Goal: Task Accomplishment & Management: Use online tool/utility

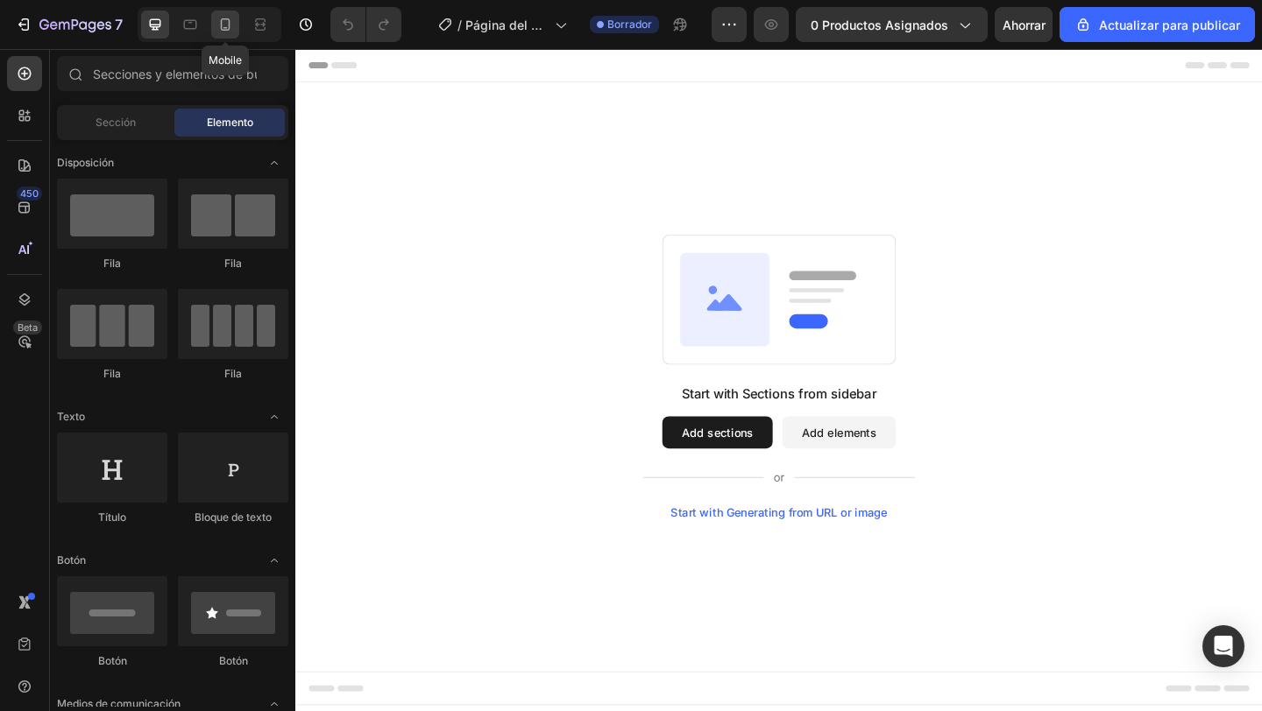
click at [234, 27] on div at bounding box center [225, 25] width 28 height 28
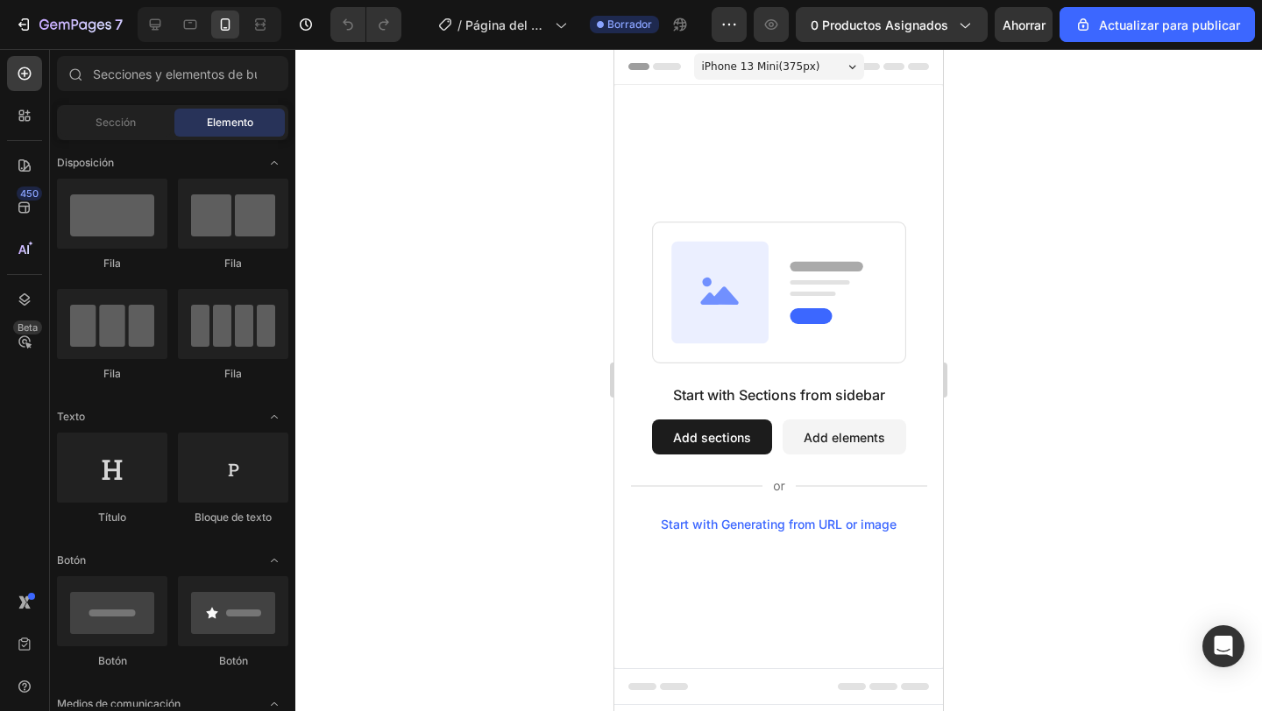
click at [641, 62] on div "Header" at bounding box center [657, 66] width 65 height 21
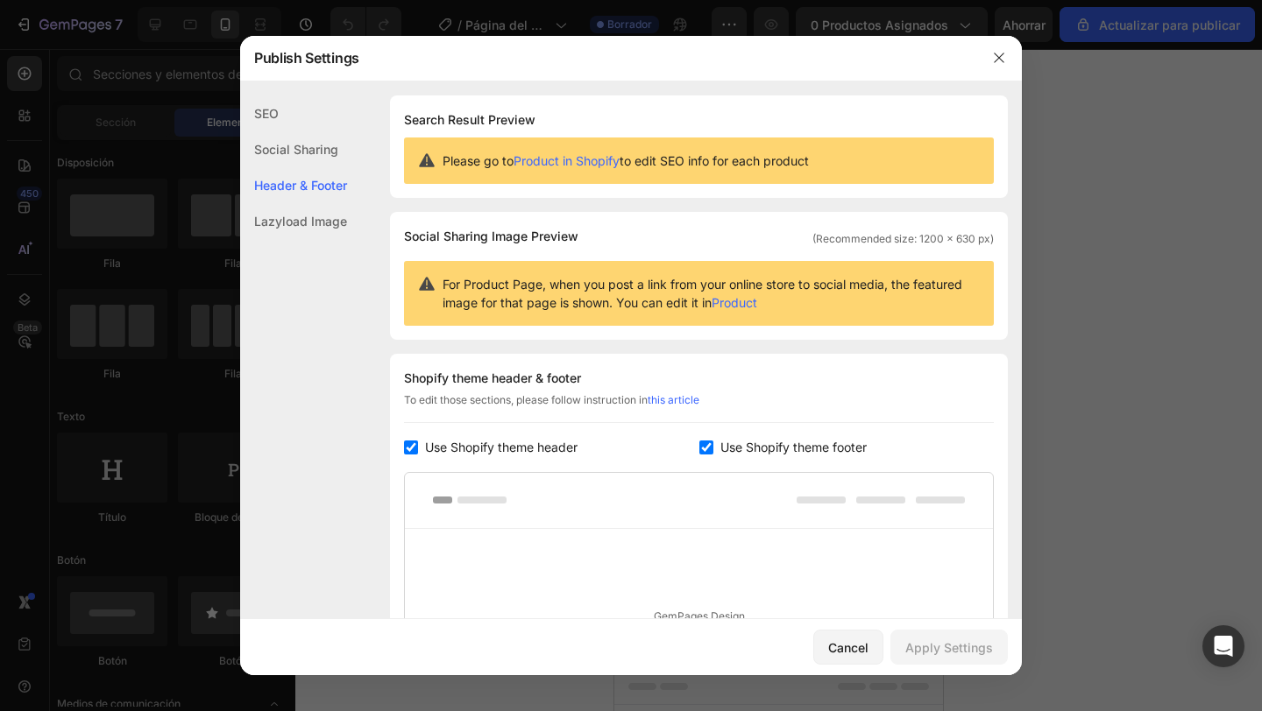
scroll to position [255, 0]
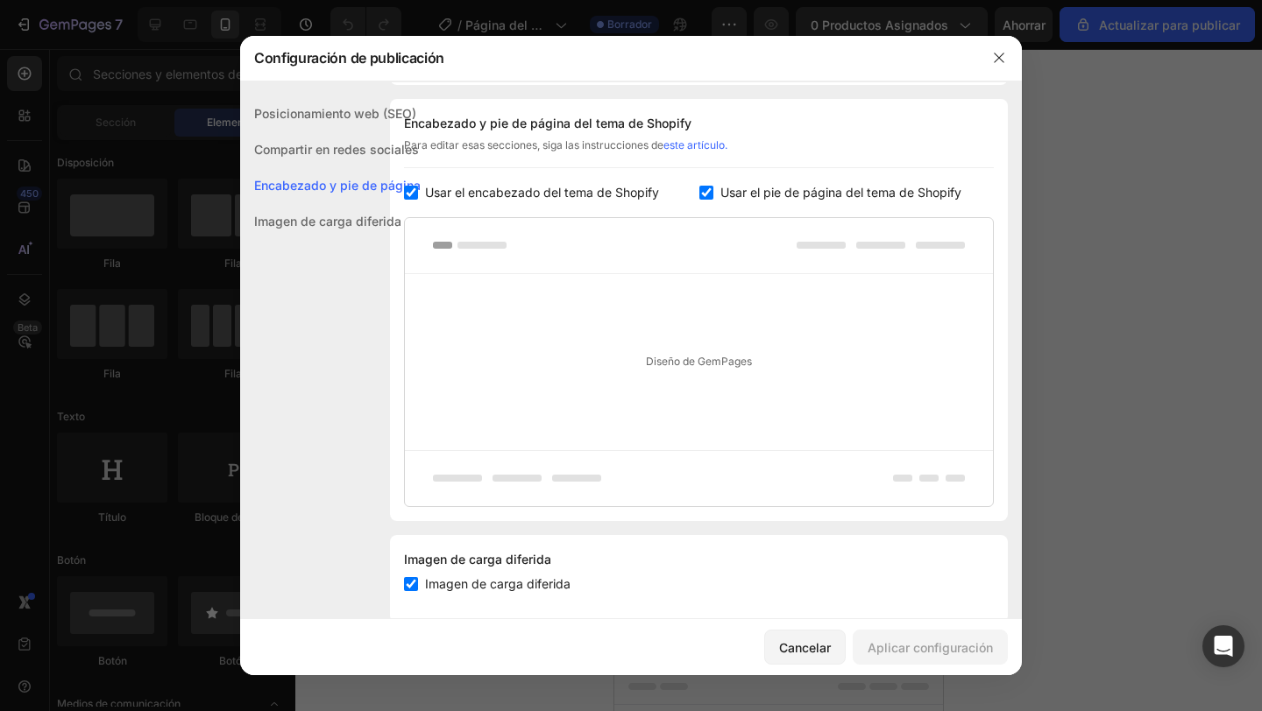
click at [414, 188] on input "checkbox" at bounding box center [411, 193] width 14 height 14
checkbox input "false"
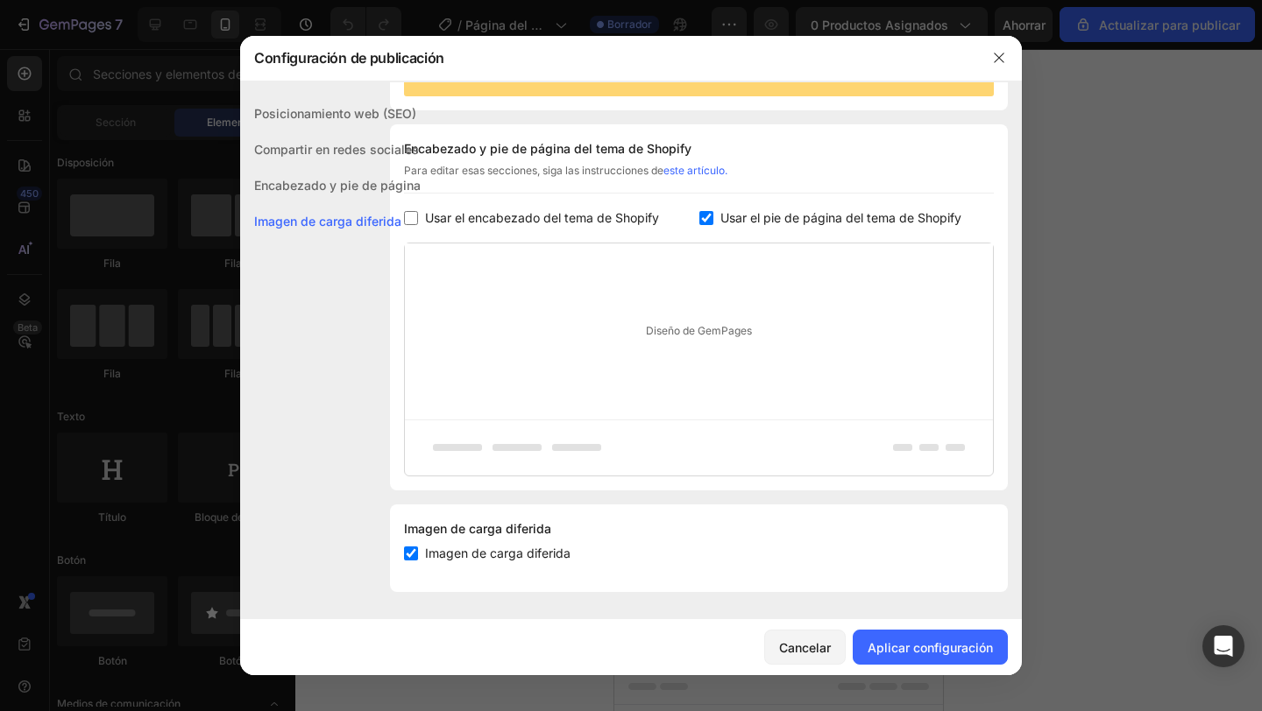
click at [705, 220] on input "checkbox" at bounding box center [706, 218] width 14 height 14
checkbox input "false"
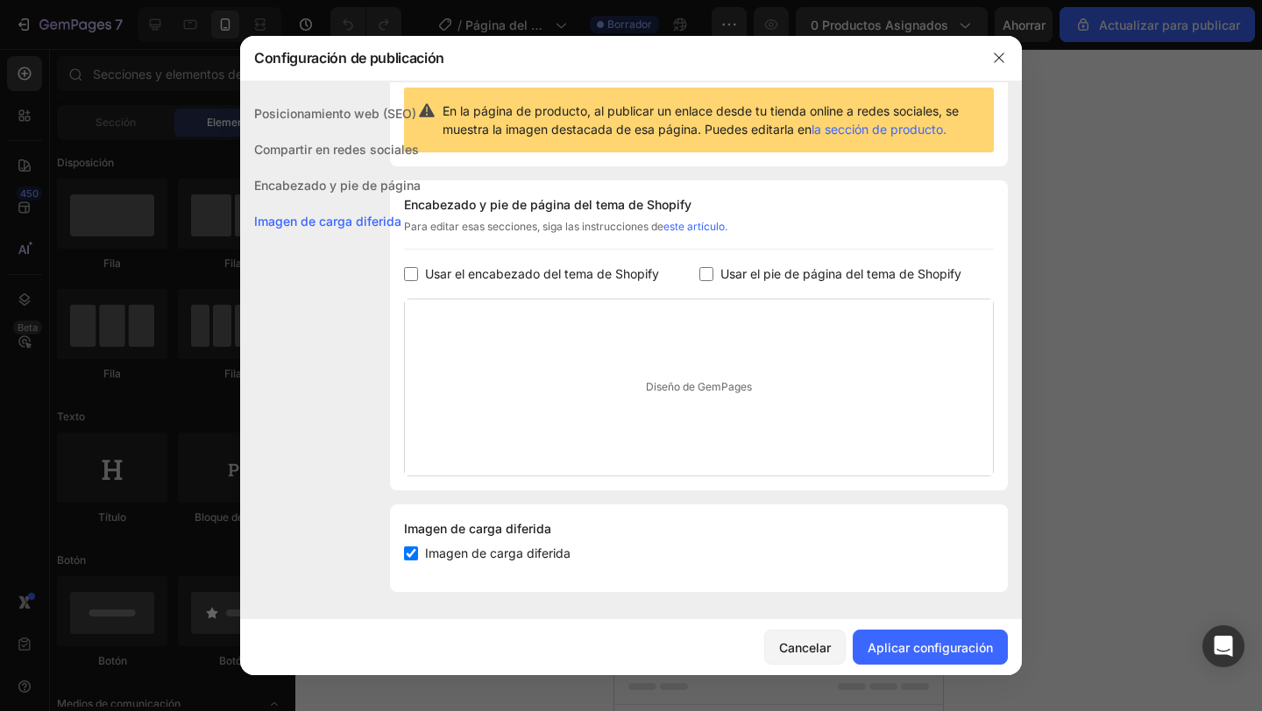
scroll to position [173, 0]
click at [934, 648] on font "Aplicar configuración" at bounding box center [929, 647] width 125 height 15
click at [1006, 73] on div at bounding box center [999, 58] width 46 height 46
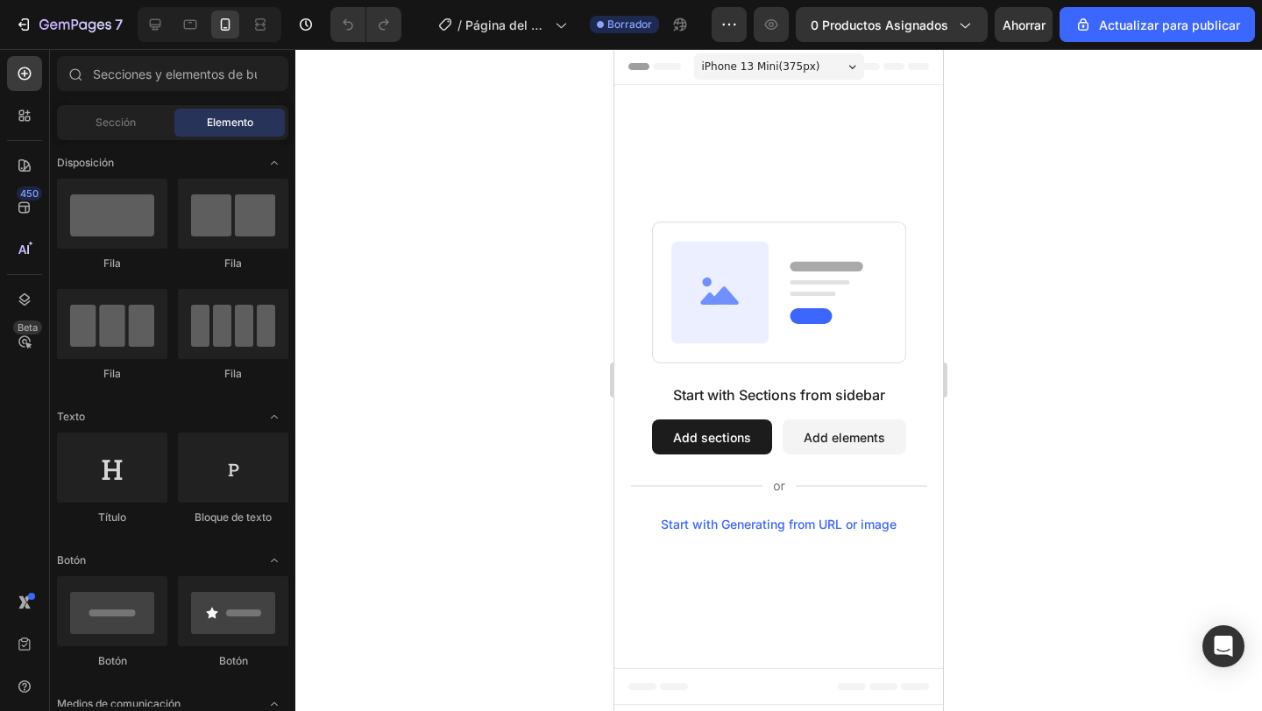
click at [656, 69] on span "Header" at bounding box center [666, 67] width 39 height 18
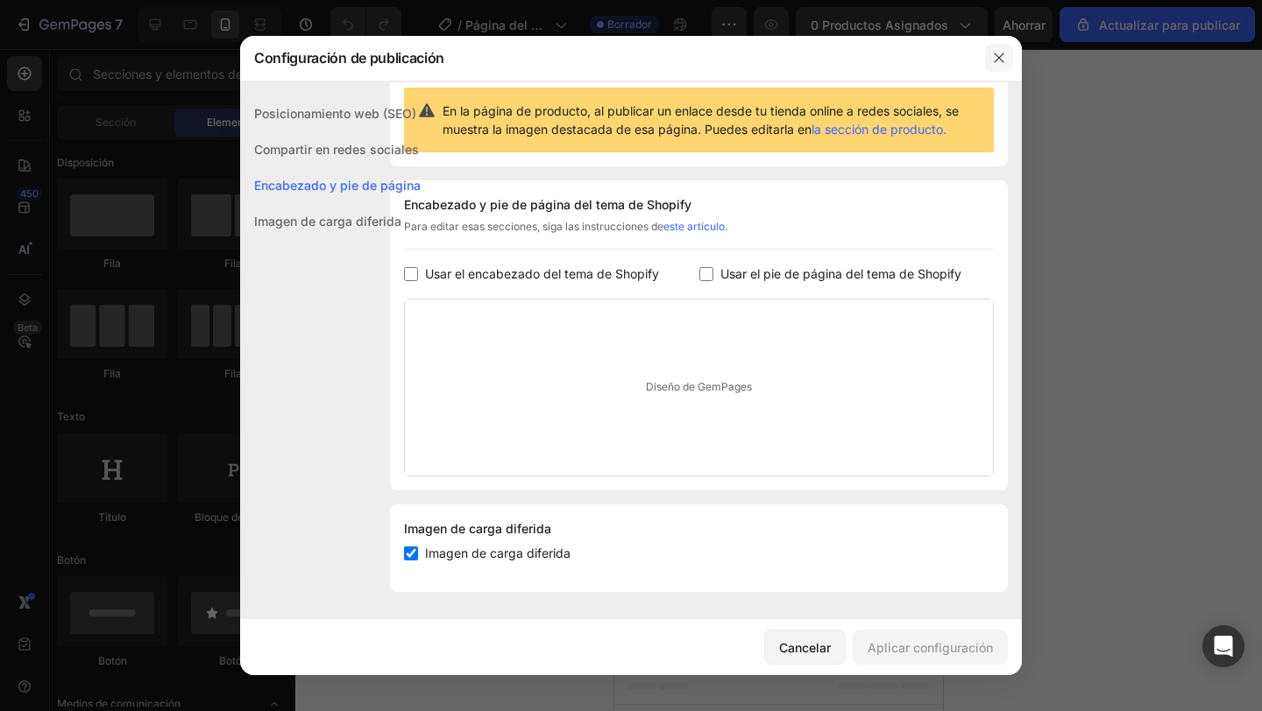
click at [1001, 51] on icon "button" at bounding box center [999, 58] width 14 height 14
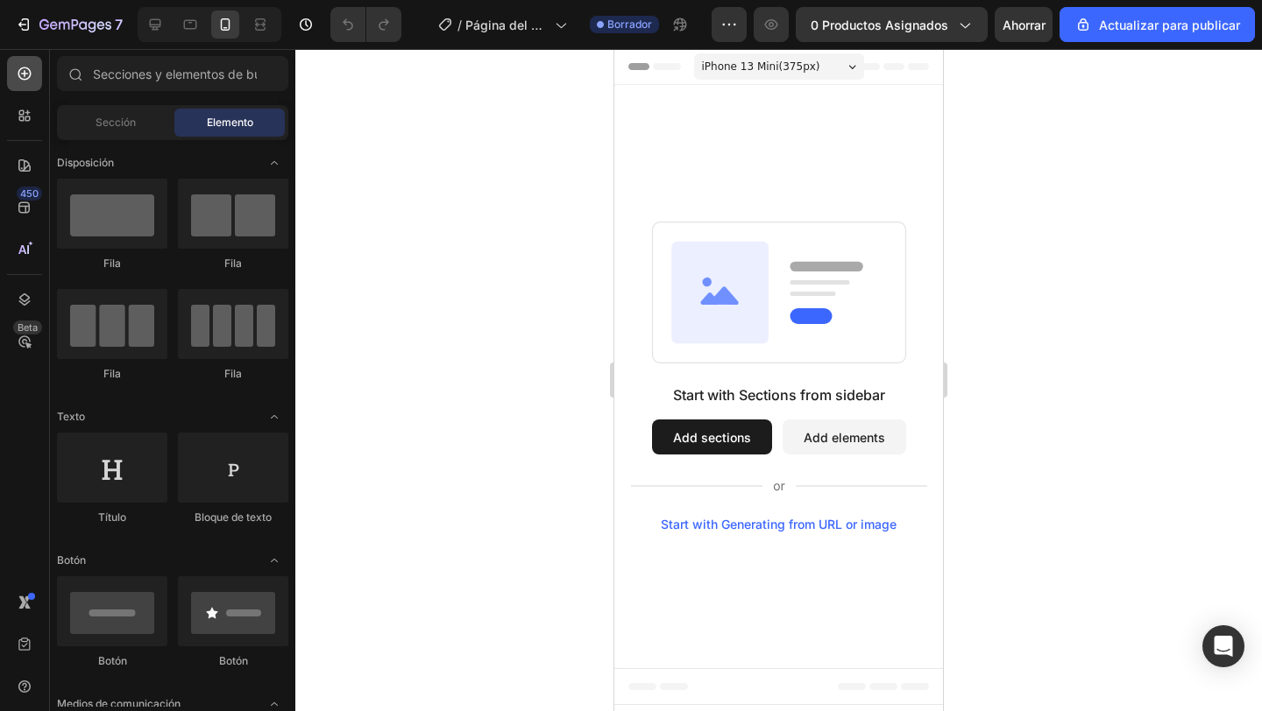
click at [28, 62] on div at bounding box center [24, 73] width 35 height 35
click at [32, 81] on icon at bounding box center [25, 74] width 18 height 18
click at [74, 138] on div "Sección Elemento" at bounding box center [172, 122] width 231 height 35
click at [87, 130] on div "Sección" at bounding box center [115, 123] width 110 height 28
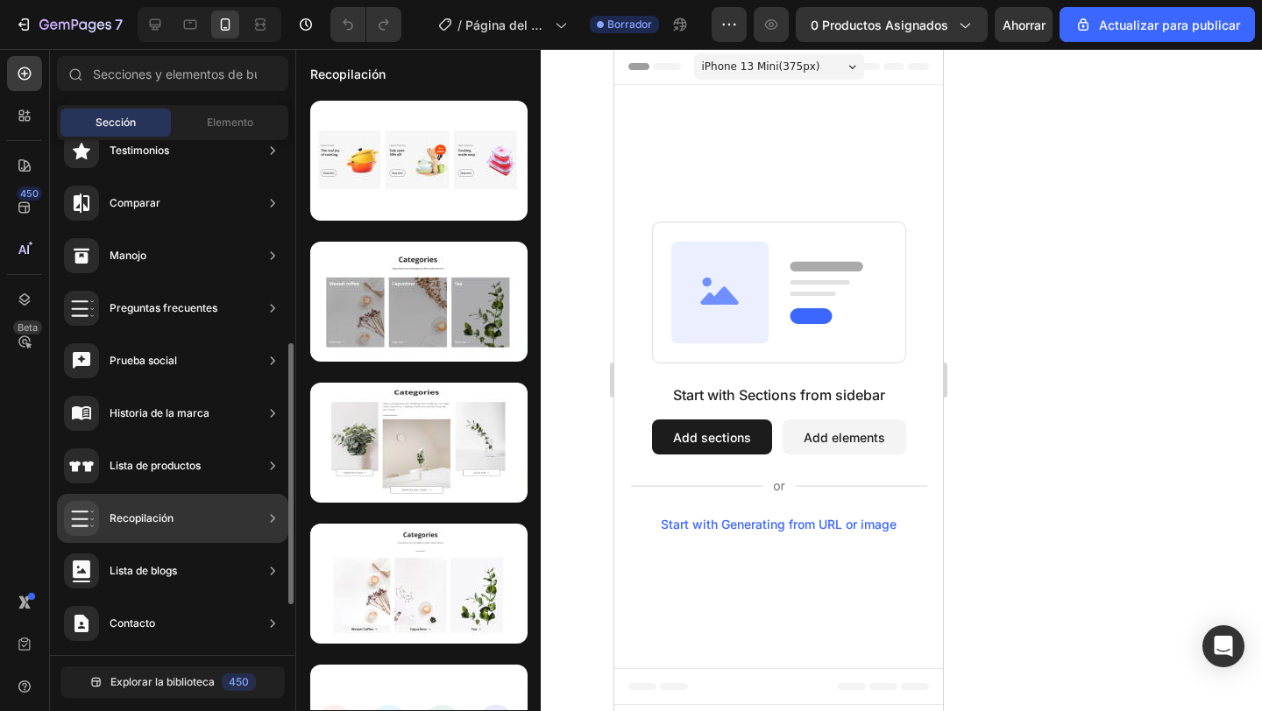
scroll to position [398, 0]
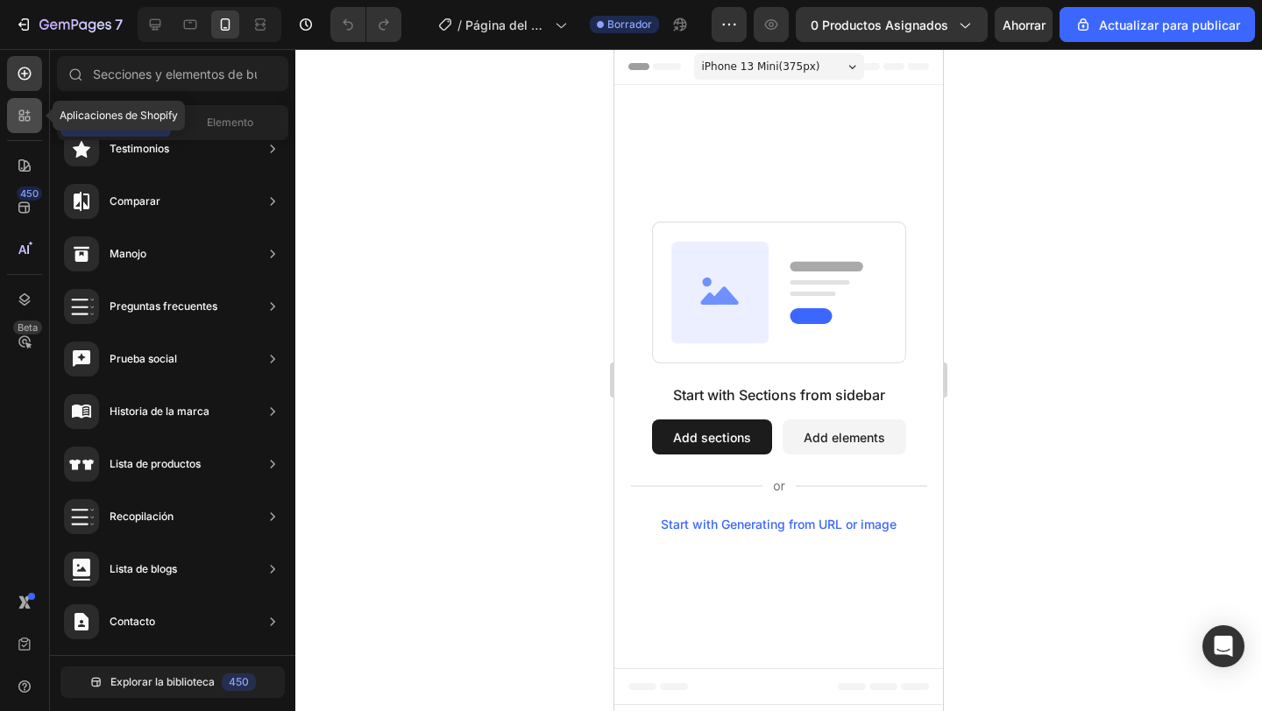
click at [35, 107] on div at bounding box center [24, 115] width 35 height 35
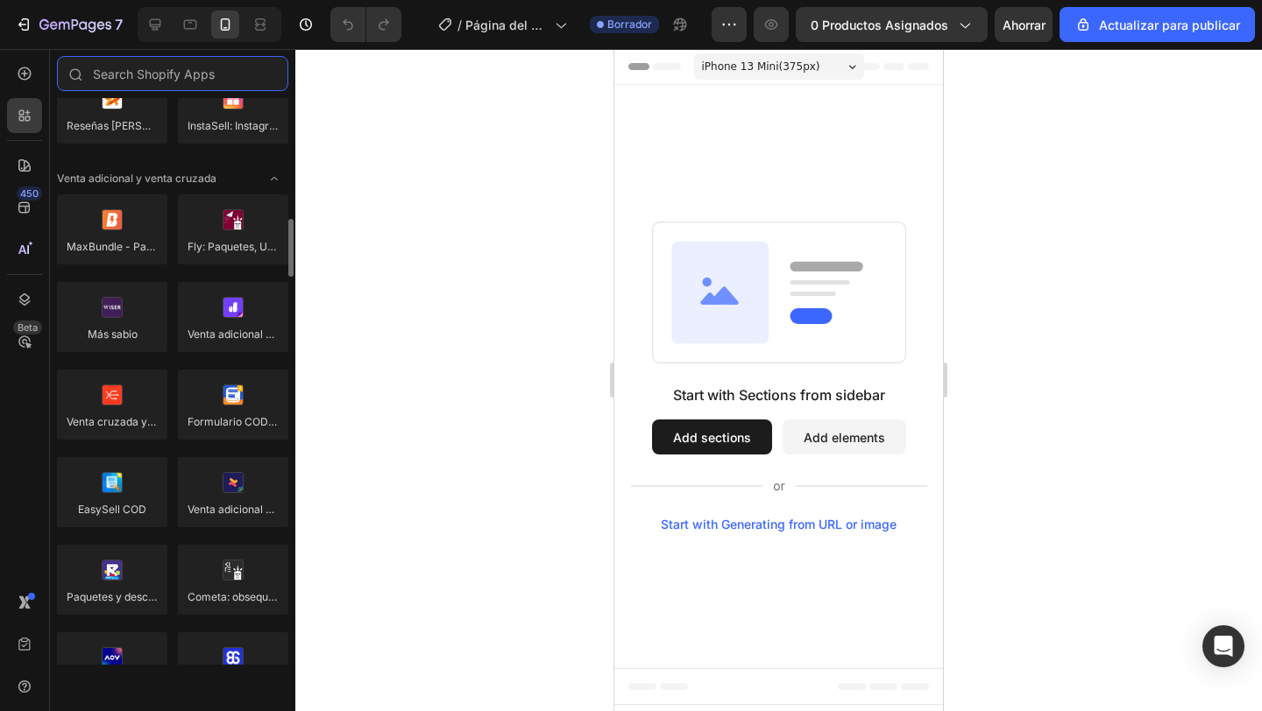
scroll to position [724, 0]
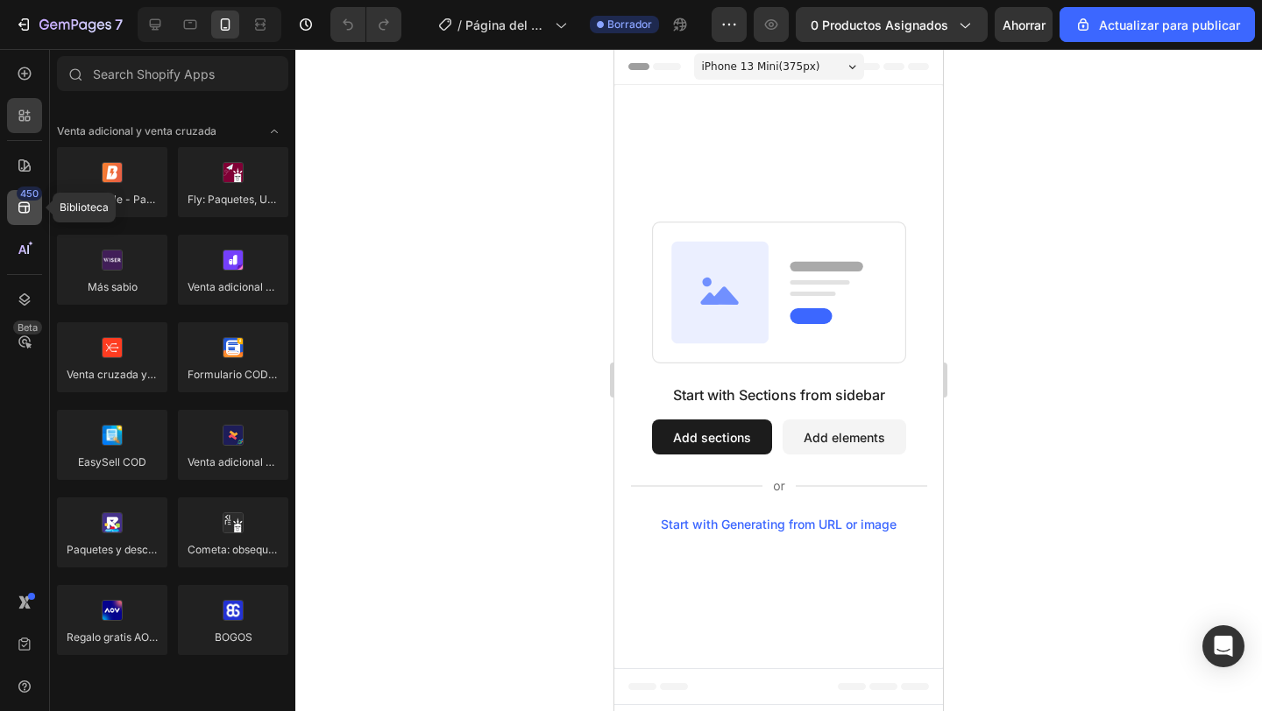
click at [36, 214] on div "450" at bounding box center [24, 207] width 35 height 35
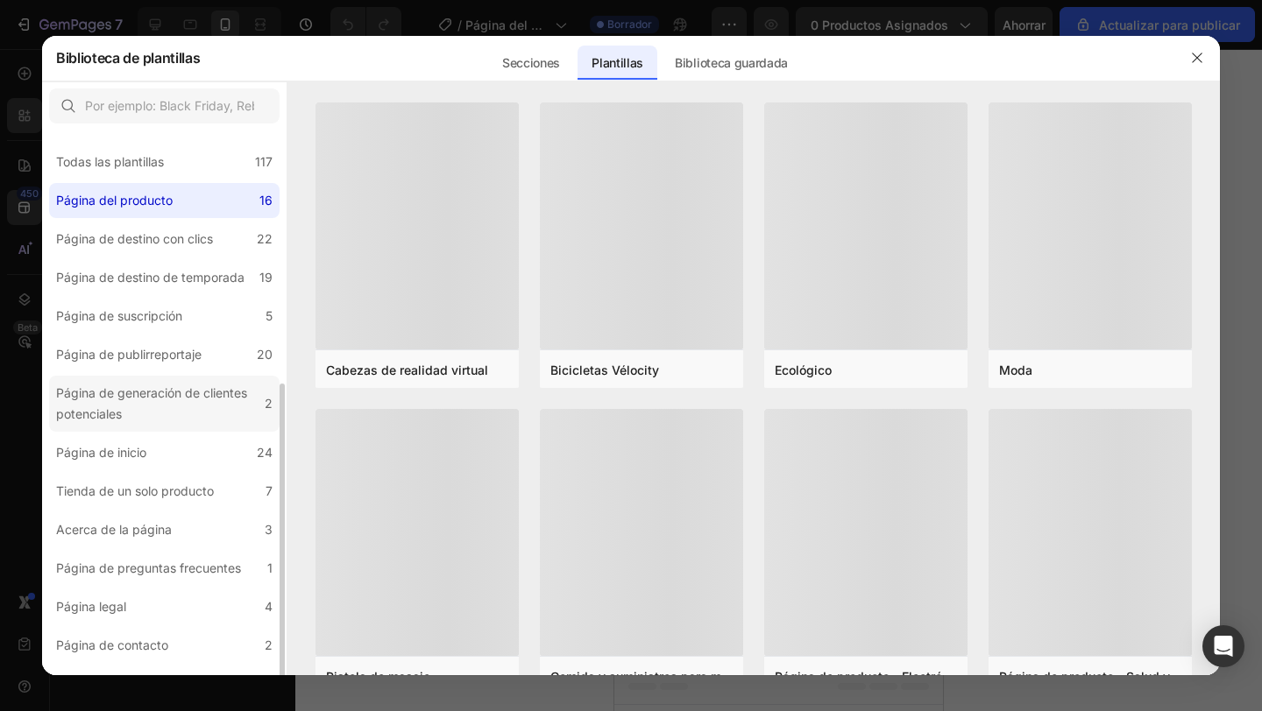
scroll to position [141, 0]
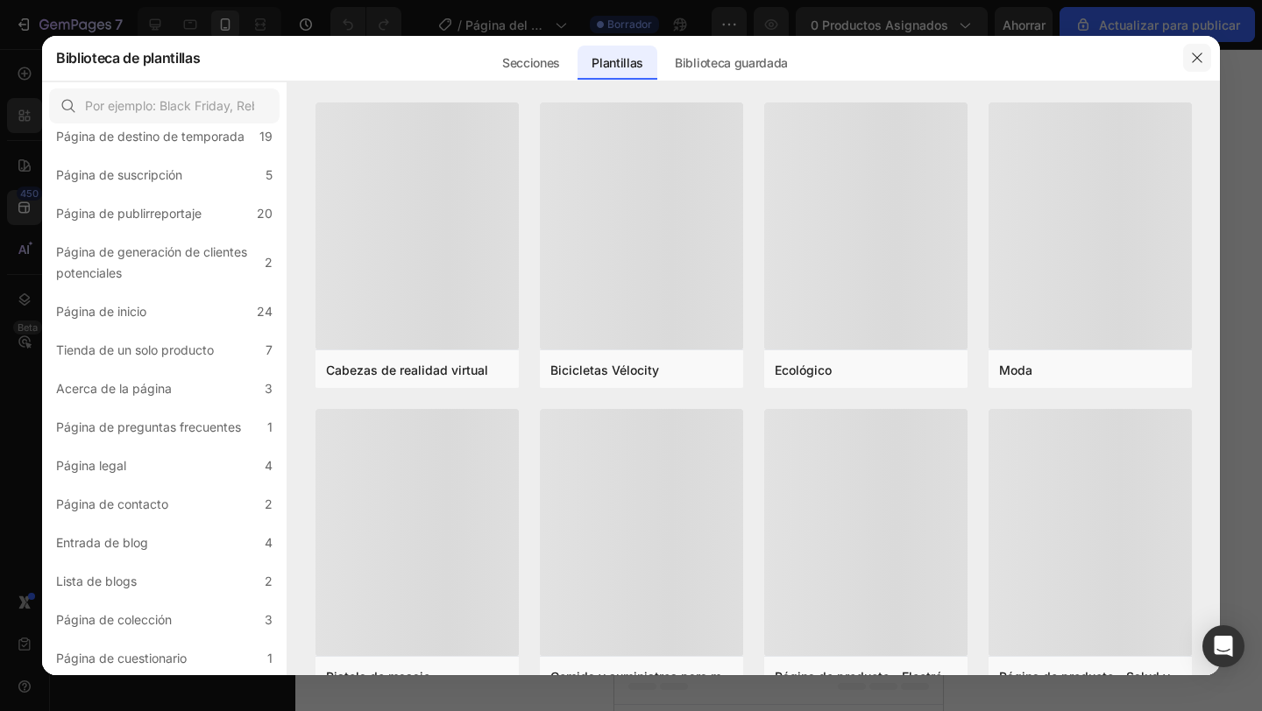
click at [1205, 60] on button "button" at bounding box center [1197, 58] width 28 height 28
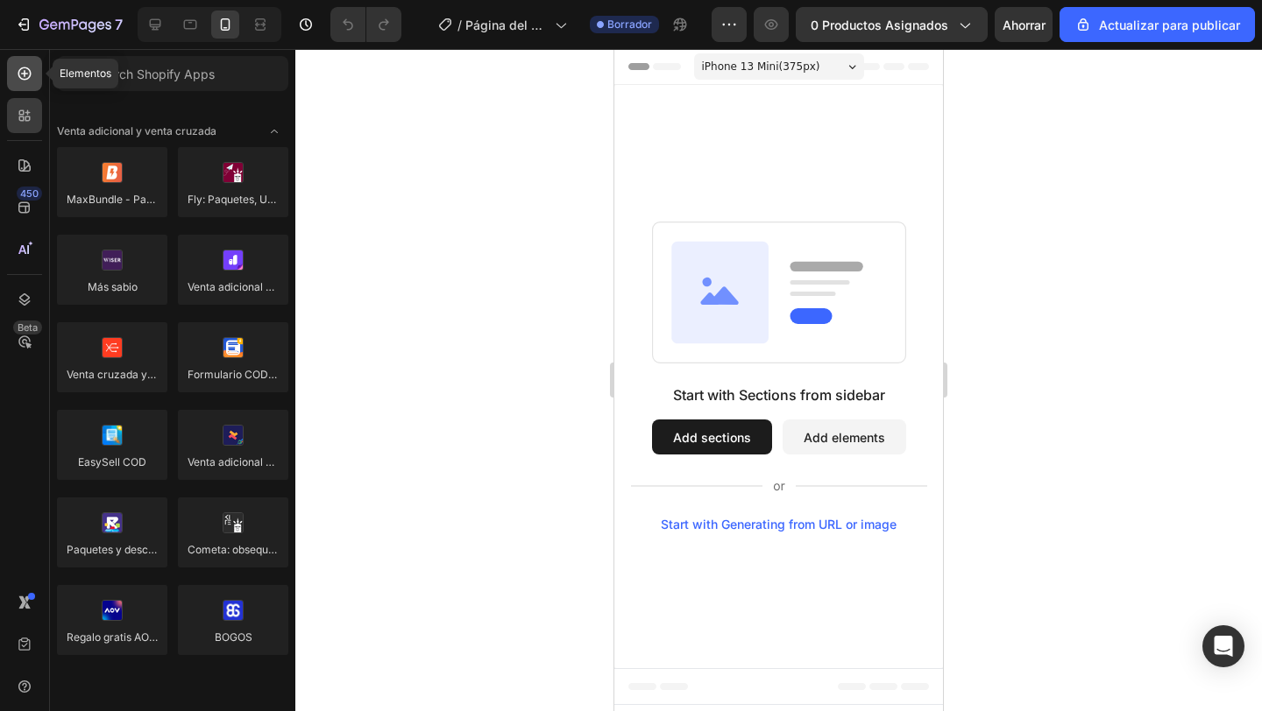
click at [32, 68] on icon at bounding box center [25, 74] width 18 height 18
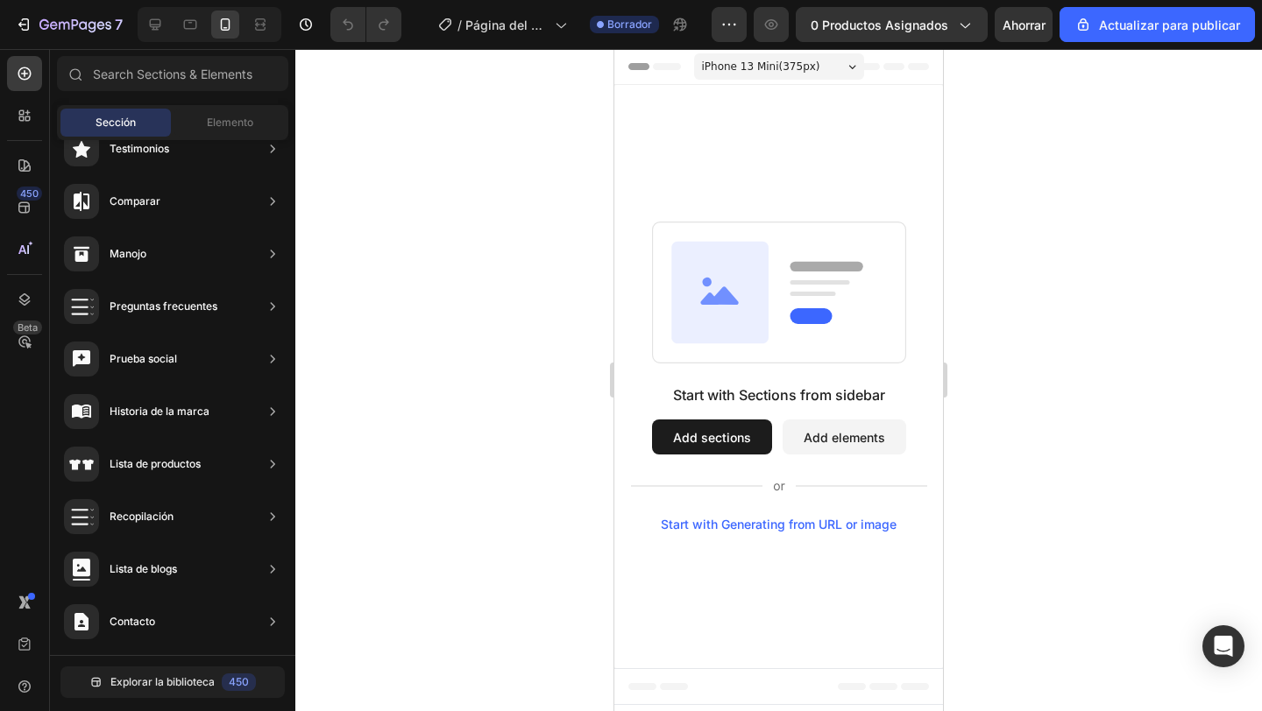
click at [131, 131] on div "Sección" at bounding box center [115, 123] width 110 height 28
click at [187, 124] on div "Elemento" at bounding box center [229, 123] width 110 height 28
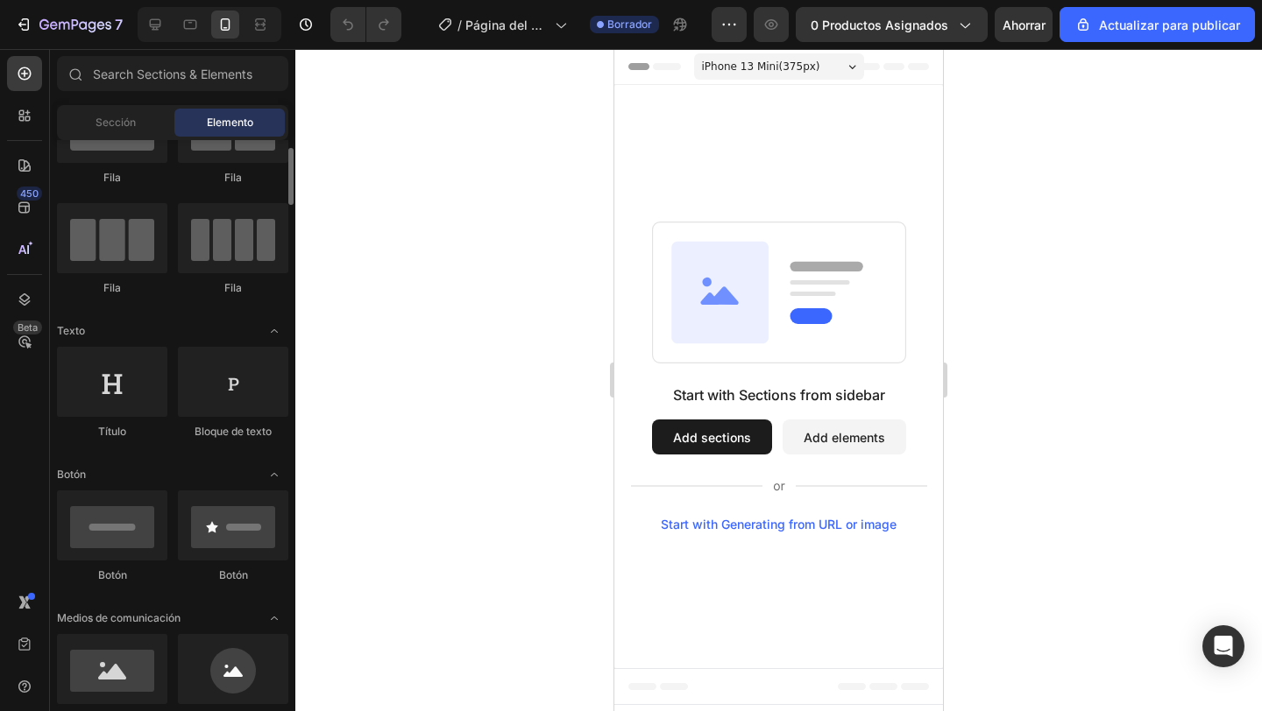
scroll to position [0, 0]
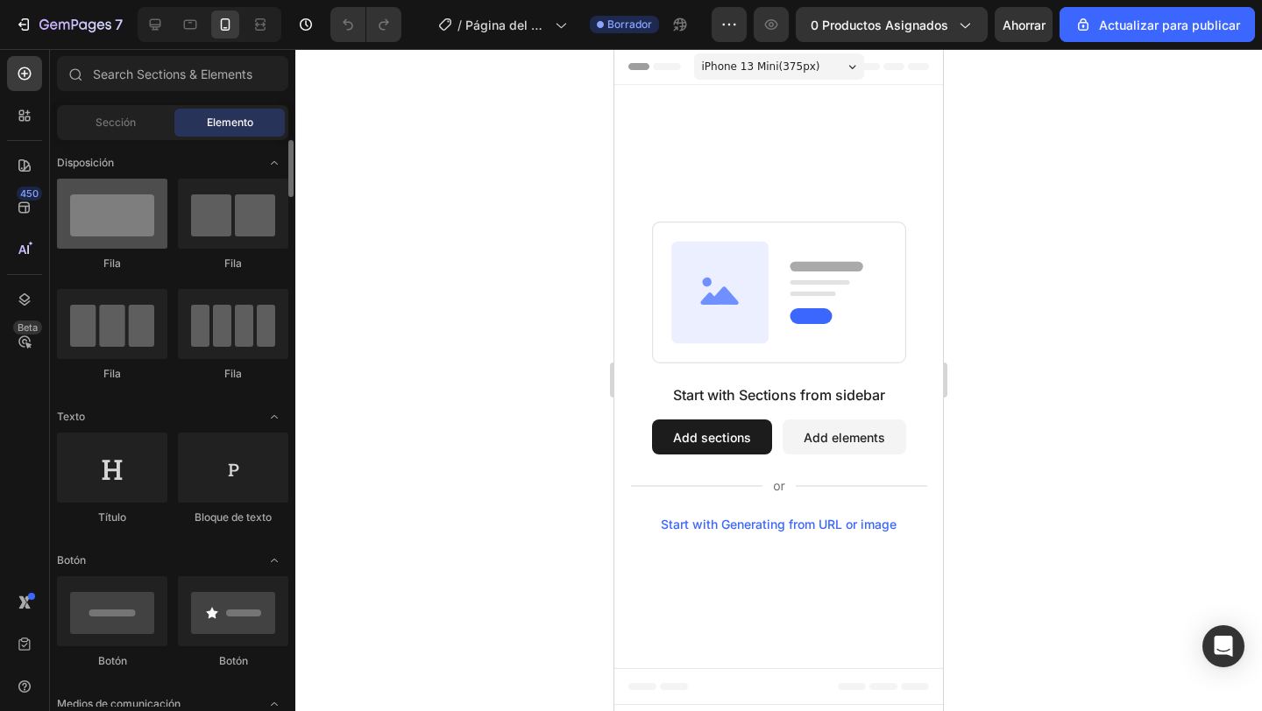
click at [137, 216] on div at bounding box center [112, 214] width 110 height 70
drag, startPoint x: 137, startPoint y: 216, endPoint x: 152, endPoint y: 237, distance: 26.3
click at [152, 237] on div at bounding box center [112, 214] width 110 height 70
click at [727, 434] on button "Add sections" at bounding box center [712, 437] width 120 height 35
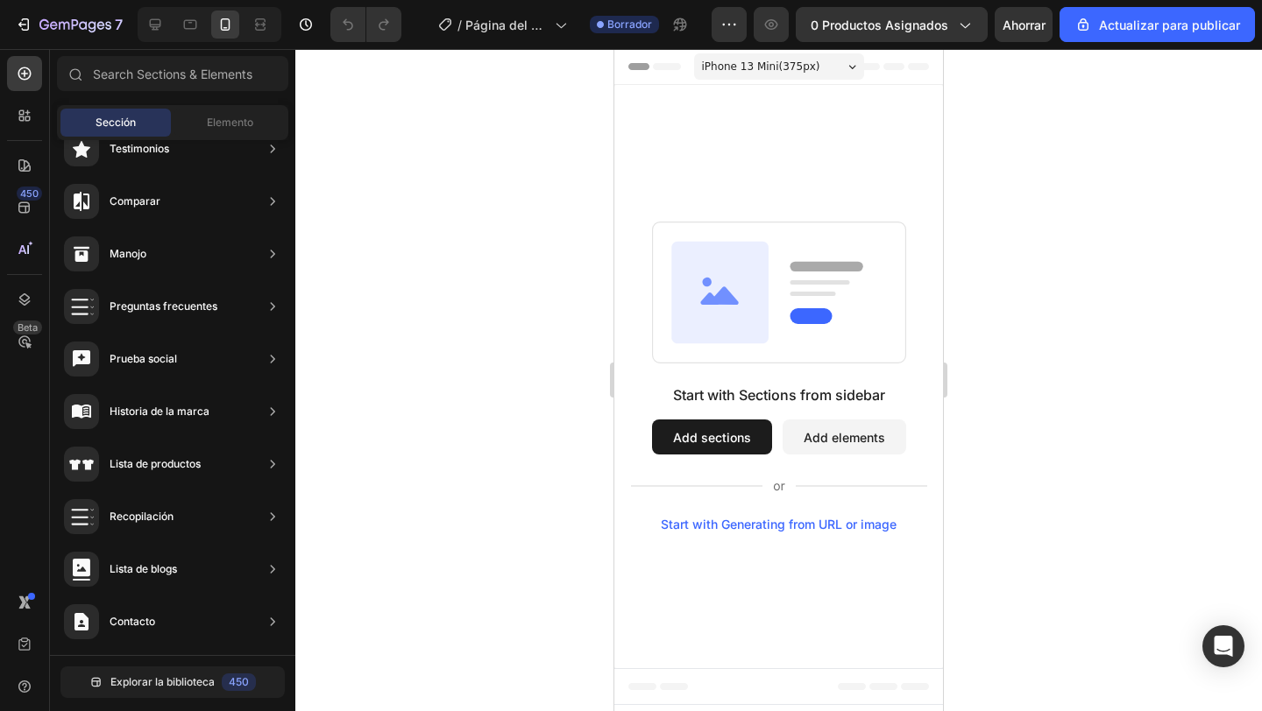
click at [837, 426] on button "Add elements" at bounding box center [844, 437] width 124 height 35
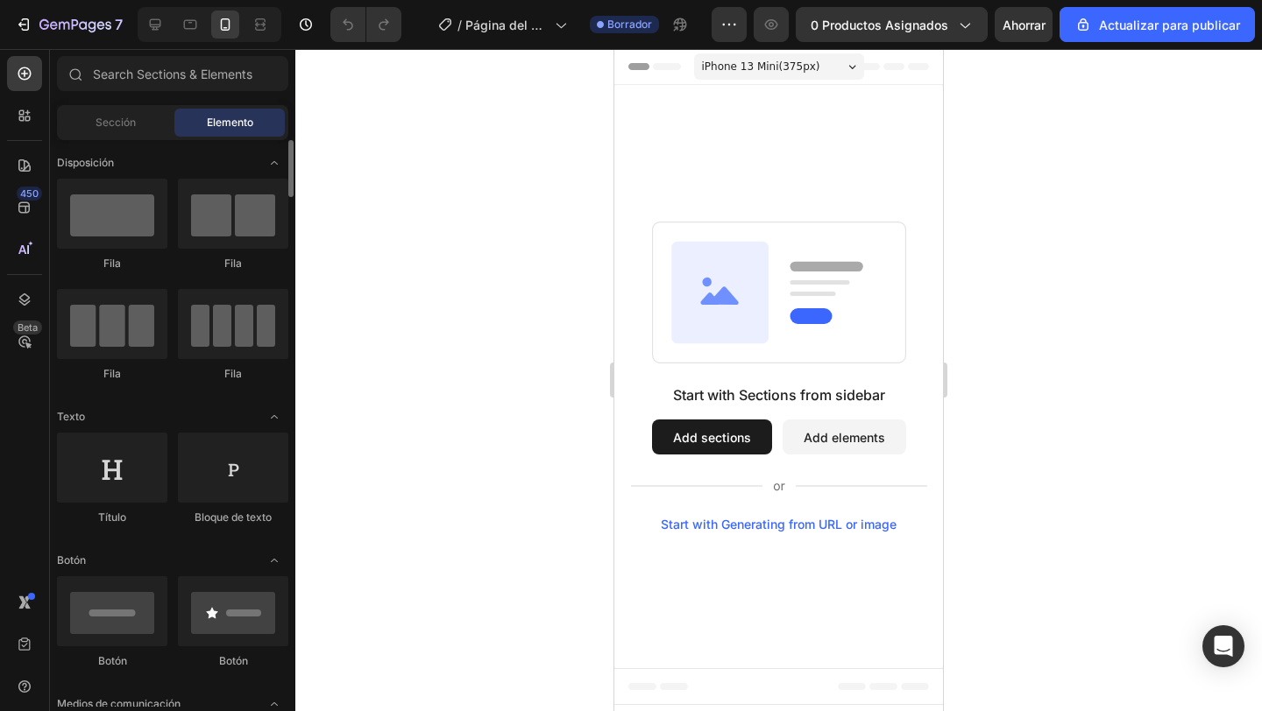
click at [170, 433] on div "Fila Fila Fila Fila" at bounding box center [172, 487] width 231 height 109
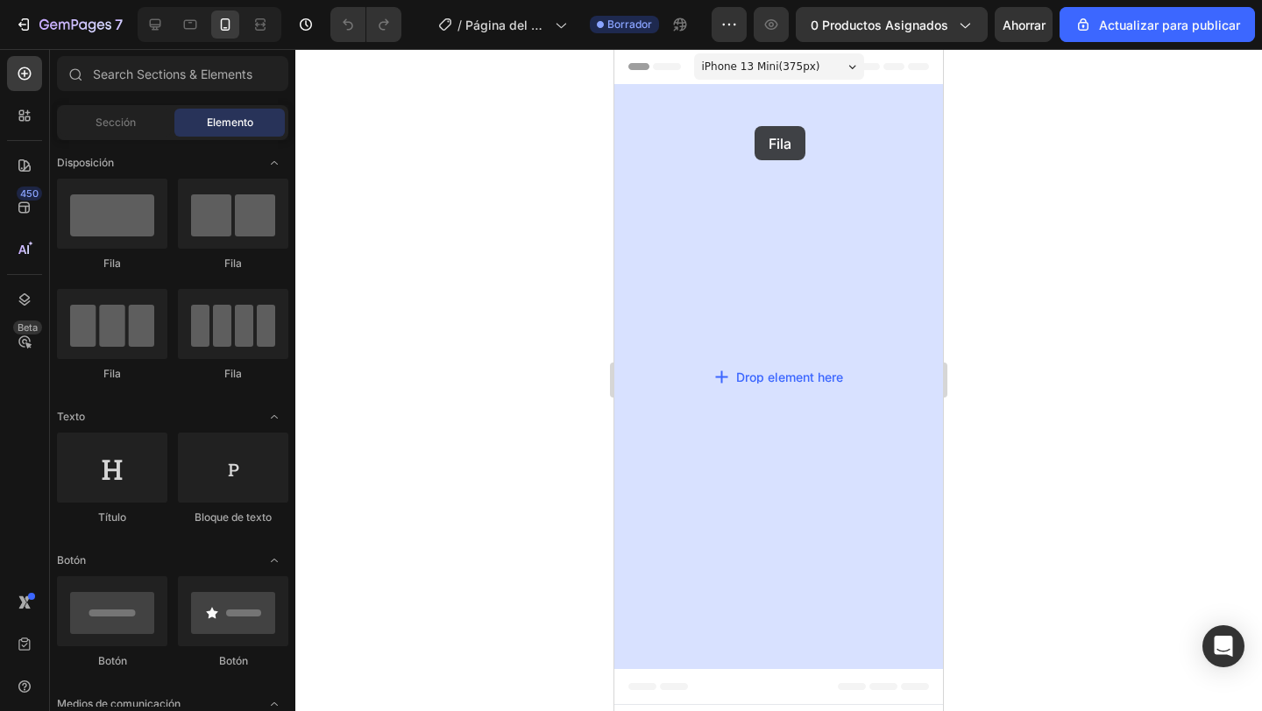
drag, startPoint x: 737, startPoint y: 271, endPoint x: 754, endPoint y: 126, distance: 145.6
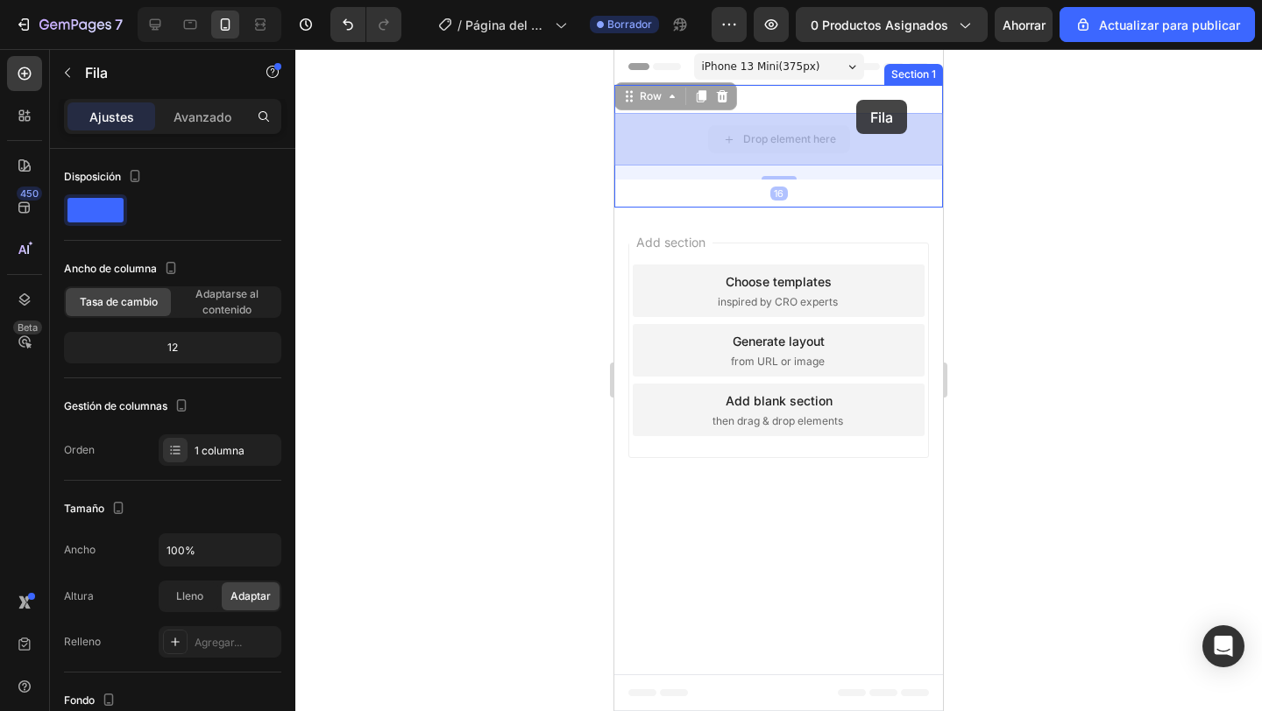
drag, startPoint x: 859, startPoint y: 126, endPoint x: 856, endPoint y: 100, distance: 26.5
click at [856, 100] on div "iPhone 13 Mini ( 375 px) iPhone 13 Mini iPhone 13 Pro iPhone 11 Pro Max iPhone …" at bounding box center [778, 274] width 329 height 451
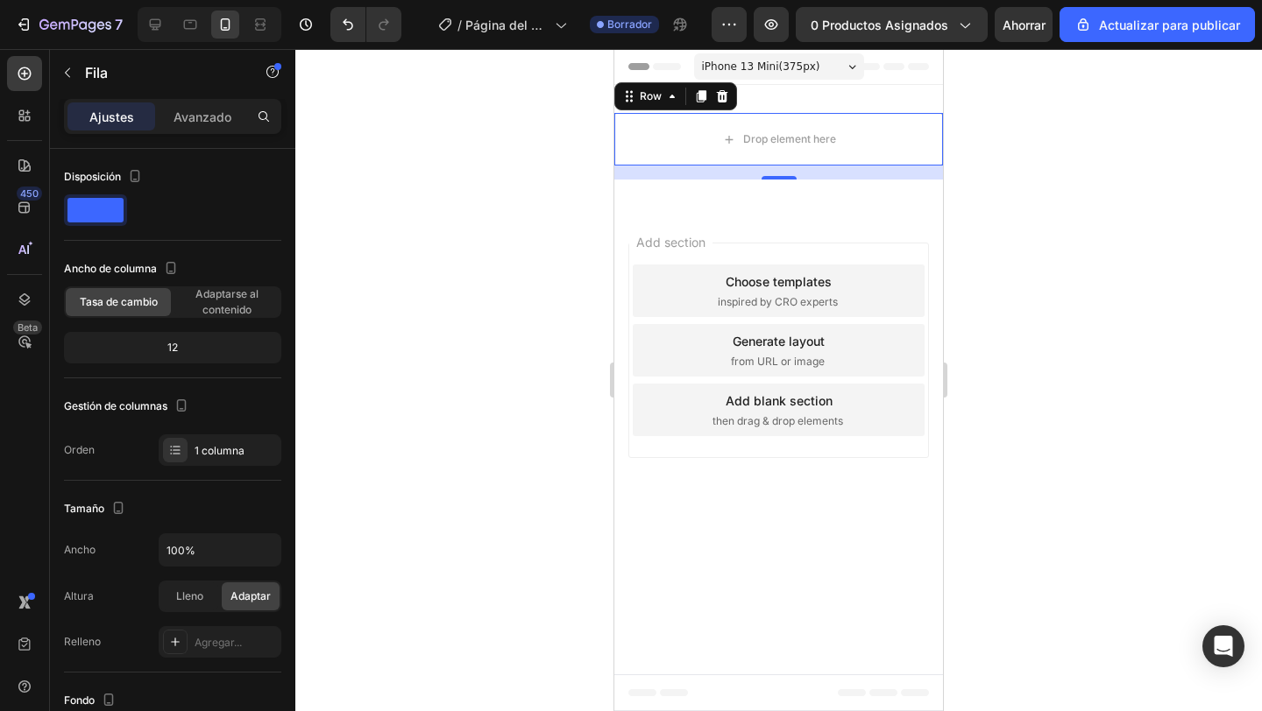
click at [1054, 179] on div at bounding box center [778, 380] width 966 height 662
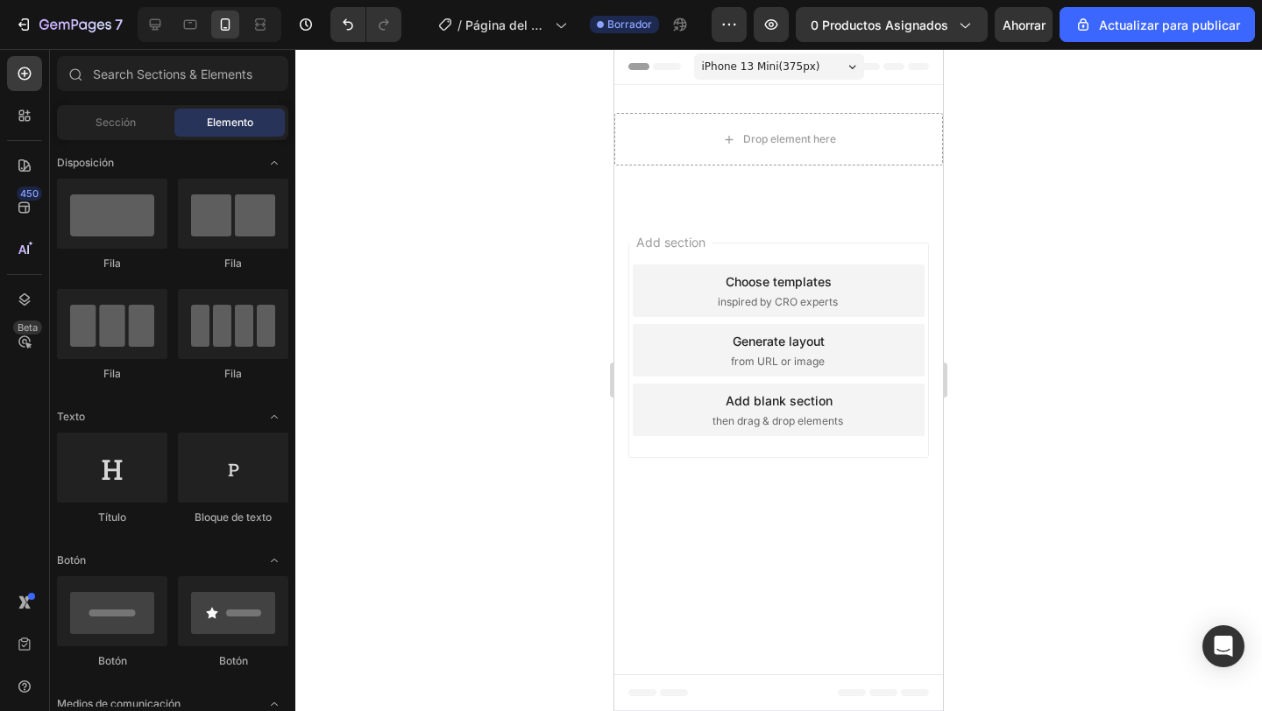
click at [640, 67] on icon at bounding box center [634, 66] width 12 height 12
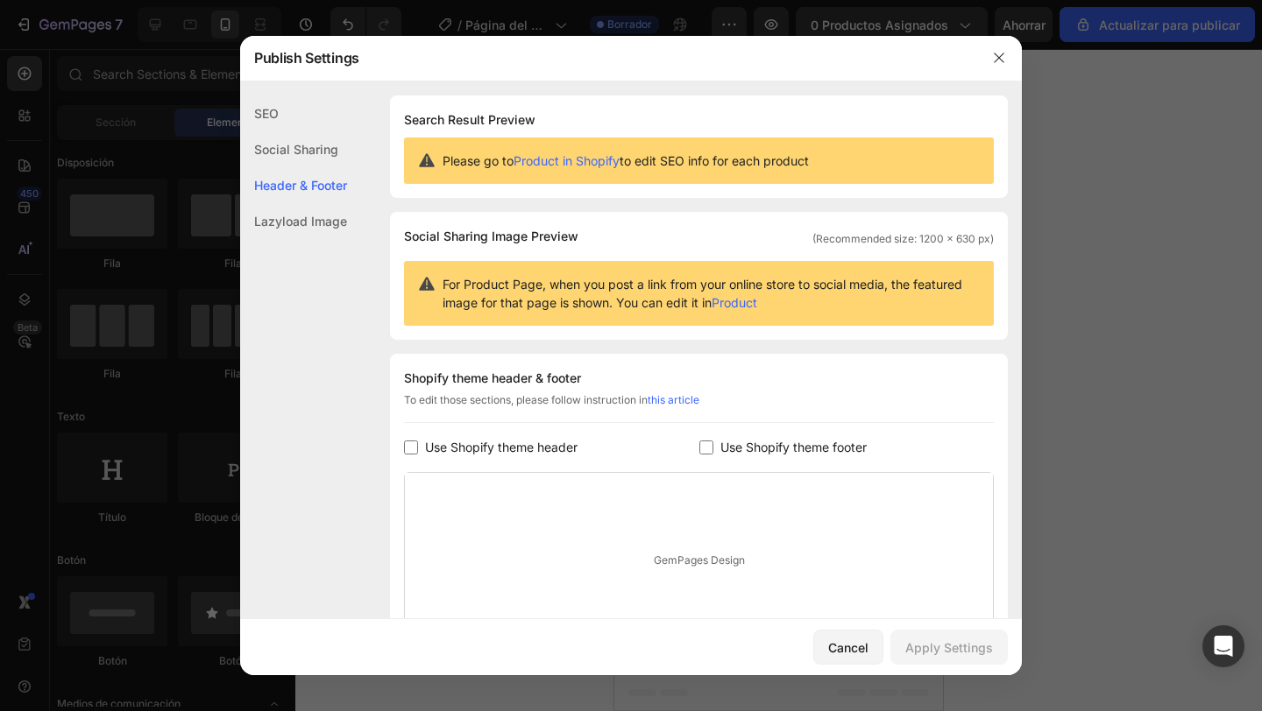
scroll to position [173, 0]
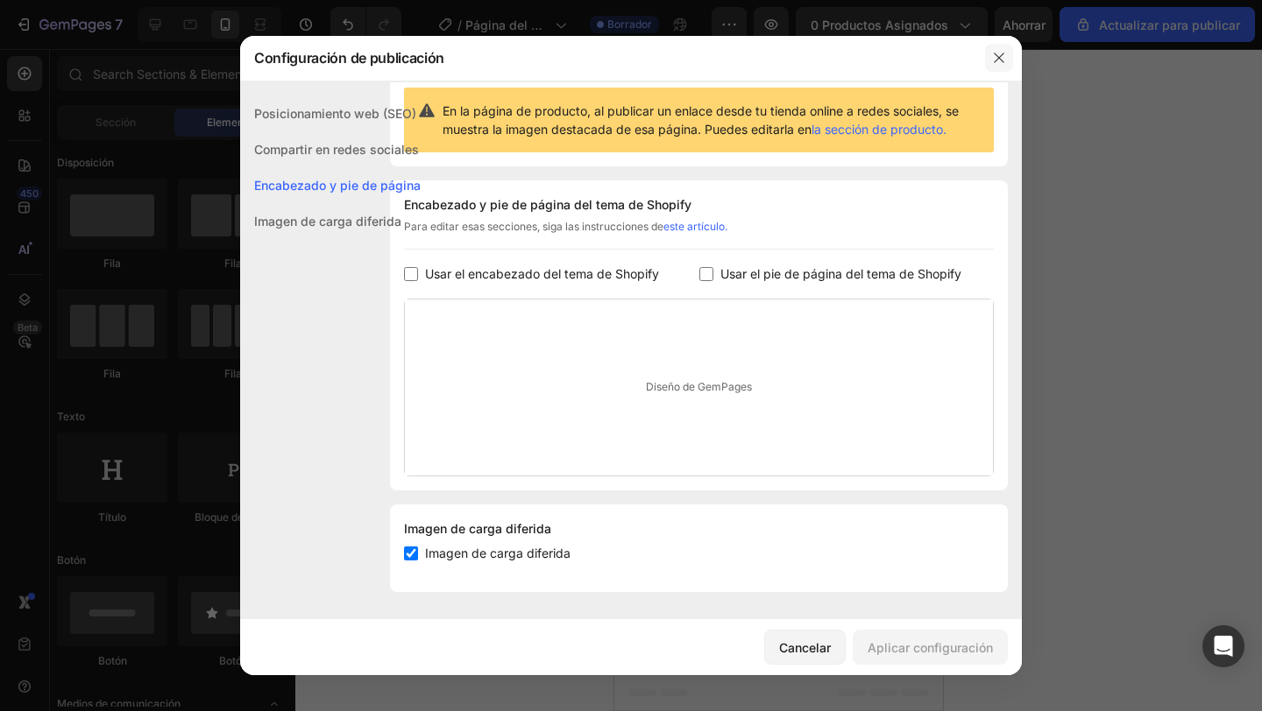
click at [993, 59] on icon "button" at bounding box center [999, 58] width 14 height 14
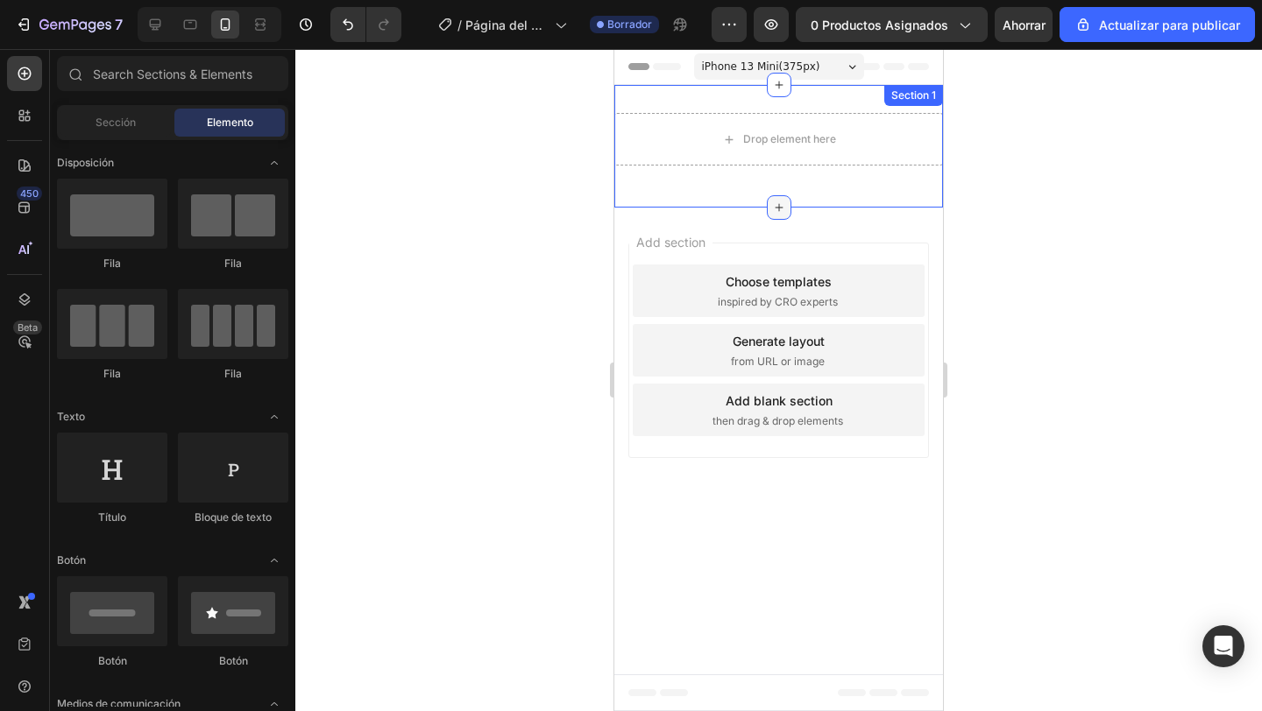
drag, startPoint x: 785, startPoint y: 94, endPoint x: 777, endPoint y: 206, distance: 112.4
click at [777, 206] on div "Drop element here Row Section 1" at bounding box center [778, 146] width 329 height 123
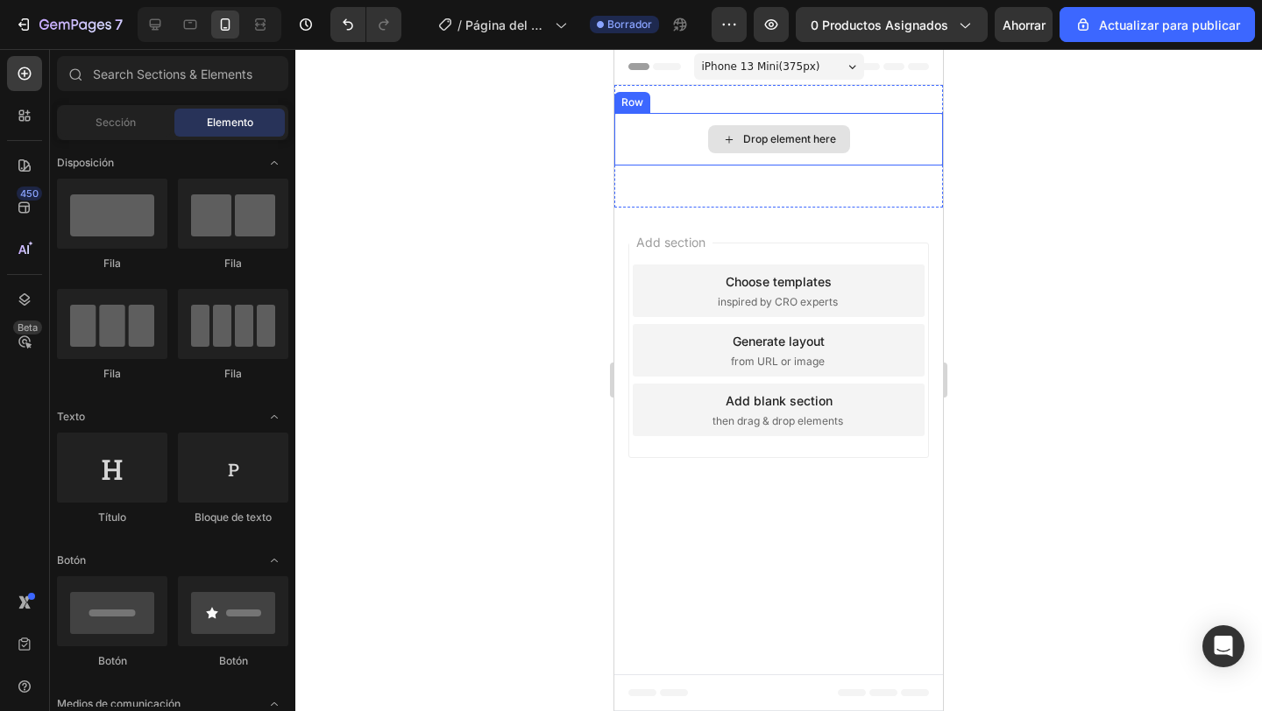
drag, startPoint x: 776, startPoint y: 206, endPoint x: 775, endPoint y: 122, distance: 84.1
click at [775, 122] on div "Drop element here Row Section 1" at bounding box center [778, 146] width 329 height 123
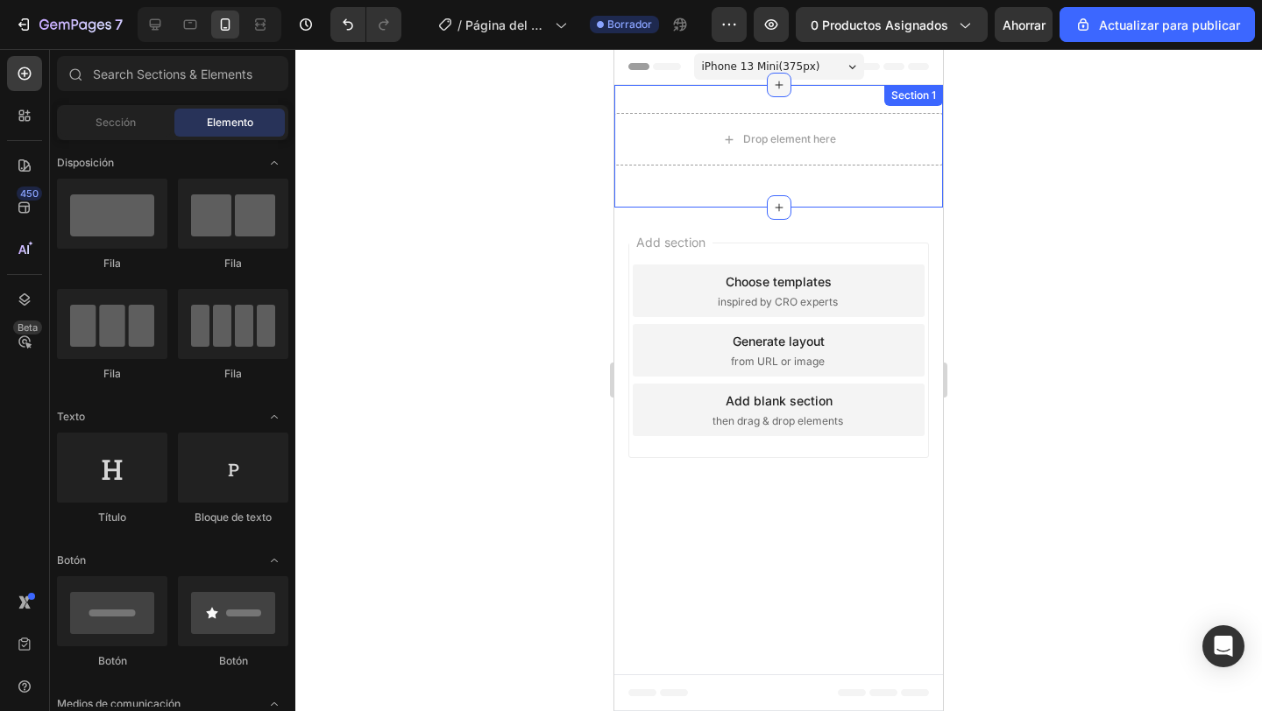
click at [776, 84] on icon at bounding box center [779, 85] width 14 height 14
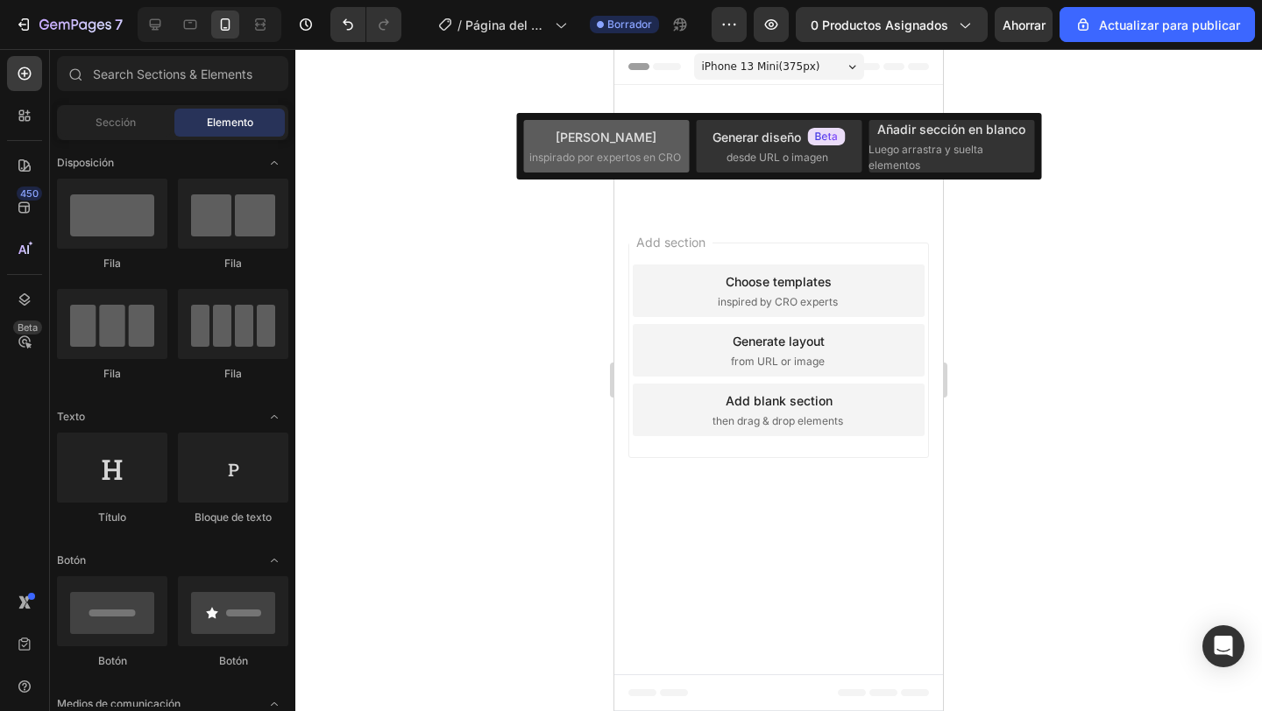
click at [636, 150] on span "inspirado por expertos en CRO" at bounding box center [605, 158] width 152 height 16
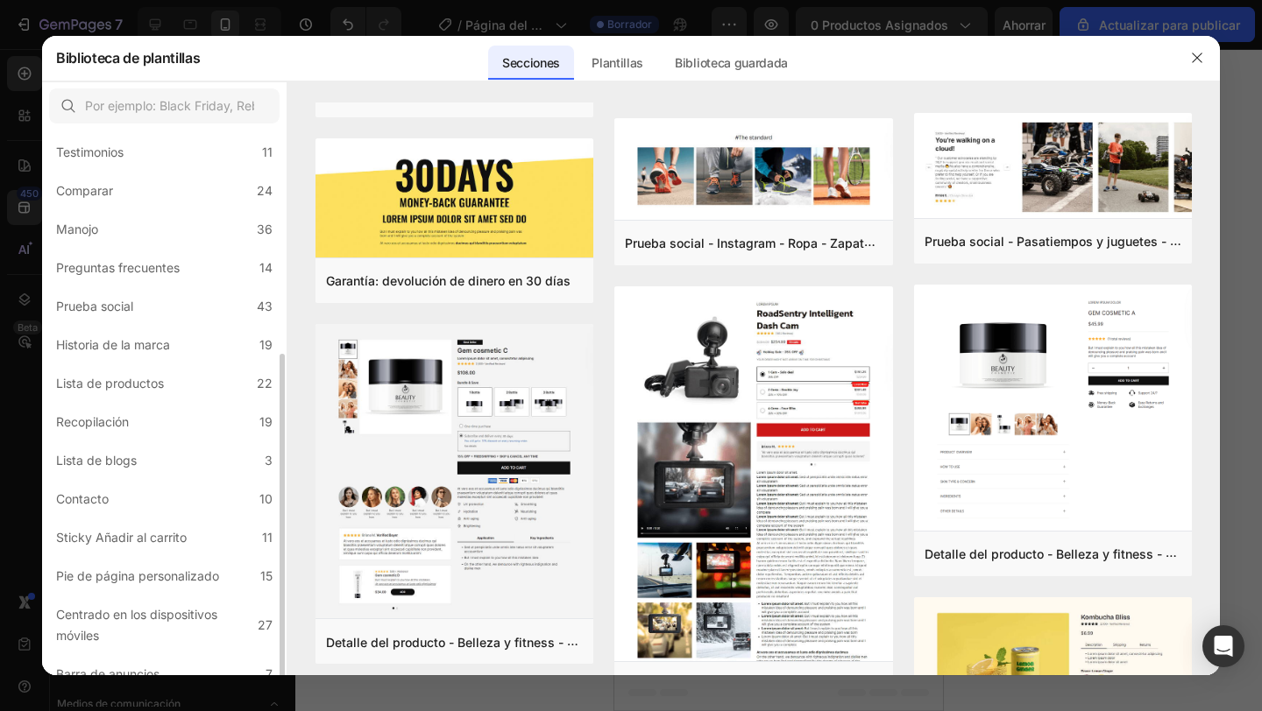
scroll to position [334, 0]
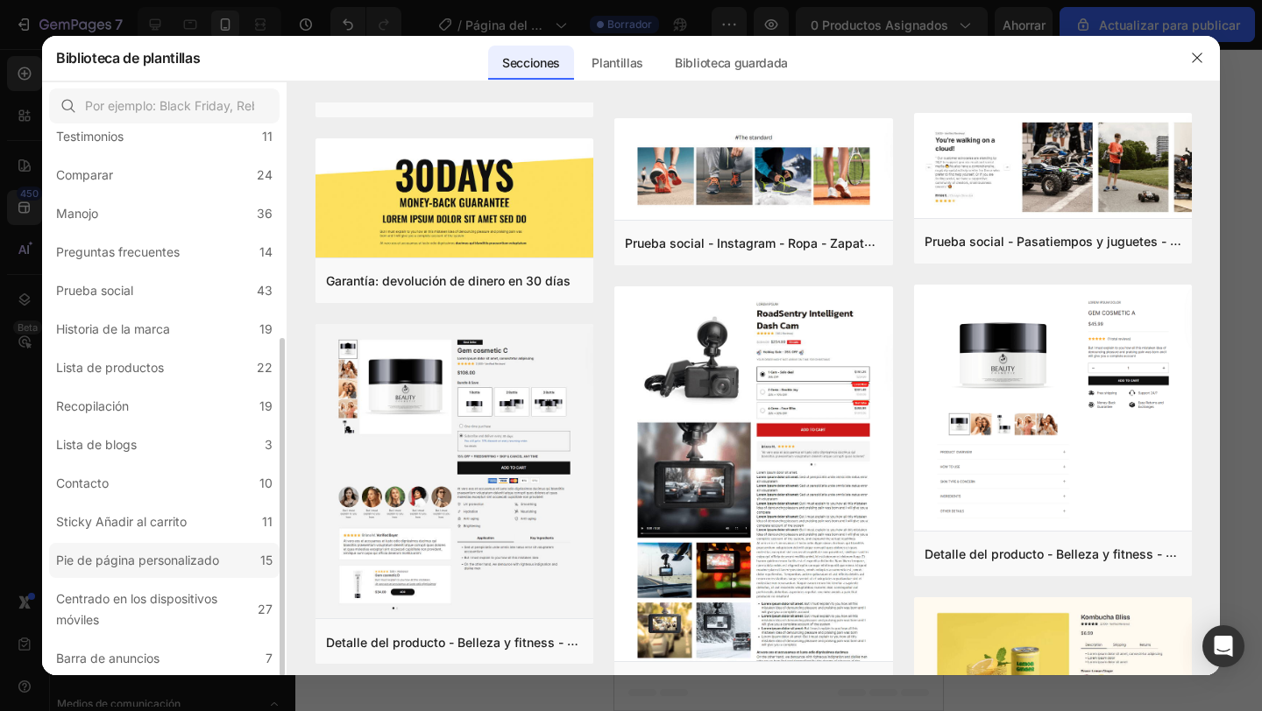
click at [166, 561] on font "Pie de página personalizado" at bounding box center [137, 560] width 163 height 15
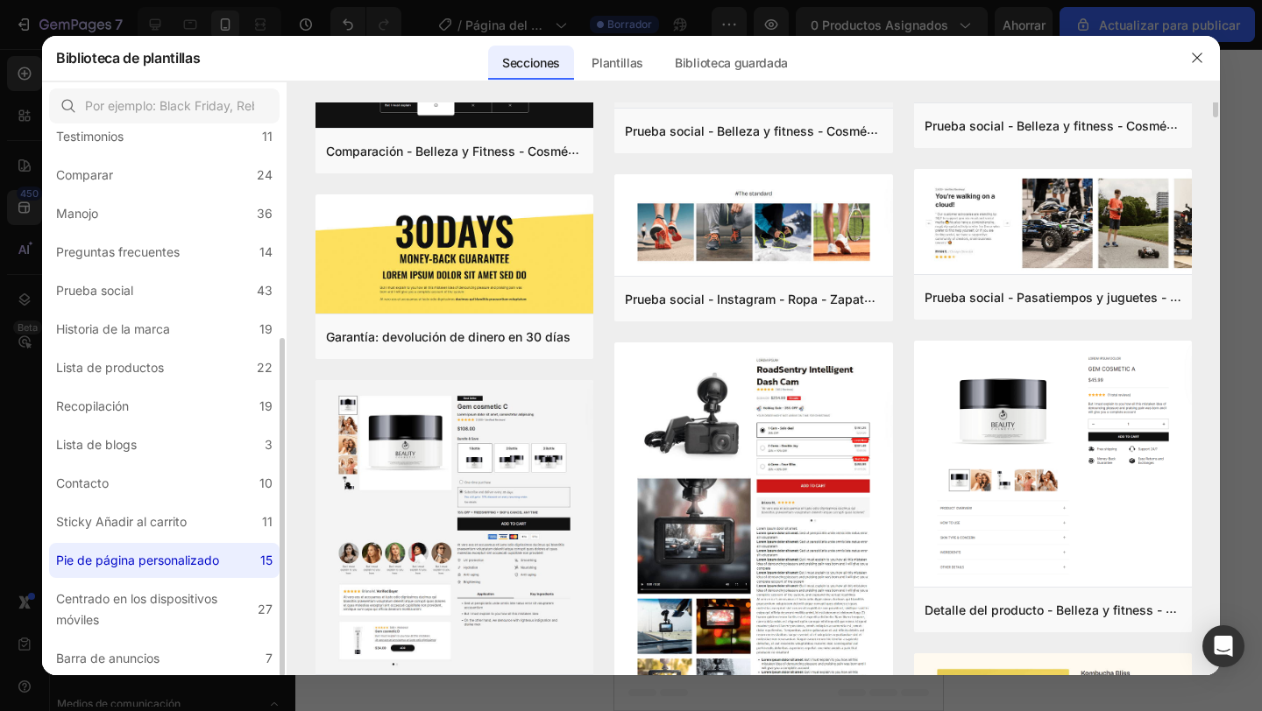
scroll to position [0, 0]
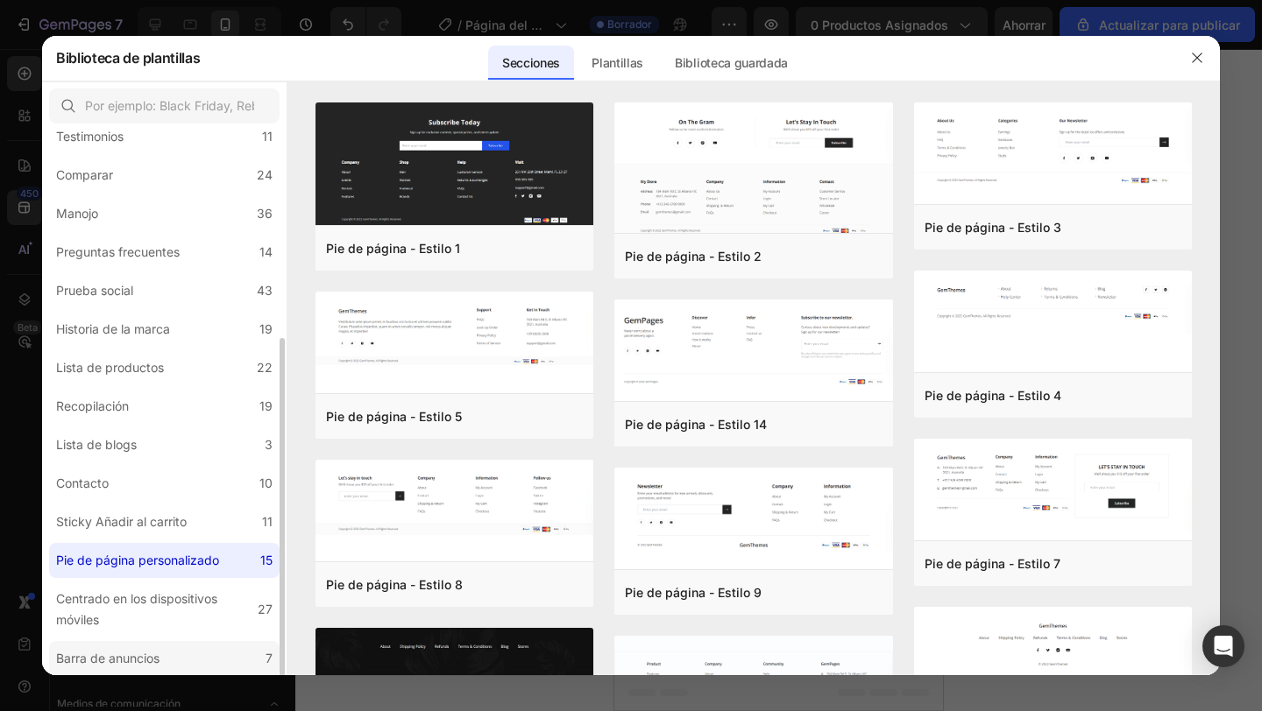
click at [204, 647] on label "Barra de anuncios 7" at bounding box center [164, 658] width 230 height 35
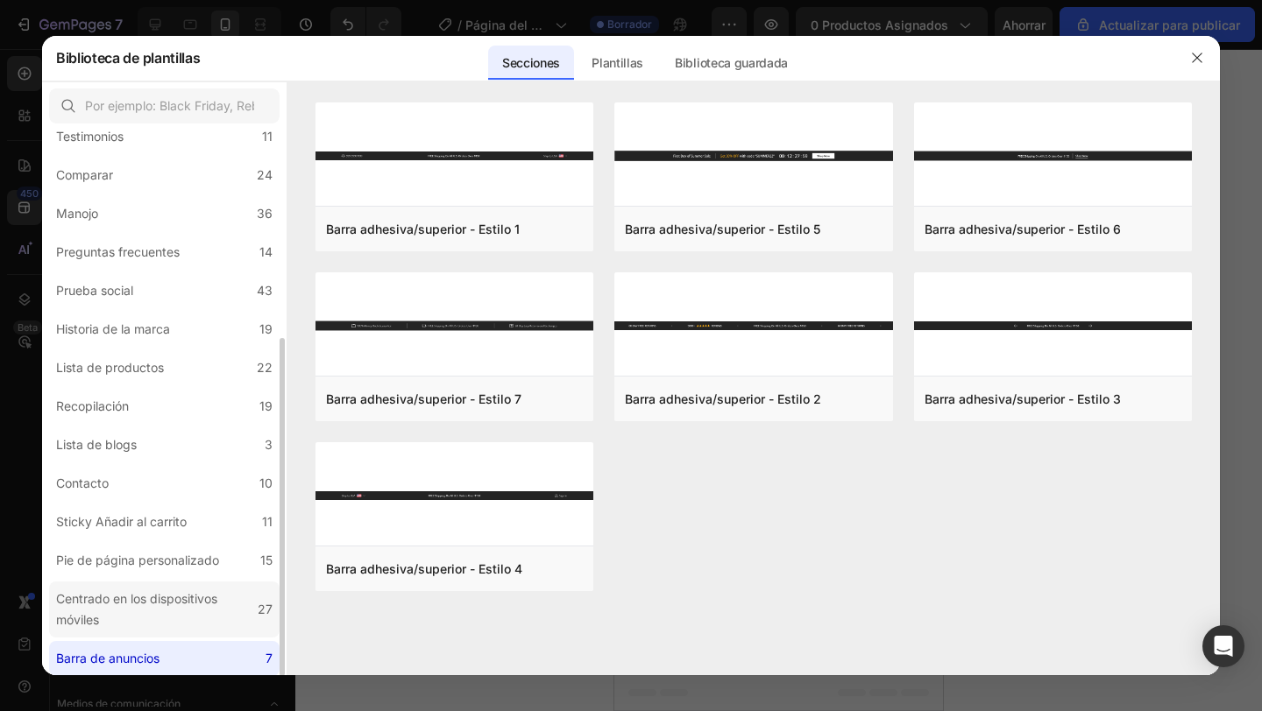
click at [226, 597] on div "Centrado en los dispositivos móviles" at bounding box center [153, 610] width 194 height 42
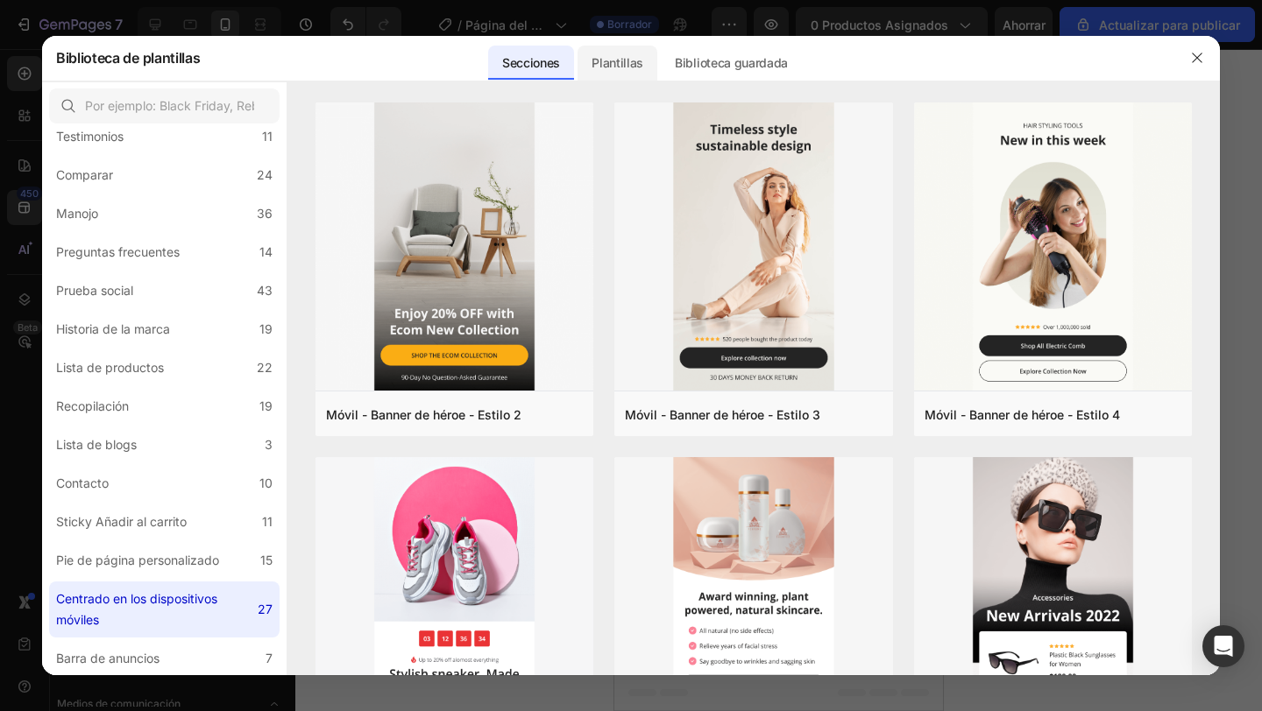
click at [642, 70] on font "Plantillas" at bounding box center [617, 62] width 52 height 15
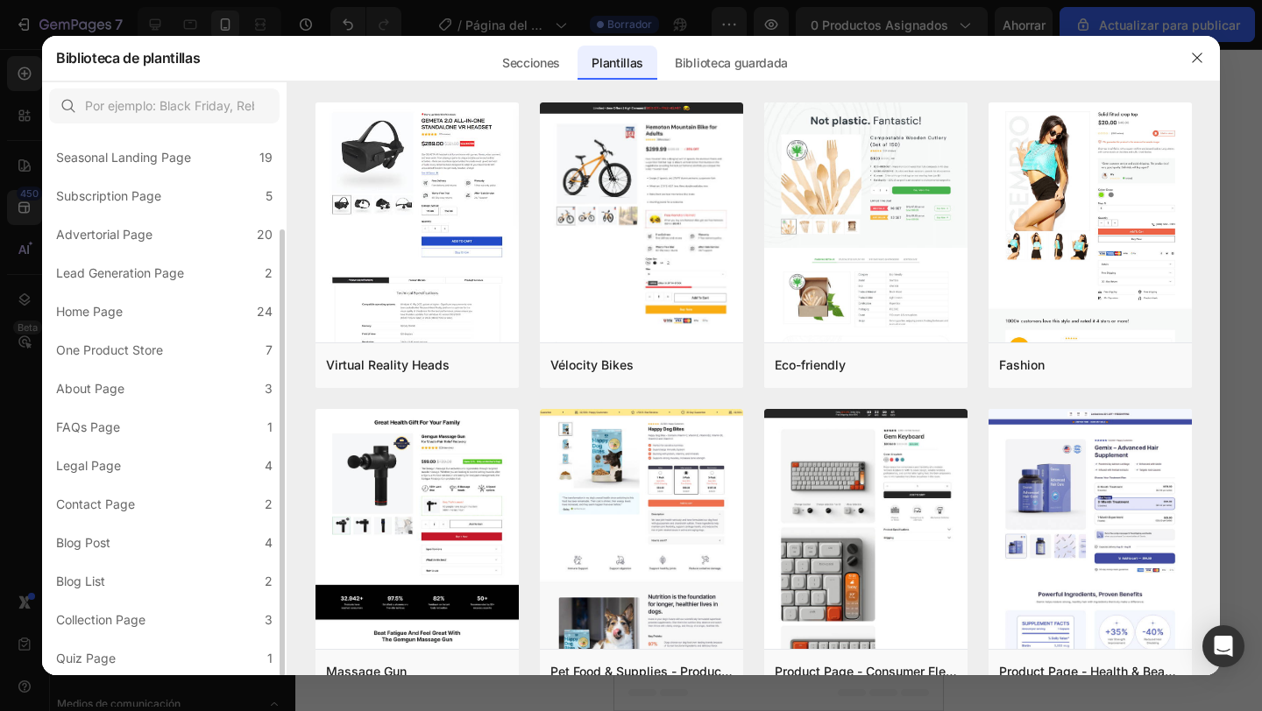
scroll to position [120, 0]
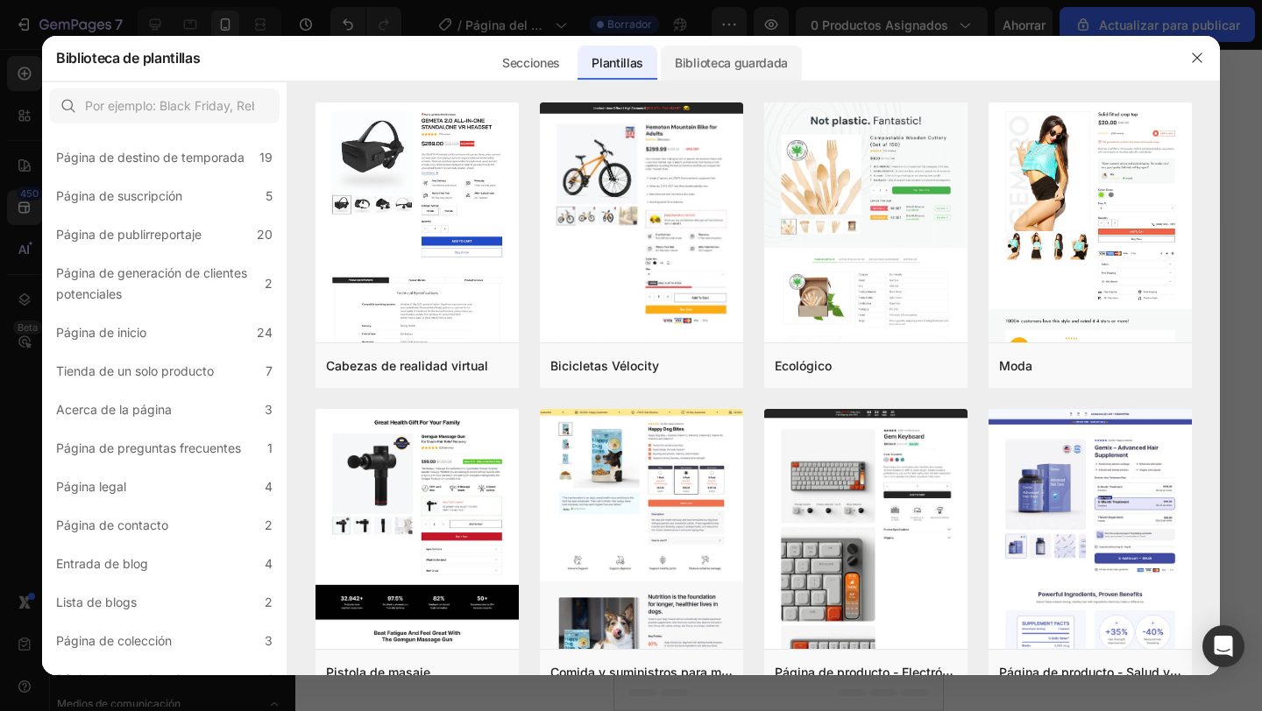
click at [684, 63] on font "Biblioteca guardada" at bounding box center [731, 62] width 113 height 15
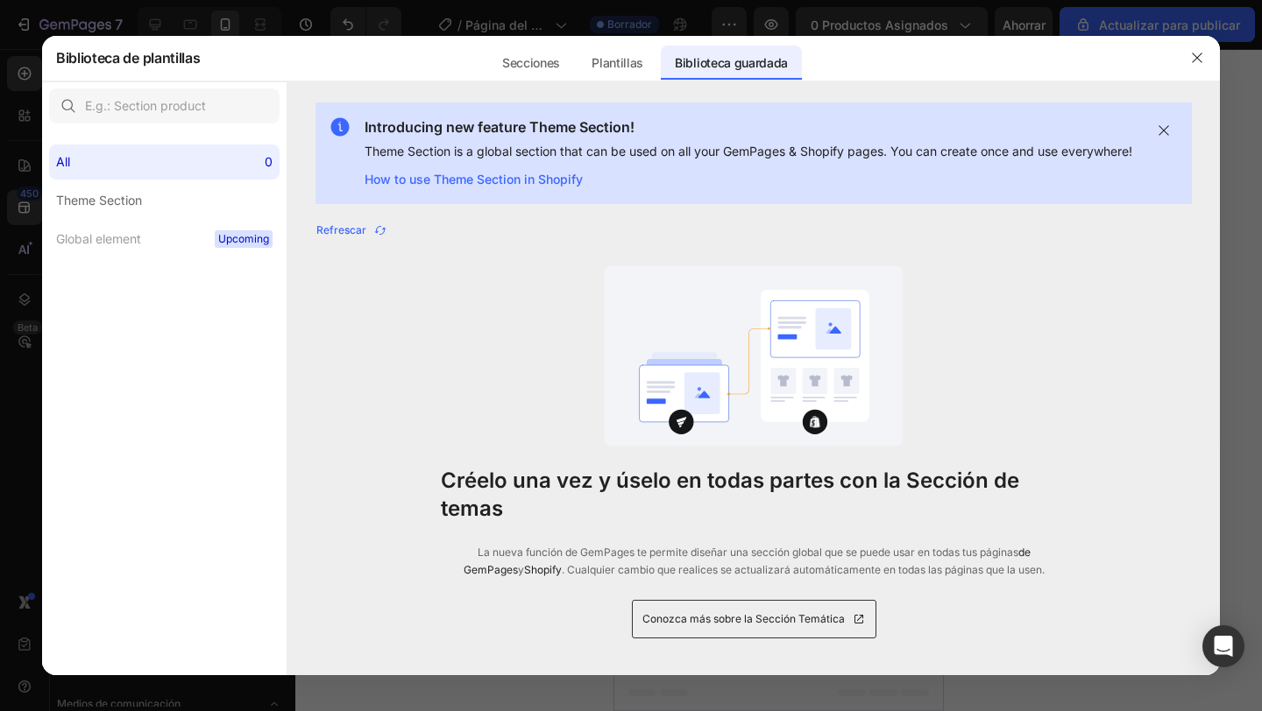
scroll to position [0, 0]
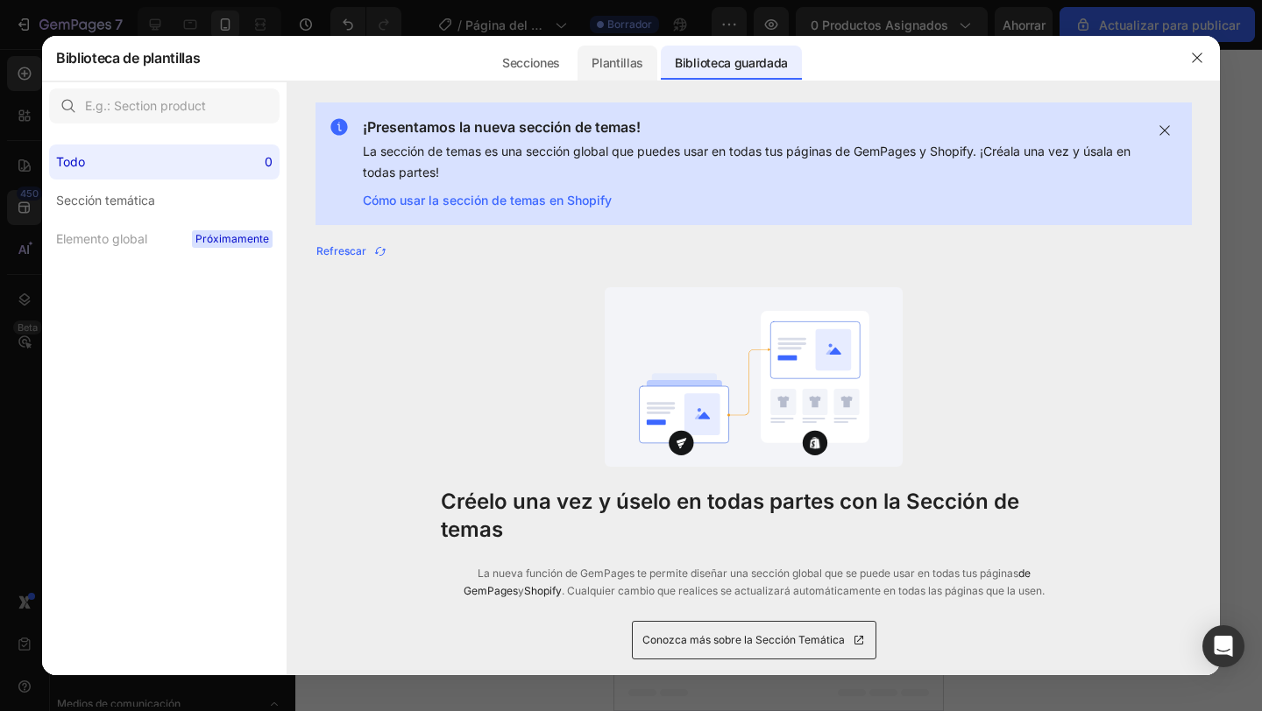
click at [640, 59] on font "Plantillas" at bounding box center [617, 62] width 52 height 15
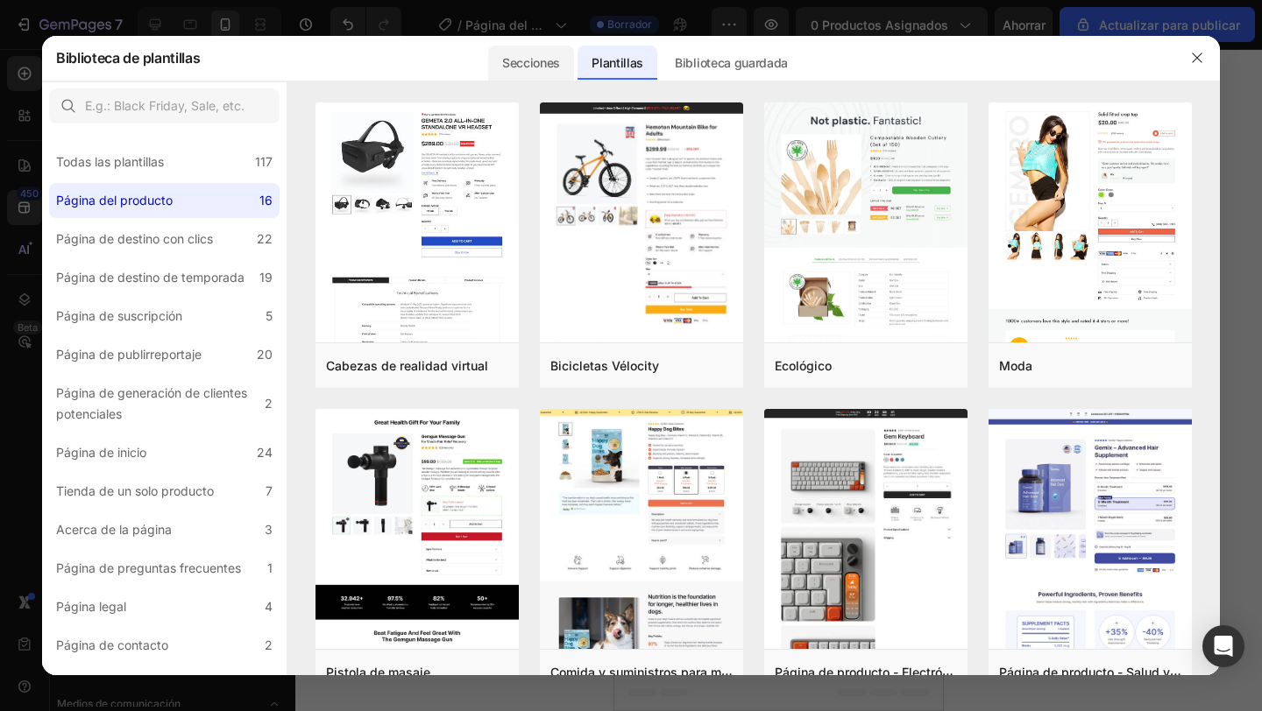
click at [551, 72] on font "Secciones" at bounding box center [531, 63] width 58 height 21
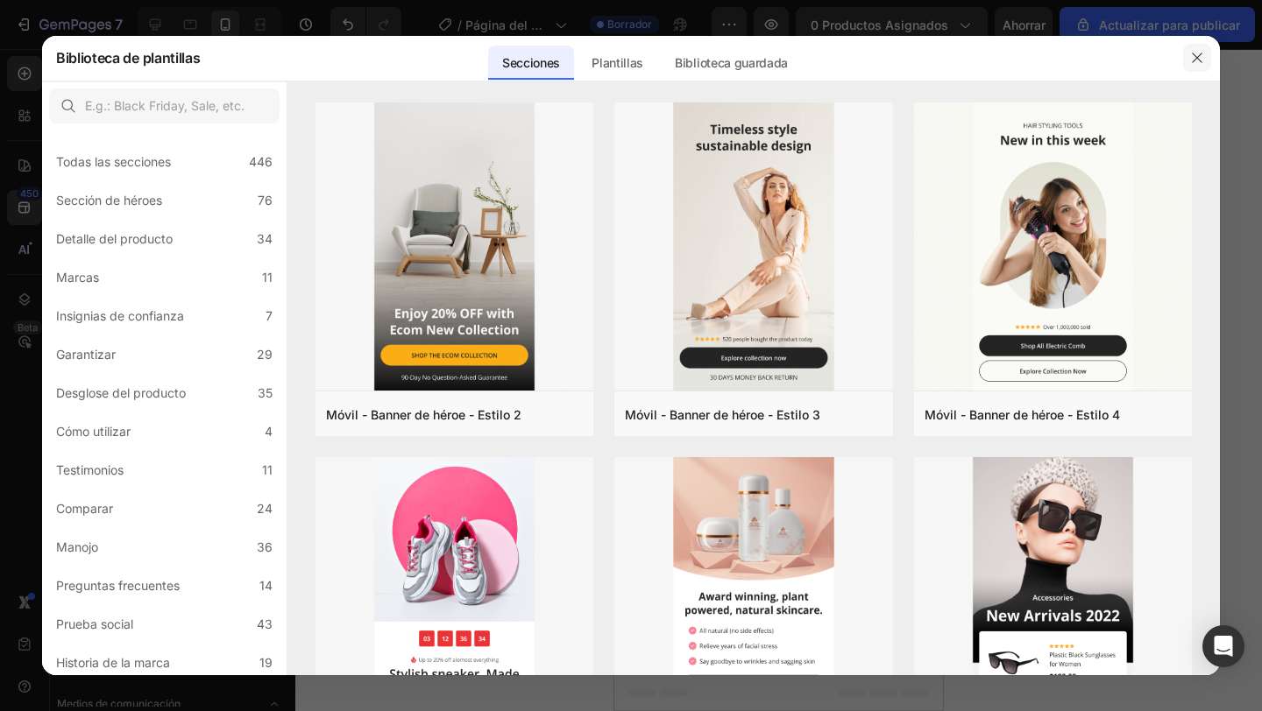
click at [1205, 71] on button "button" at bounding box center [1197, 58] width 28 height 28
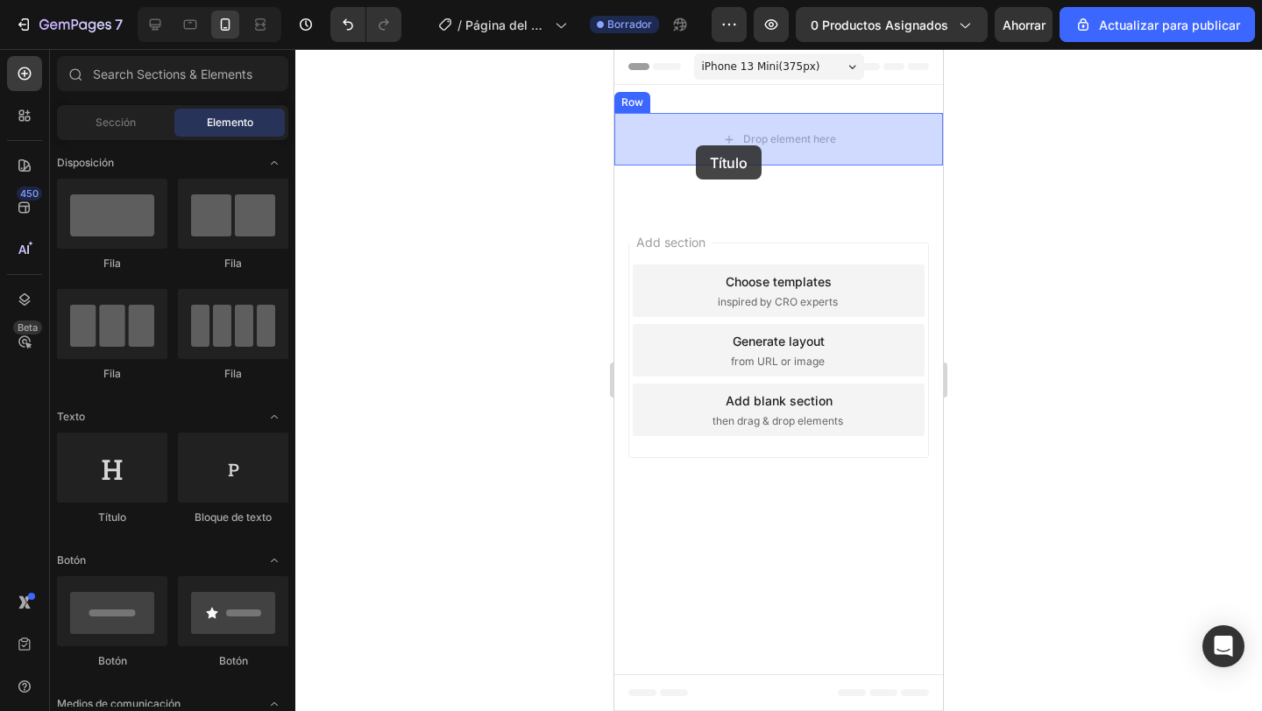
drag, startPoint x: 760, startPoint y: 503, endPoint x: 702, endPoint y: 140, distance: 367.3
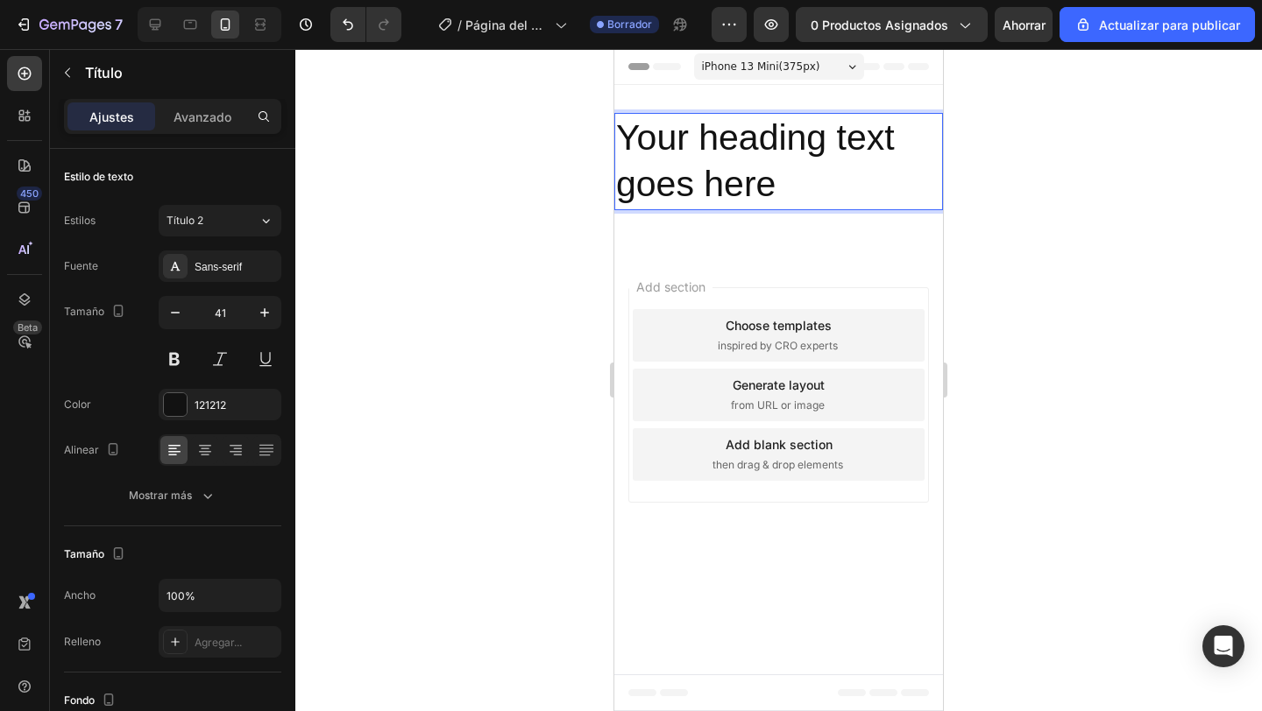
click at [808, 193] on h2 "Your heading text goes here" at bounding box center [778, 161] width 329 height 97
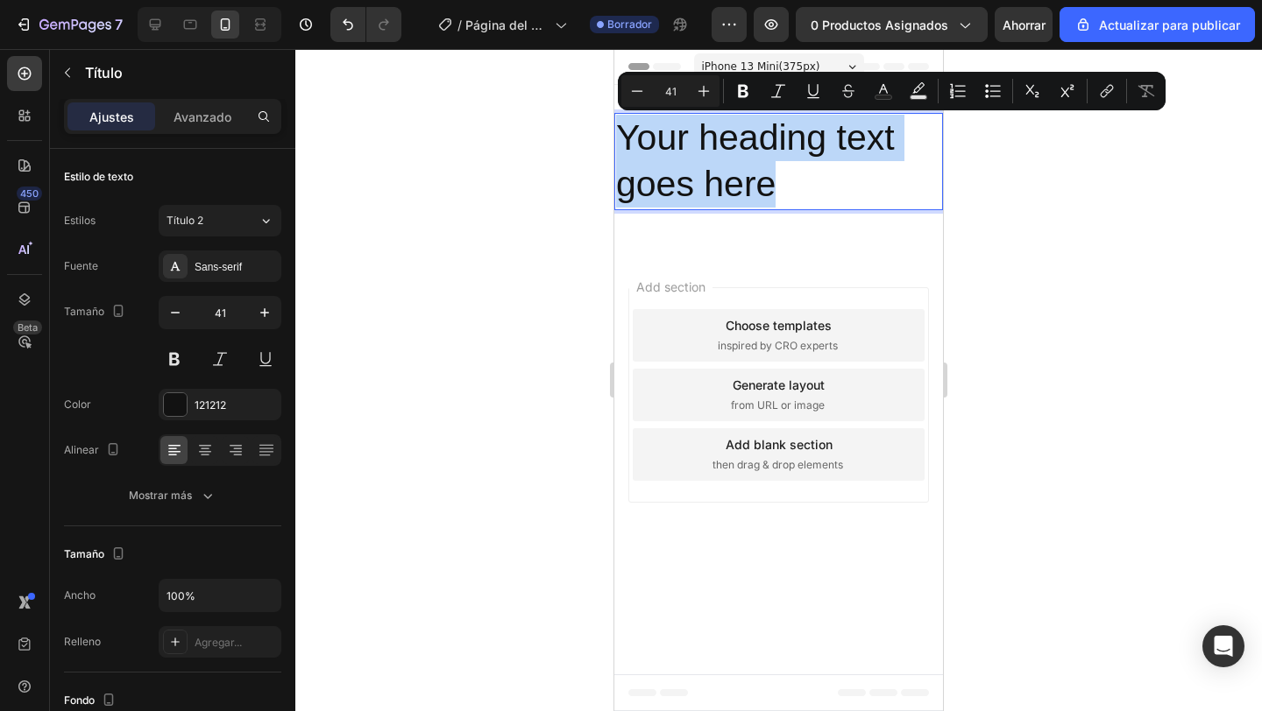
drag, startPoint x: 808, startPoint y: 193, endPoint x: 625, endPoint y: 131, distance: 193.1
click at [625, 131] on p "Your heading text goes here" at bounding box center [778, 162] width 325 height 94
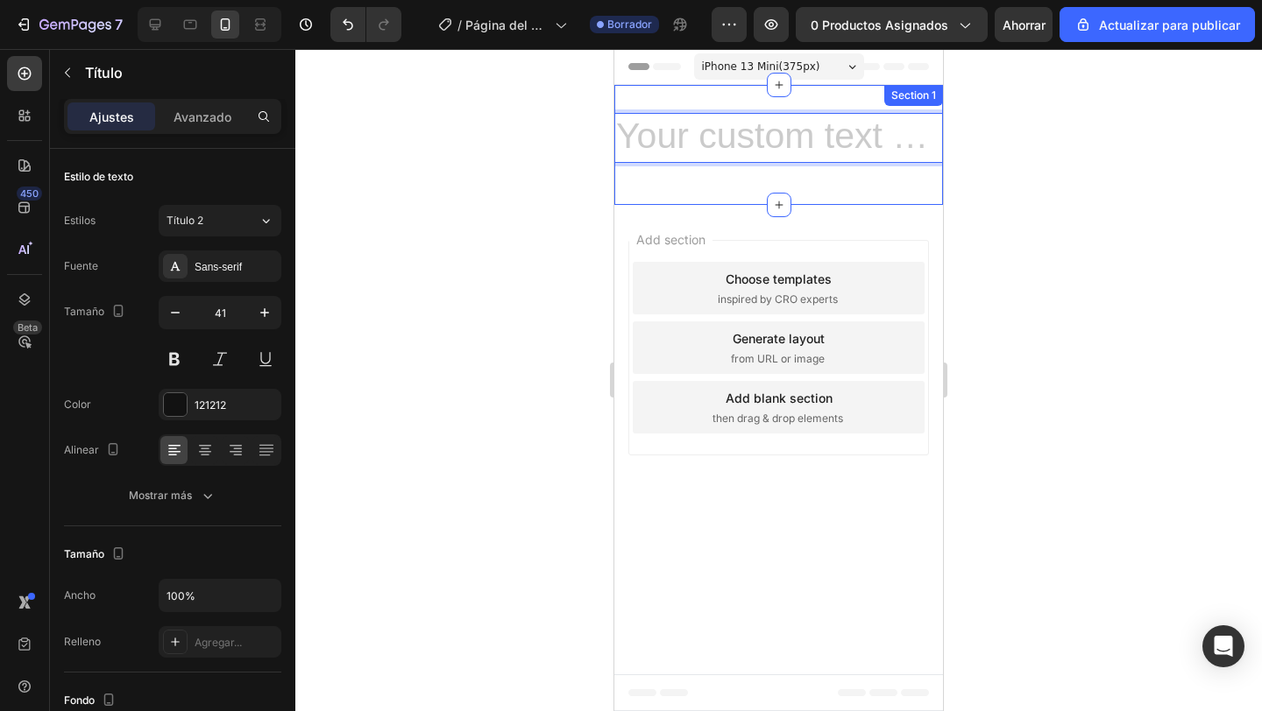
click at [746, 128] on h2 "Rich Text Editor. Editing area: main" at bounding box center [778, 138] width 329 height 50
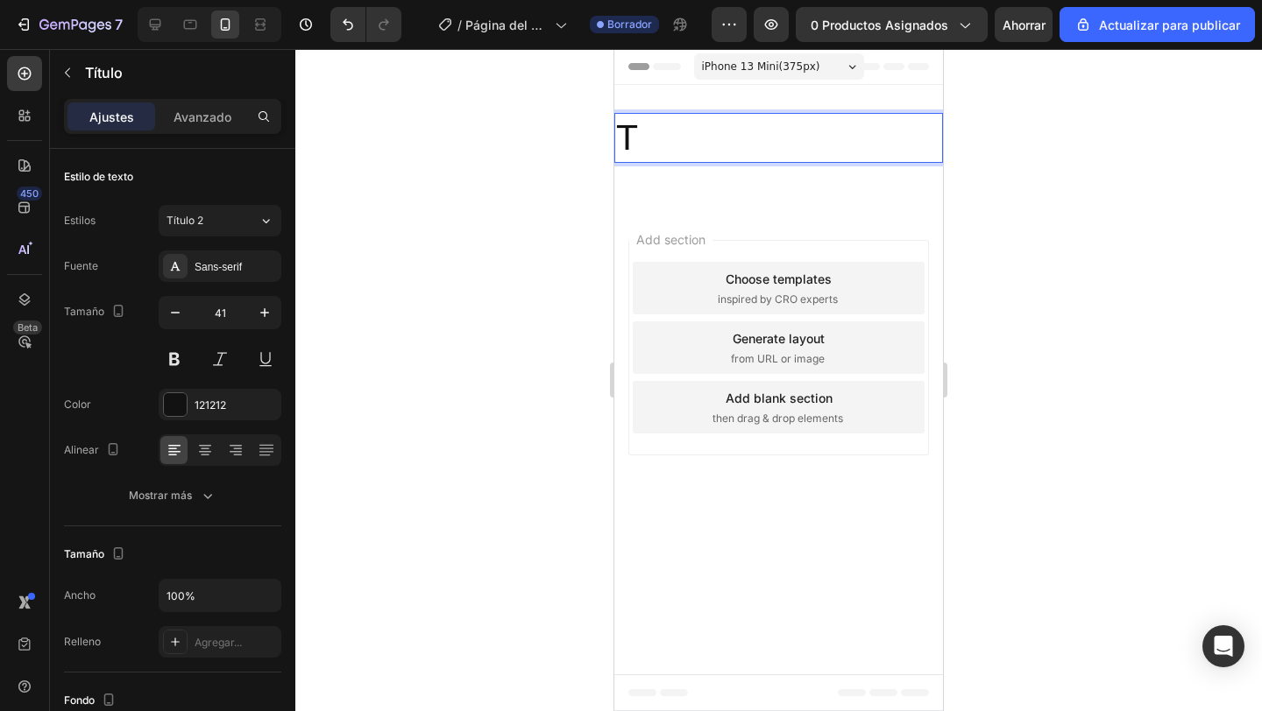
click at [827, 132] on p "T" at bounding box center [778, 138] width 325 height 46
click at [562, 285] on div at bounding box center [778, 380] width 966 height 662
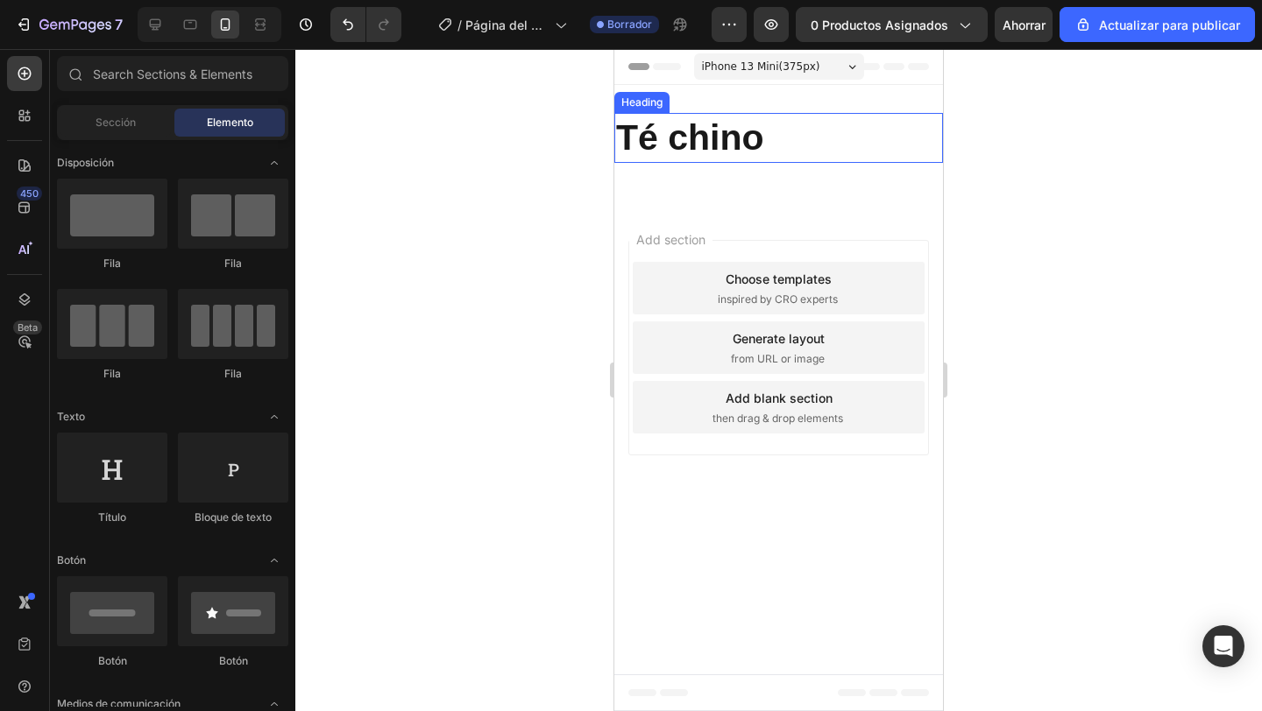
click at [777, 139] on p "⁠⁠⁠⁠⁠⁠⁠ Té chino" at bounding box center [778, 138] width 325 height 46
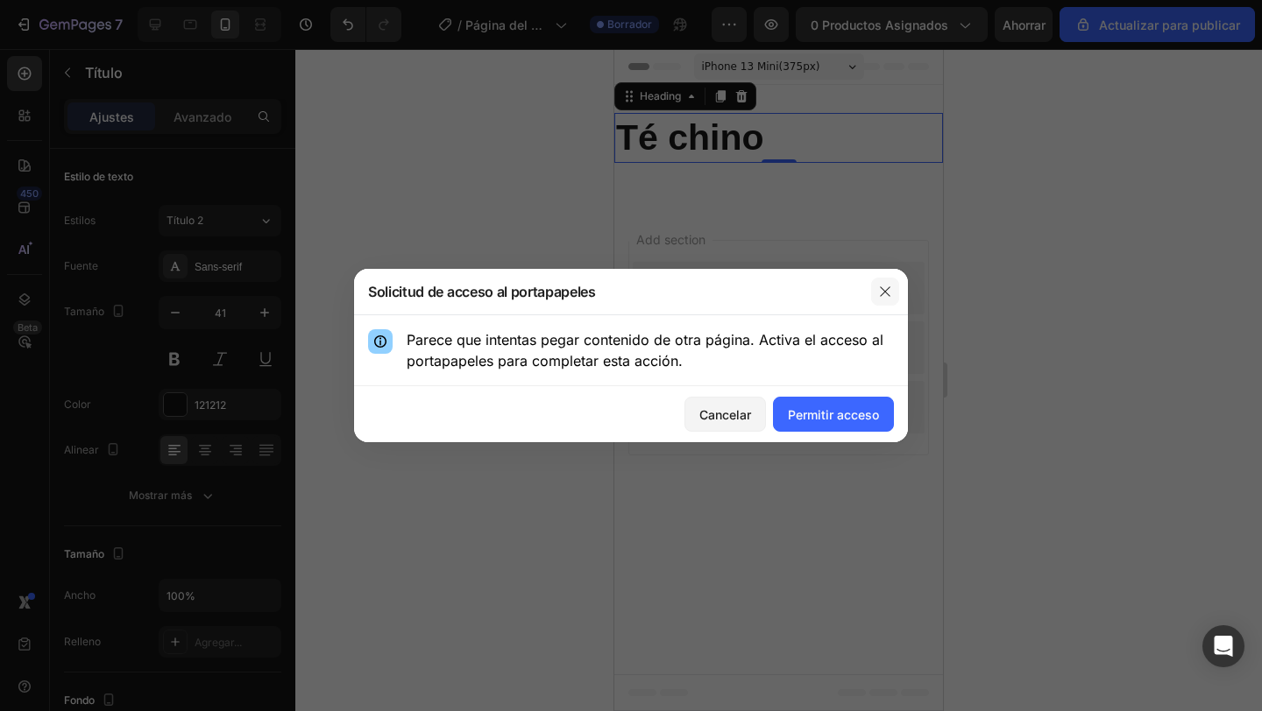
click at [889, 297] on icon "button" at bounding box center [885, 292] width 14 height 14
click at [884, 299] on button "button" at bounding box center [885, 292] width 28 height 28
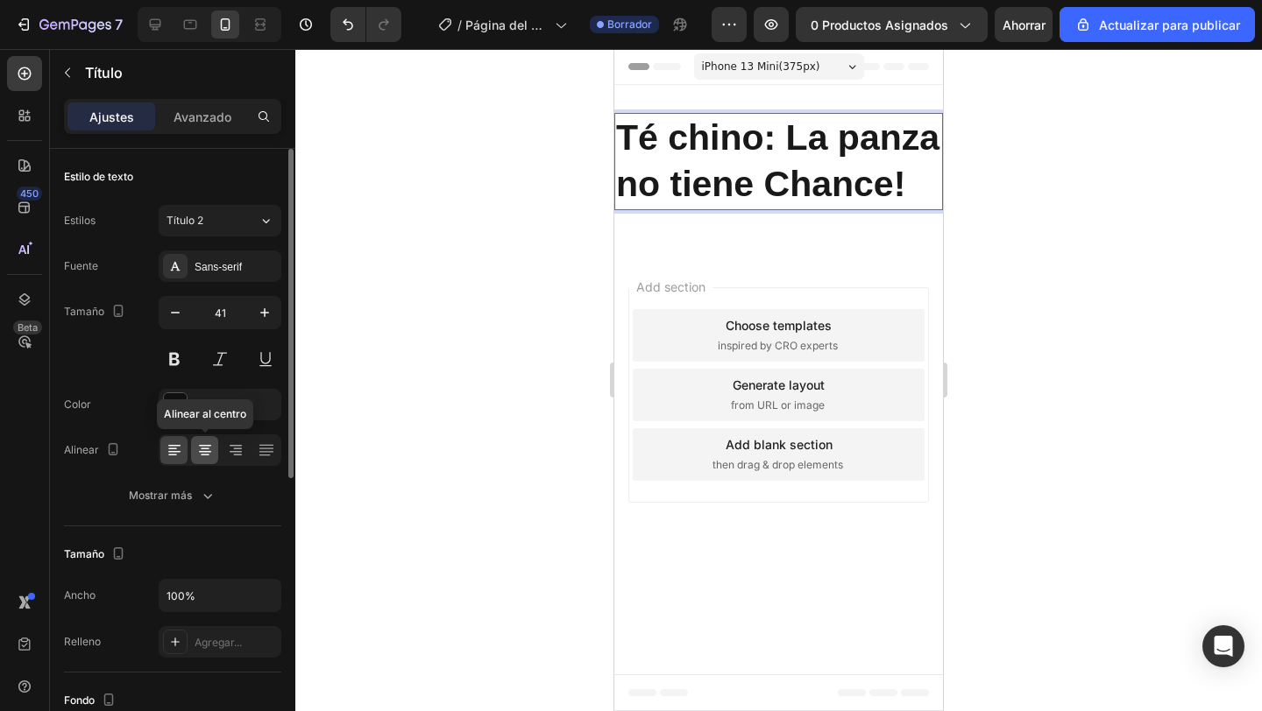
click at [207, 450] on icon at bounding box center [205, 451] width 18 height 18
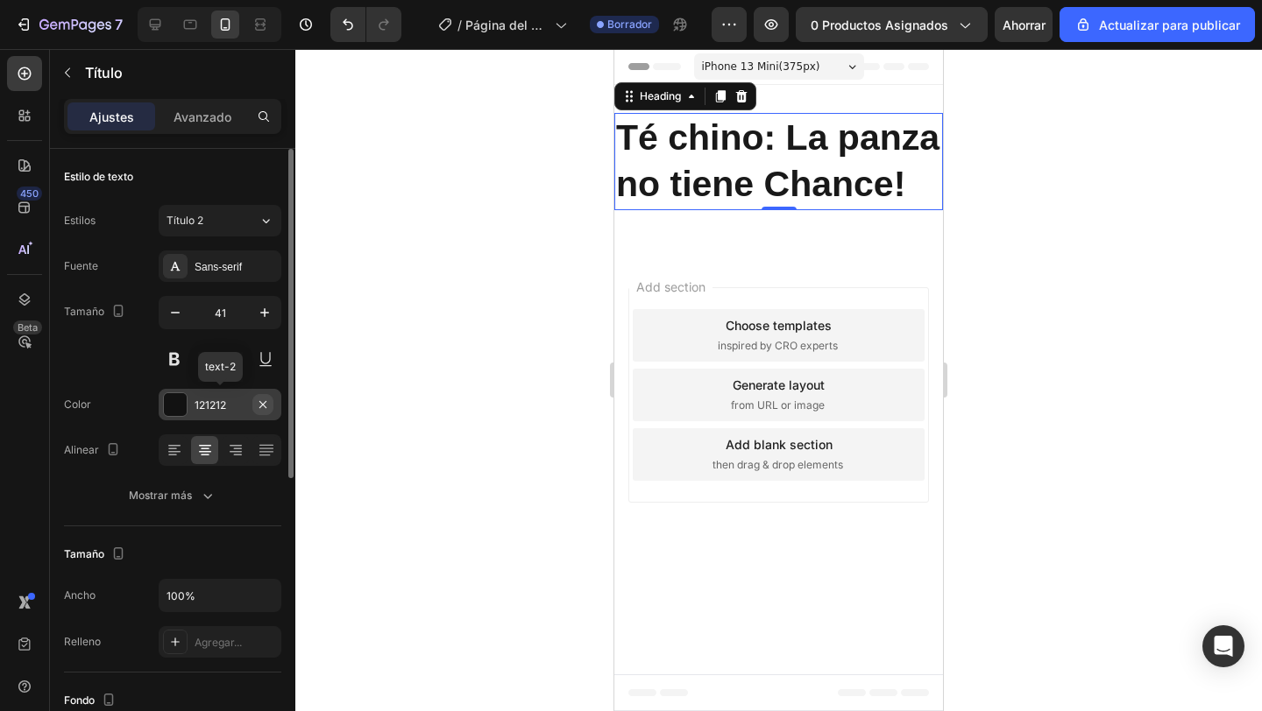
click at [267, 406] on icon "button" at bounding box center [263, 405] width 14 height 14
click at [237, 409] on font "Agregar..." at bounding box center [217, 405] width 47 height 13
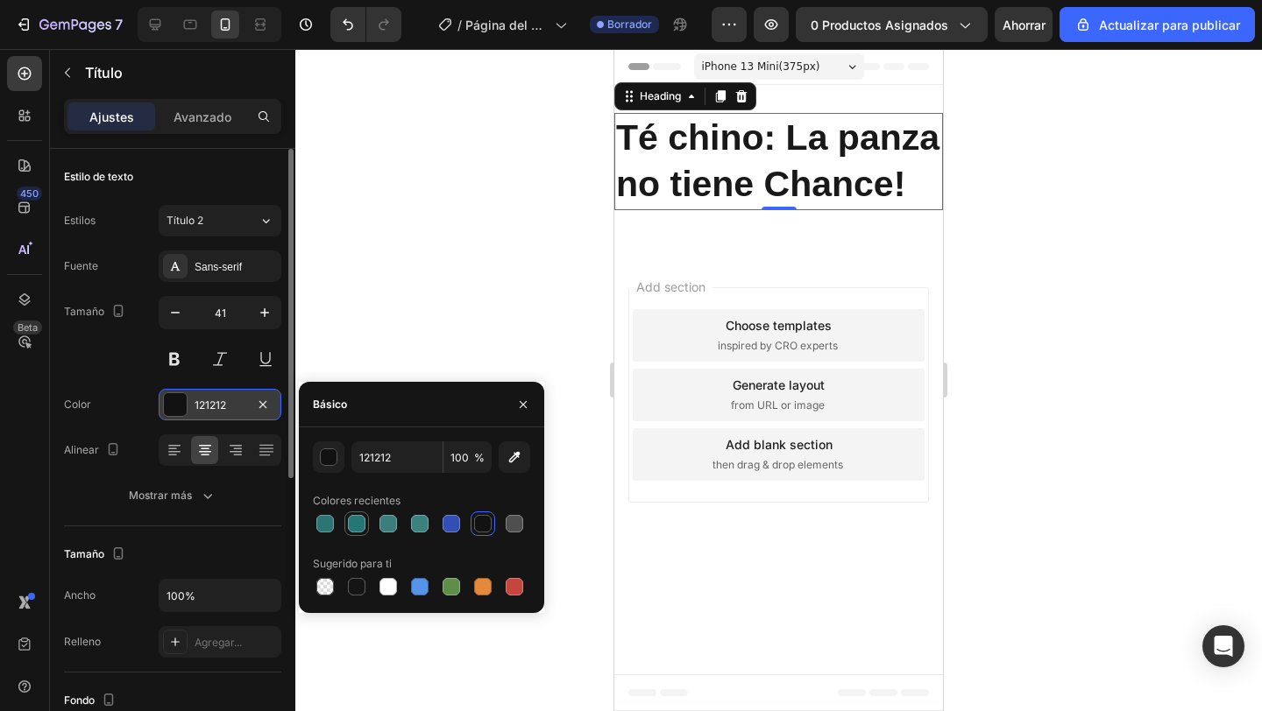
click at [364, 529] on div at bounding box center [357, 524] width 18 height 18
click at [858, 189] on strong "Té chino: La panza no tiene Chance!" at bounding box center [777, 160] width 323 height 87
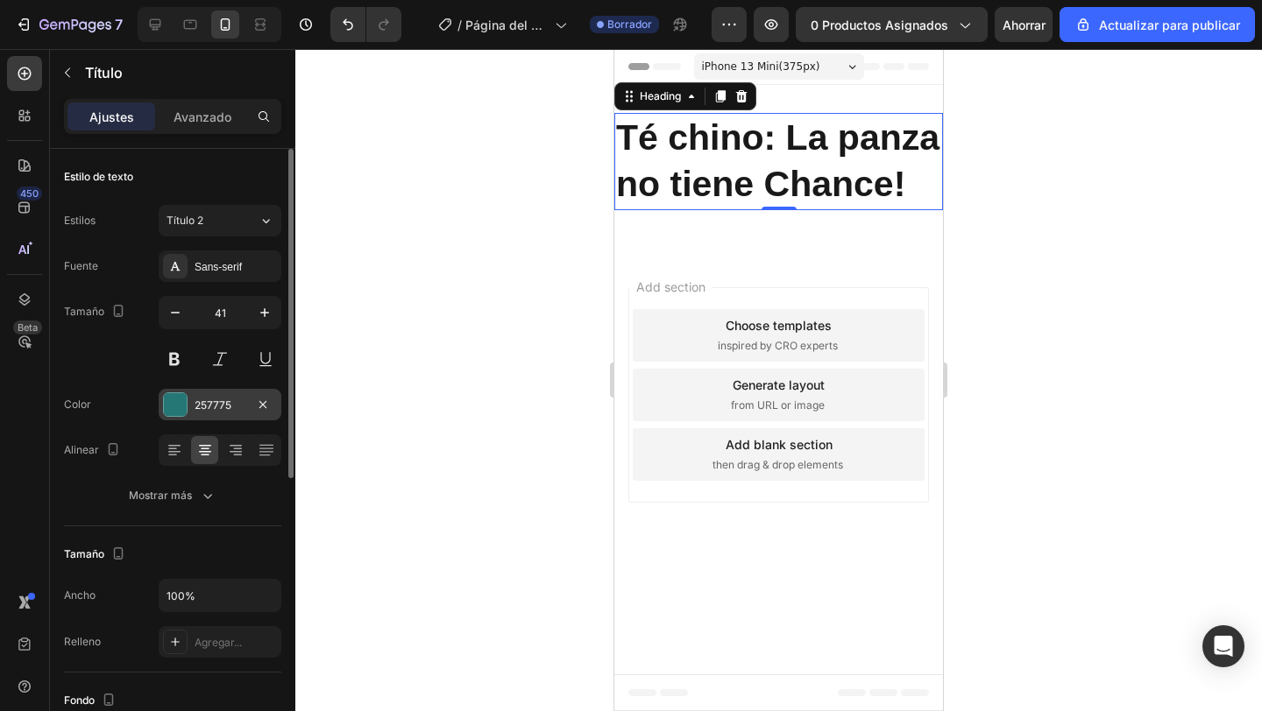
click at [858, 189] on strong "Té chino: La panza no tiene Chance!" at bounding box center [777, 160] width 323 height 87
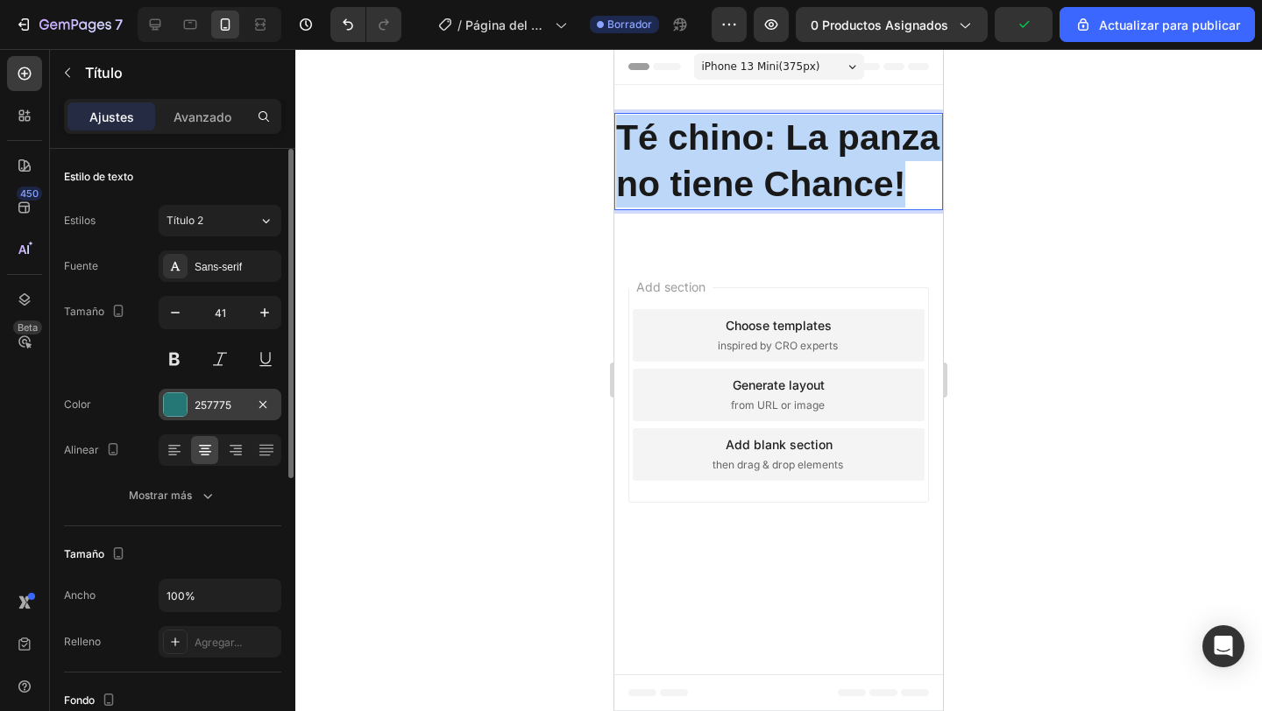
drag, startPoint x: 917, startPoint y: 192, endPoint x: 599, endPoint y: 148, distance: 321.0
click at [614, 148] on html "iPhone 13 Mini ( 375 px) iPhone 13 Mini iPhone 13 Pro iPhone 11 Pro Max iPhone …" at bounding box center [778, 380] width 329 height 662
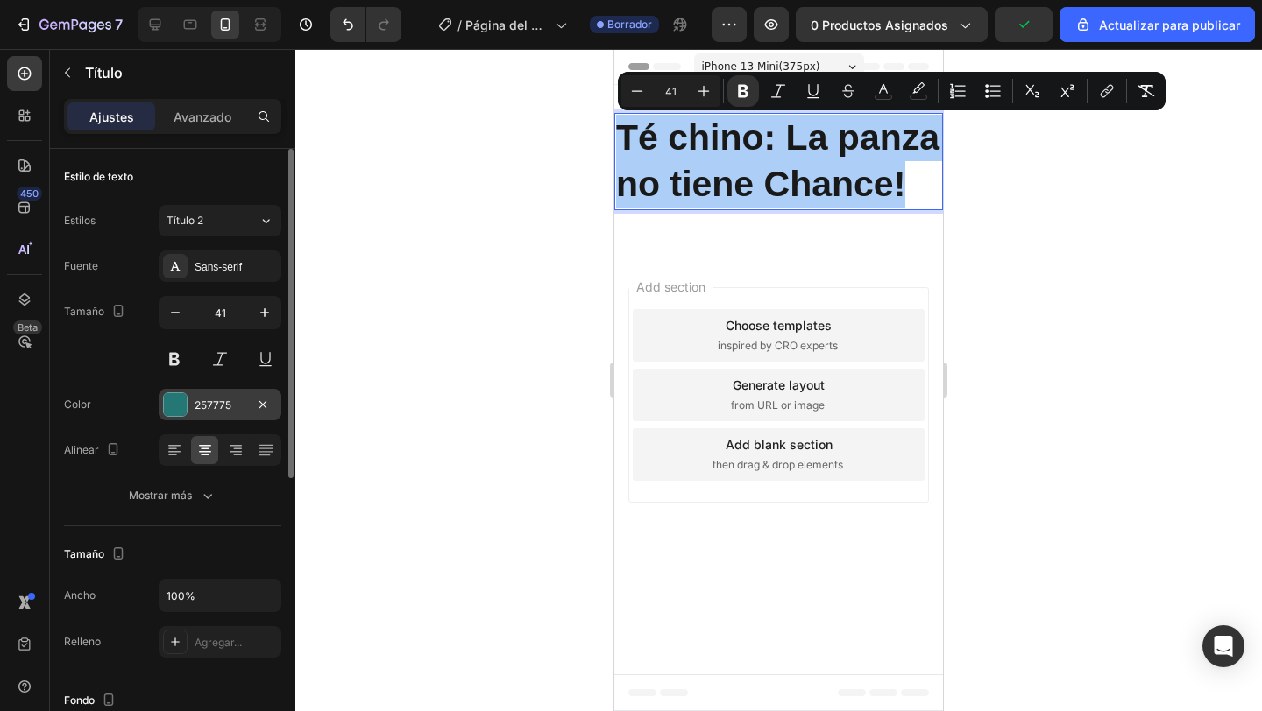
click at [172, 407] on div at bounding box center [175, 404] width 23 height 23
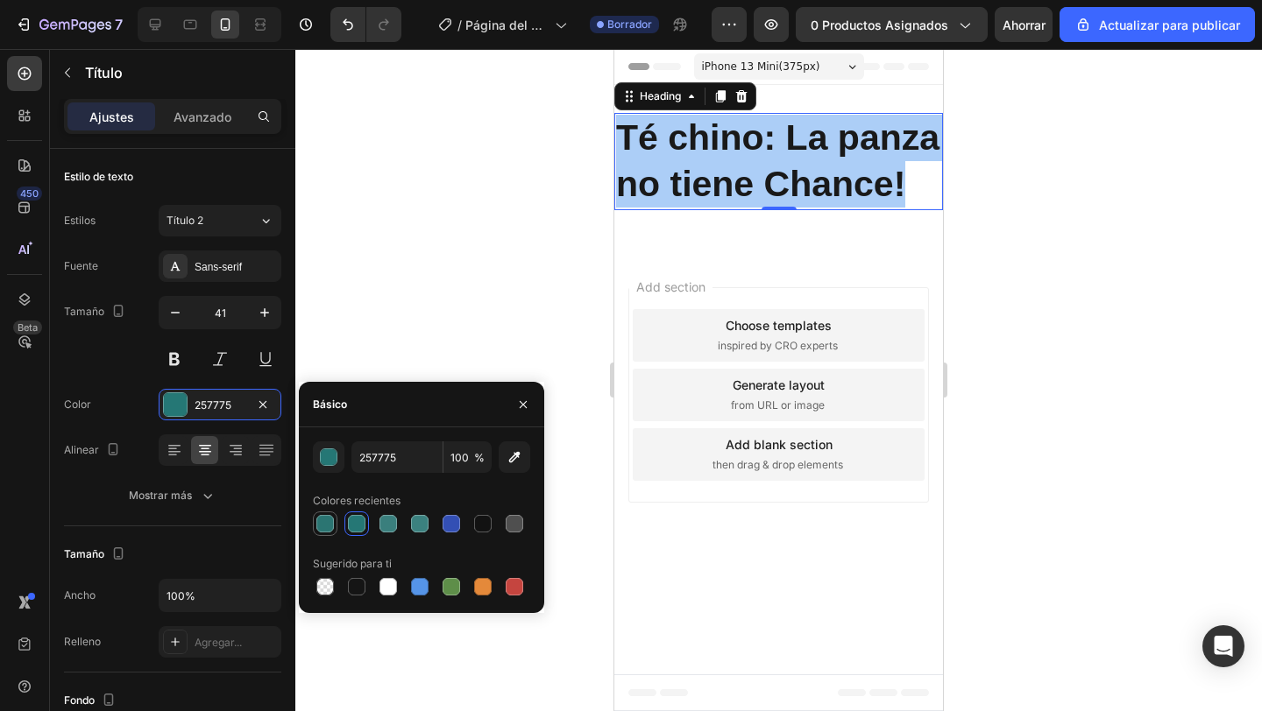
click at [335, 523] on div at bounding box center [325, 523] width 21 height 21
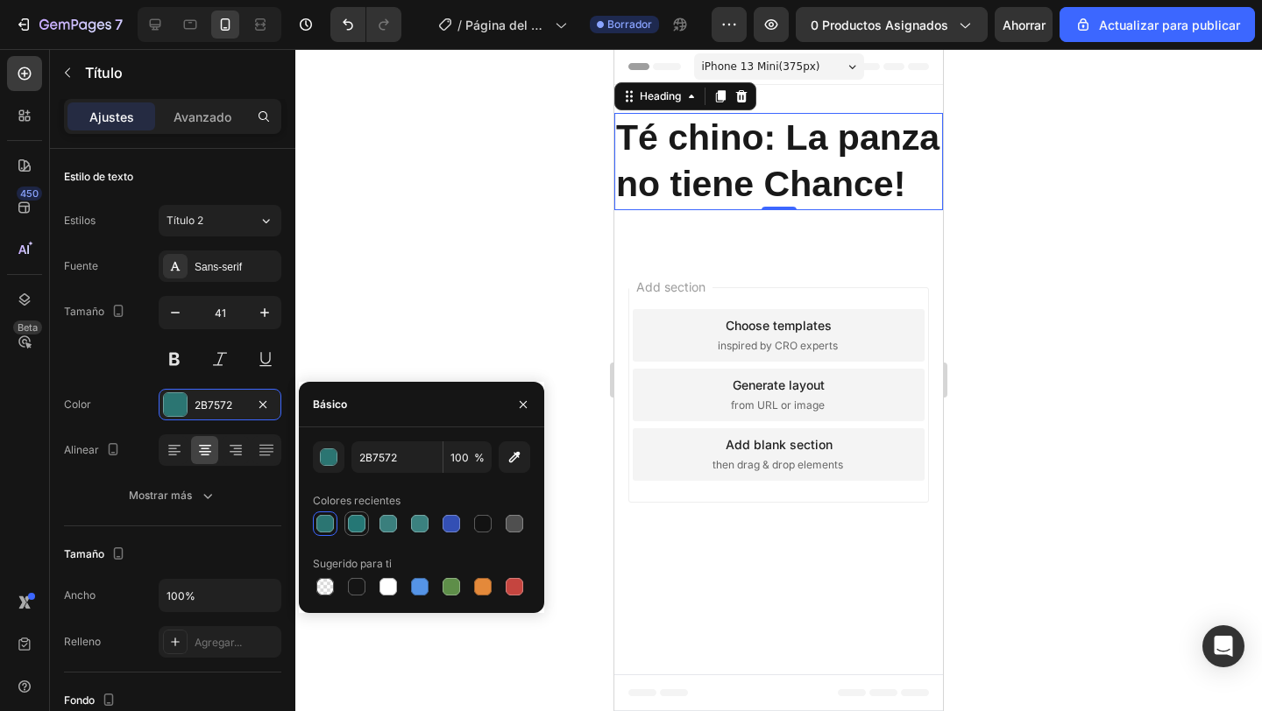
click at [362, 532] on div at bounding box center [356, 523] width 21 height 21
type input "257775"
click at [798, 163] on strong "Té chino: La panza no tiene Chance!" at bounding box center [777, 160] width 323 height 87
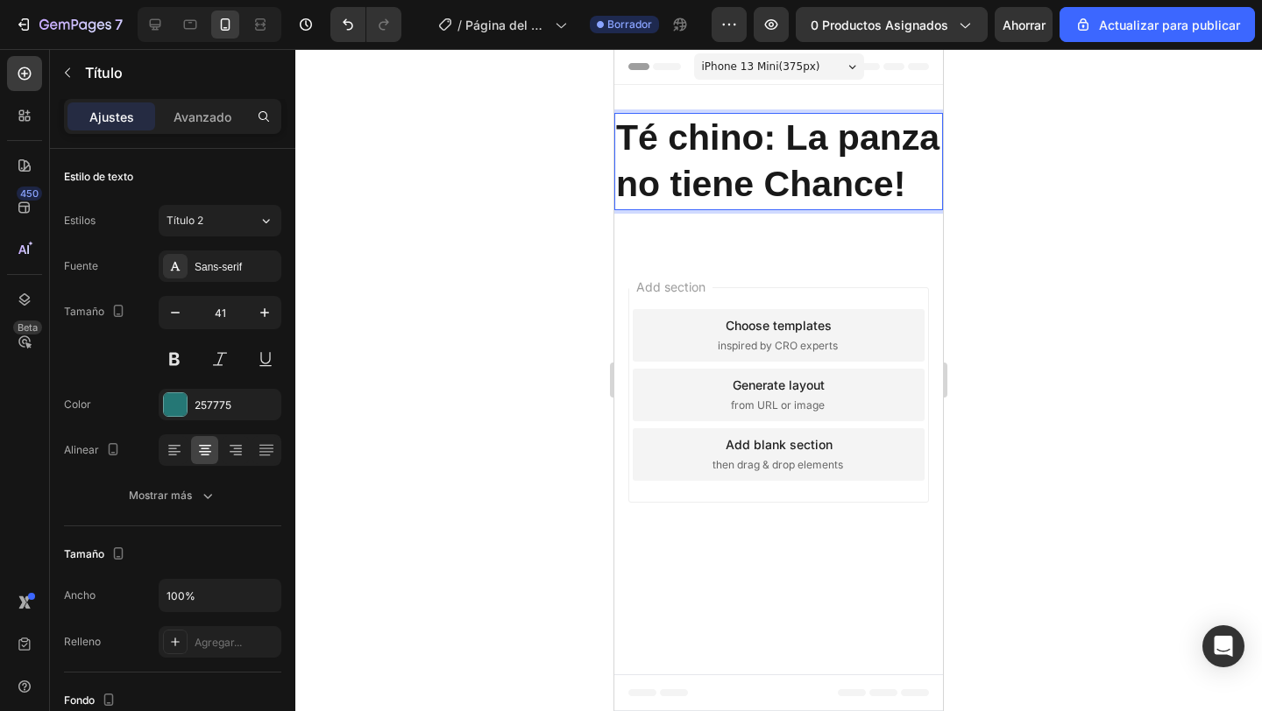
click at [874, 158] on strong "Té chino: La panza no tiene Chance!" at bounding box center [777, 160] width 323 height 87
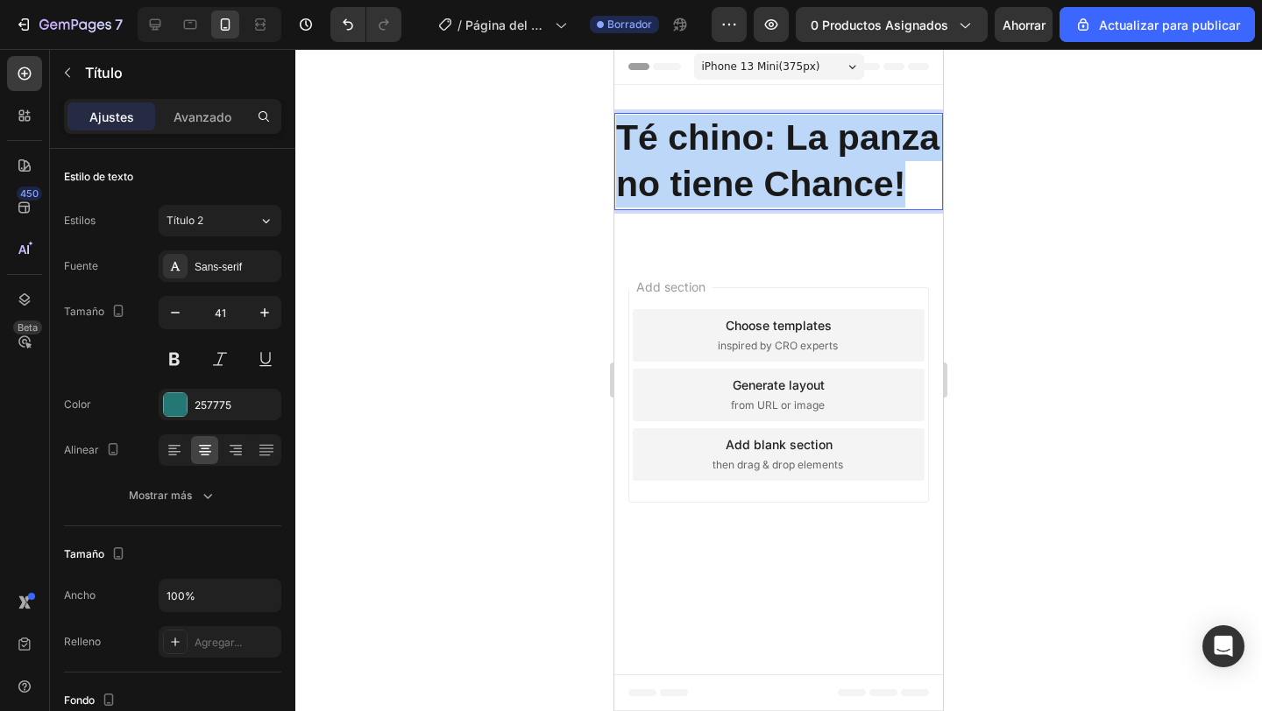
drag, startPoint x: 906, startPoint y: 186, endPoint x: 583, endPoint y: 145, distance: 325.0
click at [614, 145] on html "iPhone 13 Mini ( 375 px) iPhone 13 Mini iPhone 13 Pro iPhone 11 Pro Max iPhone …" at bounding box center [778, 380] width 329 height 662
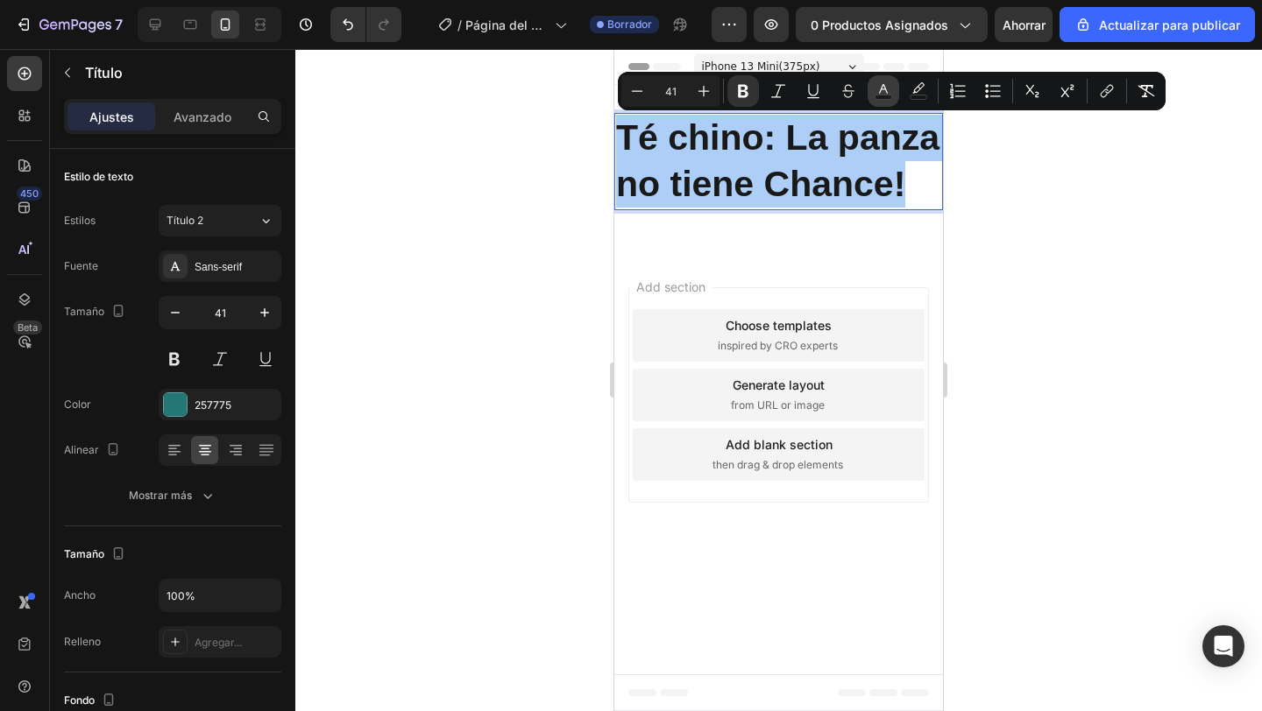
click at [884, 101] on button "color" at bounding box center [883, 91] width 32 height 32
type input "191919"
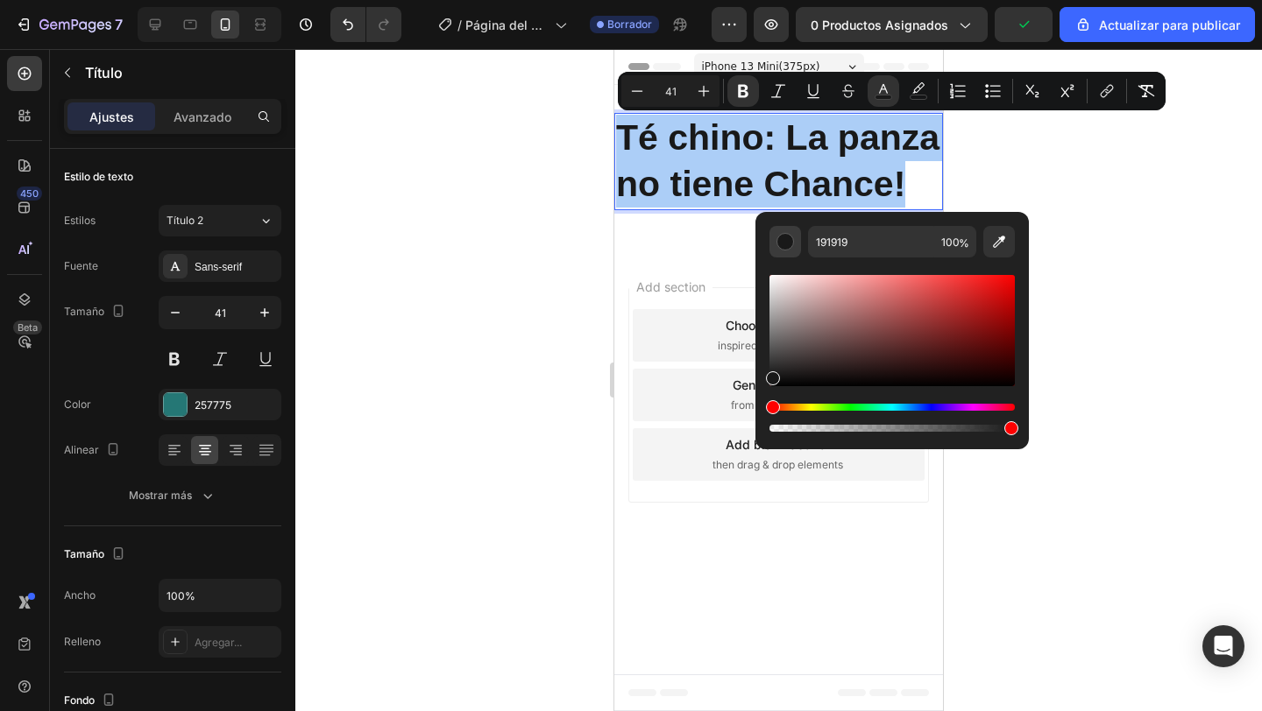
click at [787, 238] on div "Barra de herramientas contextual del editor" at bounding box center [785, 242] width 18 height 18
click at [1004, 247] on icon "Barra de herramientas contextual del editor" at bounding box center [999, 242] width 18 height 18
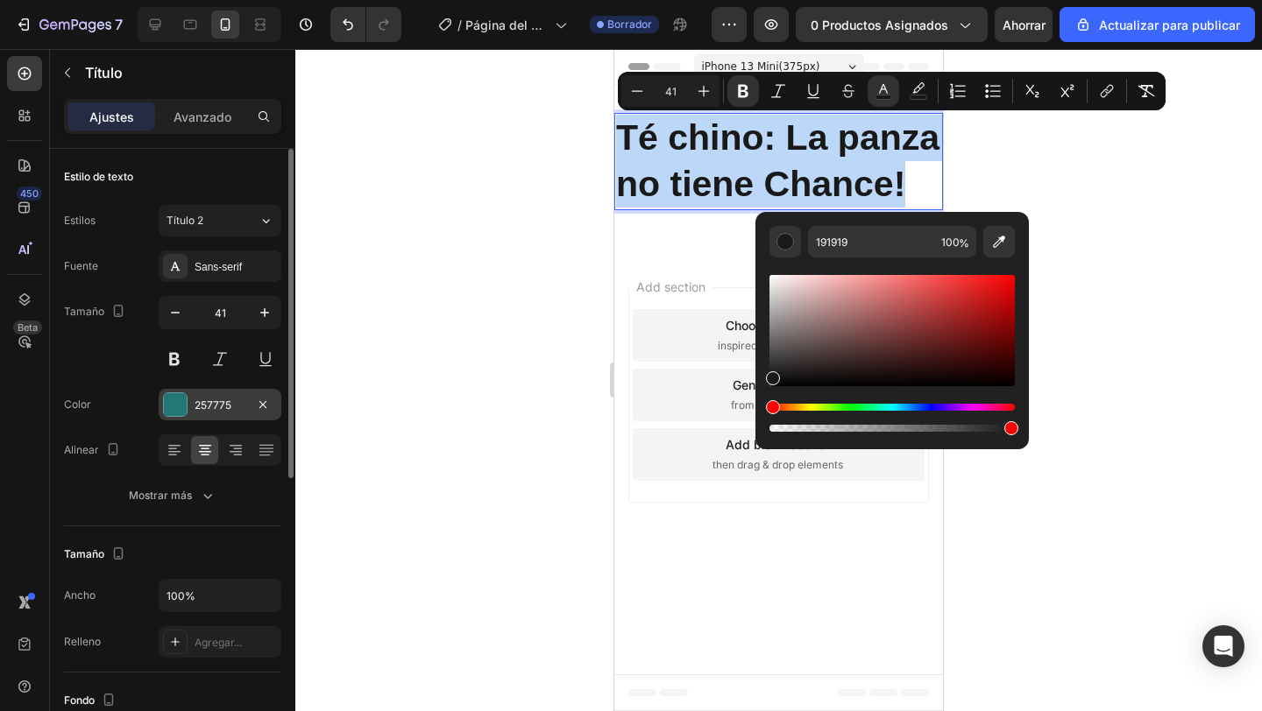
type input "317775"
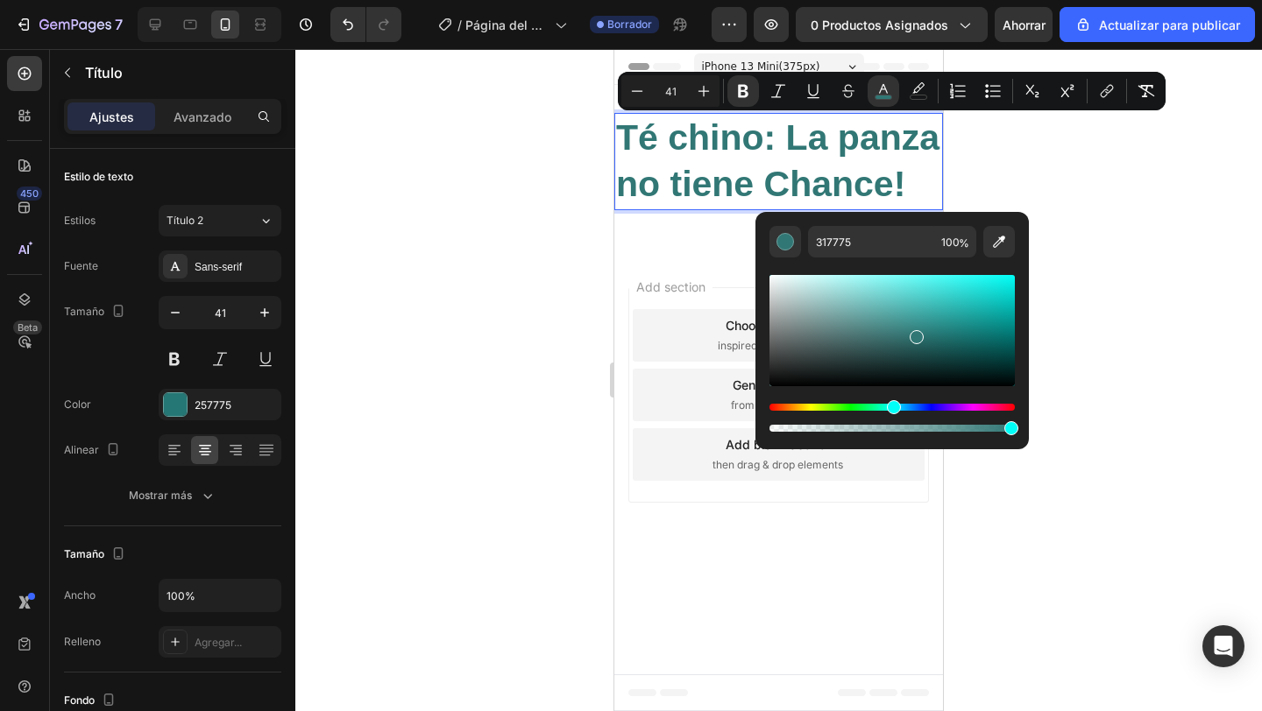
click at [487, 414] on div at bounding box center [778, 380] width 966 height 662
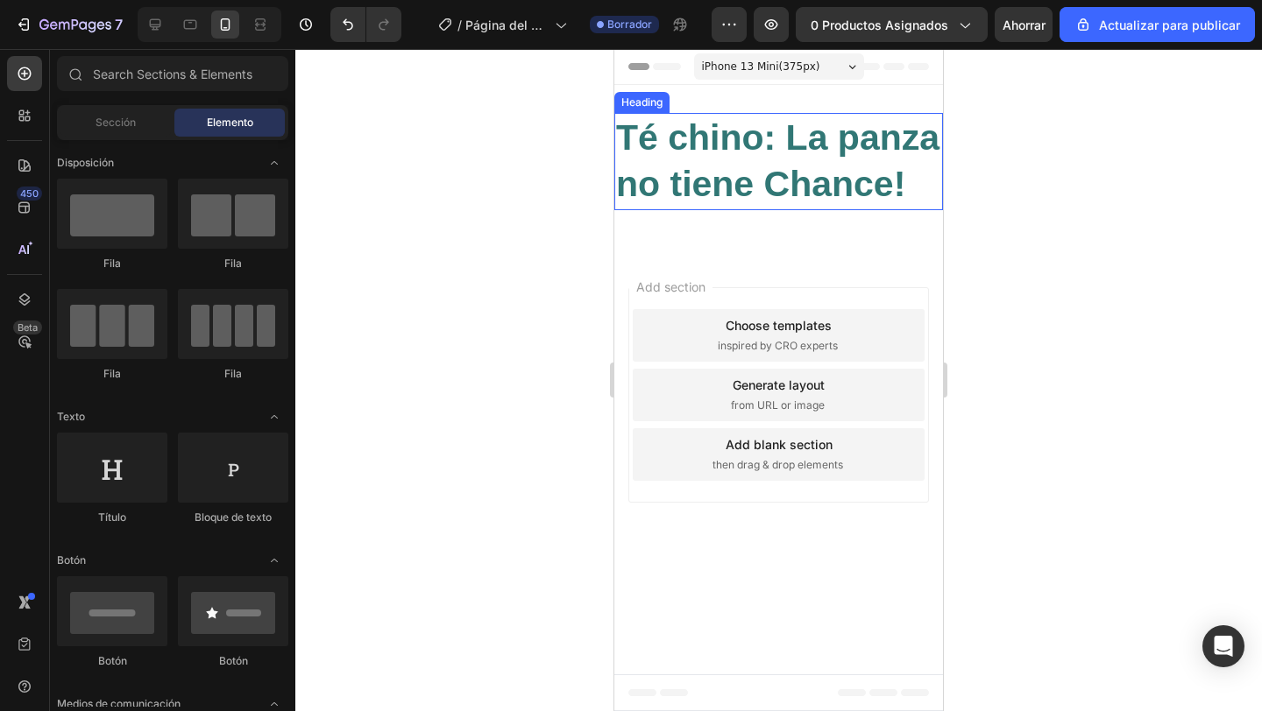
click at [725, 137] on strong "Té chino: La panza no tiene Chance!" at bounding box center [777, 160] width 323 height 87
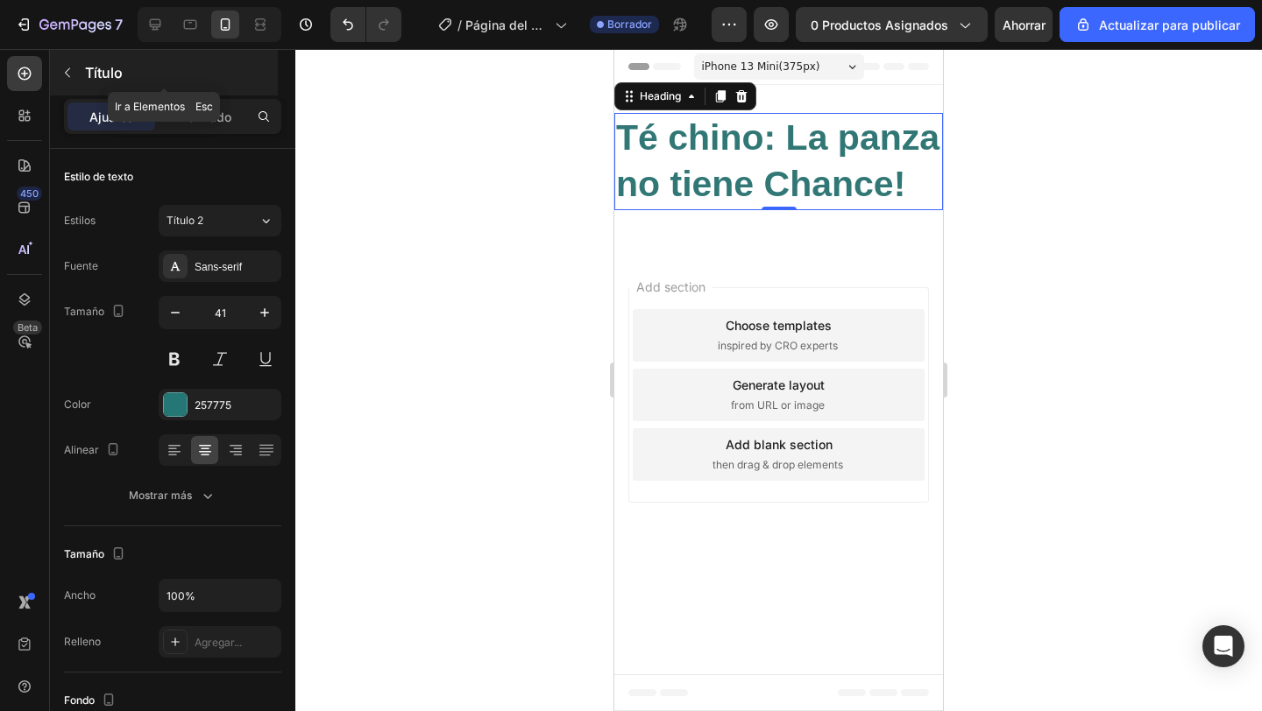
click at [77, 76] on button "button" at bounding box center [67, 73] width 28 height 28
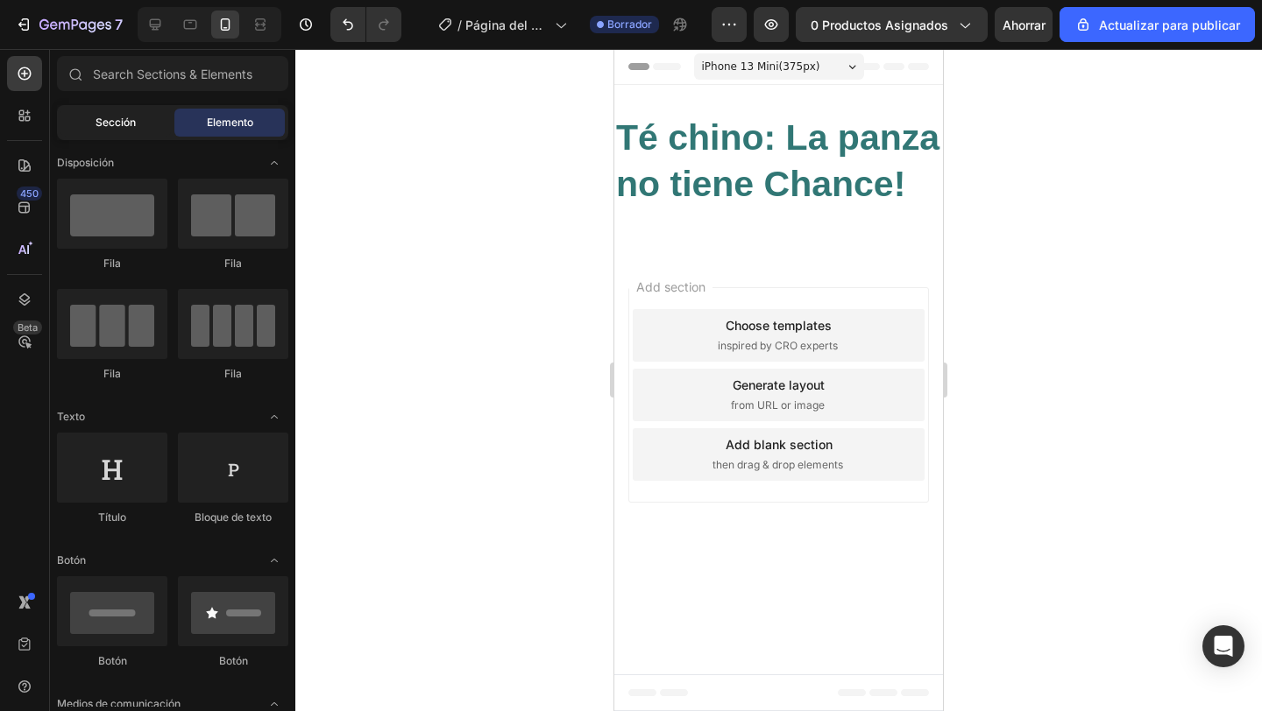
click at [97, 120] on font "Sección" at bounding box center [115, 122] width 40 height 13
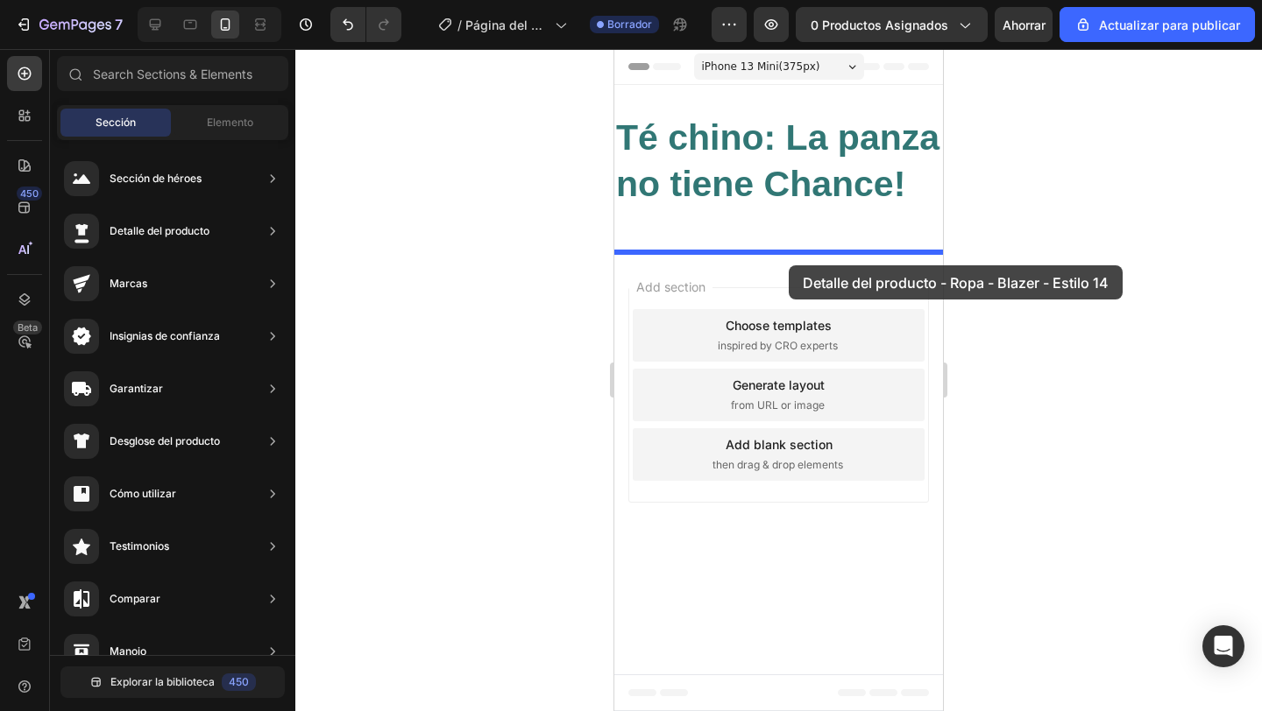
drag, startPoint x: 1016, startPoint y: 230, endPoint x: 788, endPoint y: 265, distance: 230.5
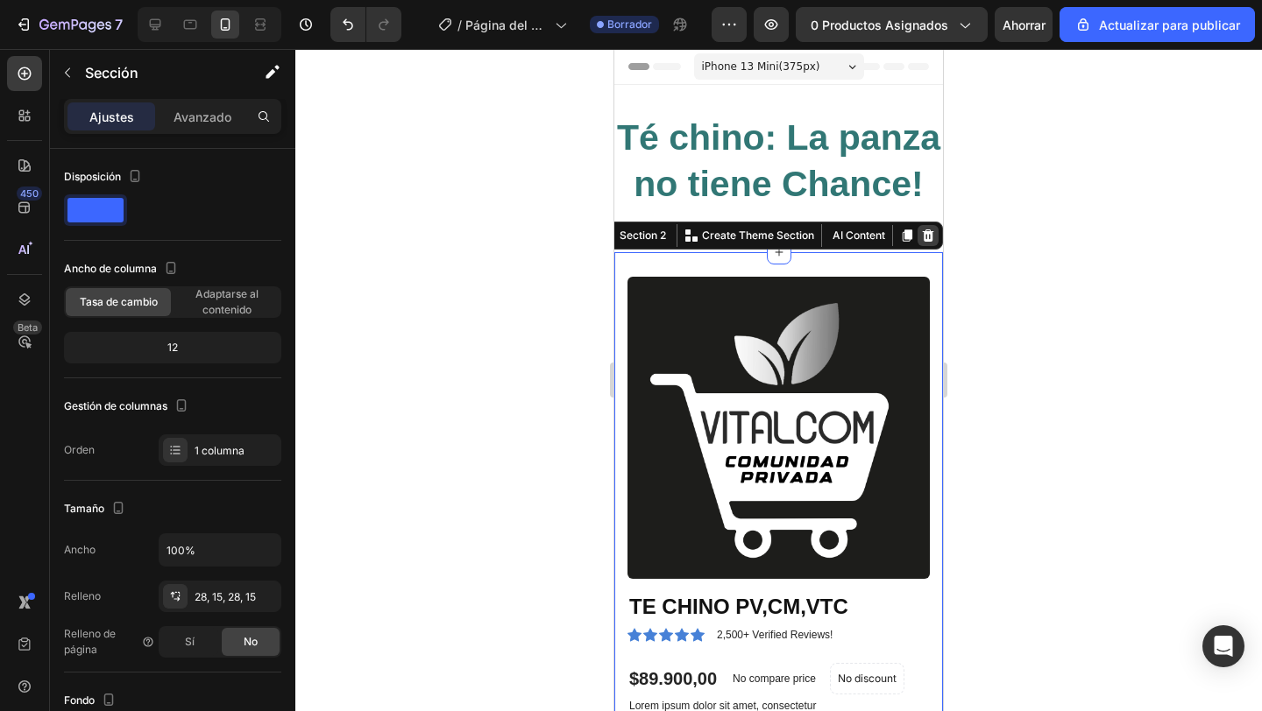
click at [924, 236] on icon at bounding box center [928, 235] width 11 height 12
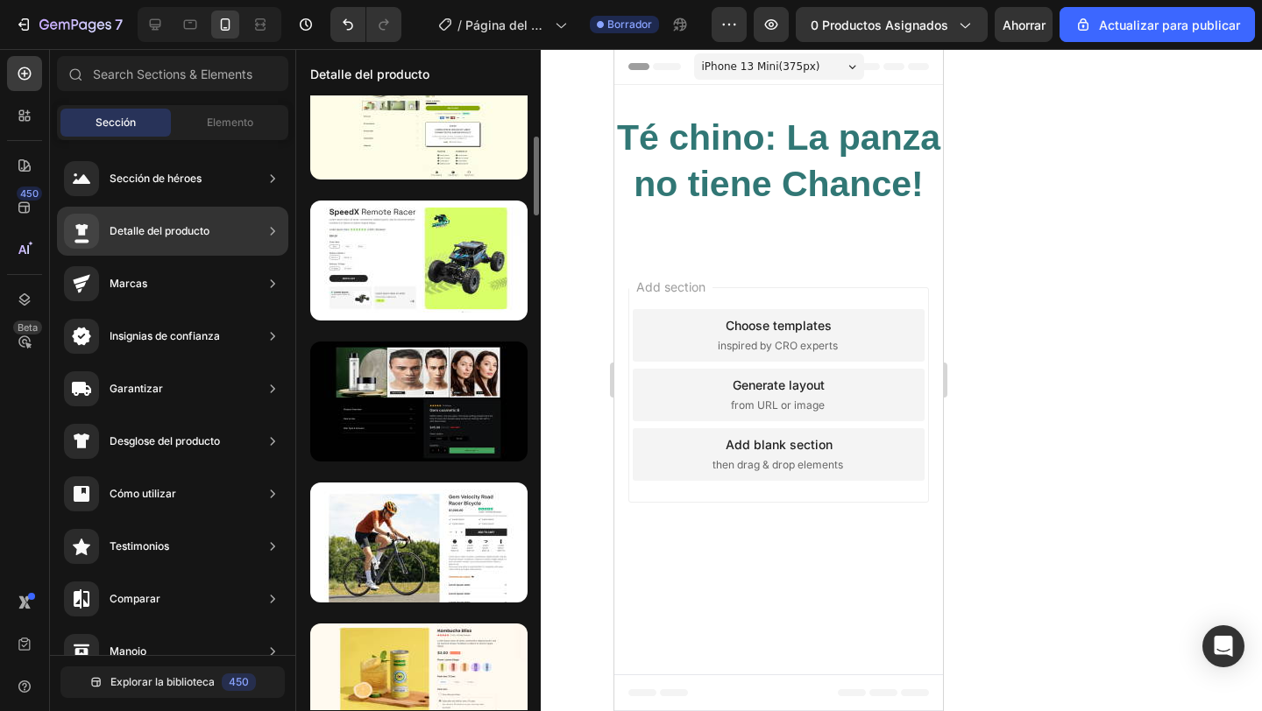
scroll to position [327, 0]
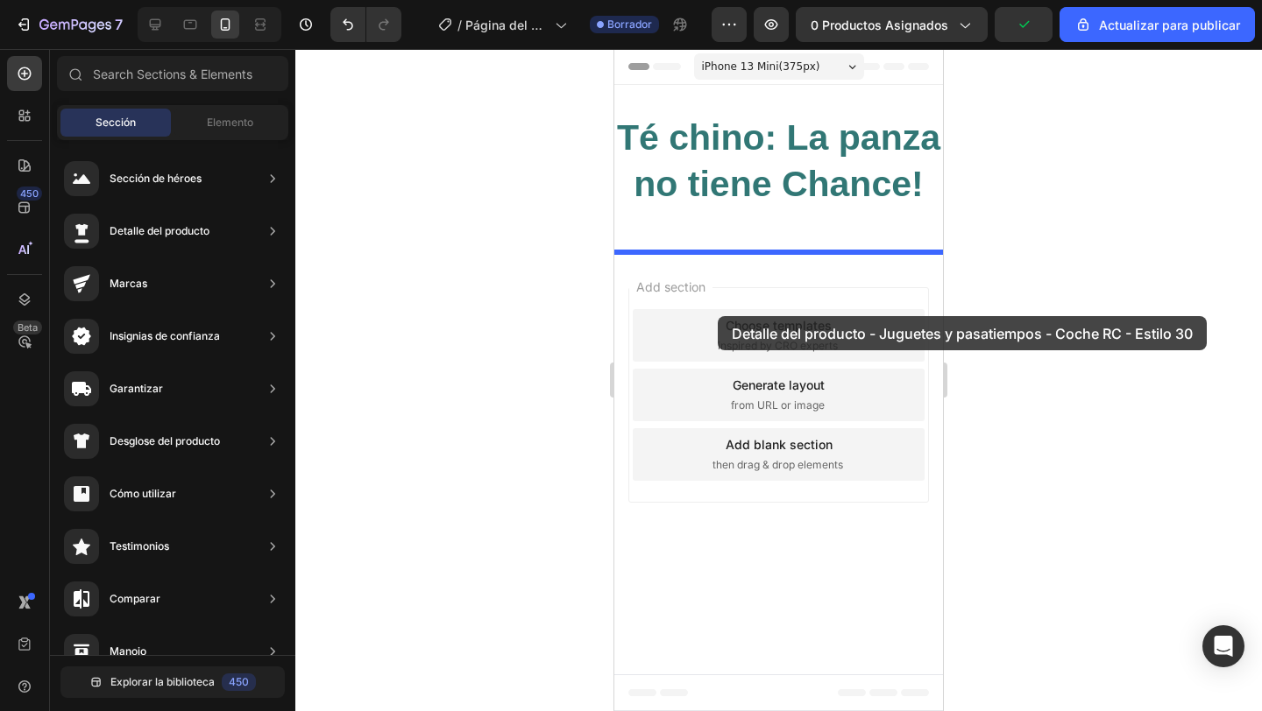
drag, startPoint x: 969, startPoint y: 303, endPoint x: 718, endPoint y: 316, distance: 251.8
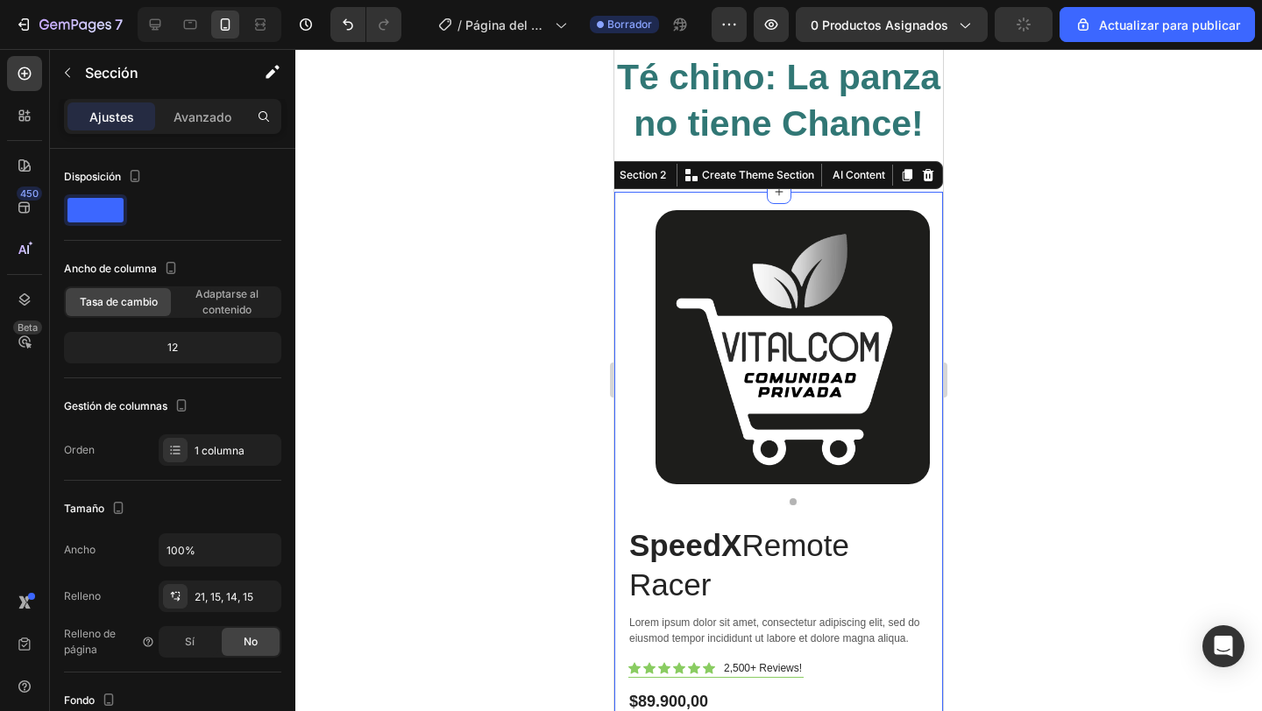
scroll to position [57, 0]
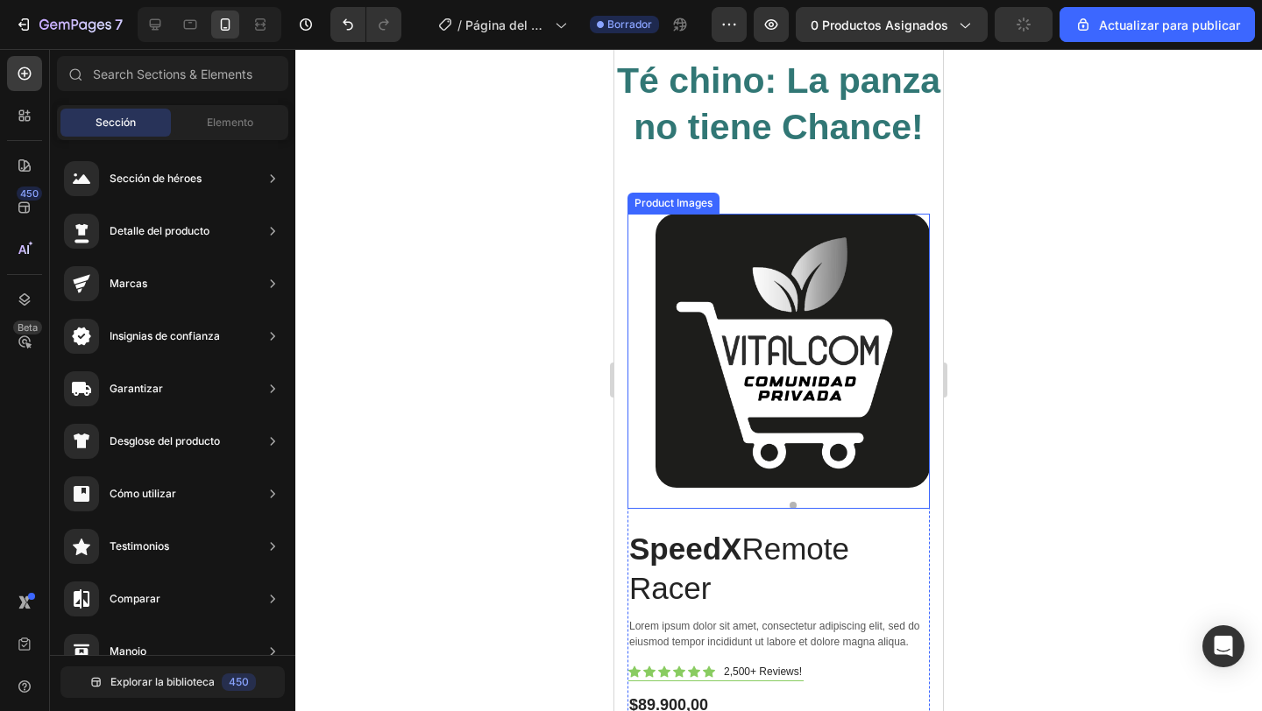
click at [777, 335] on img at bounding box center [792, 351] width 274 height 274
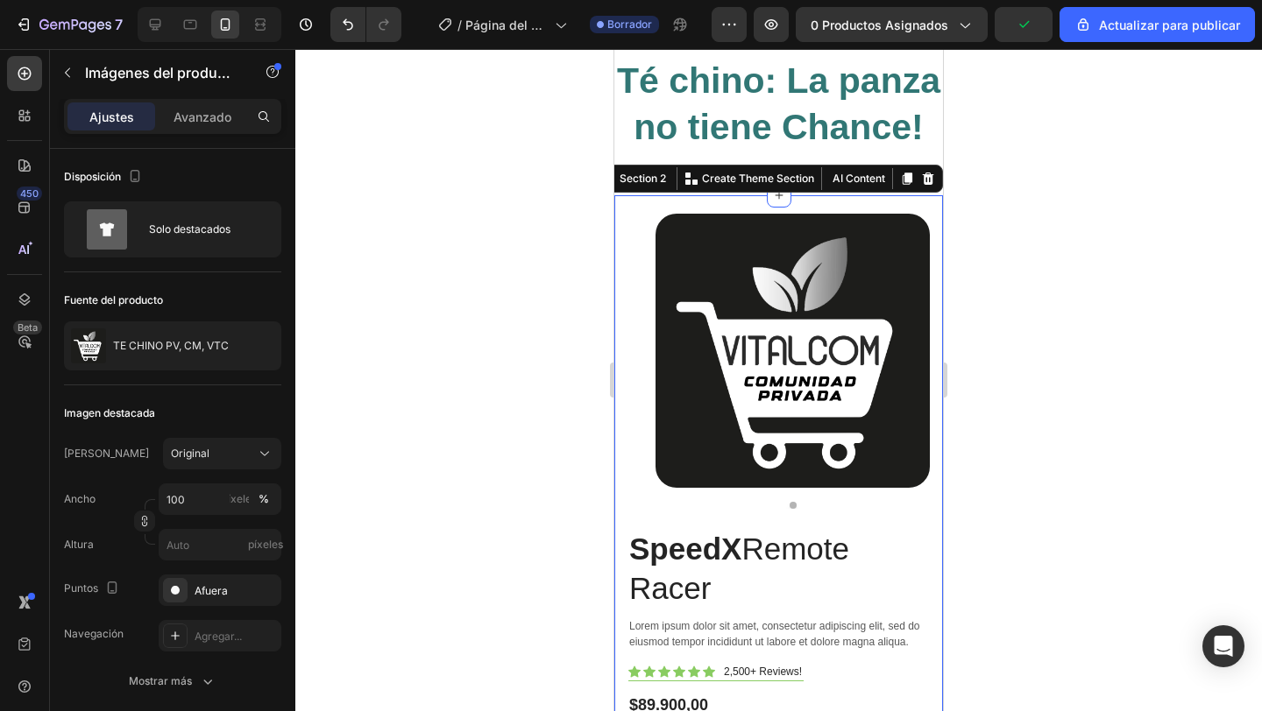
click at [855, 206] on div "SpeedX Remote Racer Heading Lorem ipsum dolor sit amet, consectetur adipiscing …" at bounding box center [778, 642] width 329 height 895
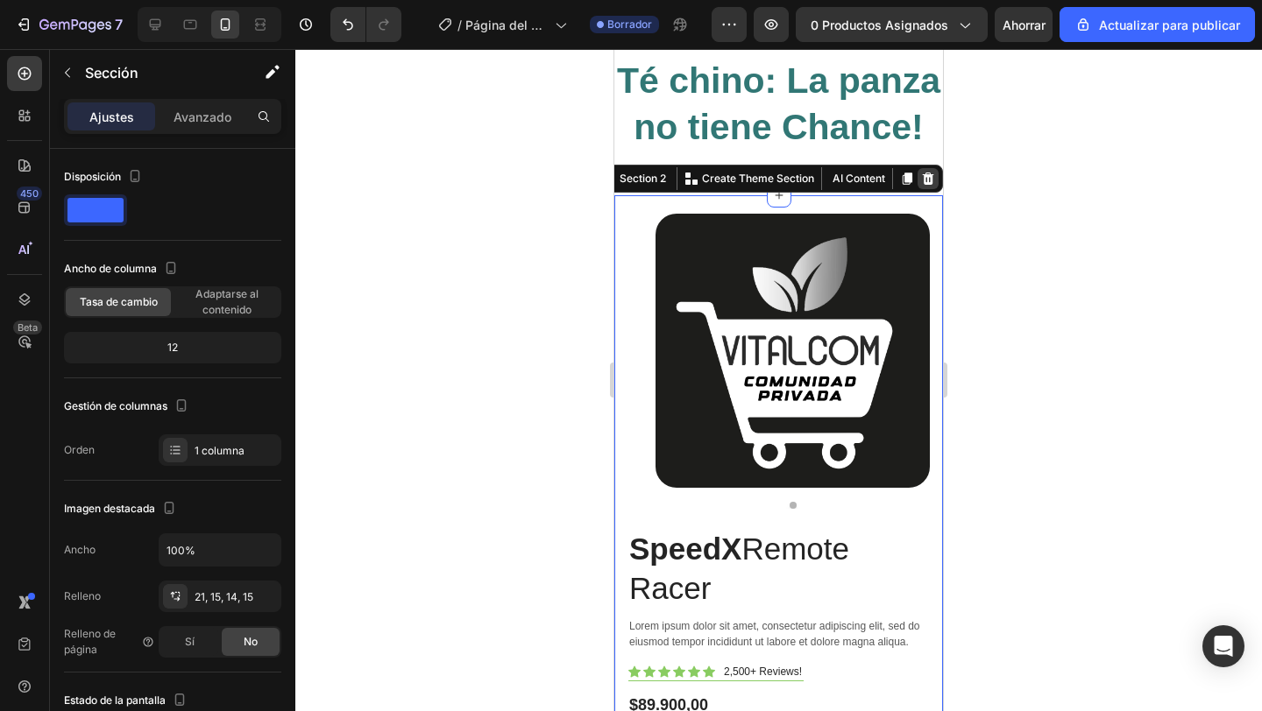
click at [923, 187] on div at bounding box center [927, 178] width 21 height 21
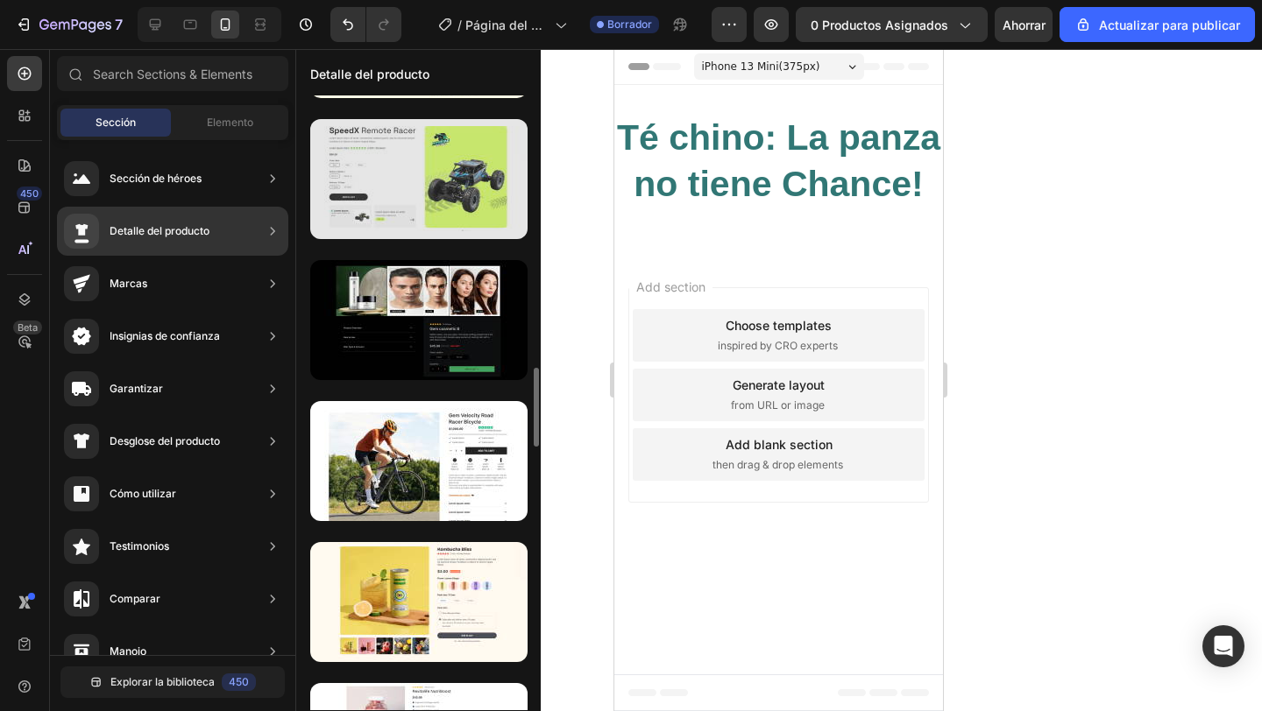
scroll to position [616, 0]
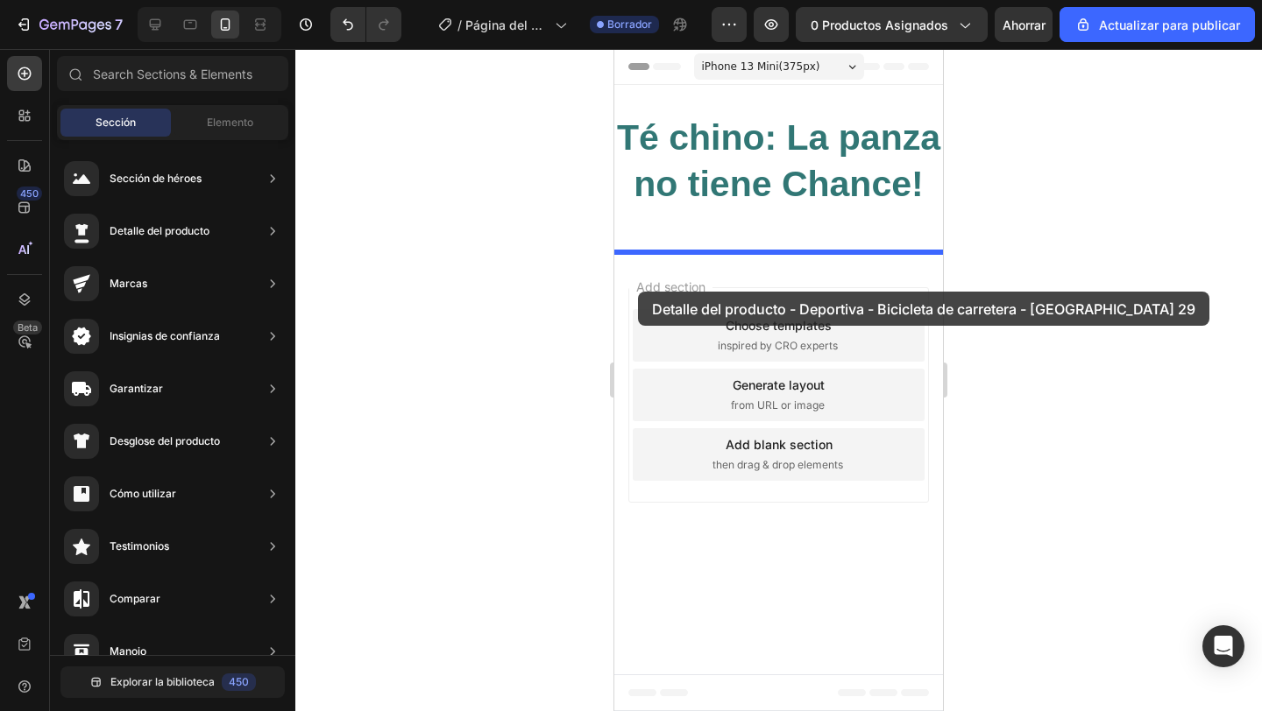
drag, startPoint x: 1064, startPoint y: 317, endPoint x: 638, endPoint y: 292, distance: 427.4
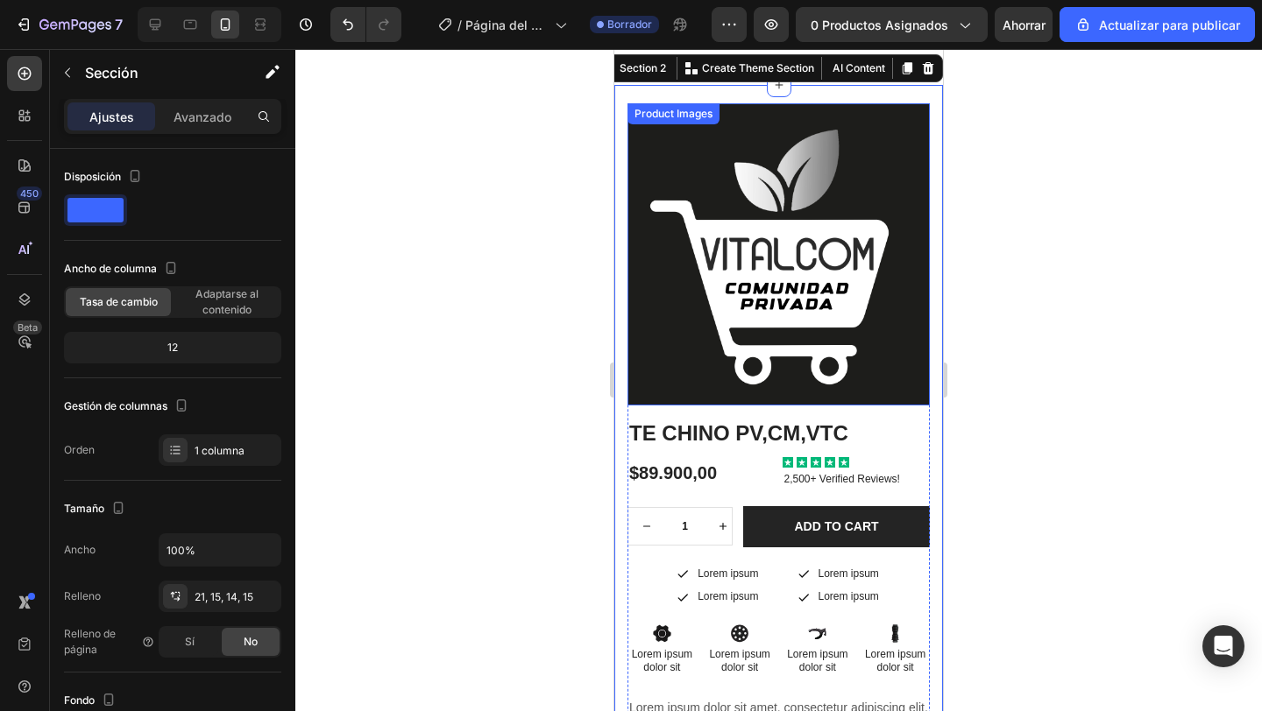
scroll to position [0, 0]
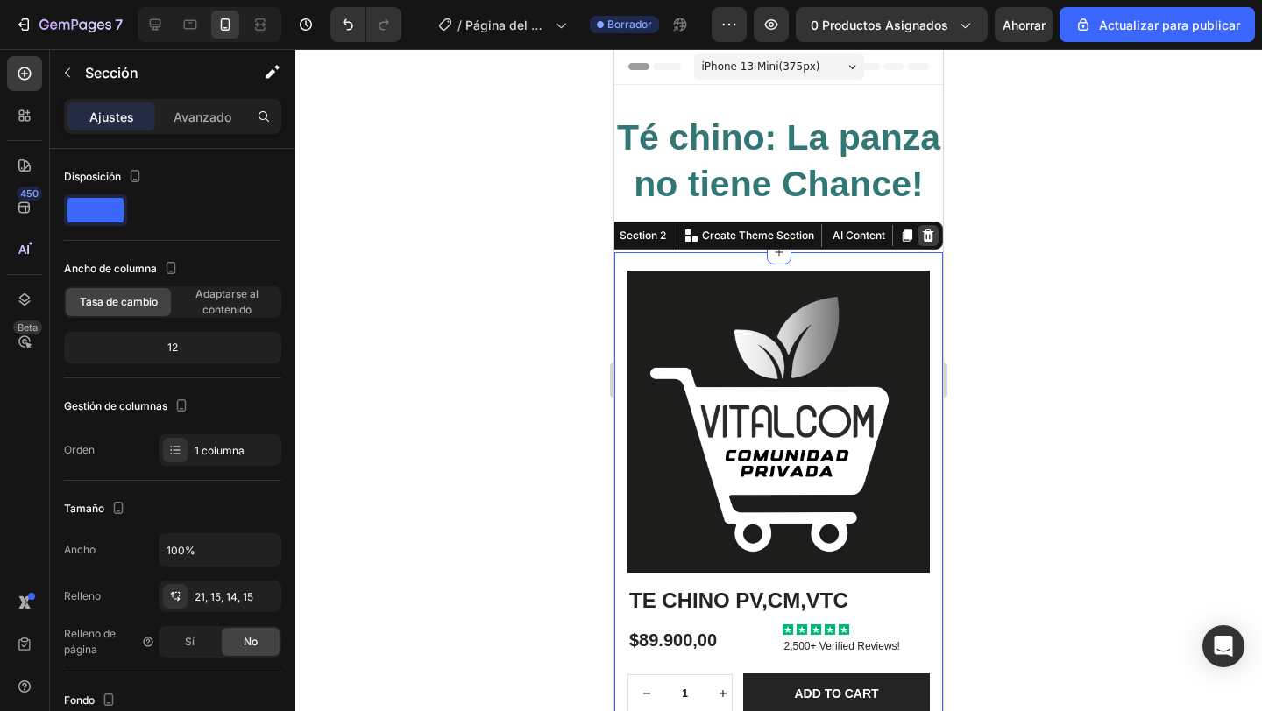
click at [932, 237] on icon at bounding box center [928, 236] width 14 height 14
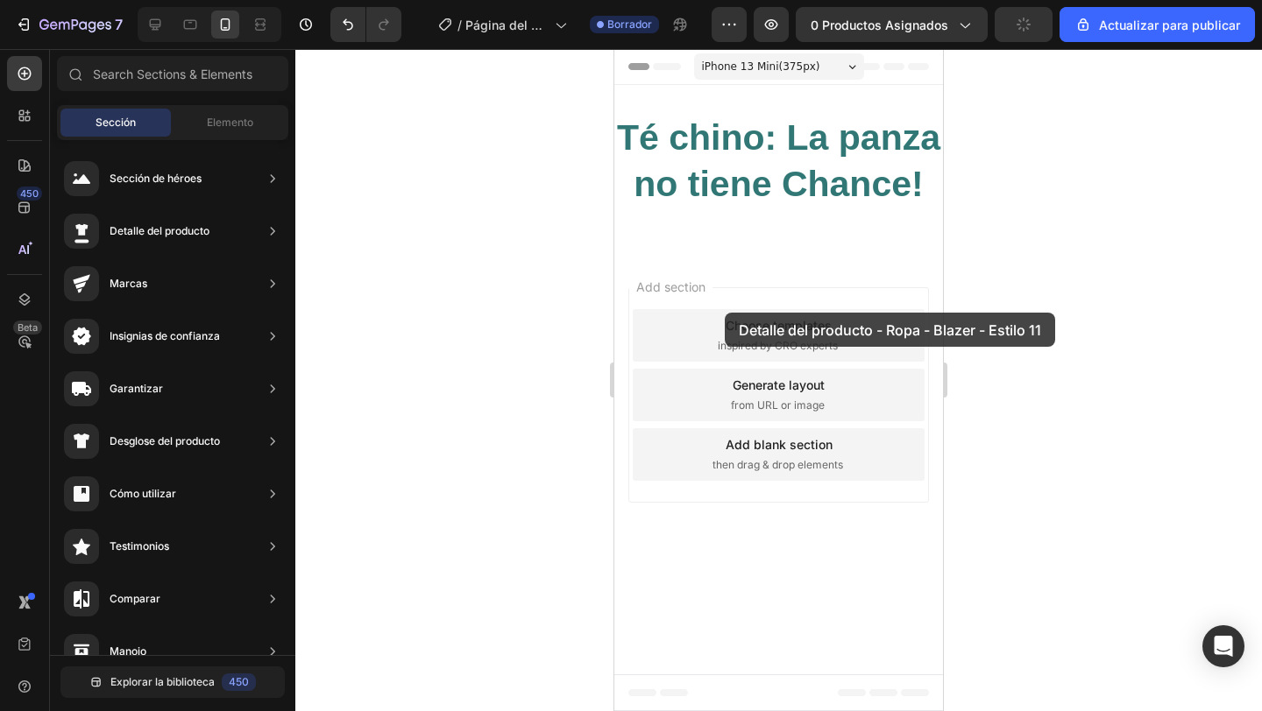
drag, startPoint x: 1002, startPoint y: 344, endPoint x: 725, endPoint y: 313, distance: 279.5
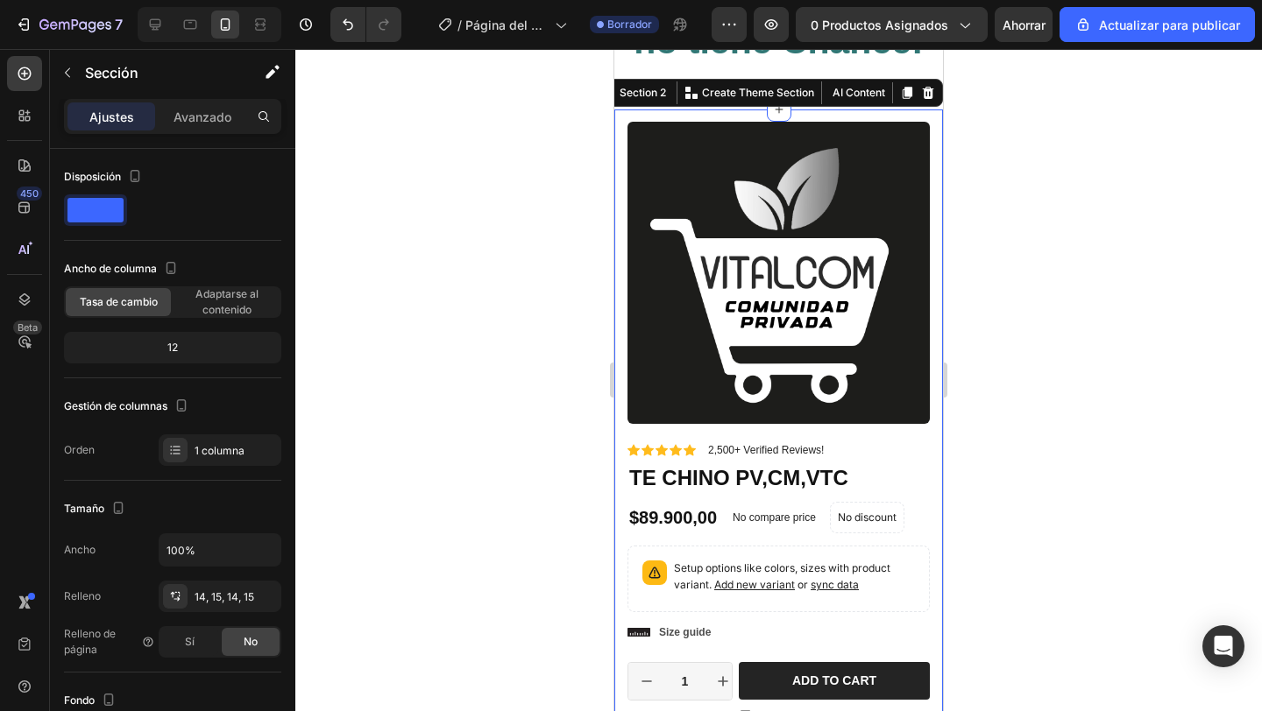
scroll to position [136, 0]
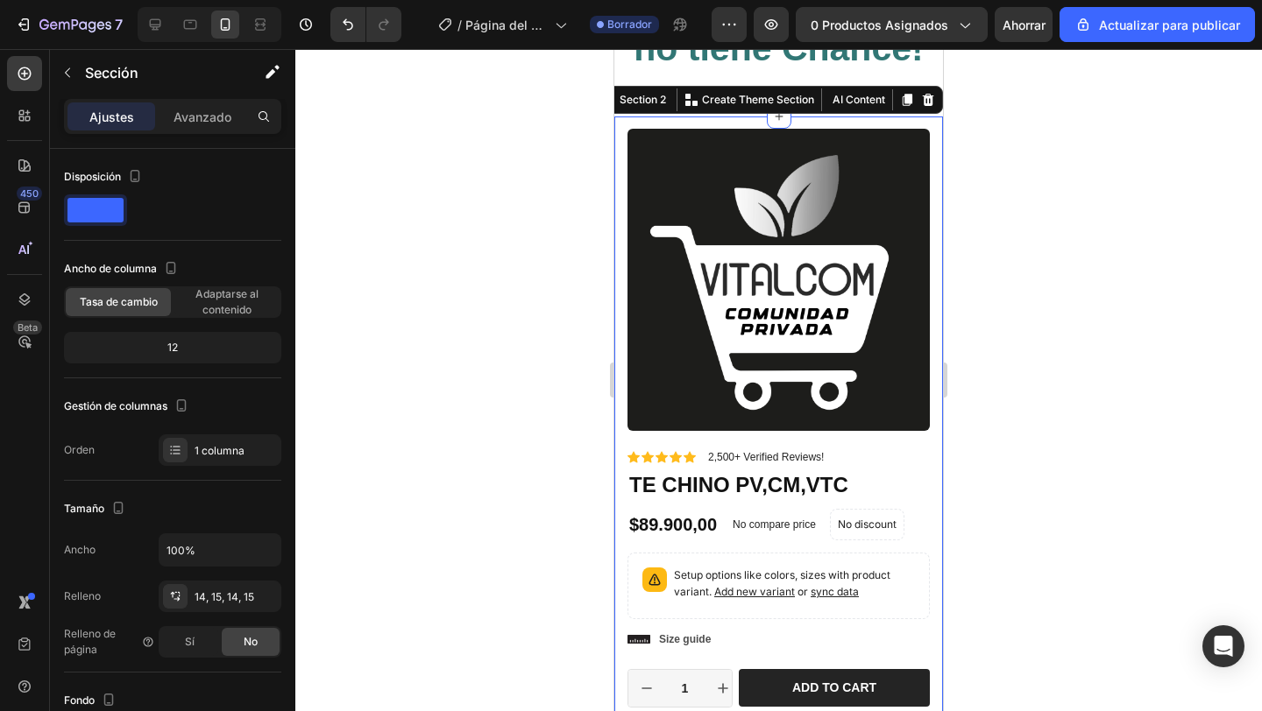
click at [725, 312] on img at bounding box center [778, 280] width 302 height 302
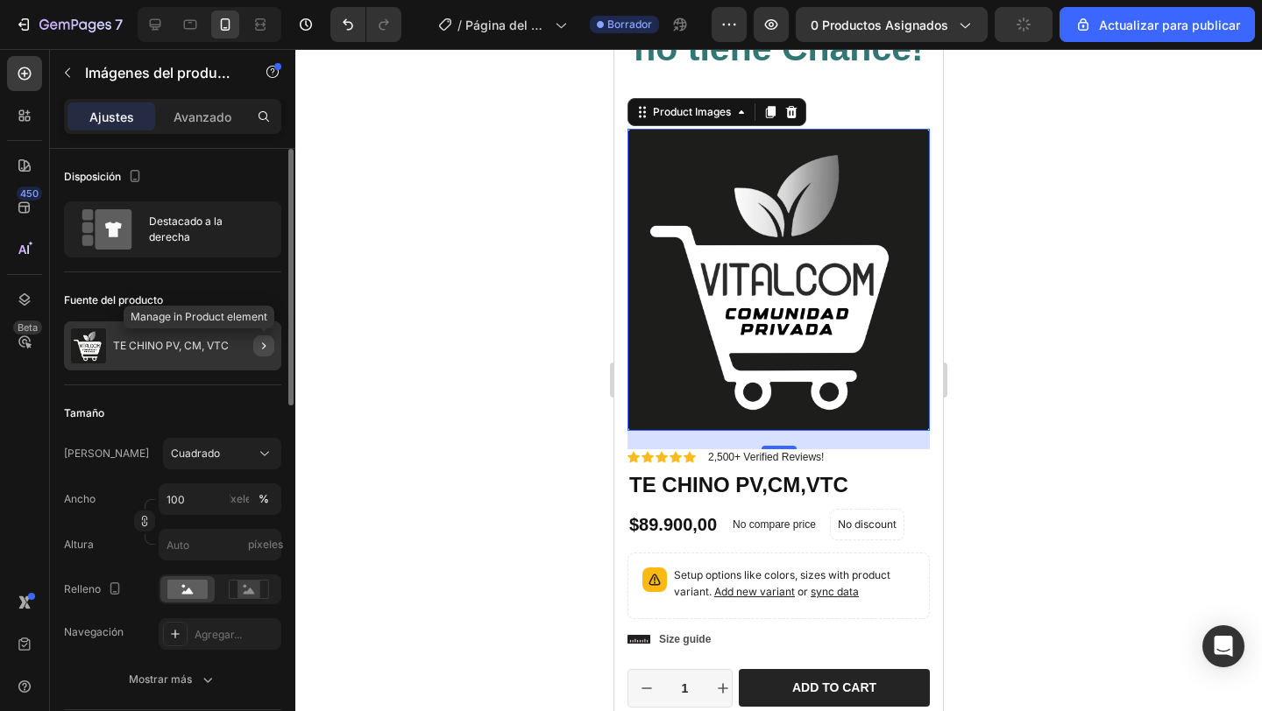
click at [261, 350] on icon "button" at bounding box center [264, 346] width 14 height 14
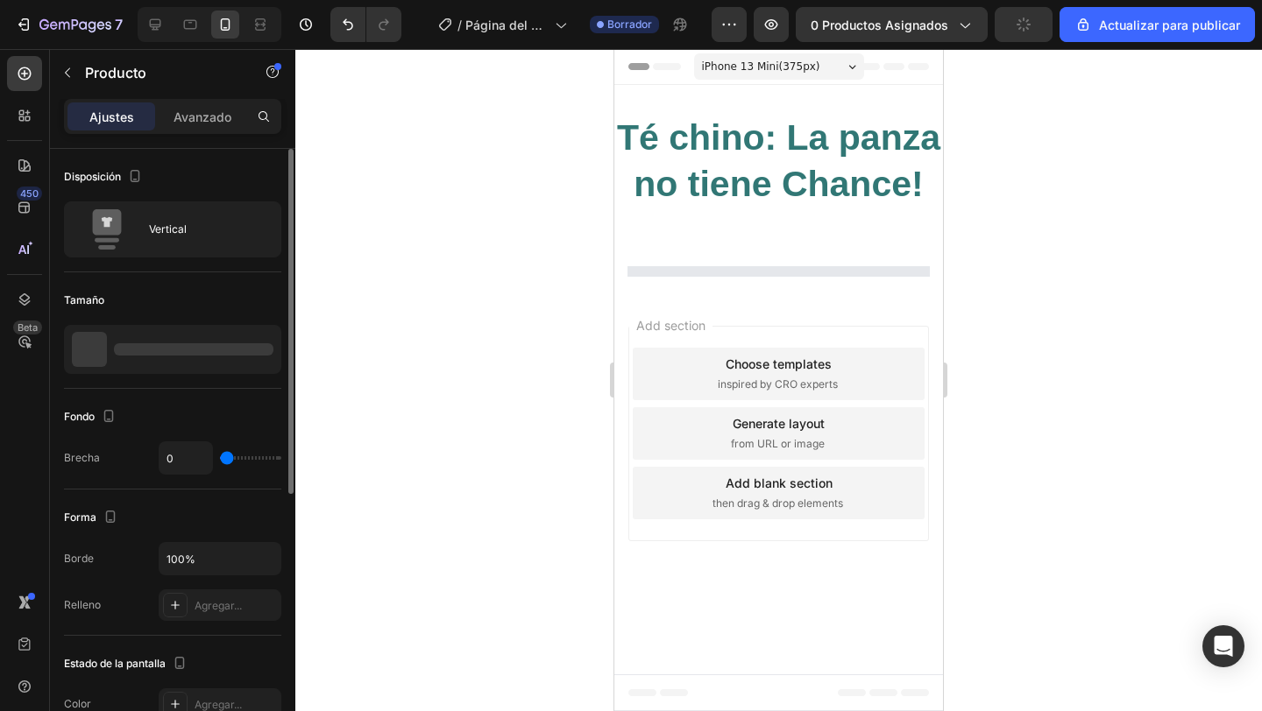
scroll to position [0, 0]
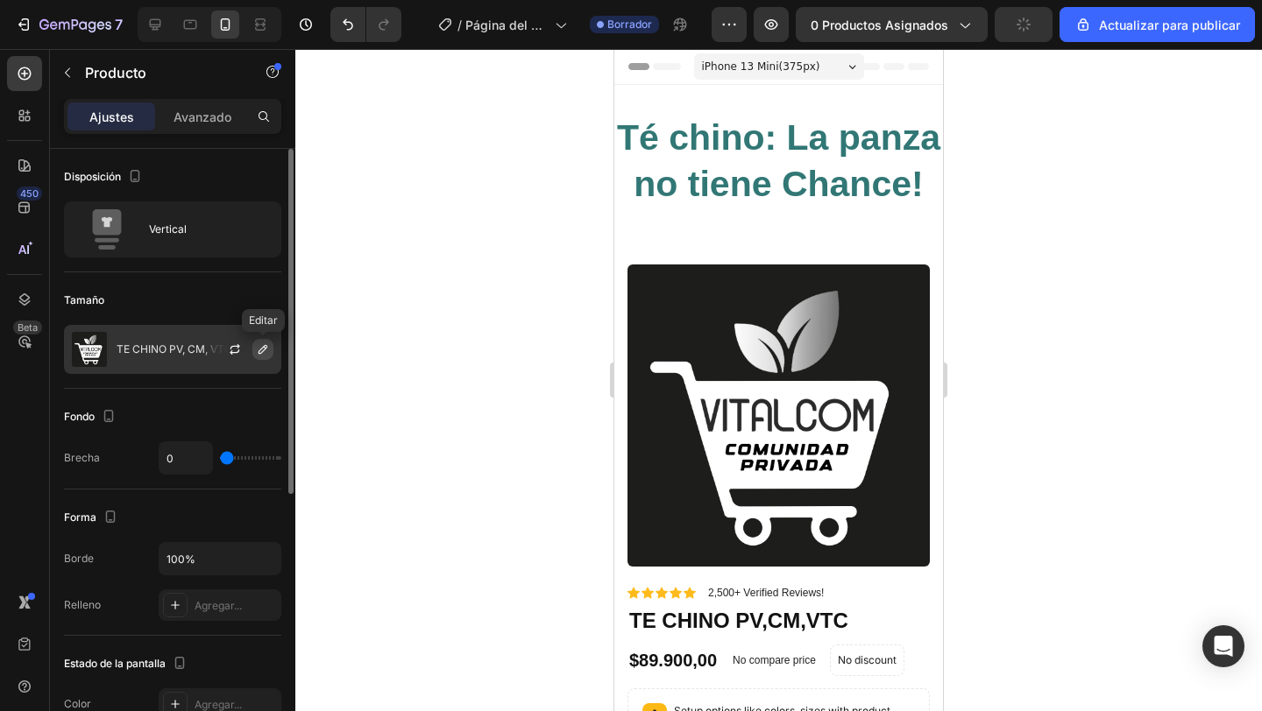
click at [261, 352] on icon "button" at bounding box center [262, 349] width 9 height 9
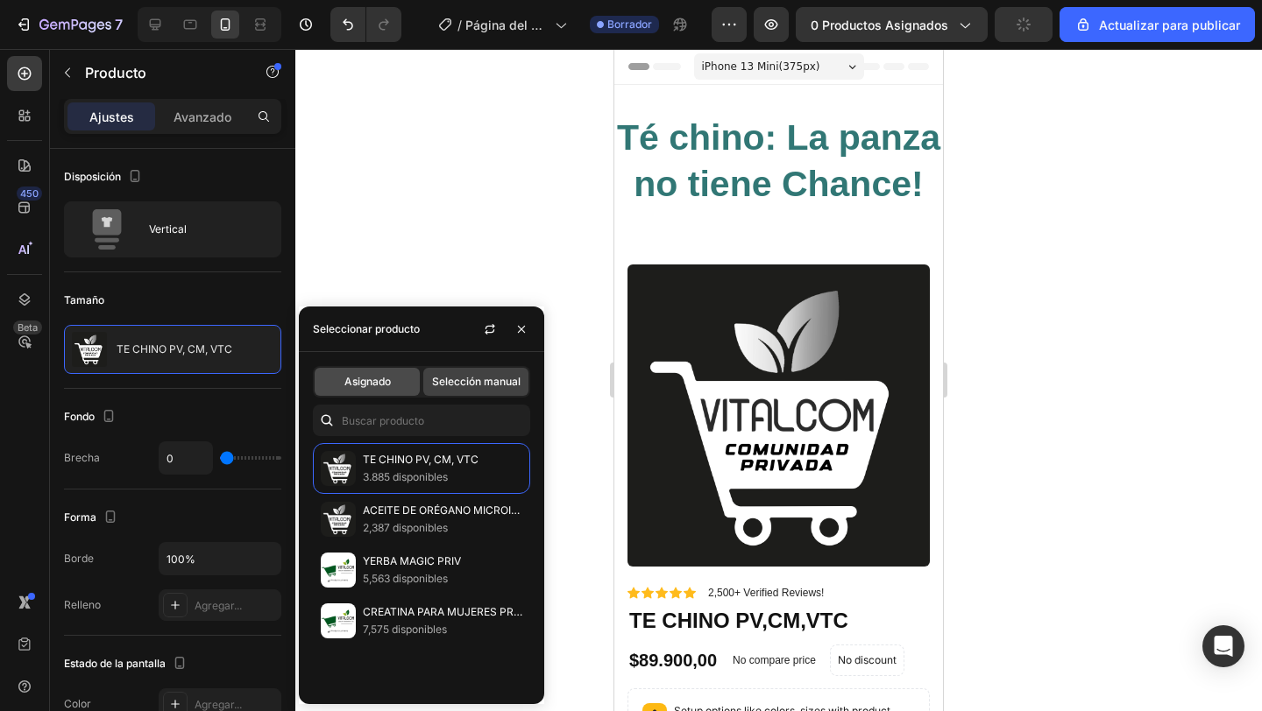
click at [378, 390] on div "Asignado" at bounding box center [367, 382] width 105 height 28
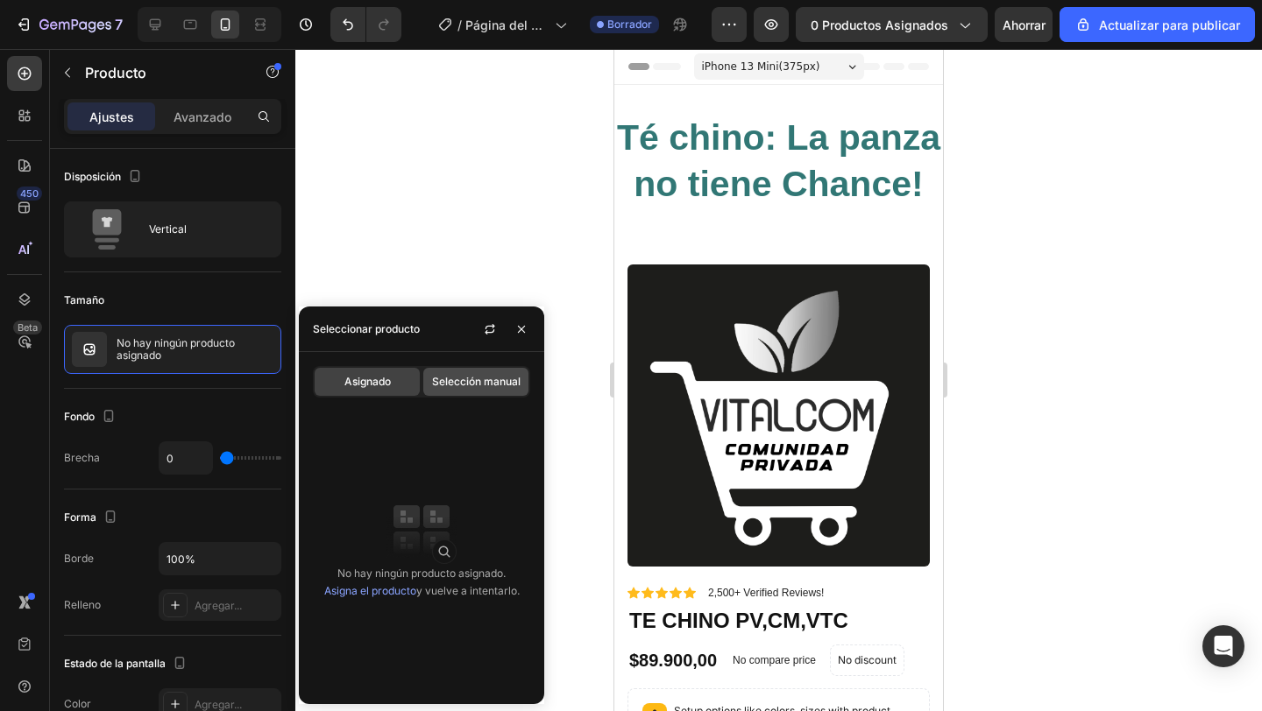
click at [477, 389] on span "Selección manual" at bounding box center [476, 382] width 88 height 16
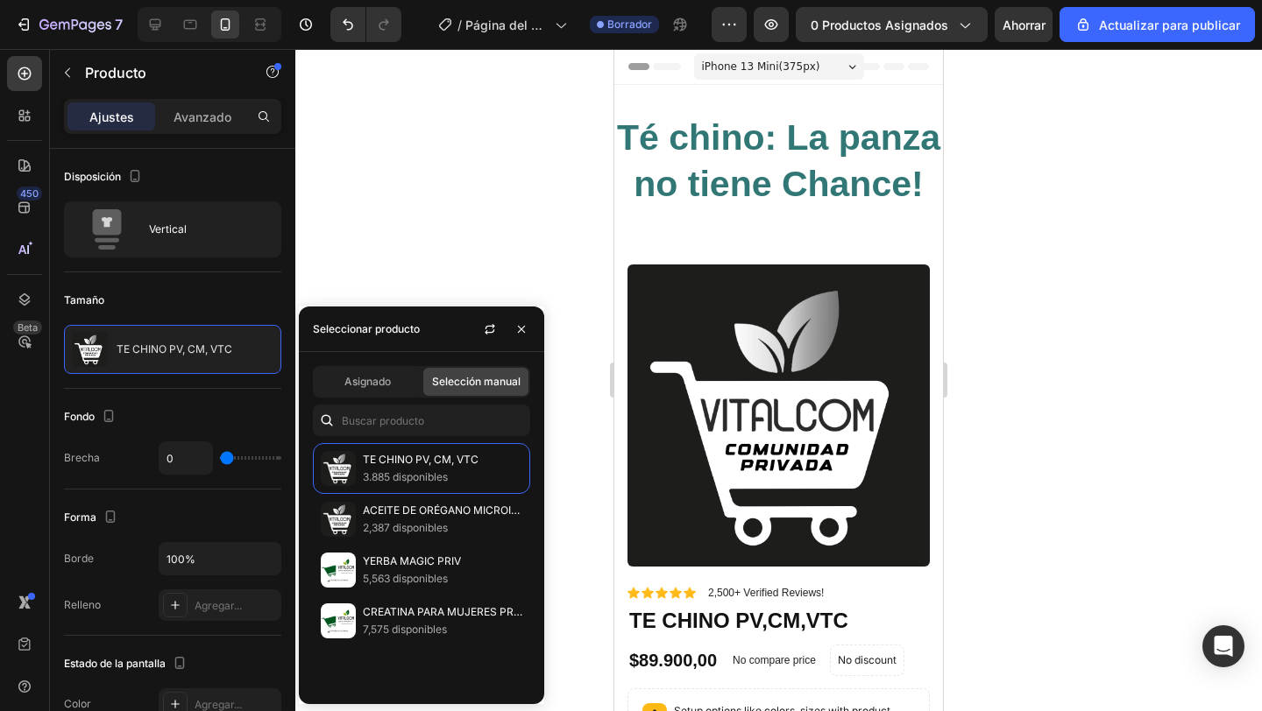
click at [504, 264] on div at bounding box center [778, 380] width 966 height 662
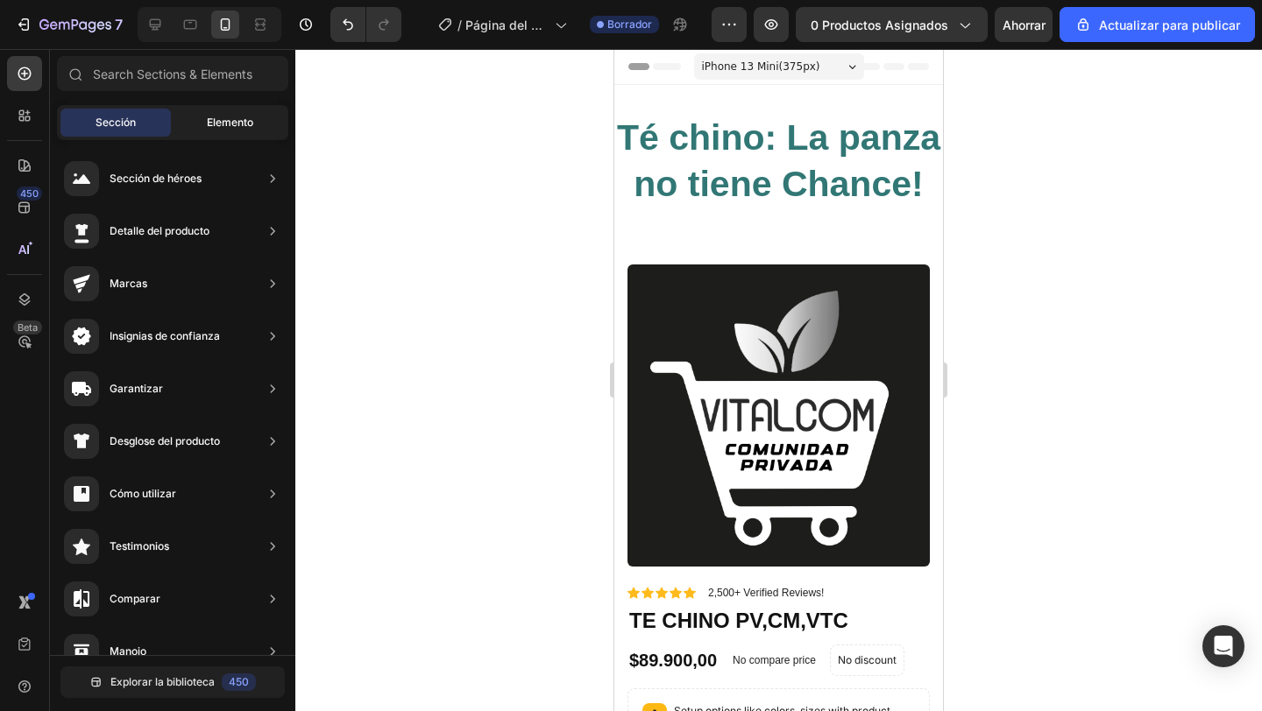
click at [218, 124] on font "Elemento" at bounding box center [230, 122] width 46 height 13
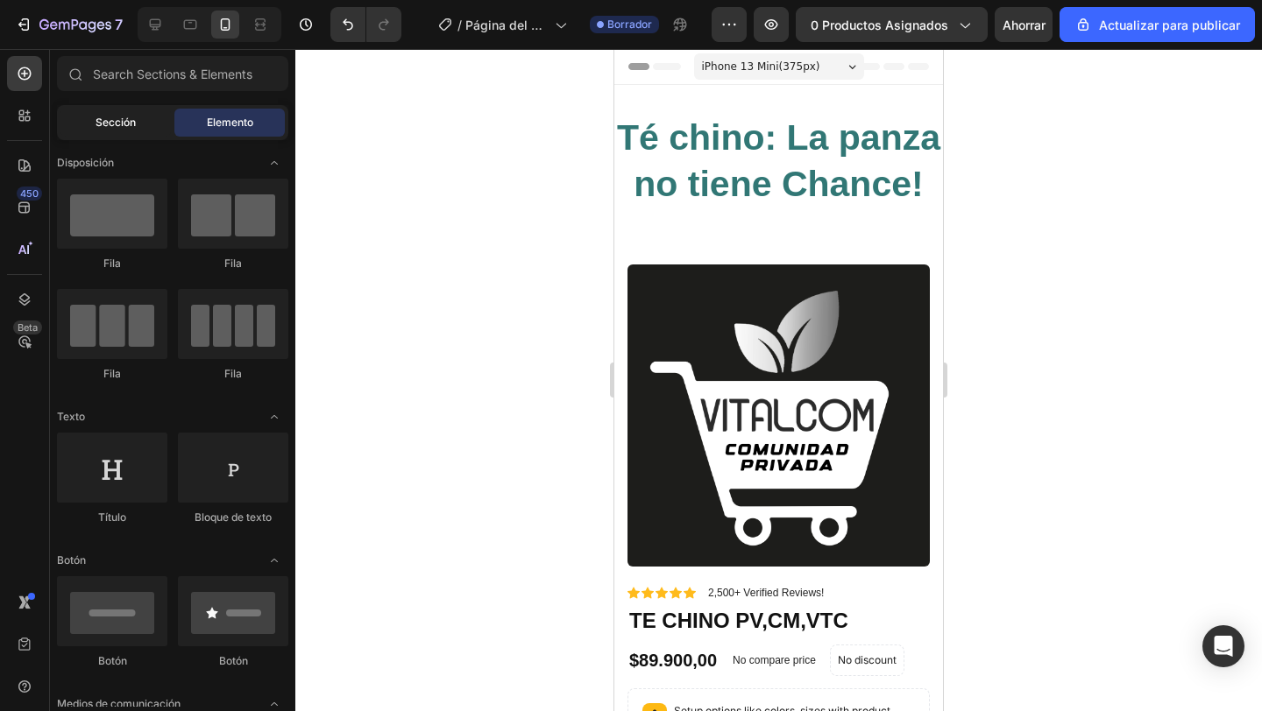
click at [145, 124] on div "Sección" at bounding box center [115, 123] width 110 height 28
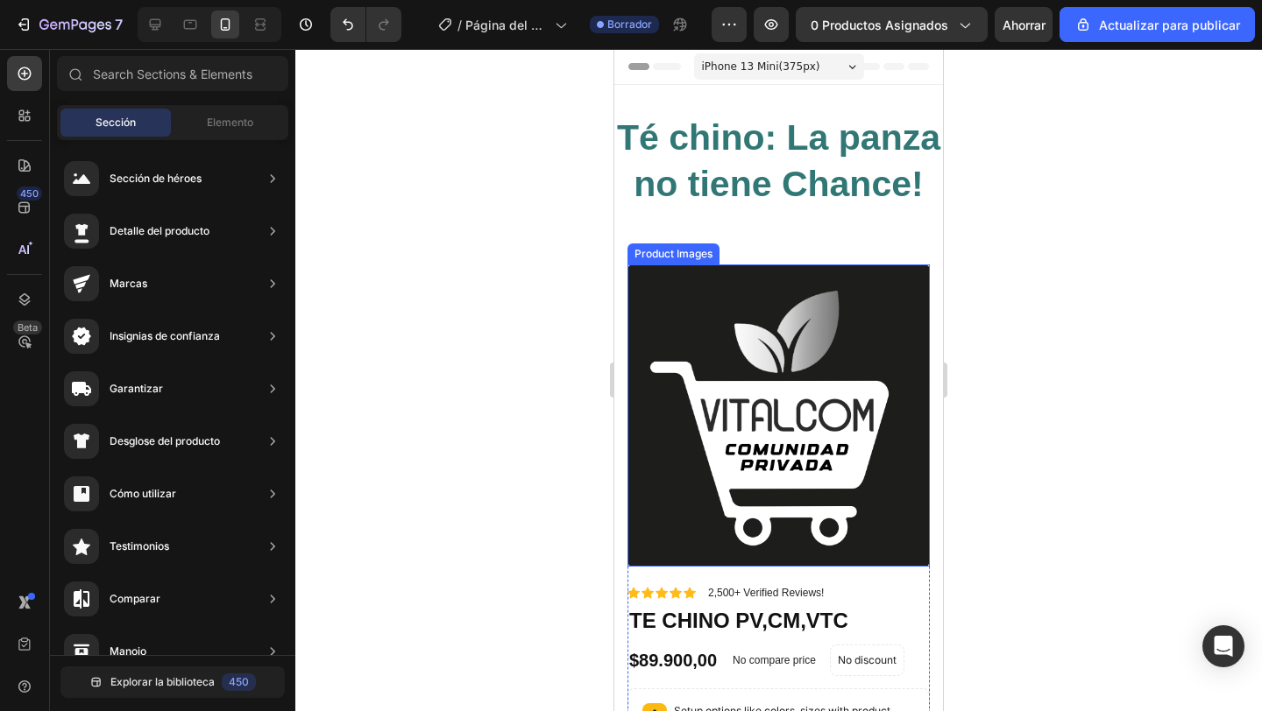
click at [725, 366] on img at bounding box center [778, 416] width 302 height 302
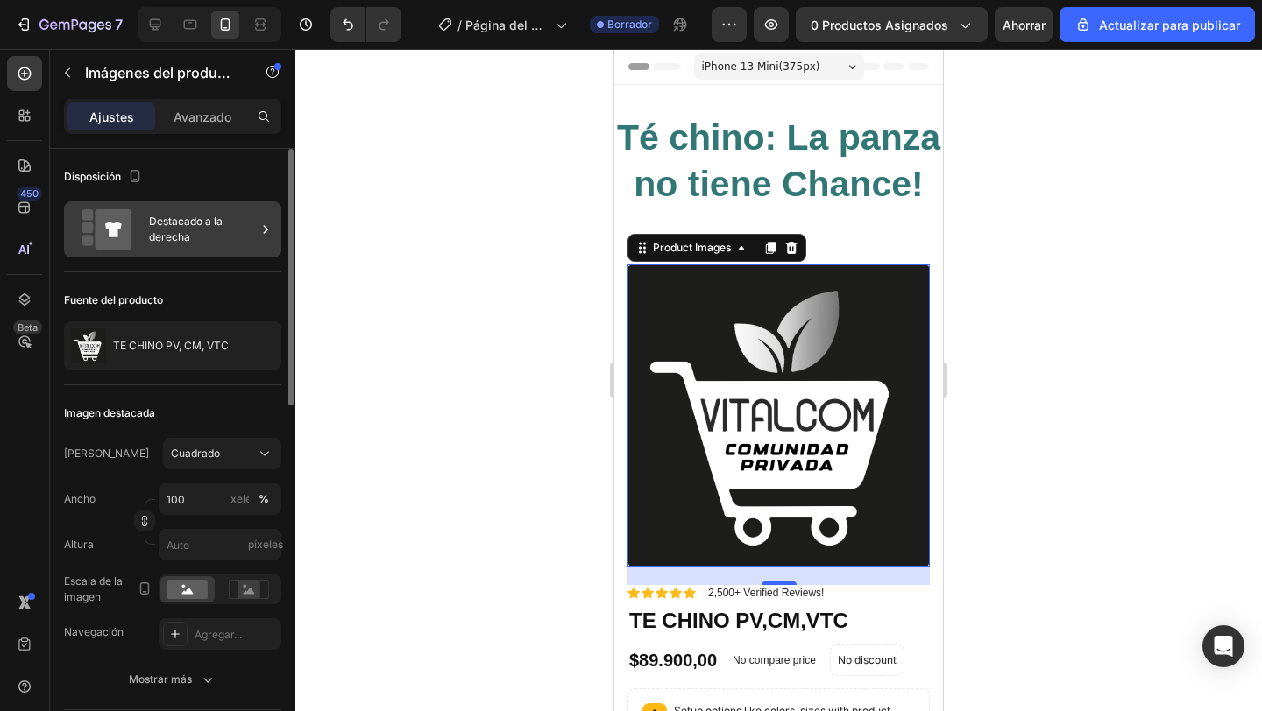
click at [264, 233] on icon at bounding box center [266, 230] width 18 height 18
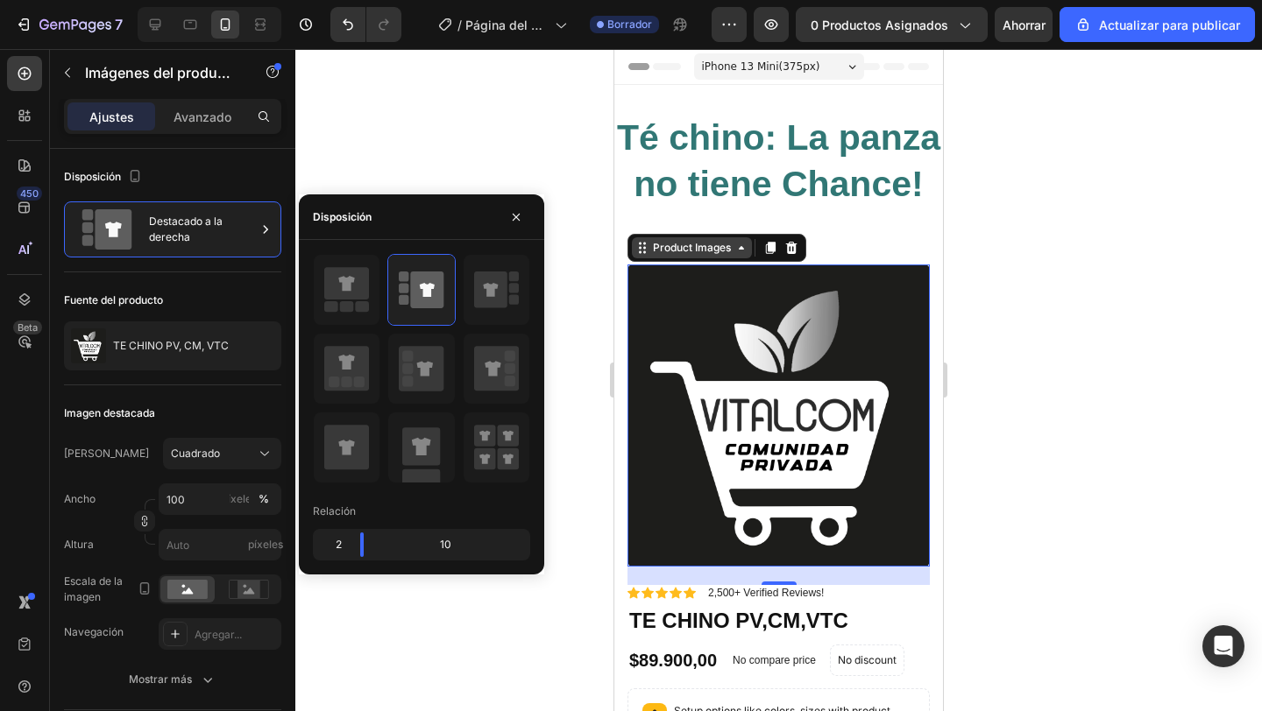
click at [705, 256] on div "Product Images" at bounding box center [692, 247] width 120 height 21
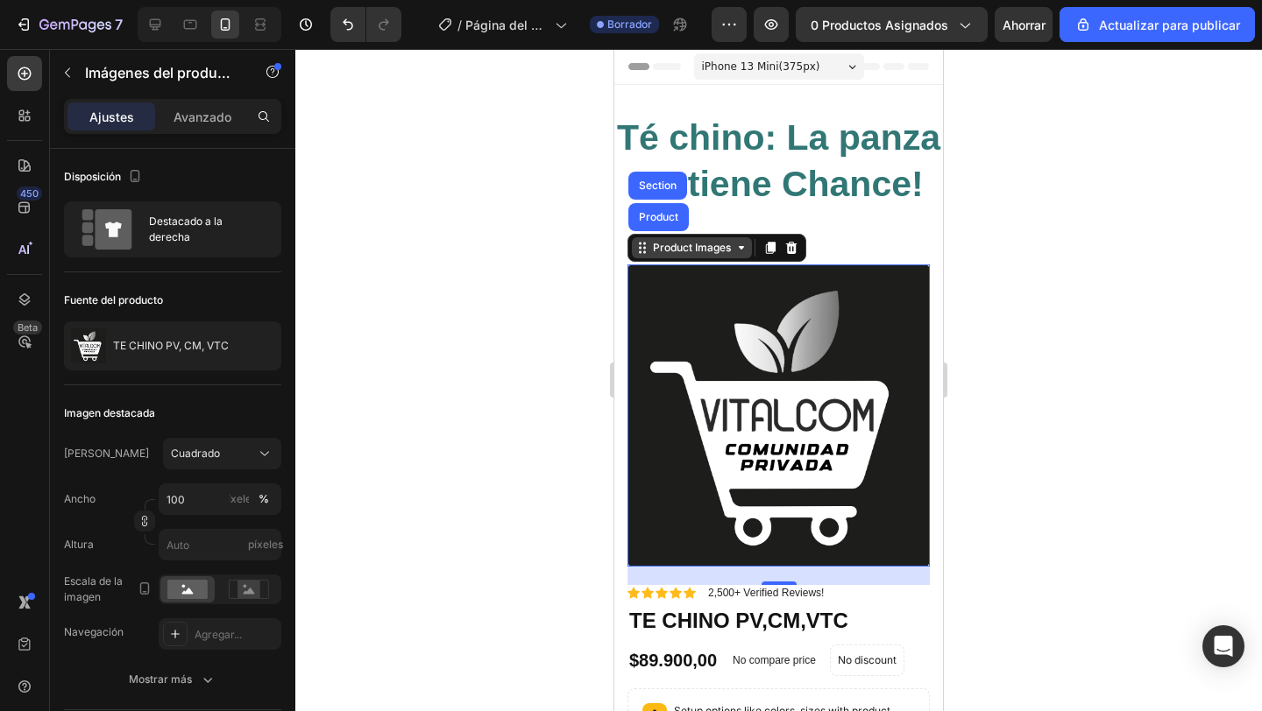
click at [747, 254] on icon at bounding box center [741, 248] width 14 height 14
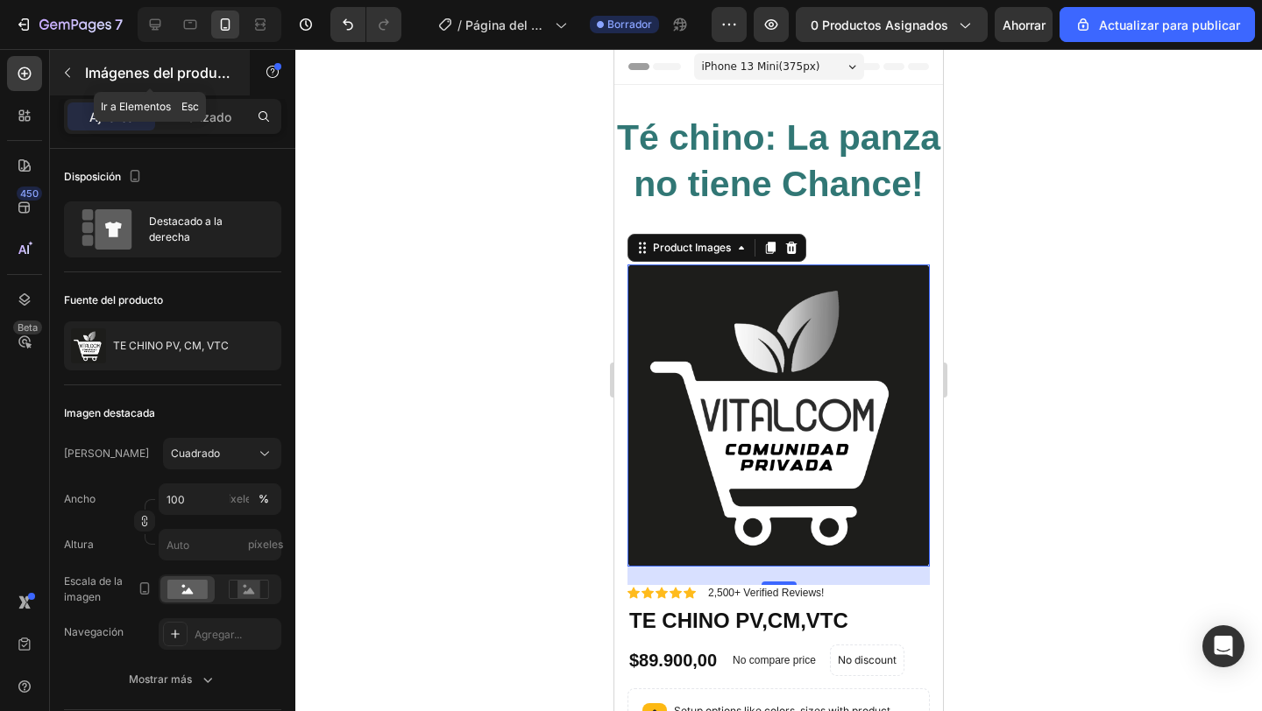
click at [74, 70] on button "button" at bounding box center [67, 73] width 28 height 28
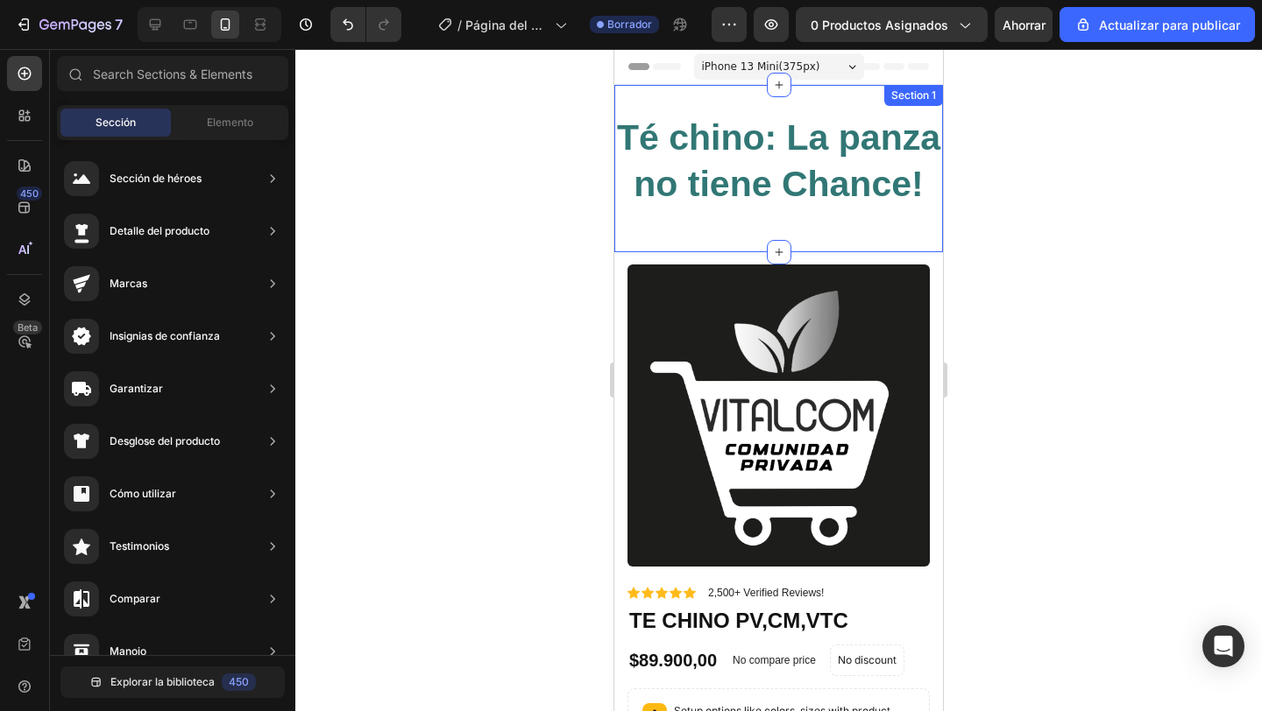
click at [681, 230] on div "Té chino: La panza no tiene Chance! Heading Row Section 1" at bounding box center [778, 168] width 329 height 167
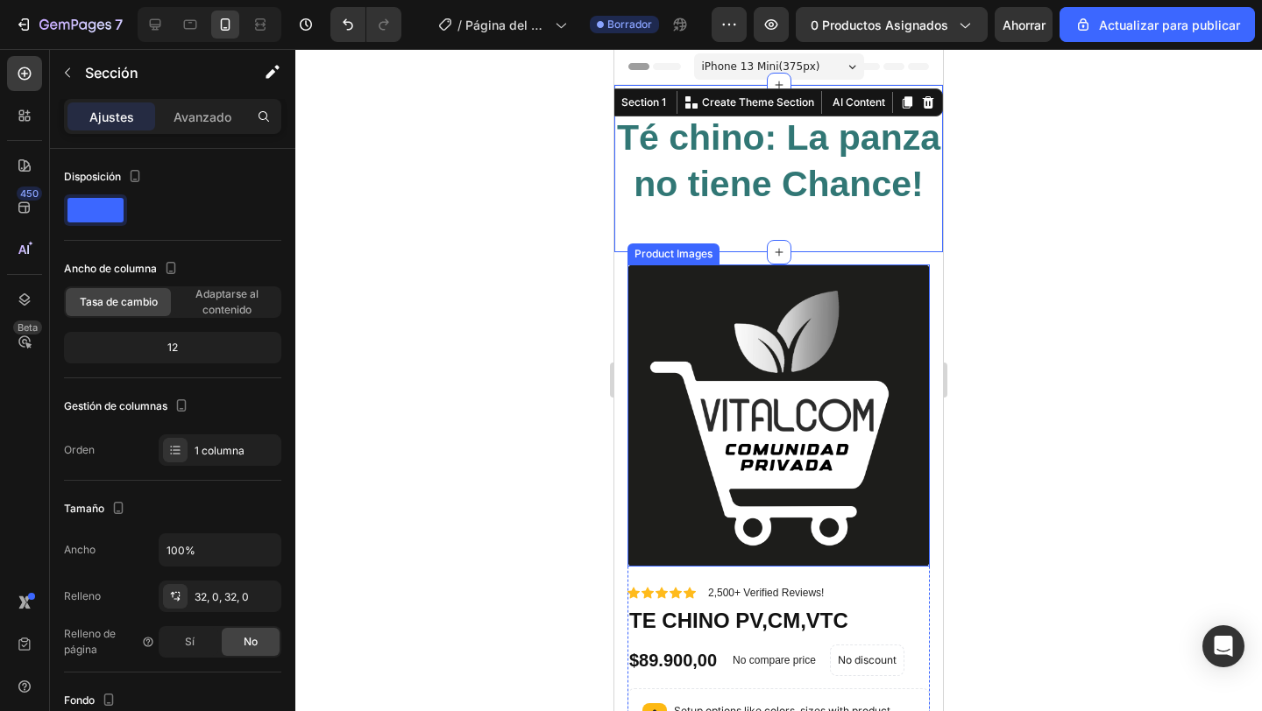
click at [675, 312] on img at bounding box center [778, 416] width 302 height 302
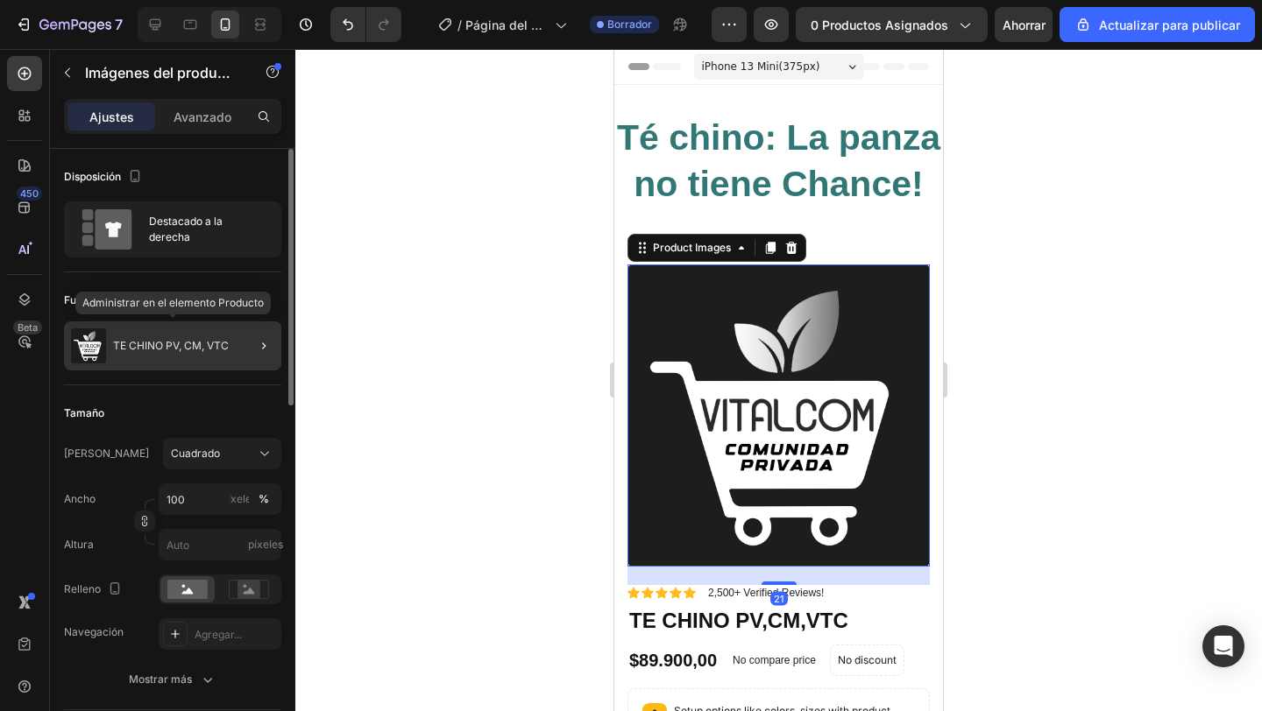
click at [208, 342] on font "TE CHINO PV, CM, VTC" at bounding box center [171, 345] width 116 height 13
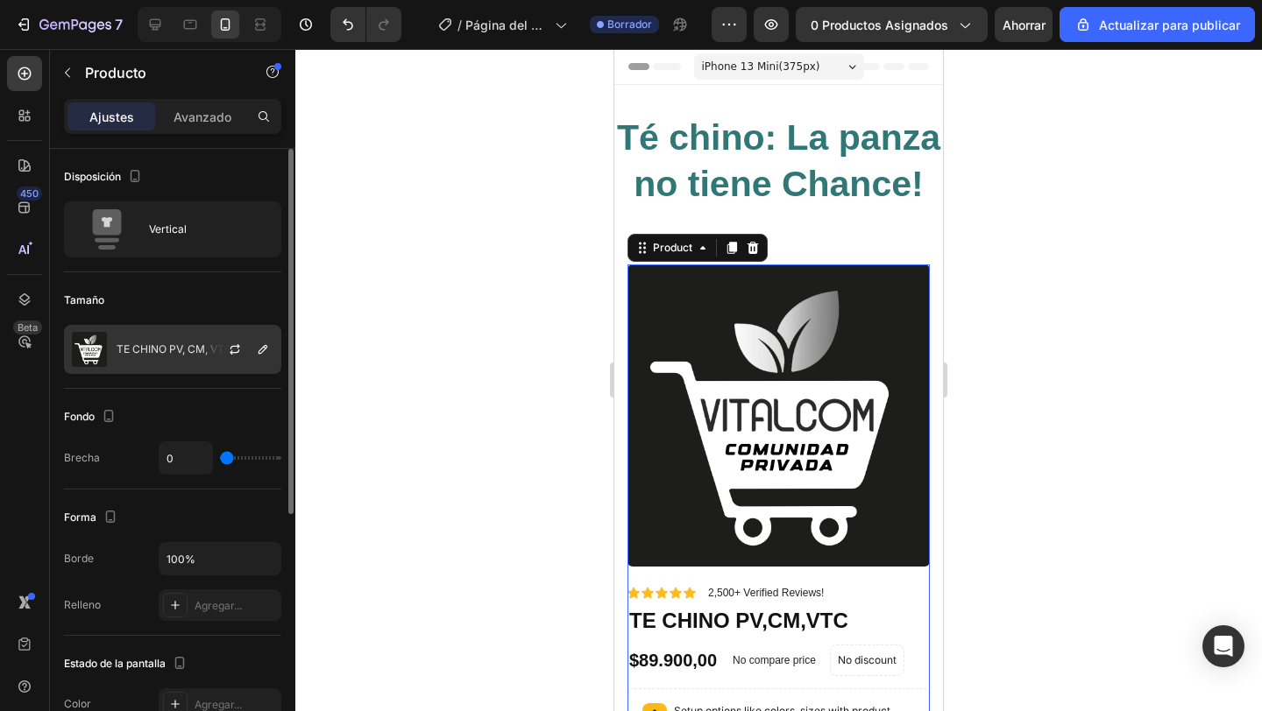
click at [137, 359] on div "TE CHINO PV, CM, VTC" at bounding box center [172, 349] width 217 height 49
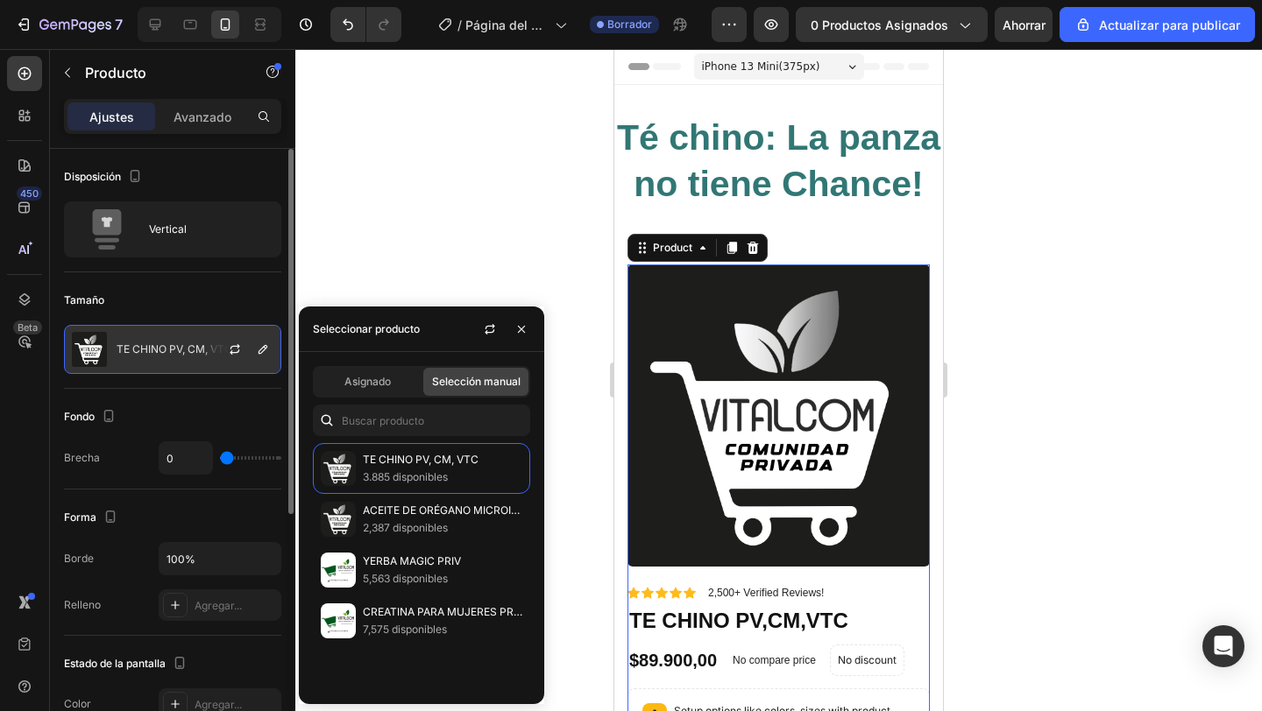
click at [137, 359] on div "TE CHINO PV, CM, VTC" at bounding box center [172, 349] width 217 height 49
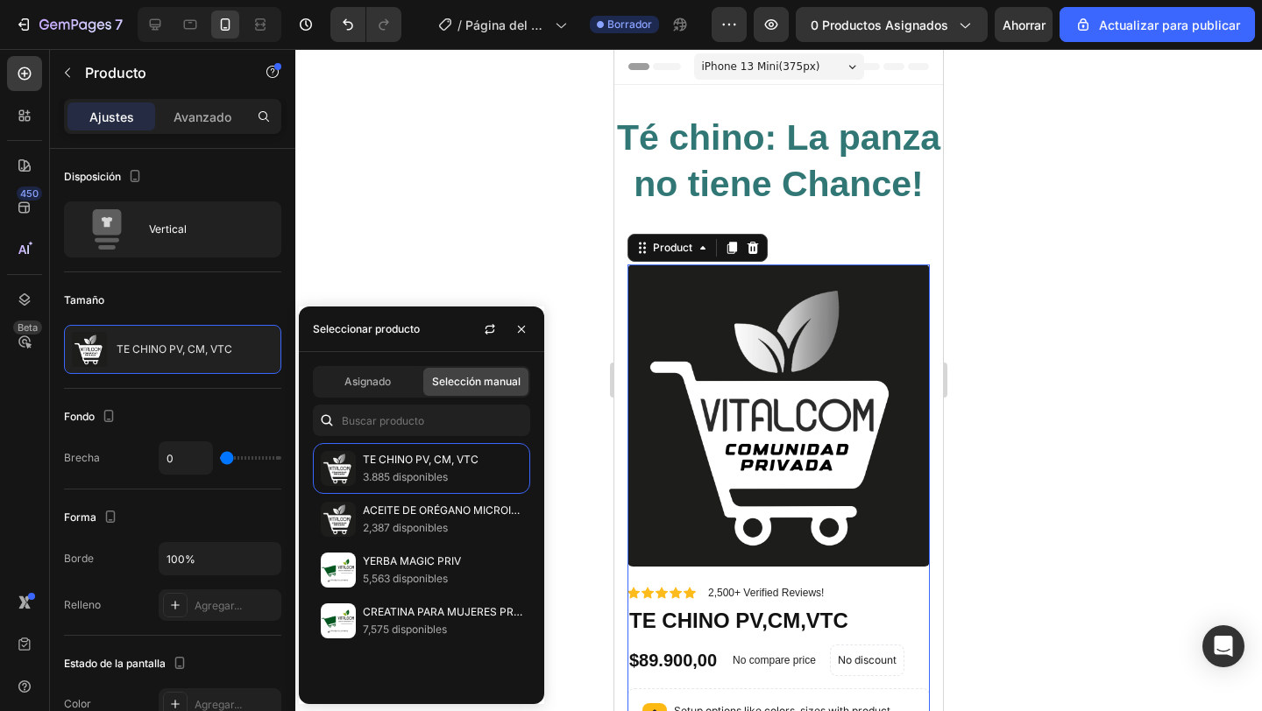
click at [553, 198] on div at bounding box center [778, 380] width 966 height 662
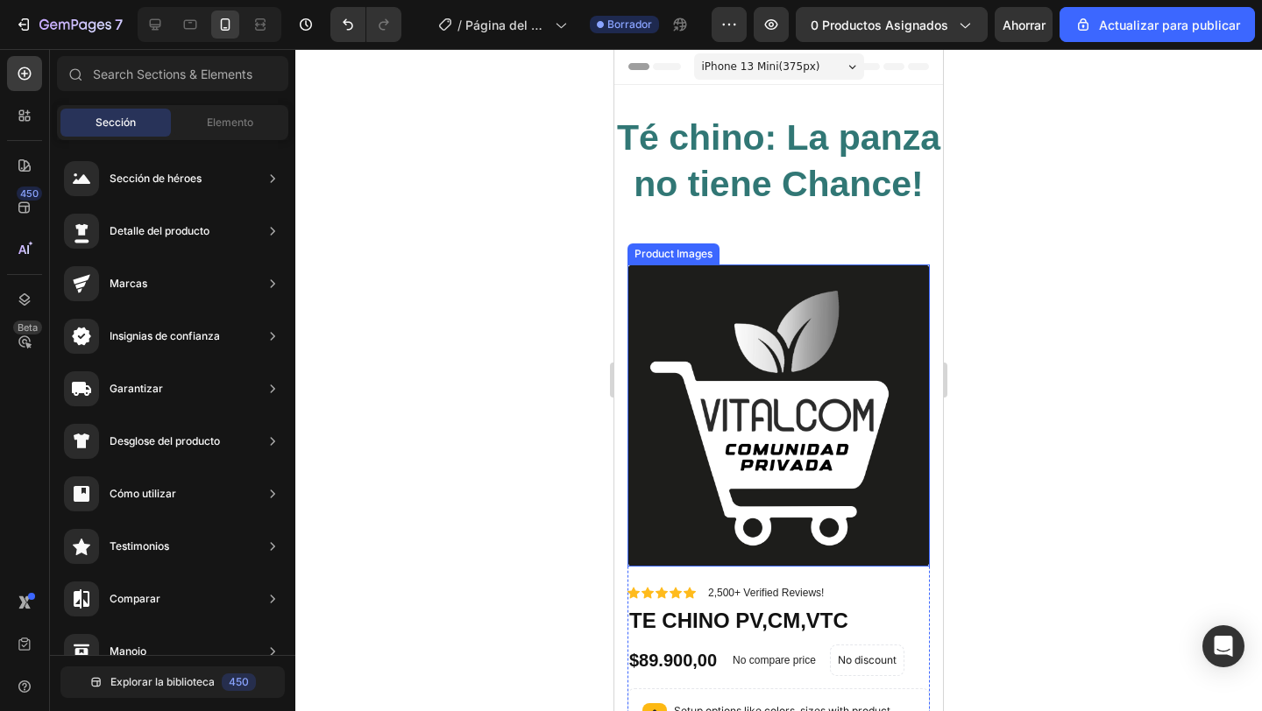
click at [854, 323] on img at bounding box center [778, 416] width 302 height 302
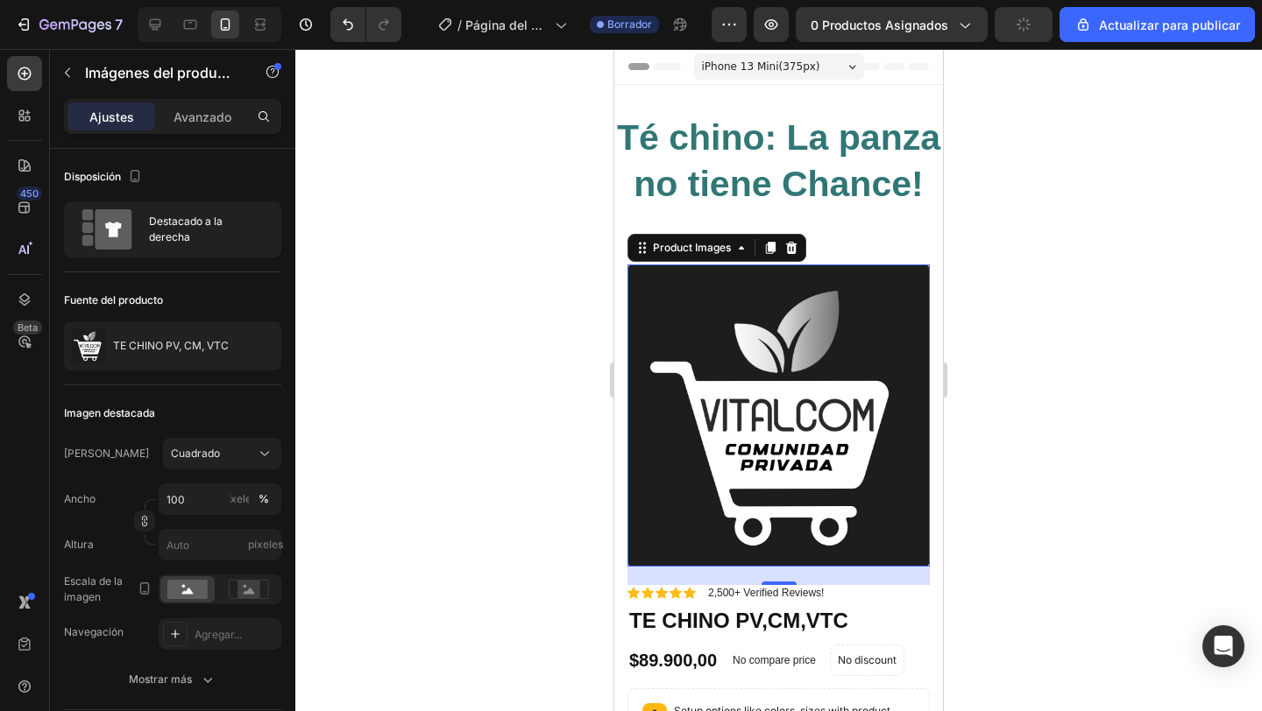
click at [781, 437] on img at bounding box center [778, 416] width 302 height 302
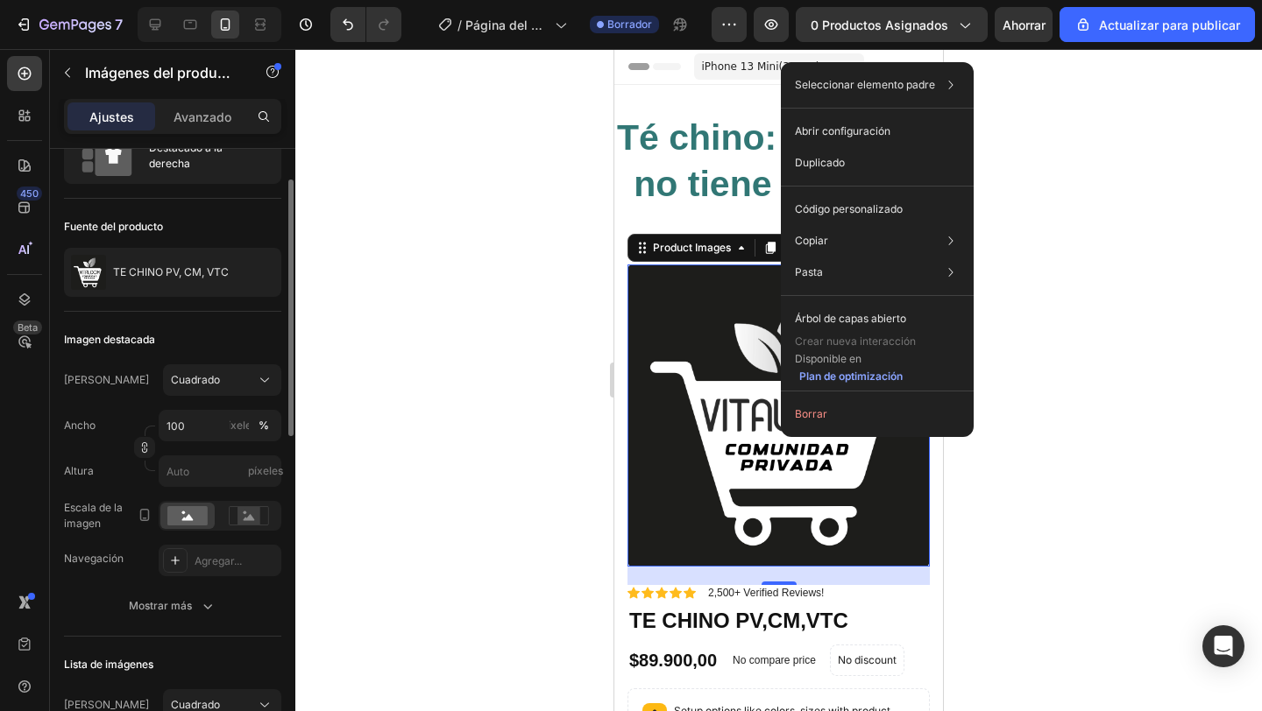
scroll to position [74, 0]
click at [273, 329] on div "Imagen destacada" at bounding box center [172, 339] width 217 height 28
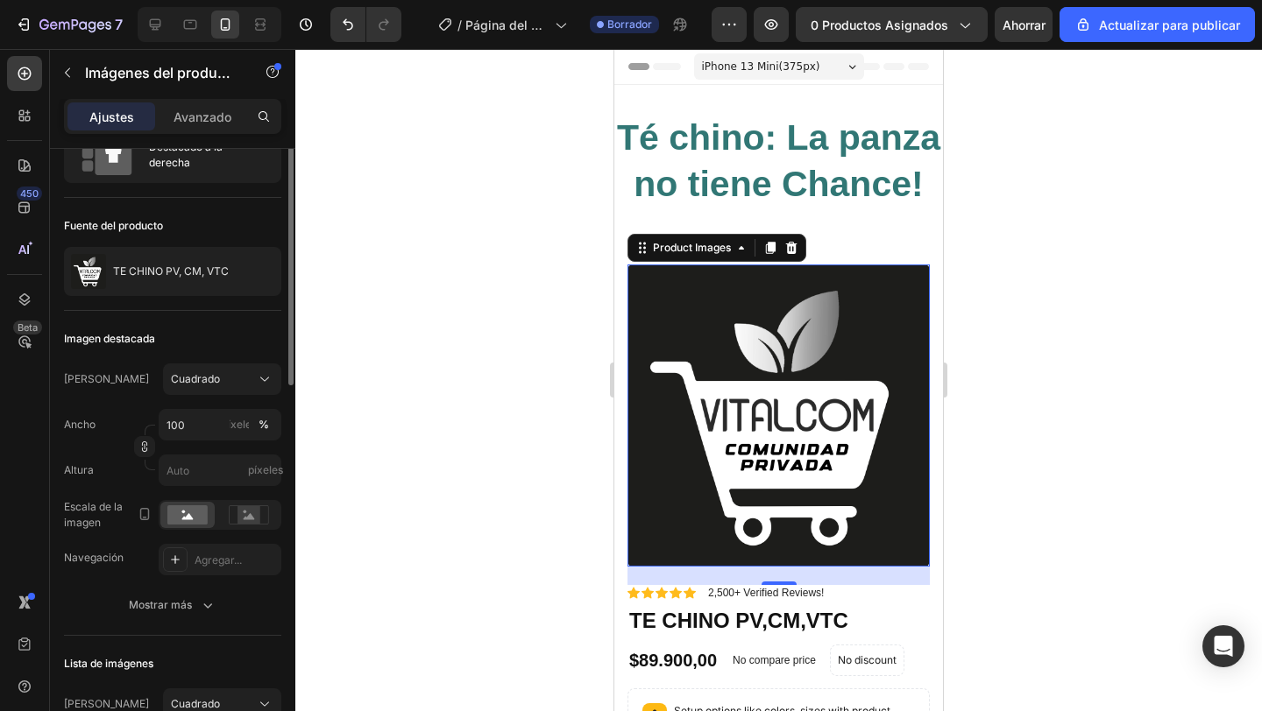
scroll to position [0, 0]
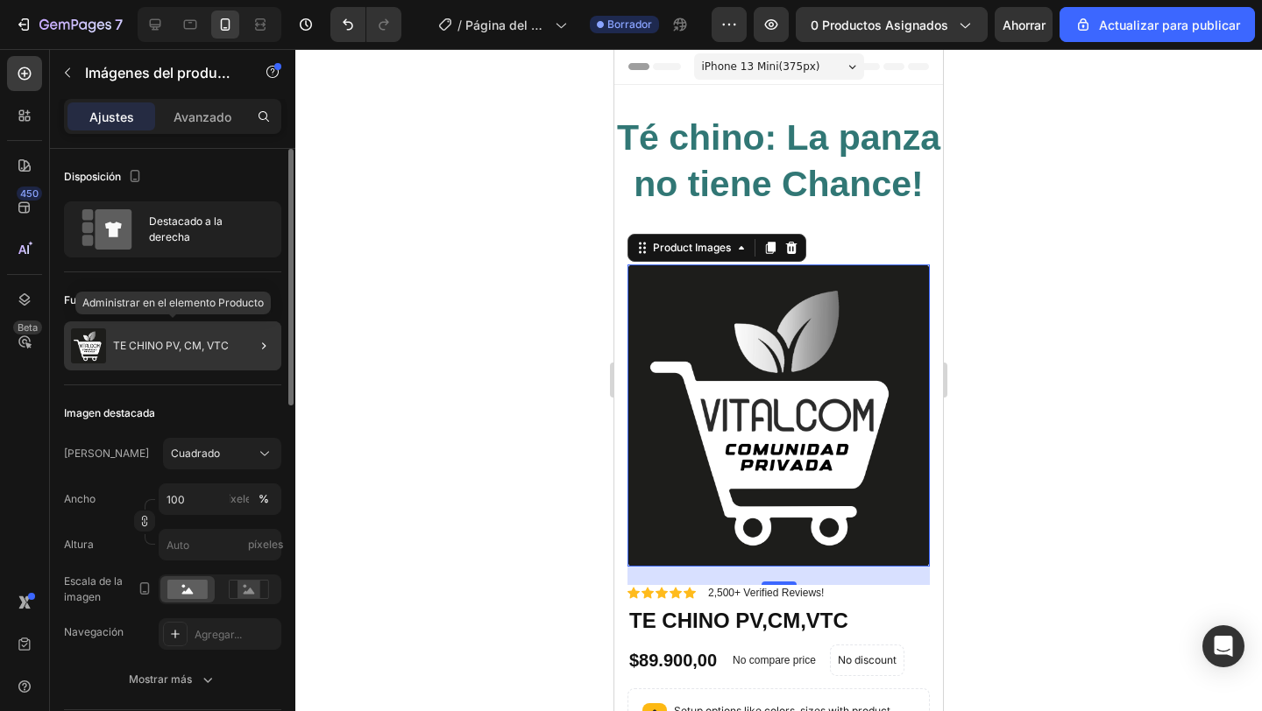
click at [78, 344] on img at bounding box center [88, 346] width 35 height 35
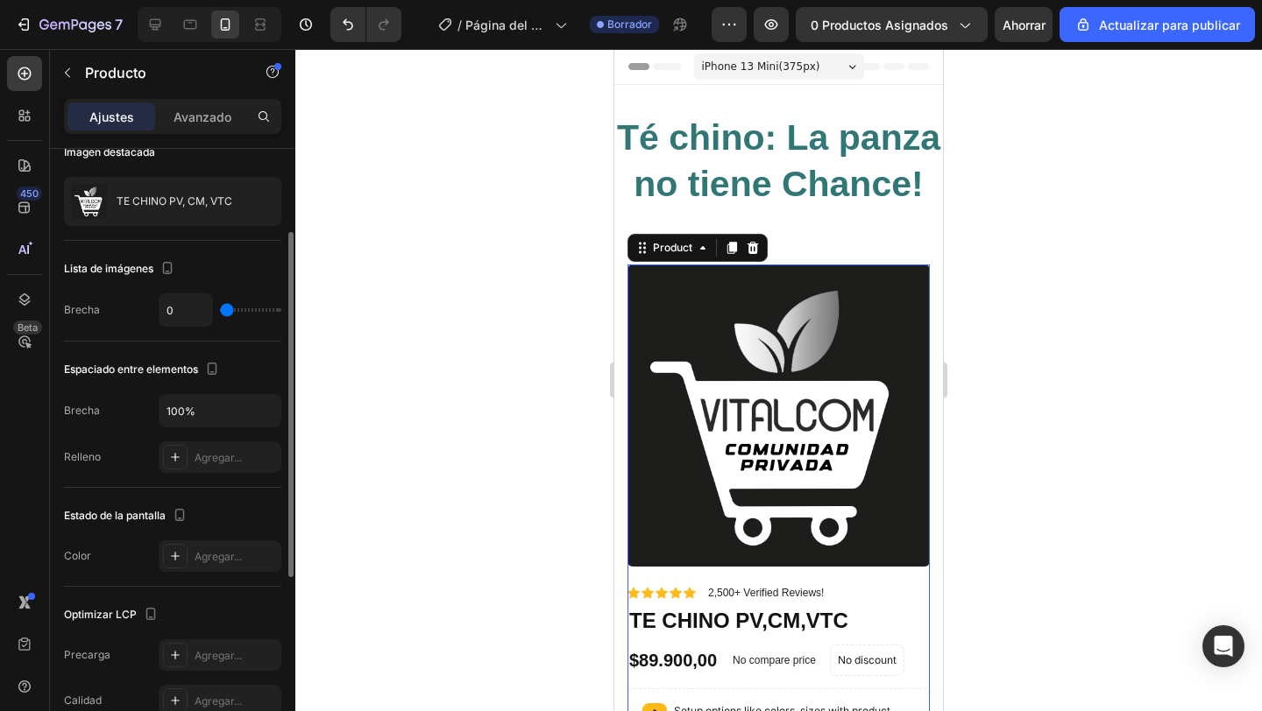
scroll to position [151, 0]
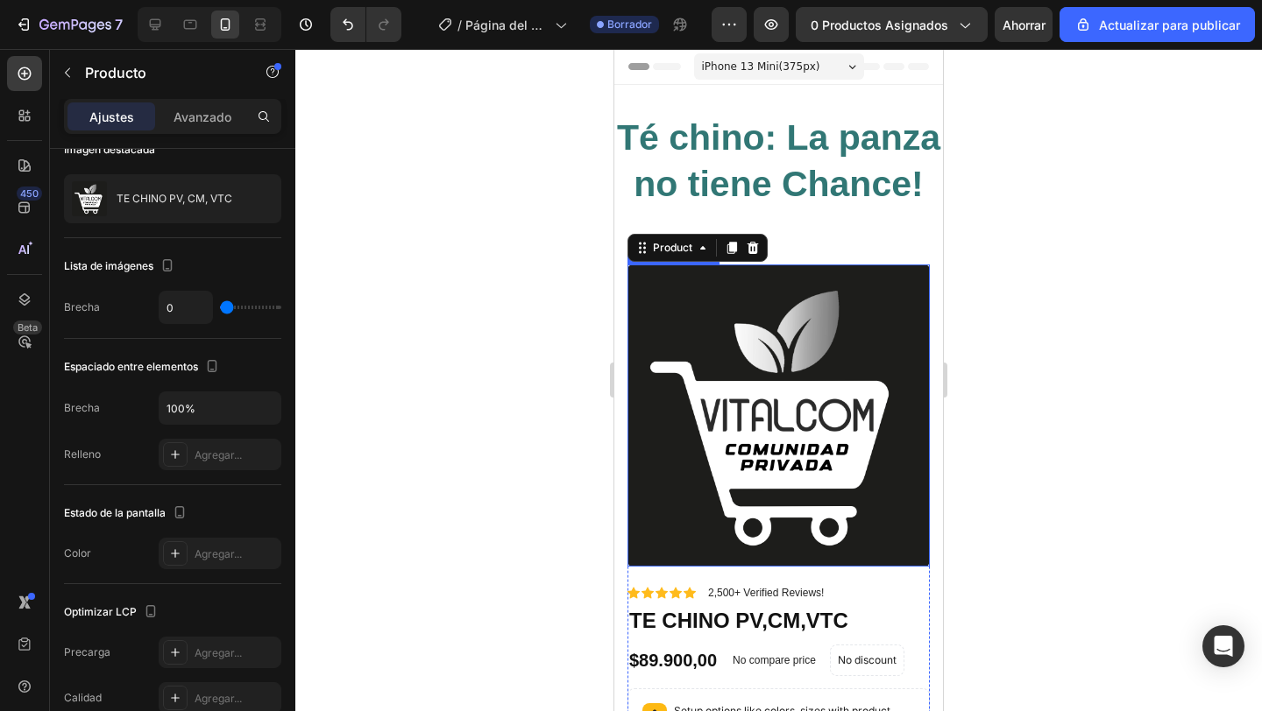
click at [721, 341] on img at bounding box center [778, 416] width 302 height 302
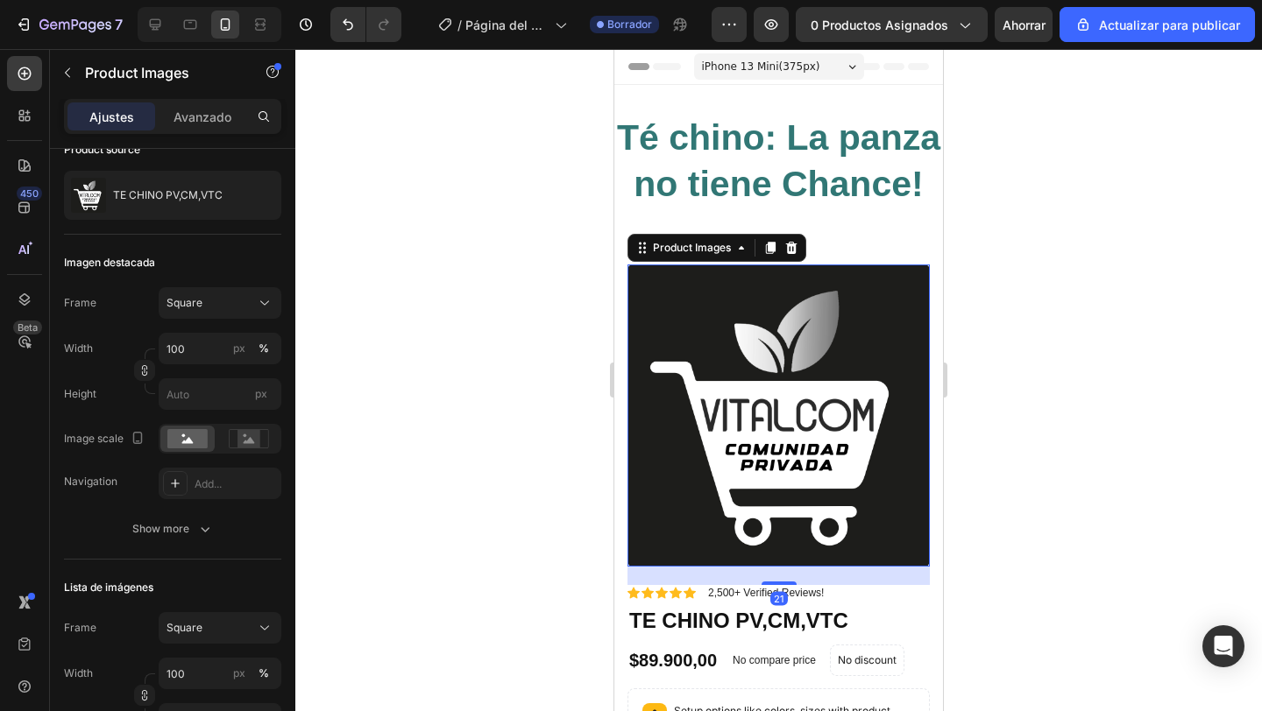
scroll to position [0, 0]
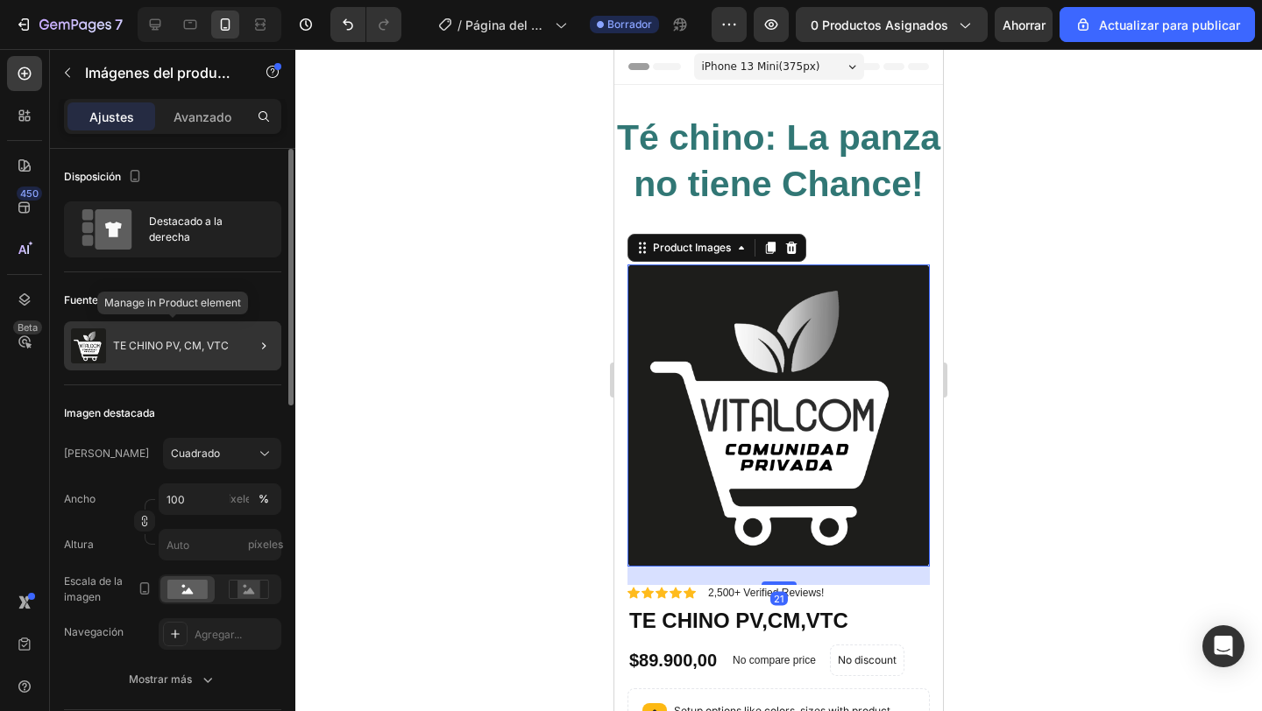
click at [108, 358] on div "TE CHINO PV, CM, VTC" at bounding box center [172, 346] width 217 height 49
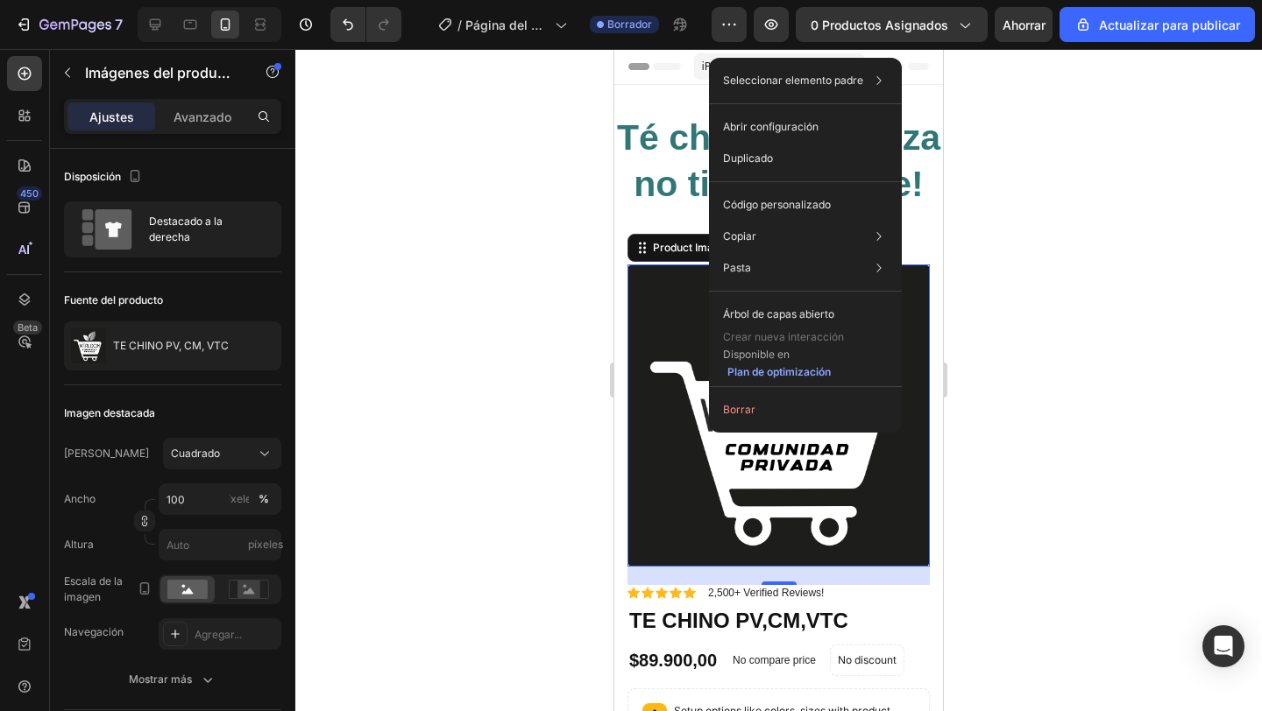
click at [453, 305] on div at bounding box center [778, 380] width 966 height 662
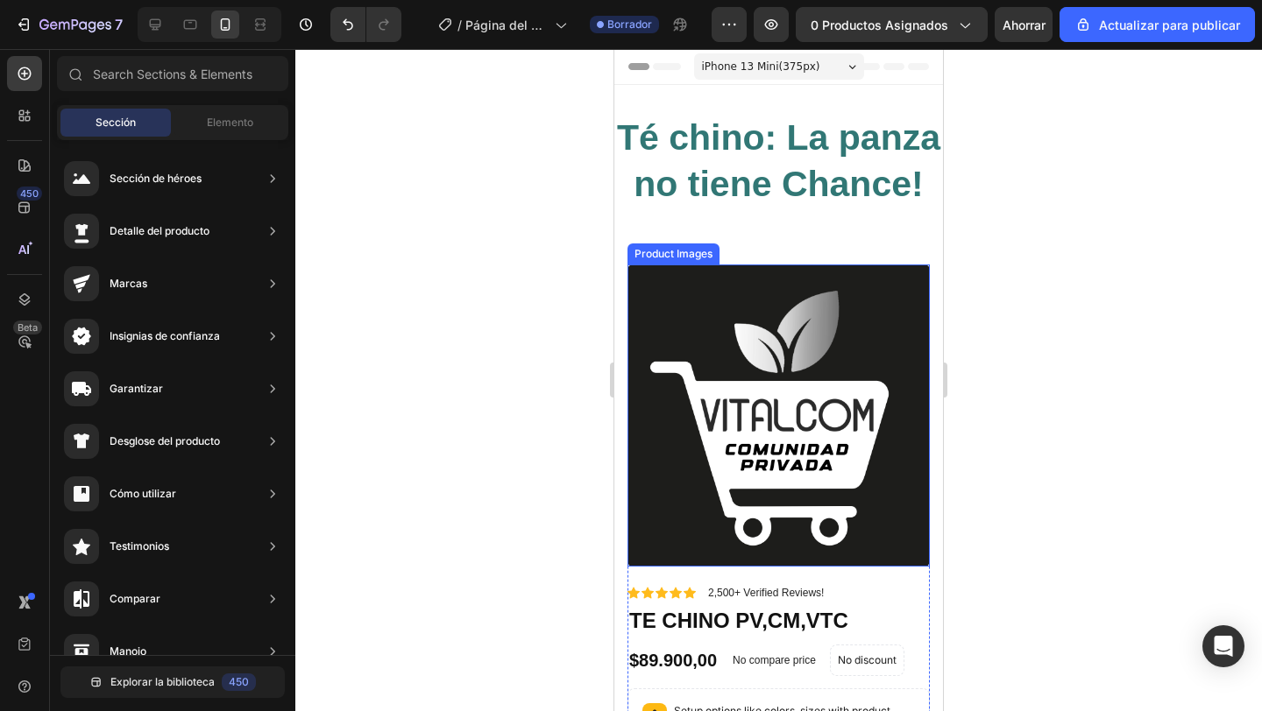
click at [764, 466] on img at bounding box center [778, 416] width 302 height 302
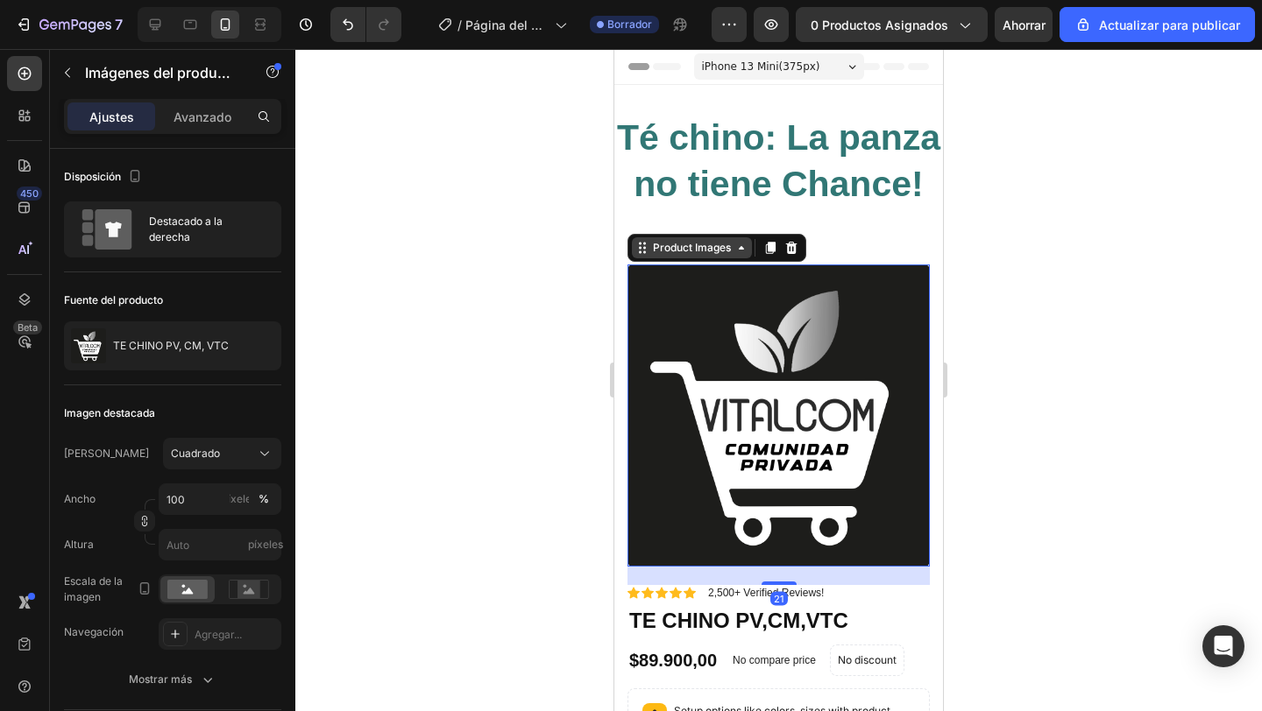
click at [684, 247] on div "Product Images" at bounding box center [691, 248] width 85 height 16
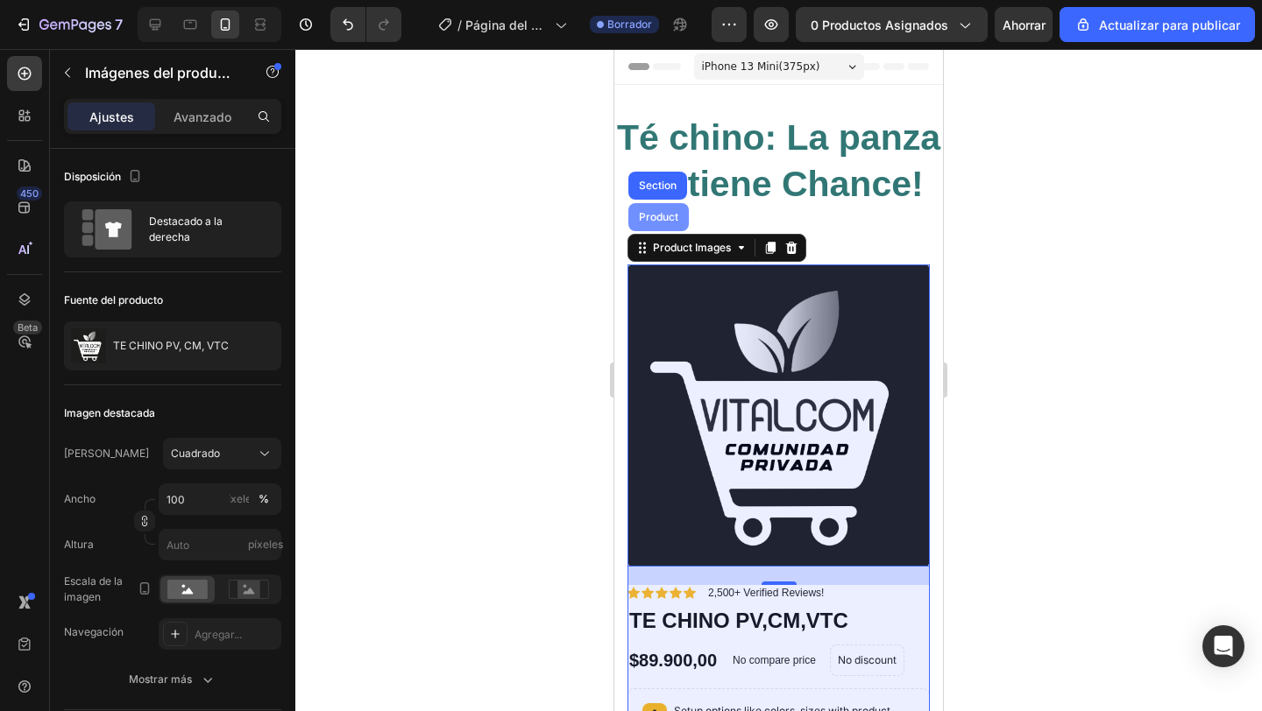
click at [661, 220] on div "Product" at bounding box center [658, 217] width 46 height 11
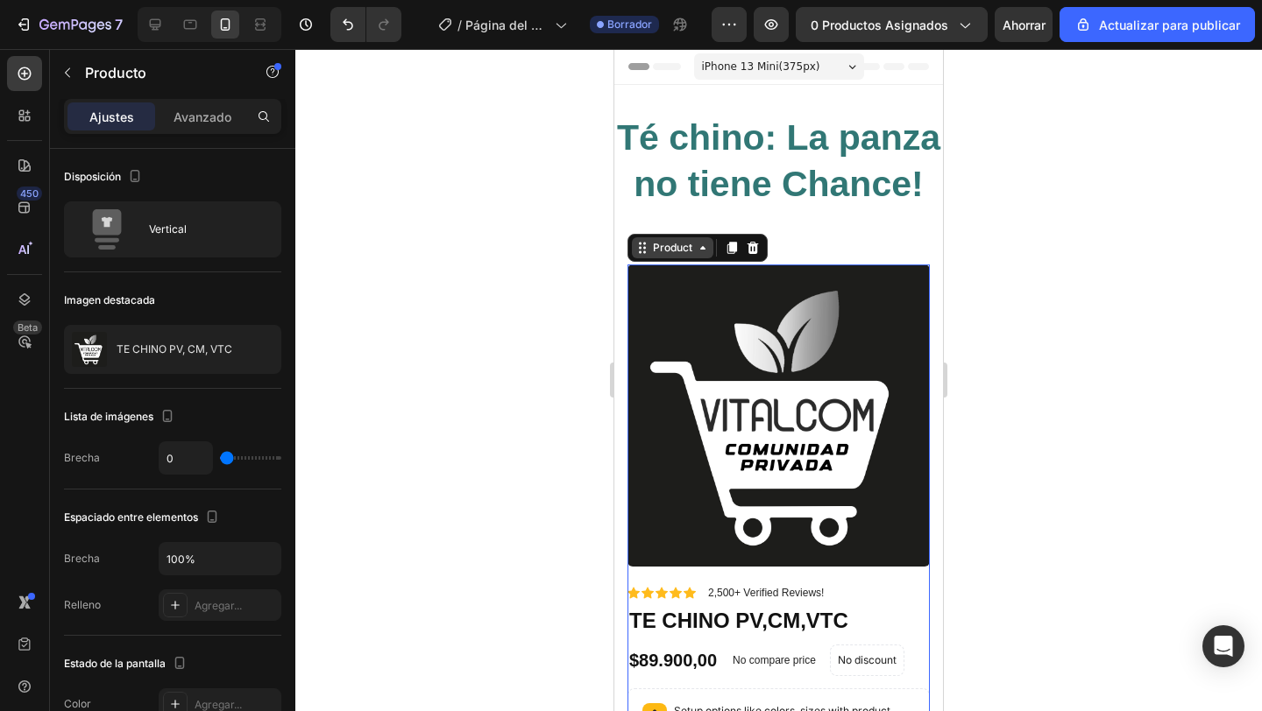
click at [666, 251] on div "Product" at bounding box center [672, 248] width 46 height 16
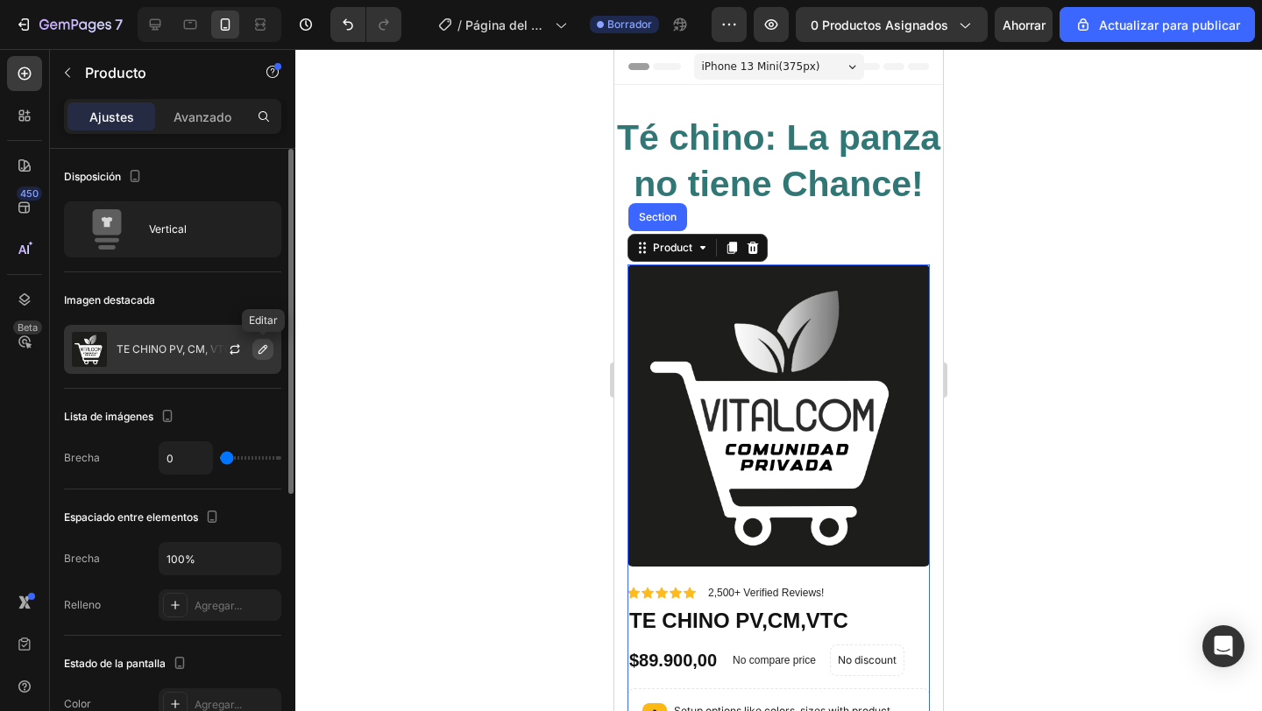
click at [264, 346] on icon "button" at bounding box center [262, 349] width 9 height 9
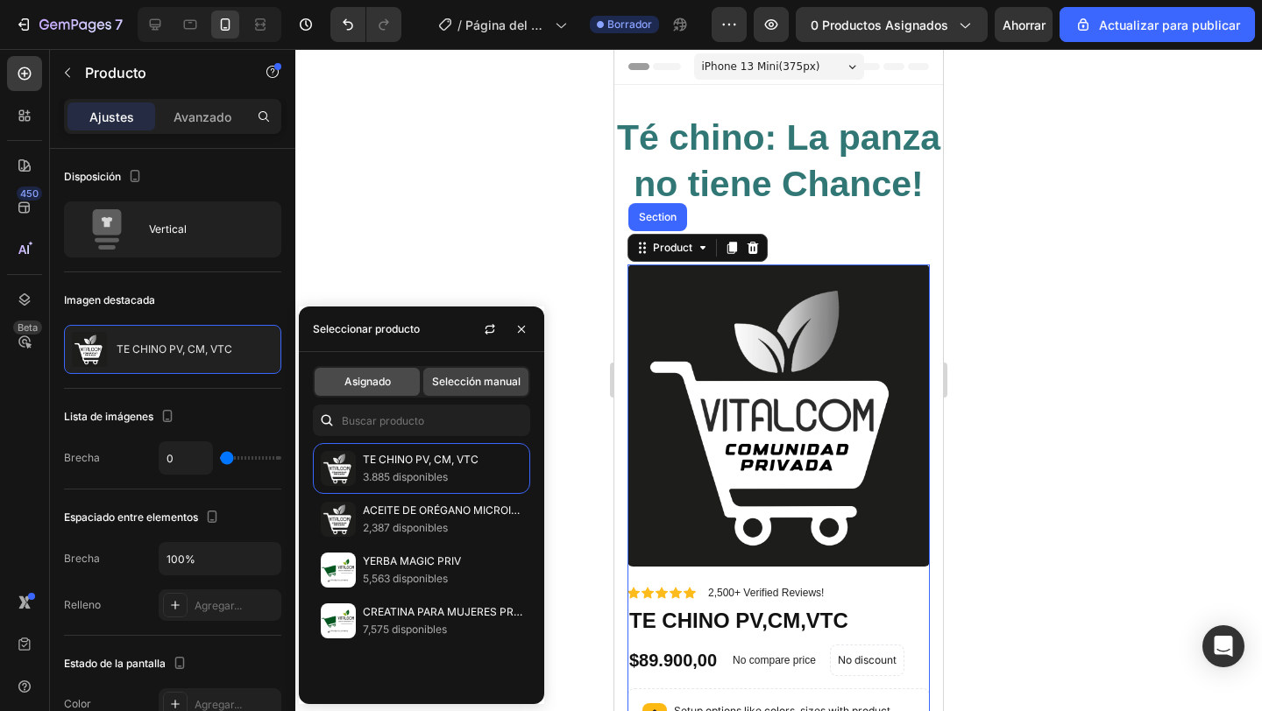
click at [394, 383] on div "Asignado" at bounding box center [367, 382] width 105 height 28
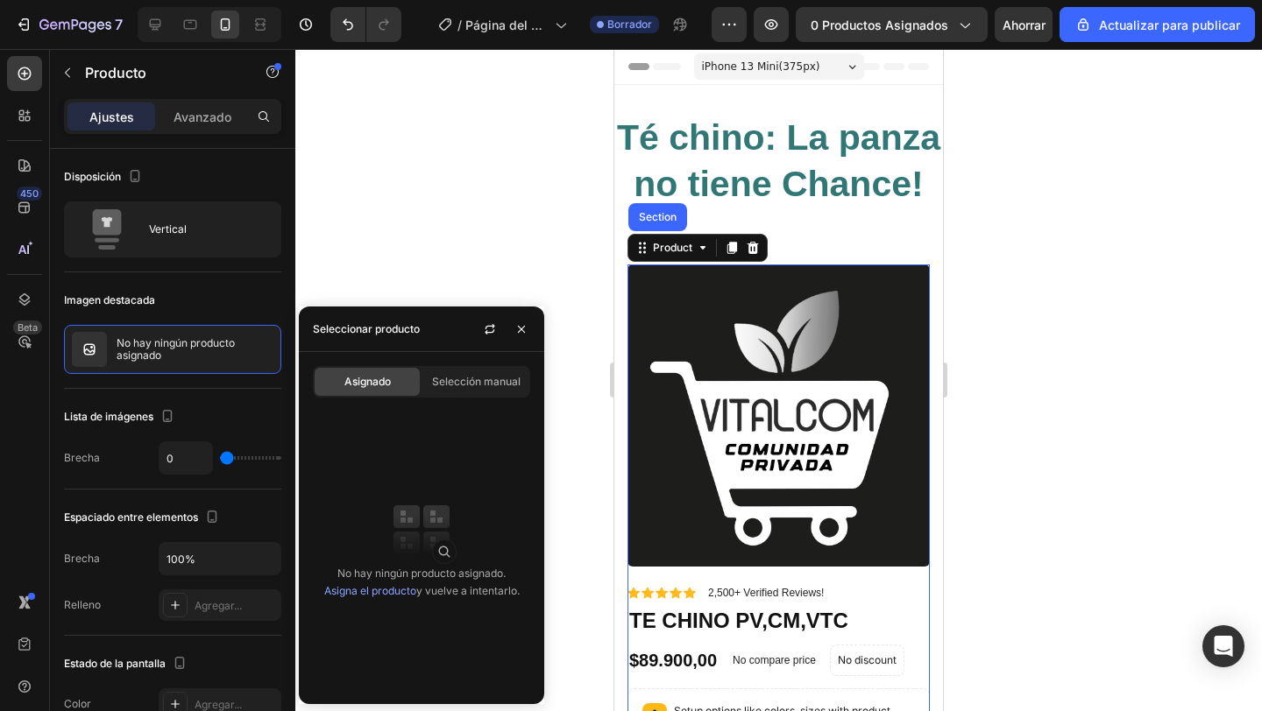
click at [403, 595] on font "Asigna el producto" at bounding box center [370, 590] width 92 height 13
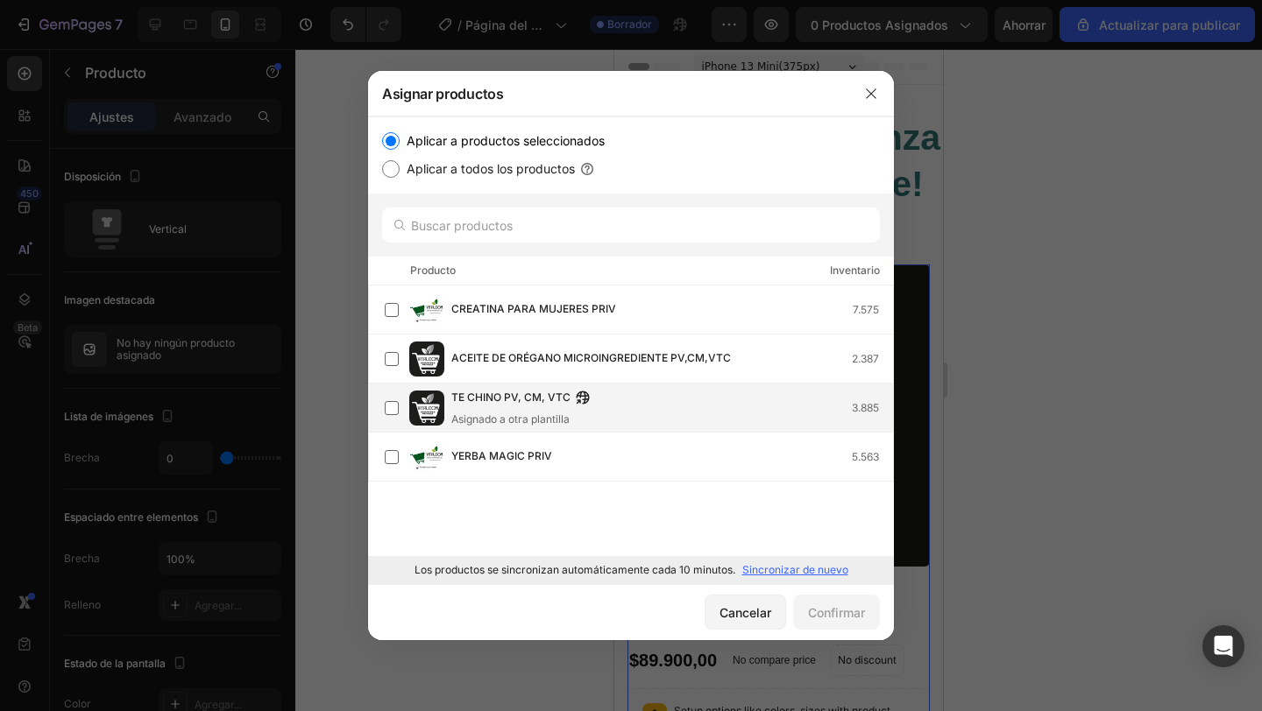
click at [507, 398] on font "TE CHINO PV, CM, VTC" at bounding box center [510, 397] width 119 height 13
click at [846, 619] on font "Confirmar" at bounding box center [836, 612] width 57 height 15
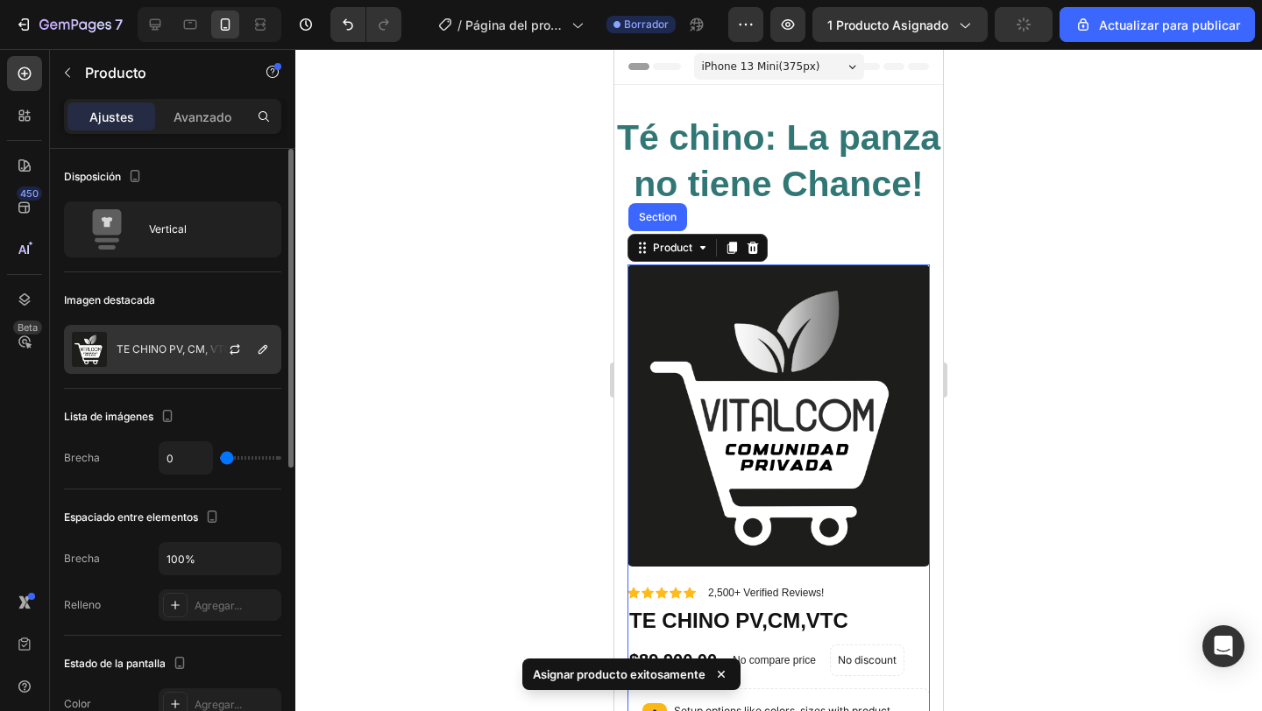
click at [195, 356] on div "TE CHINO PV, CM, VTC" at bounding box center [172, 349] width 217 height 49
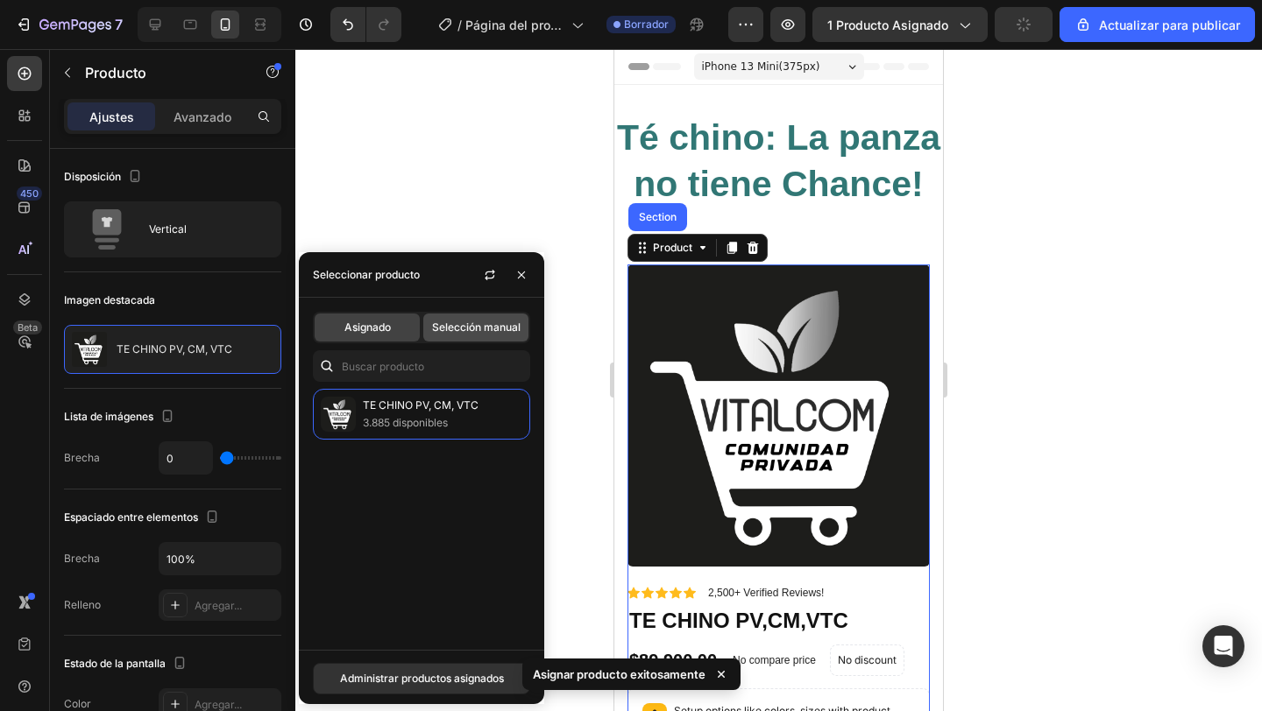
click at [456, 322] on font "Selección manual" at bounding box center [476, 327] width 88 height 13
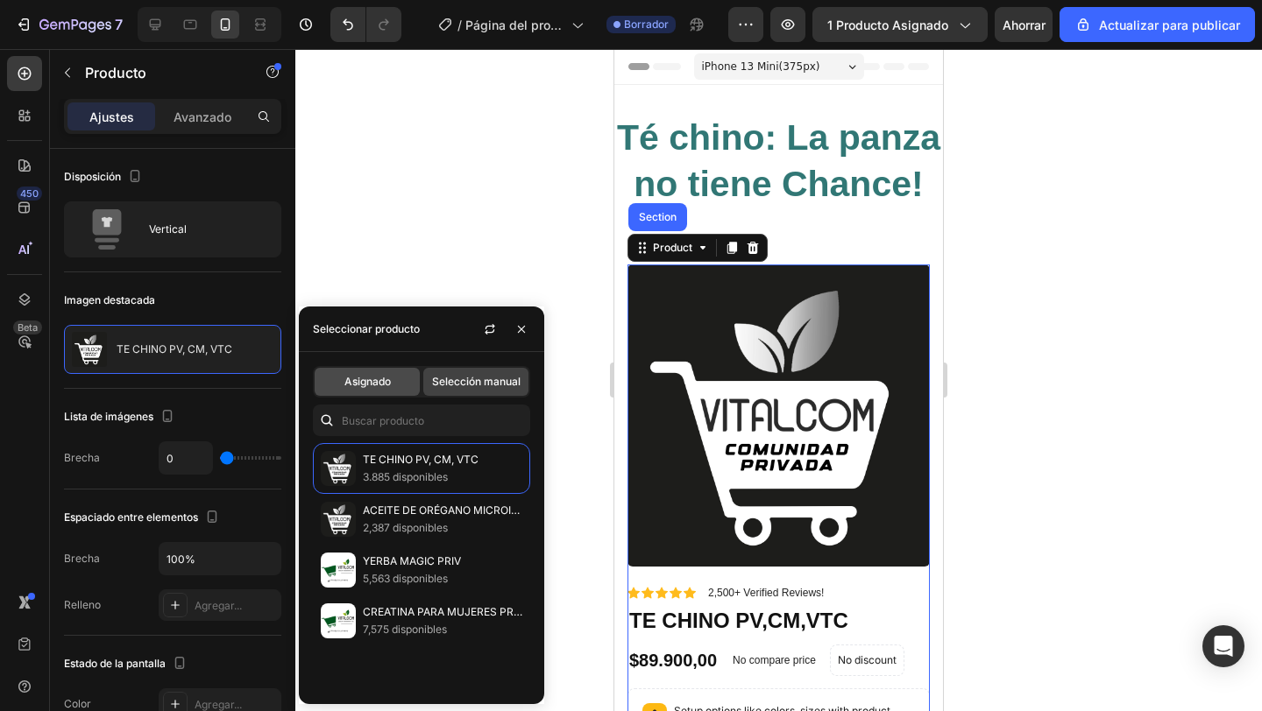
click at [378, 383] on font "Asignado" at bounding box center [367, 381] width 46 height 13
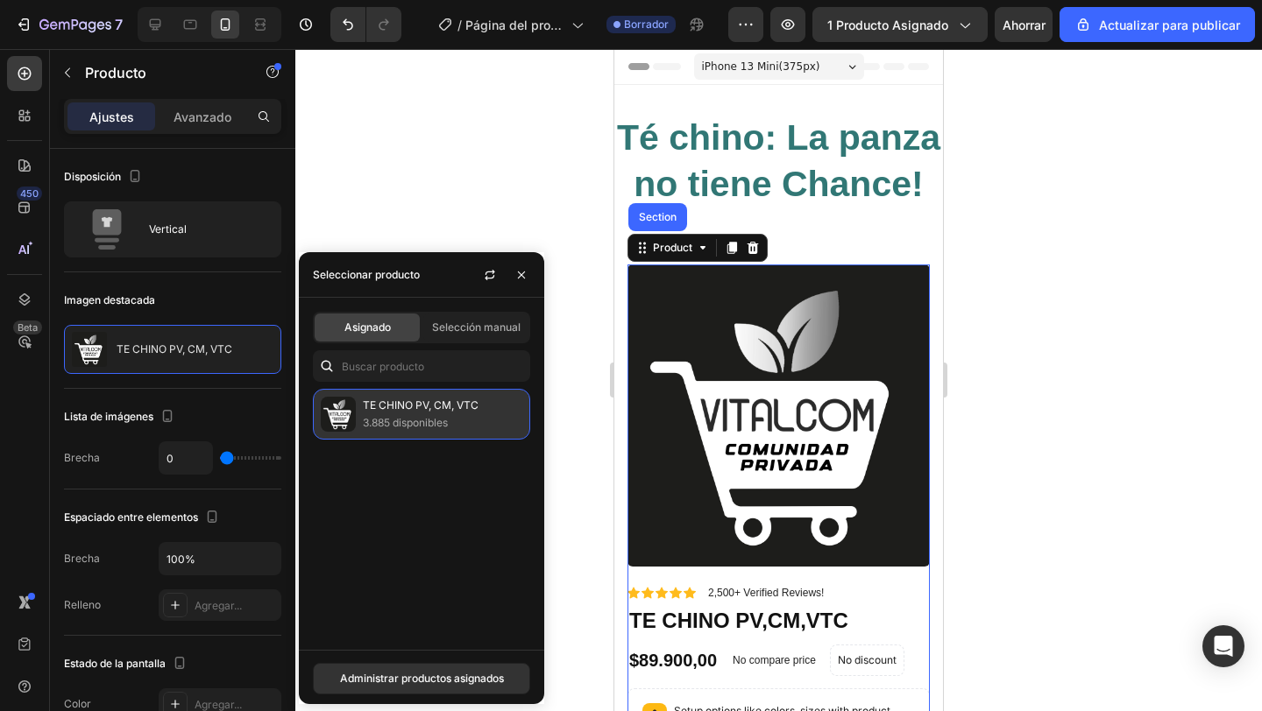
click at [403, 413] on p "TE CHINO PV, CM, VTC" at bounding box center [442, 406] width 159 height 18
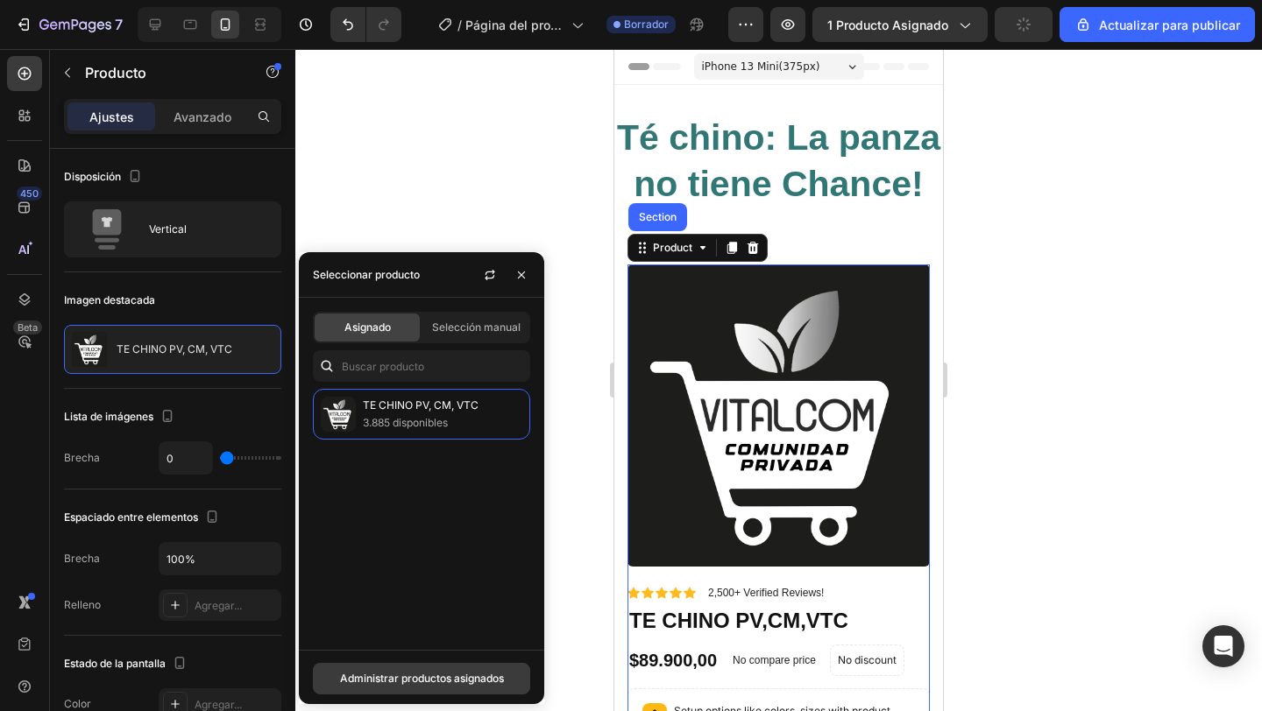
click at [470, 675] on font "Administrar productos asignados" at bounding box center [422, 678] width 164 height 13
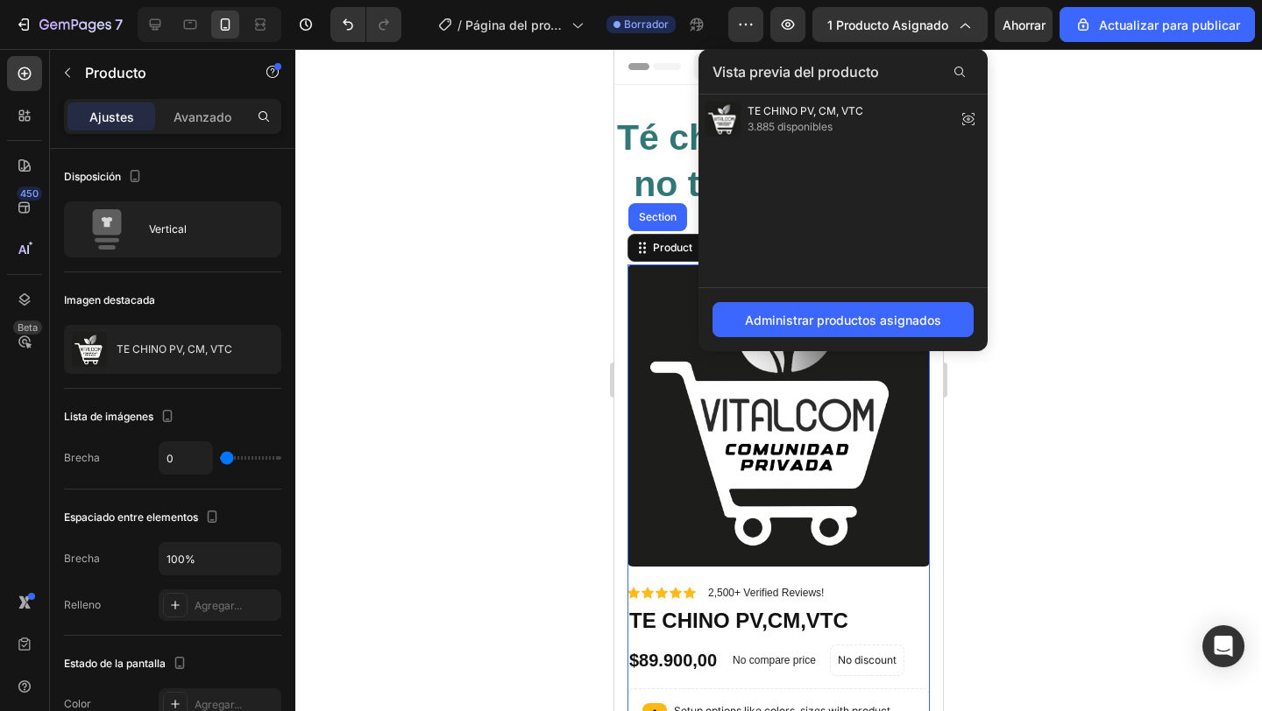
click at [1134, 239] on div at bounding box center [778, 380] width 966 height 662
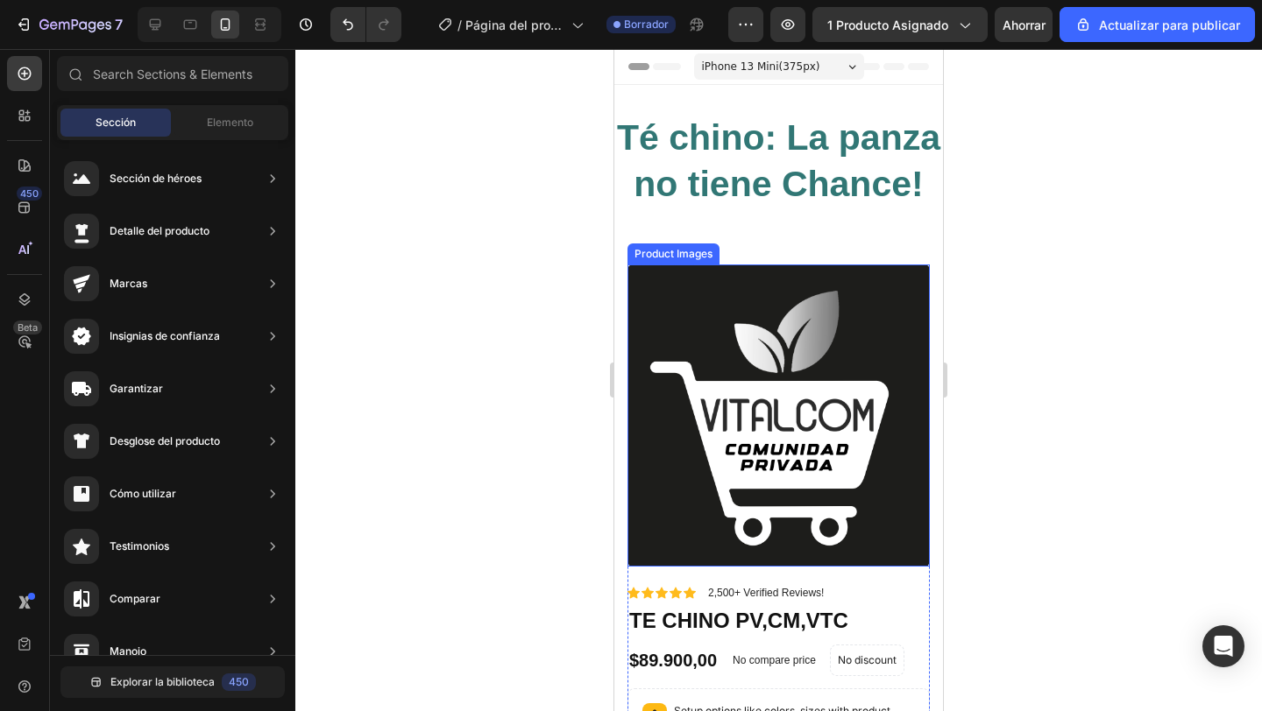
click at [817, 417] on img at bounding box center [778, 416] width 302 height 302
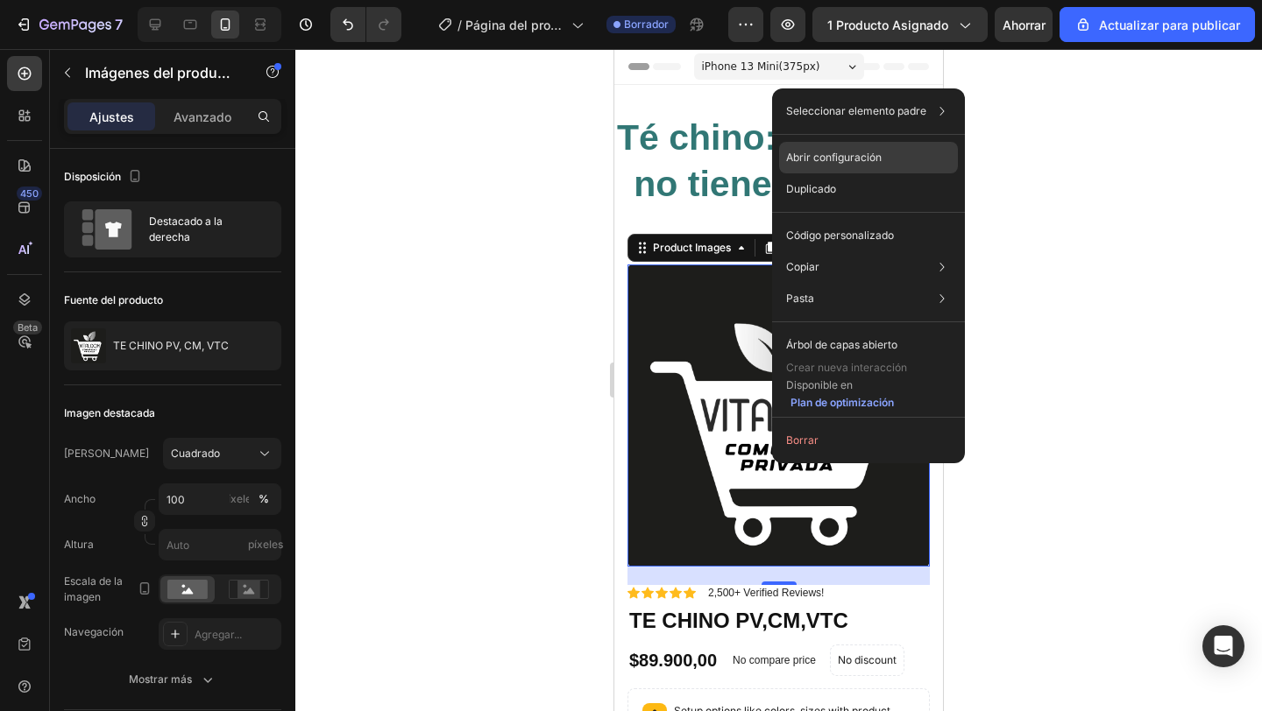
click at [866, 157] on font "Abrir configuración" at bounding box center [833, 157] width 95 height 13
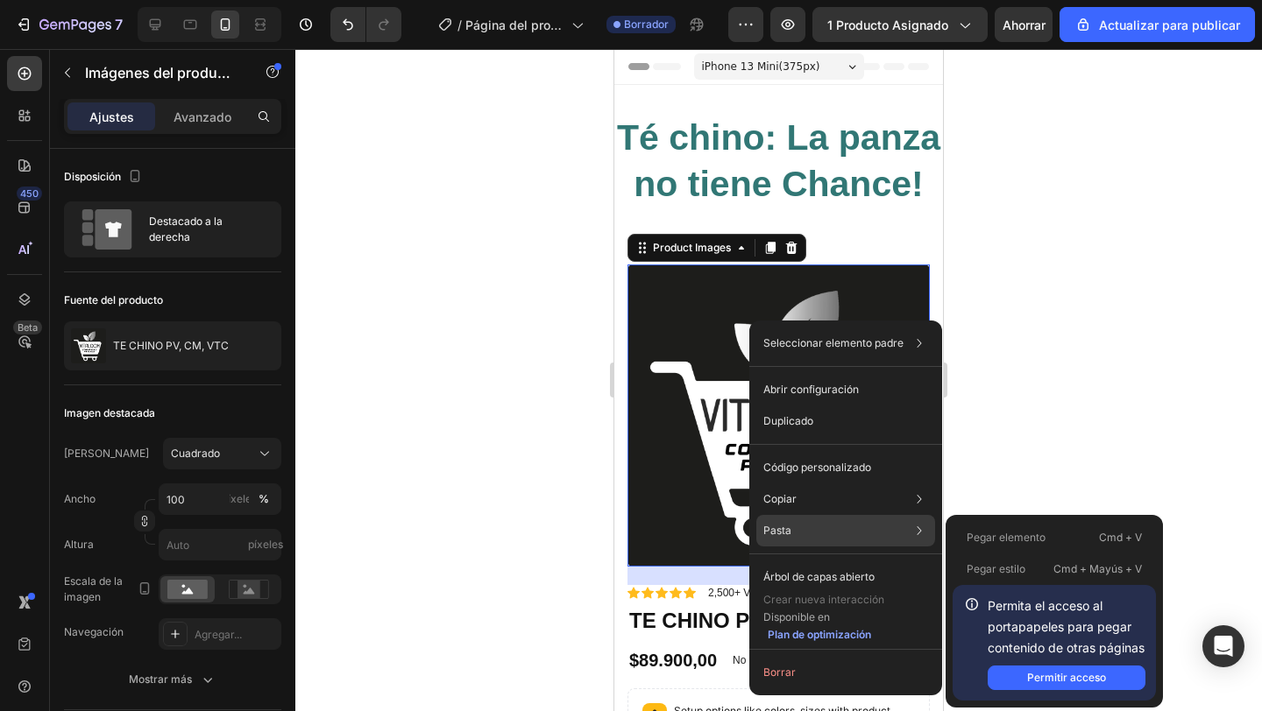
click at [797, 562] on div "Pasta Pegar elemento Cmd + V Pegar estilo Cmd + Mayús + V Permita el acceso al …" at bounding box center [845, 578] width 179 height 32
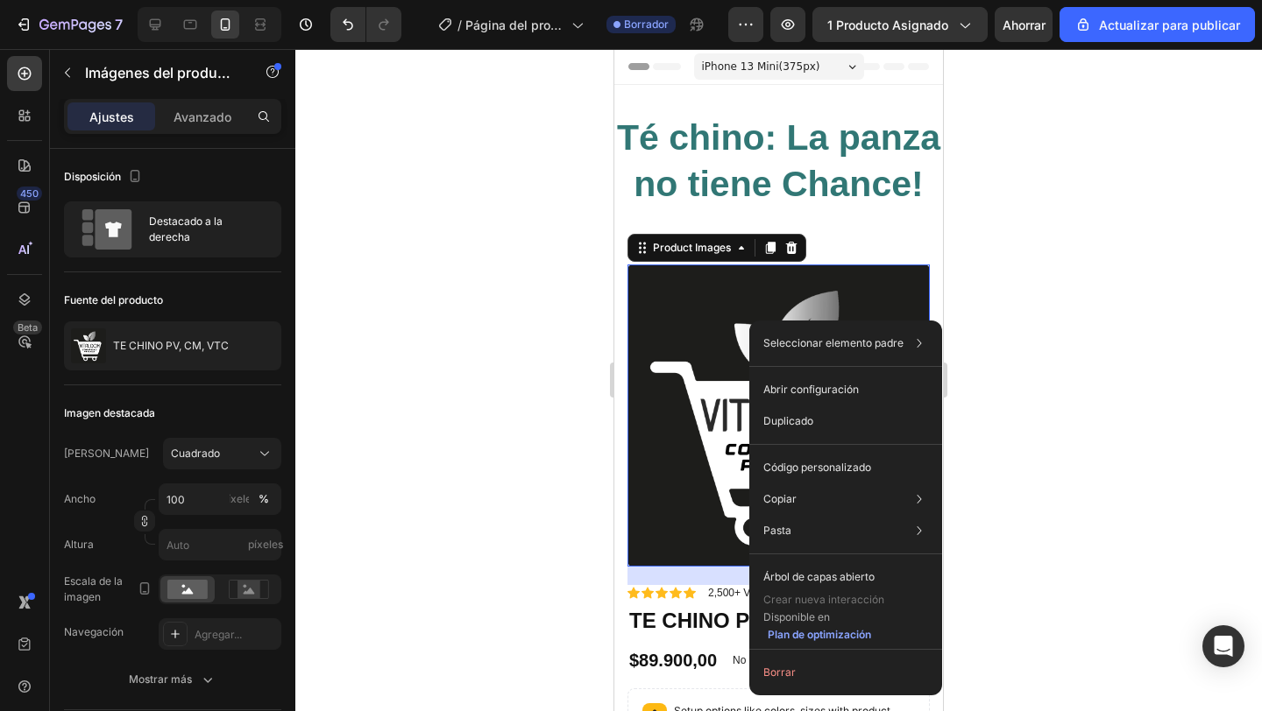
click at [701, 418] on img at bounding box center [778, 416] width 302 height 302
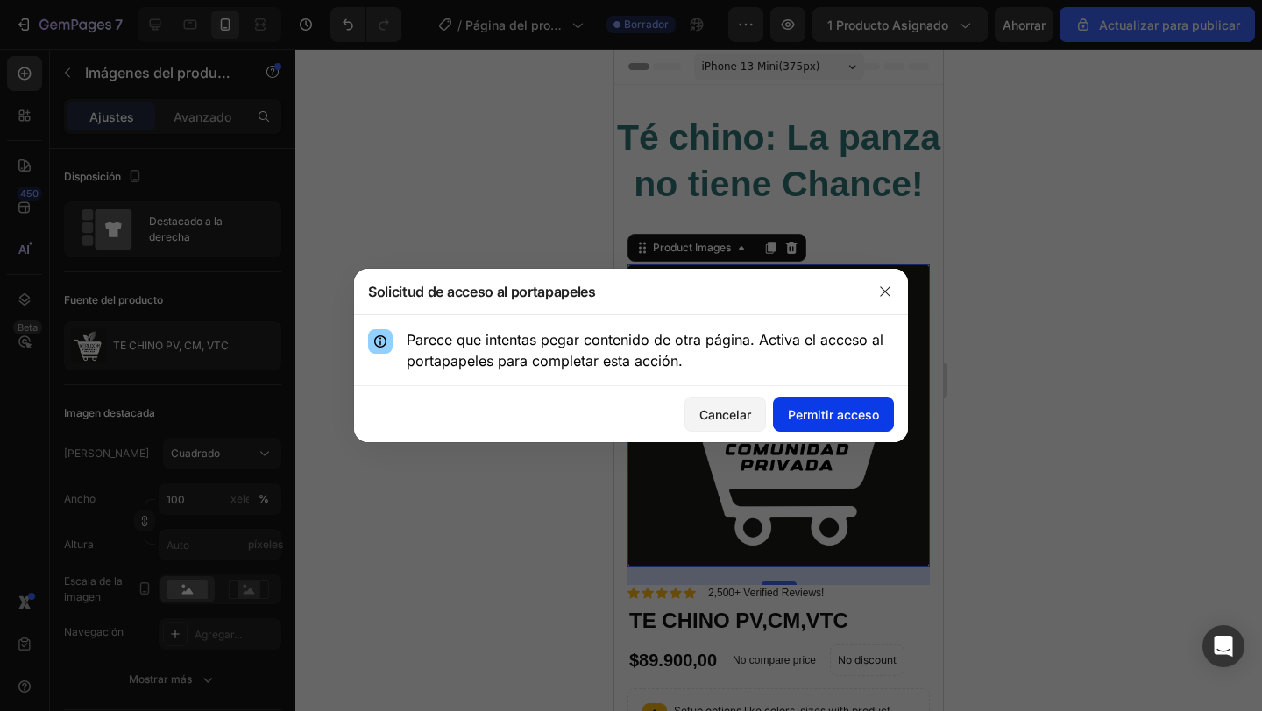
click at [813, 421] on font "Permitir acceso" at bounding box center [833, 414] width 91 height 15
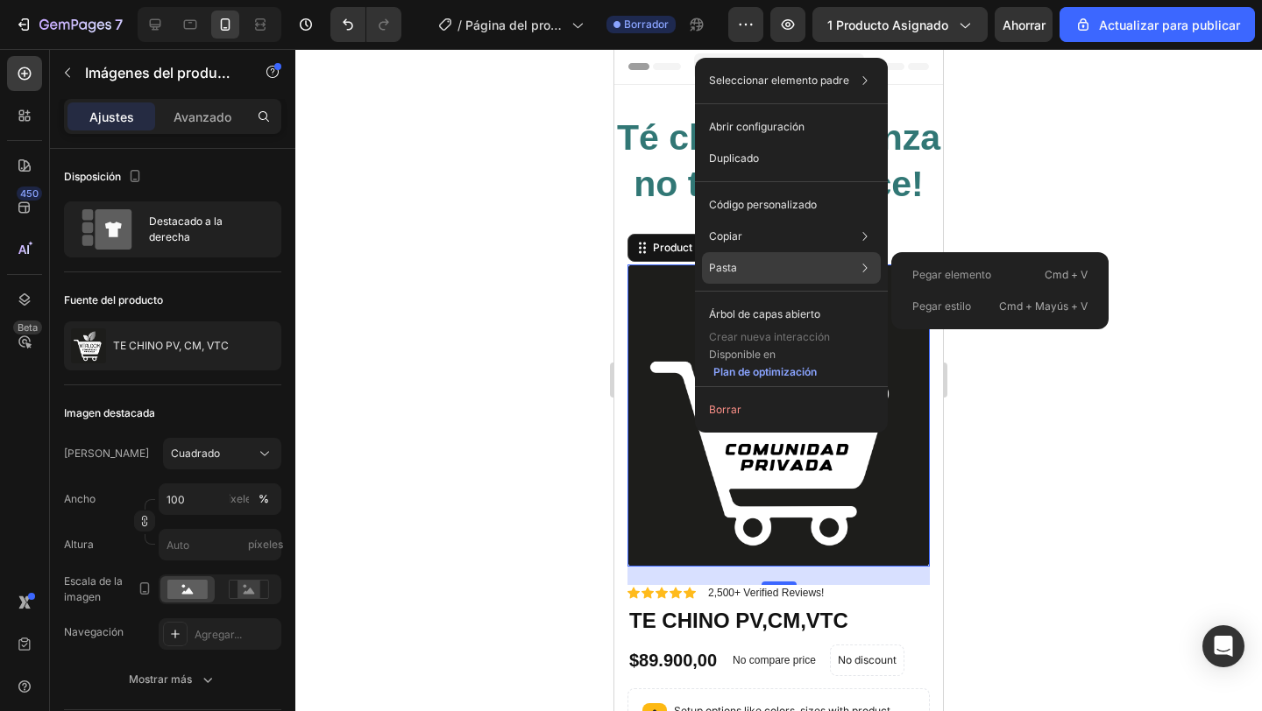
click at [775, 299] on div "Pasta Pegar elemento Cmd + V Pegar estilo Cmd + Mayús + V" at bounding box center [791, 315] width 179 height 32
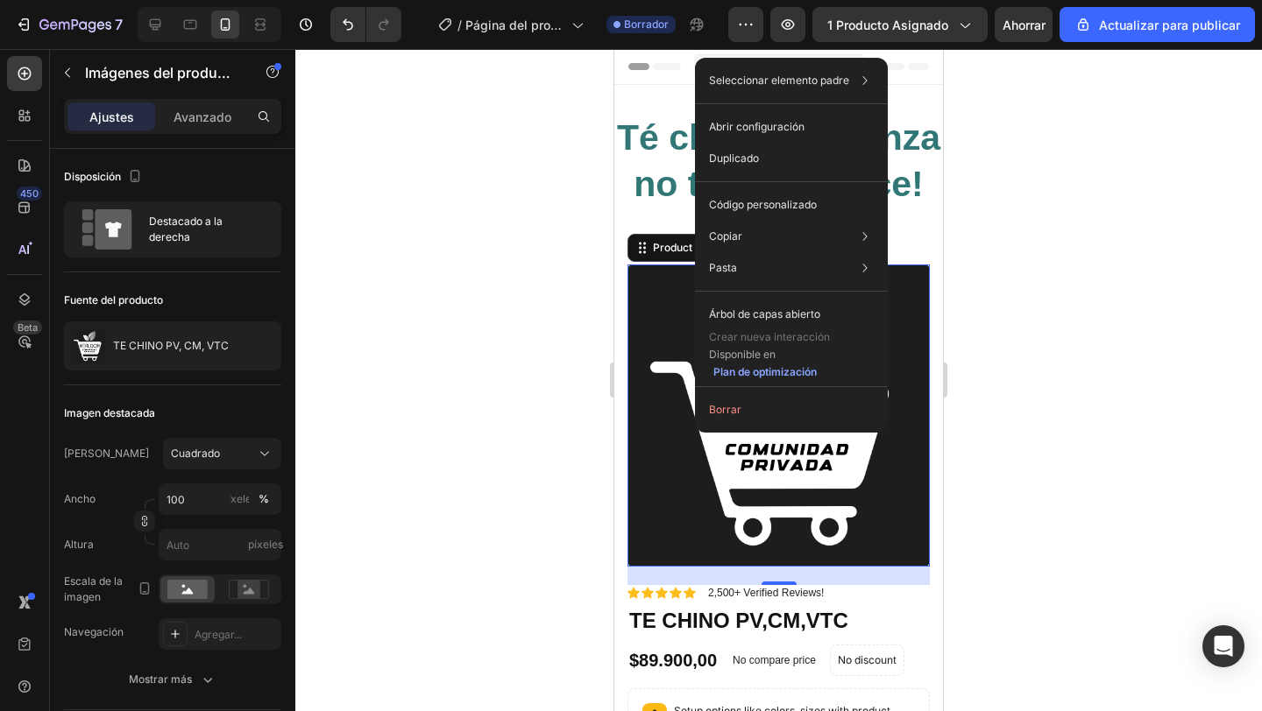
click at [498, 370] on div at bounding box center [778, 380] width 966 height 662
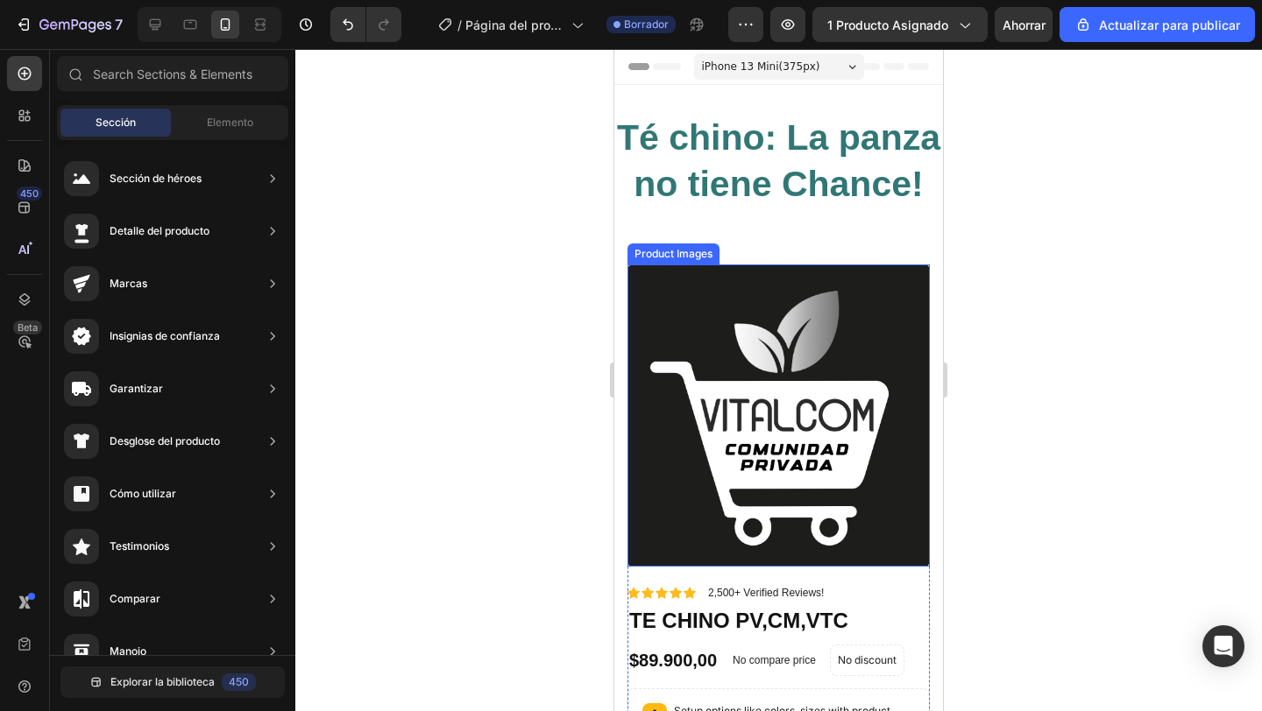
click at [704, 382] on img at bounding box center [778, 416] width 302 height 302
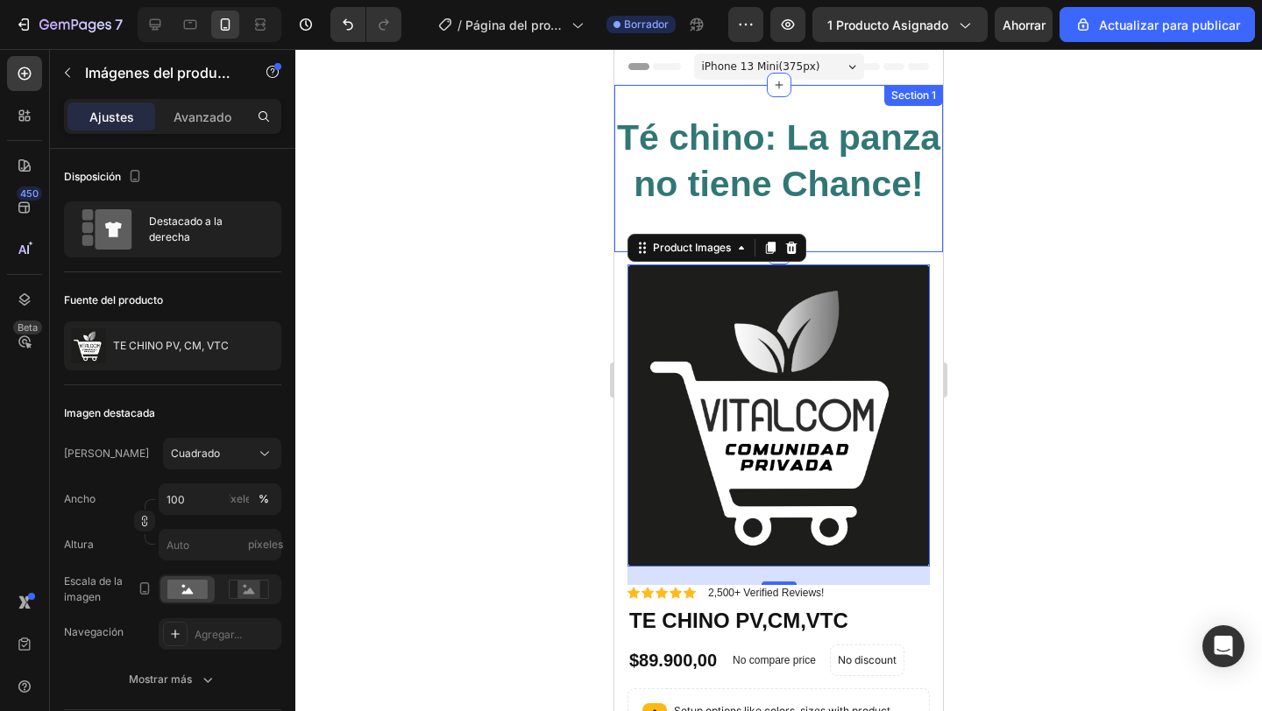
click at [795, 213] on div "Té chino: La panza no tiene Chance! Heading Row" at bounding box center [778, 168] width 329 height 111
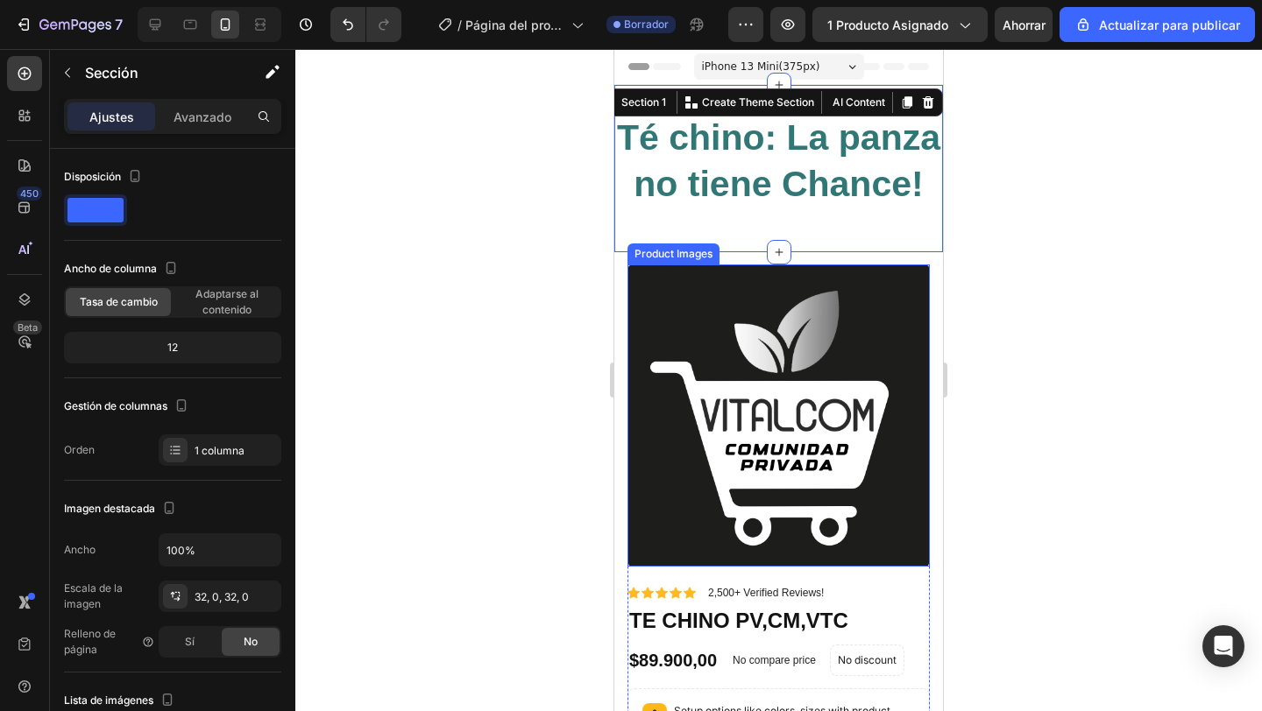
click at [783, 318] on img at bounding box center [778, 416] width 302 height 302
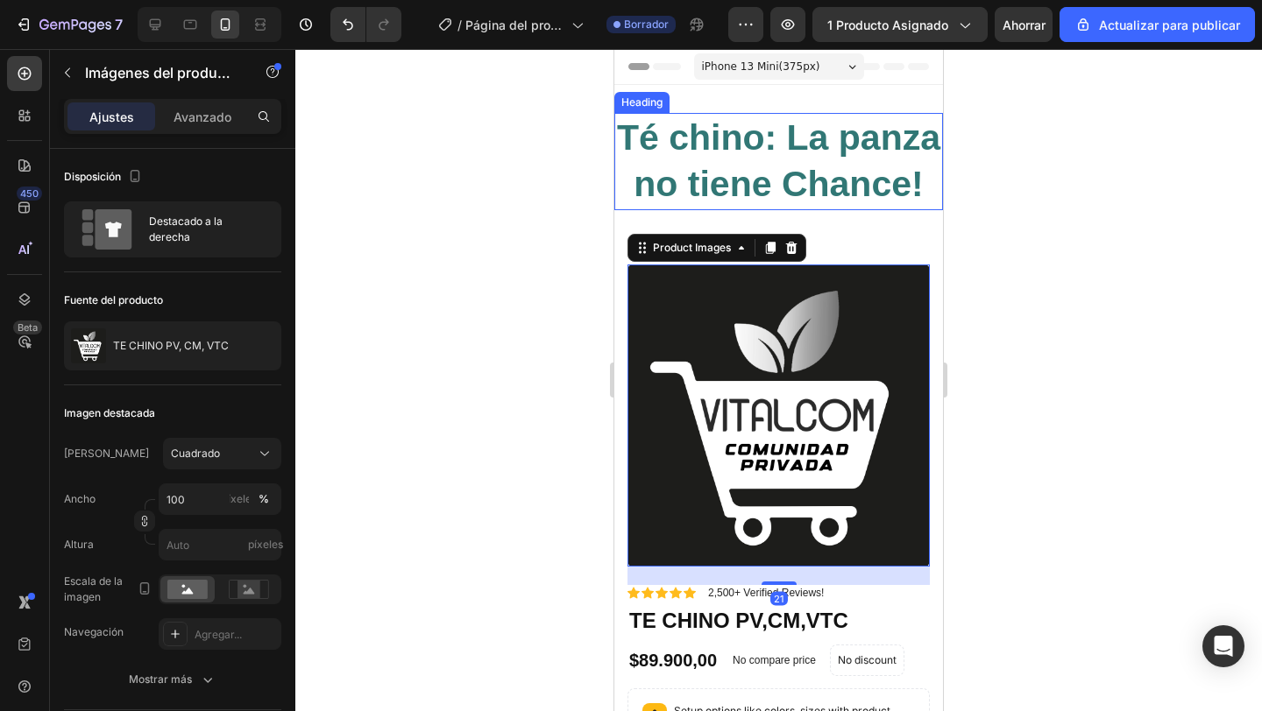
click at [812, 201] on strong "Té chino: La panza no tiene Chance!" at bounding box center [778, 160] width 323 height 87
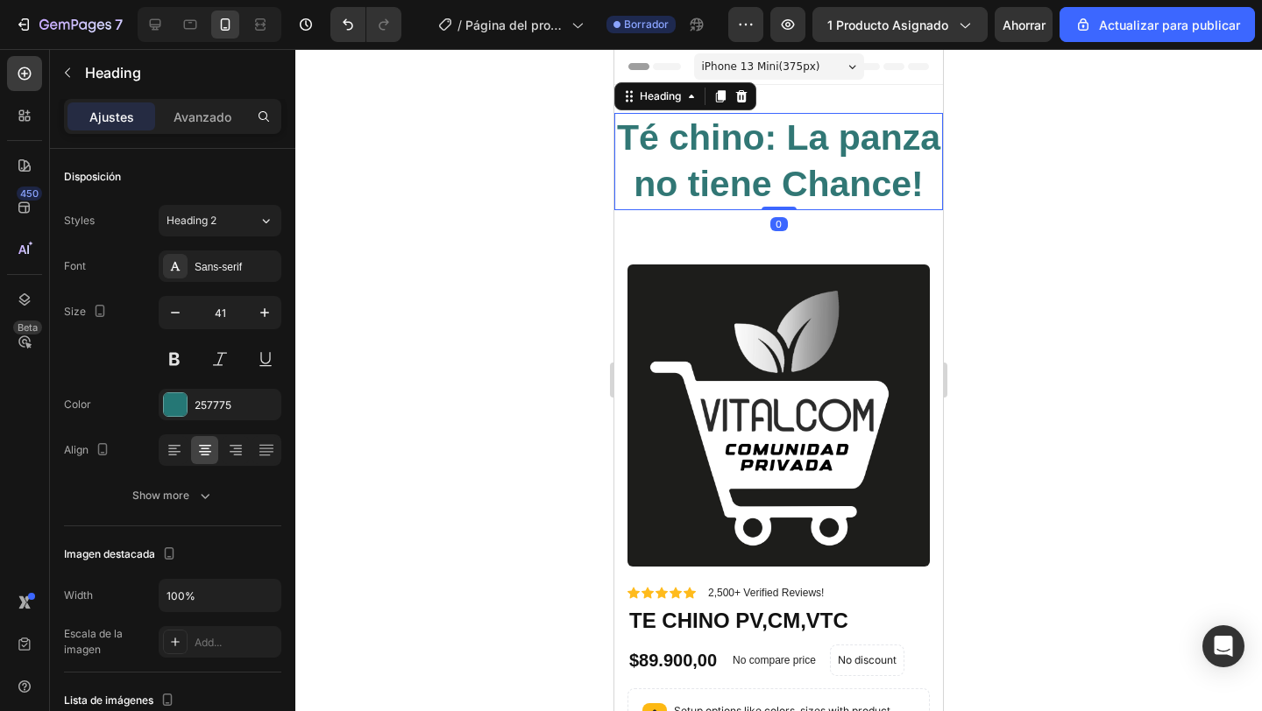
click at [802, 159] on h2 "Té chino: La panza no tiene Chance!" at bounding box center [778, 161] width 329 height 97
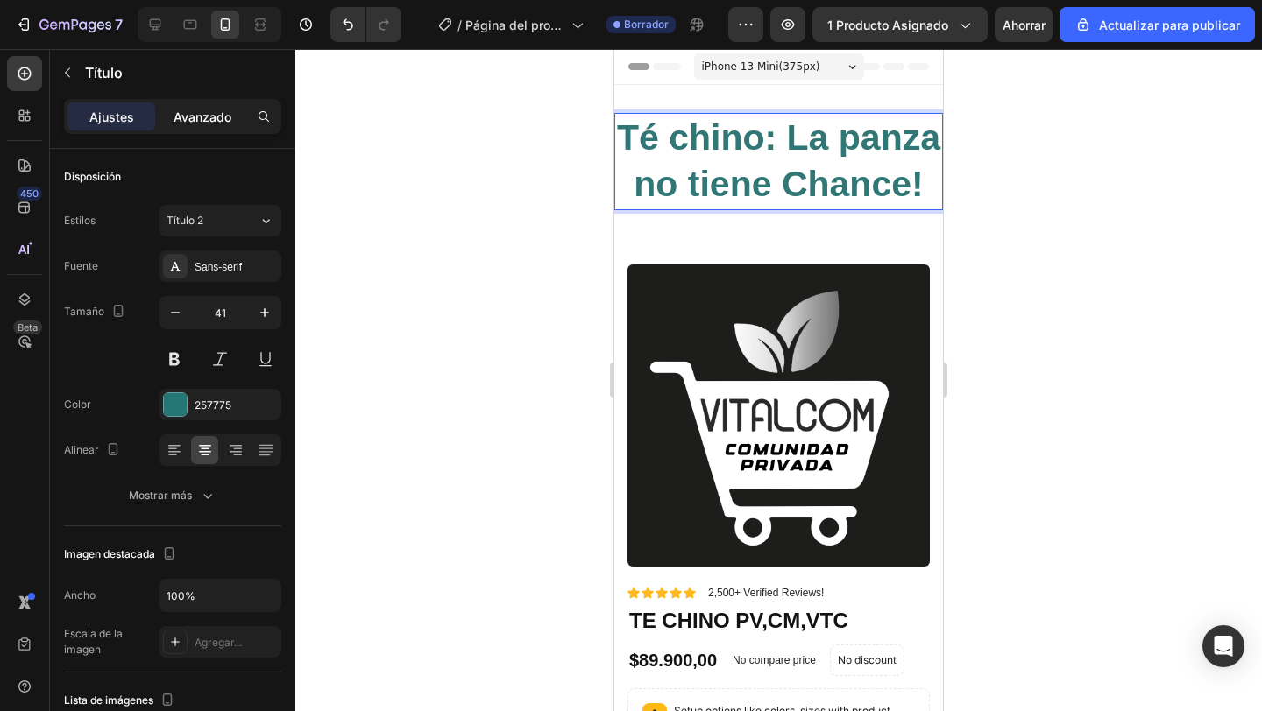
click at [183, 120] on font "Avanzado" at bounding box center [202, 117] width 58 height 15
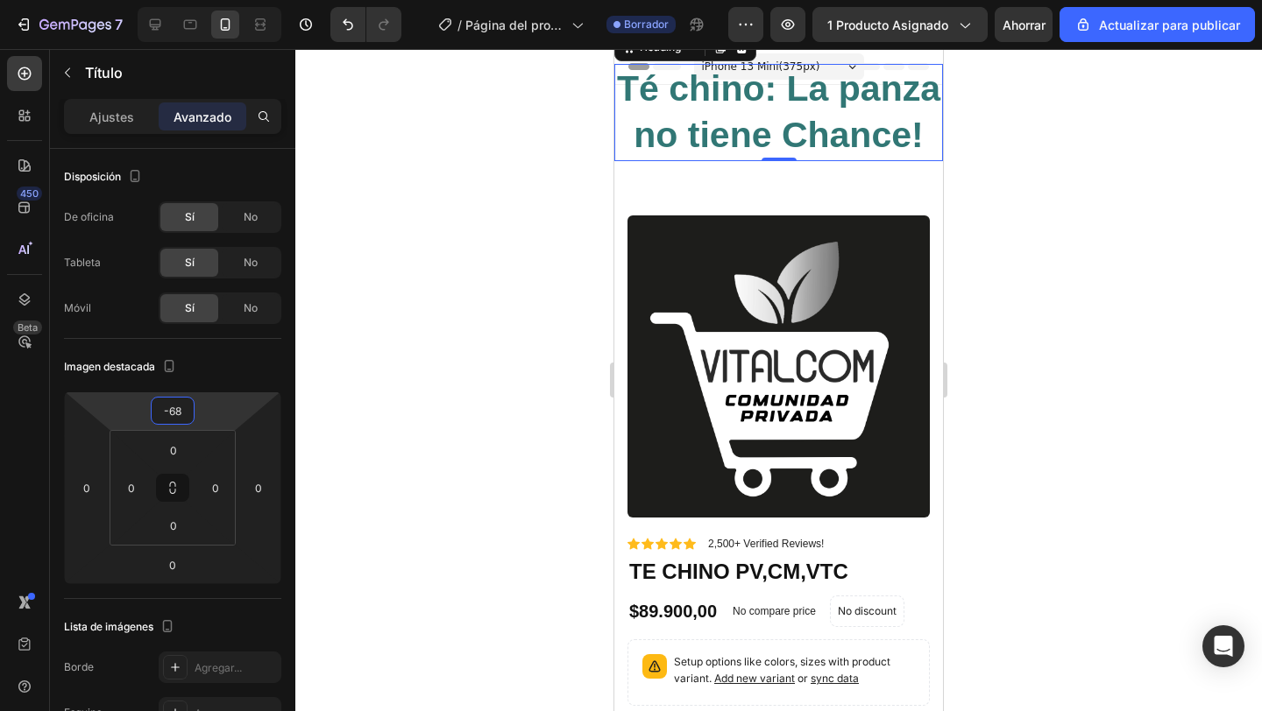
type input "-70"
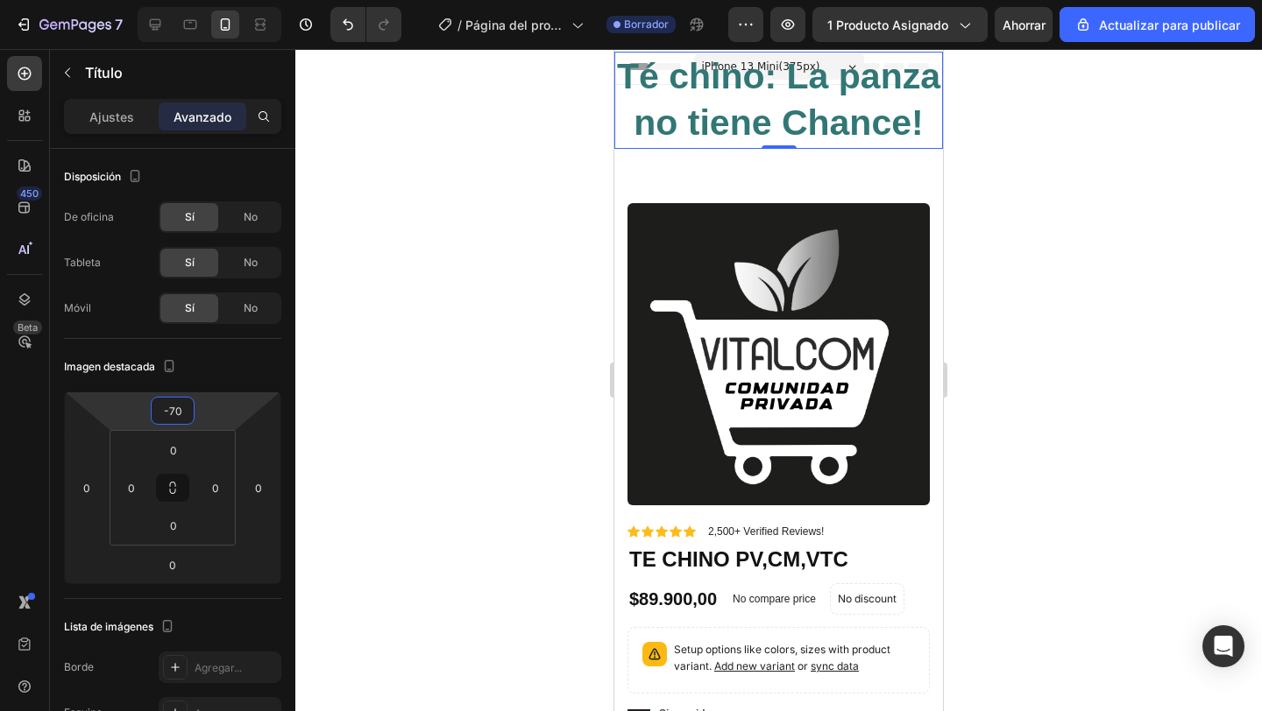
drag, startPoint x: 208, startPoint y: 421, endPoint x: 210, endPoint y: 451, distance: 30.8
click at [210, 0] on html "7 / Página del producto - 27 de agosto, 20:44:35 Borrador Avance 1 producto asi…" at bounding box center [631, 0] width 1262 height 0
click at [349, 389] on div at bounding box center [778, 380] width 966 height 662
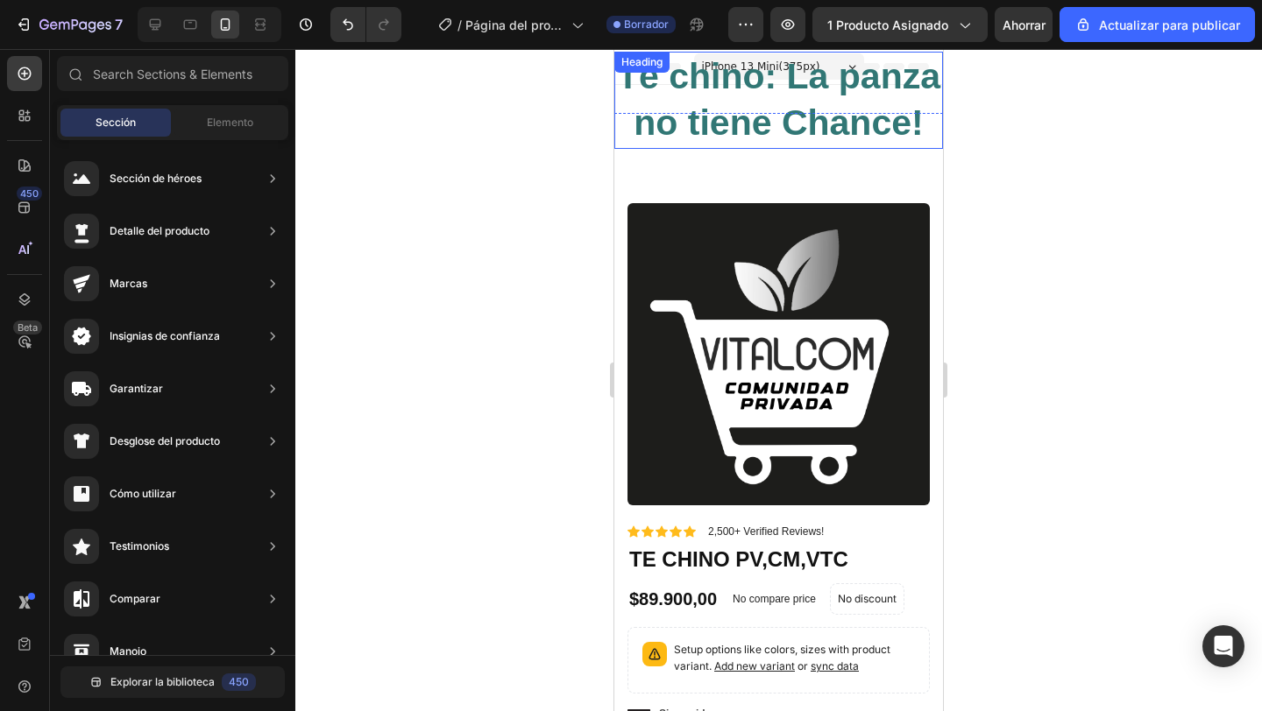
click at [655, 123] on strong "Té chino: La panza no tiene Chance!" at bounding box center [778, 99] width 323 height 87
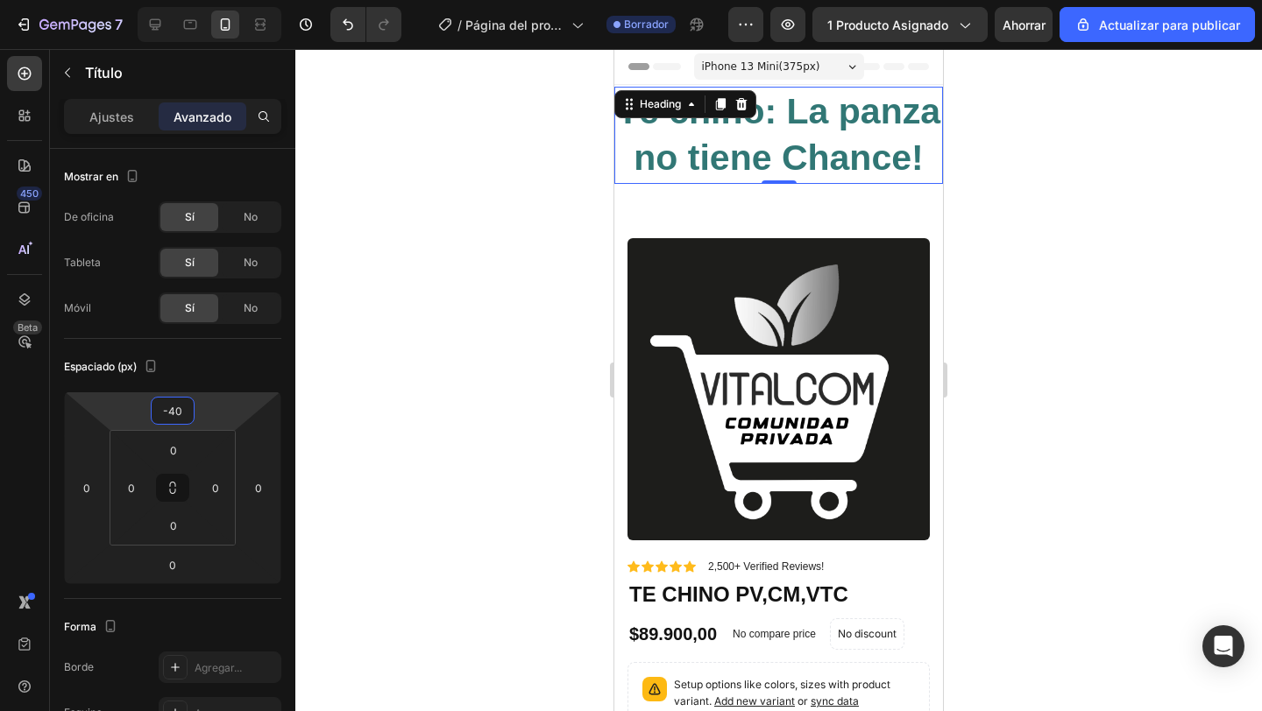
type input "-44"
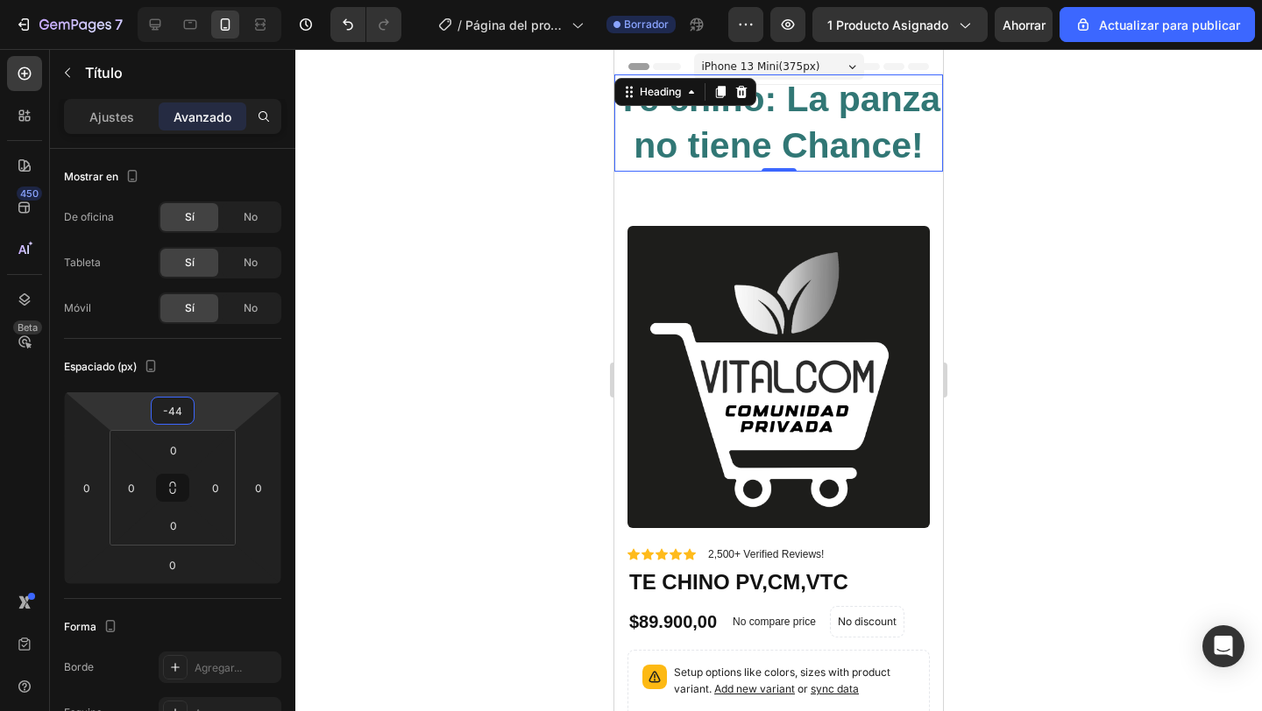
drag, startPoint x: 213, startPoint y: 417, endPoint x: 210, endPoint y: 406, distance: 11.7
click at [210, 0] on html "7 / Página del producto - 27 de agosto, 20:44:35 Borrador Avance 1 producto asi…" at bounding box center [631, 0] width 1262 height 0
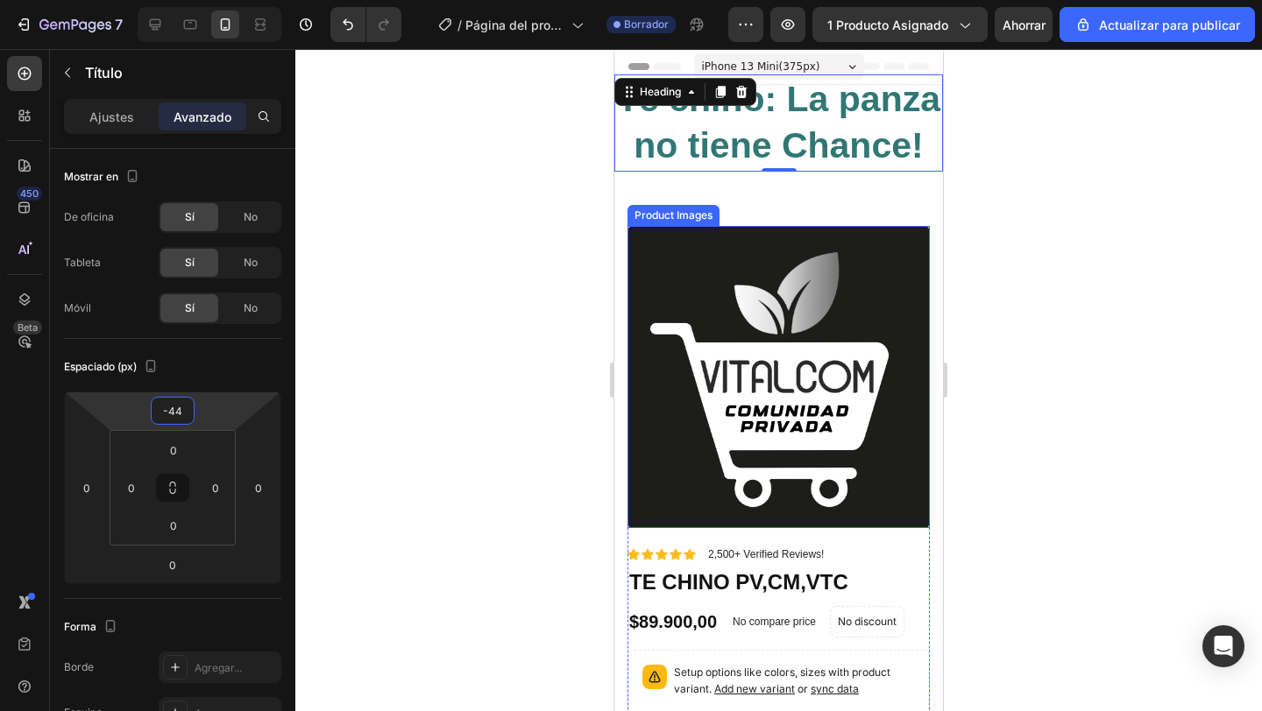
click at [765, 319] on img at bounding box center [778, 377] width 302 height 302
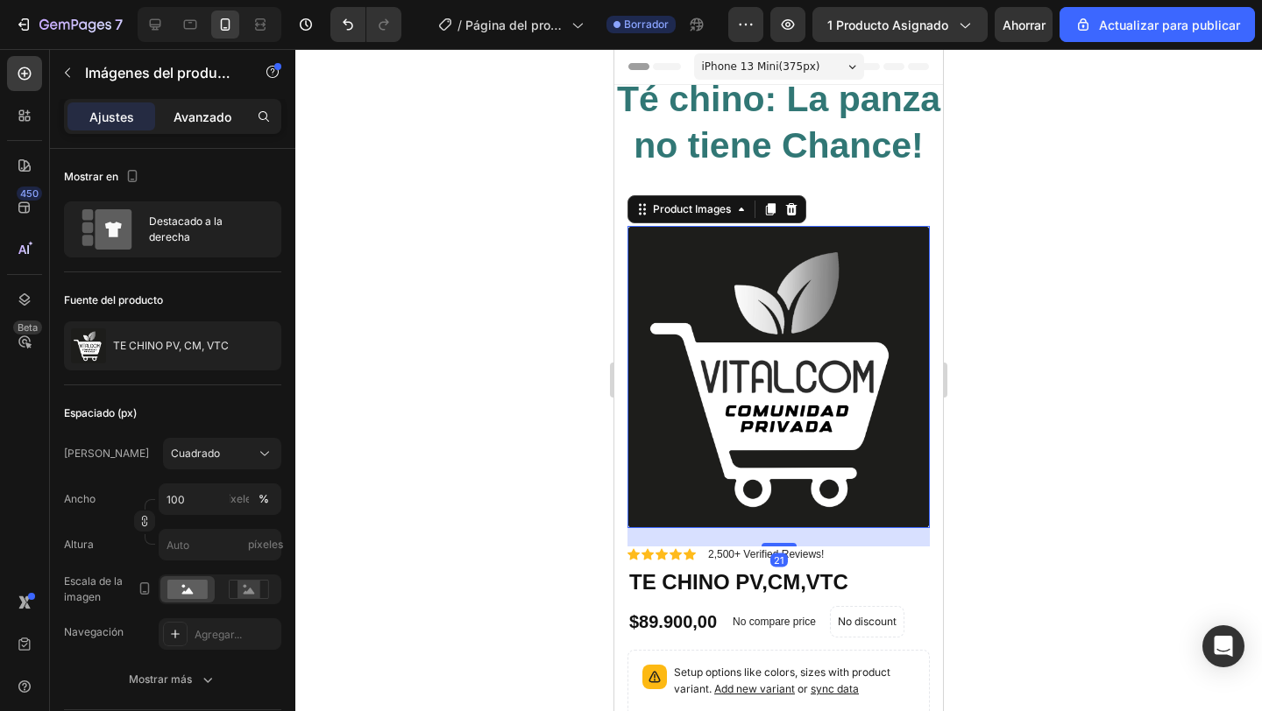
click at [218, 114] on font "Avanzado" at bounding box center [202, 117] width 58 height 15
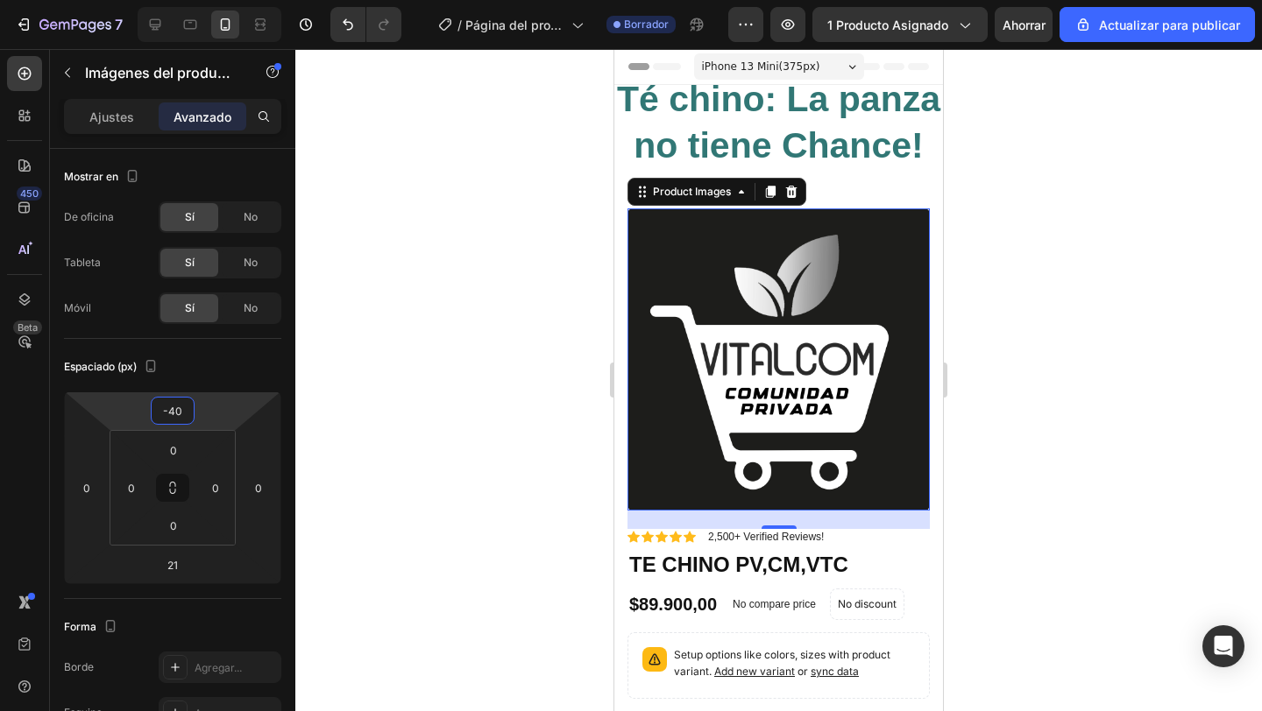
type input "-42"
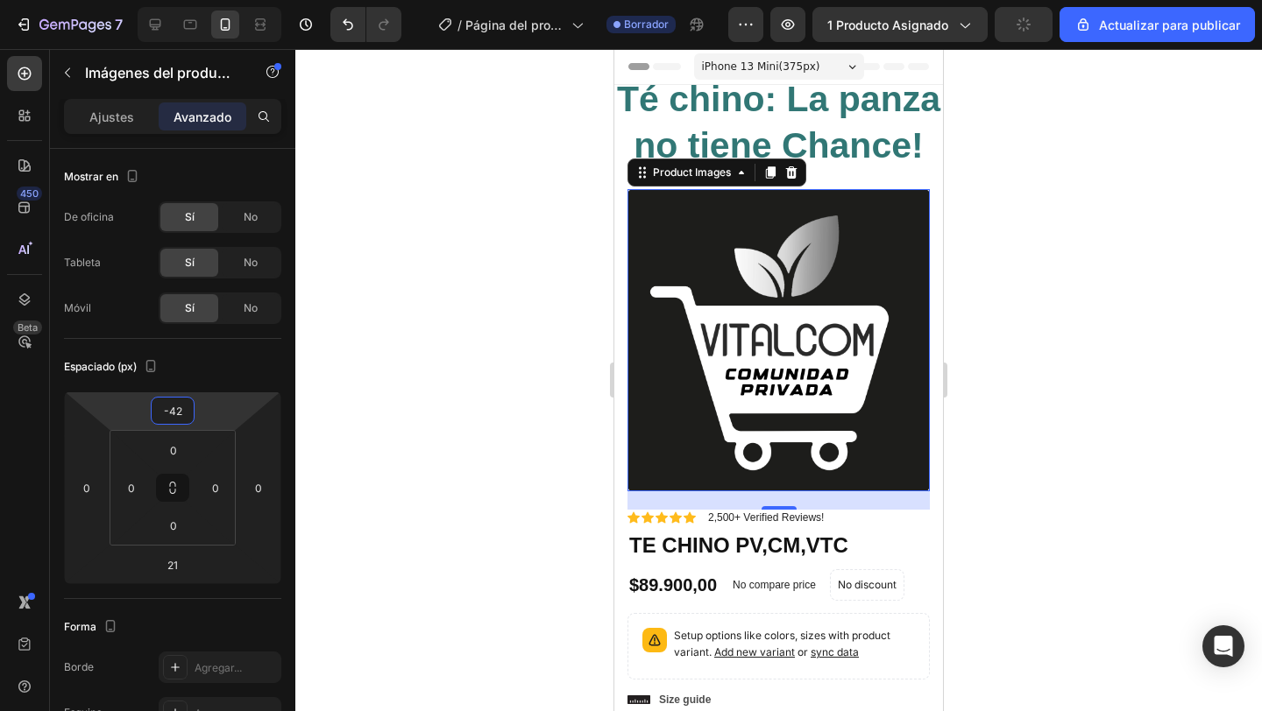
drag, startPoint x: 216, startPoint y: 412, endPoint x: 216, endPoint y: 430, distance: 18.4
click at [216, 0] on html "7 / Página del producto - 27 de agosto, 20:44:35 Borrador Avance 1 producto asi…" at bounding box center [631, 0] width 1262 height 0
click at [463, 404] on div at bounding box center [778, 380] width 966 height 662
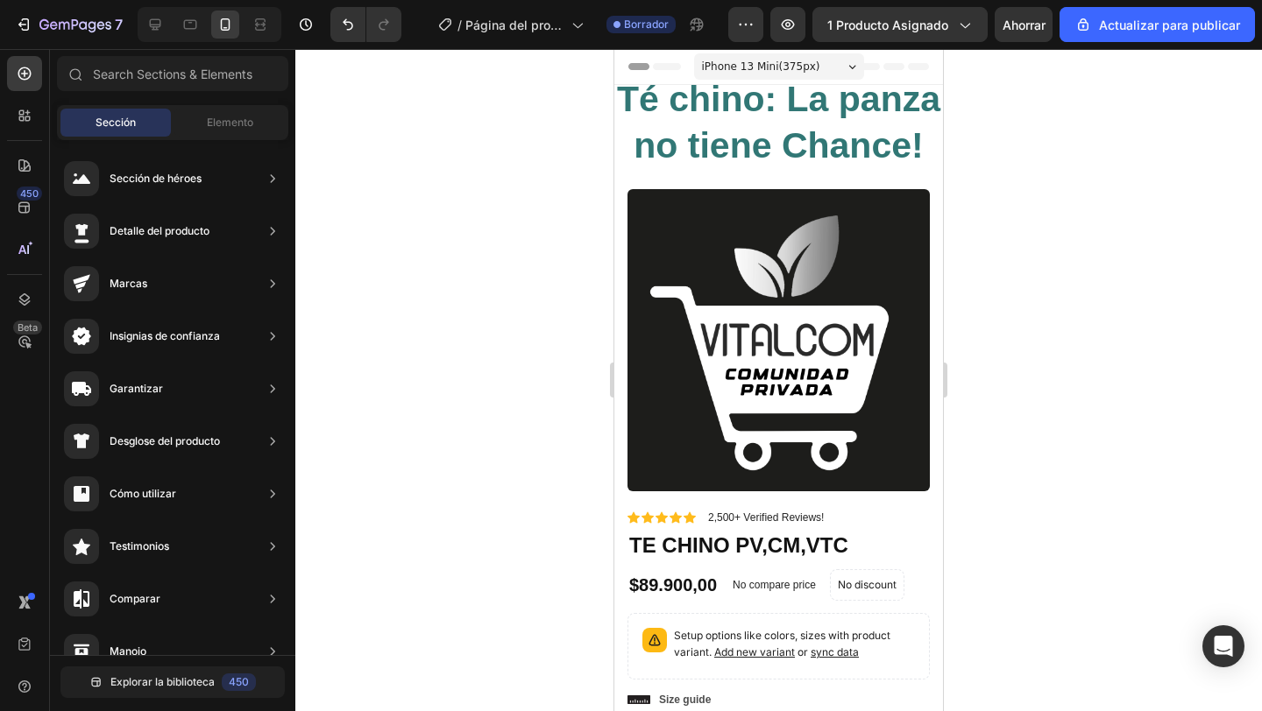
click at [469, 244] on div at bounding box center [778, 380] width 966 height 662
click at [485, 357] on div at bounding box center [778, 380] width 966 height 662
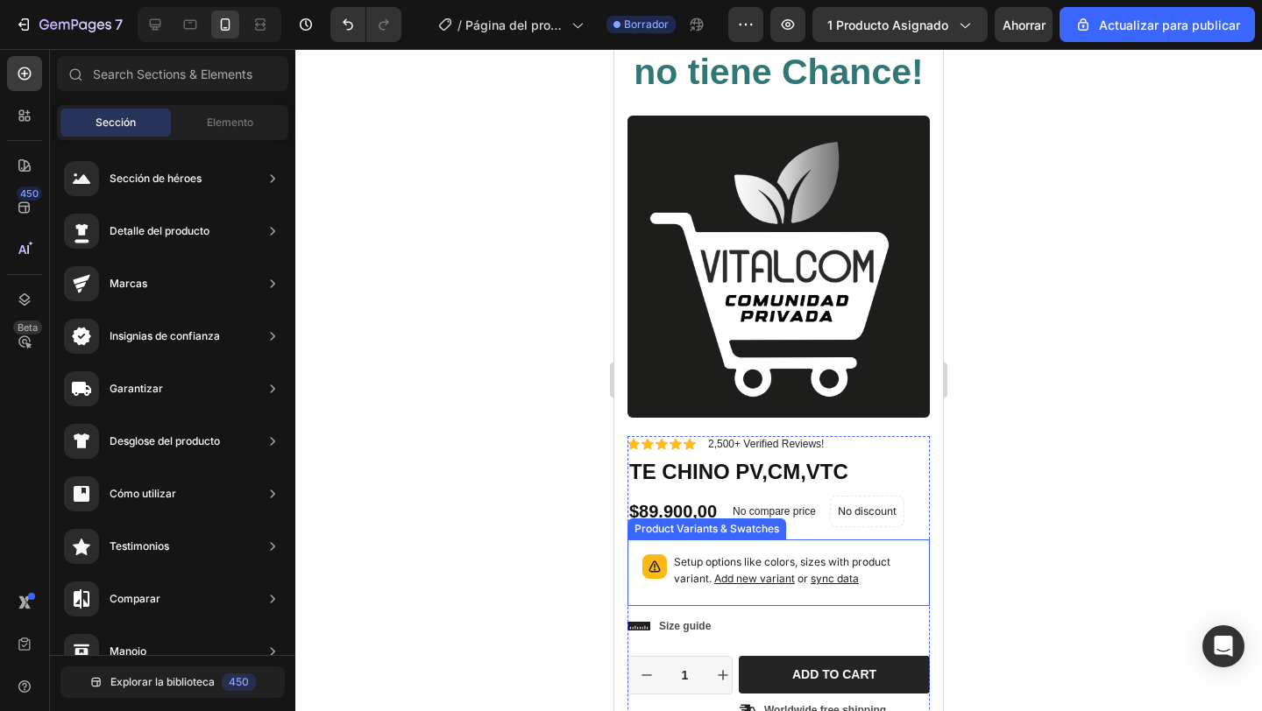
scroll to position [117, 0]
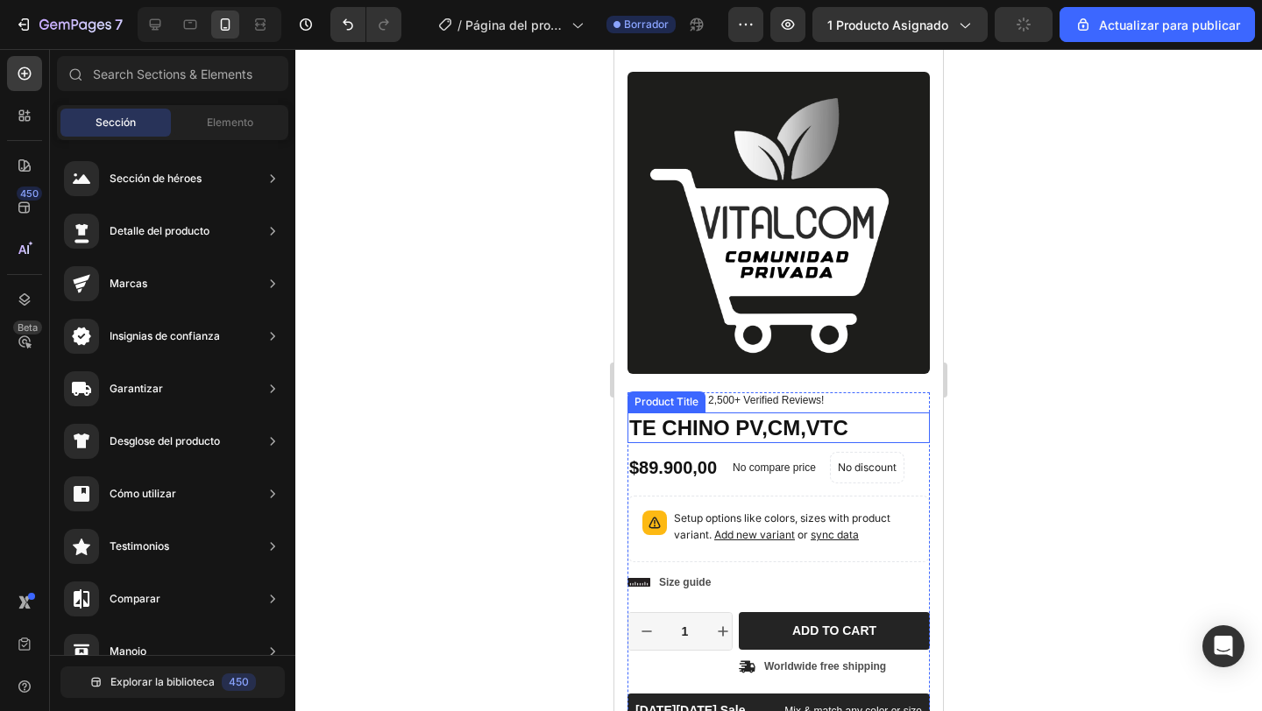
click at [693, 407] on div "Product Title" at bounding box center [666, 402] width 78 height 21
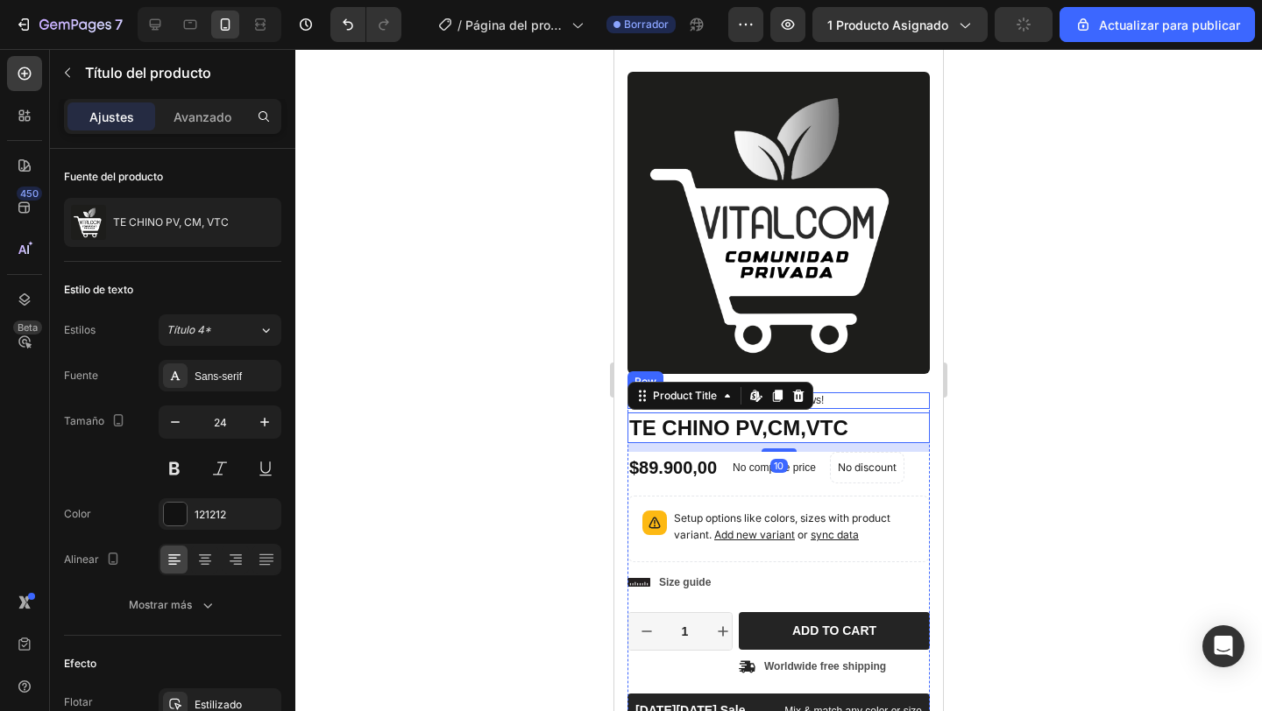
click at [853, 399] on div "Icon Icon Icon Icon Icon Icon List 2,500+ Verified Reviews! Text Block Row" at bounding box center [778, 401] width 302 height 18
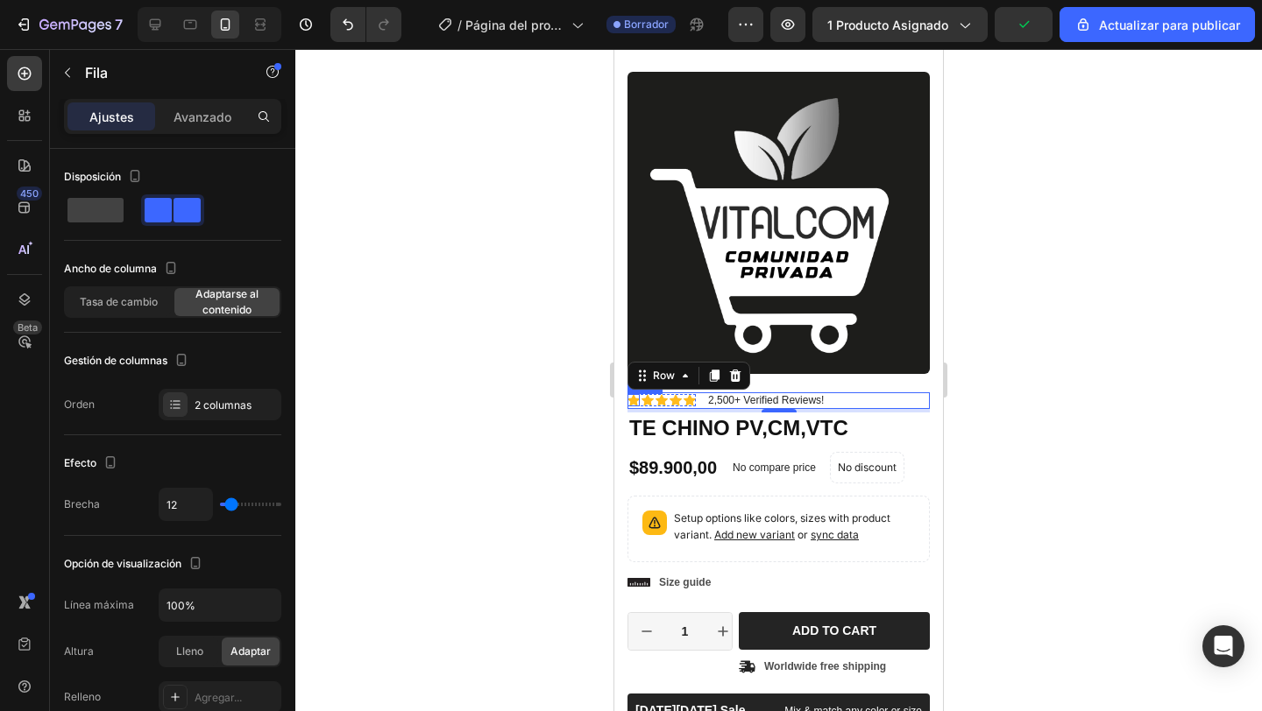
click at [637, 402] on icon at bounding box center [633, 400] width 12 height 12
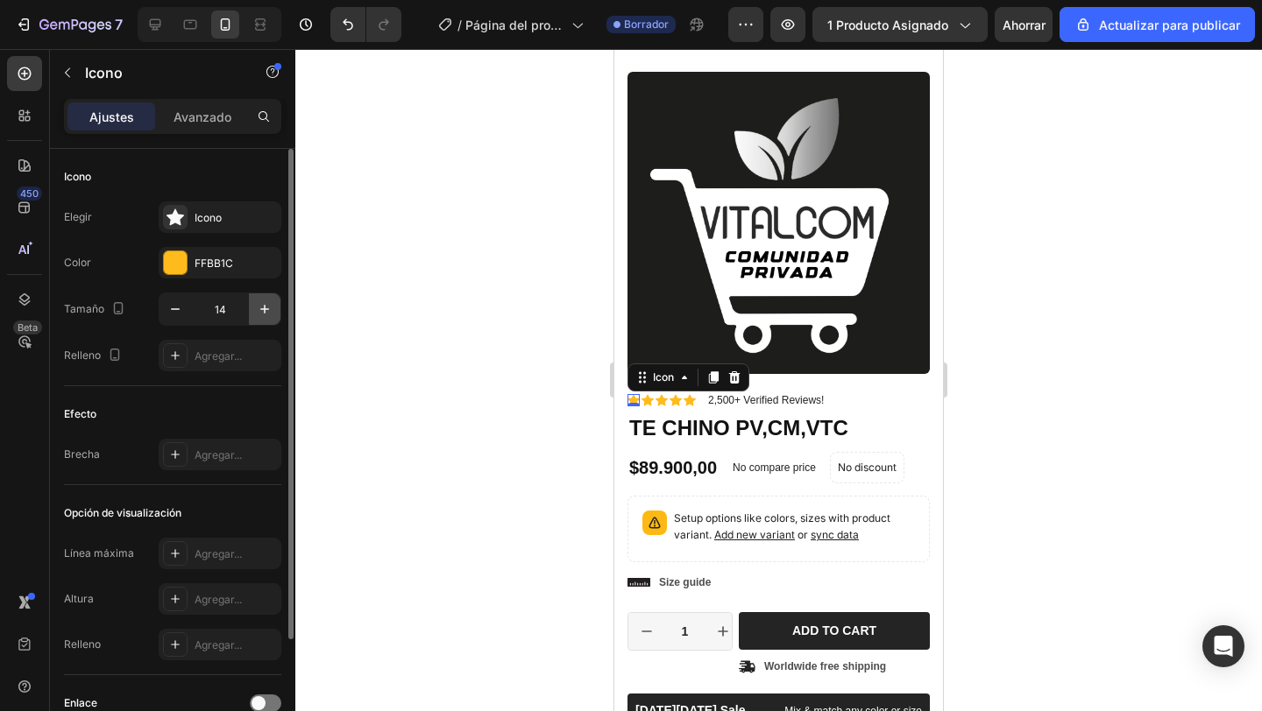
click at [268, 304] on icon "button" at bounding box center [265, 309] width 18 height 18
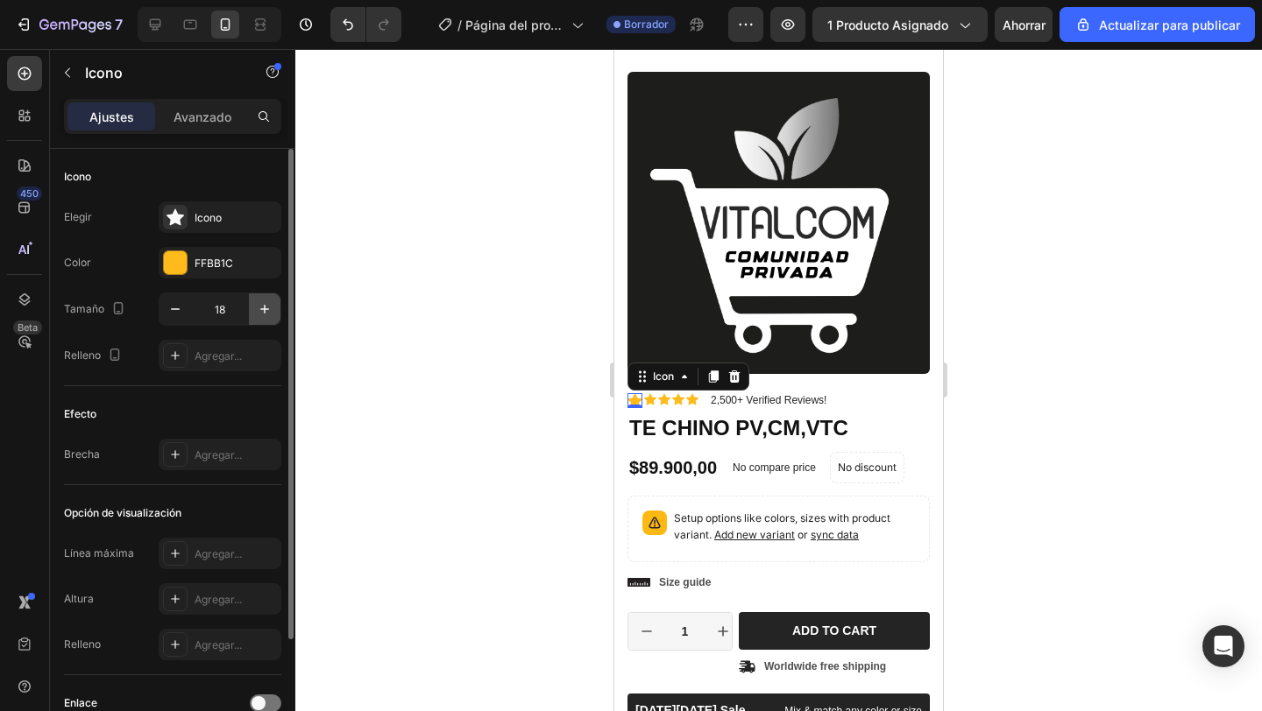
click at [268, 304] on icon "button" at bounding box center [265, 309] width 18 height 18
type input "20"
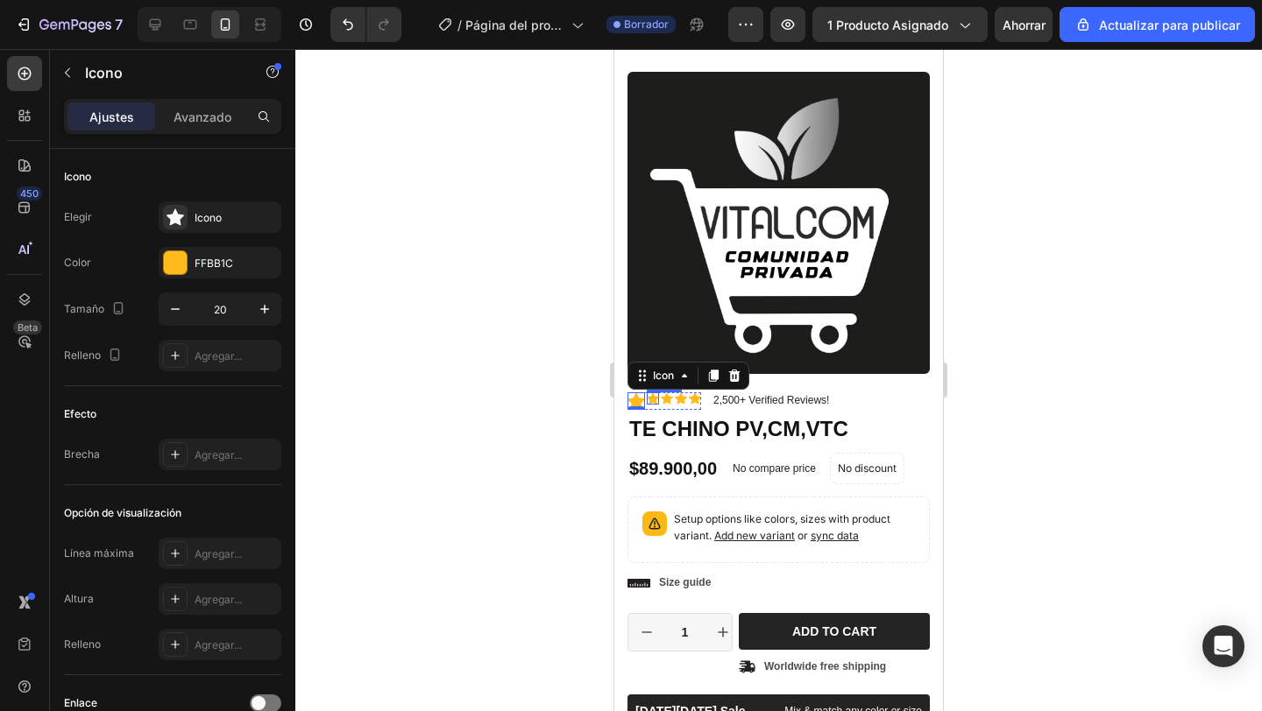
click at [653, 403] on icon at bounding box center [653, 398] width 12 height 12
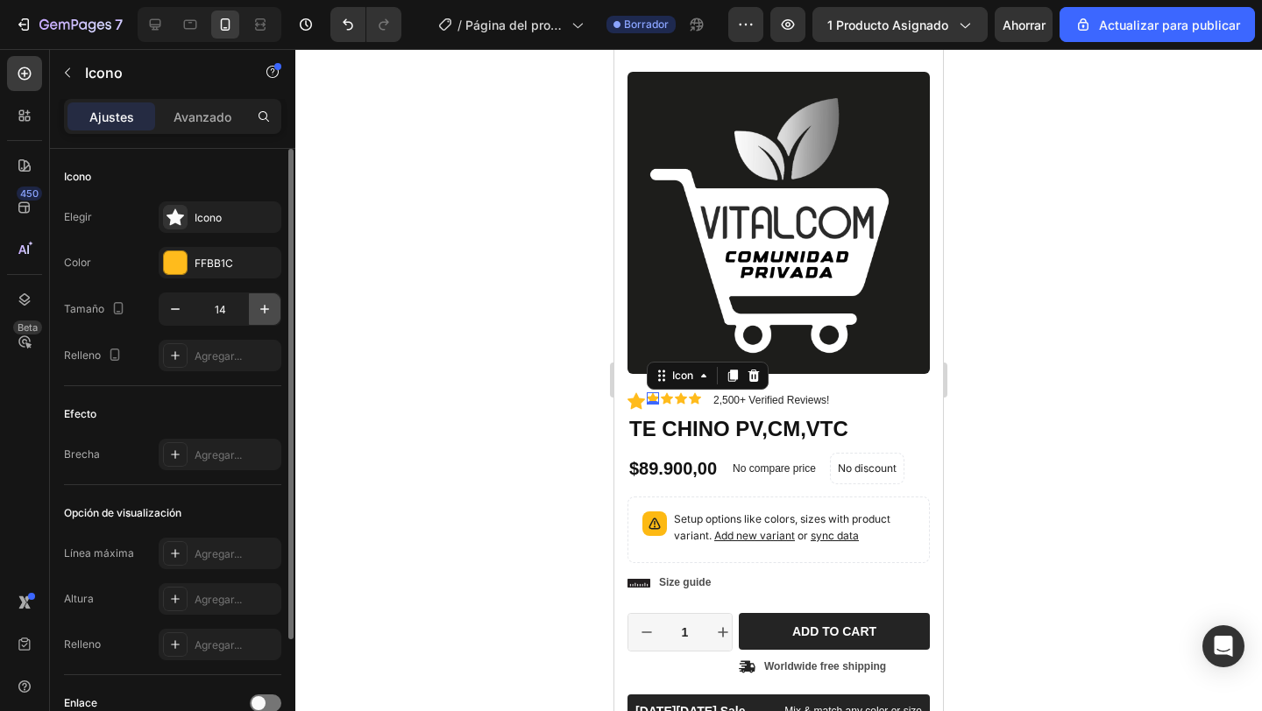
click at [277, 315] on button "button" at bounding box center [265, 309] width 32 height 32
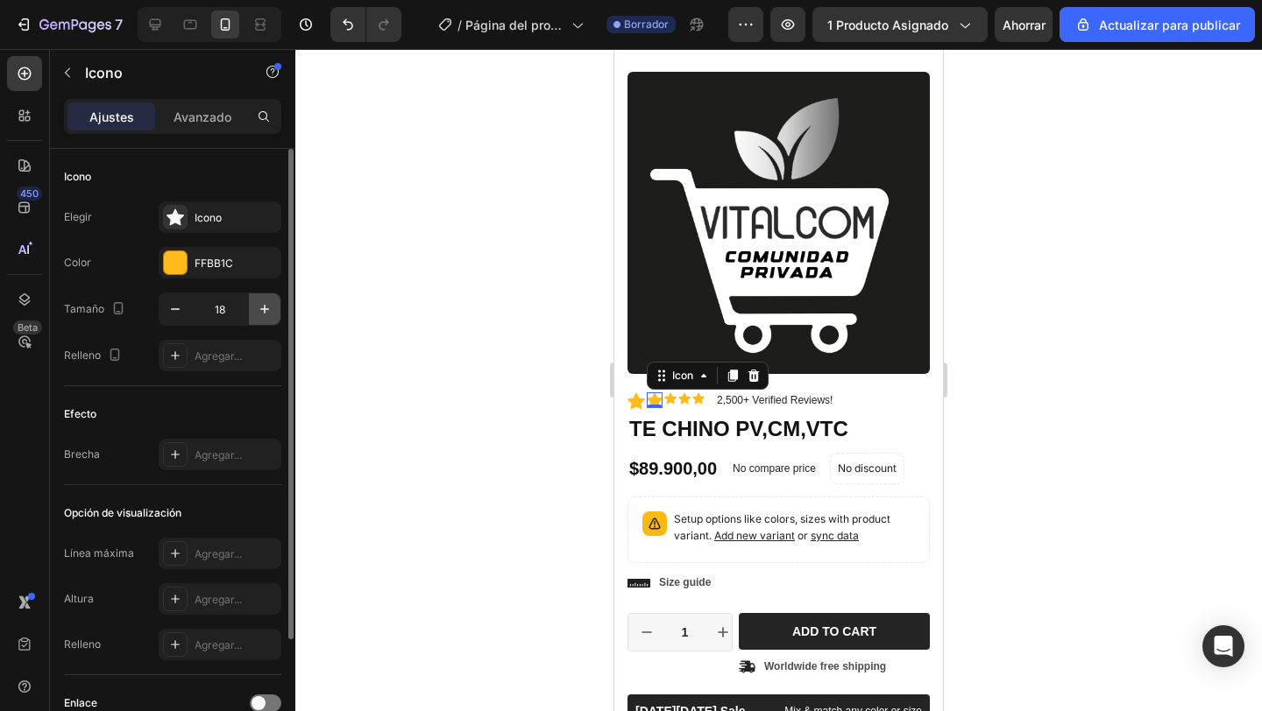
click at [277, 315] on button "button" at bounding box center [265, 309] width 32 height 32
type input "20"
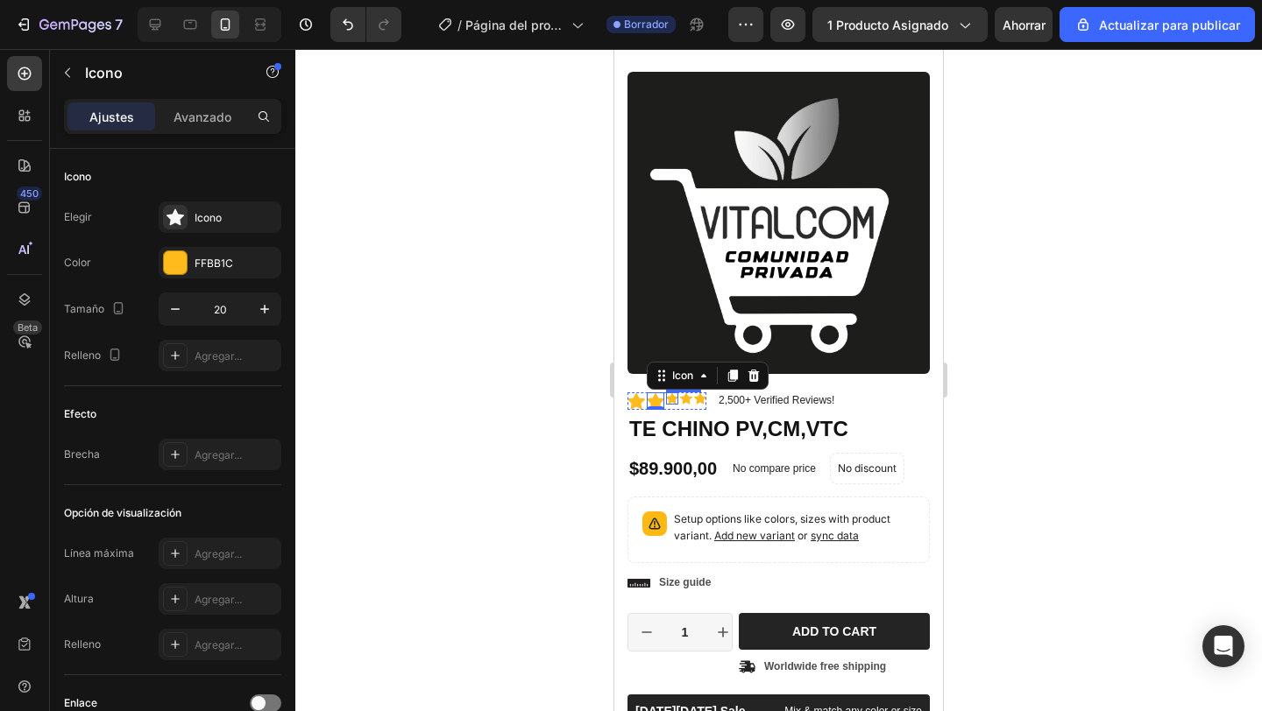
click at [674, 403] on icon at bounding box center [672, 397] width 12 height 11
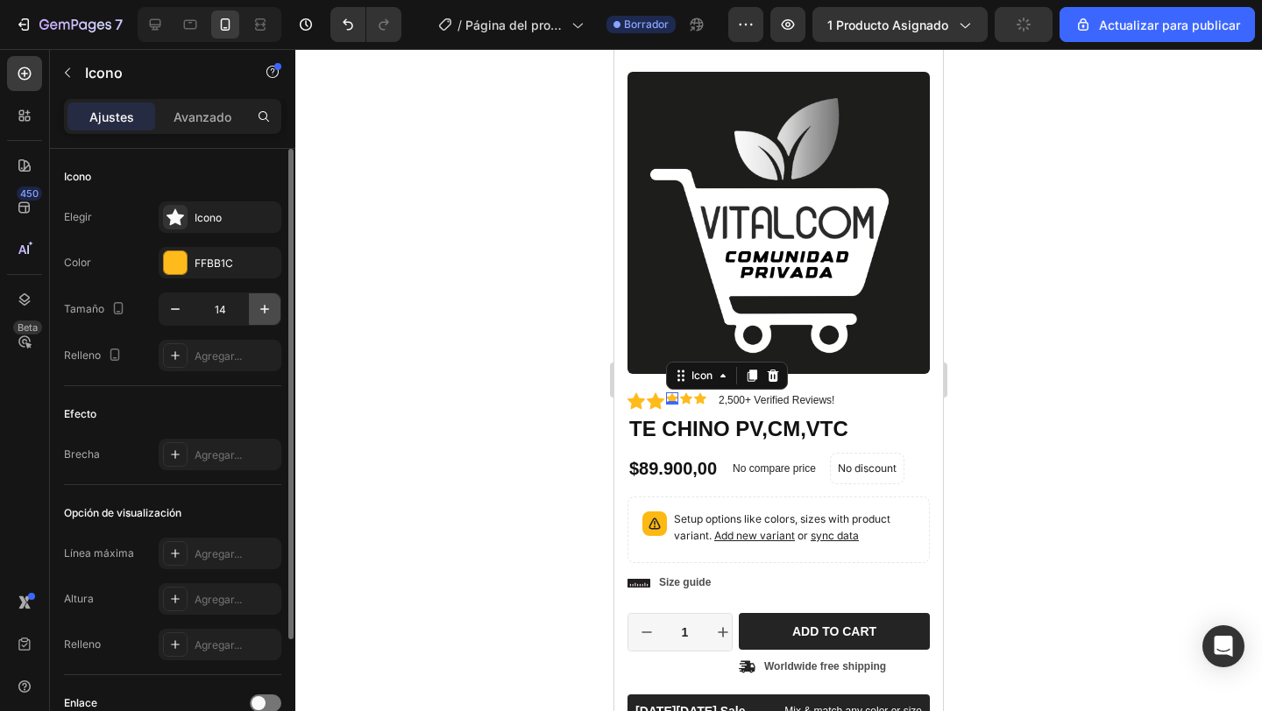
click at [268, 306] on icon "button" at bounding box center [265, 309] width 18 height 18
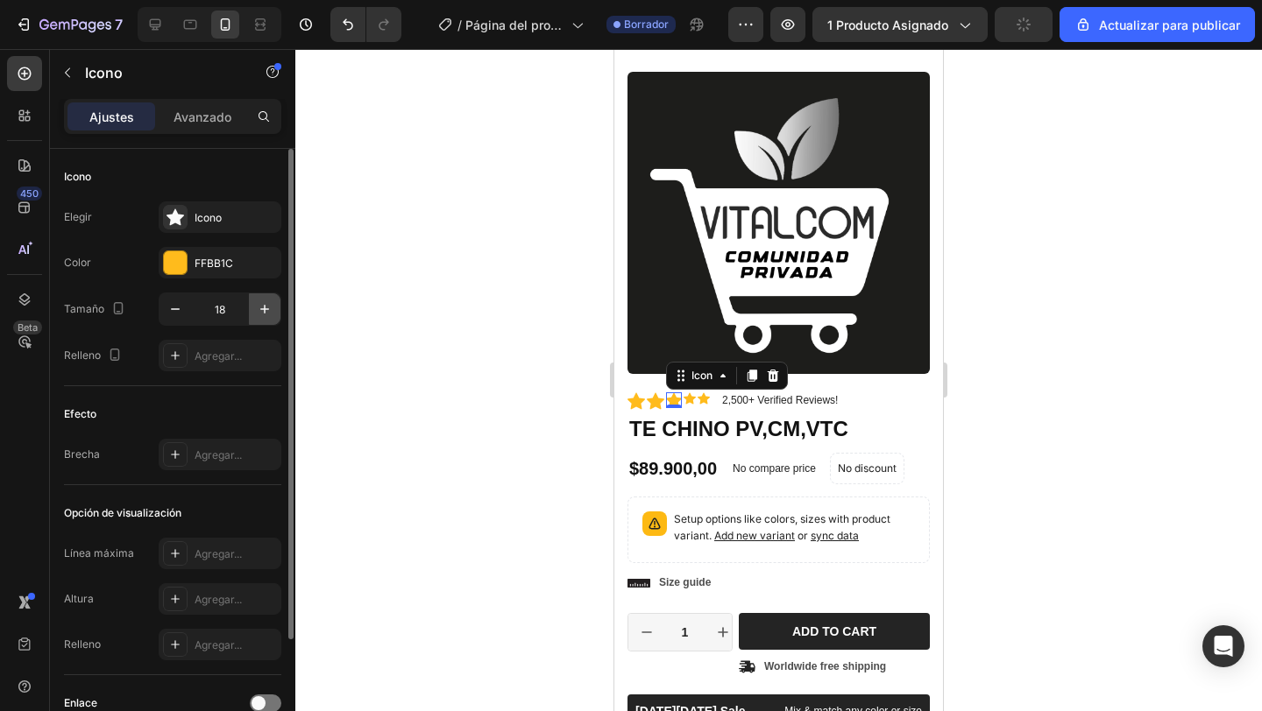
click at [268, 306] on icon "button" at bounding box center [265, 309] width 18 height 18
type input "20"
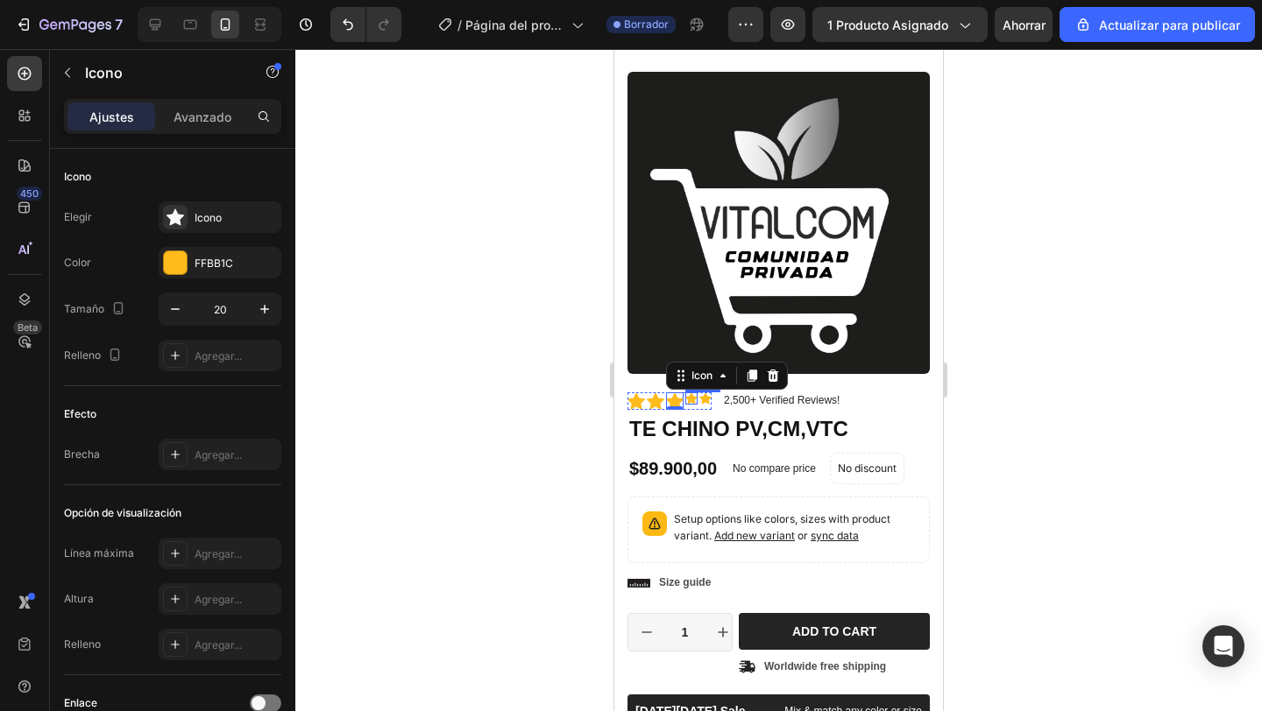
click at [690, 402] on icon at bounding box center [691, 397] width 12 height 11
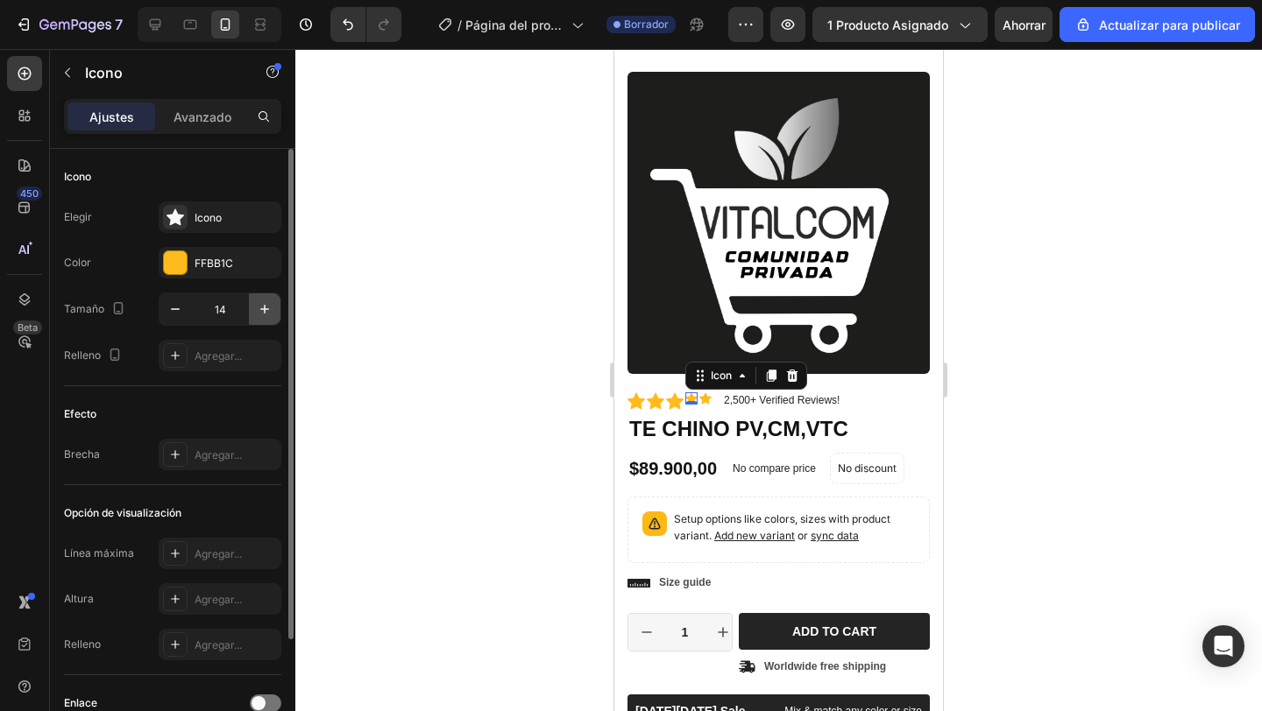
click at [254, 304] on button "button" at bounding box center [265, 309] width 32 height 32
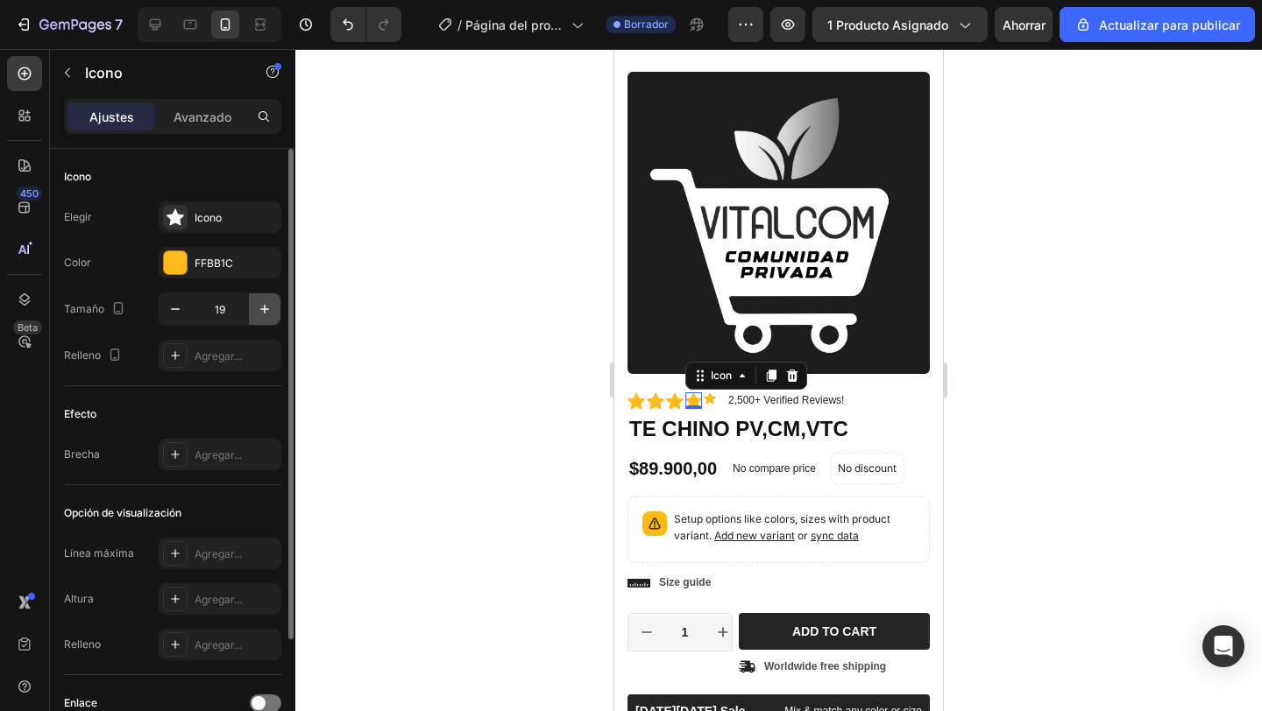
click at [254, 304] on button "button" at bounding box center [265, 309] width 32 height 32
type input "20"
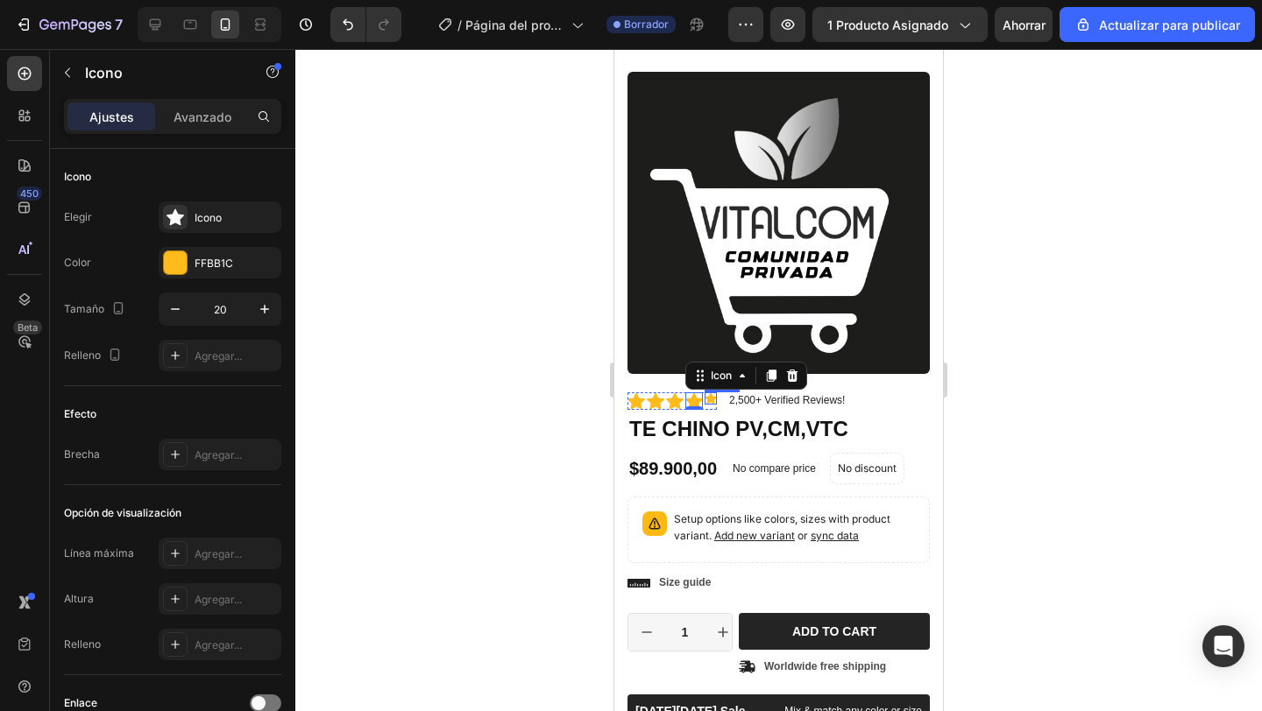
click at [711, 401] on icon at bounding box center [710, 397] width 12 height 11
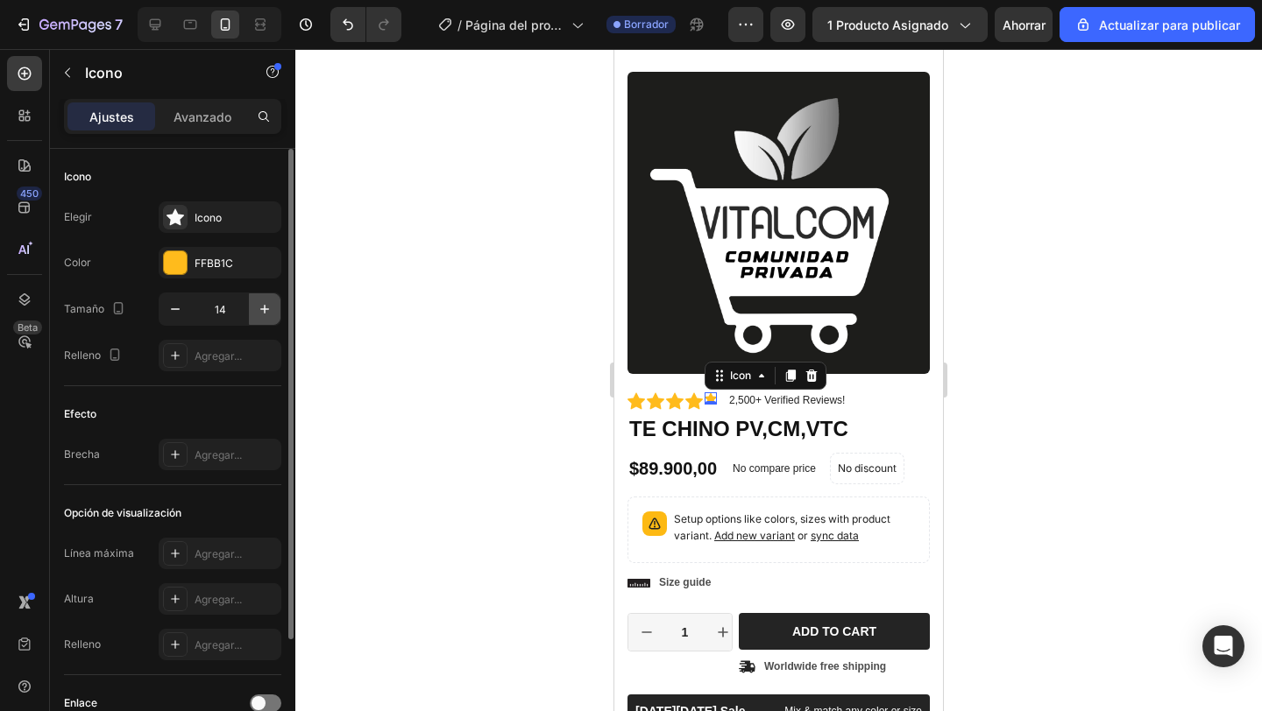
click at [267, 305] on icon "button" at bounding box center [265, 309] width 18 height 18
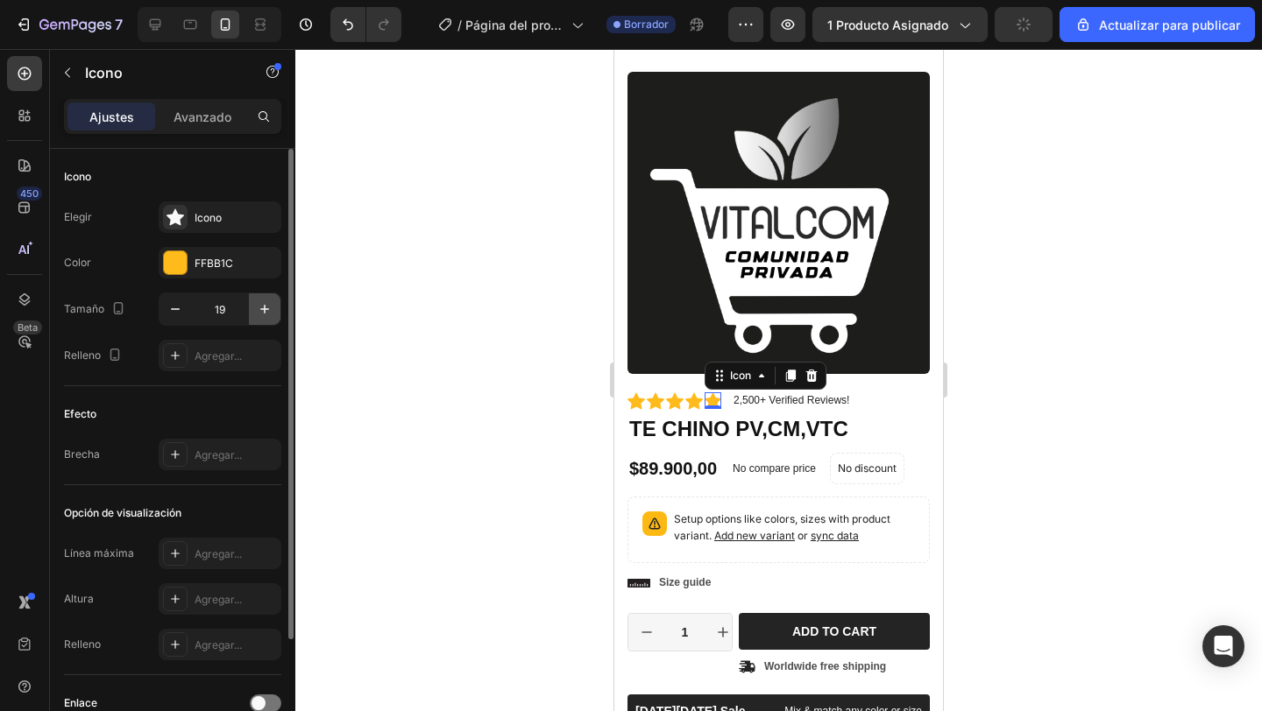
click at [267, 305] on icon "button" at bounding box center [265, 309] width 18 height 18
type input "20"
click at [166, 202] on div "Icono" at bounding box center [220, 217] width 123 height 32
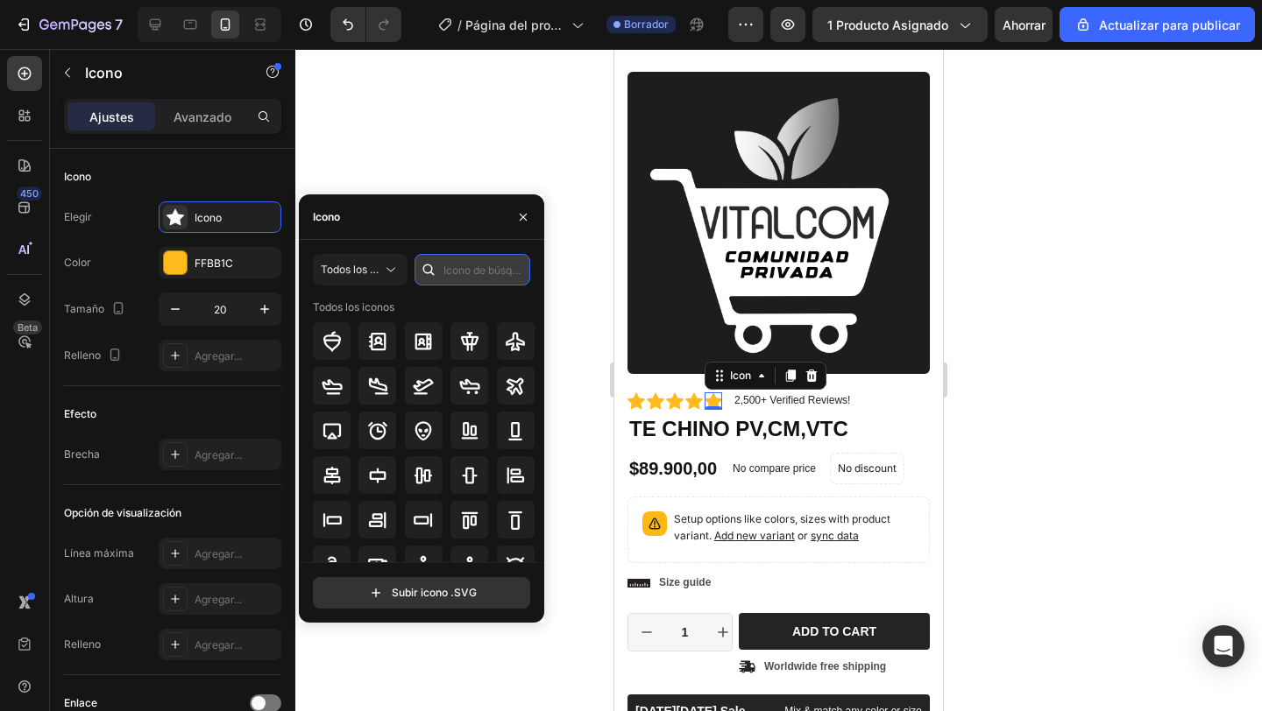
click at [460, 271] on input "text" at bounding box center [472, 270] width 116 height 32
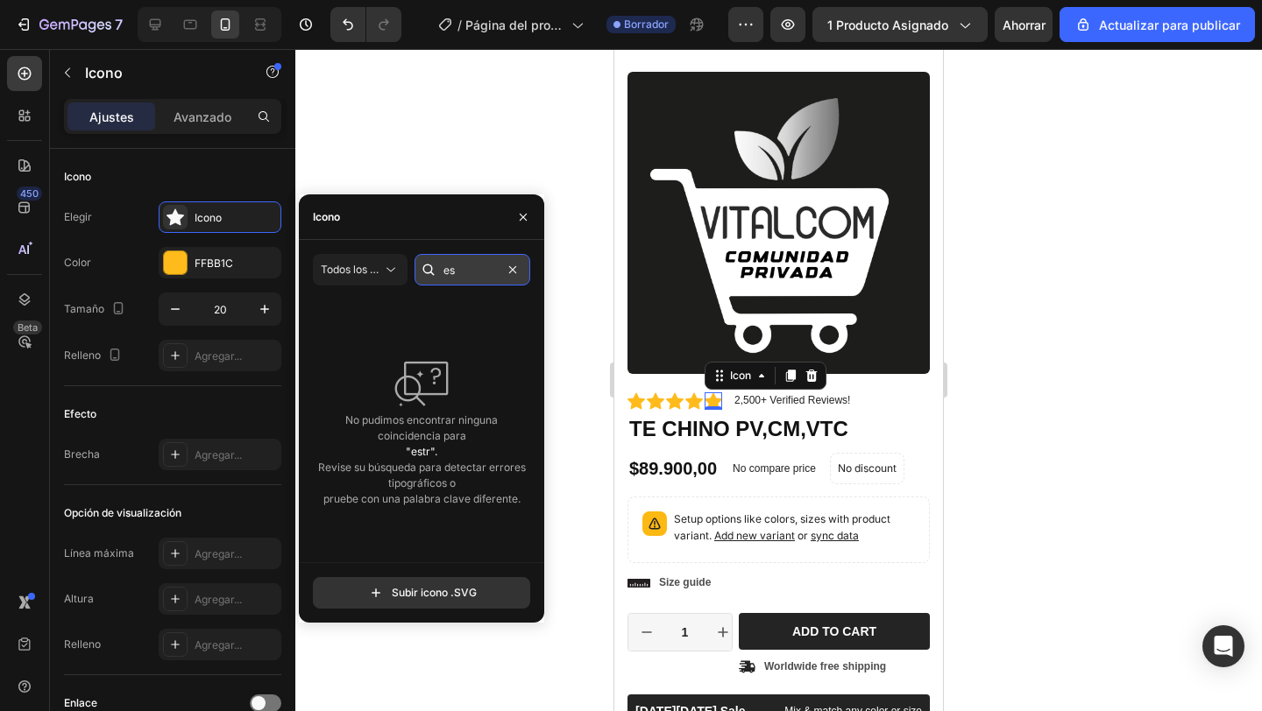
type input "e"
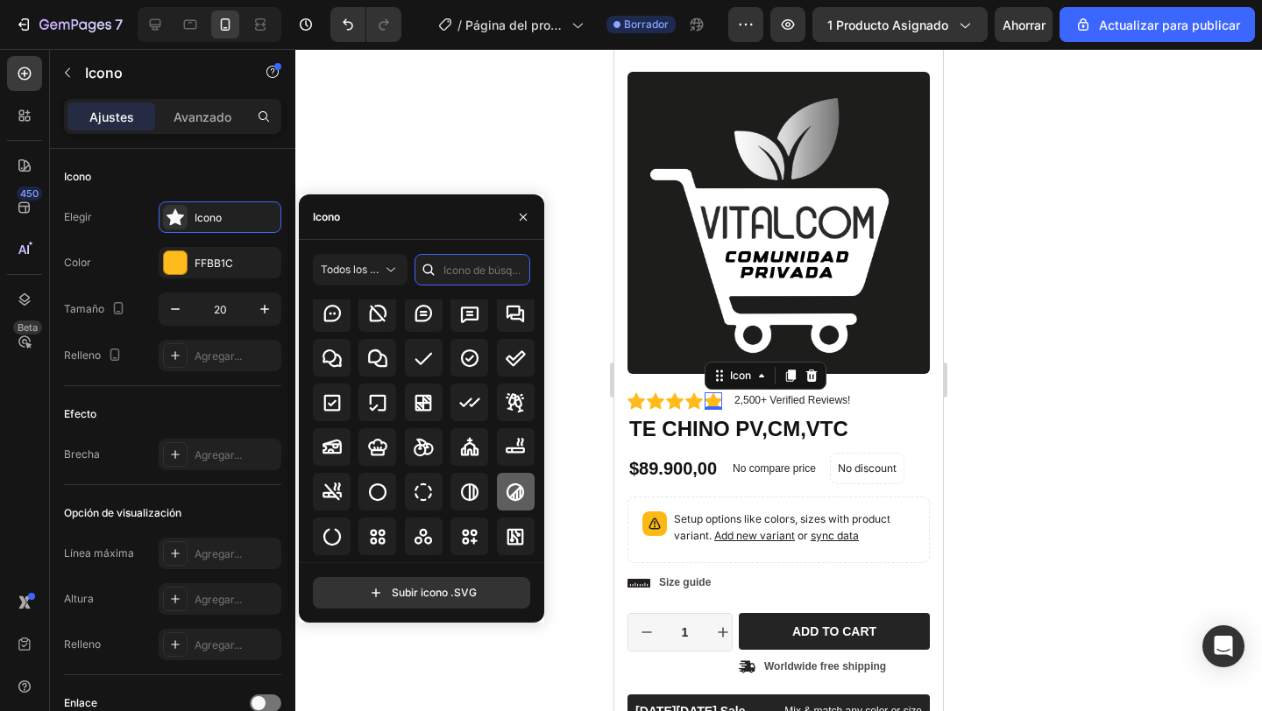
scroll to position [2643, 0]
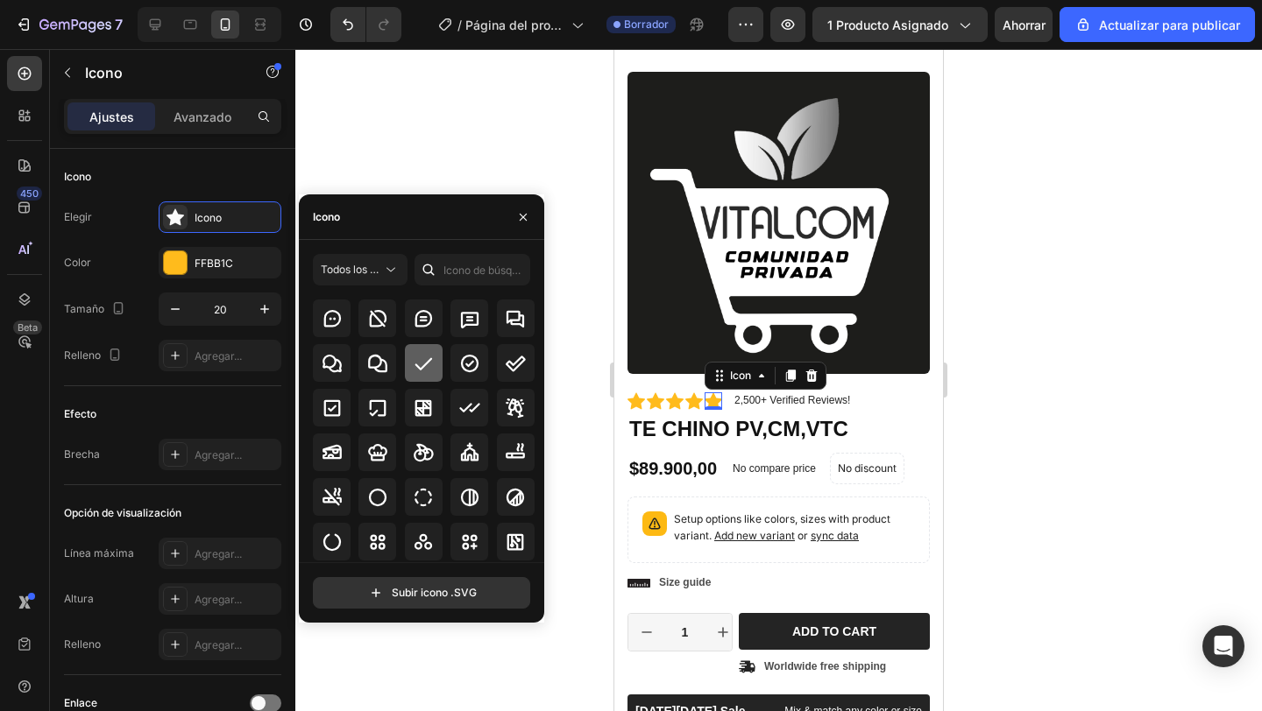
click at [434, 367] on div at bounding box center [424, 363] width 38 height 38
click at [473, 367] on icon at bounding box center [470, 363] width 18 height 18
click at [506, 370] on icon at bounding box center [515, 363] width 21 height 21
click at [481, 362] on div at bounding box center [469, 363] width 38 height 38
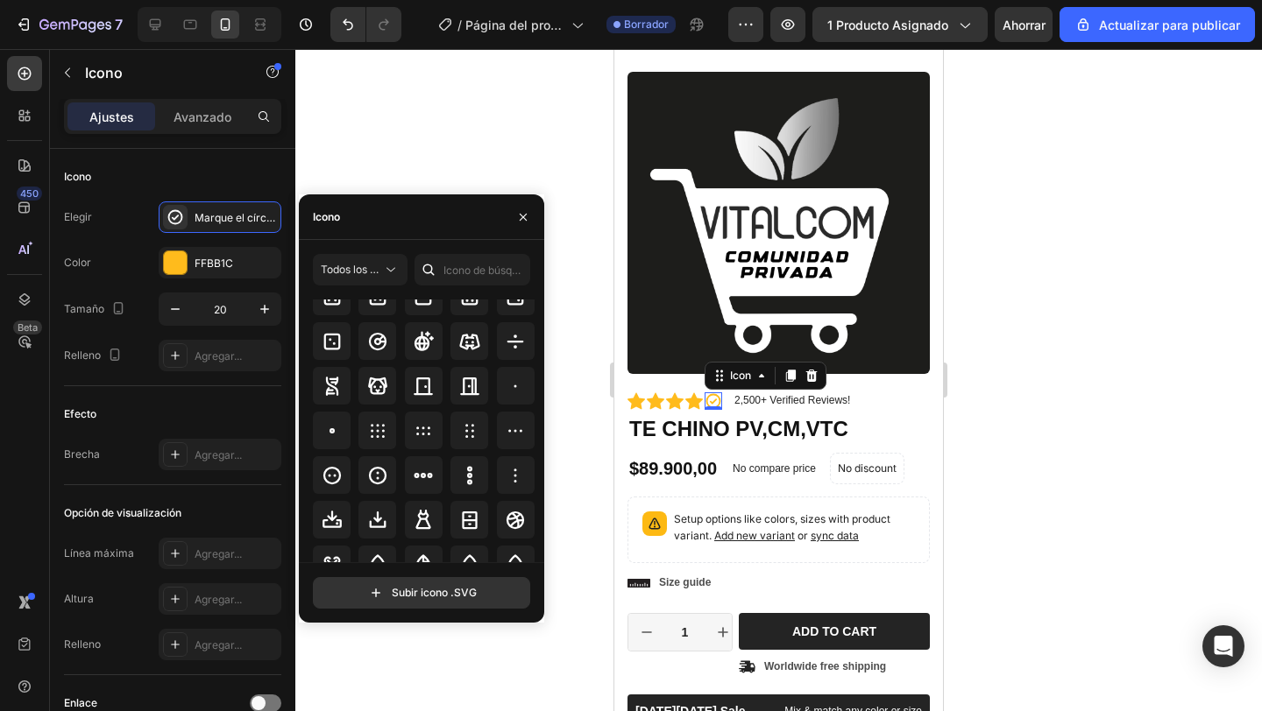
scroll to position [3960, 0]
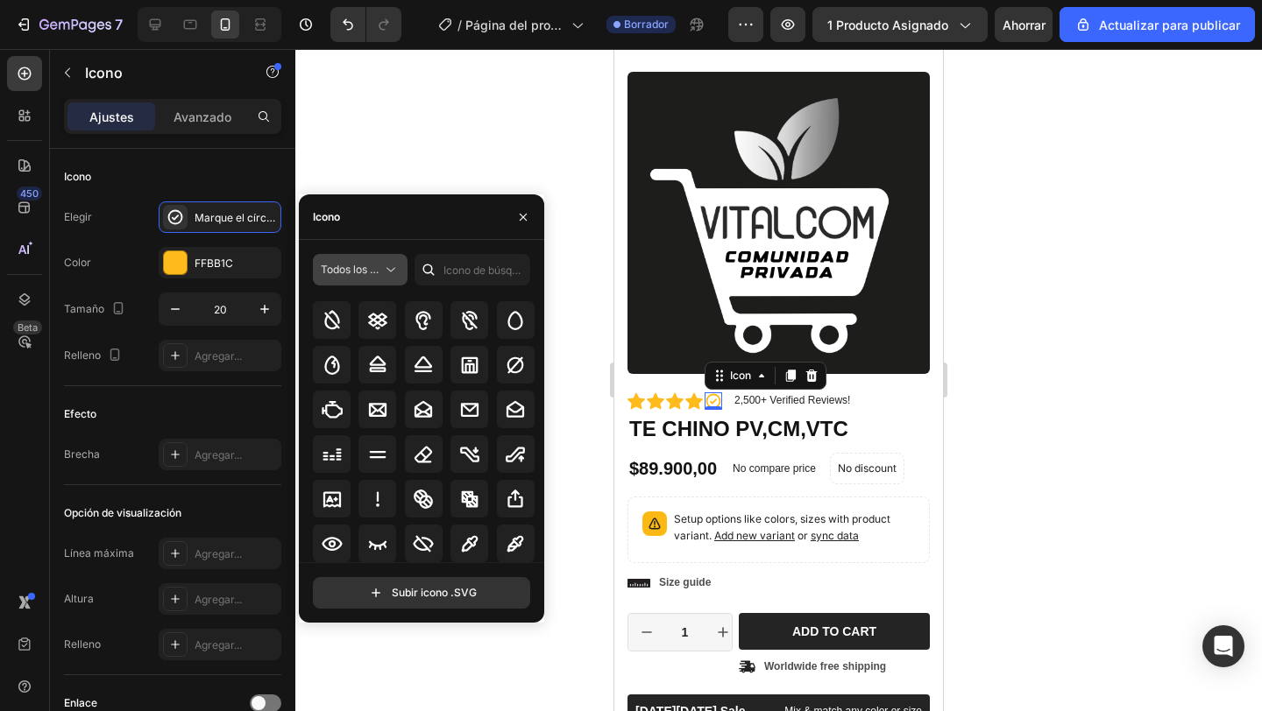
click at [367, 280] on button "Todos los estilos" at bounding box center [360, 270] width 95 height 32
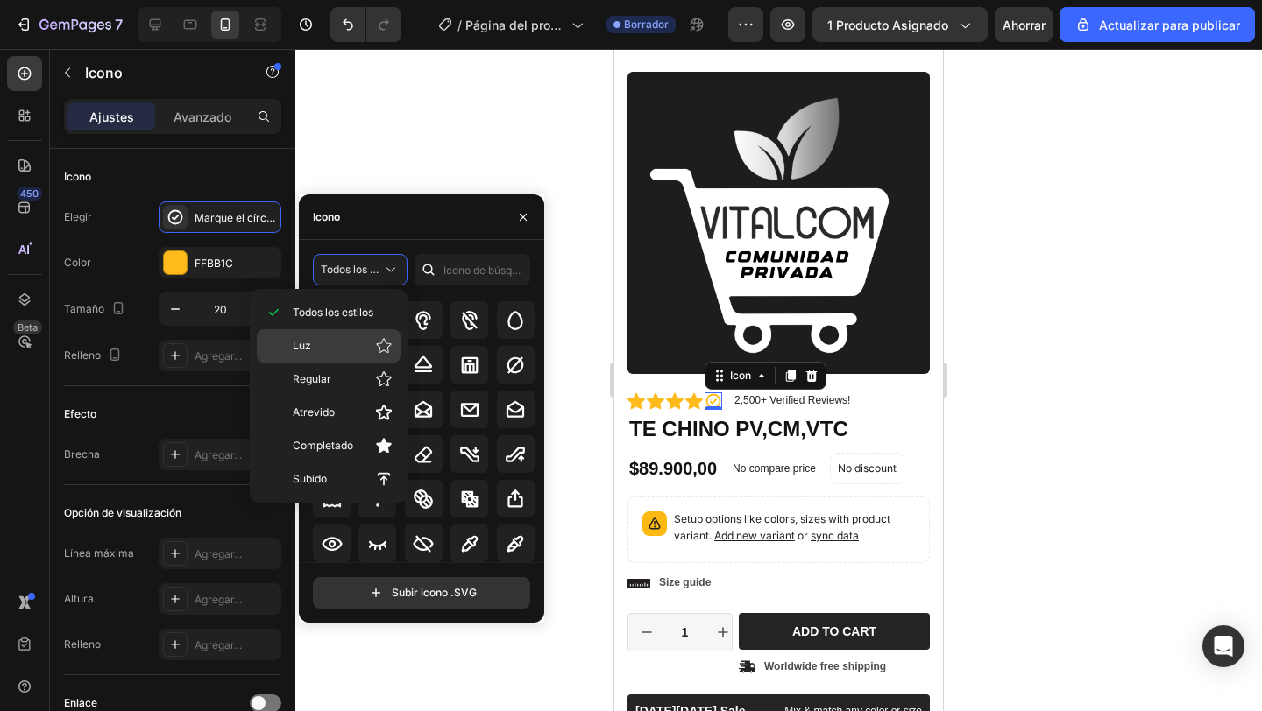
click at [347, 343] on p "Luz" at bounding box center [343, 346] width 100 height 18
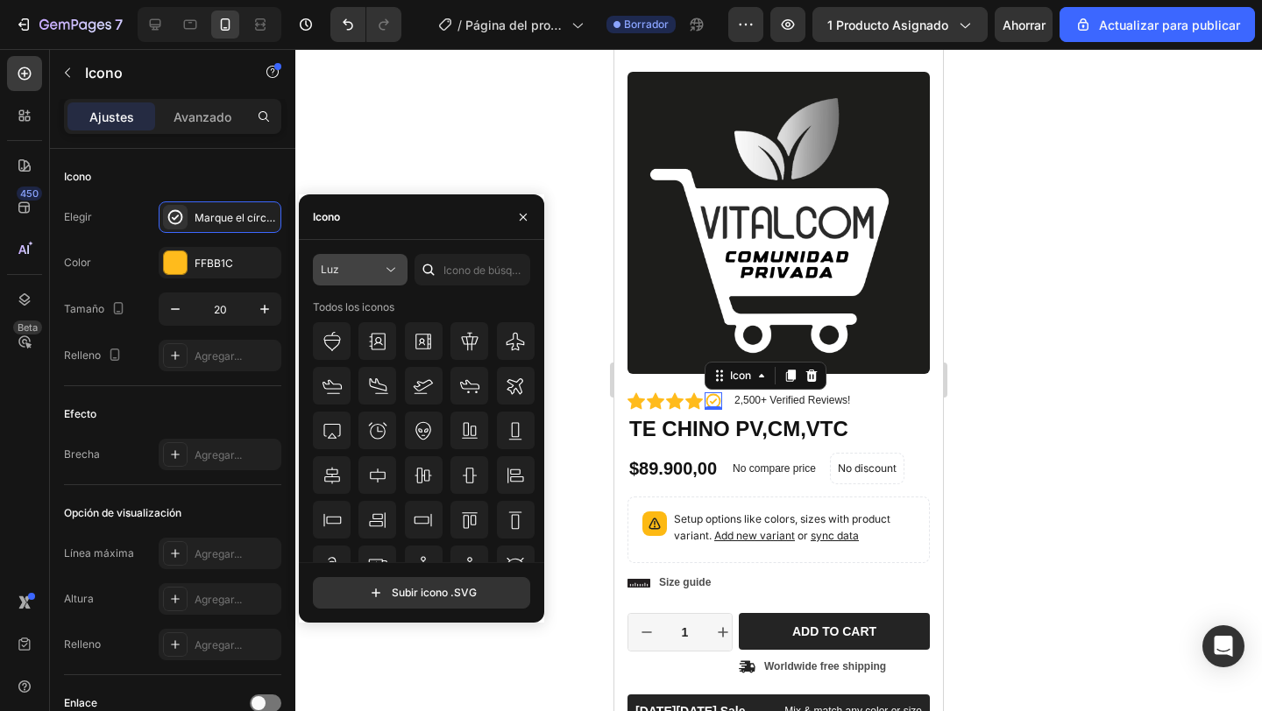
click at [384, 272] on icon at bounding box center [391, 270] width 18 height 18
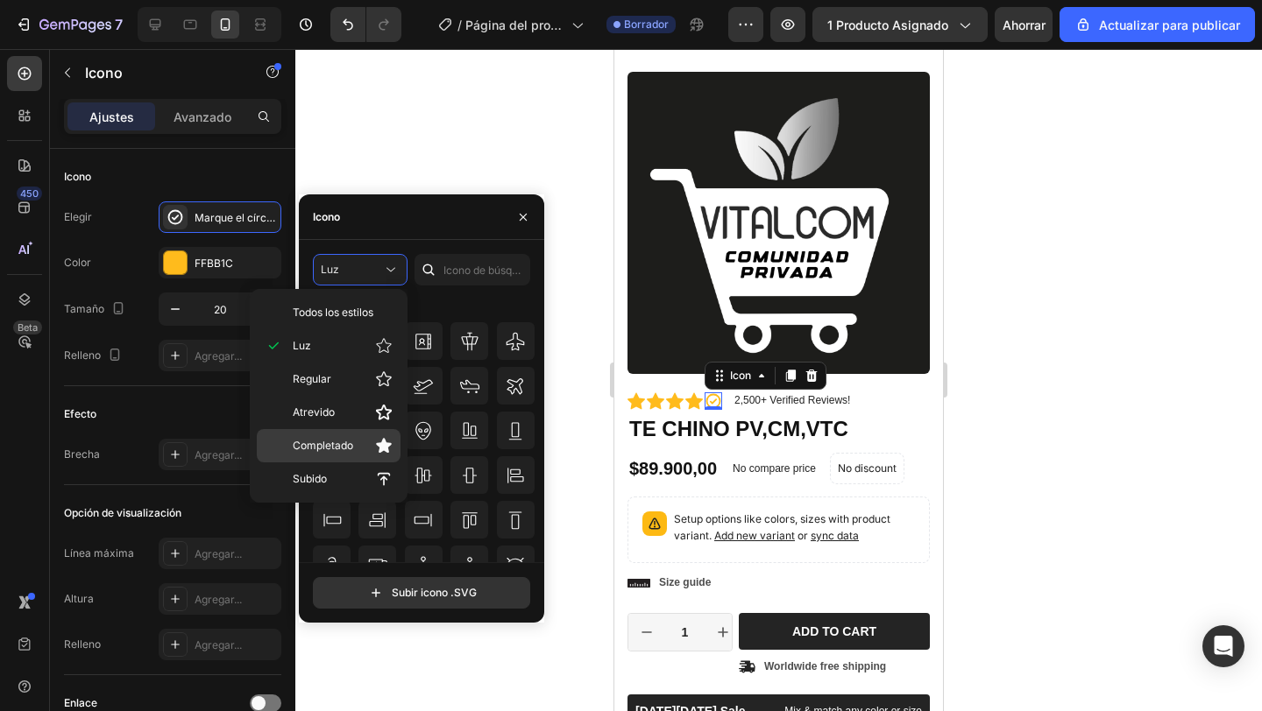
click at [353, 449] on p "Completado" at bounding box center [343, 446] width 100 height 18
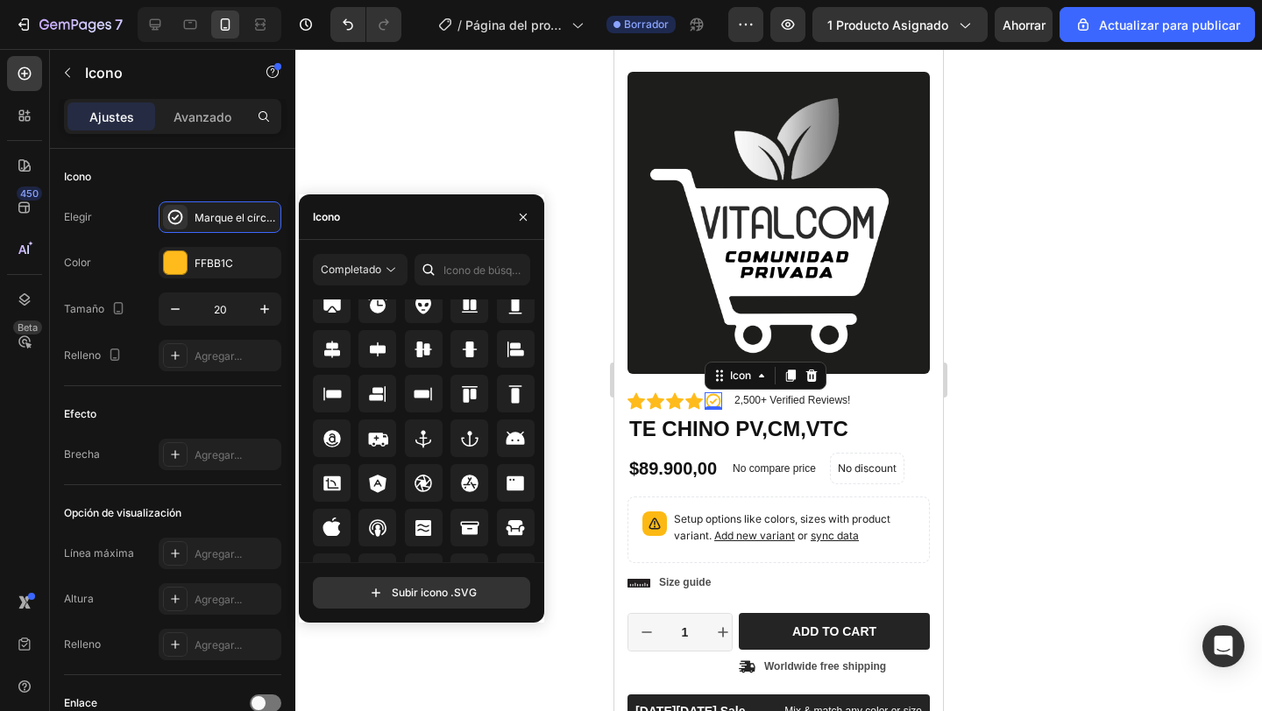
scroll to position [127, 0]
click at [369, 274] on font "Completado" at bounding box center [351, 269] width 60 height 13
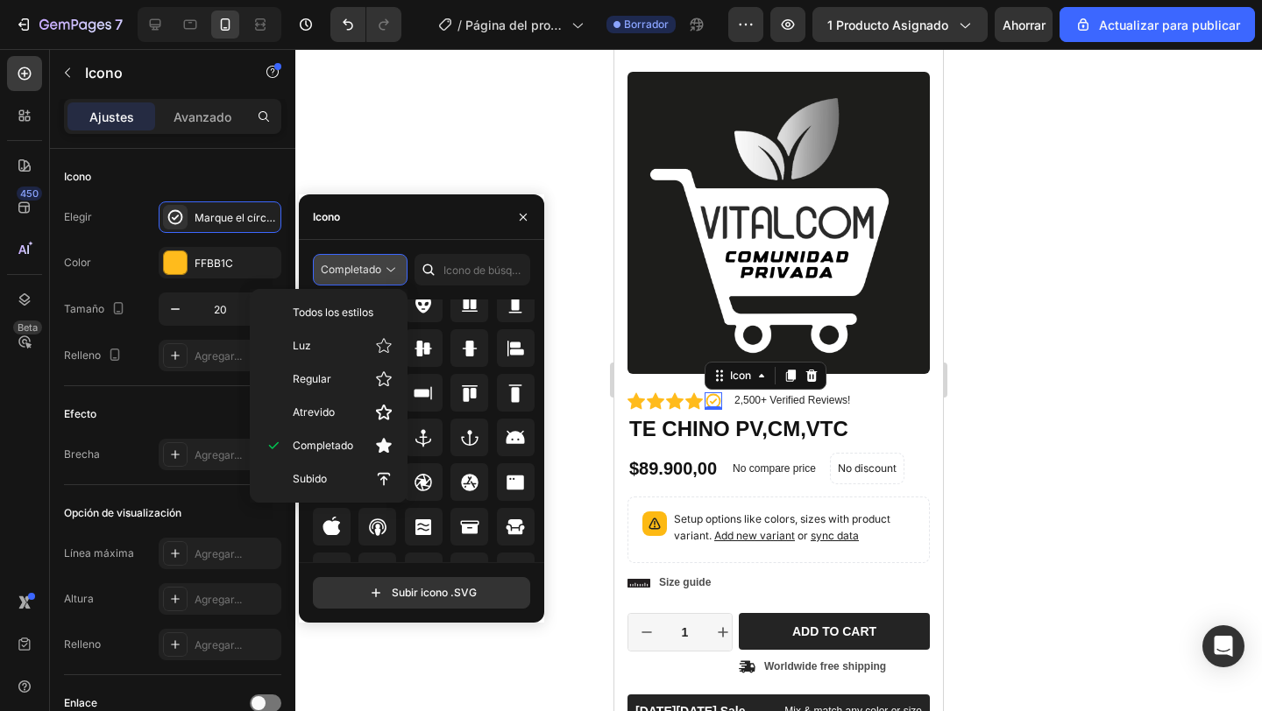
click at [369, 274] on font "Completado" at bounding box center [351, 269] width 60 height 13
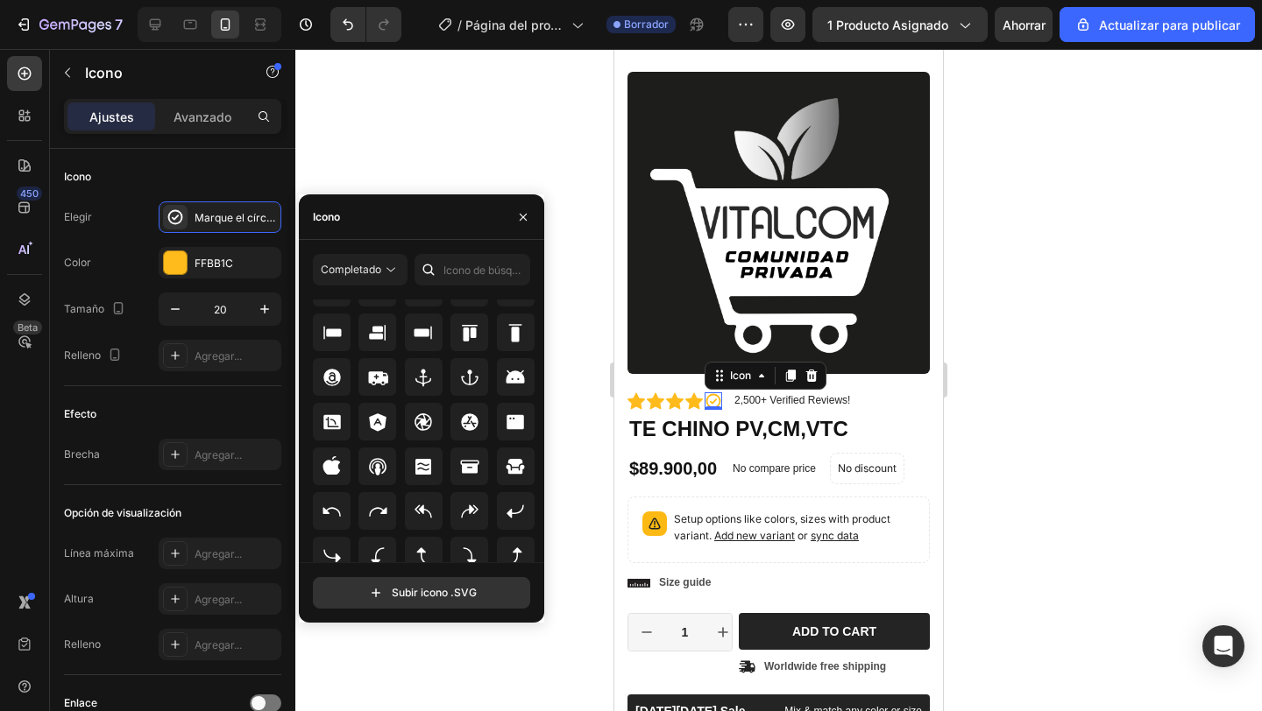
scroll to position [193, 0]
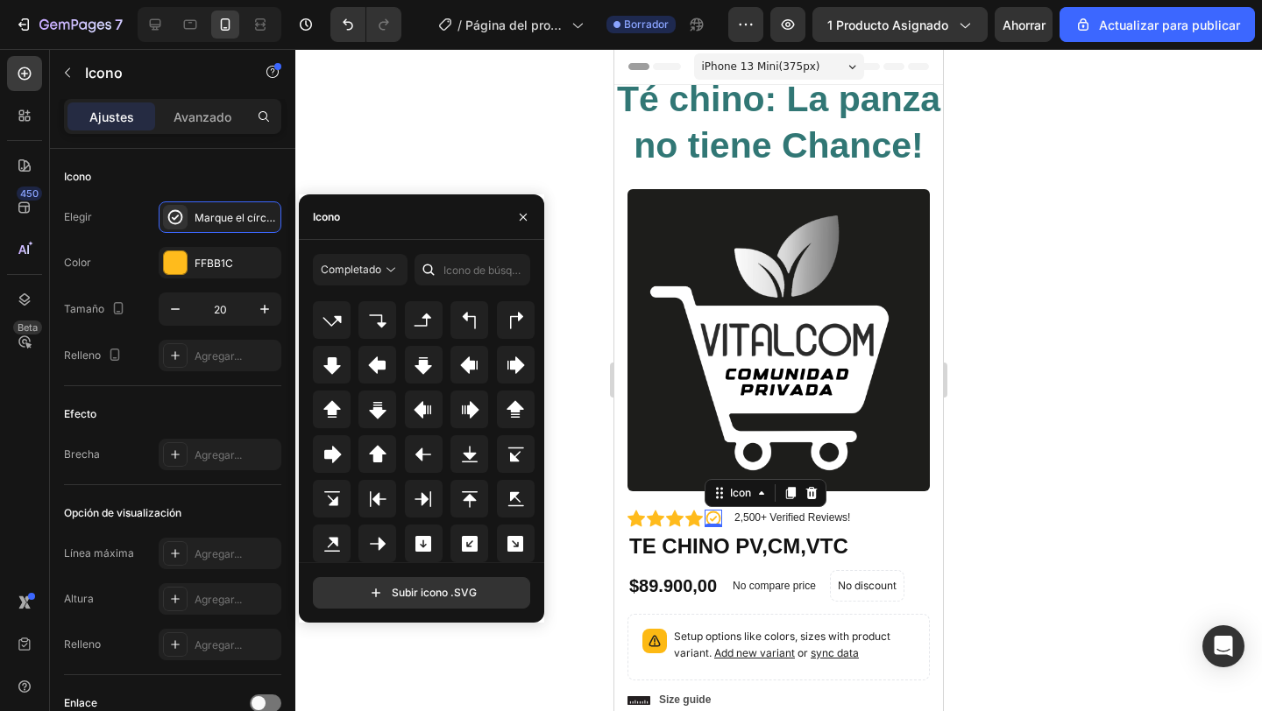
scroll to position [117, 0]
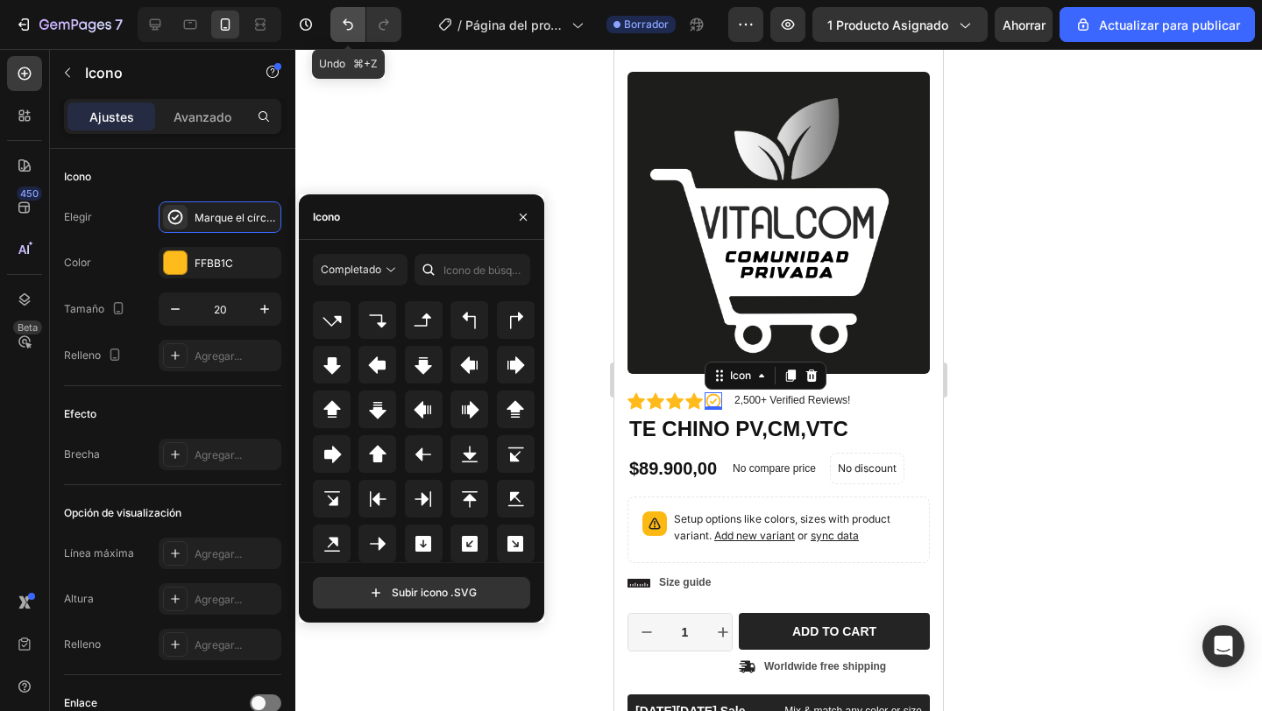
click at [345, 34] on button "Deshacer/Rehacer" at bounding box center [347, 24] width 35 height 35
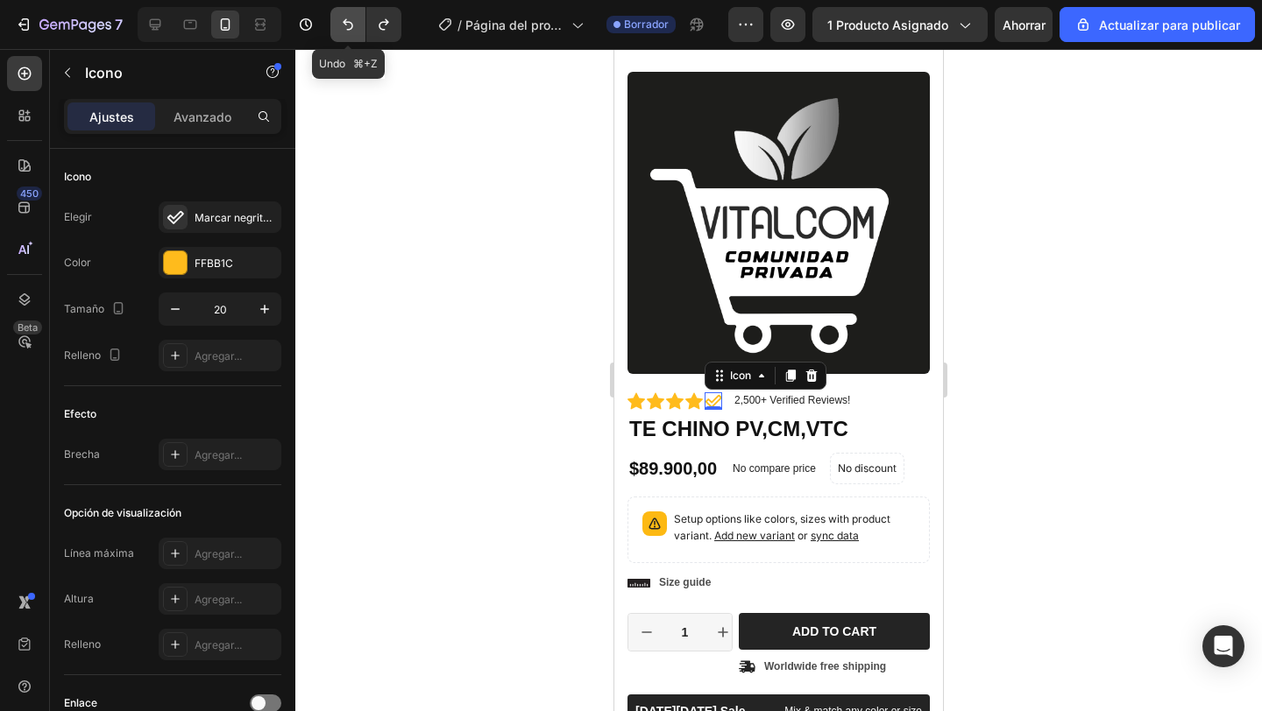
click at [345, 34] on button "Deshacer/Rehacer" at bounding box center [347, 24] width 35 height 35
click at [760, 402] on p "2,500+ Verified Reviews!" at bounding box center [792, 401] width 116 height 14
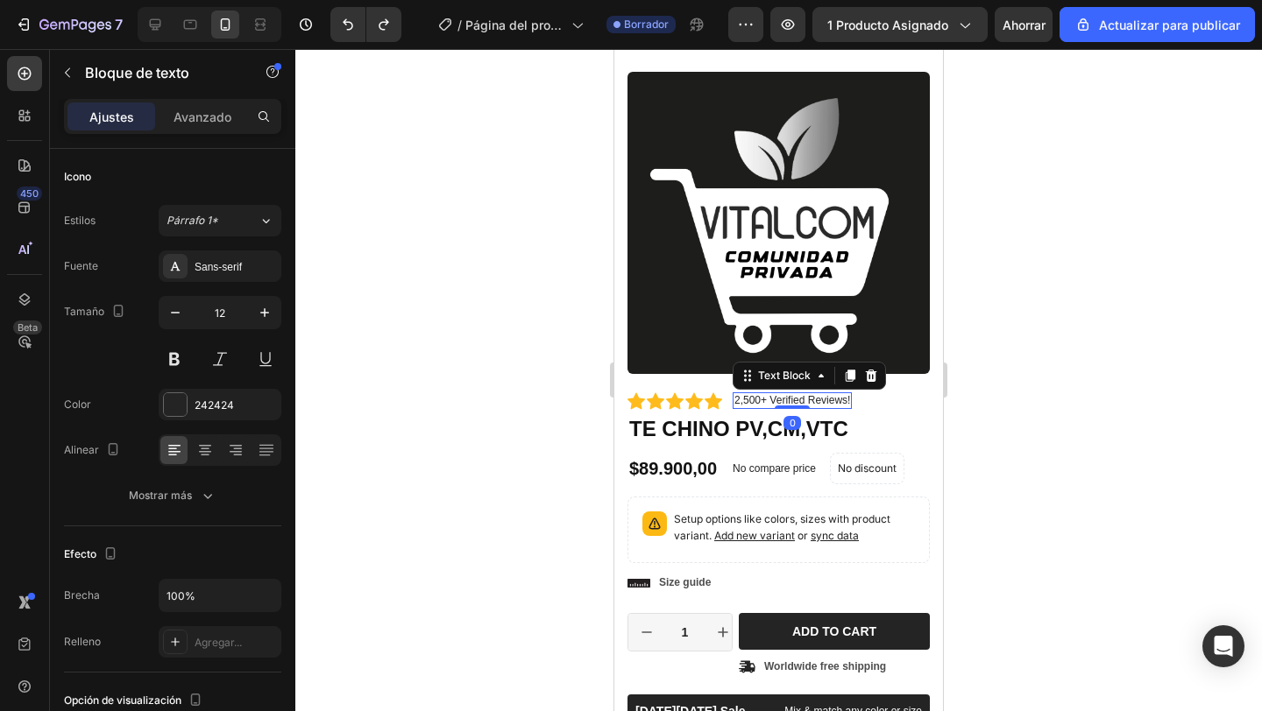
click at [752, 401] on p "2,500+ Verified Reviews!" at bounding box center [792, 401] width 116 height 14
click at [774, 402] on p "2,500+ Verified Reviews!" at bounding box center [792, 401] width 116 height 14
click at [776, 399] on p "2,500+ Verified Reviews!" at bounding box center [792, 401] width 116 height 14
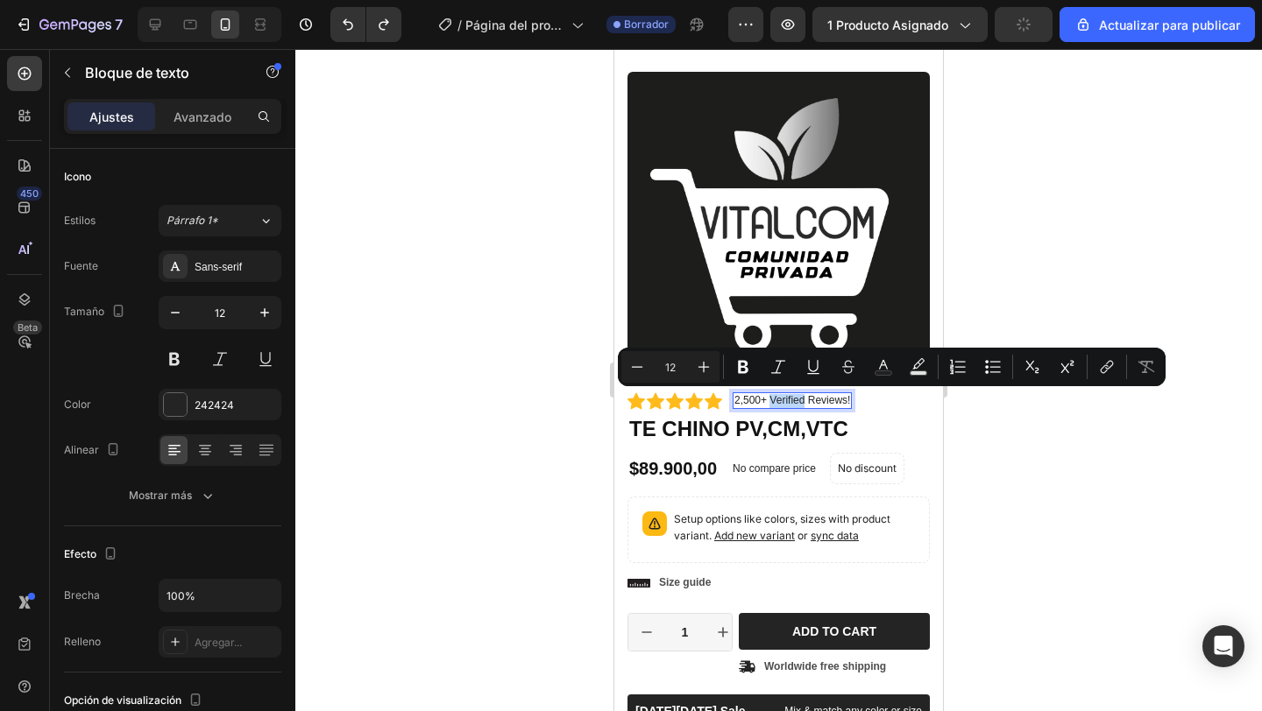
click at [830, 404] on p "2,500+ Verified Reviews!" at bounding box center [792, 401] width 116 height 14
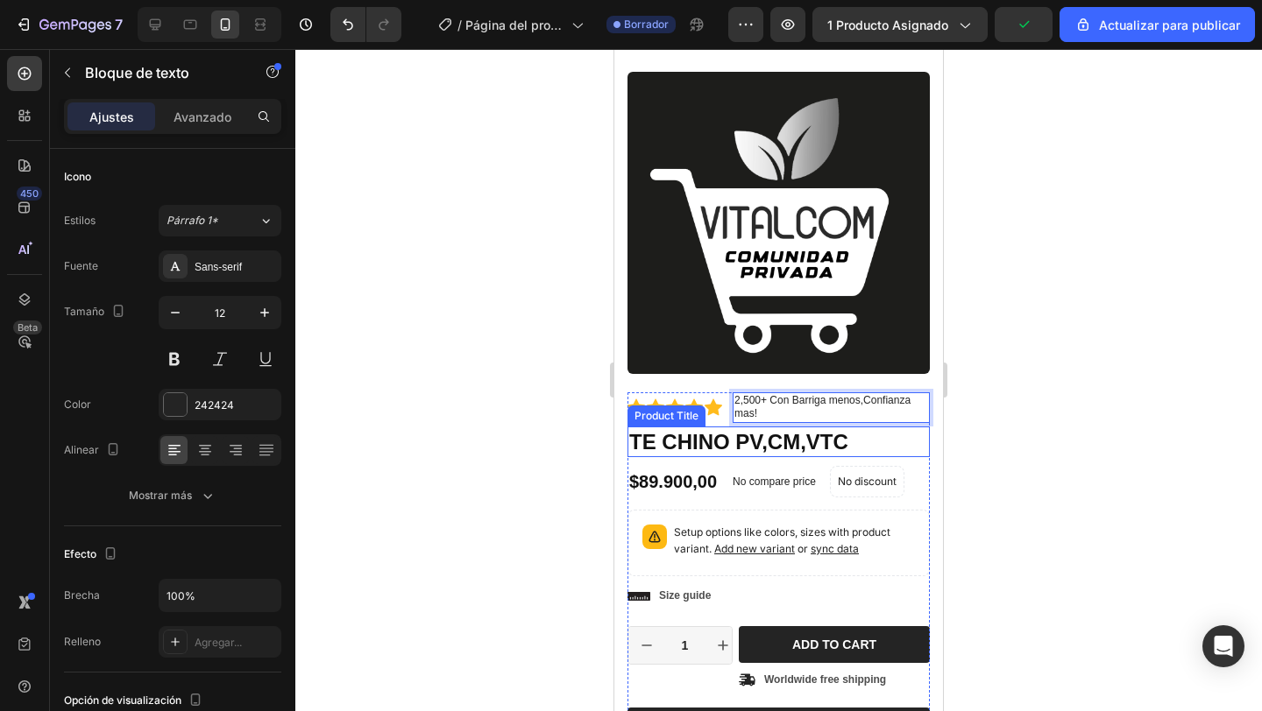
click at [981, 444] on div at bounding box center [778, 380] width 966 height 662
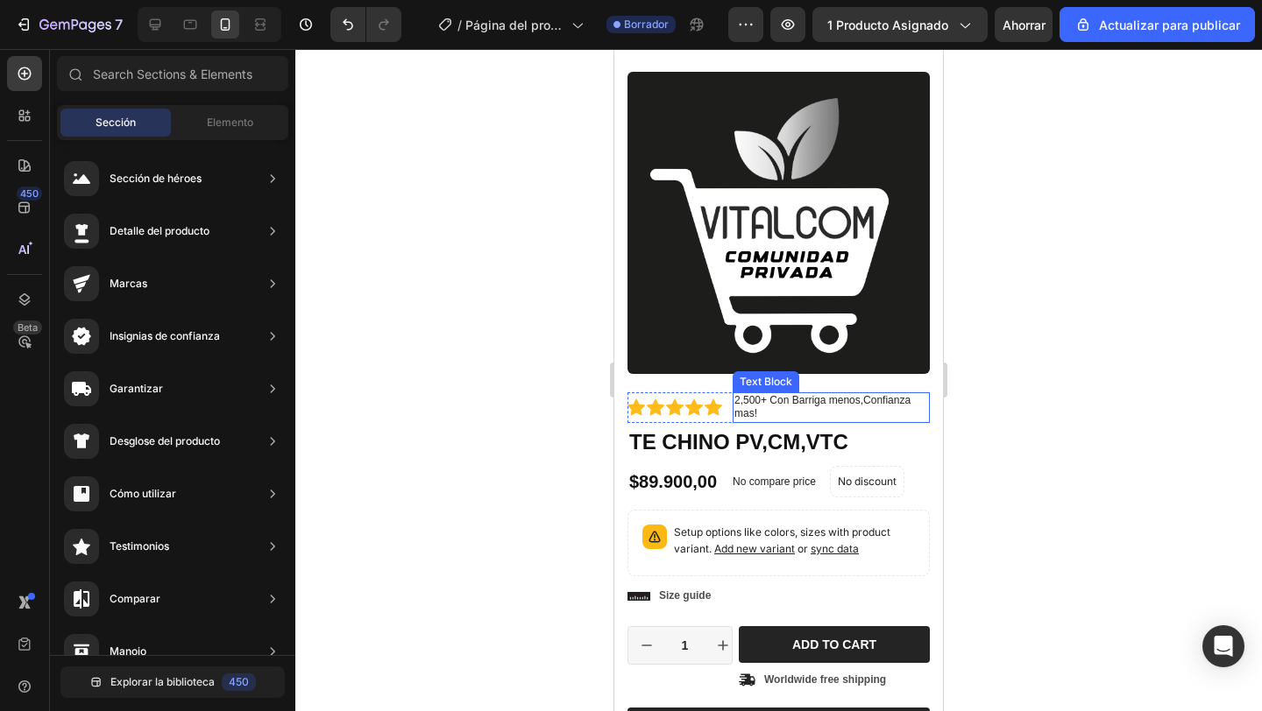
click at [873, 415] on p "2,500+ Con Barriga menos,Confianza mas!" at bounding box center [831, 407] width 194 height 27
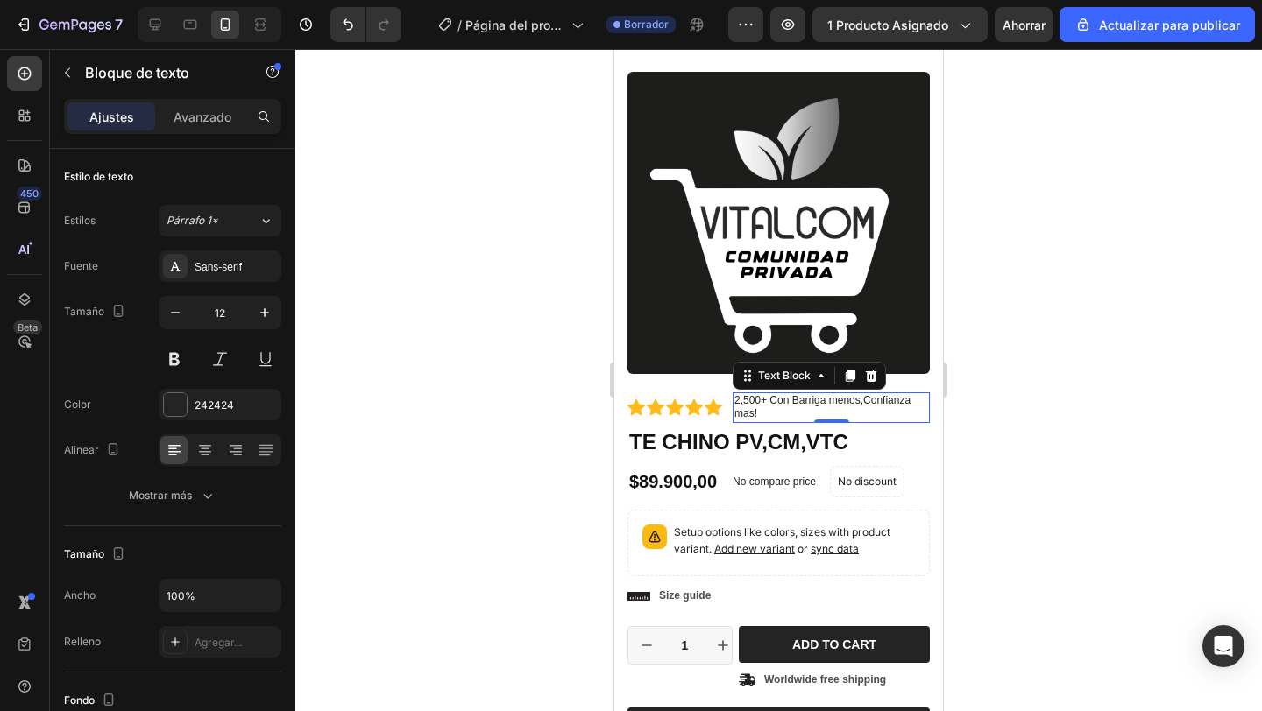
click at [1006, 381] on div at bounding box center [778, 380] width 966 height 662
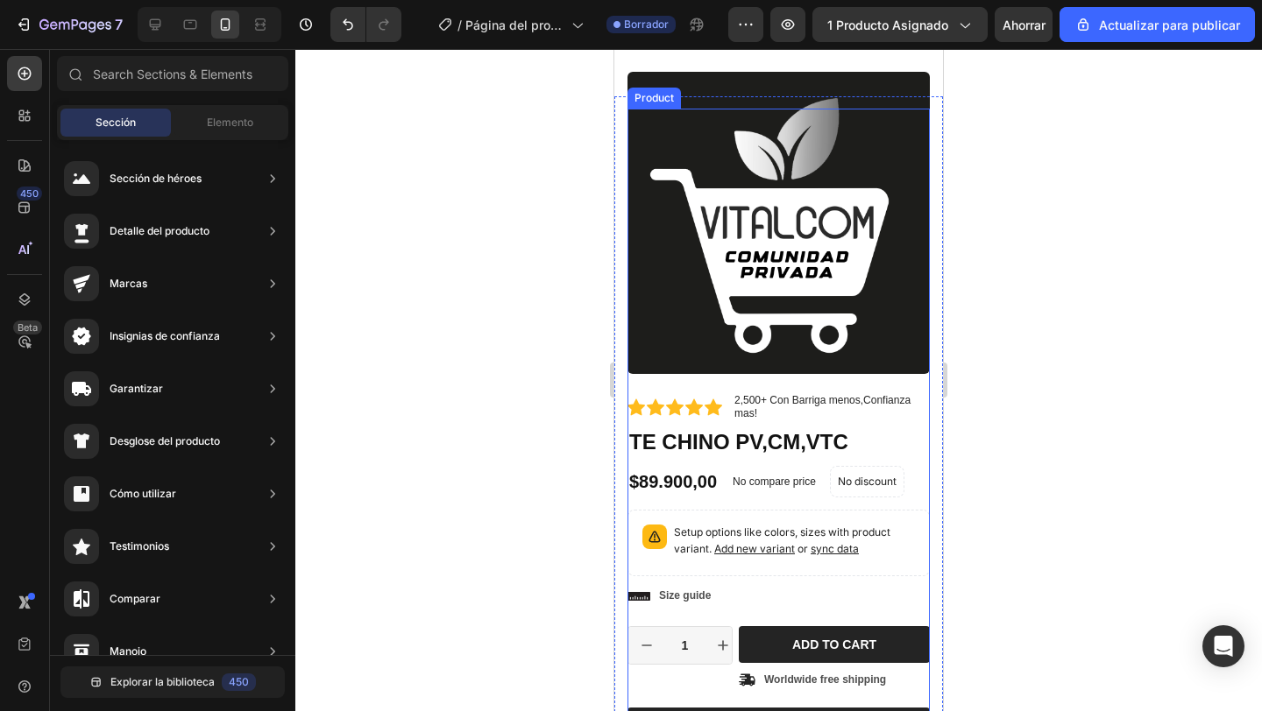
click at [845, 390] on div "Product Images Material Shipping Care instruction Accordion" at bounding box center [778, 251] width 302 height 284
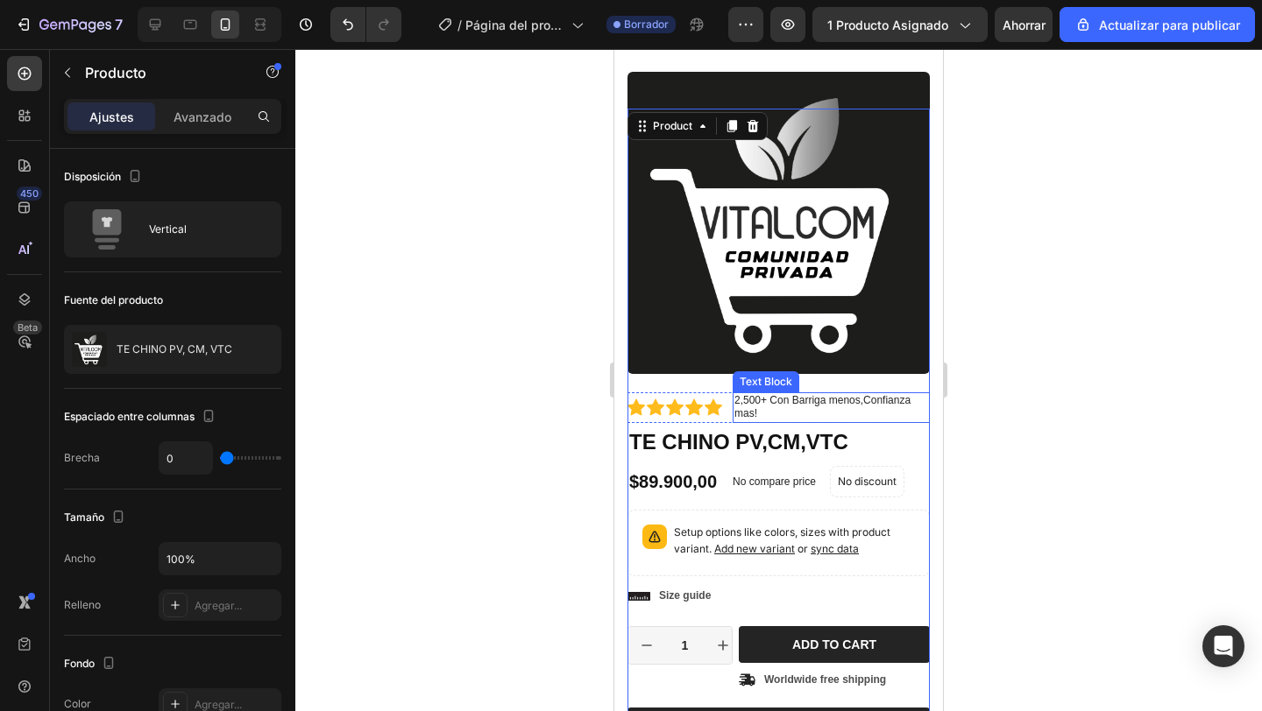
click at [757, 402] on p "2,500+ Con Barriga menos,Confianza mas!" at bounding box center [831, 407] width 194 height 27
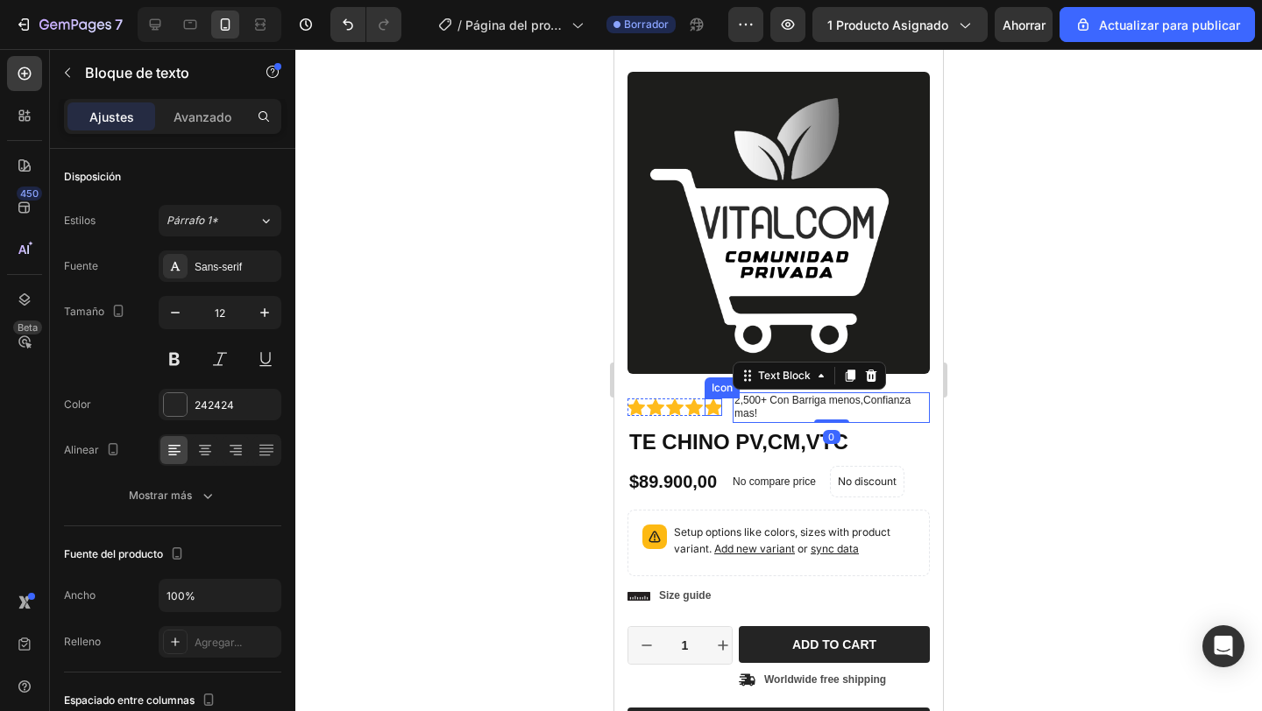
click at [716, 409] on icon at bounding box center [713, 407] width 18 height 17
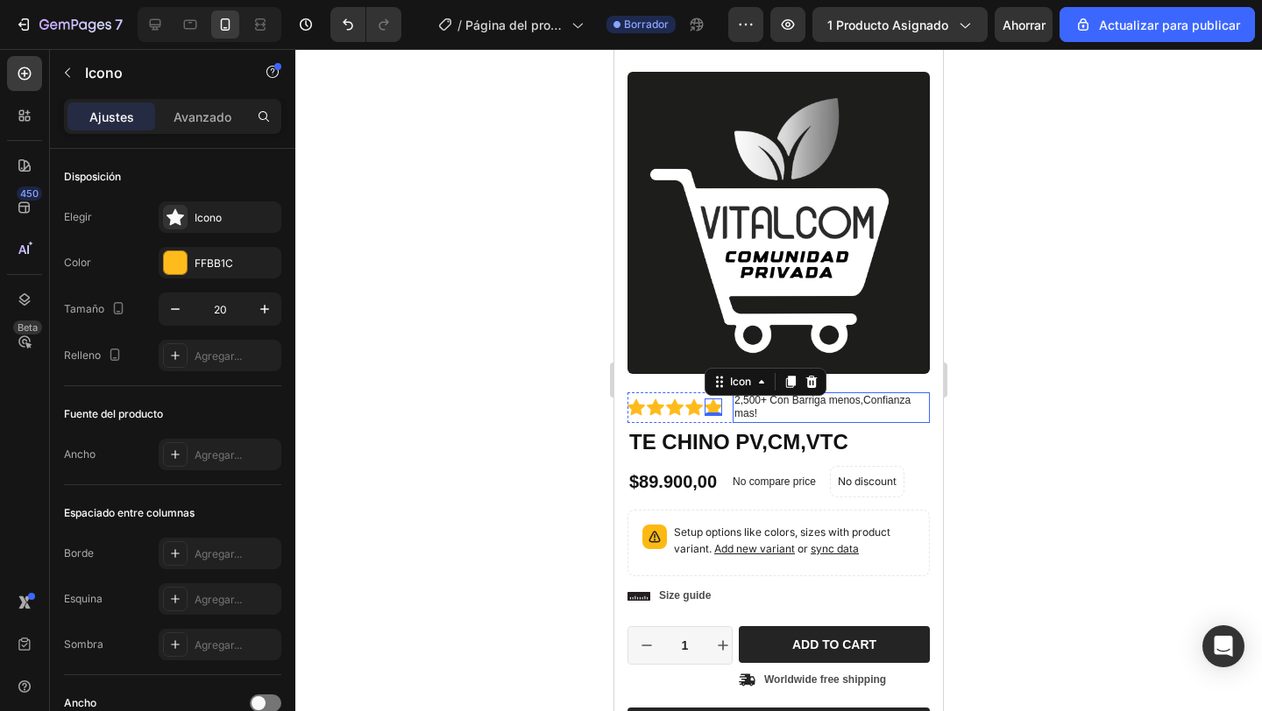
click at [747, 411] on p "2,500+ Con Barriga menos,Confianza mas!" at bounding box center [831, 407] width 194 height 27
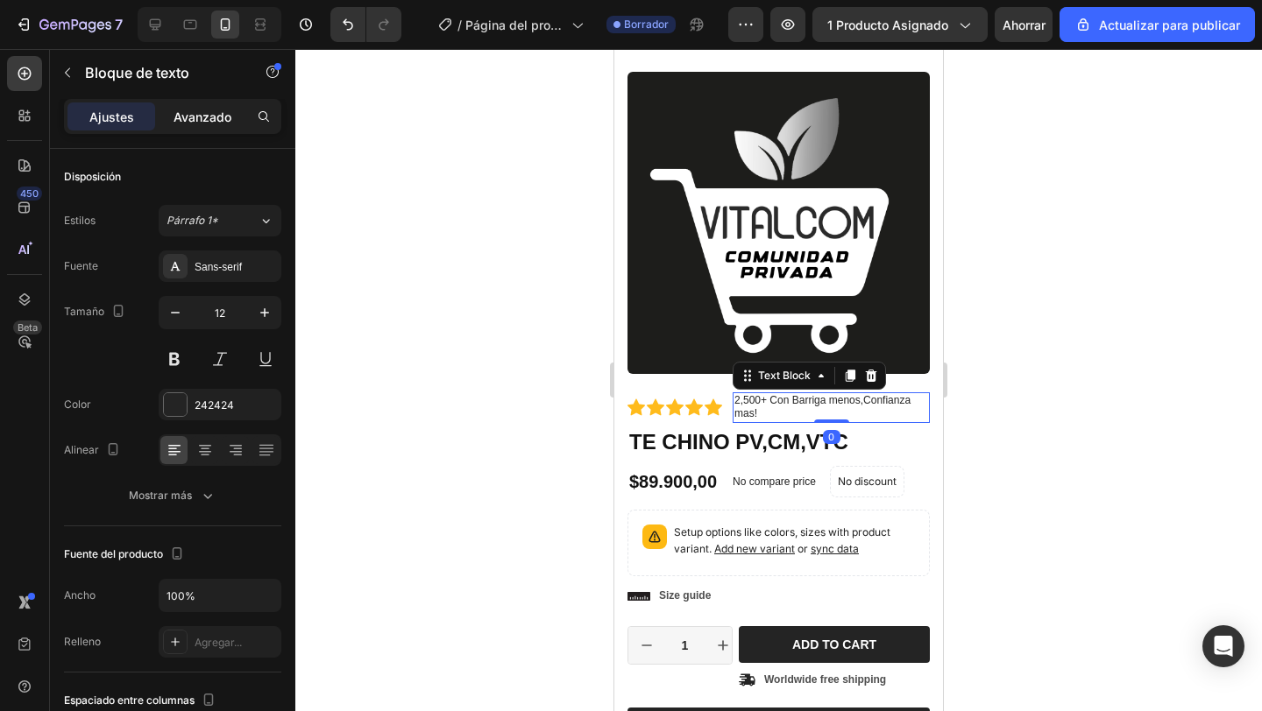
click at [214, 124] on p "Avanzado" at bounding box center [202, 117] width 58 height 18
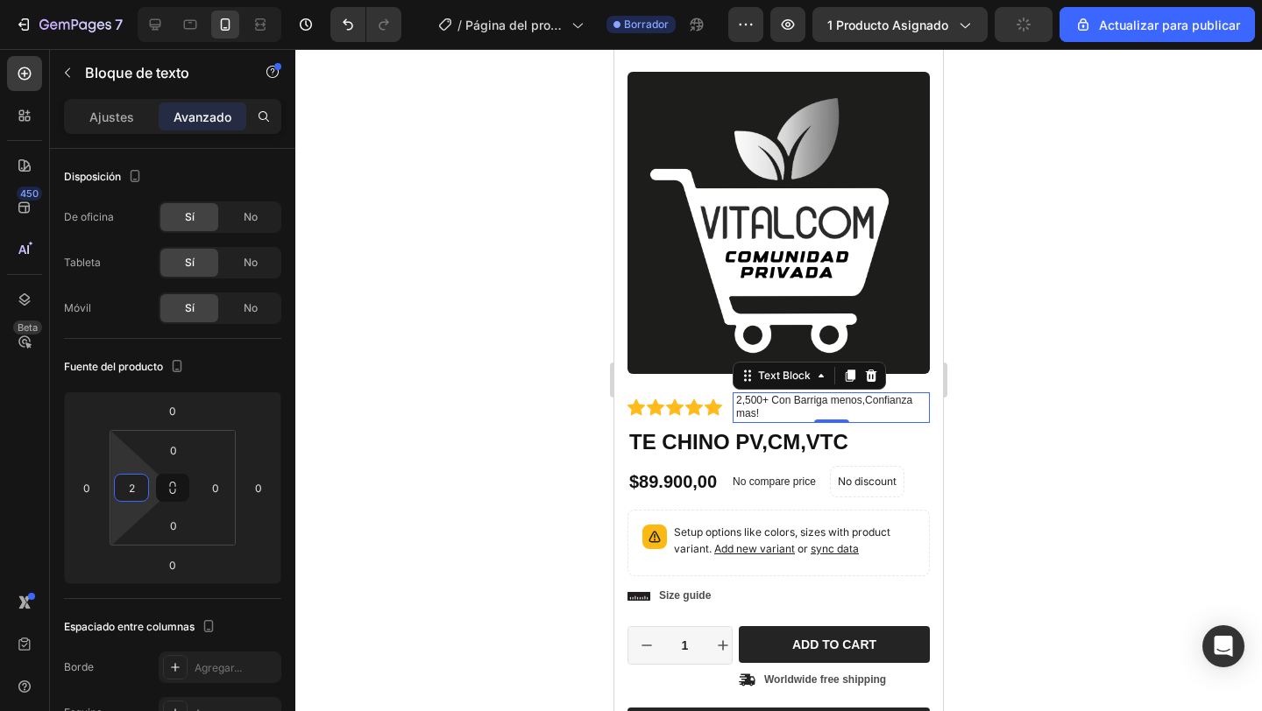
type input "0"
drag, startPoint x: 131, startPoint y: 462, endPoint x: 176, endPoint y: 472, distance: 46.8
click at [176, 0] on html "7 / Página del producto - 27 de agosto, 20:44:35 Borrador Avance 1 producto asi…" at bounding box center [631, 0] width 1262 height 0
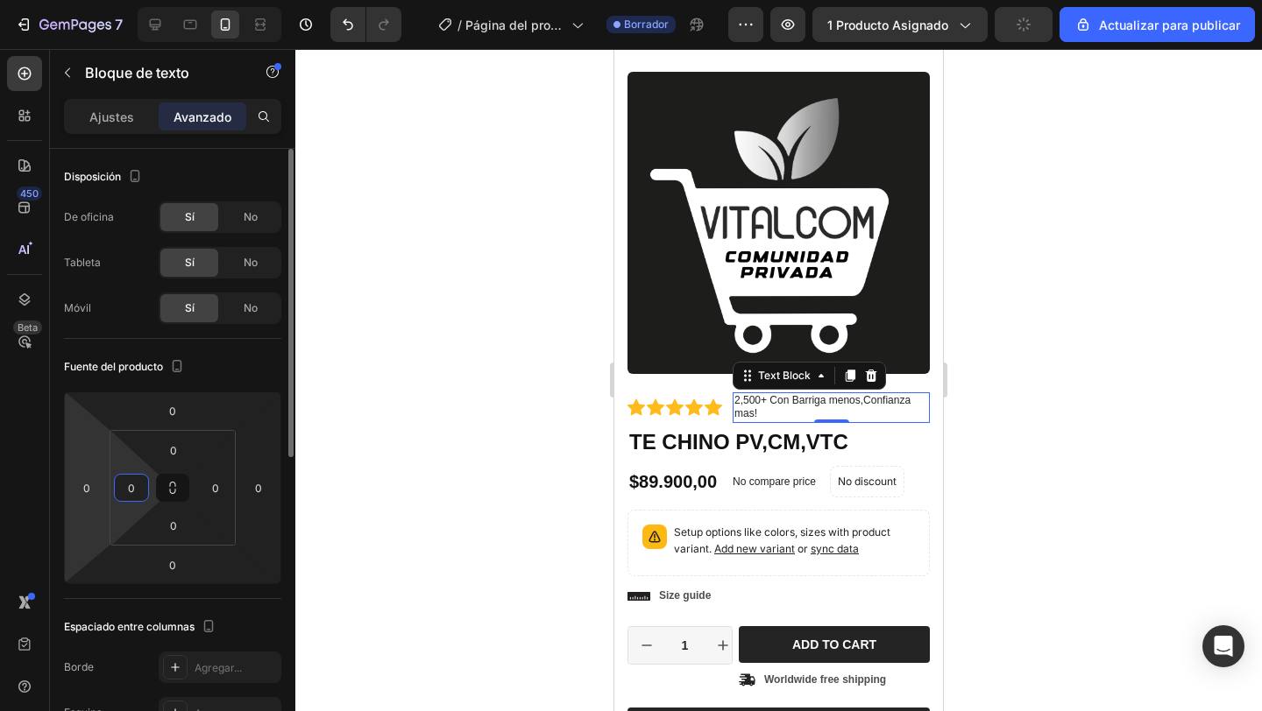
click at [99, 0] on html "7 / Página del producto - 27 de agosto, 20:44:35 Borrador Avance 1 producto asi…" at bounding box center [631, 0] width 1262 height 0
type input "-10"
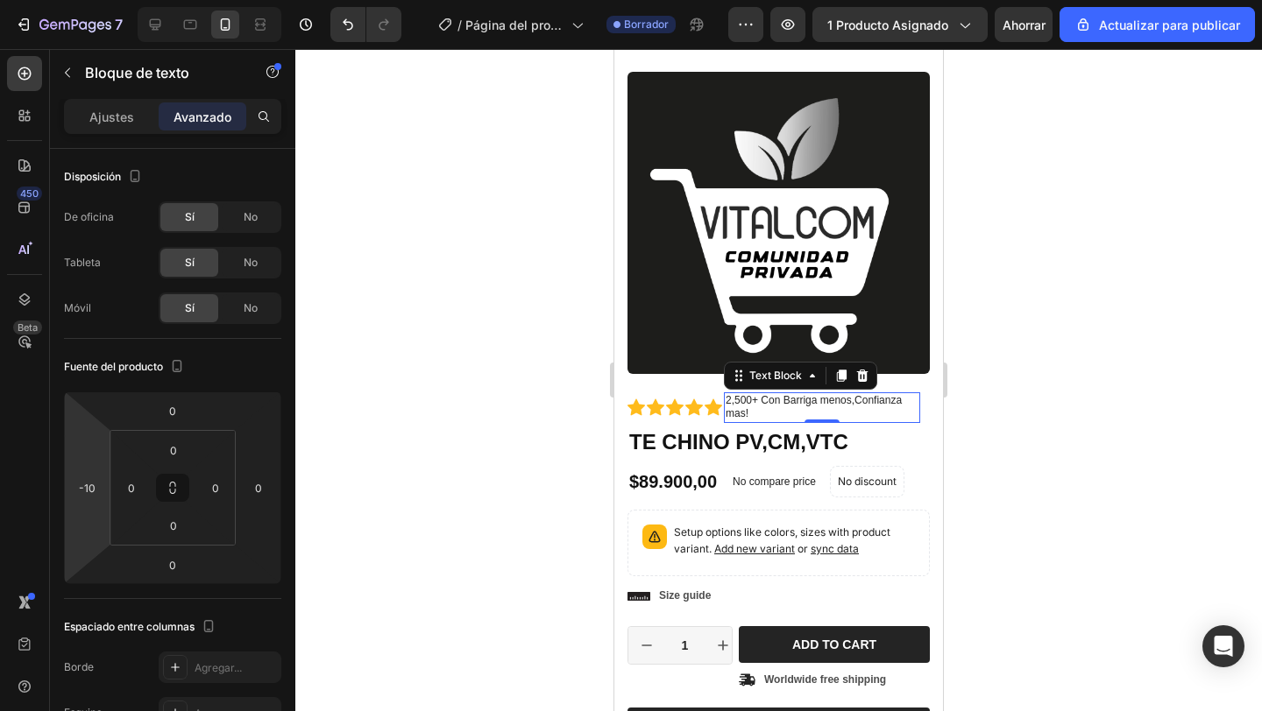
drag, startPoint x: 99, startPoint y: 511, endPoint x: 67, endPoint y: 515, distance: 32.7
click at [67, 0] on html "7 / Página del producto - 27 de agosto, 20:44:35 Borrador Avance 1 producto asi…" at bounding box center [631, 0] width 1262 height 0
click at [543, 399] on div at bounding box center [778, 380] width 966 height 662
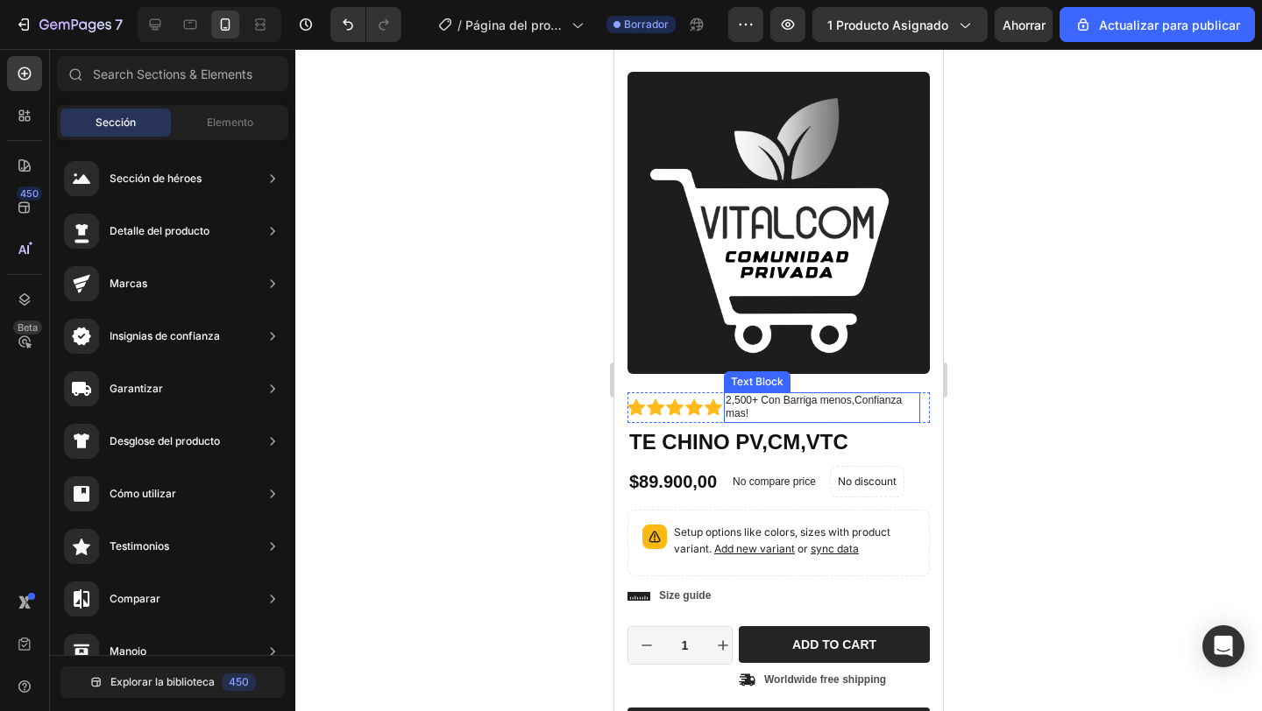
click at [796, 412] on p "2,500+ Con Barriga menos,Confianza mas!" at bounding box center [821, 407] width 193 height 27
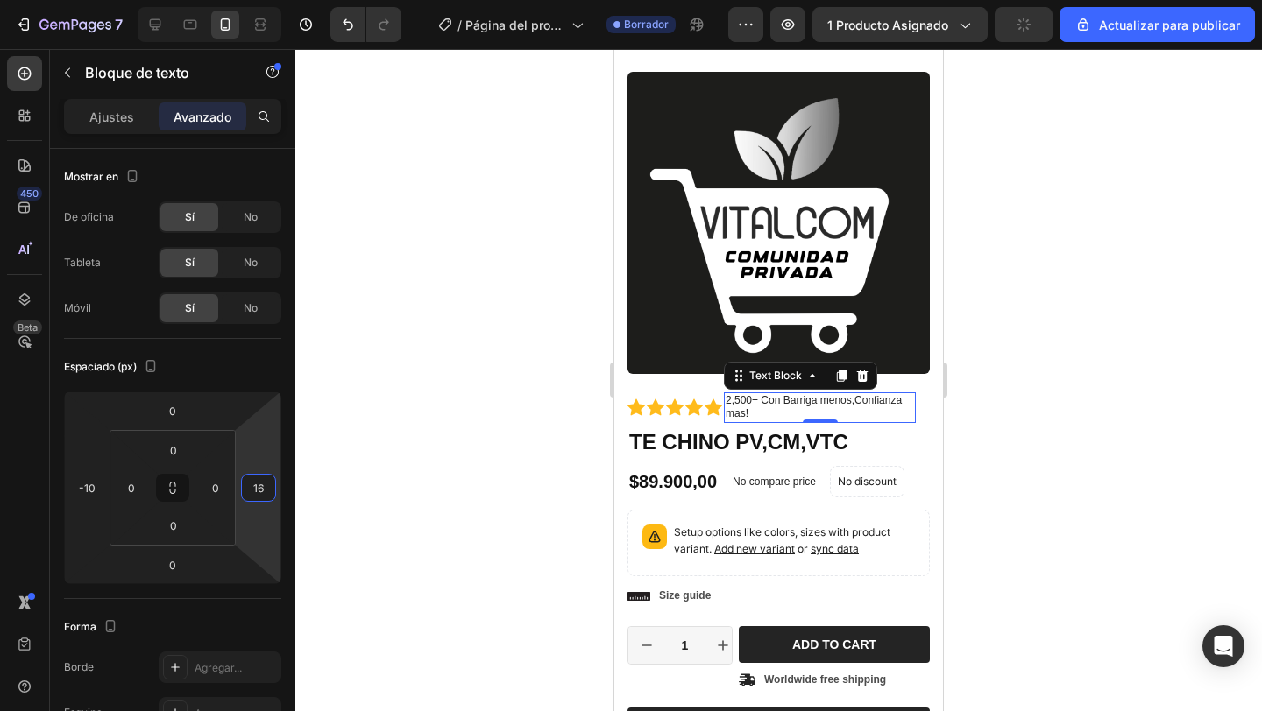
type input "14"
drag, startPoint x: 261, startPoint y: 502, endPoint x: 343, endPoint y: 496, distance: 82.6
click at [343, 0] on div "7 / Página del producto - 27 de agosto, 20:44:35 Borrador Avance 1 producto asi…" at bounding box center [631, 0] width 1262 height 0
click at [530, 407] on div at bounding box center [778, 380] width 966 height 662
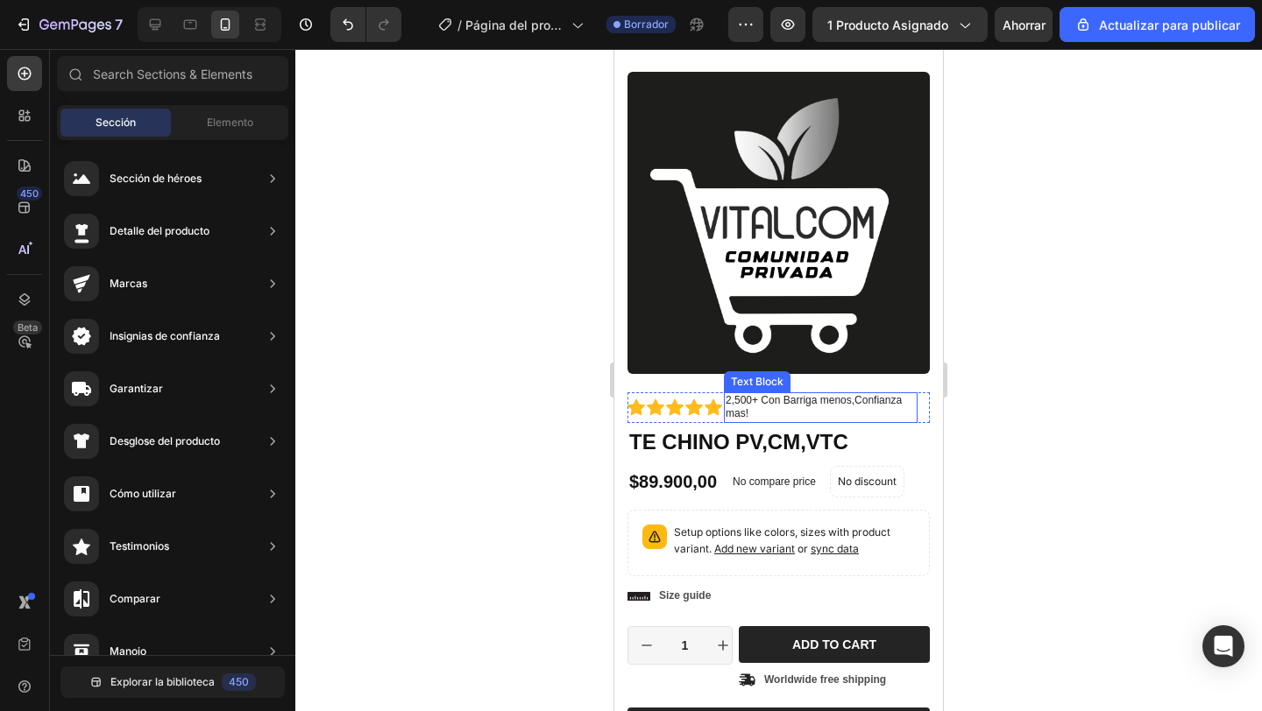
click at [773, 418] on p "2,500+ Con Barriga menos,Confianza mas!" at bounding box center [820, 407] width 190 height 27
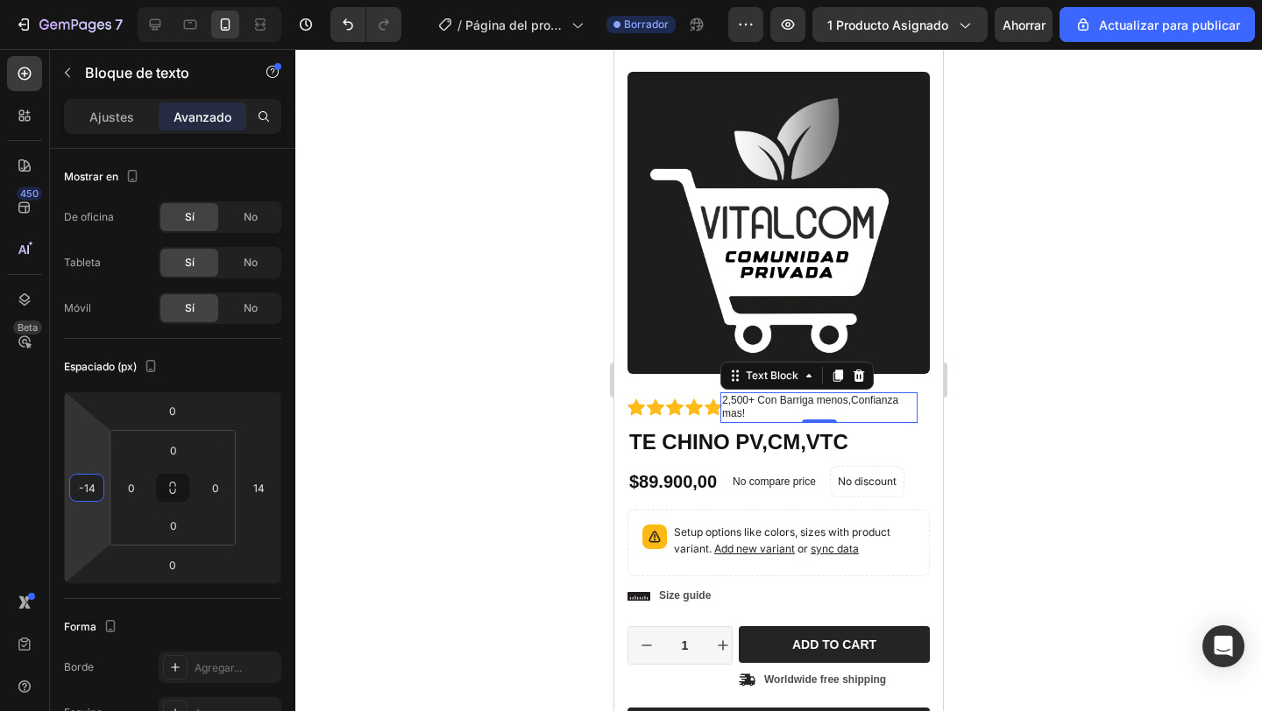
drag, startPoint x: 100, startPoint y: 515, endPoint x: 0, endPoint y: 517, distance: 99.9
click at [0, 0] on html "7 / Página del producto - 27 de agosto, 20:44:35 Borrador Avance 1 producto asi…" at bounding box center [631, 0] width 1262 height 0
type input "-16"
drag, startPoint x: 95, startPoint y: 520, endPoint x: 58, endPoint y: 521, distance: 37.7
click at [58, 0] on html "7 / Página del producto - 27 de agosto, 20:44:35 Borrador Avance 1 producto asi…" at bounding box center [631, 0] width 1262 height 0
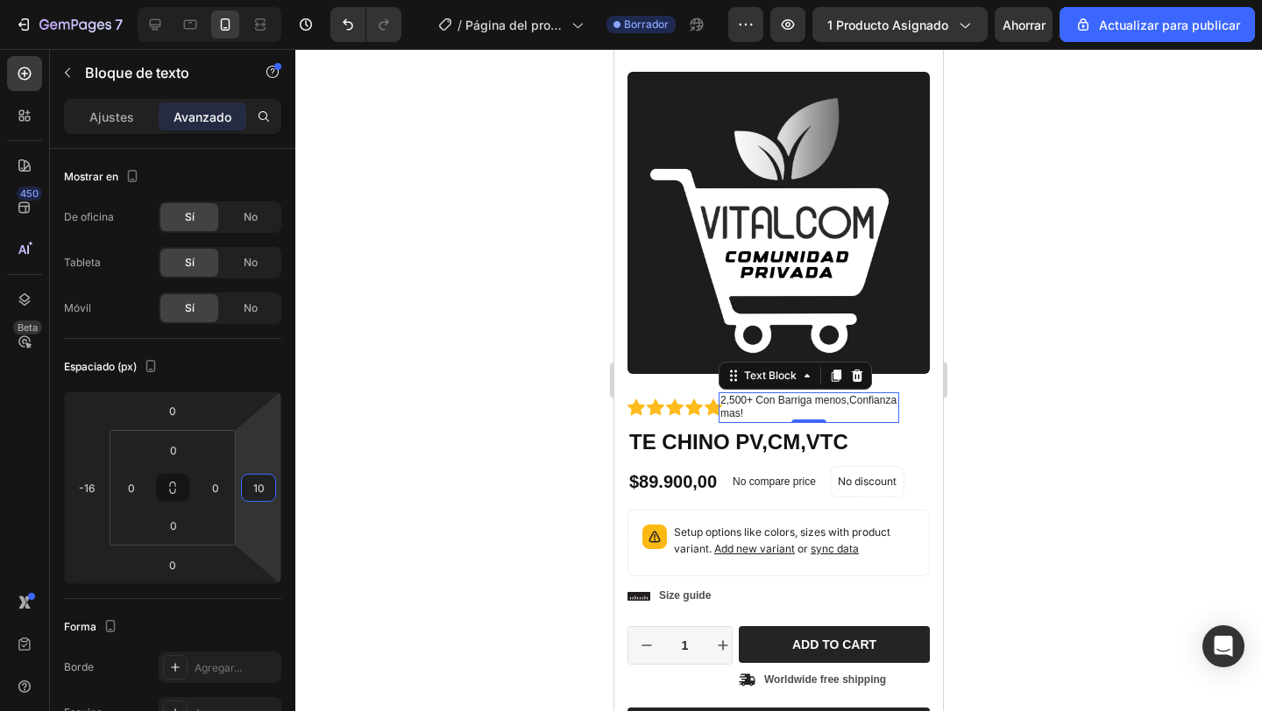
type input "30"
drag, startPoint x: 249, startPoint y: 520, endPoint x: 40, endPoint y: 513, distance: 208.6
click at [40, 0] on html "7 / Página del producto - 27 de agosto, 20:44:35 Borrador Avance 1 producto asi…" at bounding box center [631, 0] width 1262 height 0
click at [389, 431] on div at bounding box center [778, 380] width 966 height 662
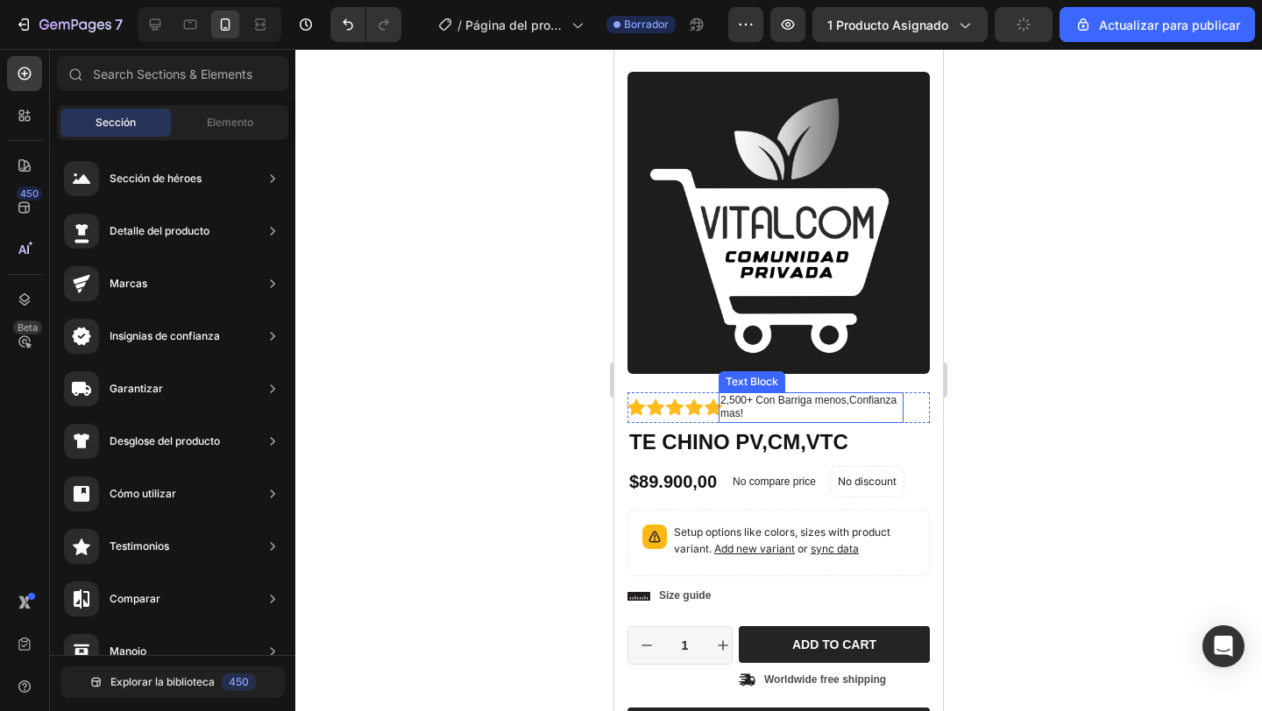
click at [793, 408] on p "2,500+ Con Barriga menos,Confianza mas!" at bounding box center [810, 407] width 181 height 27
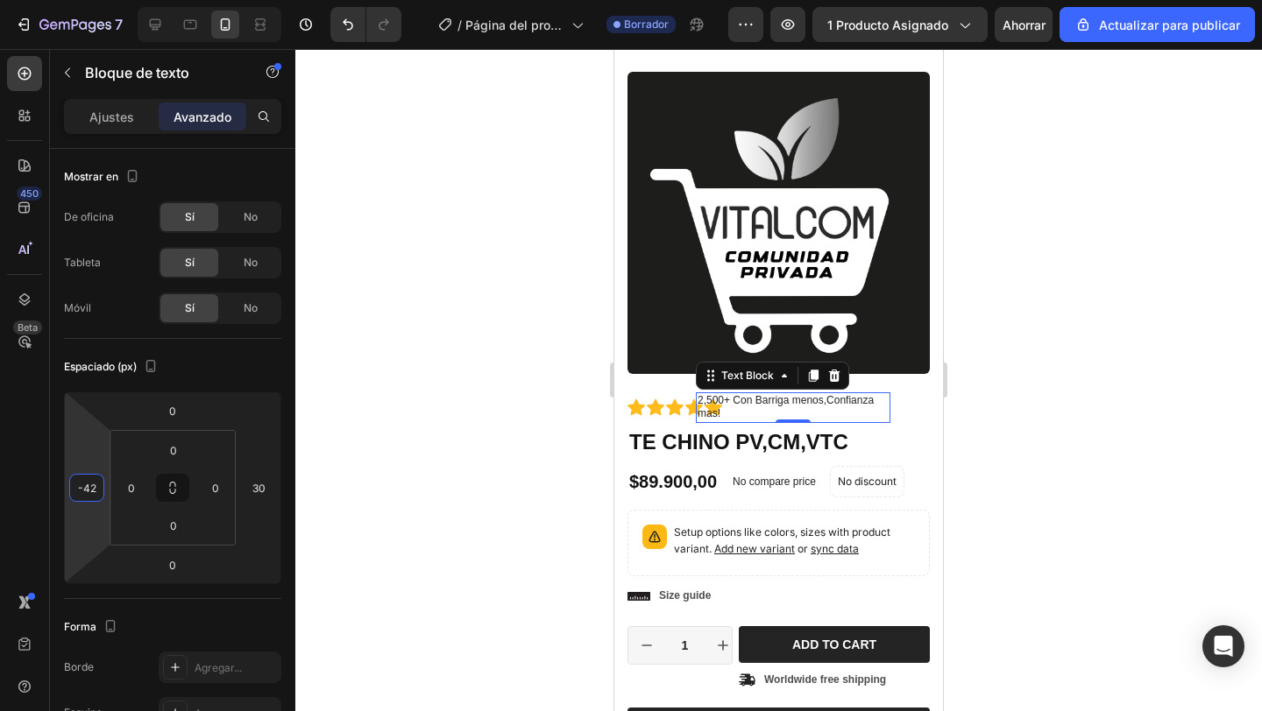
drag, startPoint x: 95, startPoint y: 504, endPoint x: 50, endPoint y: 515, distance: 47.0
click at [50, 0] on html "7 / Página del producto - 27 de agosto, 20:44:35 Borrador Avance 1 producto asi…" at bounding box center [631, 0] width 1262 height 0
type input "-4"
click at [472, 496] on div at bounding box center [778, 380] width 966 height 662
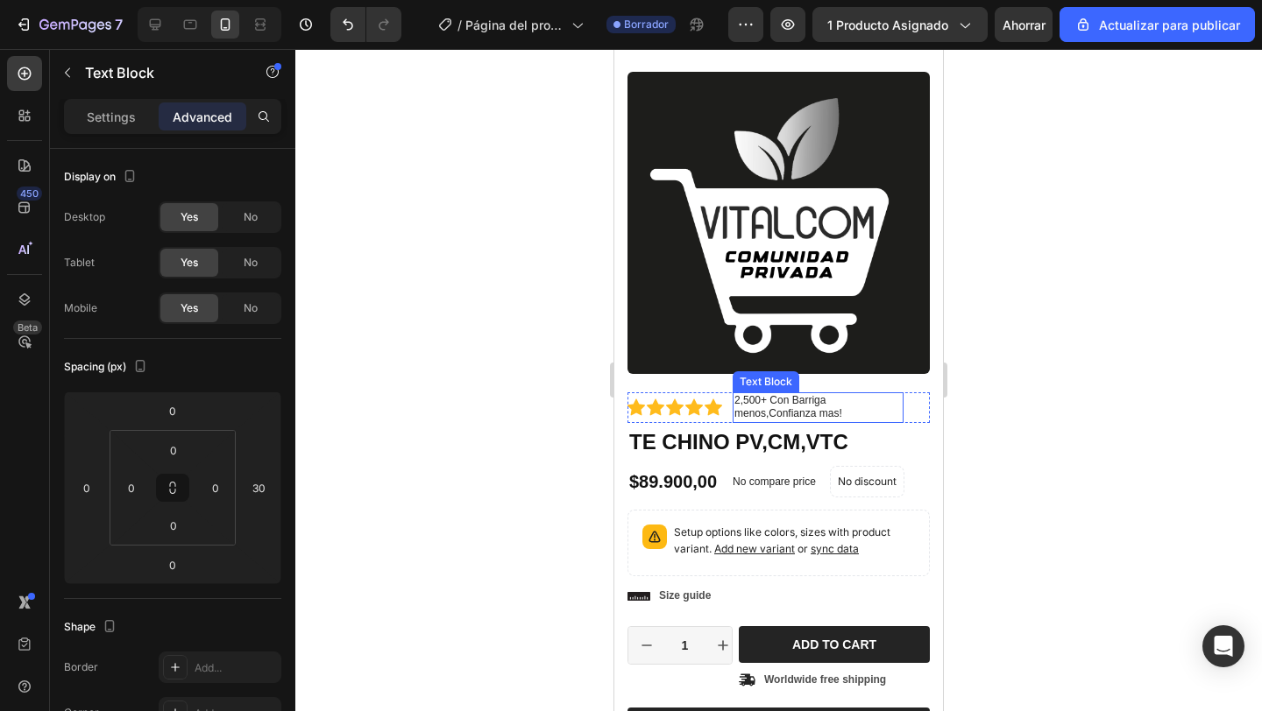
click at [754, 404] on p "2,500+ Con Barriga menos,Confianza mas!" at bounding box center [817, 407] width 167 height 27
drag, startPoint x: 216, startPoint y: 506, endPoint x: 237, endPoint y: 584, distance: 80.5
click at [237, 0] on html "7 / Página del producto - 27 de agosto, 20:44:35 Borrador Avance 1 producto asi…" at bounding box center [631, 0] width 1262 height 0
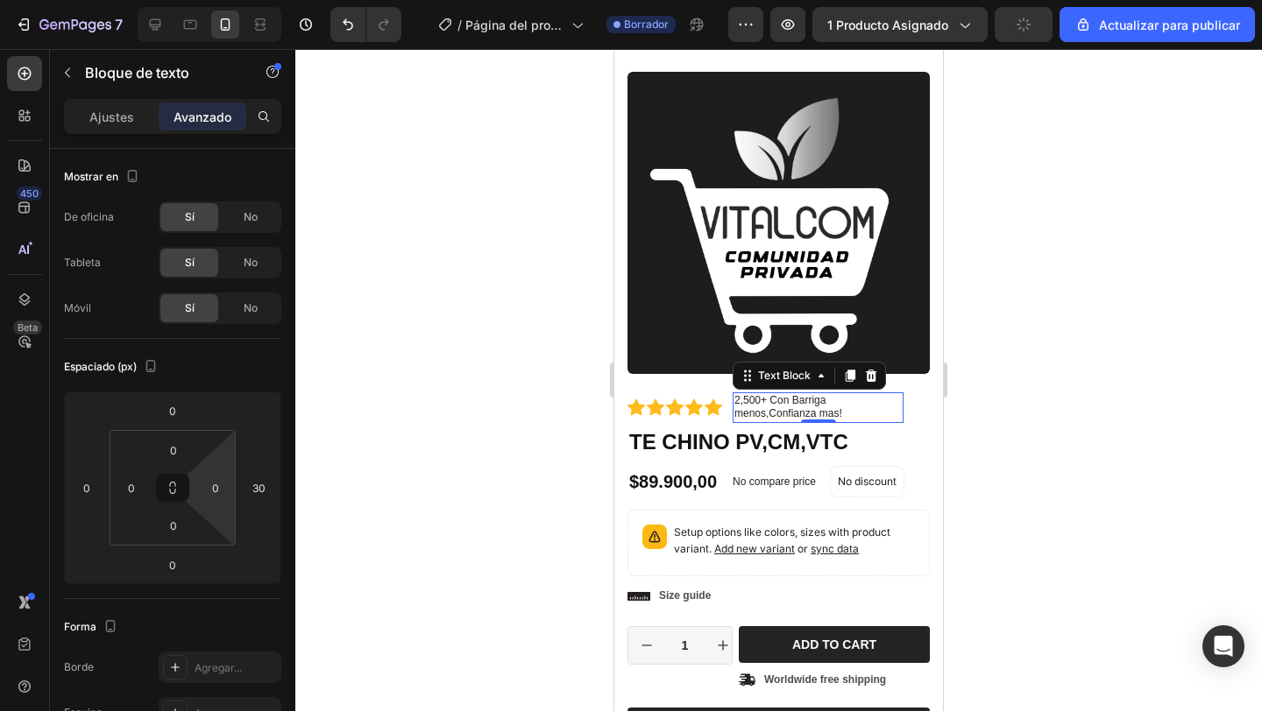
click at [223, 0] on html "7 / Página del producto - 27 de agosto, 20:44:35 Borrador Avance 1 producto asi…" at bounding box center [631, 0] width 1262 height 0
click at [221, 0] on html "7 / Página del producto - 27 de agosto, 20:44:35 Borrador Avance 1 producto asi…" at bounding box center [631, 0] width 1262 height 0
drag, startPoint x: 221, startPoint y: 517, endPoint x: 220, endPoint y: 481, distance: 35.9
click at [220, 0] on html "7 / Página del producto - 27 de agosto, 20:44:35 Borrador Avance 1 producto asi…" at bounding box center [631, 0] width 1262 height 0
click at [218, 0] on html "7 / Página del producto - 27 de agosto, 20:44:35 Borrador Avance 1 producto asi…" at bounding box center [631, 0] width 1262 height 0
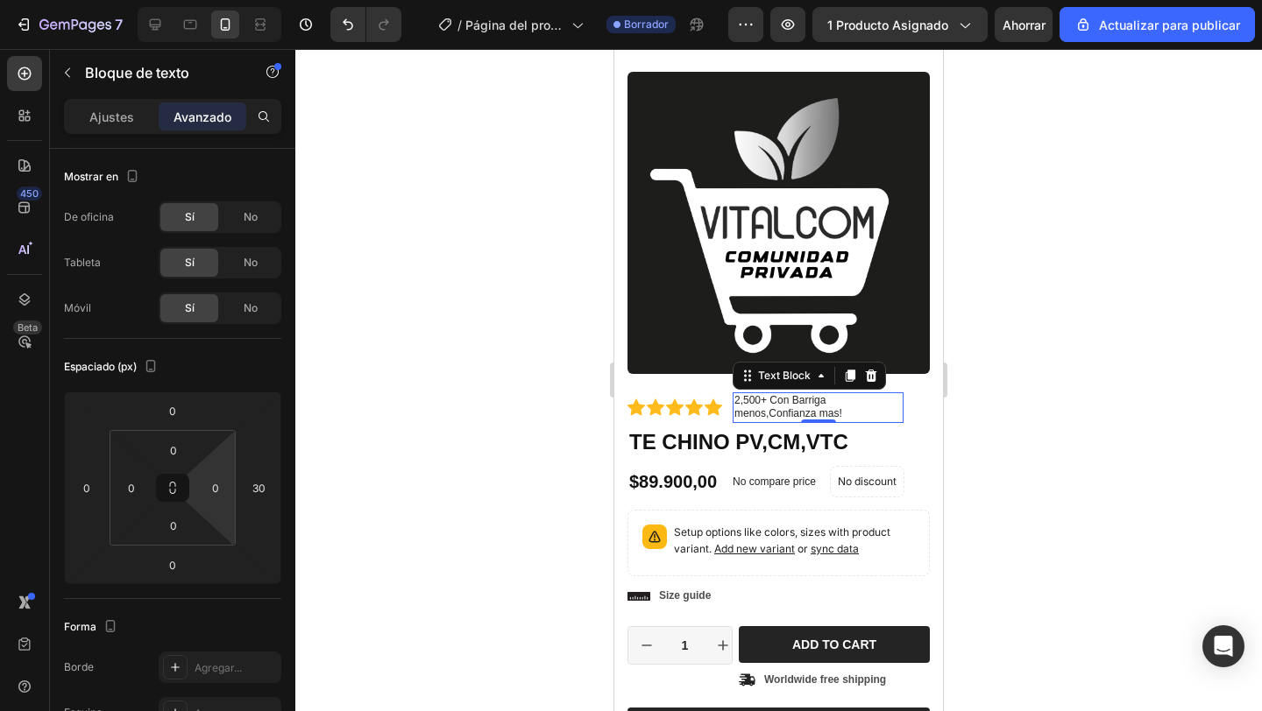
drag, startPoint x: 218, startPoint y: 470, endPoint x: 223, endPoint y: 448, distance: 22.5
click at [223, 0] on html "7 / Página del producto - 27 de agosto, 20:44:35 Borrador Avance 1 producto asi…" at bounding box center [631, 0] width 1262 height 0
drag, startPoint x: 223, startPoint y: 462, endPoint x: 227, endPoint y: 486, distance: 24.8
click at [227, 0] on html "7 / Página del producto - 27 de agosto, 20:44:35 Borrador Avance 1 producto asi…" at bounding box center [631, 0] width 1262 height 0
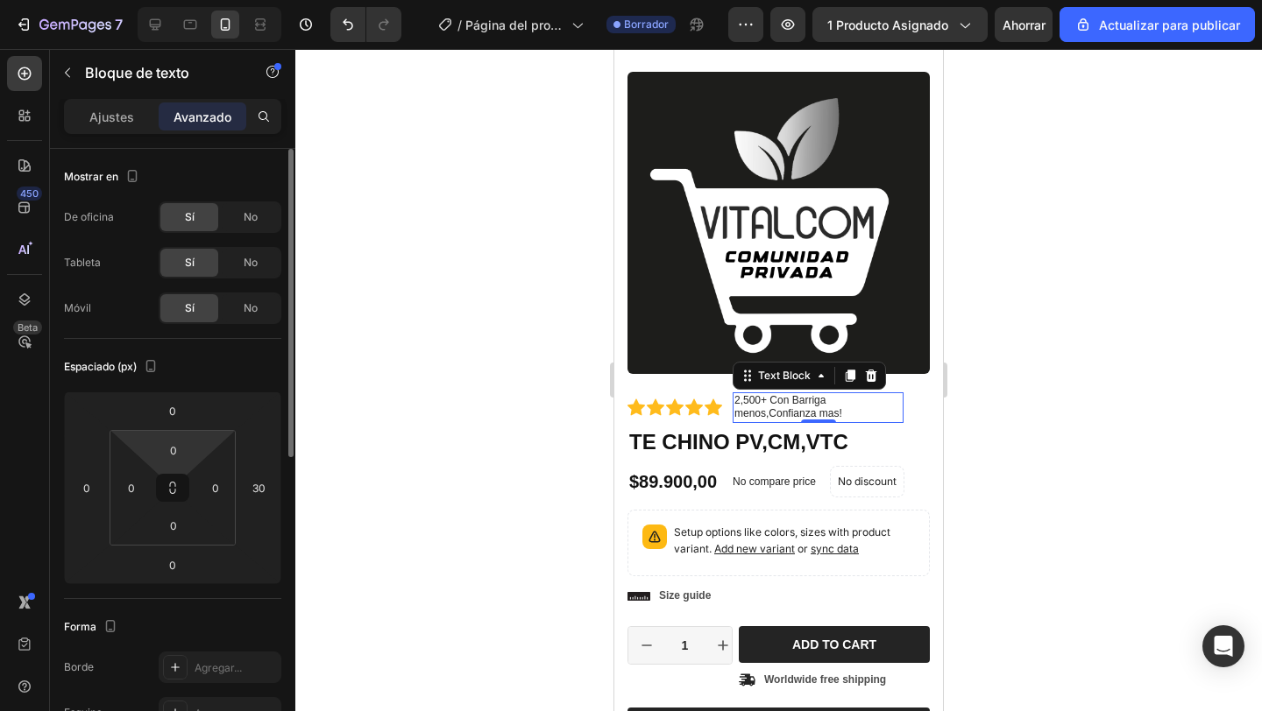
click at [216, 0] on html "7 / Página del producto - 27 de agosto, 20:44:35 Borrador Avance 1 producto asi…" at bounding box center [631, 0] width 1262 height 0
click at [220, 480] on input "0" at bounding box center [215, 488] width 26 height 26
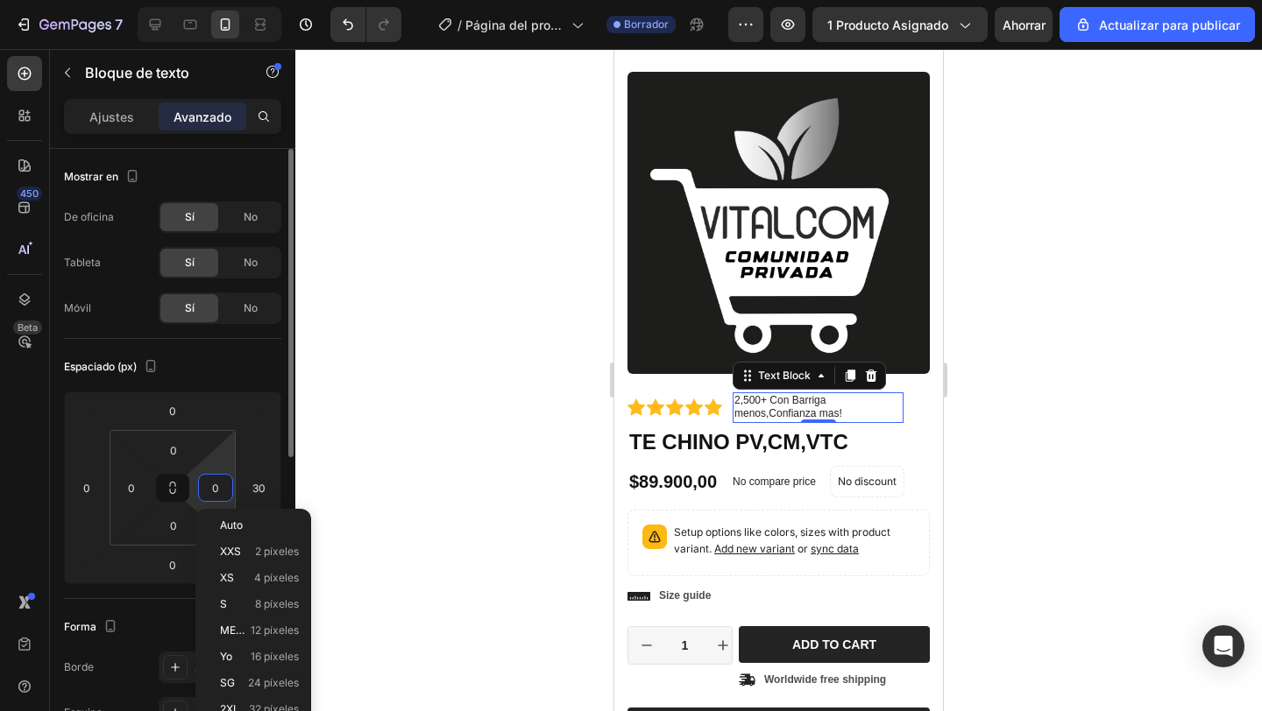
click at [223, 0] on html "7 / Página del producto - 27 de agosto, 20:44:35 Borrador Avance 1 producto asi…" at bounding box center [631, 0] width 1262 height 0
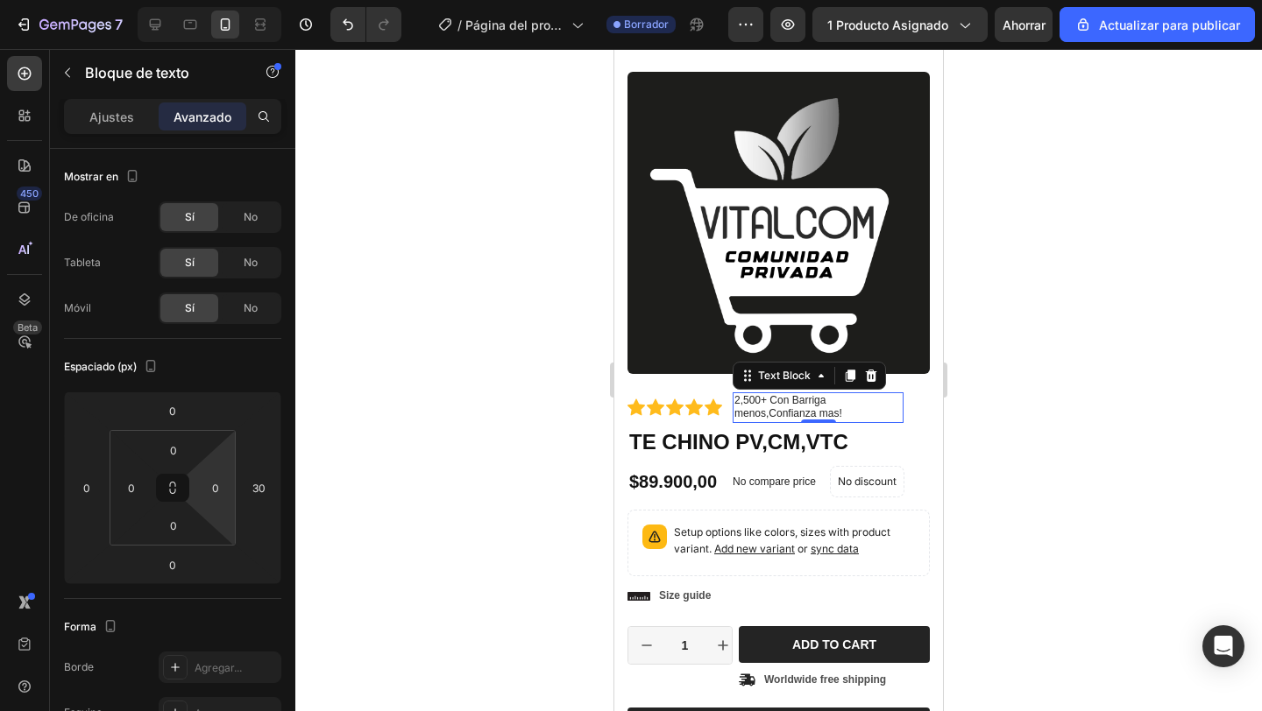
drag, startPoint x: 223, startPoint y: 470, endPoint x: 223, endPoint y: 527, distance: 57.8
click at [223, 0] on html "7 / Página del producto - 27 de agosto, 20:44:35 Borrador Avance 1 producto asi…" at bounding box center [631, 0] width 1262 height 0
drag, startPoint x: 220, startPoint y: 505, endPoint x: 220, endPoint y: 543, distance: 37.7
click at [220, 0] on html "7 / Página del producto - 27 de agosto, 20:44:35 Borrador Avance 1 producto asi…" at bounding box center [631, 0] width 1262 height 0
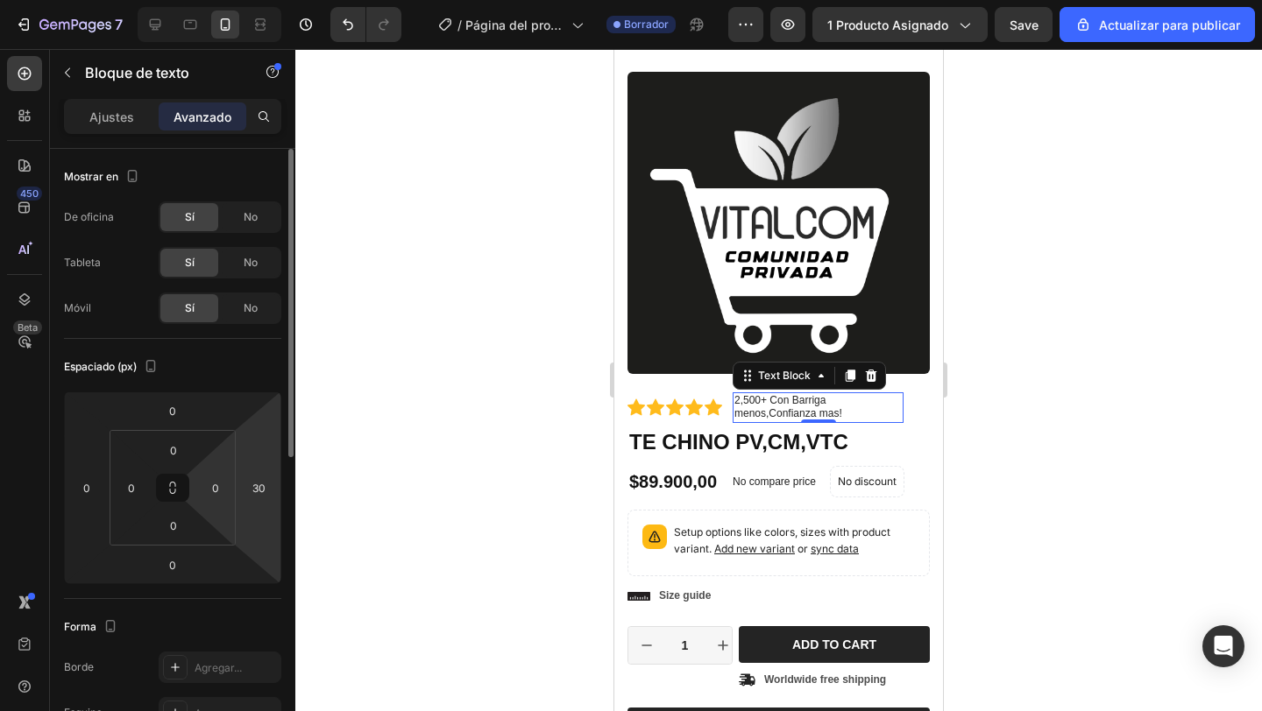
click at [249, 0] on html "7 / Página del producto - 27 de agosto, 20:44:35 Borrador Avance 1 producto asi…" at bounding box center [631, 0] width 1262 height 0
type input "4"
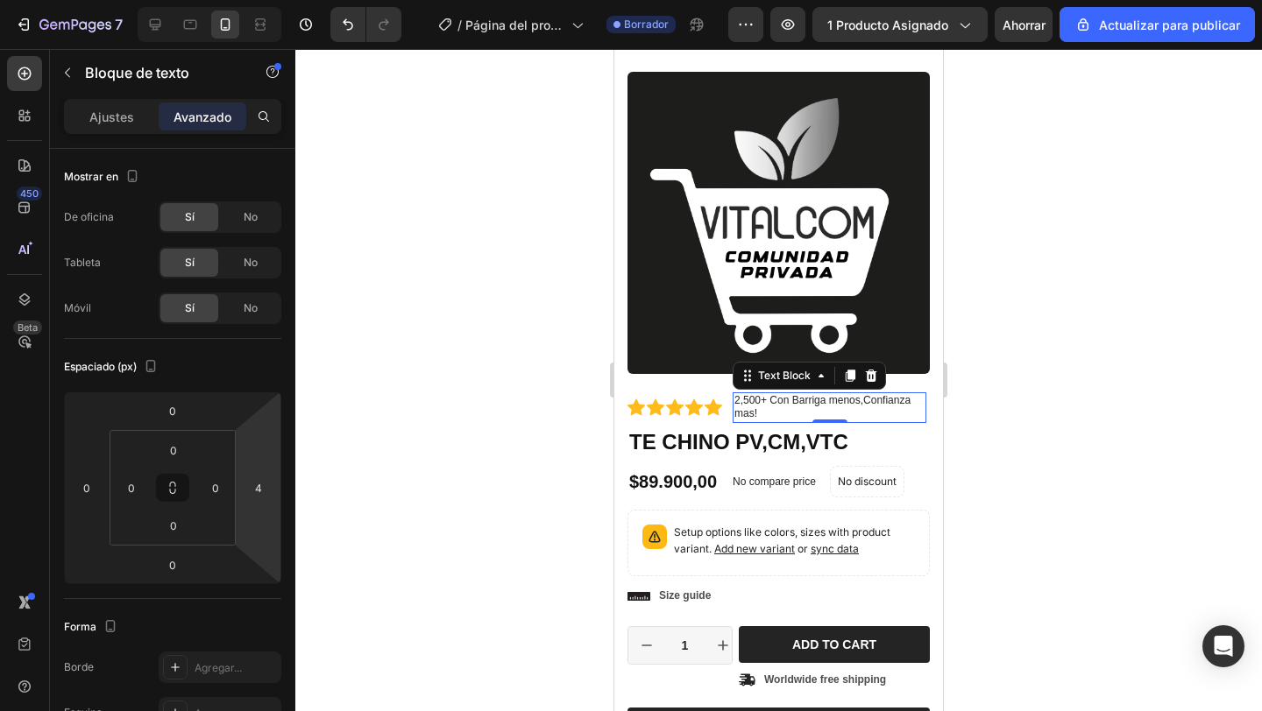
drag, startPoint x: 249, startPoint y: 513, endPoint x: 252, endPoint y: 525, distance: 11.9
click at [252, 0] on html "7 / Página del producto - 27 de agosto, 20:44:35 Borrador Avance 1 producto asi…" at bounding box center [631, 0] width 1262 height 0
click at [414, 498] on div at bounding box center [778, 380] width 966 height 662
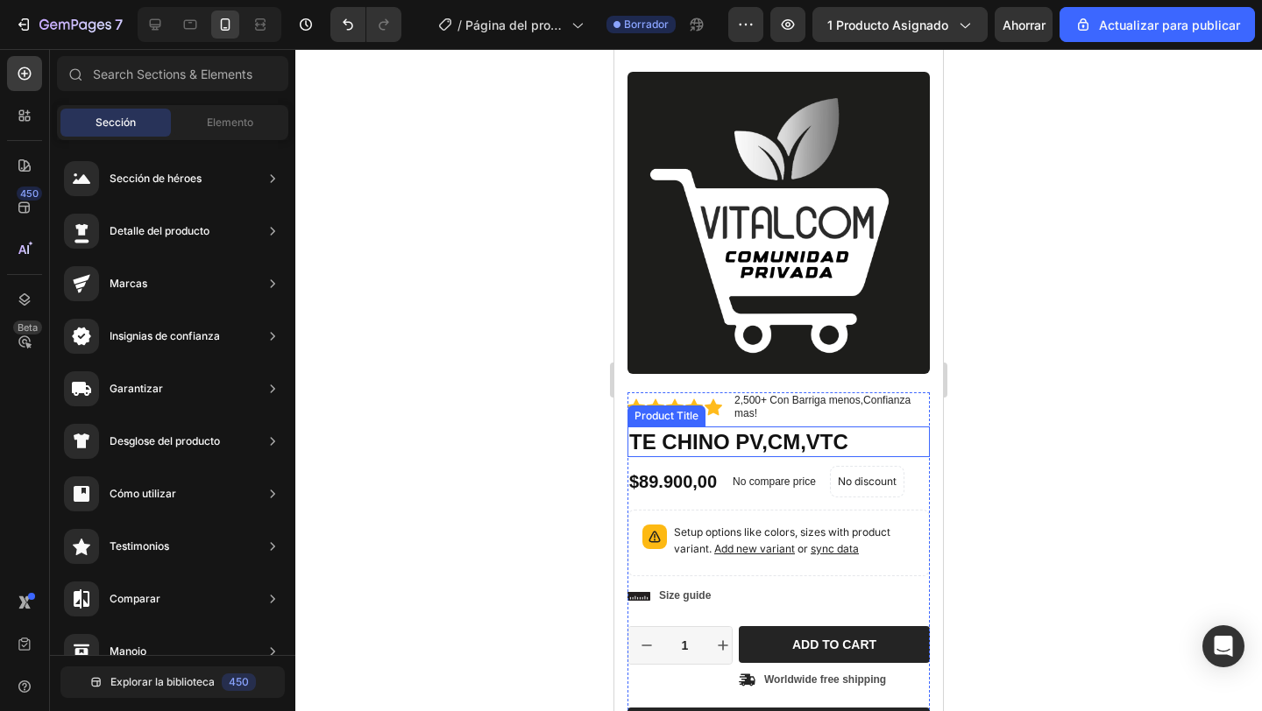
click at [697, 451] on h1 "TE CHINO PV,CM,VTC" at bounding box center [778, 442] width 302 height 31
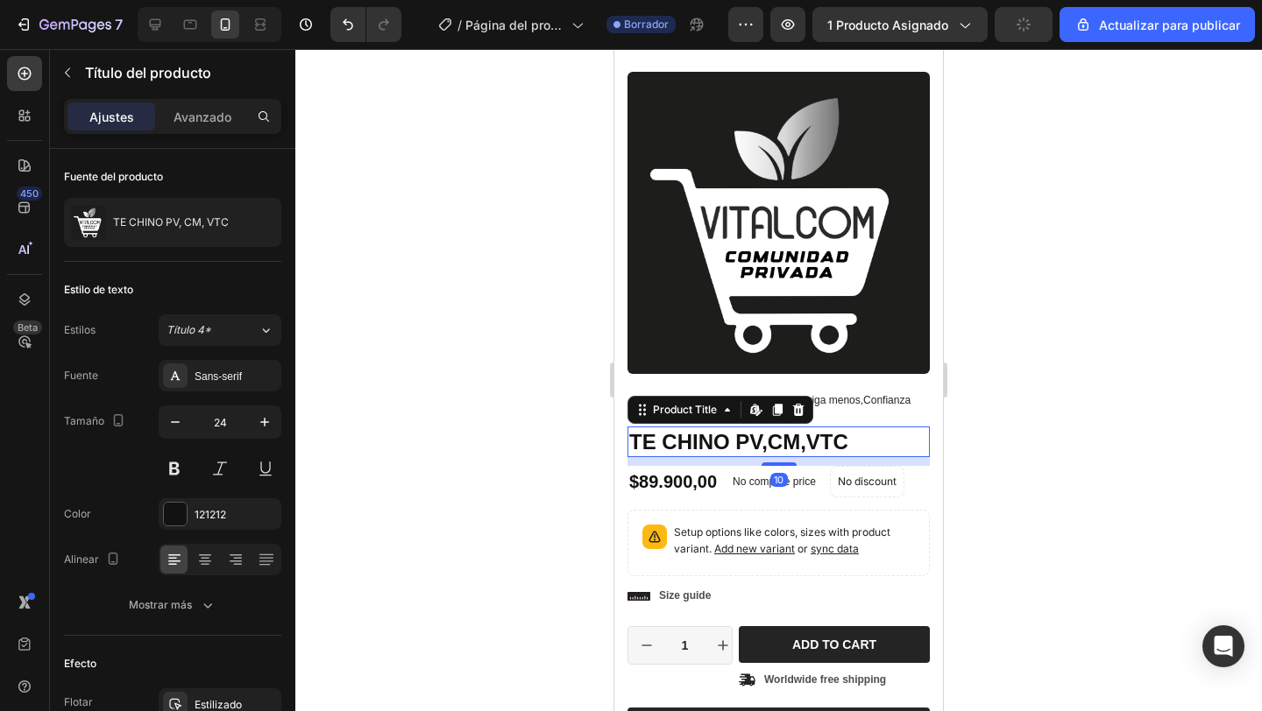
click at [556, 350] on div at bounding box center [778, 380] width 966 height 662
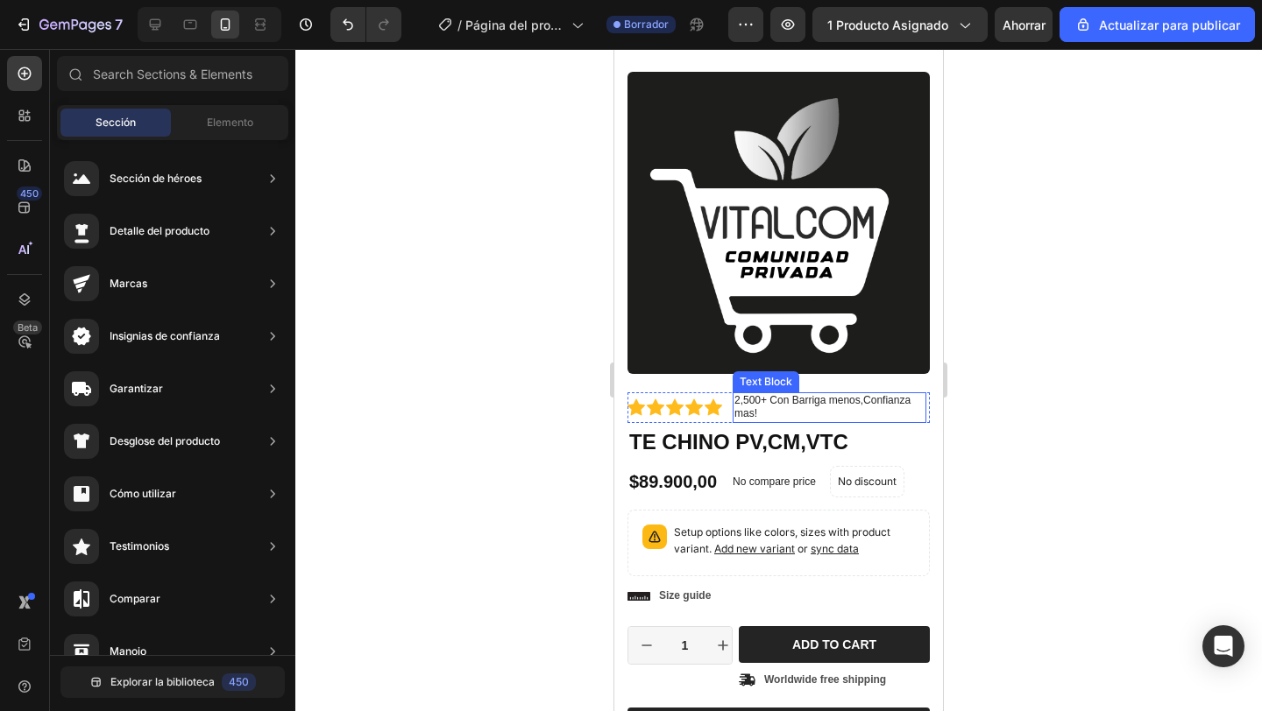
click at [765, 416] on p "2,500+ Con Barriga menos,Confianza mas!" at bounding box center [829, 407] width 190 height 27
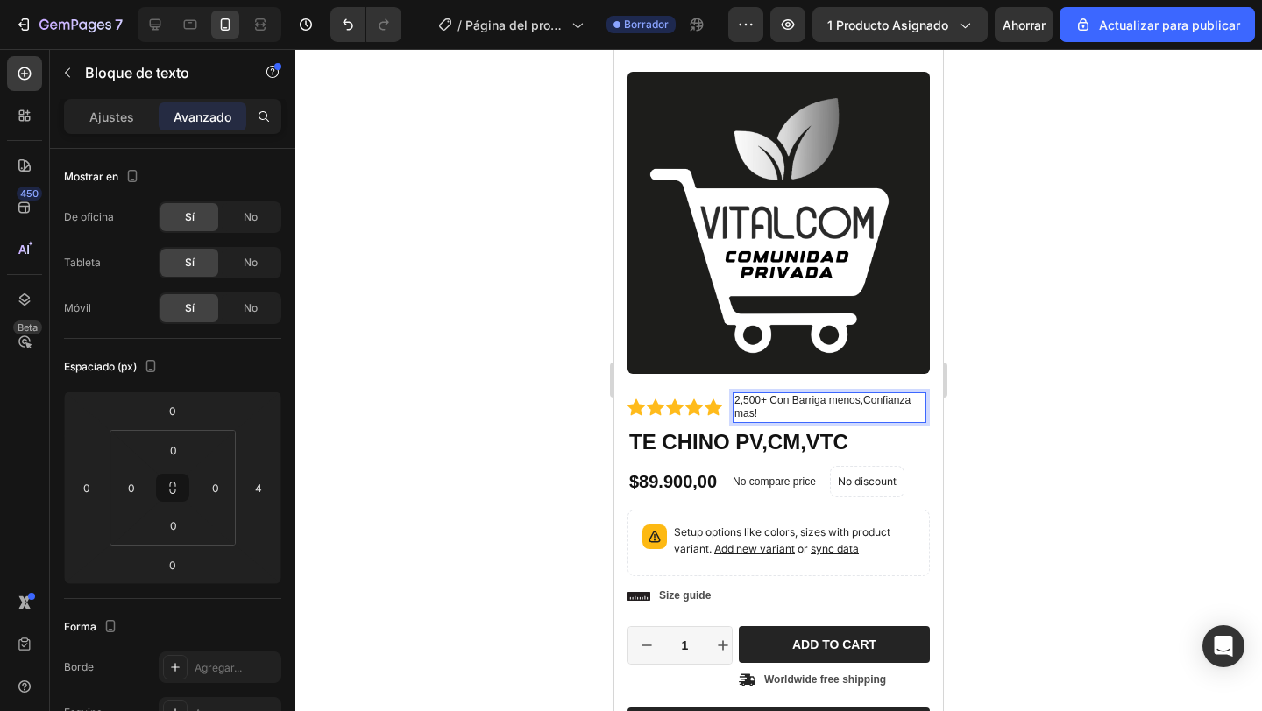
click at [860, 401] on p "2,500+ Con Barriga menos,Confianza mas!" at bounding box center [829, 407] width 190 height 27
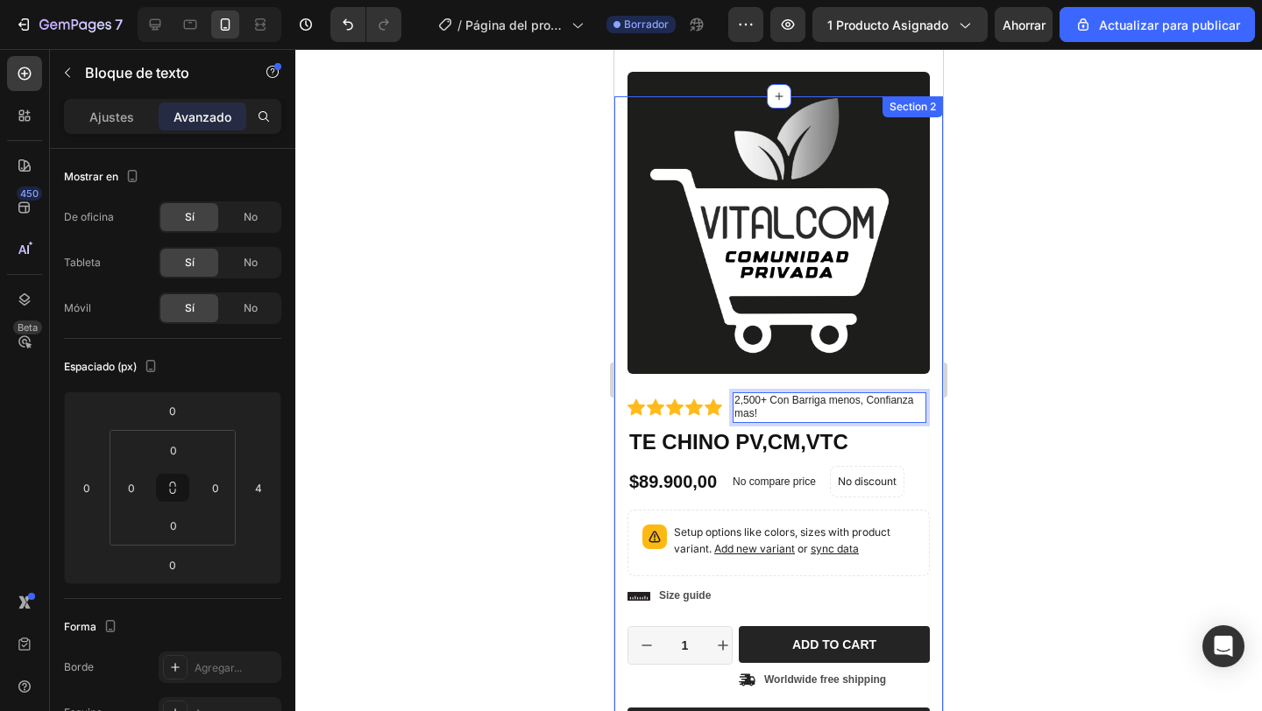
click at [930, 420] on div "Product Images Material Shipping Care instruction Accordion Icon Icon Icon Icon…" at bounding box center [778, 531] width 329 height 870
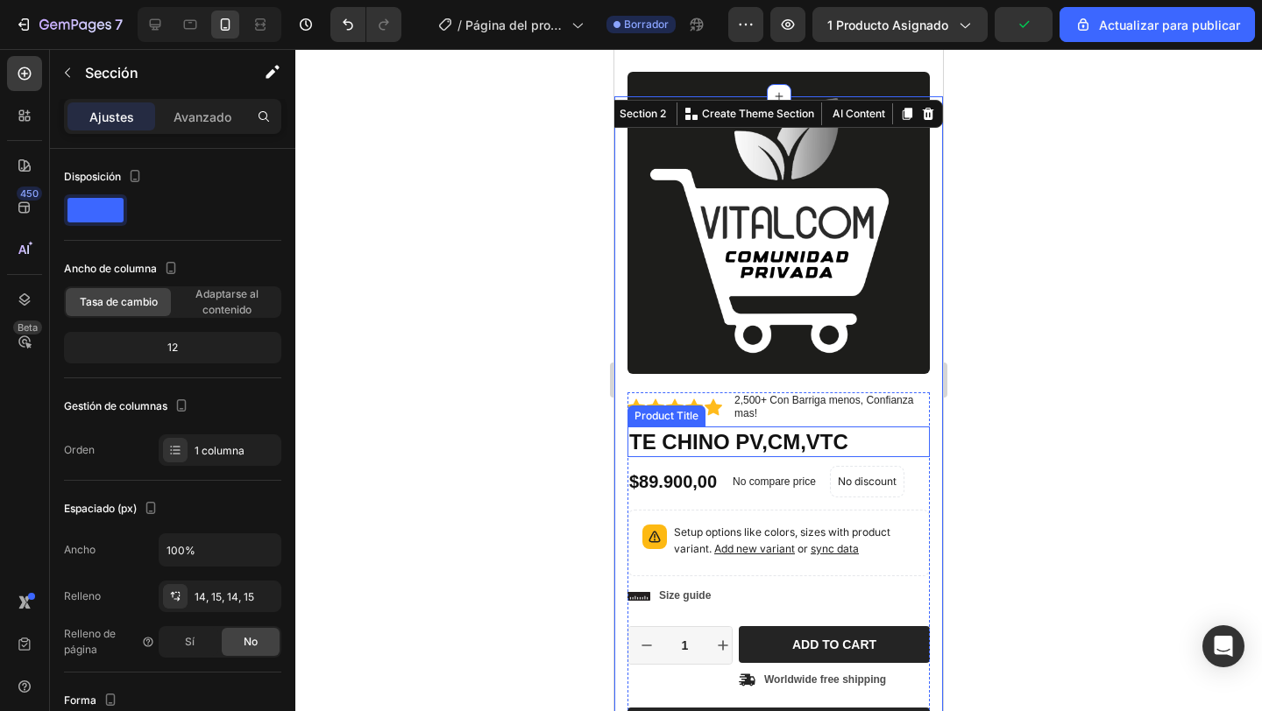
click at [711, 439] on h1 "TE CHINO PV,CM,VTC" at bounding box center [778, 442] width 302 height 31
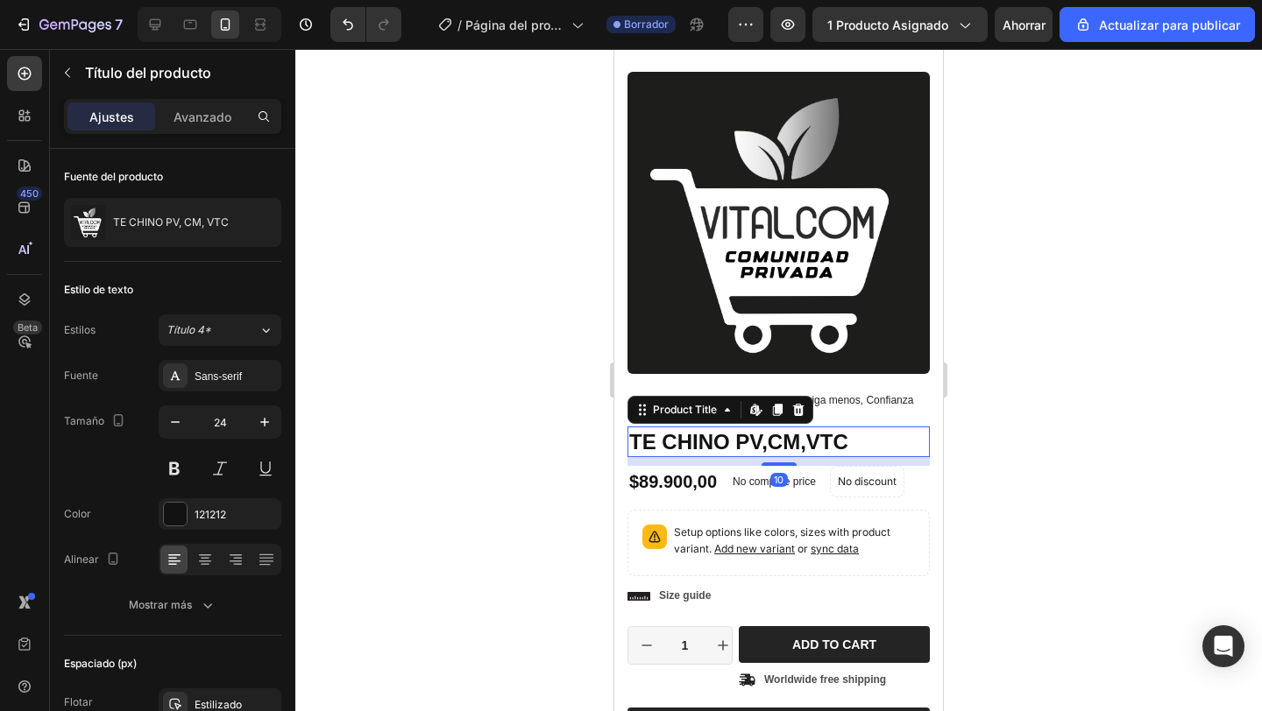
click at [859, 441] on h1 "TE CHINO PV,CM,VTC" at bounding box center [778, 442] width 302 height 31
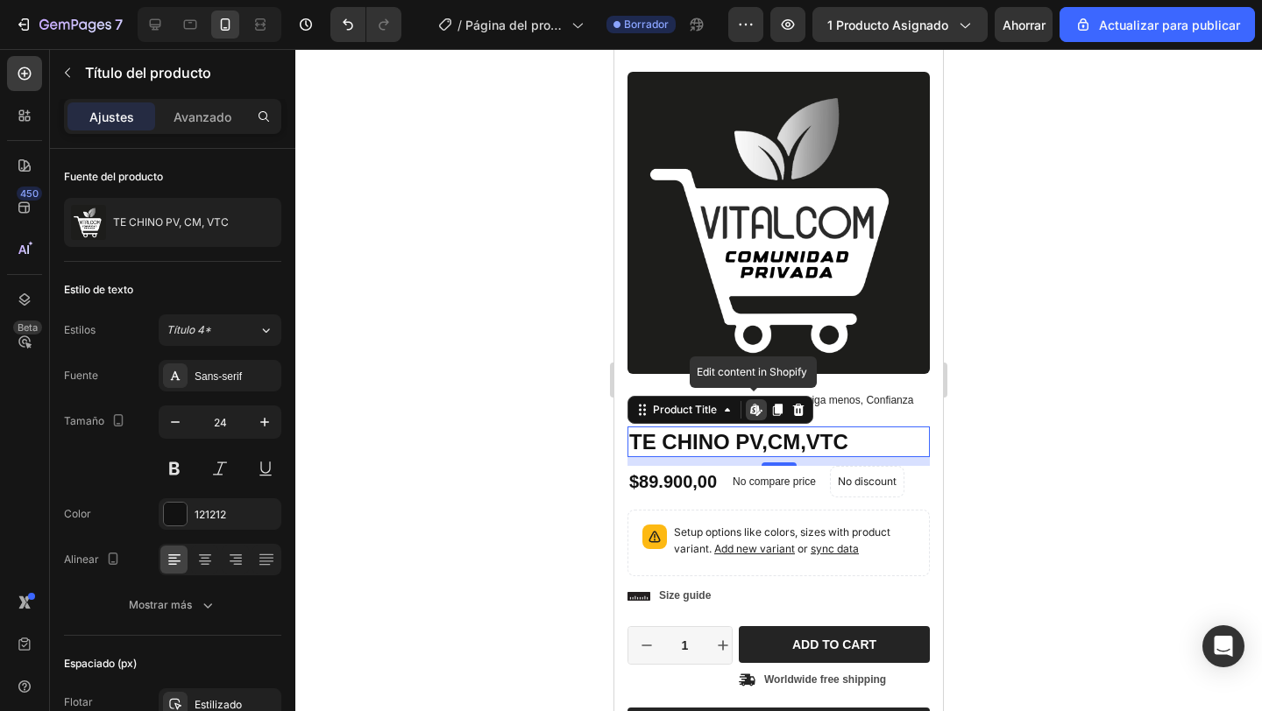
click at [859, 441] on h1 "TE CHINO PV,CM,VTC" at bounding box center [778, 442] width 302 height 31
click at [812, 444] on h1 "TE CHINO PV,CM,VTC" at bounding box center [778, 442] width 302 height 31
click at [777, 438] on h1 "TE CHINO PV,CM,VTC" at bounding box center [778, 442] width 302 height 31
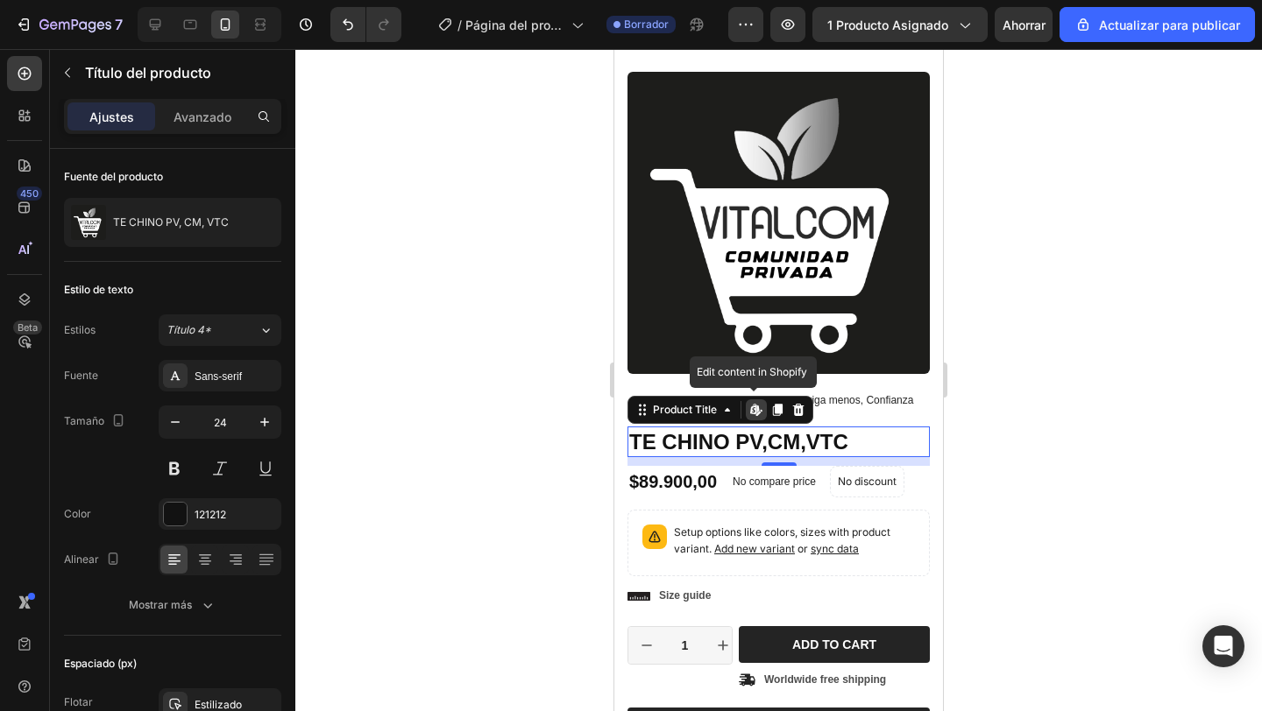
click at [757, 410] on icon at bounding box center [758, 409] width 3 height 8
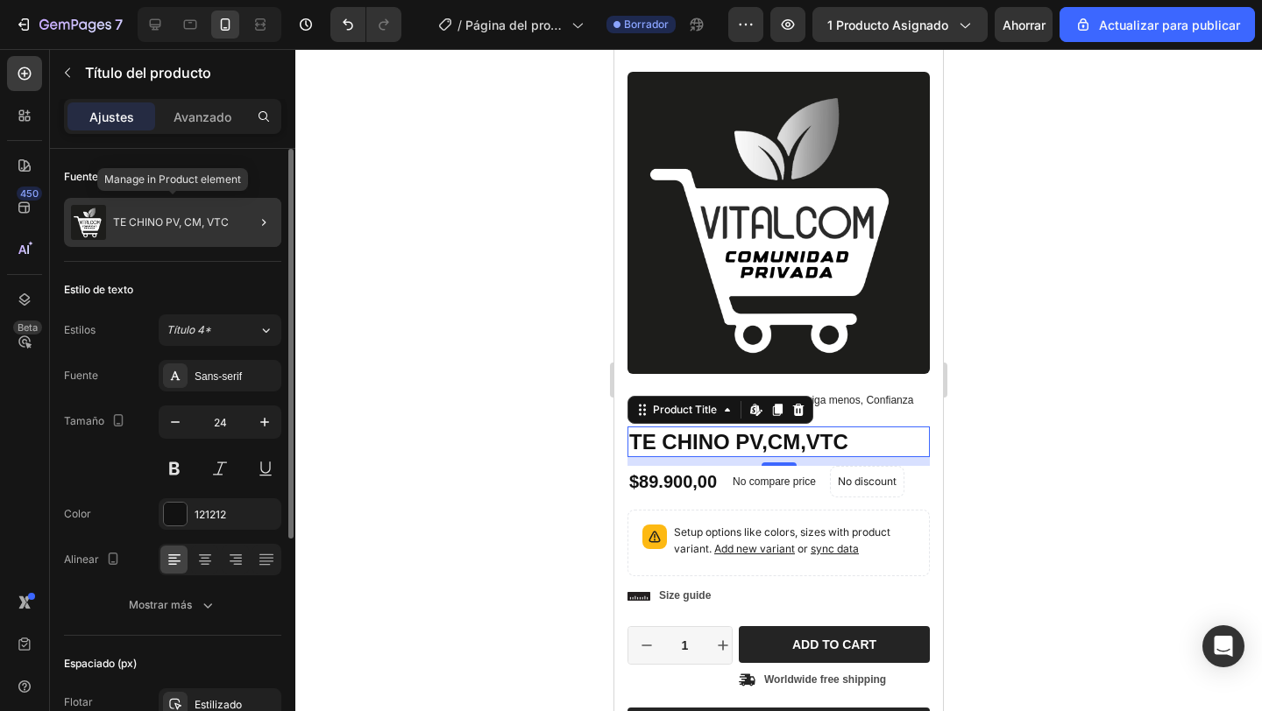
click at [205, 241] on div "TE CHINO PV, CM, VTC" at bounding box center [172, 222] width 217 height 49
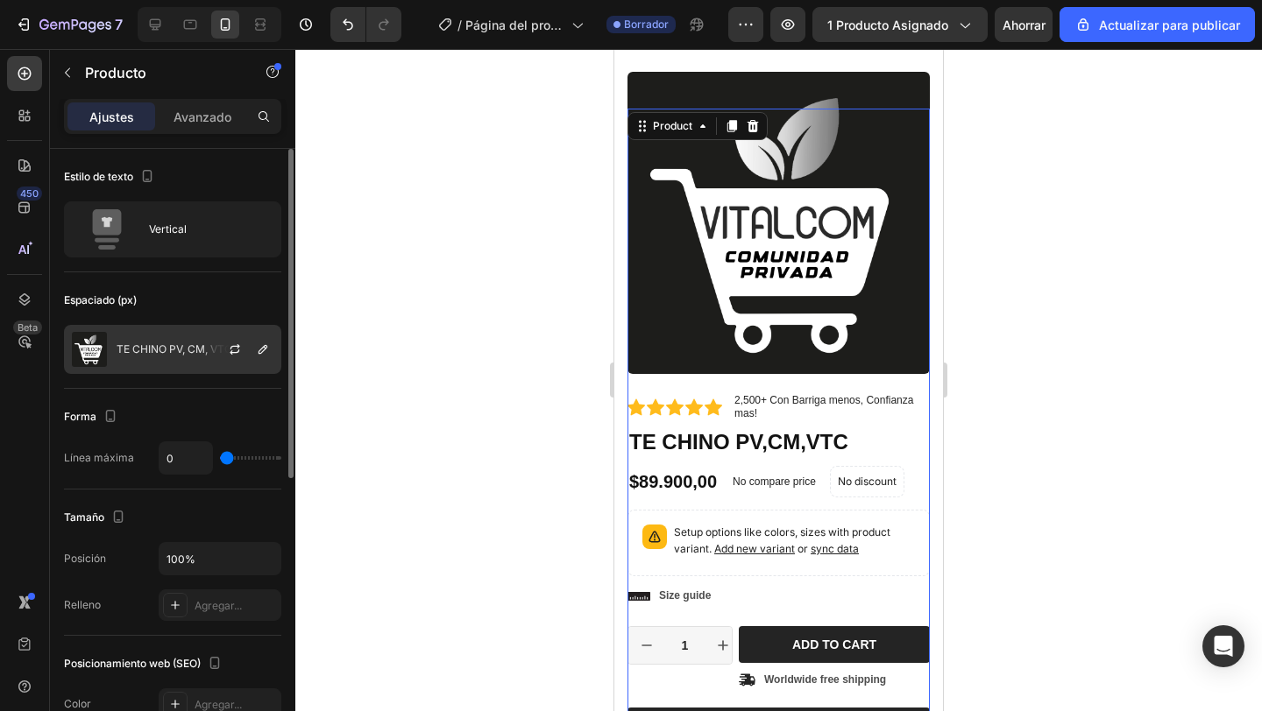
click at [194, 354] on font "TE CHINO PV, CM, VTC" at bounding box center [175, 349] width 116 height 13
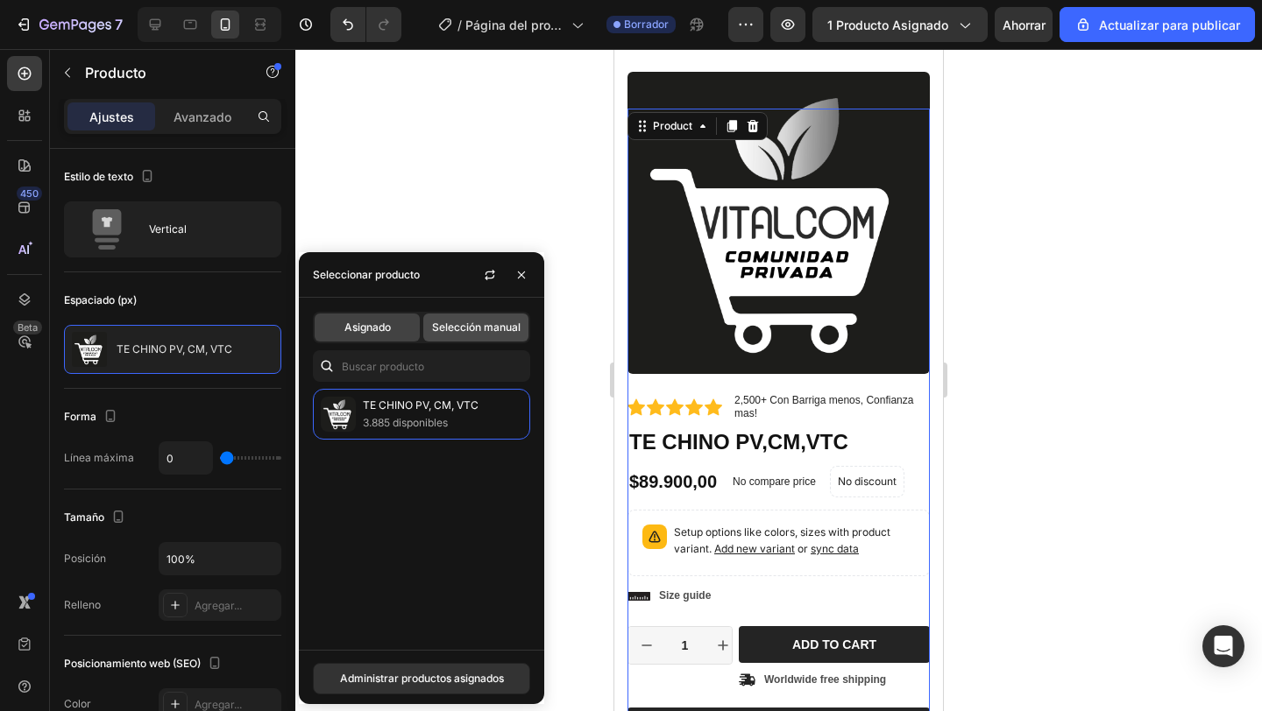
click at [469, 336] on div "Selección manual" at bounding box center [475, 328] width 105 height 28
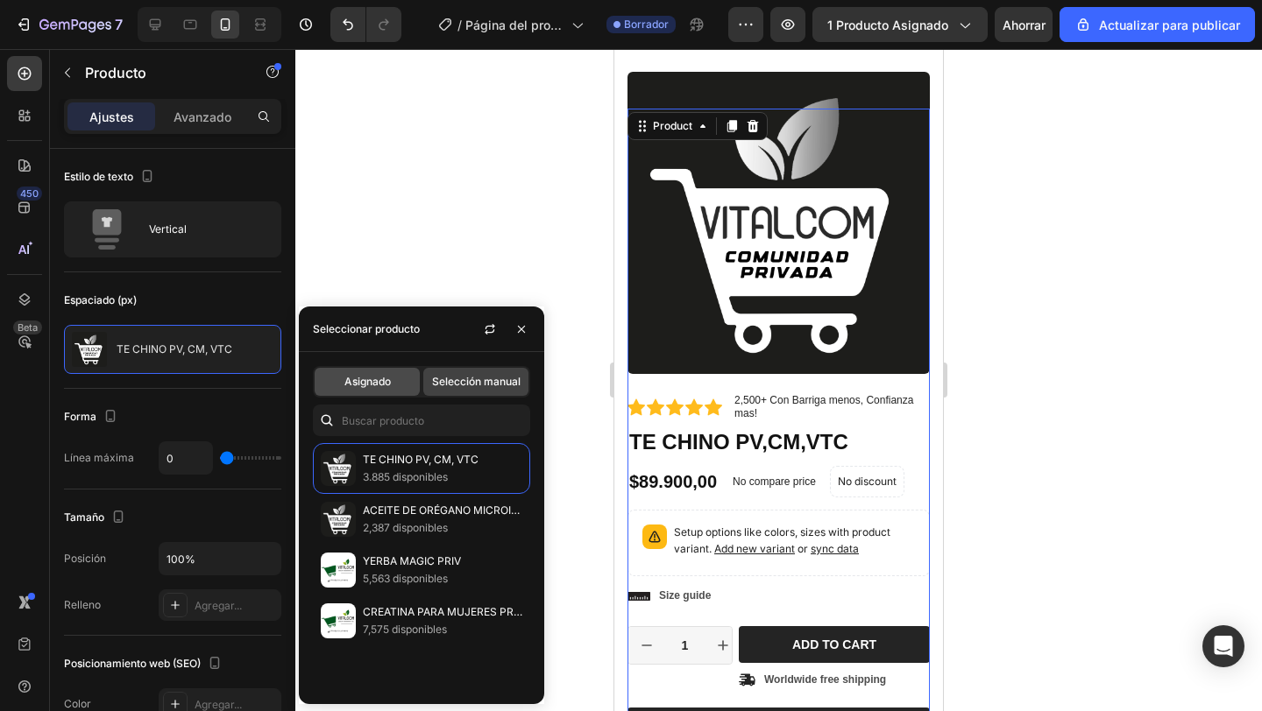
click at [385, 388] on span "Asignado" at bounding box center [367, 382] width 46 height 16
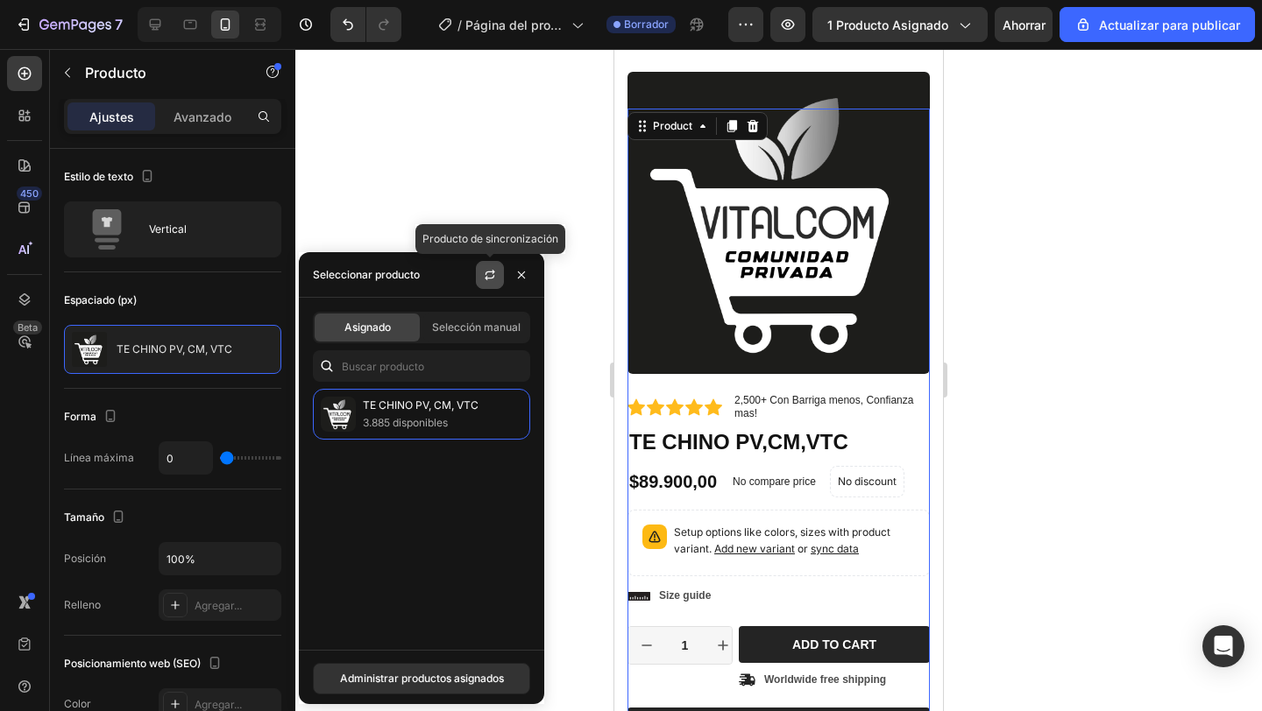
click at [477, 276] on button "button" at bounding box center [490, 275] width 28 height 28
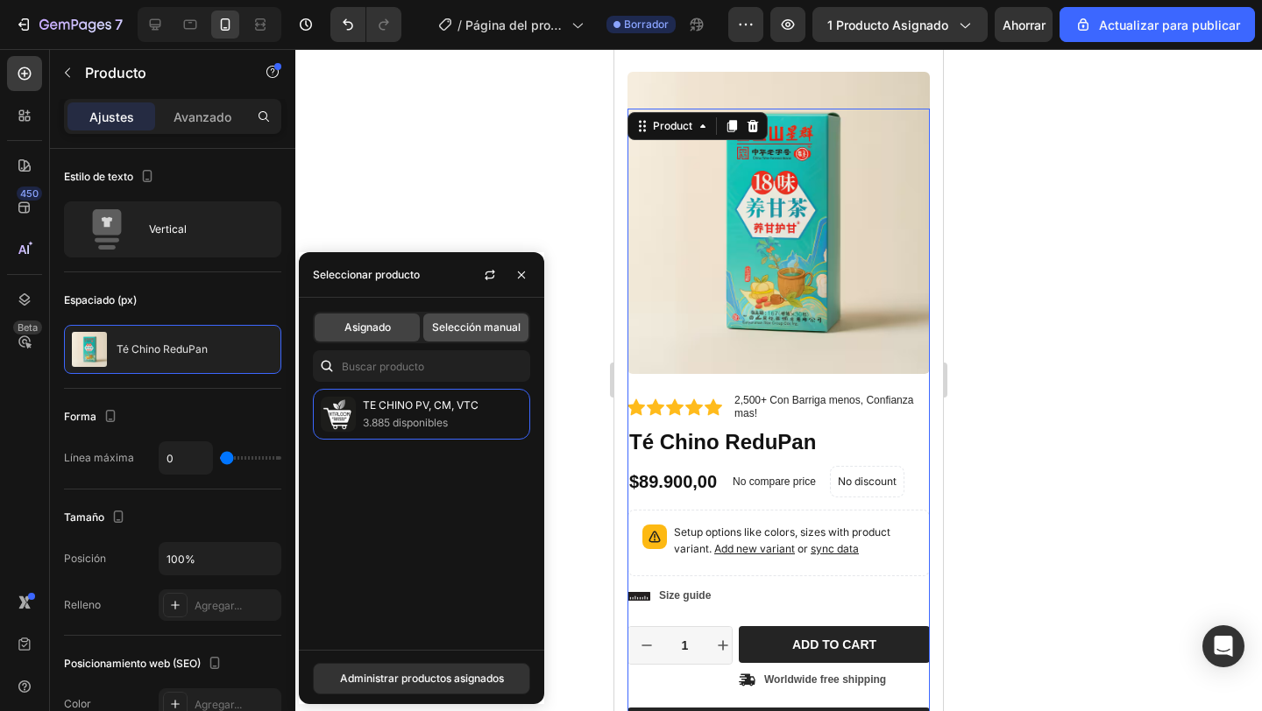
click at [470, 329] on font "Selección manual" at bounding box center [476, 327] width 88 height 13
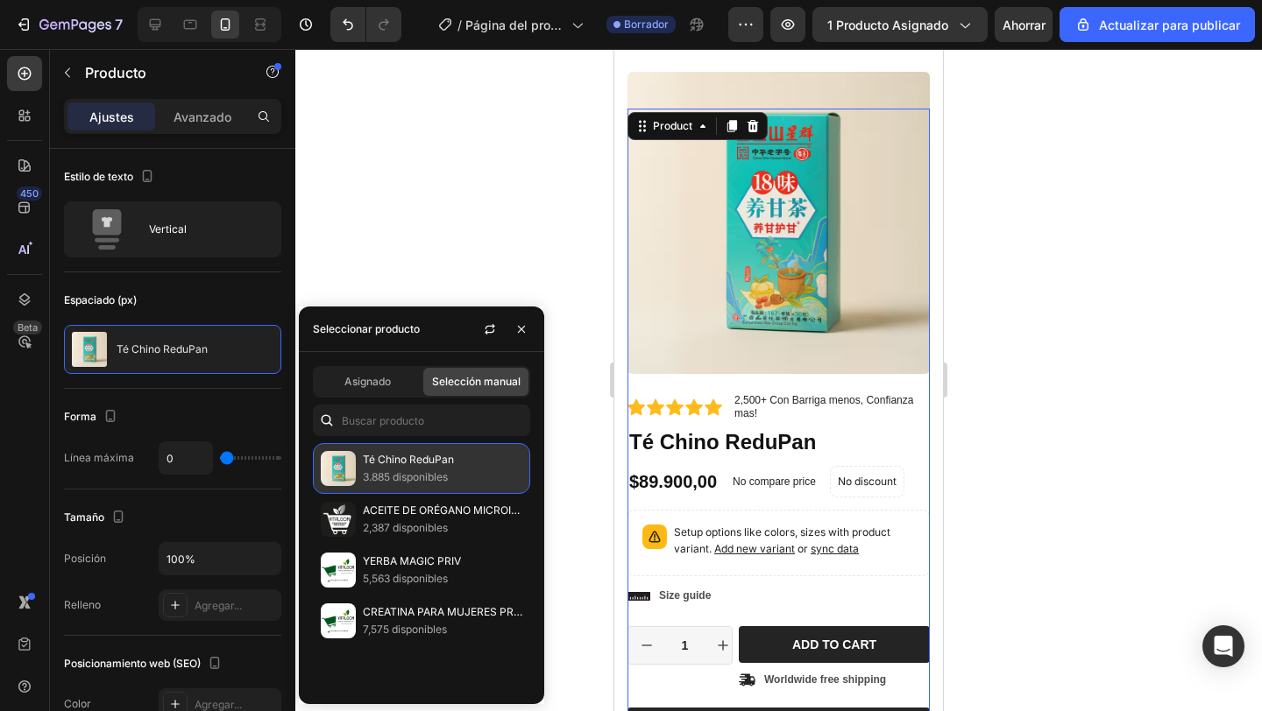
click at [463, 470] on p "3.885 disponibles" at bounding box center [442, 478] width 159 height 18
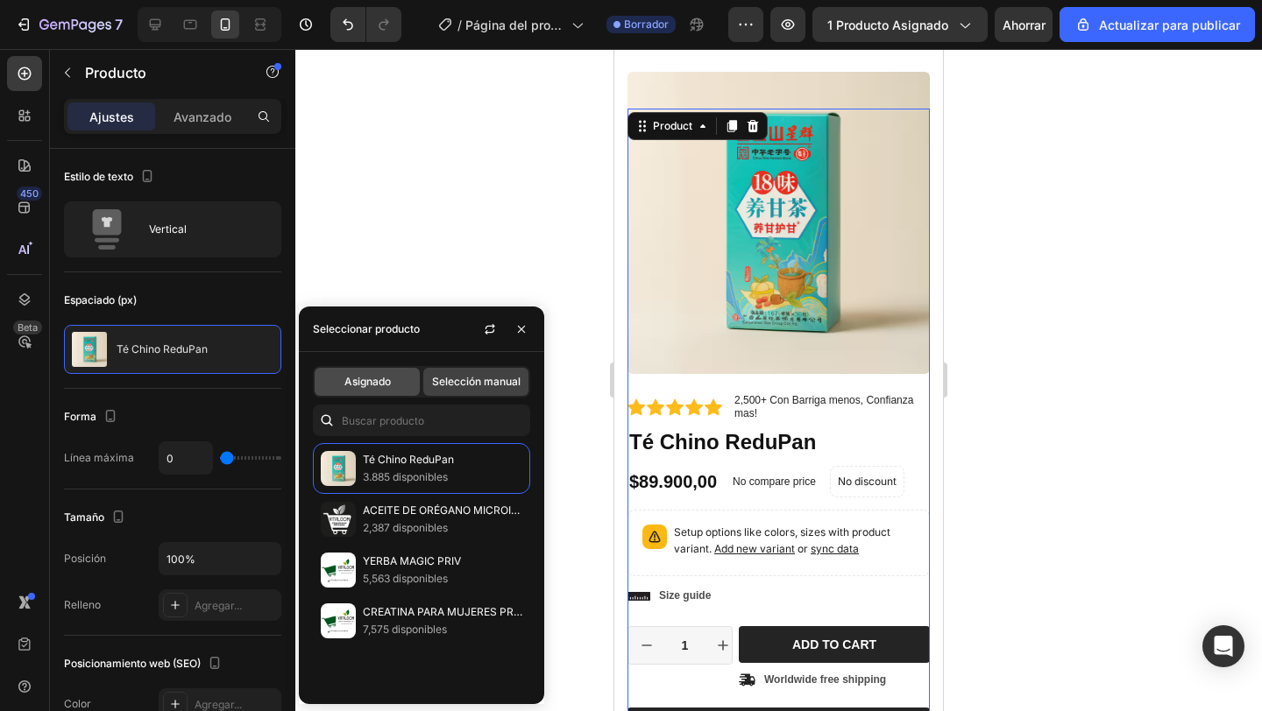
click at [391, 394] on div "Asignado" at bounding box center [367, 382] width 105 height 28
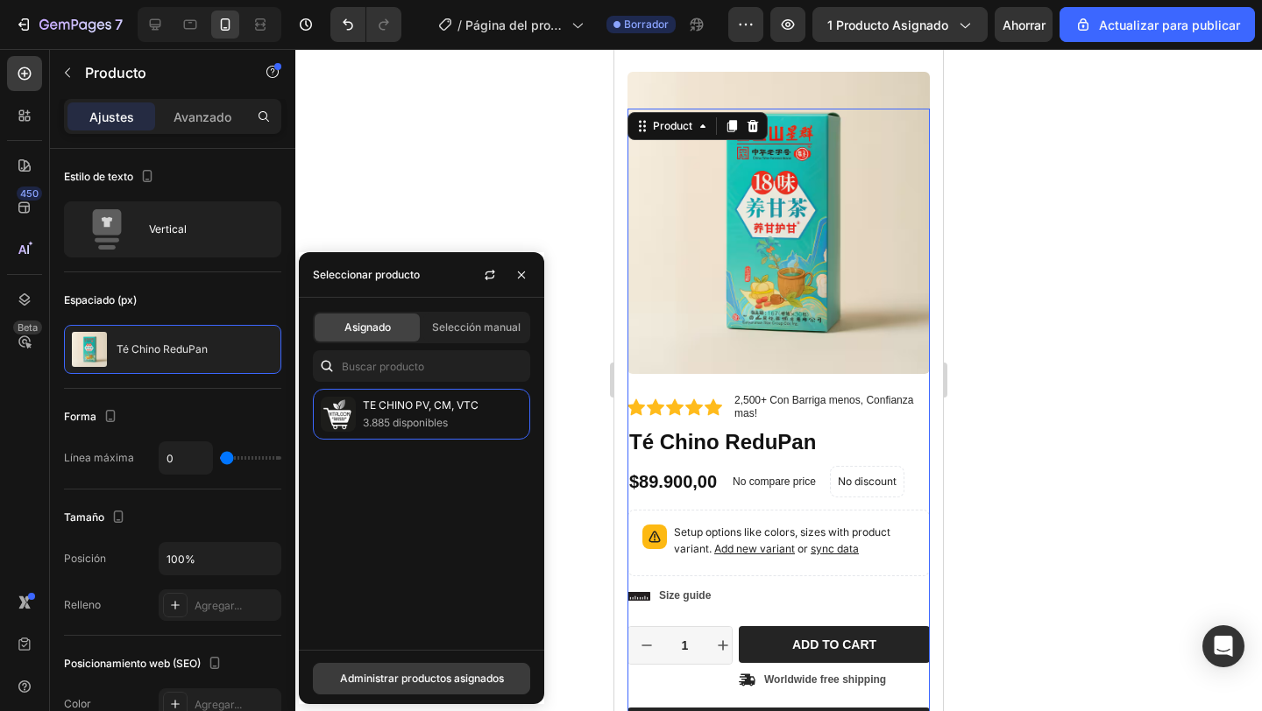
click at [459, 672] on font "Administrar productos asignados" at bounding box center [422, 678] width 164 height 13
click at [459, 671] on div at bounding box center [778, 380] width 966 height 662
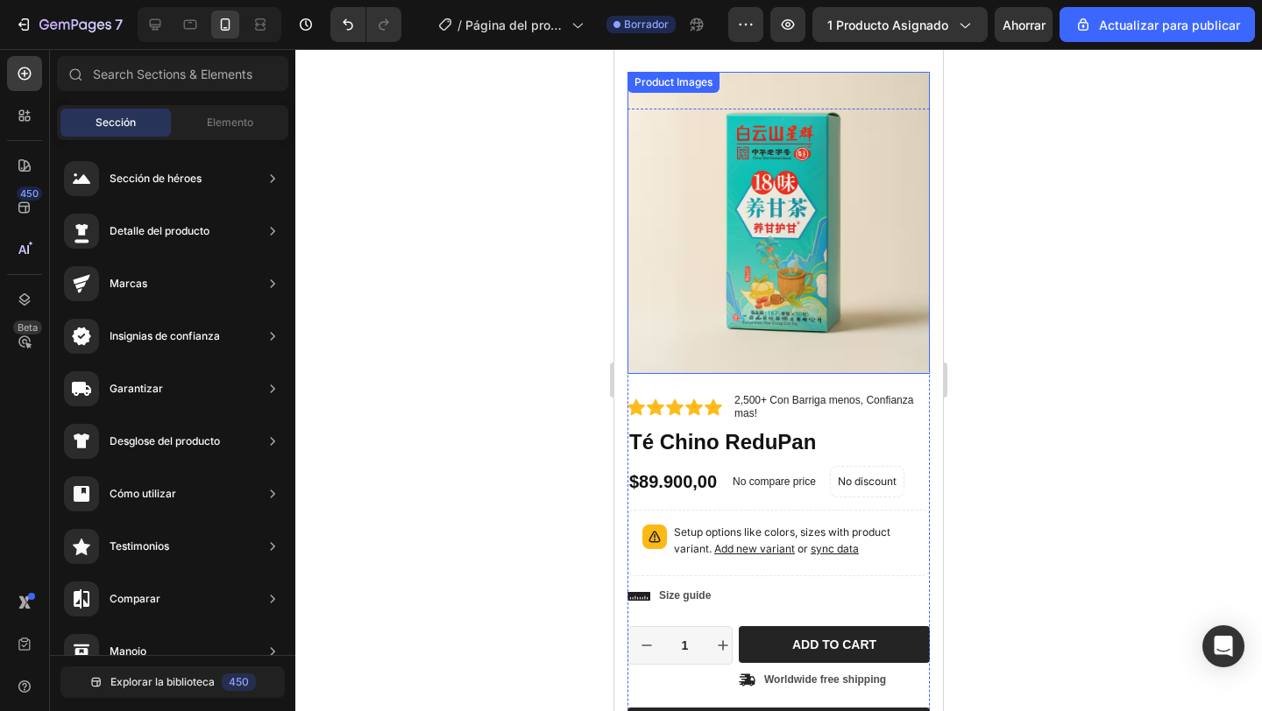
click at [700, 341] on img at bounding box center [778, 223] width 302 height 302
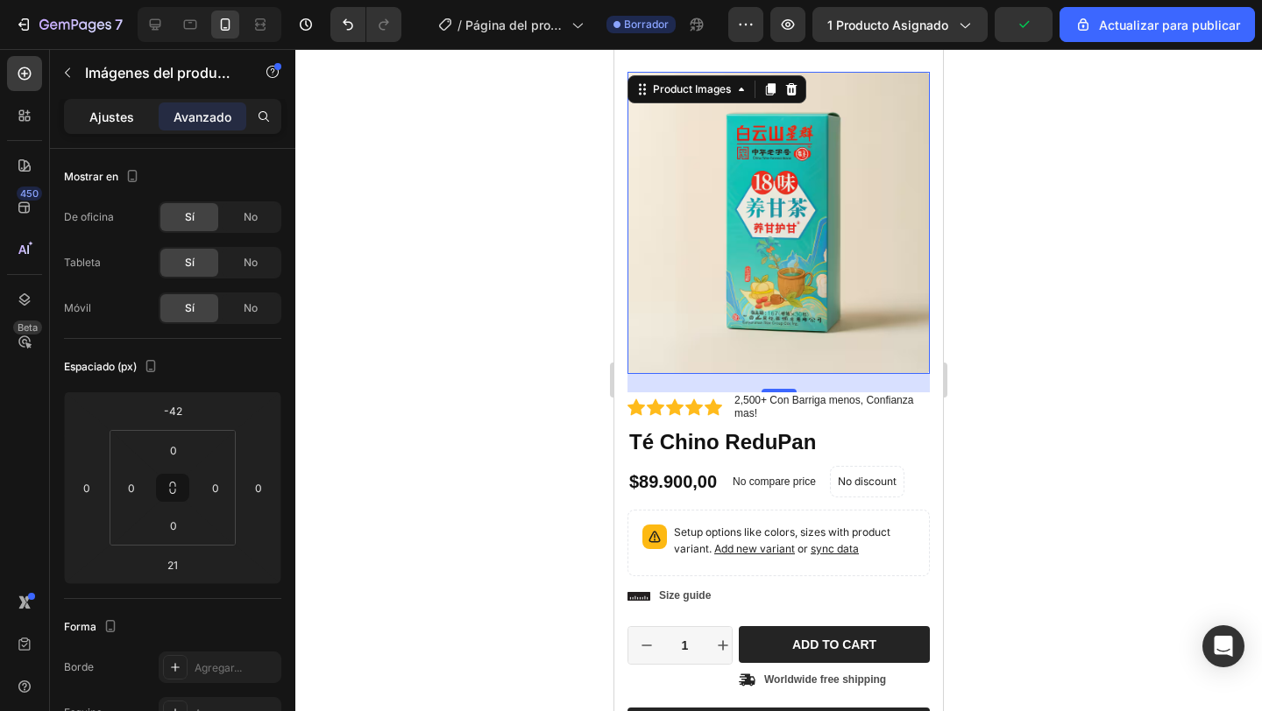
click at [122, 130] on div "Ajustes" at bounding box center [111, 117] width 88 height 28
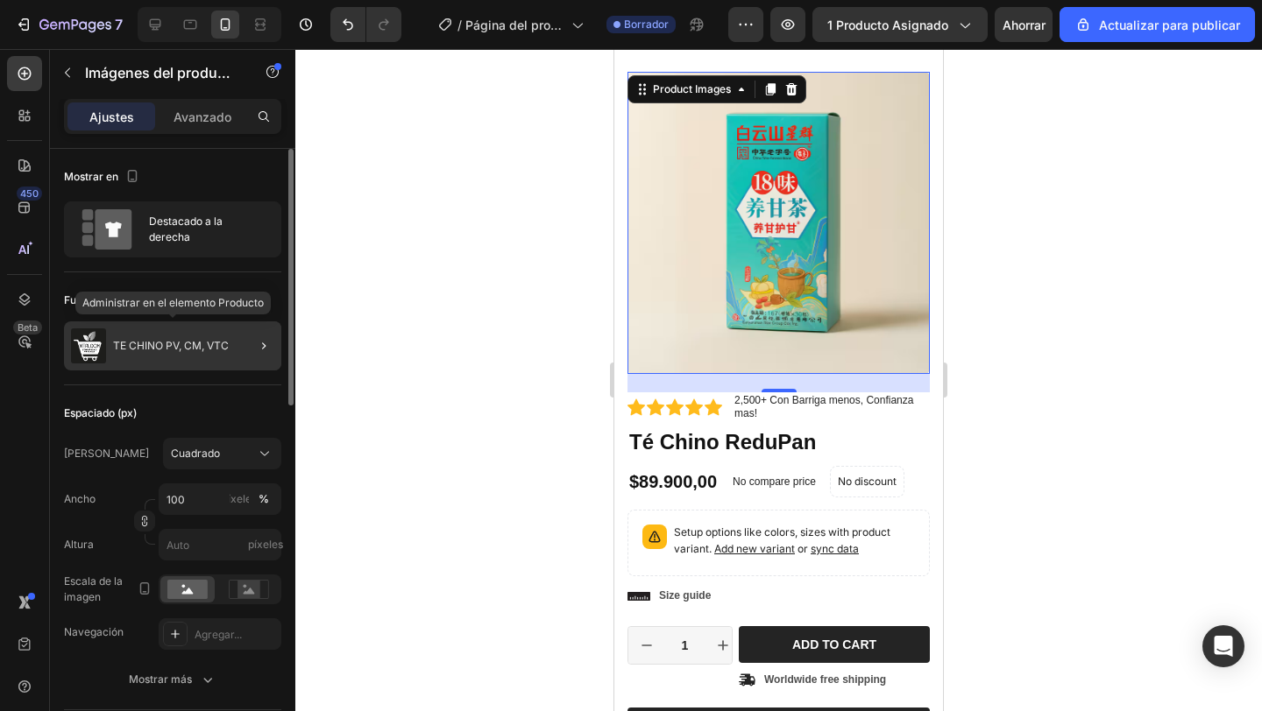
click at [209, 334] on div "TE CHINO PV, CM, VTC" at bounding box center [172, 346] width 217 height 49
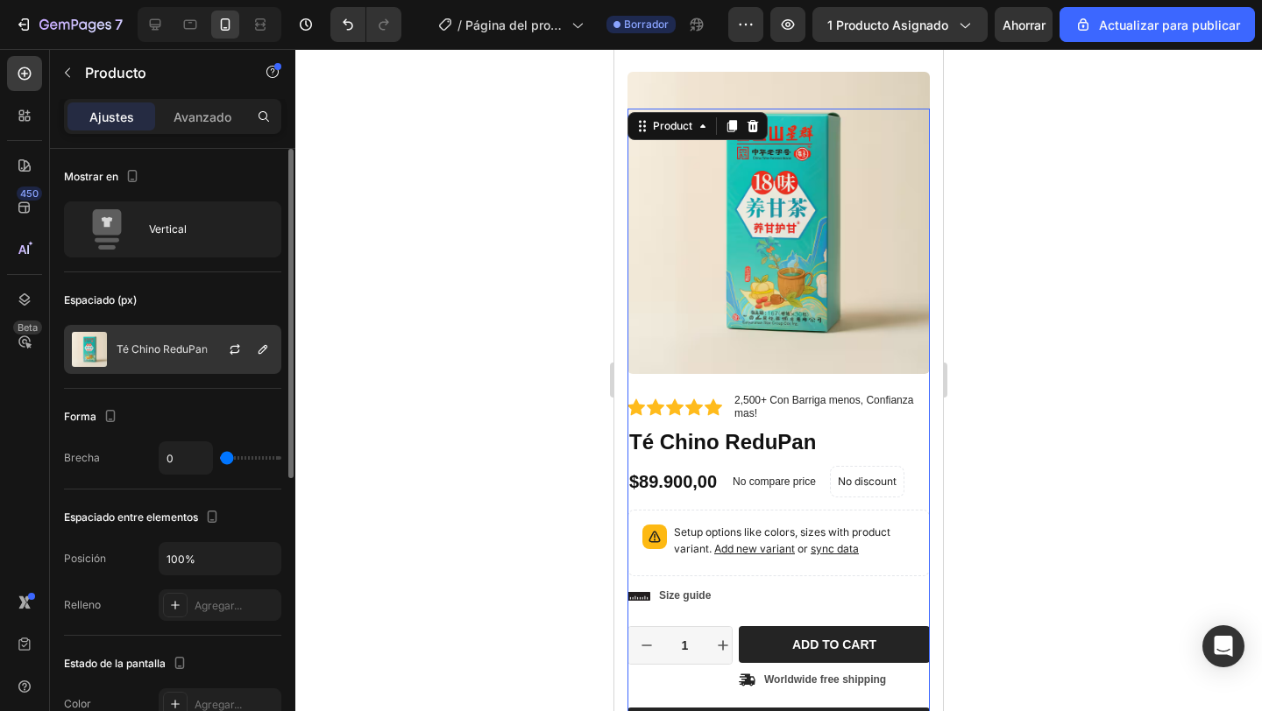
click at [201, 357] on div "Té Chino ReduPan" at bounding box center [172, 349] width 217 height 49
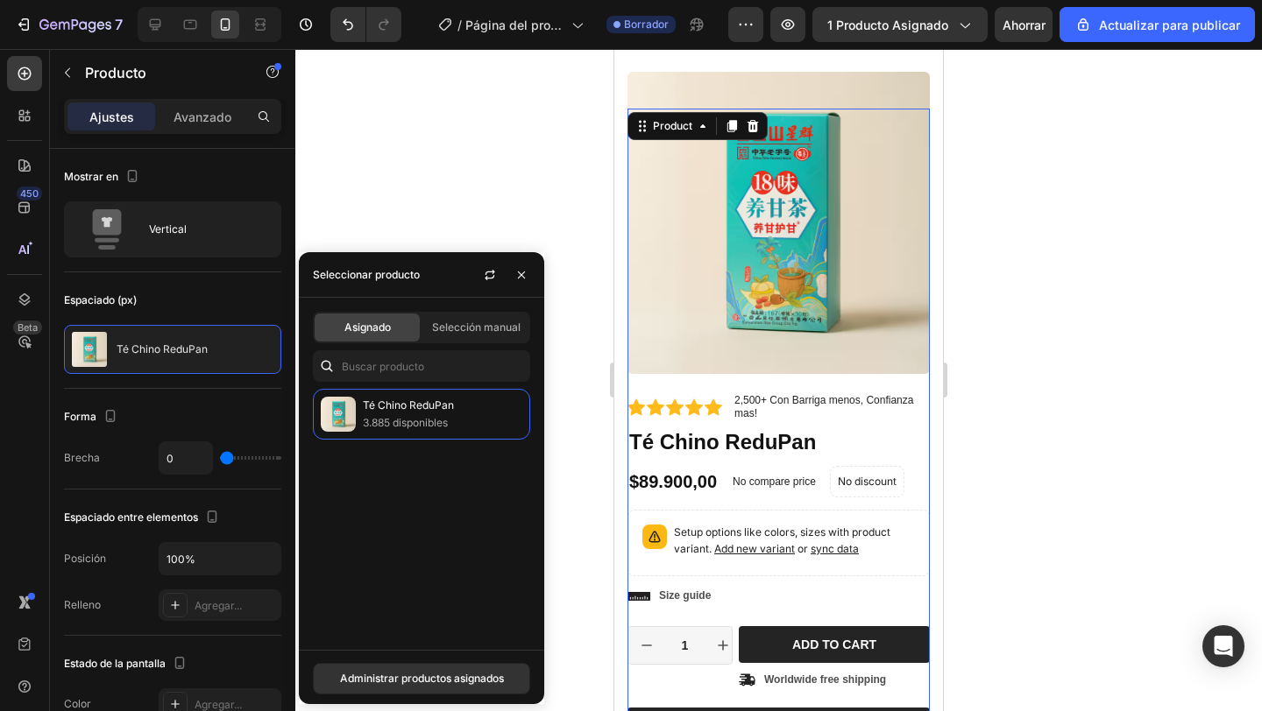
click at [572, 254] on div at bounding box center [778, 380] width 966 height 662
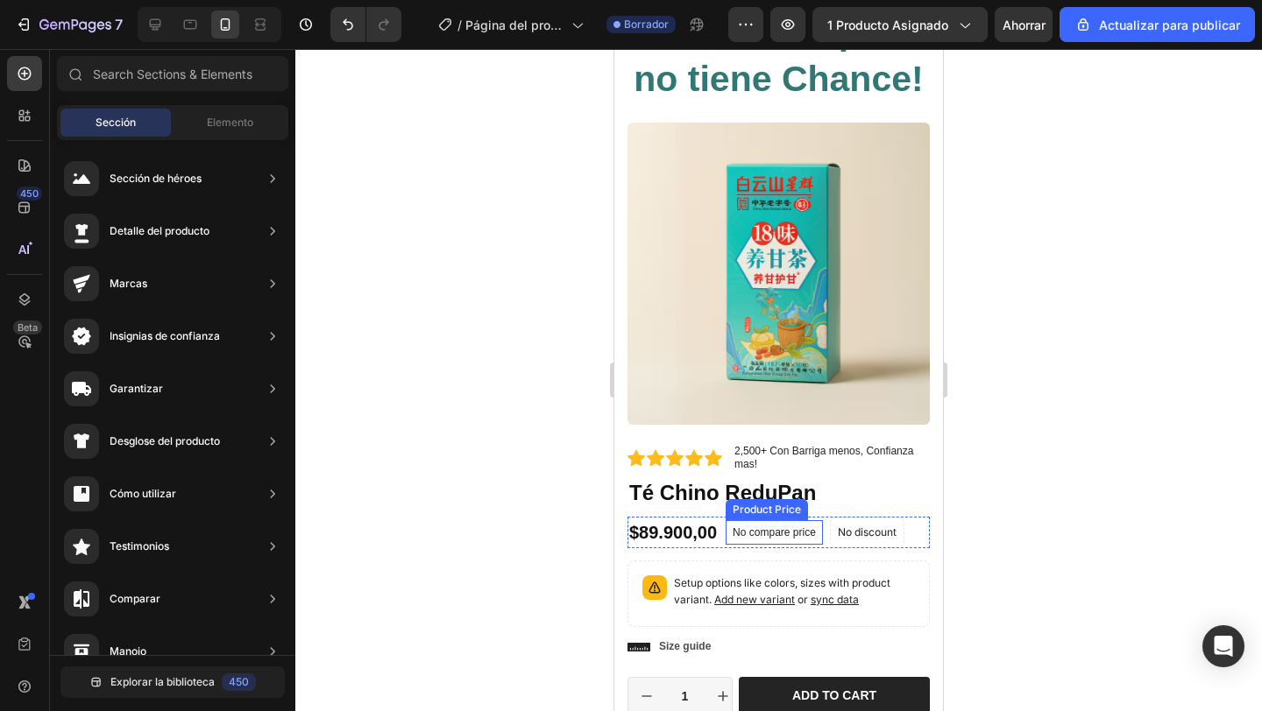
scroll to position [0, 0]
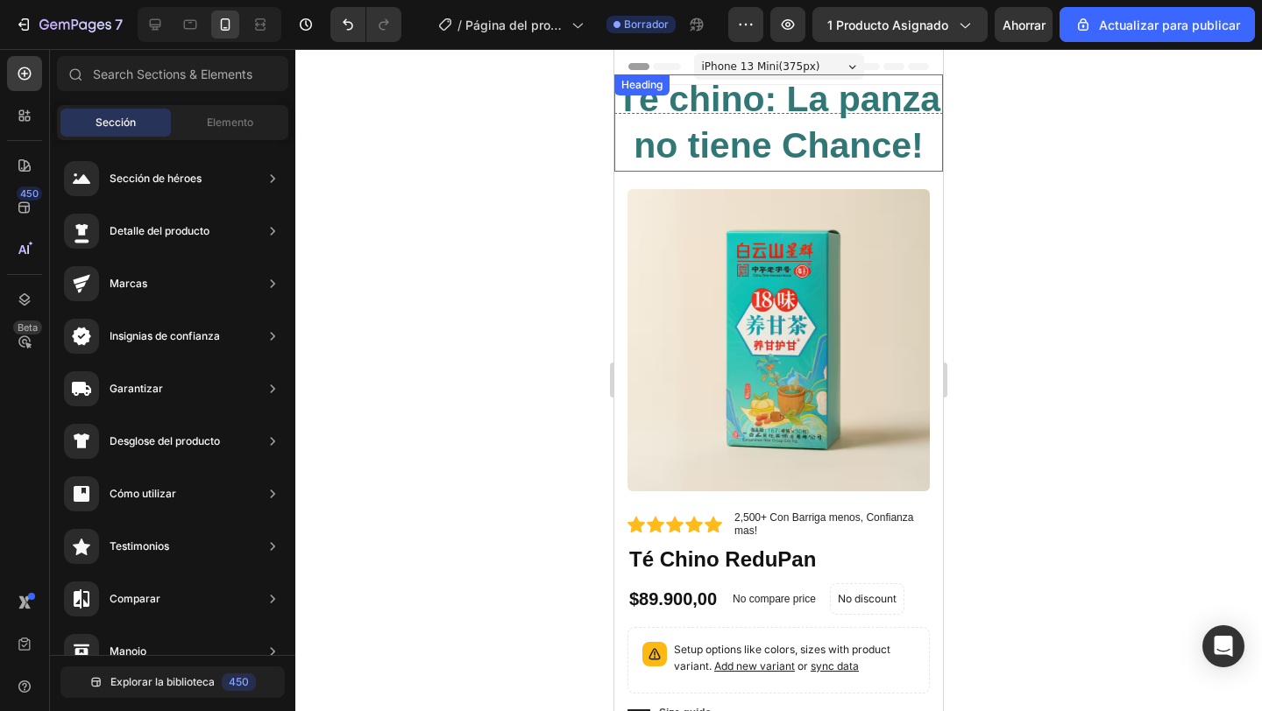
click at [803, 155] on strong "Té chino: La panza no tiene Chance!" at bounding box center [778, 122] width 323 height 87
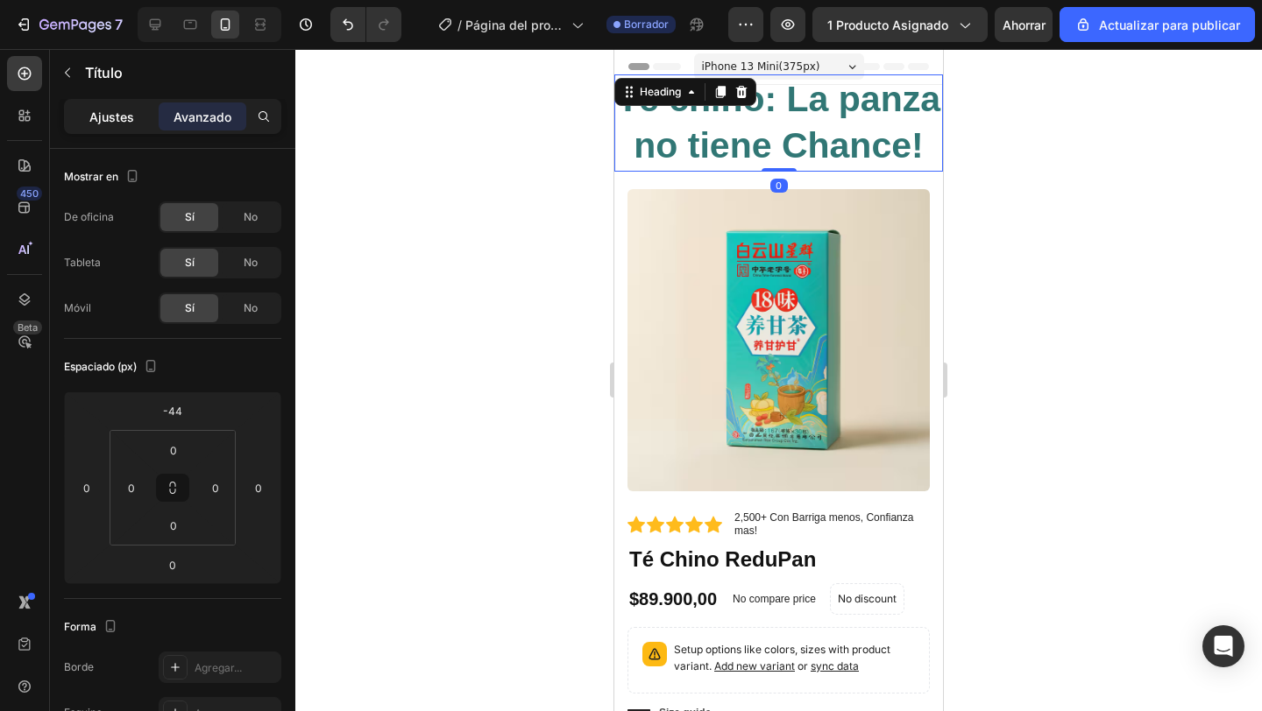
click at [138, 107] on div "Ajustes" at bounding box center [111, 117] width 88 height 28
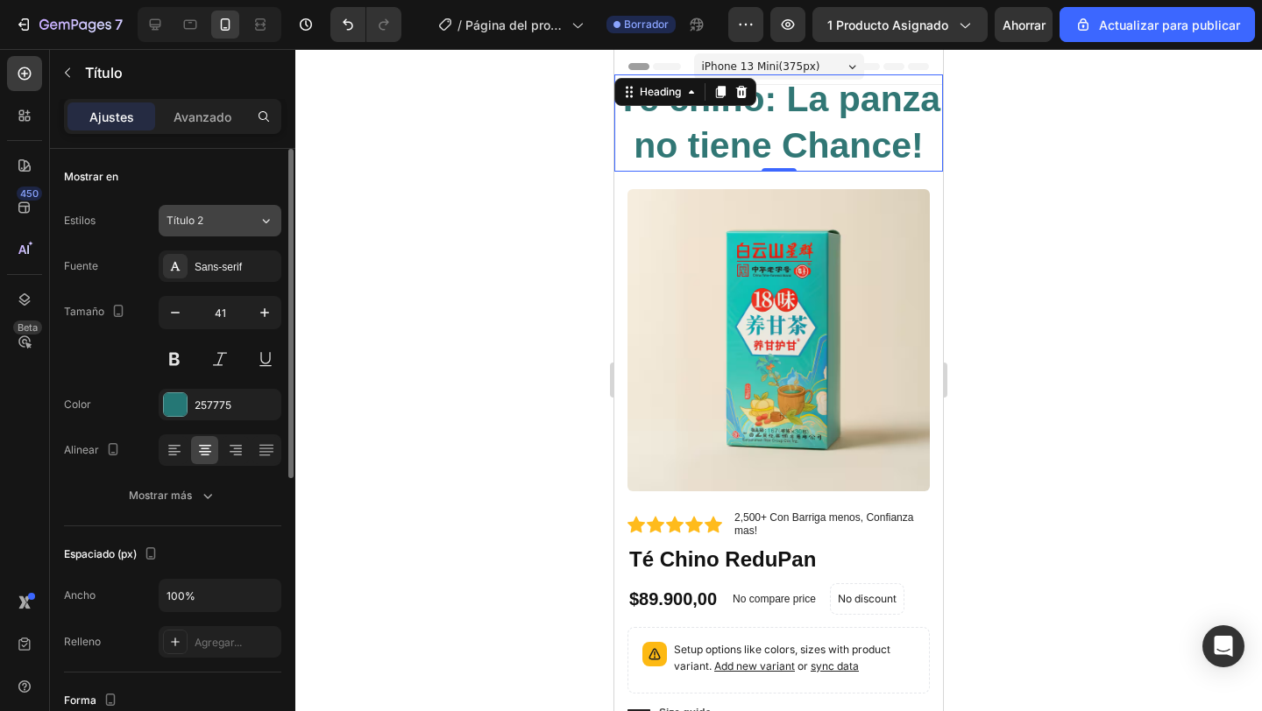
click at [252, 229] on button "Título 2" at bounding box center [220, 221] width 123 height 32
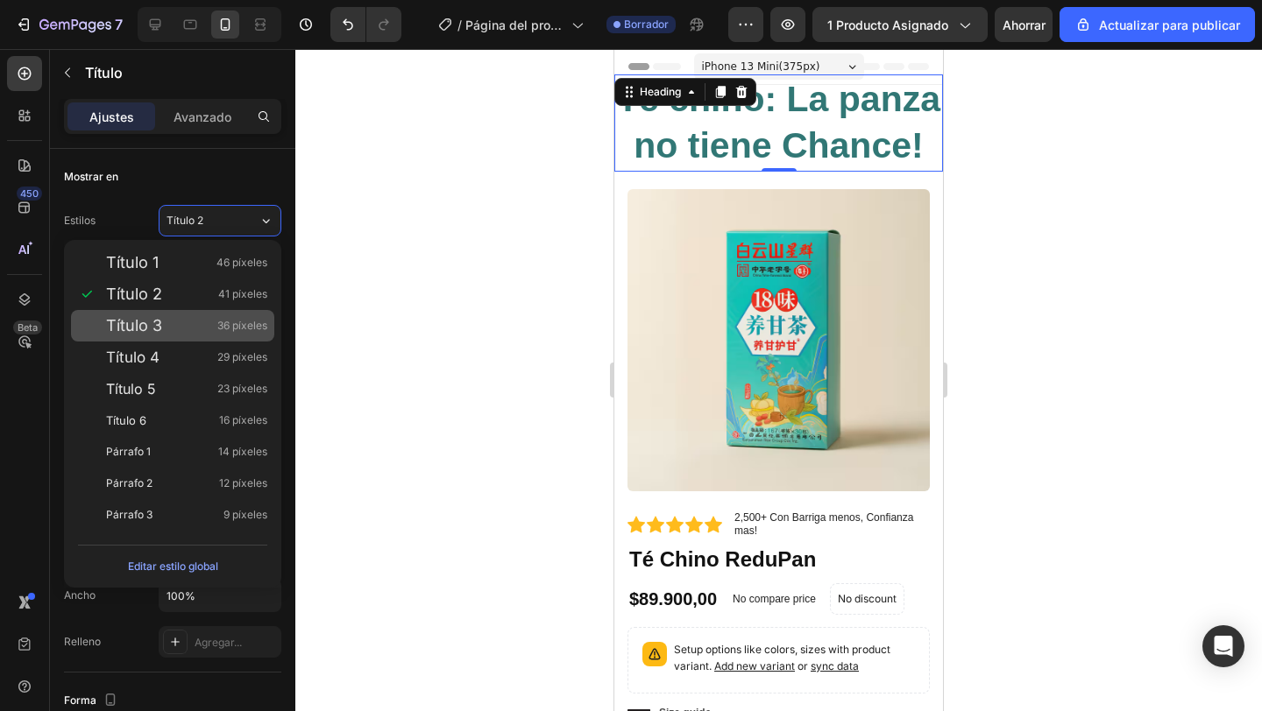
click at [229, 319] on font "36 píxeles" at bounding box center [242, 325] width 50 height 13
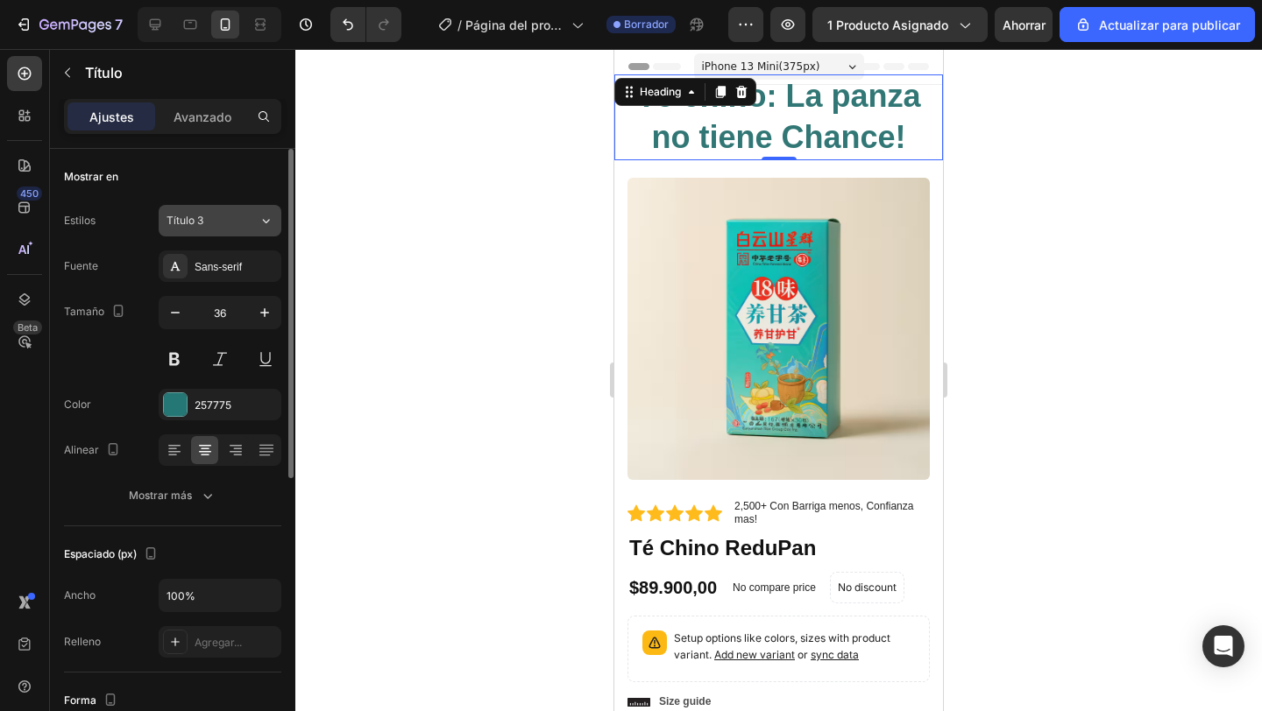
click at [262, 234] on button "Título 3" at bounding box center [220, 221] width 123 height 32
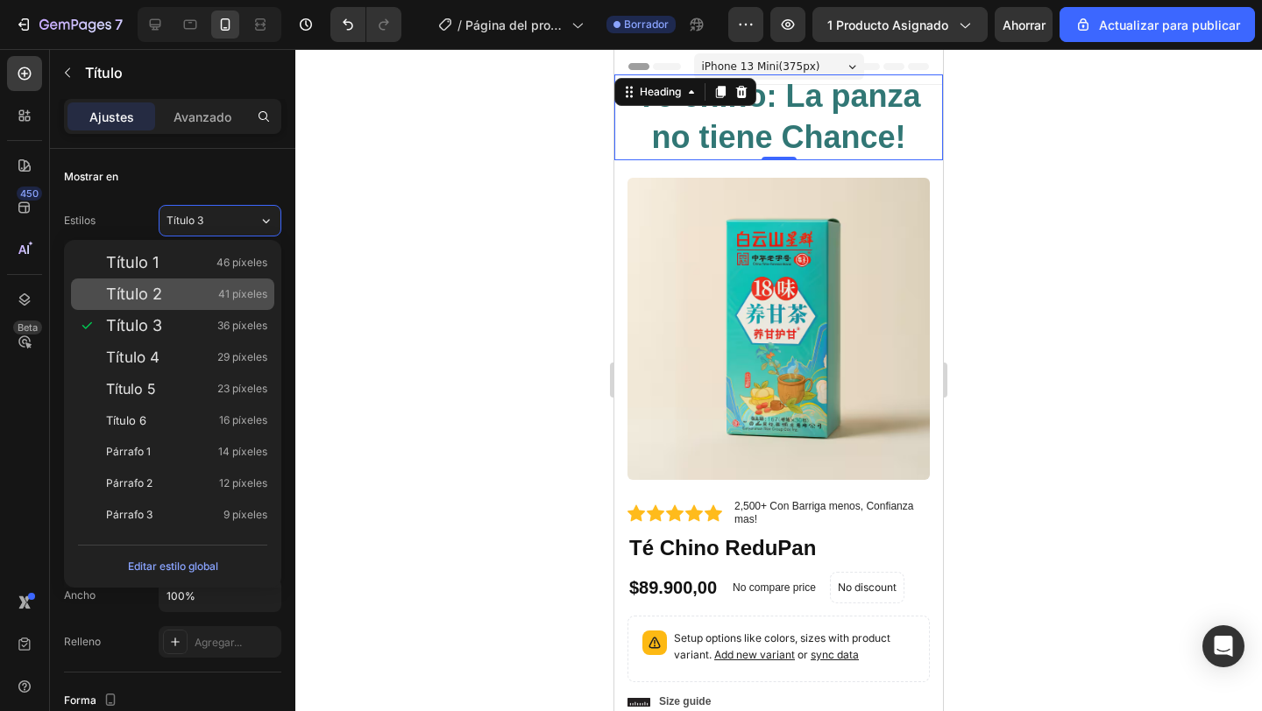
click at [231, 304] on div "Título 2 41 píxeles" at bounding box center [172, 295] width 203 height 32
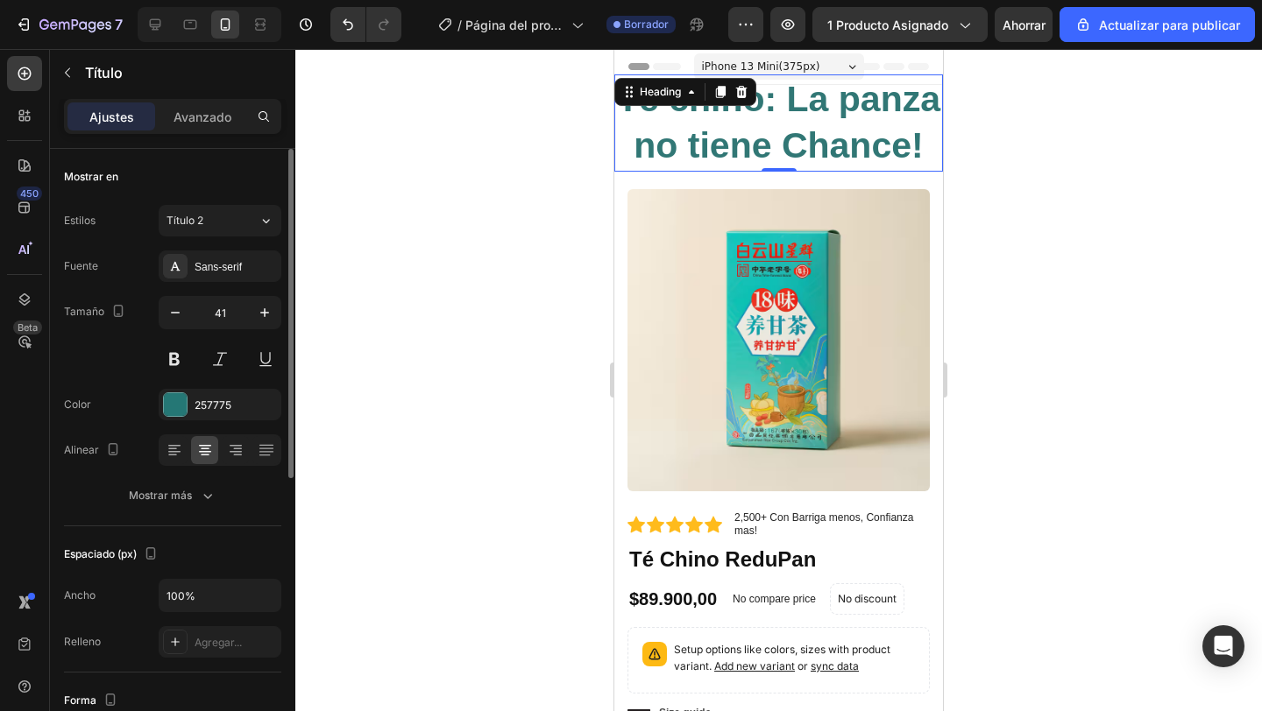
click at [261, 240] on div "Estilos Título 2 Fuente Sans-serif Tamaño 41 Color 257775 Alinear Mostrar más" at bounding box center [172, 358] width 217 height 307
click at [261, 226] on icon at bounding box center [265, 221] width 15 height 18
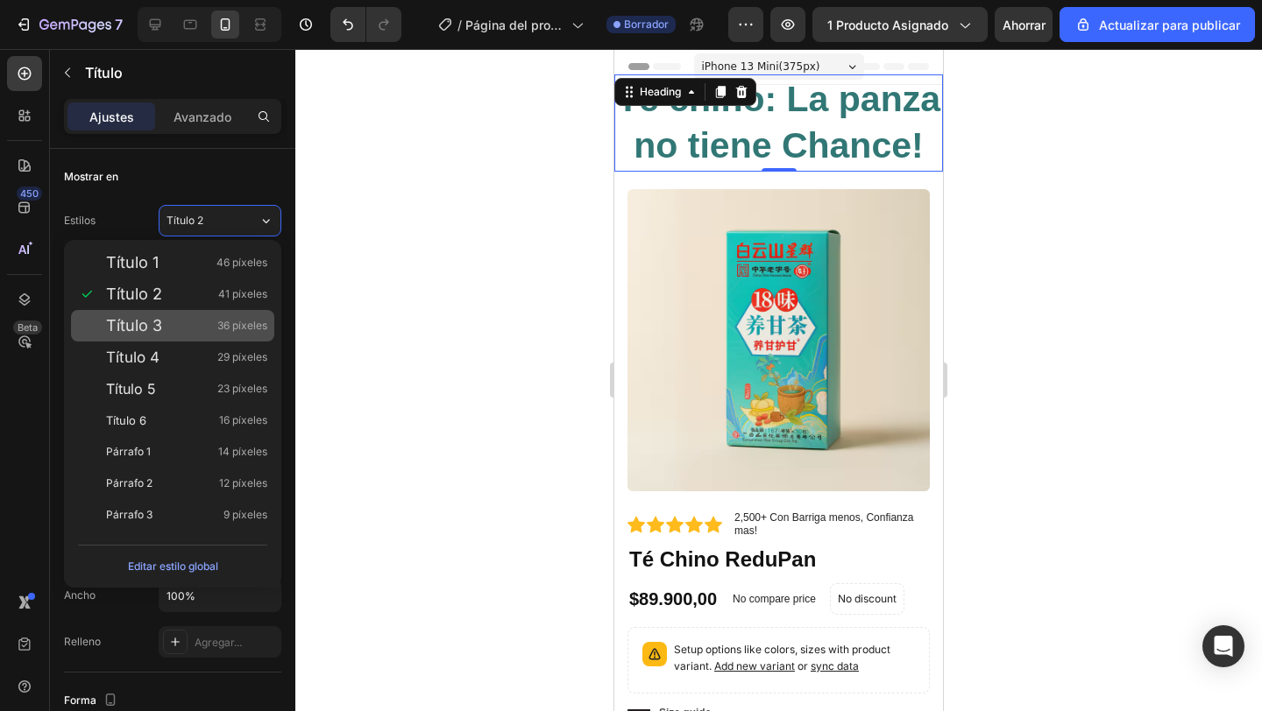
click at [223, 333] on span "36 píxeles" at bounding box center [242, 326] width 50 height 18
type input "36"
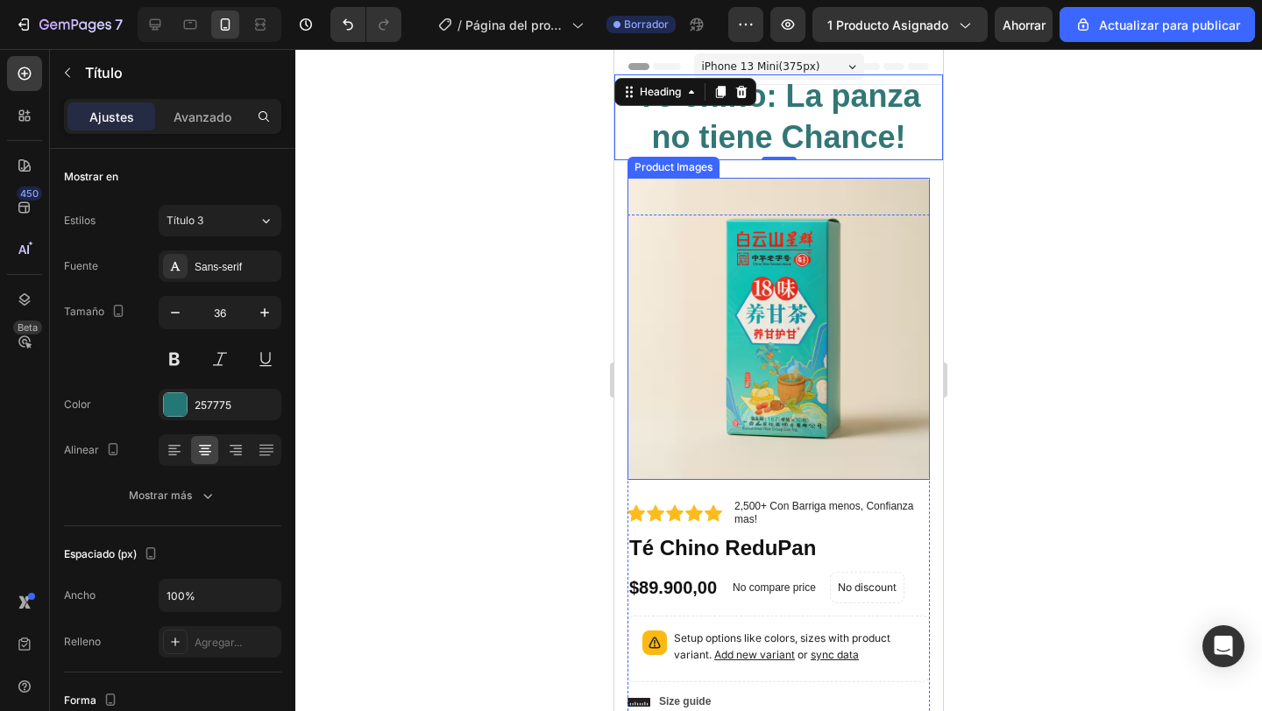
click at [711, 274] on img at bounding box center [778, 329] width 302 height 302
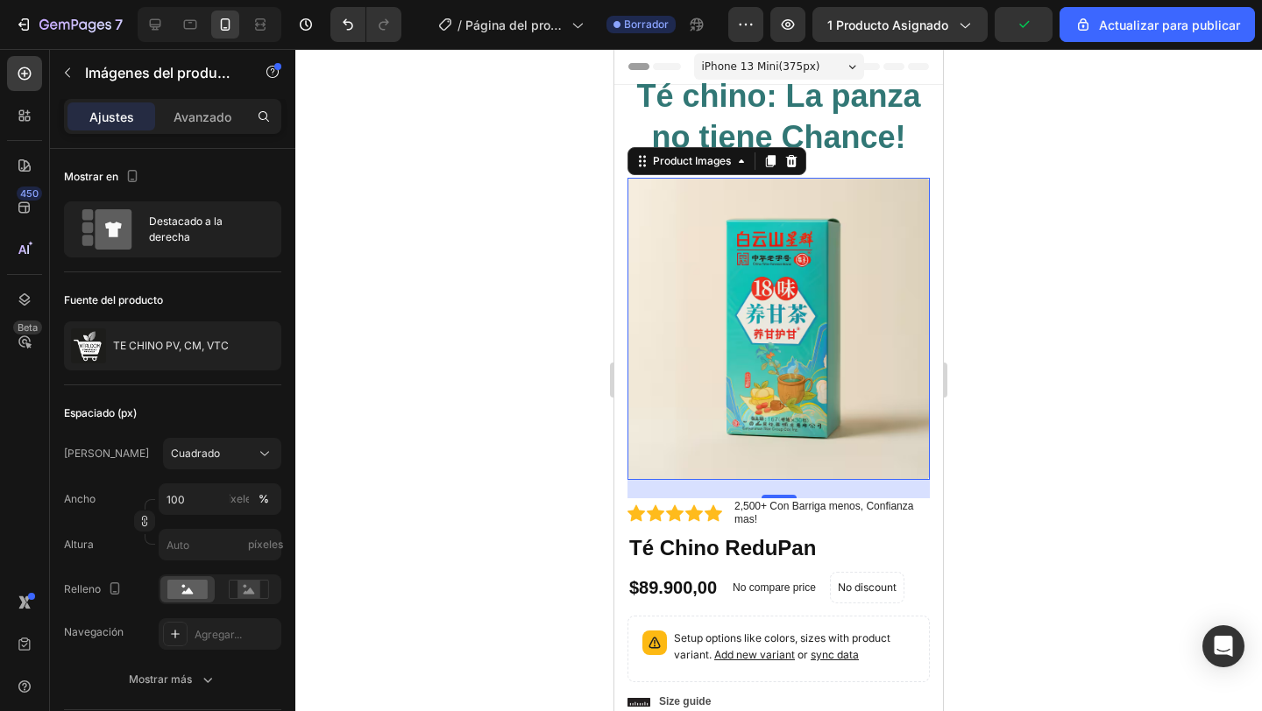
click at [511, 258] on div at bounding box center [778, 380] width 966 height 662
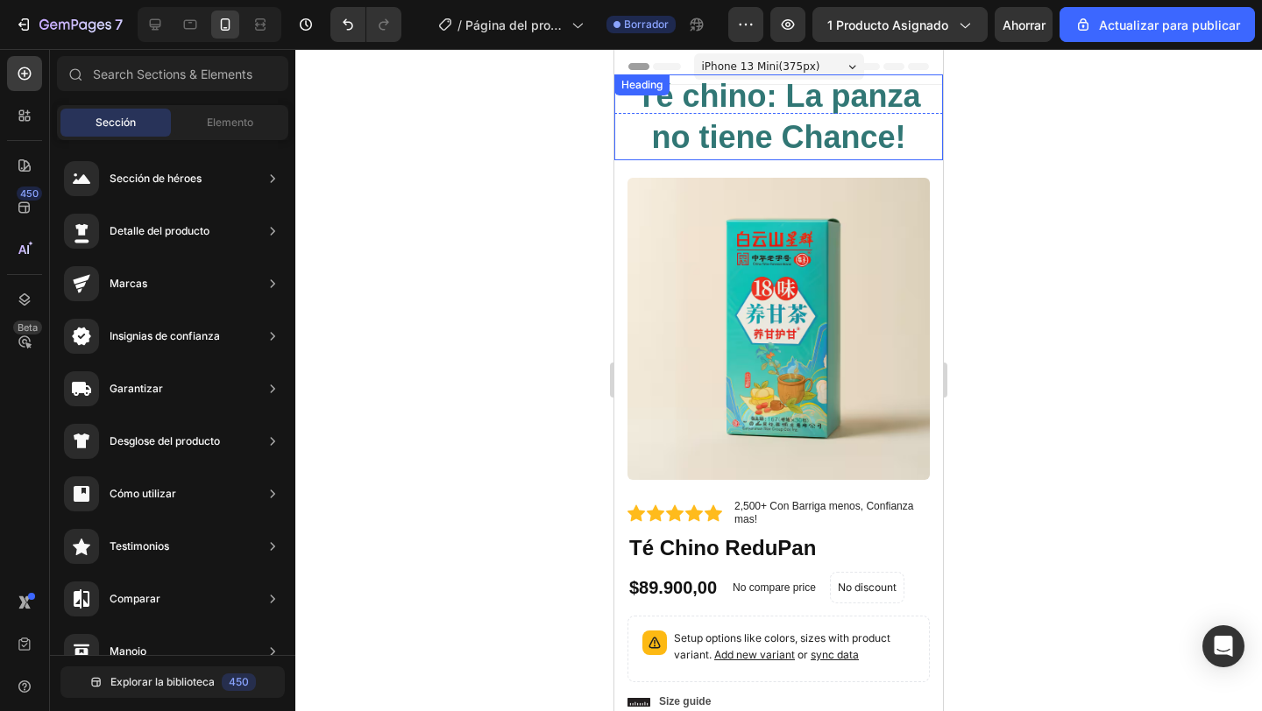
click at [674, 130] on strong "Té chino: La panza no tiene Chance!" at bounding box center [778, 116] width 284 height 77
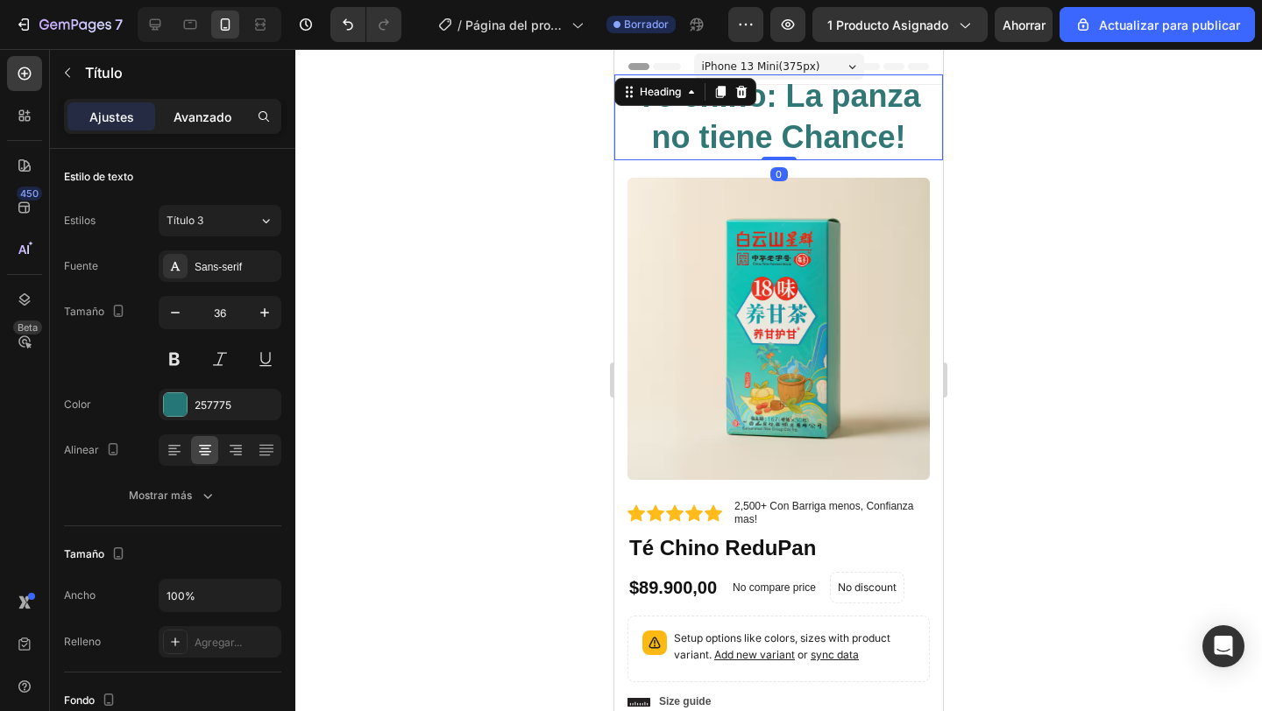
click at [201, 106] on div "Avanzado" at bounding box center [203, 117] width 88 height 28
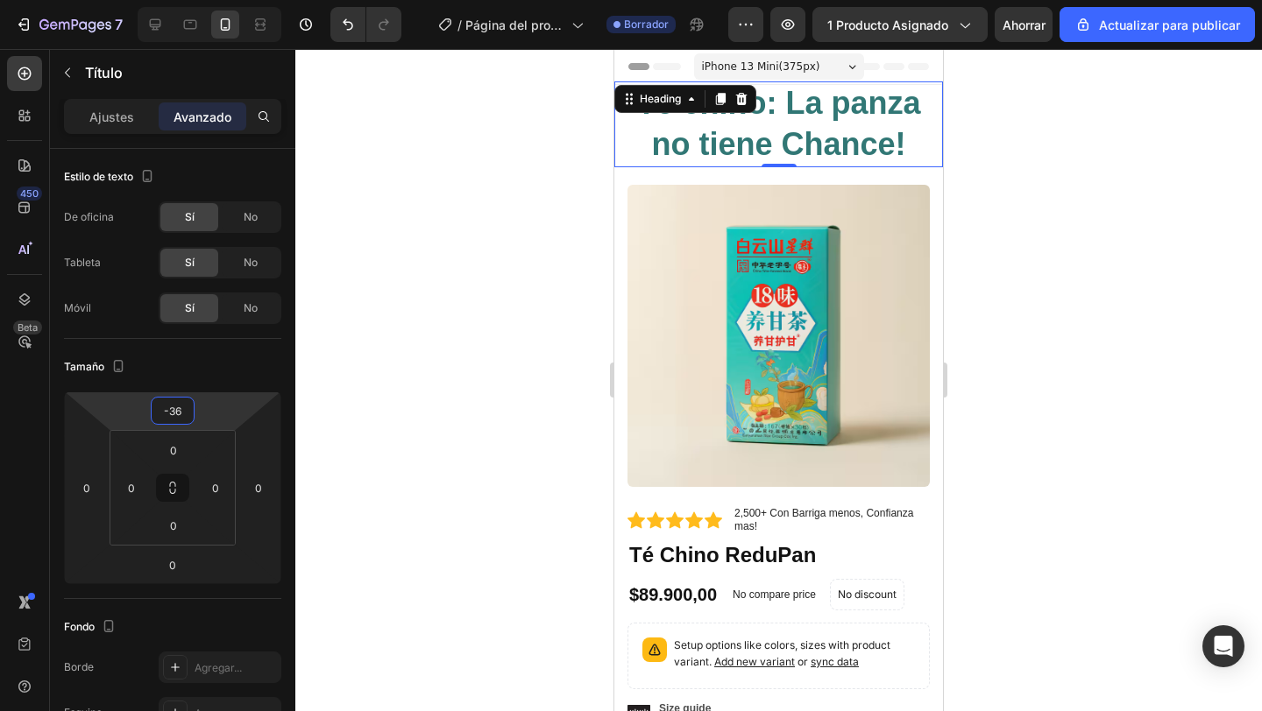
type input "-38"
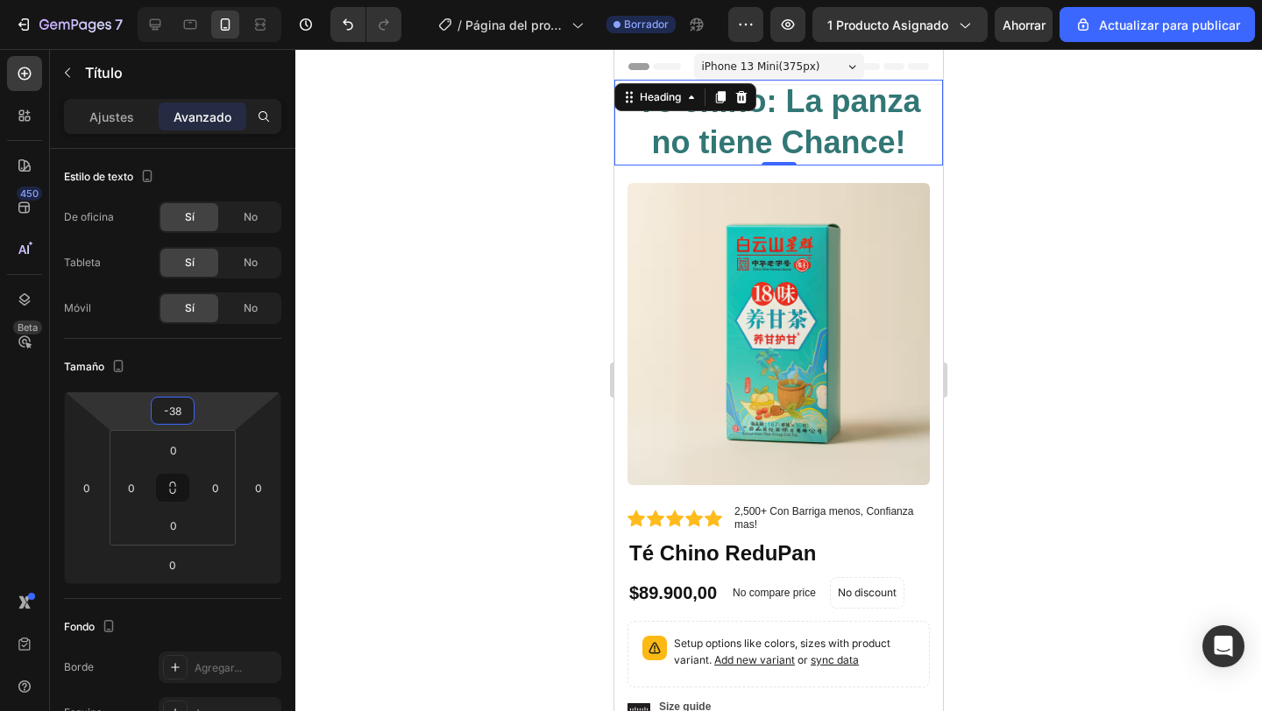
click at [214, 0] on html "7 / Página del producto - 27 de agosto, 20:44:35 Borrador Avance 1 producto asi…" at bounding box center [631, 0] width 1262 height 0
click at [663, 403] on img at bounding box center [778, 334] width 302 height 302
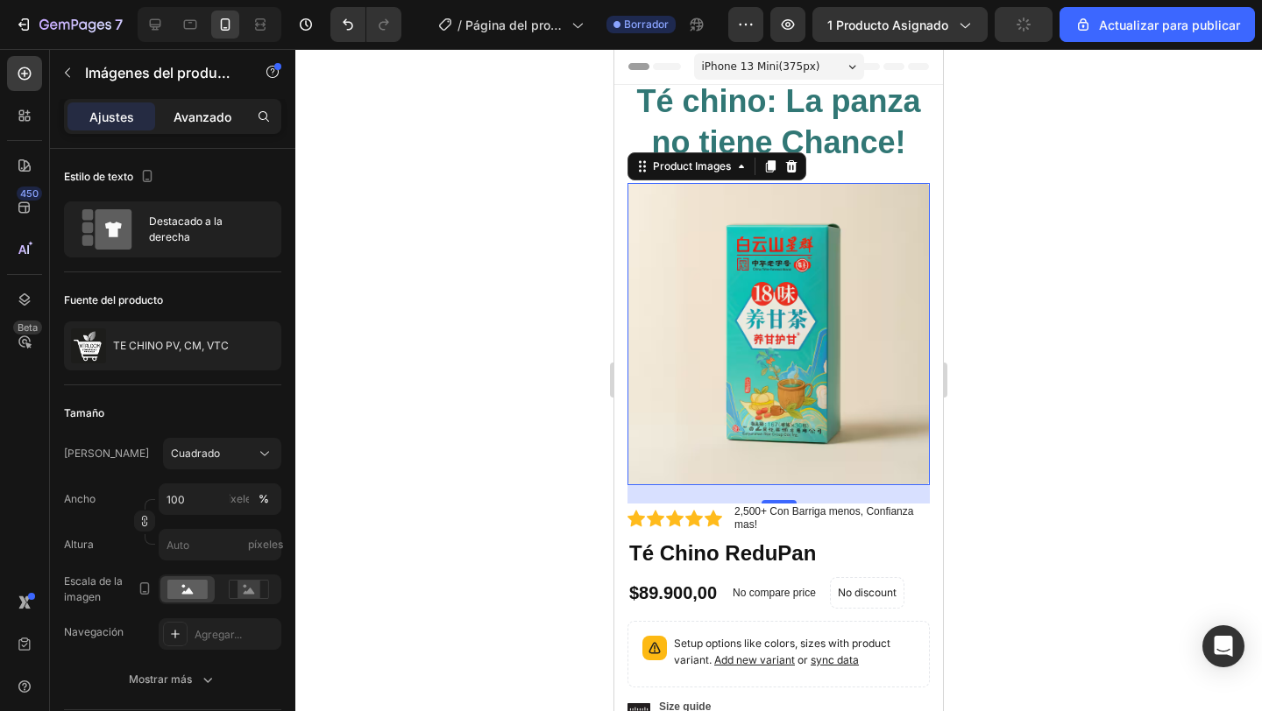
click at [214, 117] on font "Avanzado" at bounding box center [202, 117] width 58 height 15
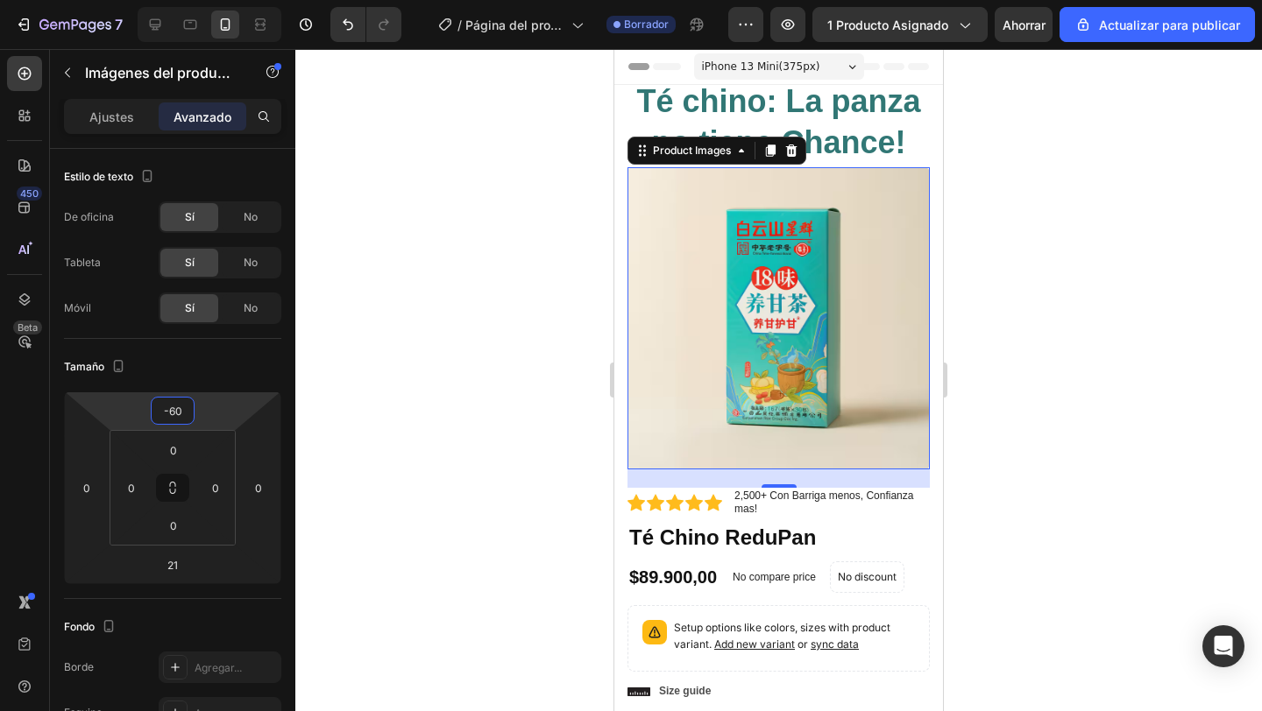
type input "-62"
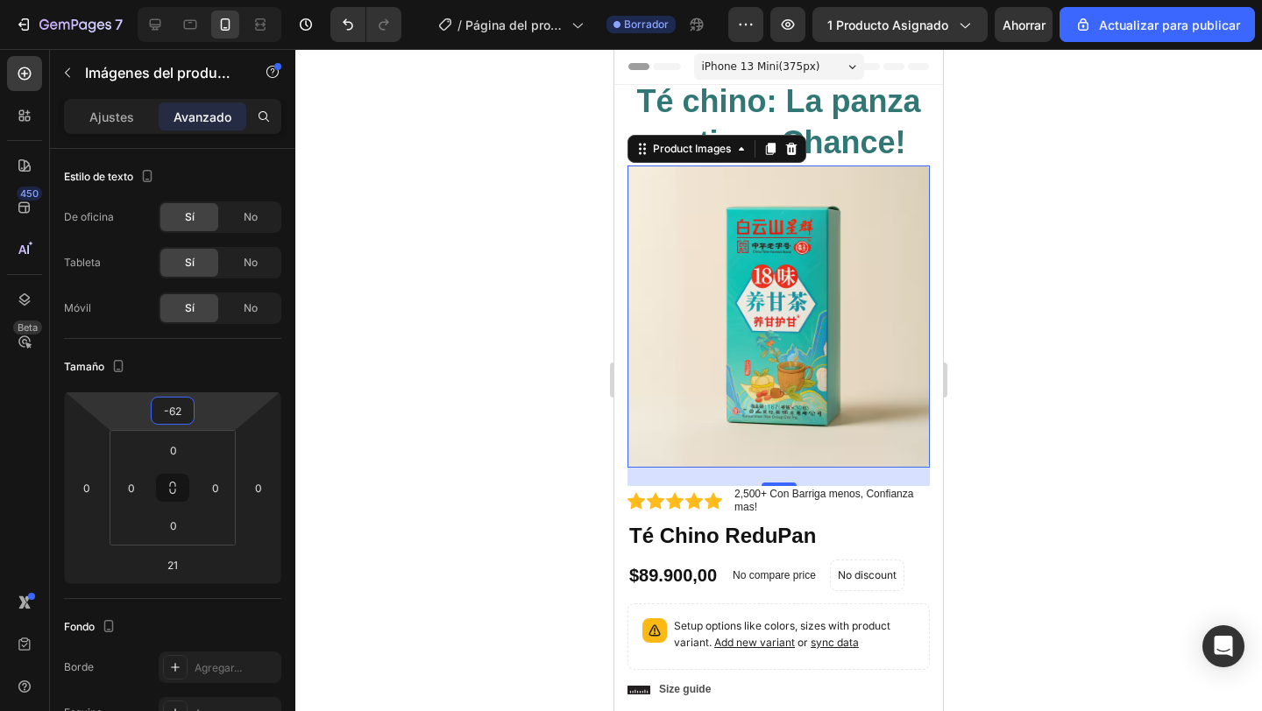
click at [228, 0] on html "7 / Página del producto - 27 de agosto, 20:44:35 Borrador Avance 1 producto asi…" at bounding box center [631, 0] width 1262 height 0
click at [368, 396] on div at bounding box center [778, 380] width 966 height 662
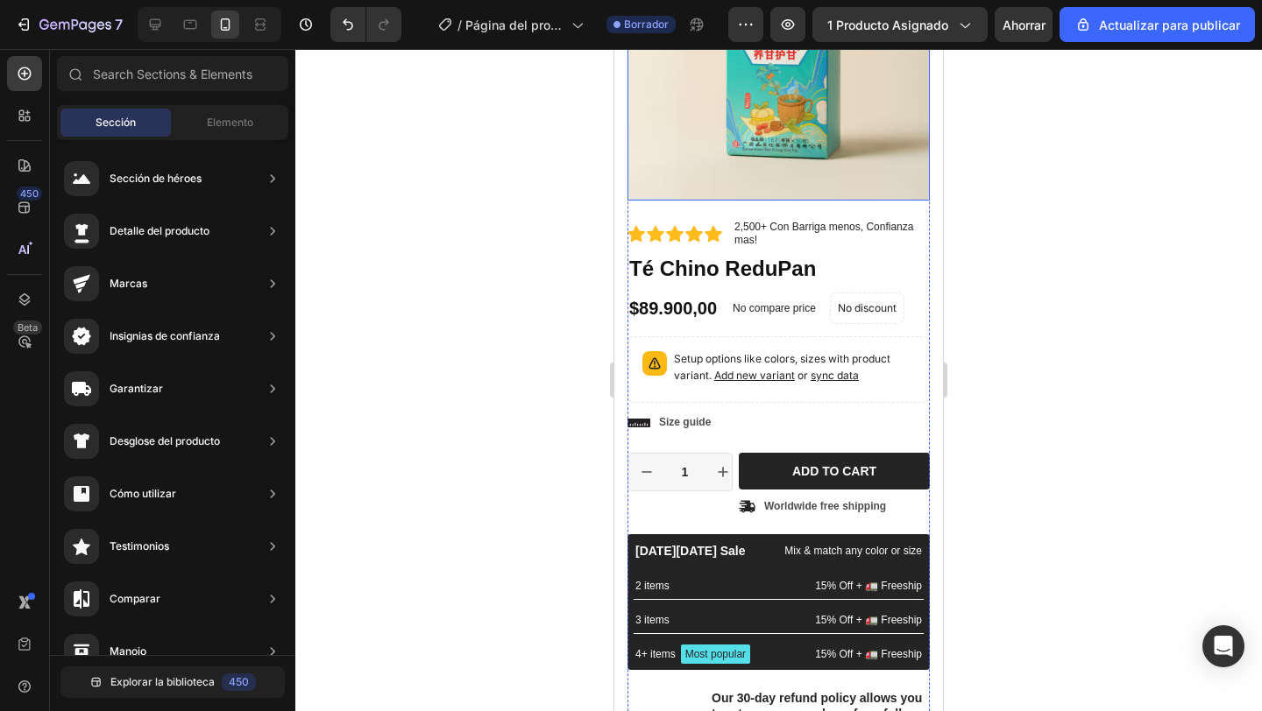
scroll to position [269, 0]
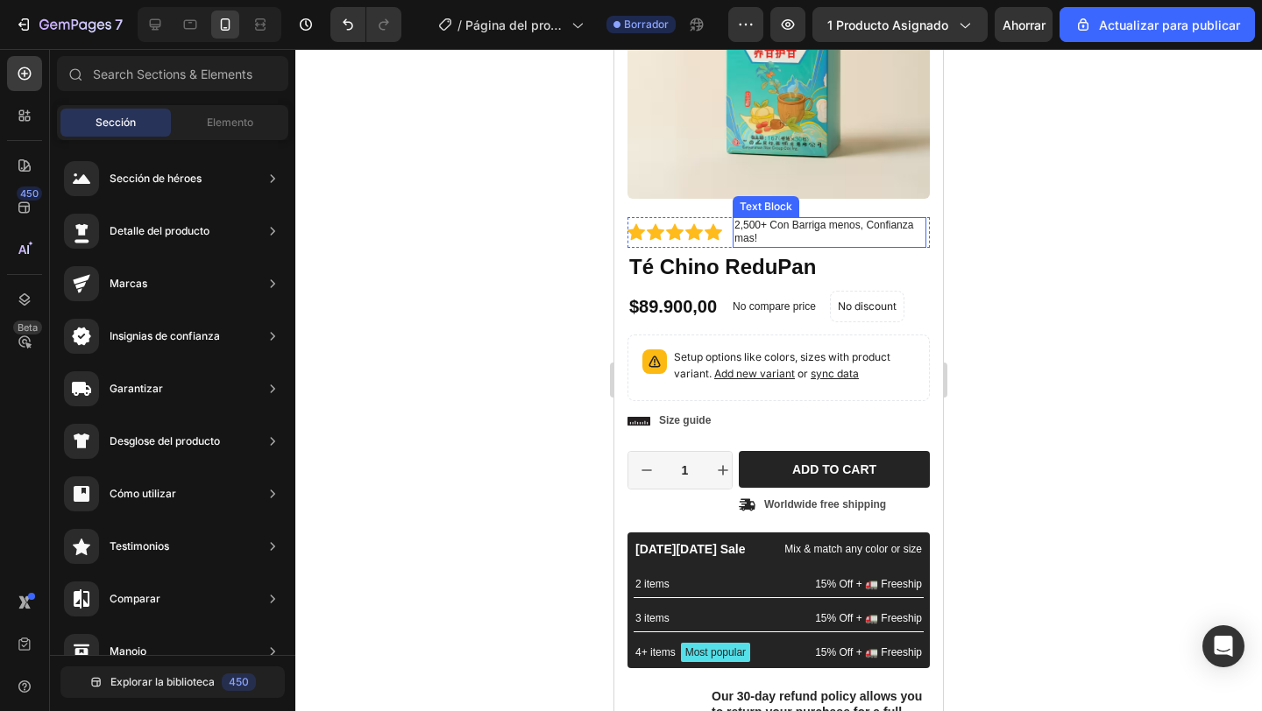
click at [775, 227] on p "2,500+ Con Barriga menos, Confianza mas!" at bounding box center [829, 232] width 190 height 27
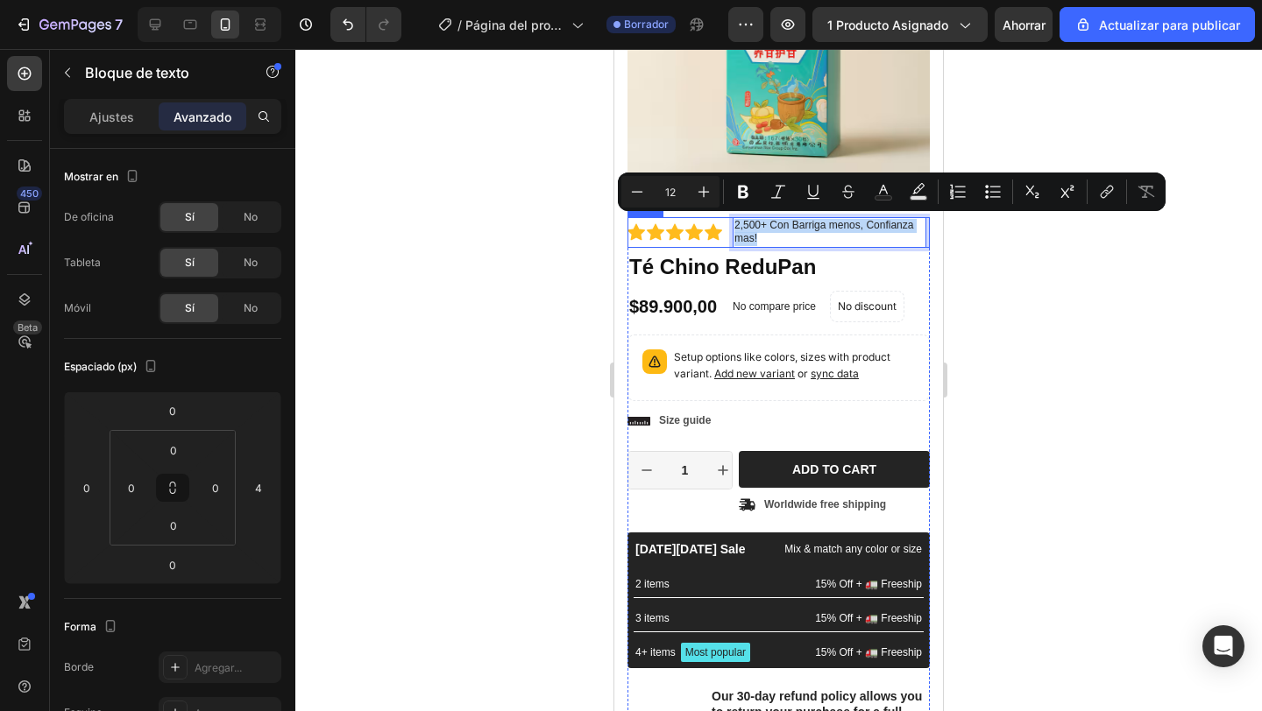
drag, startPoint x: 767, startPoint y: 235, endPoint x: 725, endPoint y: 219, distance: 45.7
click at [725, 219] on div "Icon Icon Icon Icon Icon Icon List 2,500+ Con Barriga menos, Confianza mas! Tex…" at bounding box center [778, 232] width 302 height 31
click at [738, 196] on icon "Editor contextual toolbar" at bounding box center [743, 192] width 18 height 18
click at [511, 237] on div at bounding box center [778, 380] width 966 height 662
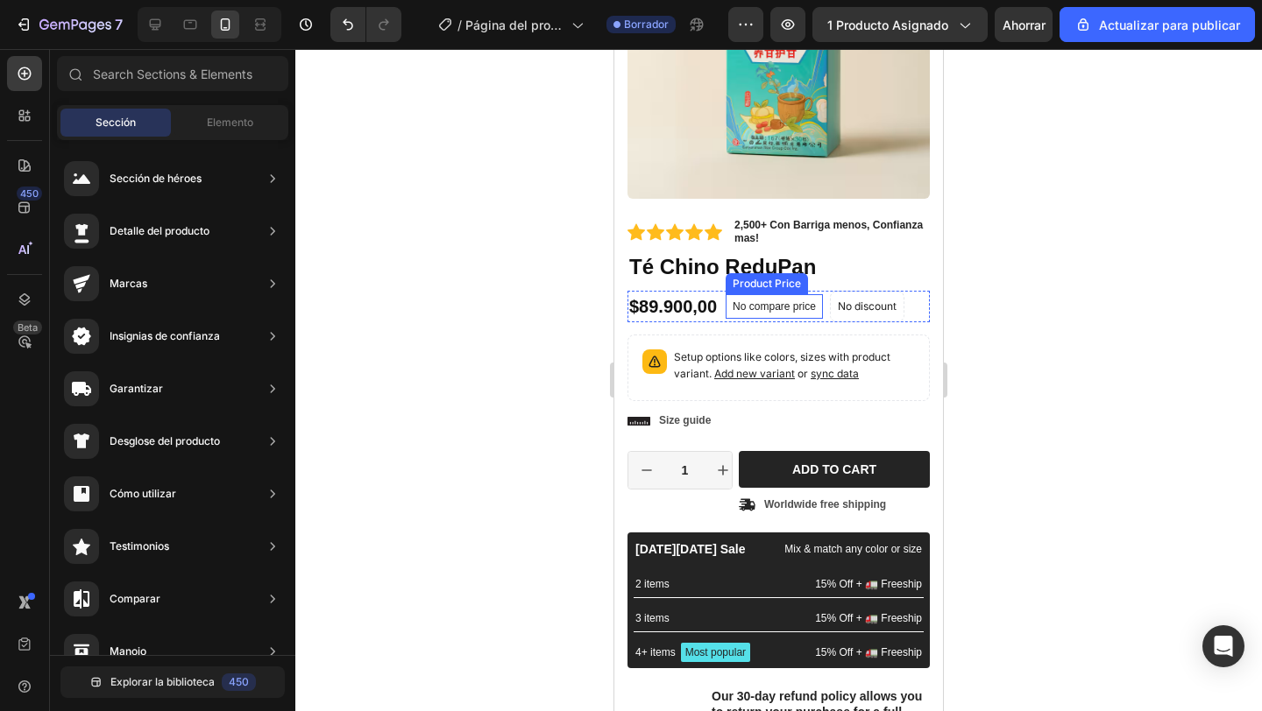
click at [766, 306] on p "No compare price" at bounding box center [773, 306] width 83 height 11
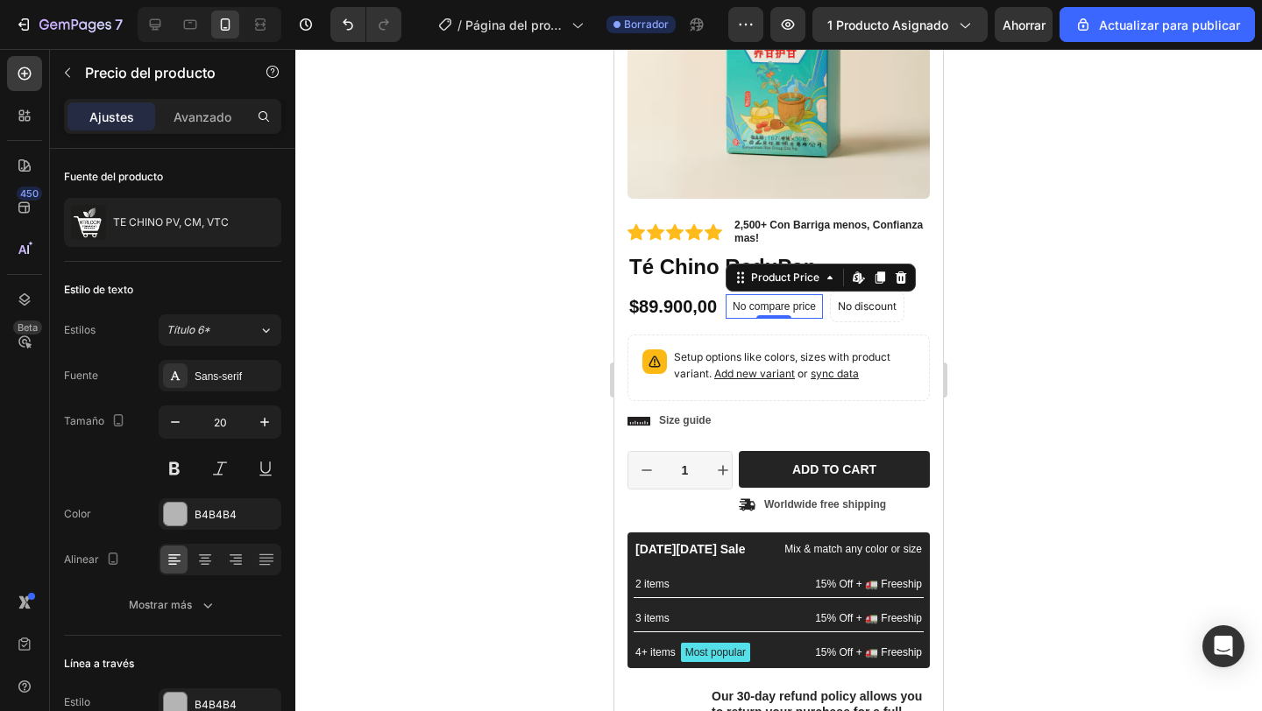
click at [766, 306] on p "No compare price" at bounding box center [773, 306] width 83 height 11
click at [1014, 368] on div at bounding box center [778, 380] width 966 height 662
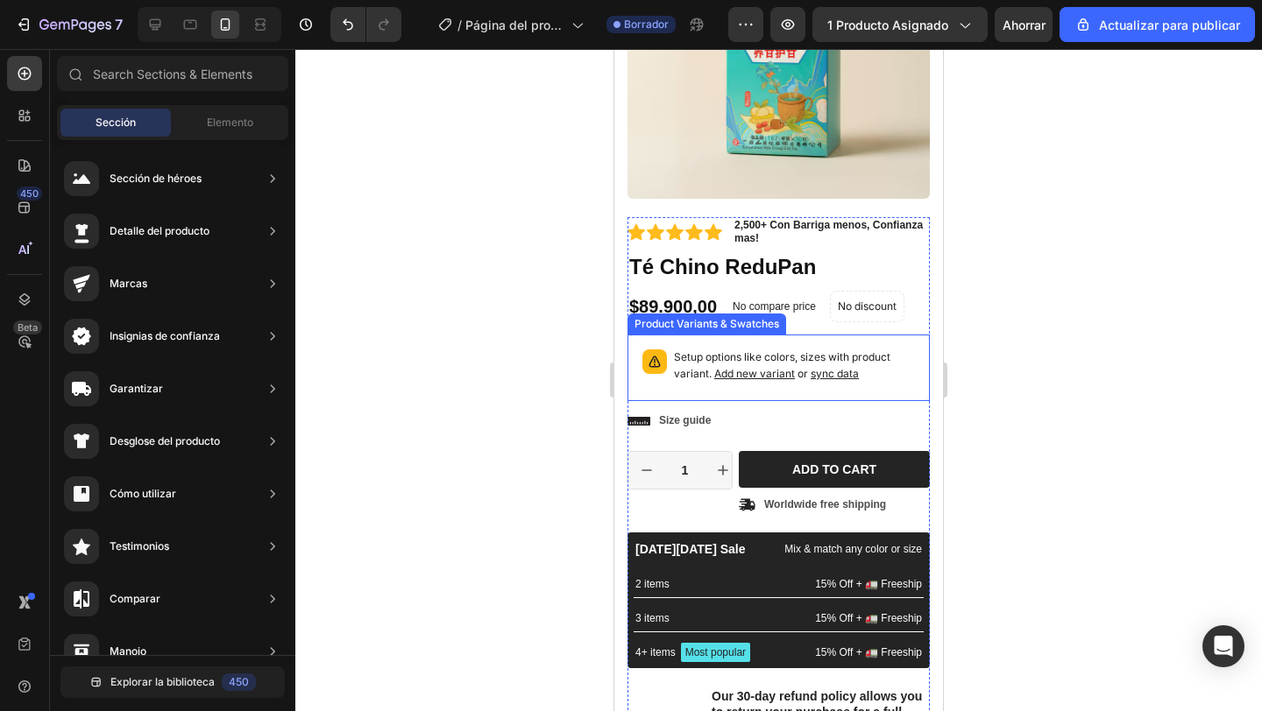
click at [772, 316] on div "Product Variants & Swatches" at bounding box center [707, 324] width 152 height 16
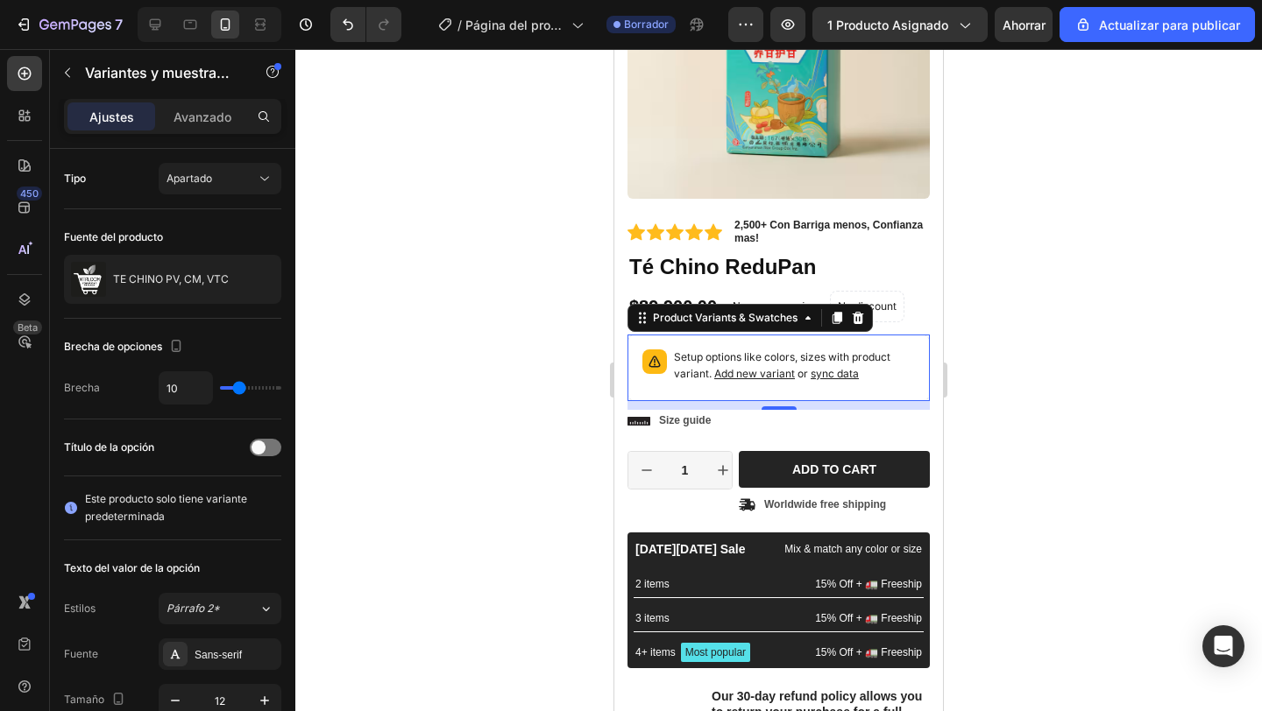
click at [986, 327] on div at bounding box center [778, 380] width 966 height 662
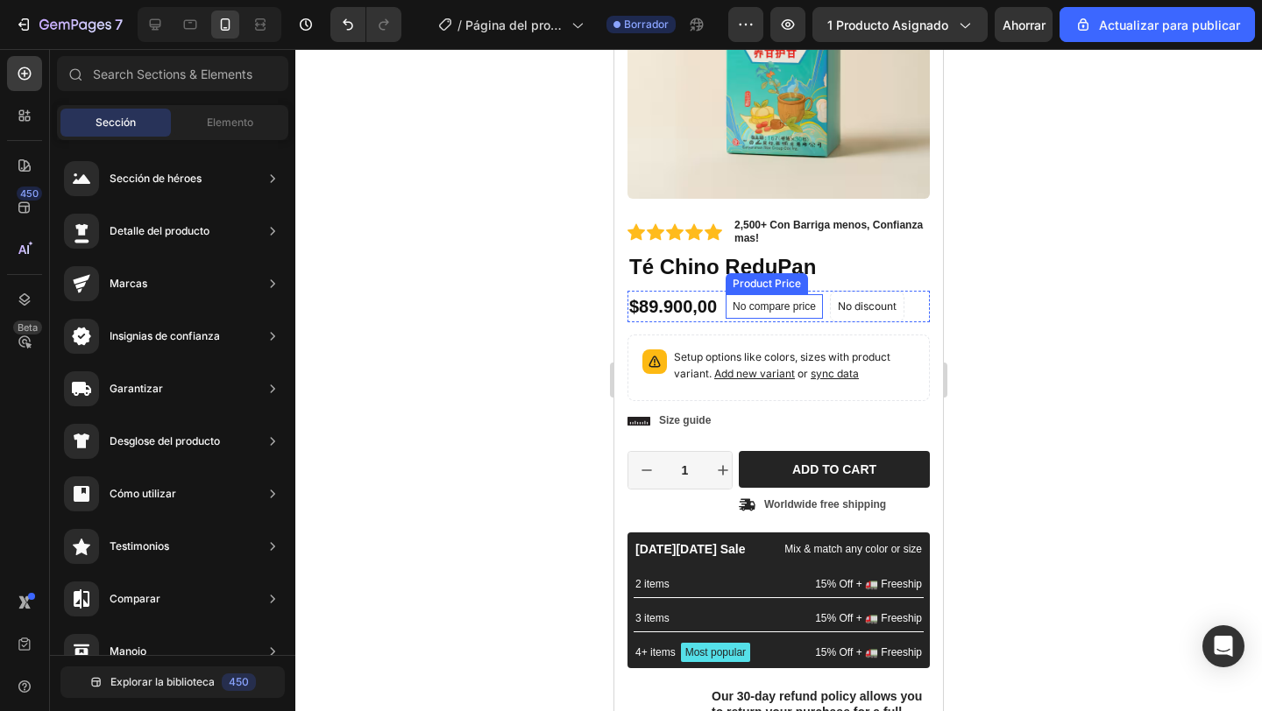
click at [758, 304] on p "No compare price" at bounding box center [773, 306] width 83 height 11
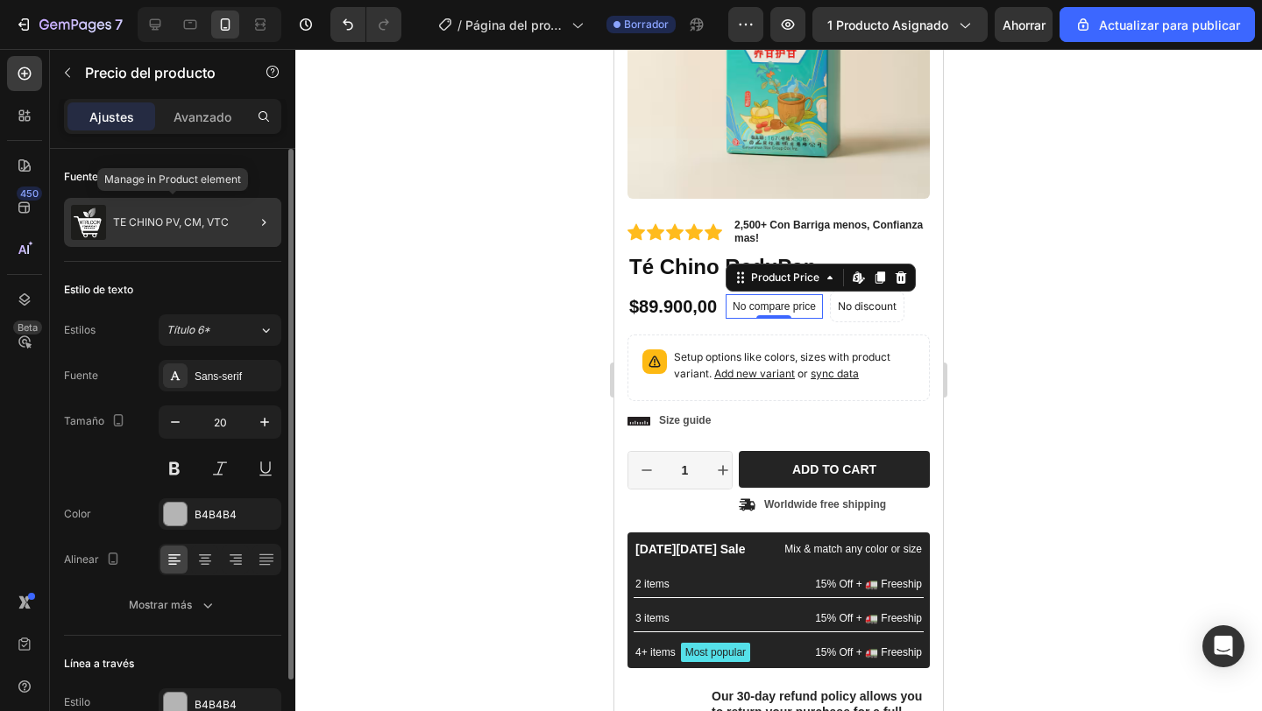
click at [181, 205] on div "TE CHINO PV, CM, VTC" at bounding box center [172, 222] width 217 height 49
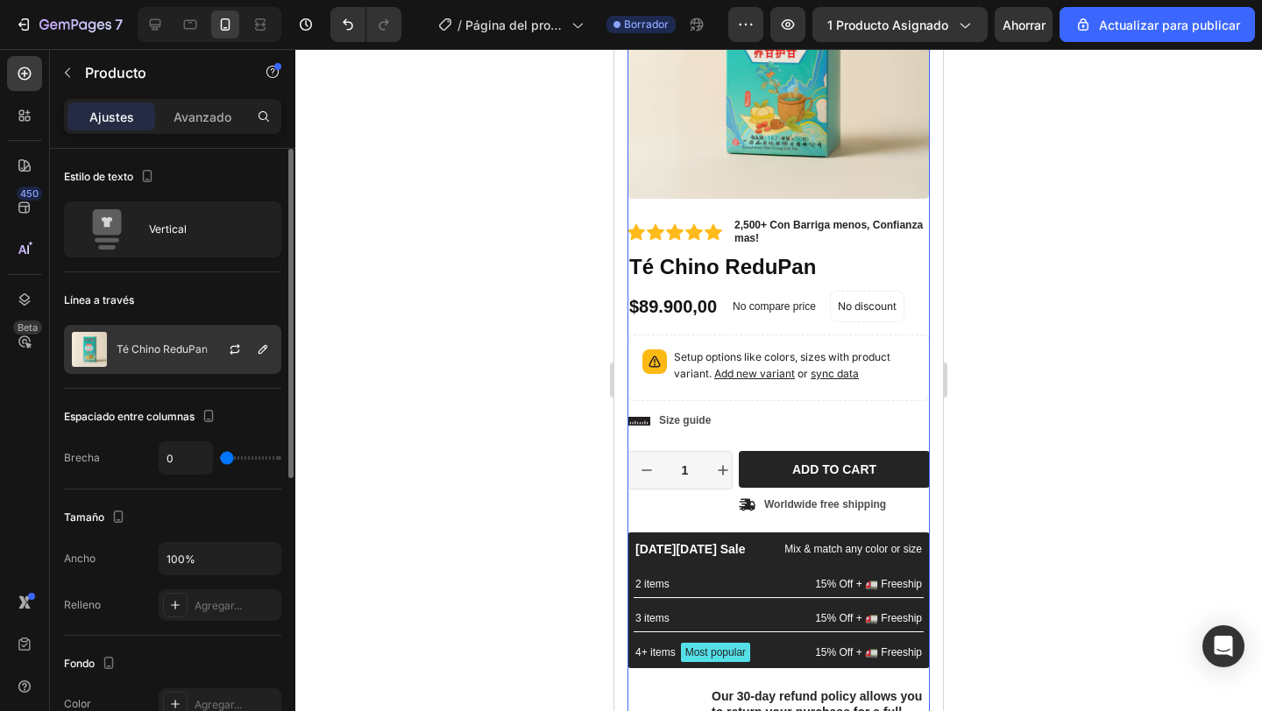
click at [199, 342] on div "Té Chino ReduPan" at bounding box center [172, 349] width 217 height 49
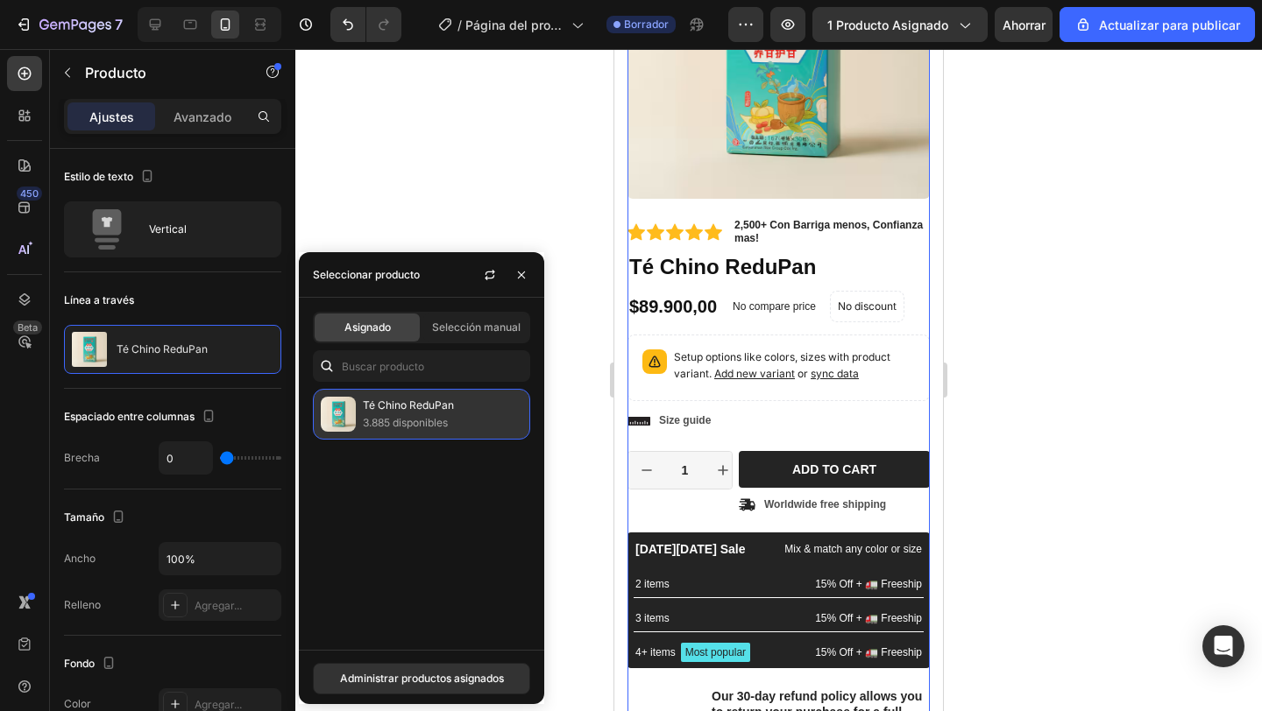
click at [412, 423] on font "3.885 disponibles" at bounding box center [405, 422] width 85 height 13
click at [466, 237] on div at bounding box center [778, 380] width 966 height 662
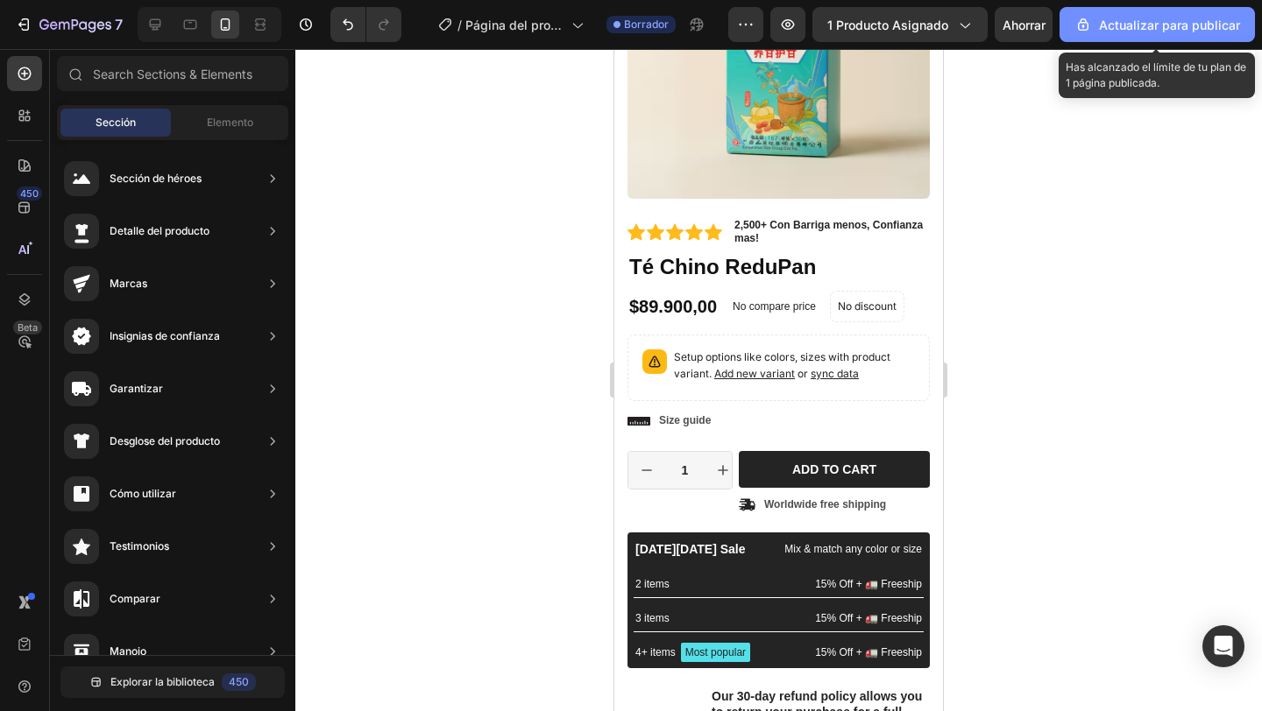
click at [1166, 30] on font "Actualizar para publicar" at bounding box center [1169, 25] width 141 height 15
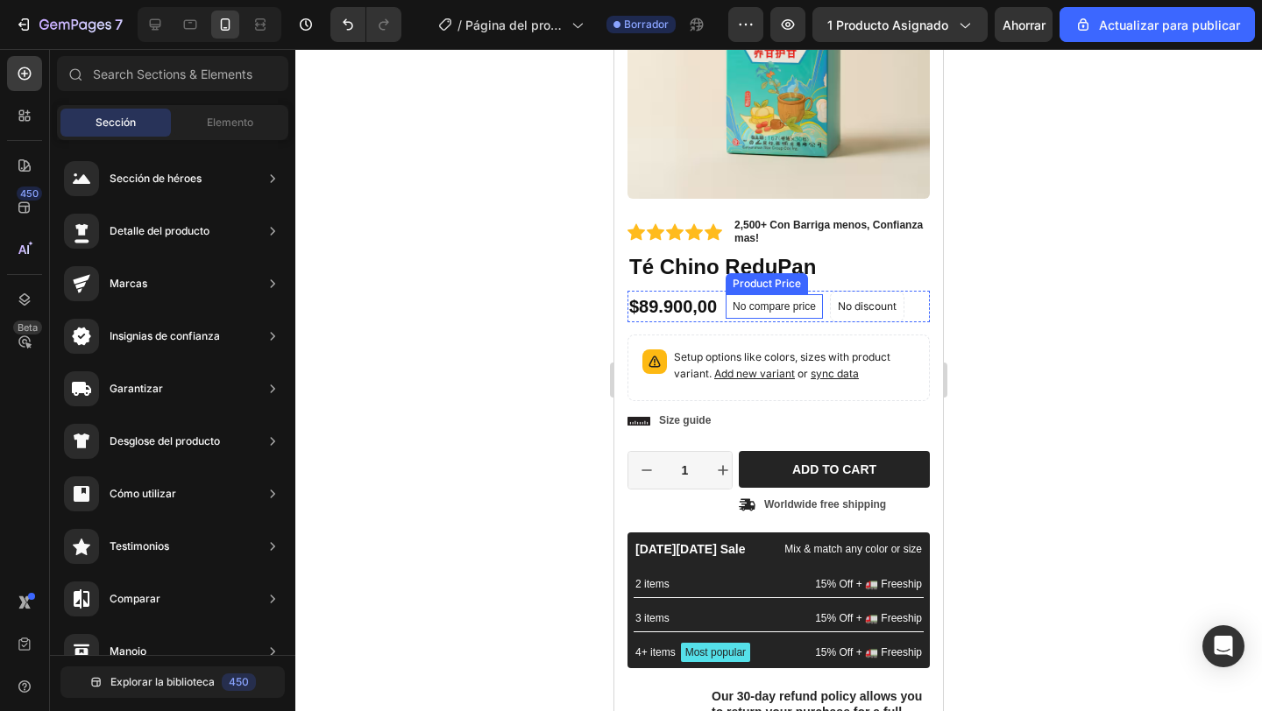
click at [767, 303] on p "No compare price" at bounding box center [773, 306] width 83 height 11
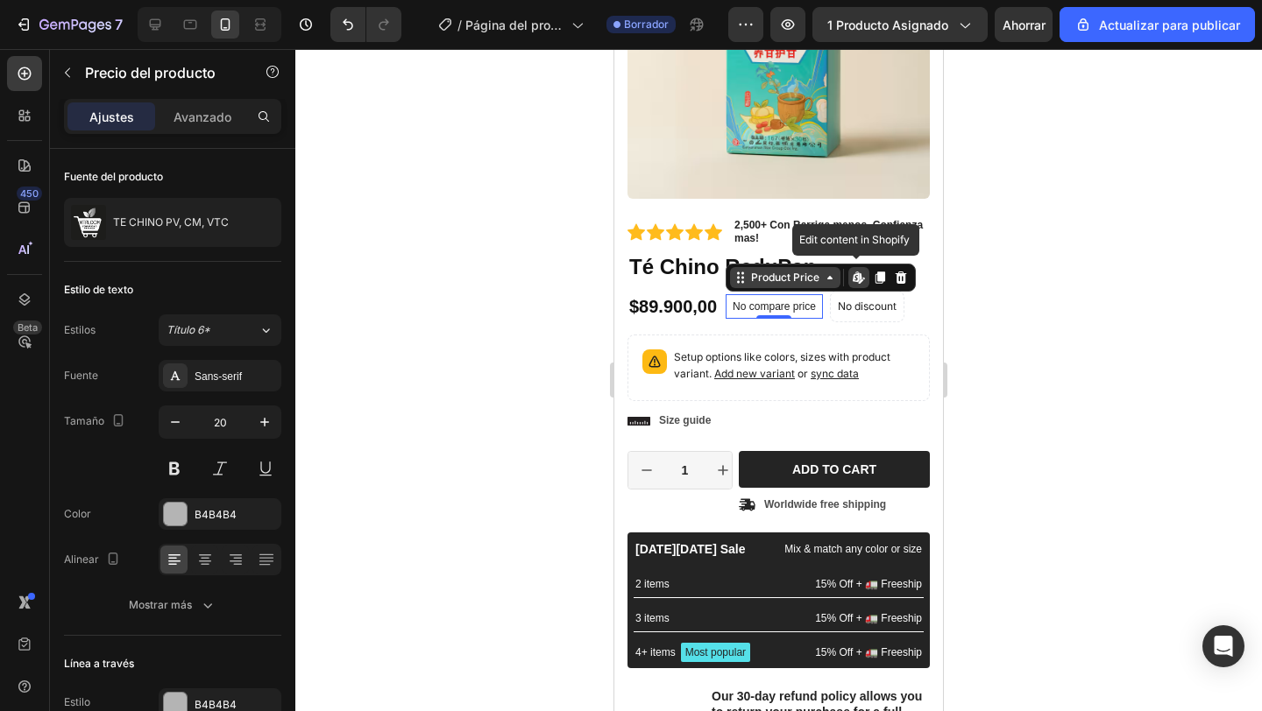
click at [813, 282] on div "Product Price" at bounding box center [784, 278] width 75 height 16
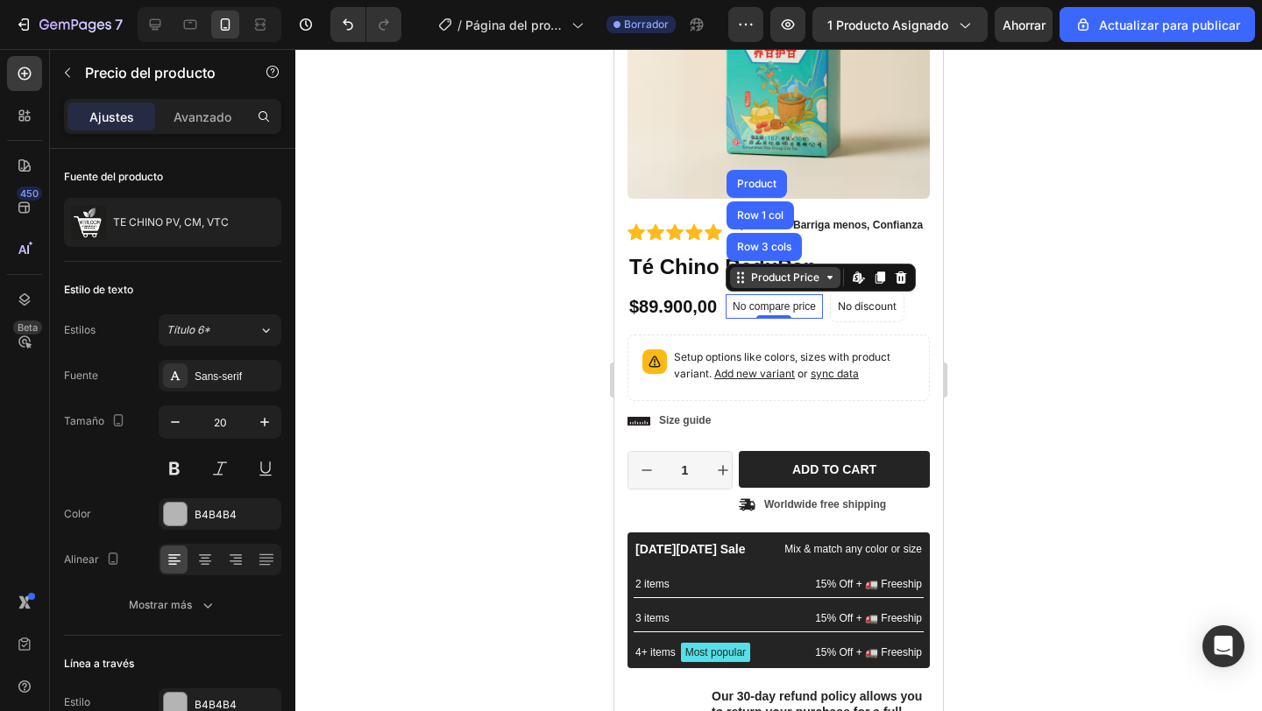
click at [813, 282] on div "Product Price" at bounding box center [784, 278] width 75 height 16
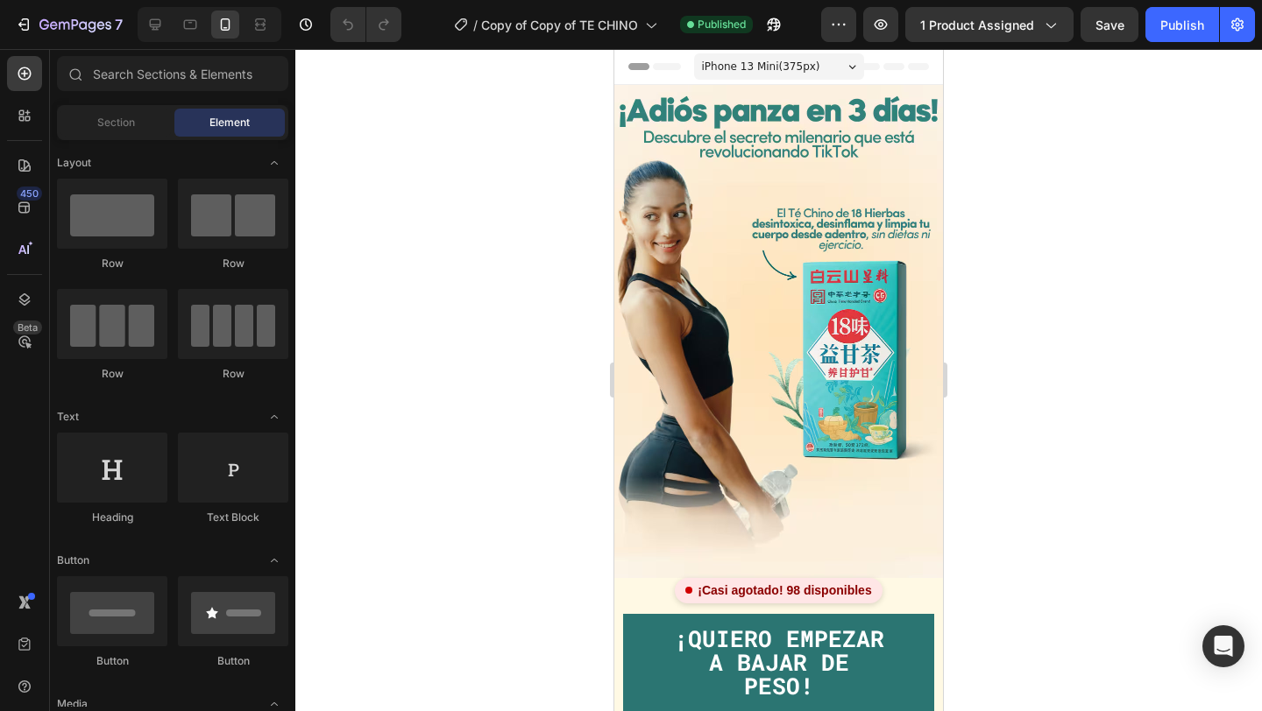
click at [1098, 385] on div at bounding box center [778, 380] width 966 height 662
click at [810, 223] on img at bounding box center [778, 331] width 329 height 493
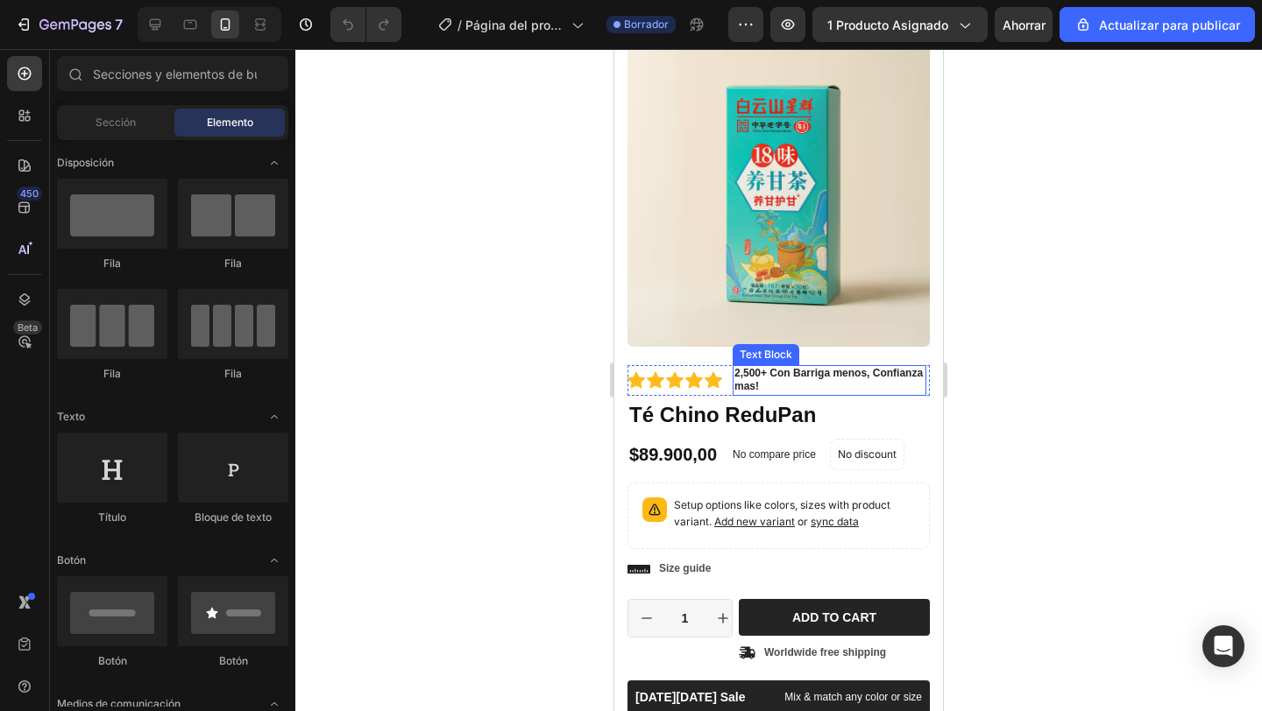
scroll to position [122, 0]
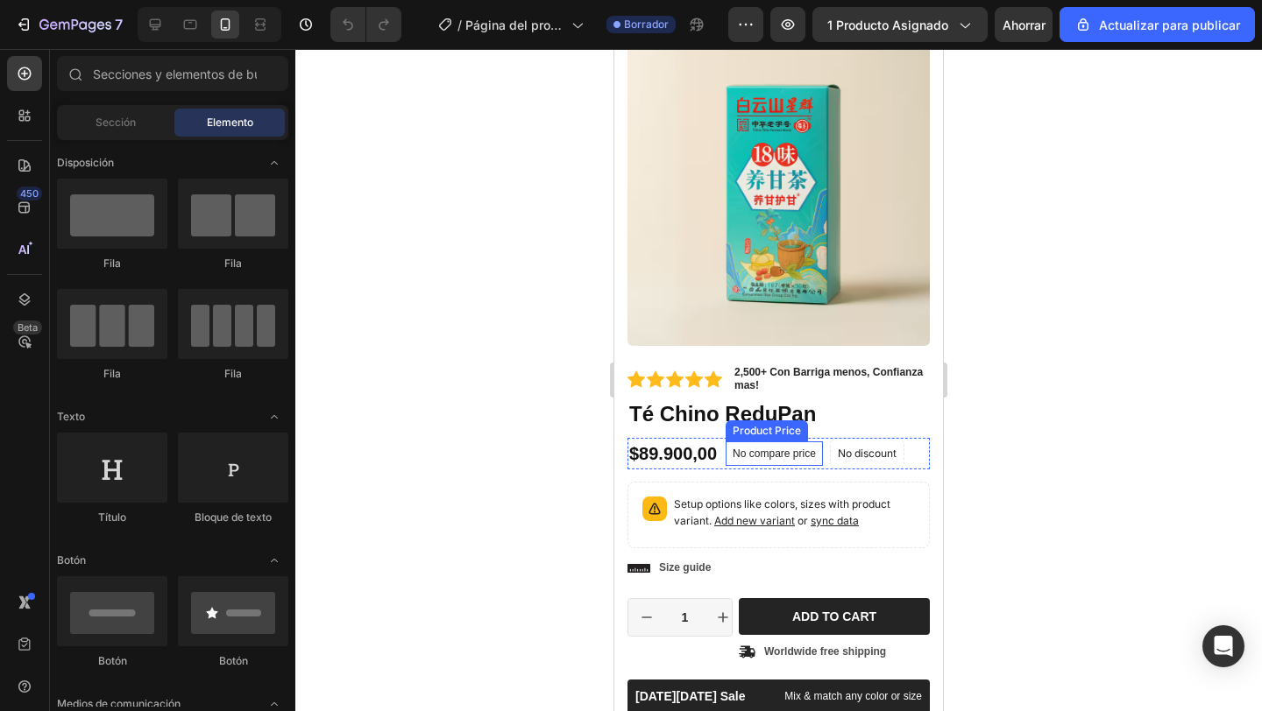
click at [755, 453] on p "No compare price" at bounding box center [773, 454] width 83 height 11
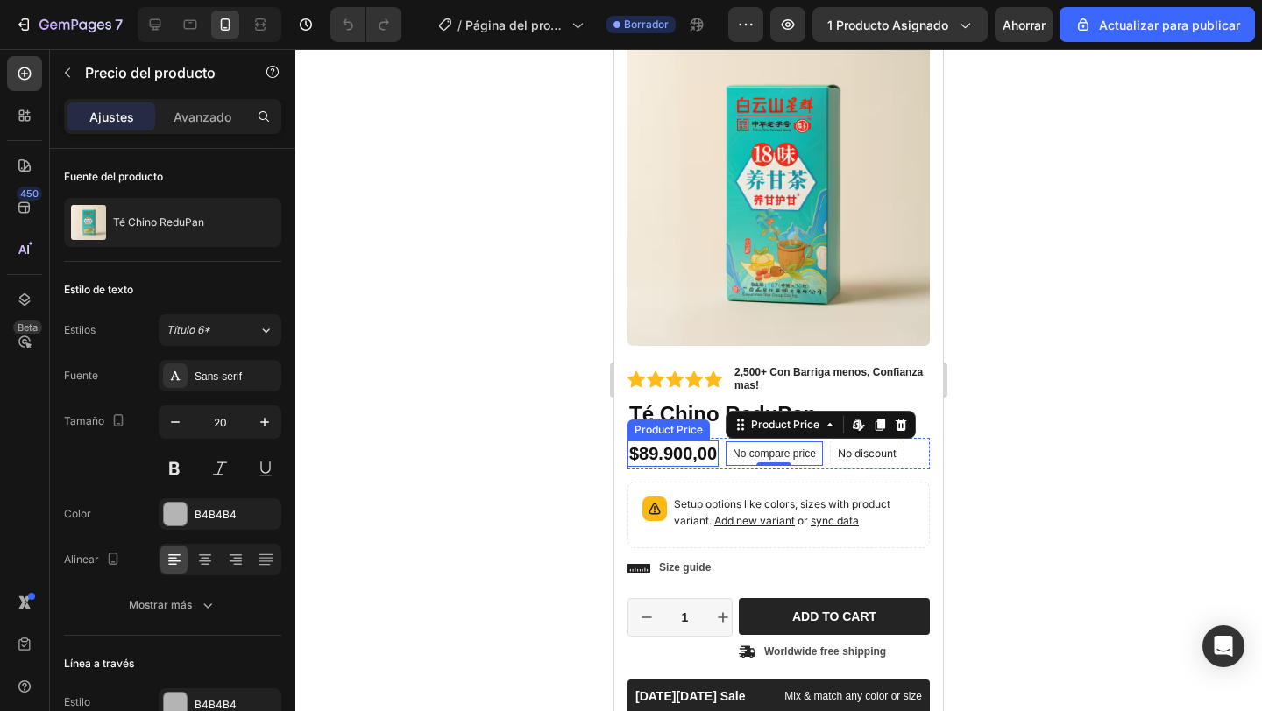
click at [664, 460] on div "$89.900,00" at bounding box center [672, 454] width 91 height 26
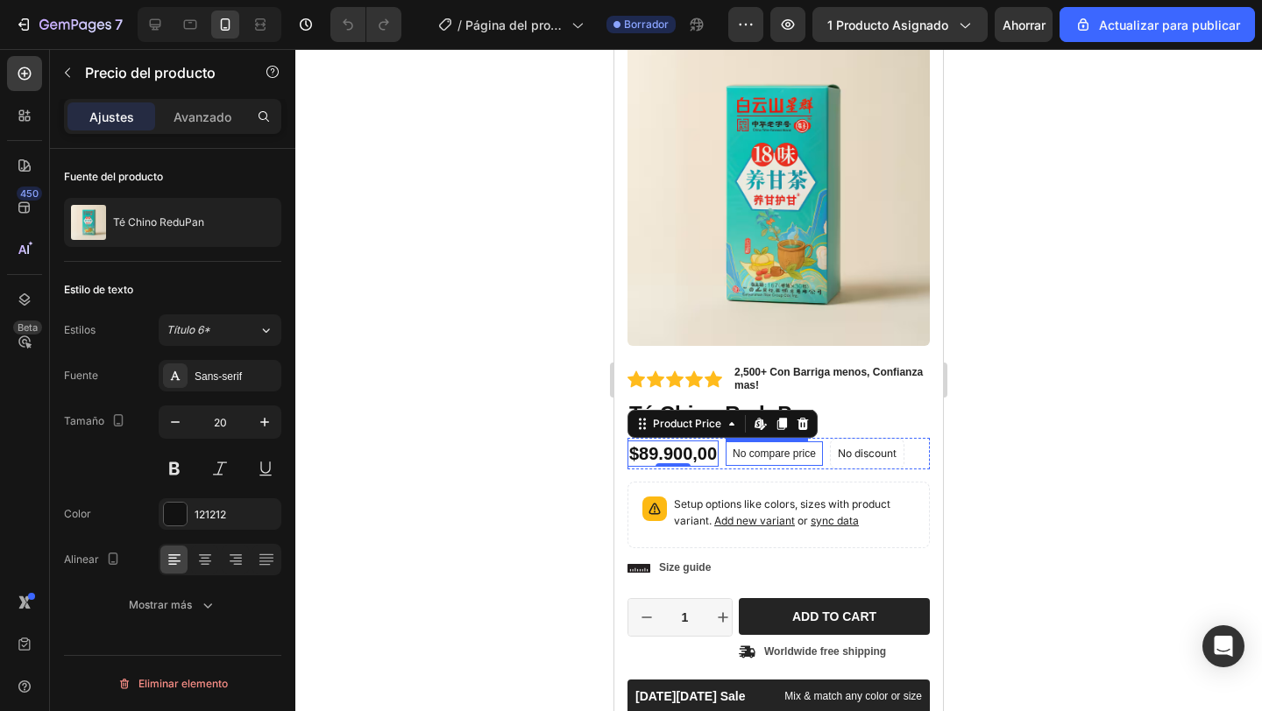
click at [755, 462] on div "No compare price" at bounding box center [773, 454] width 97 height 25
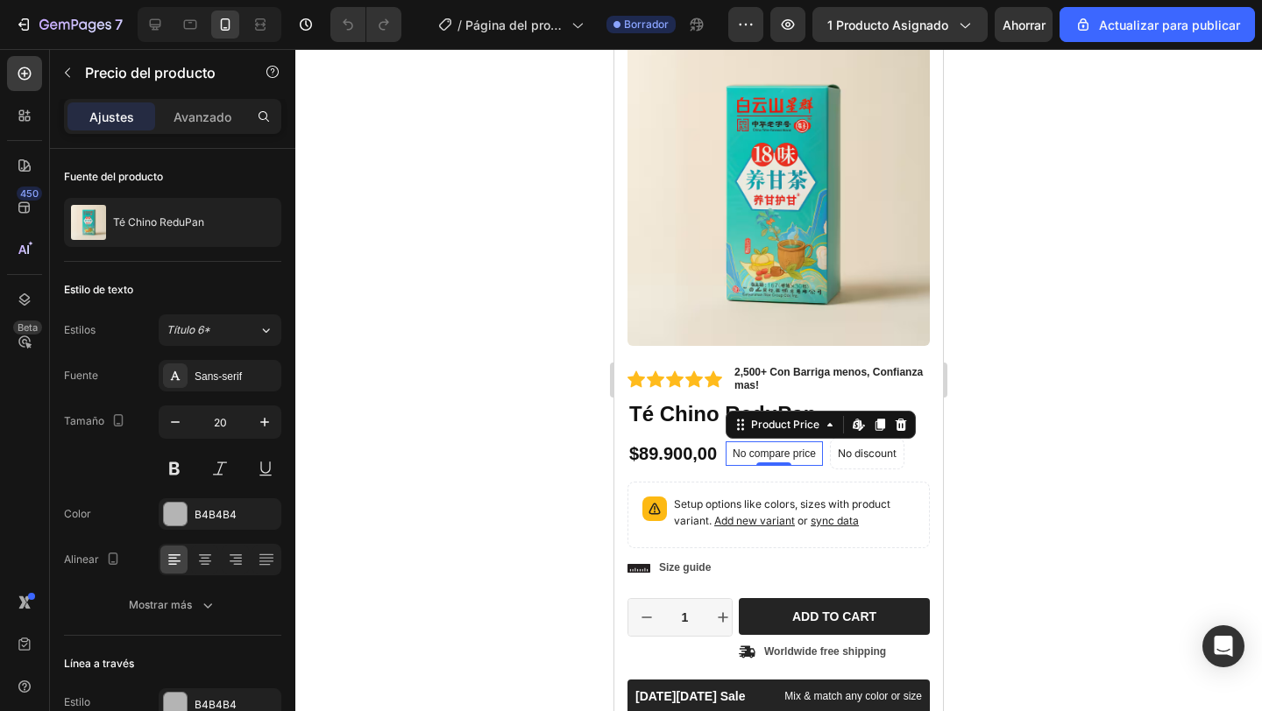
click at [538, 505] on div at bounding box center [778, 380] width 966 height 662
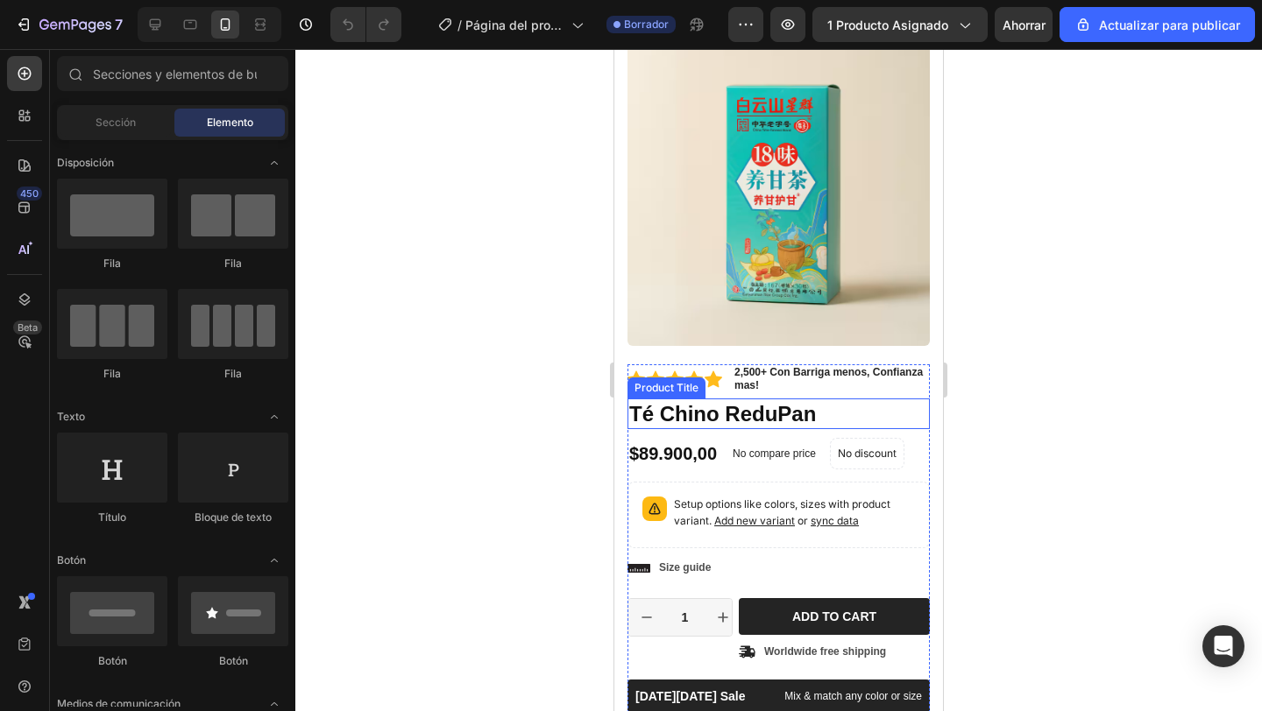
click at [725, 414] on h1 "Té Chino ReduPan" at bounding box center [778, 414] width 302 height 31
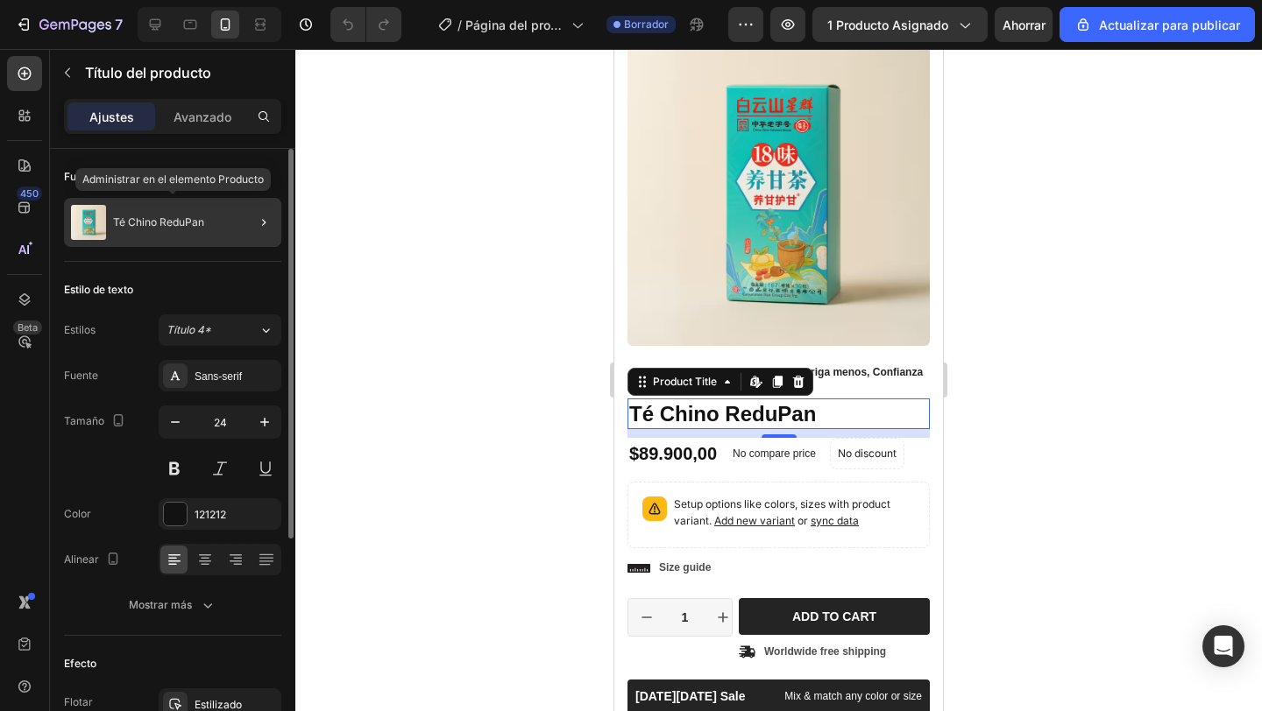
click at [185, 229] on div "Té Chino ReduPan" at bounding box center [172, 222] width 217 height 49
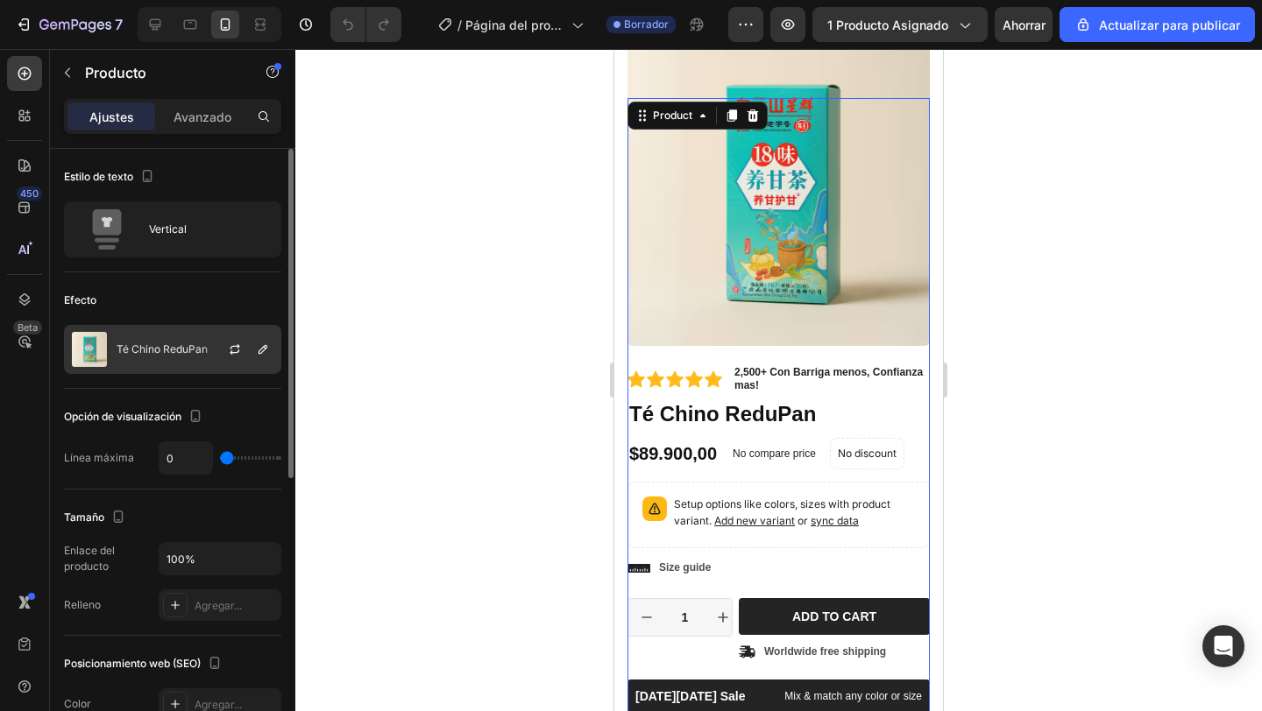
click at [180, 365] on div "Té Chino ReduPan" at bounding box center [172, 349] width 217 height 49
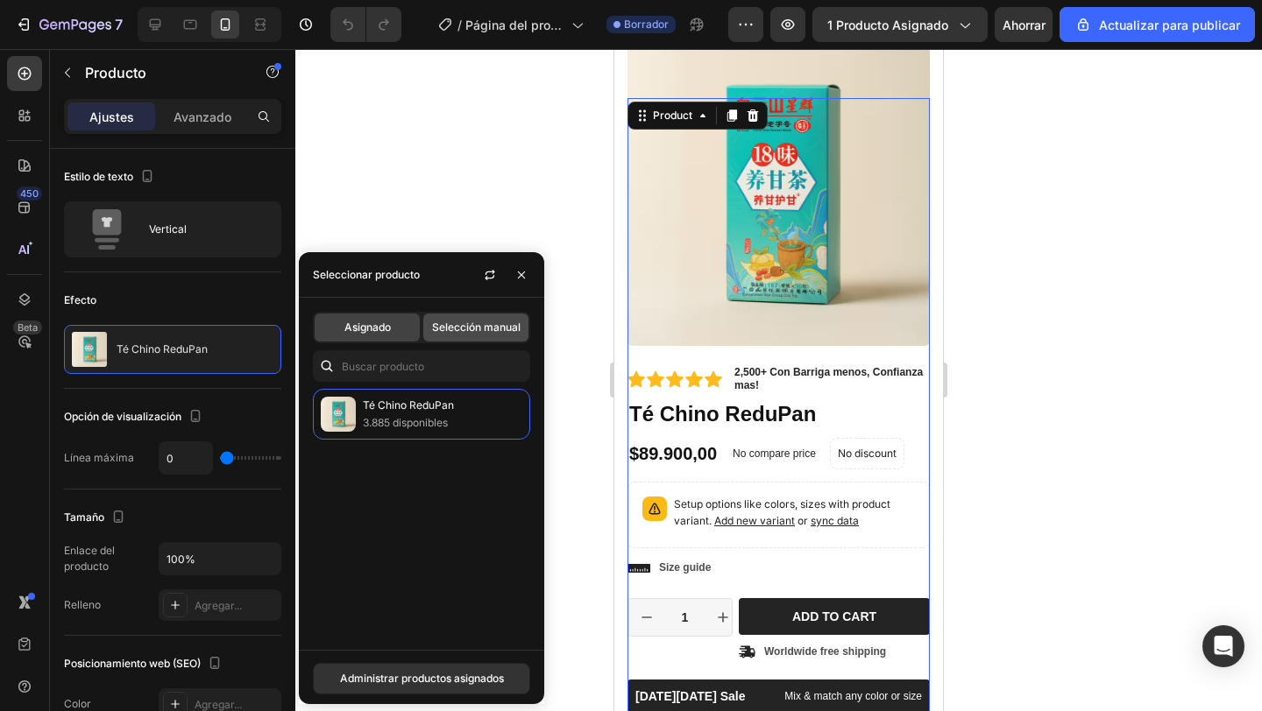
click at [452, 336] on div "Selección manual" at bounding box center [475, 328] width 105 height 28
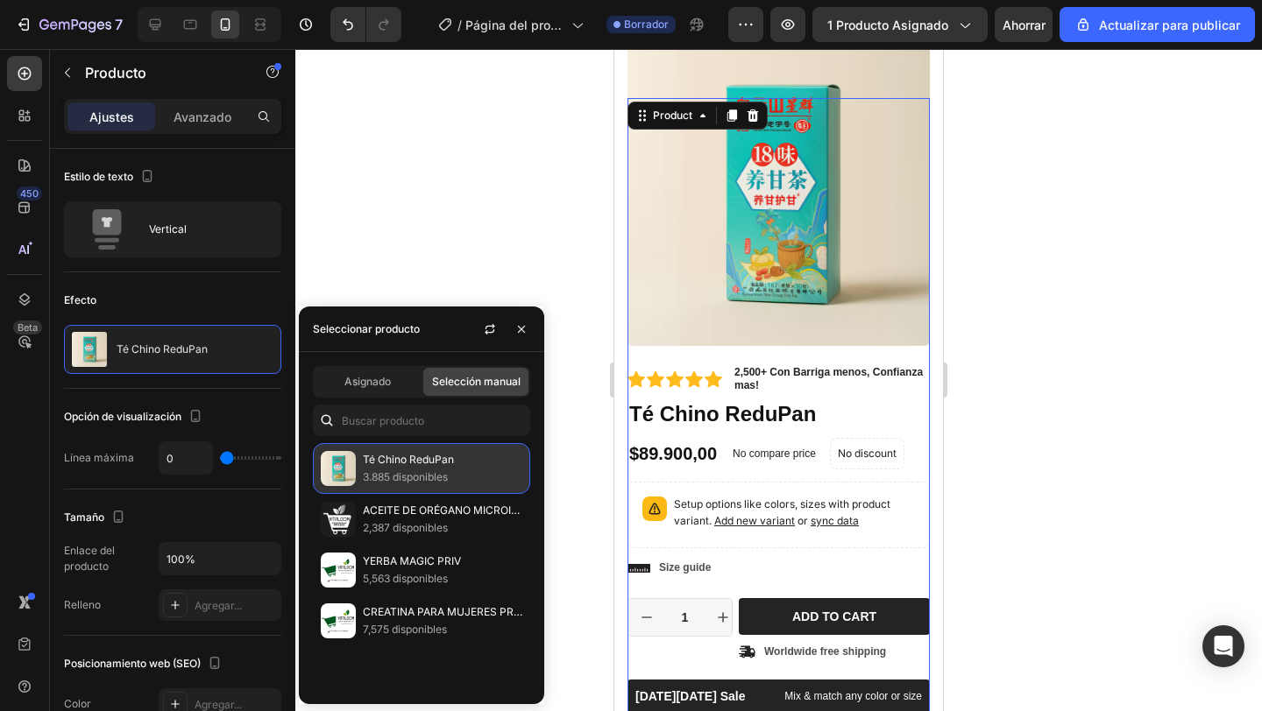
click at [408, 469] on p "3.885 disponibles" at bounding box center [442, 478] width 159 height 18
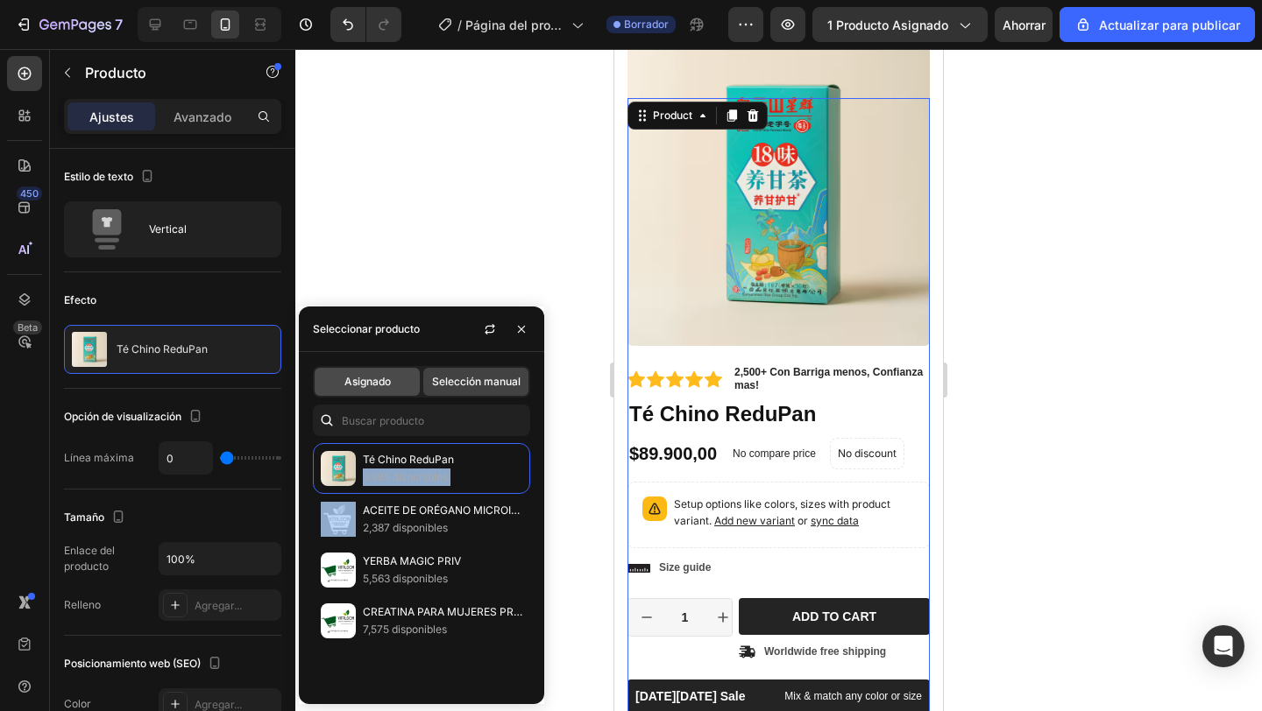
click at [366, 387] on font "Asignado" at bounding box center [367, 381] width 46 height 13
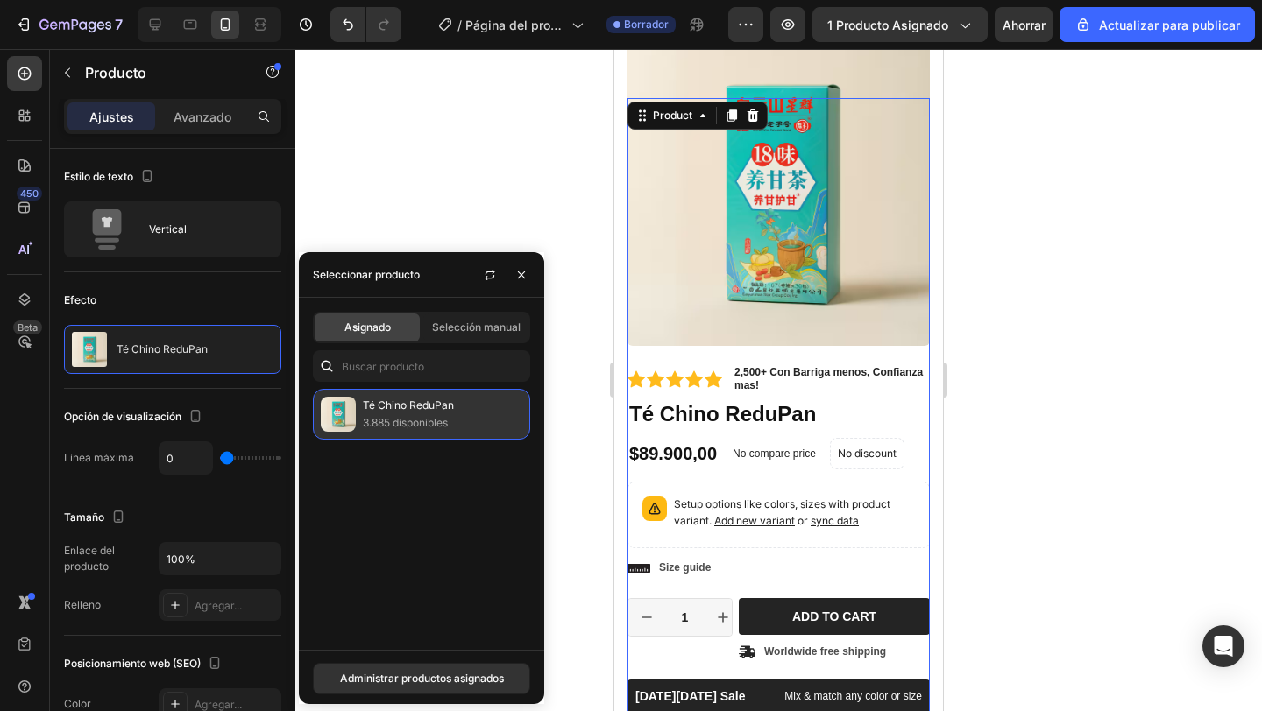
click at [400, 424] on font "3.885 disponibles" at bounding box center [405, 422] width 85 height 13
click at [342, 418] on img at bounding box center [338, 414] width 35 height 35
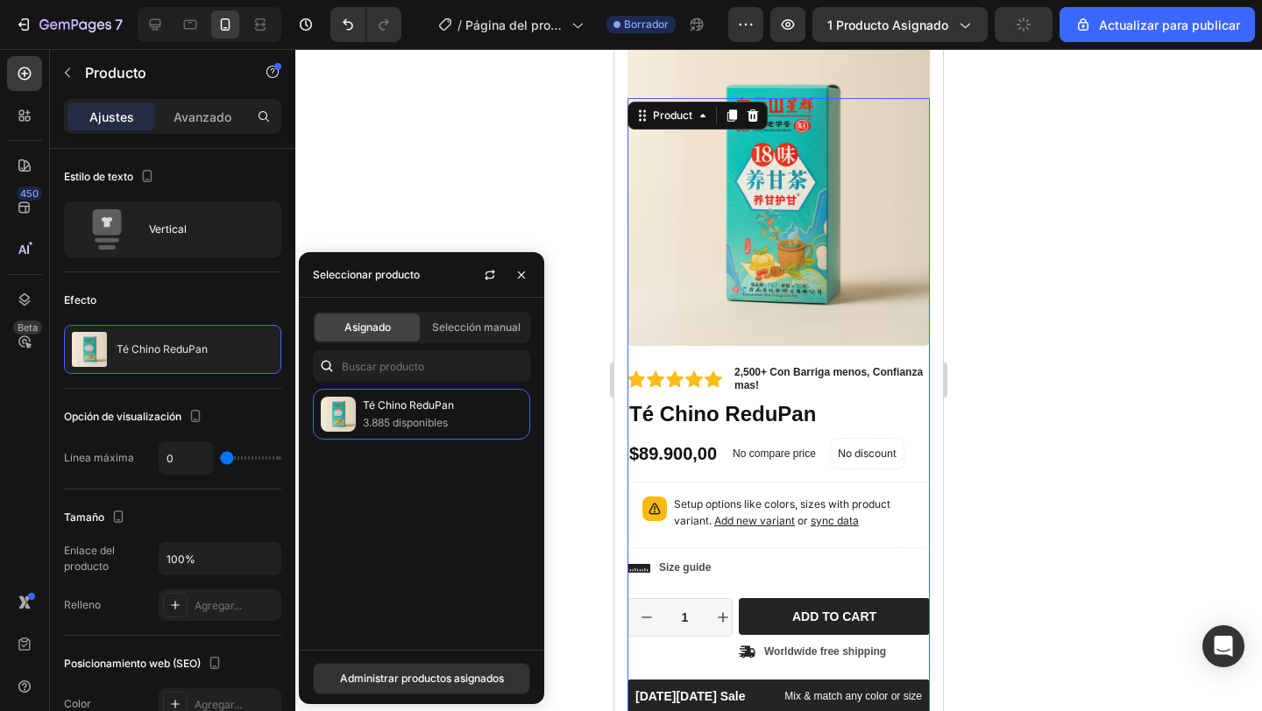
click at [476, 236] on div at bounding box center [778, 380] width 966 height 662
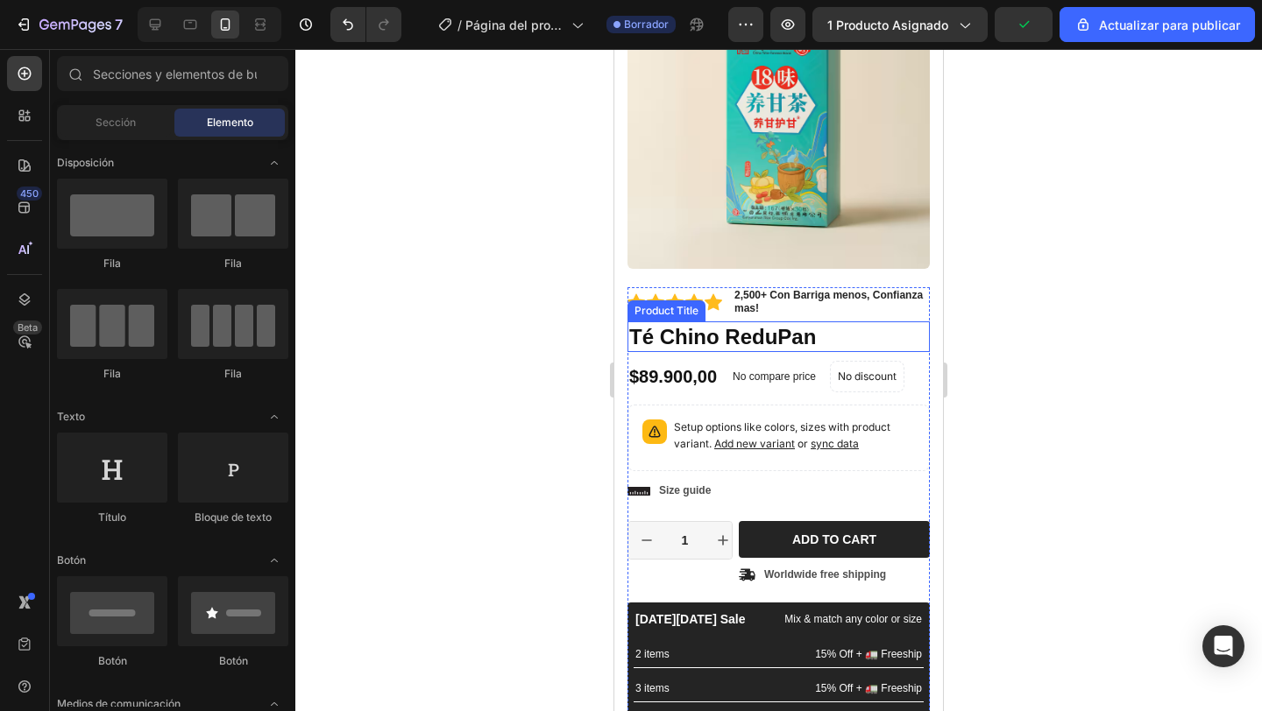
scroll to position [207, 0]
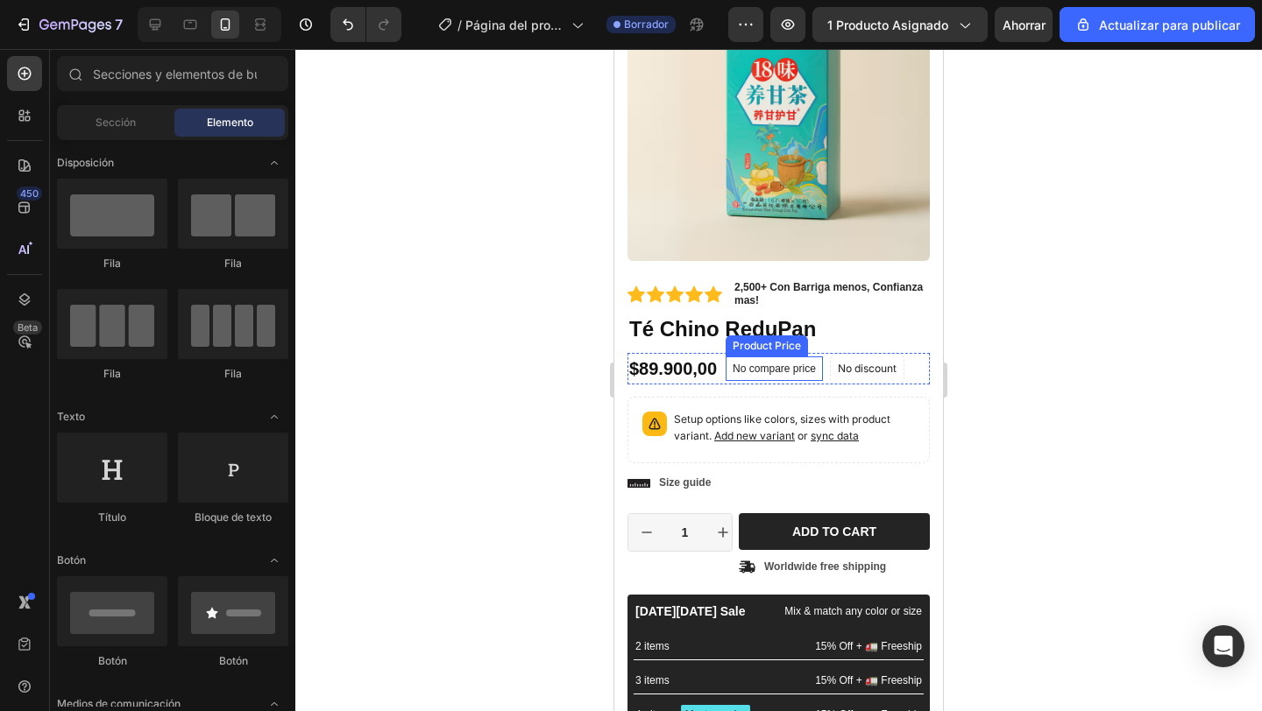
click at [769, 373] on p "No compare price" at bounding box center [773, 369] width 83 height 11
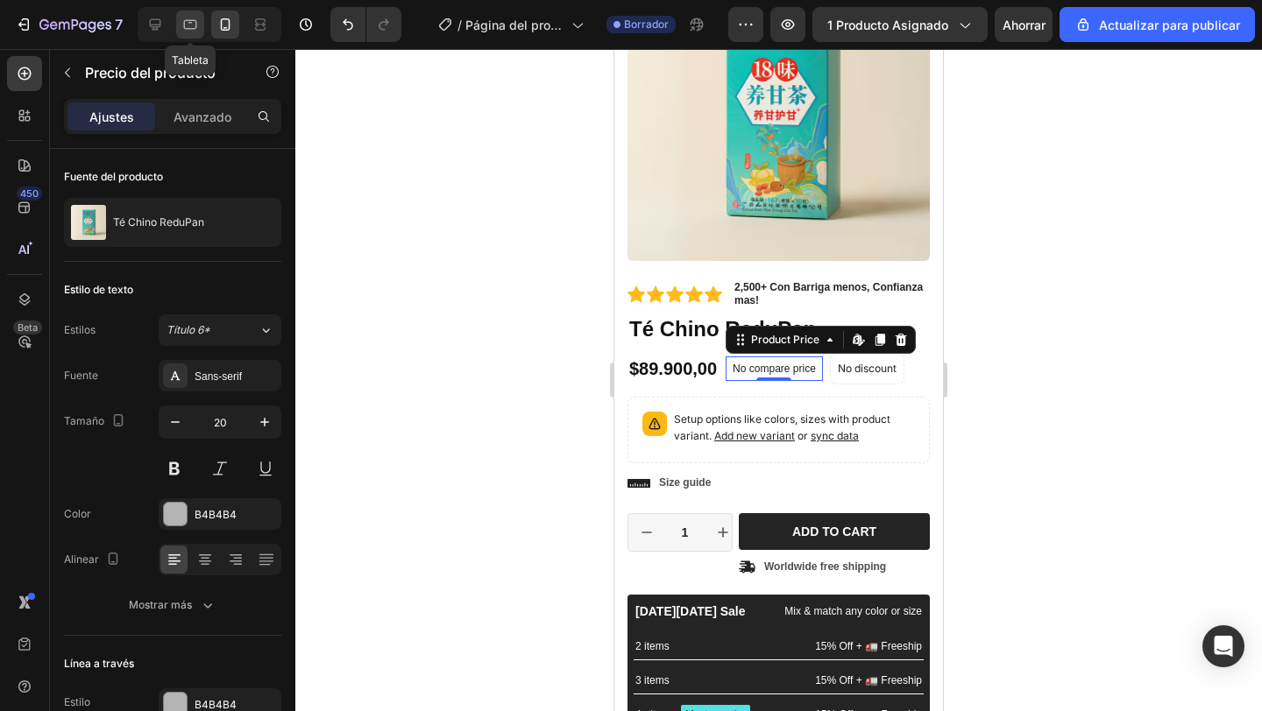
click at [187, 21] on icon at bounding box center [190, 25] width 18 height 18
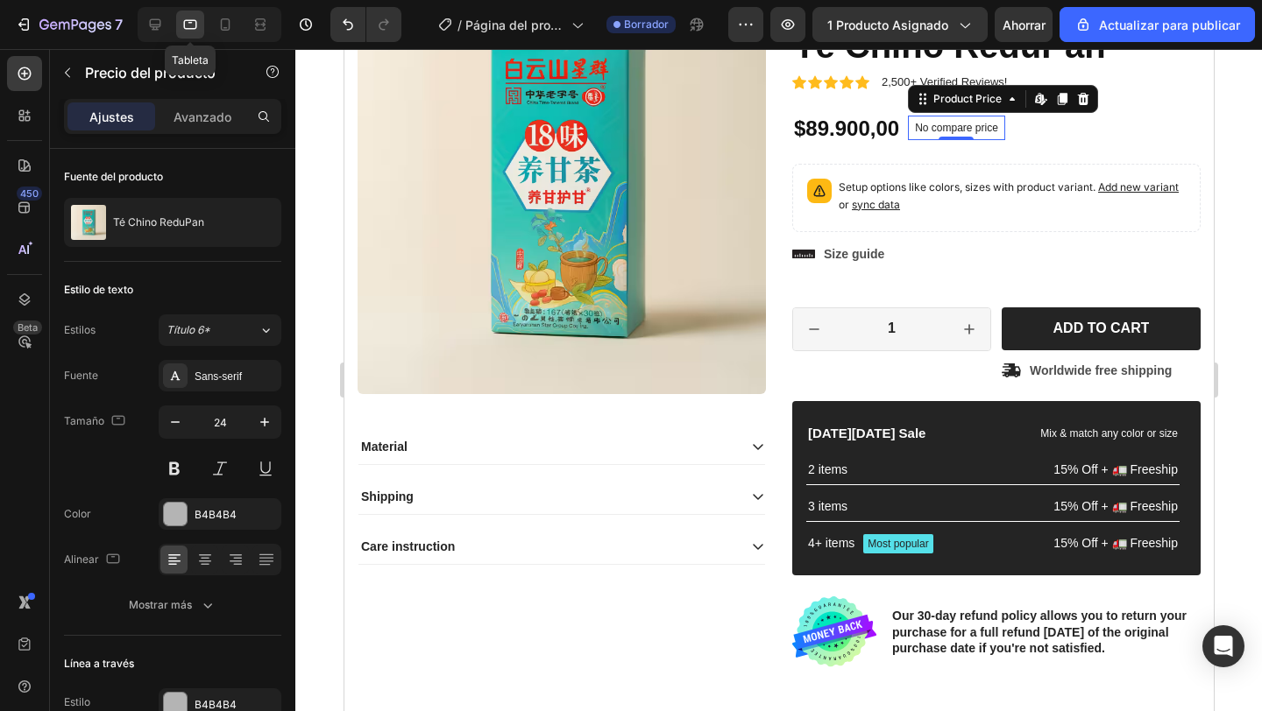
scroll to position [255, 0]
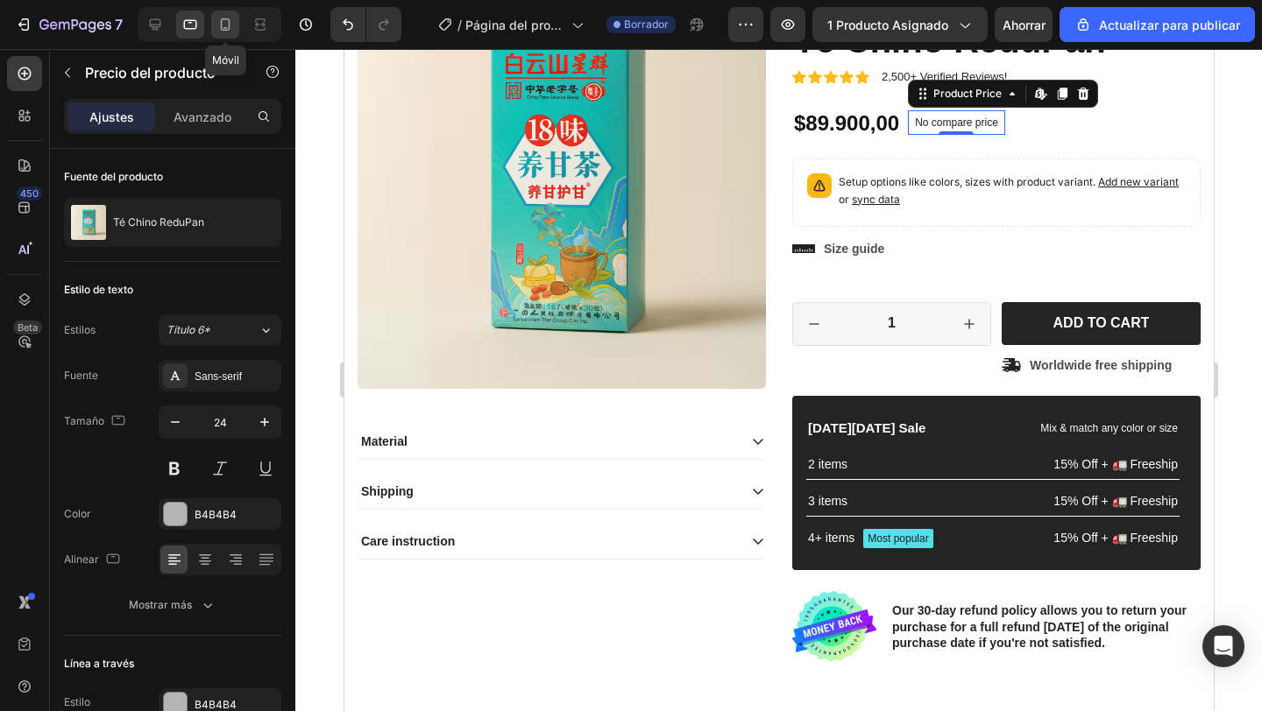
click at [230, 21] on icon at bounding box center [225, 25] width 18 height 18
type input "20"
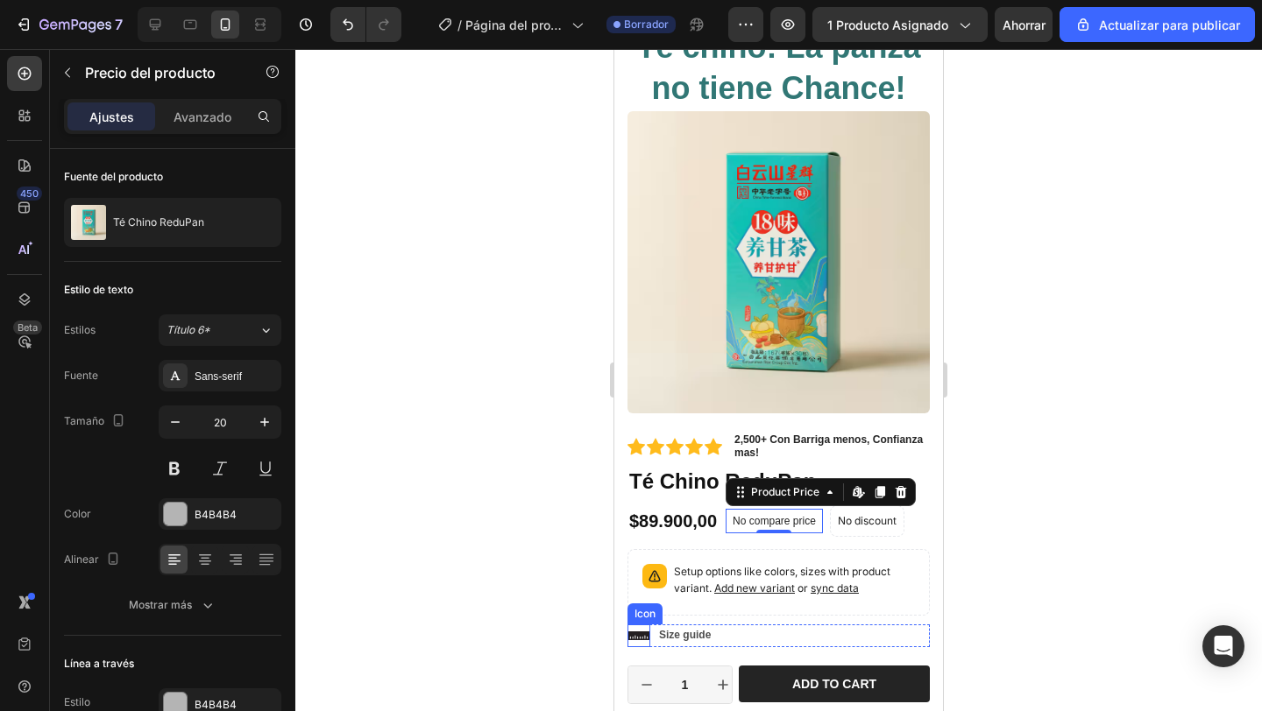
scroll to position [60, 0]
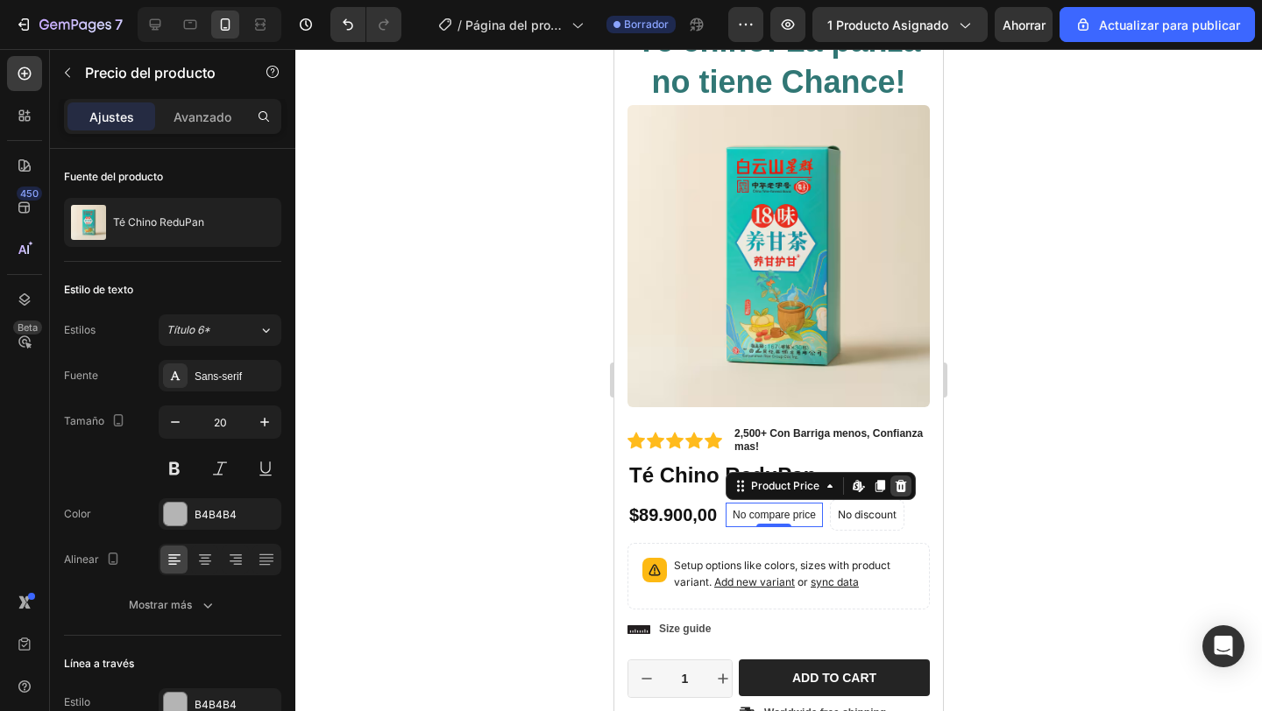
click at [910, 488] on div at bounding box center [900, 486] width 21 height 21
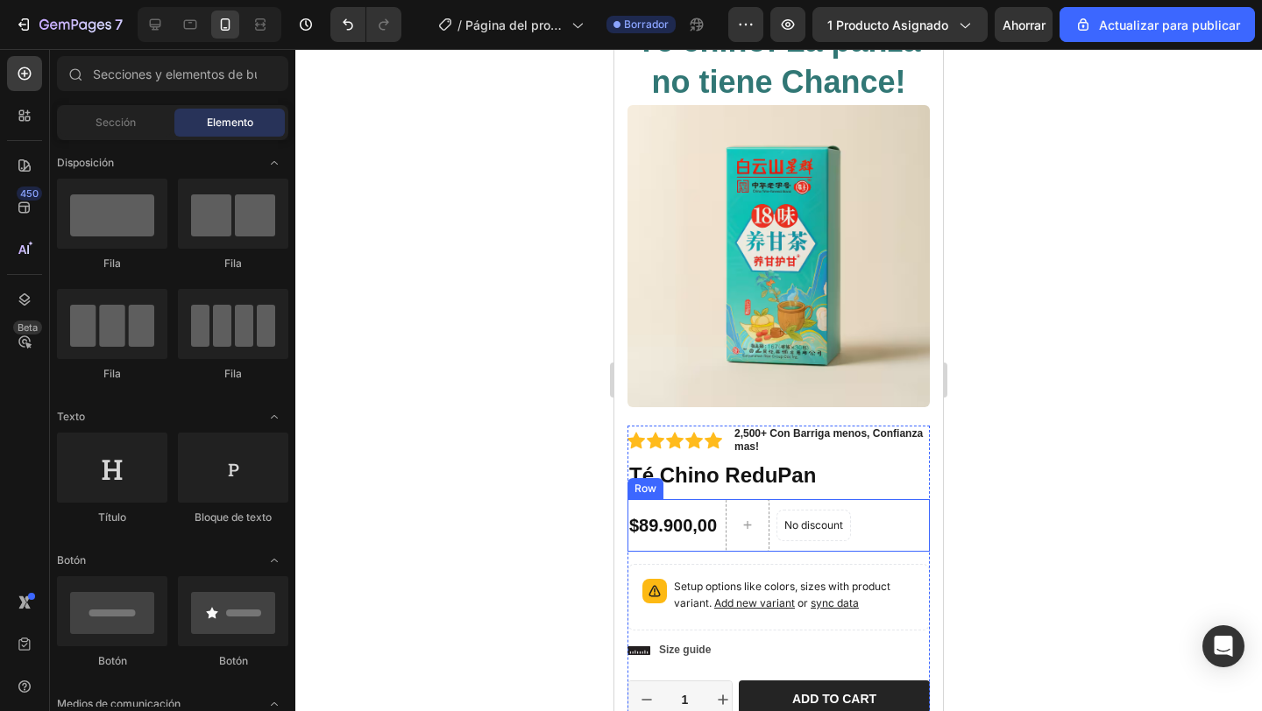
click at [877, 524] on div "$89.900,00 Product Price Product Price No discount Not be displayed when publis…" at bounding box center [778, 525] width 302 height 53
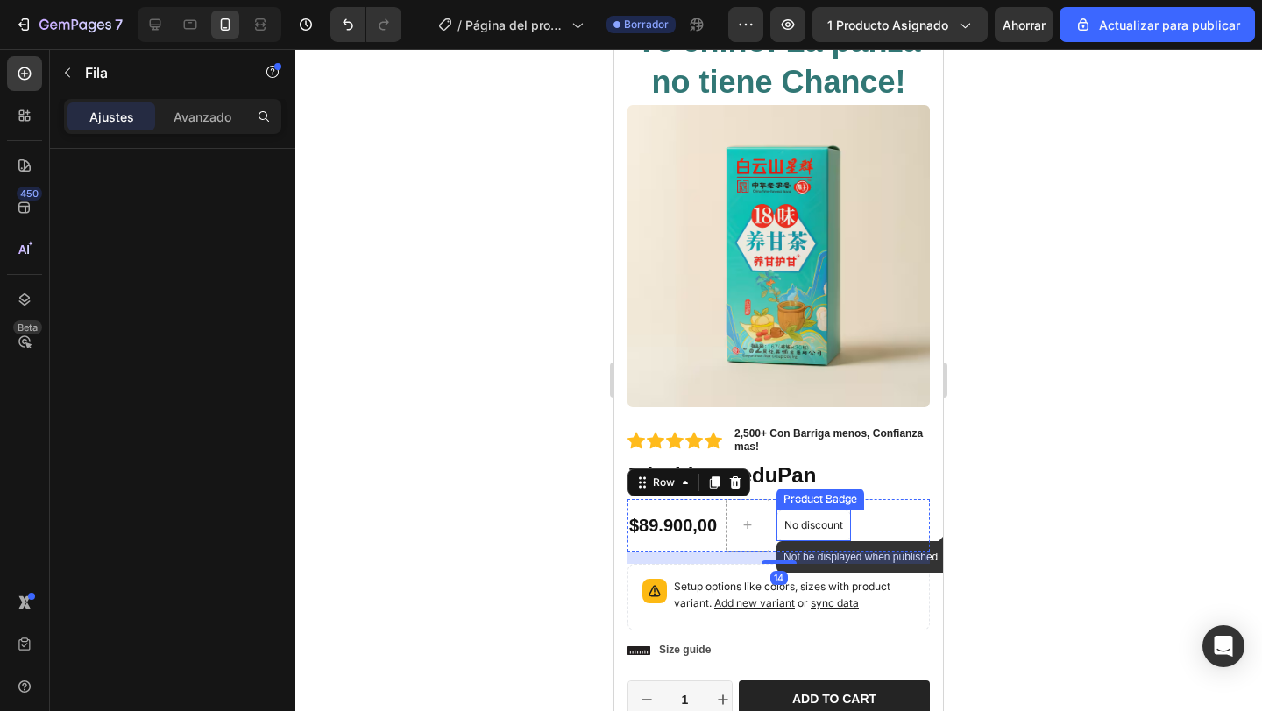
click at [816, 538] on div "No discount" at bounding box center [813, 526] width 73 height 30
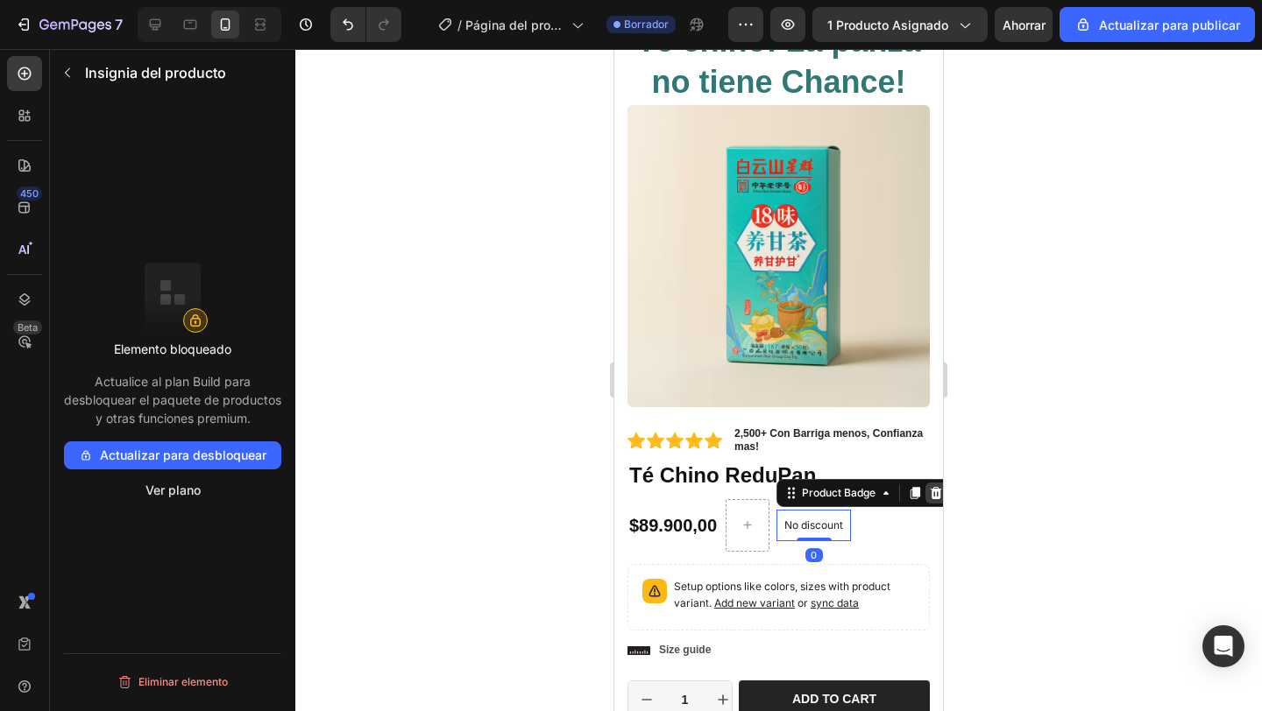
click at [937, 496] on icon at bounding box center [936, 493] width 14 height 14
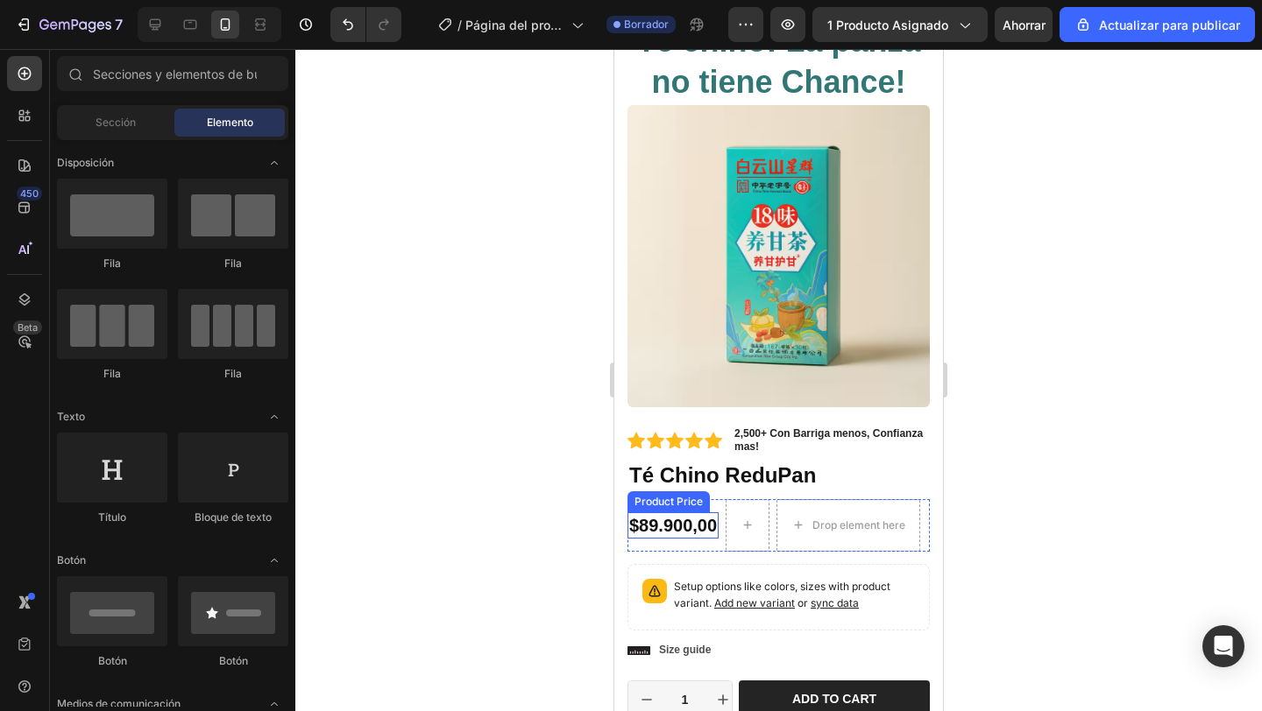
click at [700, 527] on div "$89.900,00" at bounding box center [672, 526] width 91 height 26
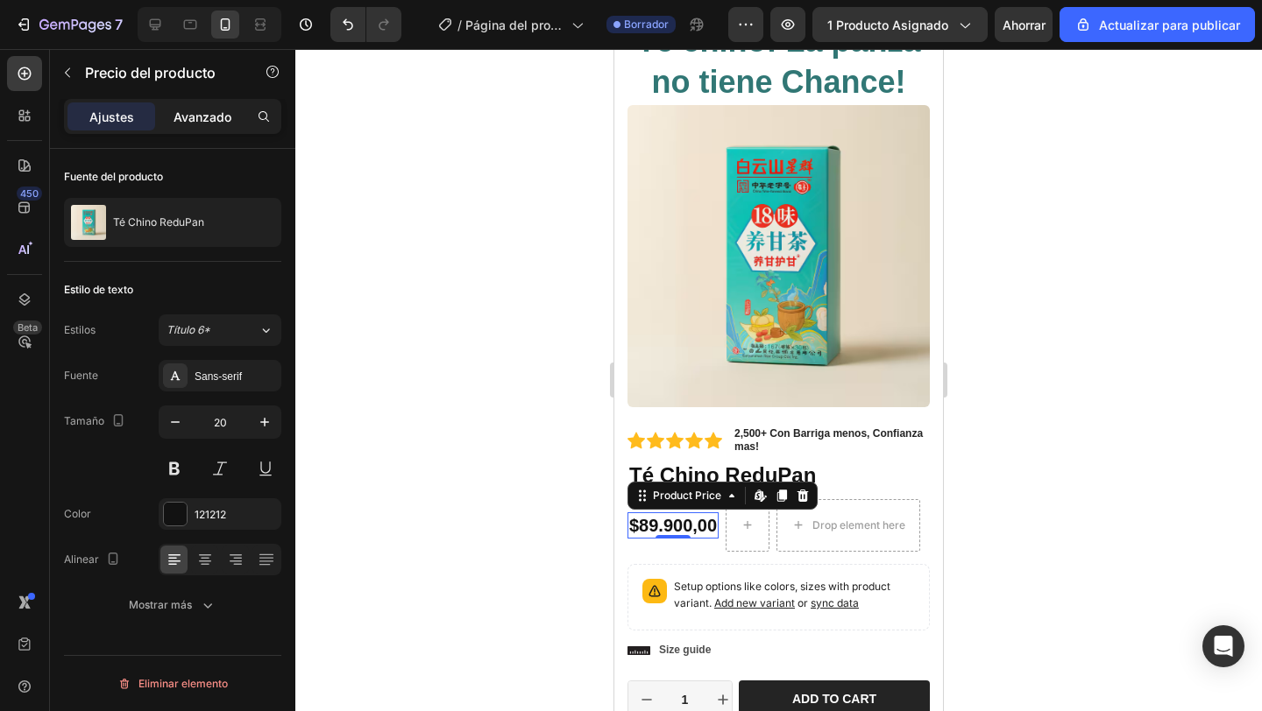
click at [226, 117] on font "Avanzado" at bounding box center [202, 117] width 58 height 15
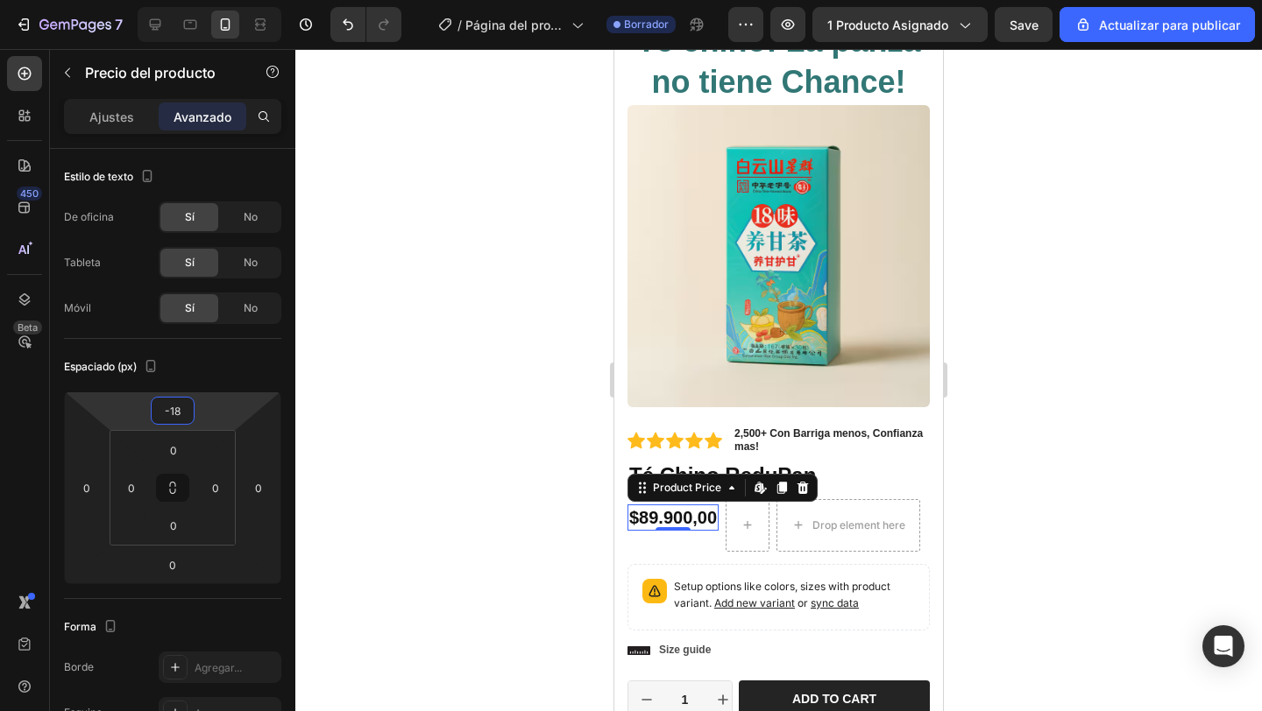
type input "-16"
click at [210, 0] on html "7 / Página del producto - [DATE][PERSON_NAME] 20:44:35 Borrador Avance 1 produc…" at bounding box center [631, 0] width 1262 height 0
click at [409, 443] on div at bounding box center [778, 380] width 966 height 662
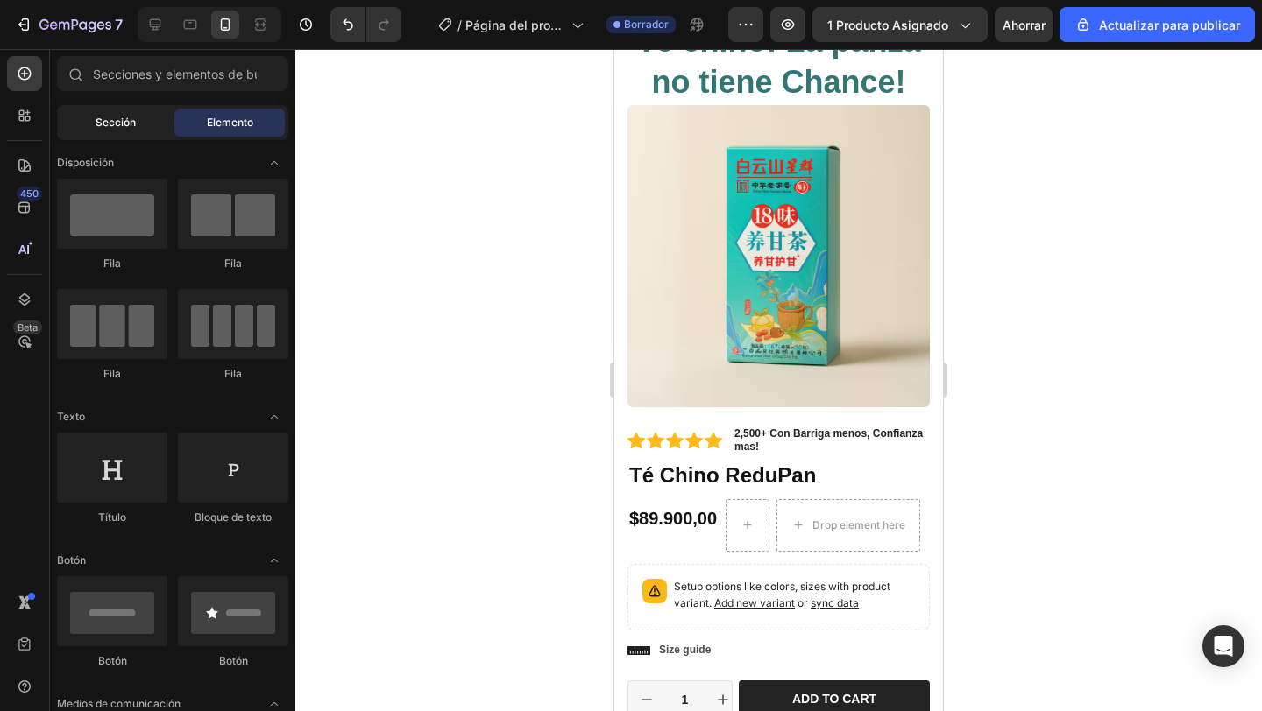
click at [116, 132] on div "Sección" at bounding box center [115, 123] width 110 height 28
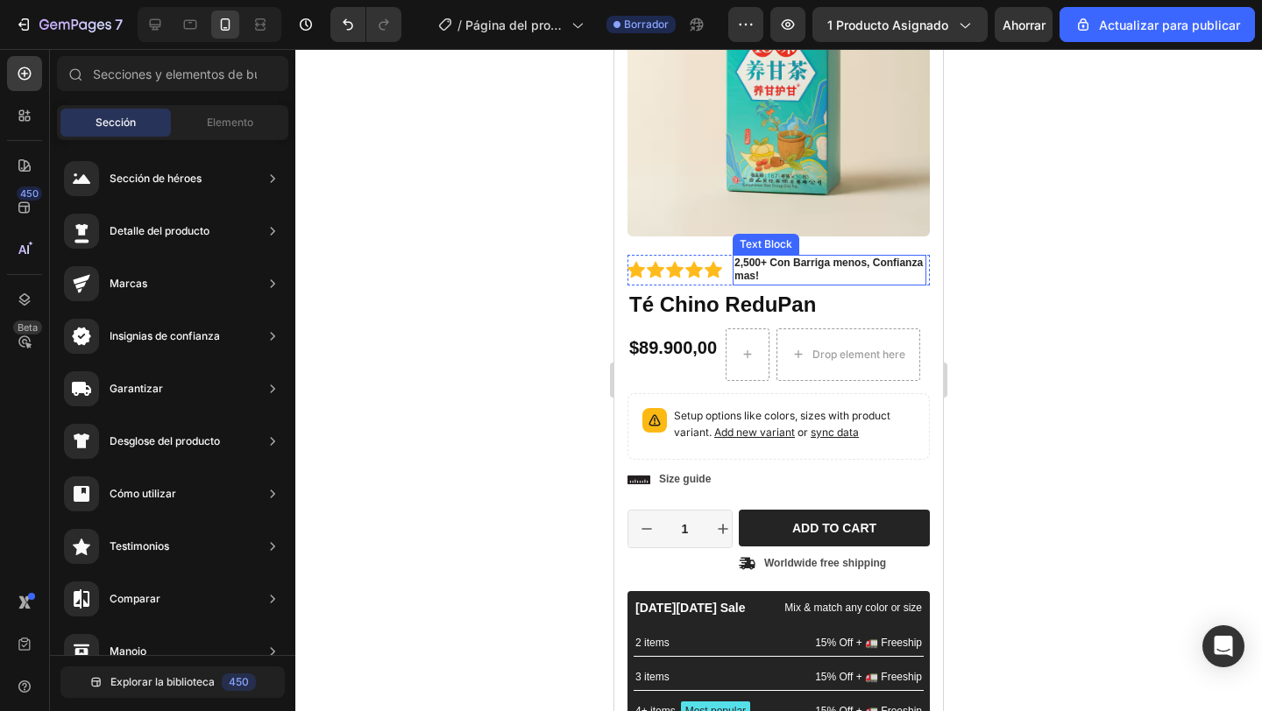
scroll to position [230, 0]
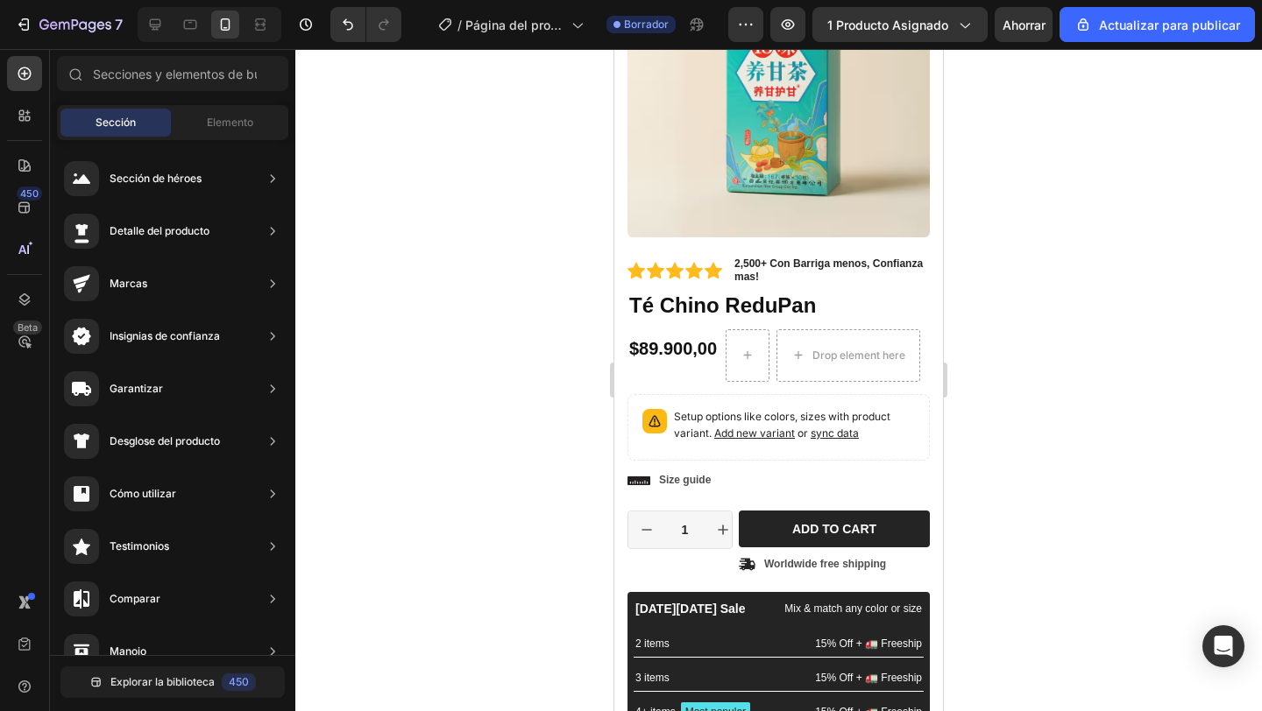
click at [463, 335] on div at bounding box center [778, 380] width 966 height 662
click at [852, 351] on div "Drop element here" at bounding box center [858, 356] width 93 height 14
click at [543, 345] on div at bounding box center [778, 380] width 966 height 662
click at [833, 358] on div "Drop element here" at bounding box center [858, 356] width 93 height 14
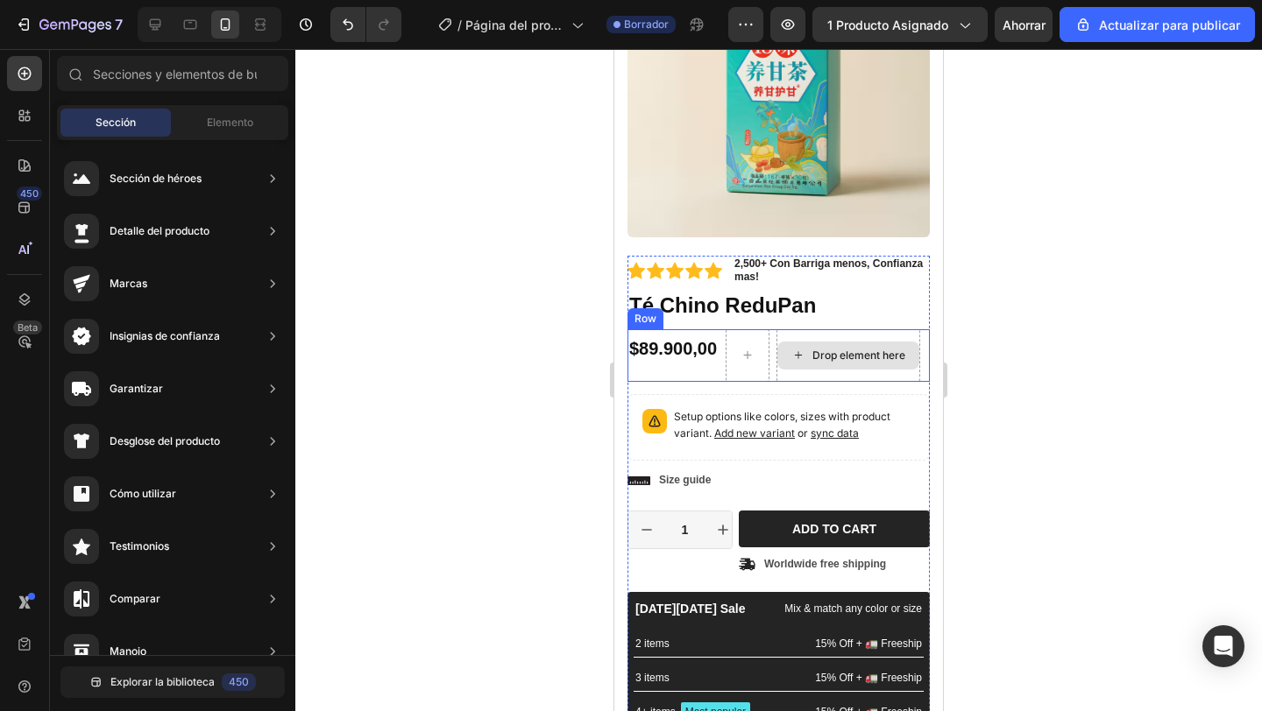
click at [833, 358] on div "Drop element here" at bounding box center [858, 356] width 93 height 14
click at [753, 357] on icon at bounding box center [747, 355] width 14 height 15
click at [204, 122] on div "Elemento" at bounding box center [229, 123] width 110 height 28
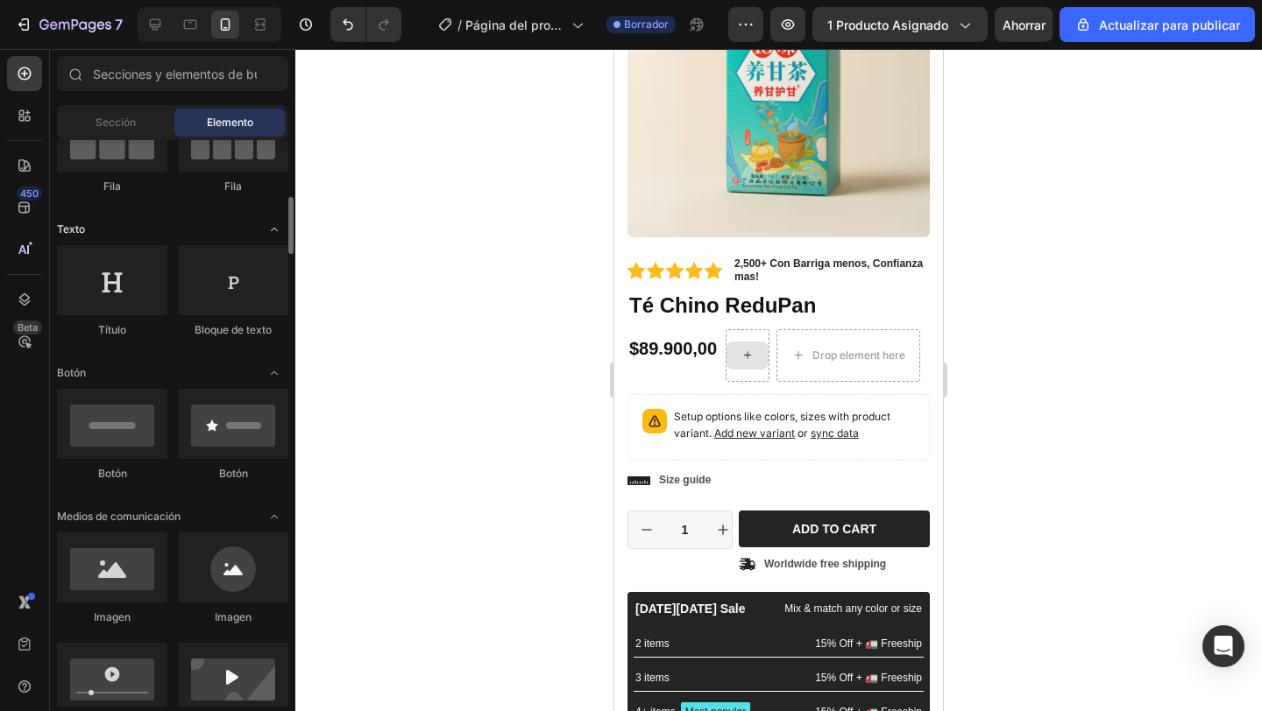
scroll to position [228, 0]
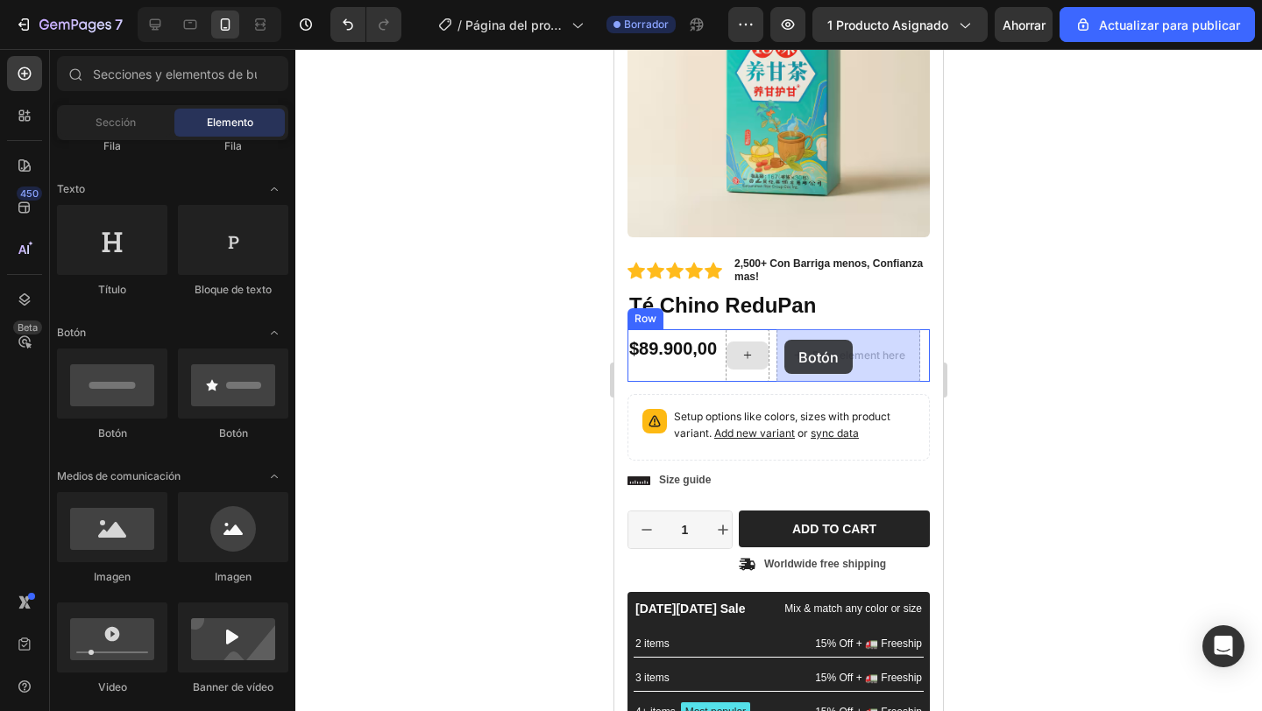
drag, startPoint x: 850, startPoint y: 445, endPoint x: 784, endPoint y: 340, distance: 124.0
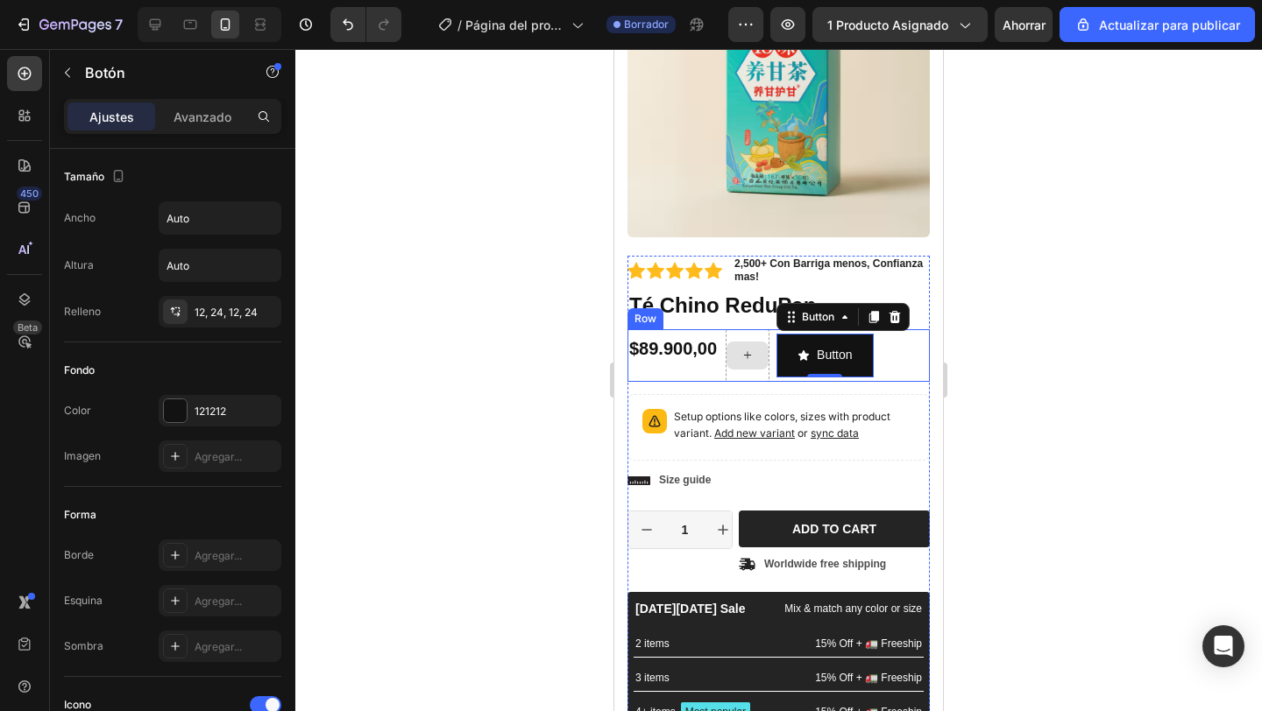
click at [746, 365] on div at bounding box center [747, 356] width 42 height 28
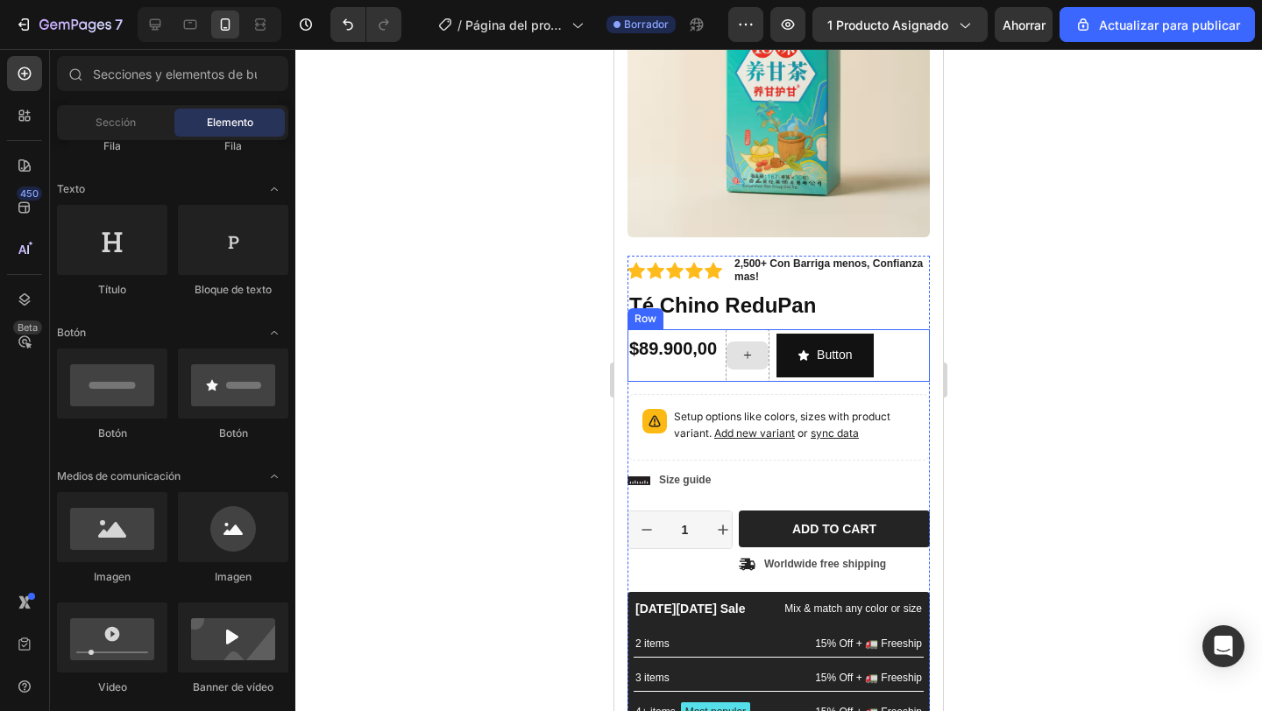
click at [752, 334] on div at bounding box center [747, 355] width 44 height 53
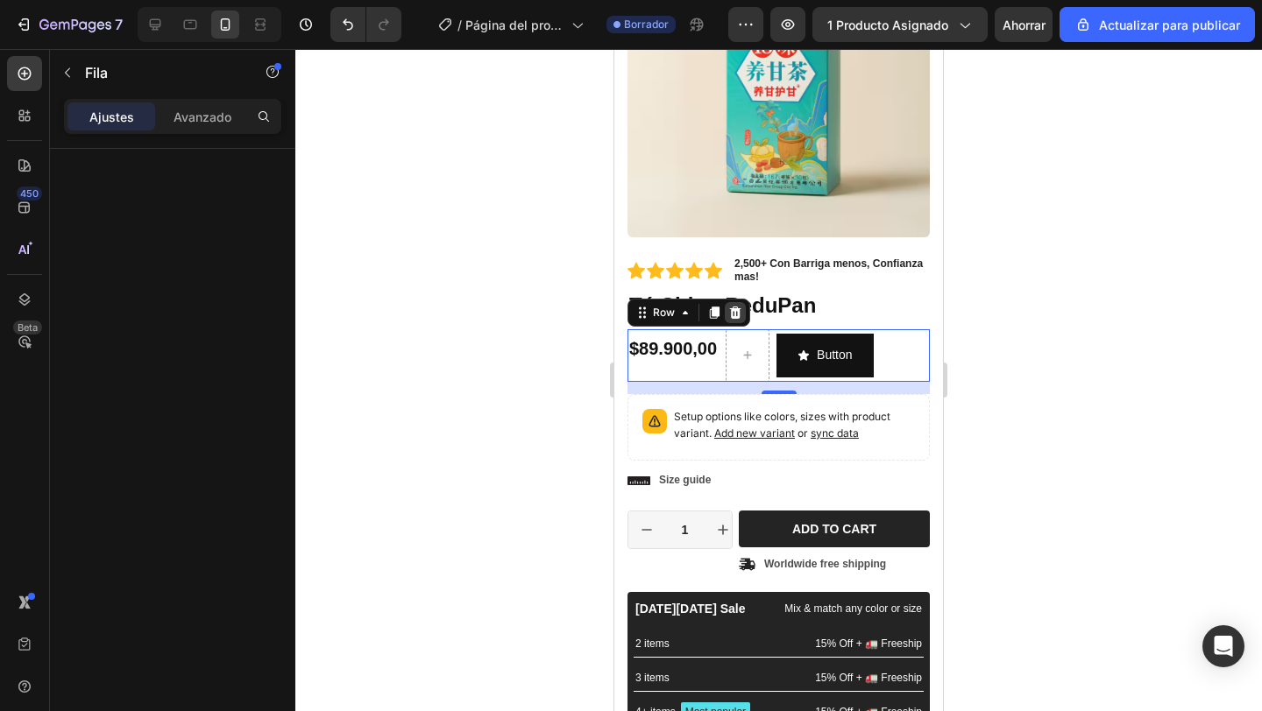
click at [737, 313] on icon at bounding box center [735, 313] width 11 height 12
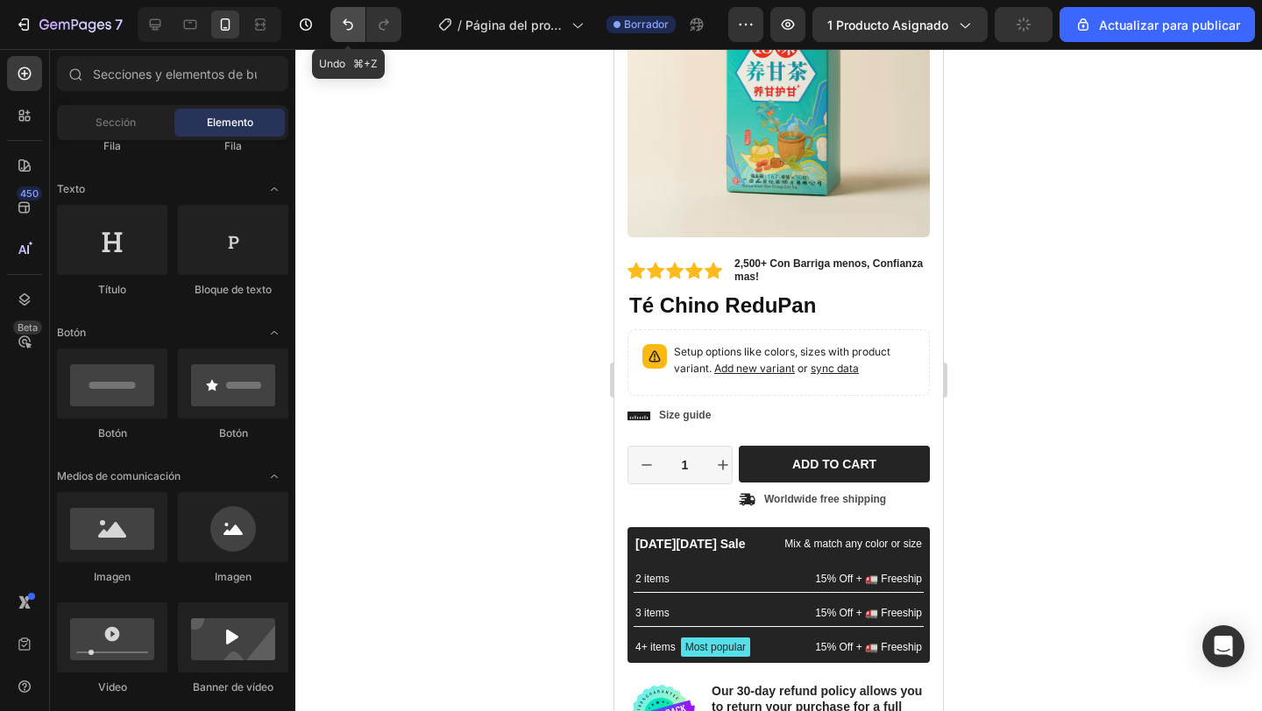
click at [339, 25] on icon "Deshacer/Rehacer" at bounding box center [348, 25] width 18 height 18
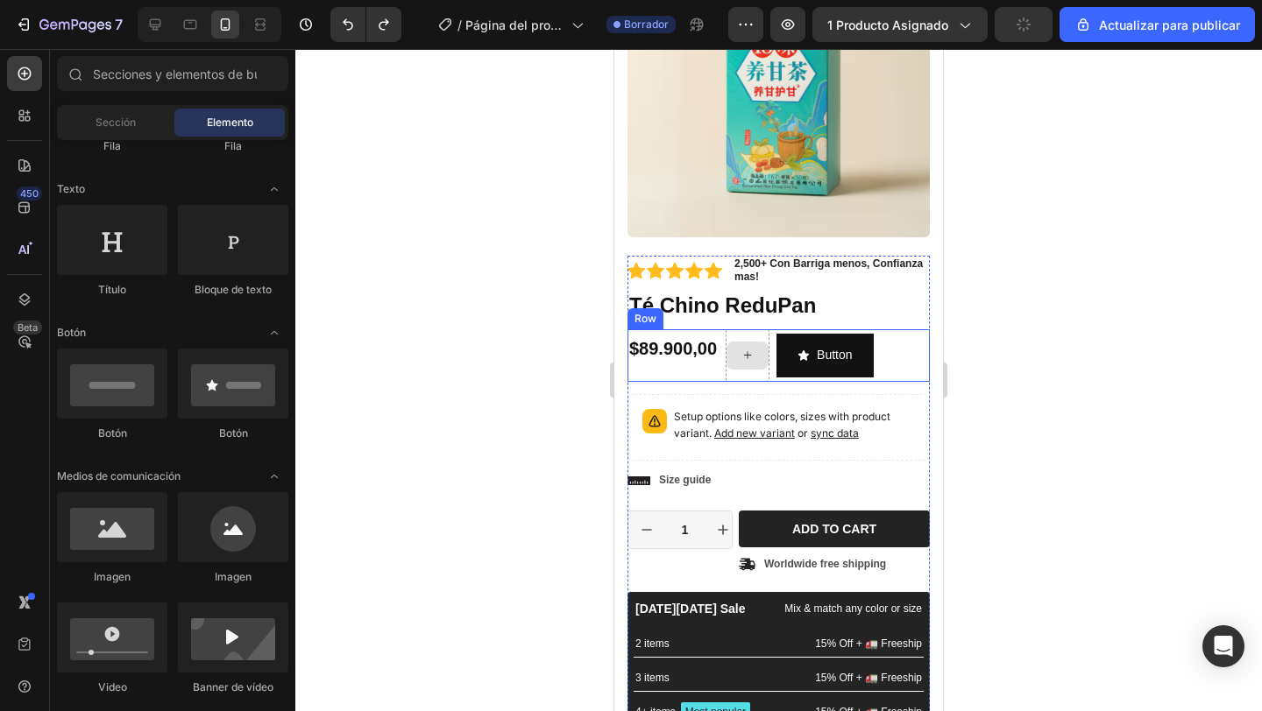
click at [748, 356] on icon at bounding box center [747, 355] width 14 height 15
click at [684, 364] on div "$89.900,00 Product Price Product Price" at bounding box center [672, 355] width 91 height 53
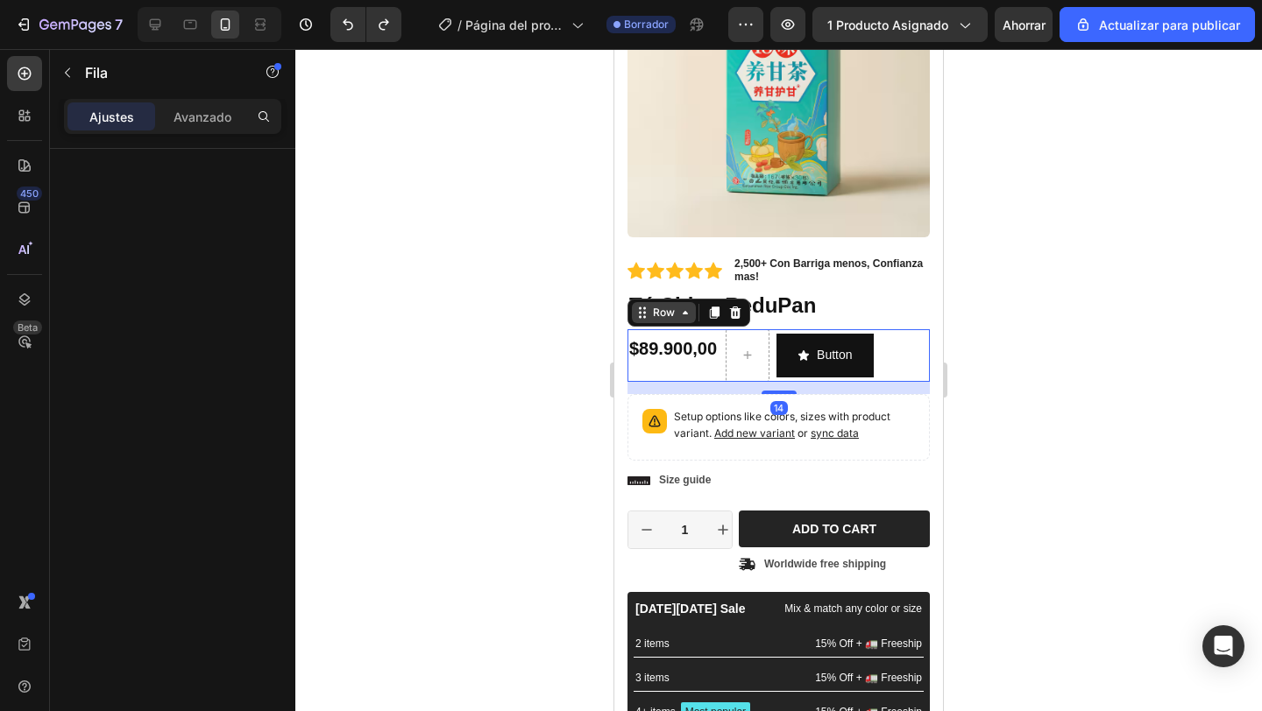
click at [683, 315] on icon at bounding box center [685, 313] width 14 height 14
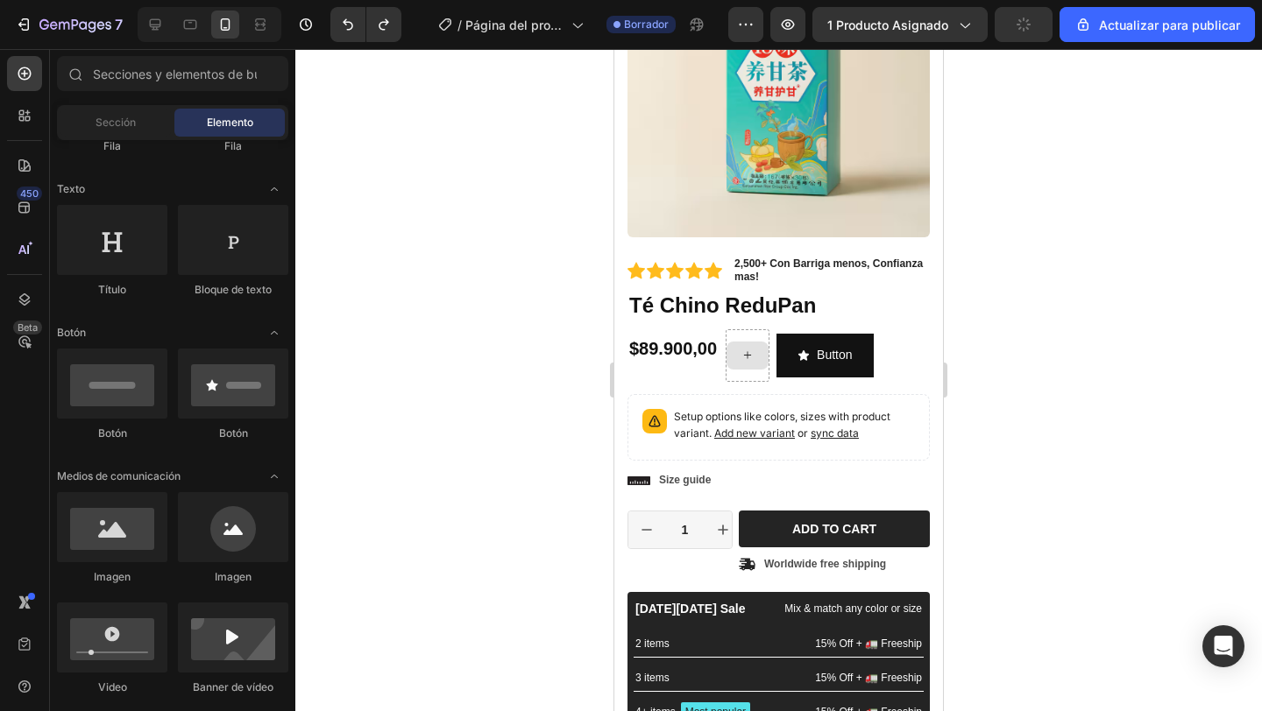
click at [746, 352] on icon at bounding box center [747, 355] width 14 height 15
drag, startPoint x: 868, startPoint y: 575, endPoint x: 738, endPoint y: 359, distance: 252.0
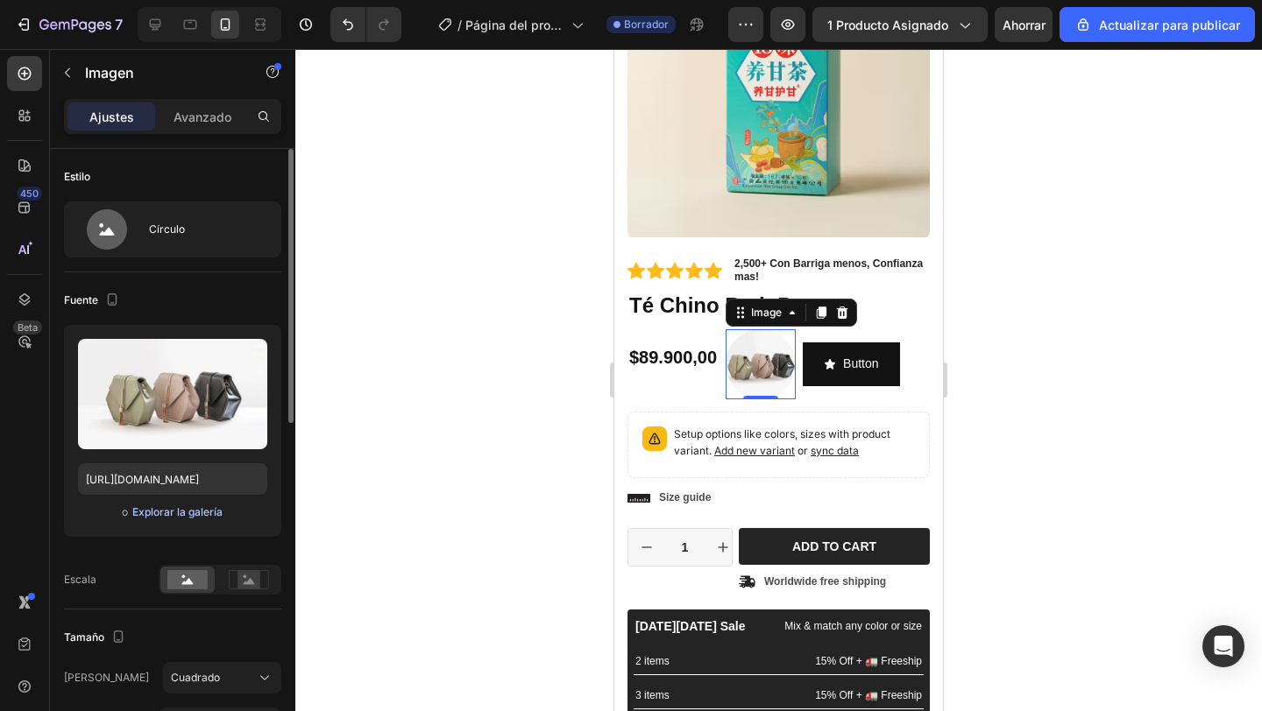
click at [201, 515] on font "Explorar la galería" at bounding box center [177, 511] width 90 height 13
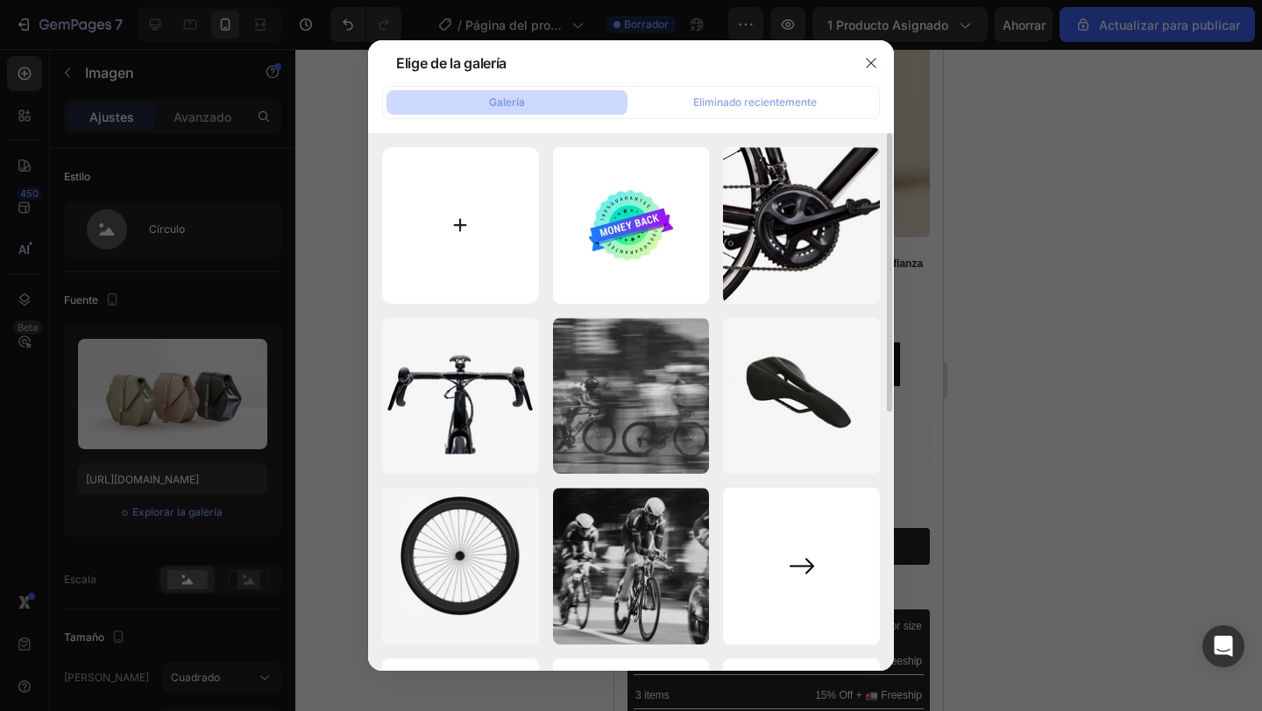
click at [497, 224] on input "file" at bounding box center [460, 225] width 157 height 157
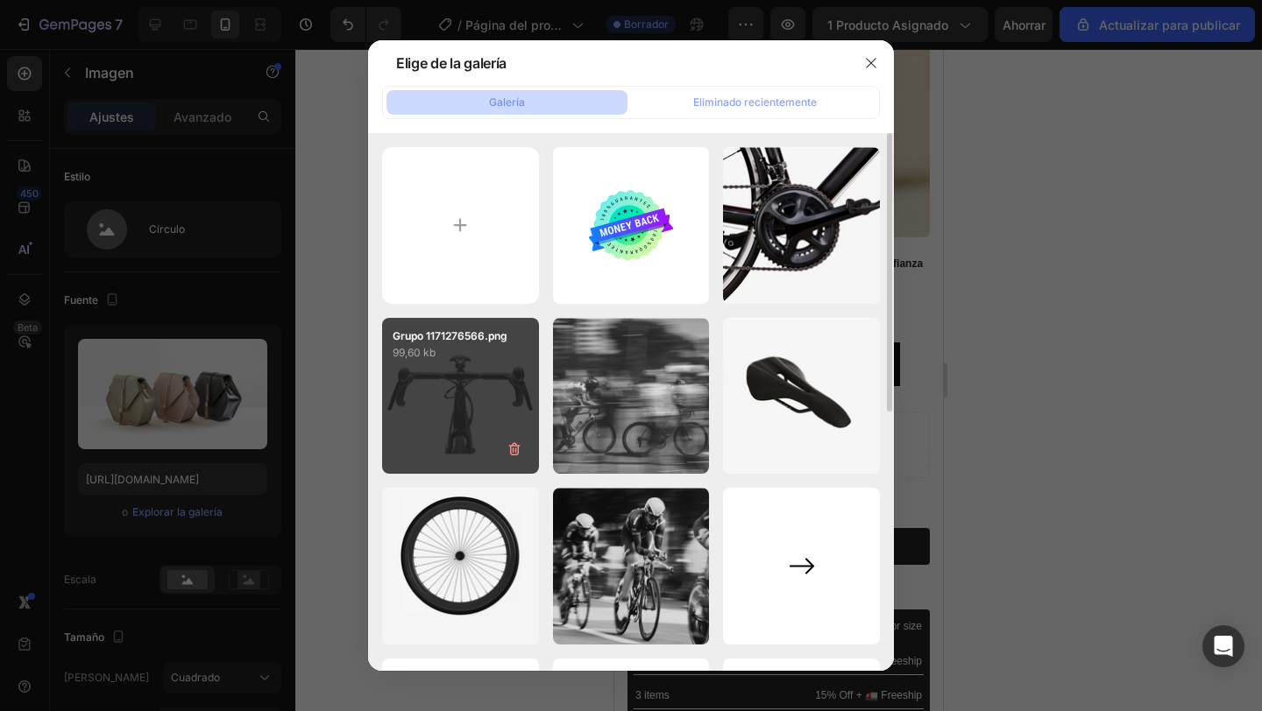
type input "C:\fakepath\redupan.avif"
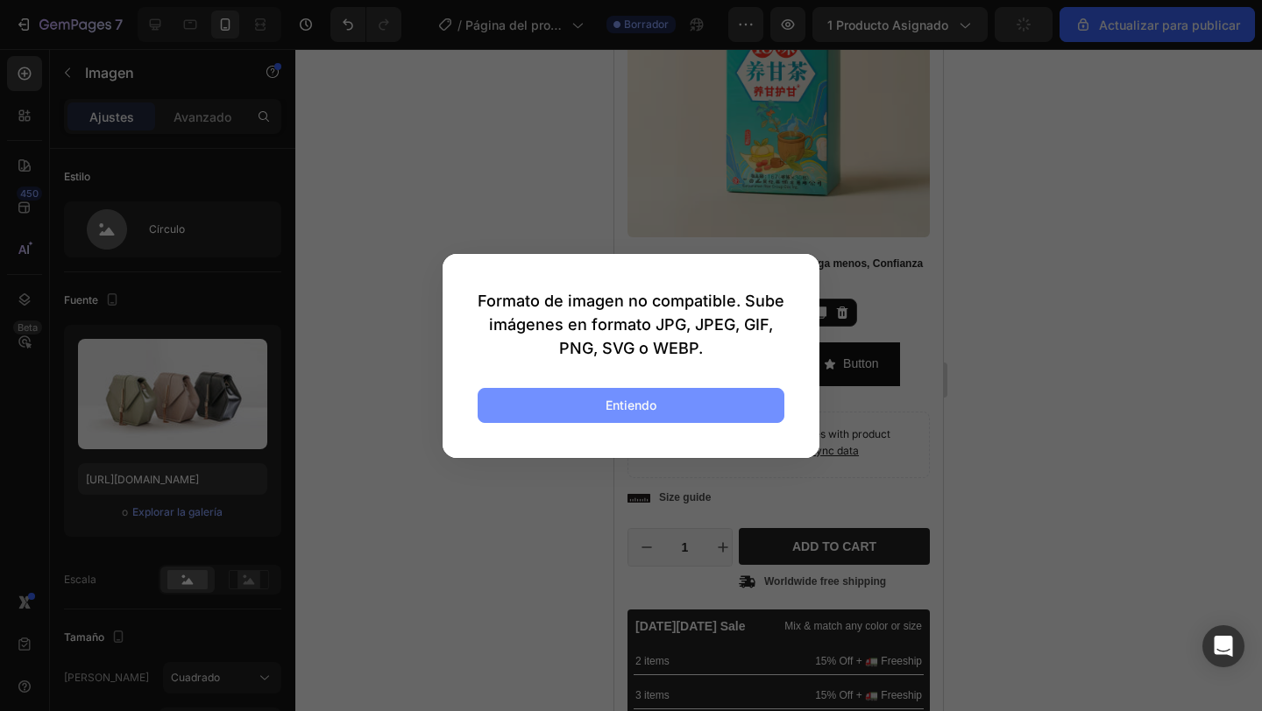
click at [538, 422] on button "Entiendo" at bounding box center [630, 405] width 307 height 35
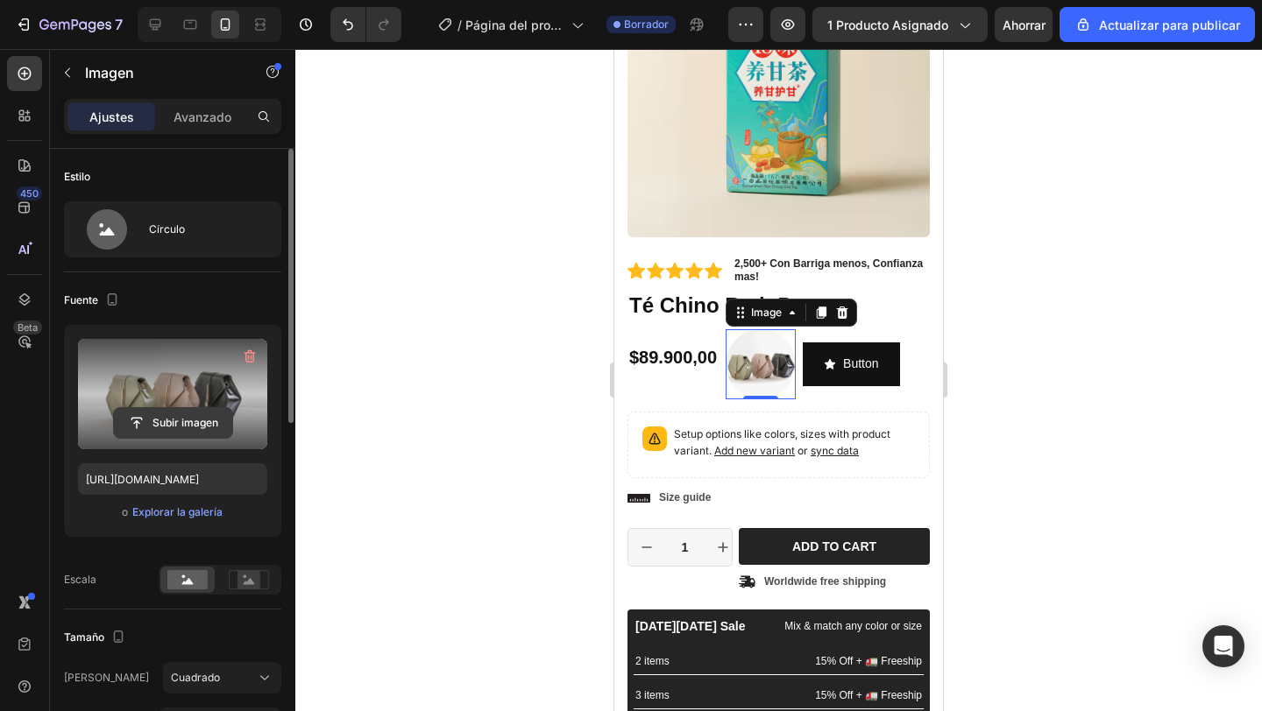
click at [198, 433] on input "file" at bounding box center [173, 423] width 118 height 30
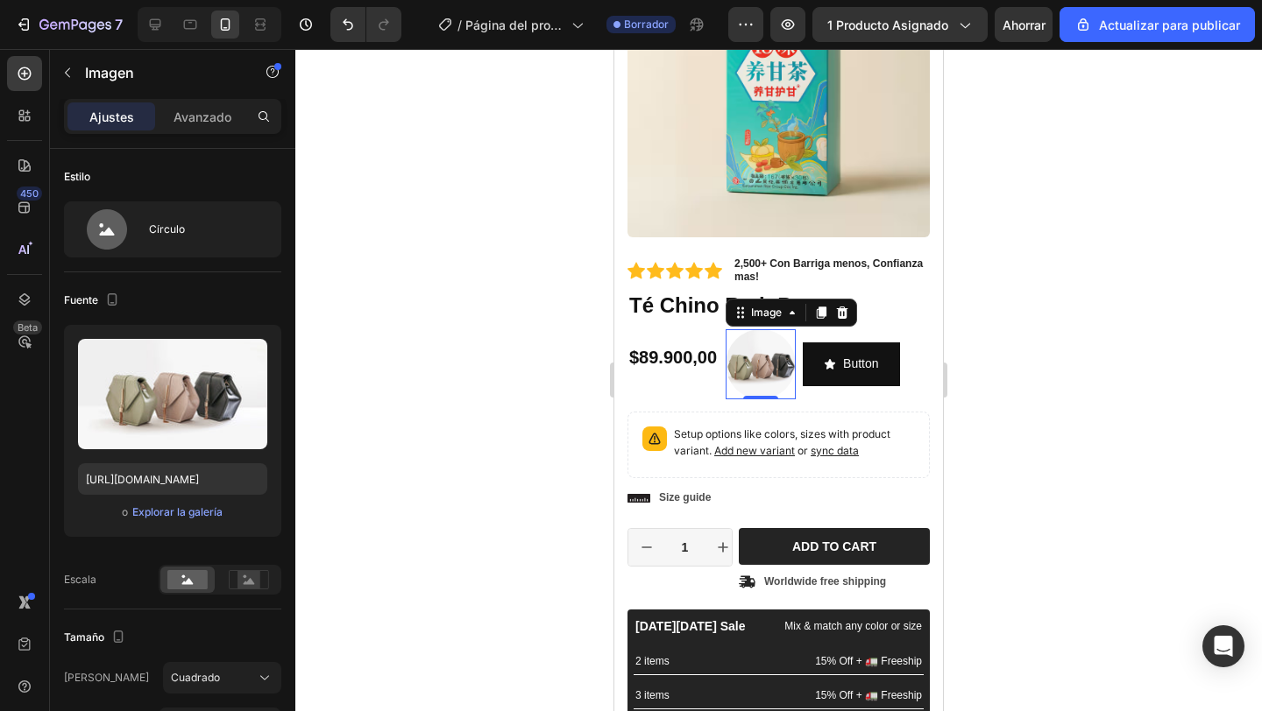
click at [761, 364] on img at bounding box center [760, 364] width 70 height 70
click at [824, 315] on icon at bounding box center [822, 313] width 10 height 12
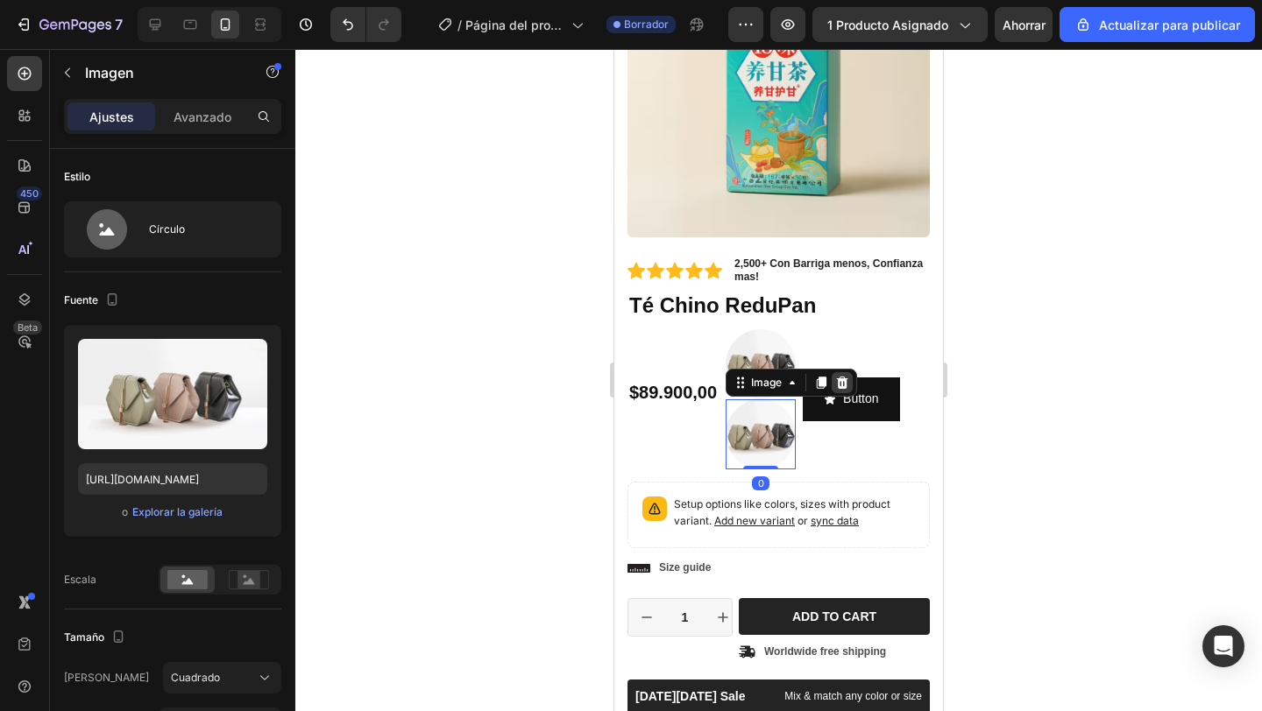
click at [843, 383] on icon at bounding box center [842, 383] width 14 height 14
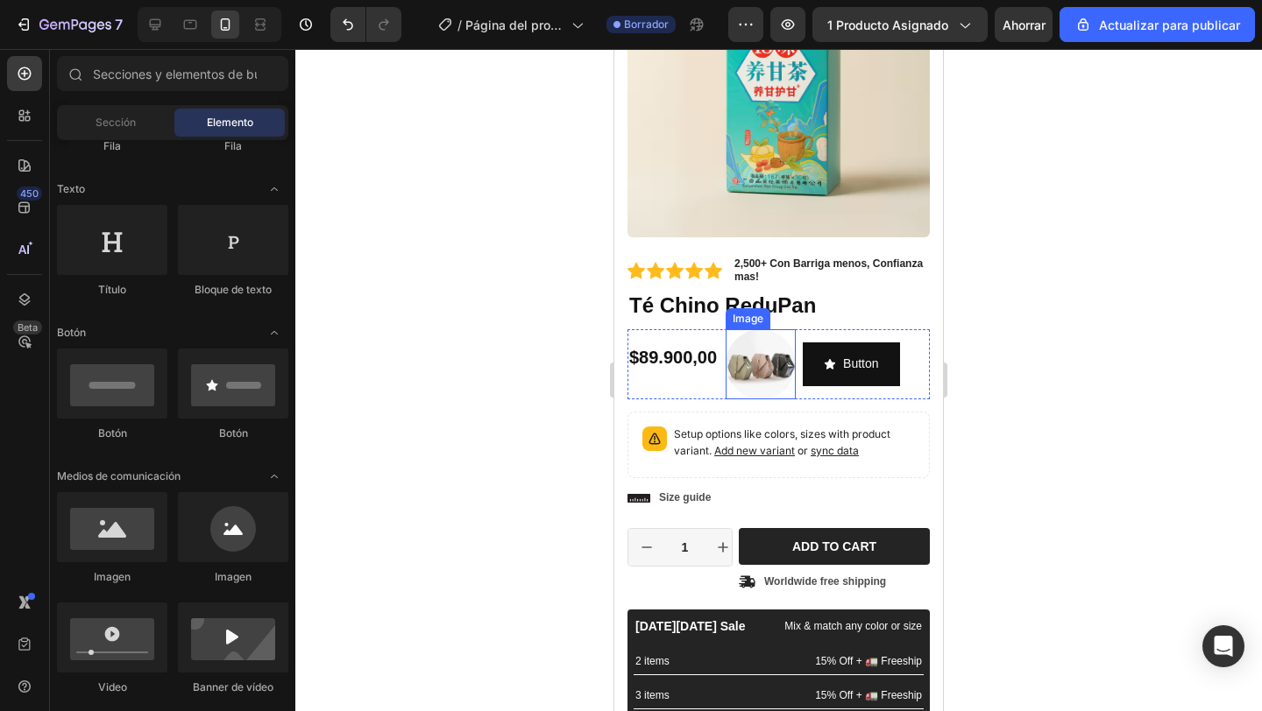
click at [761, 381] on img at bounding box center [760, 364] width 70 height 70
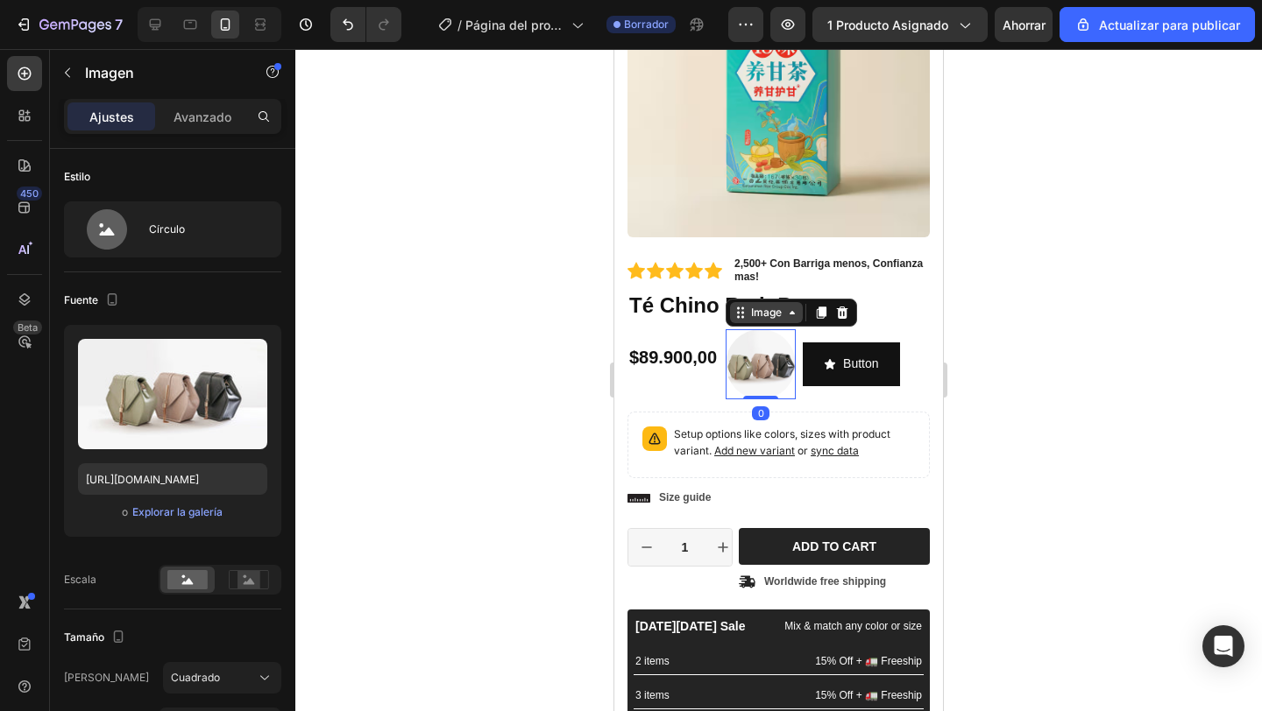
click at [787, 315] on icon at bounding box center [792, 313] width 14 height 14
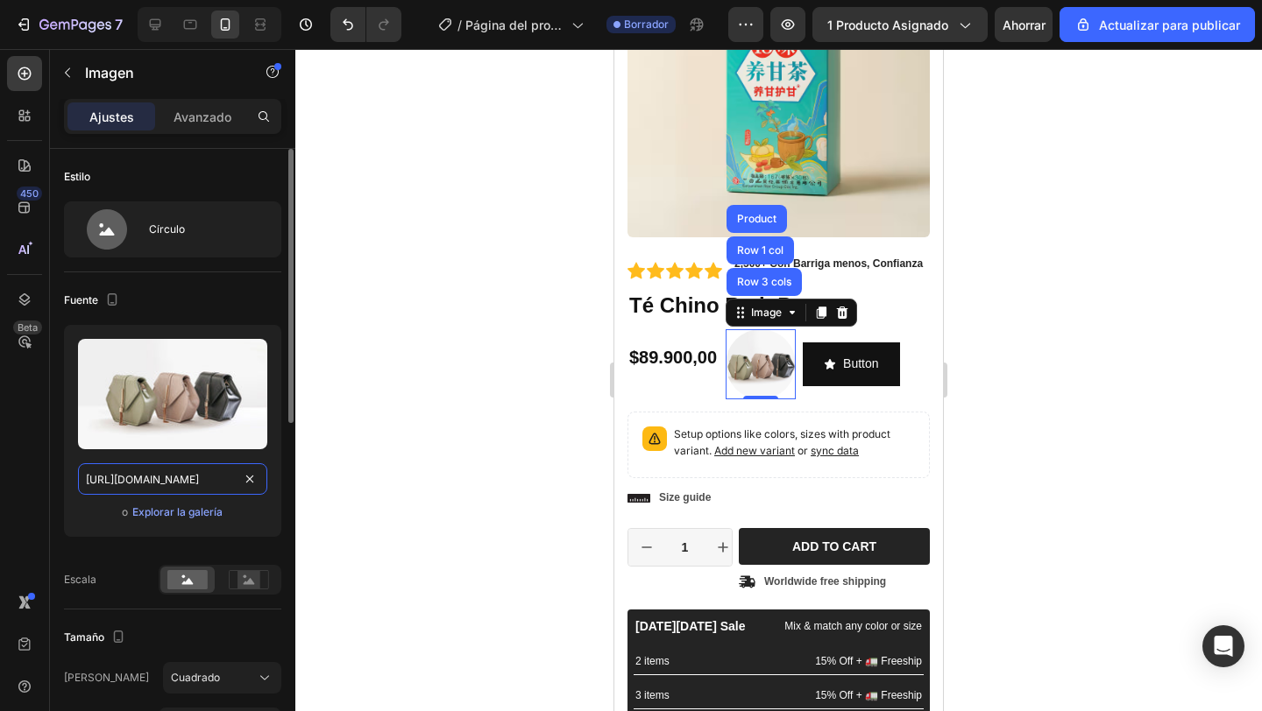
click at [229, 475] on input "https://cdn.shopify.com/s/files/1/2005/9307/files/image_demo.jpg" at bounding box center [172, 479] width 189 height 32
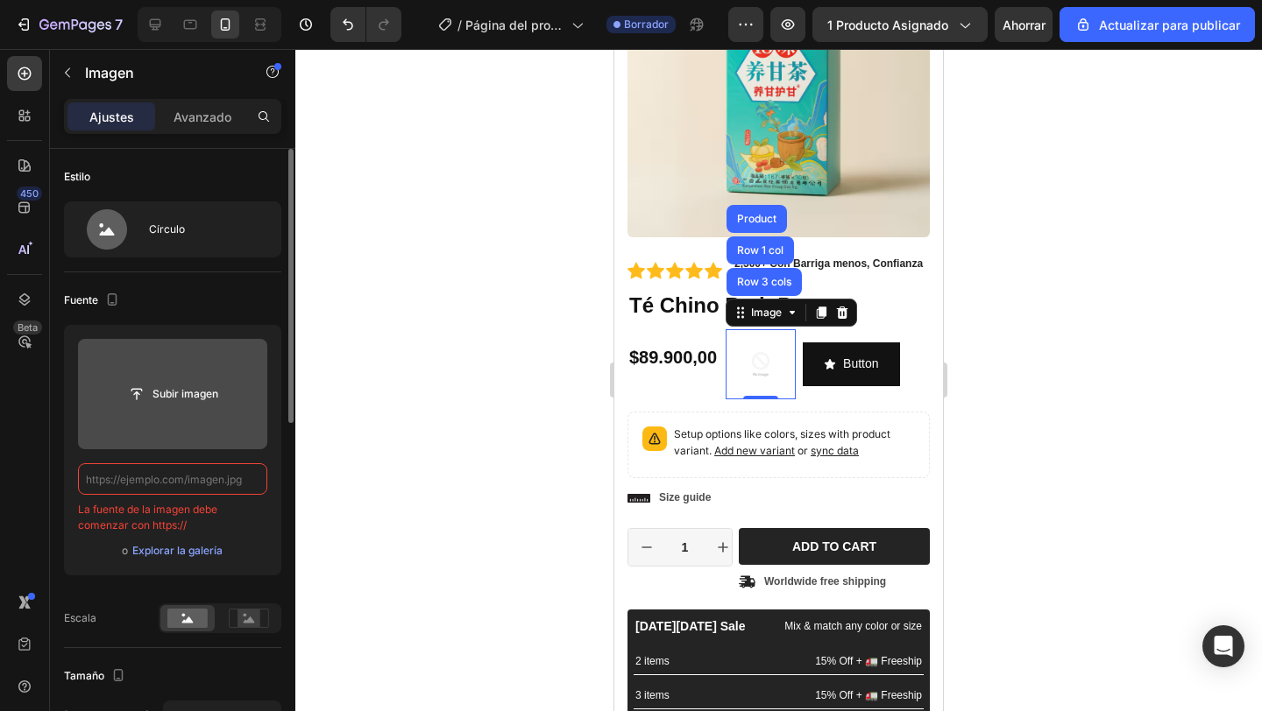
click at [208, 425] on input "file" at bounding box center [172, 394] width 189 height 110
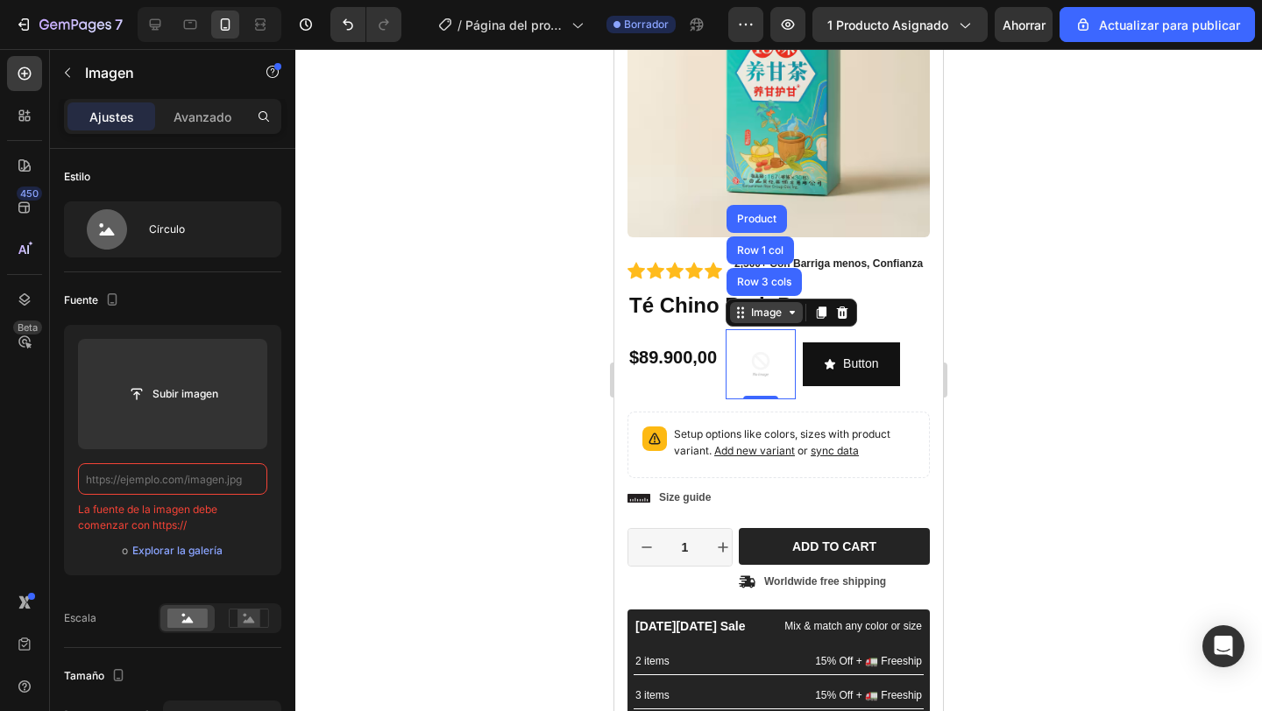
click at [780, 320] on div "Image" at bounding box center [766, 313] width 38 height 16
click at [821, 131] on img at bounding box center [778, 86] width 302 height 302
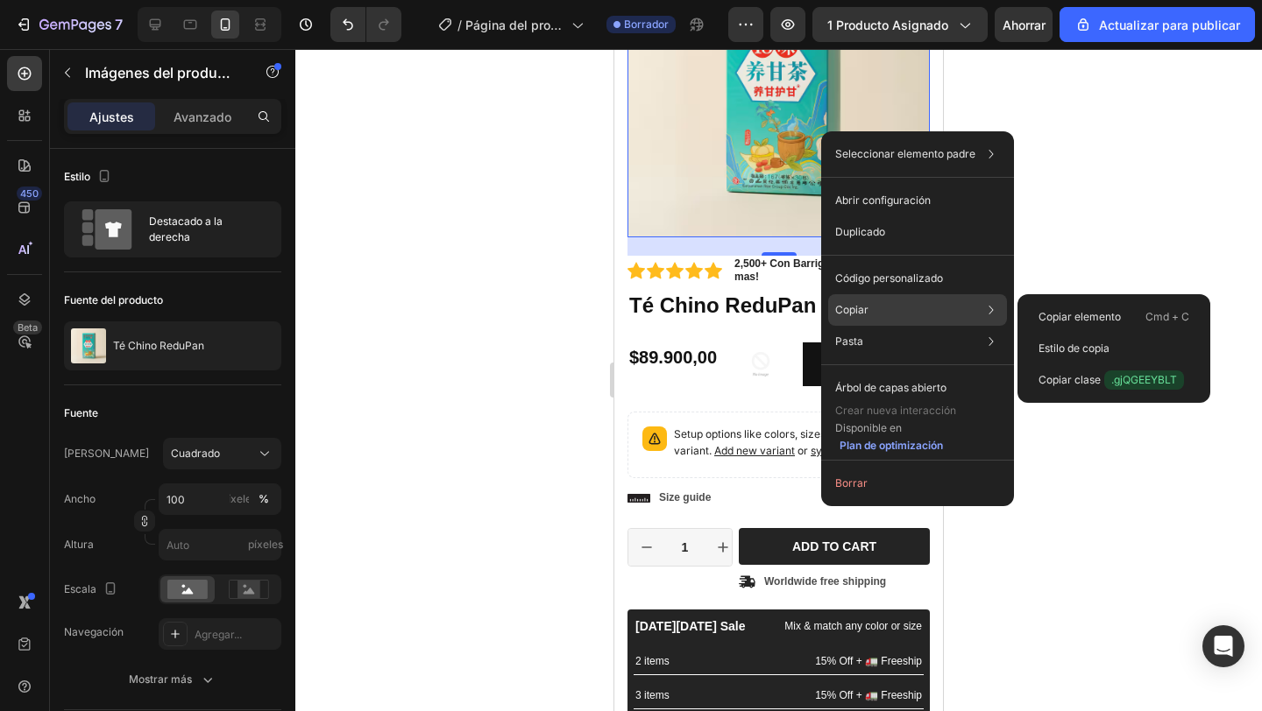
click at [851, 315] on font "Copiar" at bounding box center [851, 309] width 33 height 13
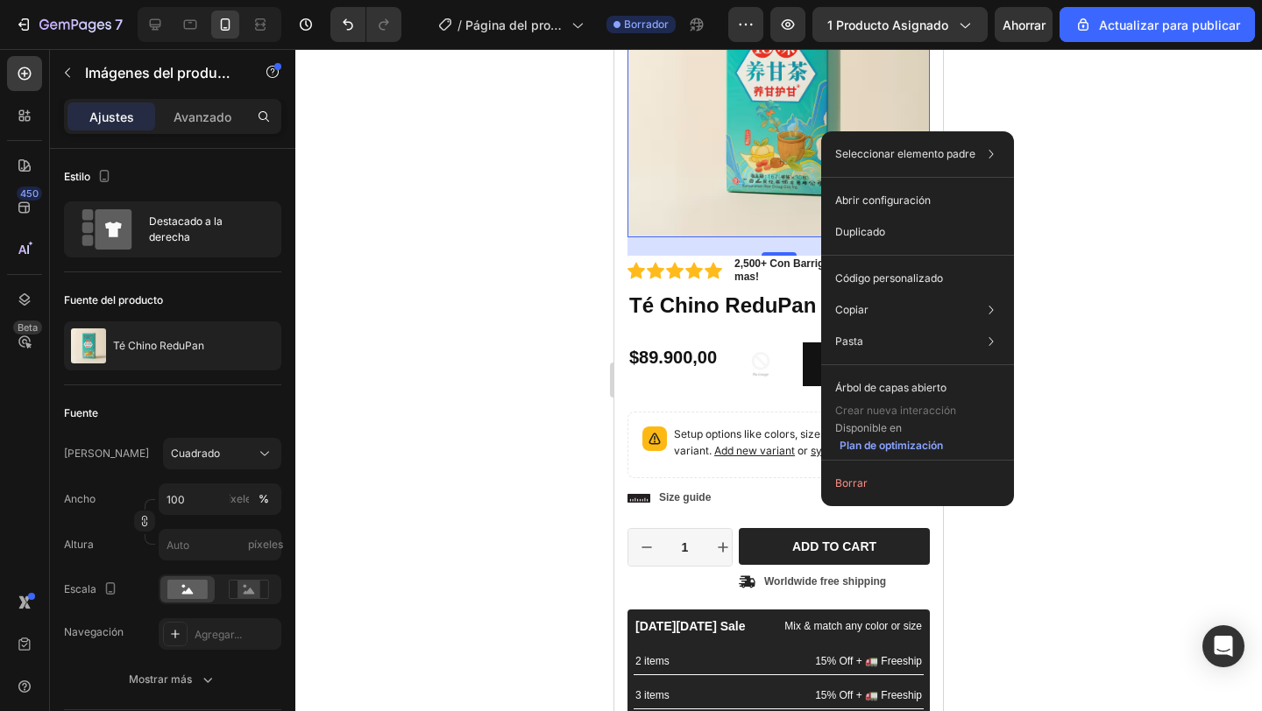
click at [503, 319] on div at bounding box center [778, 380] width 966 height 662
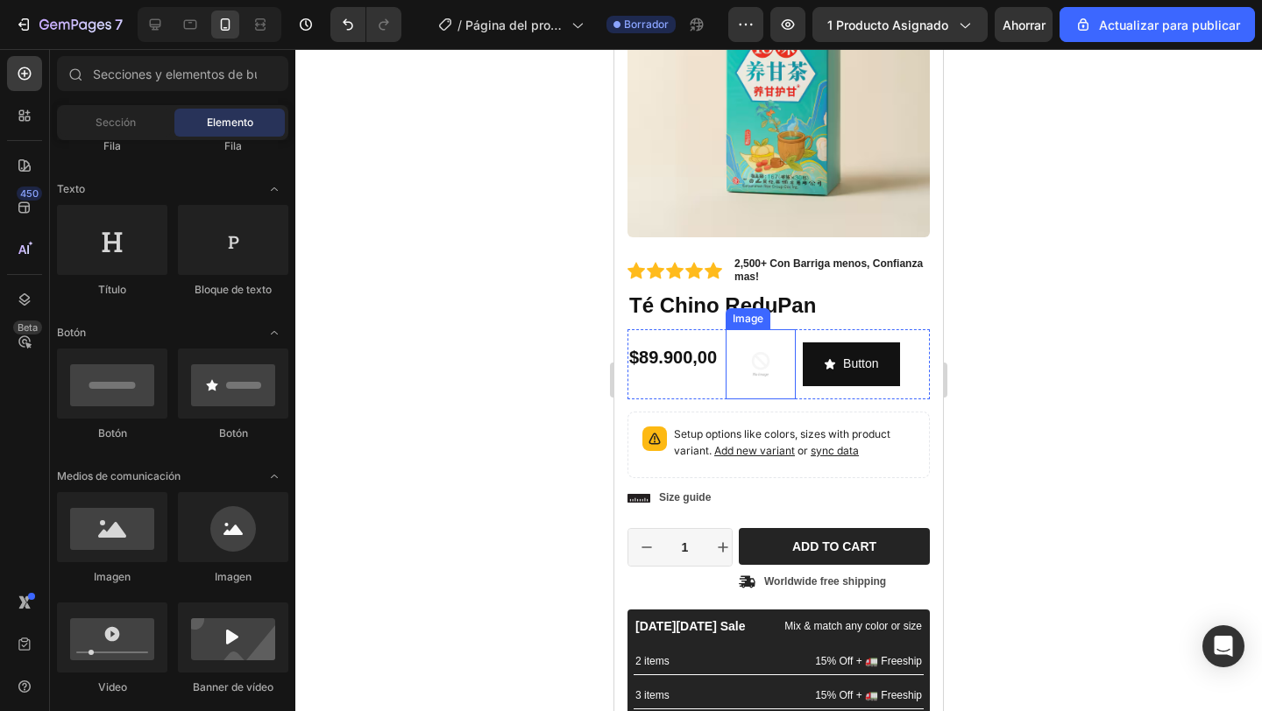
click at [762, 368] on img at bounding box center [760, 364] width 70 height 70
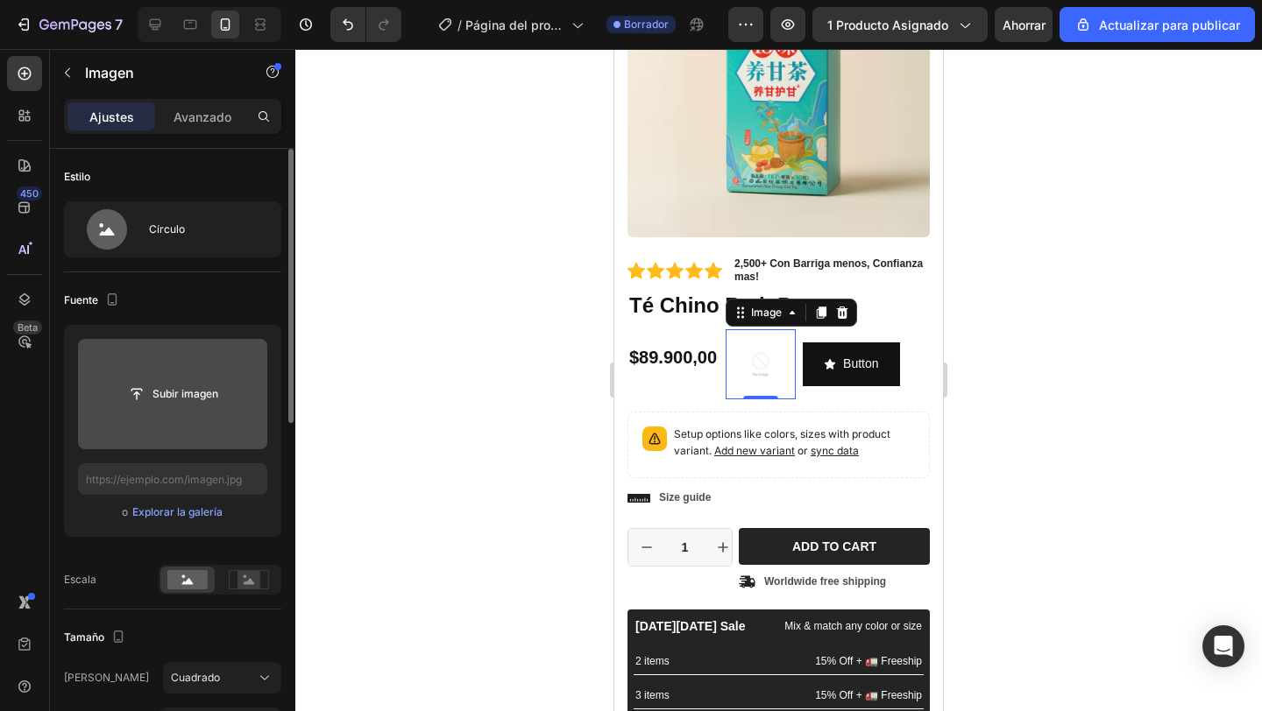
click at [201, 392] on input "file" at bounding box center [173, 394] width 118 height 30
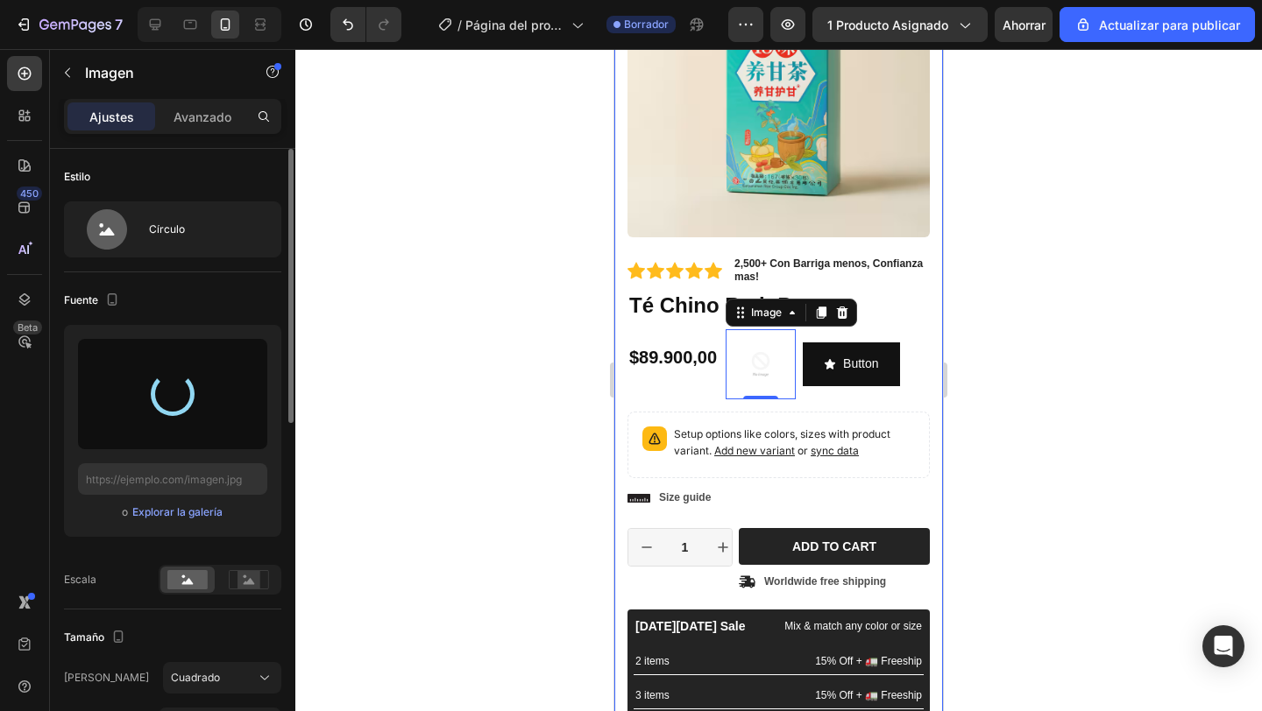
type input "https://cdn.shopify.com/s/files/1/0672/8230/5112/files/gempages_580565009445159…"
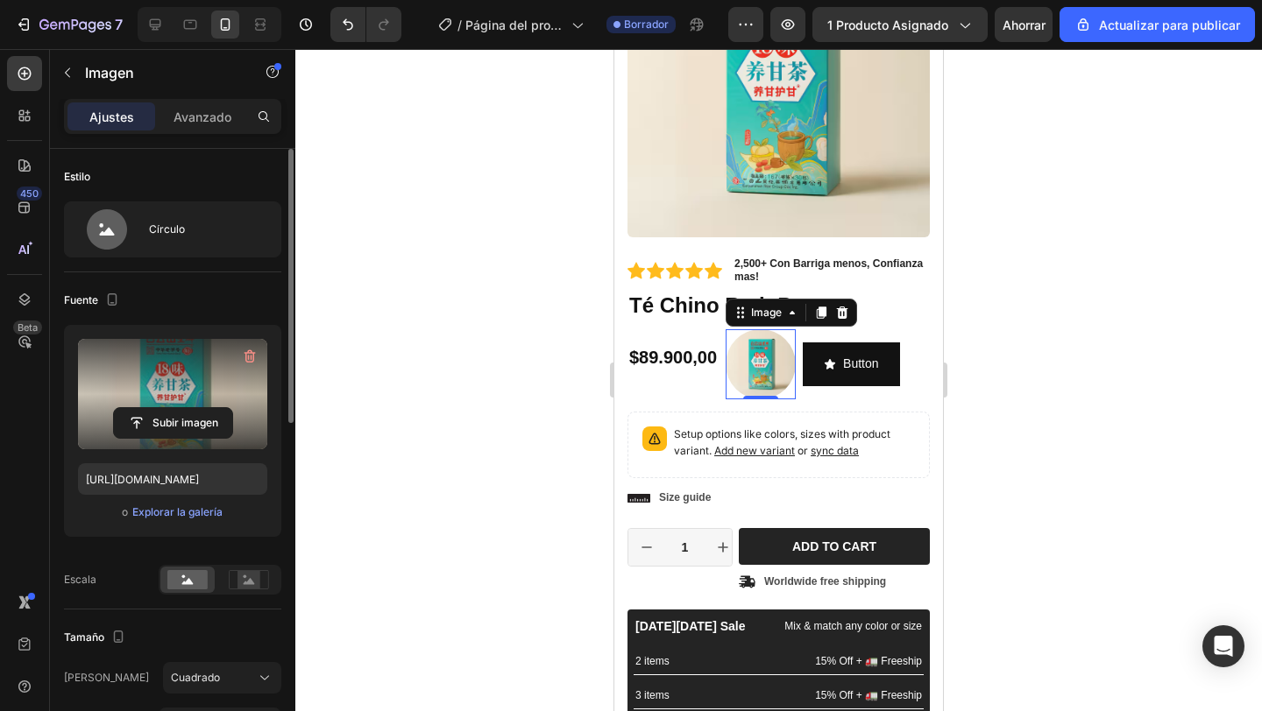
click at [558, 272] on div at bounding box center [778, 380] width 966 height 662
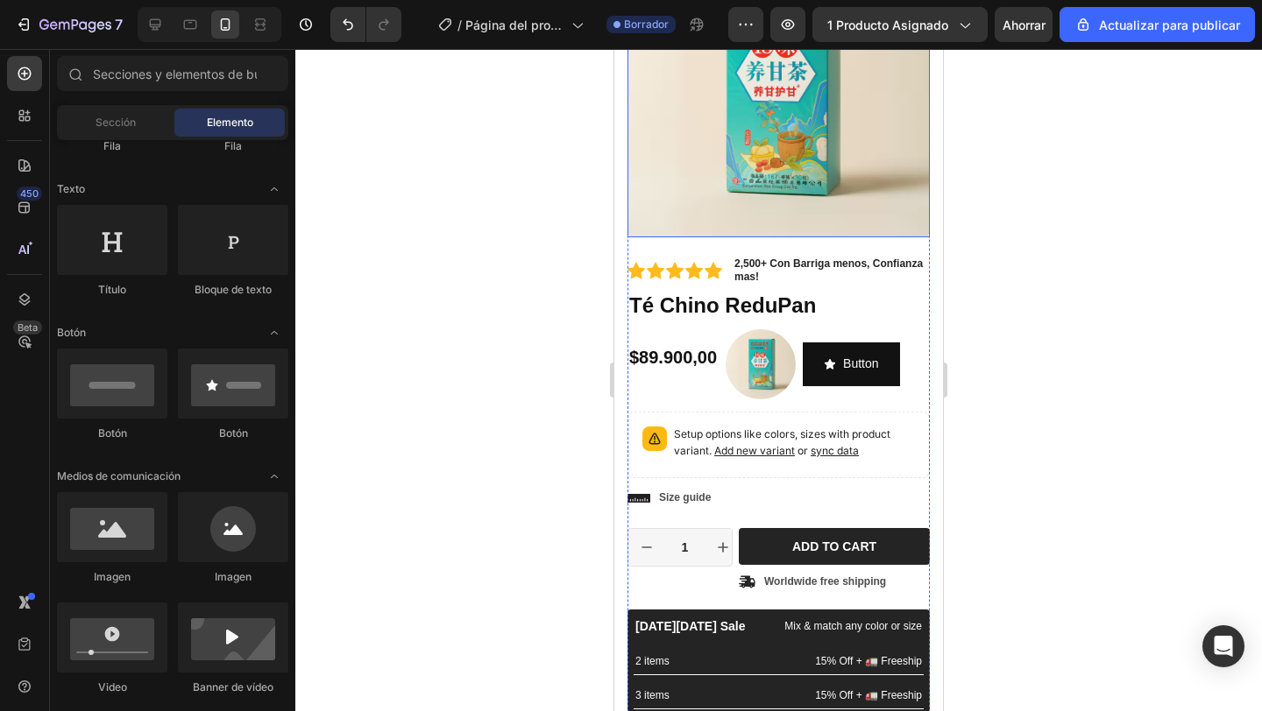
click at [824, 189] on img at bounding box center [778, 86] width 302 height 302
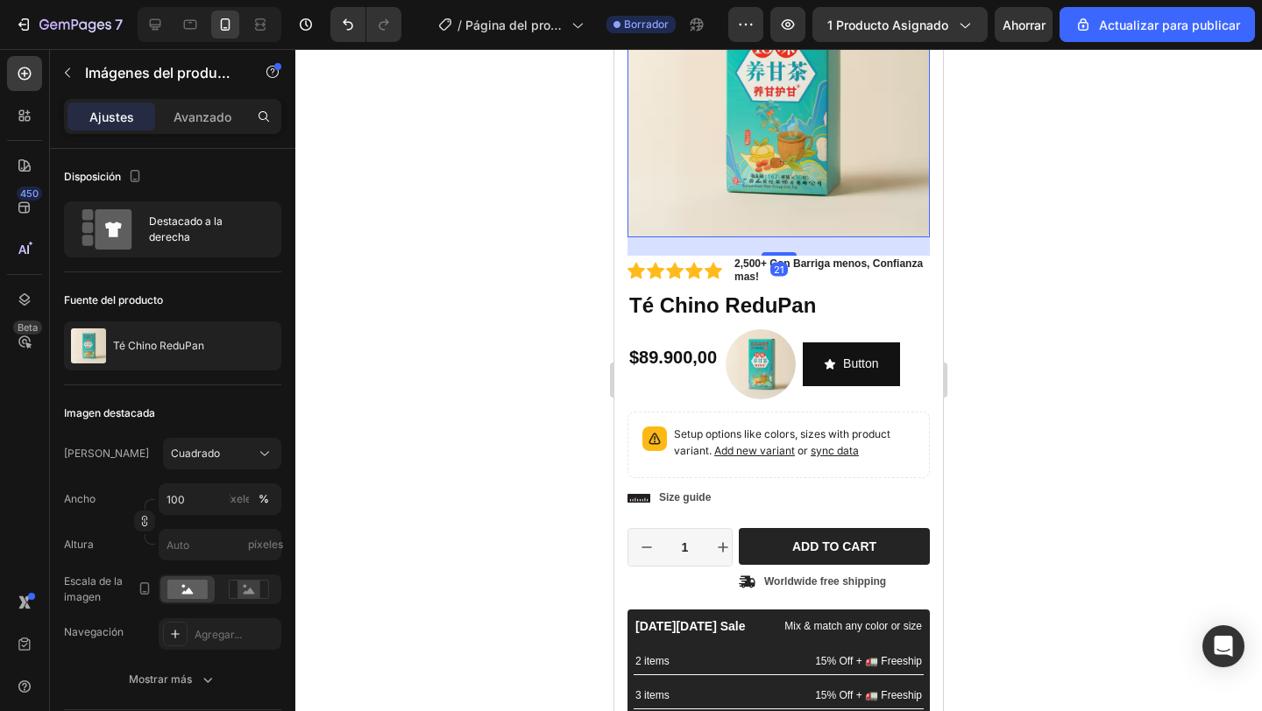
click at [505, 244] on div at bounding box center [778, 380] width 966 height 662
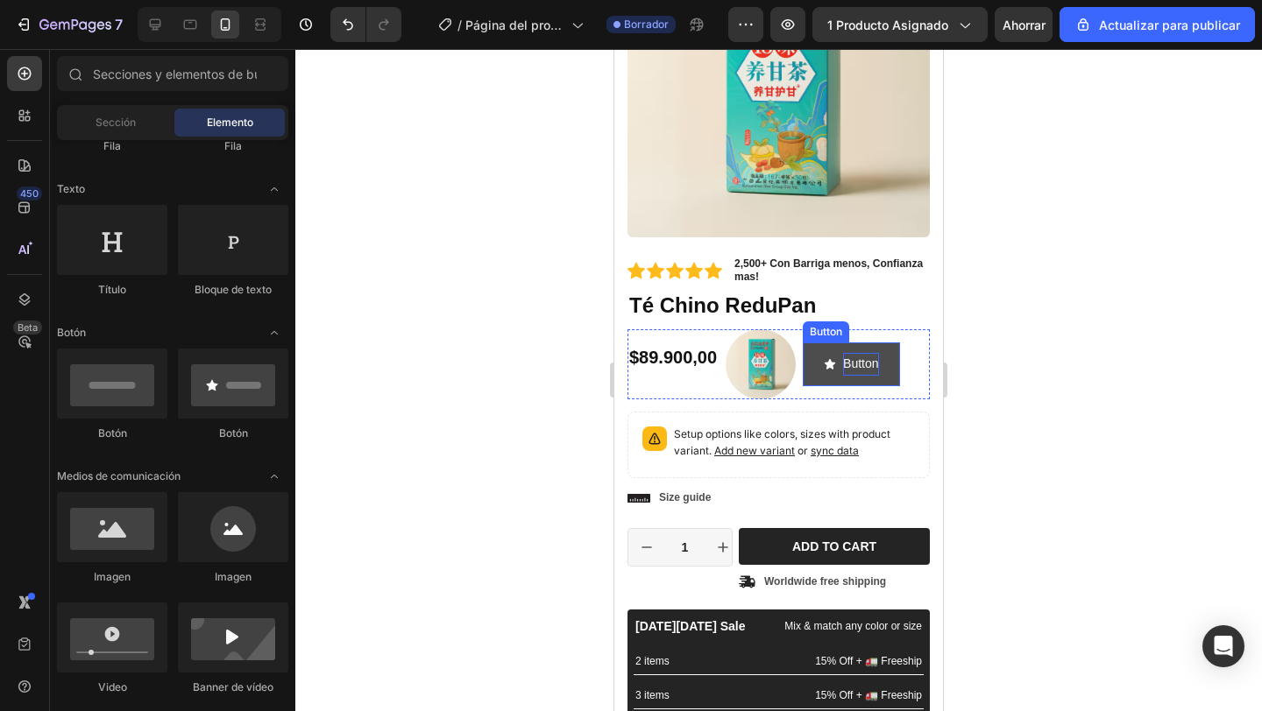
click at [844, 373] on p "Button" at bounding box center [860, 364] width 35 height 22
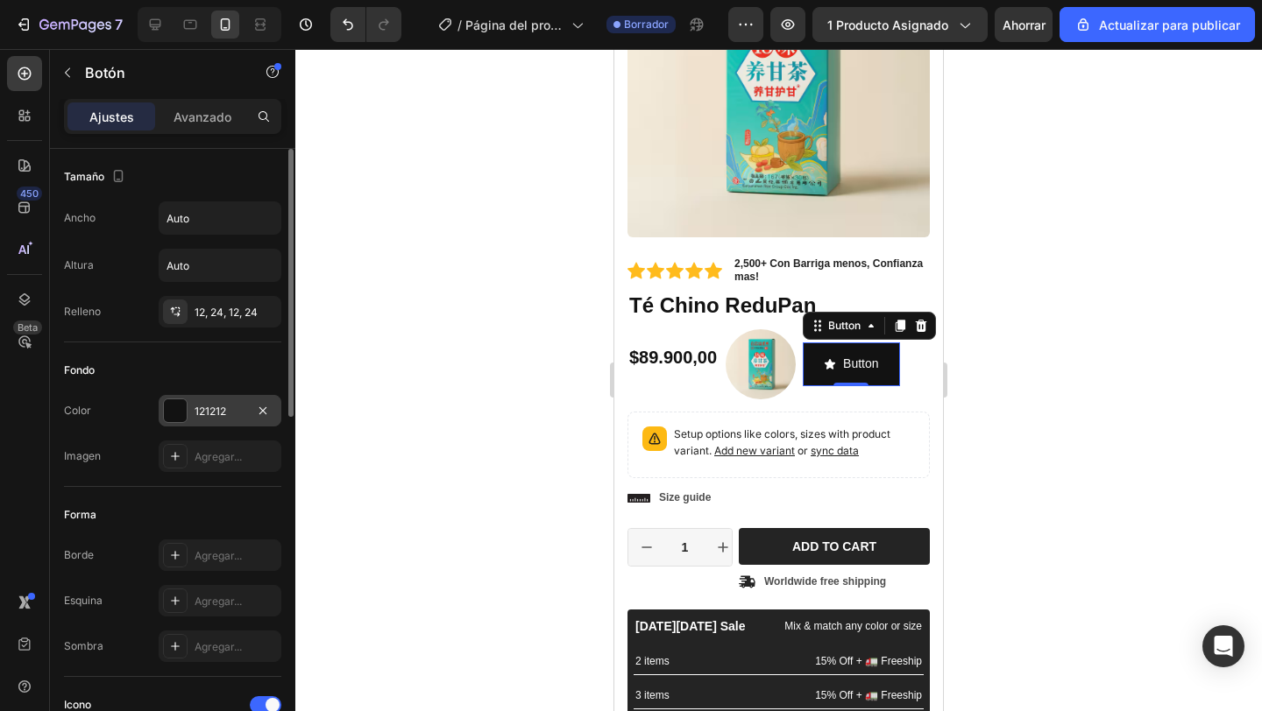
click at [182, 405] on div at bounding box center [175, 410] width 23 height 23
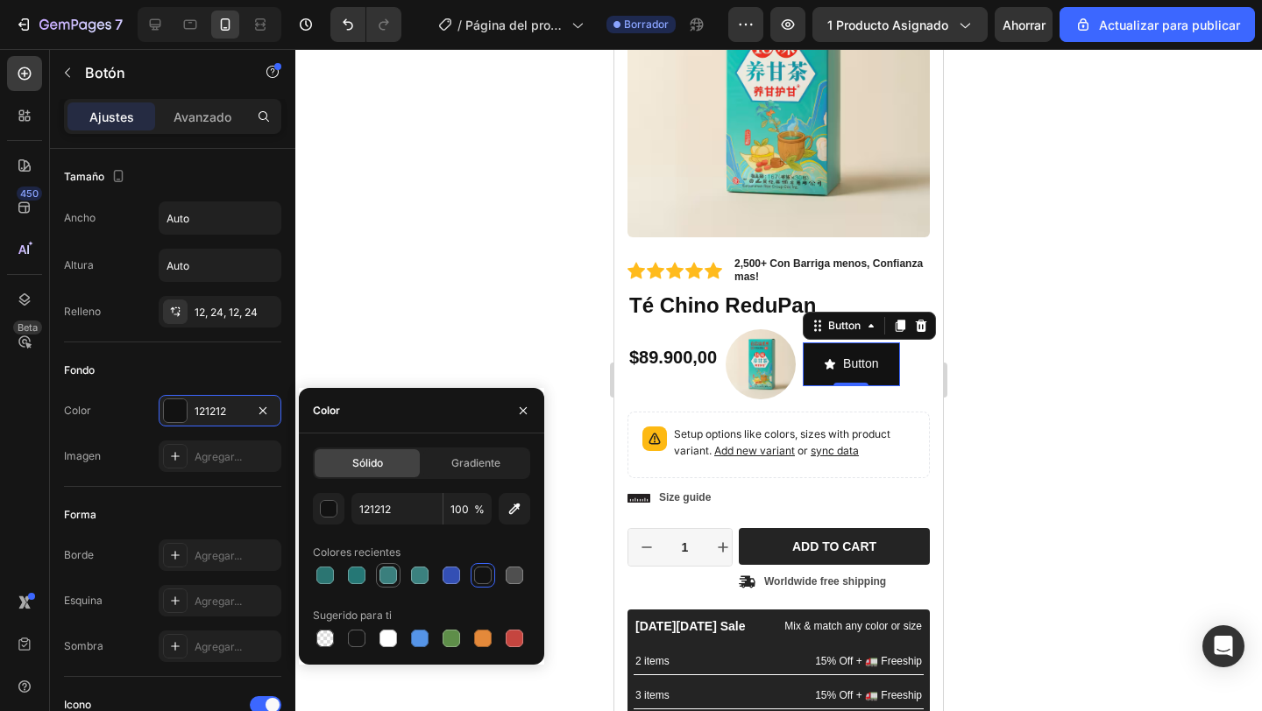
click at [393, 572] on div at bounding box center [388, 576] width 18 height 18
click at [320, 576] on div at bounding box center [325, 576] width 18 height 18
type input "2B7572"
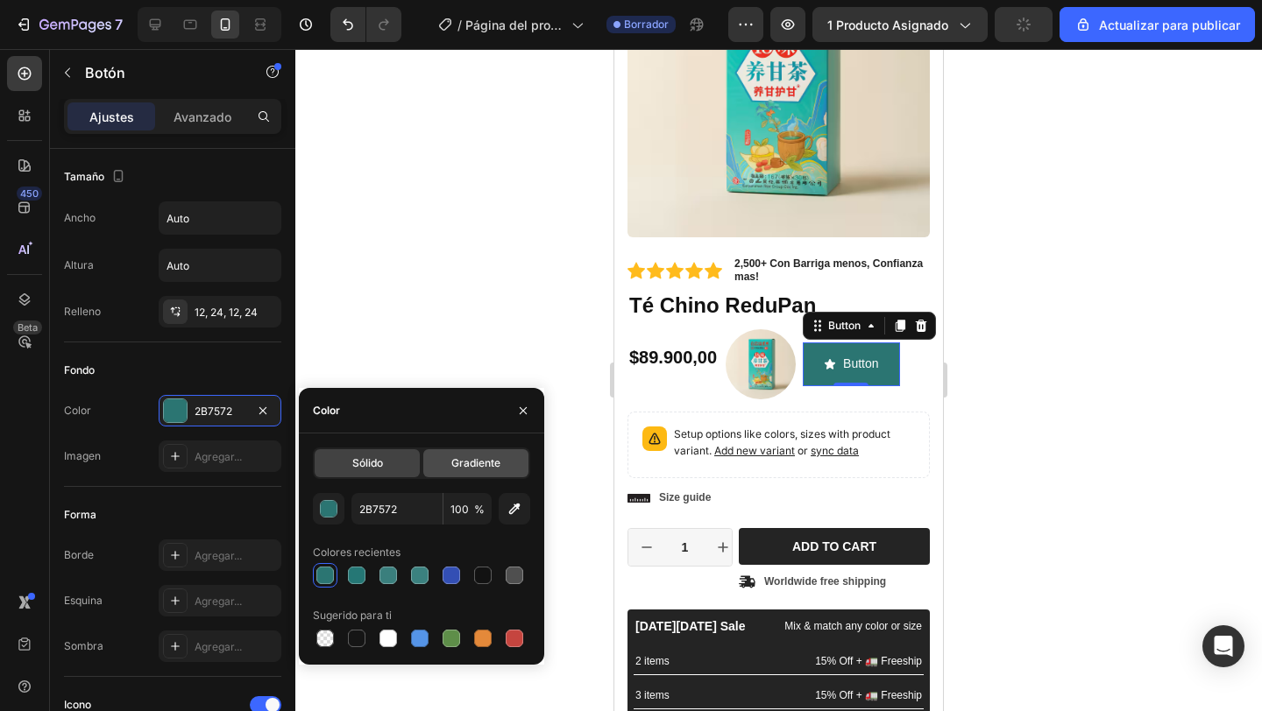
click at [471, 458] on font "Gradiente" at bounding box center [475, 462] width 49 height 13
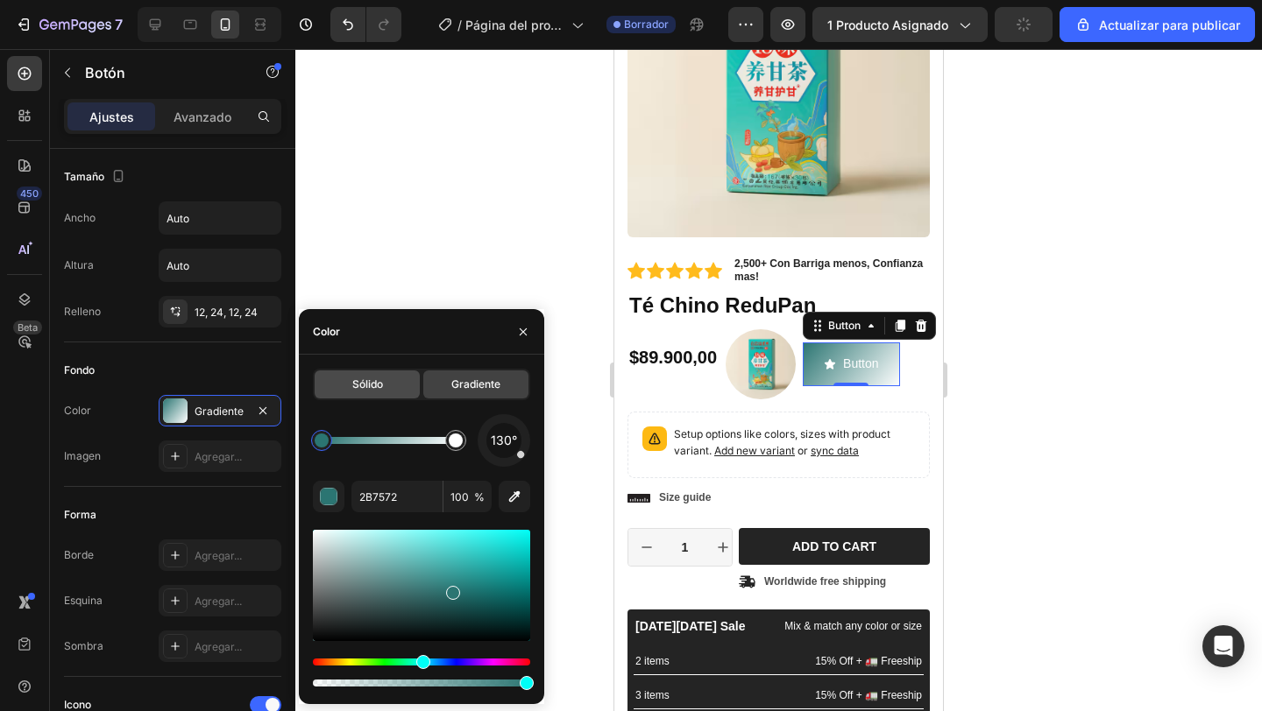
click at [383, 382] on div "Sólido" at bounding box center [367, 385] width 105 height 28
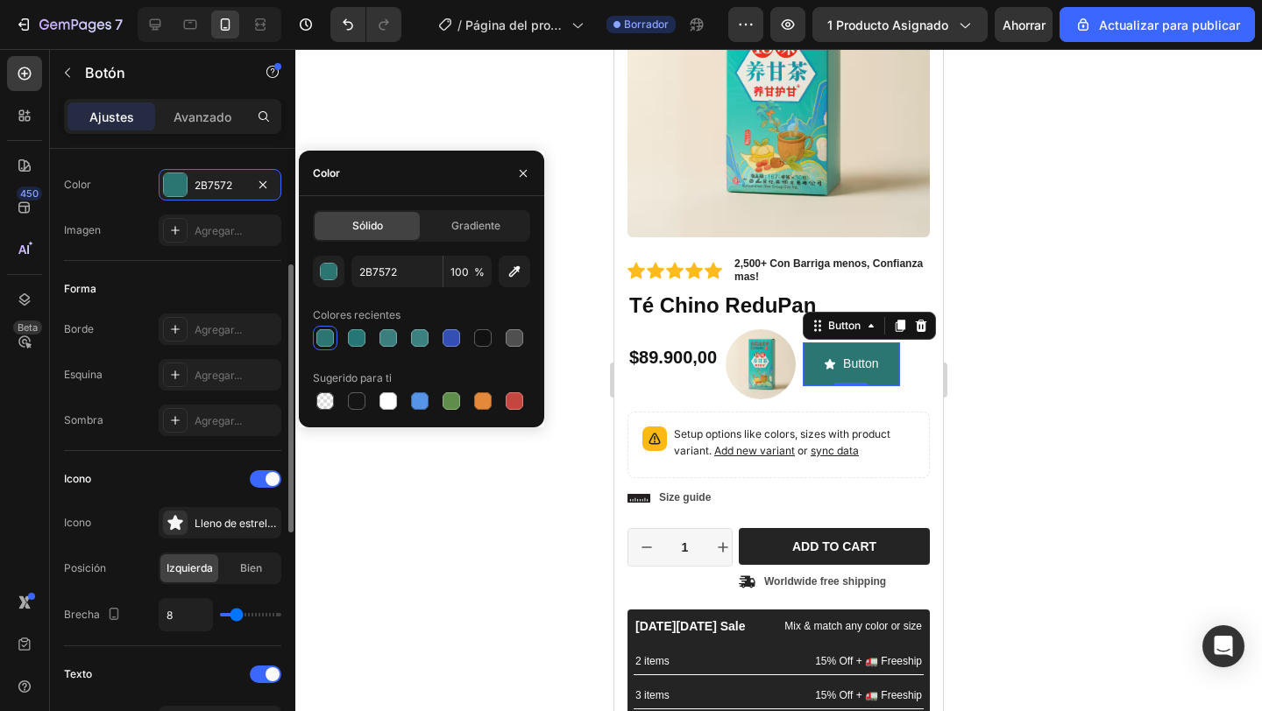
scroll to position [240, 0]
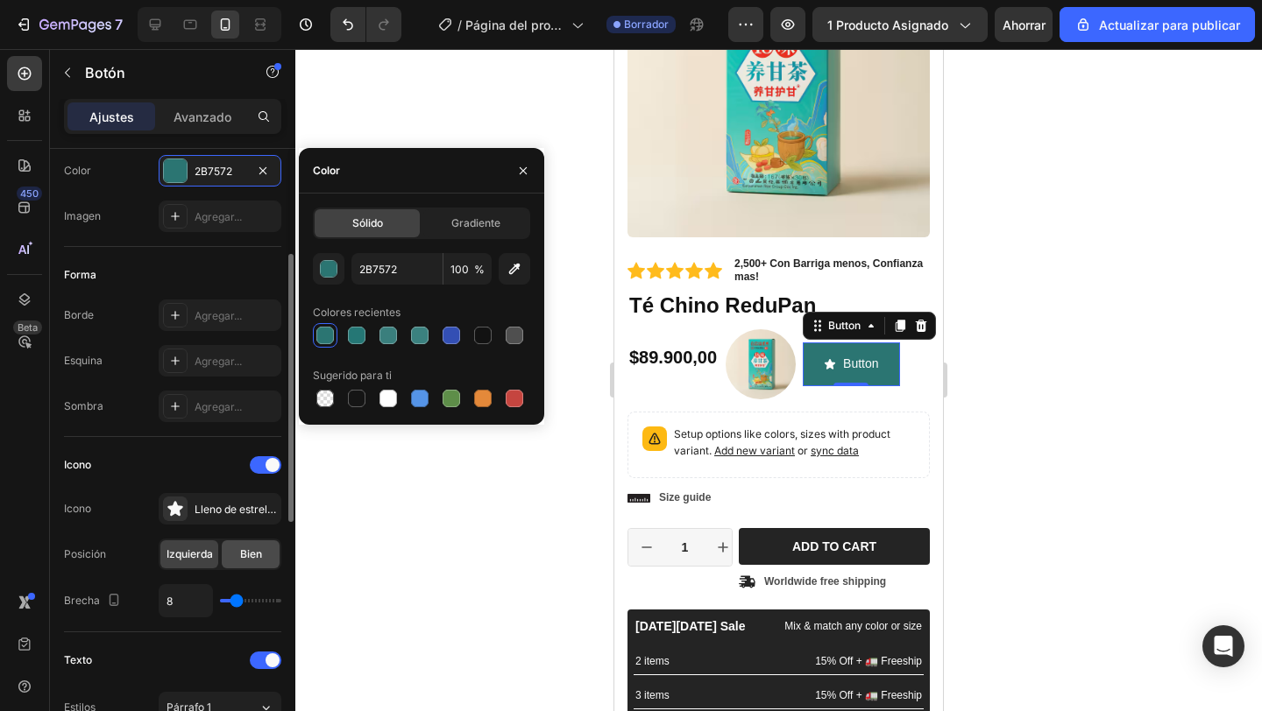
click at [246, 568] on div "Bien" at bounding box center [251, 555] width 58 height 28
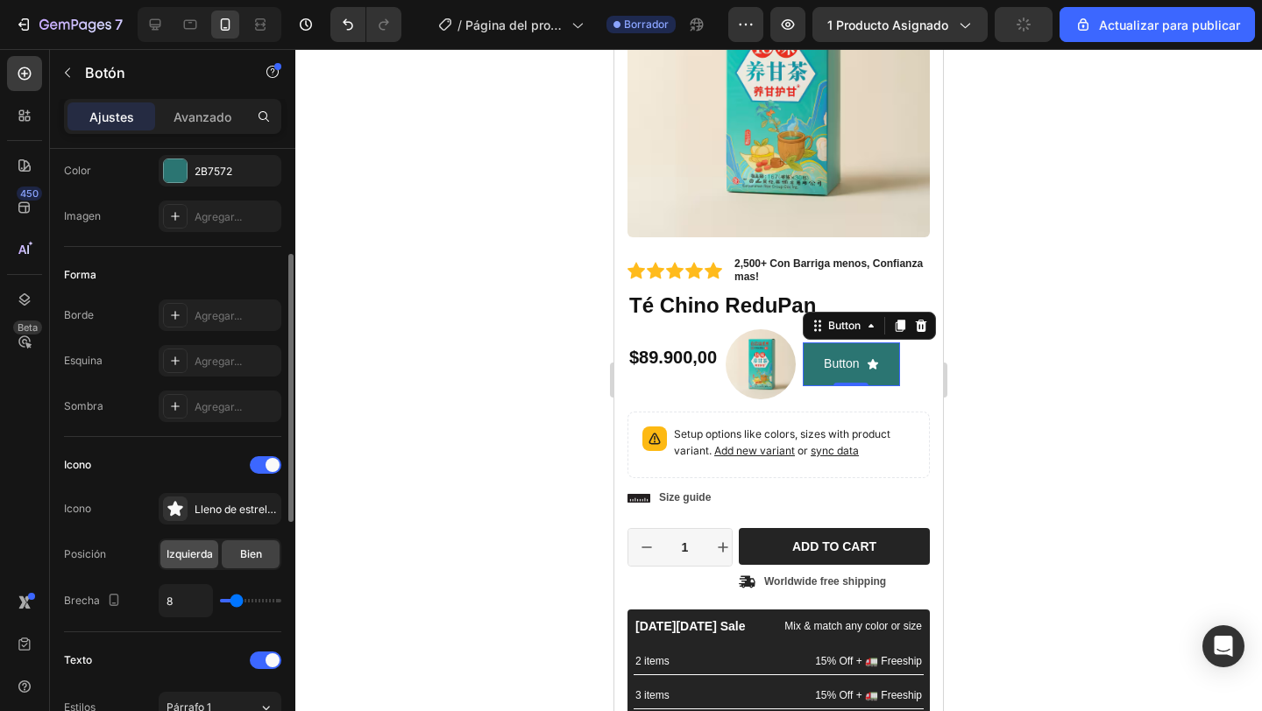
click at [207, 563] on div "Izquierda" at bounding box center [189, 555] width 58 height 28
click at [247, 560] on font "Bien" at bounding box center [251, 554] width 22 height 13
click at [237, 505] on font "Lleno de estrellas" at bounding box center [237, 509] width 87 height 13
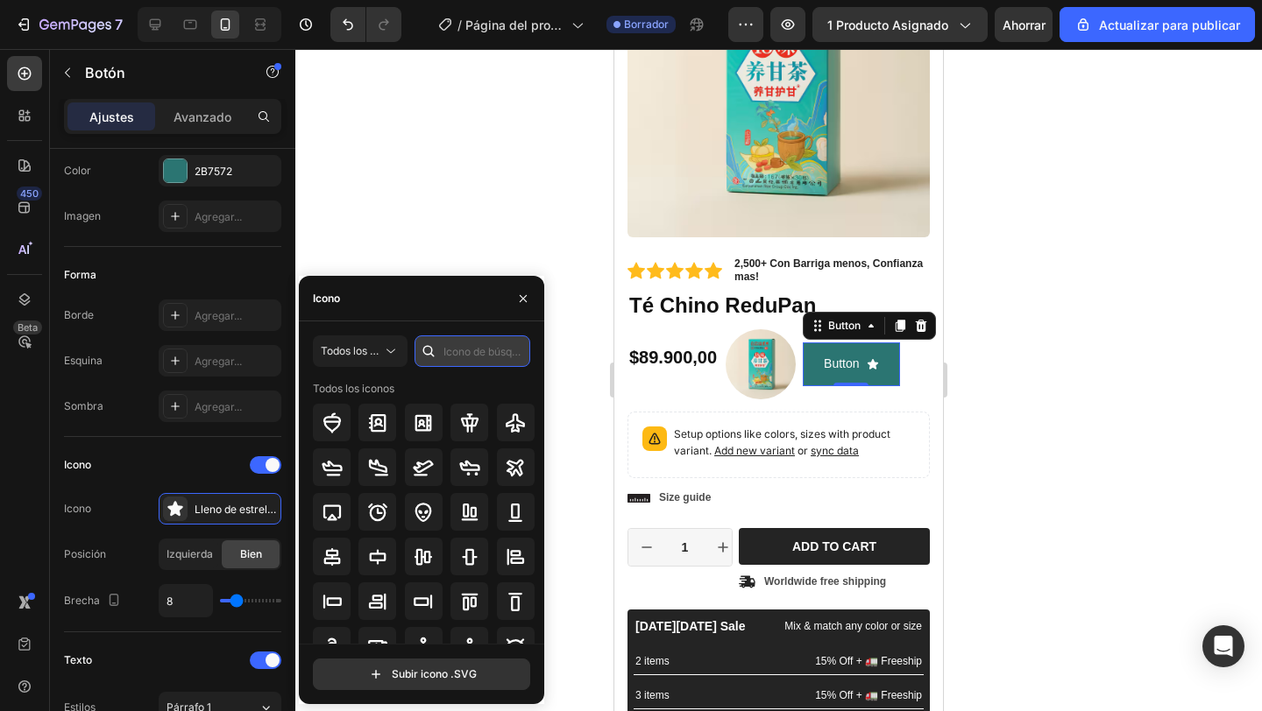
click at [450, 356] on input "text" at bounding box center [472, 352] width 116 height 32
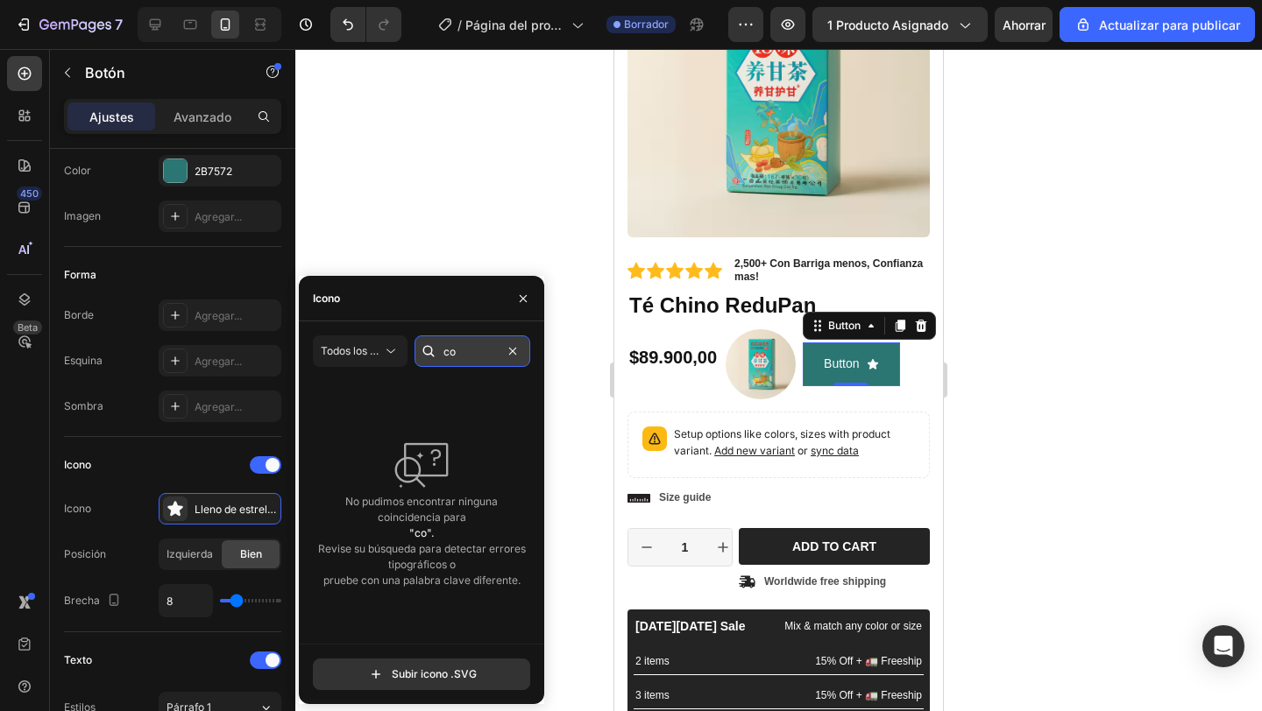
type input "c"
type input "a"
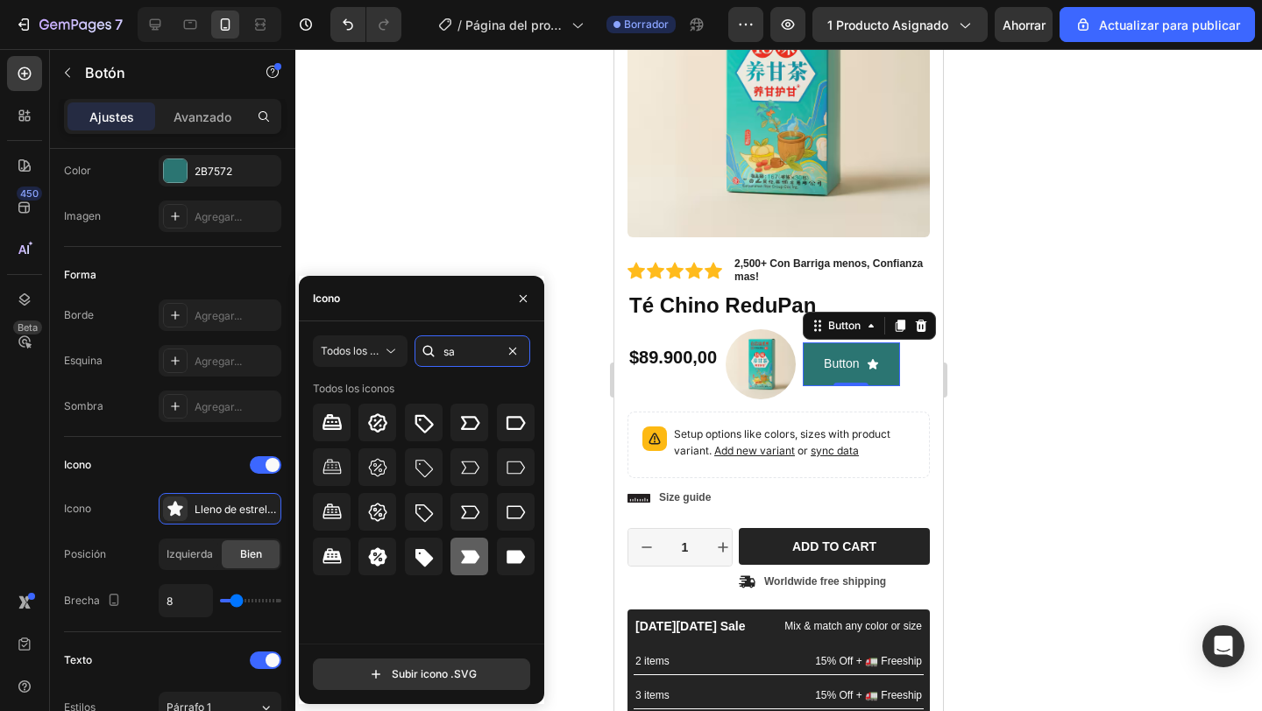
type input "s"
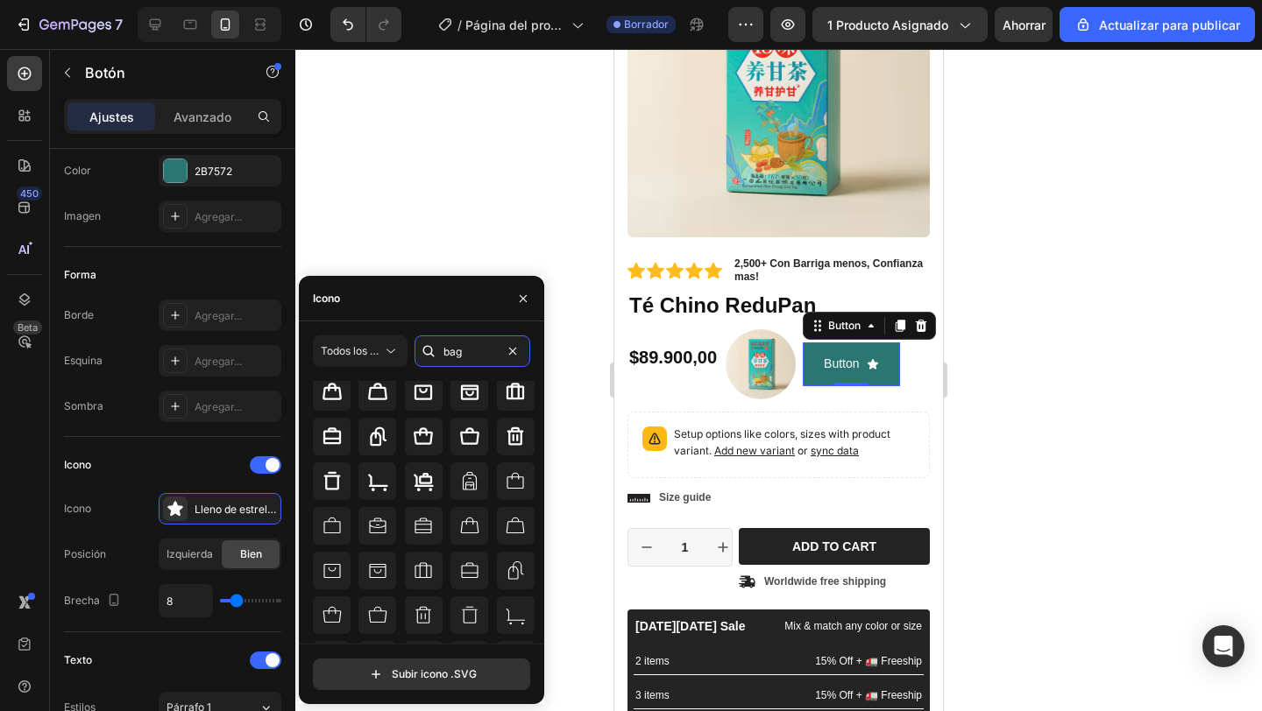
scroll to position [0, 0]
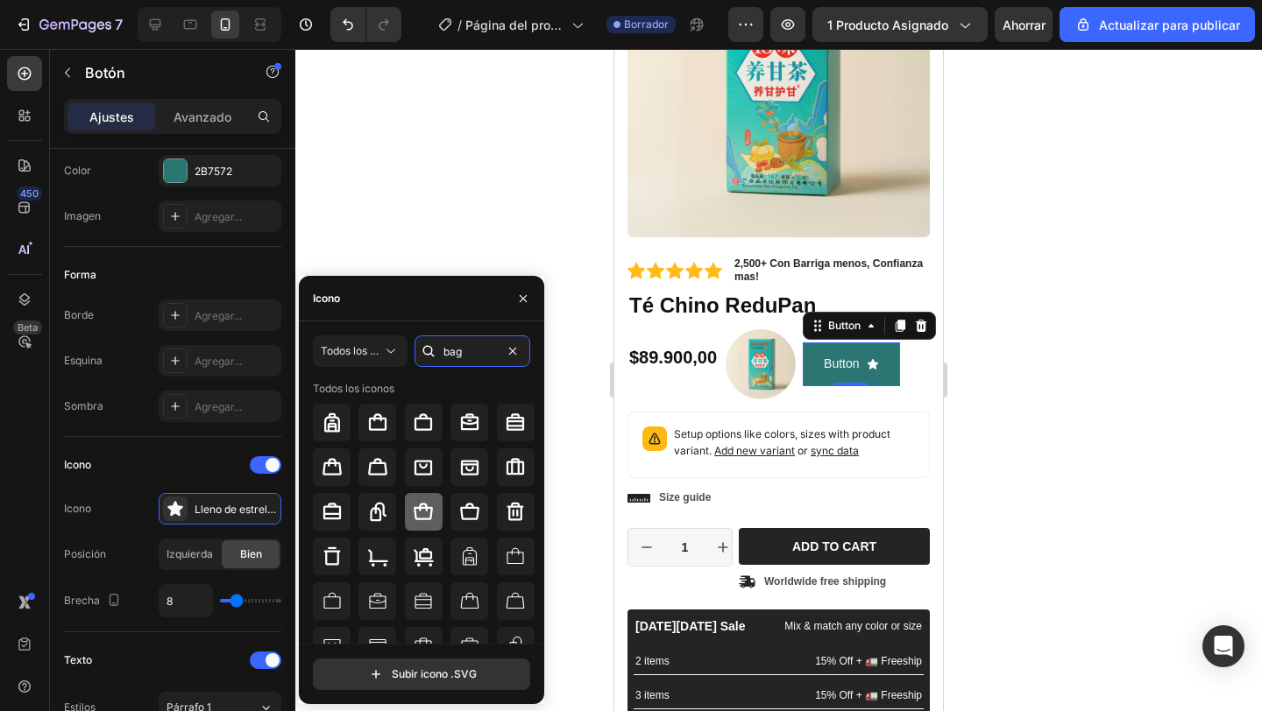
type input "bag"
click at [424, 517] on icon at bounding box center [423, 511] width 19 height 17
click at [472, 513] on icon at bounding box center [469, 512] width 21 height 21
click at [430, 509] on icon at bounding box center [423, 511] width 19 height 17
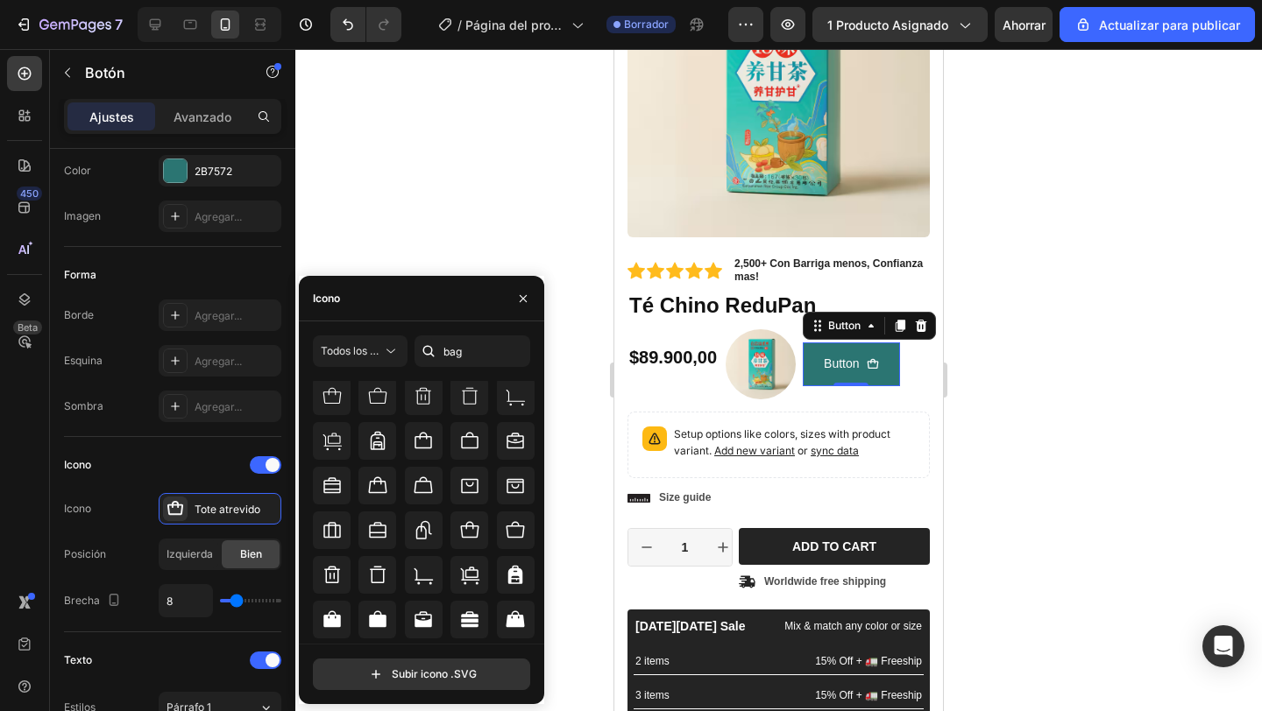
scroll to position [381, 0]
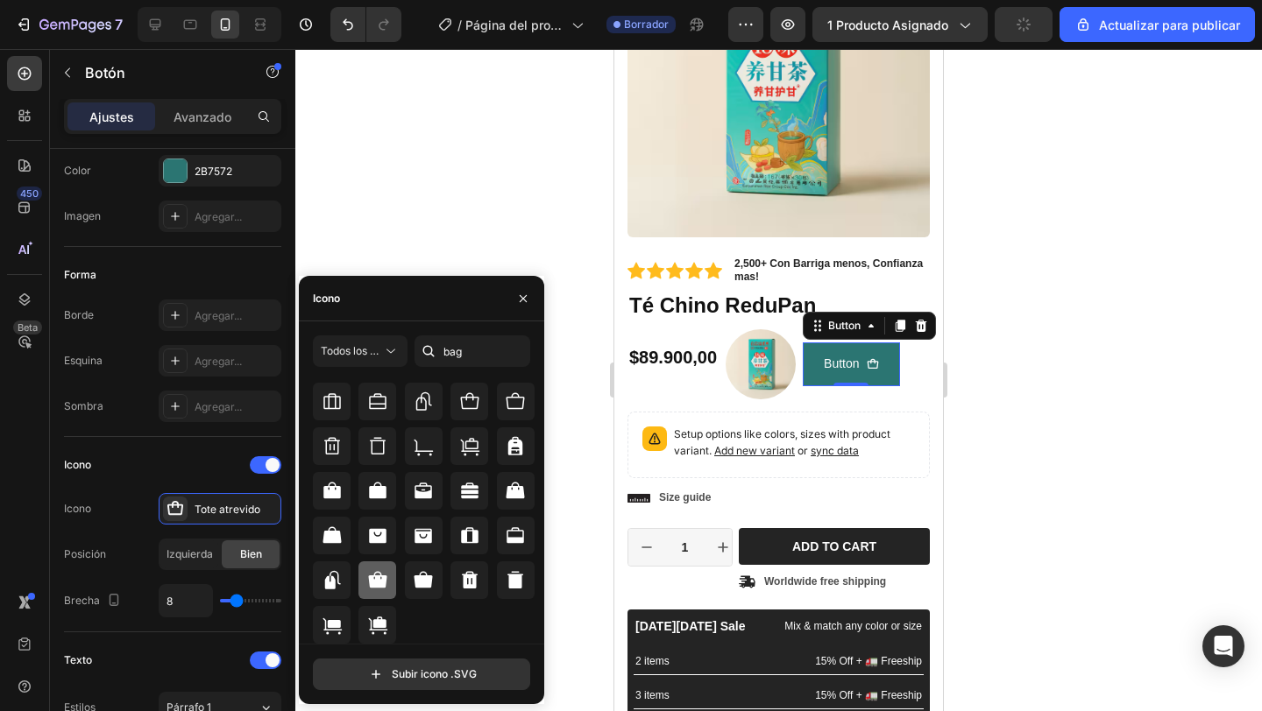
click at [386, 586] on div at bounding box center [377, 581] width 38 height 38
click at [344, 541] on div at bounding box center [332, 536] width 38 height 38
click at [333, 536] on icon at bounding box center [331, 535] width 18 height 17
click at [368, 574] on icon at bounding box center [377, 580] width 21 height 21
click at [216, 433] on div "Forma Borde Agregar... Esquina Agregar... Sombra Agregar..." at bounding box center [172, 342] width 217 height 190
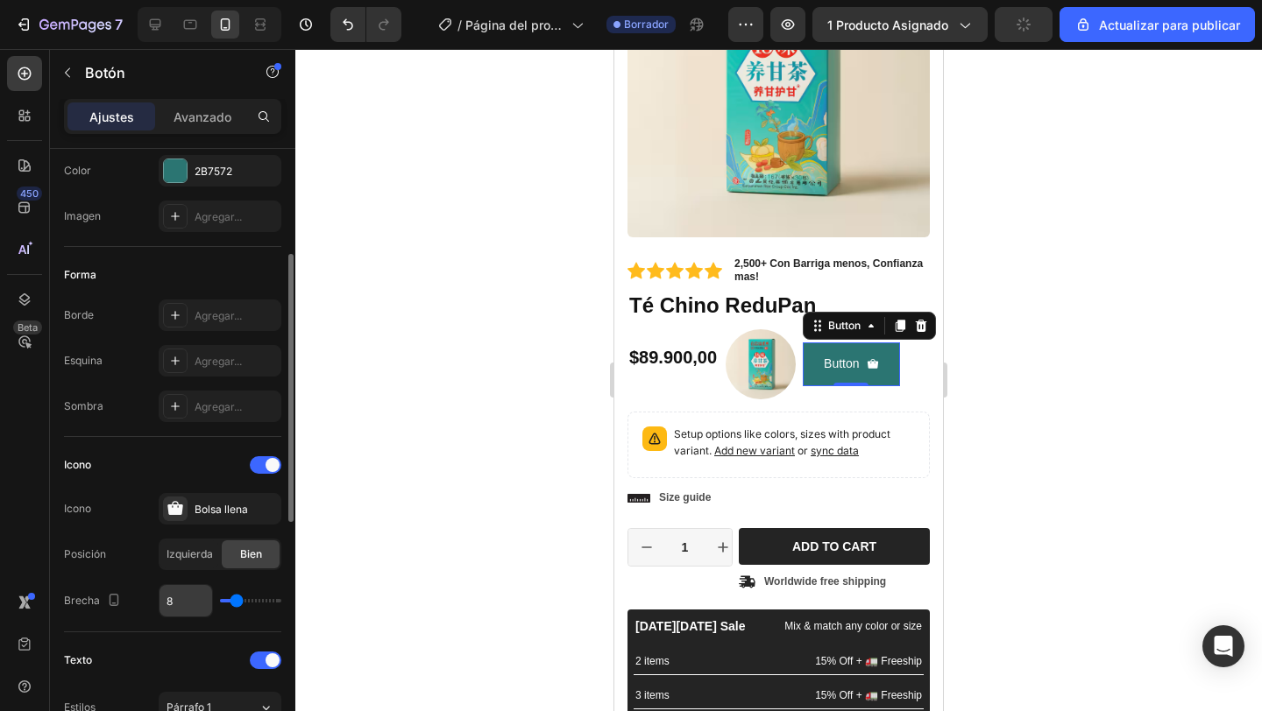
click at [186, 605] on input "8" at bounding box center [185, 601] width 53 height 32
type input "0"
type input "1"
type input "10"
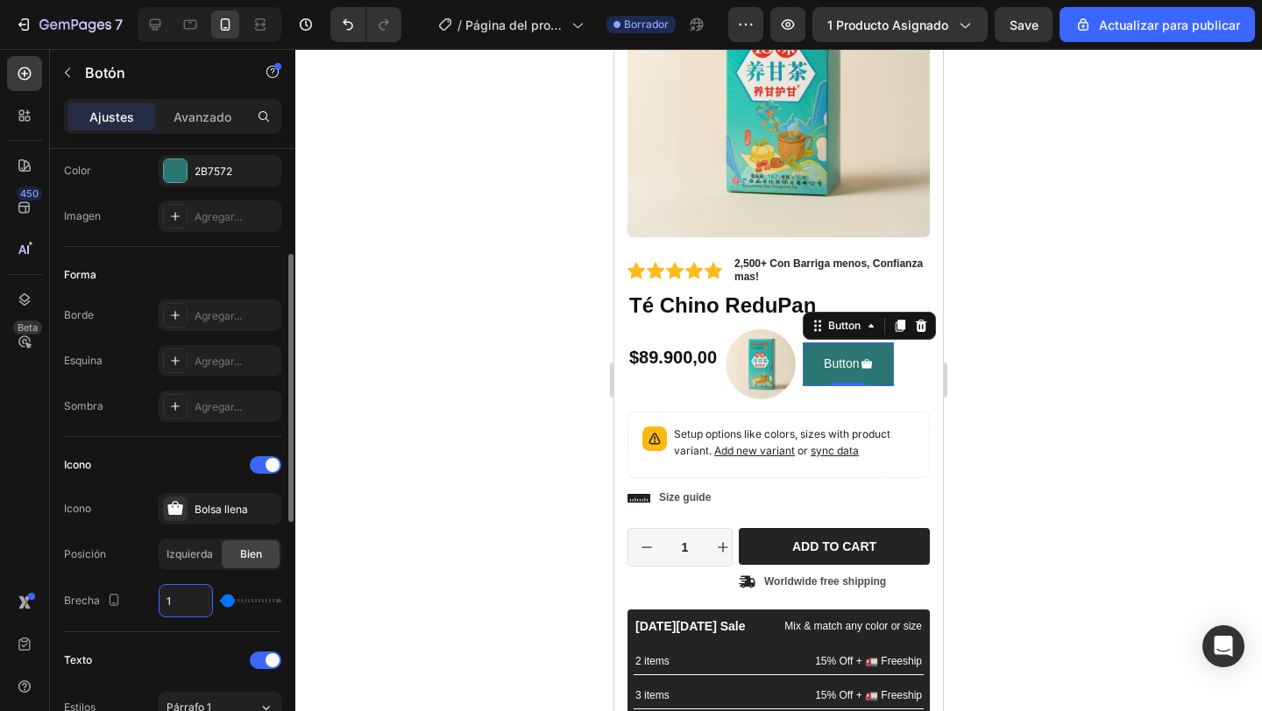
type input "10"
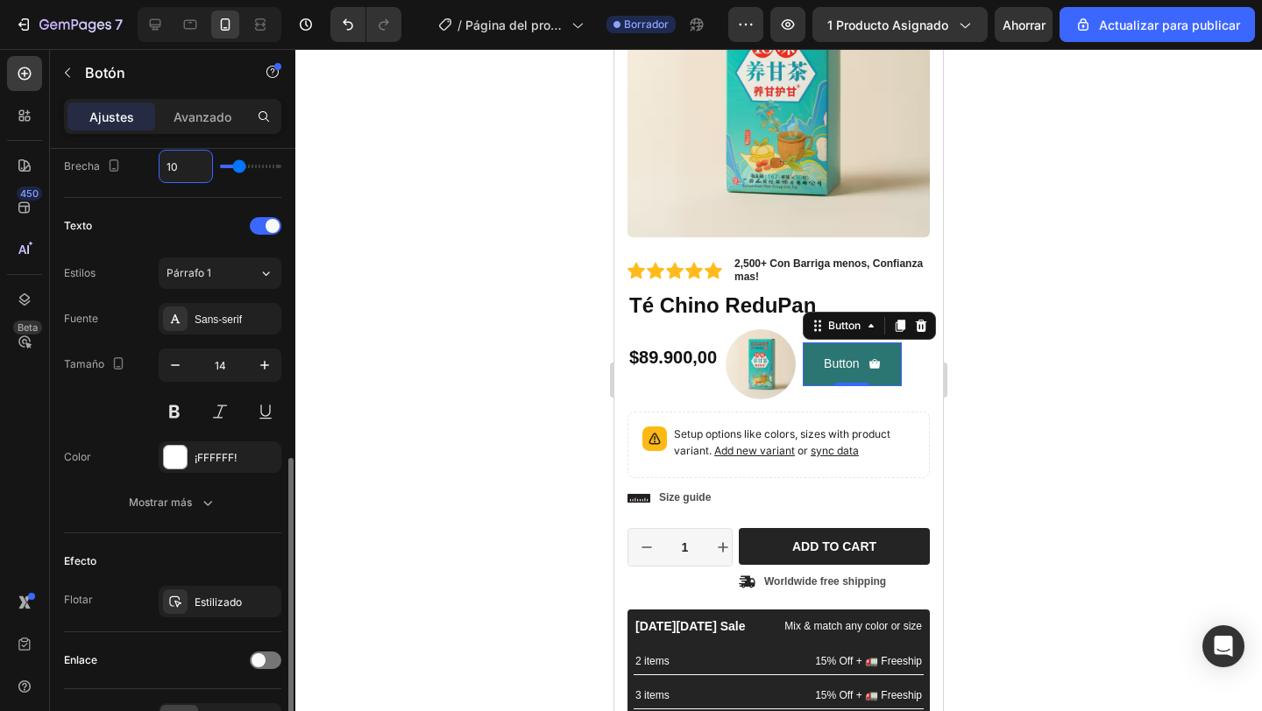
scroll to position [684, 0]
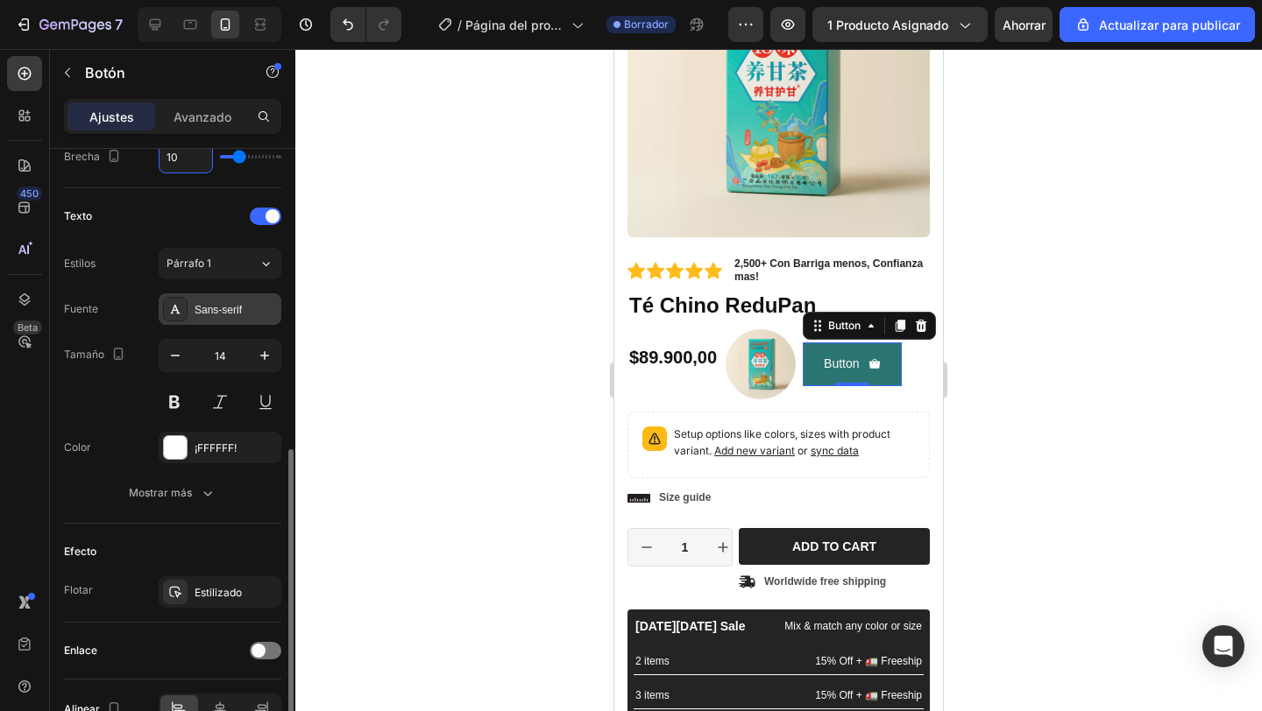
type input "10"
click at [232, 316] on div "Sans-serif" at bounding box center [235, 310] width 82 height 16
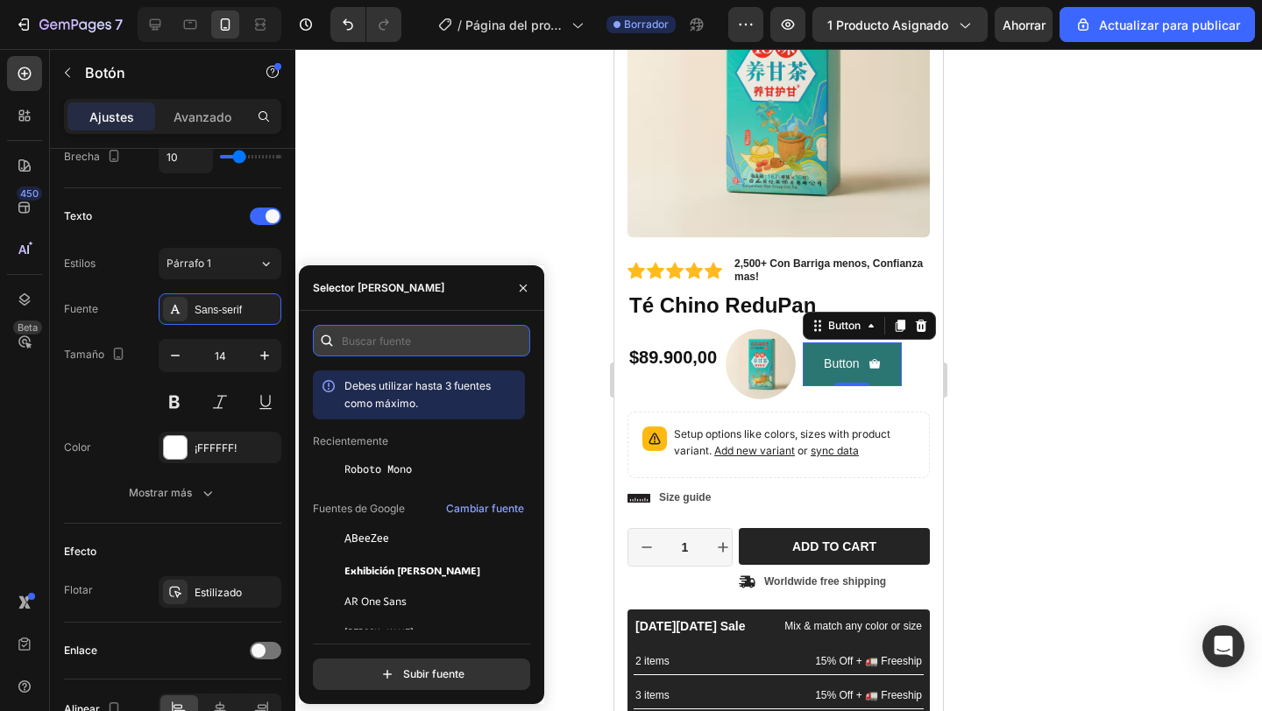
click at [404, 347] on input "text" at bounding box center [421, 341] width 217 height 32
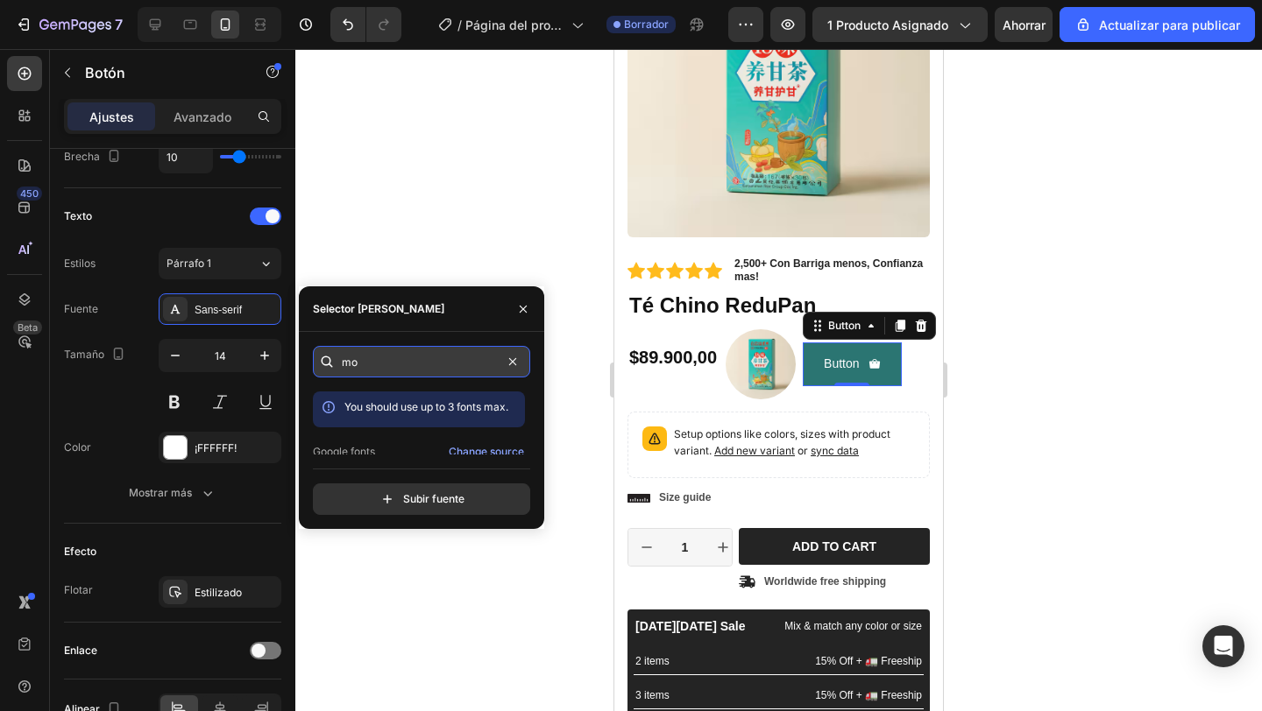
type input "m"
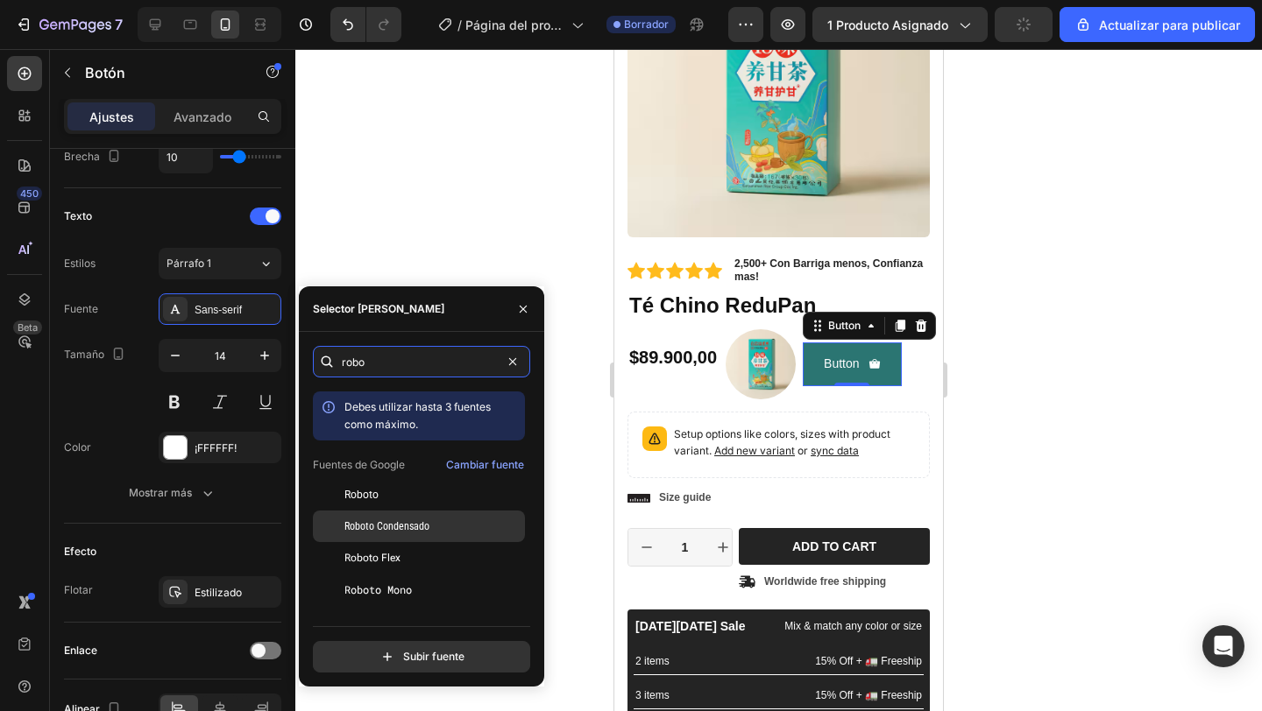
type input "robo"
click at [436, 523] on div "Roboto Condensado" at bounding box center [432, 527] width 177 height 16
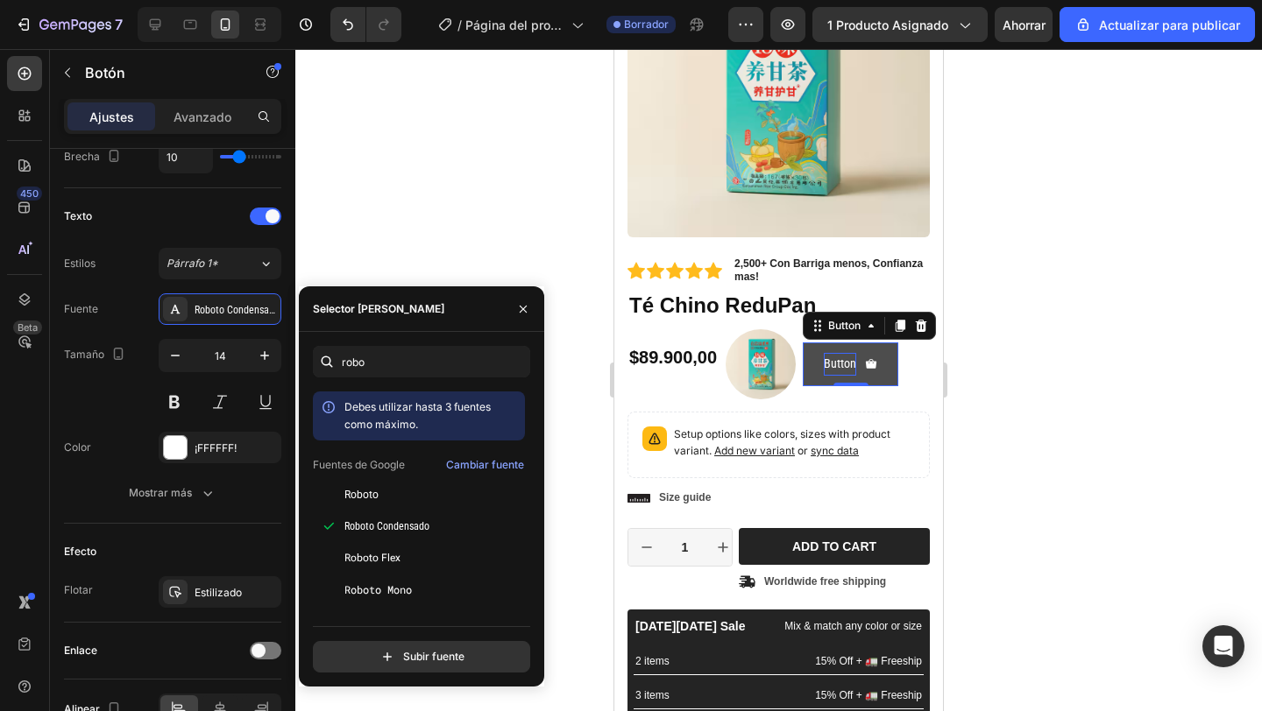
click at [845, 364] on p "Button" at bounding box center [840, 364] width 32 height 22
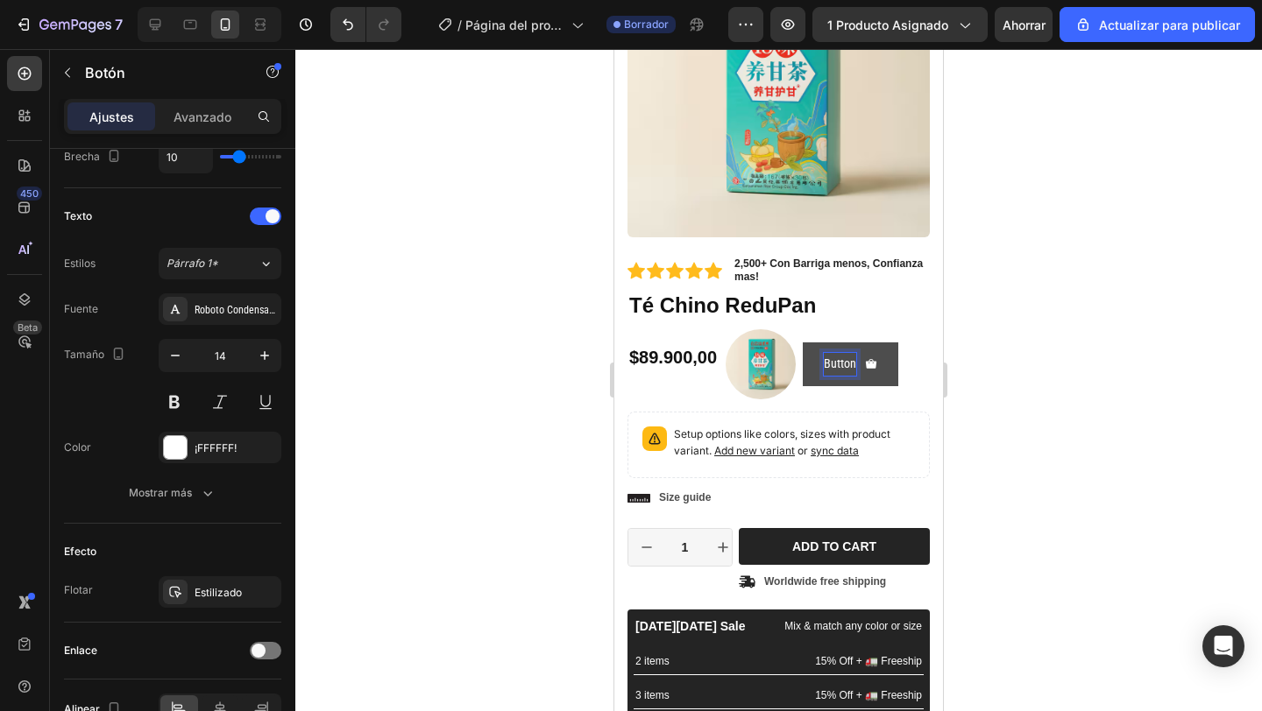
click at [845, 364] on p "Button" at bounding box center [840, 364] width 32 height 22
click at [831, 367] on p "Button" at bounding box center [840, 364] width 32 height 22
click at [825, 365] on p "Button" at bounding box center [840, 364] width 32 height 22
click at [851, 364] on p "Button" at bounding box center [840, 364] width 32 height 22
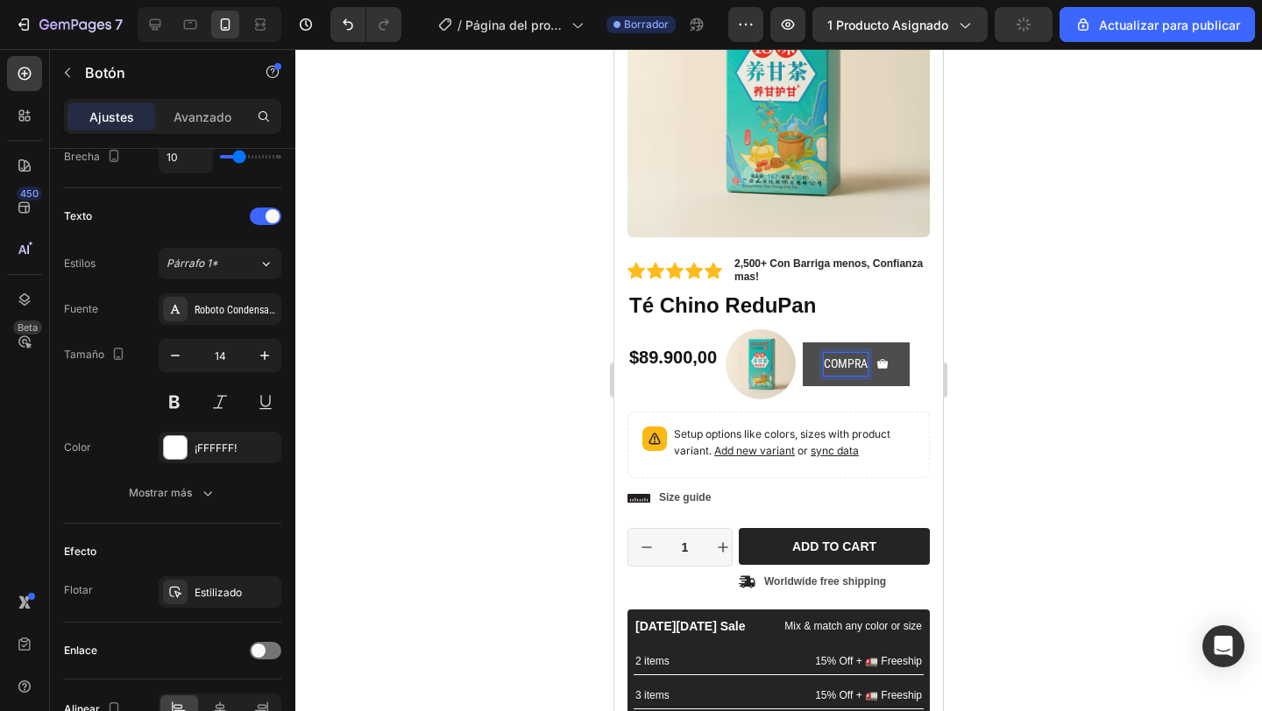
click at [802, 343] on button "COMPRA" at bounding box center [855, 364] width 107 height 43
click at [802, 343] on button "LLEVALO" at bounding box center [856, 364] width 108 height 43
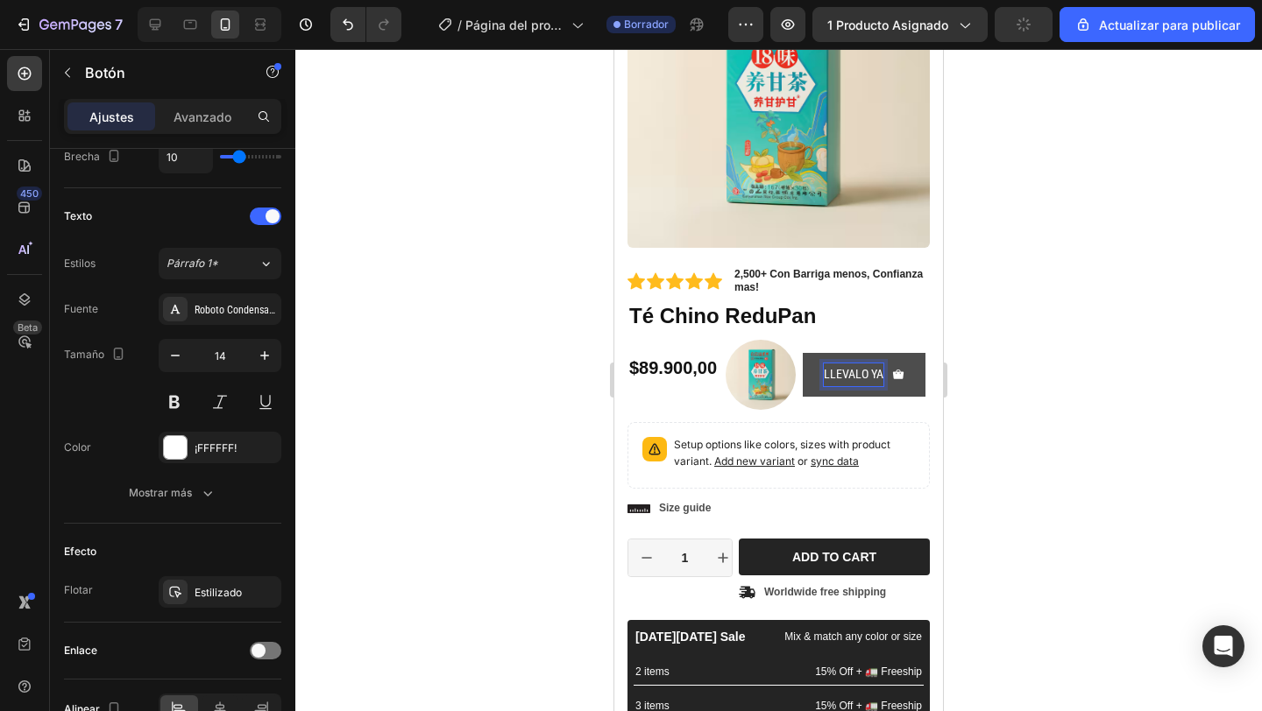
scroll to position [230, 0]
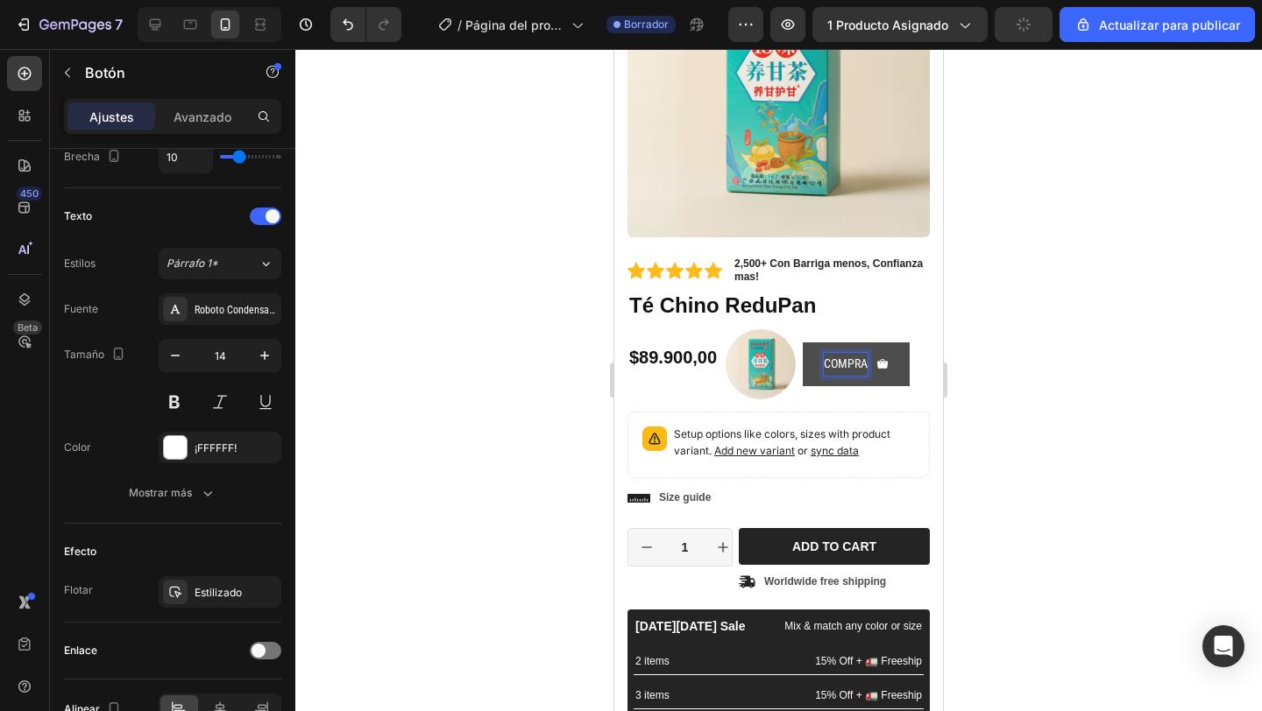
click at [802, 343] on button "COMPRA" at bounding box center [855, 364] width 107 height 43
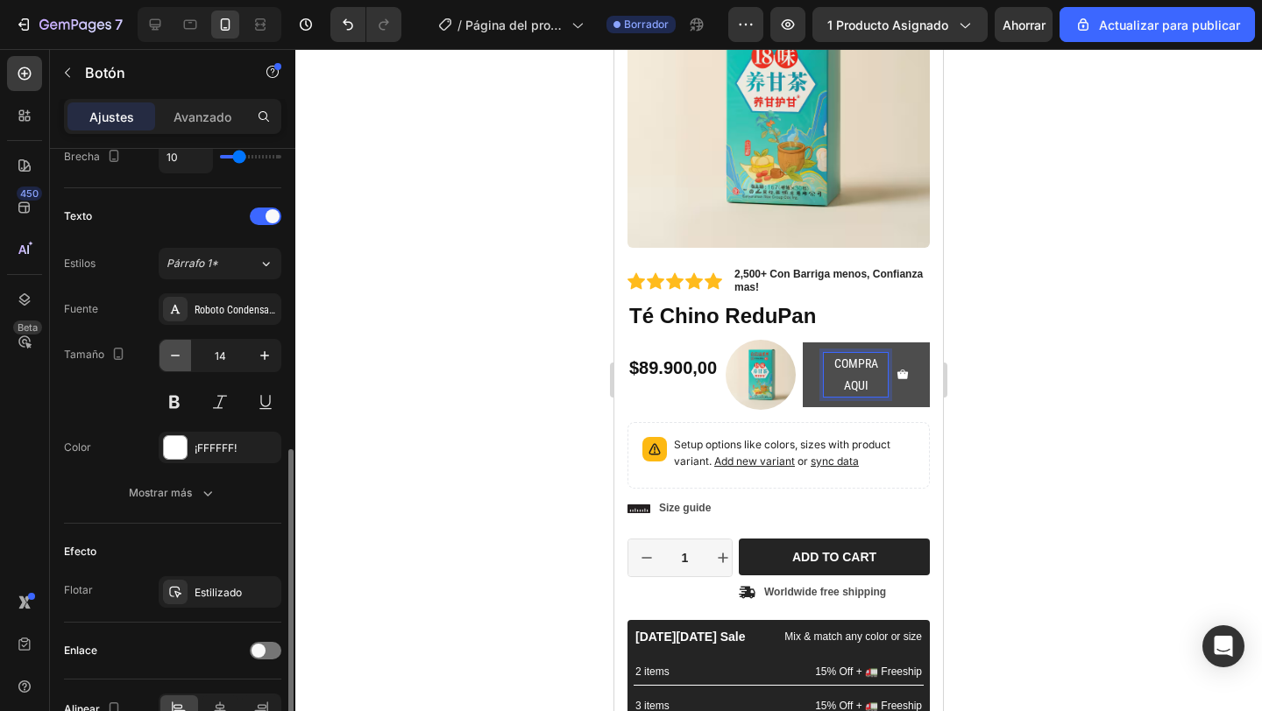
click at [175, 363] on icon "button" at bounding box center [175, 356] width 18 height 18
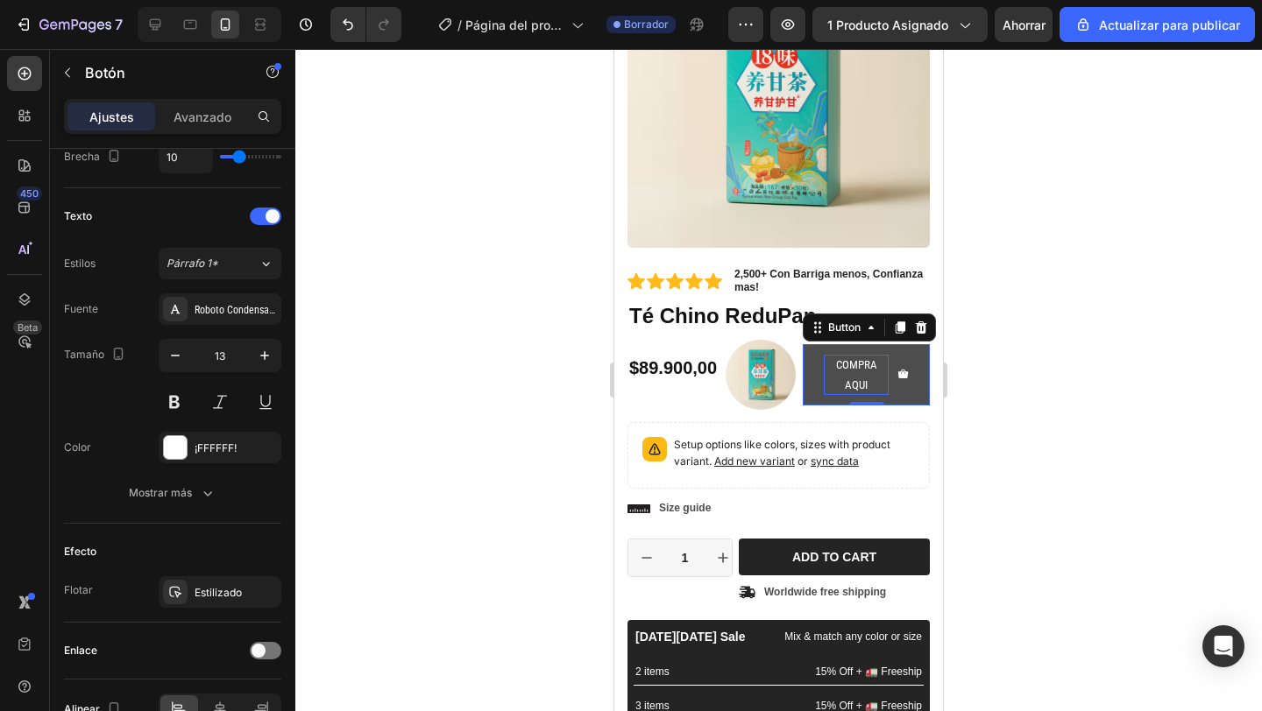
click at [867, 375] on p "COMPRA AQUI" at bounding box center [856, 375] width 65 height 41
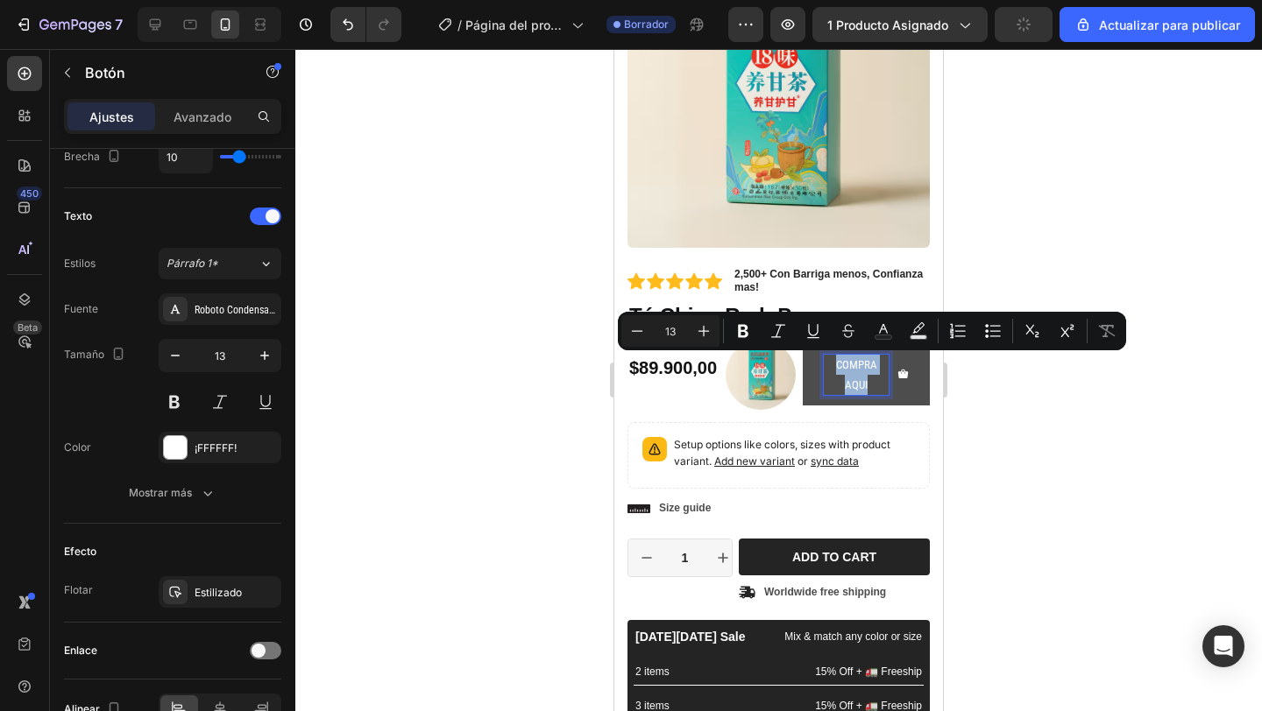
drag, startPoint x: 869, startPoint y: 378, endPoint x: 838, endPoint y: 364, distance: 33.4
click at [838, 364] on p "COMPRA AQUI" at bounding box center [856, 375] width 65 height 41
click at [750, 334] on icon "Editor contextual toolbar" at bounding box center [743, 331] width 18 height 18
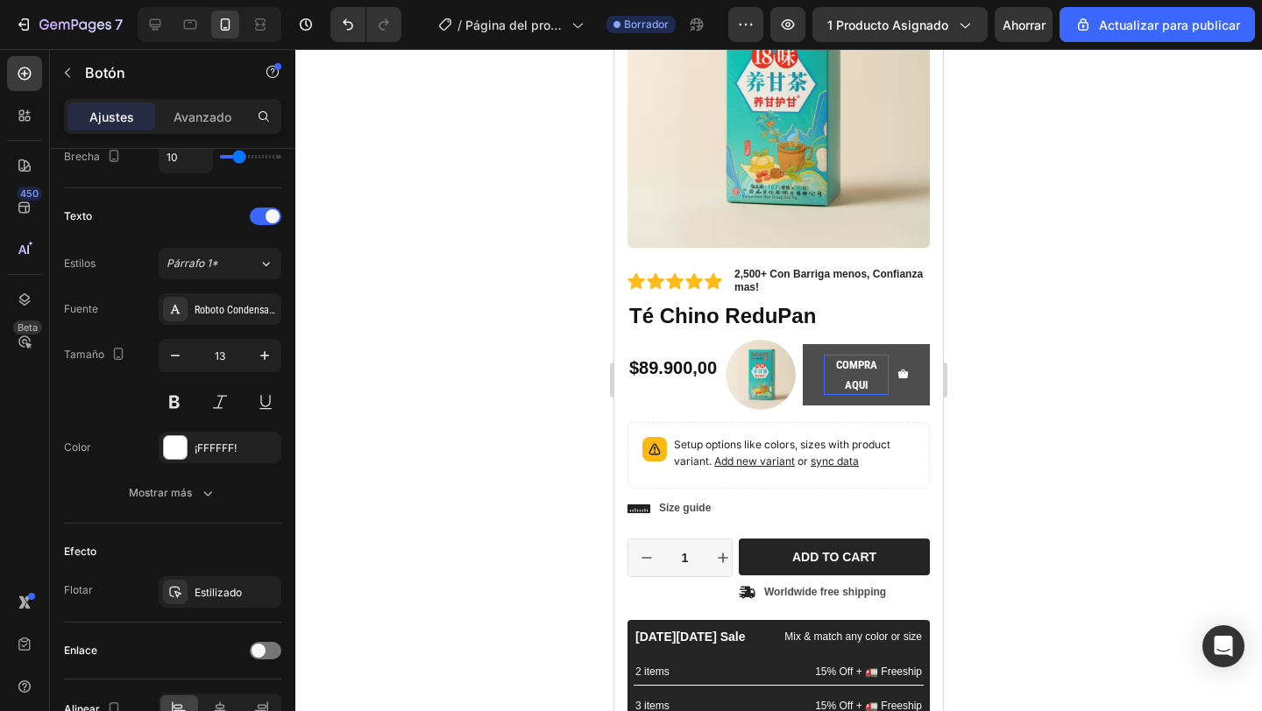
click at [877, 386] on p "COMPRA AQUI" at bounding box center [856, 375] width 65 height 41
drag, startPoint x: 877, startPoint y: 386, endPoint x: 836, endPoint y: 364, distance: 47.1
click at [836, 364] on p "COMPRA AQUI" at bounding box center [856, 375] width 65 height 41
click at [855, 392] on p "COMPRA AQUI" at bounding box center [856, 375] width 65 height 41
click at [862, 382] on strong "COMPRA AQUI" at bounding box center [856, 374] width 41 height 33
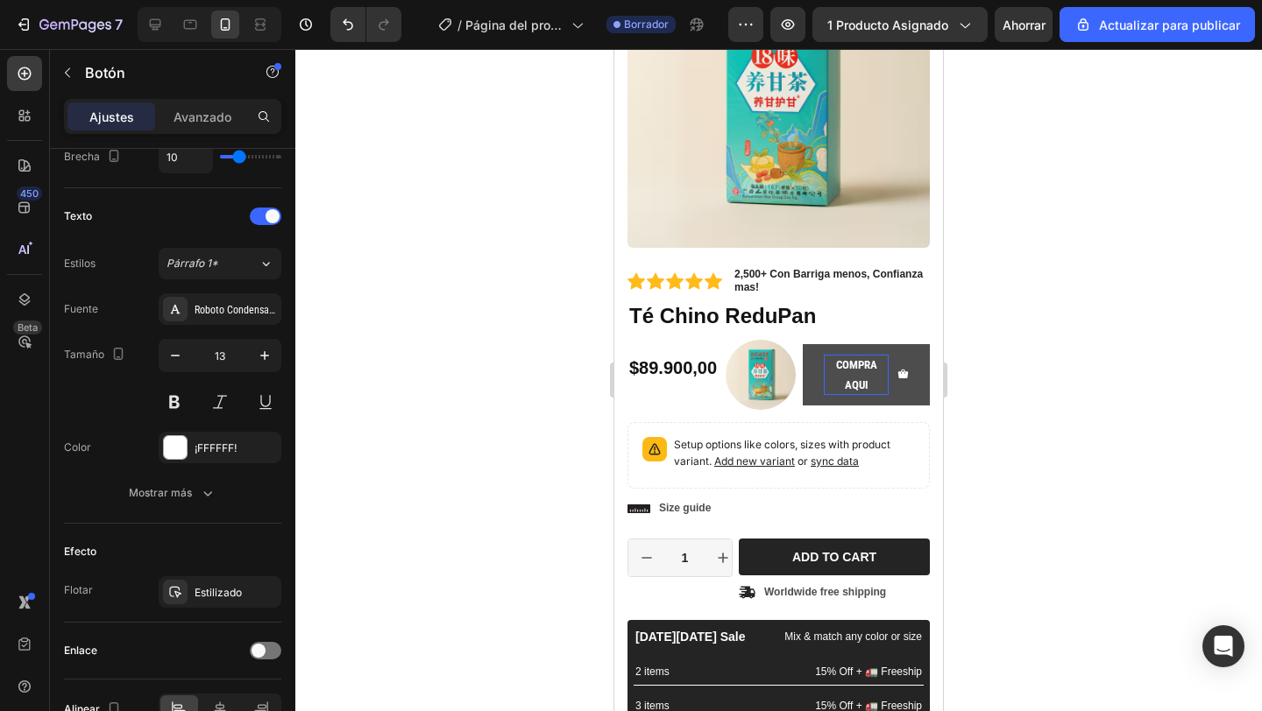
click at [862, 382] on strong "COMPRA AQUI" at bounding box center [856, 374] width 41 height 33
click at [873, 390] on p "COMPRA AQUI" at bounding box center [856, 375] width 65 height 41
drag, startPoint x: 873, startPoint y: 390, endPoint x: 838, endPoint y: 363, distance: 45.0
click at [838, 363] on p "COMPRA AQUI" at bounding box center [856, 375] width 65 height 41
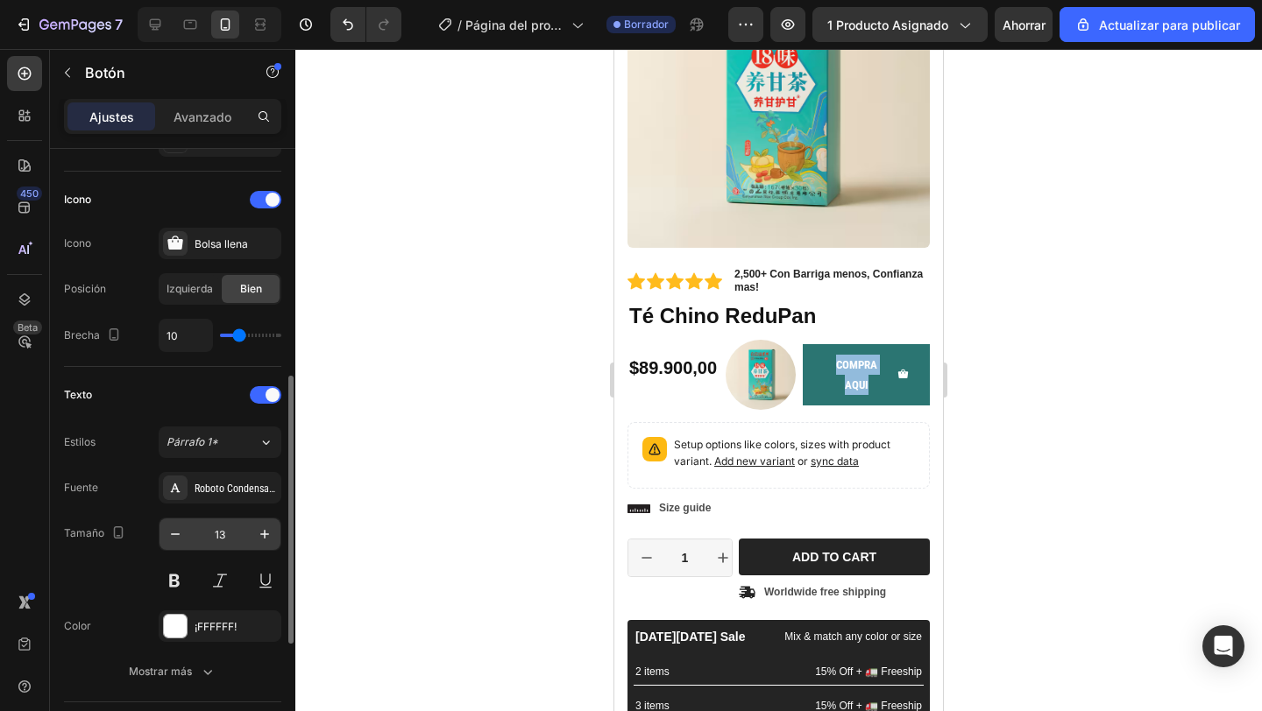
scroll to position [624, 0]
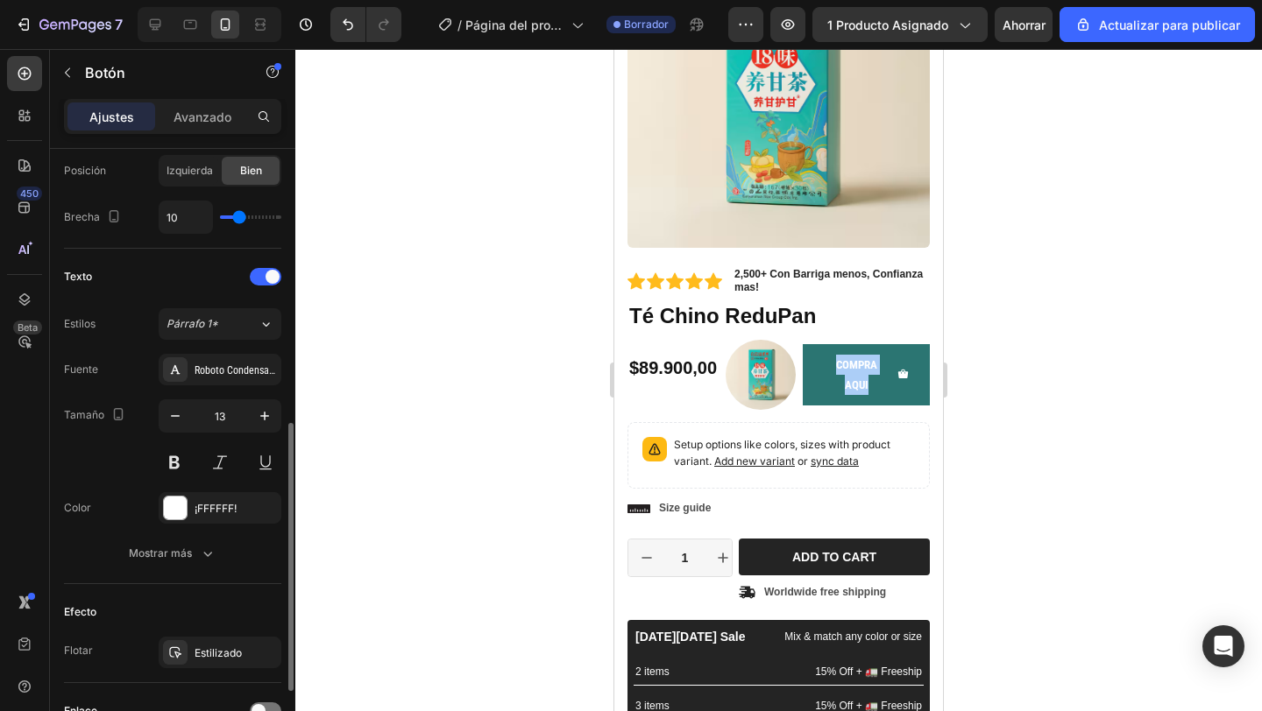
click at [238, 343] on div "Estilos Párrafo 1* Fuente Roboto Condensado Tamaño 13 Color ¡FFFFFF! Mostrar más" at bounding box center [172, 438] width 217 height 261
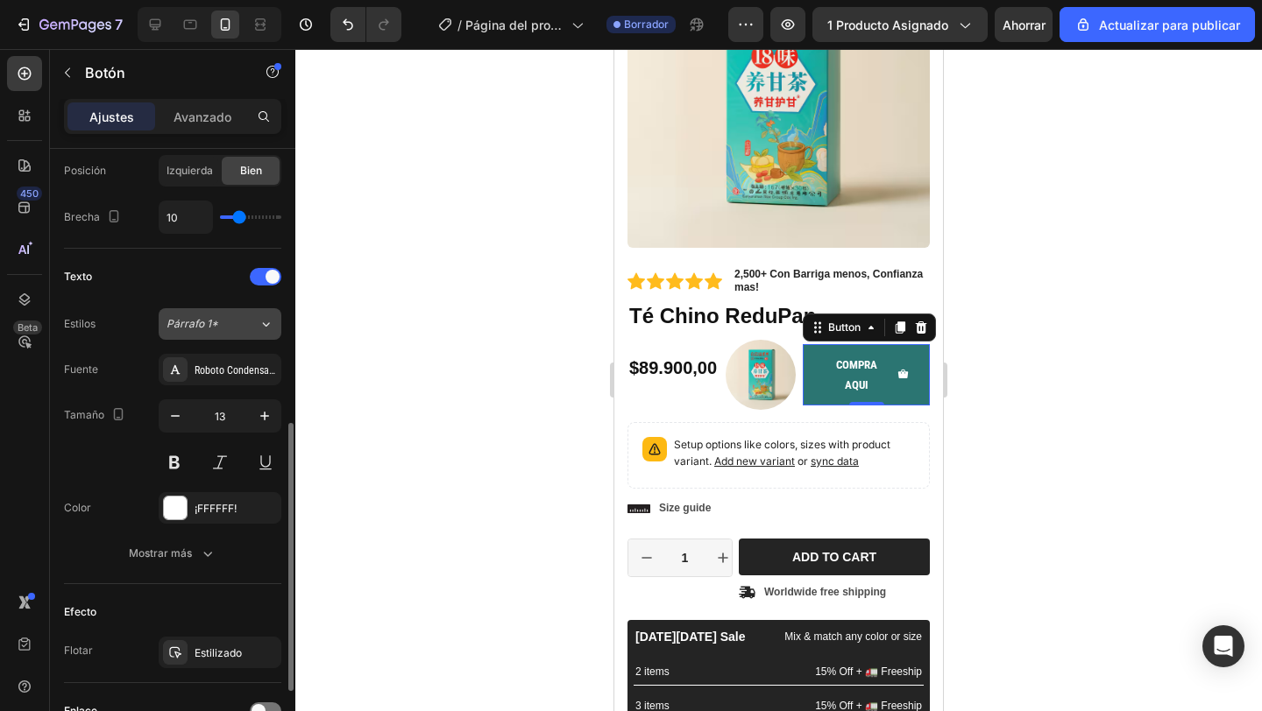
click at [244, 326] on div "Párrafo 1*" at bounding box center [212, 324] width 92 height 16
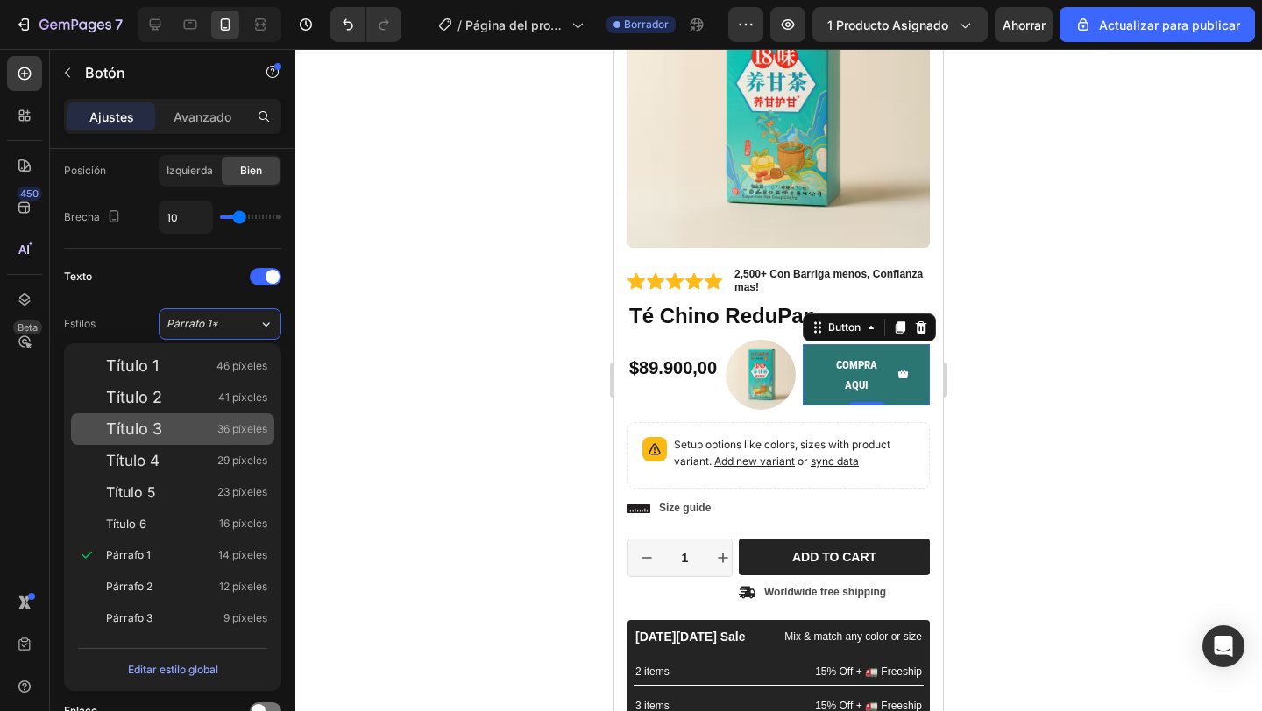
click at [245, 436] on span "36 píxeles" at bounding box center [242, 430] width 50 height 18
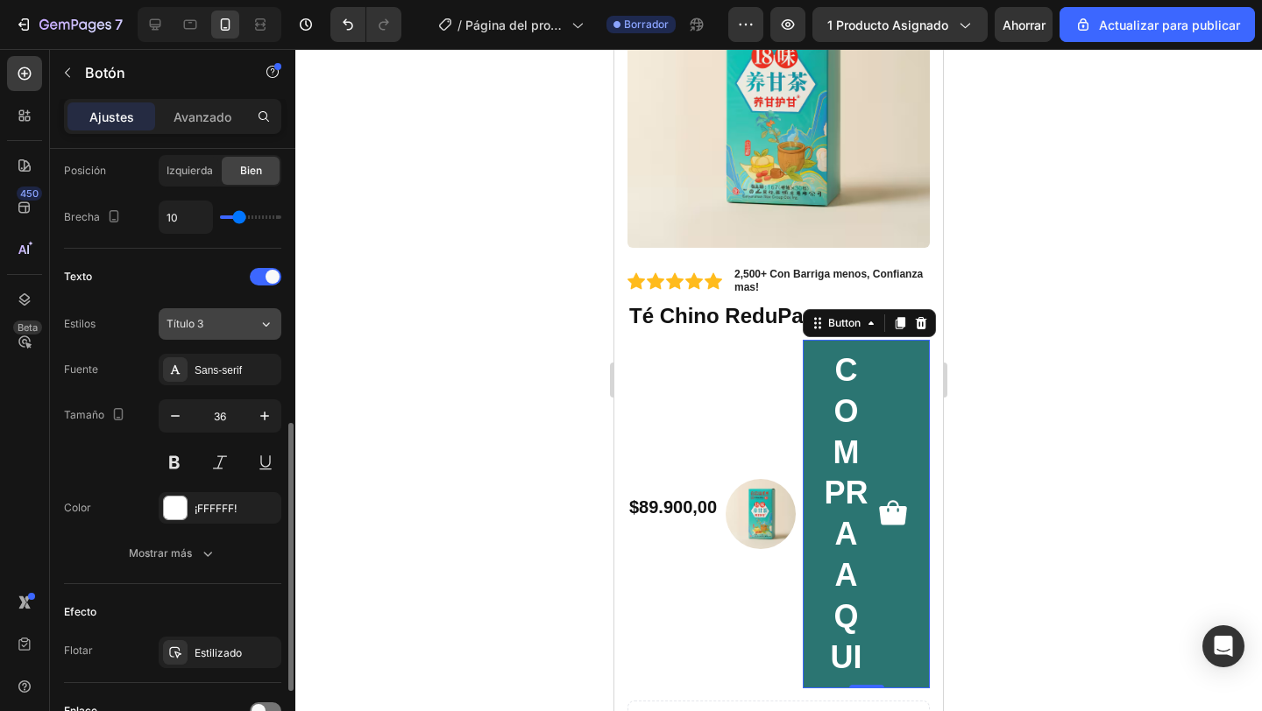
click at [244, 329] on div "Título 3" at bounding box center [212, 324] width 92 height 16
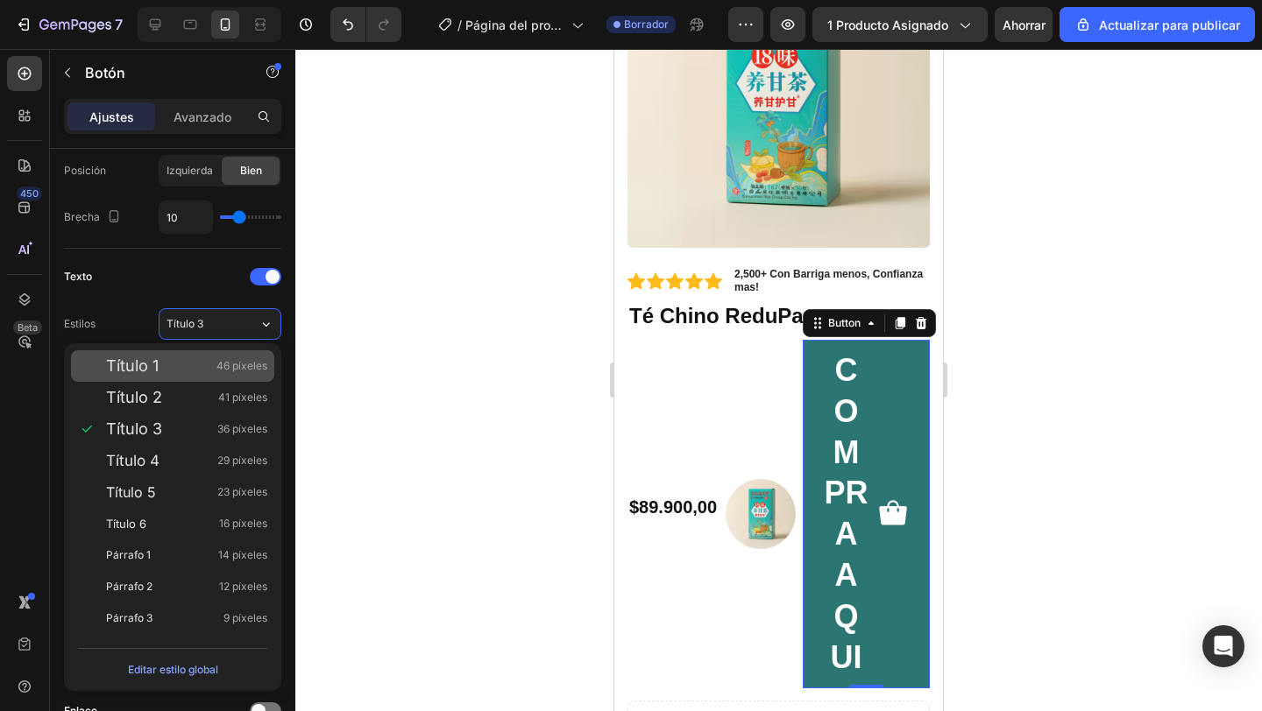
click at [227, 367] on font "46 píxeles" at bounding box center [241, 365] width 51 height 13
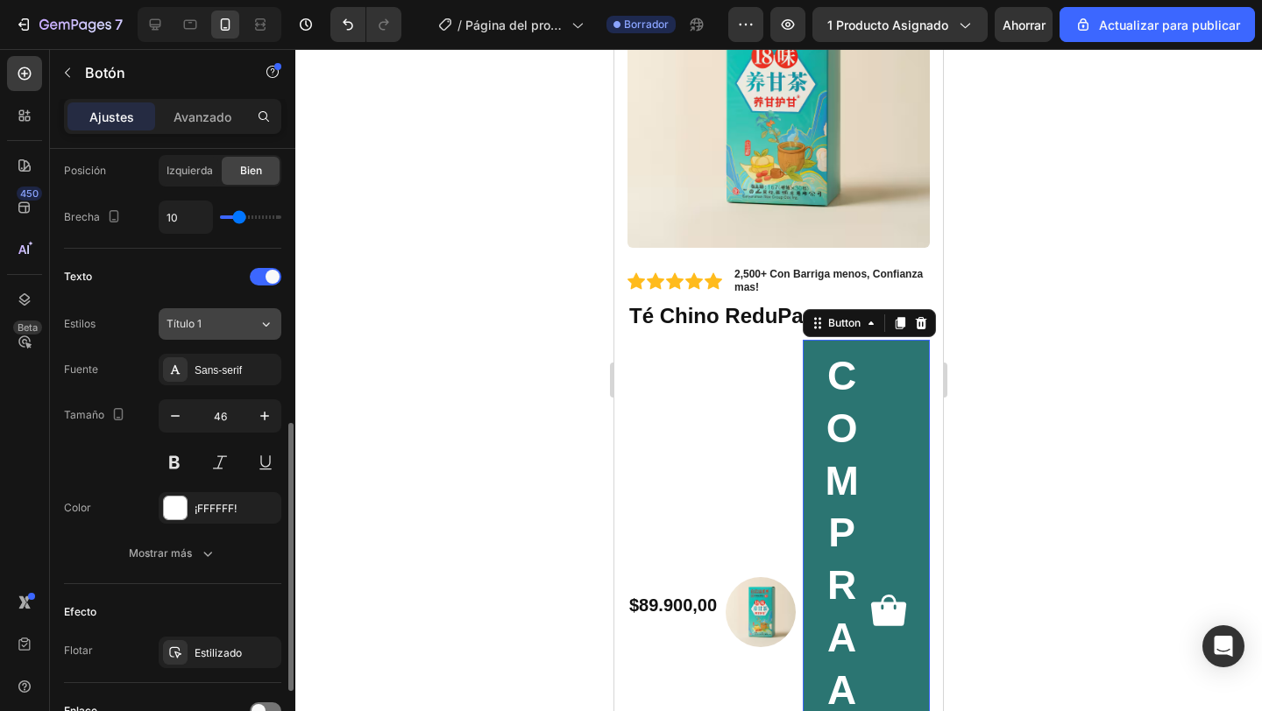
click at [252, 331] on div "Título 1" at bounding box center [212, 324] width 92 height 16
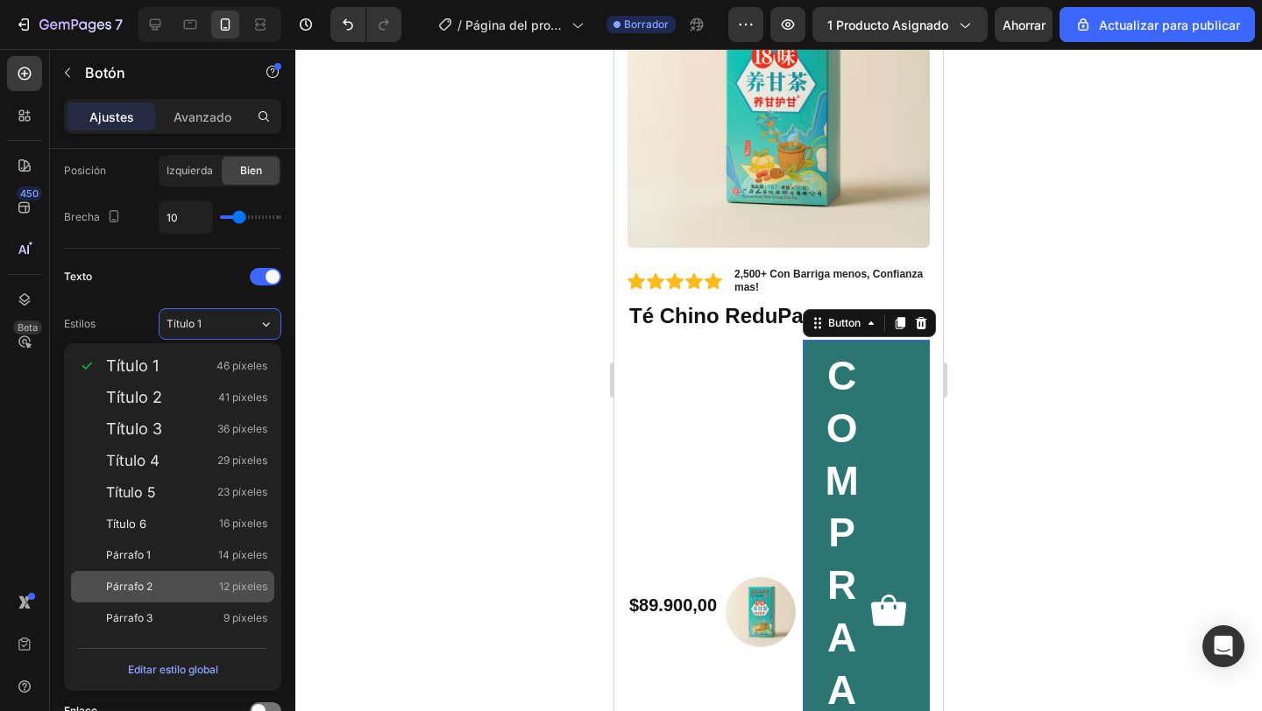
click at [226, 584] on font "12 píxeles" at bounding box center [243, 586] width 48 height 13
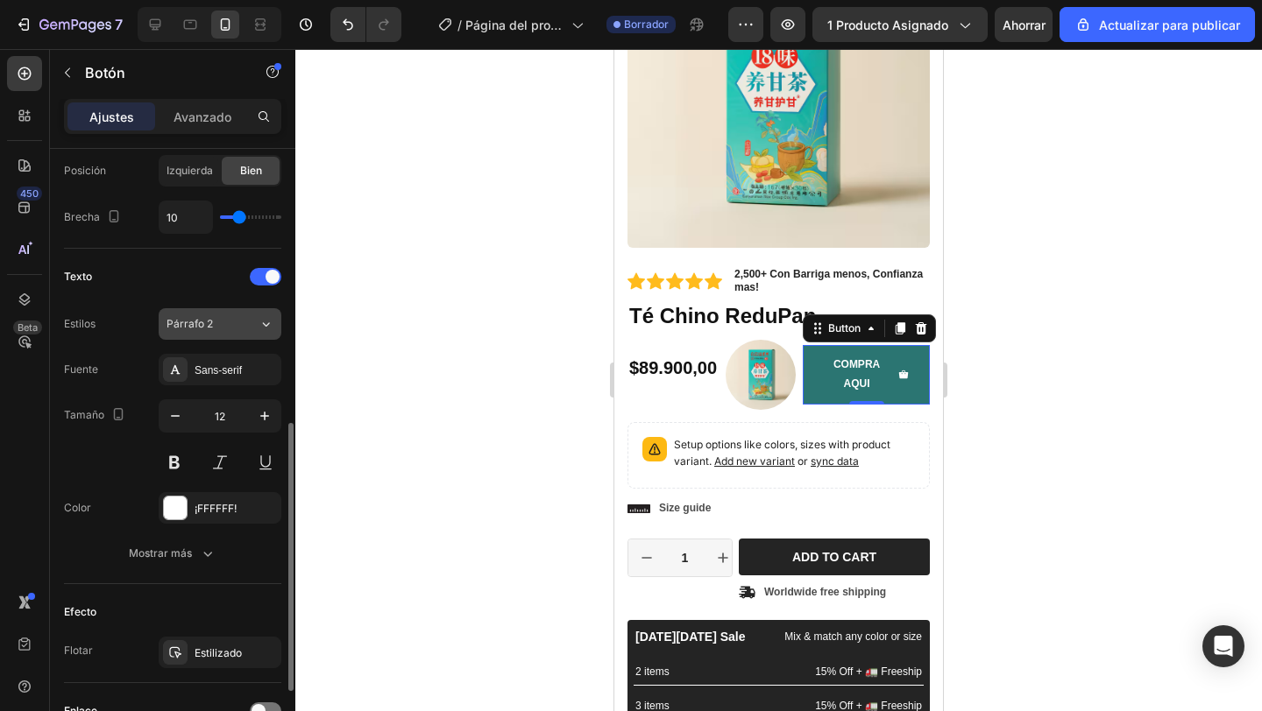
click at [243, 335] on button "Párrafo 2" at bounding box center [220, 324] width 123 height 32
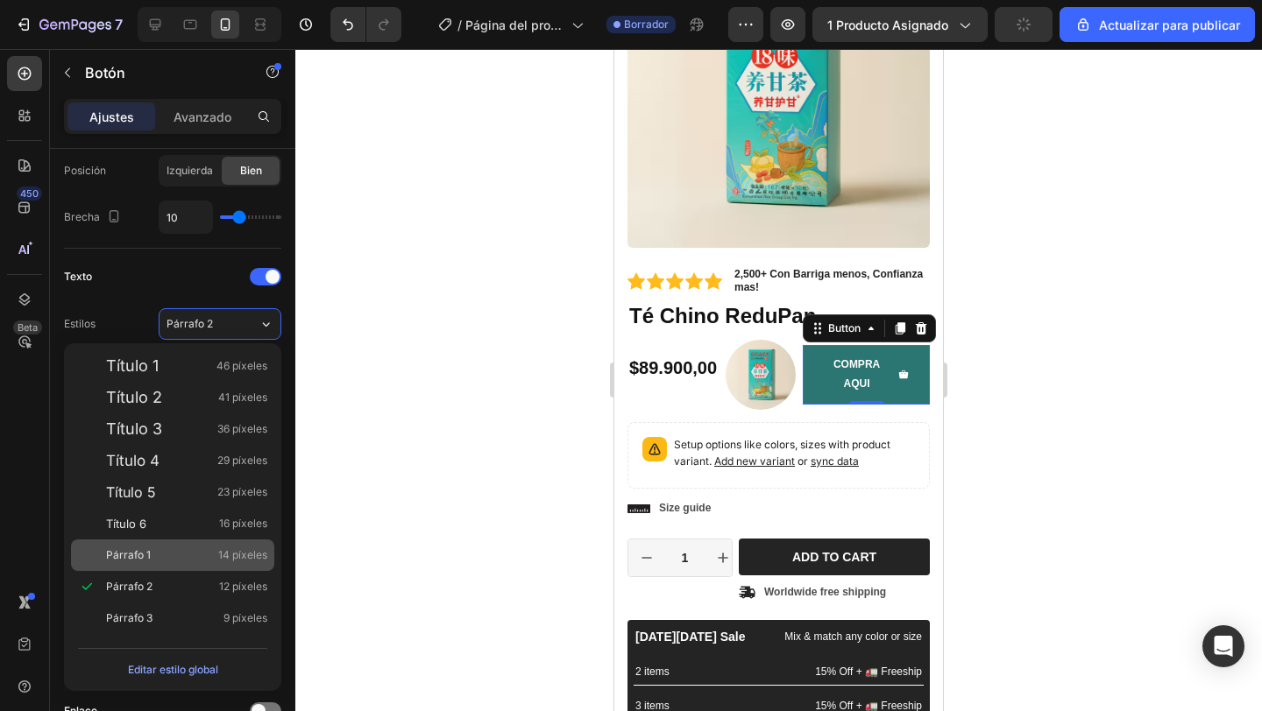
click at [200, 567] on div "Párrafo 1 14 píxeles" at bounding box center [172, 556] width 203 height 32
type input "14"
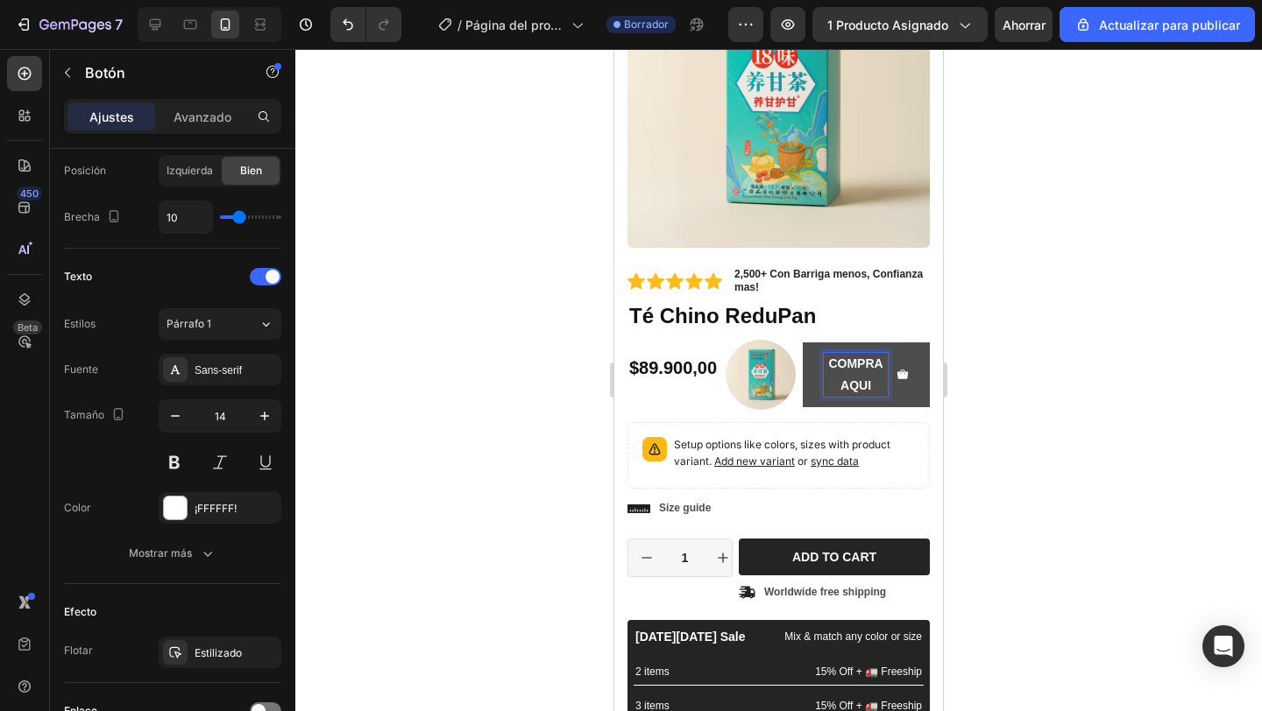
click at [833, 367] on strong "COMPRA AQUI" at bounding box center [855, 375] width 54 height 36
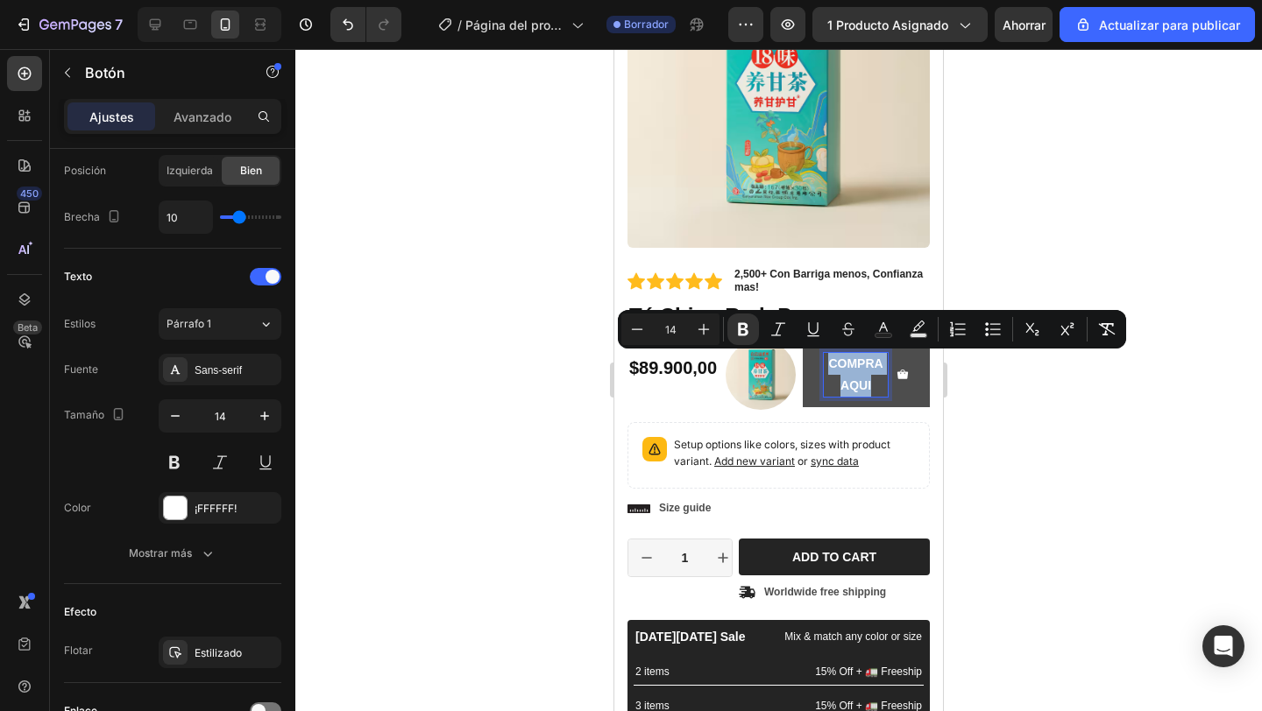
drag, startPoint x: 878, startPoint y: 392, endPoint x: 831, endPoint y: 369, distance: 51.7
click at [831, 369] on p "COMPRA AQUI" at bounding box center [856, 375] width 64 height 44
click at [640, 333] on icon "Barra de herramientas contextual del editor" at bounding box center [637, 330] width 18 height 18
click at [704, 329] on icon "Barra de herramientas contextual del editor" at bounding box center [703, 329] width 11 height 11
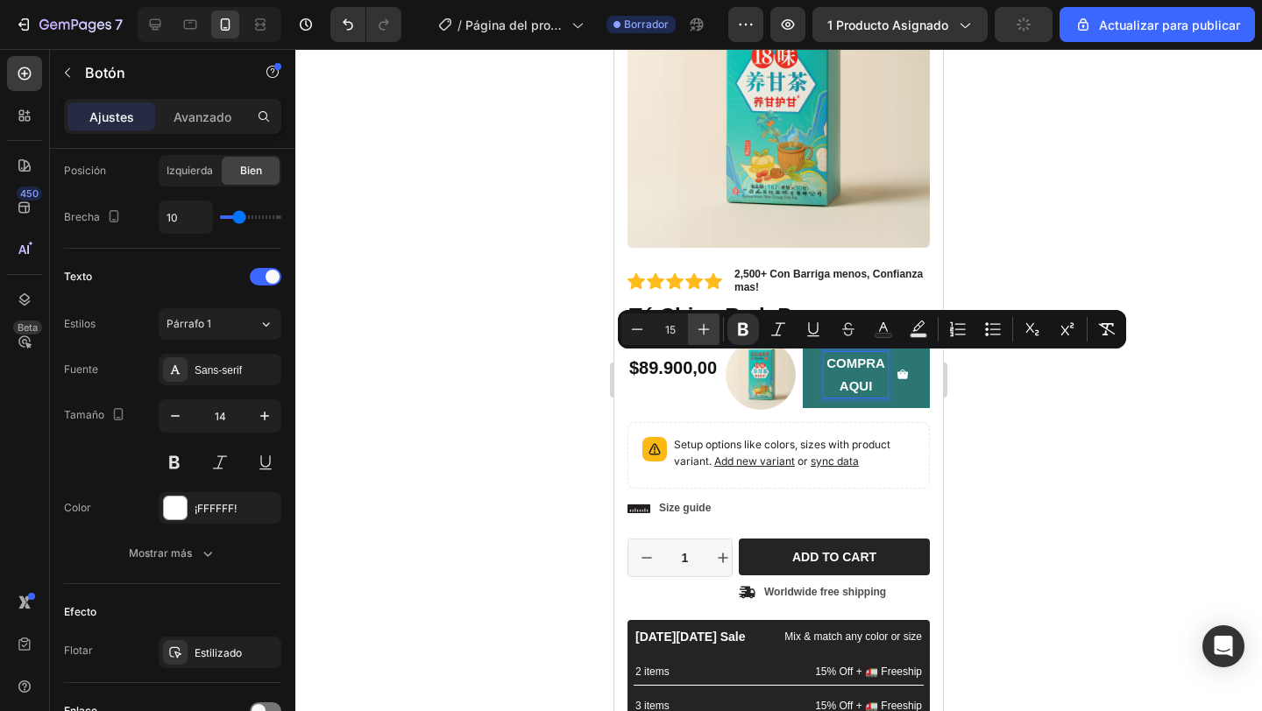
click at [704, 329] on icon "Barra de herramientas contextual del editor" at bounding box center [703, 329] width 11 height 11
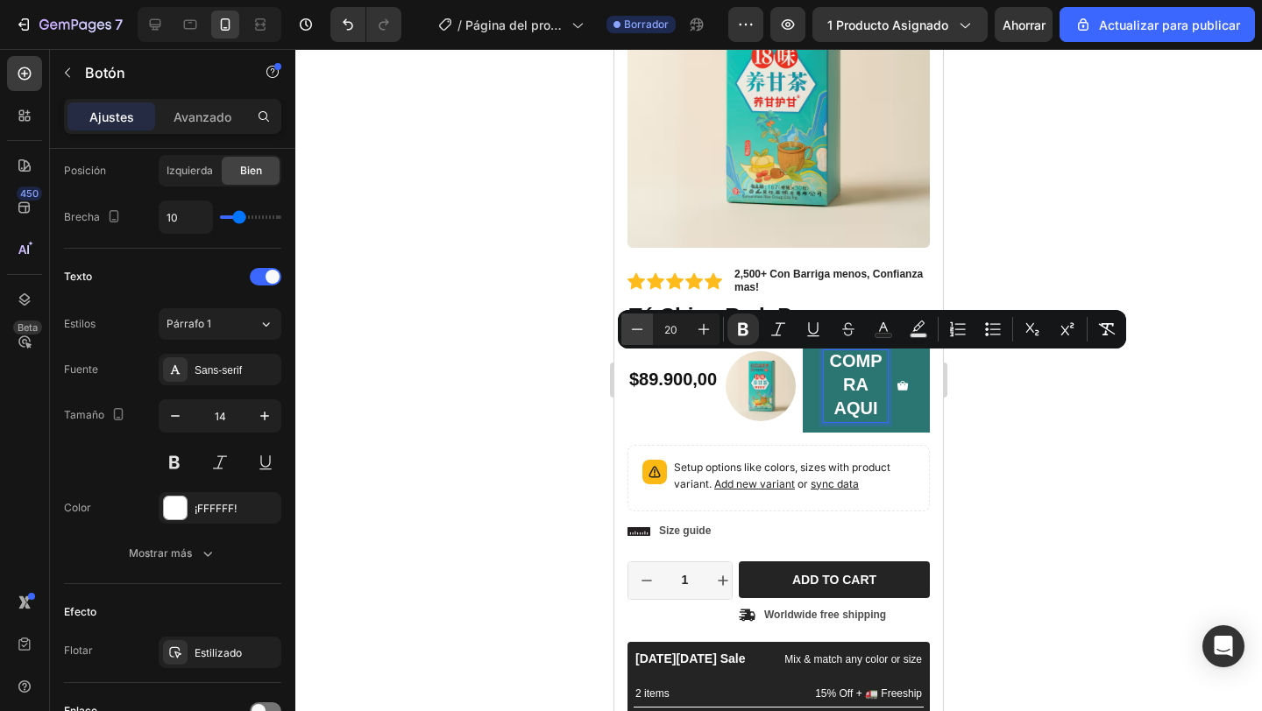
click at [639, 330] on icon "Barra de herramientas contextual del editor" at bounding box center [637, 330] width 18 height 18
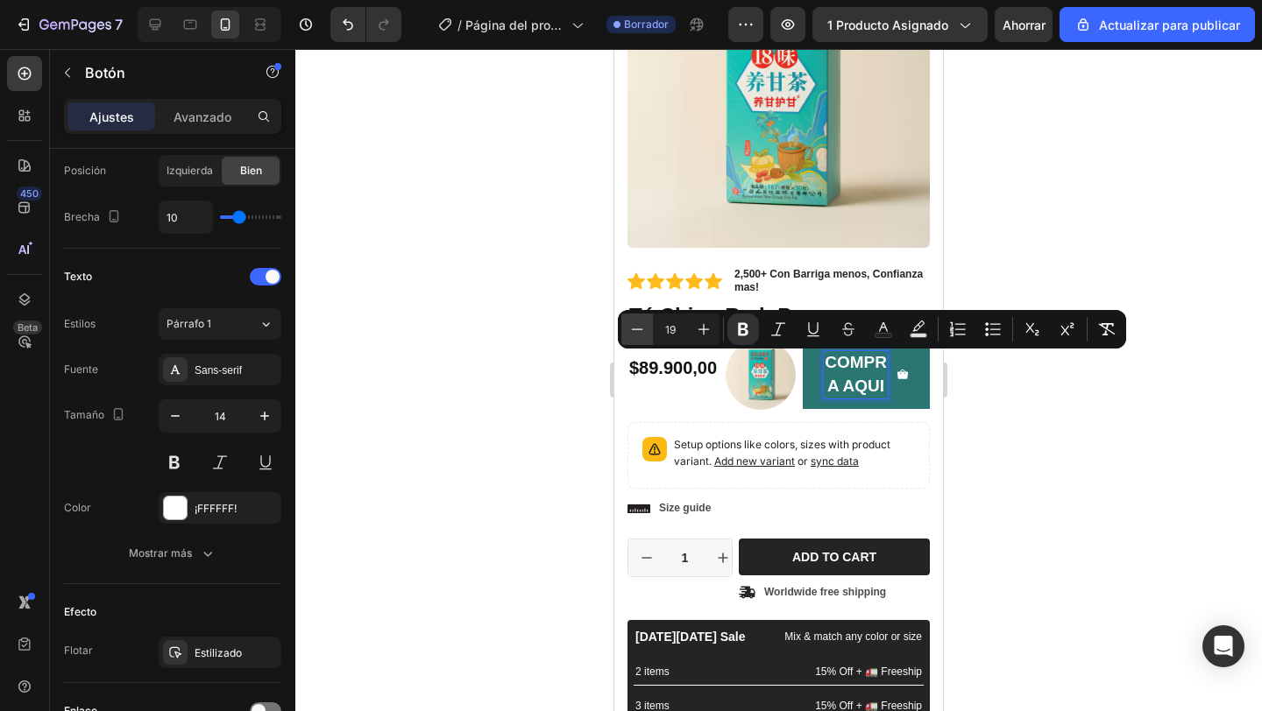
click at [639, 330] on icon "Barra de herramientas contextual del editor" at bounding box center [637, 330] width 18 height 18
type input "15"
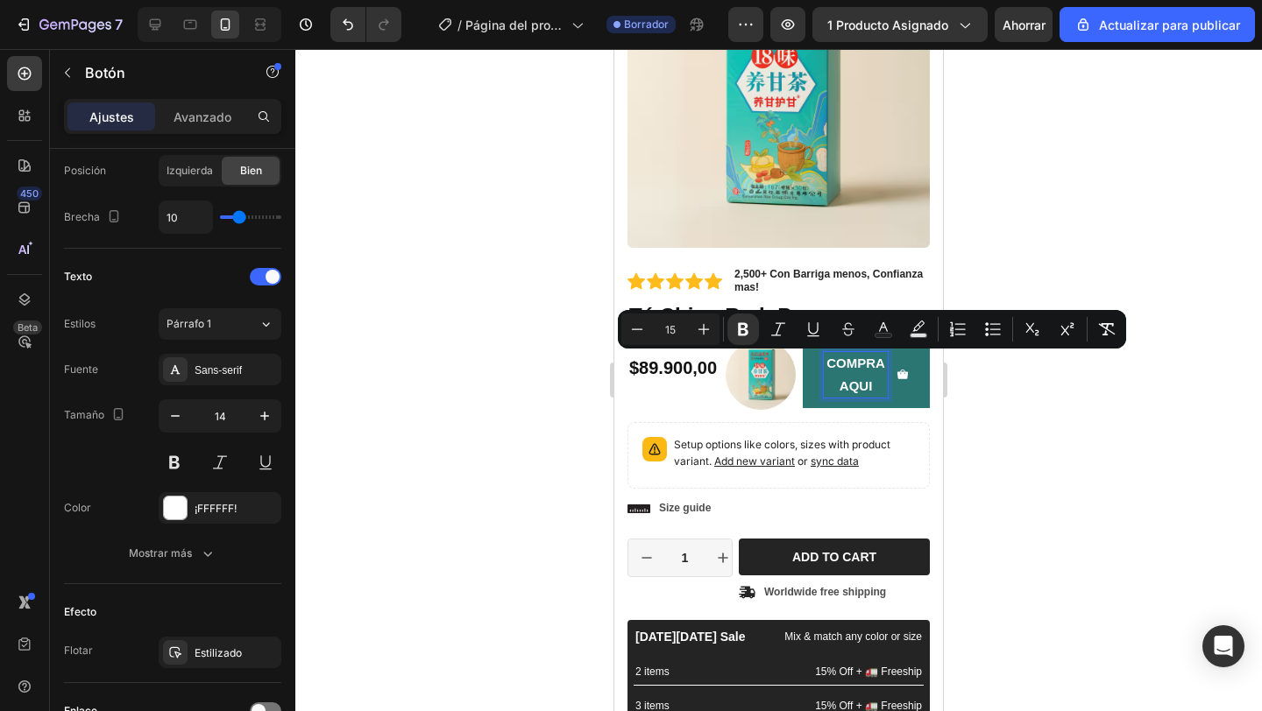
click at [425, 474] on div at bounding box center [778, 380] width 966 height 662
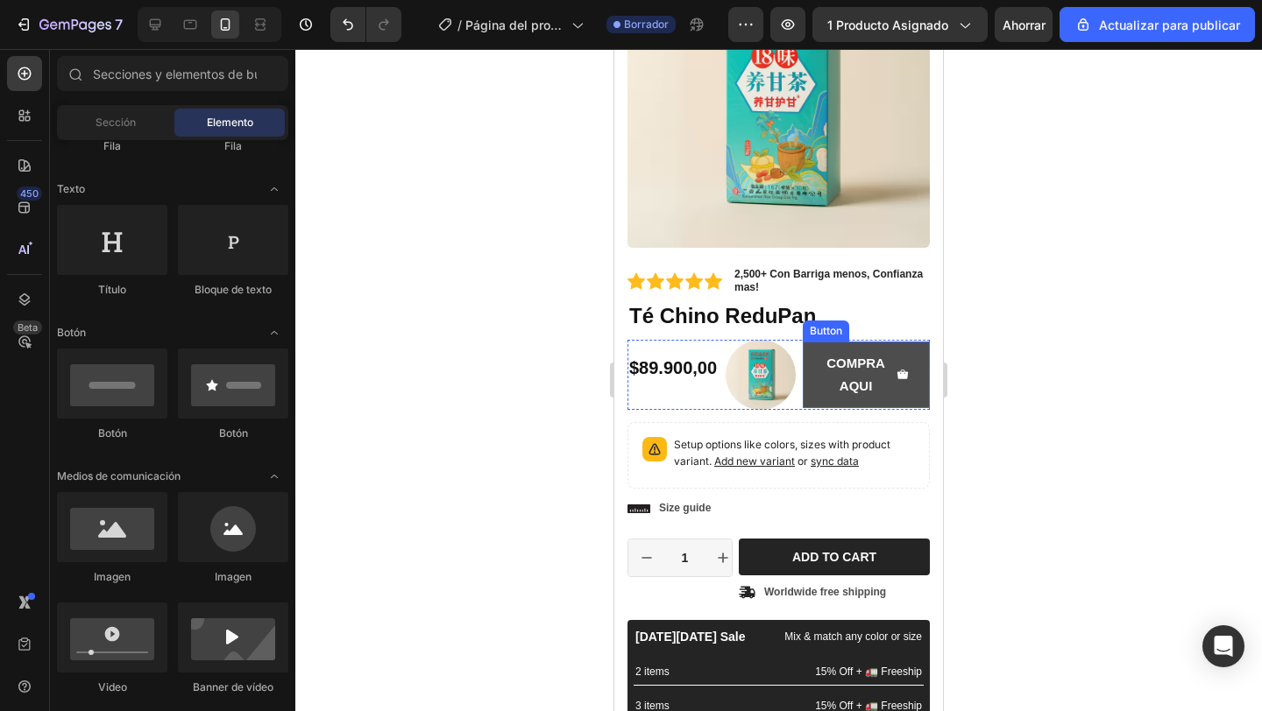
click at [906, 375] on icon at bounding box center [902, 375] width 11 height 10
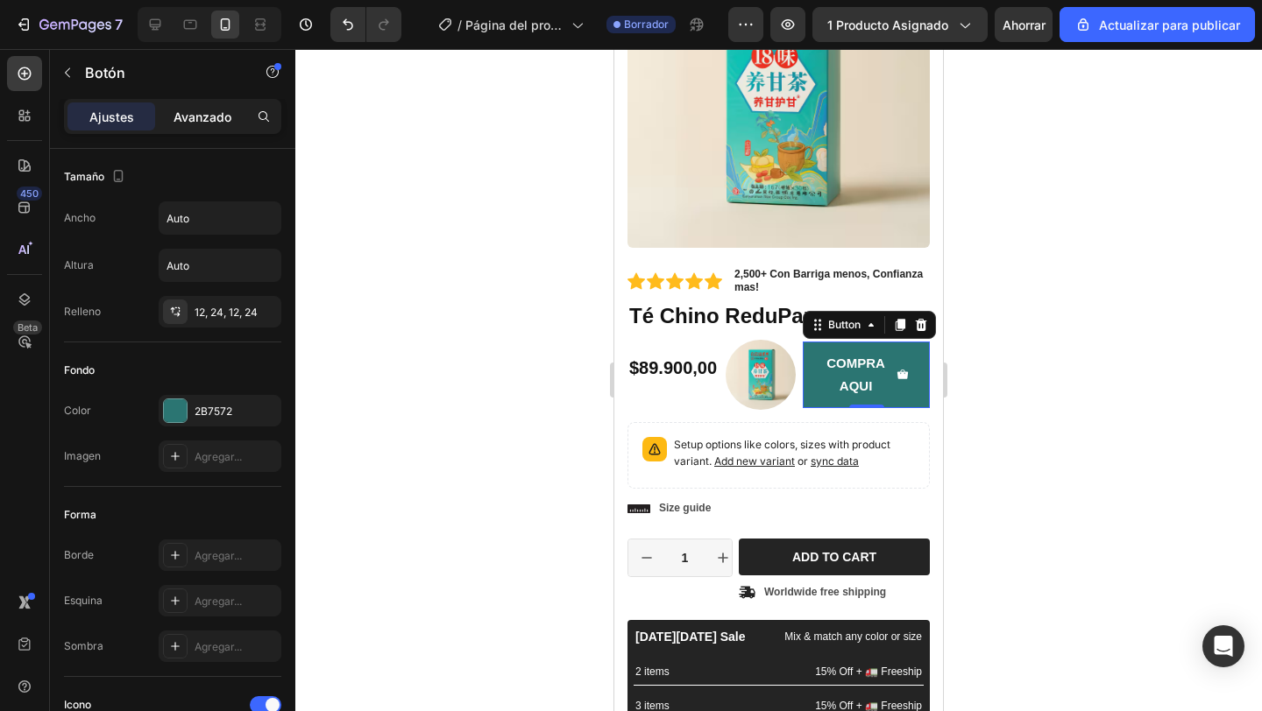
click at [205, 114] on font "Avanzado" at bounding box center [202, 117] width 58 height 15
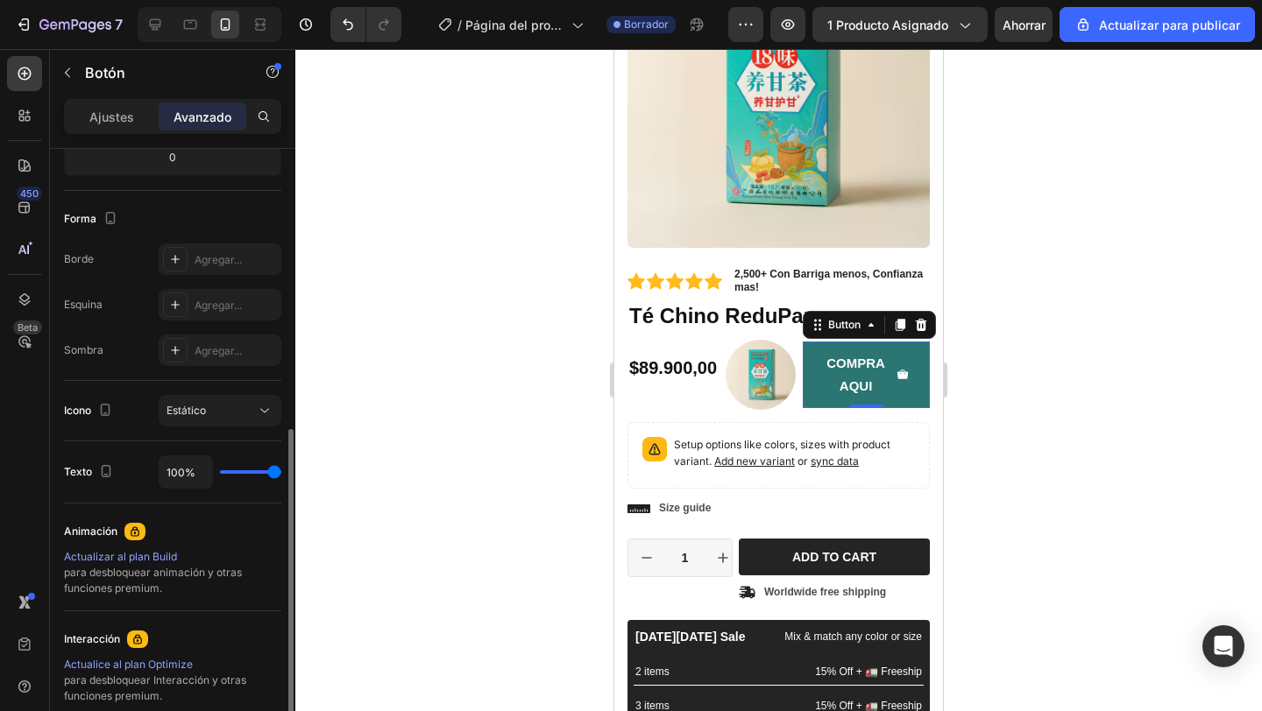
scroll to position [458, 0]
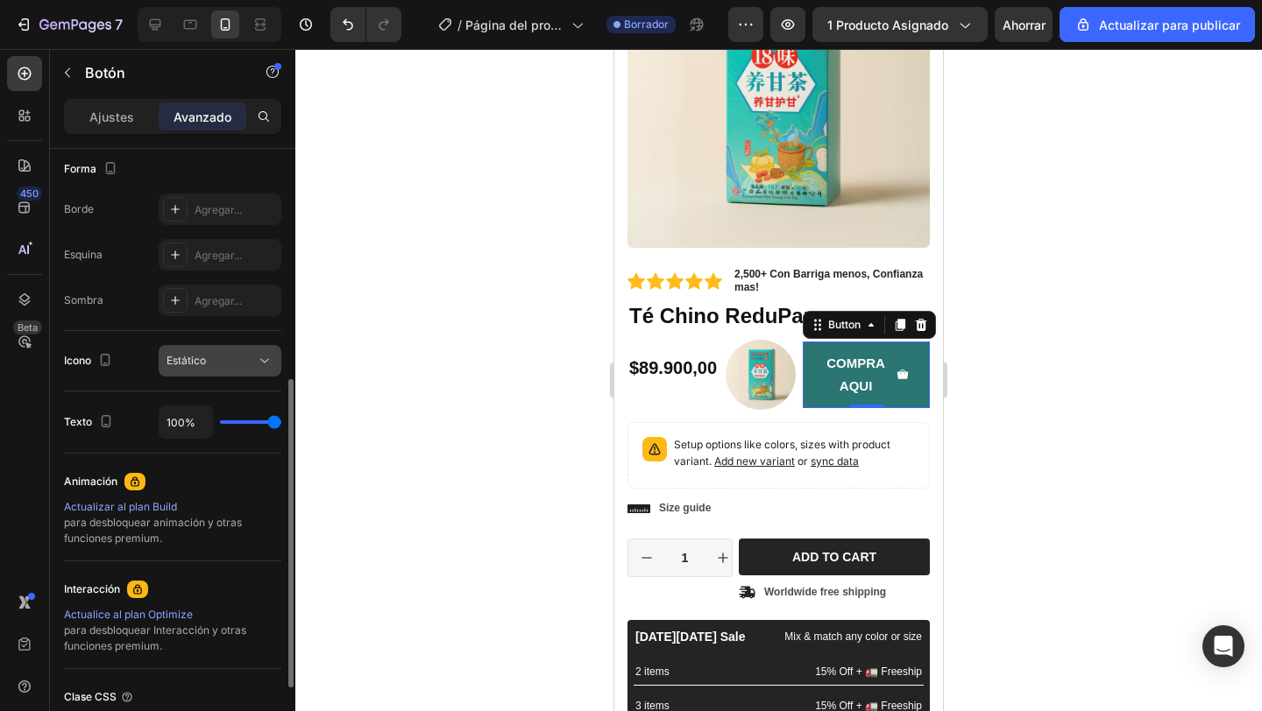
click at [234, 365] on div "Estático" at bounding box center [210, 361] width 89 height 16
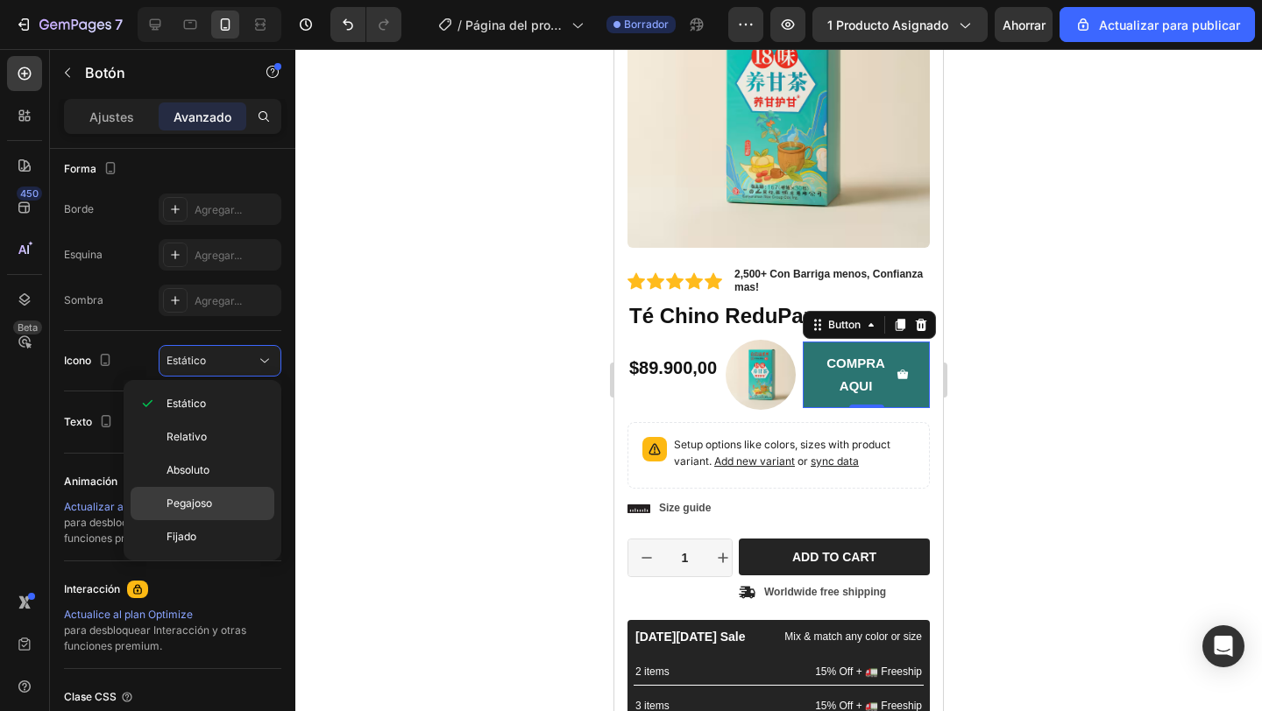
click at [194, 505] on font "Pegajoso" at bounding box center [189, 503] width 46 height 13
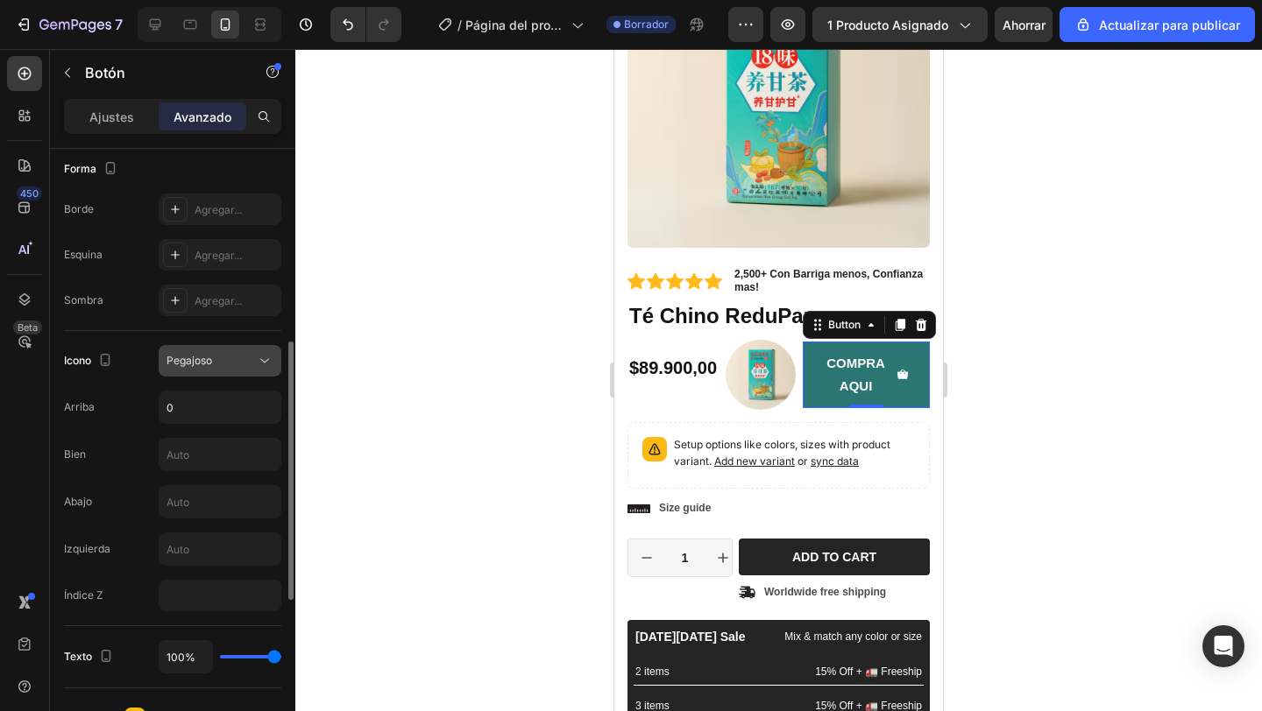
click at [245, 358] on div "Pegajoso" at bounding box center [210, 361] width 89 height 16
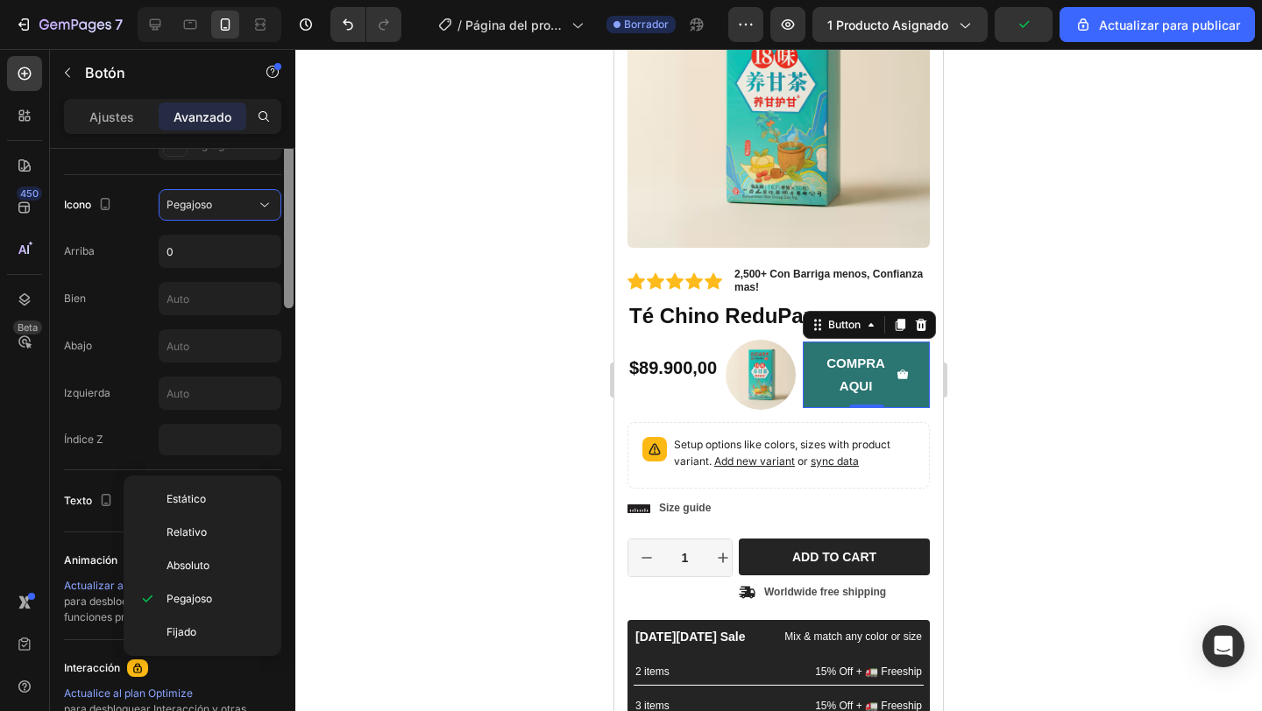
scroll to position [0, 0]
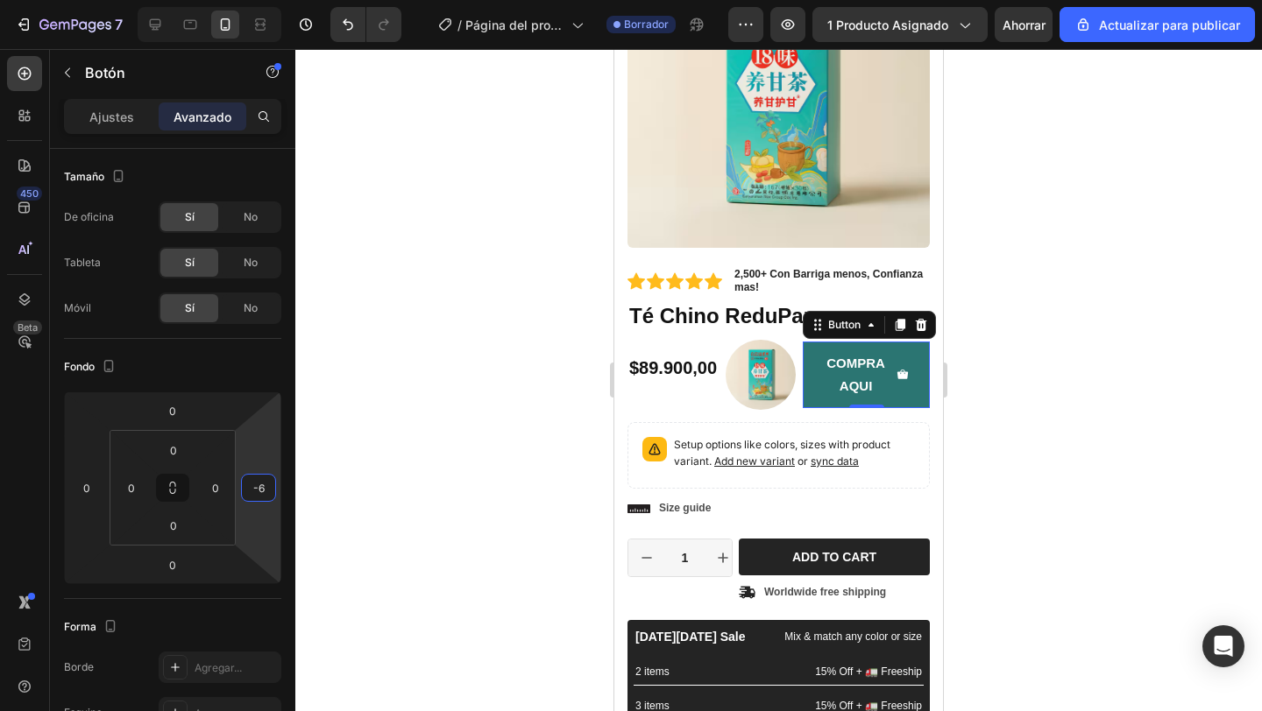
drag, startPoint x: 253, startPoint y: 456, endPoint x: 186, endPoint y: 459, distance: 67.5
click at [186, 0] on html "7 / Página del producto - [DATE][PERSON_NAME] 20:44:35 Borrador Avance 1 produc…" at bounding box center [631, 0] width 1262 height 0
type input "-44"
drag, startPoint x: 257, startPoint y: 460, endPoint x: 271, endPoint y: 477, distance: 21.8
click at [271, 0] on html "7 / Página del producto - 27 de agosto, 20:44:35 Borrador Avance 1 producto asi…" at bounding box center [631, 0] width 1262 height 0
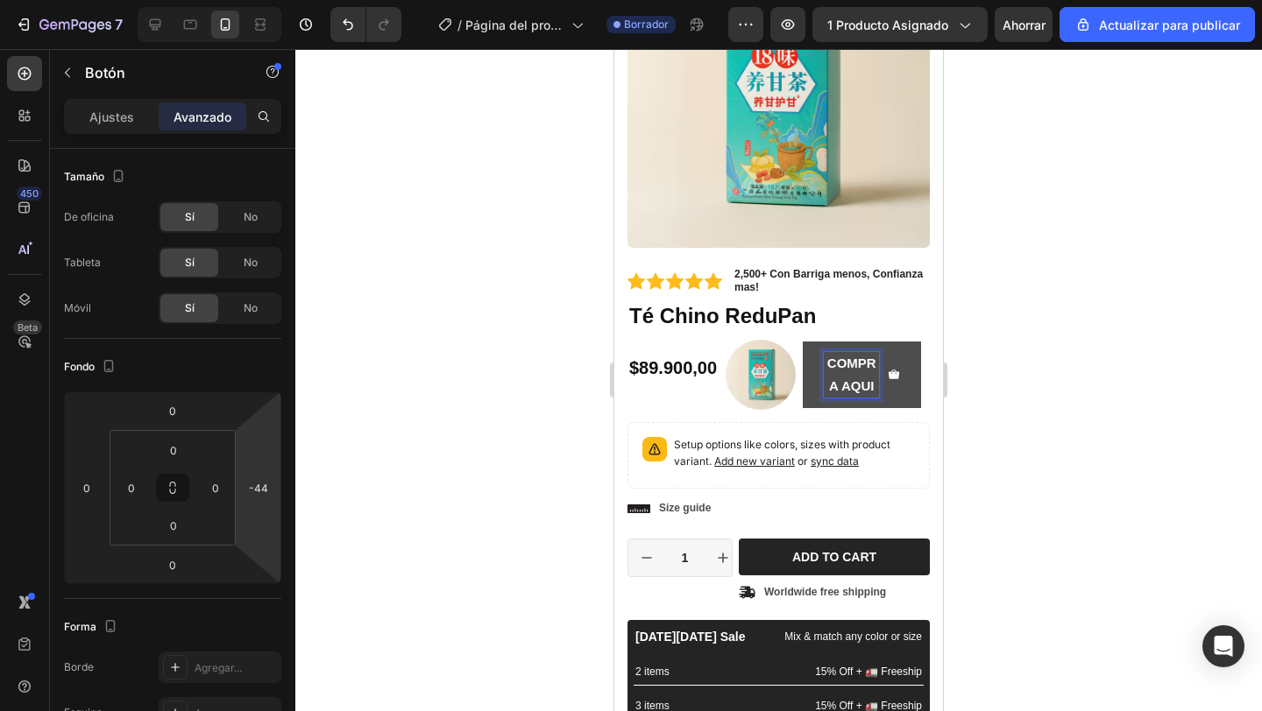
click at [877, 386] on p "COMPRA AQUI" at bounding box center [851, 375] width 55 height 46
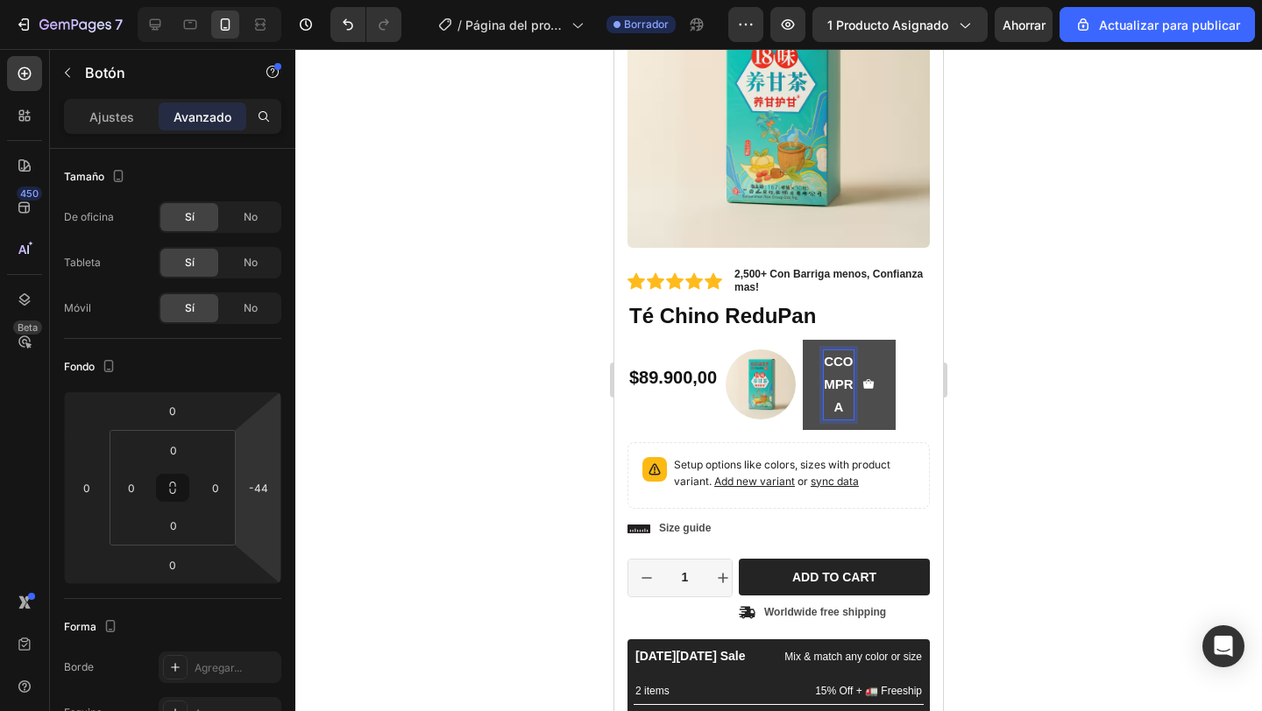
click at [802, 340] on button "CCOMPRA" at bounding box center [848, 385] width 93 height 90
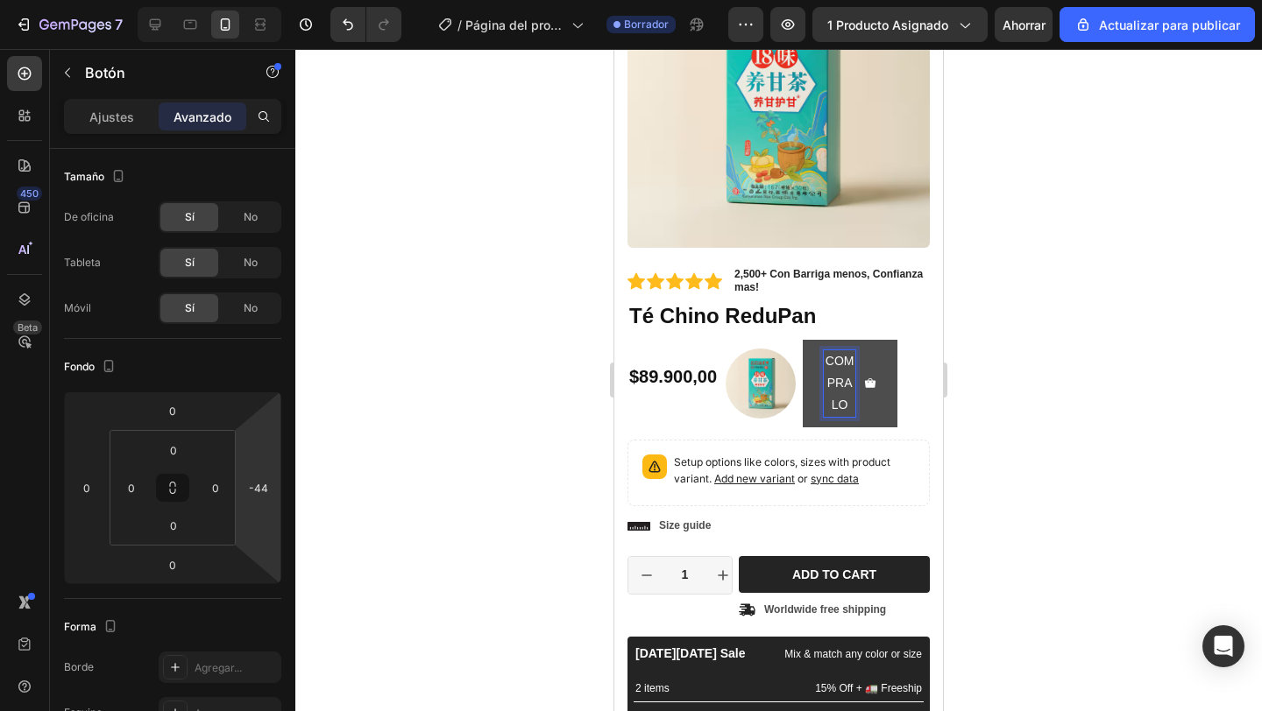
click at [802, 340] on button "COMPRALO" at bounding box center [849, 384] width 95 height 88
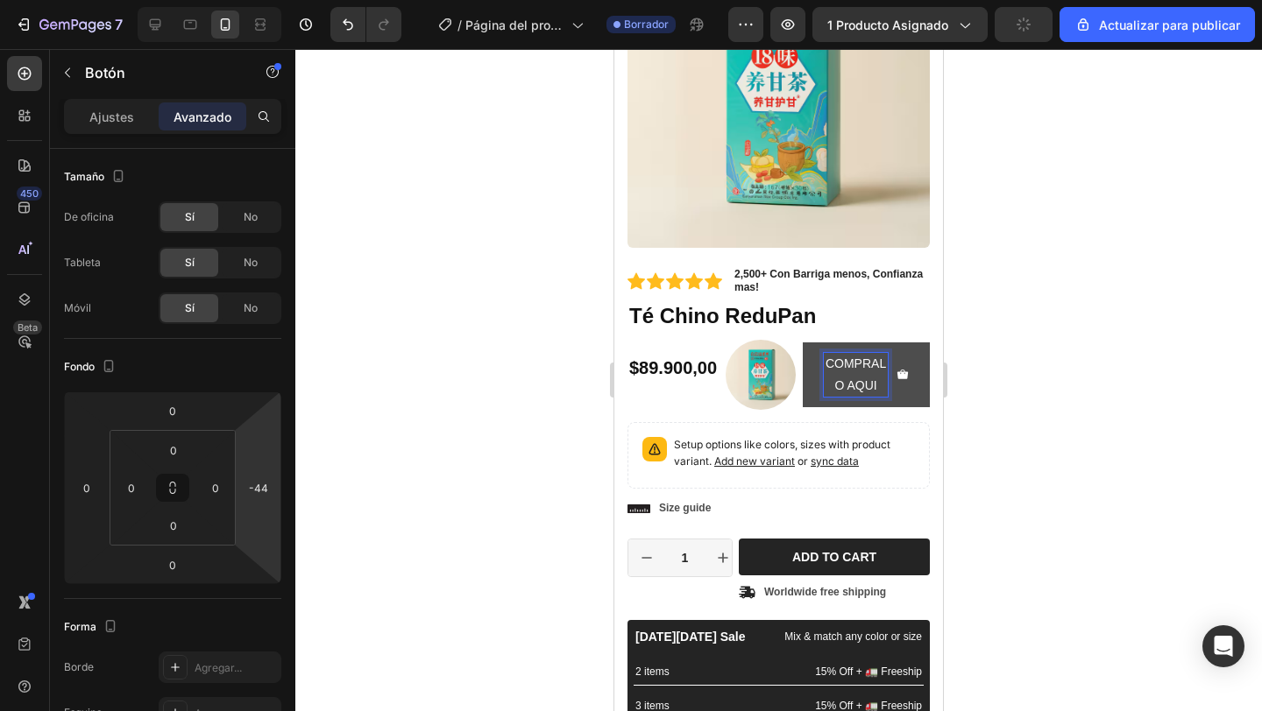
click at [802, 343] on button "COMPRALO AQUI" at bounding box center [865, 375] width 127 height 65
click at [802, 343] on button "COMPRALO AQUI." at bounding box center [865, 375] width 127 height 65
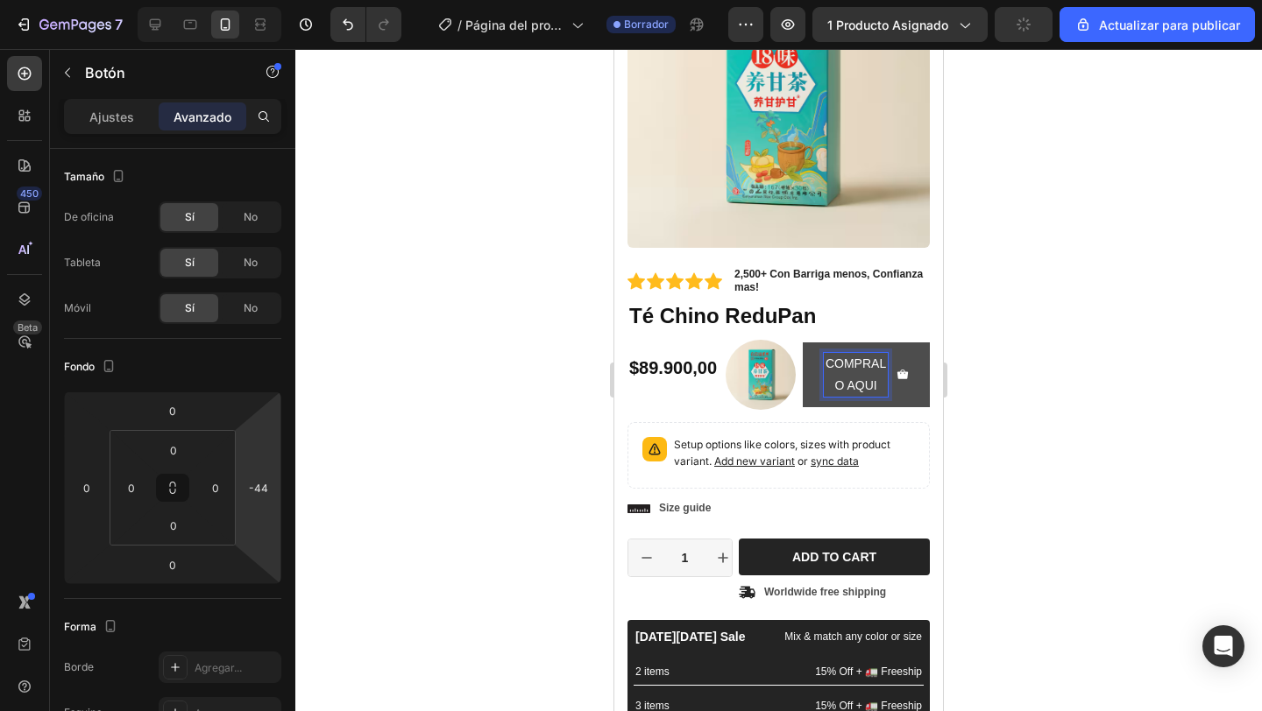
click at [802, 343] on button "COMPRALO AQUI" at bounding box center [865, 375] width 127 height 65
click at [802, 343] on button "COMPRALO AQUI." at bounding box center [865, 375] width 127 height 65
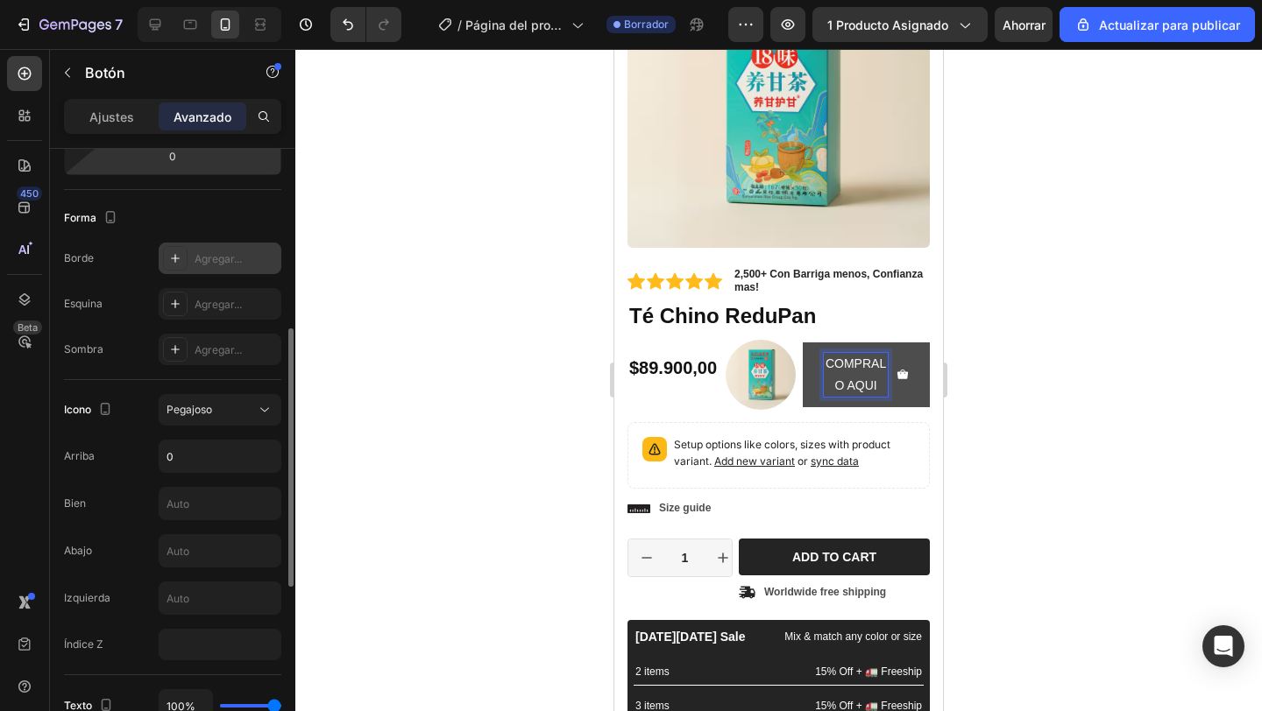
scroll to position [414, 0]
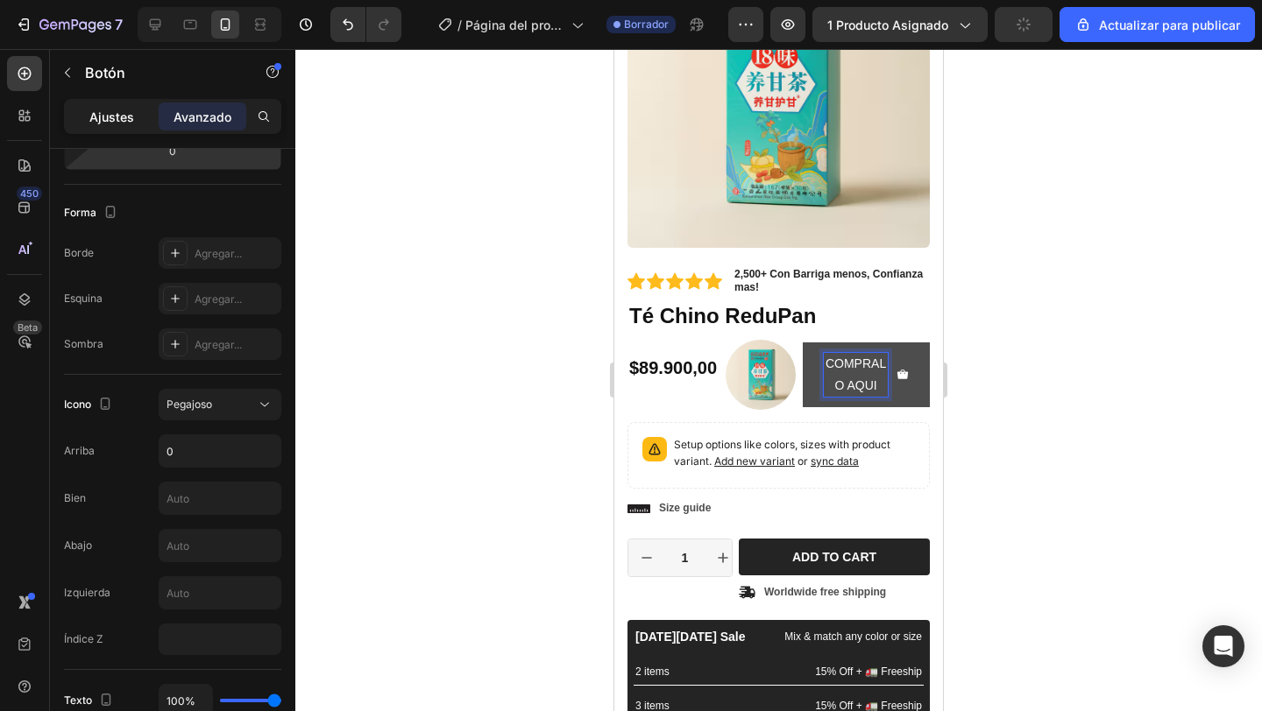
click at [109, 124] on font "Ajustes" at bounding box center [111, 117] width 45 height 15
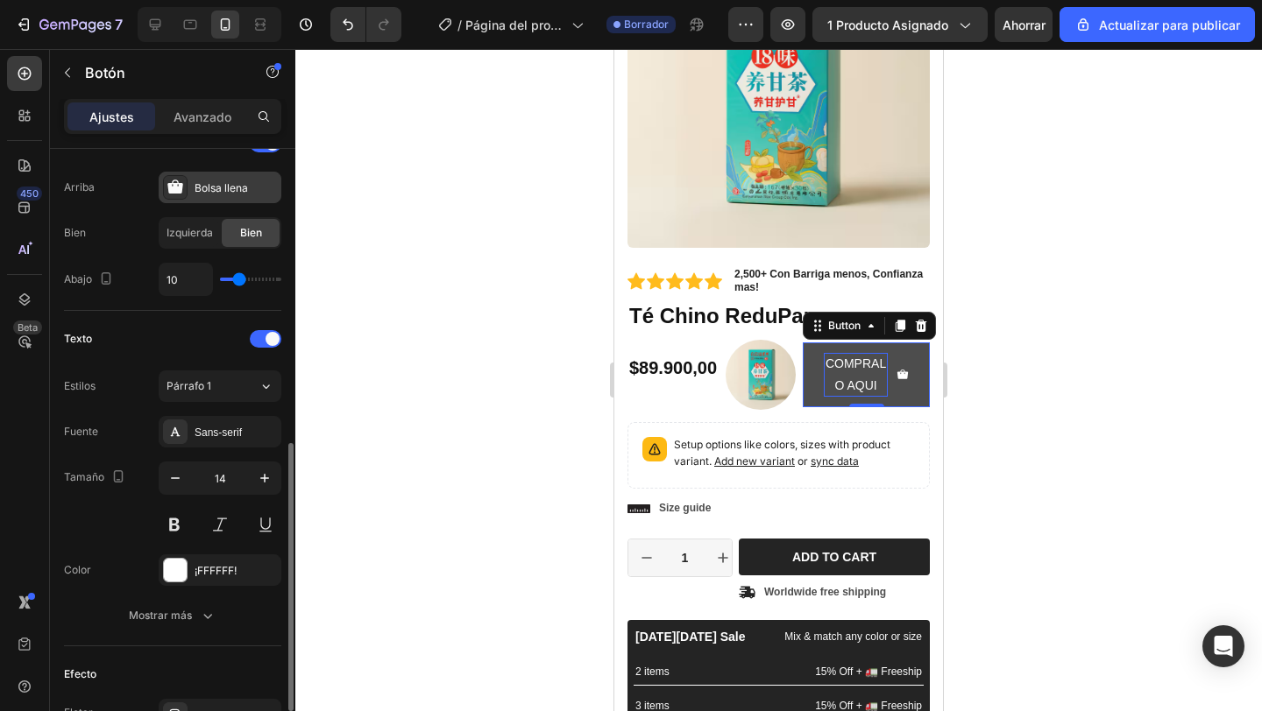
scroll to position [595, 0]
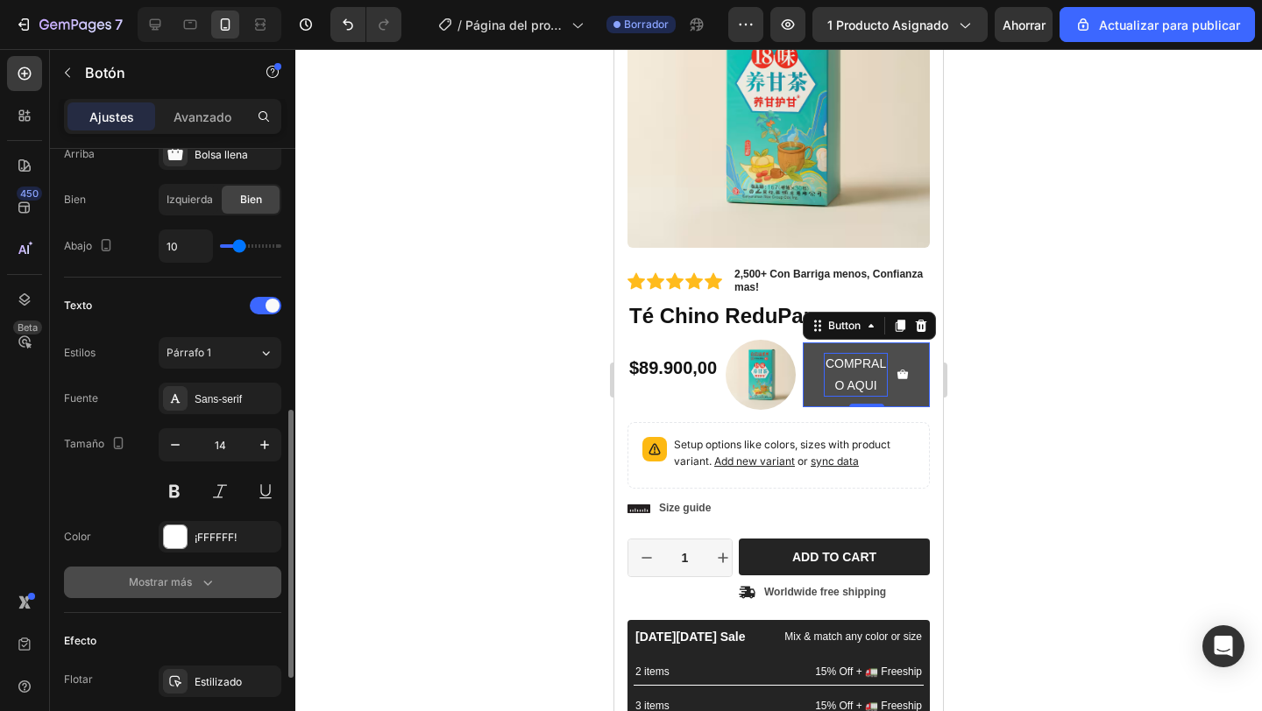
click at [194, 580] on div "Mostrar más" at bounding box center [173, 583] width 88 height 18
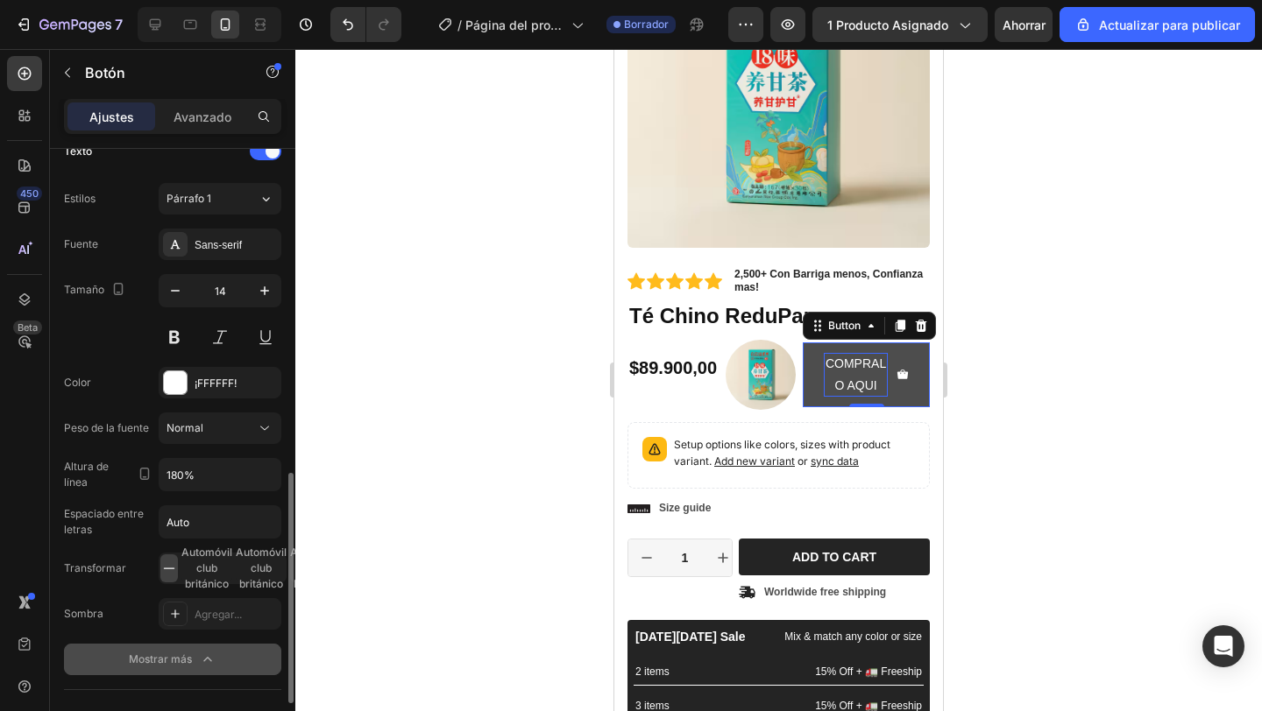
scroll to position [780, 0]
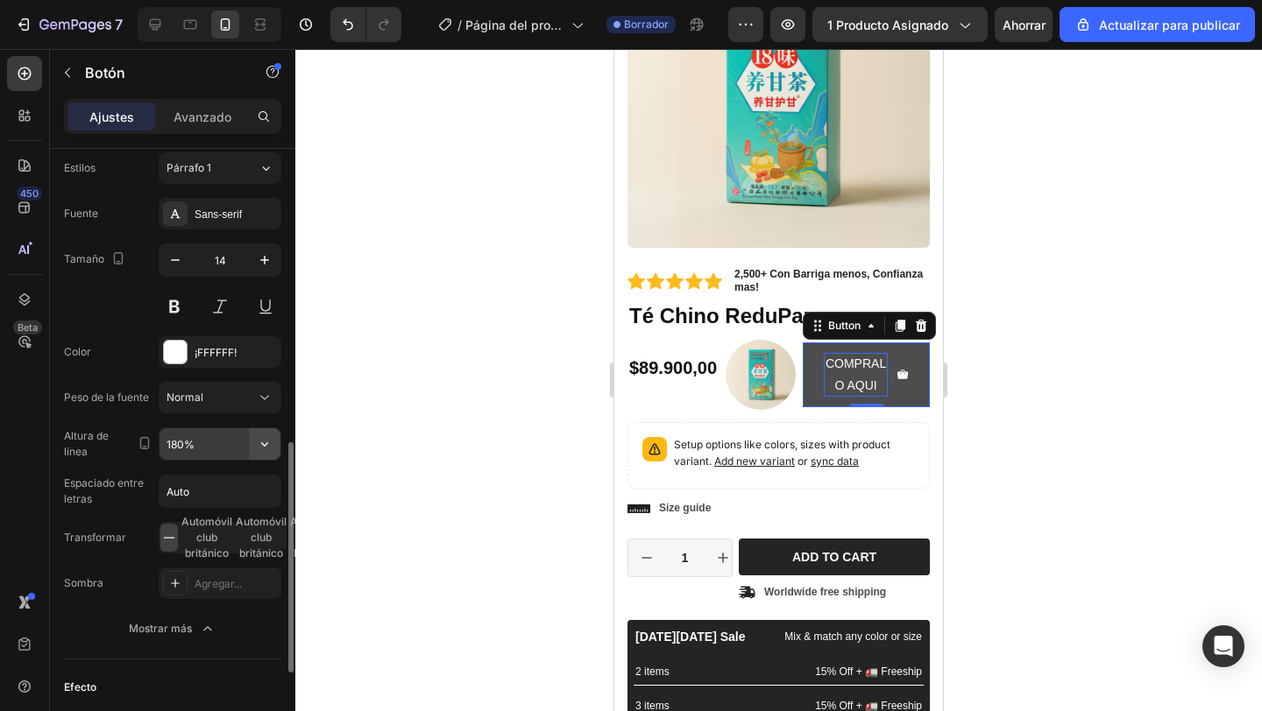
click at [263, 443] on icon "button" at bounding box center [265, 444] width 18 height 18
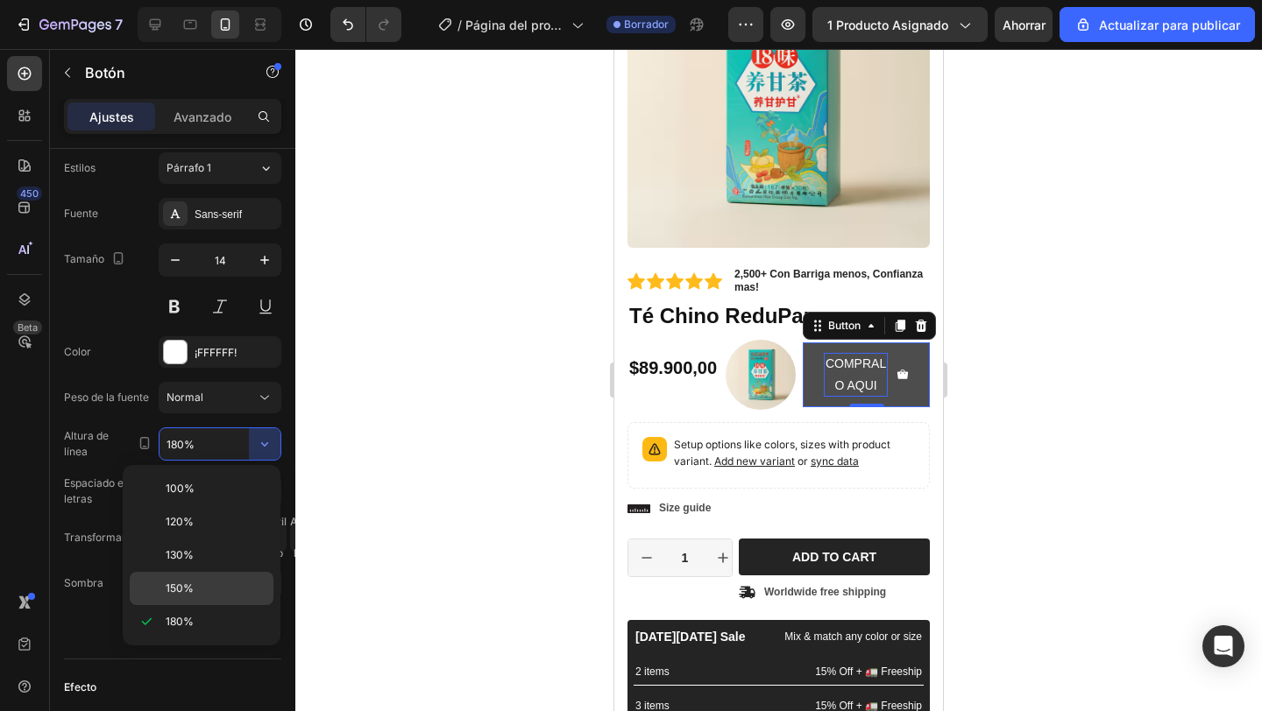
click at [194, 577] on div "150%" at bounding box center [202, 588] width 144 height 33
type input "150%"
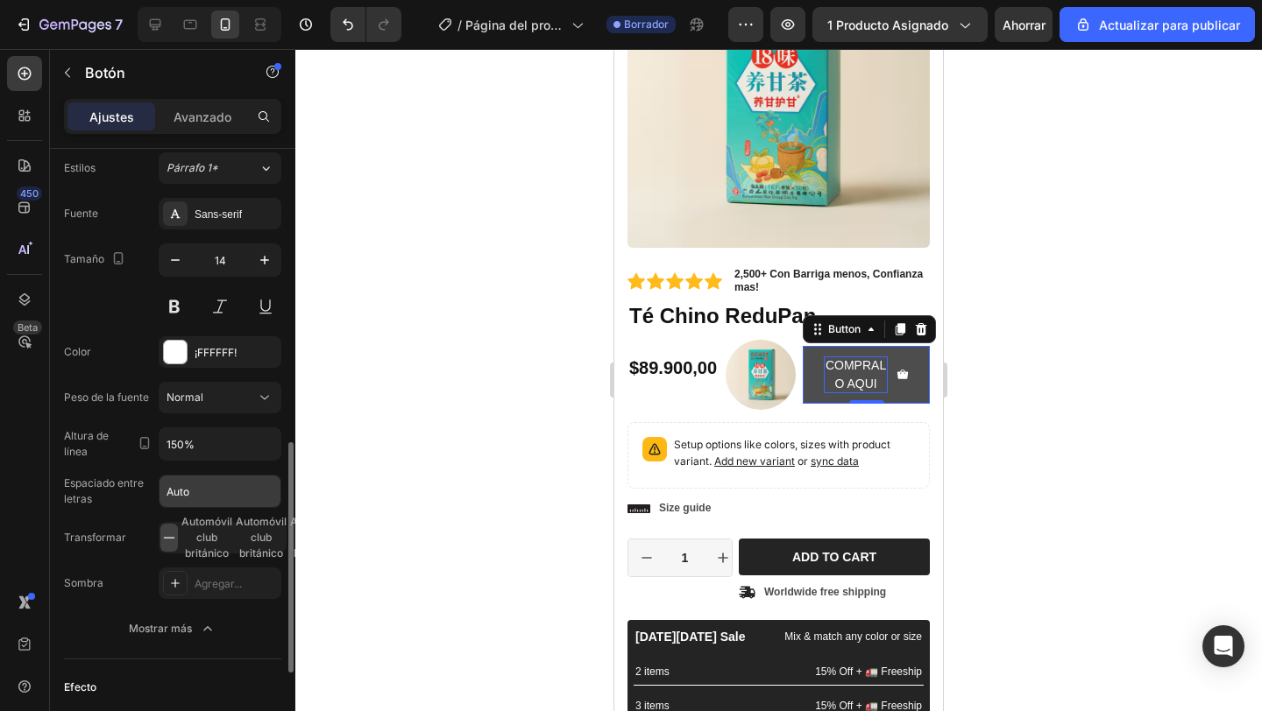
click at [237, 484] on input "Auto" at bounding box center [219, 492] width 121 height 32
type input "0"
type input "1"
type input "2"
click at [205, 396] on div "Normal" at bounding box center [210, 398] width 89 height 16
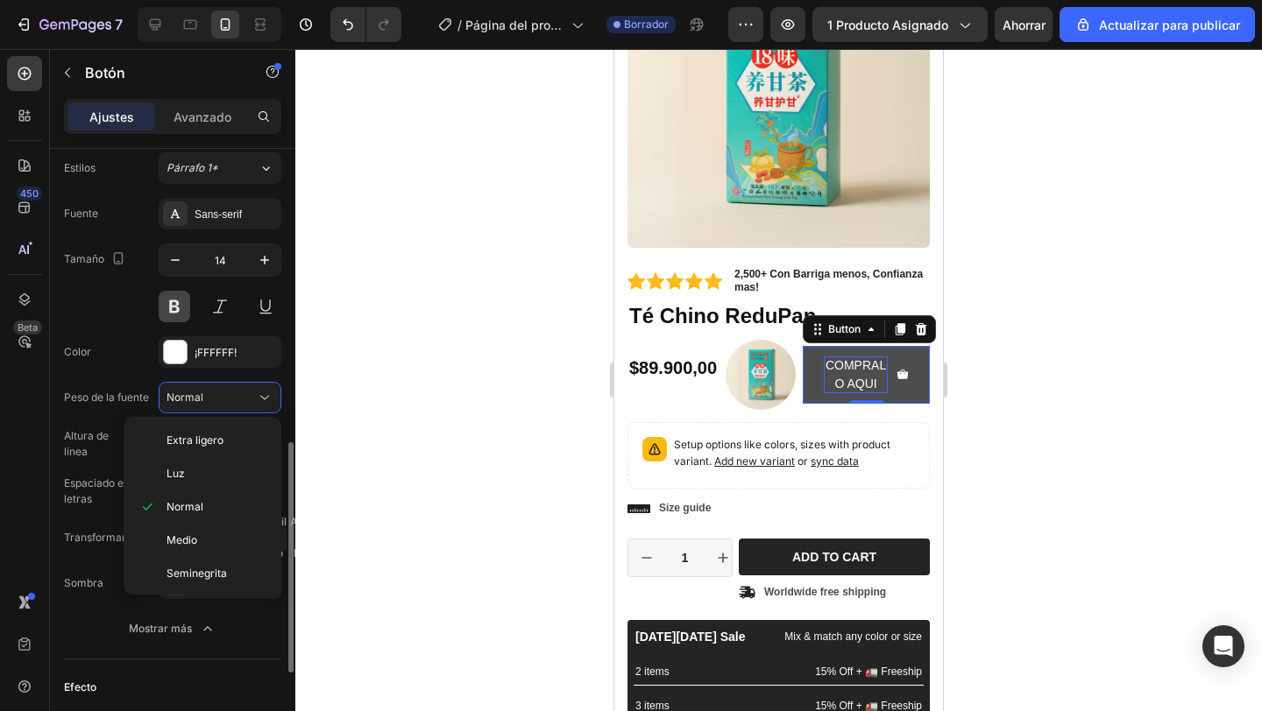
click at [189, 304] on button at bounding box center [175, 307] width 32 height 32
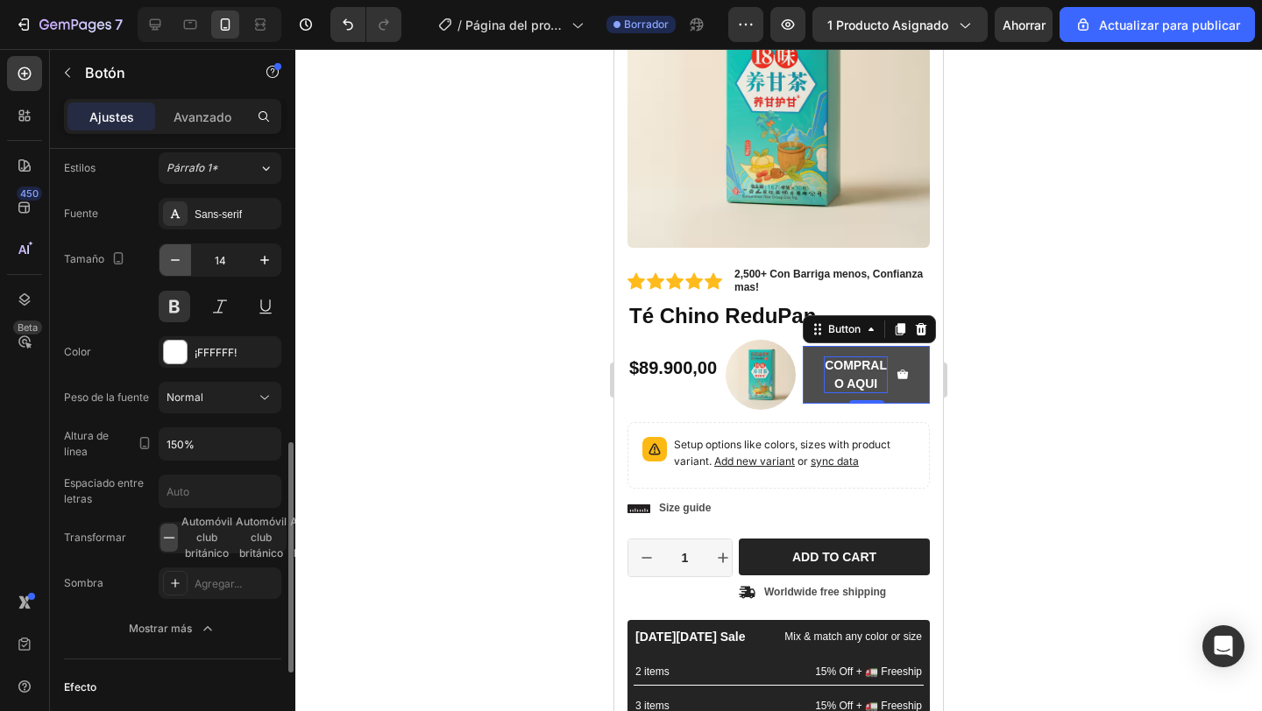
click at [184, 262] on button "button" at bounding box center [175, 260] width 32 height 32
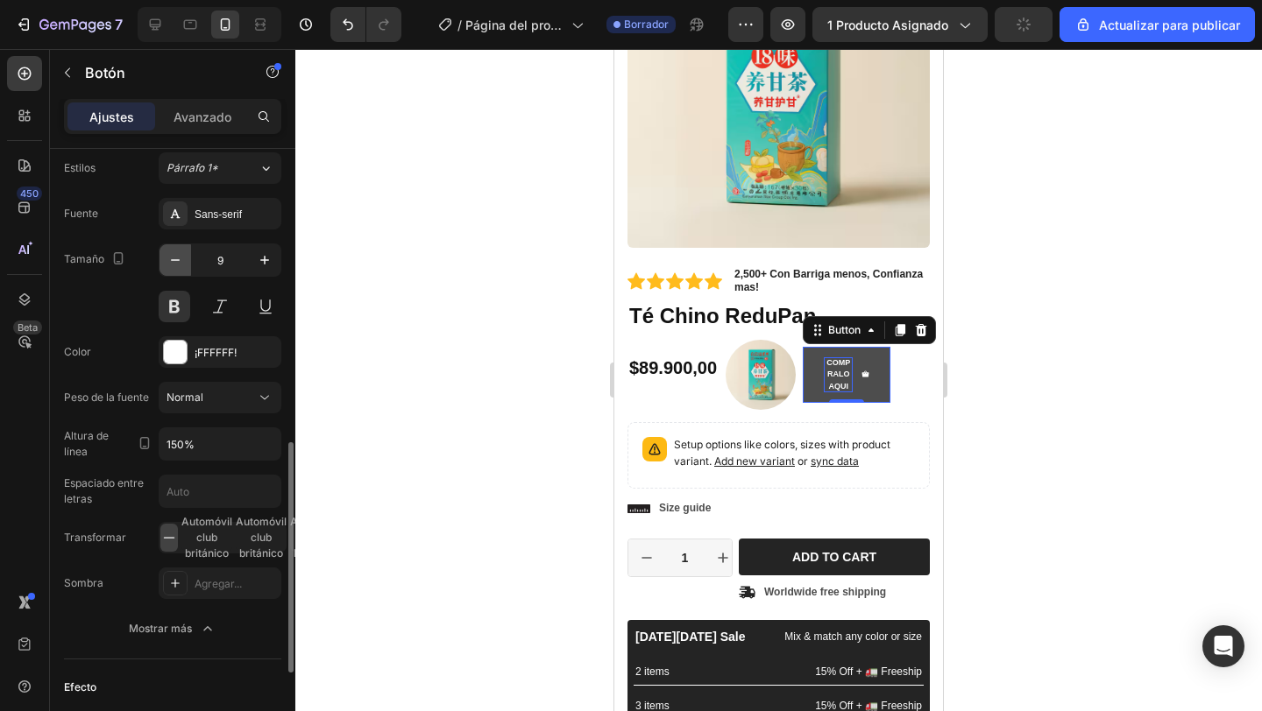
click at [184, 262] on button "button" at bounding box center [175, 260] width 32 height 32
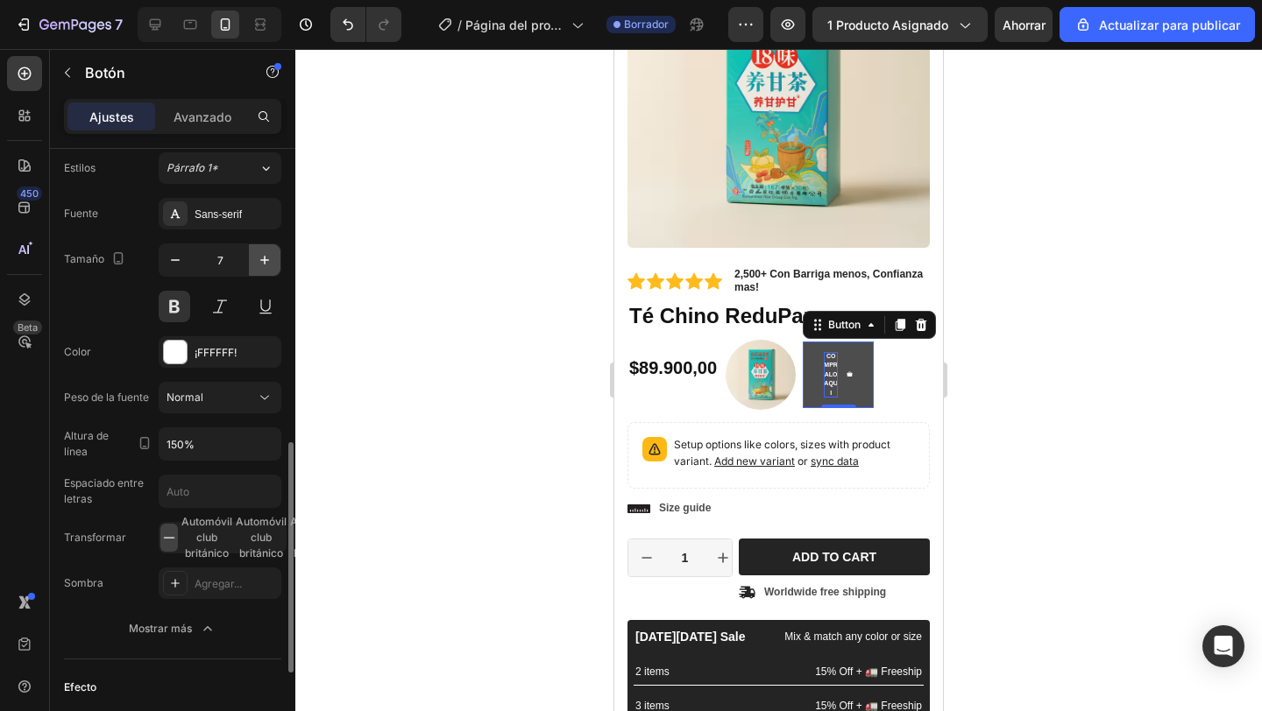
click at [265, 260] on icon "button" at bounding box center [264, 260] width 9 height 9
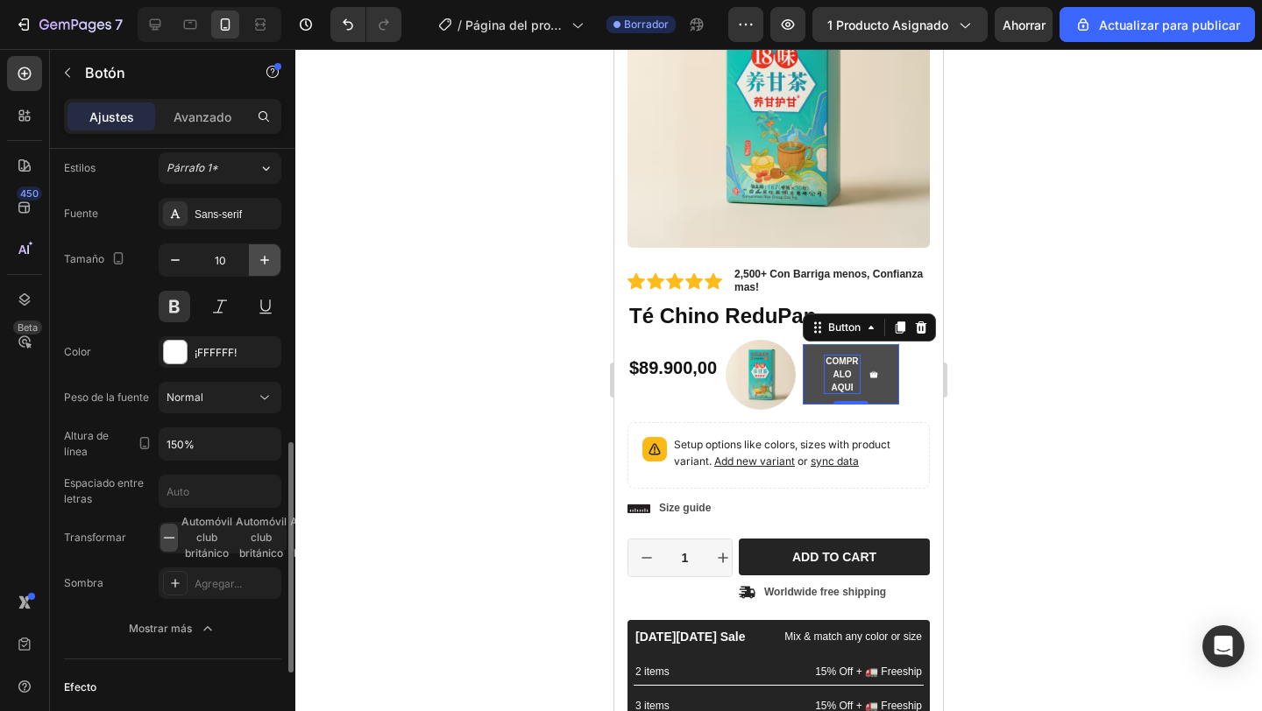
click at [265, 260] on icon "button" at bounding box center [264, 260] width 9 height 9
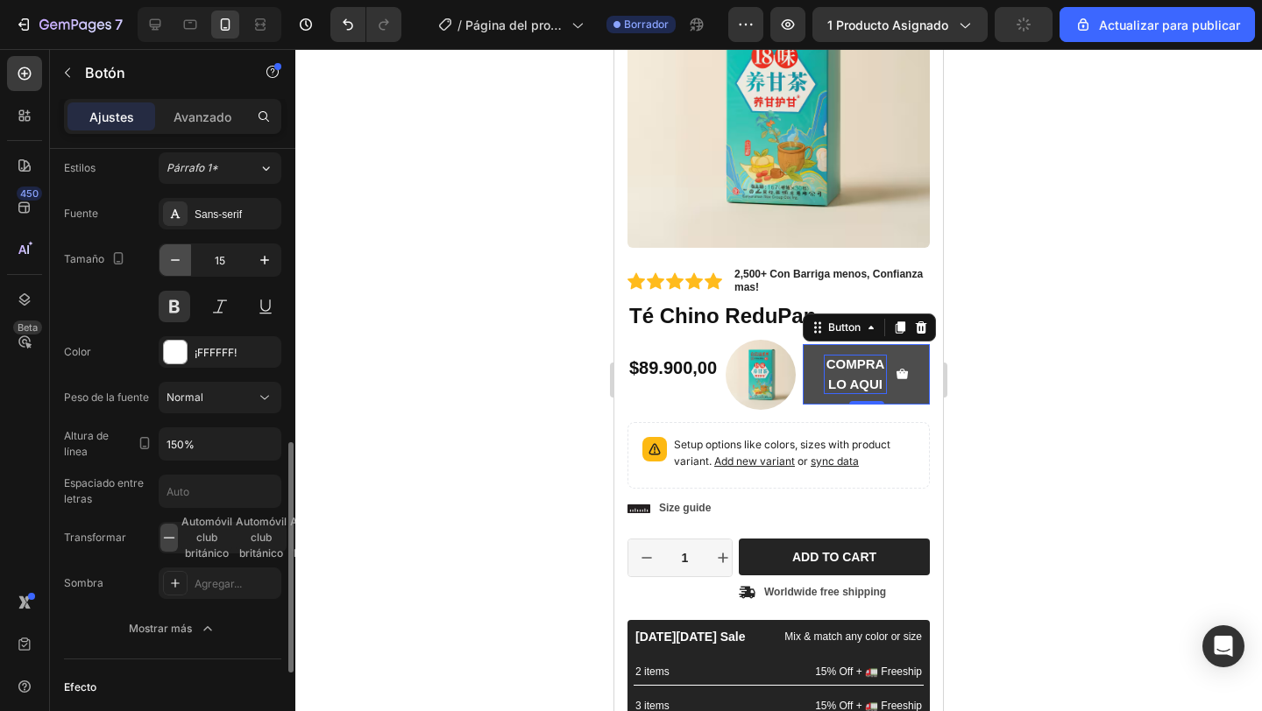
click at [174, 272] on button "button" at bounding box center [175, 260] width 32 height 32
type input "12"
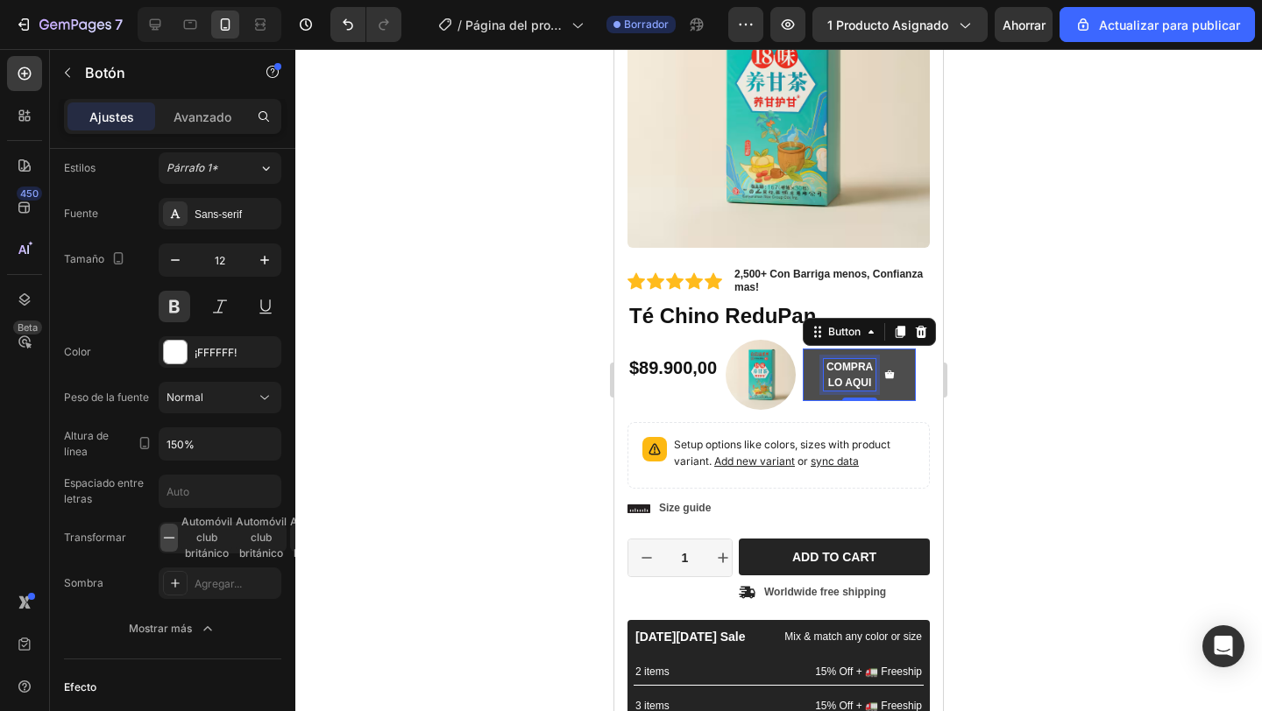
click at [838, 384] on p "COMPRALO AQUI" at bounding box center [850, 375] width 52 height 32
click at [894, 378] on button "COMPRAAQUI" at bounding box center [849, 375] width 95 height 68
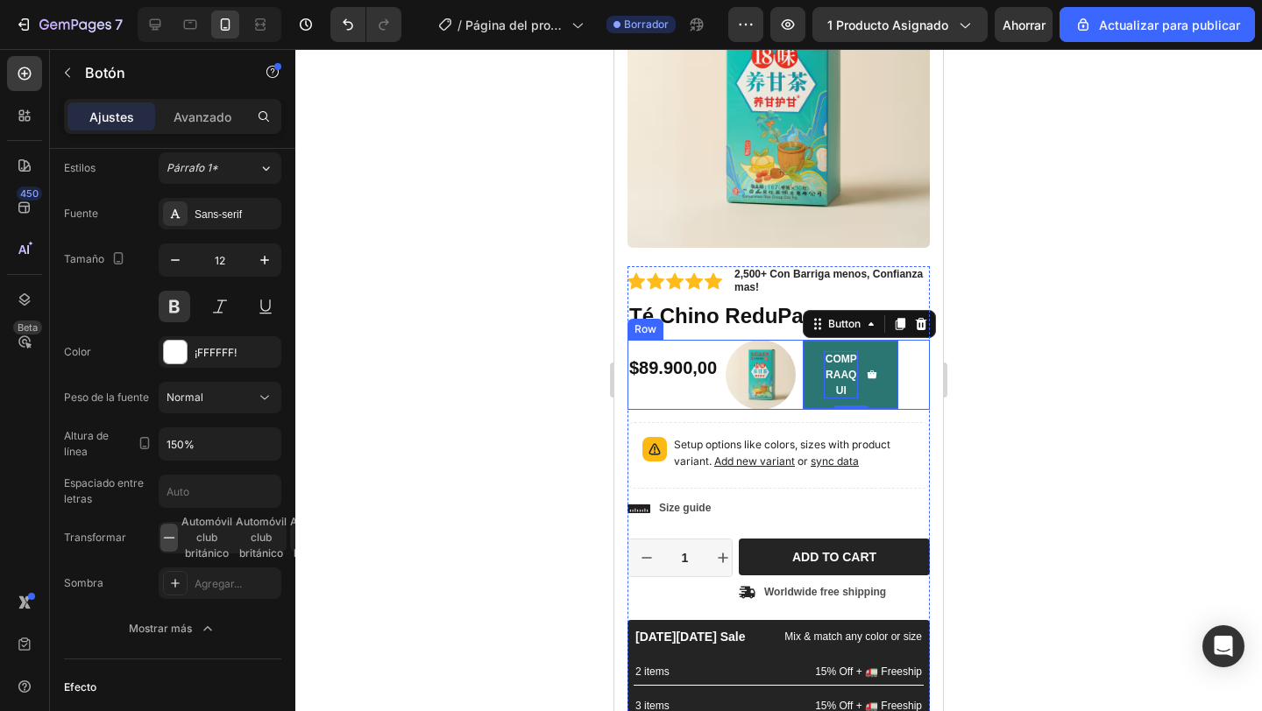
click at [915, 365] on div "$89.900,00 Product Price Product Price Image COMPRAAQUI Button 0 Row" at bounding box center [778, 375] width 302 height 70
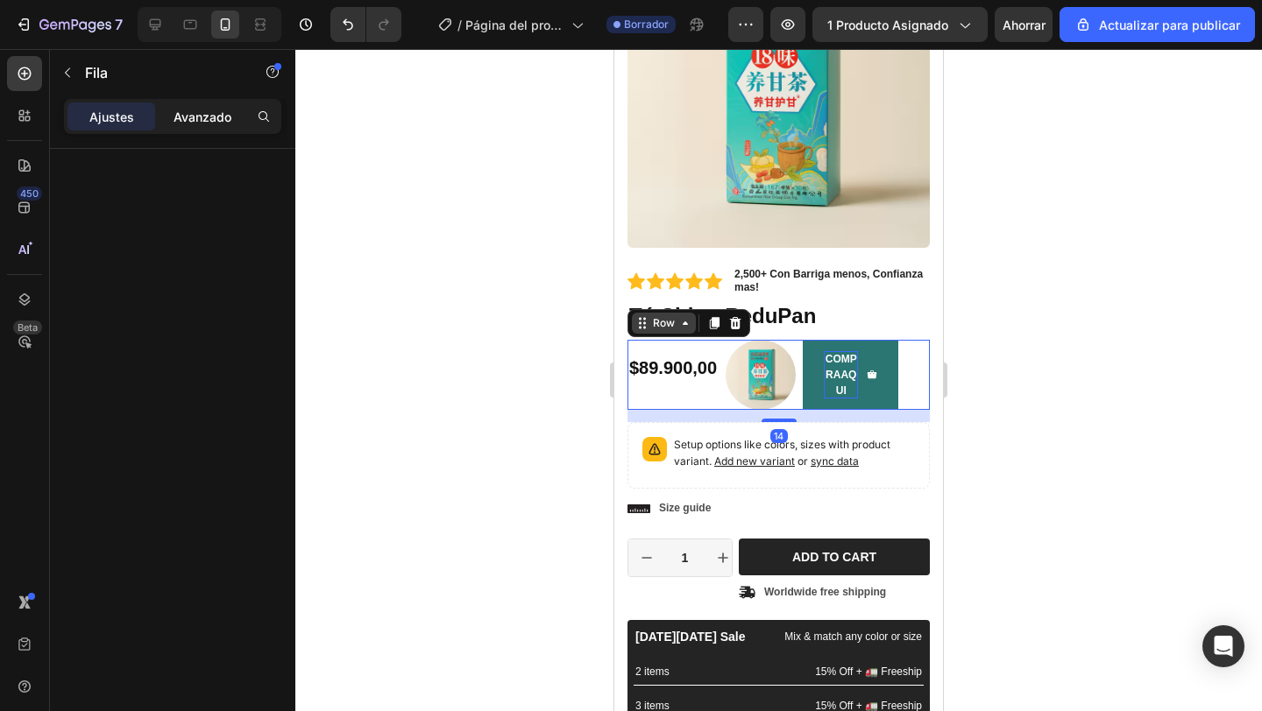
click at [216, 121] on font "Avanzado" at bounding box center [202, 117] width 58 height 15
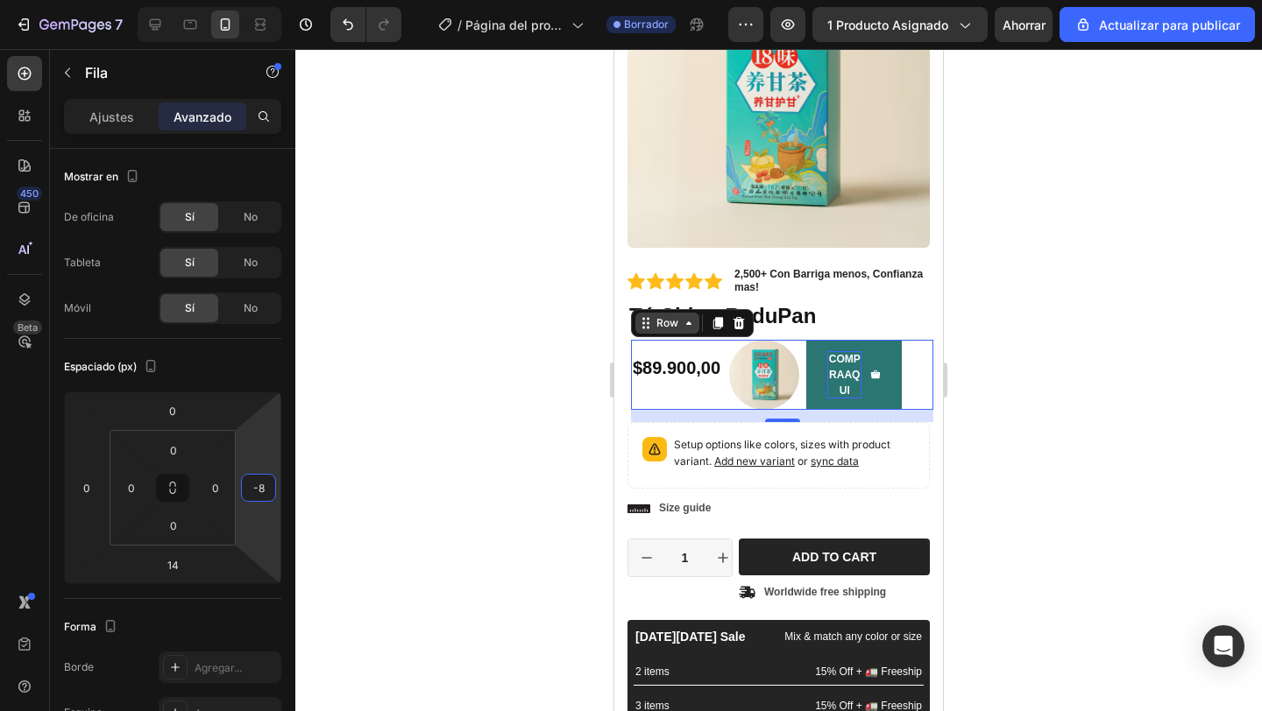
type input "-10"
drag, startPoint x: 262, startPoint y: 444, endPoint x: 285, endPoint y: 449, distance: 23.2
click at [285, 0] on html "7 / Página del producto - [DATE][PERSON_NAME] 20:44:35 Borrador Avance 1 produc…" at bounding box center [631, 0] width 1262 height 0
click at [409, 421] on div at bounding box center [778, 380] width 966 height 662
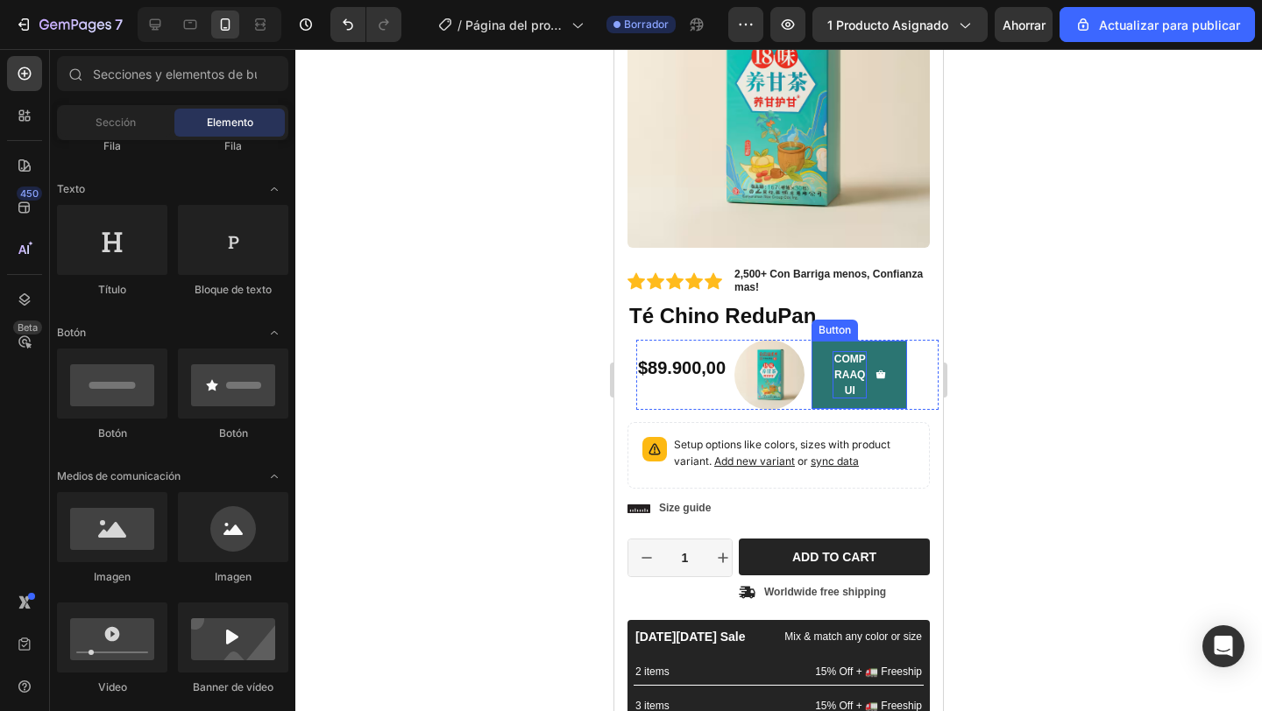
click at [872, 378] on div "COMPRAAQUI" at bounding box center [858, 374] width 53 height 47
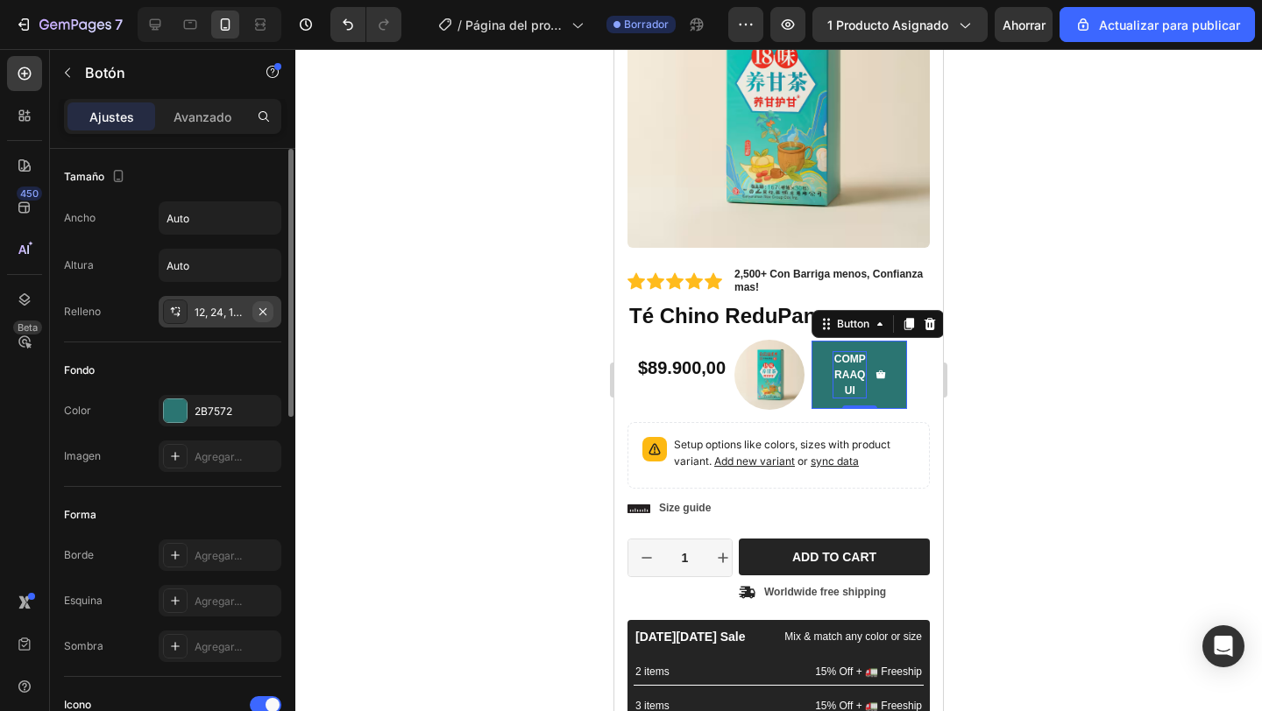
click at [267, 314] on icon "button" at bounding box center [263, 312] width 14 height 14
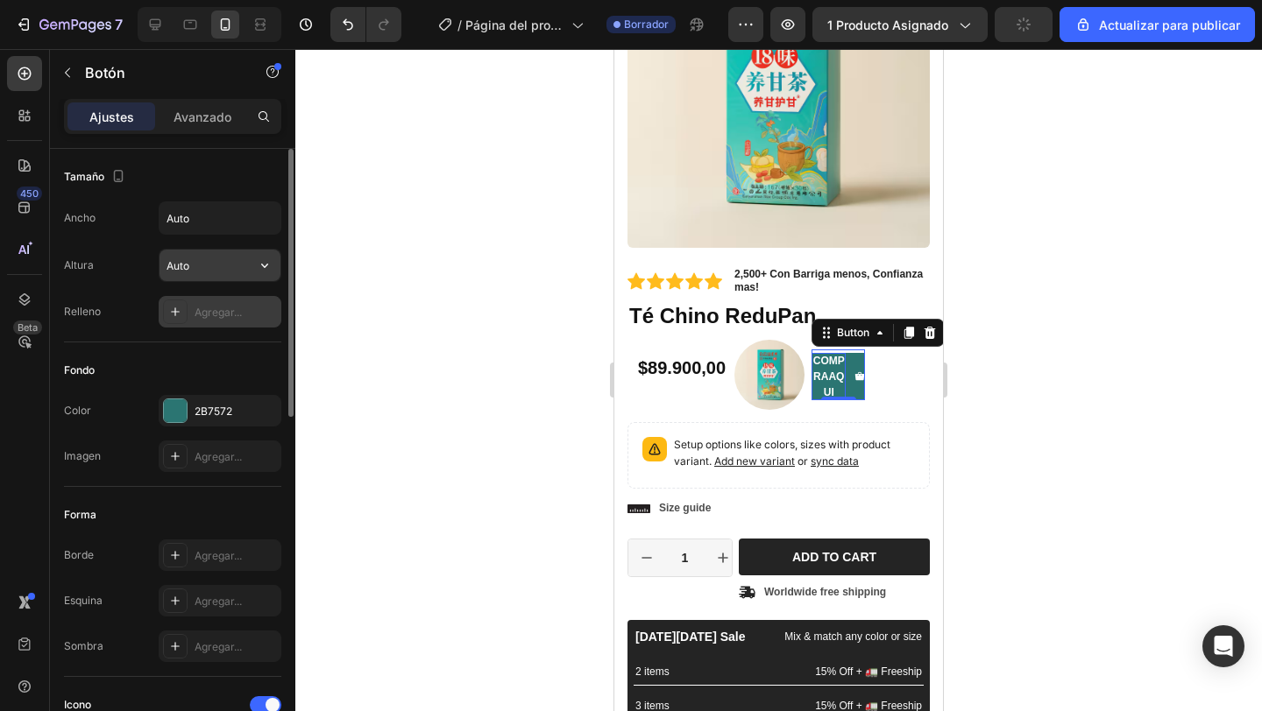
click at [238, 271] on input "Auto" at bounding box center [219, 266] width 121 height 32
click at [231, 225] on input "Auto" at bounding box center [219, 218] width 121 height 32
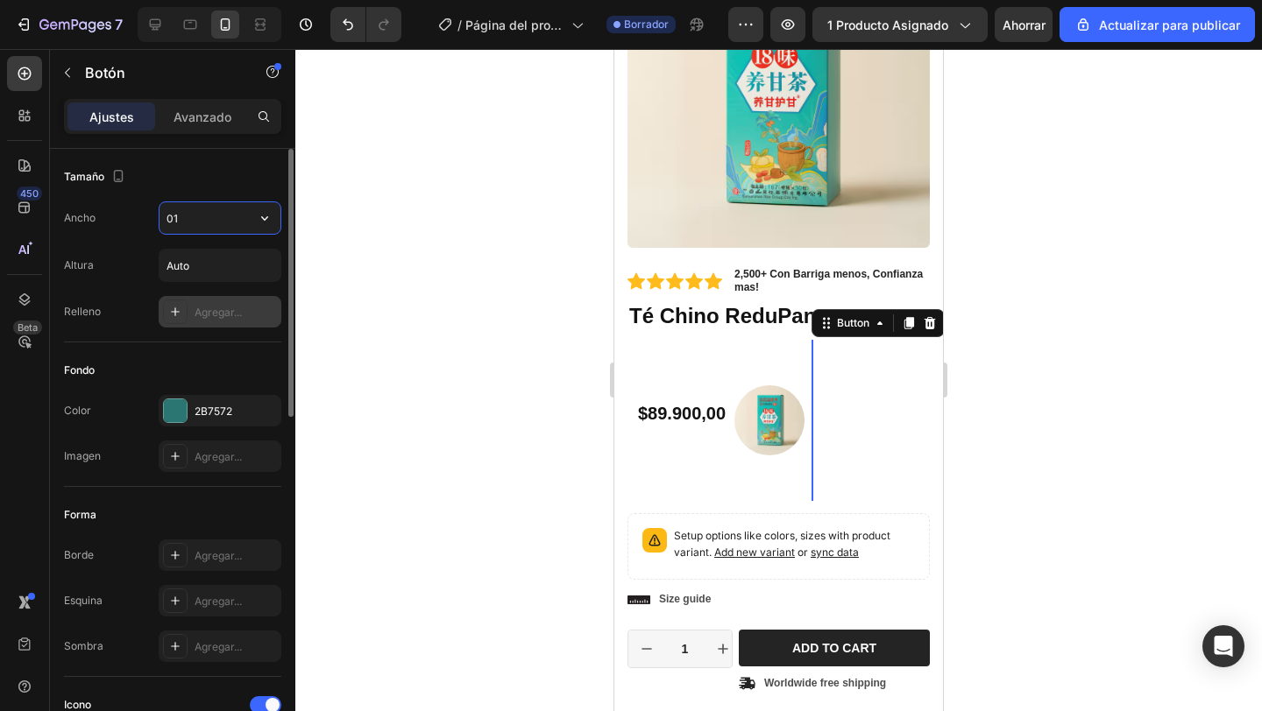
type input "0"
type input "1"
type input "5"
type input "2"
type input "5"
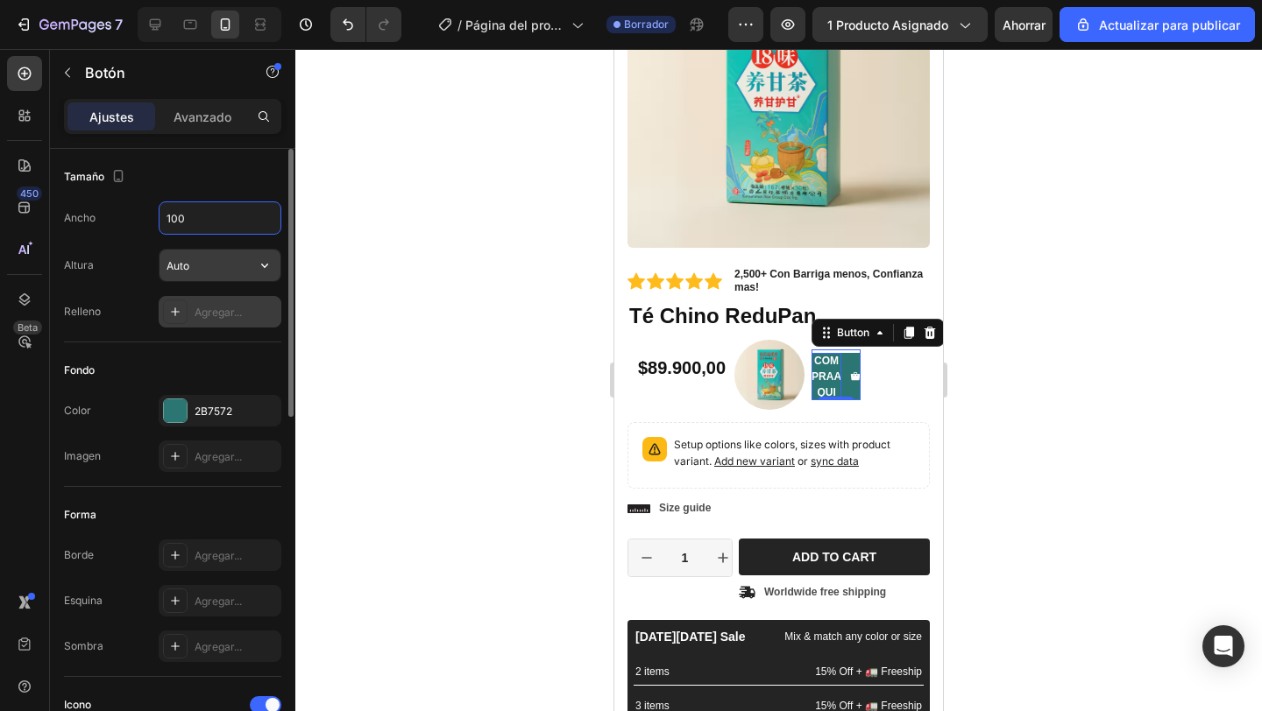
type input "100"
click at [216, 270] on input "Auto" at bounding box center [219, 266] width 121 height 32
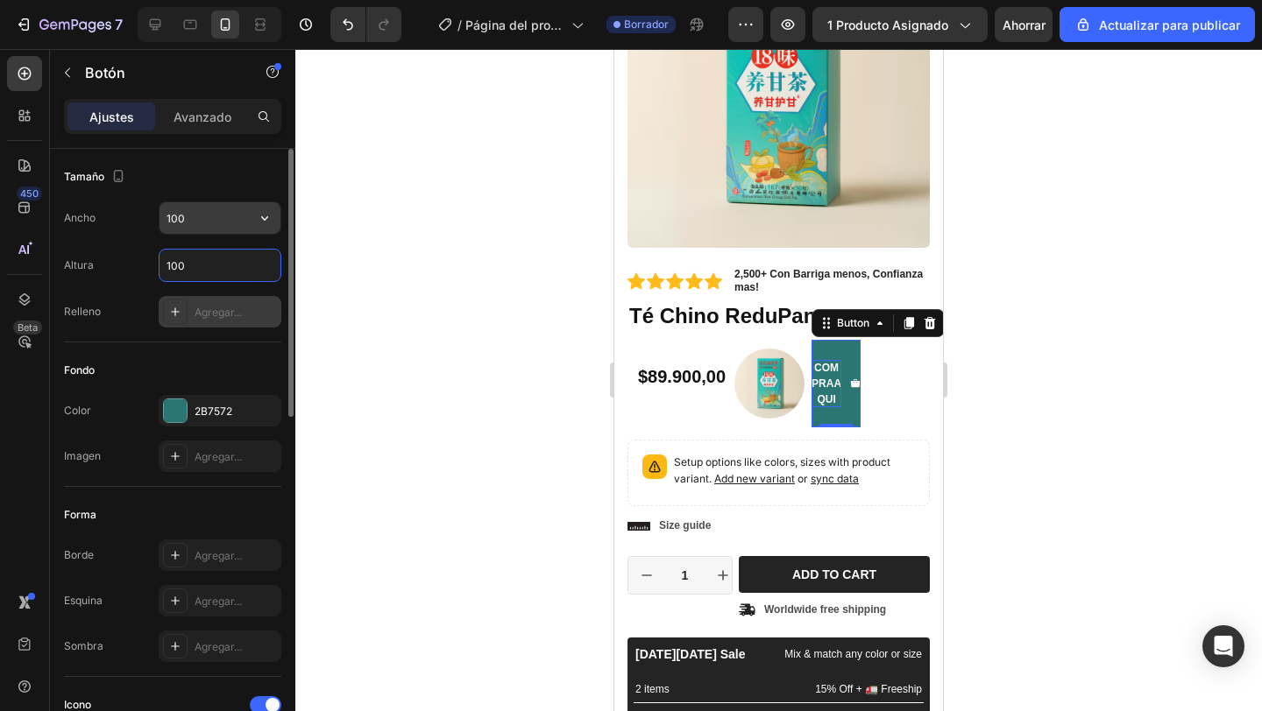
type input "100"
click at [206, 230] on input "100" at bounding box center [219, 218] width 121 height 32
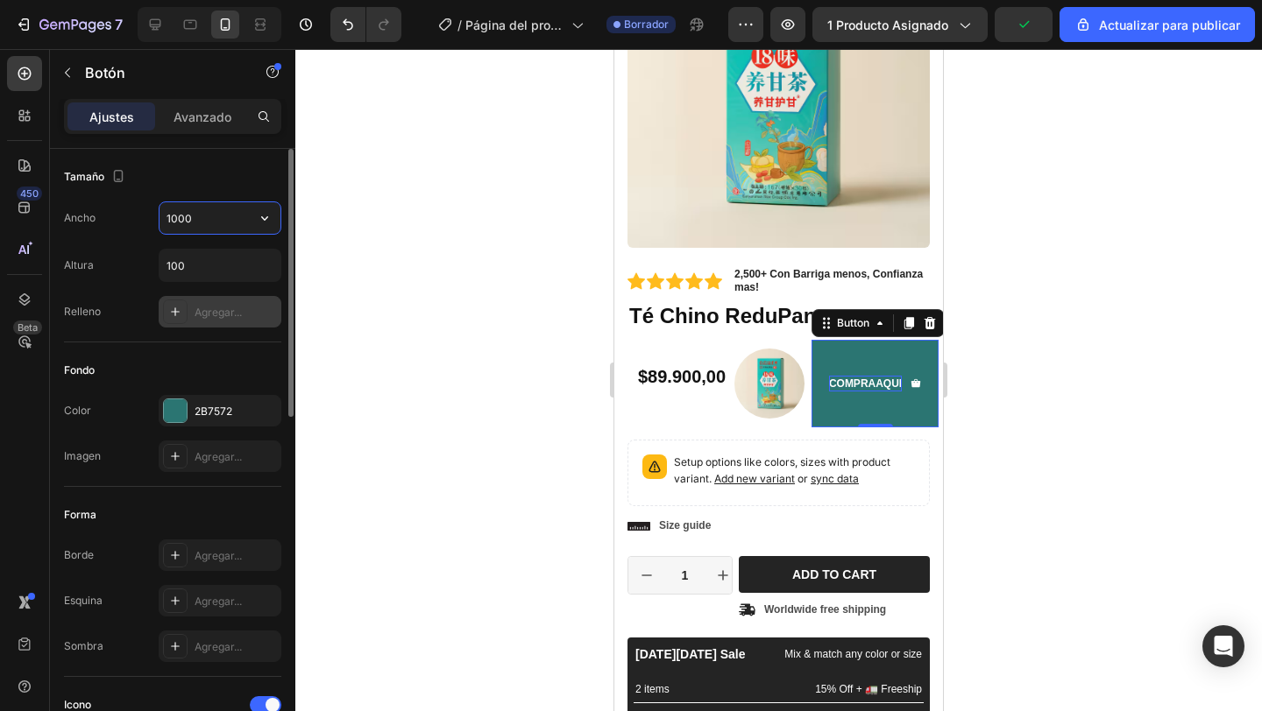
type input "100"
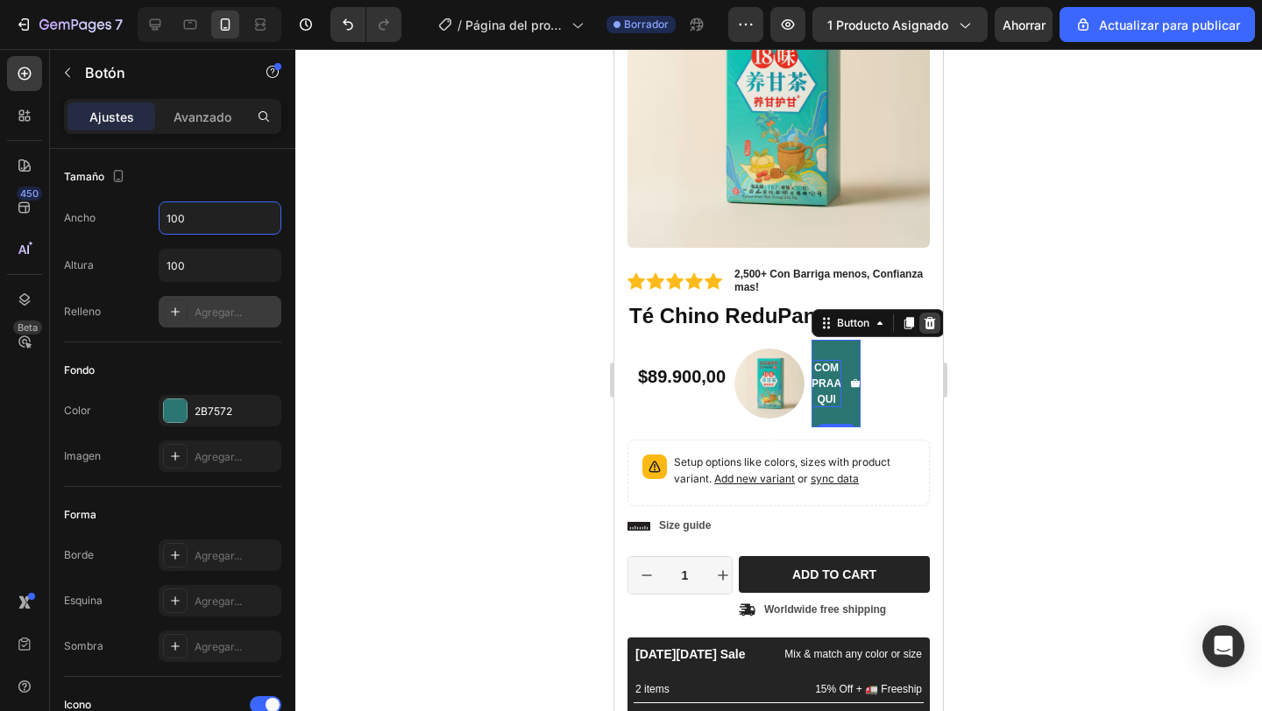
click at [930, 322] on icon at bounding box center [930, 323] width 14 height 14
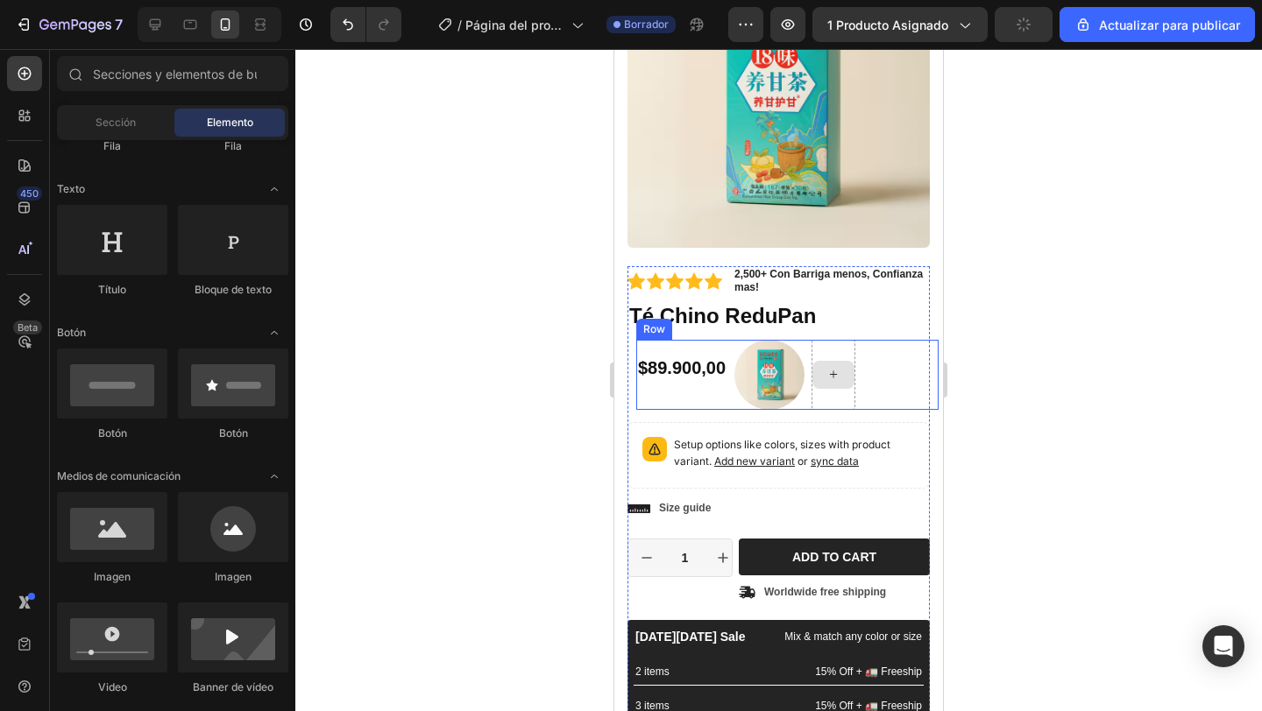
click at [828, 376] on icon at bounding box center [833, 374] width 14 height 15
click at [845, 385] on div at bounding box center [833, 375] width 42 height 28
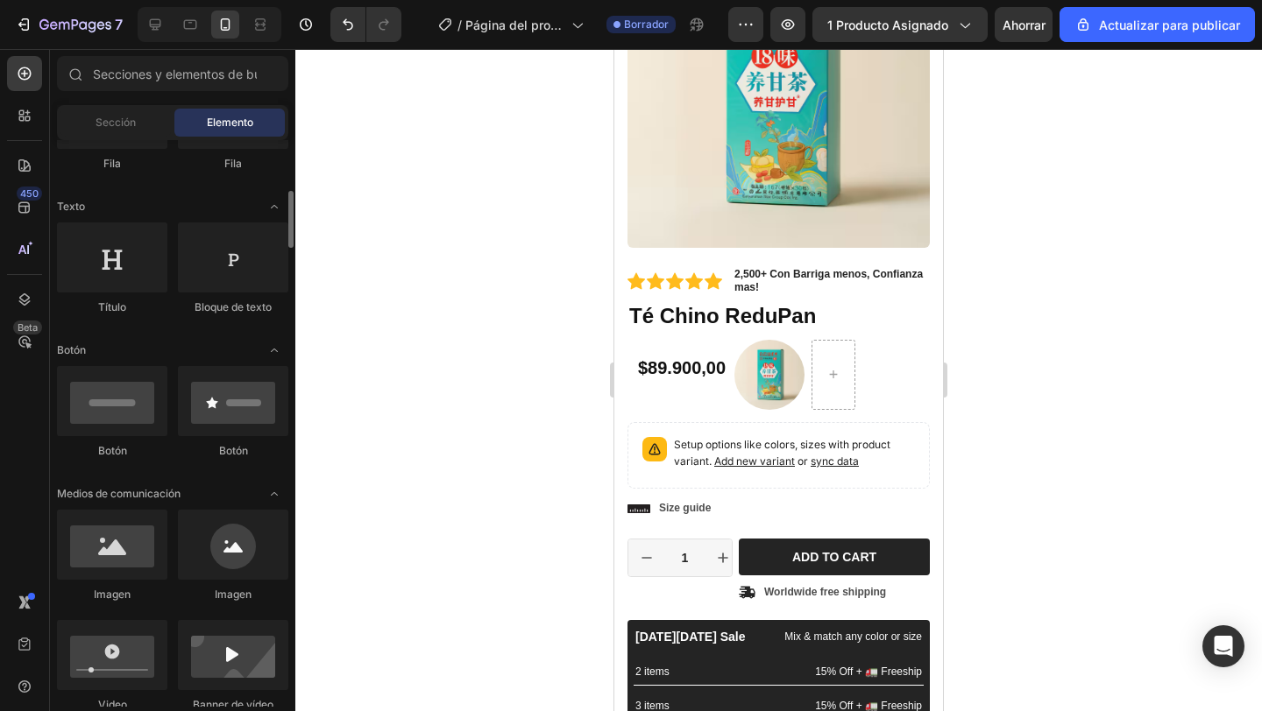
scroll to position [238, 0]
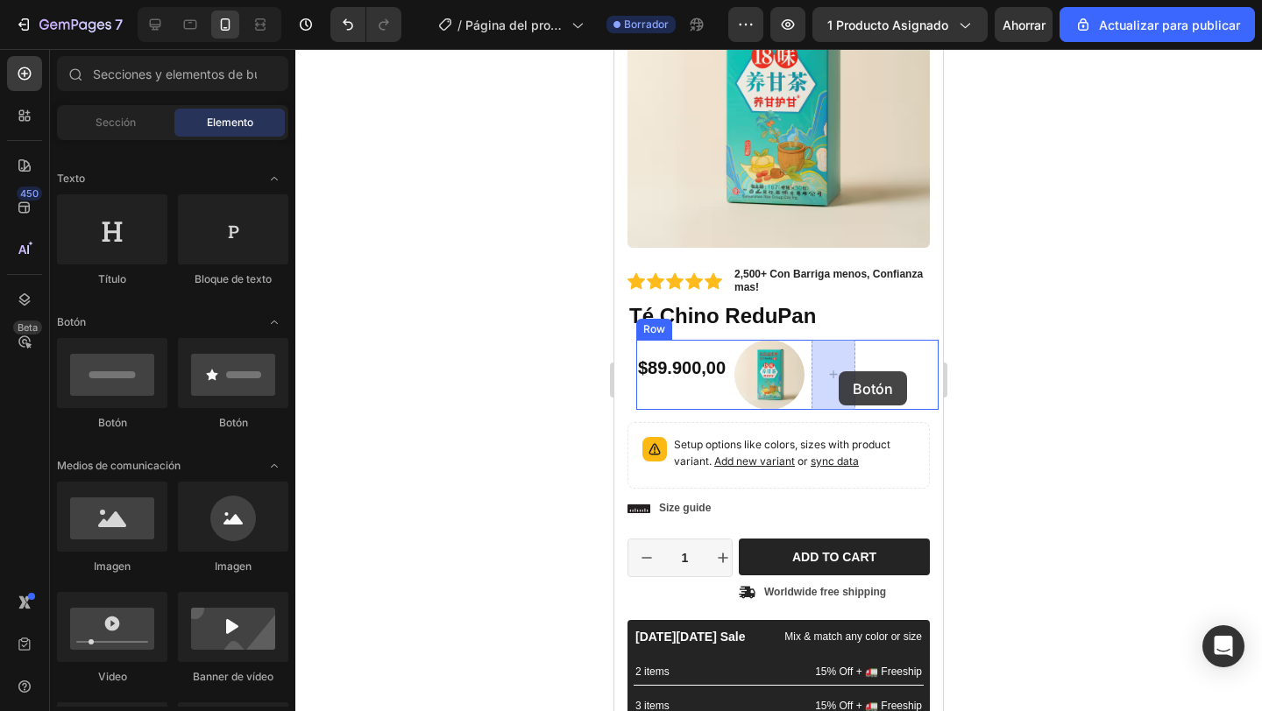
drag, startPoint x: 831, startPoint y: 428, endPoint x: 838, endPoint y: 371, distance: 57.5
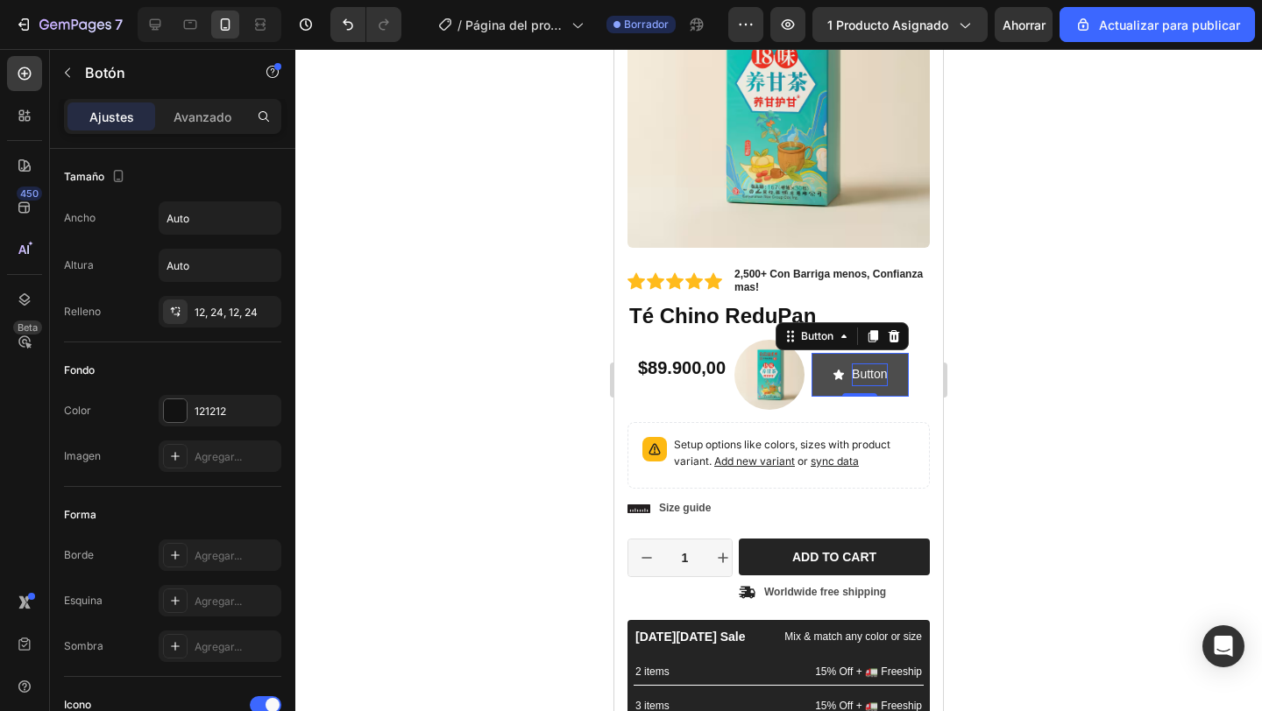
click at [873, 376] on p "Button" at bounding box center [869, 375] width 35 height 22
drag, startPoint x: 858, startPoint y: 375, endPoint x: 887, endPoint y: 379, distance: 30.1
click at [887, 379] on button "Button" at bounding box center [859, 374] width 96 height 43
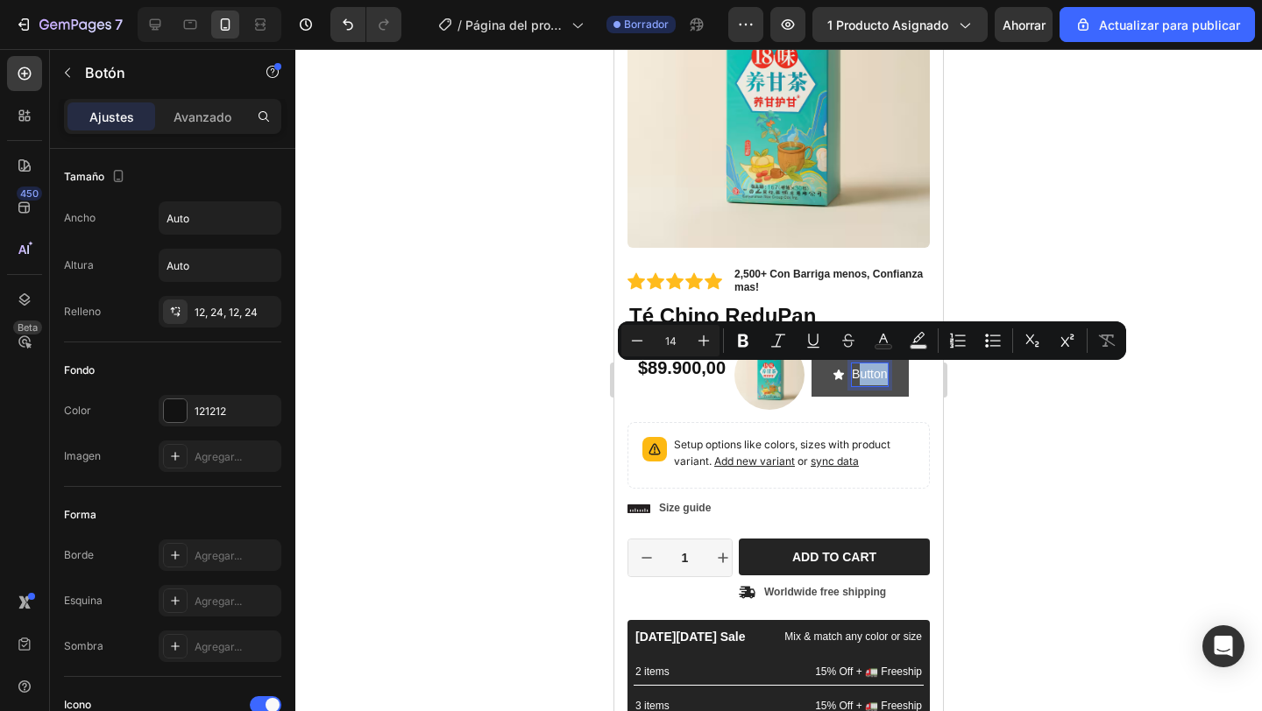
click at [880, 379] on p "Button" at bounding box center [869, 375] width 35 height 22
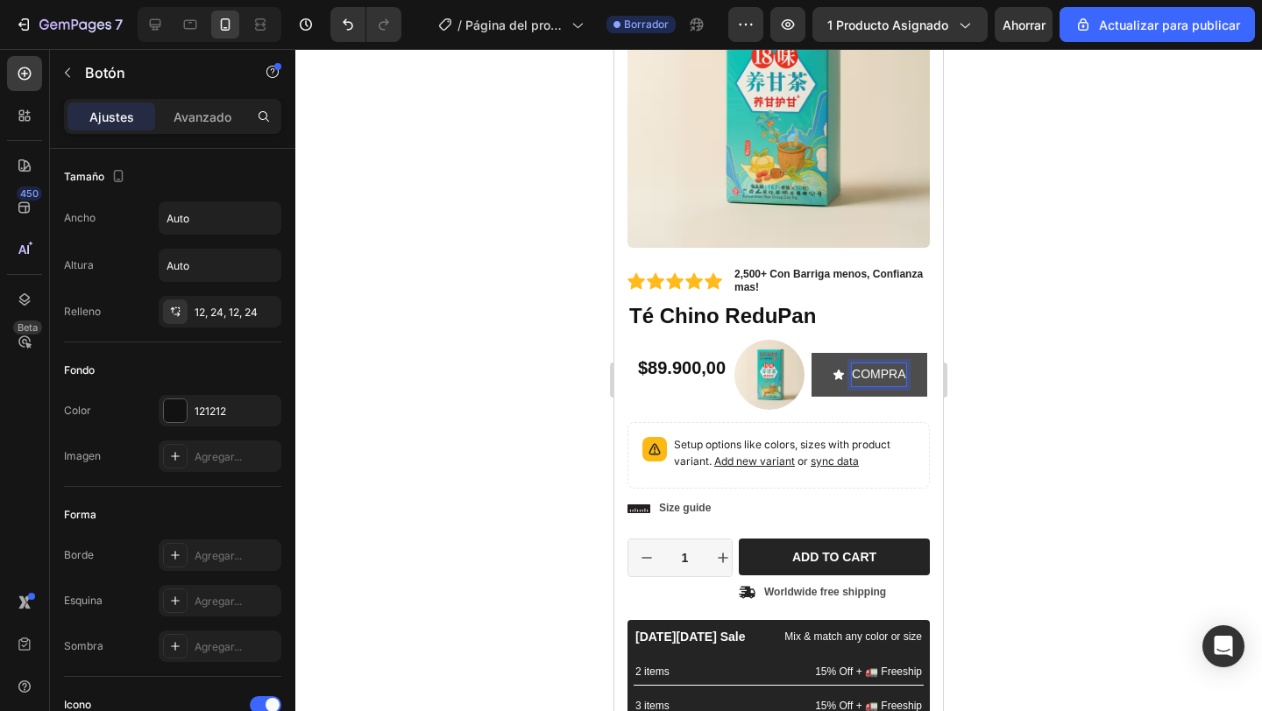
click at [811, 353] on button "COMPRA" at bounding box center [868, 374] width 115 height 43
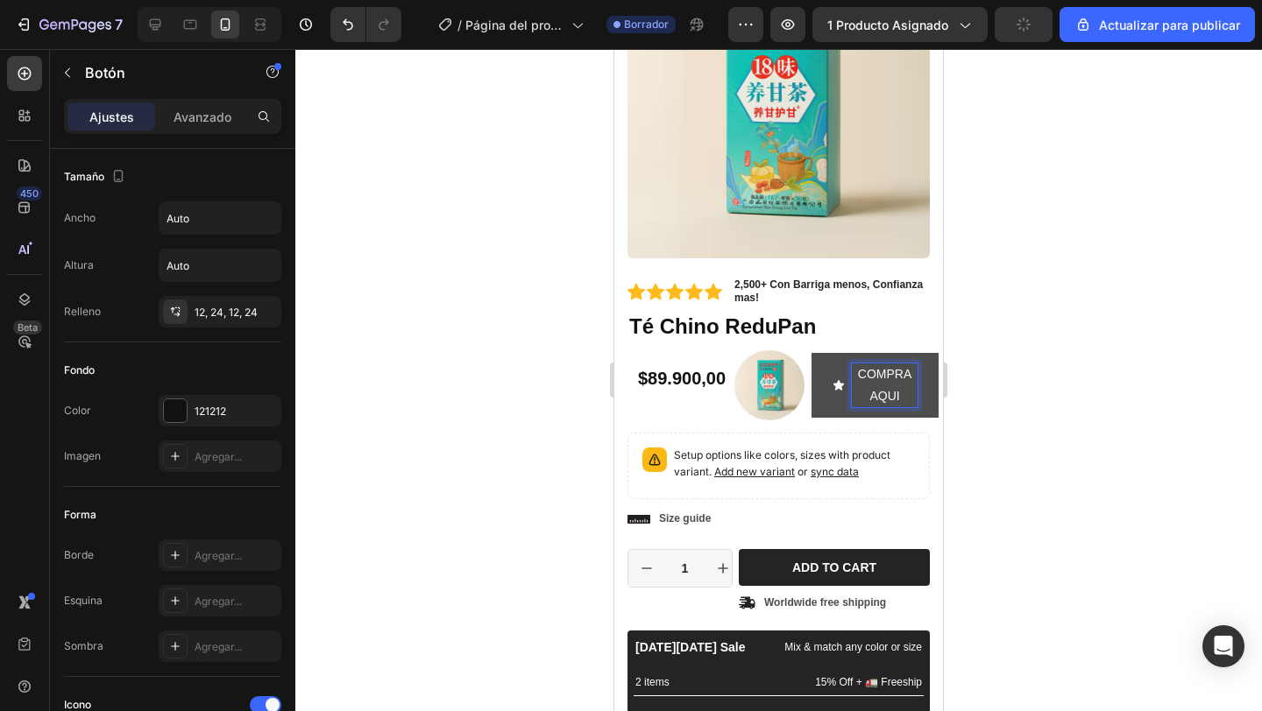
click at [811, 353] on button "COMPRA AQUI" at bounding box center [874, 385] width 127 height 65
click at [811, 353] on button "¡COMPRA AQUI !" at bounding box center [874, 385] width 127 height 65
click at [842, 387] on icon "<p>¡ COMPRA AQUI !</p>" at bounding box center [838, 385] width 12 height 12
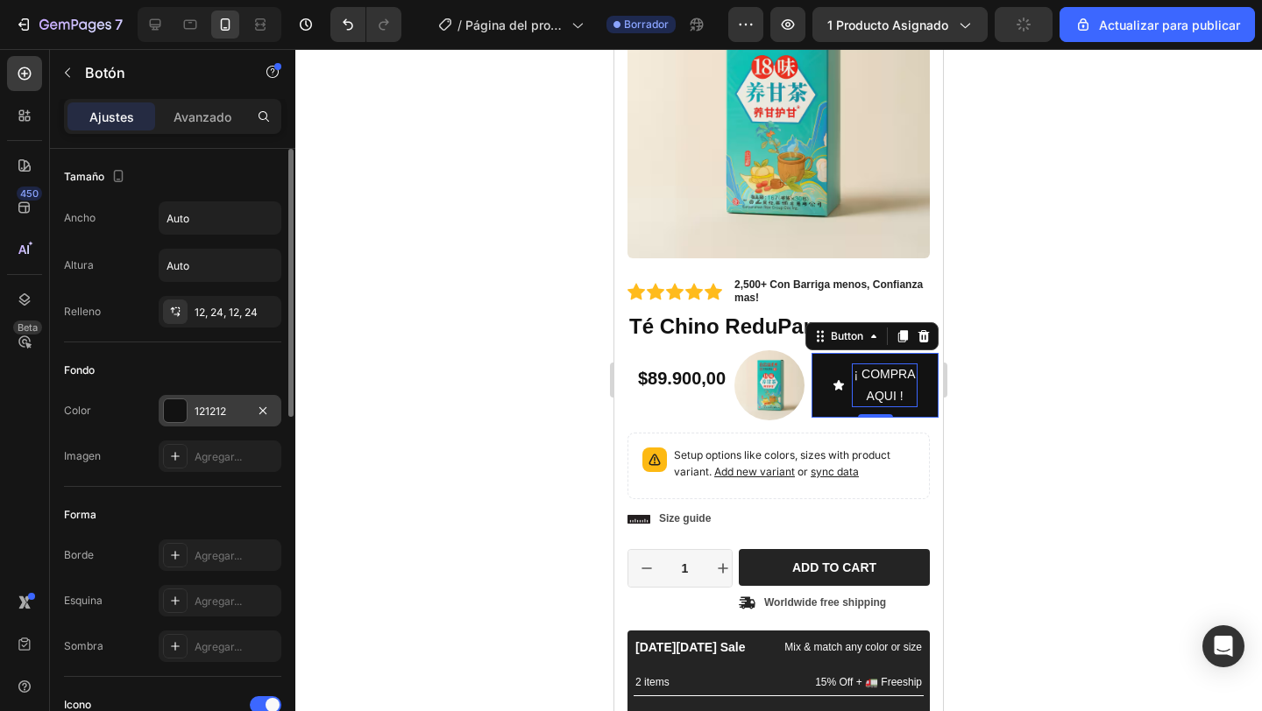
click at [176, 407] on div at bounding box center [175, 410] width 23 height 23
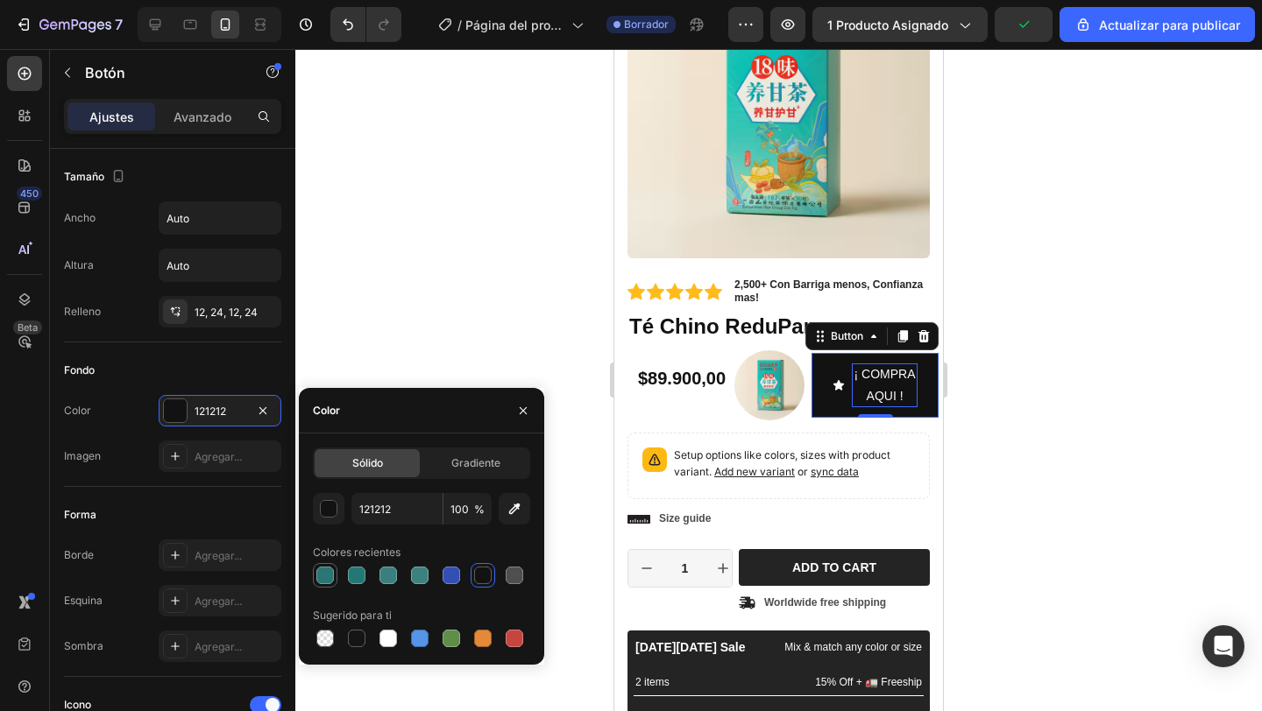
click at [334, 575] on div at bounding box center [325, 575] width 21 height 21
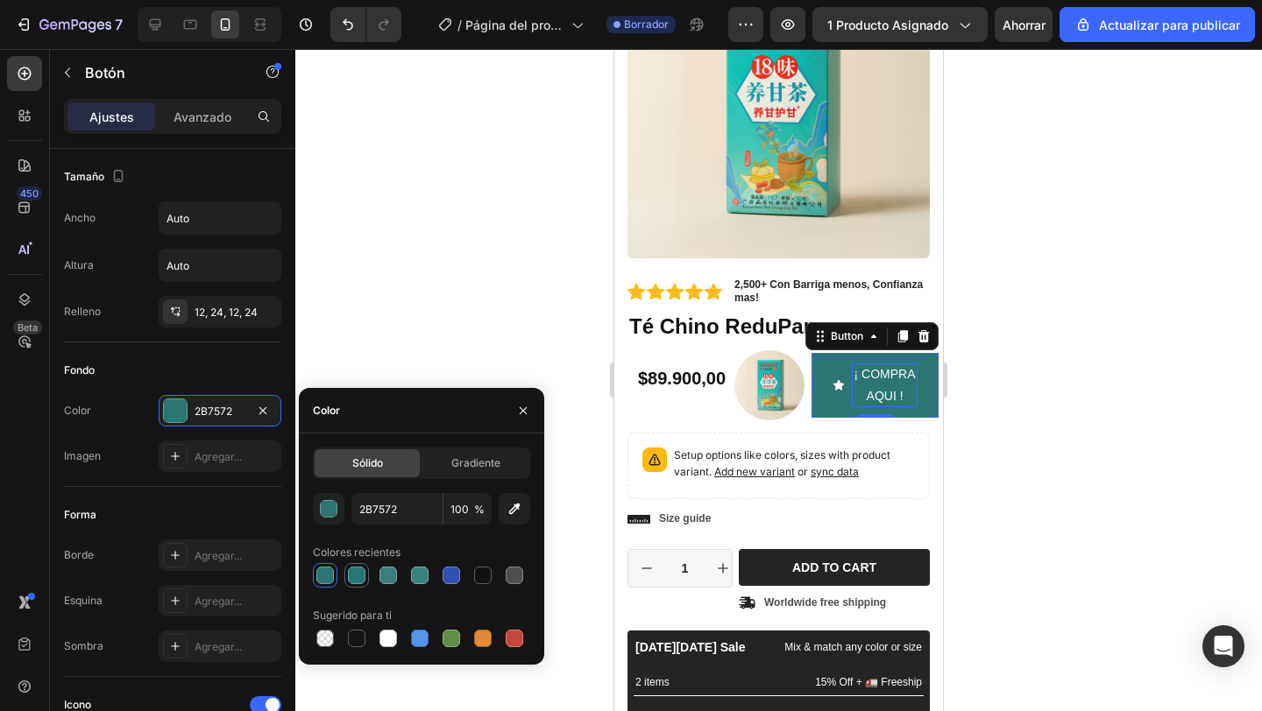
click at [353, 580] on div at bounding box center [357, 576] width 18 height 18
click at [329, 580] on div at bounding box center [325, 576] width 18 height 18
type input "2B7572"
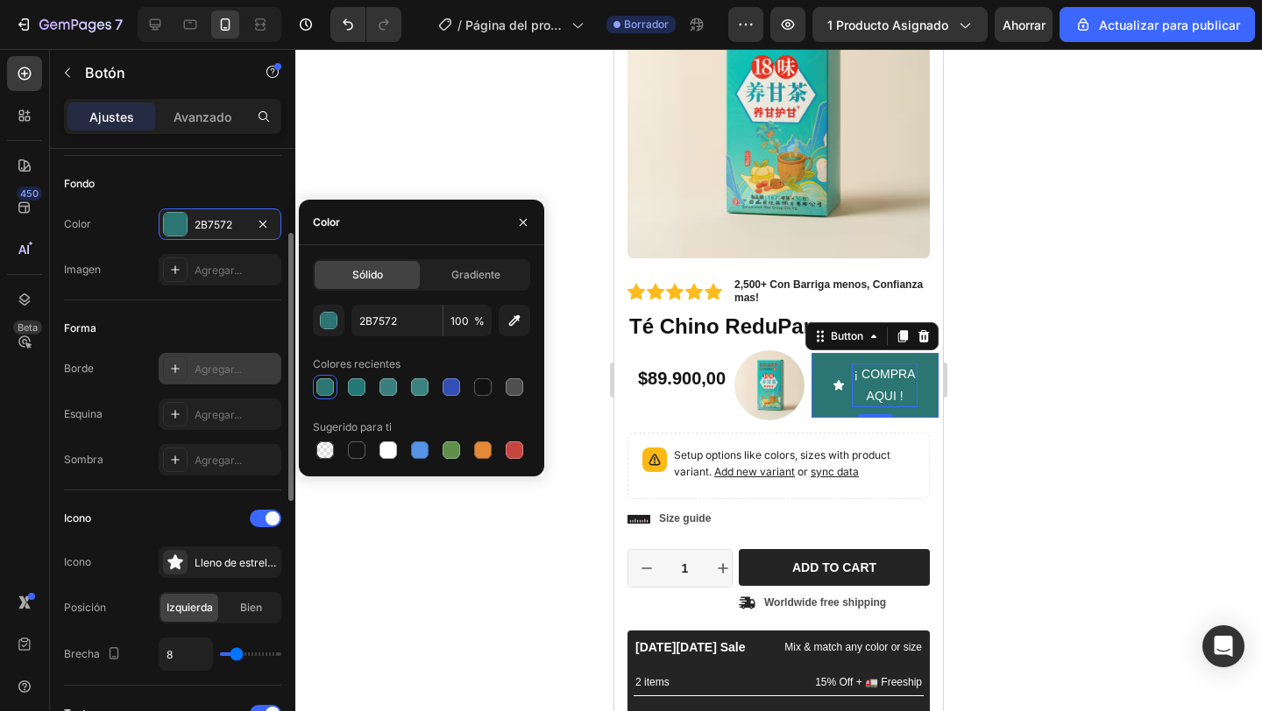
scroll to position [188, 0]
click at [171, 565] on icon at bounding box center [174, 560] width 15 height 15
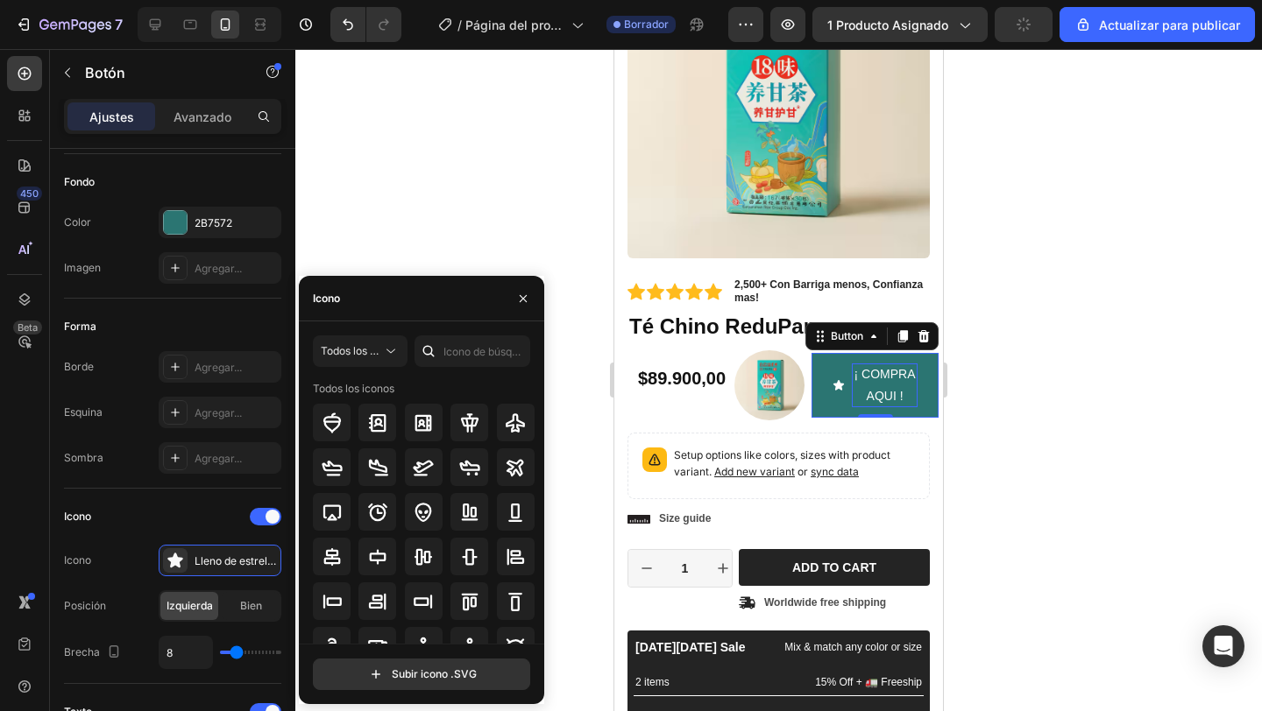
scroll to position [193, 0]
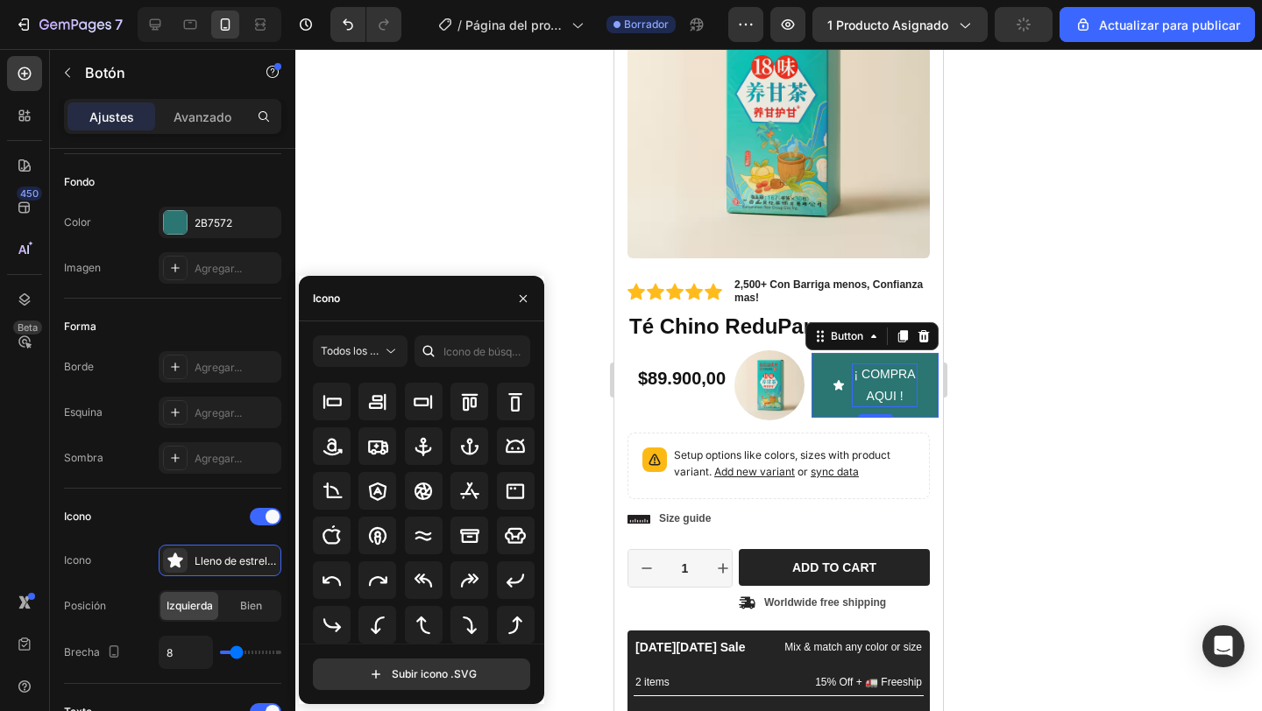
click at [441, 346] on div at bounding box center [428, 352] width 28 height 32
click at [428, 349] on icon at bounding box center [429, 352] width 18 height 18
click at [458, 353] on input "text" at bounding box center [472, 352] width 116 height 32
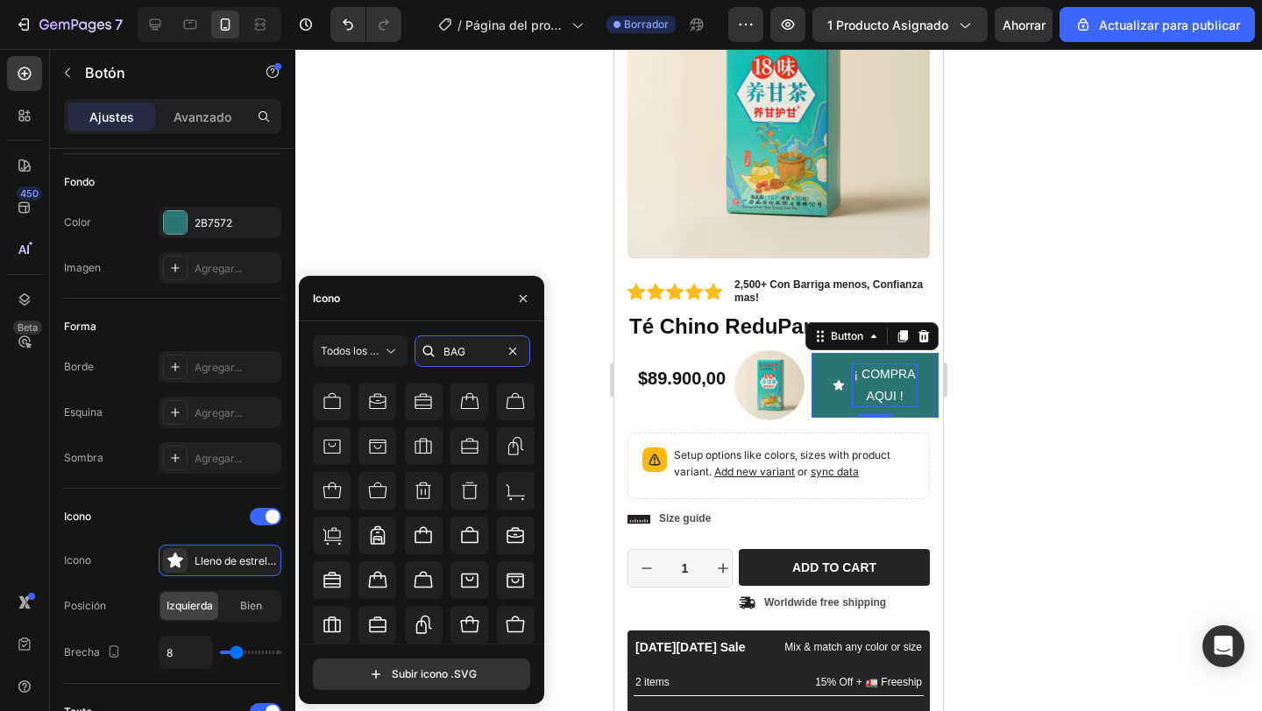
scroll to position [381, 0]
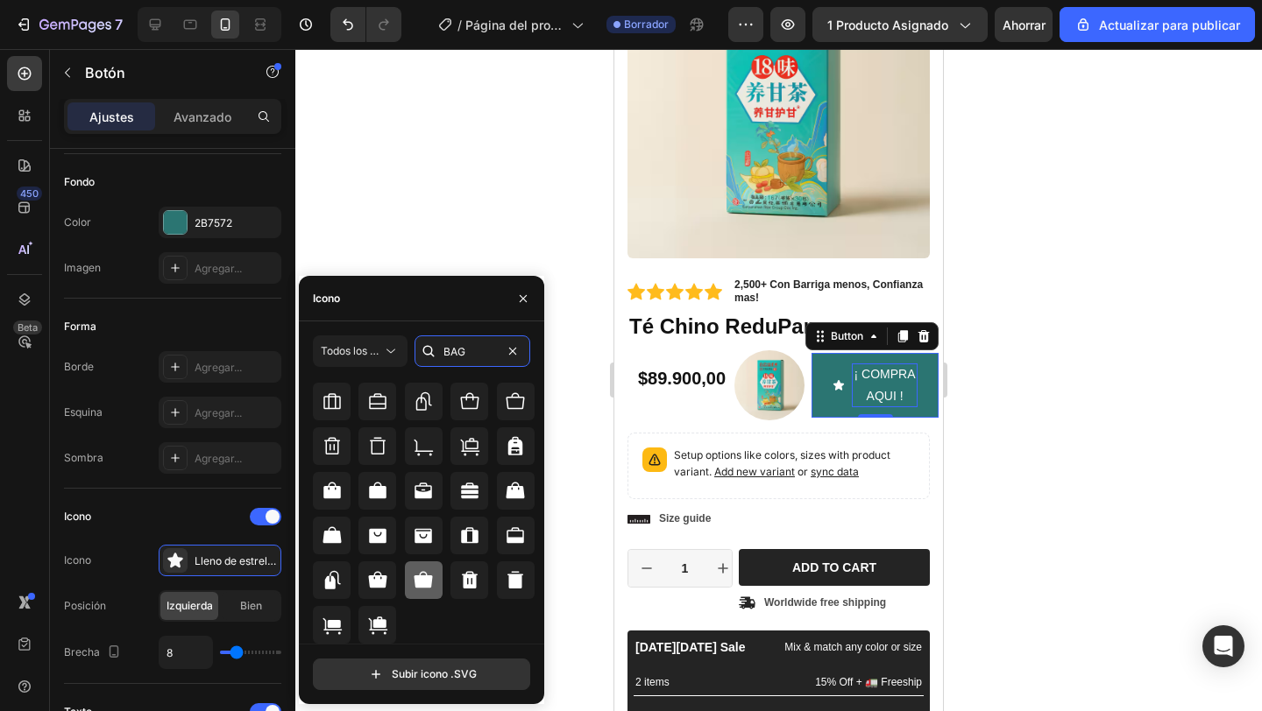
type input "BAG"
click at [433, 583] on div at bounding box center [424, 581] width 38 height 38
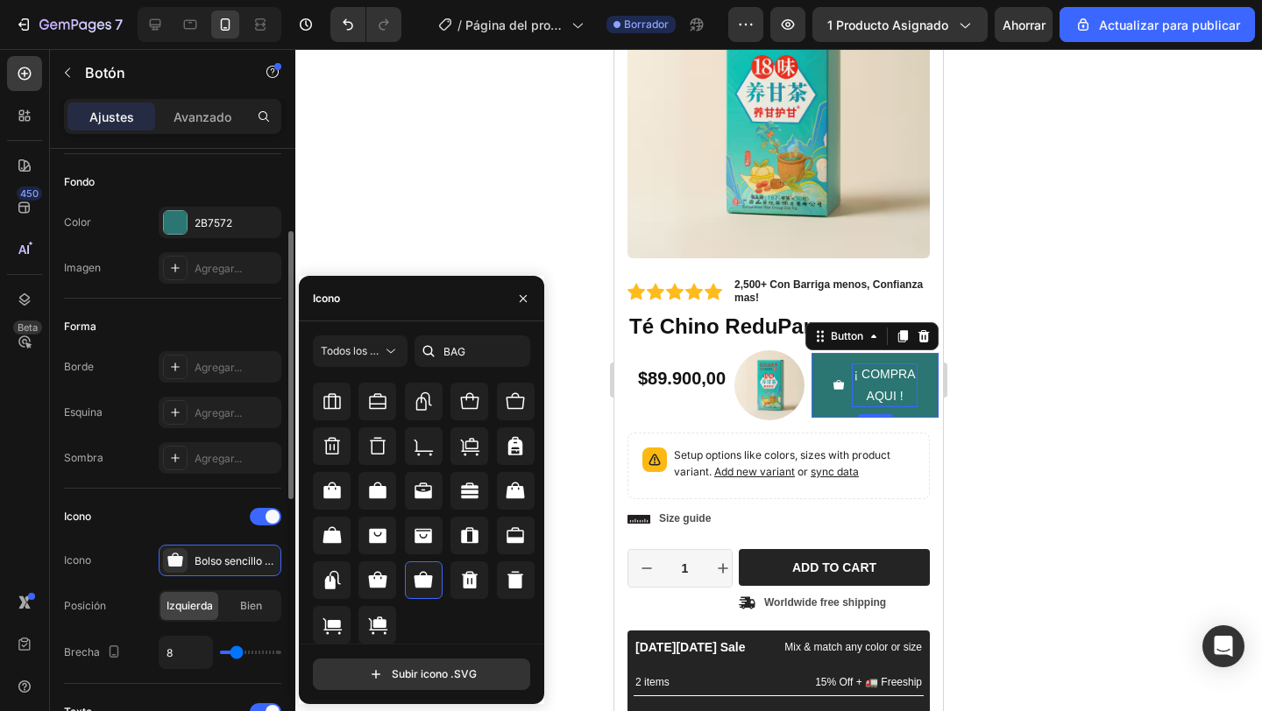
click at [250, 501] on div "Icono Icono Bolso sencillo y relleno Posición Izquierda Bien Brecha 8" at bounding box center [172, 586] width 217 height 195
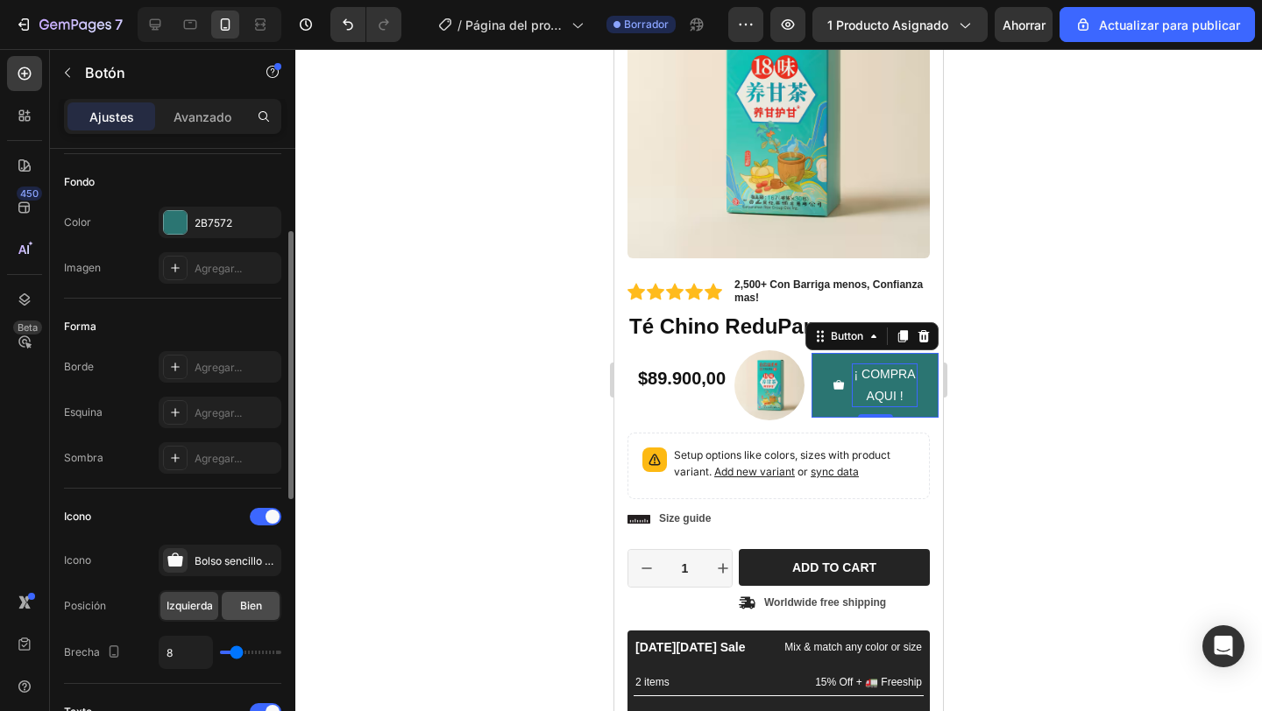
click at [250, 596] on div "Bien" at bounding box center [251, 606] width 58 height 28
click at [190, 605] on font "Izquierda" at bounding box center [189, 605] width 46 height 13
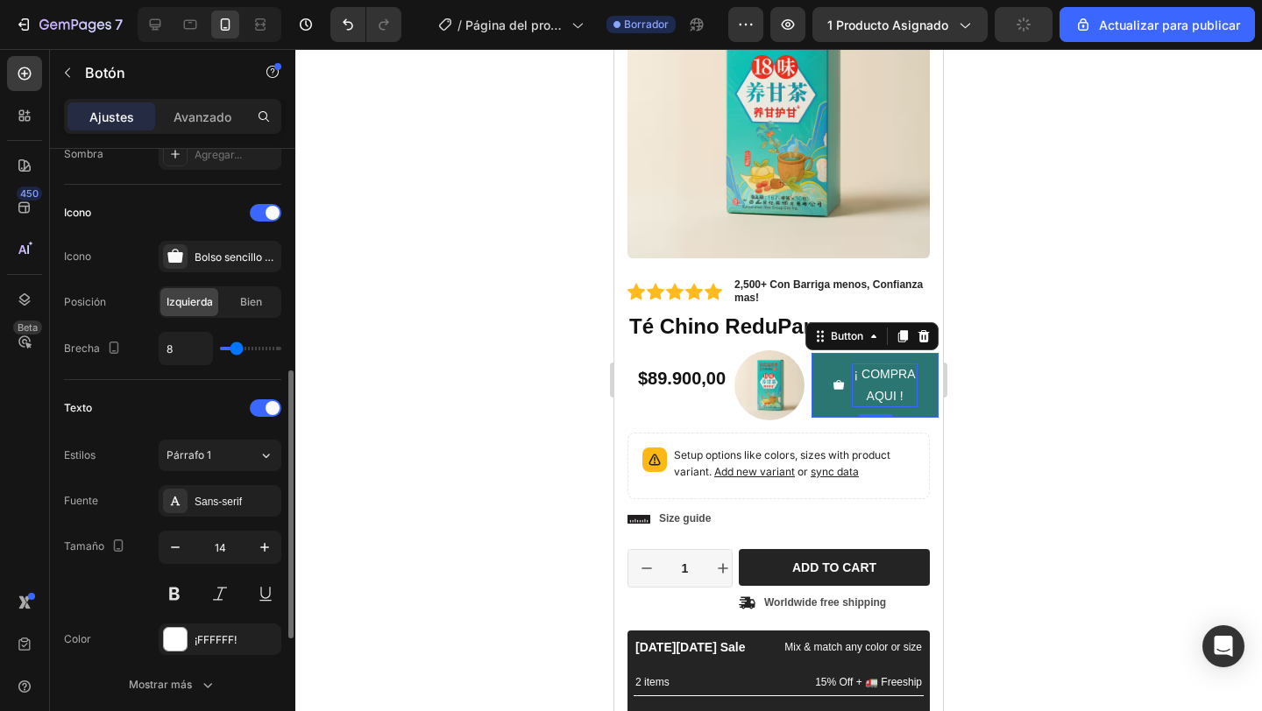
scroll to position [496, 0]
click at [180, 588] on button at bounding box center [175, 591] width 32 height 32
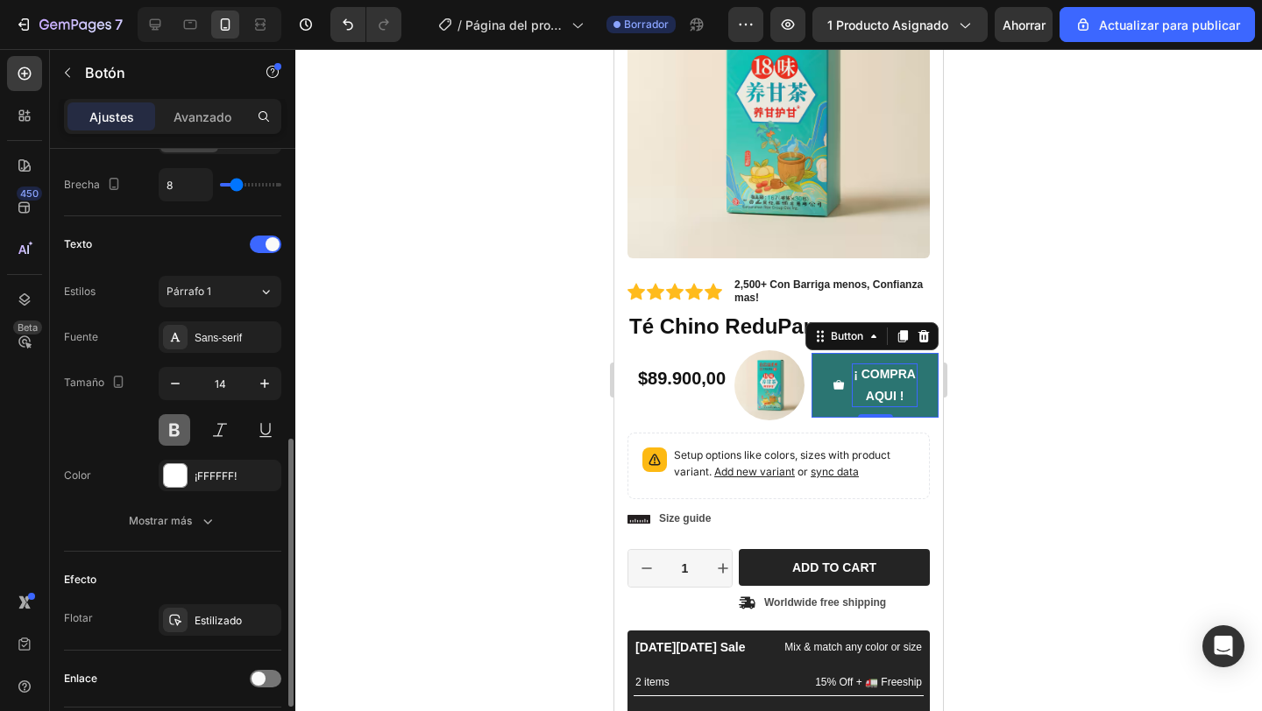
scroll to position [657, 0]
click at [178, 383] on icon "button" at bounding box center [175, 383] width 9 height 2
click at [258, 391] on icon "button" at bounding box center [265, 383] width 18 height 18
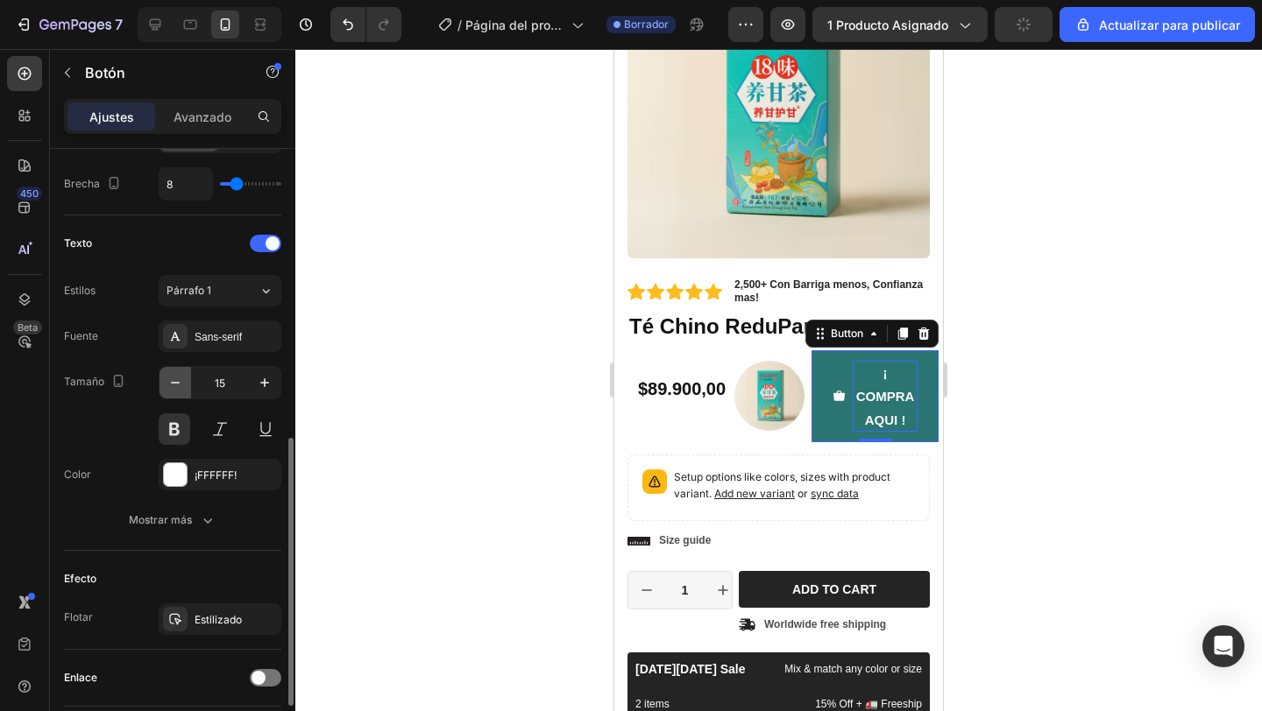
click at [184, 391] on button "button" at bounding box center [175, 383] width 32 height 32
type input "14"
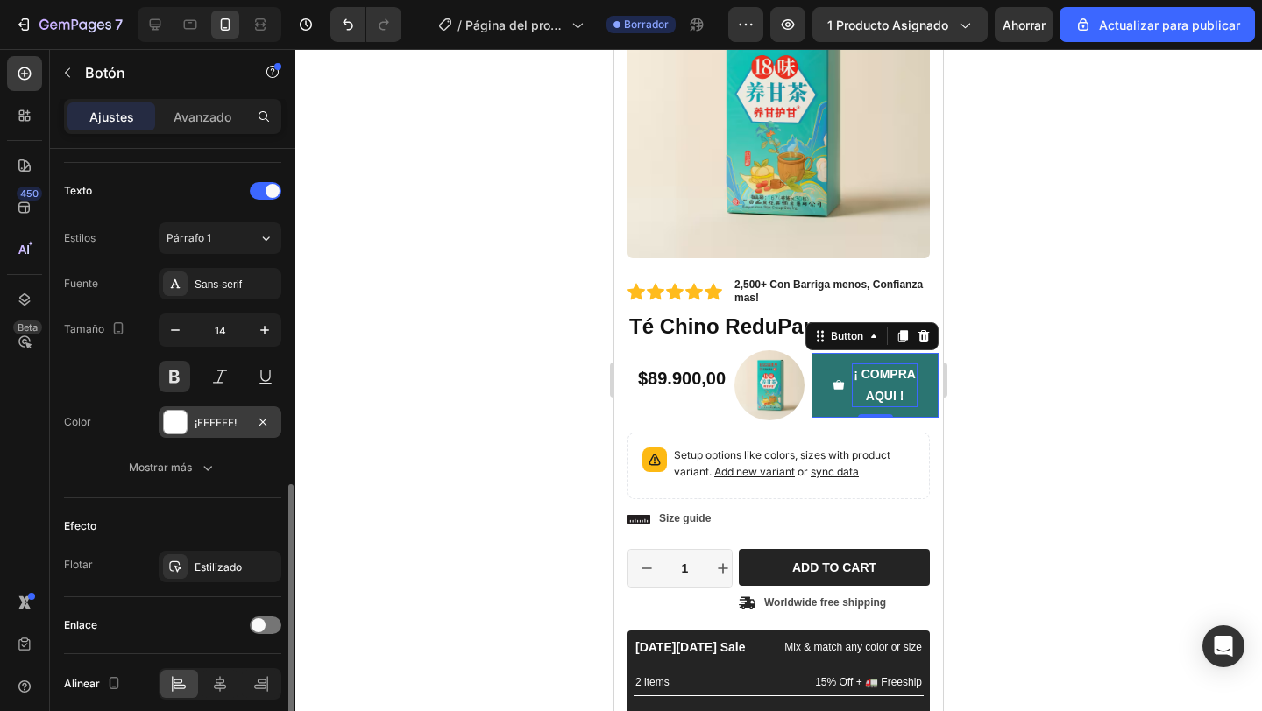
scroll to position [726, 0]
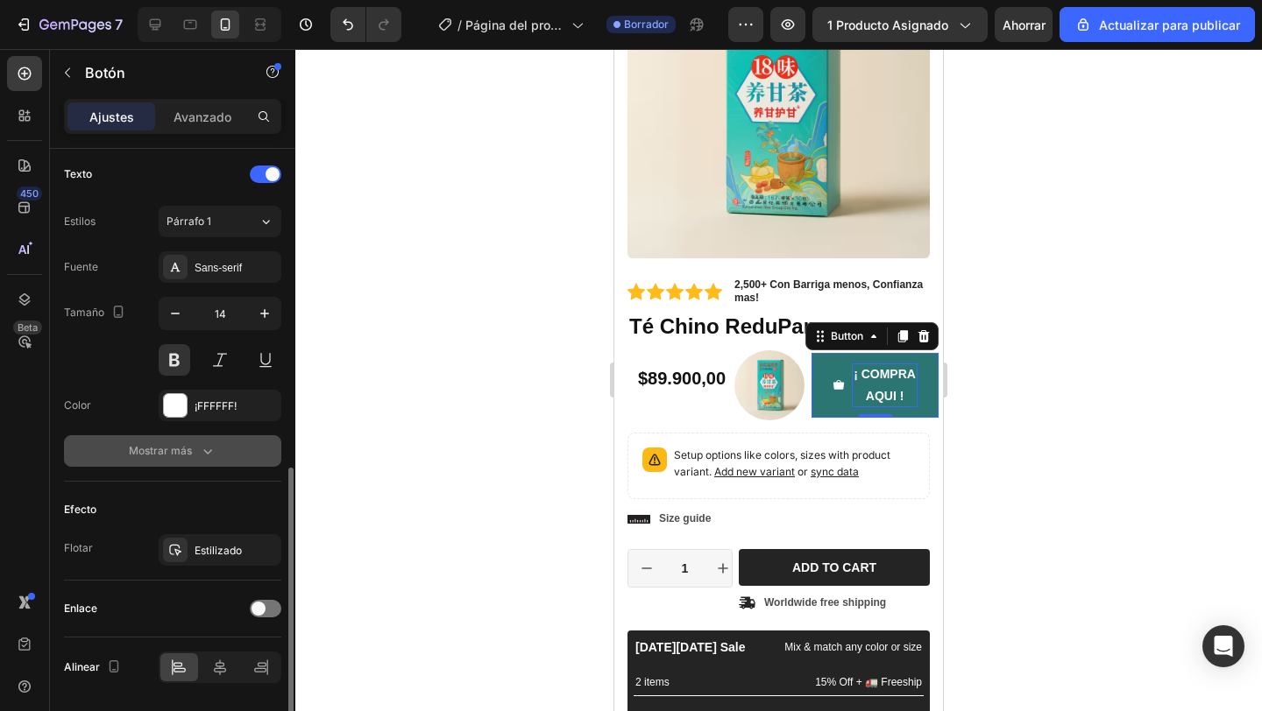
click at [201, 450] on icon "button" at bounding box center [208, 451] width 18 height 18
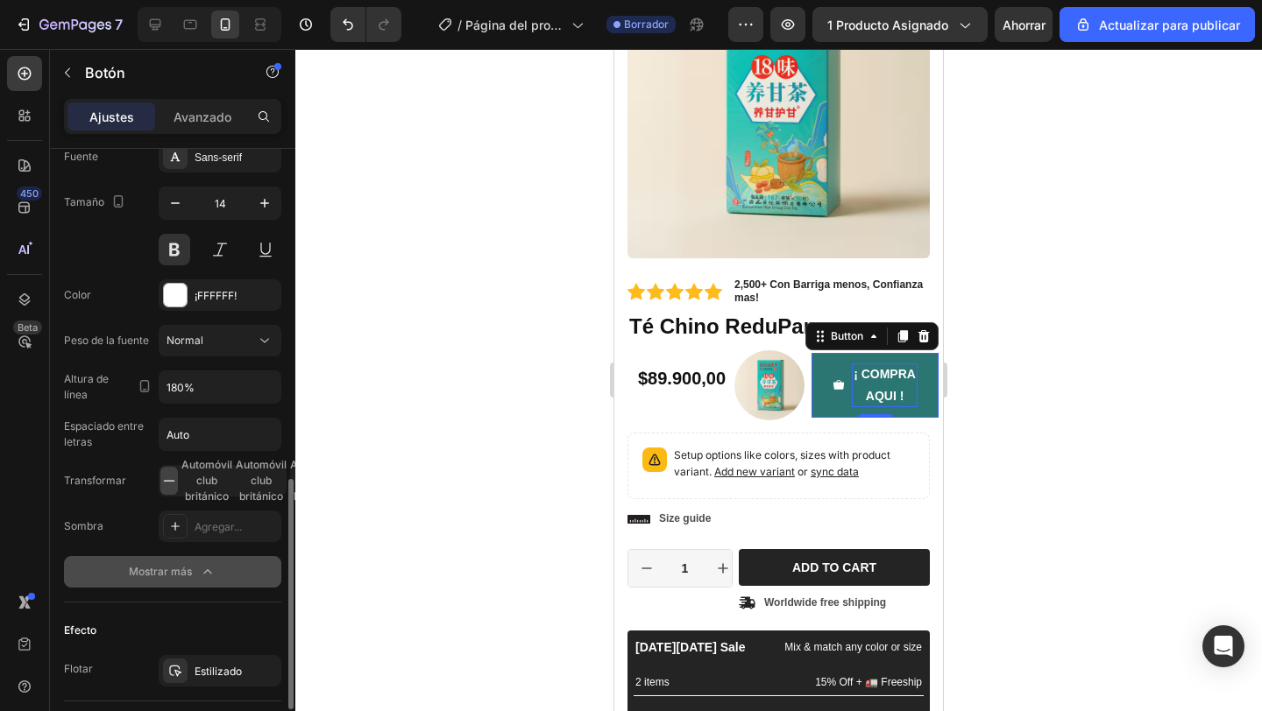
scroll to position [854, 0]
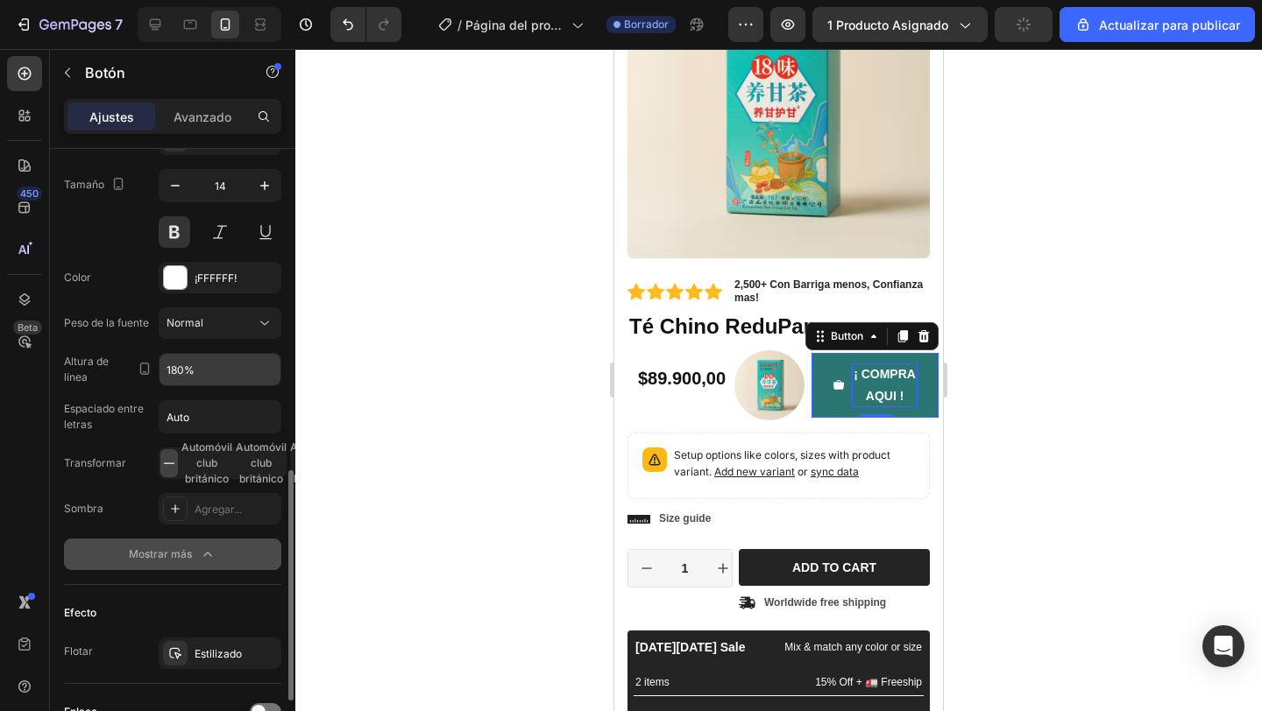
click at [229, 385] on div "180%" at bounding box center [220, 369] width 123 height 33
click at [265, 371] on icon "button" at bounding box center [264, 370] width 7 height 4
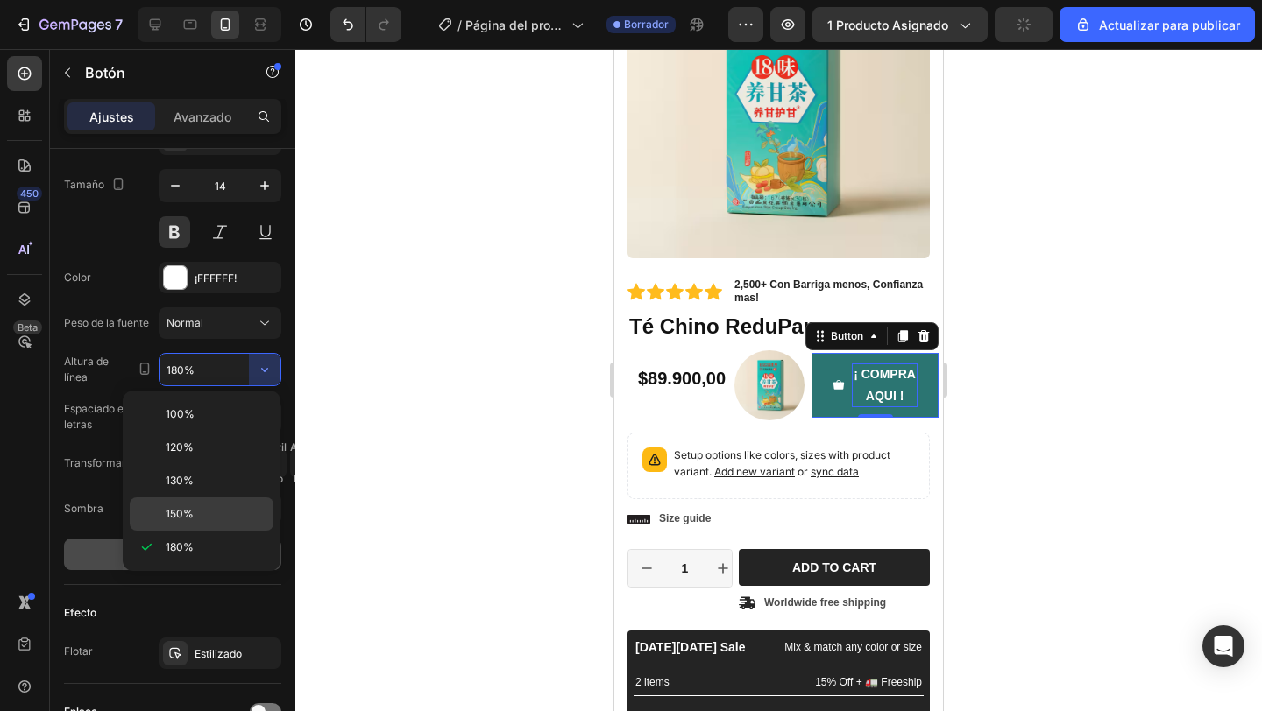
click at [211, 513] on p "150%" at bounding box center [216, 514] width 100 height 16
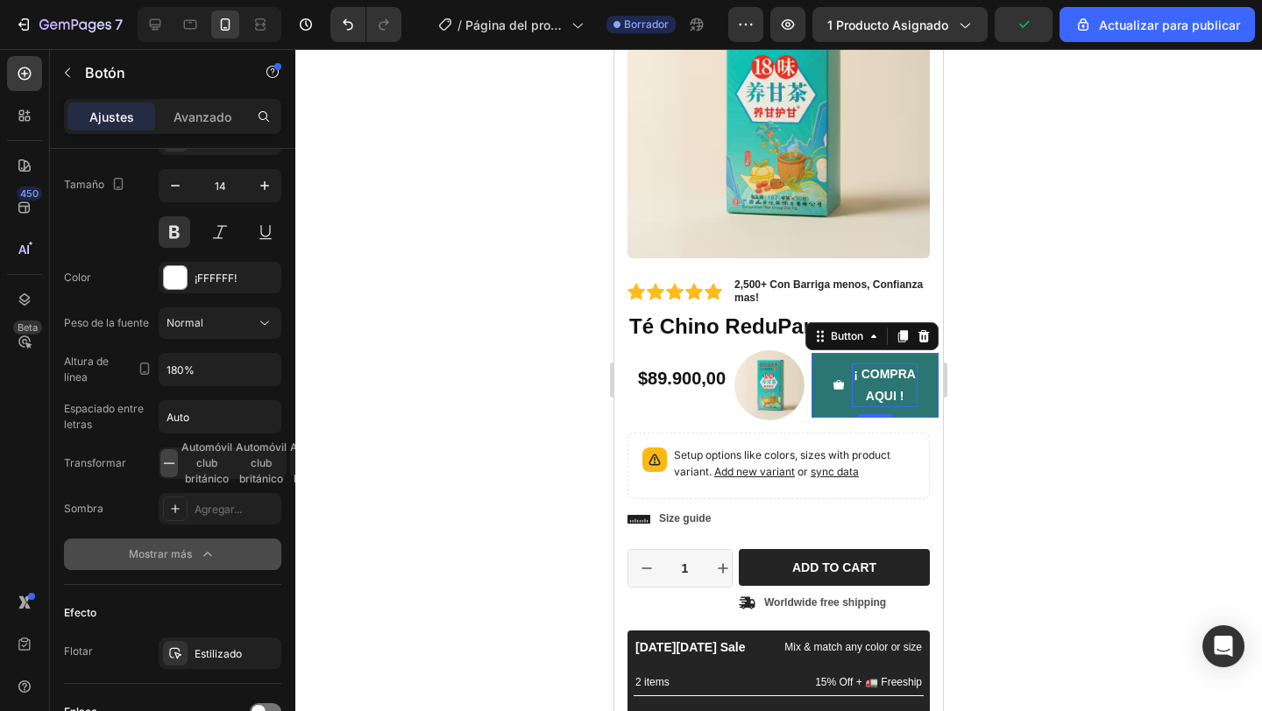
type input "150%"
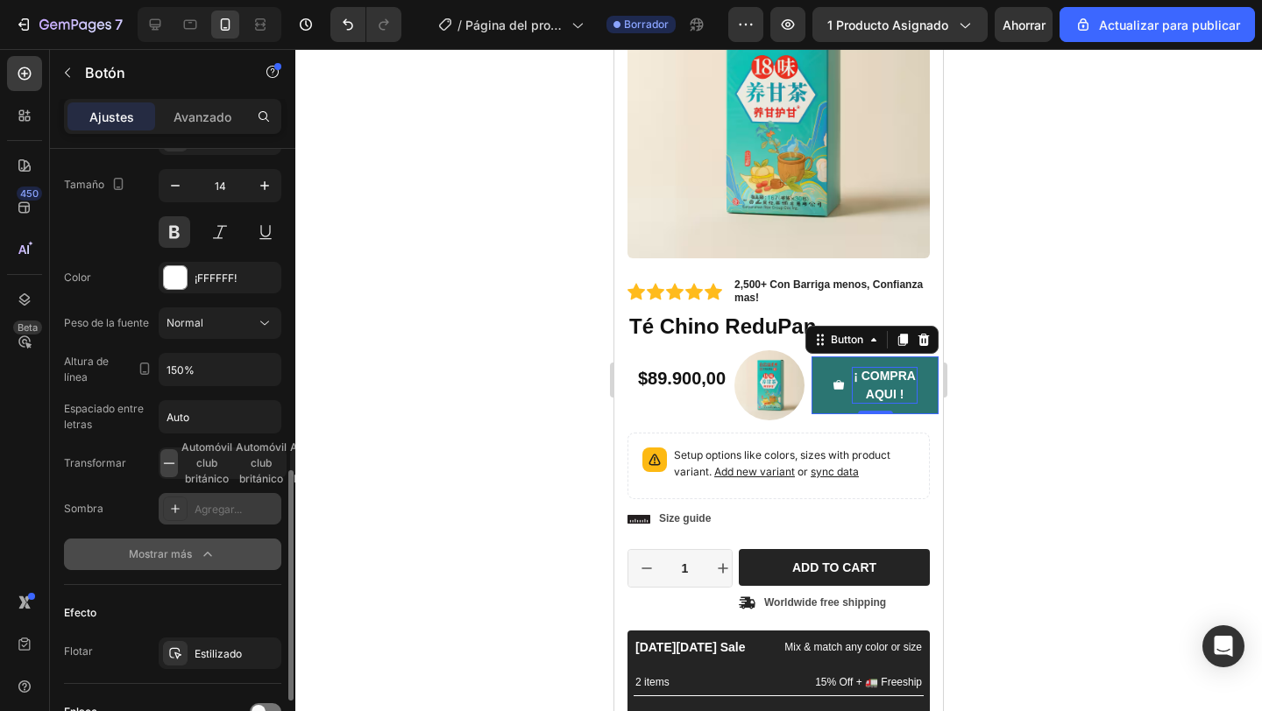
click at [181, 506] on icon at bounding box center [175, 509] width 14 height 14
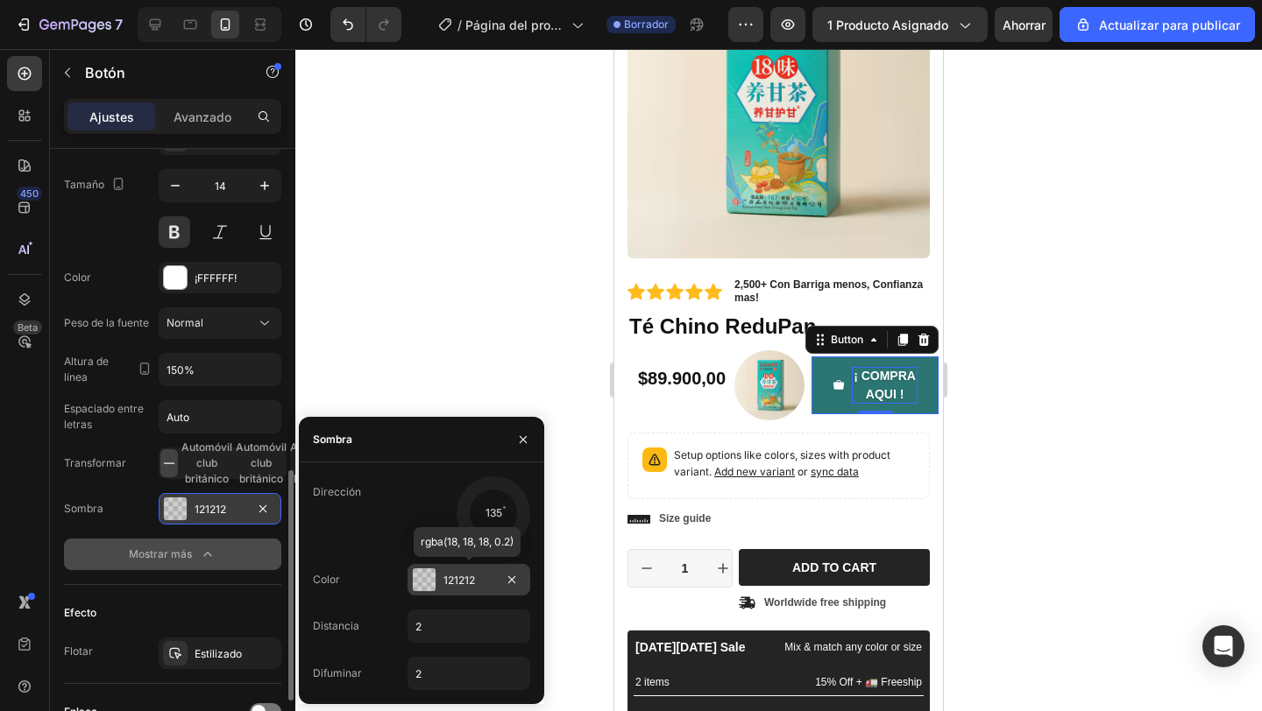
click at [420, 583] on div at bounding box center [424, 580] width 23 height 23
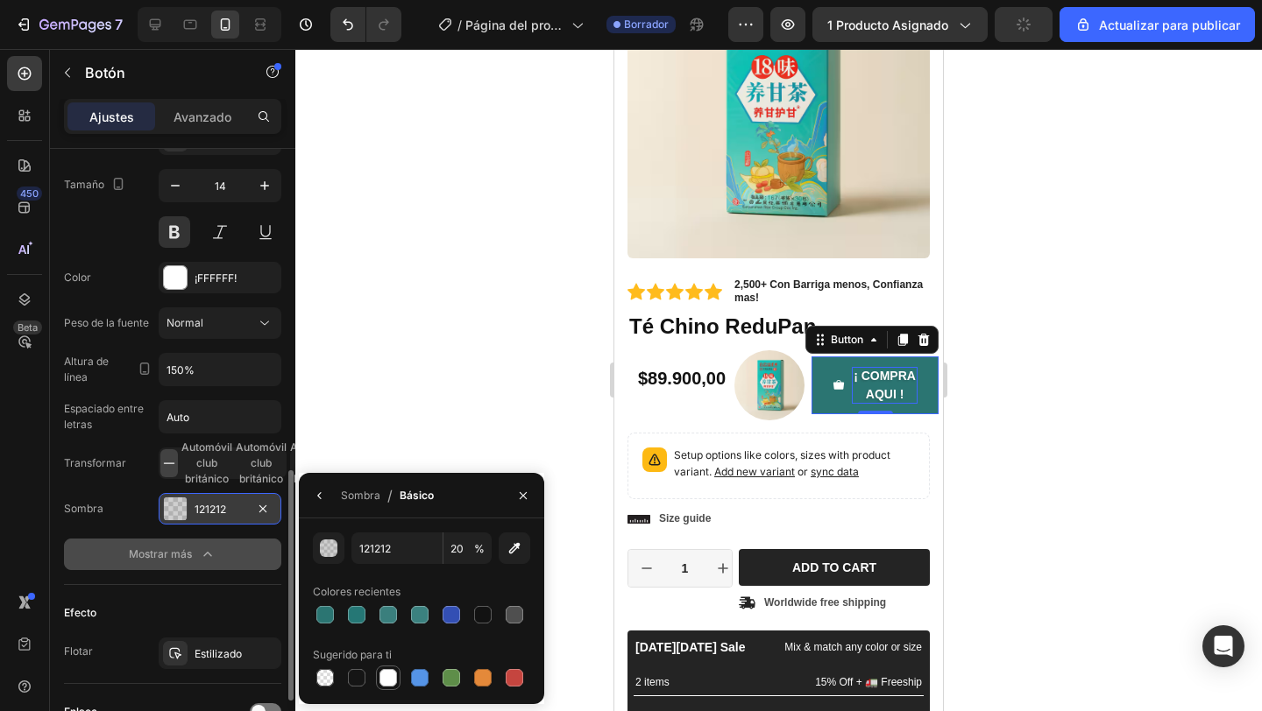
click at [385, 682] on div at bounding box center [388, 678] width 18 height 18
type input "FFFFFF"
type input "100"
click at [357, 674] on div at bounding box center [357, 678] width 18 height 18
click at [361, 621] on div at bounding box center [357, 615] width 18 height 18
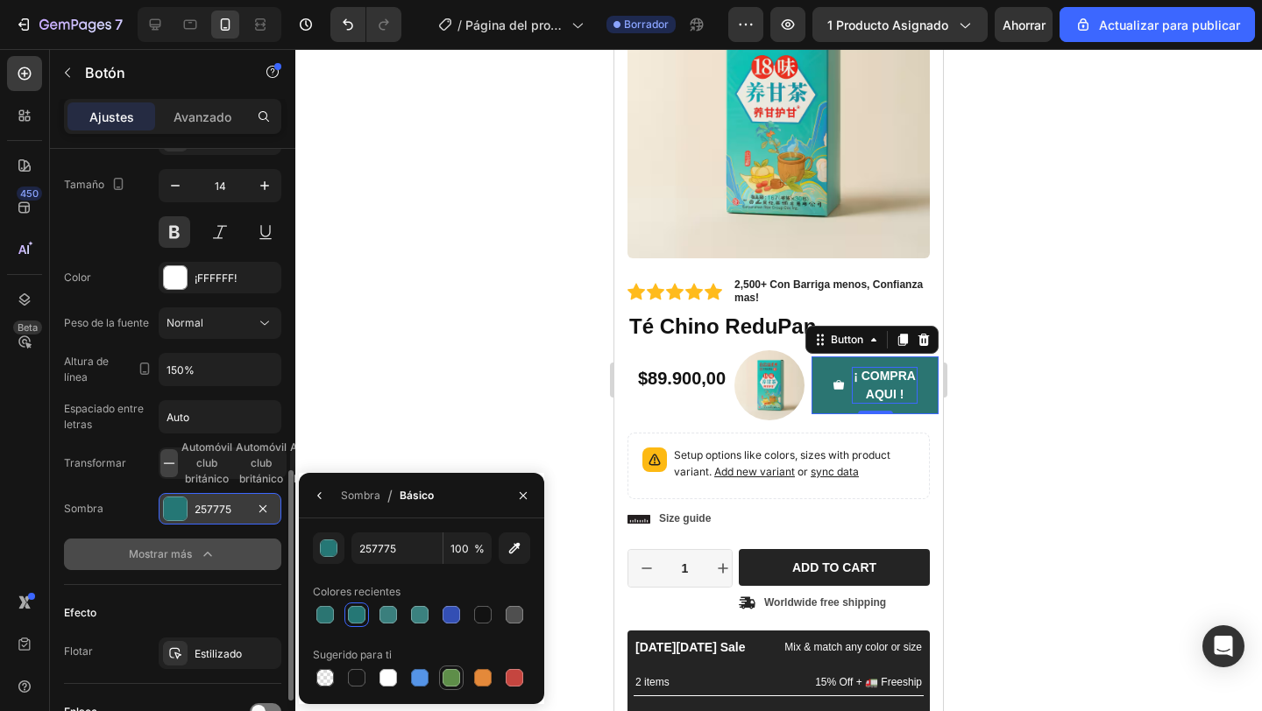
click at [450, 682] on div at bounding box center [451, 678] width 18 height 18
click at [491, 679] on div at bounding box center [483, 678] width 18 height 18
click at [385, 681] on div at bounding box center [388, 678] width 18 height 18
click at [346, 680] on div at bounding box center [356, 678] width 21 height 21
type input "151515"
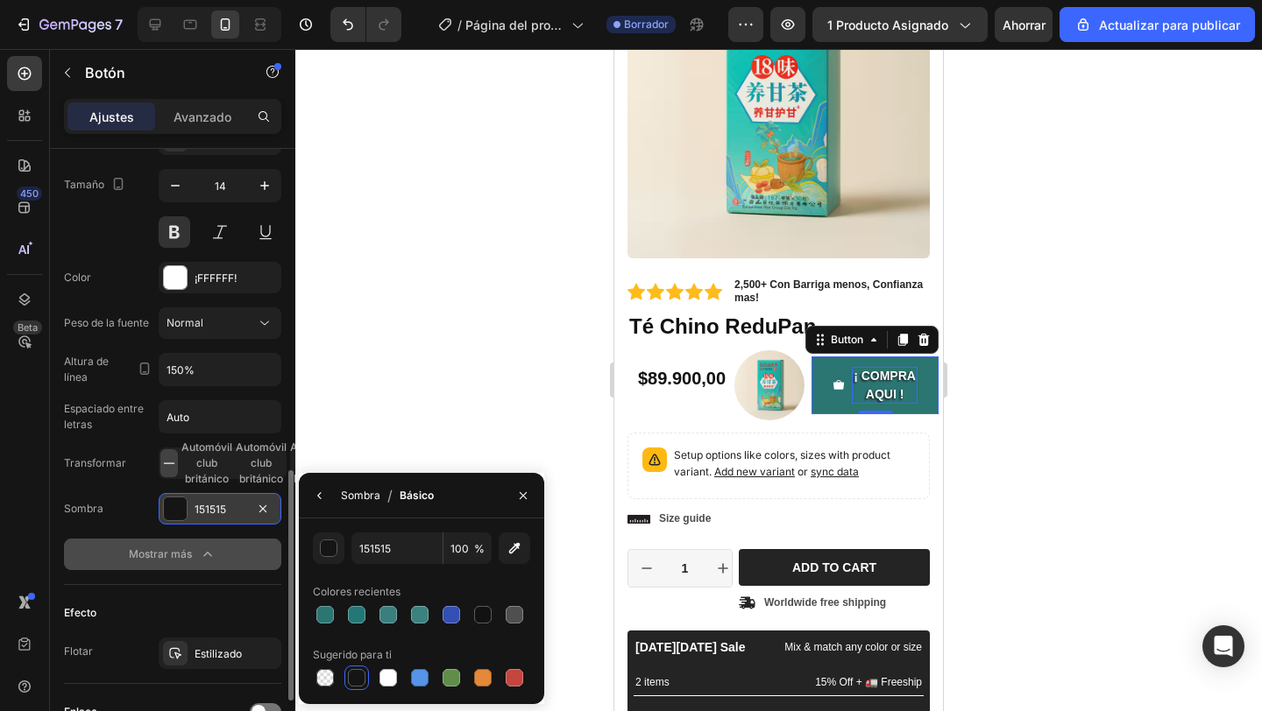
click at [360, 501] on font "Sombra" at bounding box center [360, 495] width 39 height 13
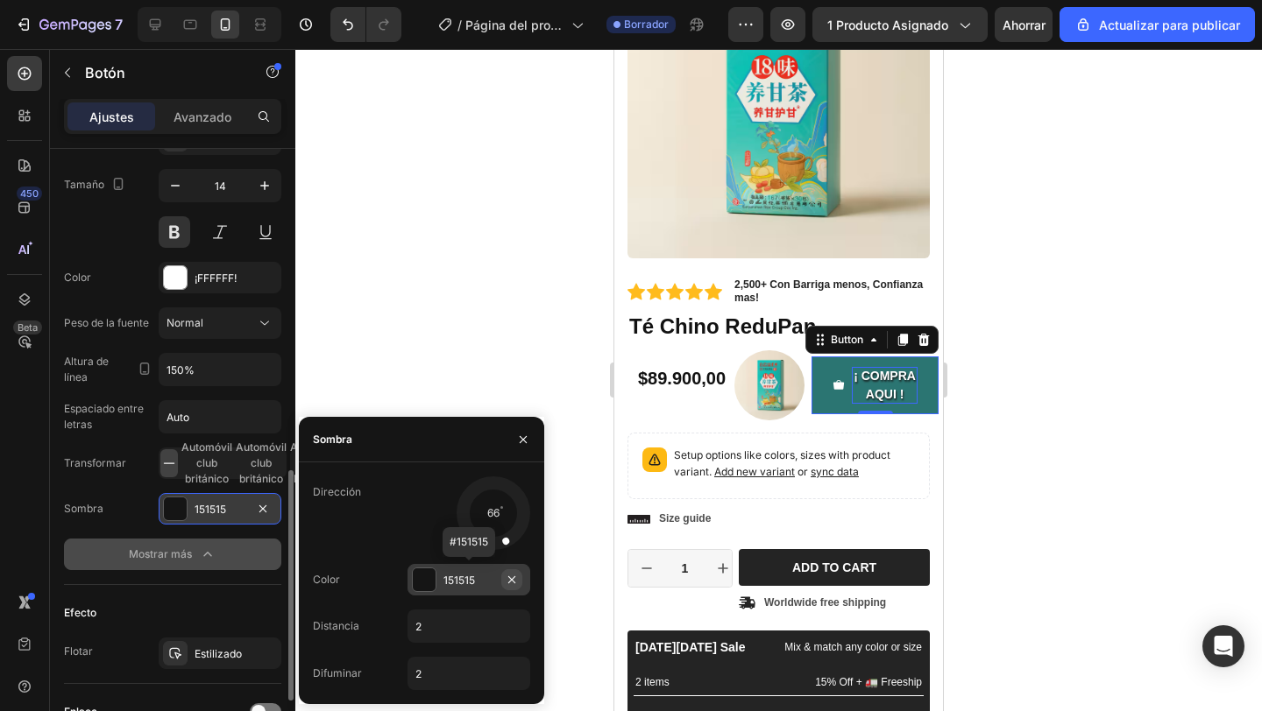
drag, startPoint x: 471, startPoint y: 538, endPoint x: 517, endPoint y: 569, distance: 55.4
click at [517, 569] on div "Dirección 66 Color 151515 #151515 Distancia 2 Difuminar 2" at bounding box center [421, 584] width 245 height 214
click at [445, 633] on input "2" at bounding box center [468, 627] width 121 height 32
click at [463, 364] on div at bounding box center [778, 380] width 966 height 662
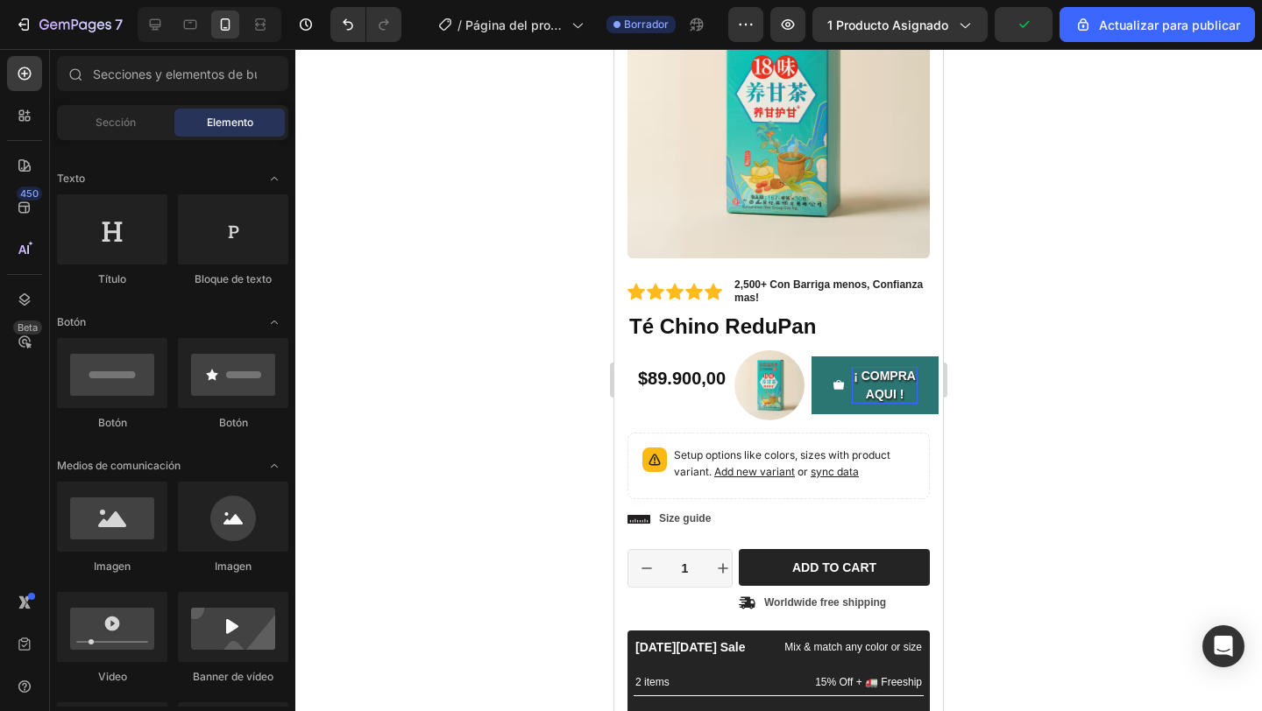
click at [442, 346] on div at bounding box center [778, 380] width 966 height 662
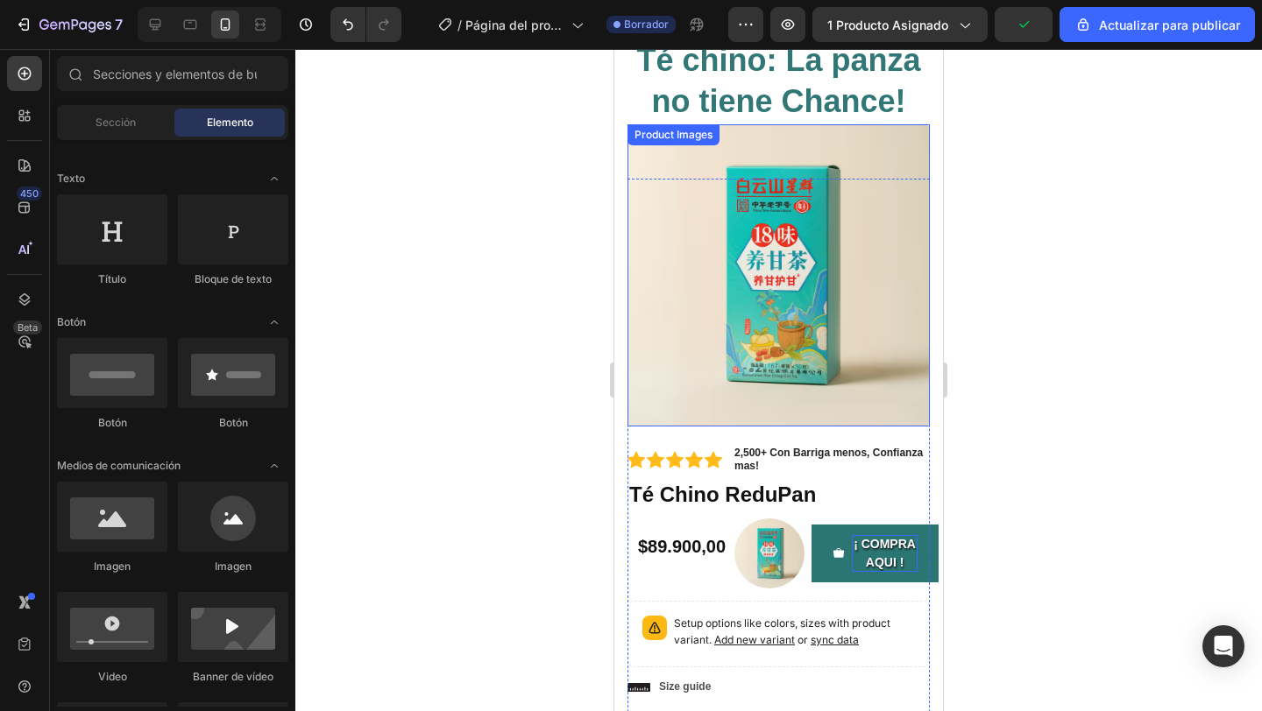
scroll to position [37, 0]
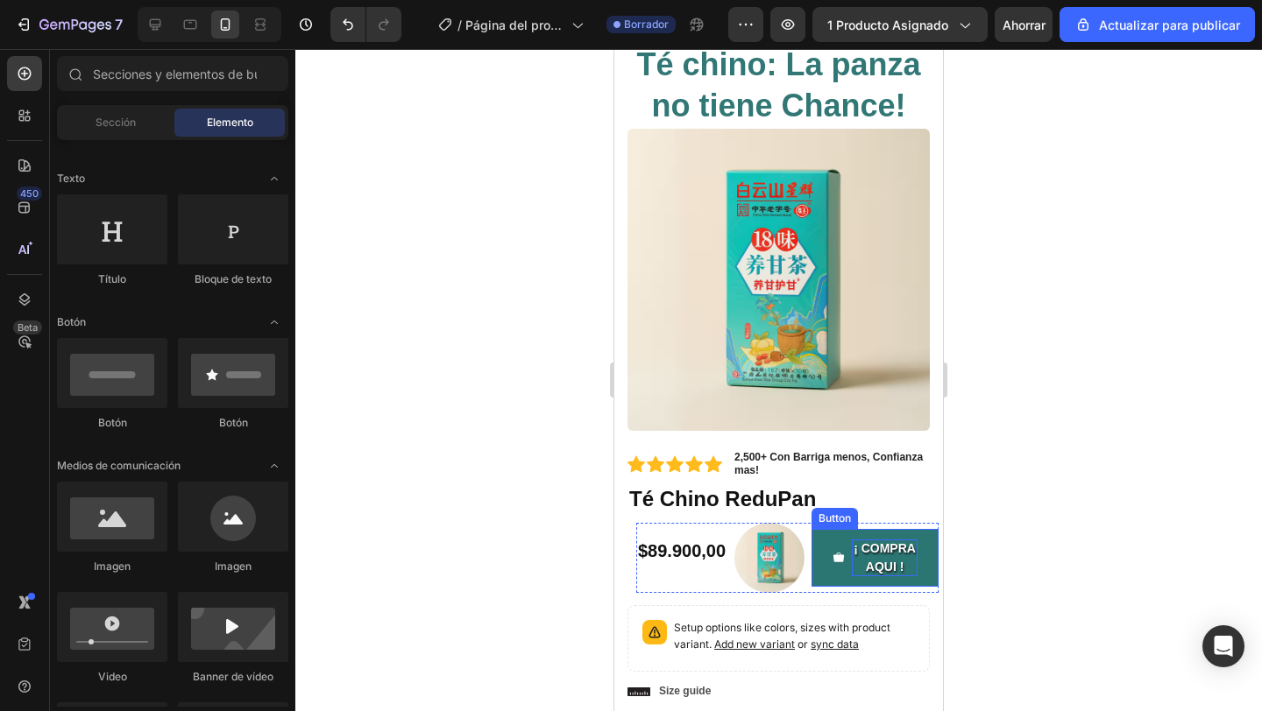
click at [869, 571] on p "¡ COMPRA AQUI !" at bounding box center [885, 558] width 66 height 37
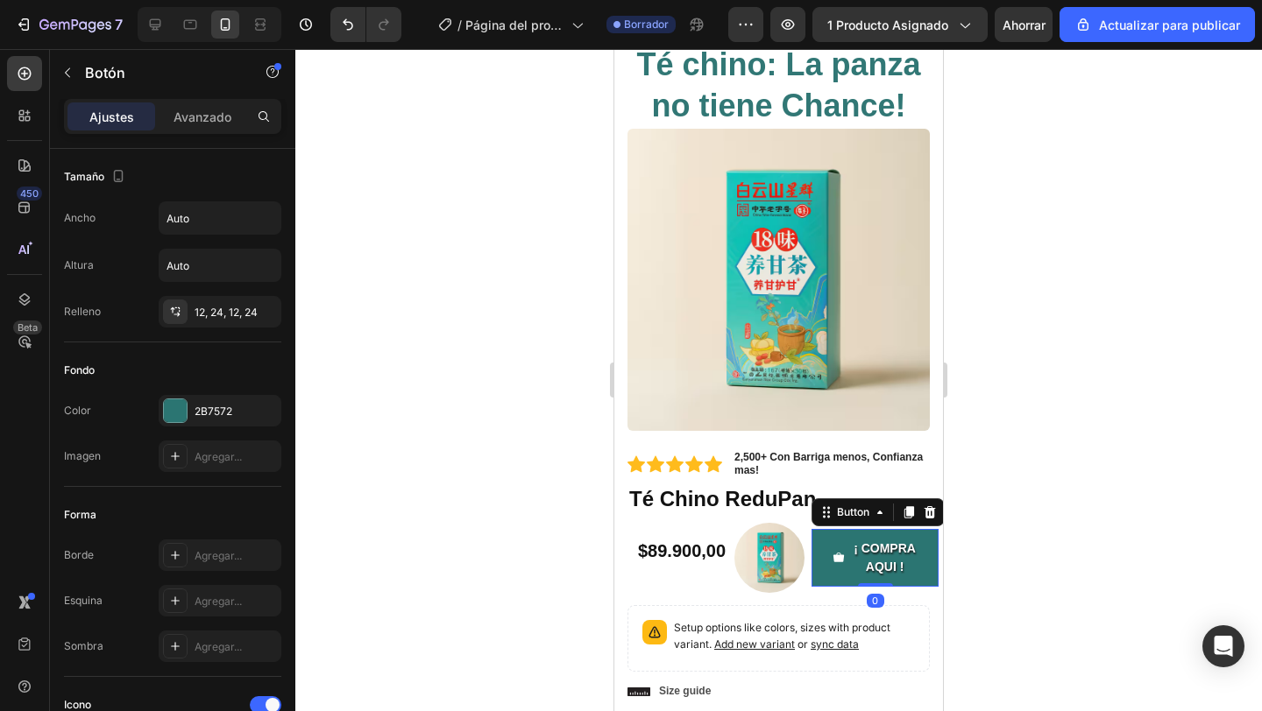
click at [237, 131] on div "Ajustes Avanzado" at bounding box center [172, 116] width 217 height 35
click at [232, 113] on div "Avanzado" at bounding box center [203, 117] width 88 height 28
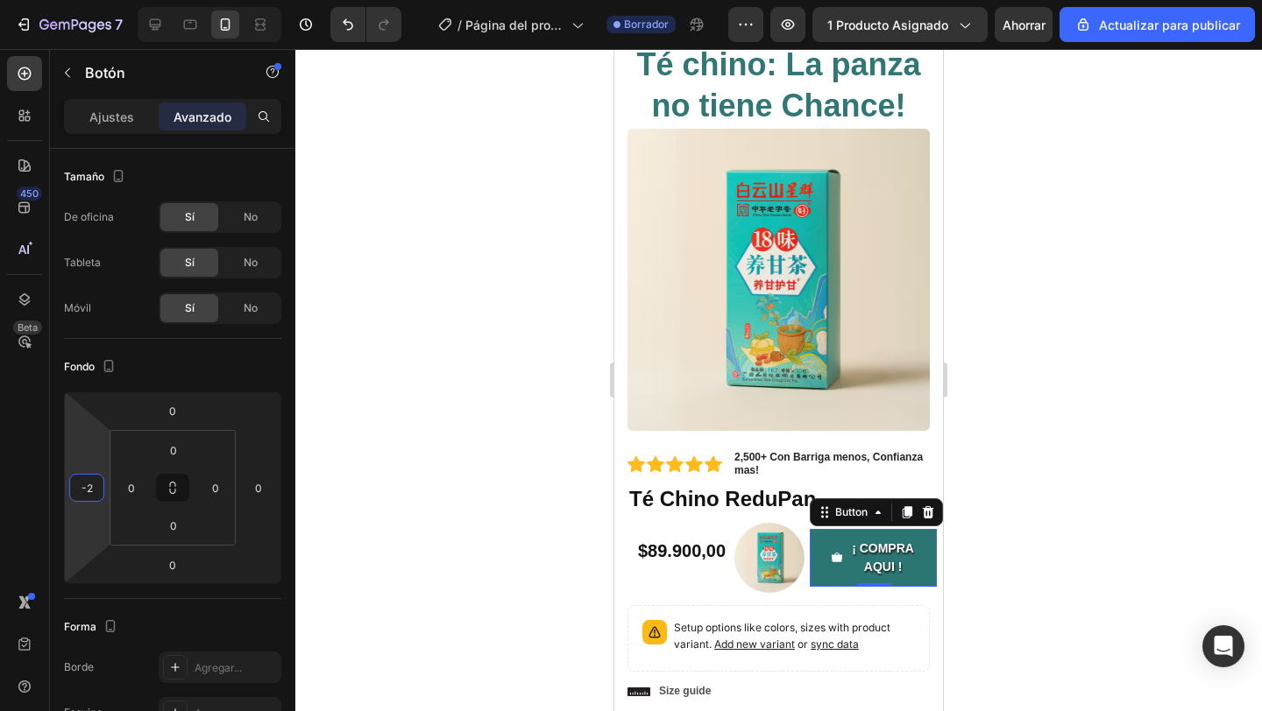
type input "-4"
drag, startPoint x: 97, startPoint y: 520, endPoint x: 63, endPoint y: 522, distance: 34.2
click at [63, 0] on html "7 / Página del producto - [DATE][PERSON_NAME] 20:44:35 Borrador Avance 1 produc…" at bounding box center [631, 0] width 1262 height 0
click at [387, 519] on div at bounding box center [778, 380] width 966 height 662
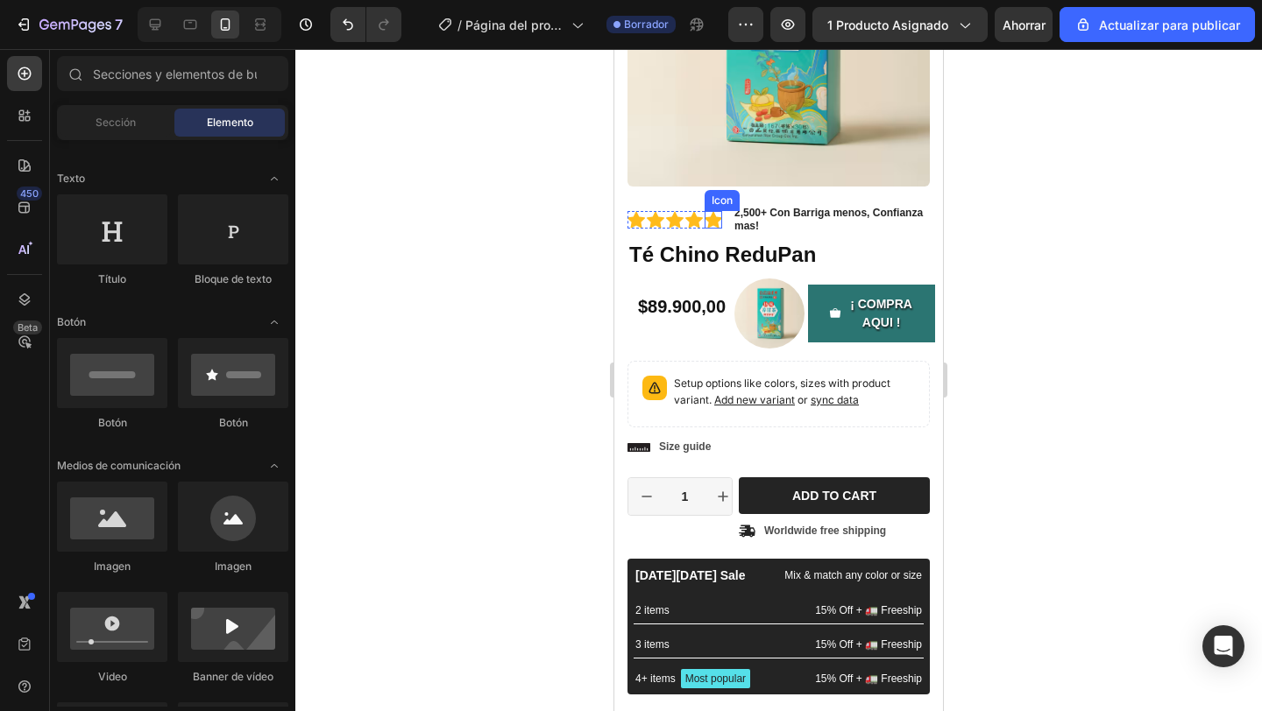
scroll to position [294, 0]
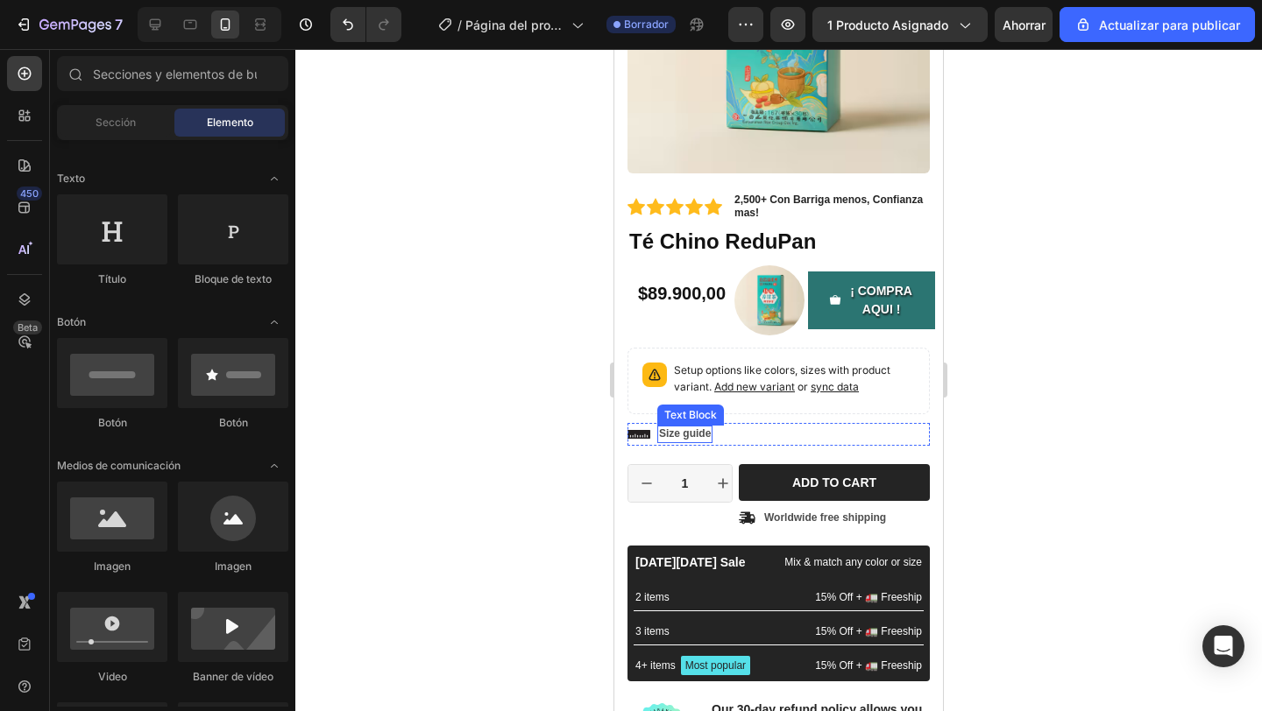
click at [659, 433] on p "Size guide" at bounding box center [685, 435] width 52 height 14
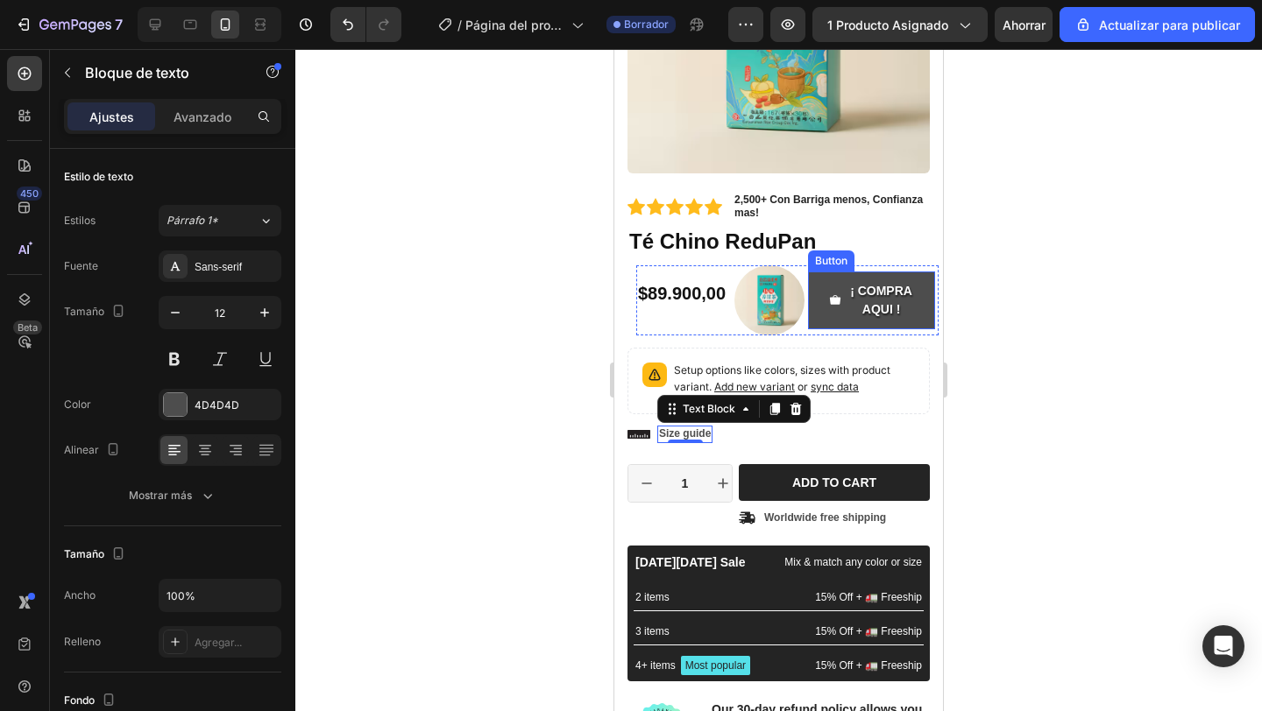
click at [919, 314] on button "¡ COMPRA AQUI !" at bounding box center [871, 301] width 127 height 58
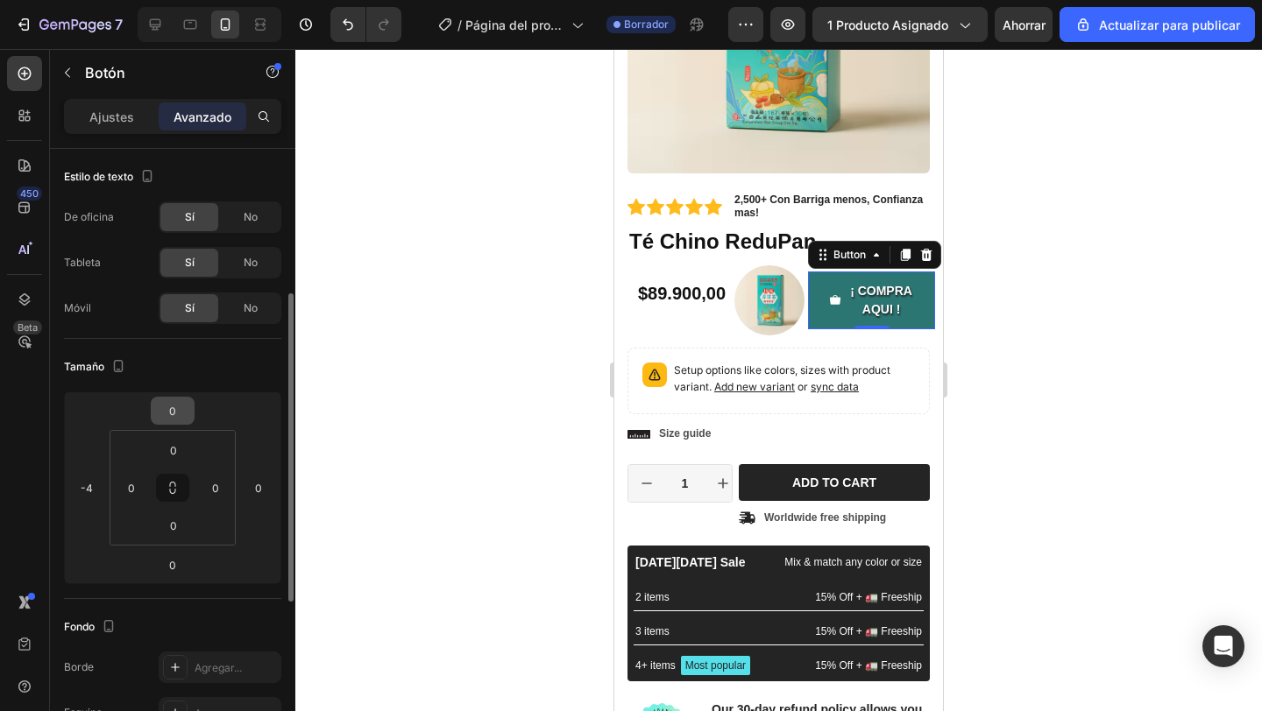
scroll to position [98, 0]
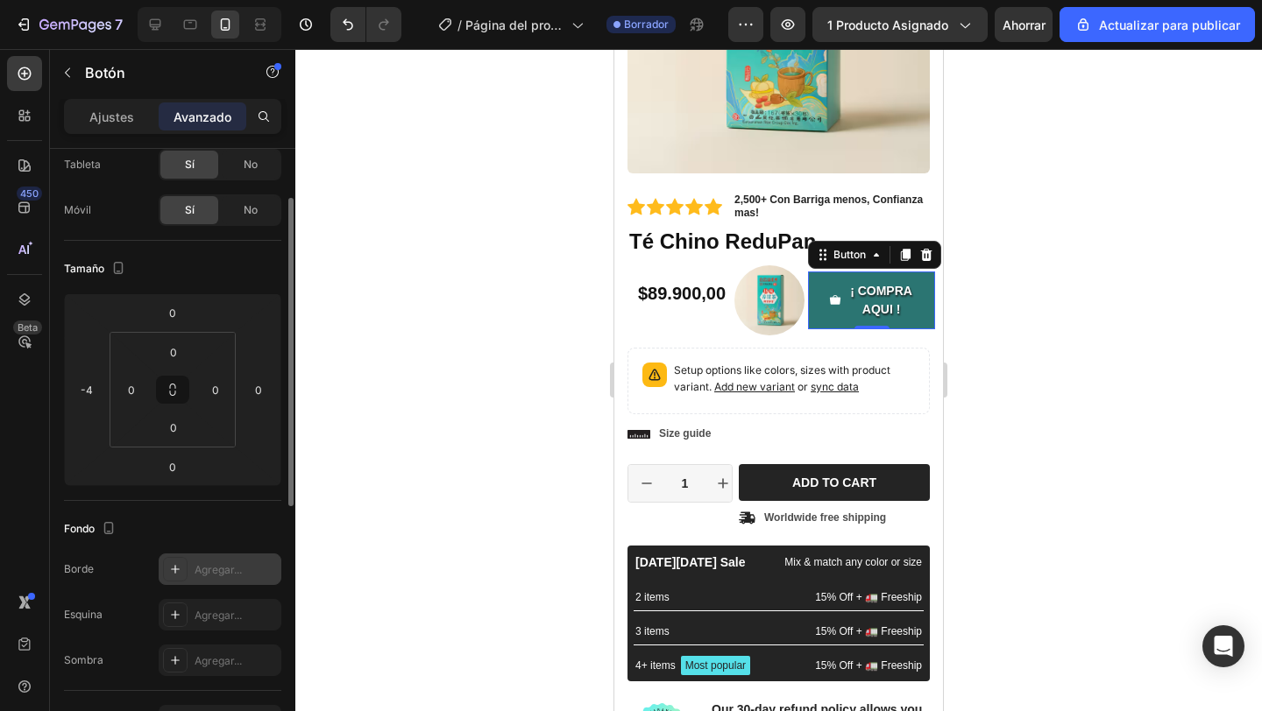
click at [190, 575] on div "Agregar..." at bounding box center [220, 570] width 123 height 32
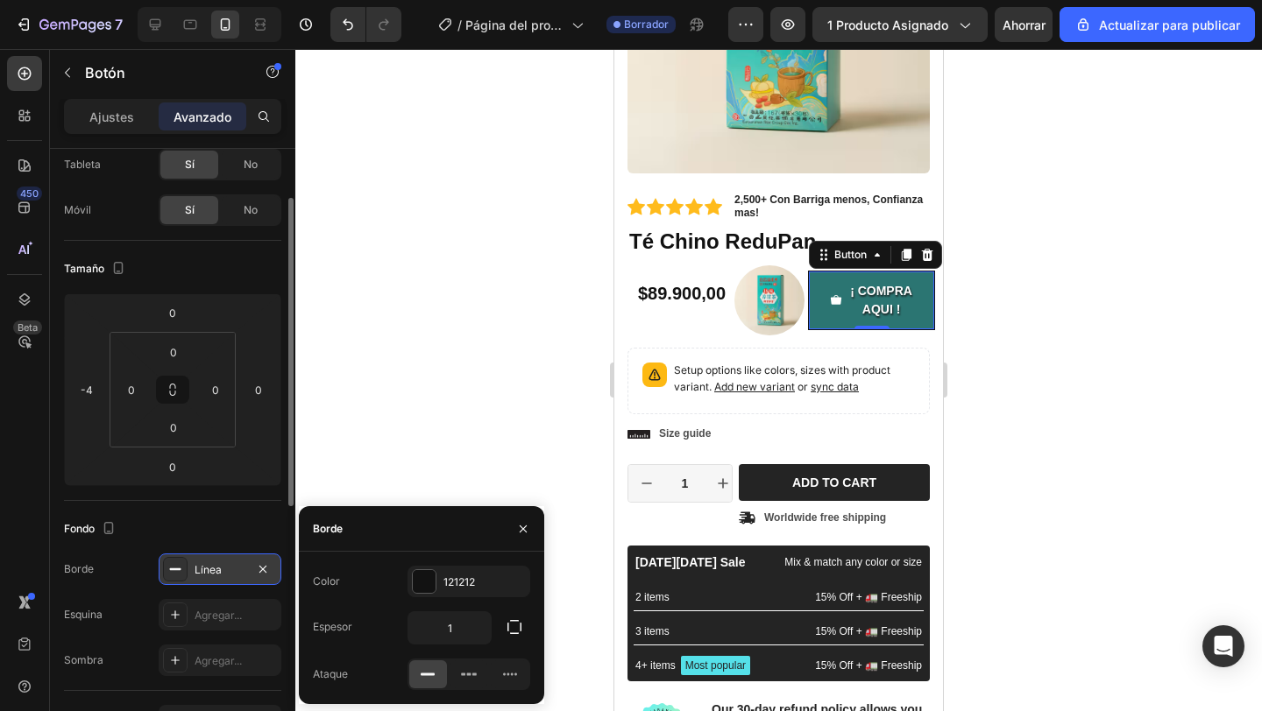
click at [213, 568] on font "Línea" at bounding box center [207, 569] width 27 height 13
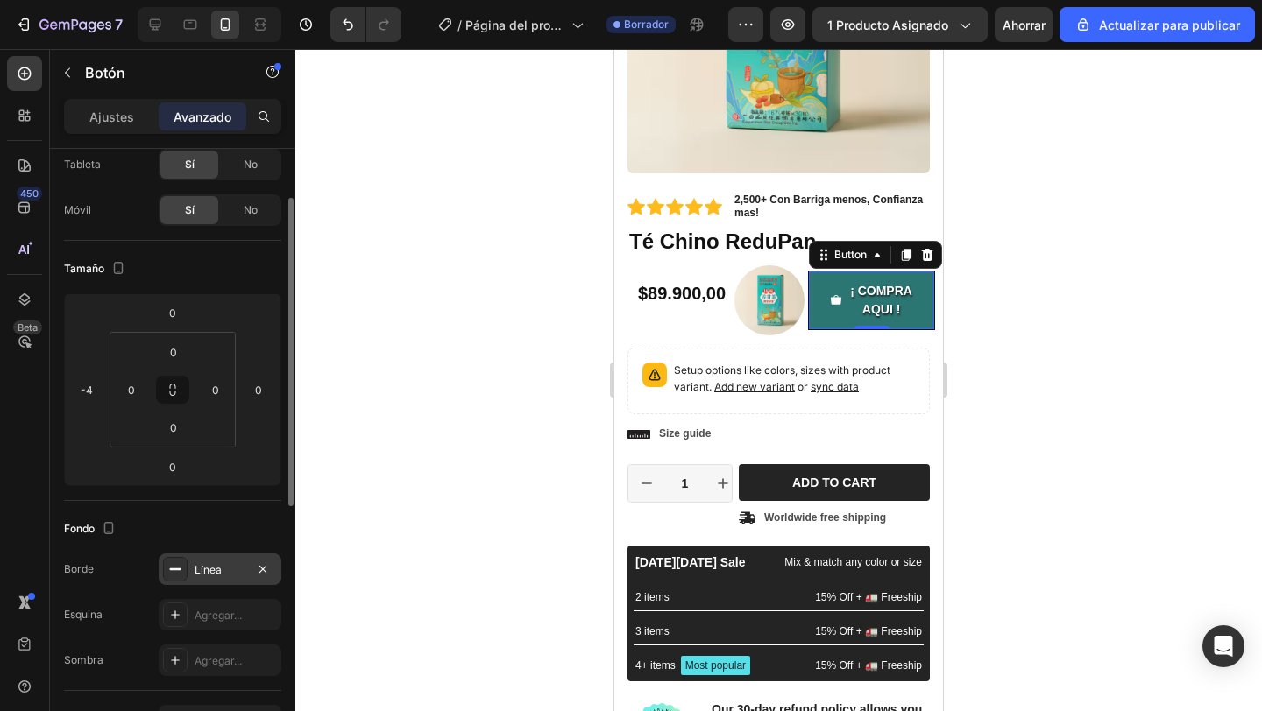
click at [213, 568] on font "Línea" at bounding box center [207, 569] width 27 height 13
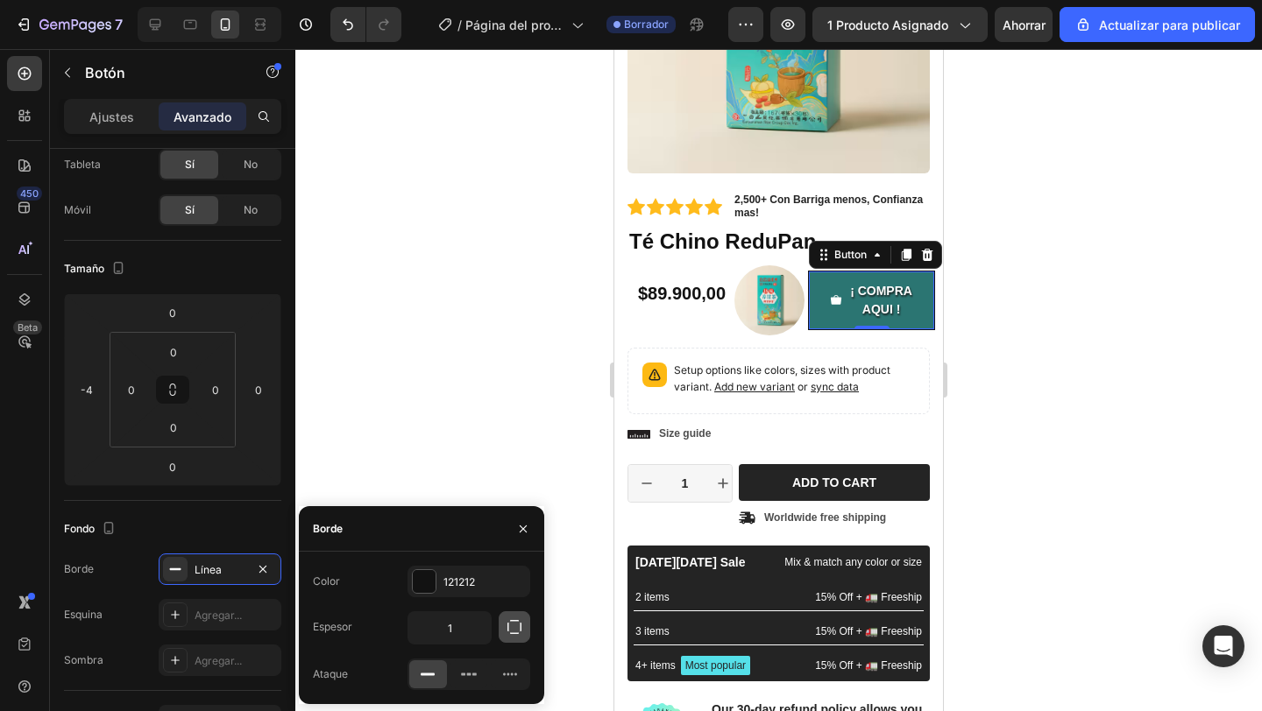
click at [515, 639] on button "button" at bounding box center [514, 628] width 32 height 32
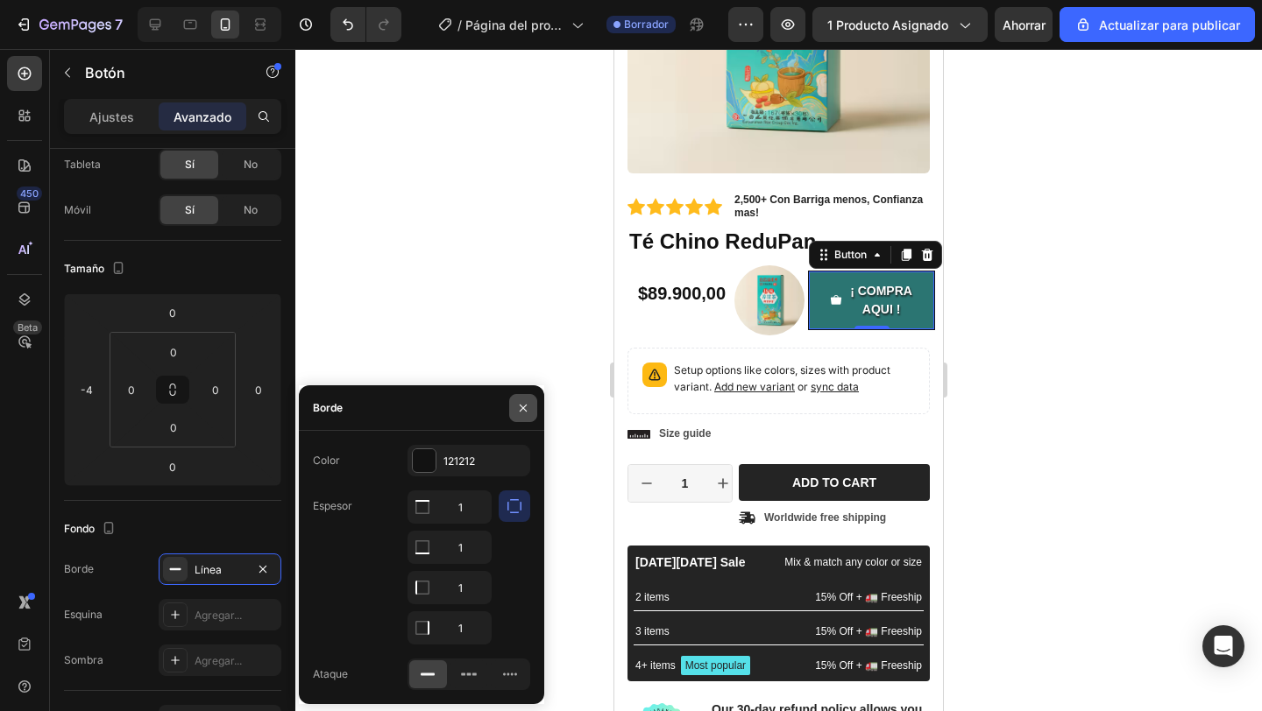
click at [524, 417] on button "button" at bounding box center [523, 408] width 28 height 28
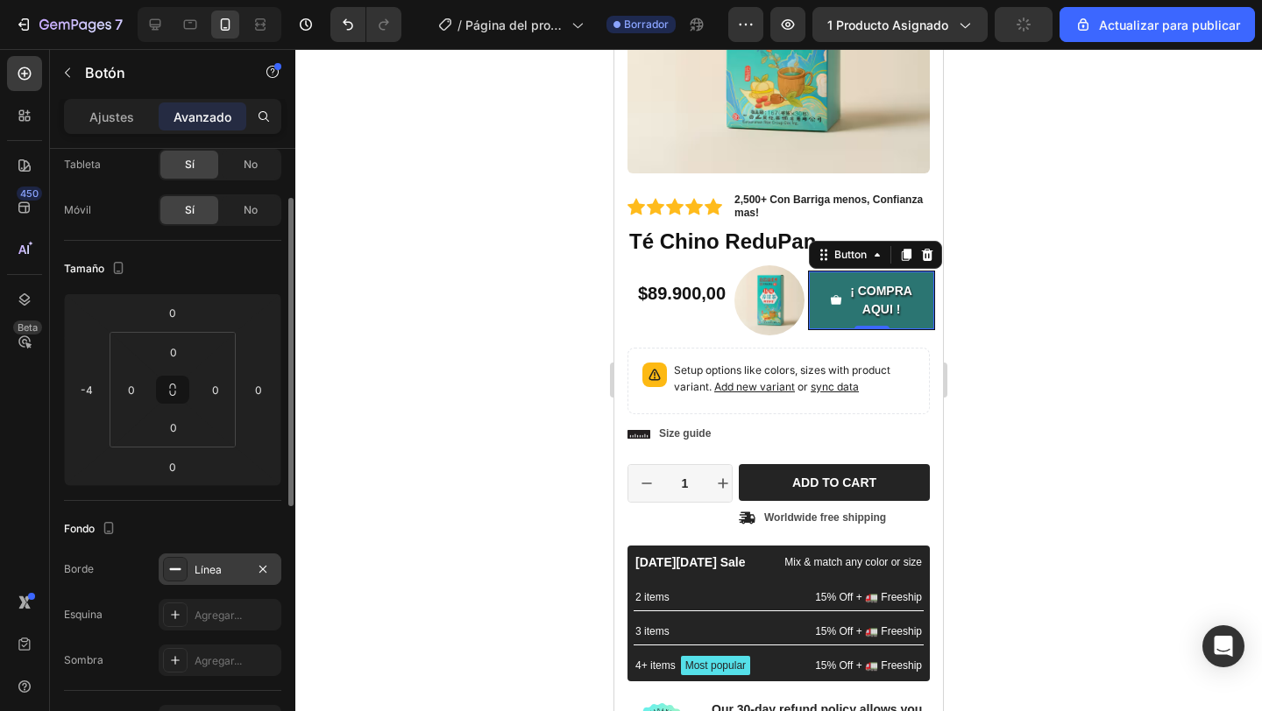
click at [180, 570] on icon at bounding box center [175, 569] width 14 height 14
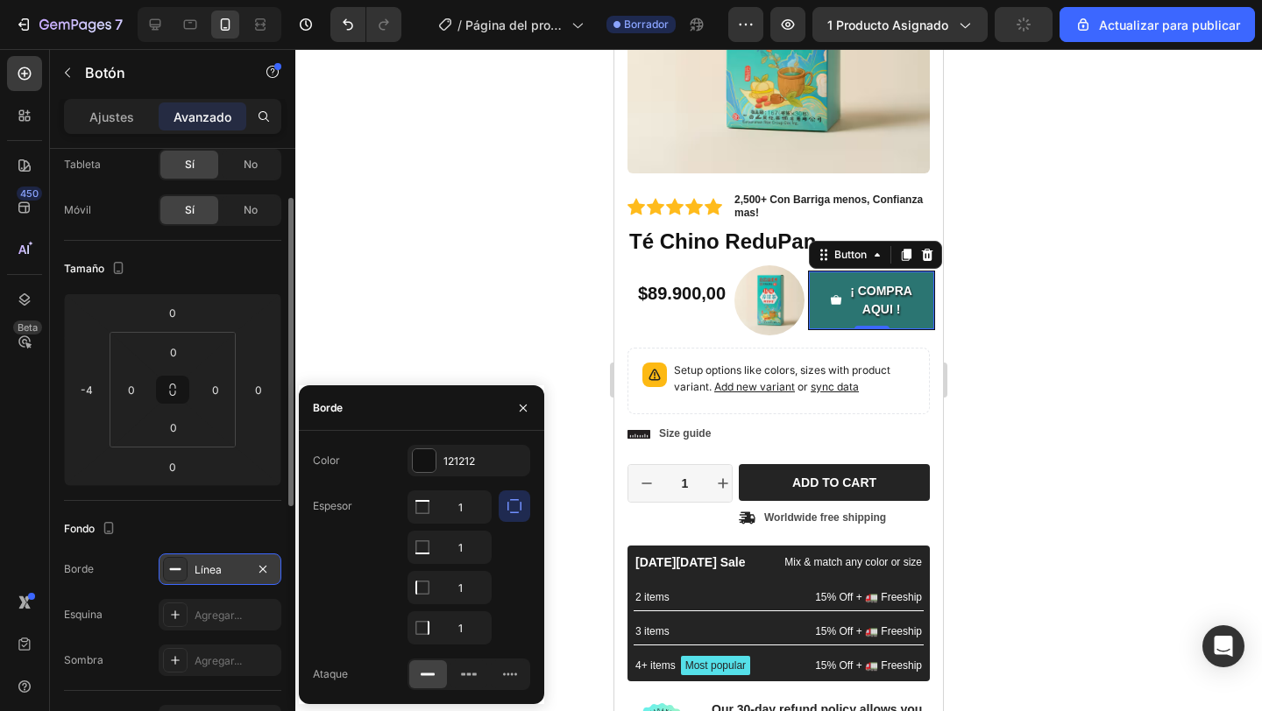
click at [276, 581] on div "Línea" at bounding box center [220, 570] width 123 height 32
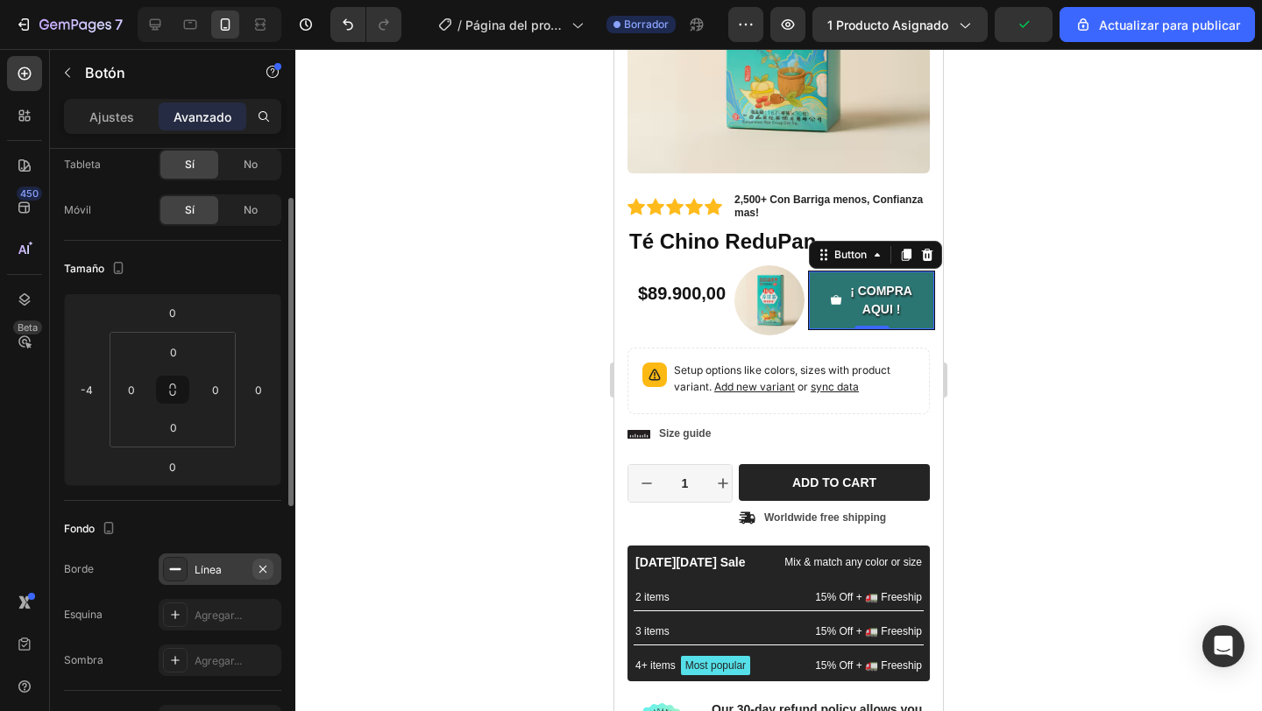
click at [264, 573] on icon "button" at bounding box center [263, 569] width 14 height 14
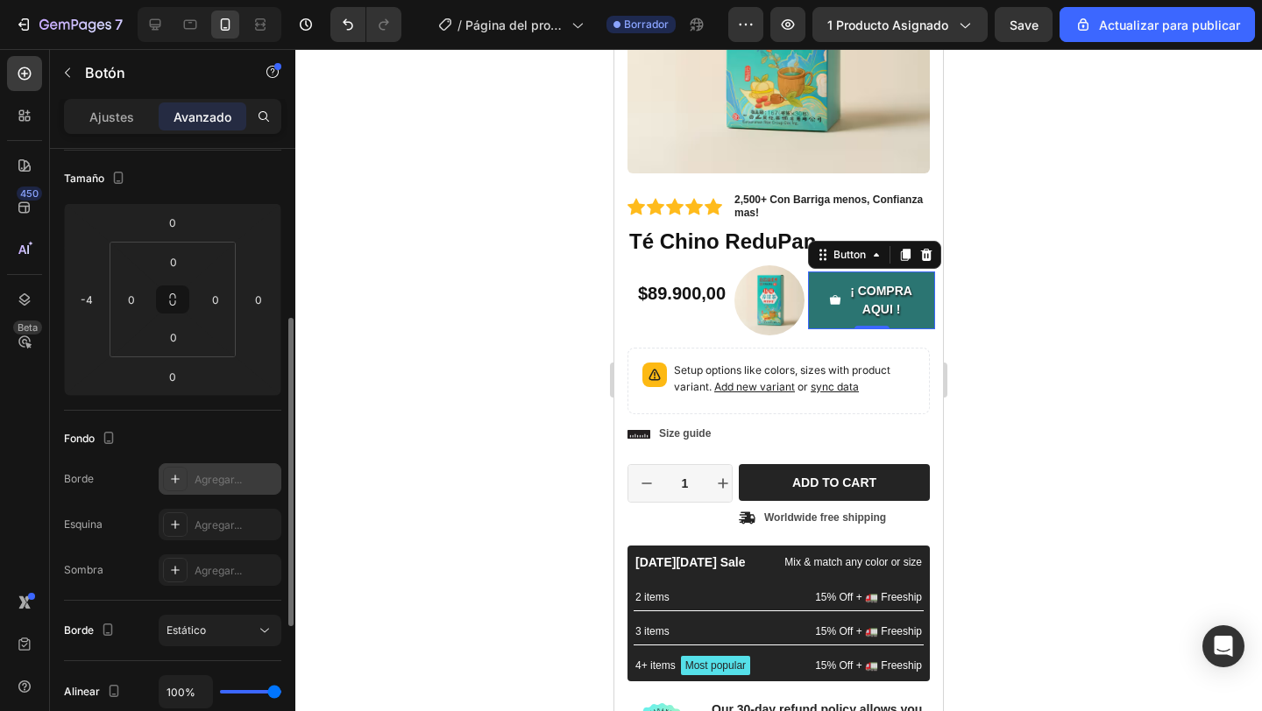
scroll to position [240, 0]
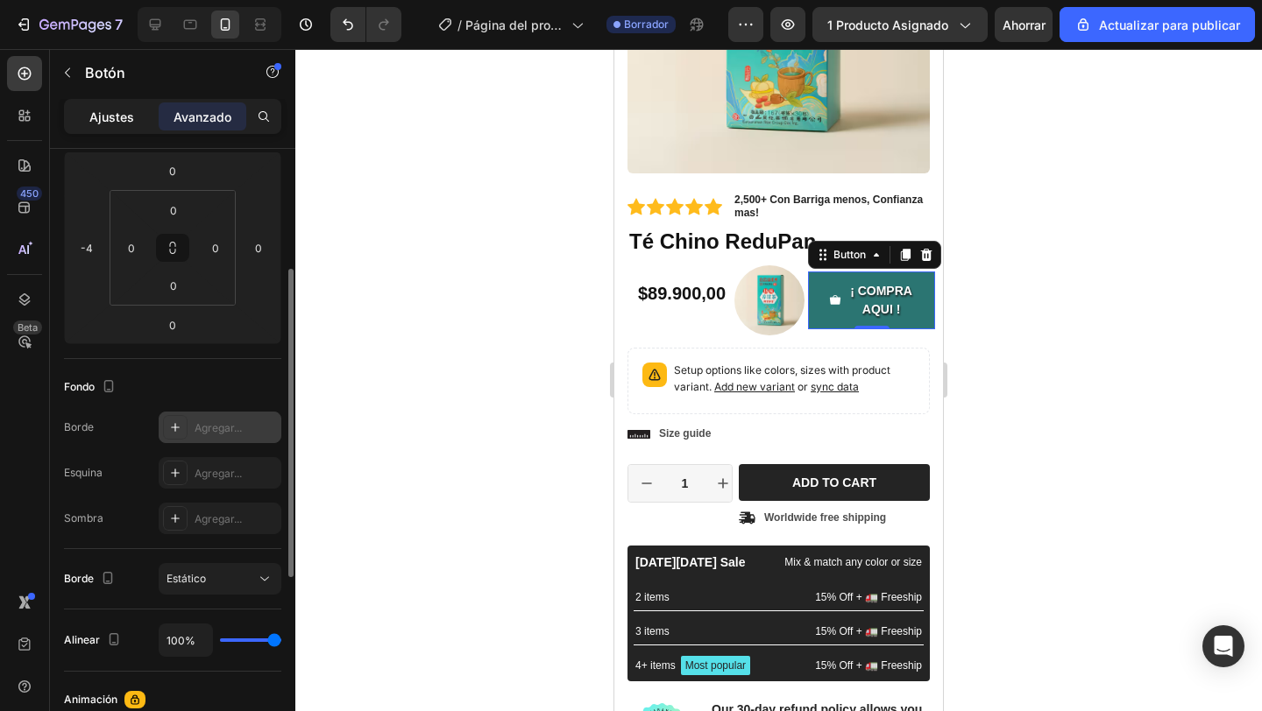
click at [126, 127] on div "Ajustes" at bounding box center [111, 117] width 88 height 28
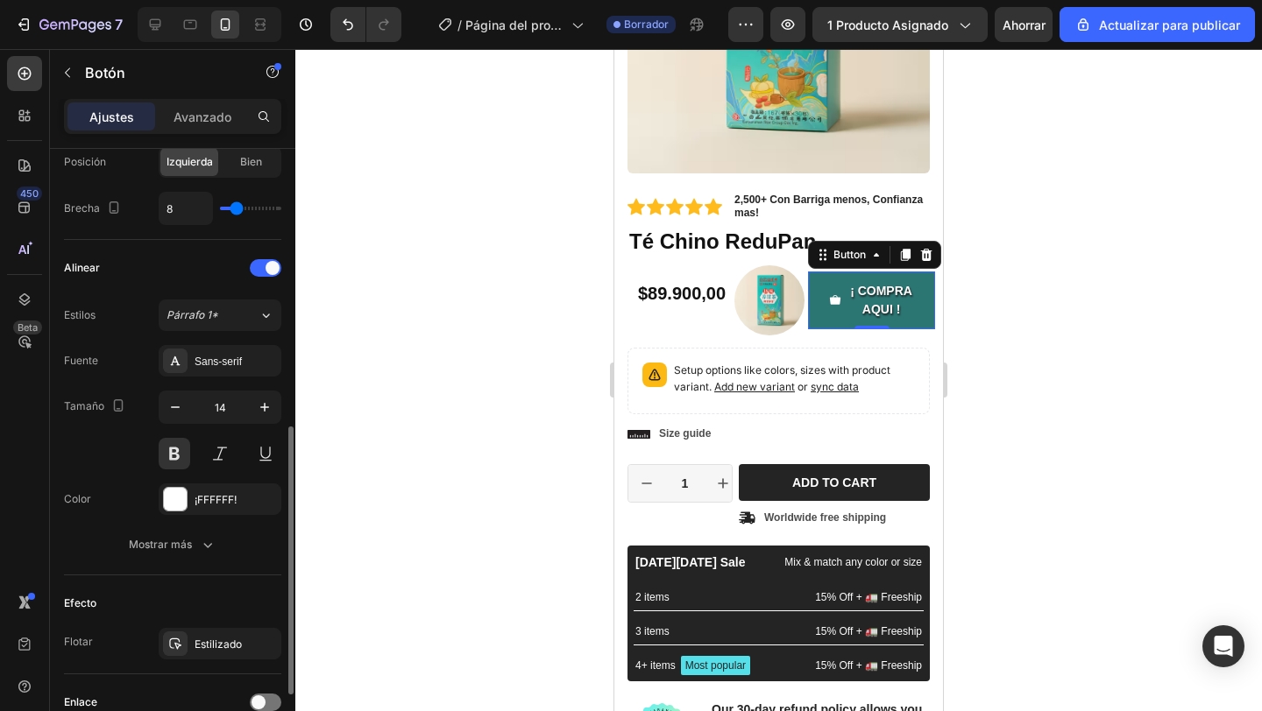
scroll to position [678, 0]
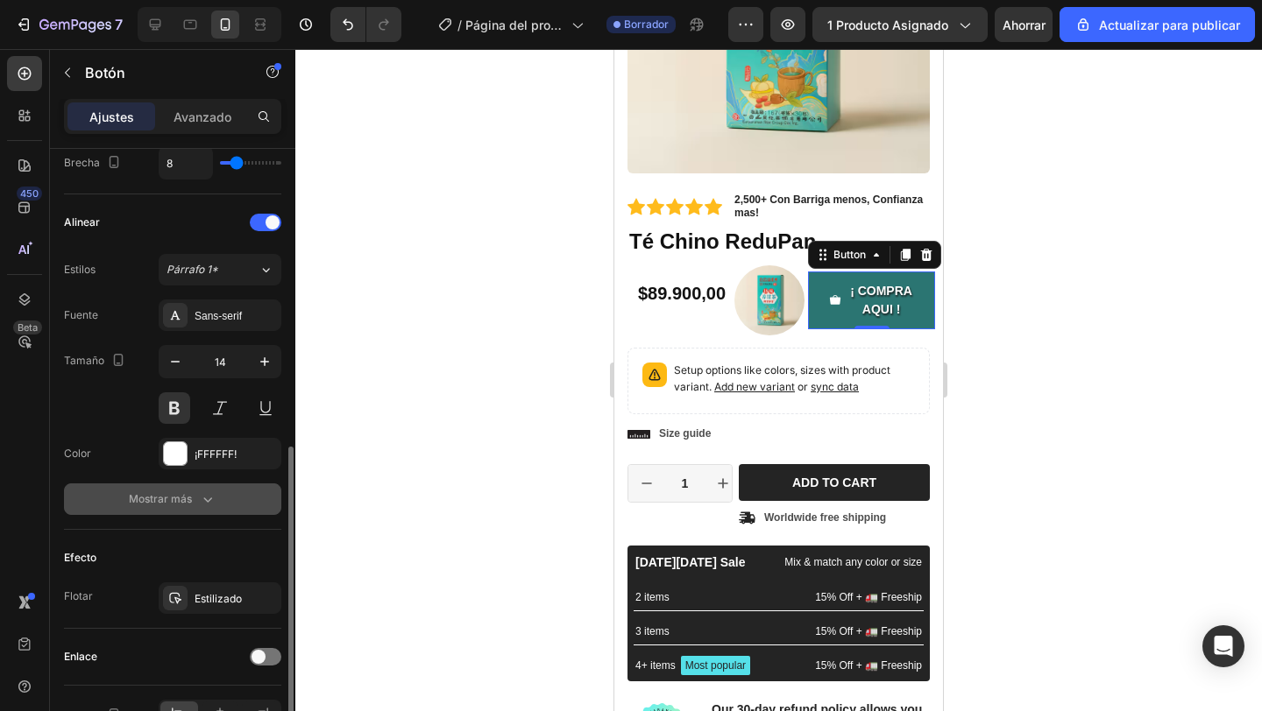
click at [180, 505] on font "Mostrar más" at bounding box center [160, 499] width 63 height 16
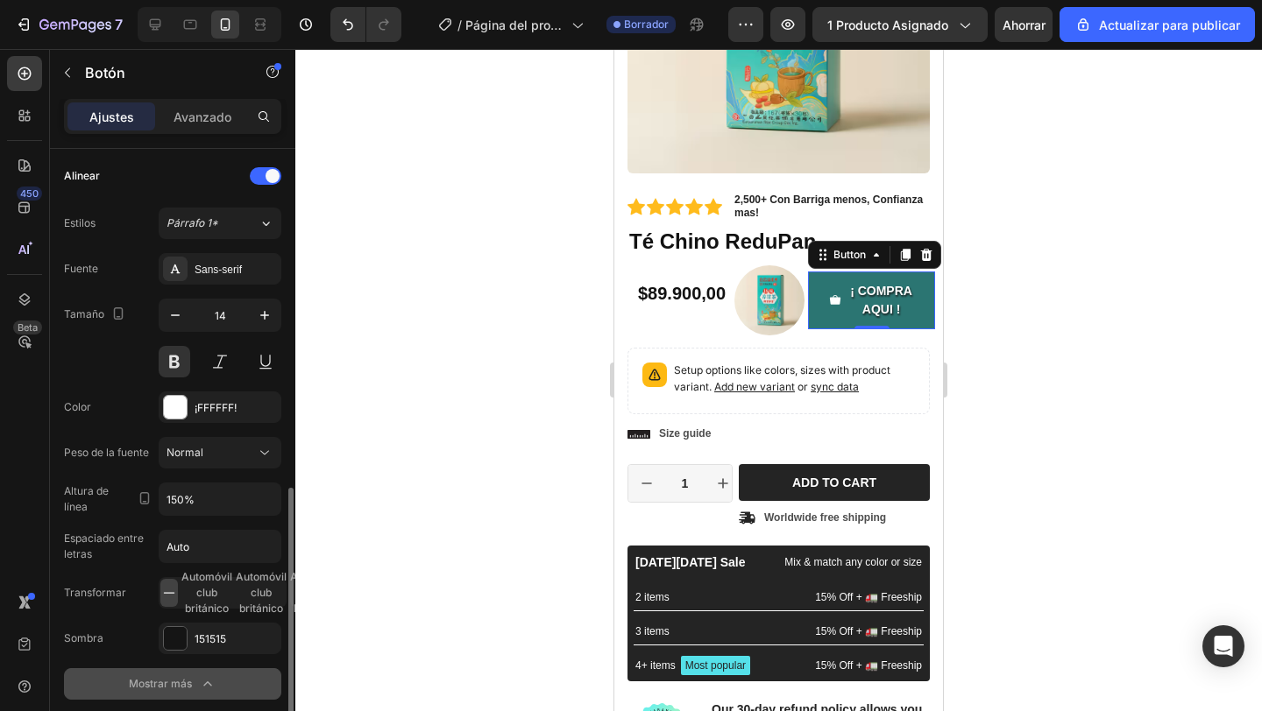
scroll to position [773, 0]
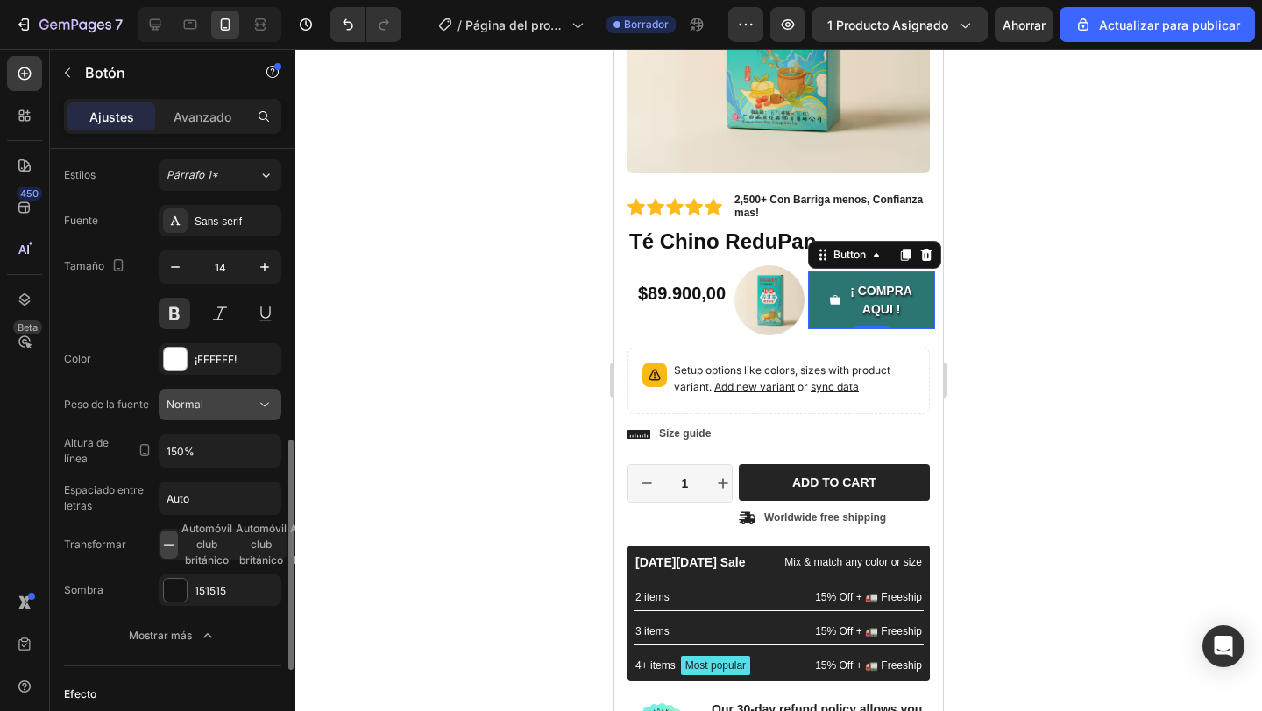
click at [221, 394] on button "Normal" at bounding box center [220, 405] width 123 height 32
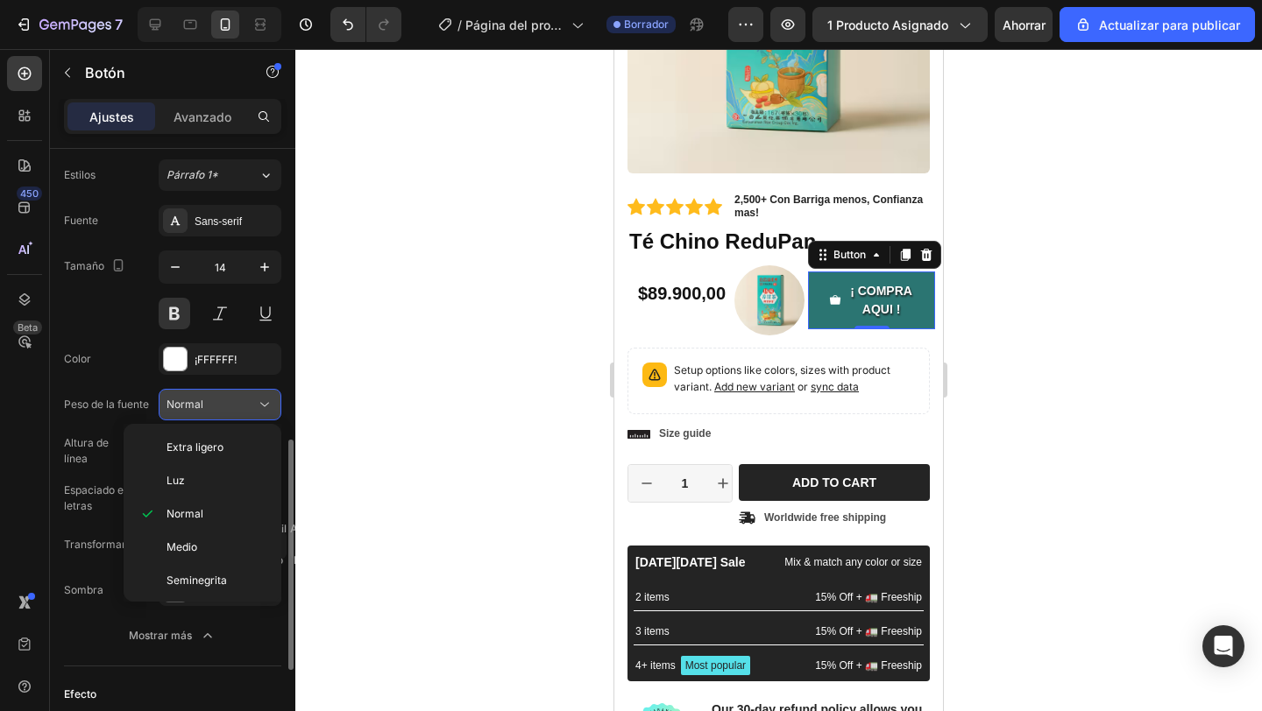
click at [221, 394] on button "Normal" at bounding box center [220, 405] width 123 height 32
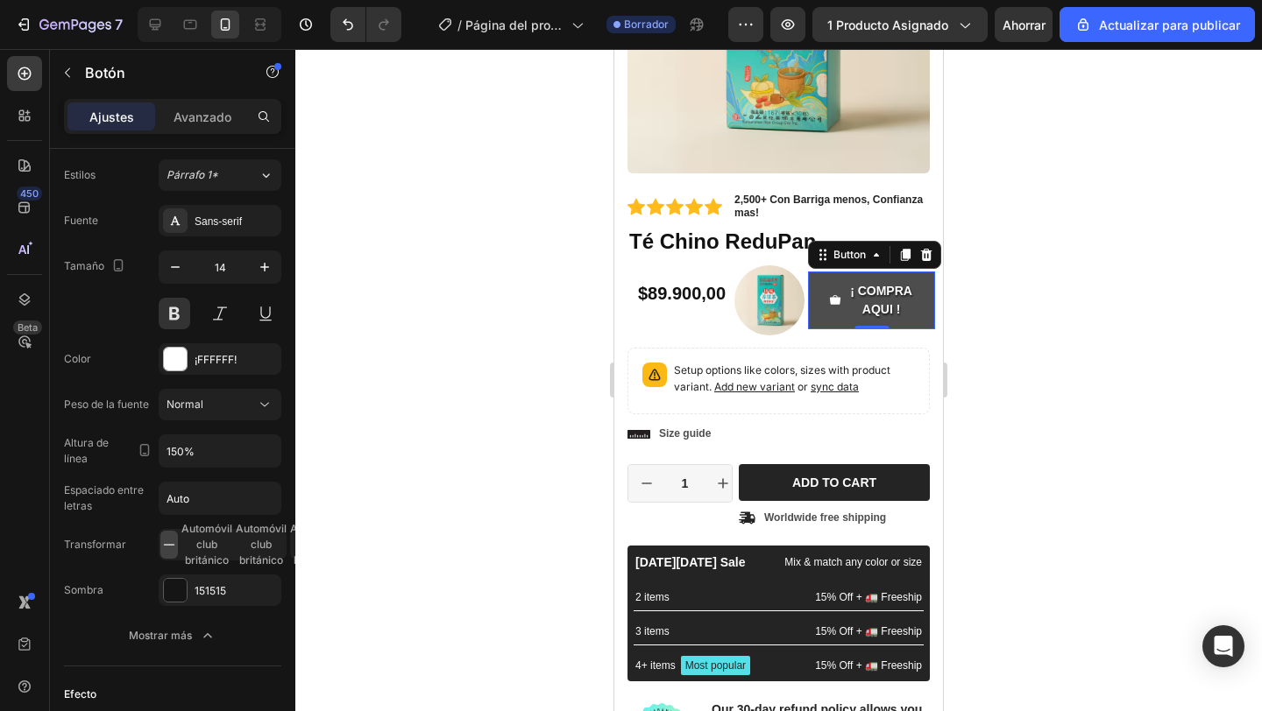
click at [816, 304] on button "¡ COMPRA AQUI !" at bounding box center [871, 301] width 127 height 58
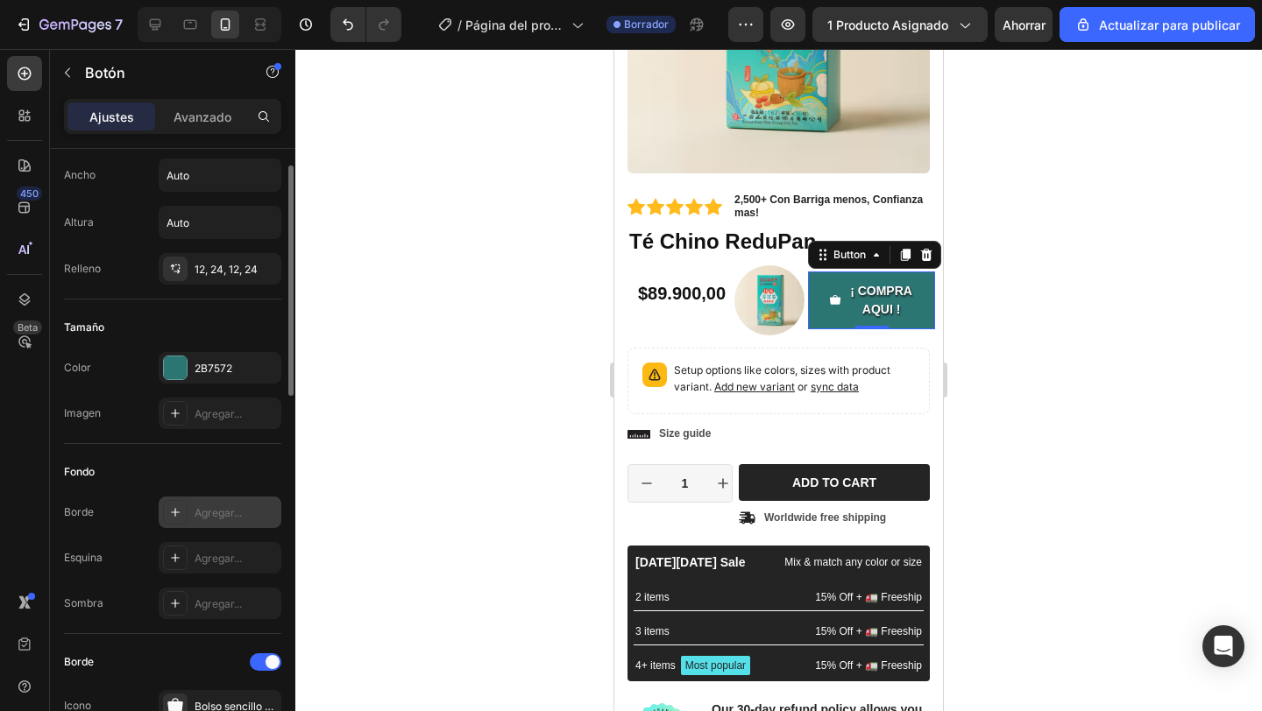
scroll to position [45, 0]
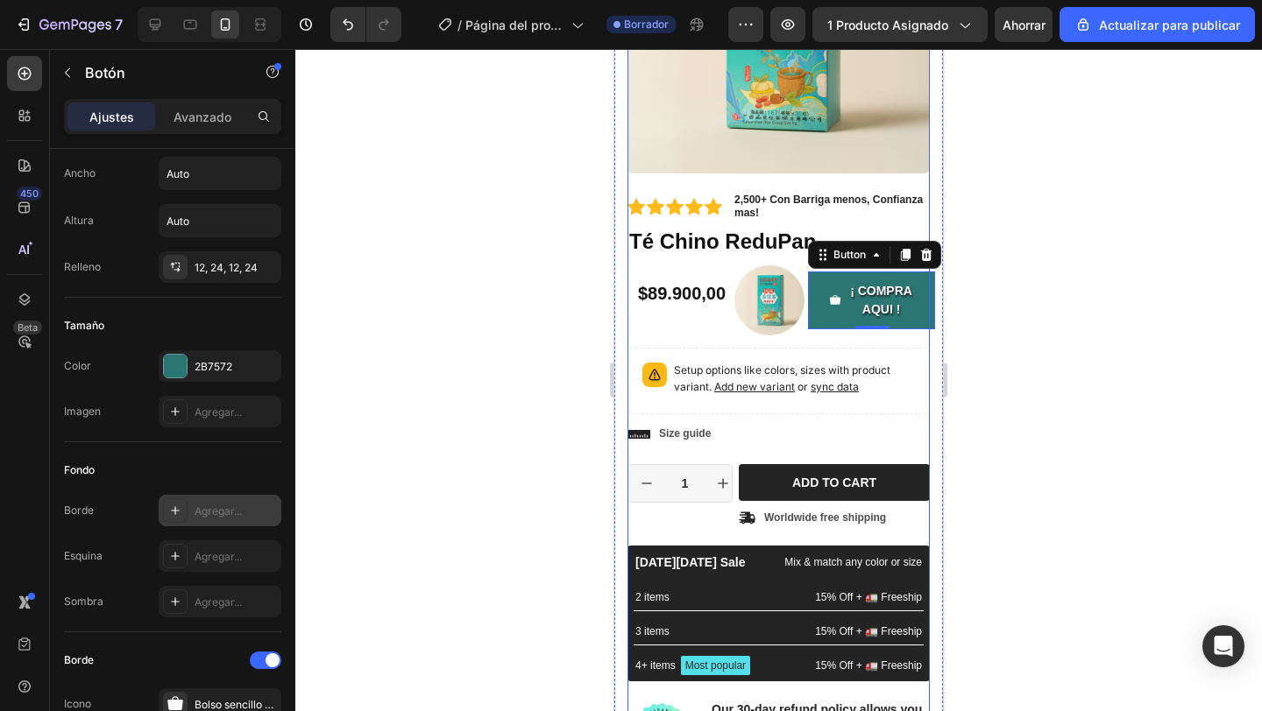
click at [1176, 393] on div at bounding box center [778, 380] width 966 height 662
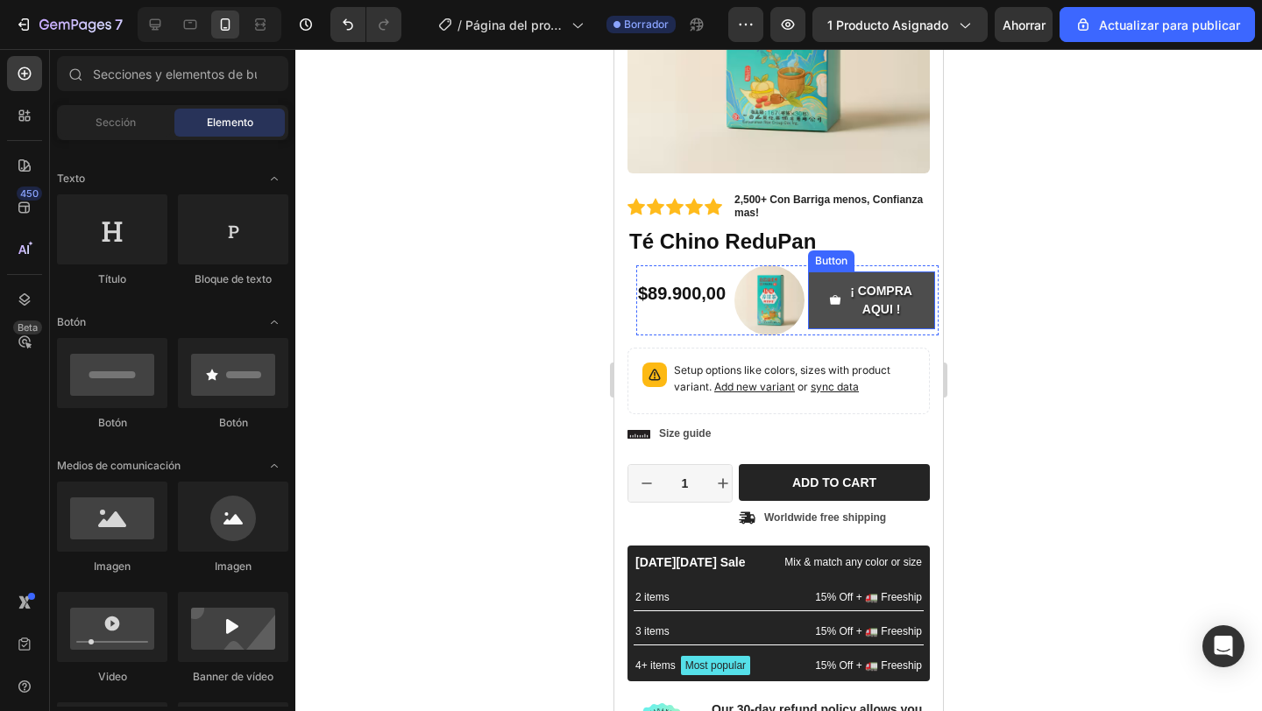
click at [858, 325] on button "¡ COMPRA AQUI !" at bounding box center [871, 301] width 127 height 58
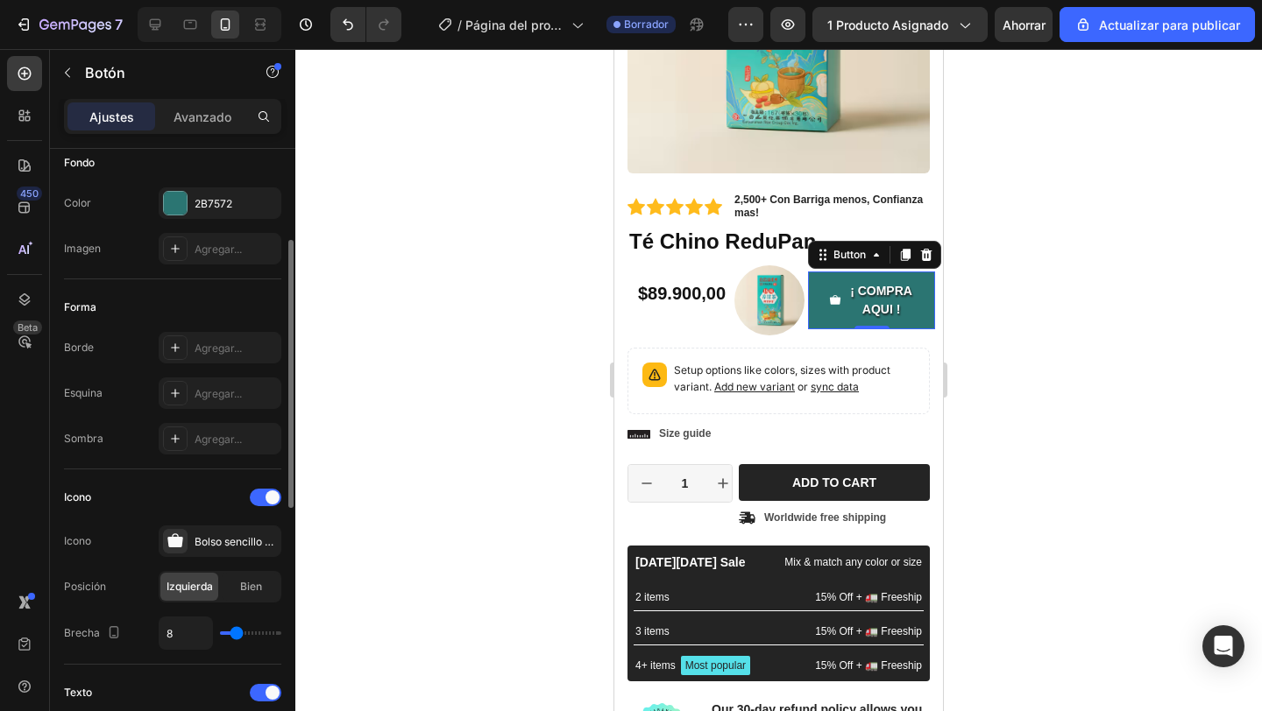
scroll to position [209, 0]
click at [258, 356] on div "Agregar..." at bounding box center [220, 346] width 123 height 32
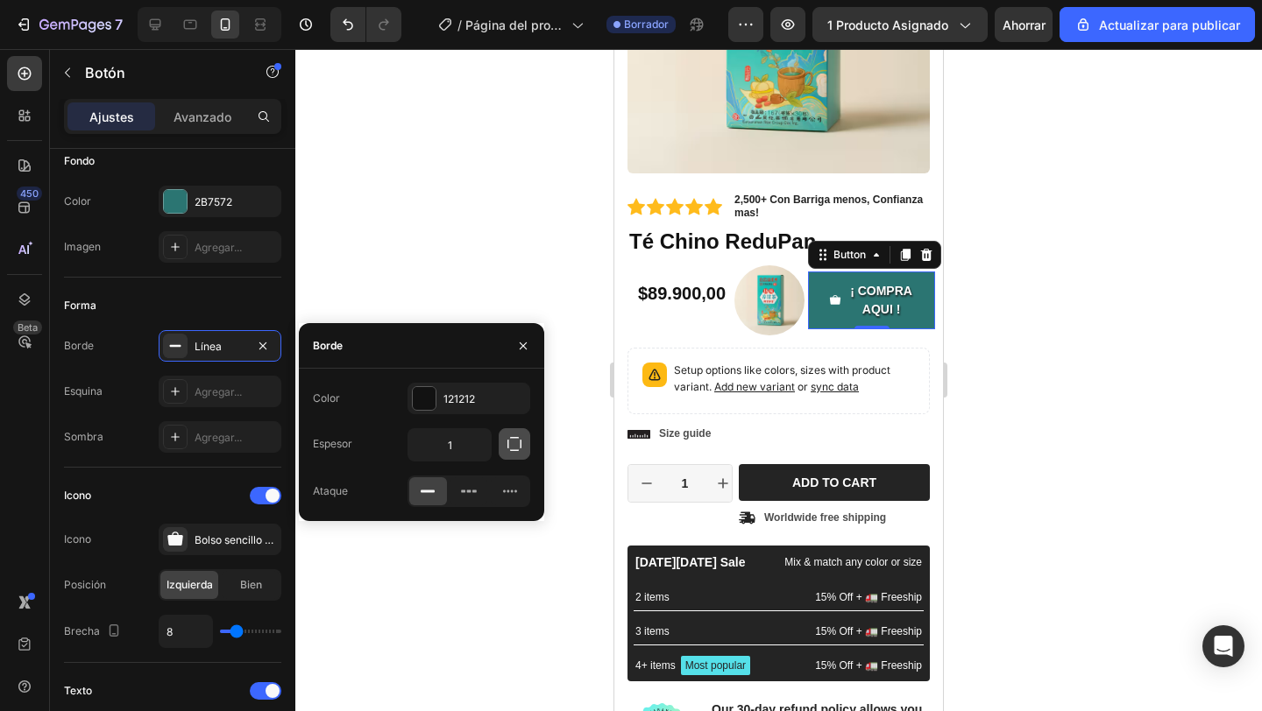
click at [511, 453] on button "button" at bounding box center [514, 444] width 32 height 32
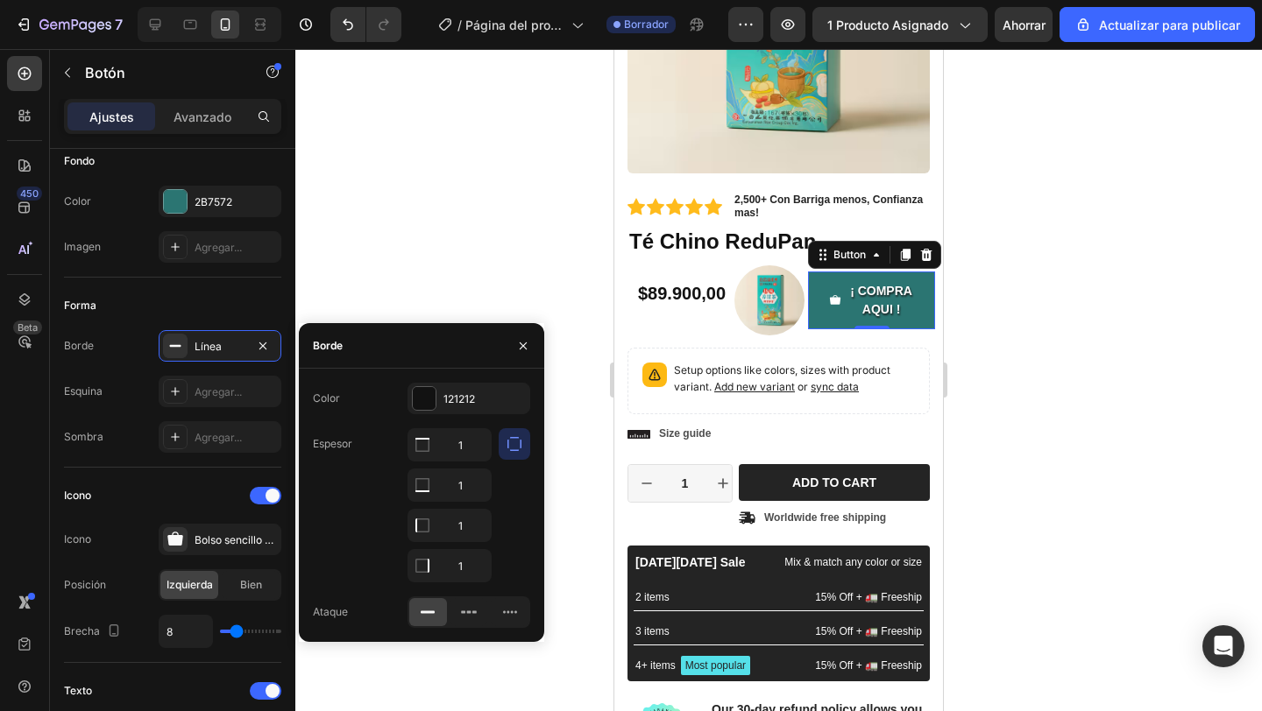
click at [511, 453] on button "button" at bounding box center [514, 444] width 32 height 32
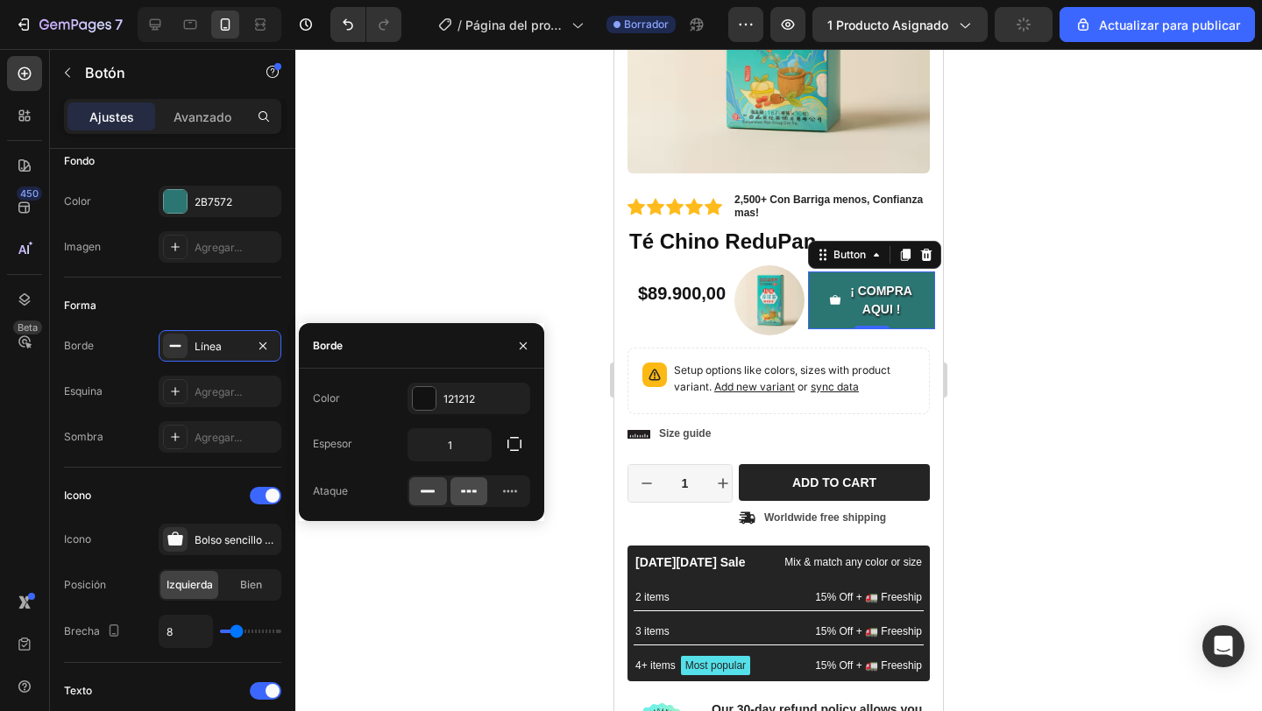
click at [453, 482] on div at bounding box center [469, 491] width 38 height 28
click at [501, 493] on icon at bounding box center [510, 492] width 18 height 18
click at [444, 493] on div at bounding box center [428, 491] width 38 height 28
click at [200, 372] on div "Borde Línea Esquina Agregar... Sombra Agregar..." at bounding box center [172, 391] width 217 height 123
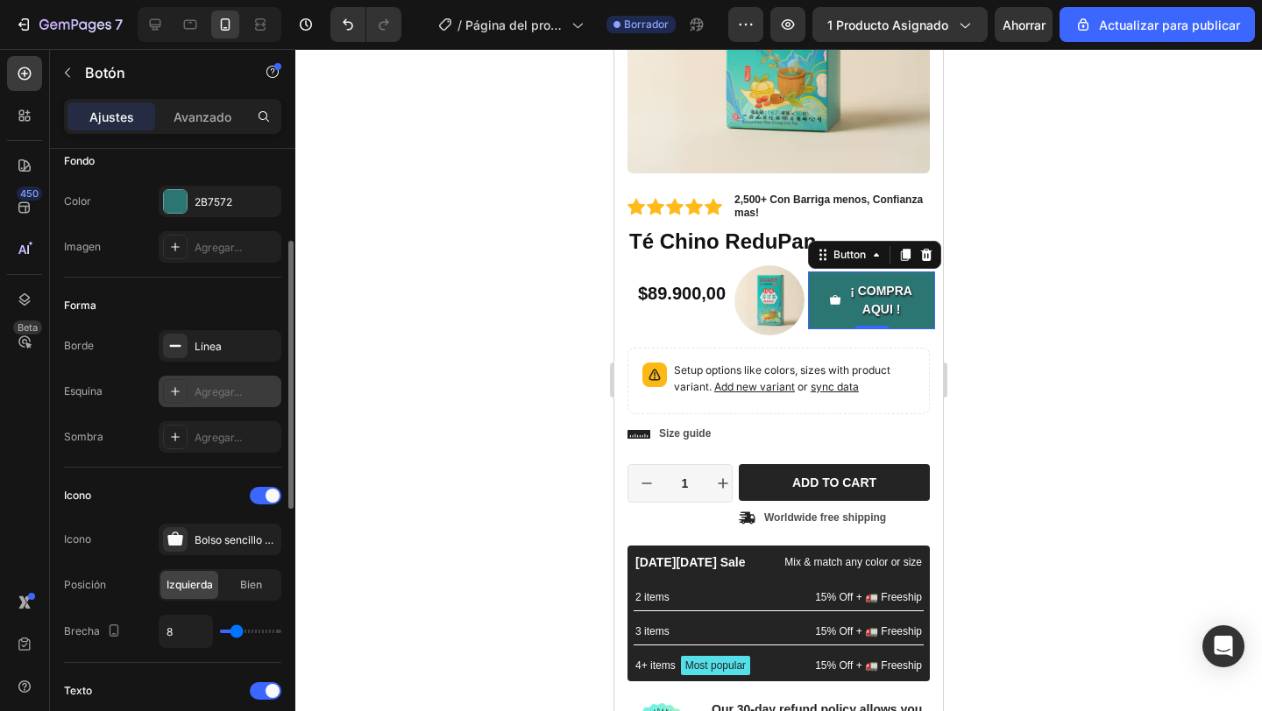
click at [213, 389] on font "Agregar..." at bounding box center [217, 391] width 47 height 13
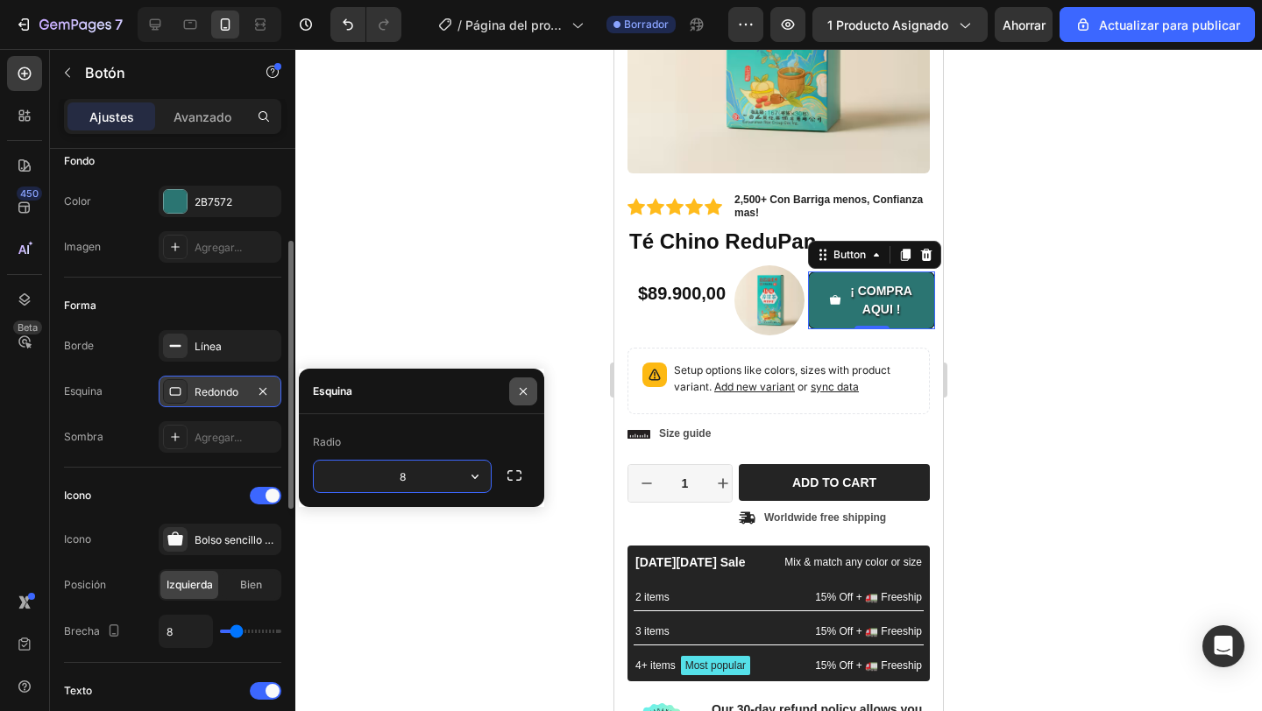
click at [520, 404] on button "button" at bounding box center [523, 392] width 28 height 28
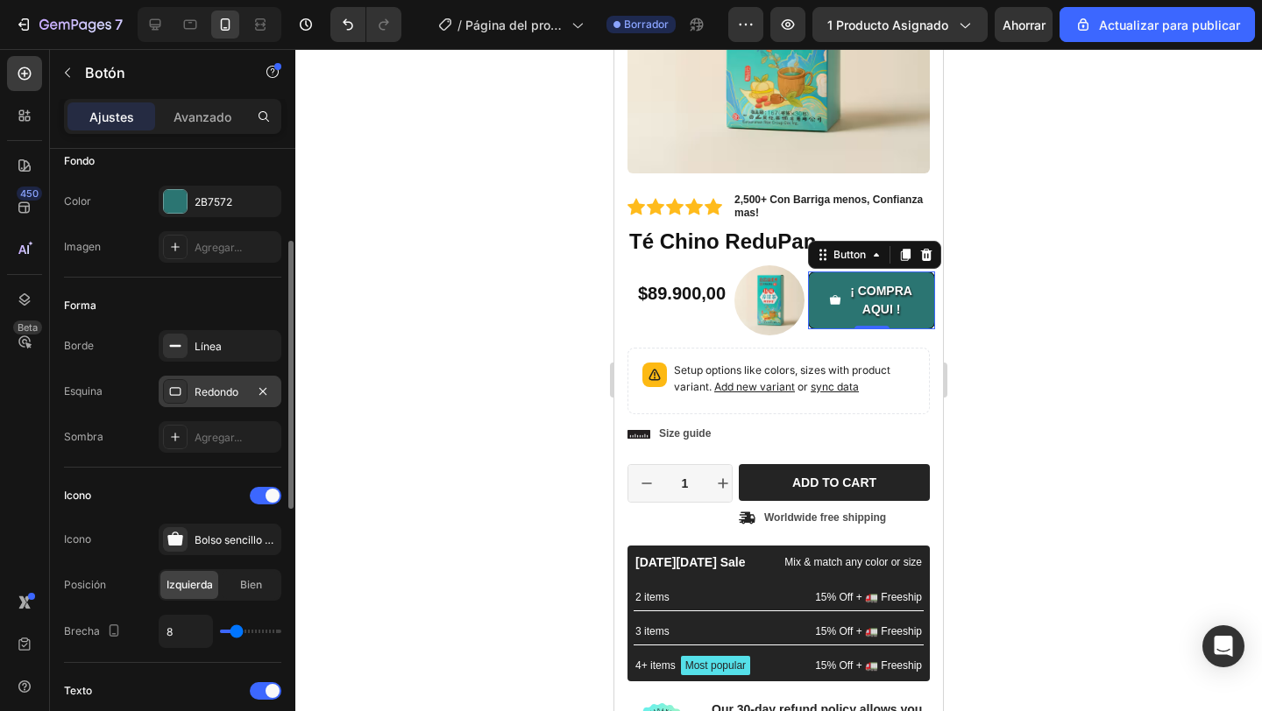
click at [186, 305] on div "Forma" at bounding box center [172, 306] width 217 height 28
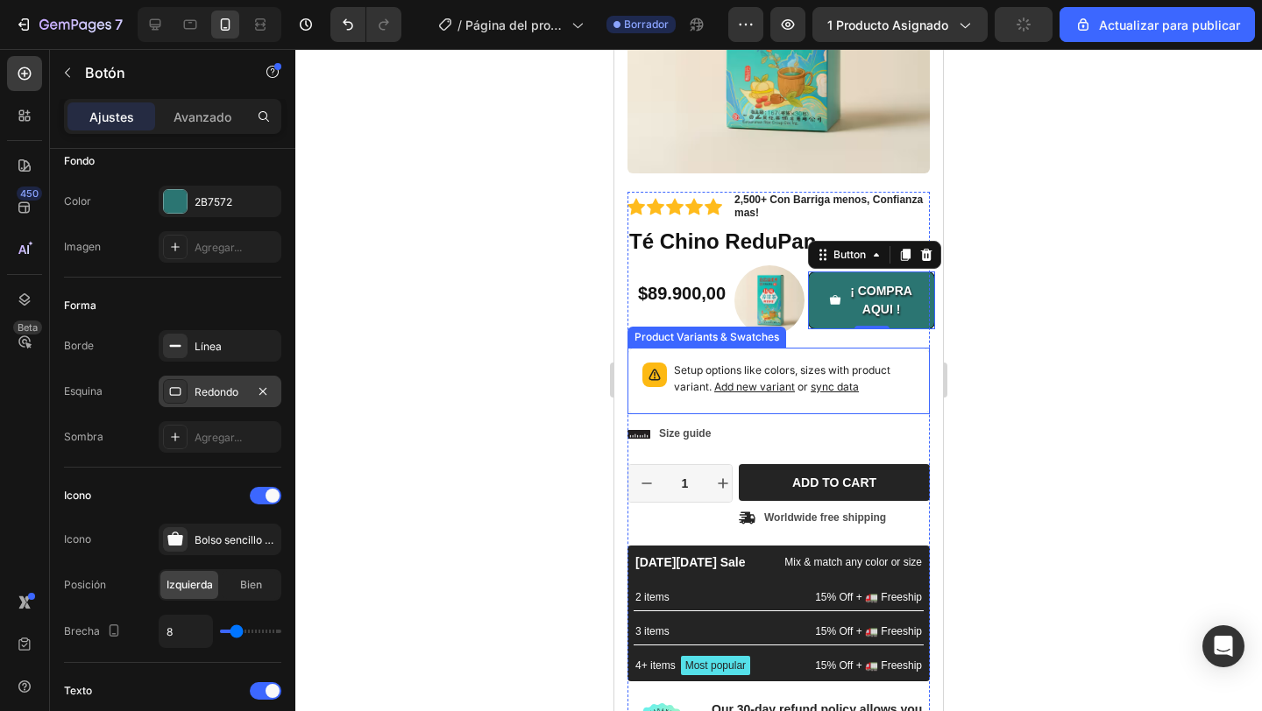
click at [845, 403] on div "Setup options like colors, sizes with product variant. Add new variant or sync …" at bounding box center [778, 381] width 286 height 51
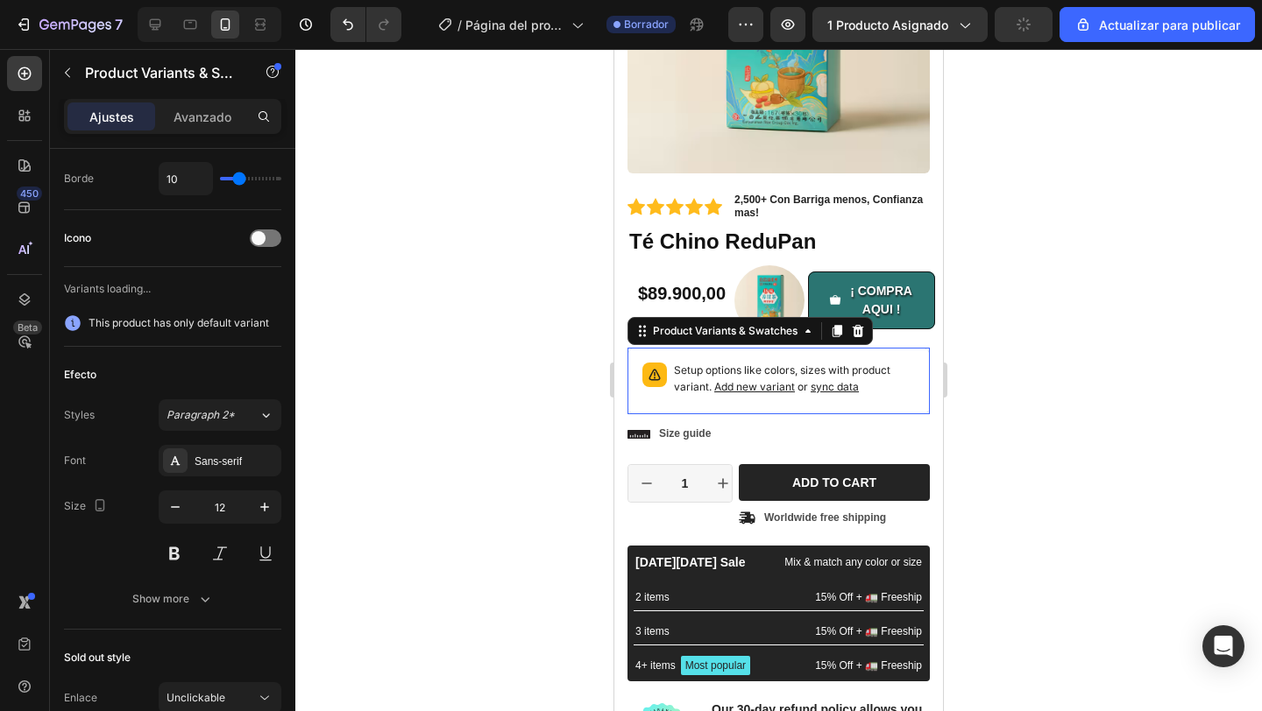
scroll to position [0, 0]
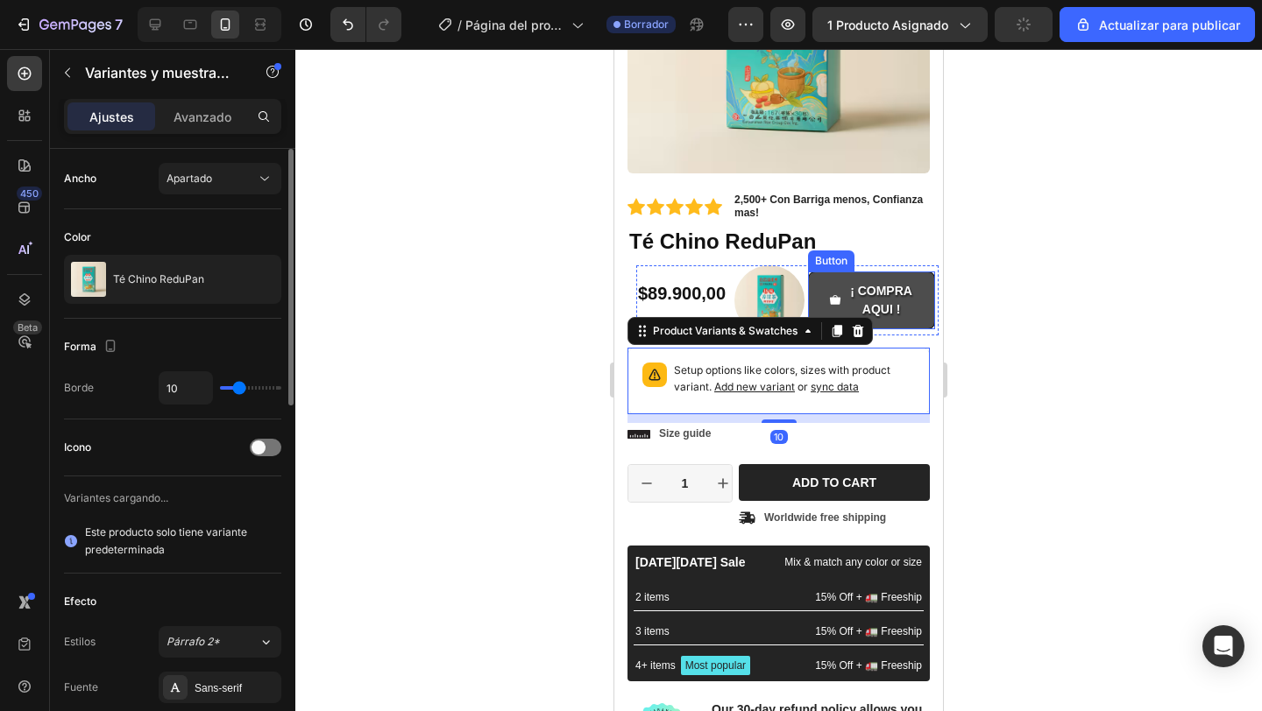
click at [896, 319] on button "¡ COMPRA AQUI !" at bounding box center [871, 301] width 127 height 58
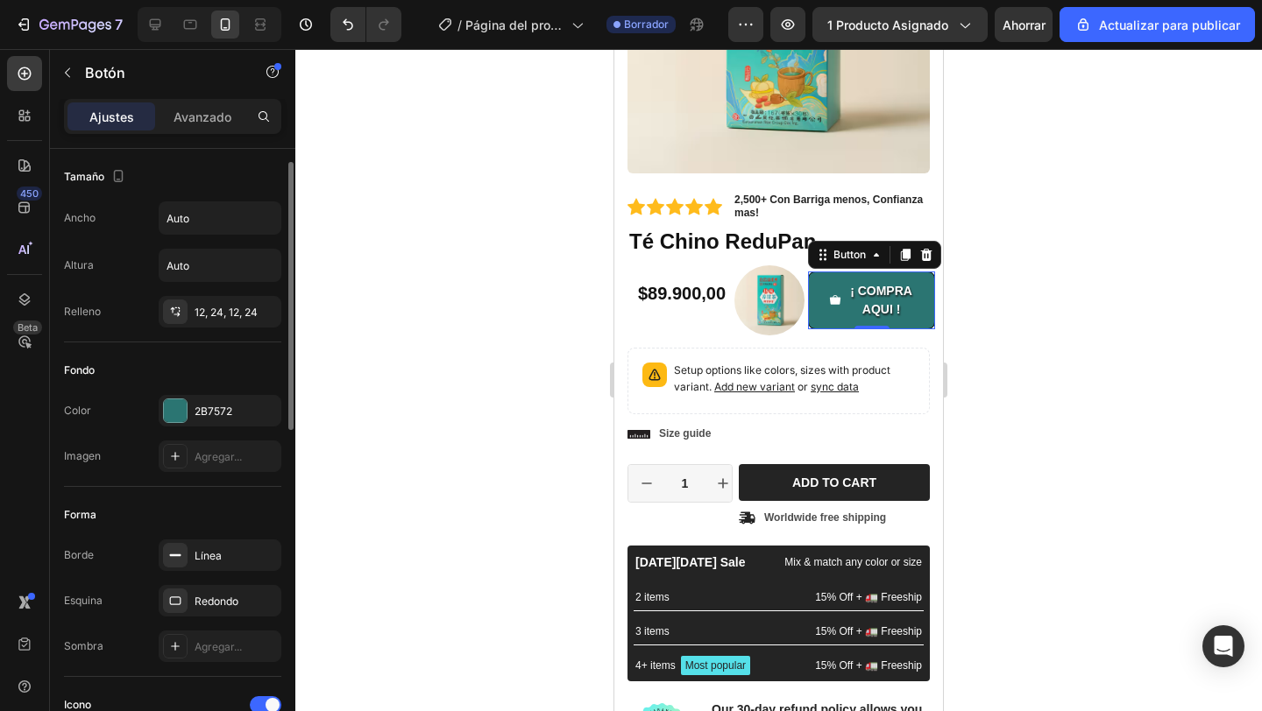
scroll to position [27, 0]
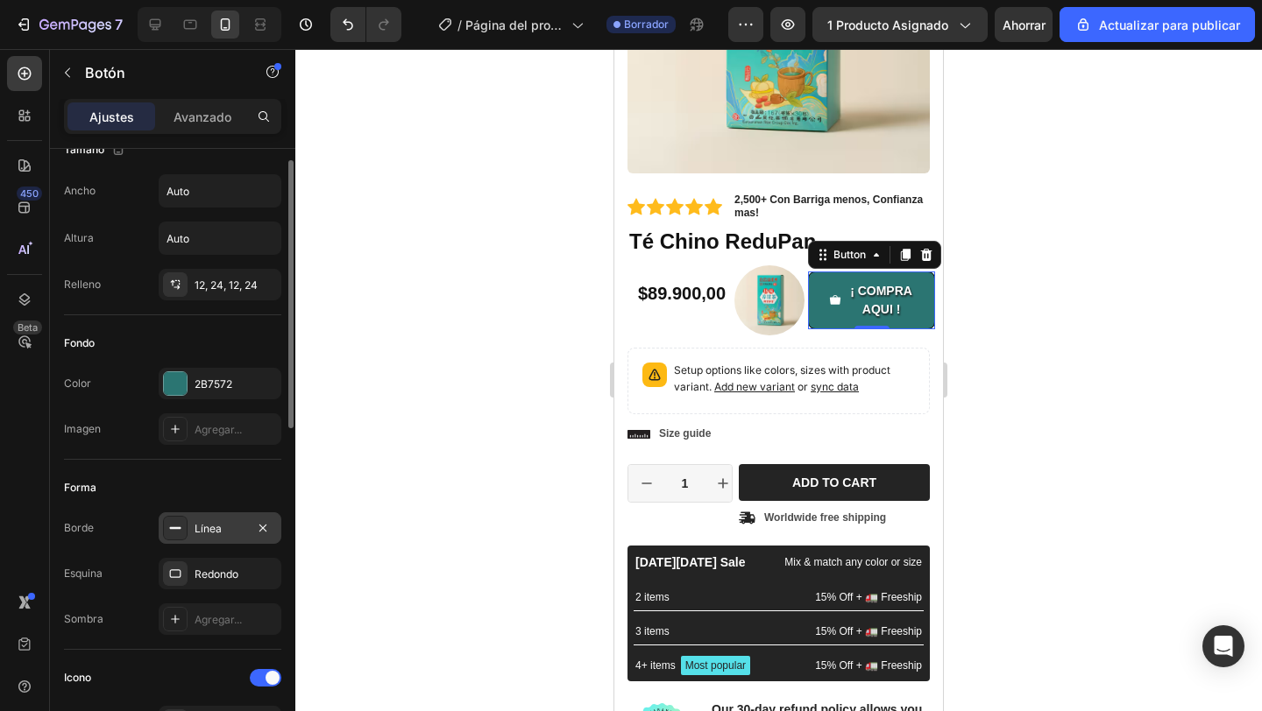
click at [218, 524] on font "Línea" at bounding box center [207, 528] width 27 height 13
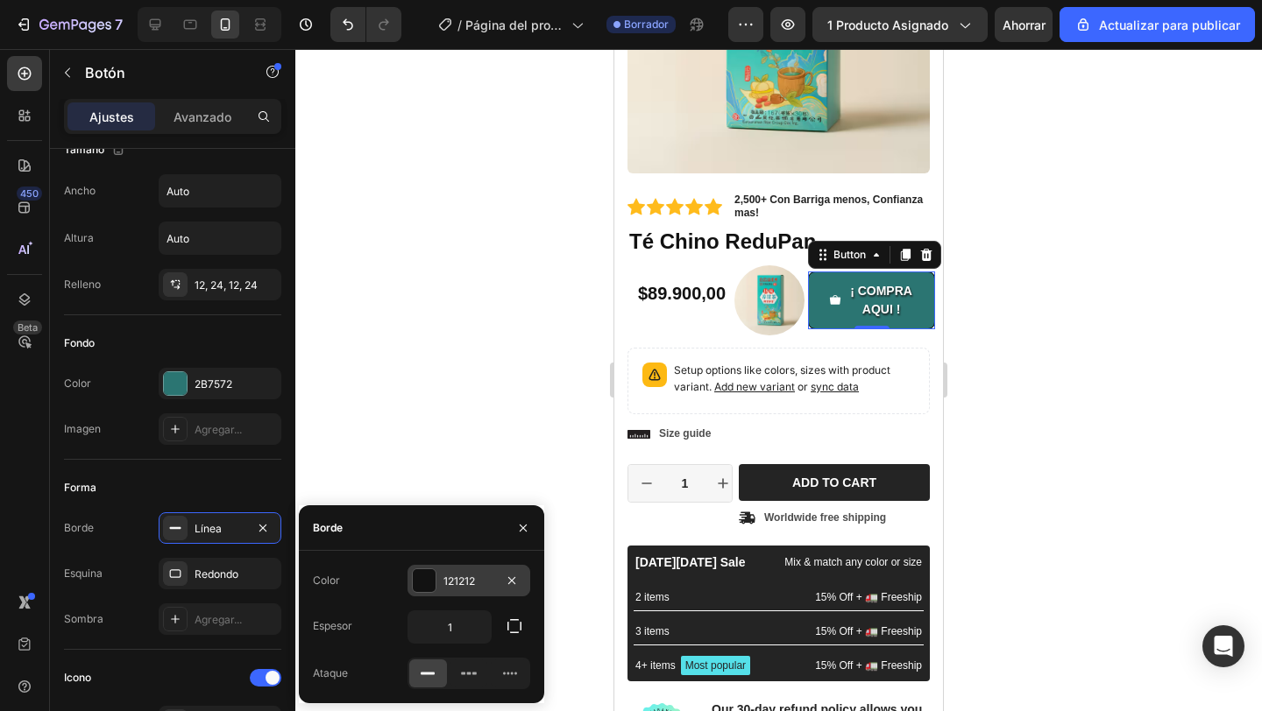
click at [435, 595] on div "121212" at bounding box center [468, 581] width 123 height 32
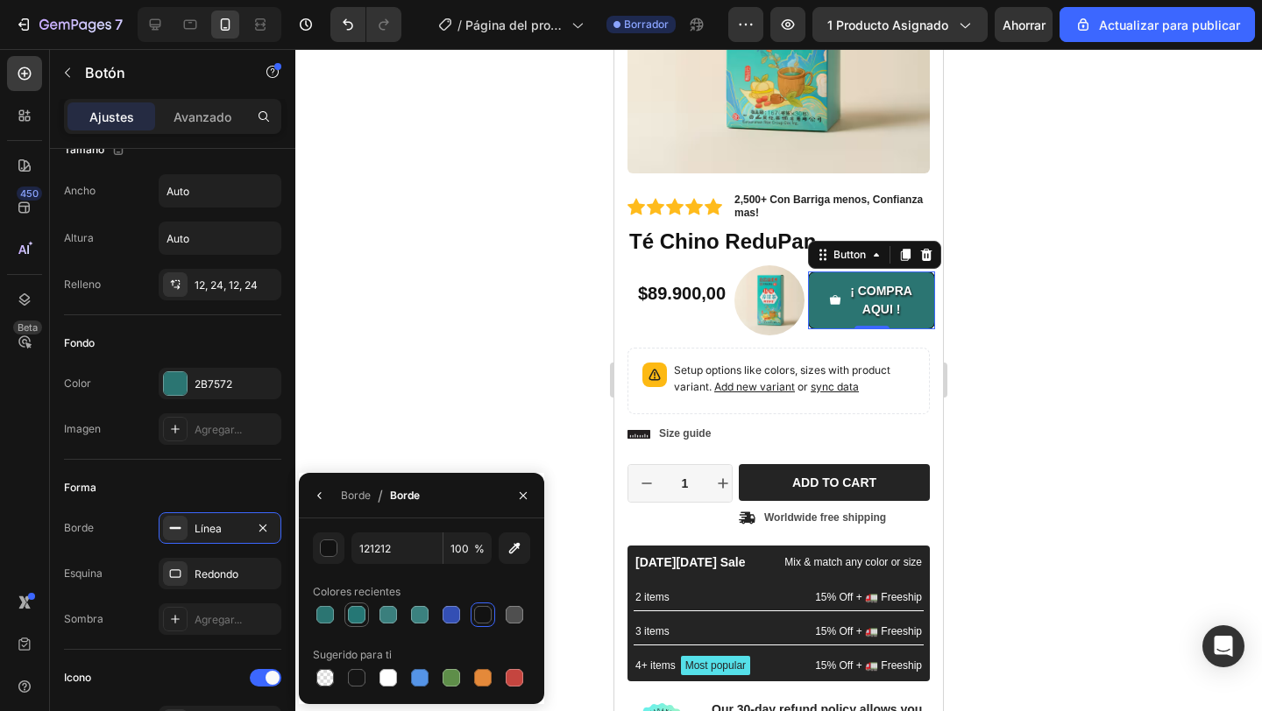
click at [357, 613] on div at bounding box center [357, 615] width 18 height 18
type input "257775"
click at [397, 446] on div at bounding box center [778, 380] width 966 height 662
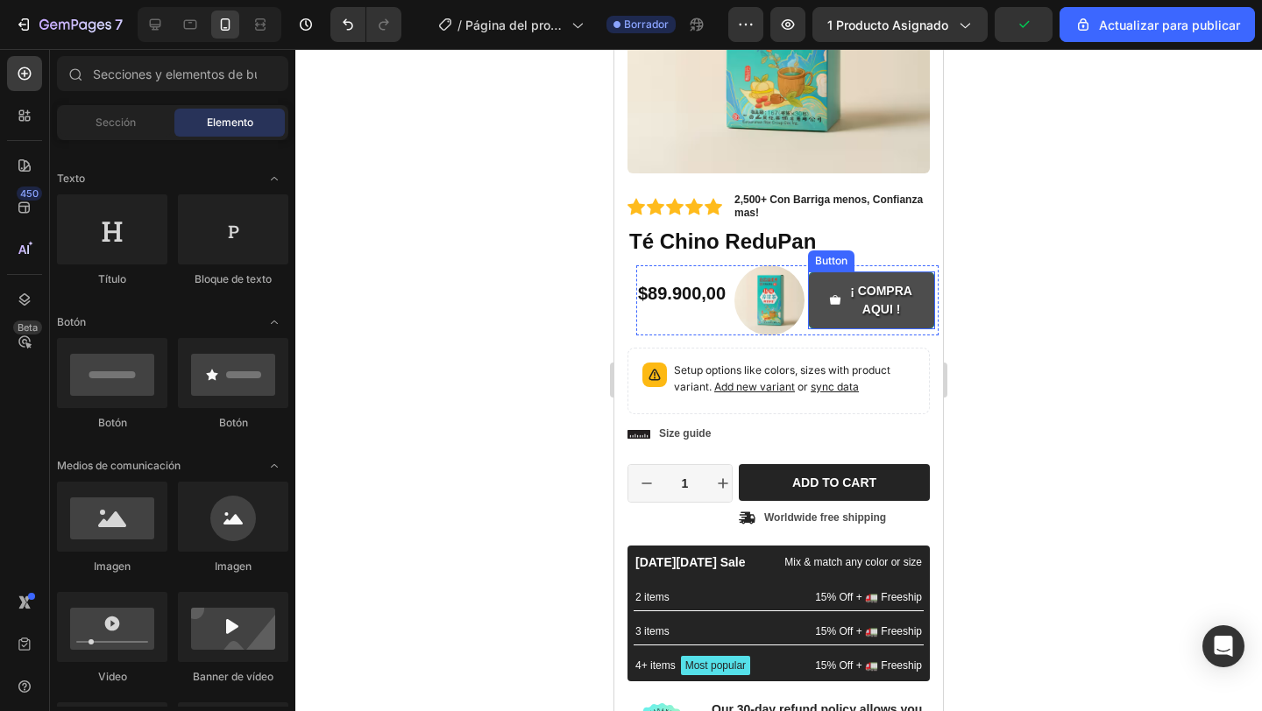
click at [866, 320] on button "¡ COMPRA AQUI !" at bounding box center [871, 301] width 127 height 58
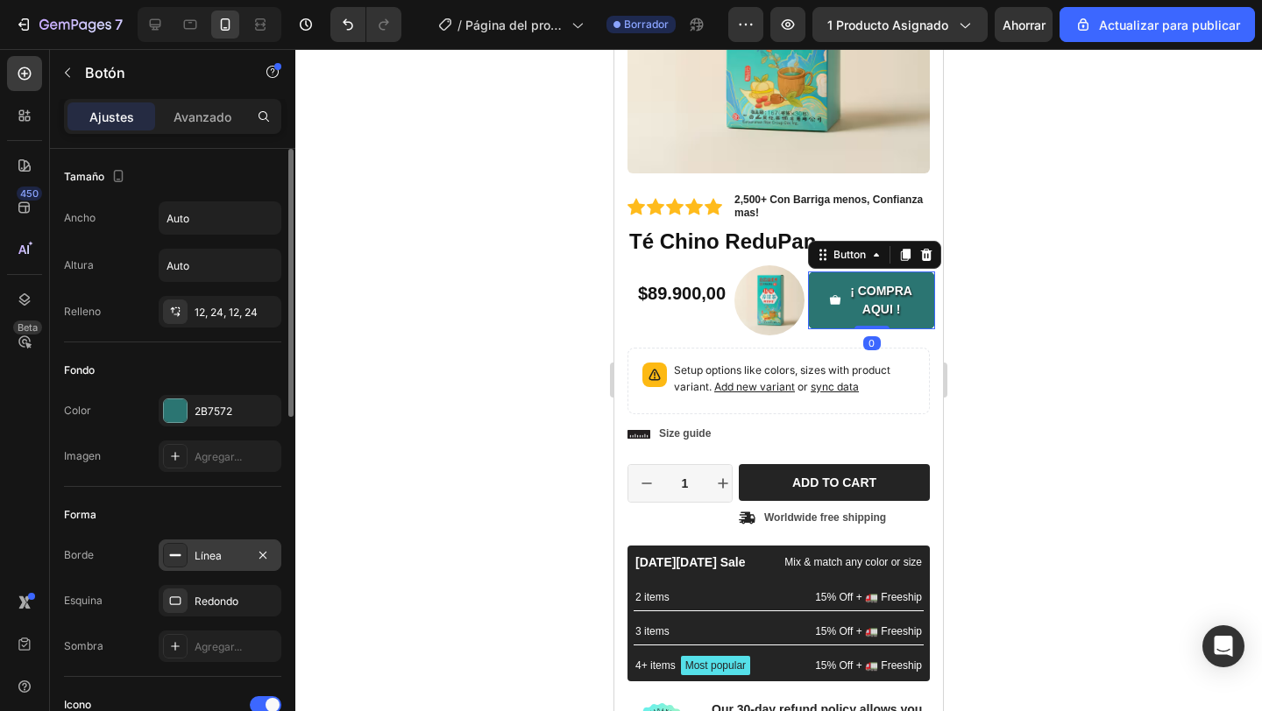
click at [230, 555] on div "Línea" at bounding box center [219, 556] width 51 height 16
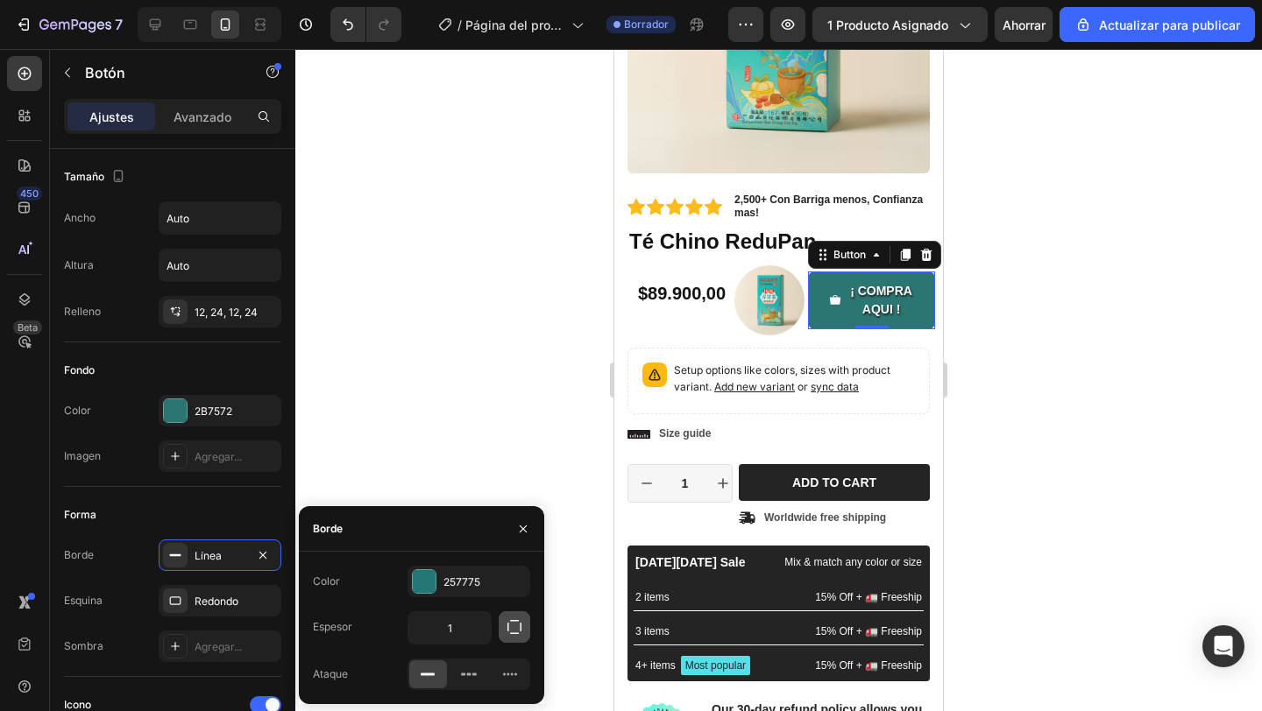
click at [513, 633] on icon "button" at bounding box center [514, 628] width 18 height 18
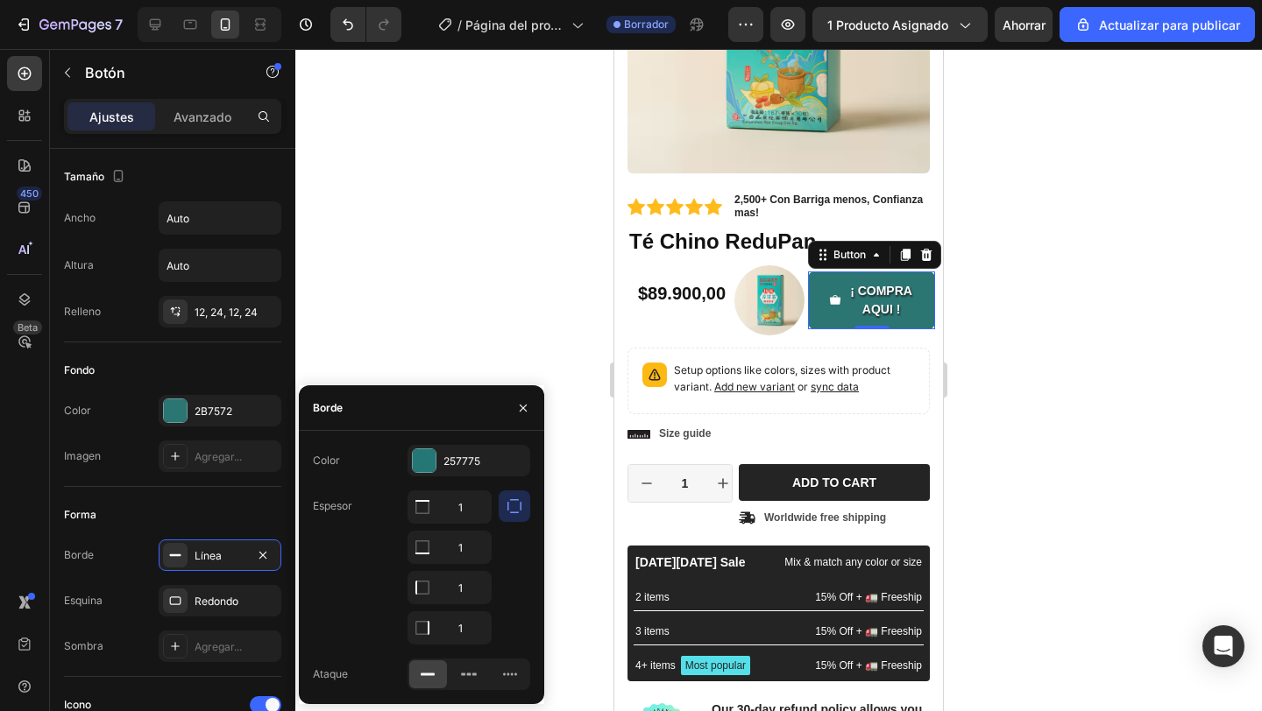
click at [513, 513] on icon "button" at bounding box center [514, 506] width 14 height 14
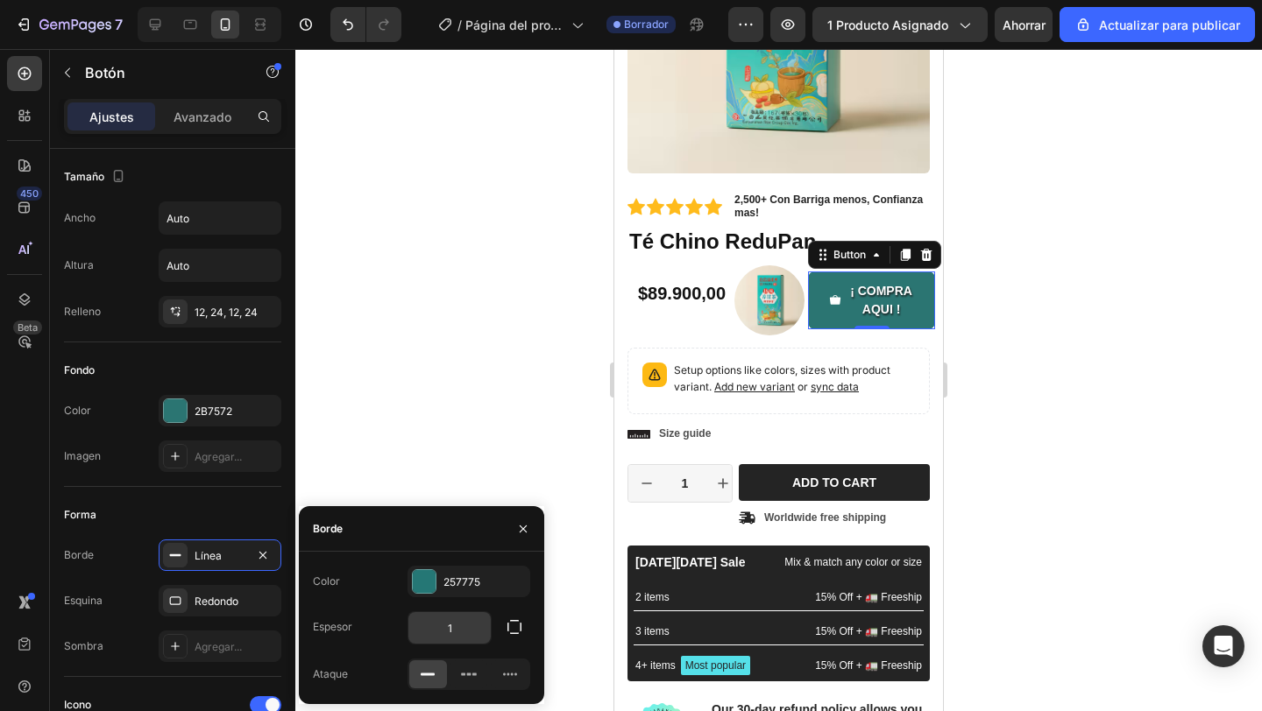
click at [473, 640] on input "1" at bounding box center [449, 628] width 82 height 32
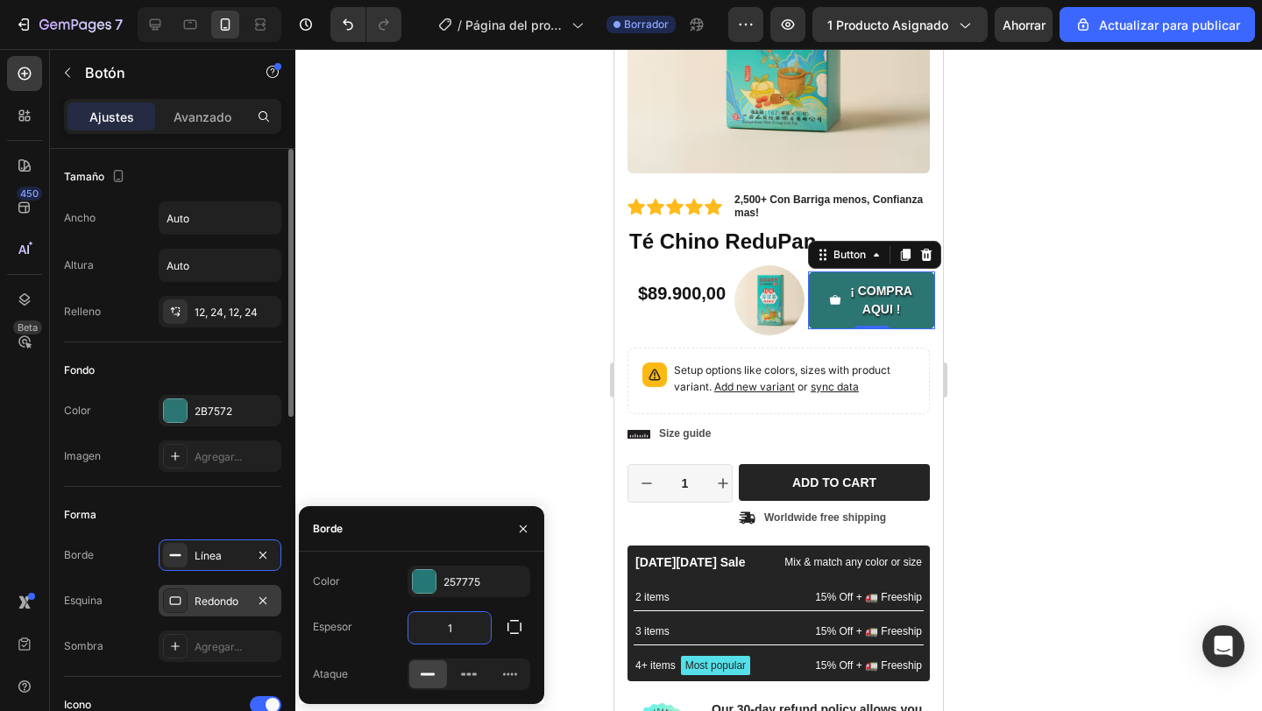
click at [190, 605] on div "Redondo" at bounding box center [220, 601] width 123 height 32
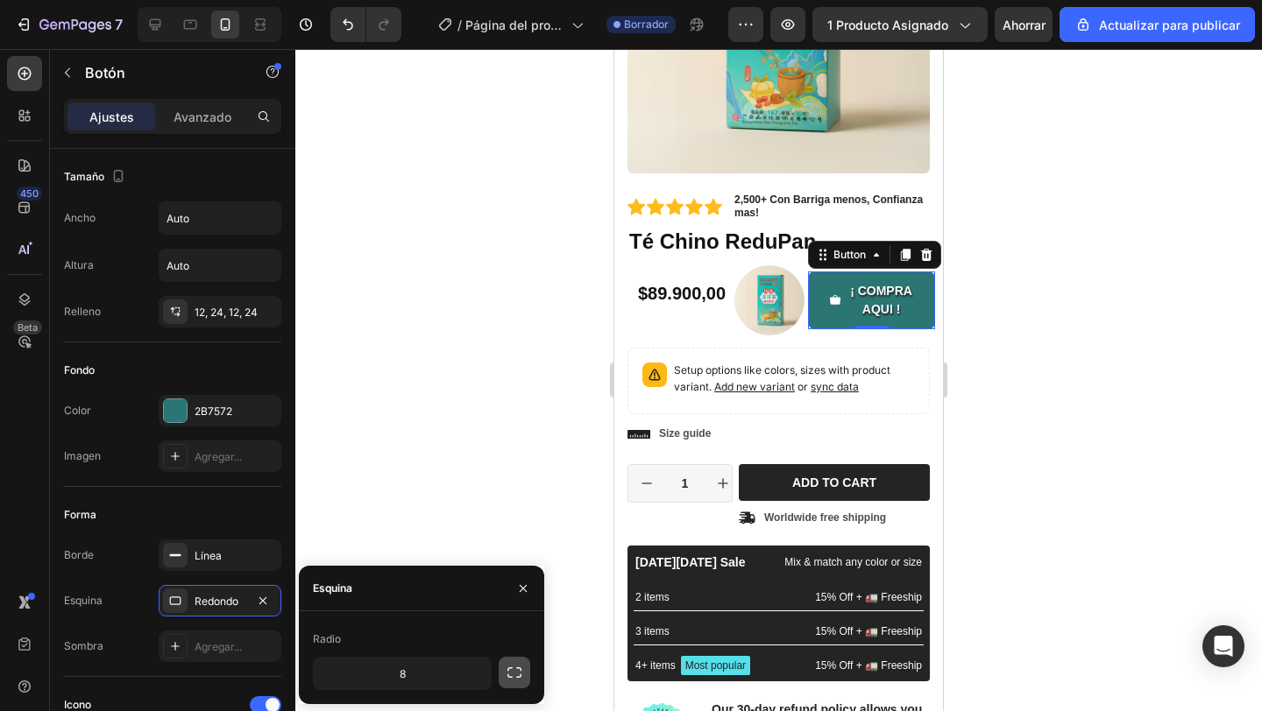
click at [517, 677] on icon "button" at bounding box center [514, 673] width 14 height 11
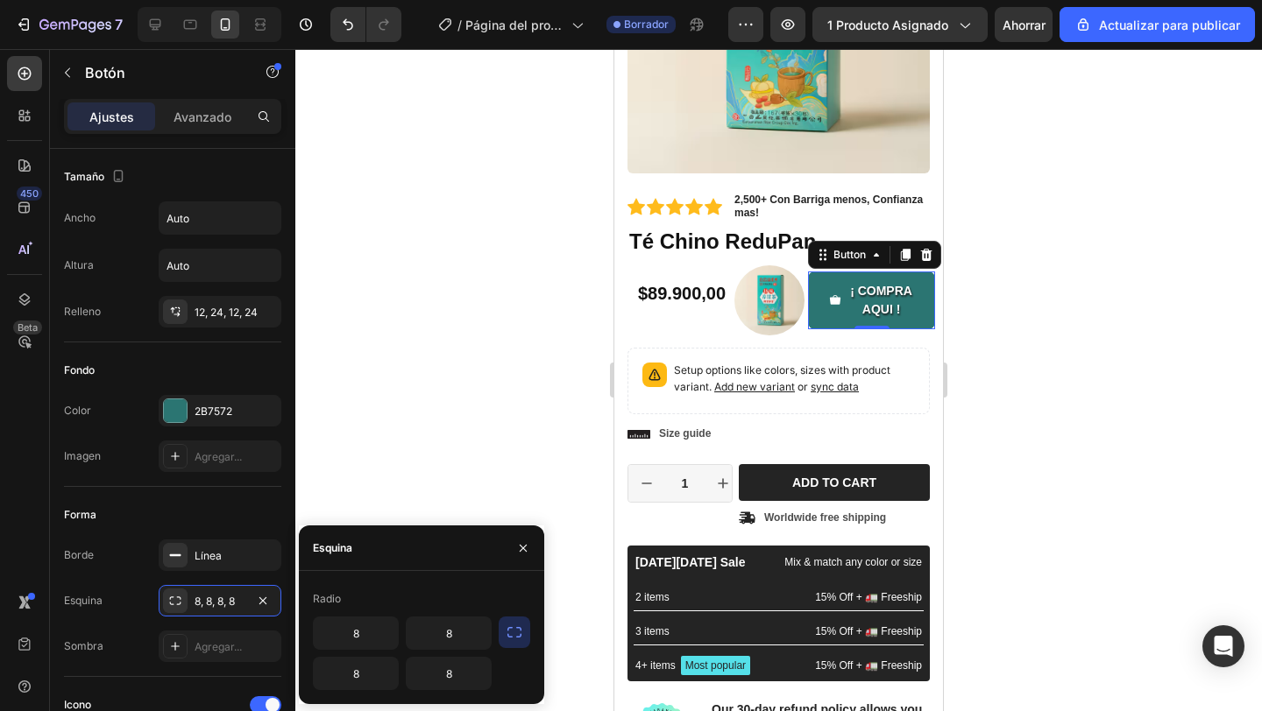
click at [517, 645] on button "button" at bounding box center [514, 633] width 32 height 32
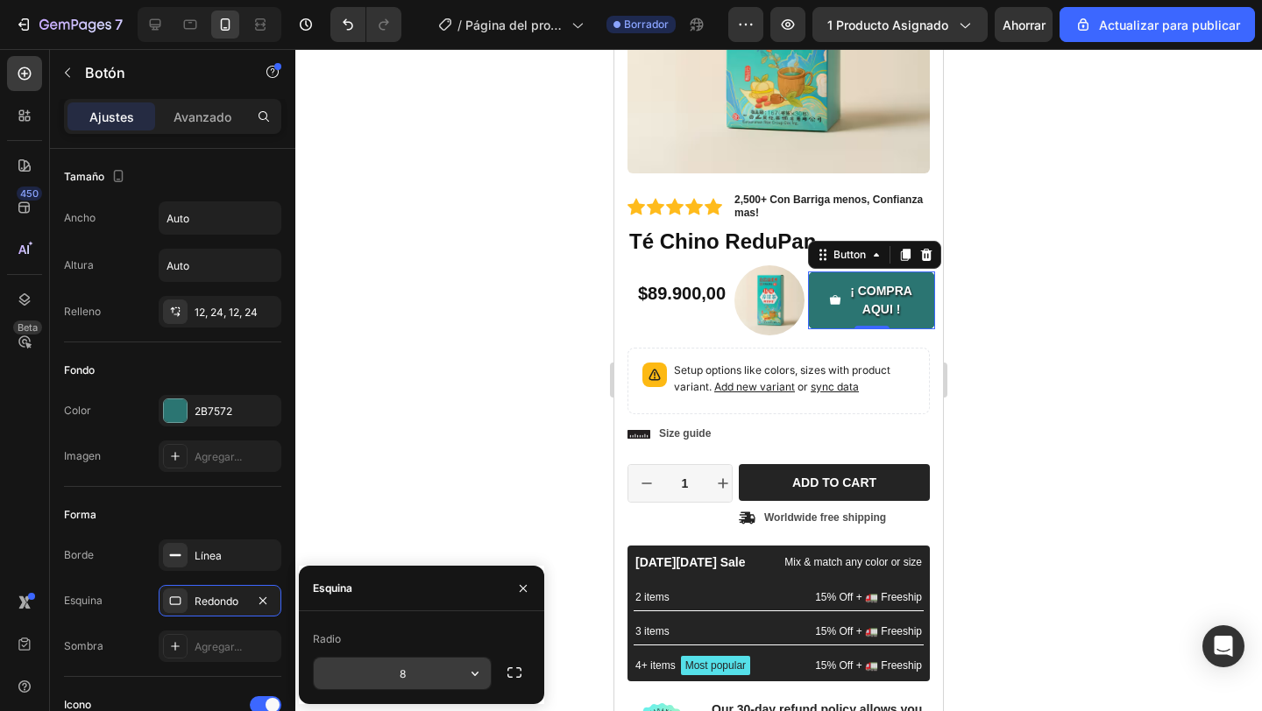
click at [455, 686] on input "8" at bounding box center [402, 674] width 177 height 32
click at [473, 676] on icon "button" at bounding box center [475, 674] width 18 height 18
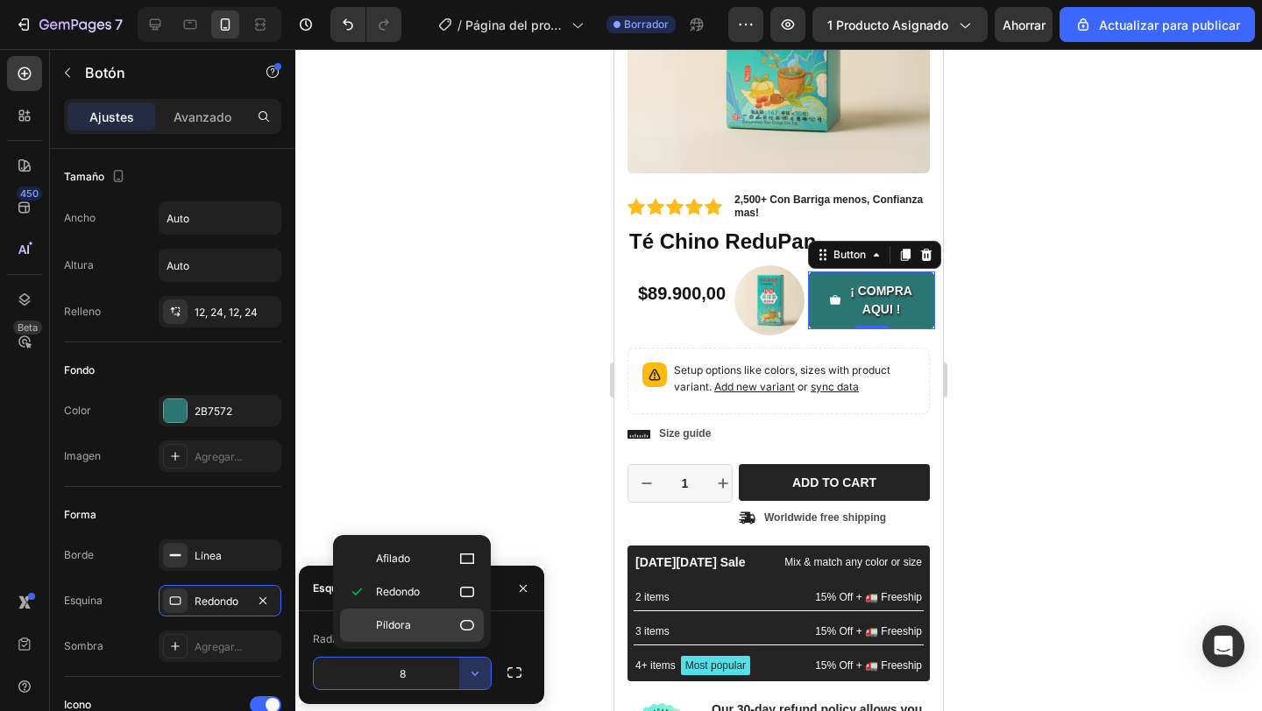
click at [464, 632] on icon at bounding box center [467, 626] width 18 height 18
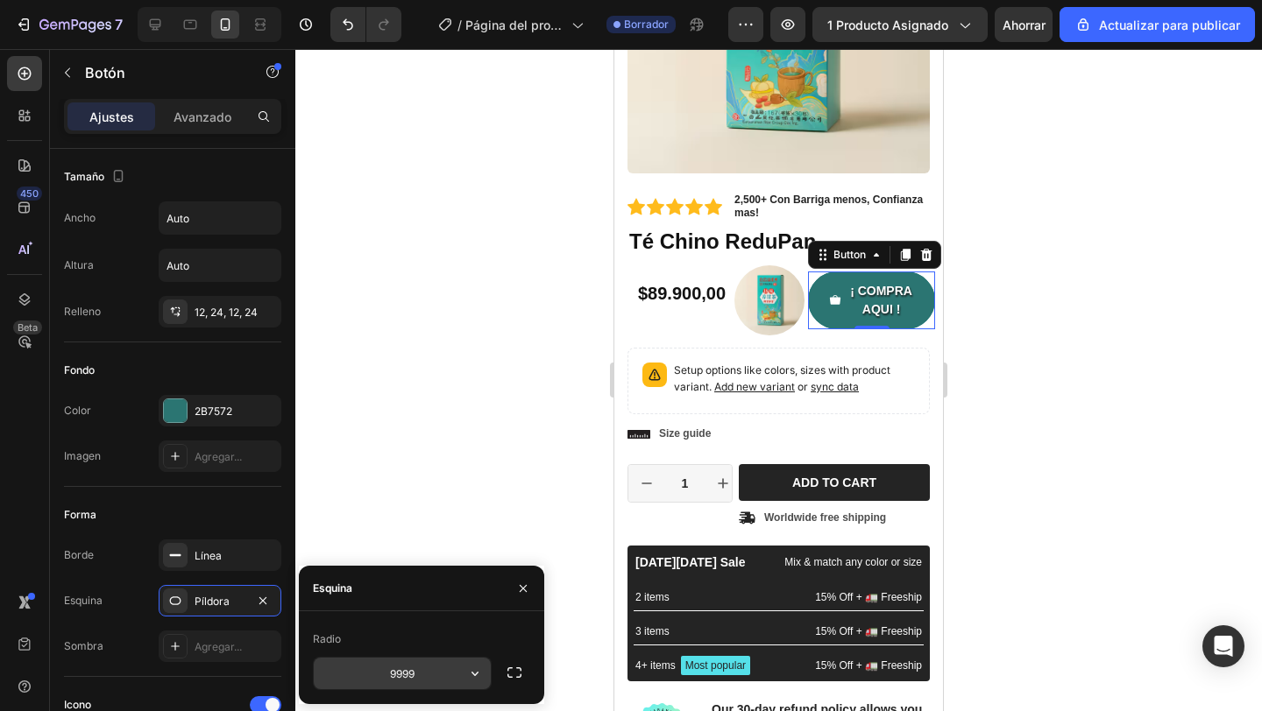
click at [464, 675] on button "button" at bounding box center [475, 674] width 32 height 32
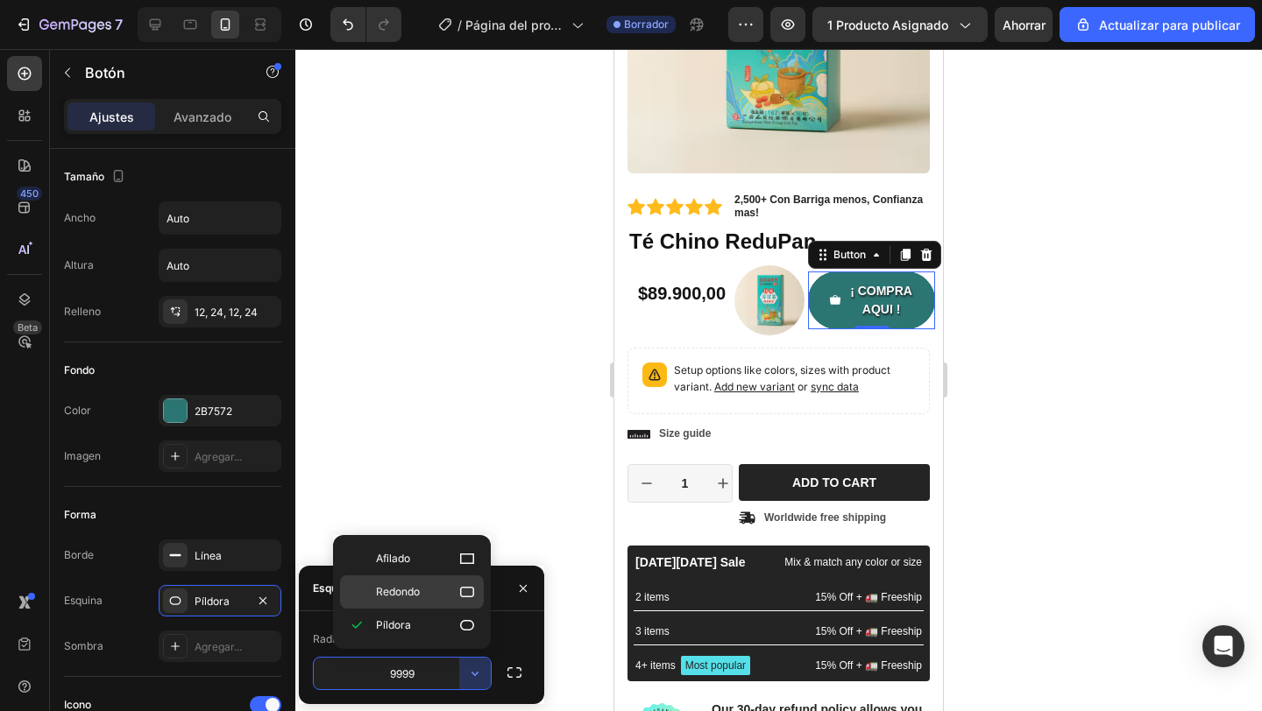
click at [462, 603] on div "Redondo" at bounding box center [412, 592] width 144 height 33
type input "8"
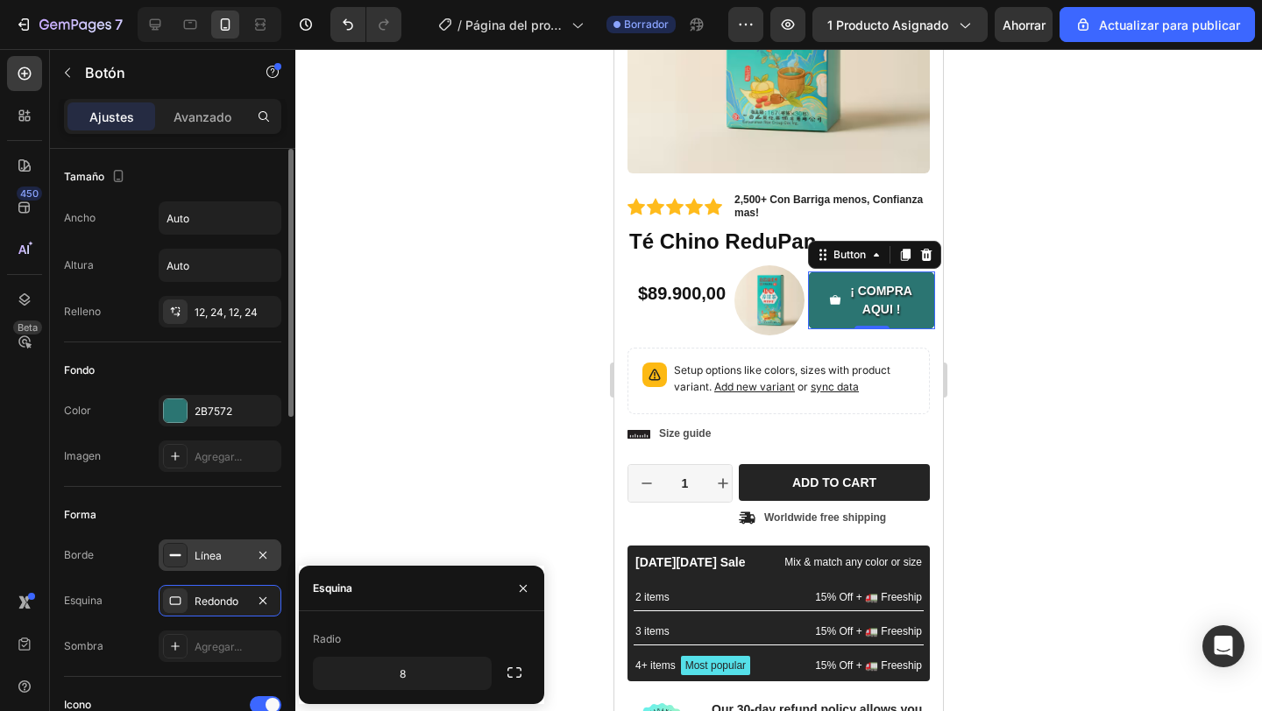
click at [237, 565] on div "Línea" at bounding box center [220, 556] width 123 height 32
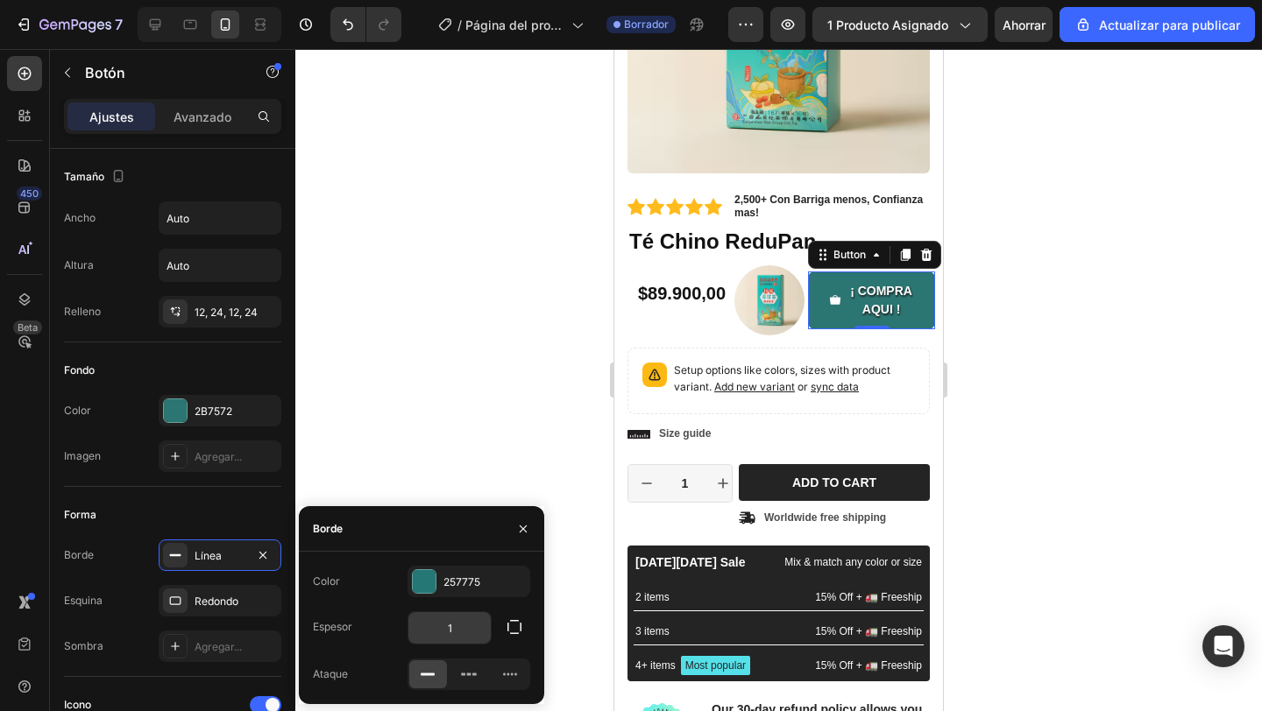
click at [461, 638] on input "1" at bounding box center [449, 628] width 82 height 32
type input "1"
type input "5"
type input "2"
click at [424, 480] on div at bounding box center [778, 380] width 966 height 662
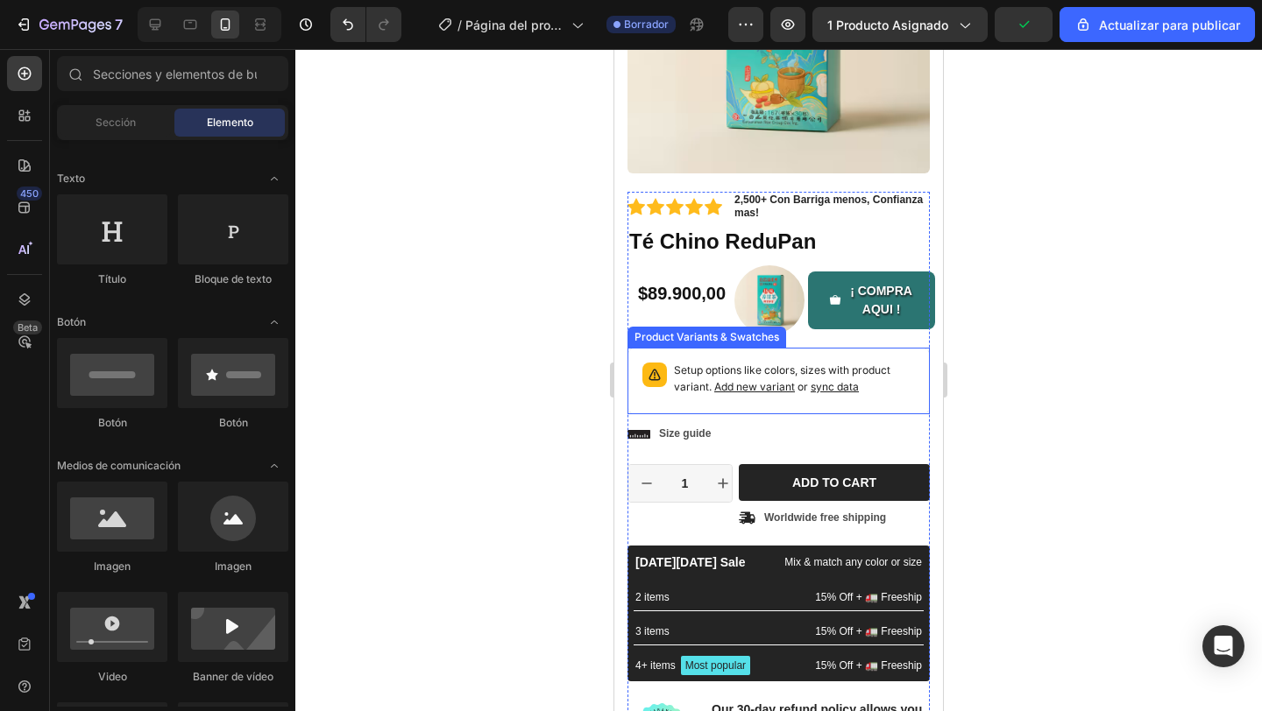
click at [711, 377] on p "Setup options like colors, sizes with product variant. Add new variant or sync …" at bounding box center [794, 379] width 241 height 33
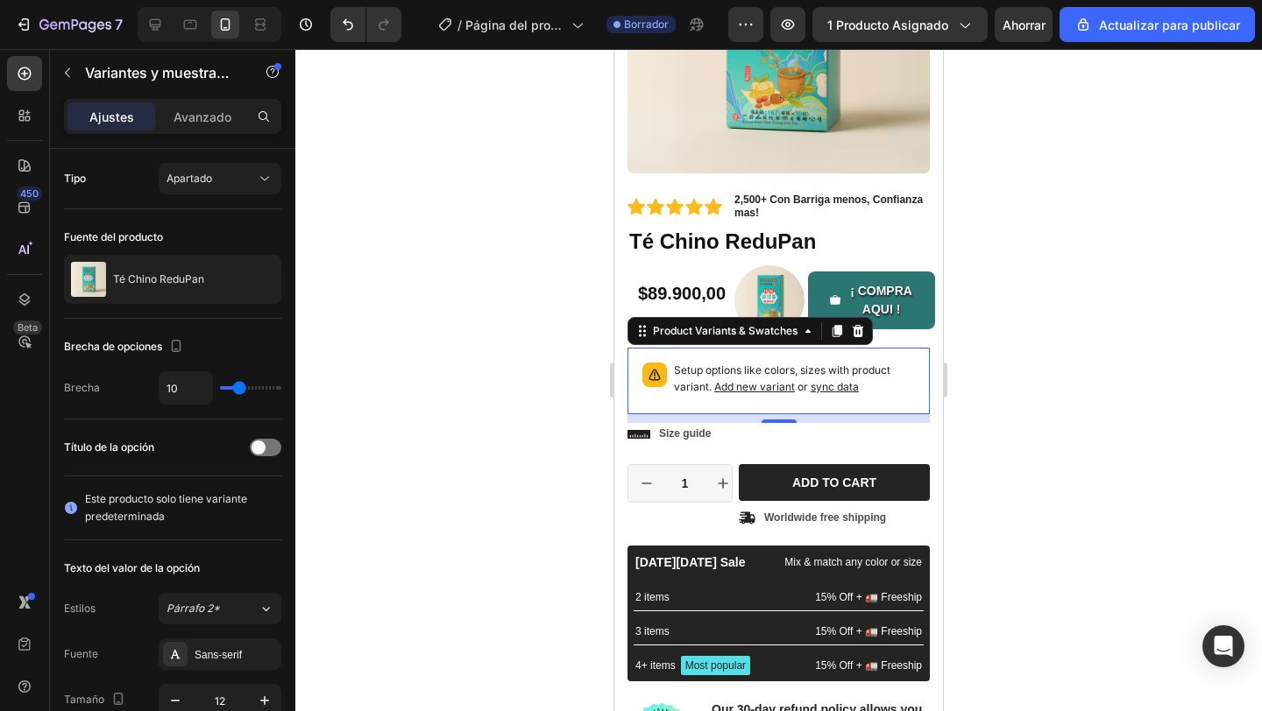
click at [862, 392] on p "Setup options like colors, sizes with product variant. Add new variant or sync …" at bounding box center [794, 379] width 241 height 33
click at [856, 389] on span "sync data" at bounding box center [834, 386] width 48 height 13
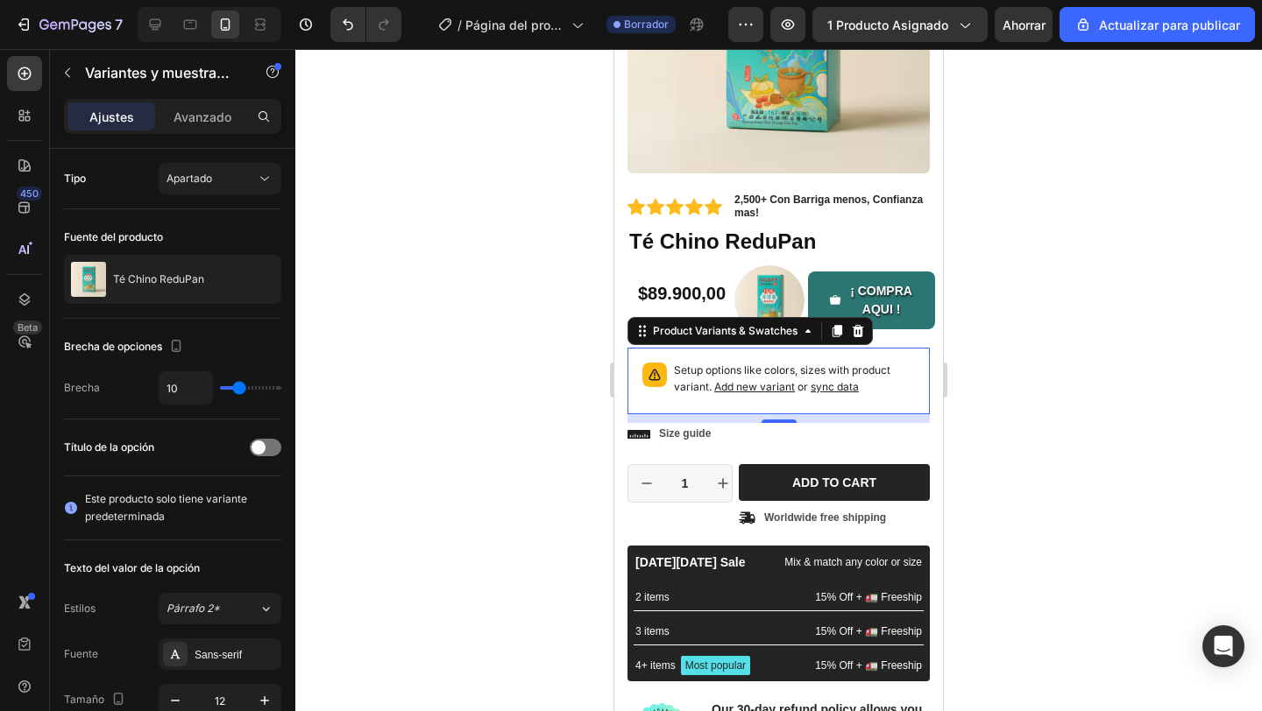
click at [779, 358] on div "Setup options like colors, sizes with product variant. Add new variant or sync …" at bounding box center [778, 381] width 286 height 51
click at [859, 336] on icon at bounding box center [857, 331] width 11 height 12
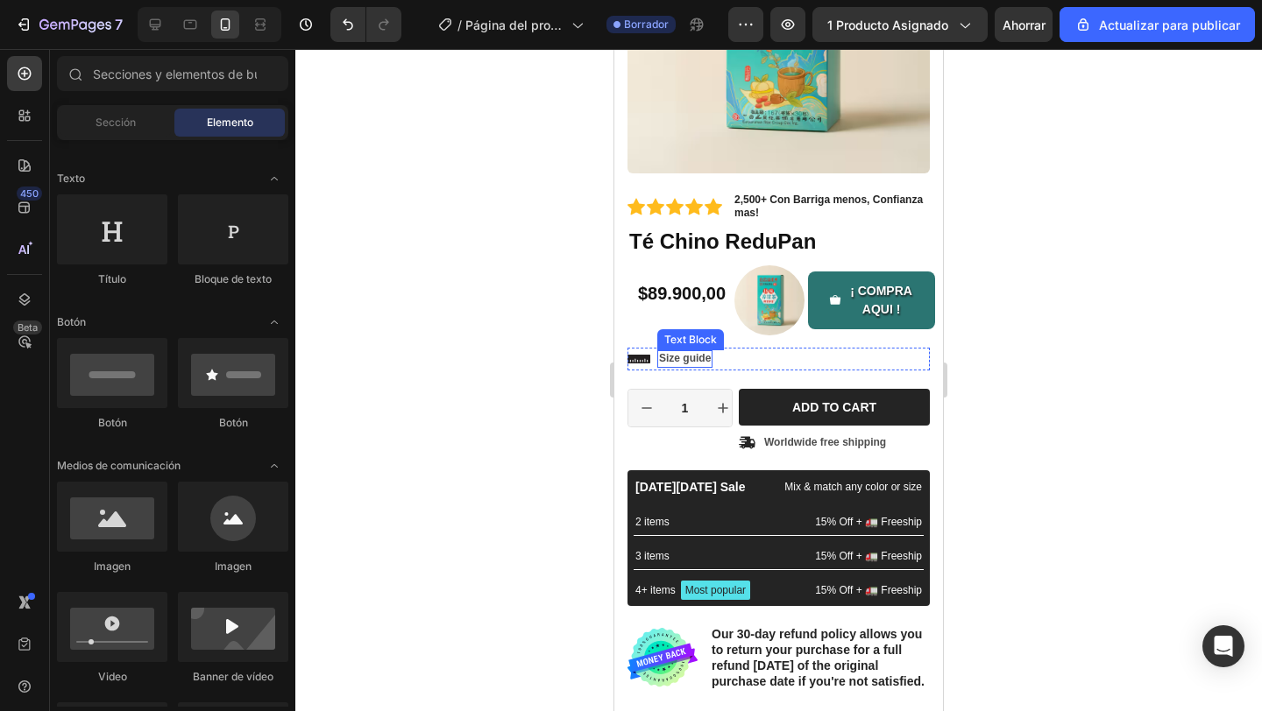
click at [659, 352] on p "Size guide" at bounding box center [685, 359] width 52 height 14
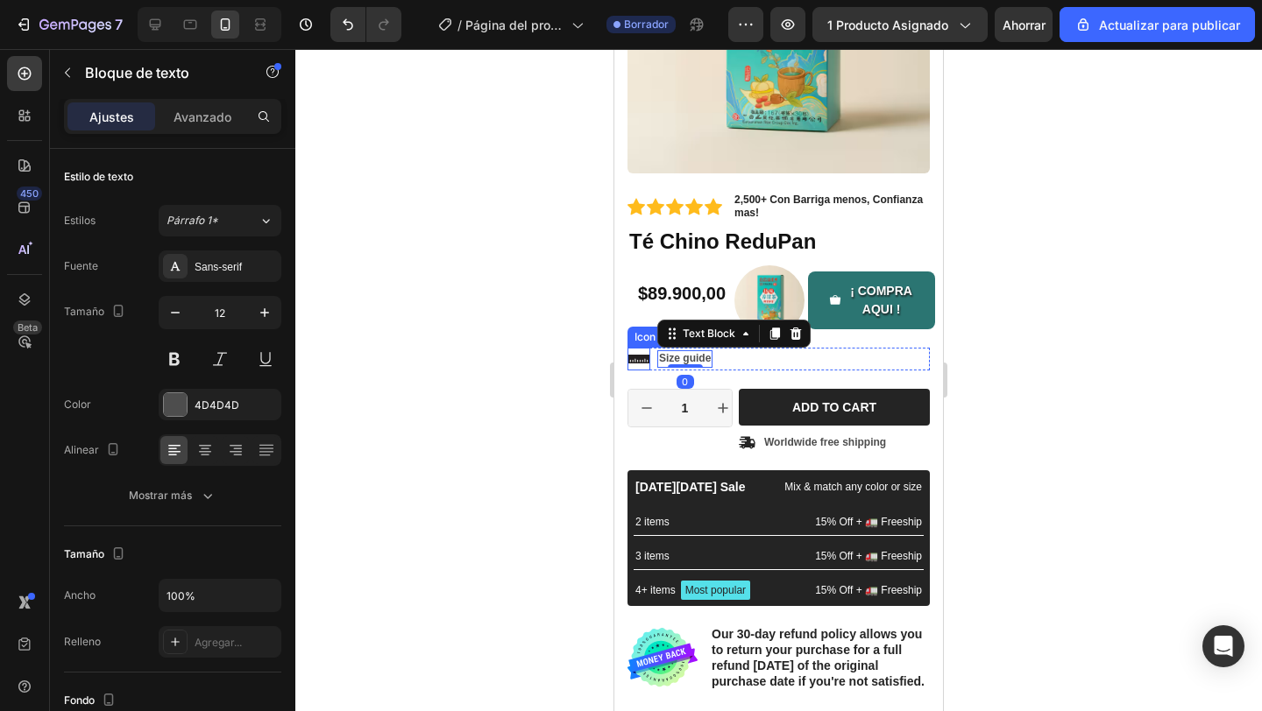
click at [632, 363] on icon at bounding box center [638, 359] width 23 height 9
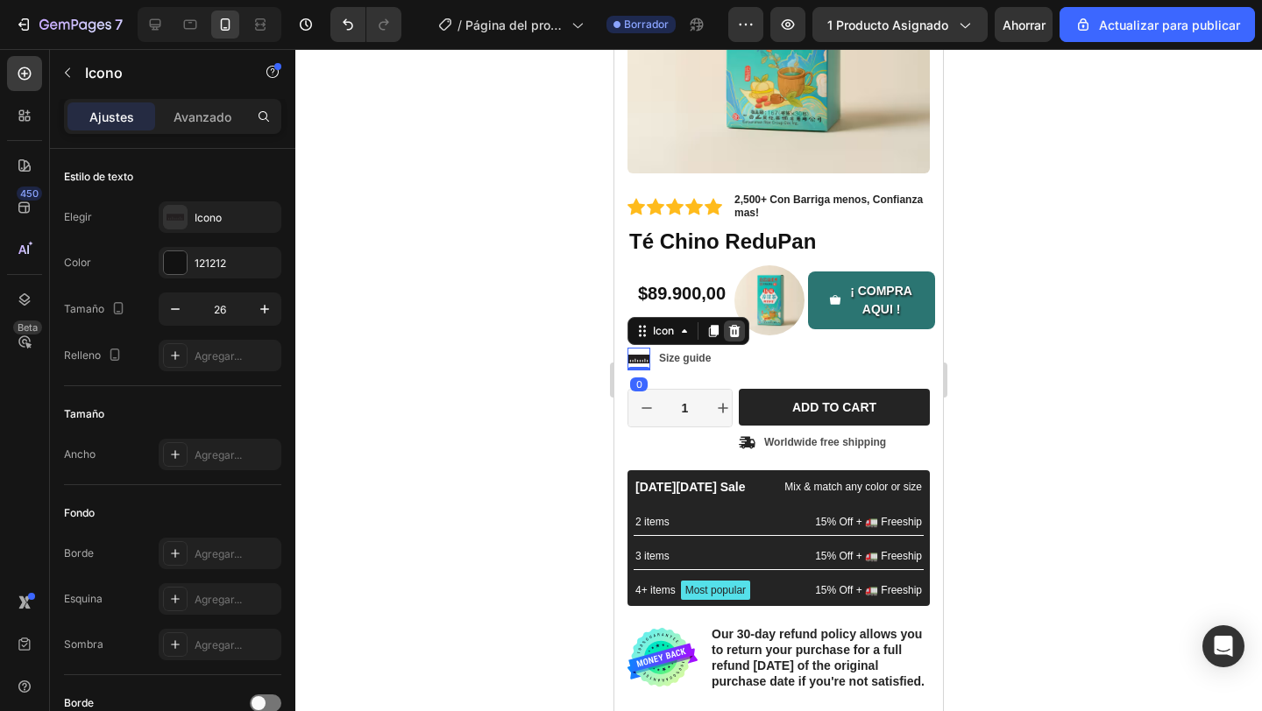
click at [744, 329] on div at bounding box center [734, 331] width 21 height 21
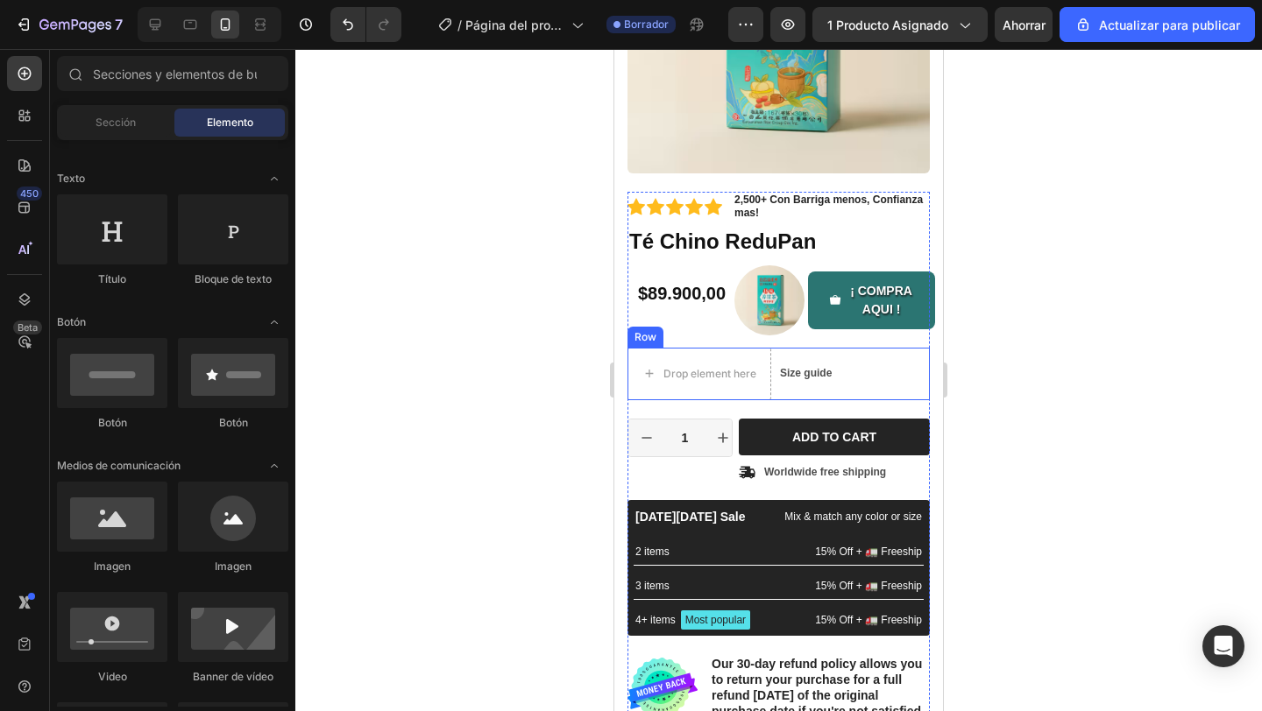
click at [806, 383] on div "Size guide Text Block" at bounding box center [805, 374] width 55 height 53
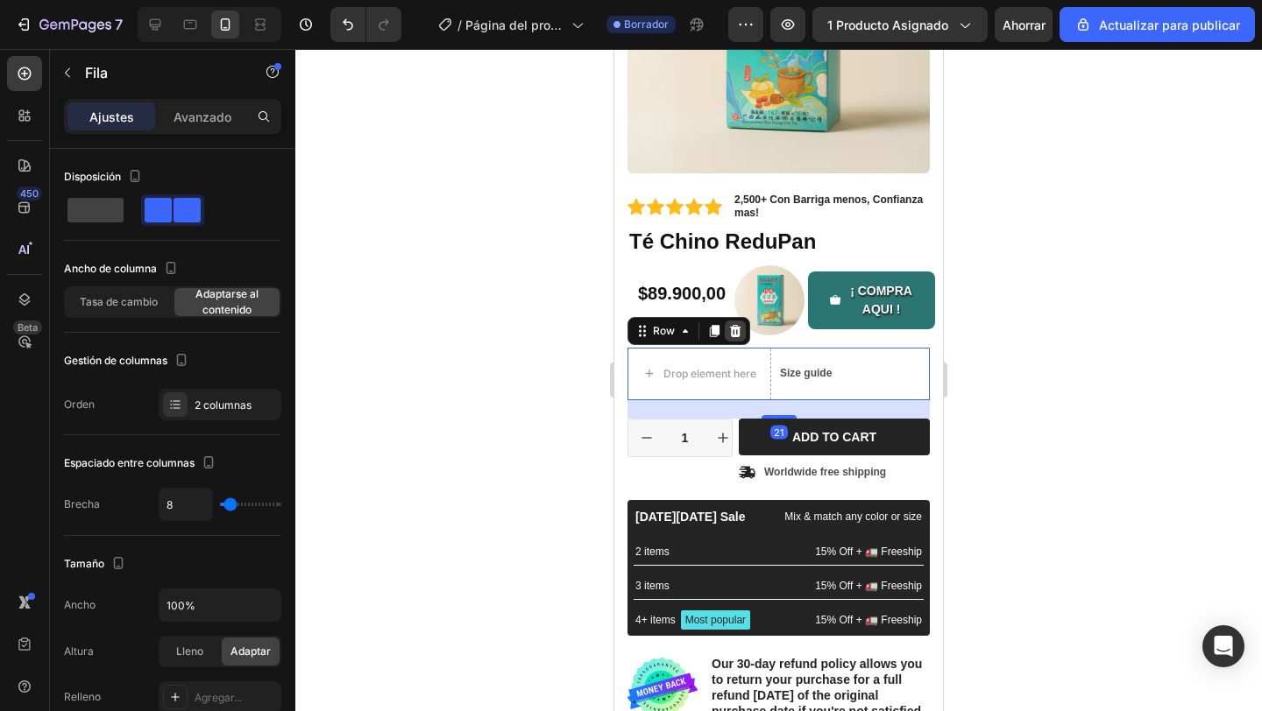
click at [733, 333] on icon at bounding box center [735, 331] width 14 height 14
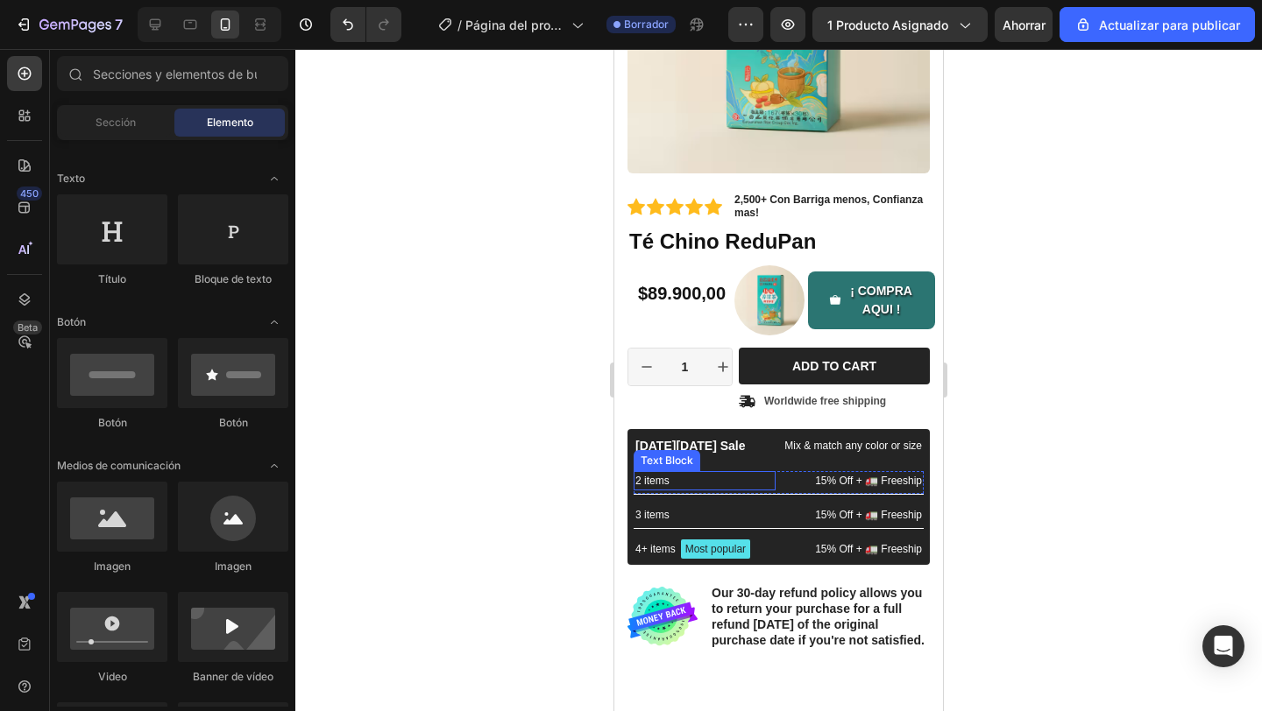
click at [750, 489] on div "2 items" at bounding box center [704, 480] width 142 height 19
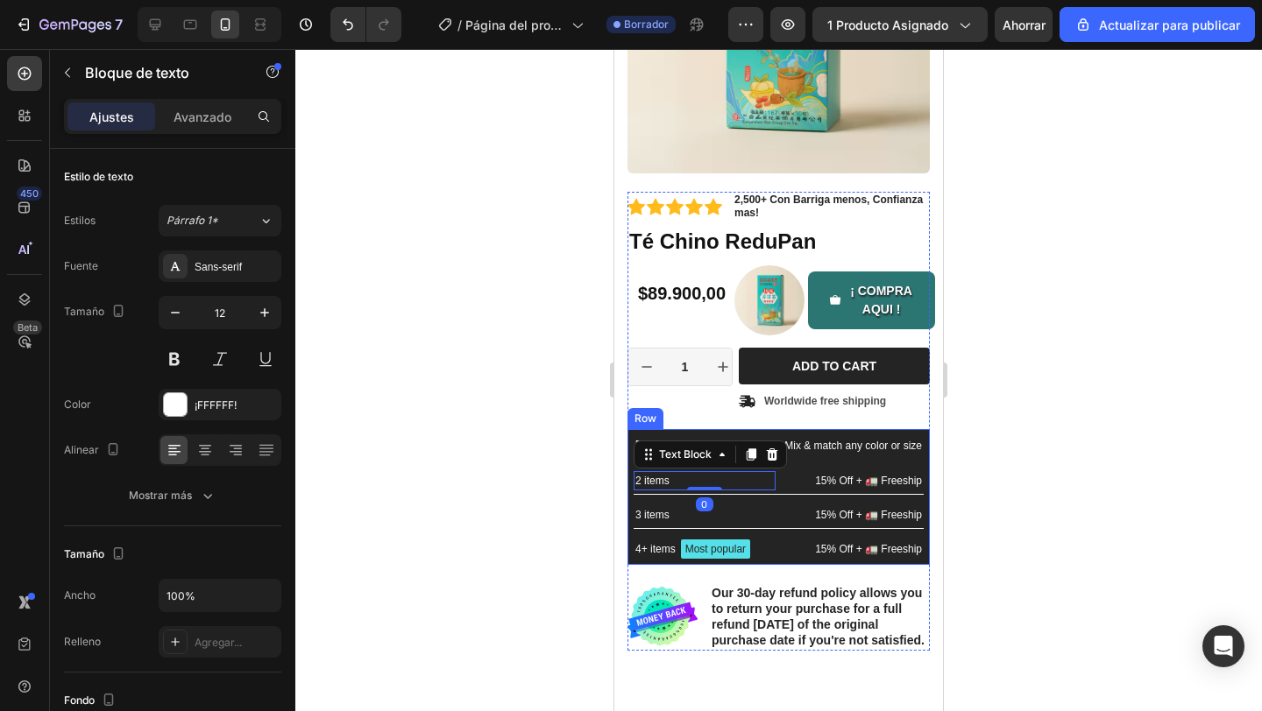
click at [817, 462] on div "Black Friday Sale Text Block Mix & match any color or size Text Block Row 2 ite…" at bounding box center [778, 497] width 290 height 124
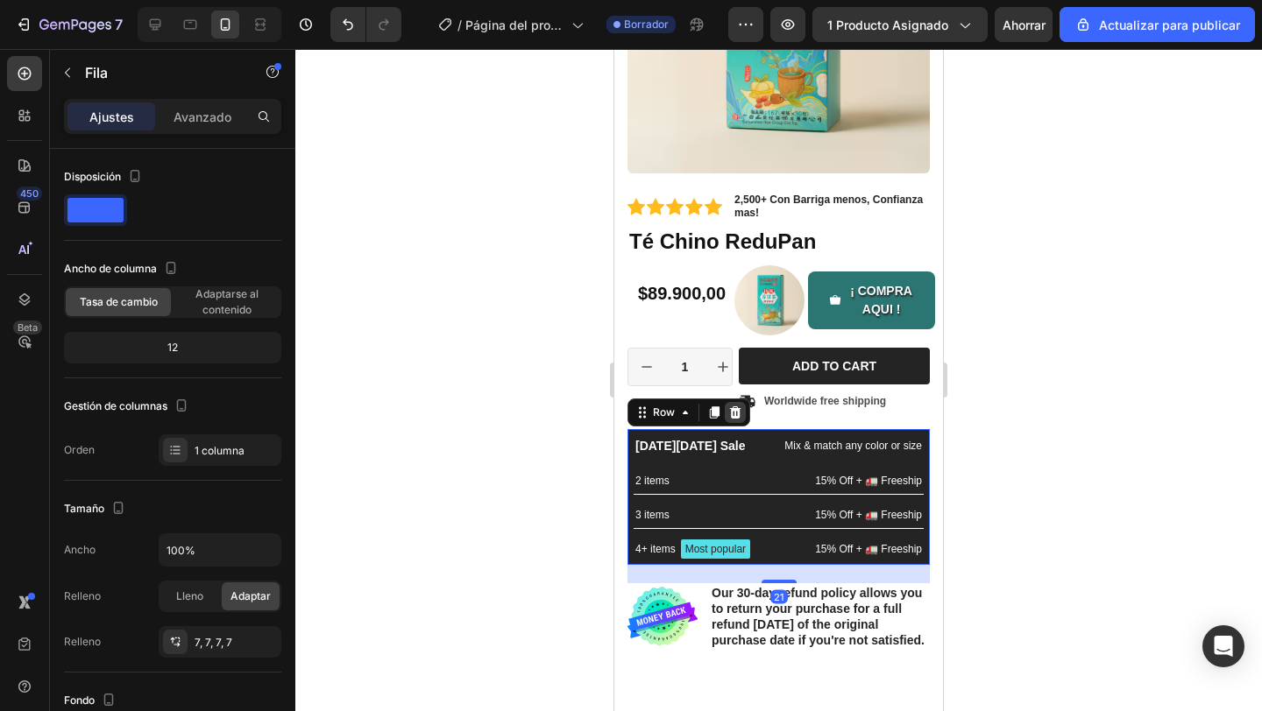
click at [738, 411] on icon at bounding box center [735, 413] width 11 height 12
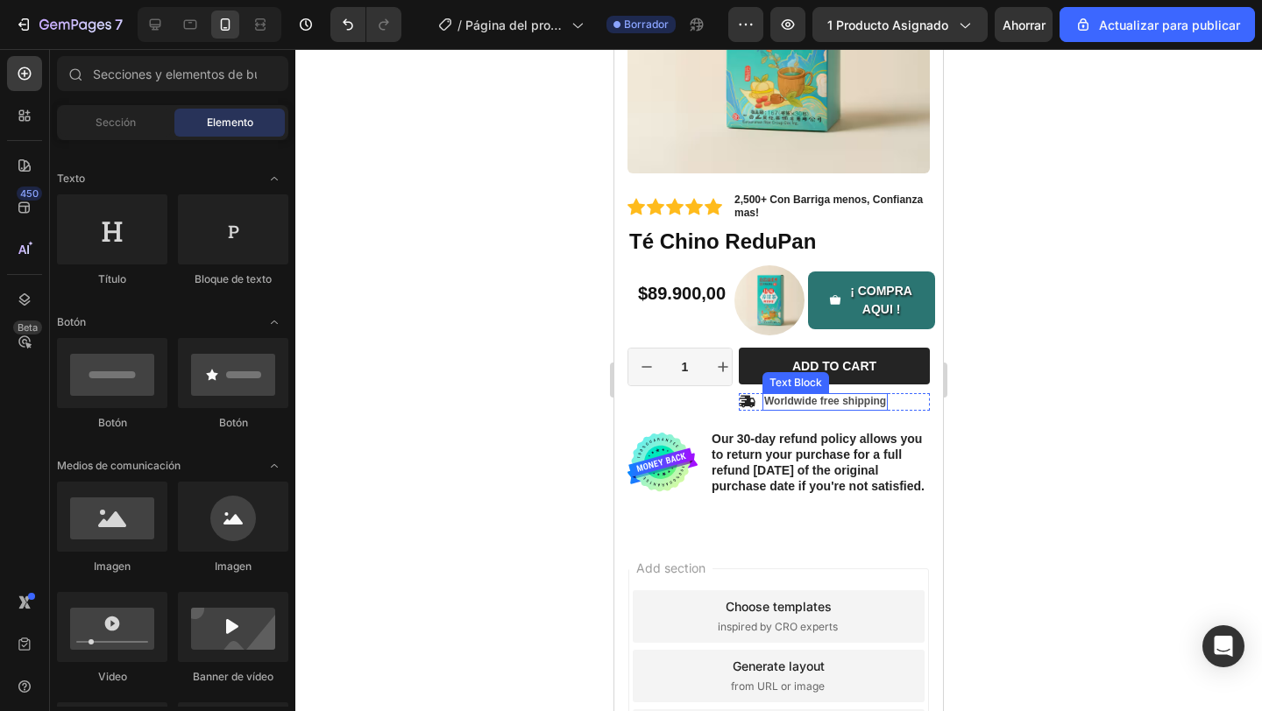
click at [885, 400] on p "Worldwide free shipping" at bounding box center [825, 402] width 122 height 14
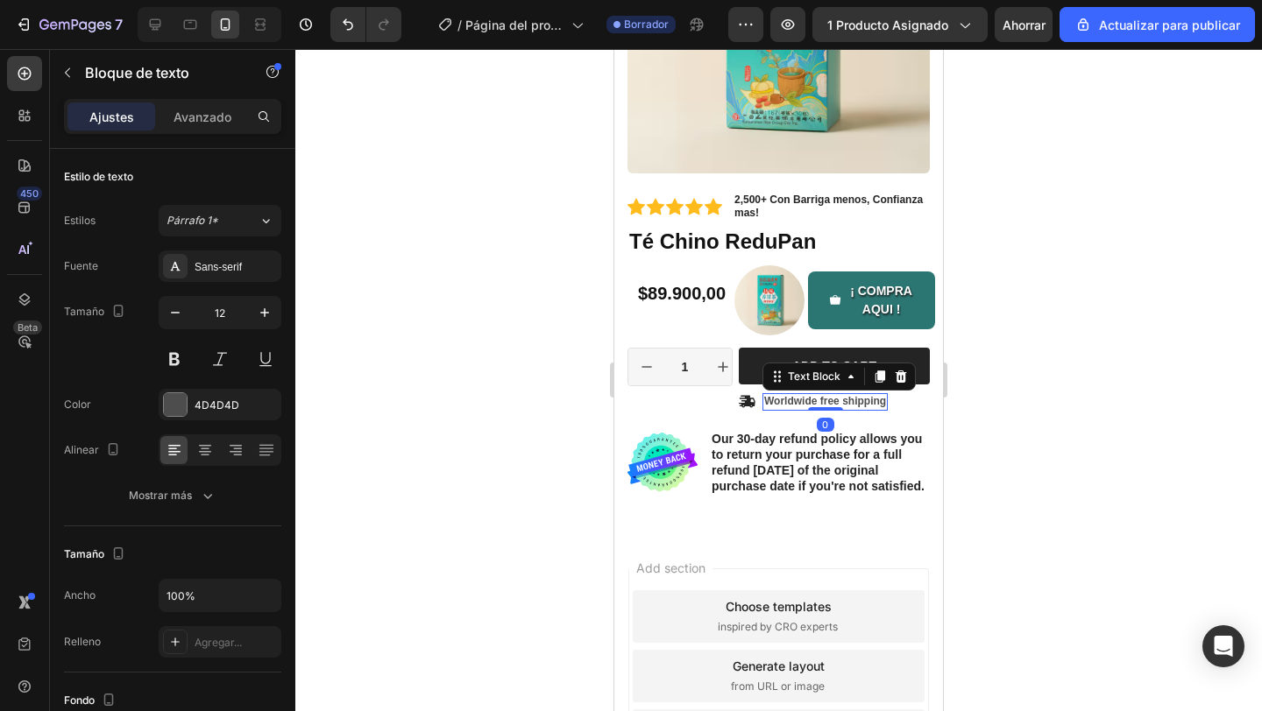
click at [872, 404] on p "Worldwide free shipping" at bounding box center [825, 402] width 122 height 14
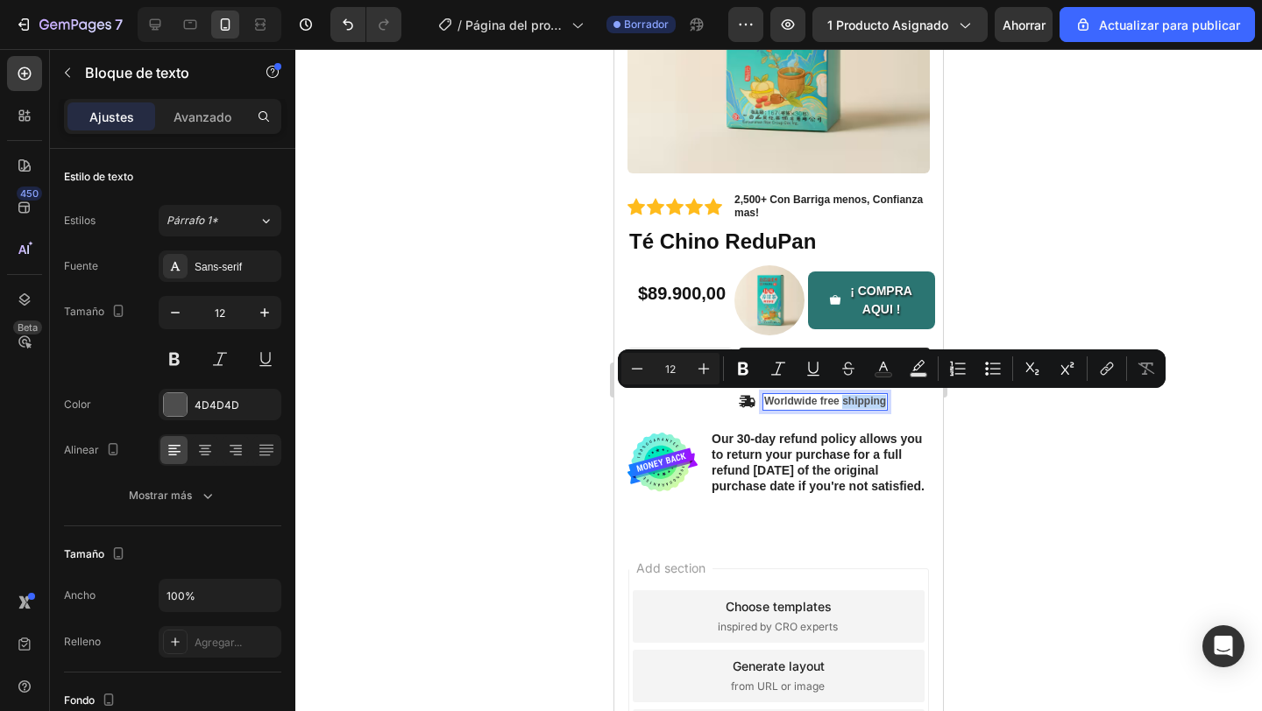
click at [824, 399] on p "Worldwide free shipping" at bounding box center [825, 402] width 122 height 14
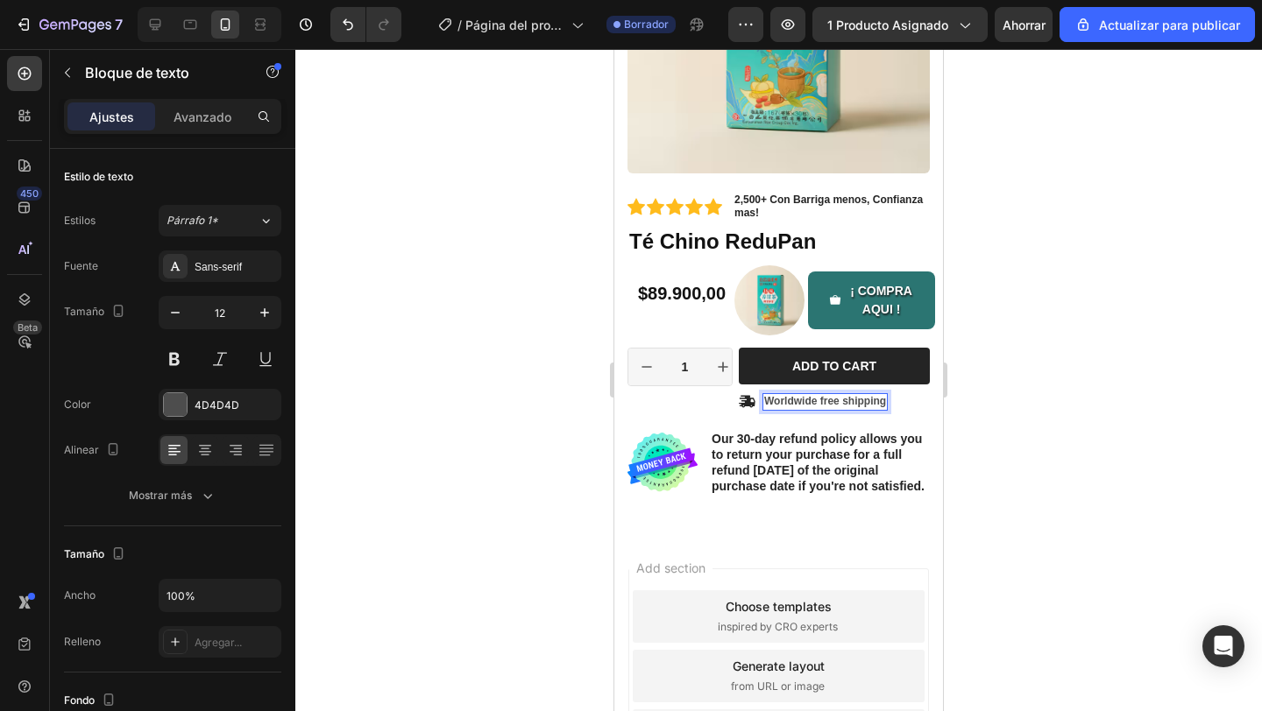
click at [800, 403] on p "Worldwide free shipping" at bounding box center [825, 402] width 122 height 14
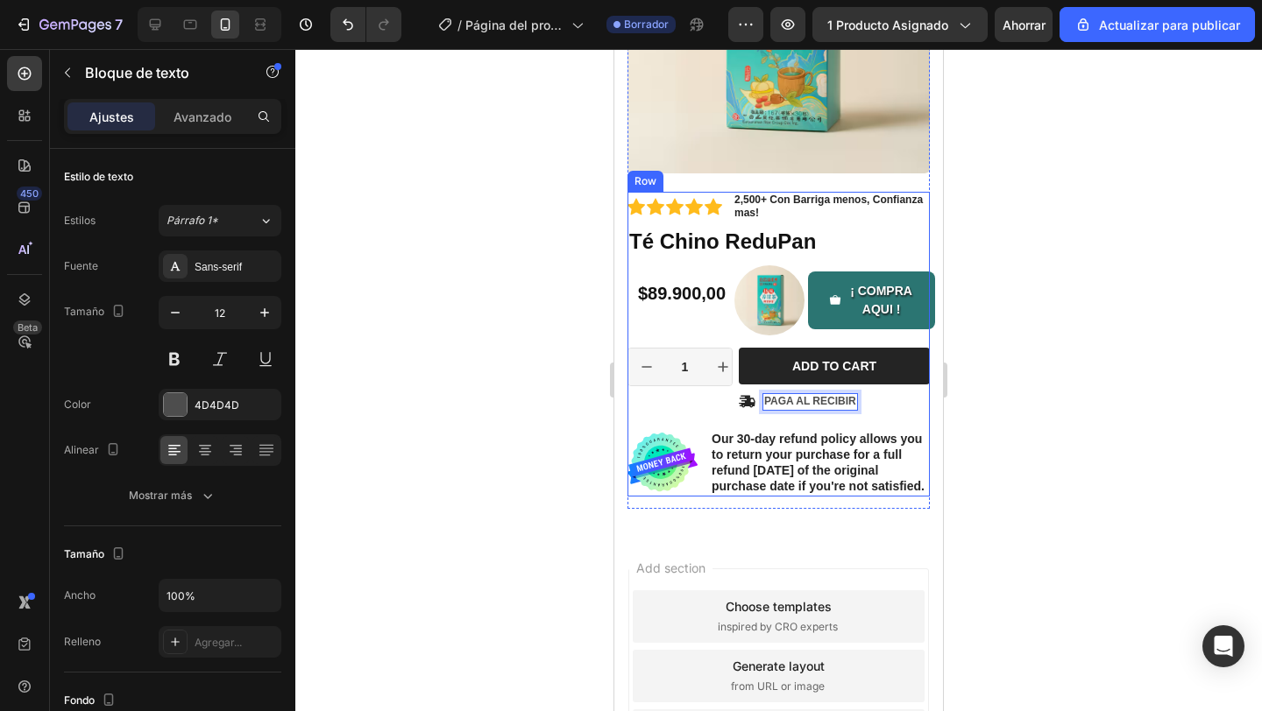
click at [806, 426] on div "Icon Icon Icon Icon Icon Icon List 2,500+ Con Barriga menos, Confianza mas! Tex…" at bounding box center [778, 344] width 302 height 305
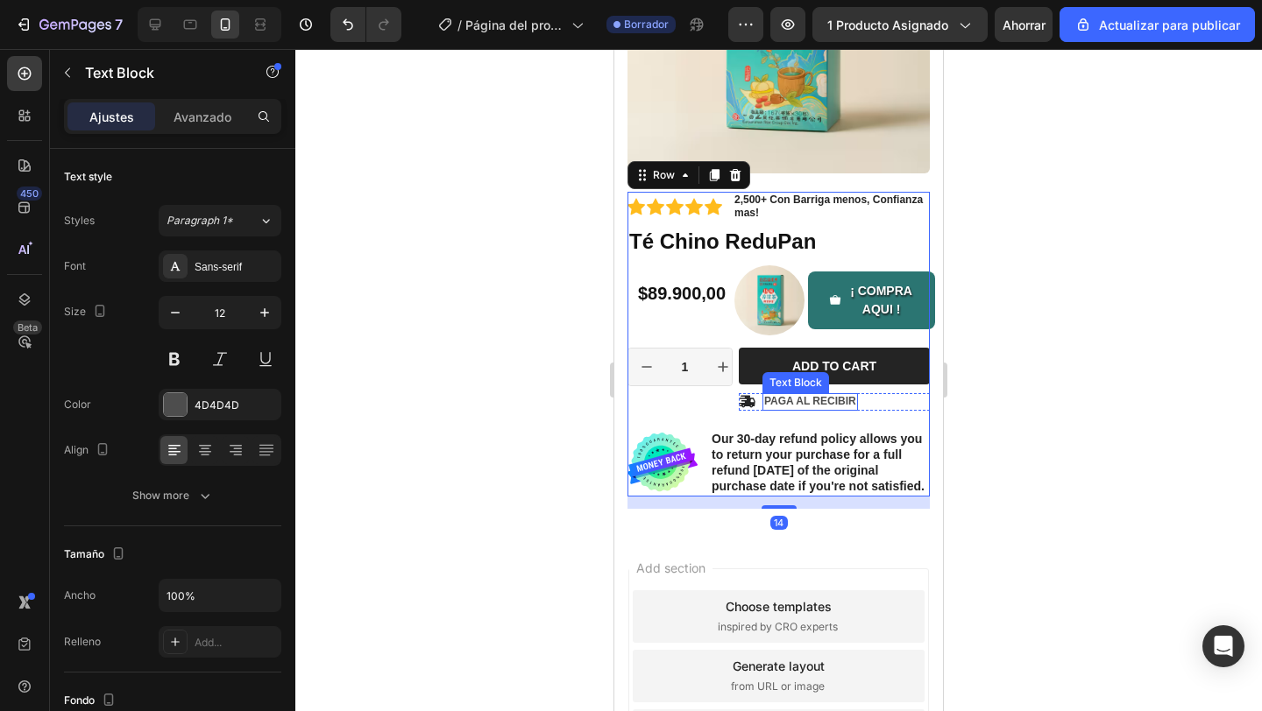
click at [805, 409] on div "PAGA AL RECIBIR Text Block" at bounding box center [809, 402] width 95 height 18
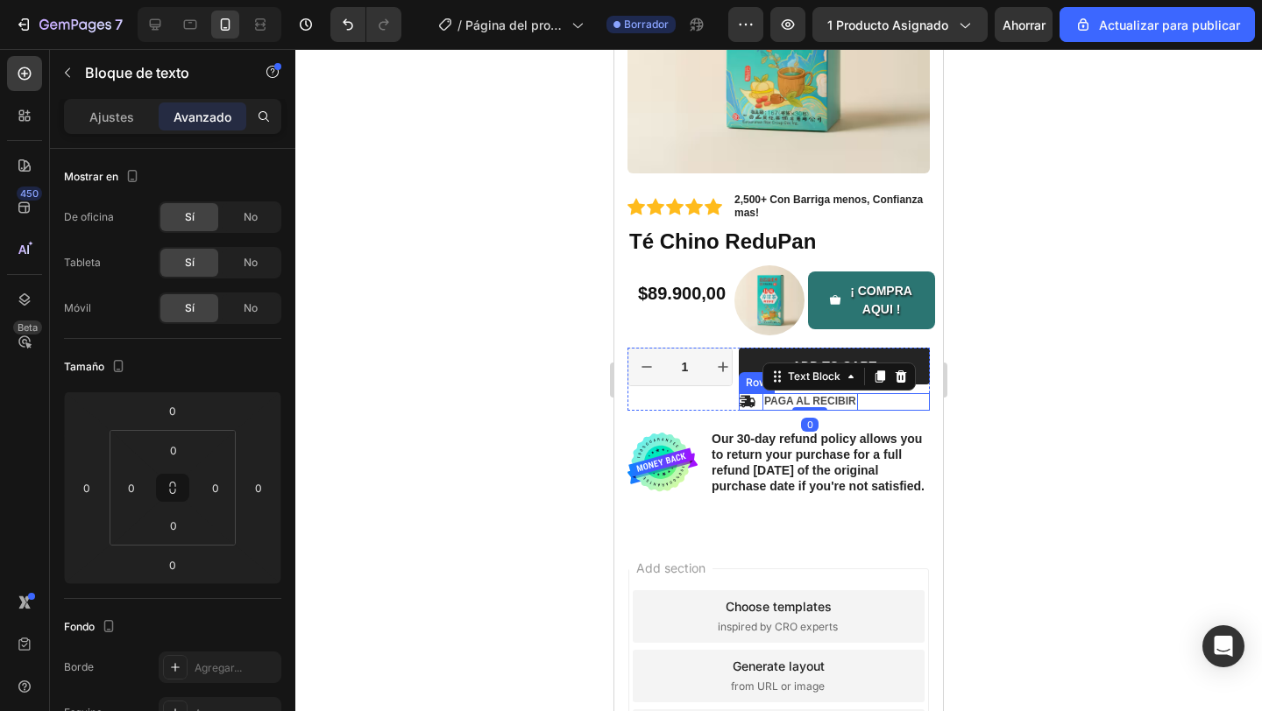
click at [760, 398] on div "Icon PAGA AL RECIBIR Text Block 0 Row" at bounding box center [834, 402] width 191 height 18
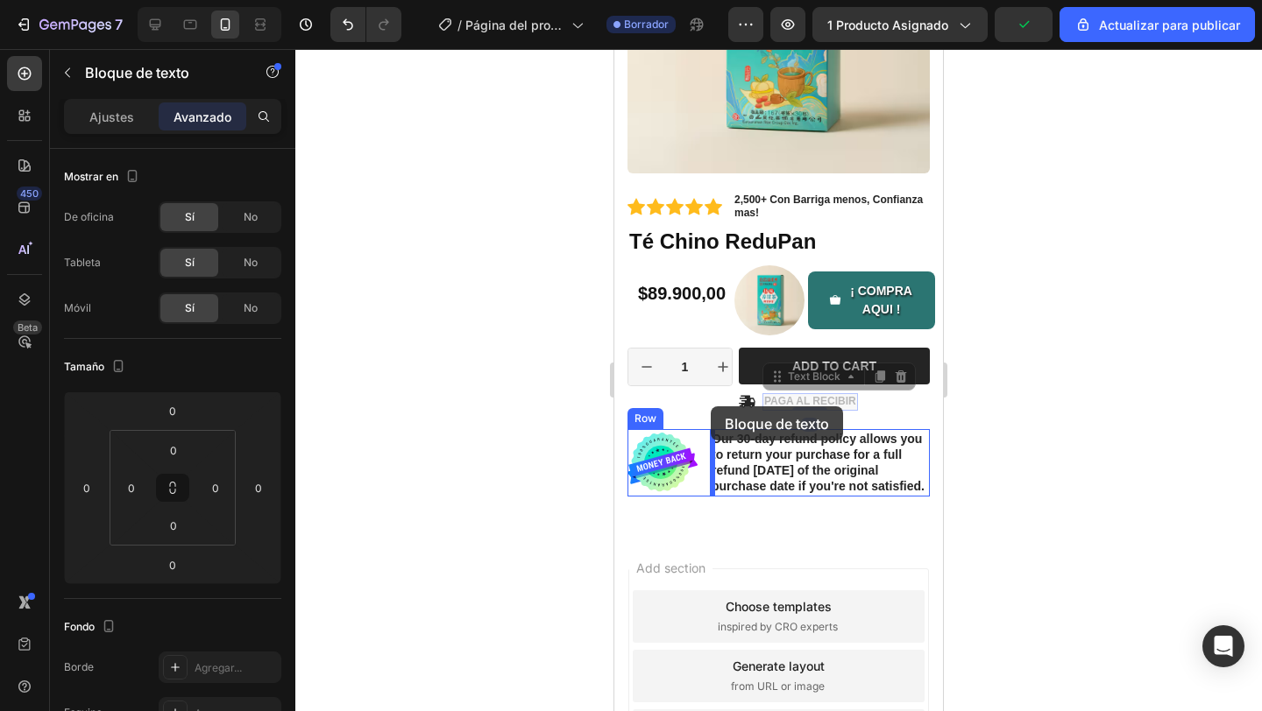
drag, startPoint x: 766, startPoint y: 407, endPoint x: 711, endPoint y: 407, distance: 55.2
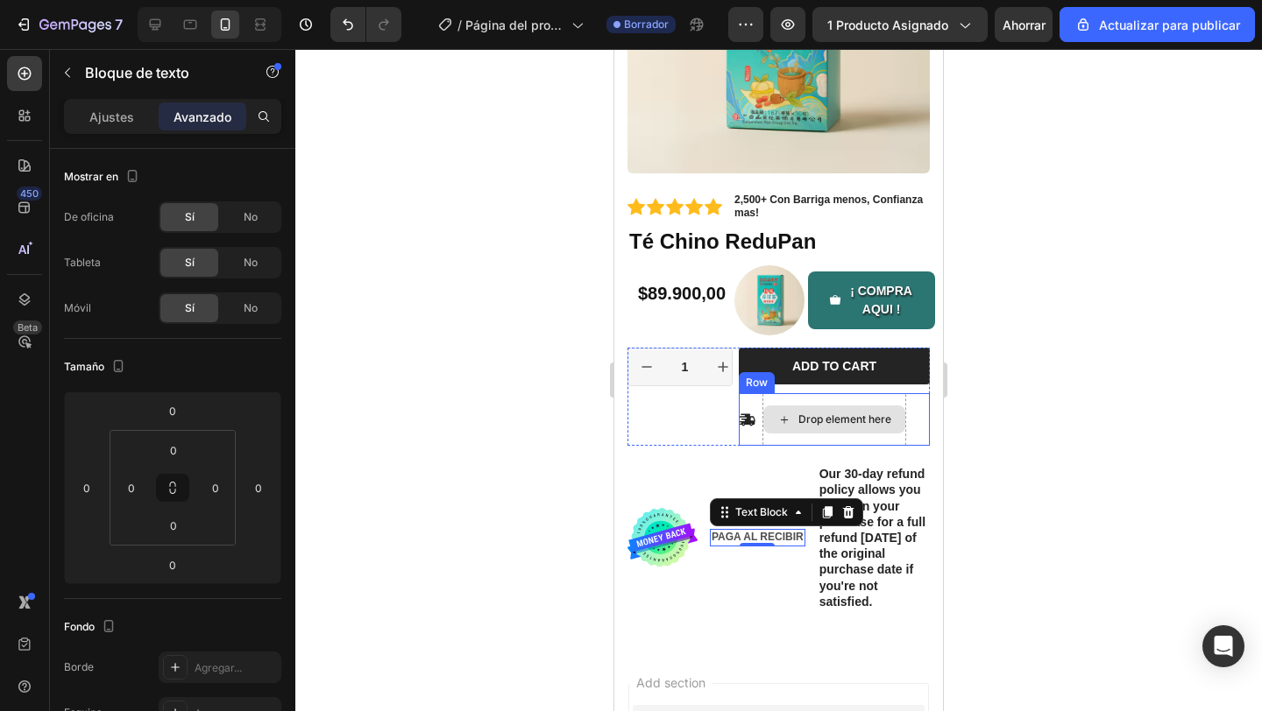
click at [772, 421] on div "Drop element here" at bounding box center [834, 420] width 142 height 28
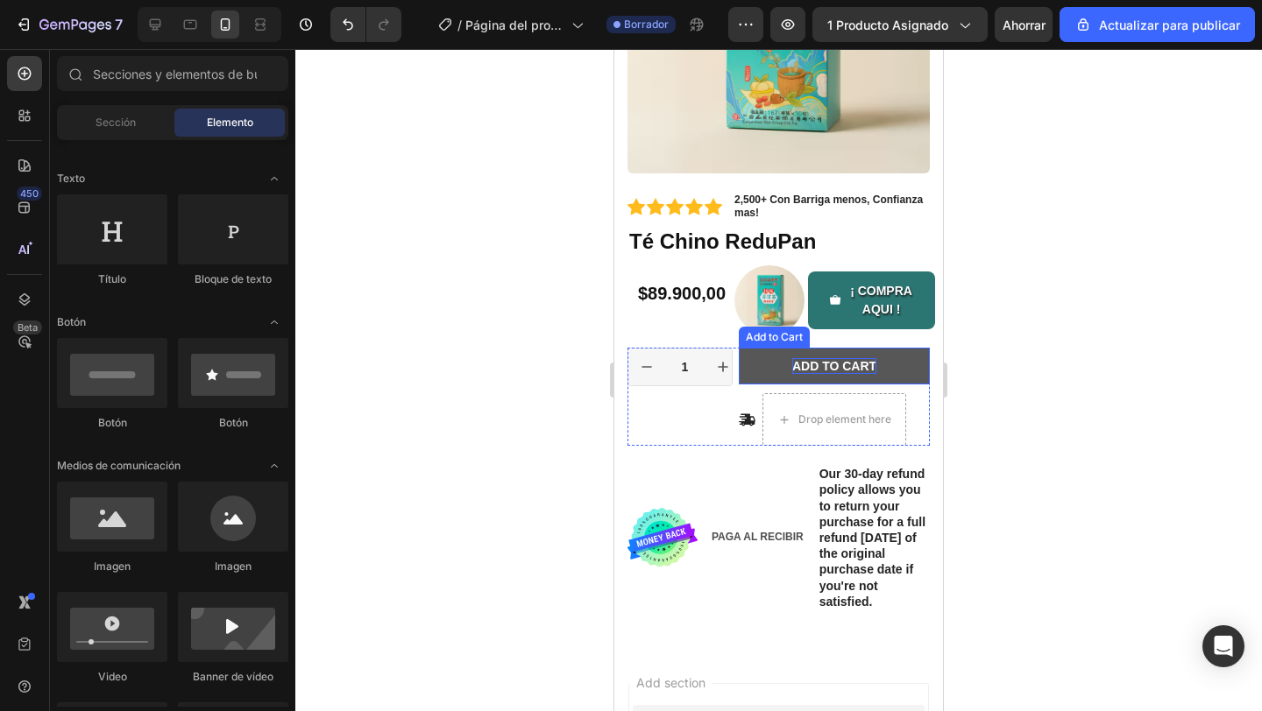
click at [801, 362] on div "Add to cart" at bounding box center [834, 366] width 84 height 16
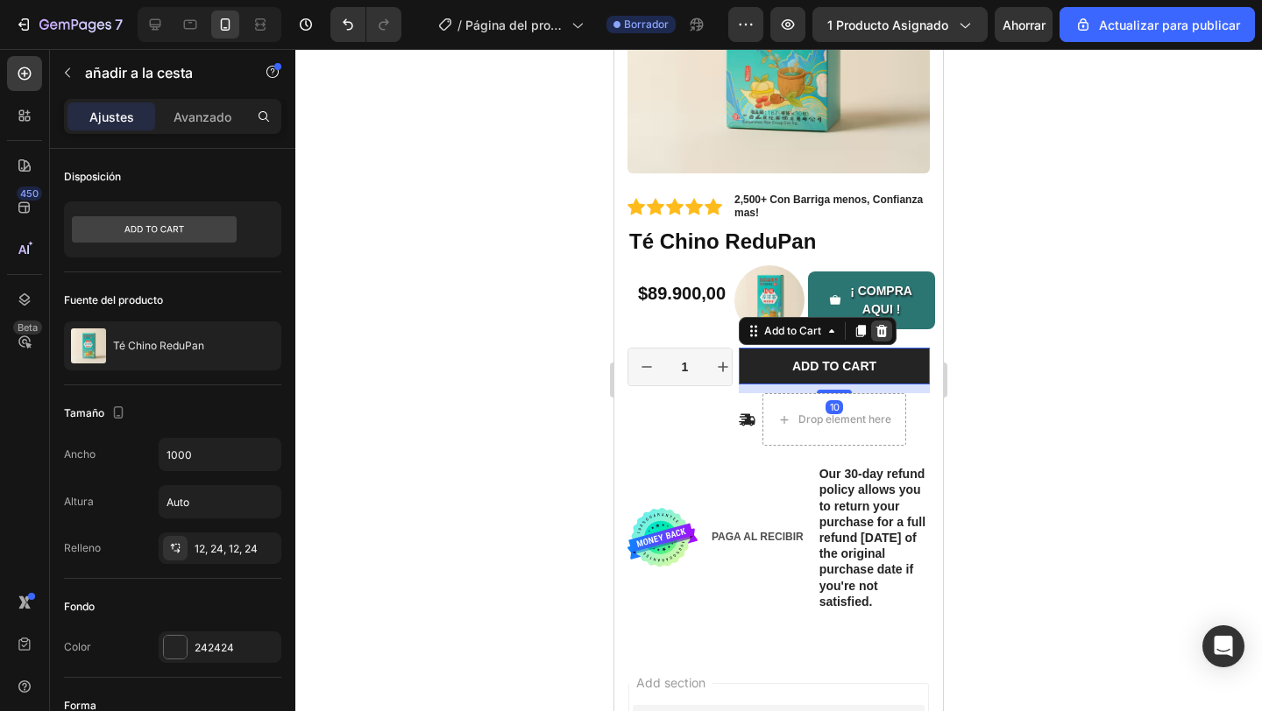
click at [881, 336] on icon at bounding box center [881, 331] width 11 height 12
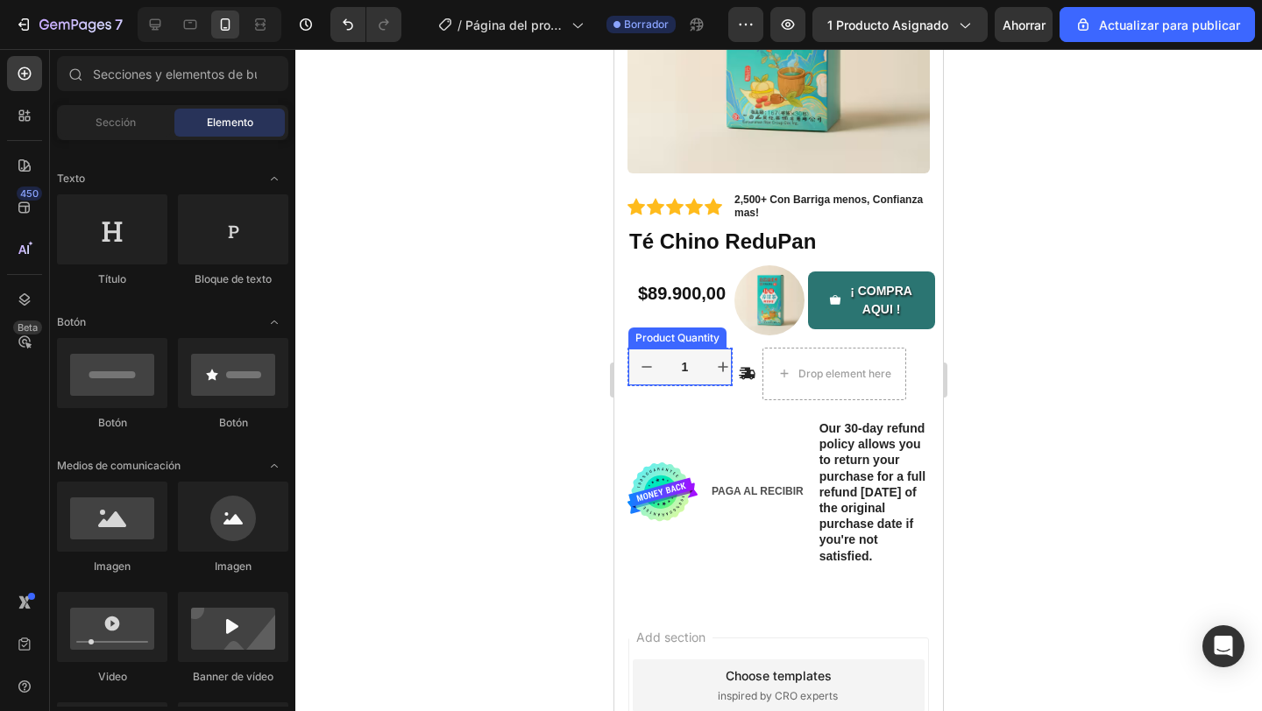
click at [716, 378] on button "increment" at bounding box center [722, 367] width 37 height 37
type input "2"
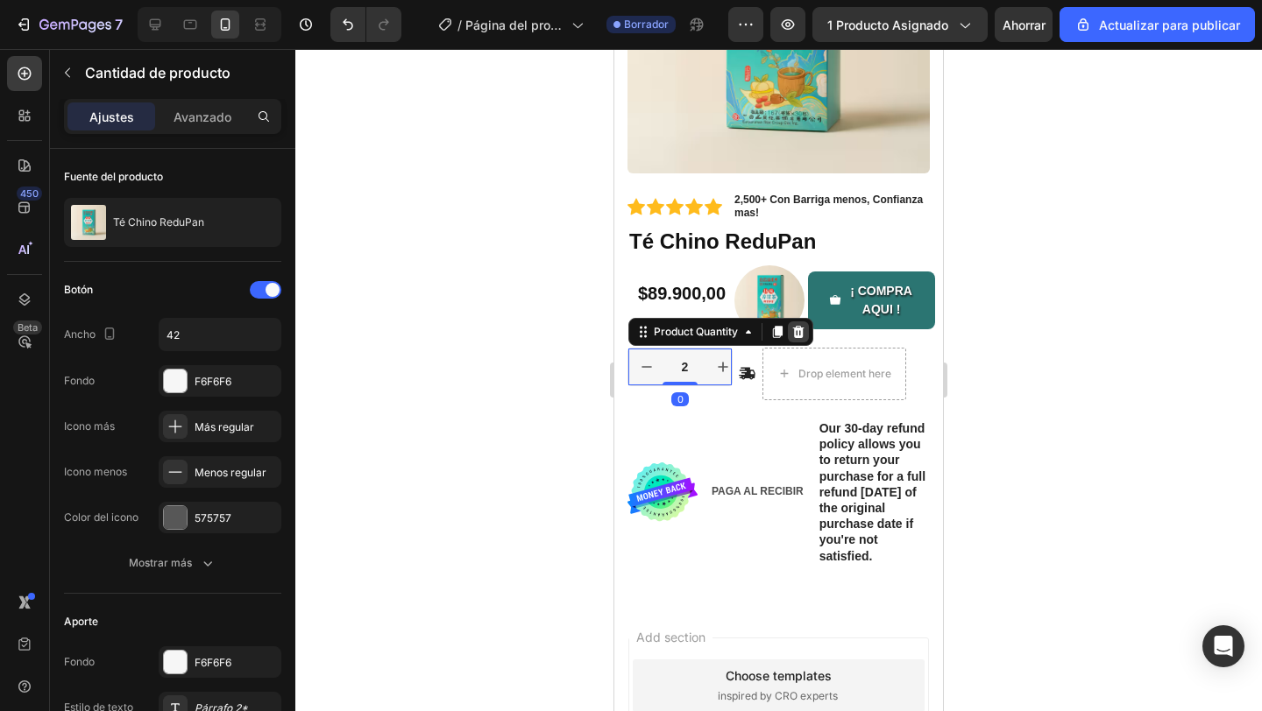
click at [795, 337] on icon at bounding box center [798, 332] width 11 height 12
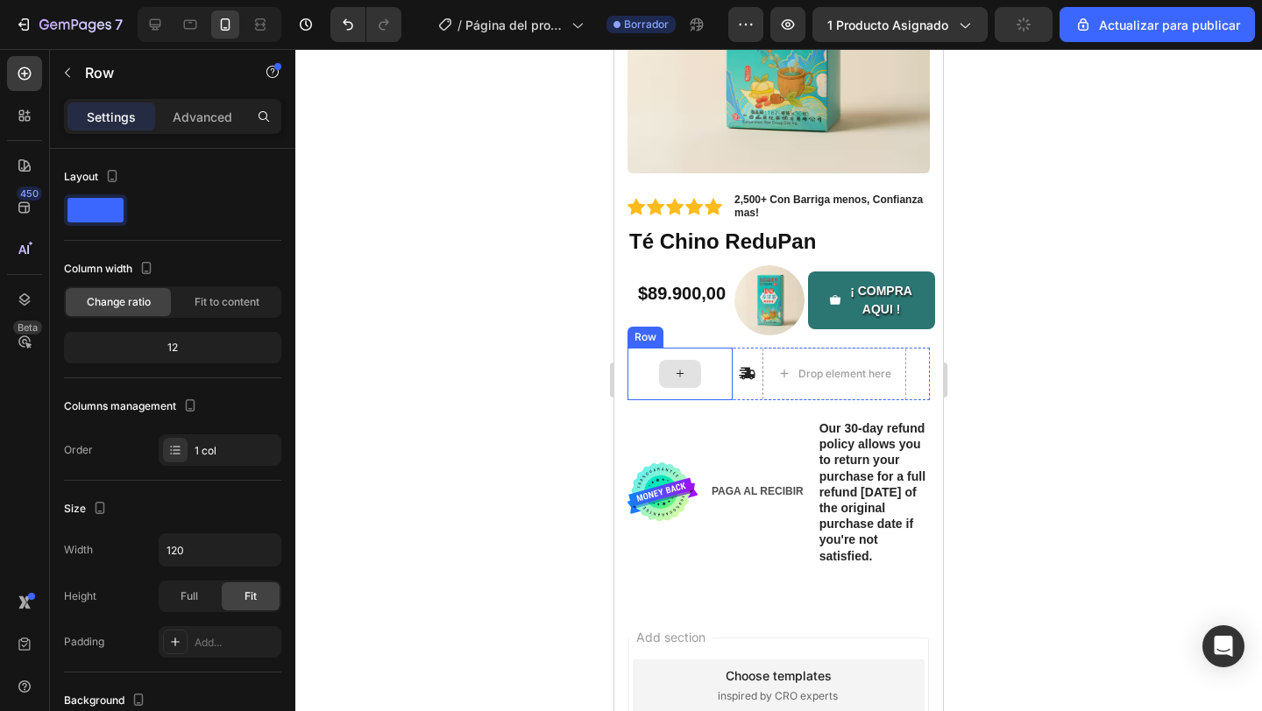
click at [713, 386] on div at bounding box center [679, 374] width 105 height 53
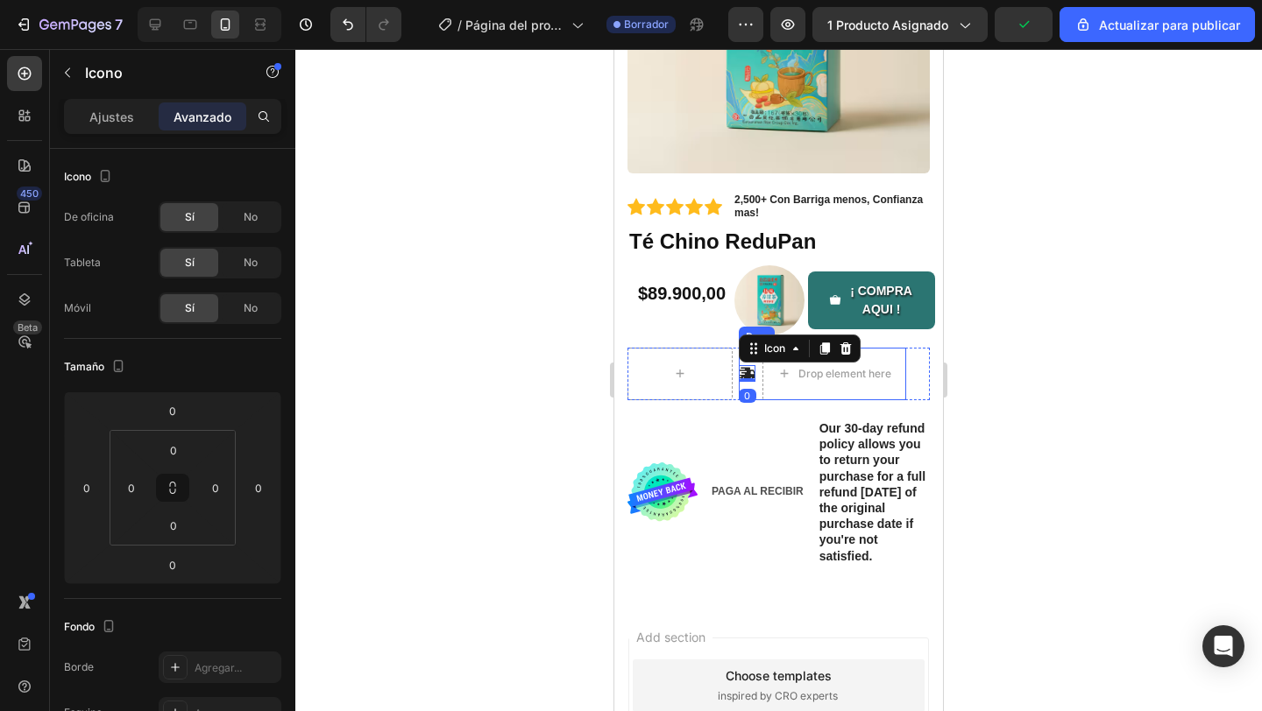
scroll to position [294, 0]
click at [751, 384] on div at bounding box center [747, 382] width 17 height 4
type input "4"
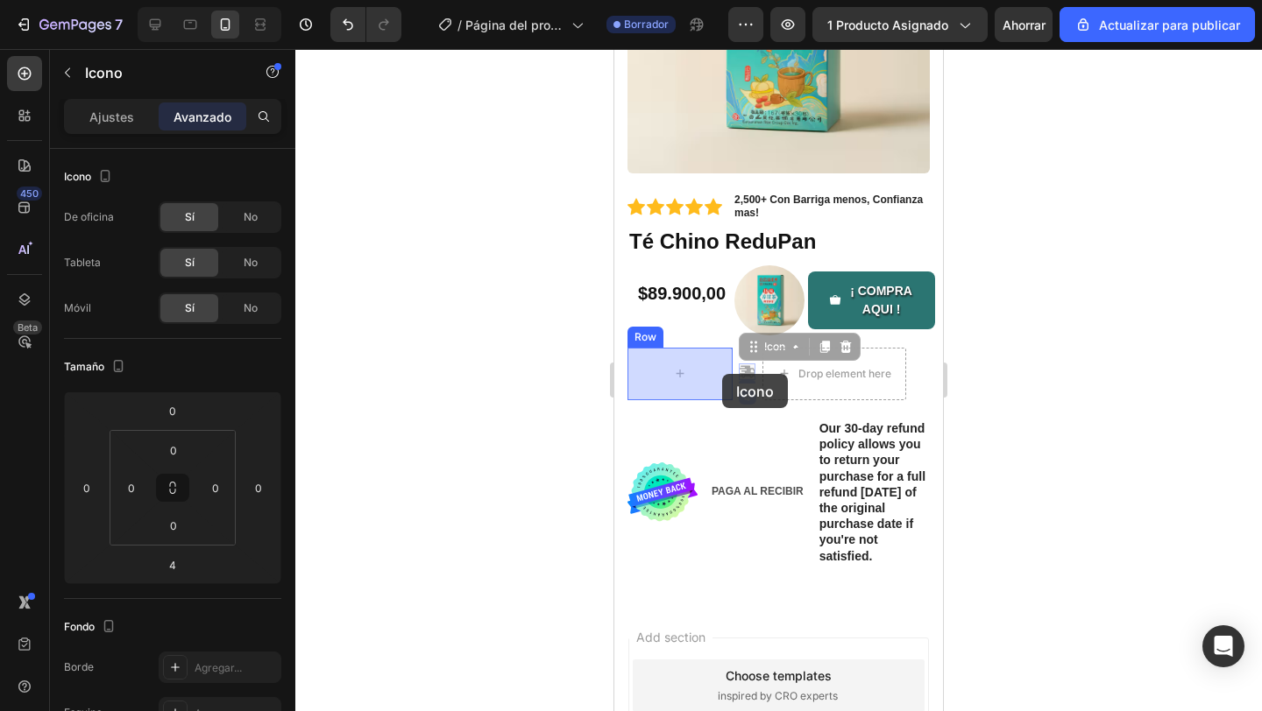
drag, startPoint x: 749, startPoint y: 373, endPoint x: 726, endPoint y: 373, distance: 22.8
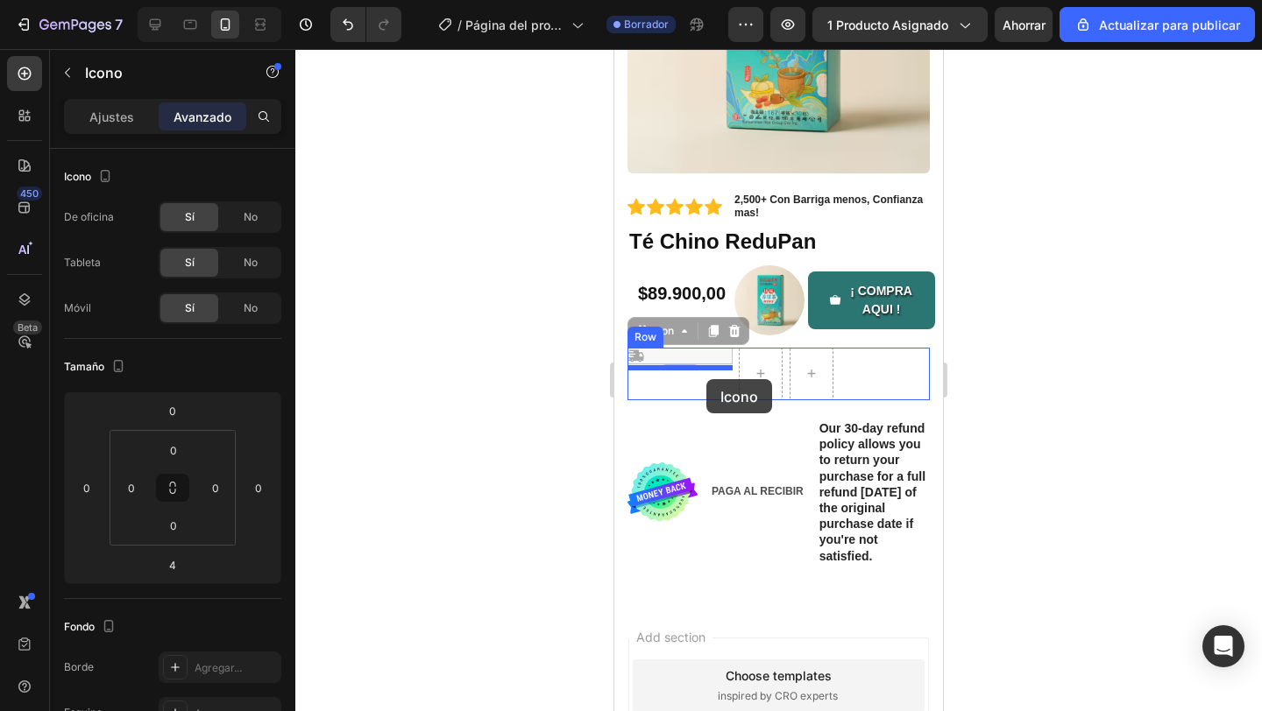
drag, startPoint x: 705, startPoint y: 356, endPoint x: 706, endPoint y: 379, distance: 23.7
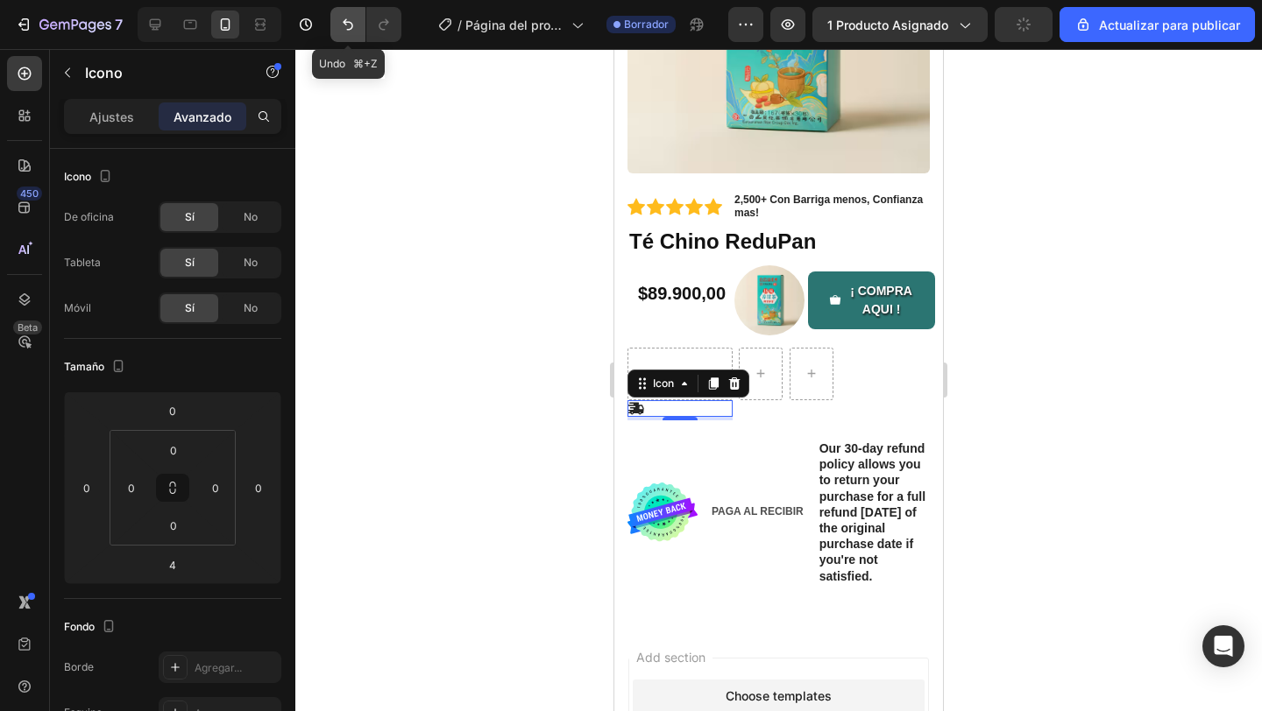
click at [364, 27] on button "Deshacer/Rehacer" at bounding box center [347, 24] width 35 height 35
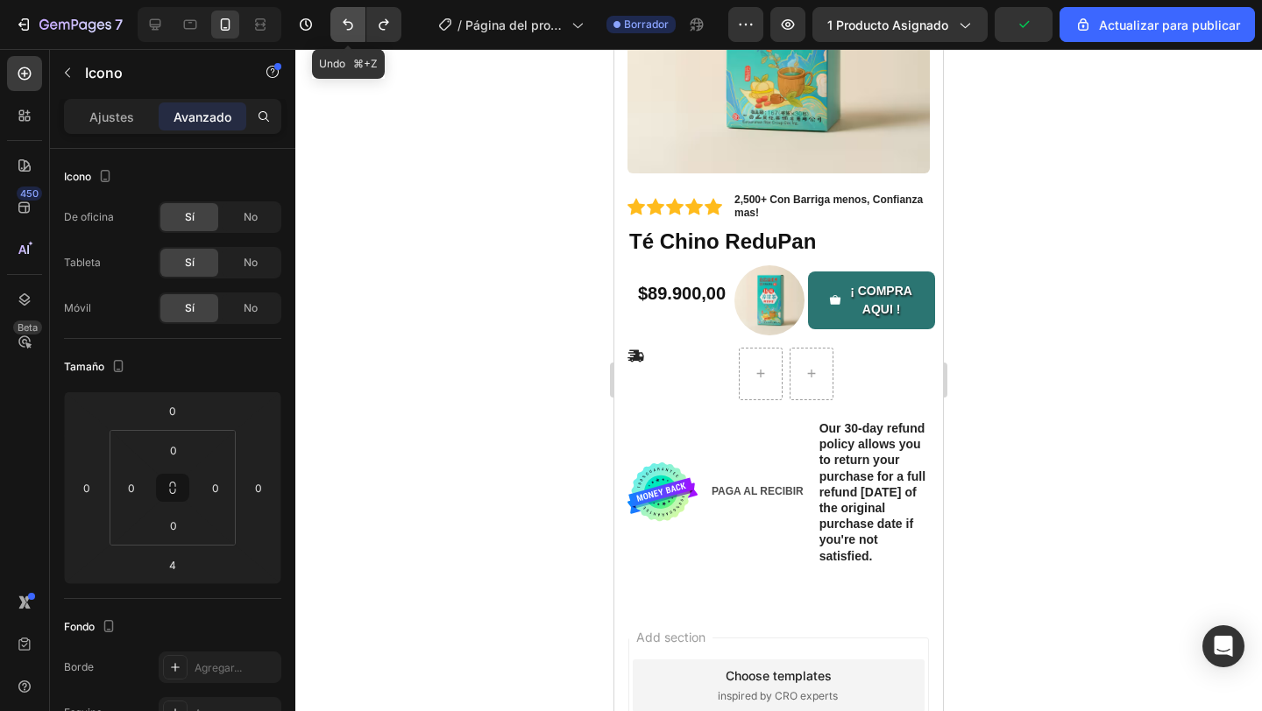
click at [364, 27] on button "Deshacer/Rehacer" at bounding box center [347, 24] width 35 height 35
click at [103, 128] on div "Ajustes" at bounding box center [111, 117] width 88 height 28
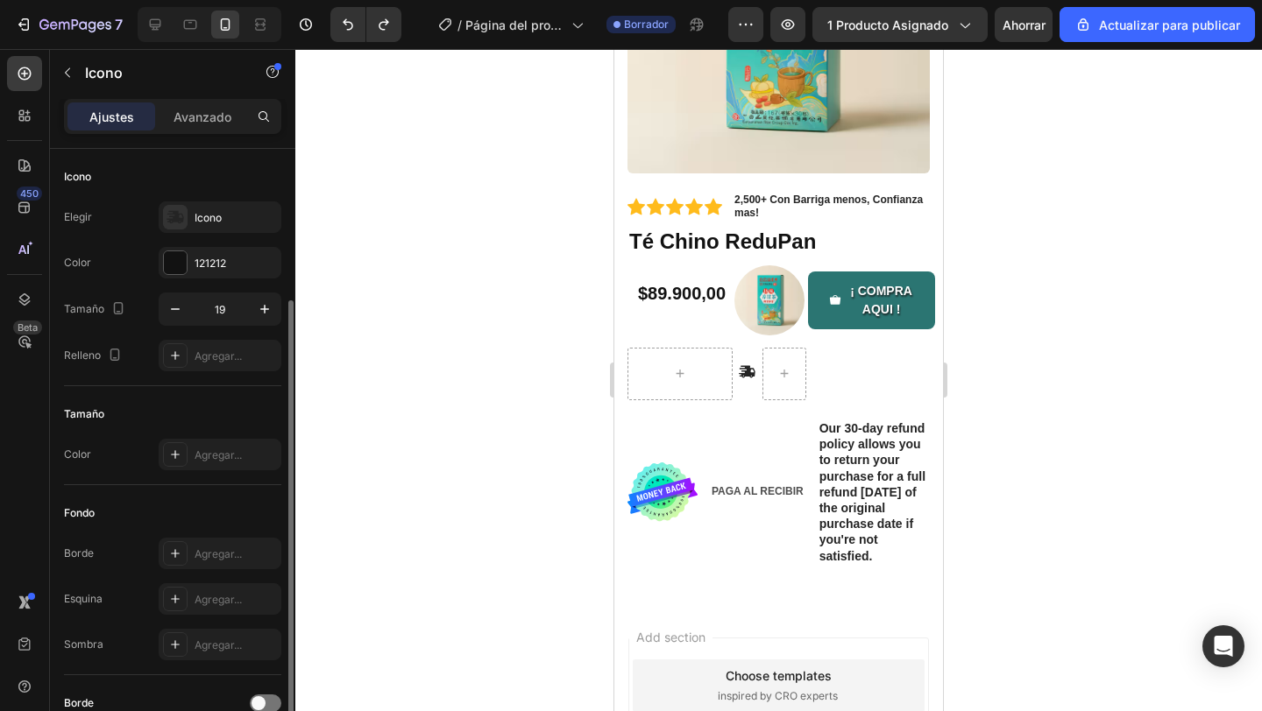
scroll to position [86, 0]
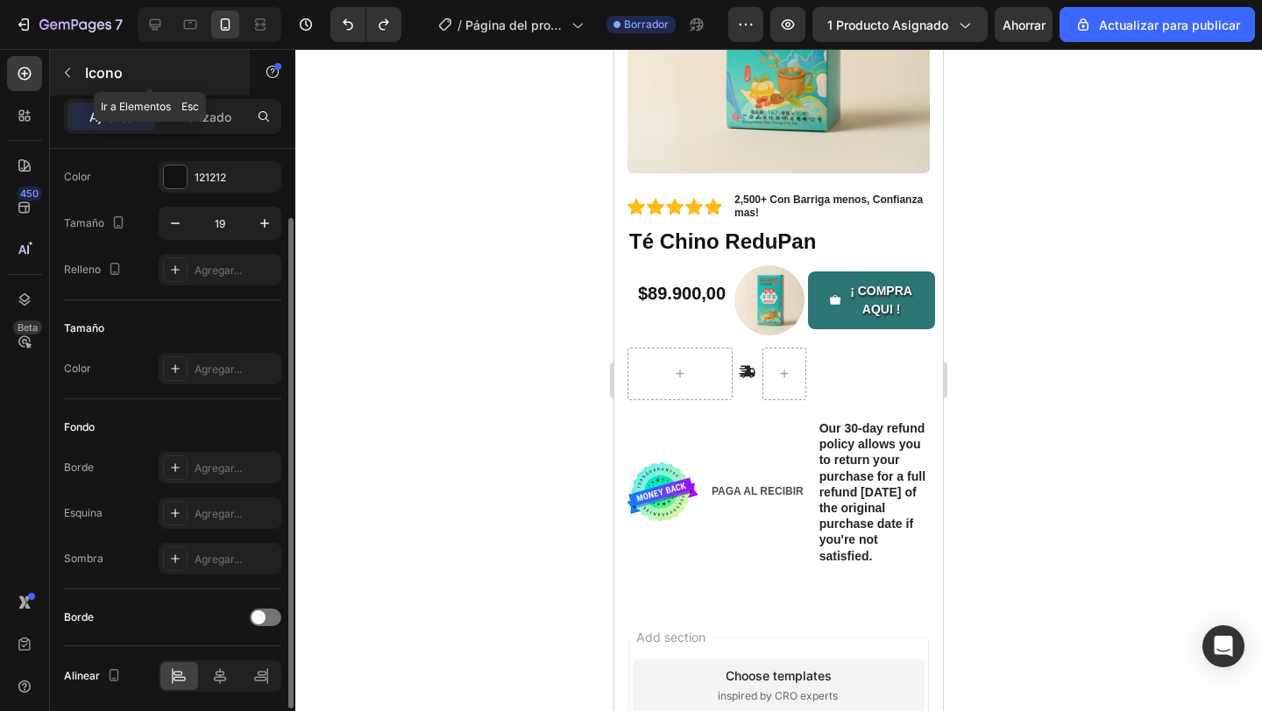
click at [77, 81] on button "button" at bounding box center [67, 73] width 28 height 28
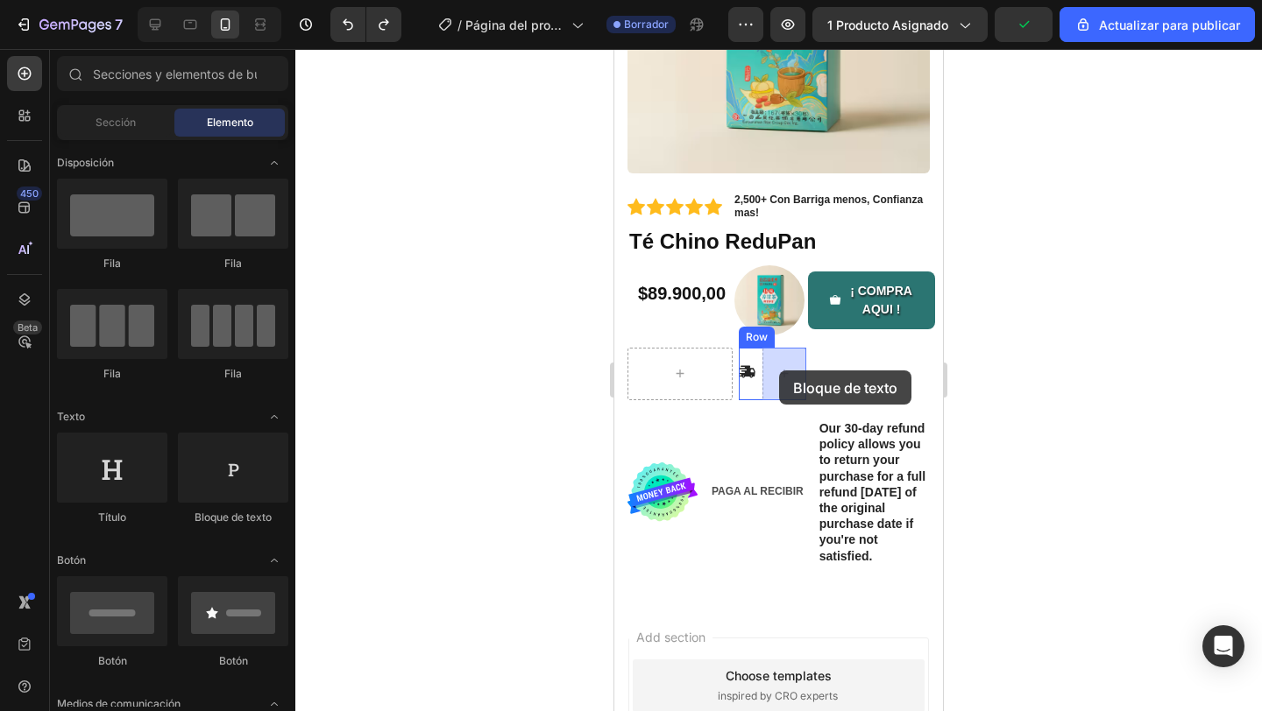
drag, startPoint x: 852, startPoint y: 302, endPoint x: 779, endPoint y: 371, distance: 99.8
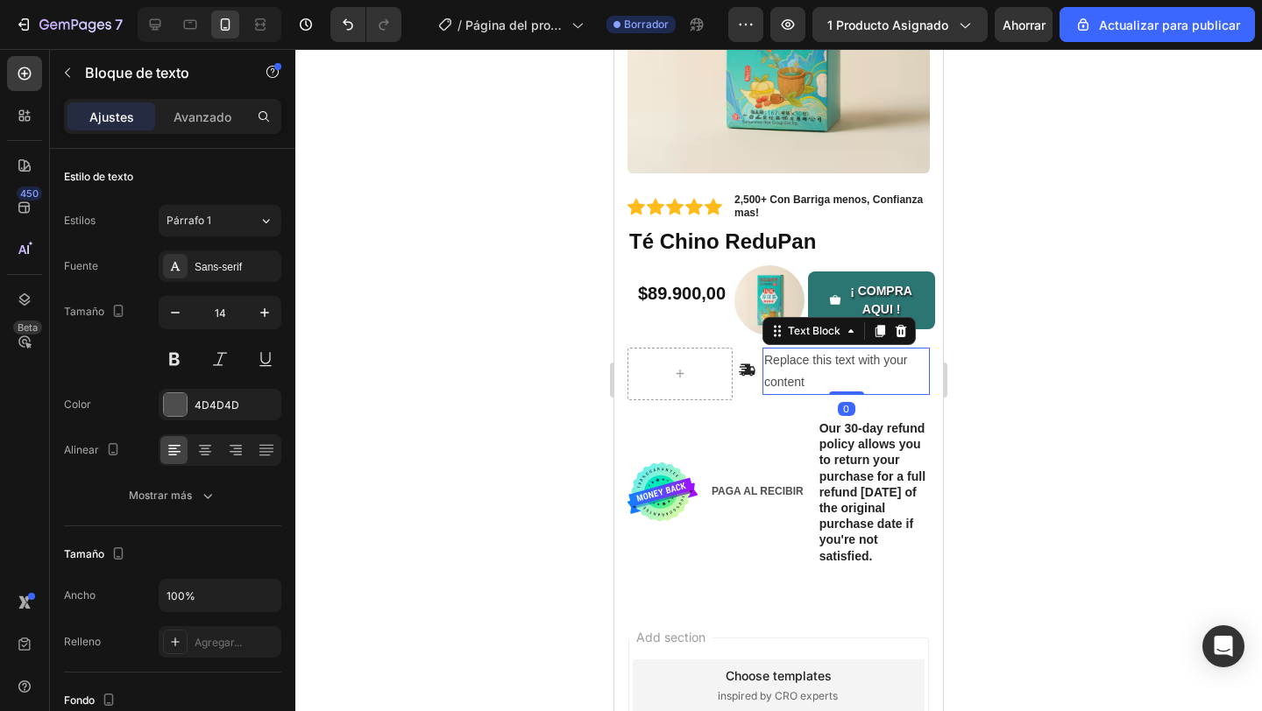
click at [812, 384] on div "Replace this text with your content" at bounding box center [845, 371] width 167 height 47
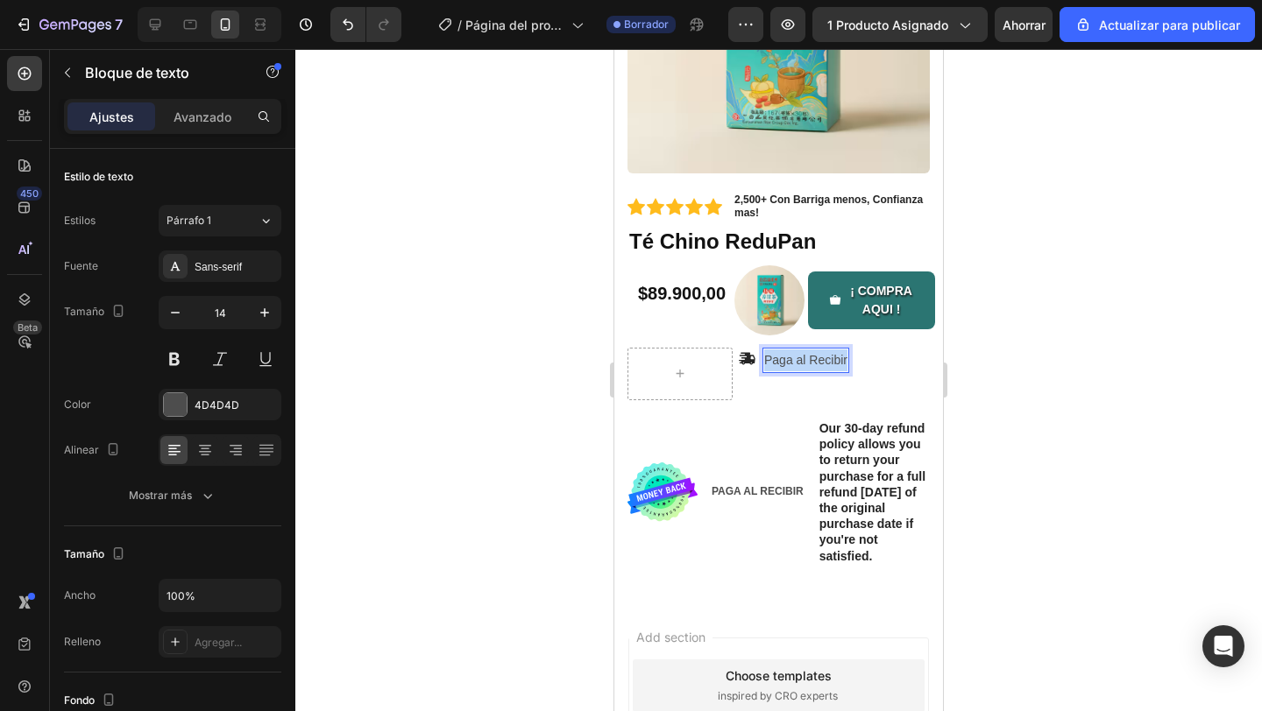
drag, startPoint x: 847, startPoint y: 361, endPoint x: 767, endPoint y: 360, distance: 80.6
click at [767, 360] on p "Paga al Recibir" at bounding box center [805, 361] width 83 height 22
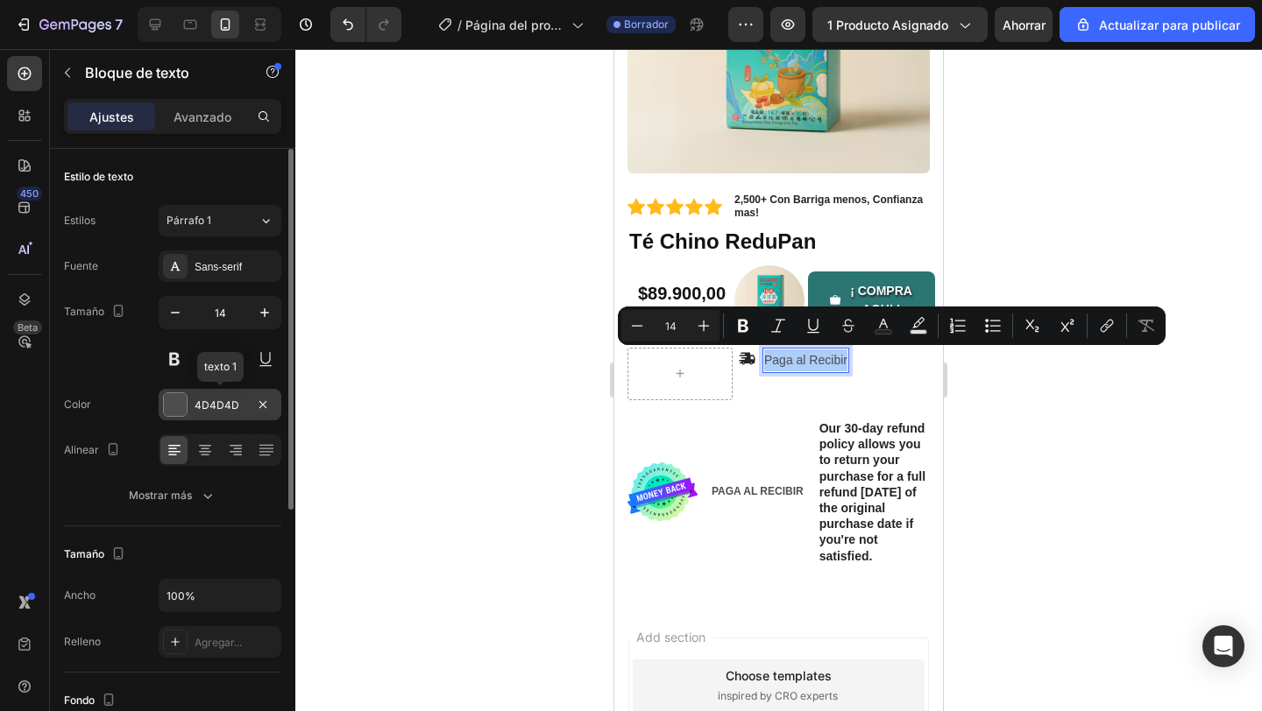
click at [176, 401] on div at bounding box center [175, 404] width 23 height 23
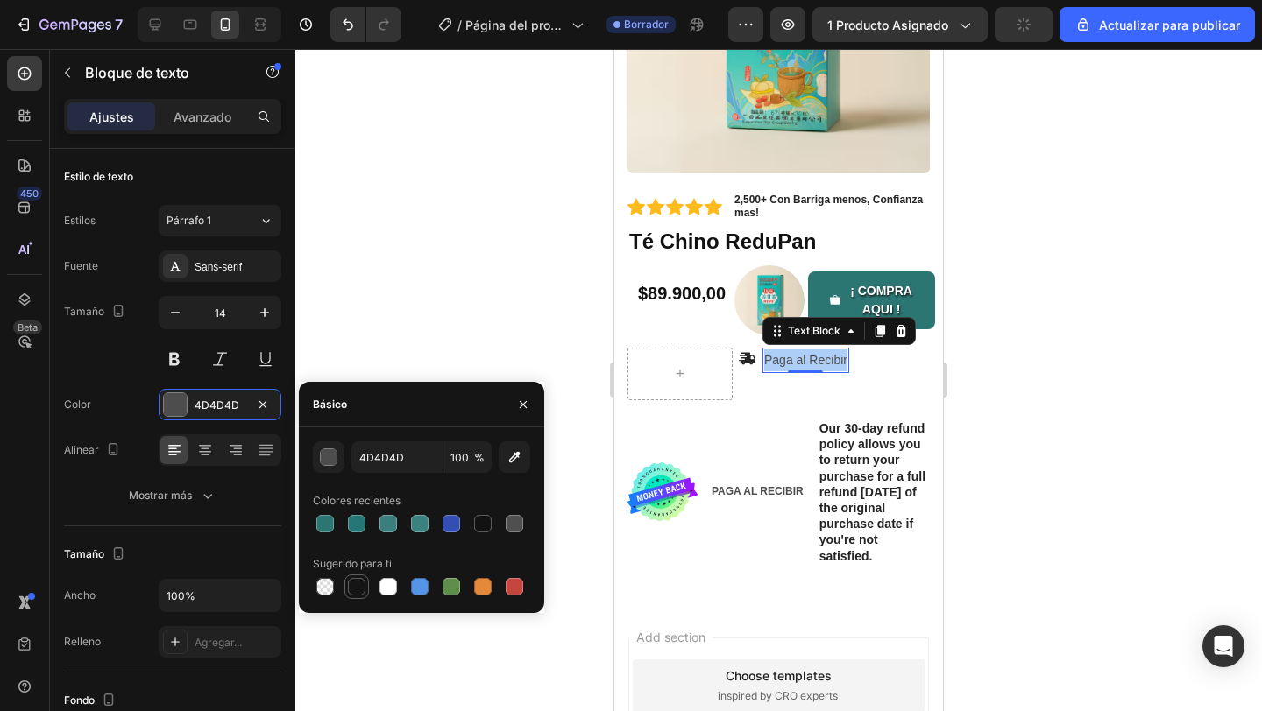
click at [361, 585] on div at bounding box center [357, 587] width 18 height 18
type input "151515"
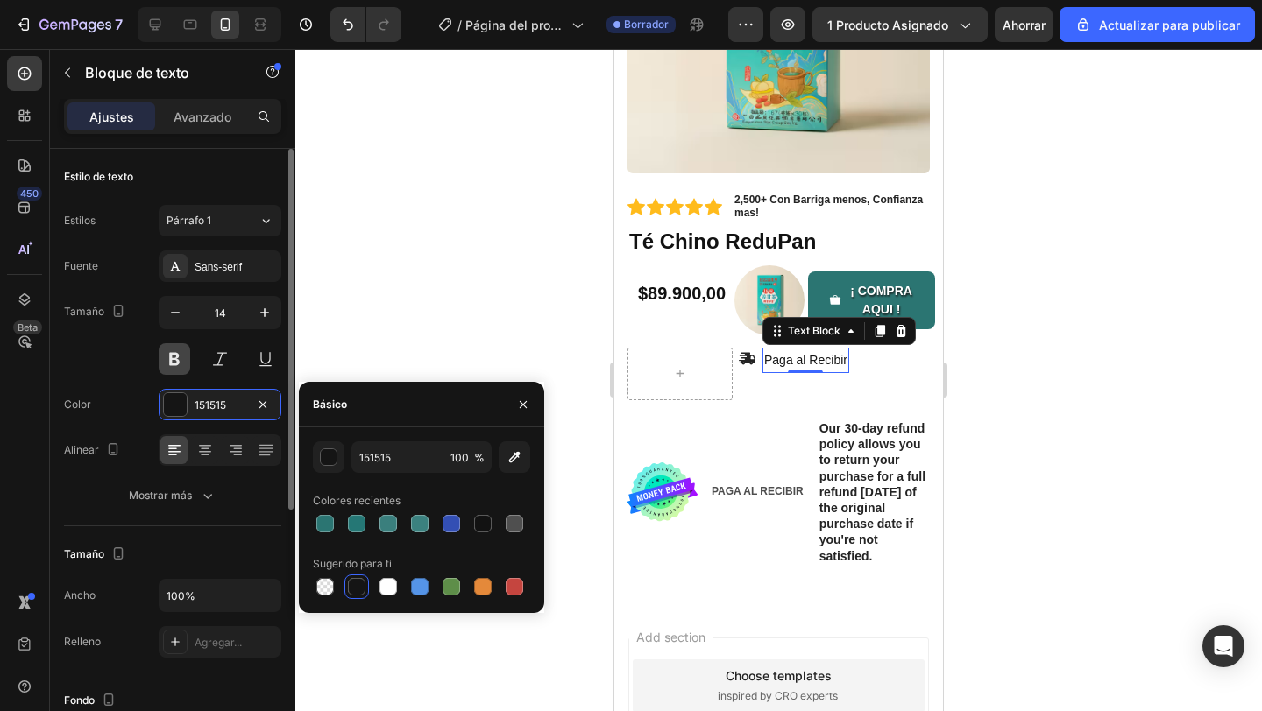
click at [182, 360] on button at bounding box center [175, 359] width 32 height 32
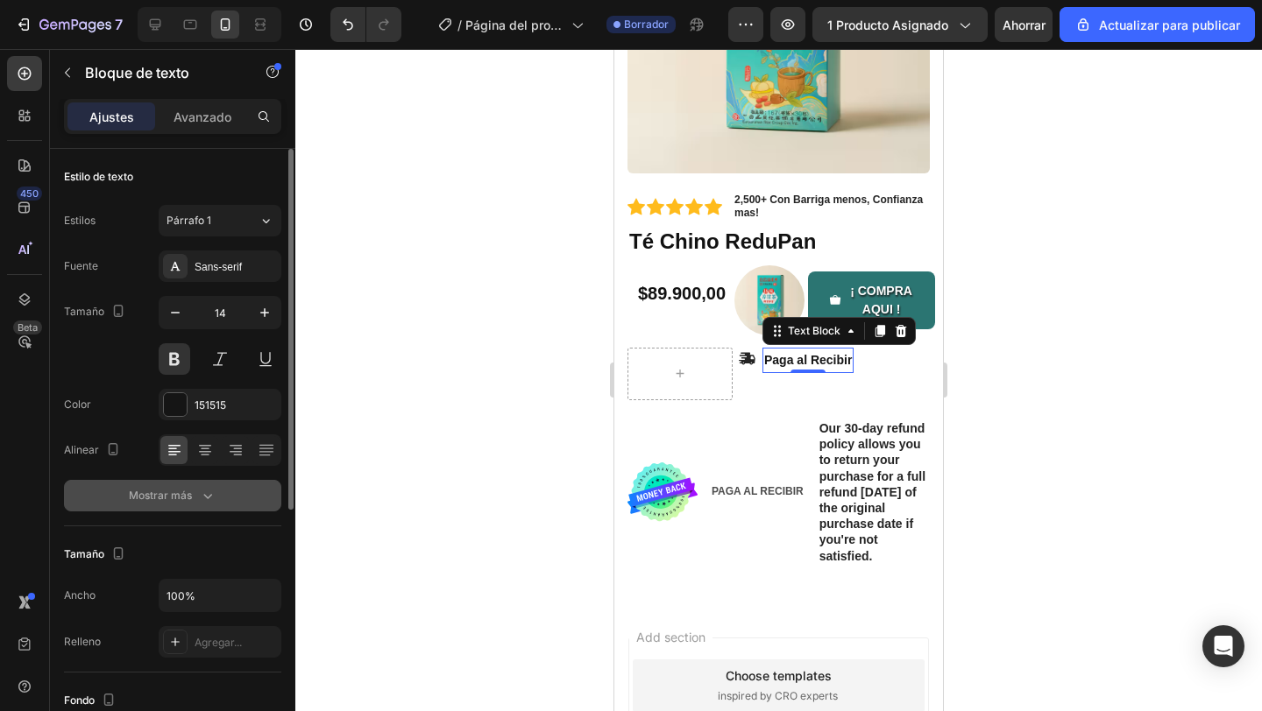
click at [202, 491] on icon "button" at bounding box center [208, 496] width 18 height 18
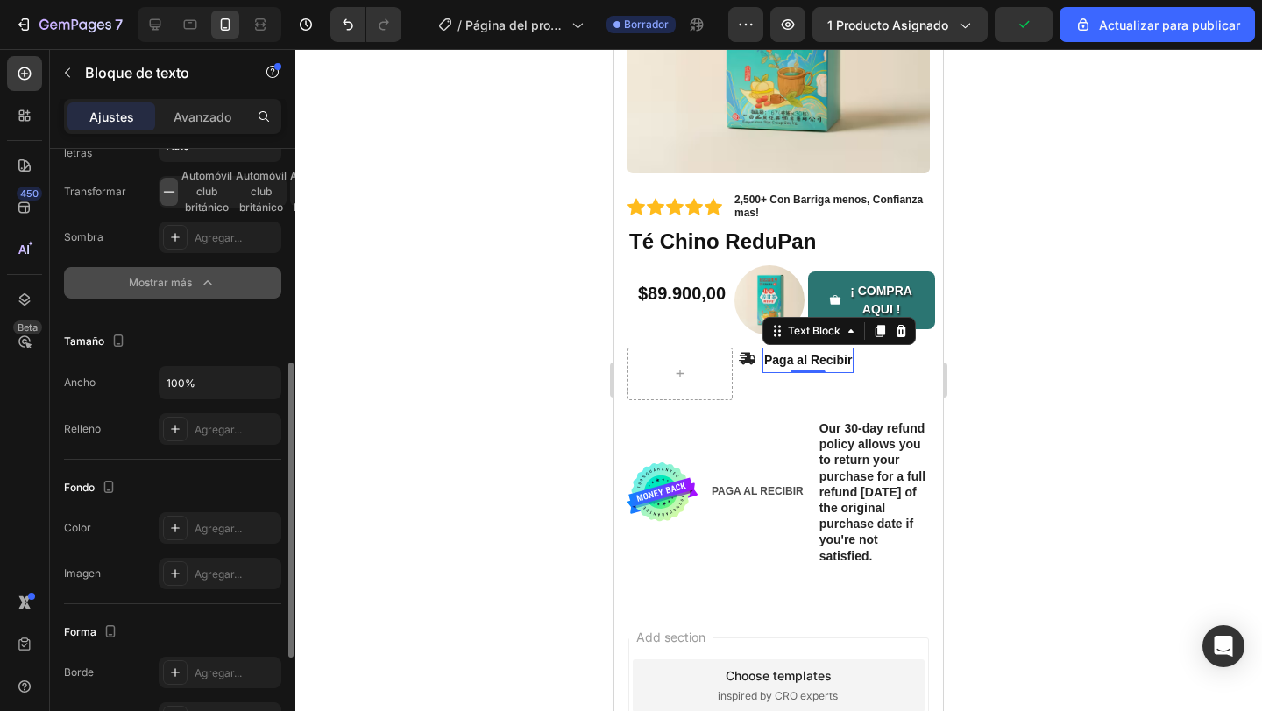
scroll to position [501, 0]
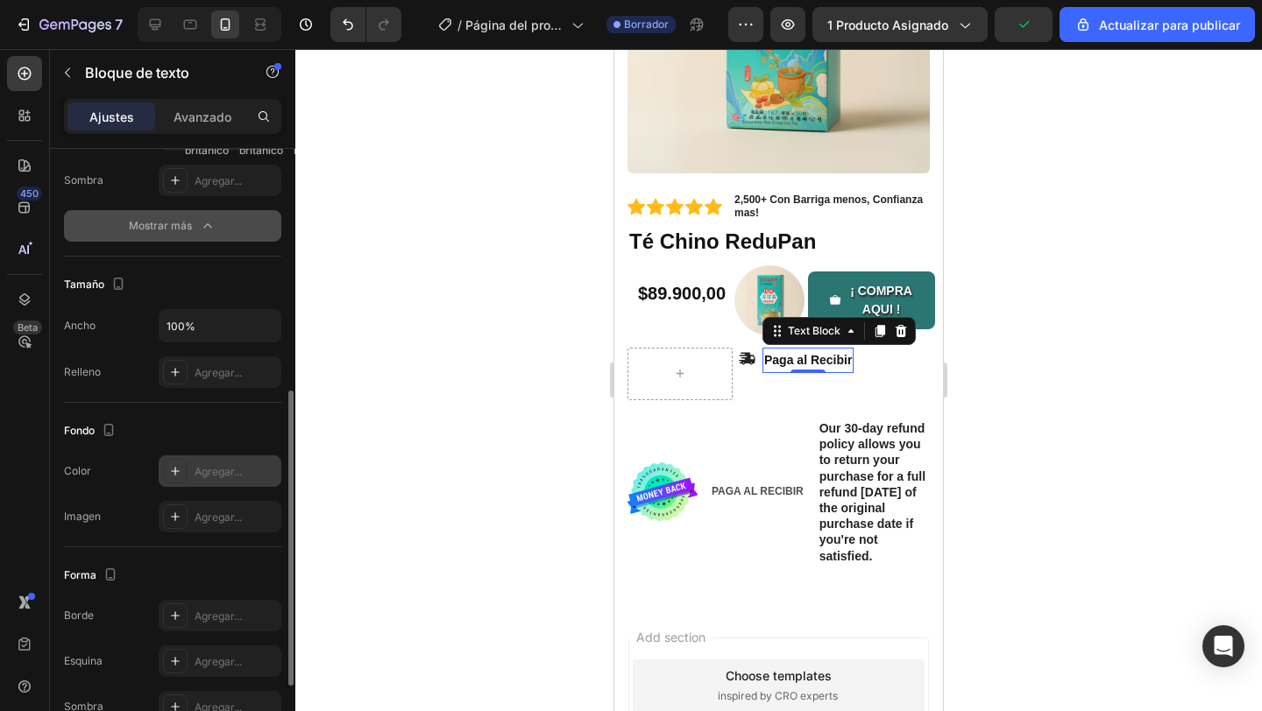
click at [185, 478] on div at bounding box center [175, 471] width 25 height 25
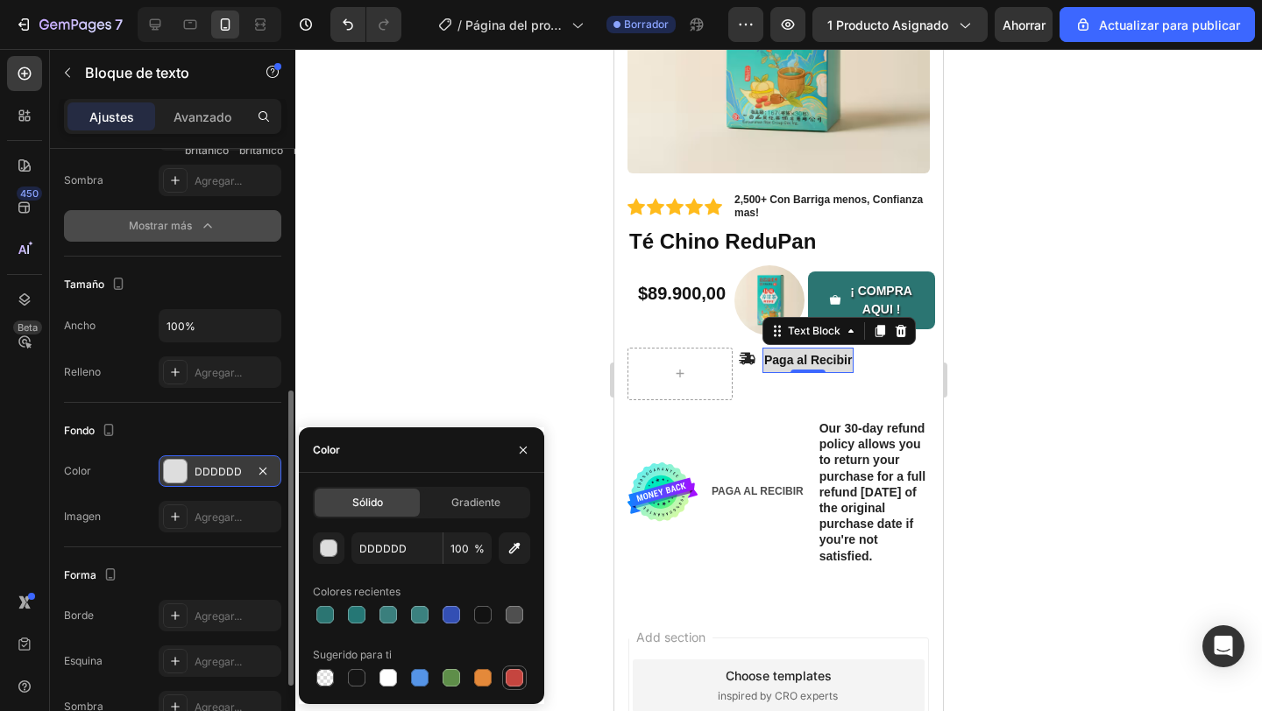
click at [513, 679] on div at bounding box center [514, 678] width 18 height 18
click at [486, 677] on div at bounding box center [483, 678] width 18 height 18
click at [522, 682] on div at bounding box center [514, 678] width 18 height 18
type input "C5453F"
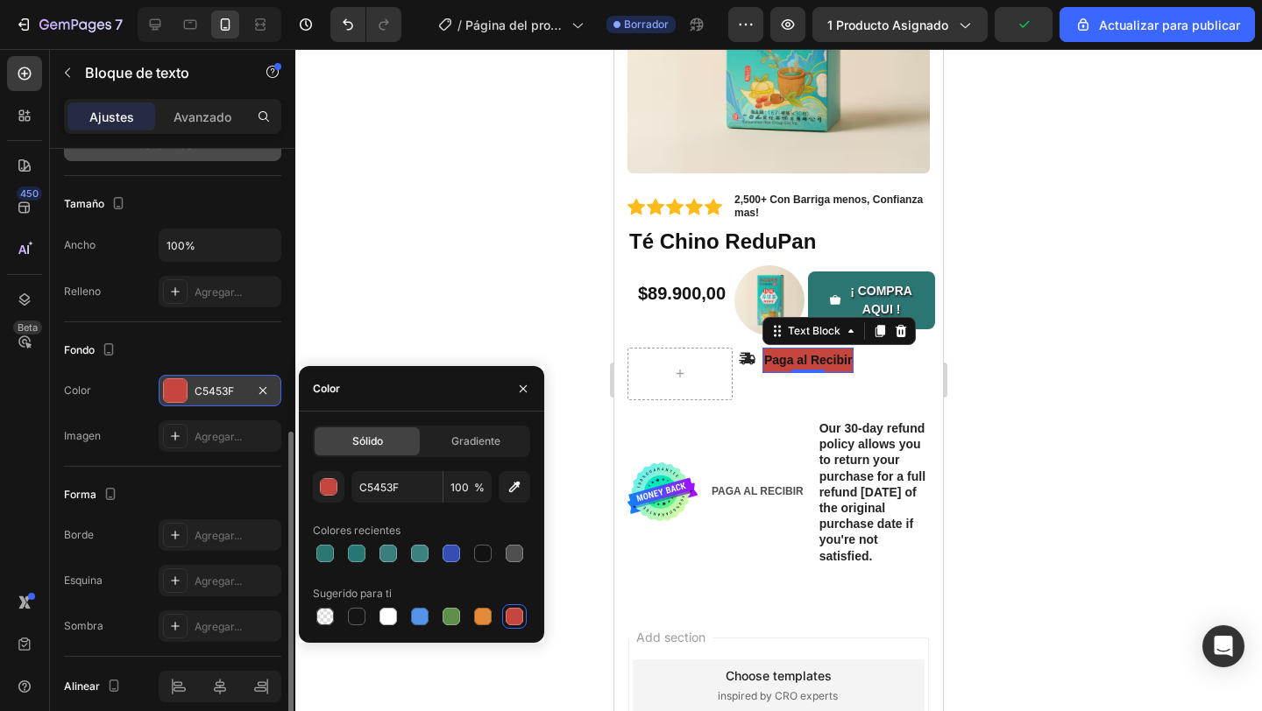
scroll to position [583, 0]
click at [178, 541] on div at bounding box center [175, 533] width 25 height 25
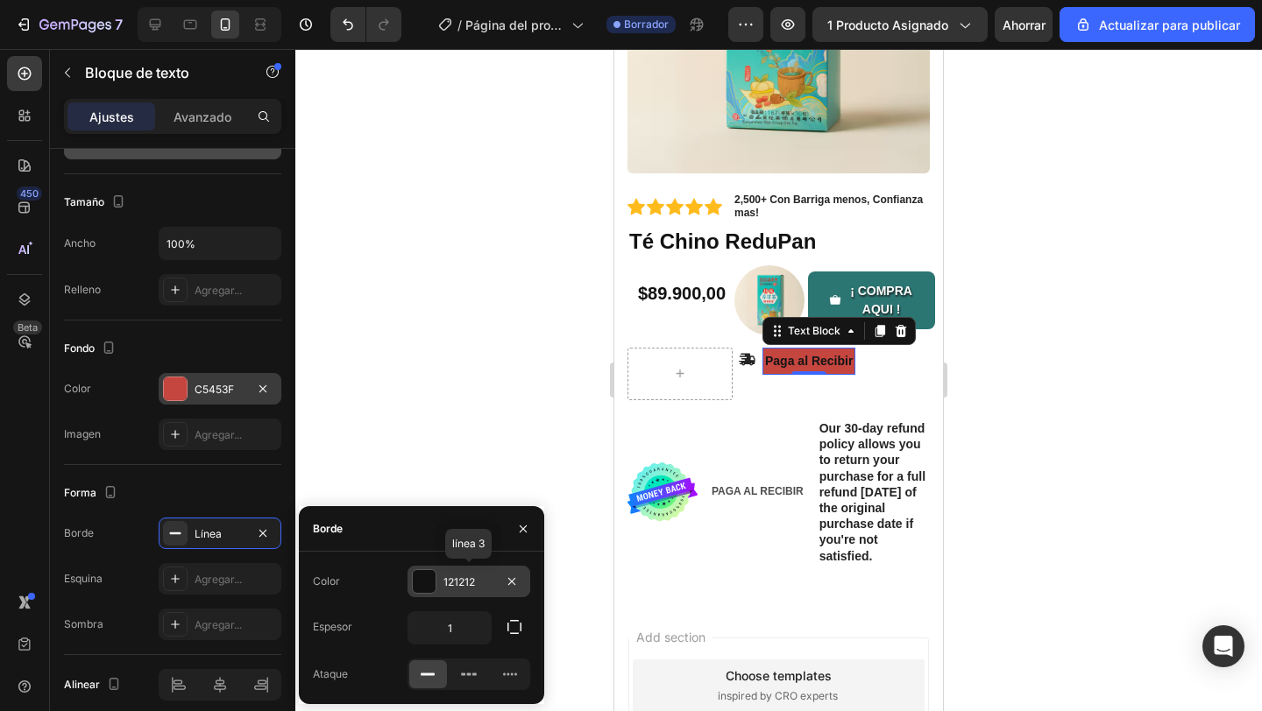
click at [421, 583] on div at bounding box center [424, 581] width 23 height 23
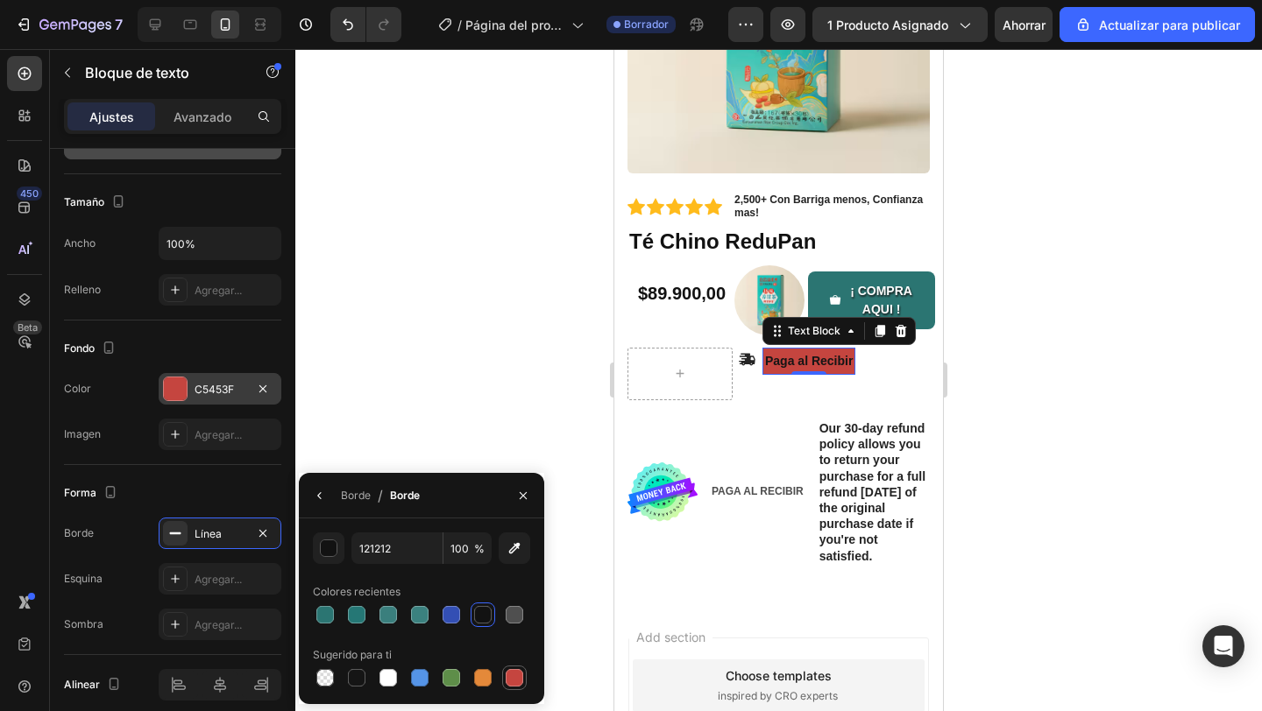
click at [510, 681] on div at bounding box center [514, 678] width 18 height 18
type input "C5453F"
click at [215, 576] on font "Agregar..." at bounding box center [217, 579] width 47 height 13
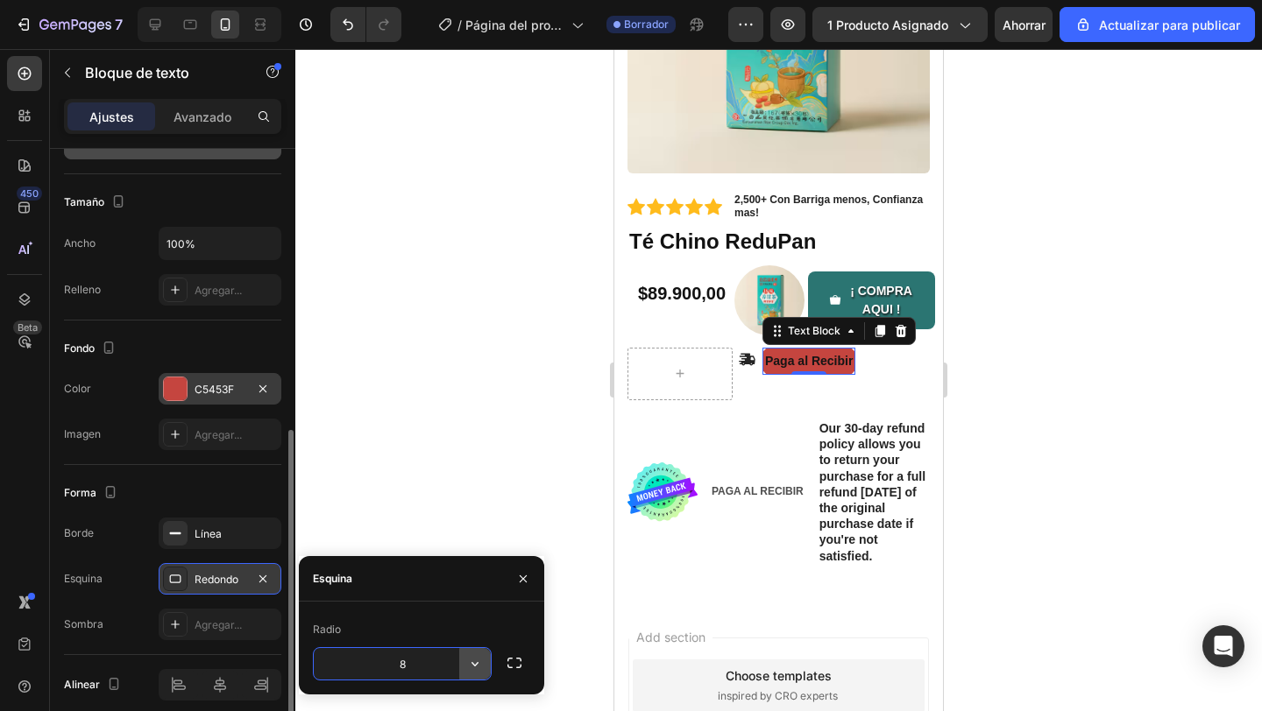
click at [476, 669] on icon "button" at bounding box center [475, 664] width 18 height 18
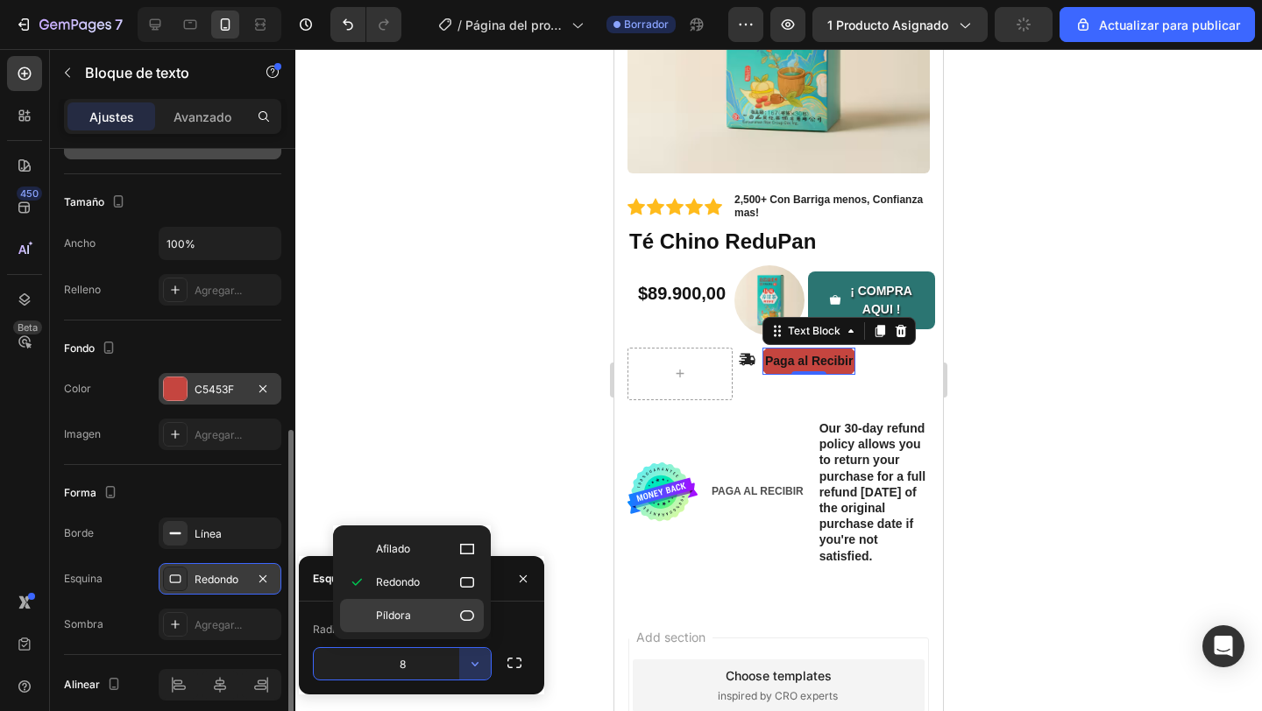
click at [463, 615] on icon at bounding box center [467, 616] width 18 height 18
type input "9999"
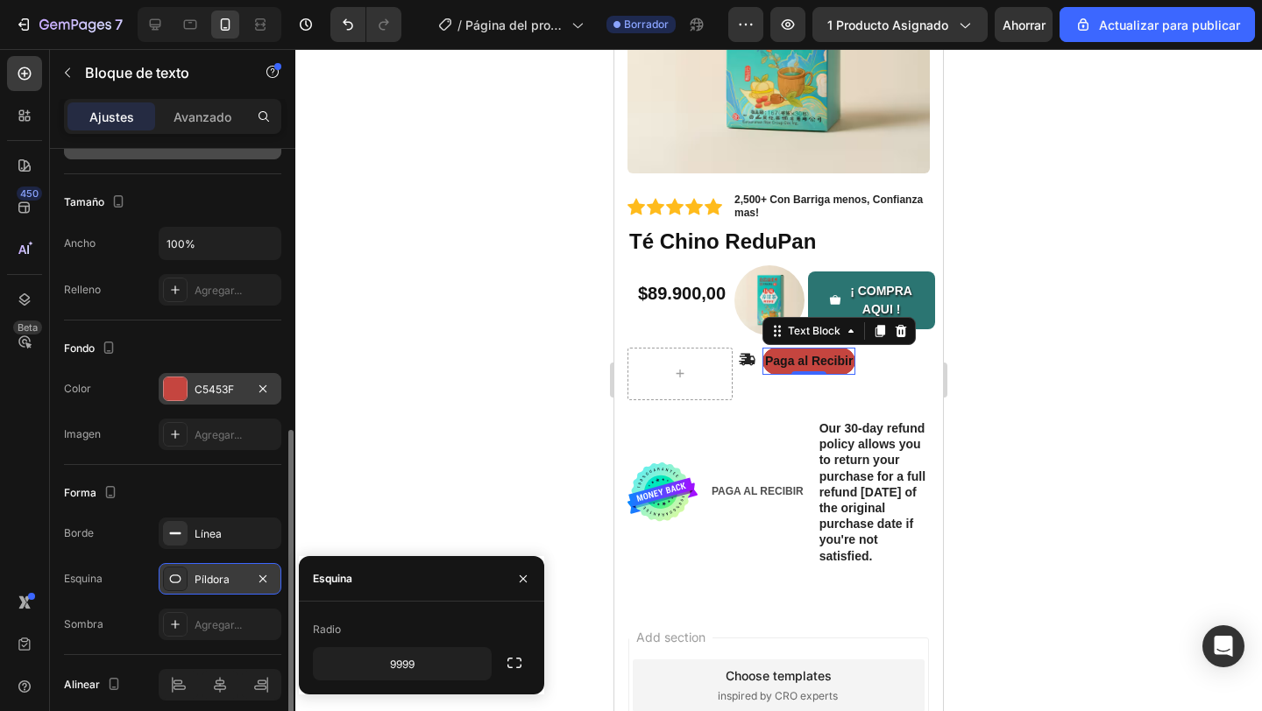
click at [441, 480] on div at bounding box center [778, 380] width 966 height 662
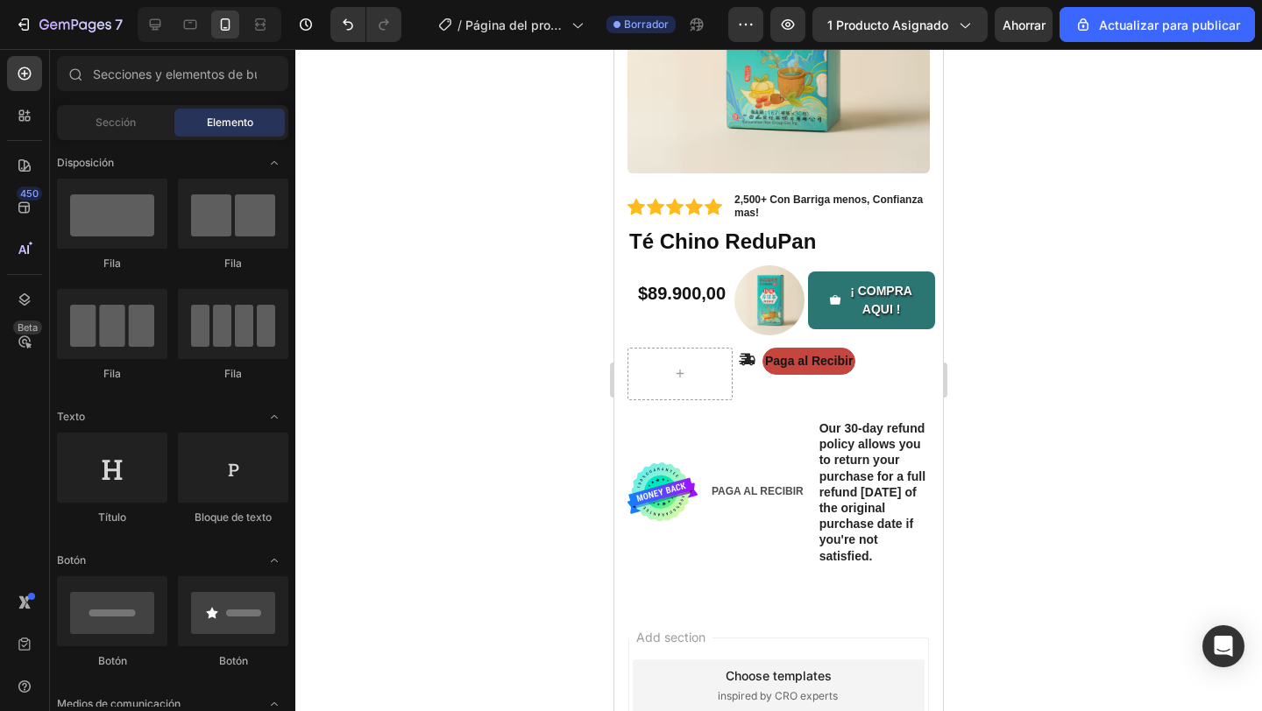
click at [441, 480] on div at bounding box center [778, 380] width 966 height 662
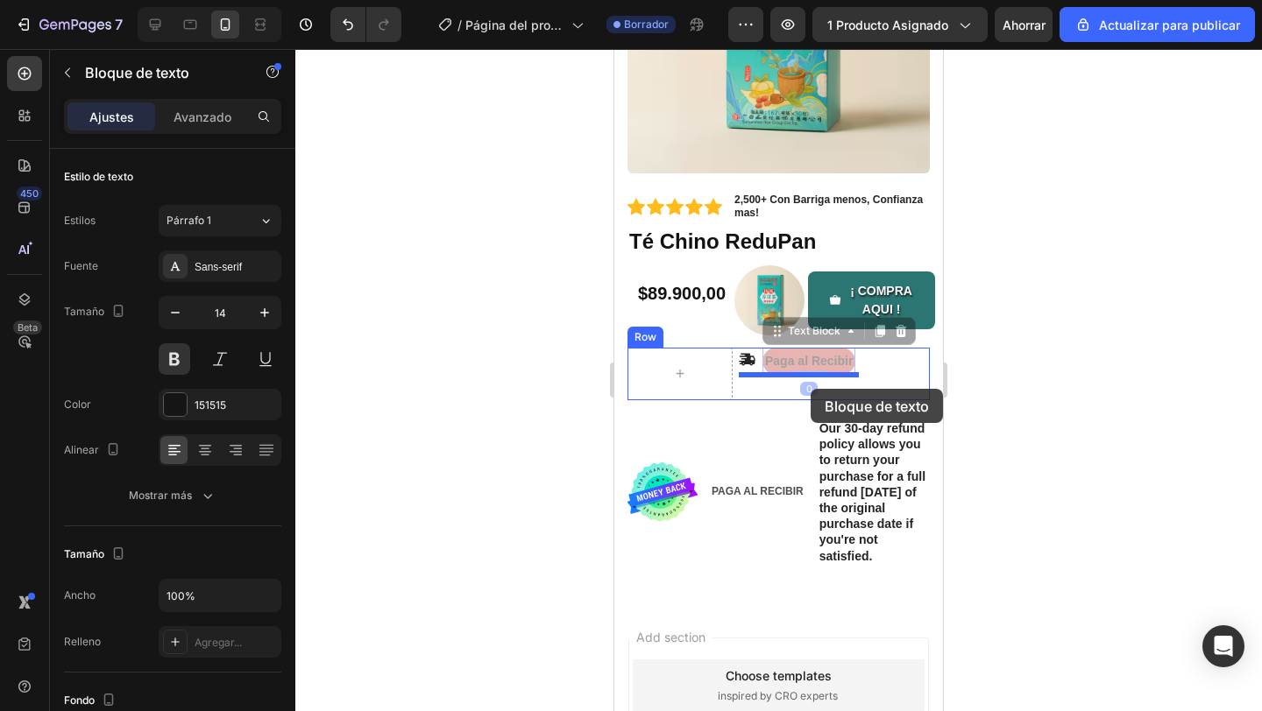
drag, startPoint x: 809, startPoint y: 367, endPoint x: 810, endPoint y: 389, distance: 22.0
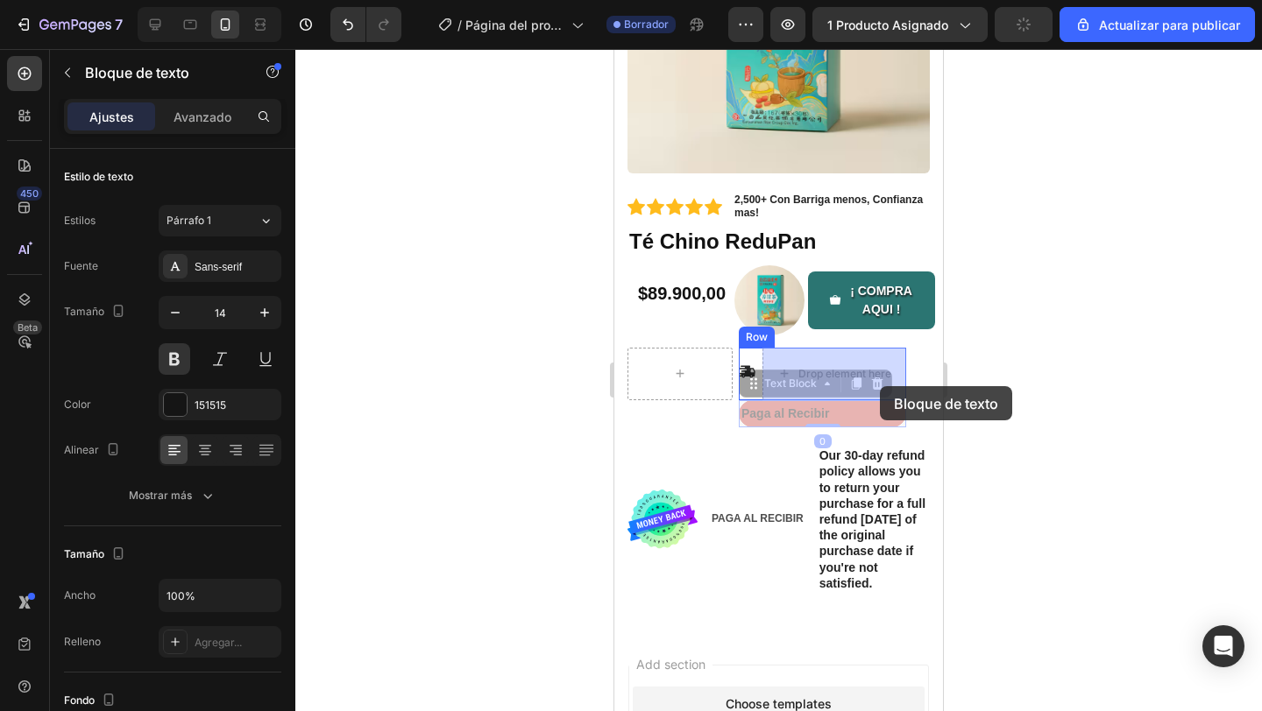
drag, startPoint x: 853, startPoint y: 414, endPoint x: 880, endPoint y: 386, distance: 37.8
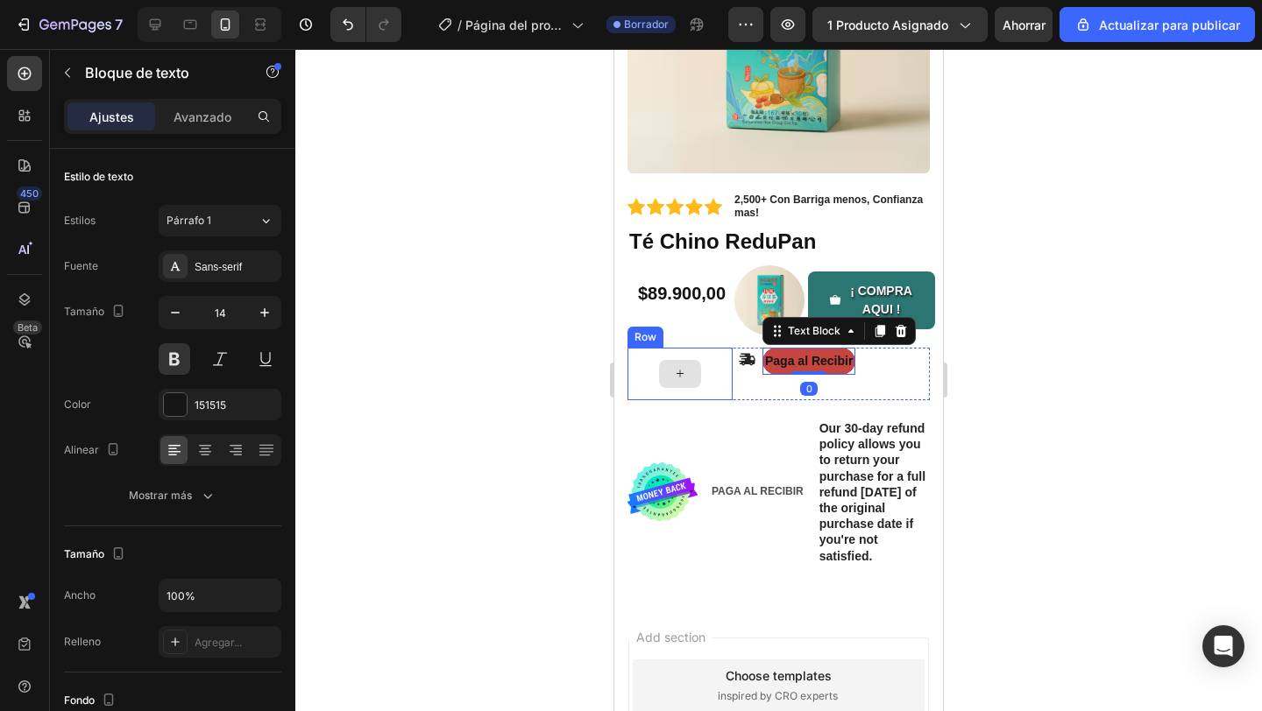
click at [725, 399] on div at bounding box center [679, 374] width 105 height 53
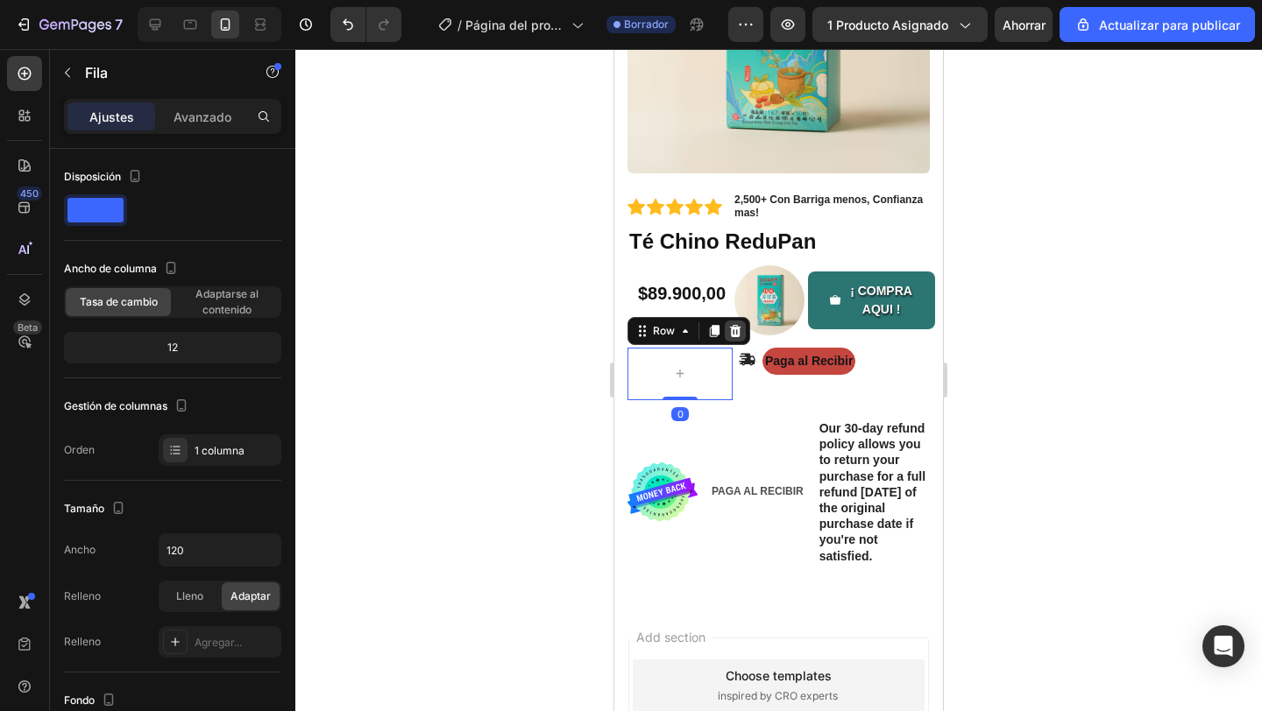
click at [738, 339] on div at bounding box center [735, 331] width 21 height 21
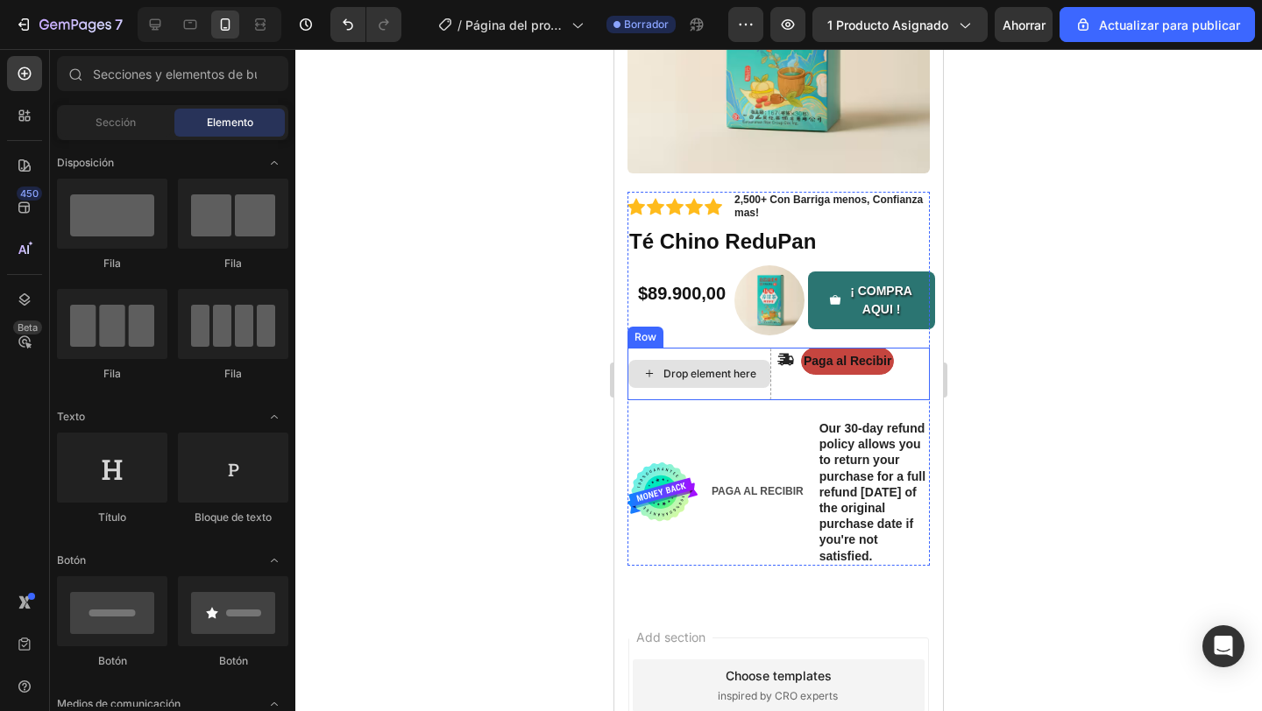
click at [752, 390] on div "Drop element here" at bounding box center [699, 374] width 144 height 53
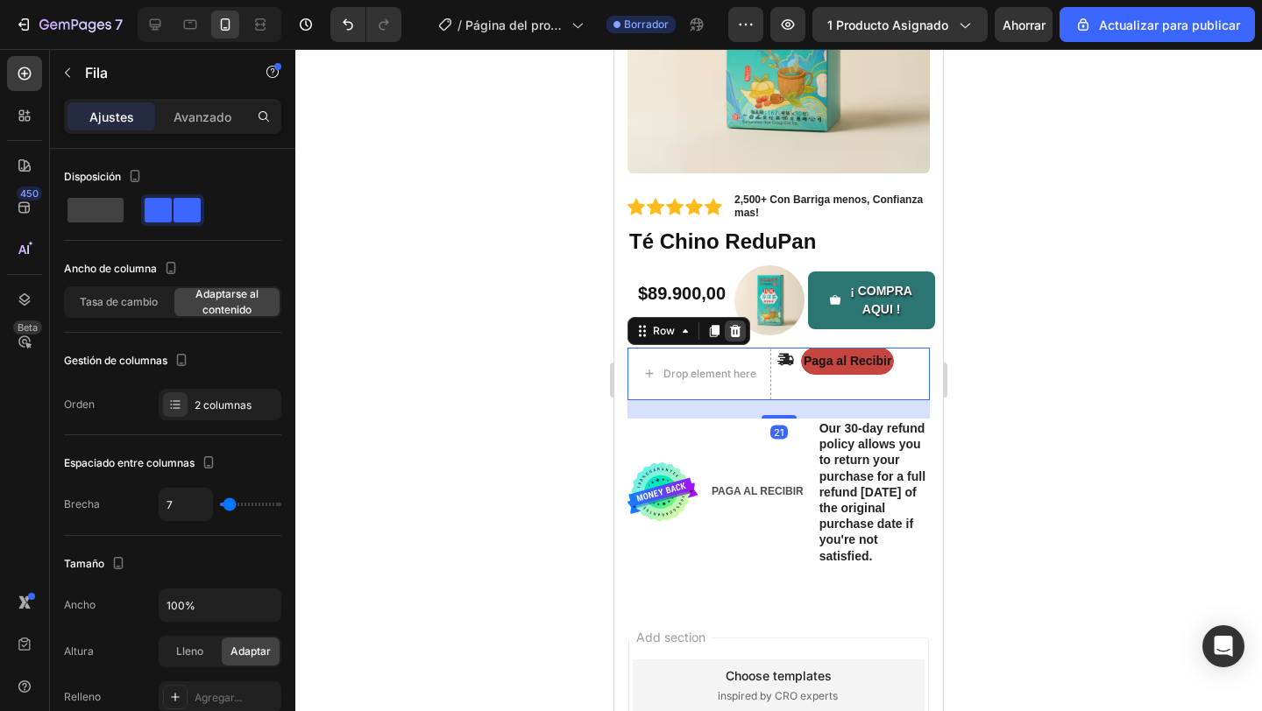
click at [739, 334] on icon at bounding box center [735, 331] width 11 height 12
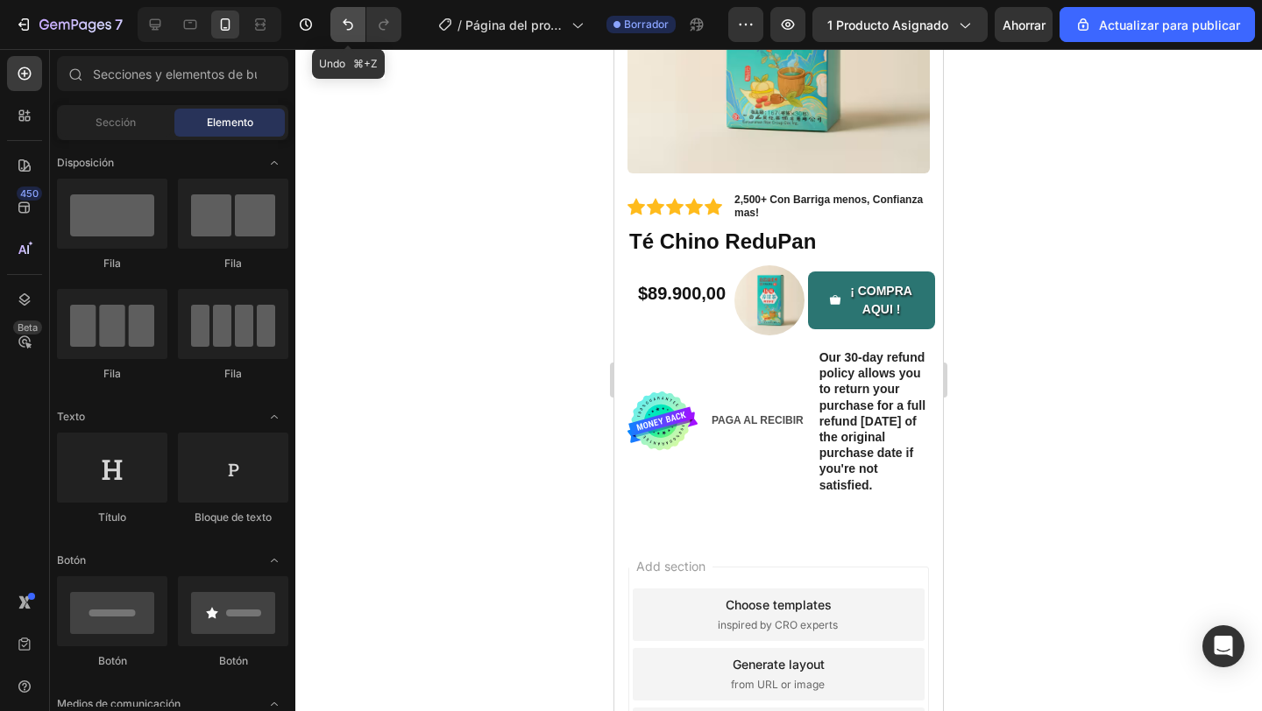
click at [352, 23] on icon "Deshacer/Rehacer" at bounding box center [348, 25] width 18 height 18
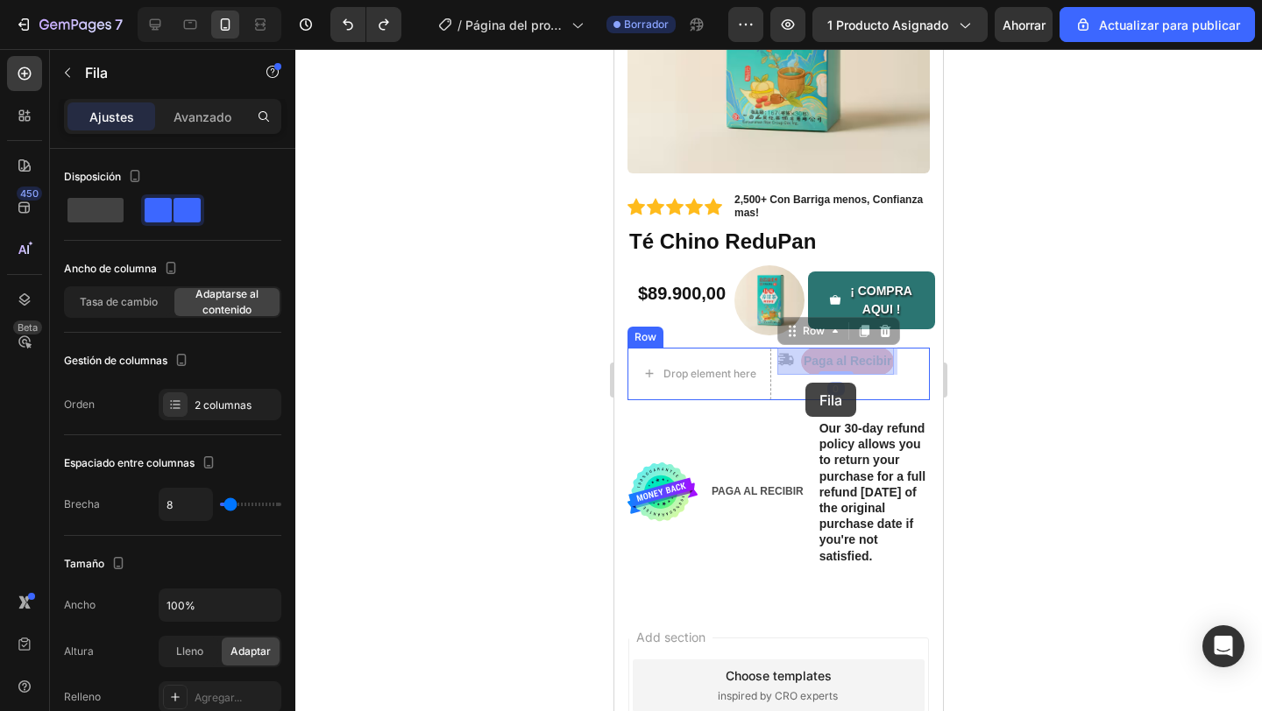
drag, startPoint x: 796, startPoint y: 367, endPoint x: 805, endPoint y: 383, distance: 18.0
click at [805, 383] on div "iPhone 13 Mini ( 375 px) iPhone 13 Mini iPhone 13 Pro iPhone 11 Pro Max iPhone …" at bounding box center [778, 343] width 329 height 1177
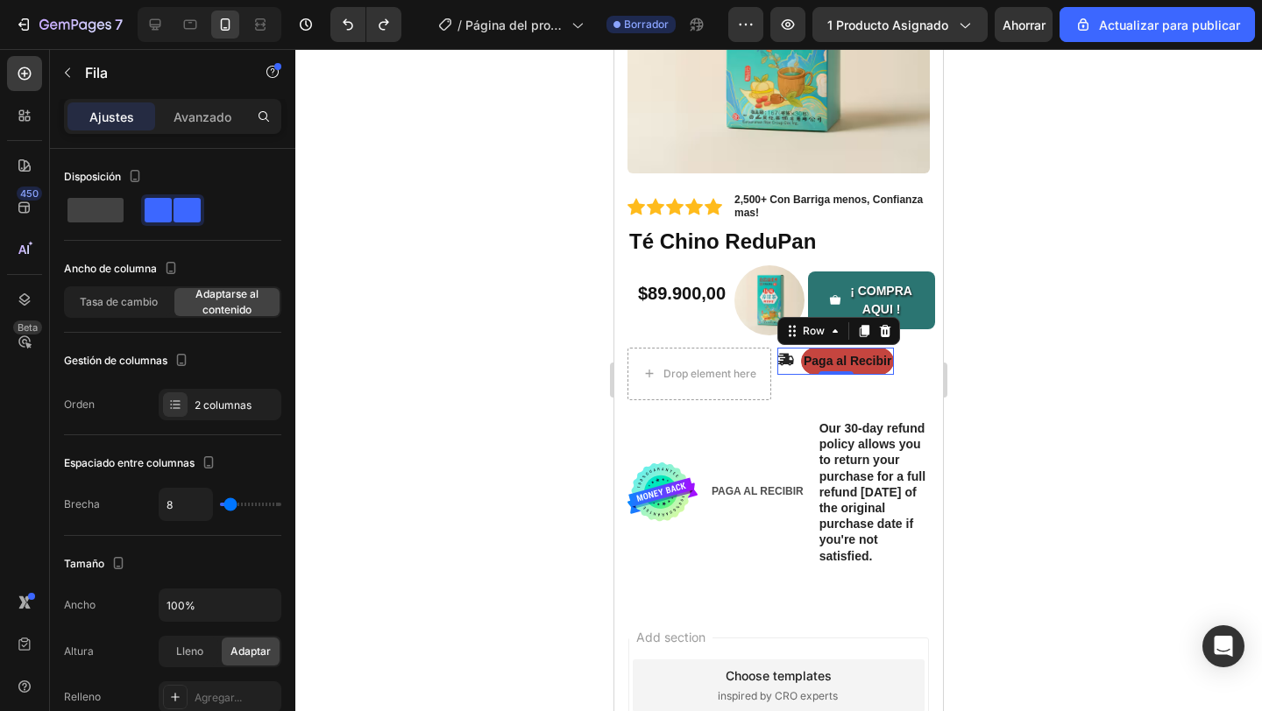
click at [994, 390] on div at bounding box center [778, 380] width 966 height 662
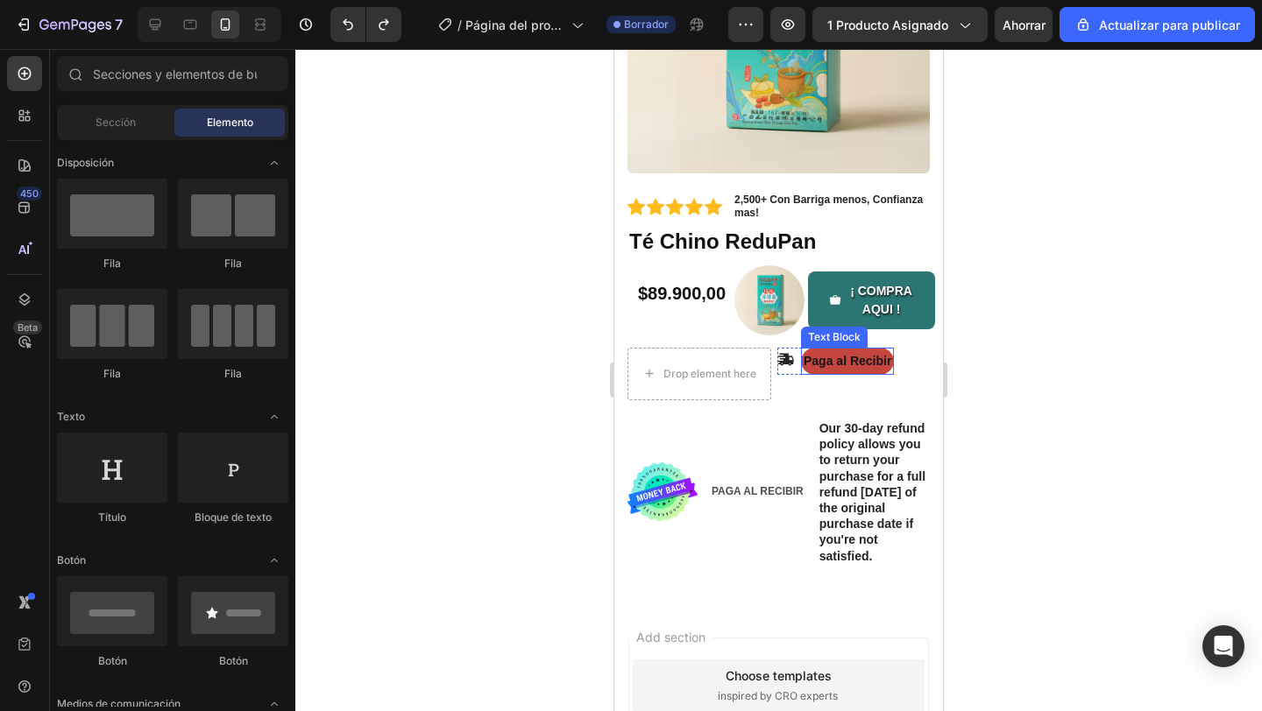
click at [847, 355] on p "Paga al Recibir" at bounding box center [847, 361] width 88 height 22
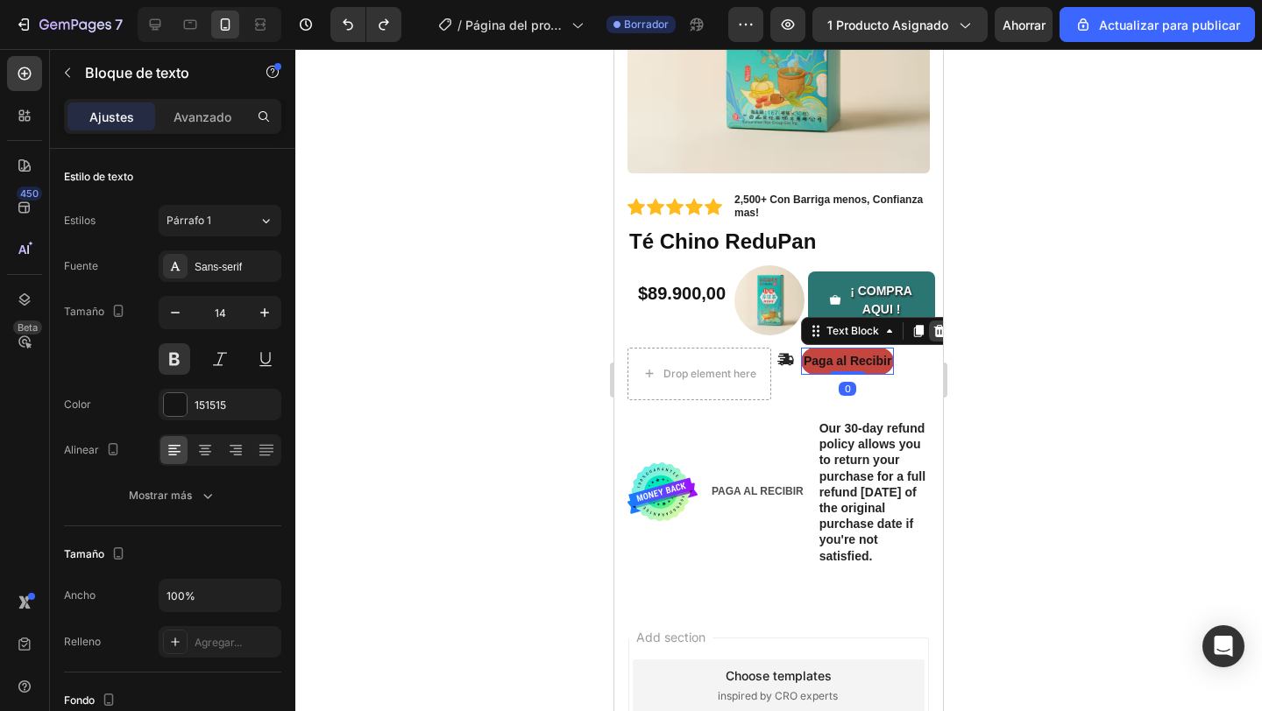
click at [937, 331] on icon at bounding box center [939, 331] width 14 height 14
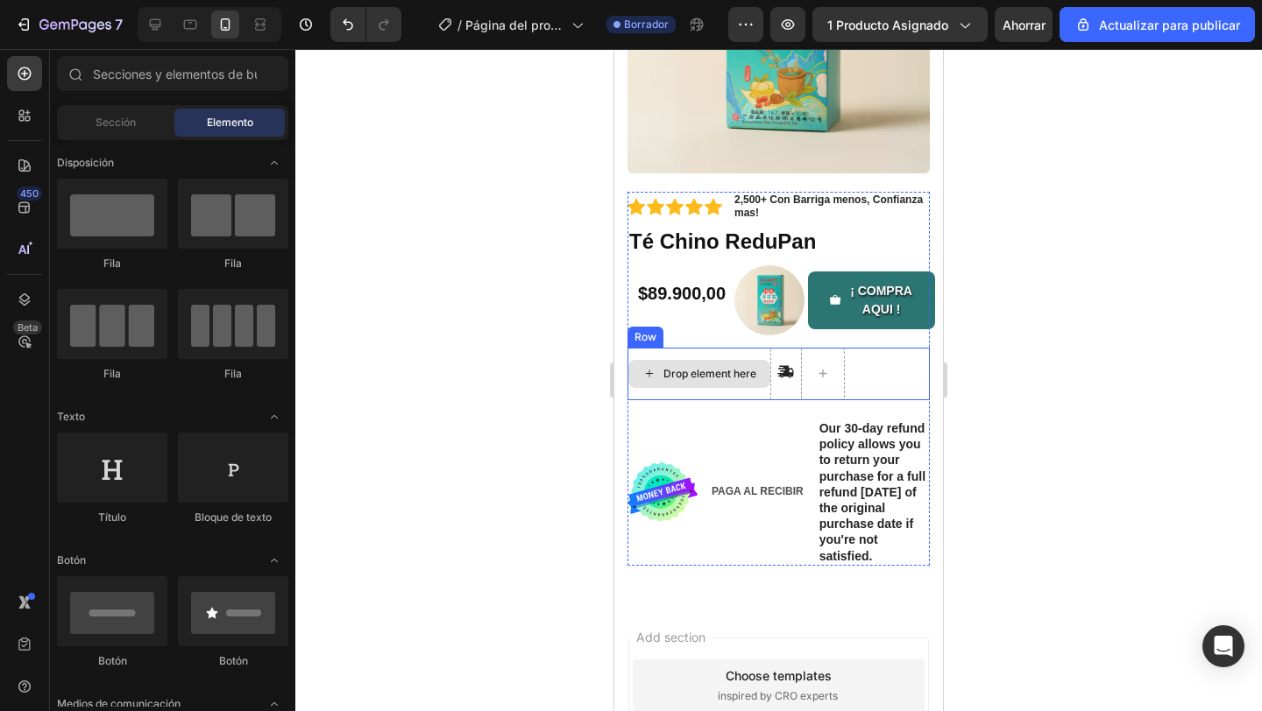
click at [745, 376] on div "Drop element here" at bounding box center [709, 374] width 93 height 14
click at [761, 380] on div "Drop element here" at bounding box center [699, 374] width 142 height 28
click at [764, 391] on div "Drop element here" at bounding box center [699, 374] width 144 height 53
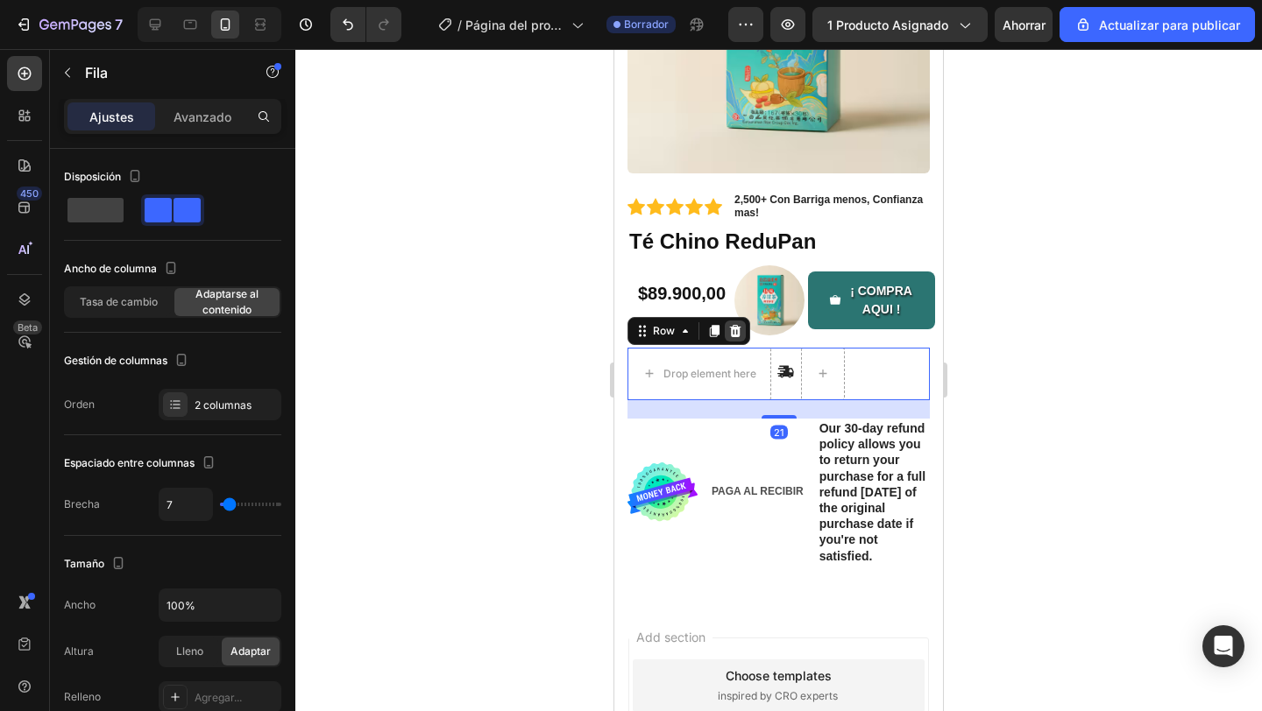
click at [734, 330] on icon at bounding box center [735, 331] width 11 height 12
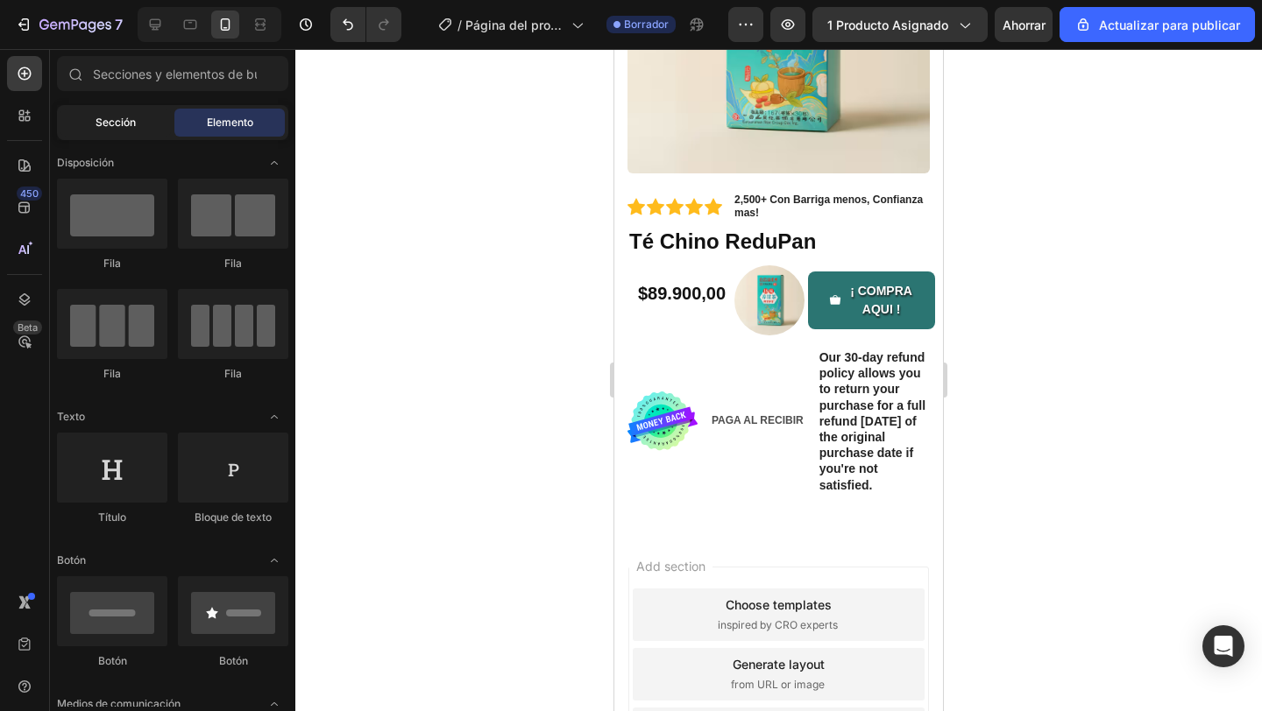
click at [164, 127] on div "Sección" at bounding box center [115, 123] width 110 height 28
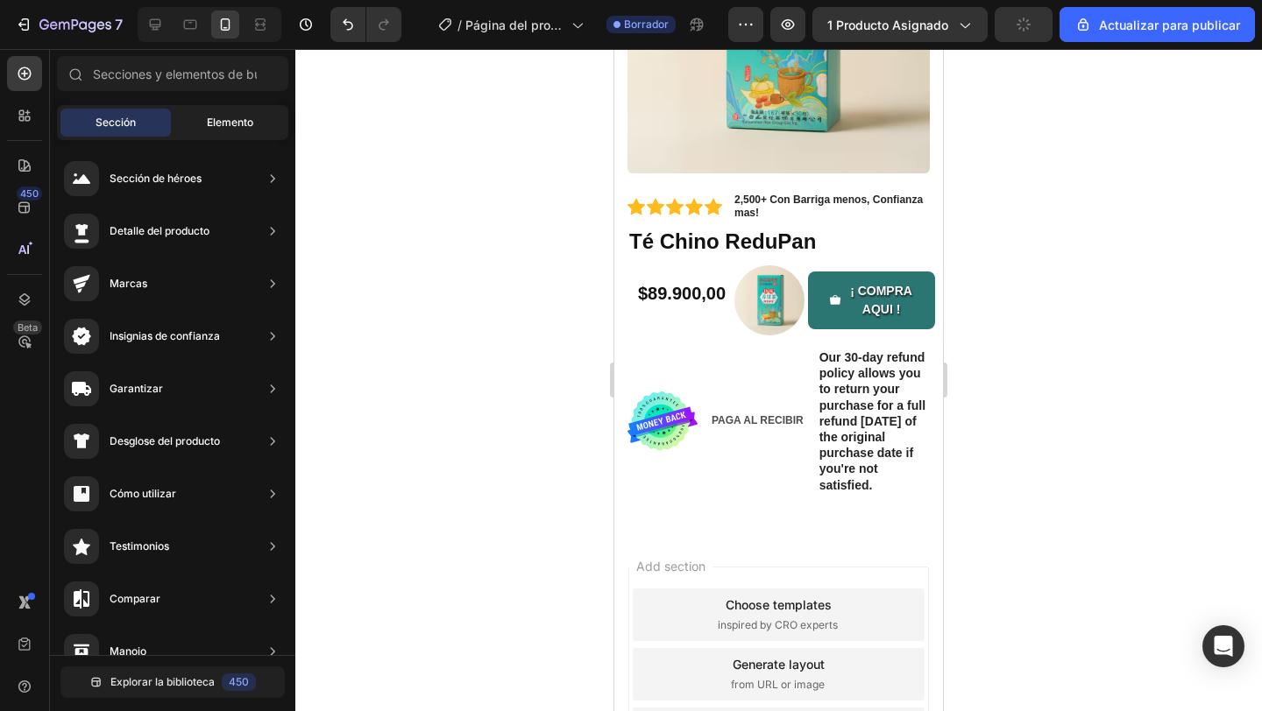
click at [235, 131] on div "Elemento" at bounding box center [229, 123] width 110 height 28
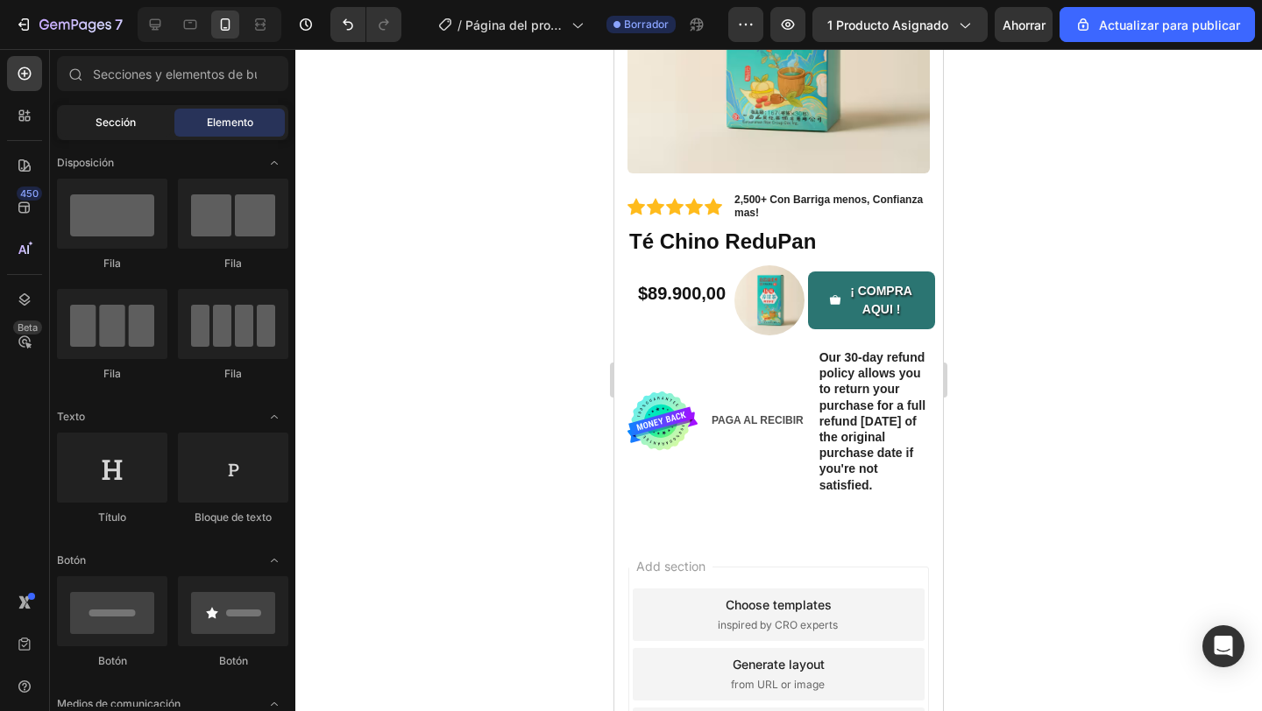
click at [146, 133] on div "Sección" at bounding box center [115, 123] width 110 height 28
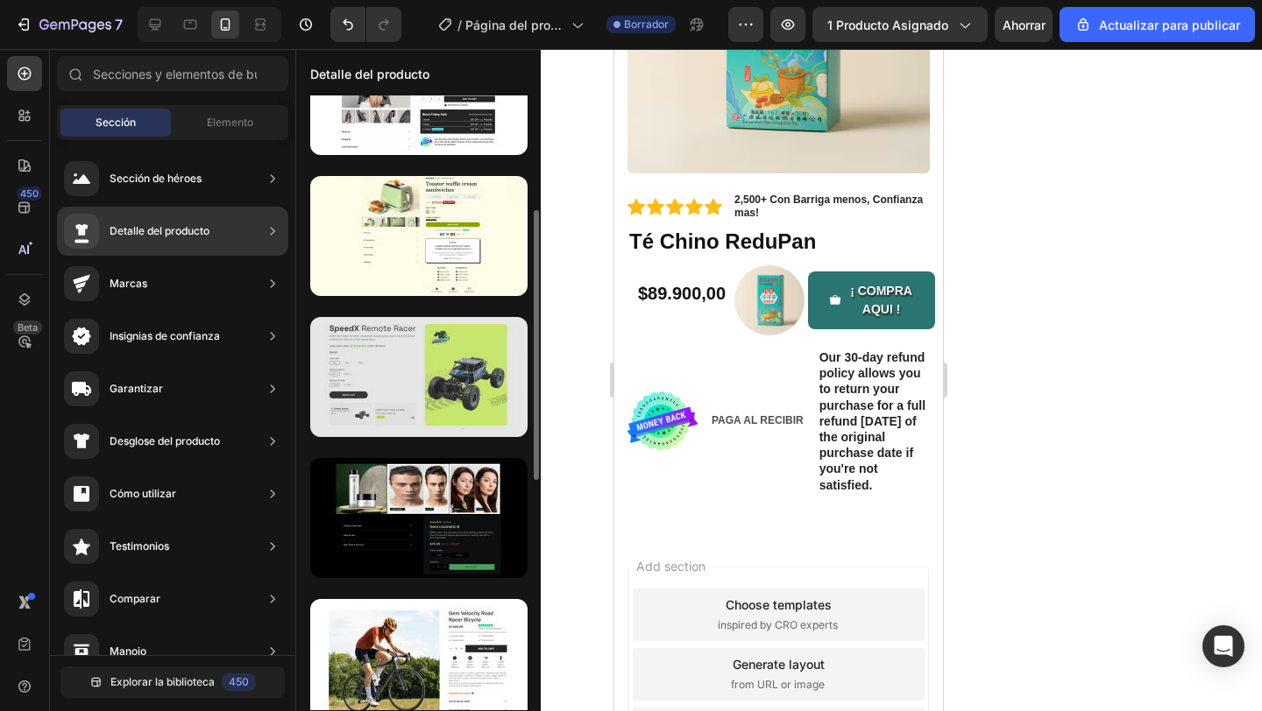
scroll to position [0, 0]
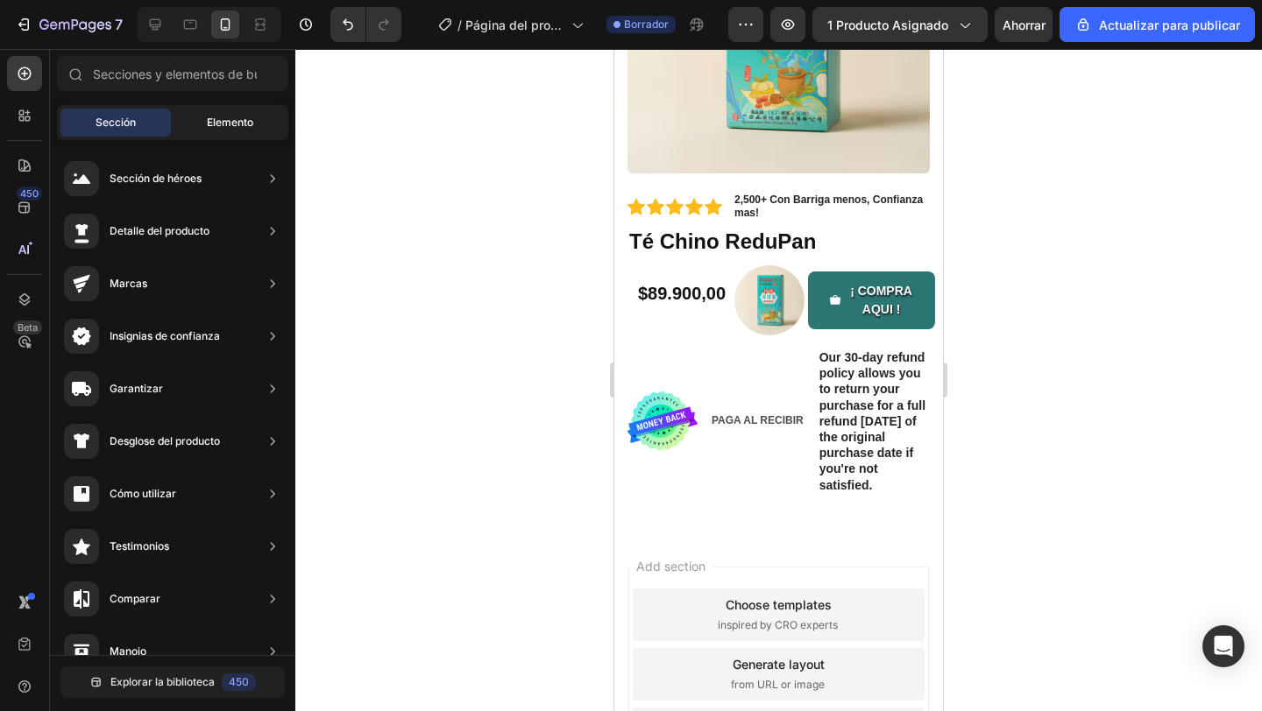
click at [219, 129] on span "Elemento" at bounding box center [230, 123] width 46 height 16
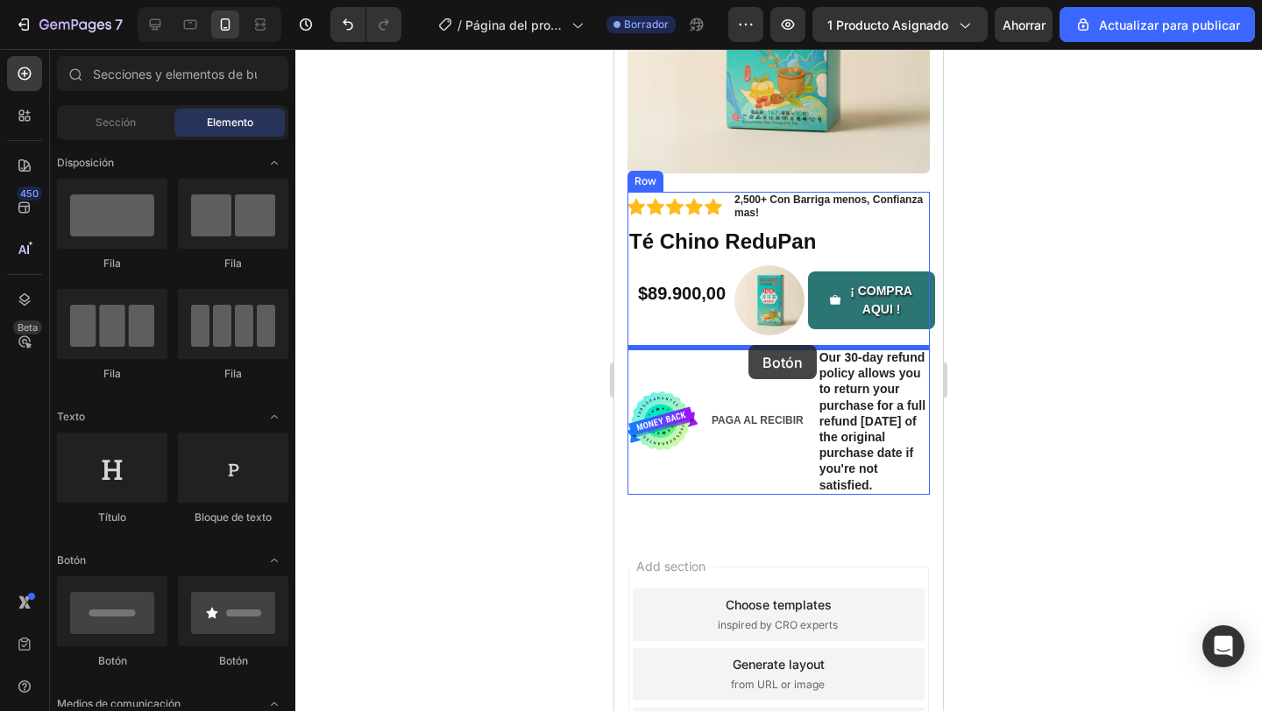
drag, startPoint x: 832, startPoint y: 443, endPoint x: 748, endPoint y: 345, distance: 129.2
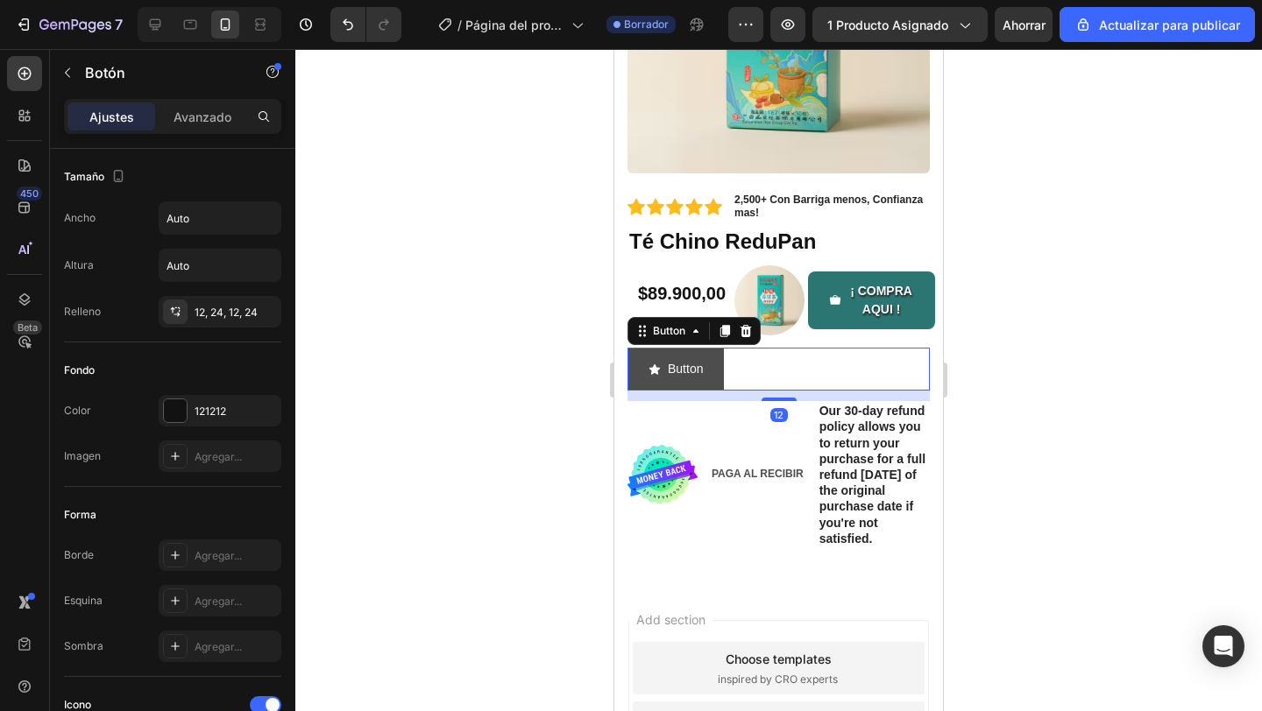
click at [709, 379] on button "Button" at bounding box center [675, 369] width 96 height 43
click at [658, 373] on icon "<p>Button</p>" at bounding box center [654, 370] width 12 height 12
click at [767, 364] on div "Button Button 12" at bounding box center [778, 369] width 302 height 43
click at [730, 371] on div "Button Button 12" at bounding box center [778, 369] width 302 height 43
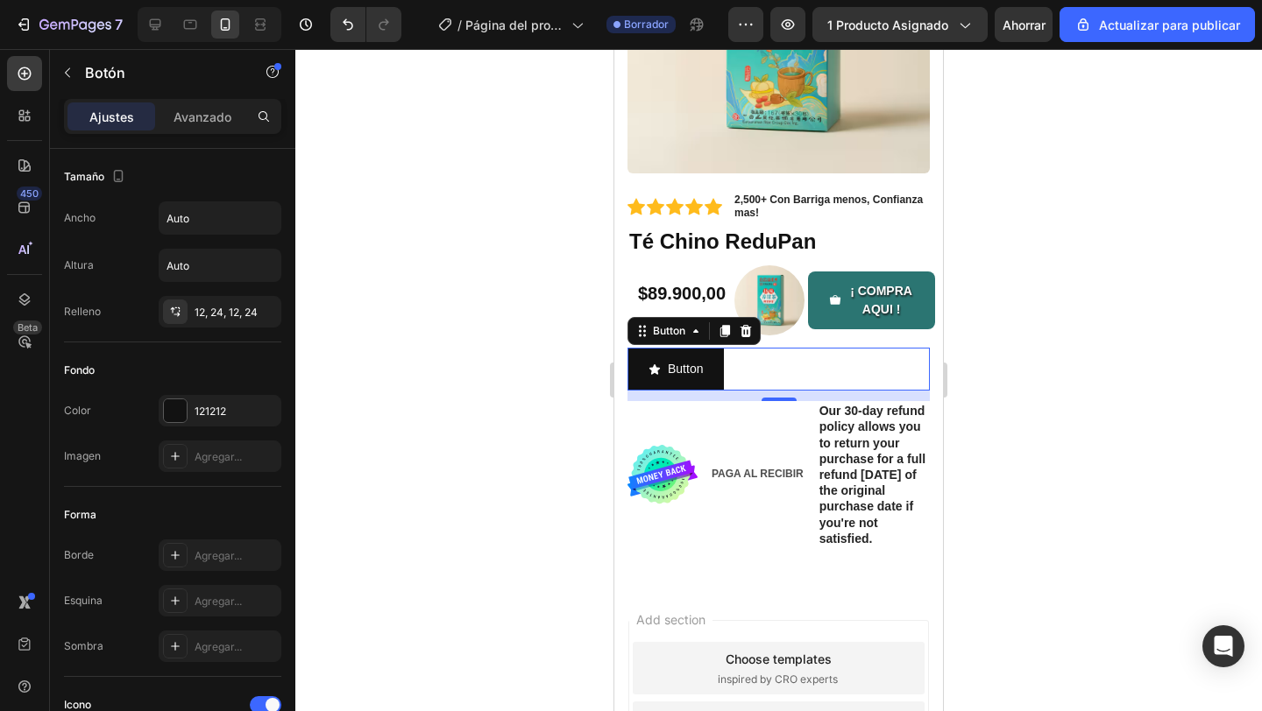
click at [389, 475] on div at bounding box center [778, 380] width 966 height 662
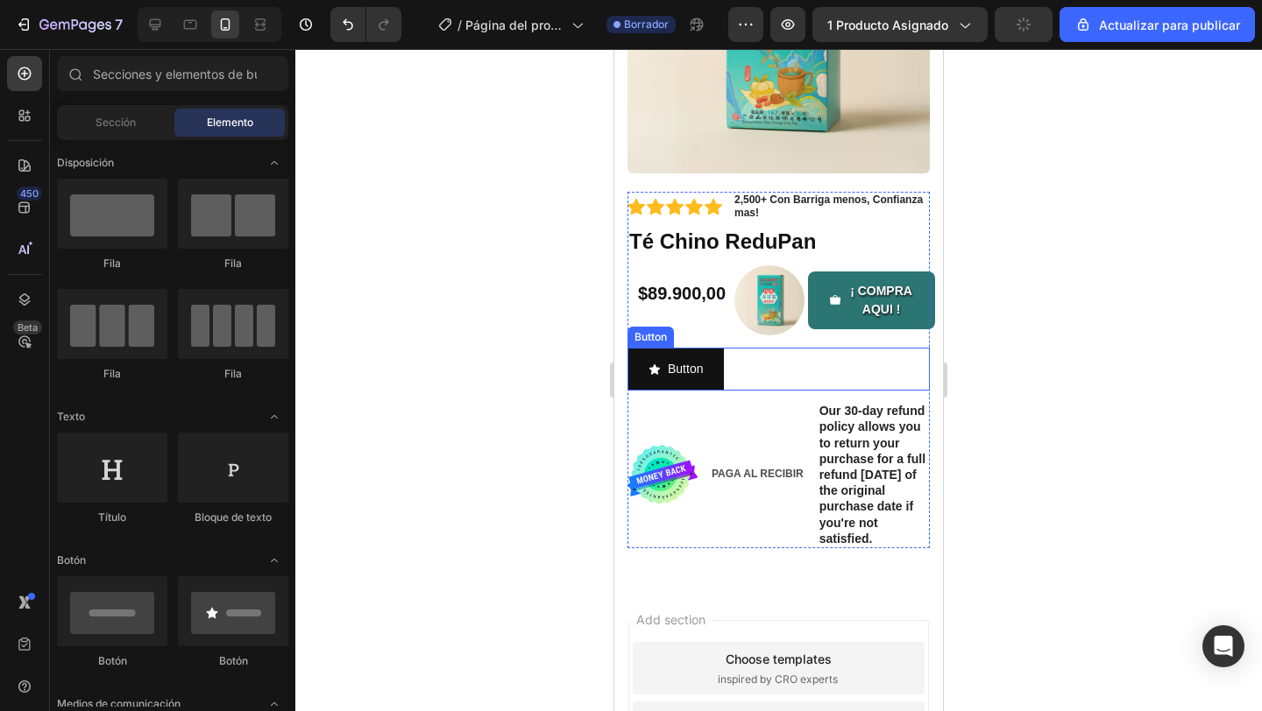
click at [790, 371] on div "Button Button" at bounding box center [778, 369] width 302 height 43
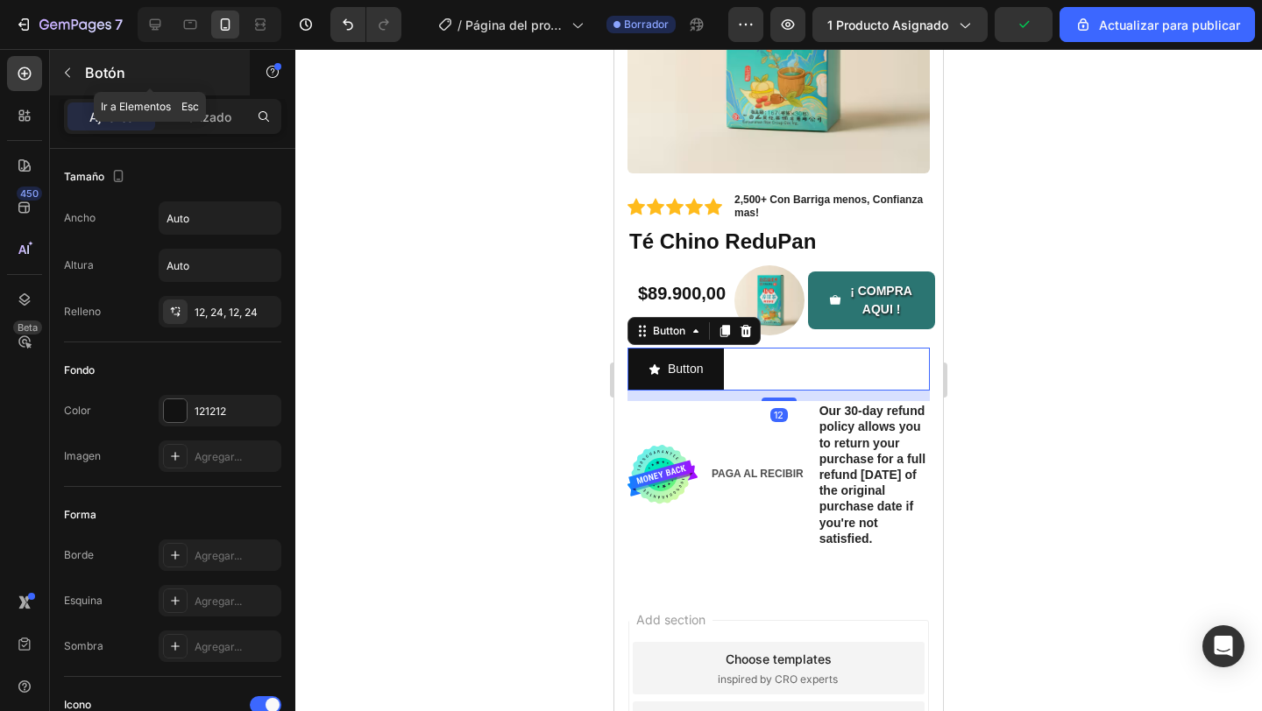
click at [85, 74] on font "Botón" at bounding box center [105, 73] width 40 height 18
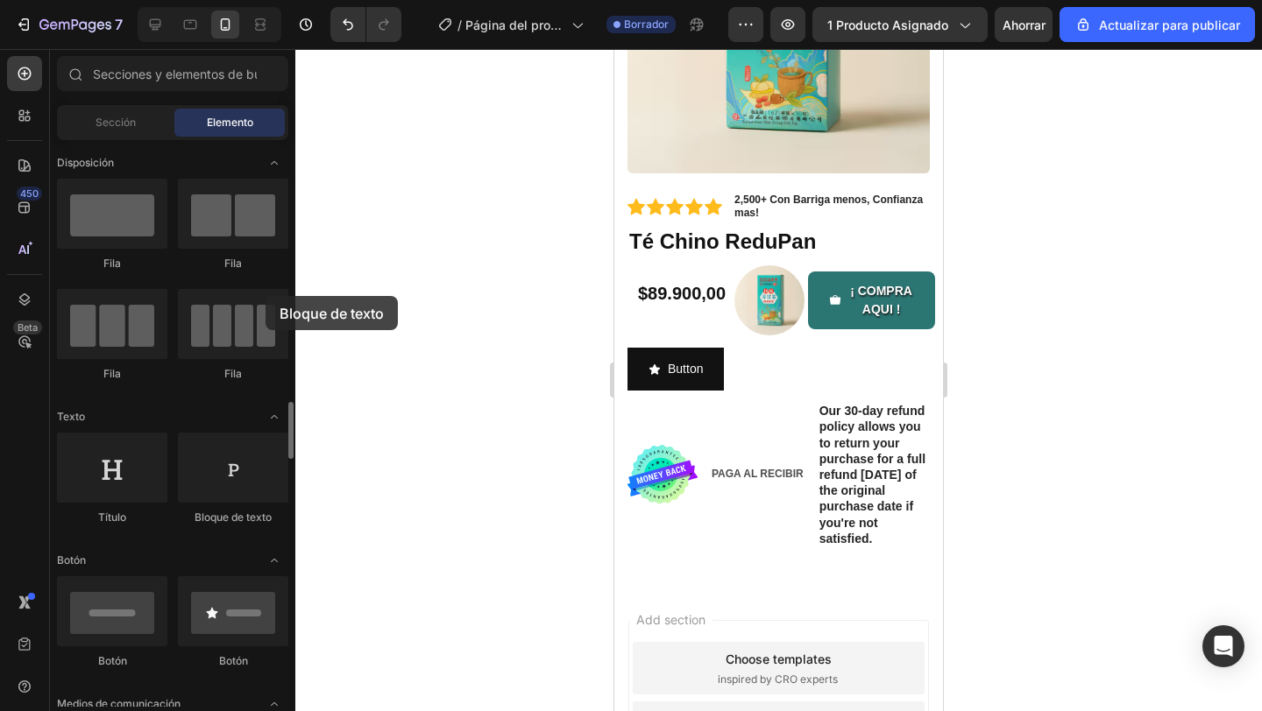
drag, startPoint x: 252, startPoint y: 261, endPoint x: 265, endPoint y: 296, distance: 37.4
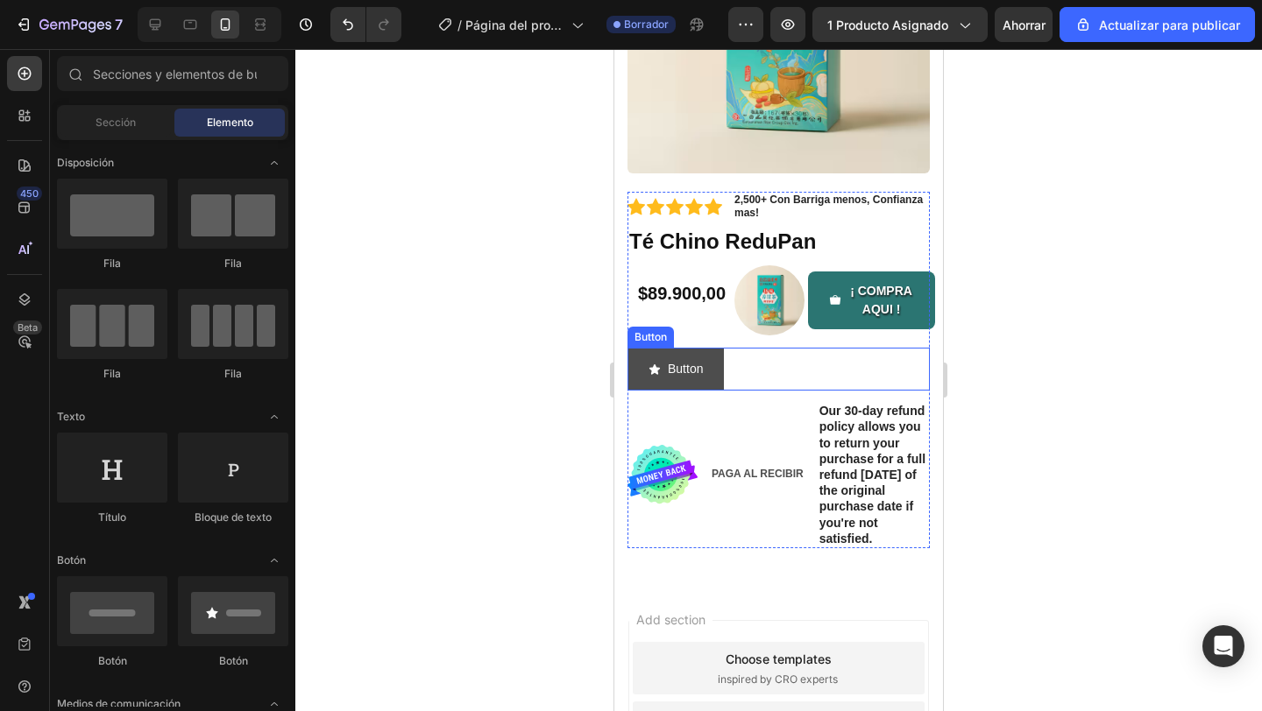
click at [646, 371] on button "Button" at bounding box center [675, 369] width 96 height 43
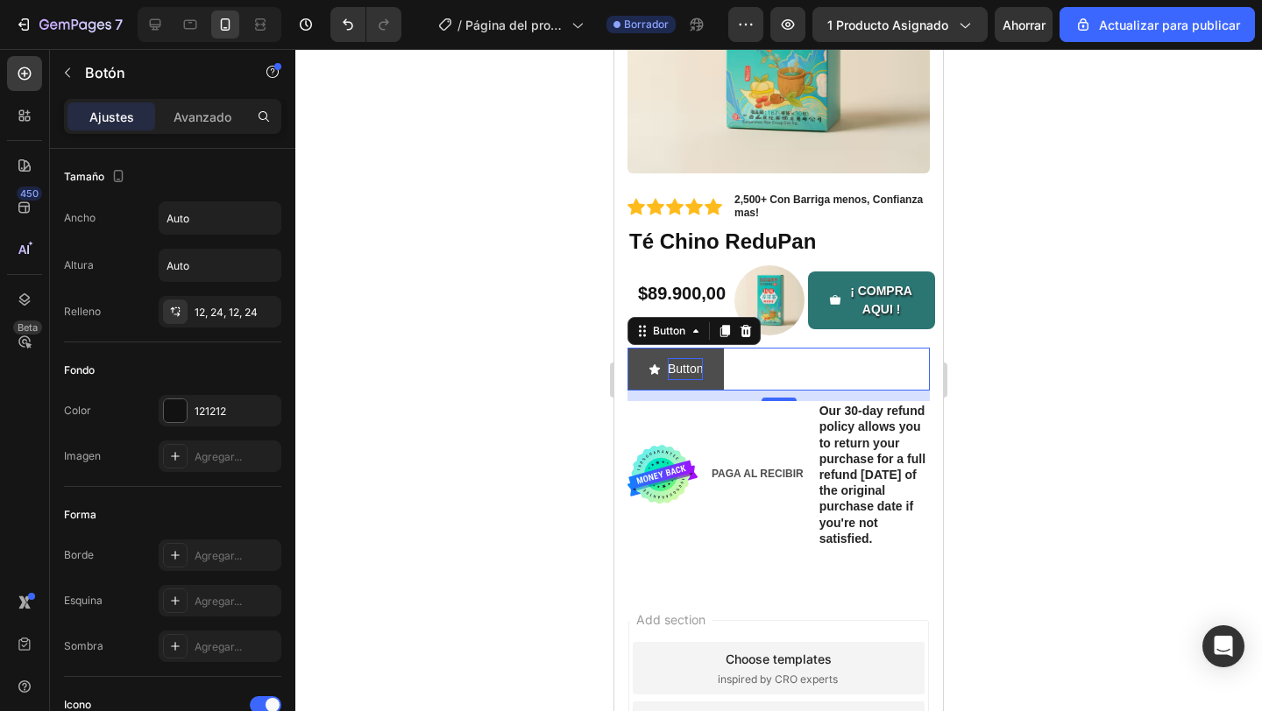
click at [675, 366] on p "Button" at bounding box center [685, 369] width 35 height 22
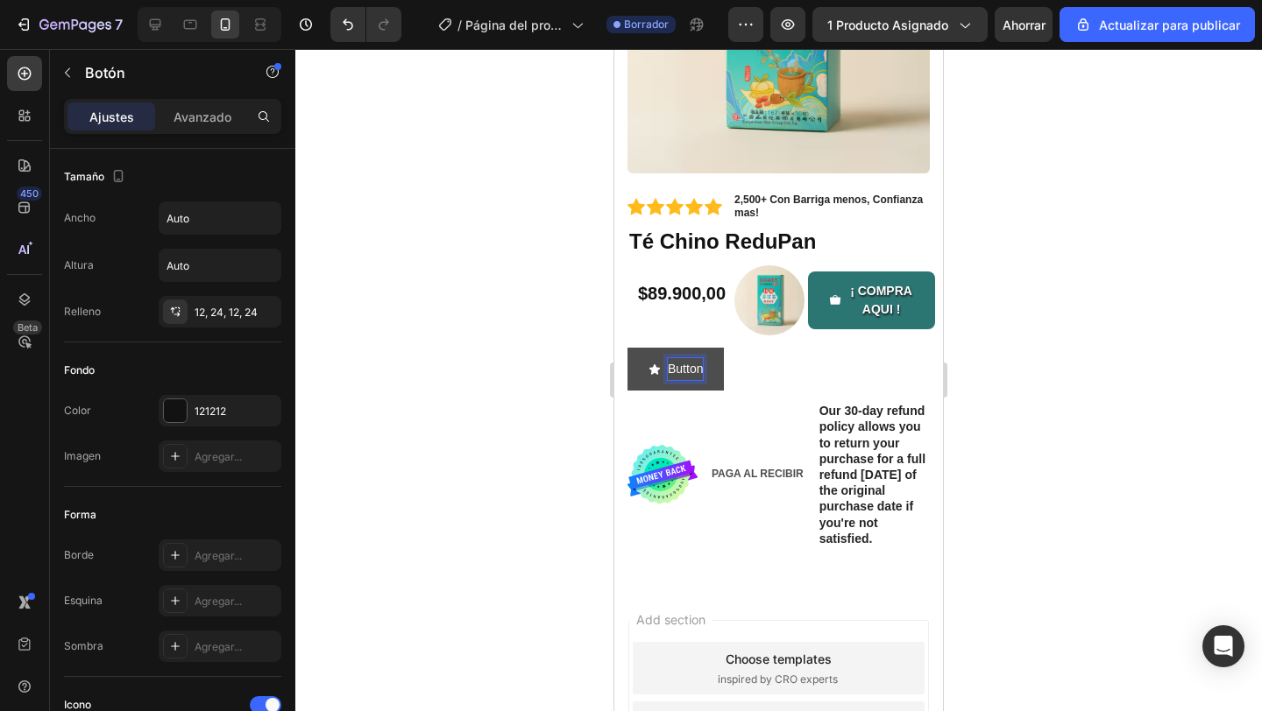
click at [670, 371] on p "Button" at bounding box center [685, 369] width 35 height 22
click at [700, 372] on p "Button" at bounding box center [685, 369] width 35 height 22
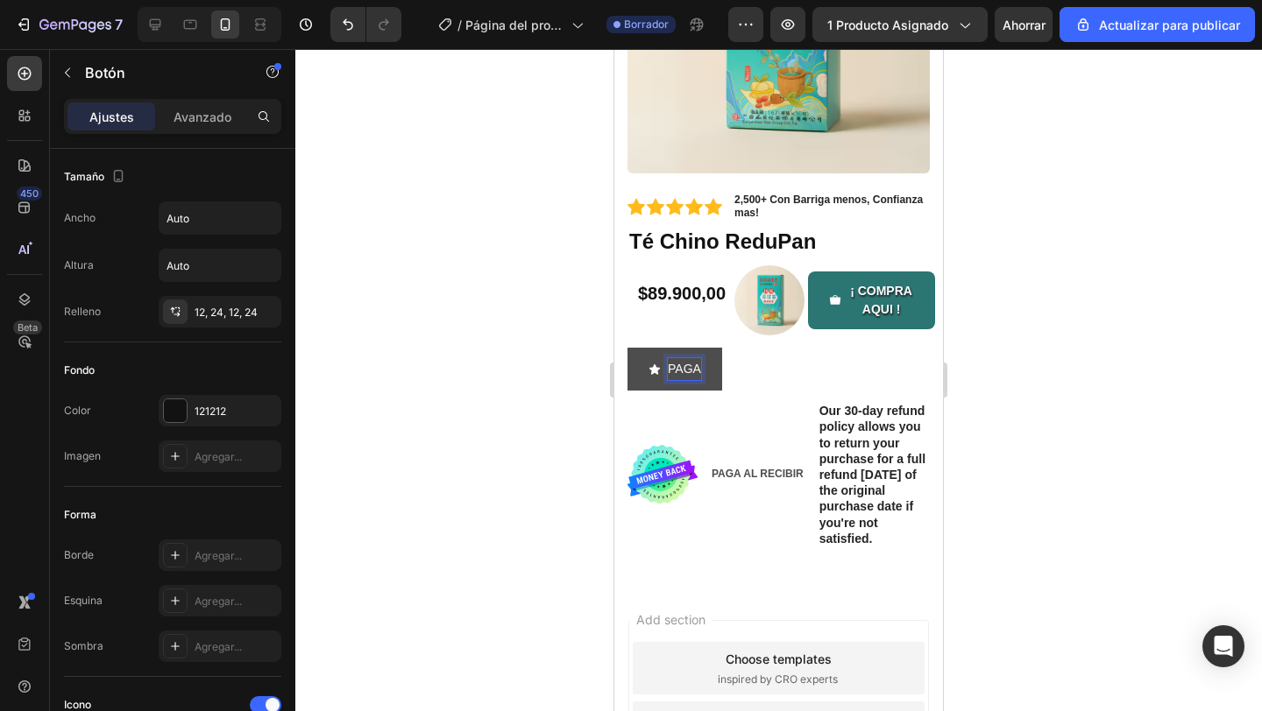
click at [627, 348] on button "PAGA" at bounding box center [674, 369] width 95 height 43
click at [627, 348] on button "PAGA ALR" at bounding box center [687, 369] width 120 height 43
click at [627, 348] on button "PAGA AL" at bounding box center [682, 369] width 111 height 43
click at [627, 348] on button "PAGA AL RECIBIR" at bounding box center [709, 369] width 165 height 43
click at [627, 348] on button "PAGA AL RECIBIR TU" at bounding box center [719, 369] width 184 height 43
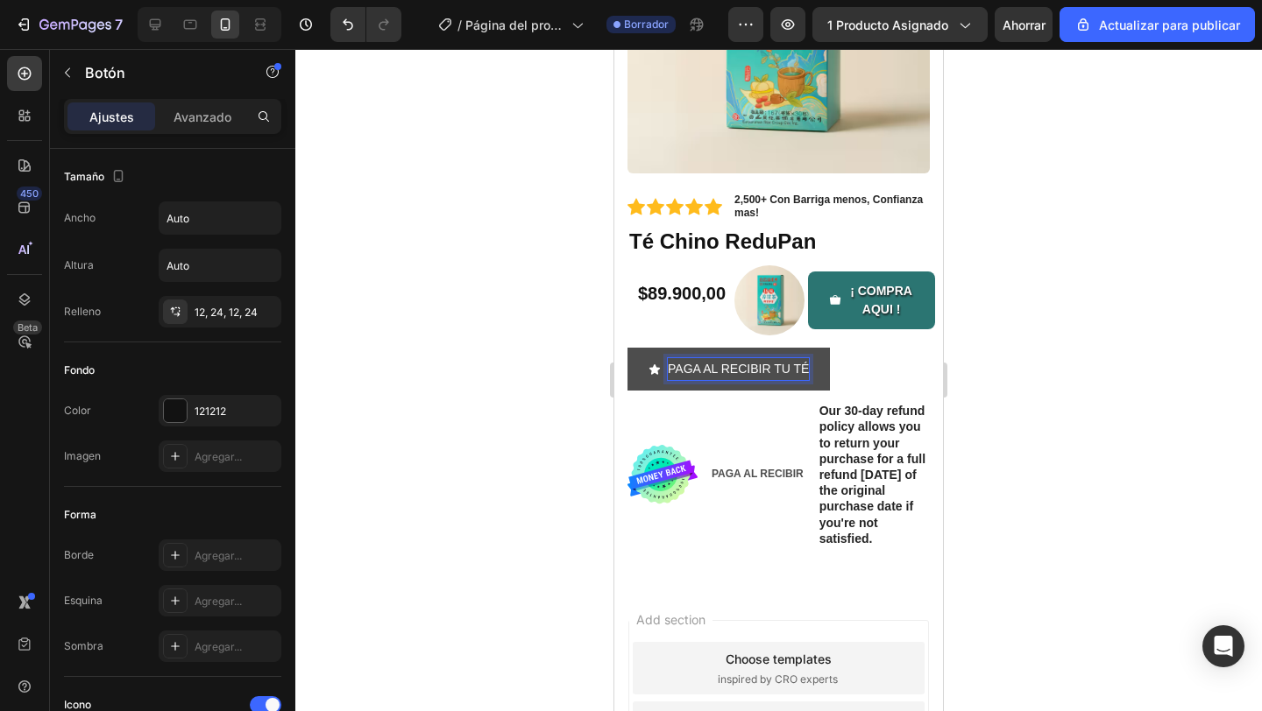
click at [627, 348] on button "PAGA AL RECIBIR TU TÉ" at bounding box center [728, 369] width 202 height 43
click at [627, 348] on button "PAGA AL RECIBIR TU TÉ CHINO" at bounding box center [749, 369] width 245 height 43
click at [511, 365] on div at bounding box center [778, 380] width 966 height 662
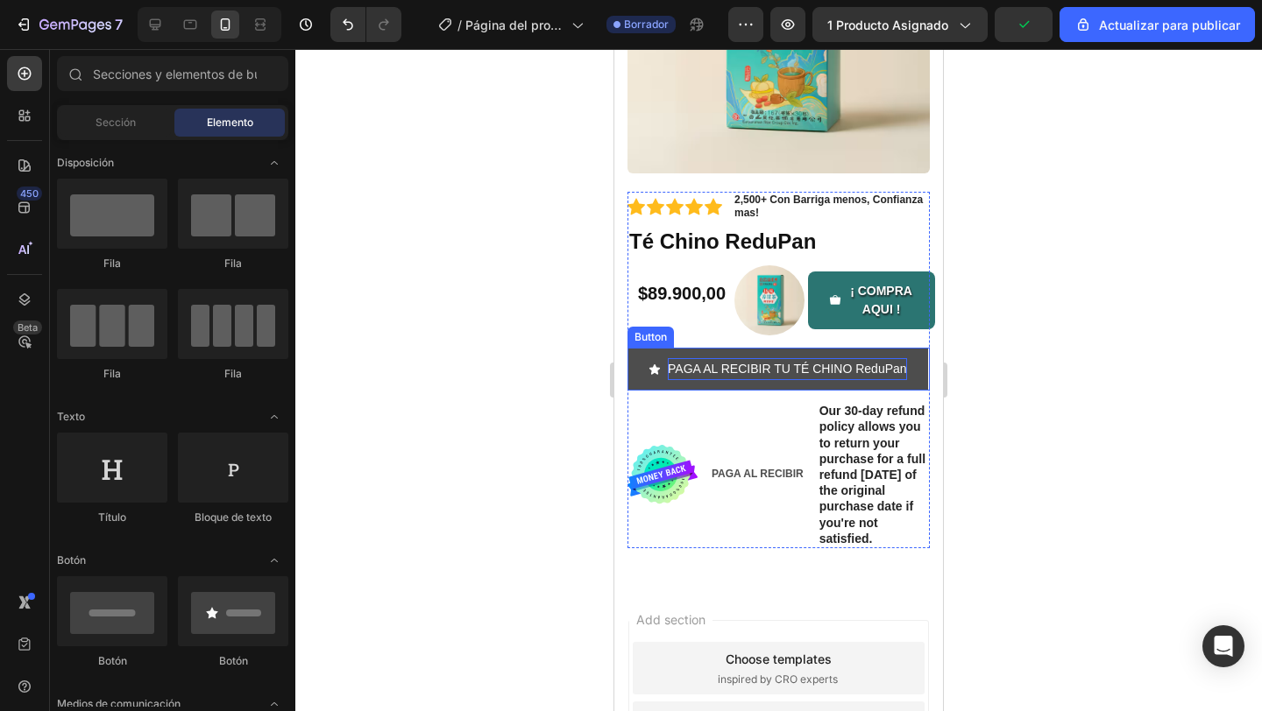
click at [653, 371] on icon "<p>PAGA AL RECIBIR TU TÉ CHINO ReduPan</p>" at bounding box center [654, 369] width 11 height 11
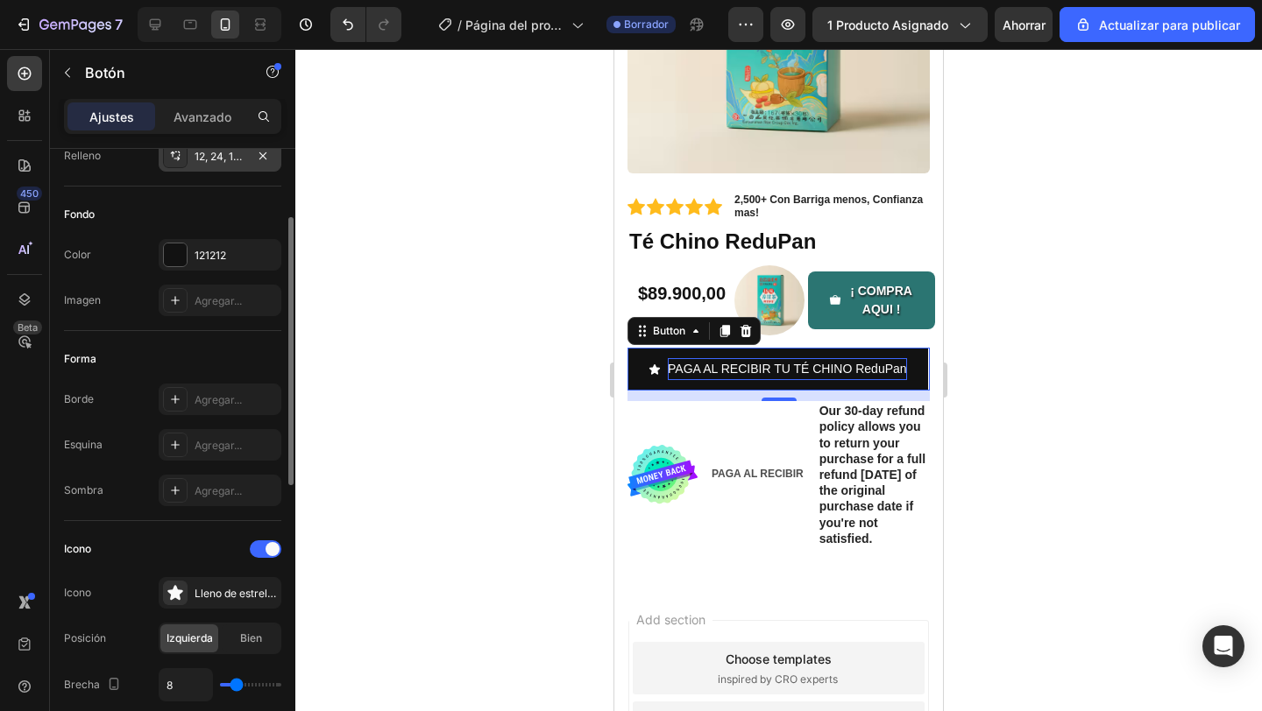
scroll to position [262, 0]
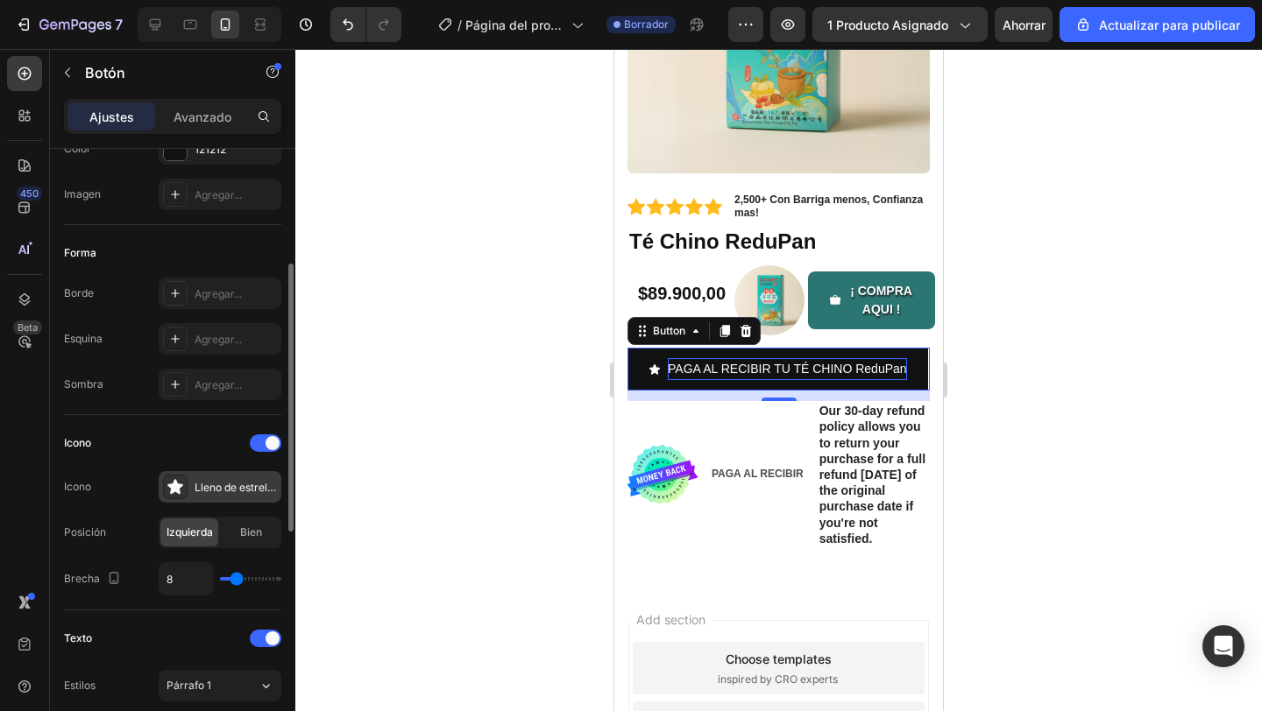
click at [187, 483] on div "Lleno de estrellas" at bounding box center [220, 487] width 123 height 32
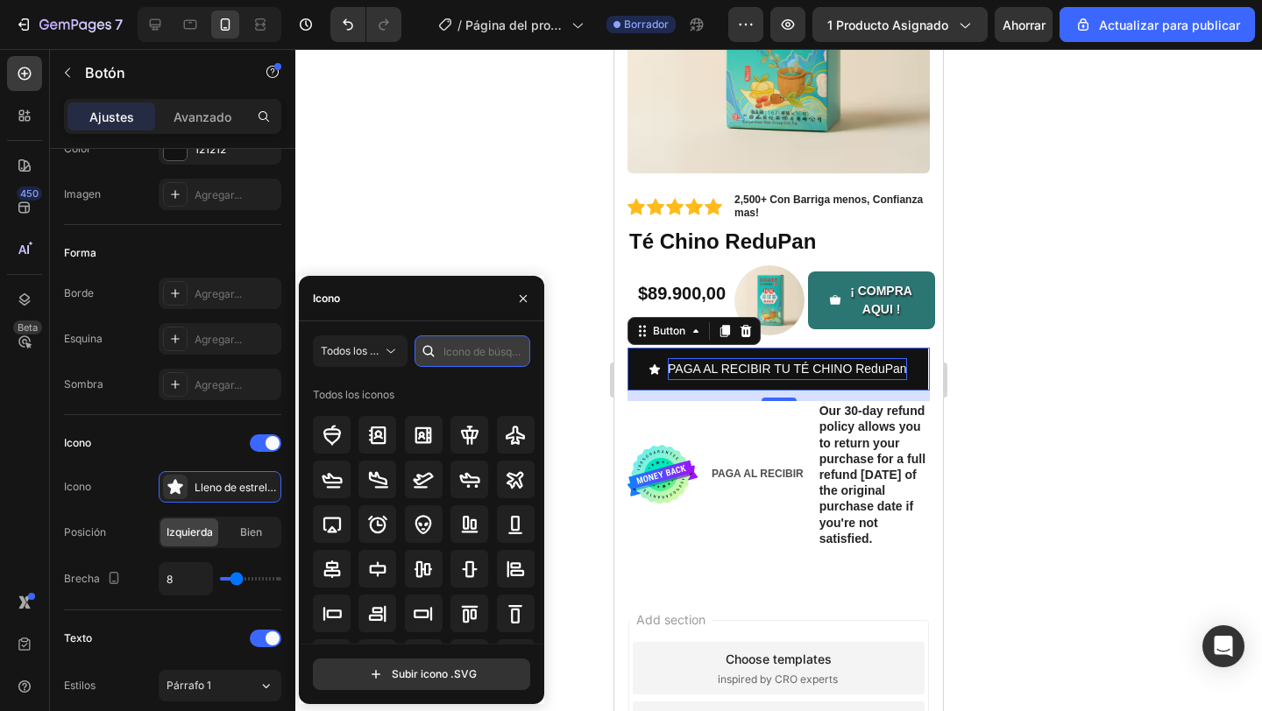
click at [477, 352] on input "text" at bounding box center [472, 352] width 116 height 32
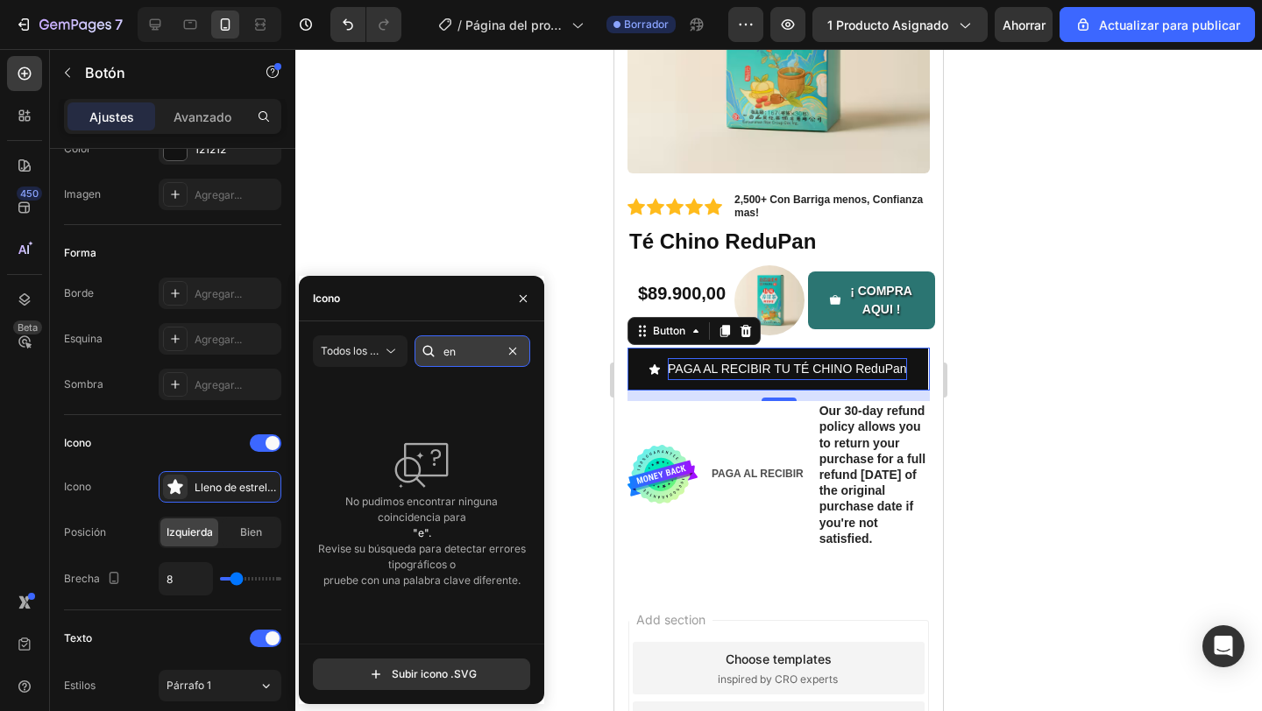
type input "e"
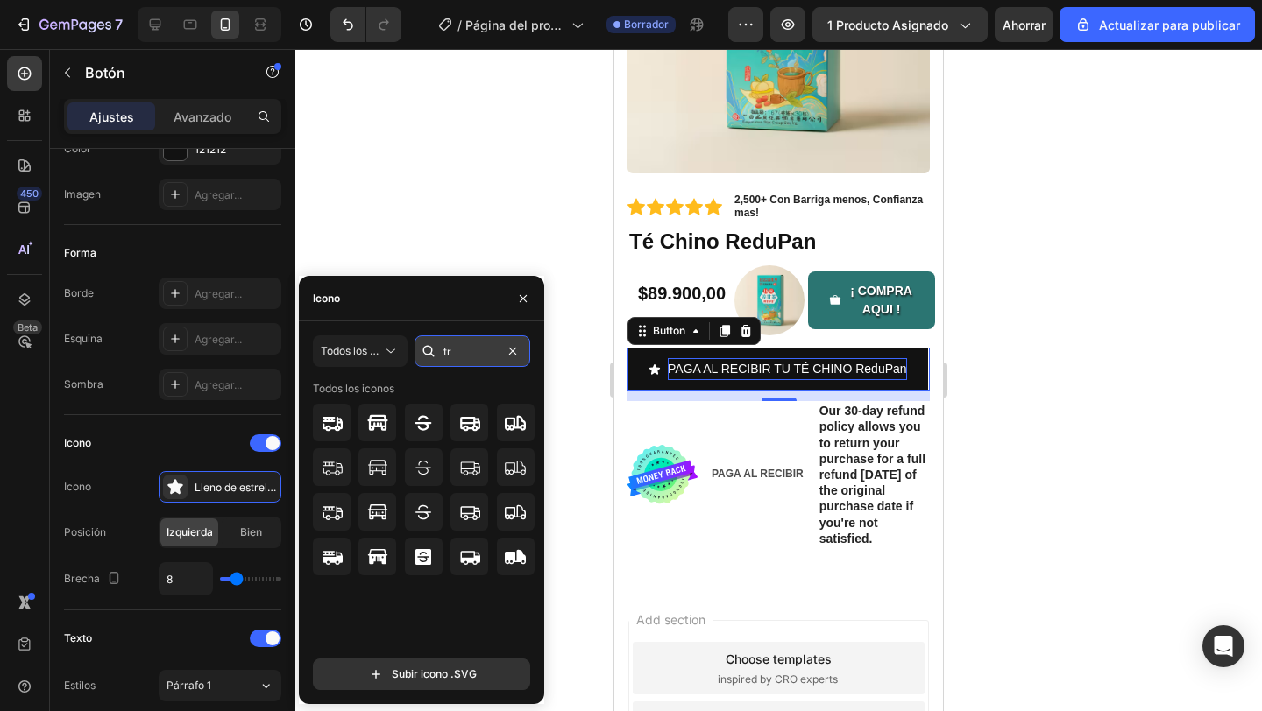
type input "t"
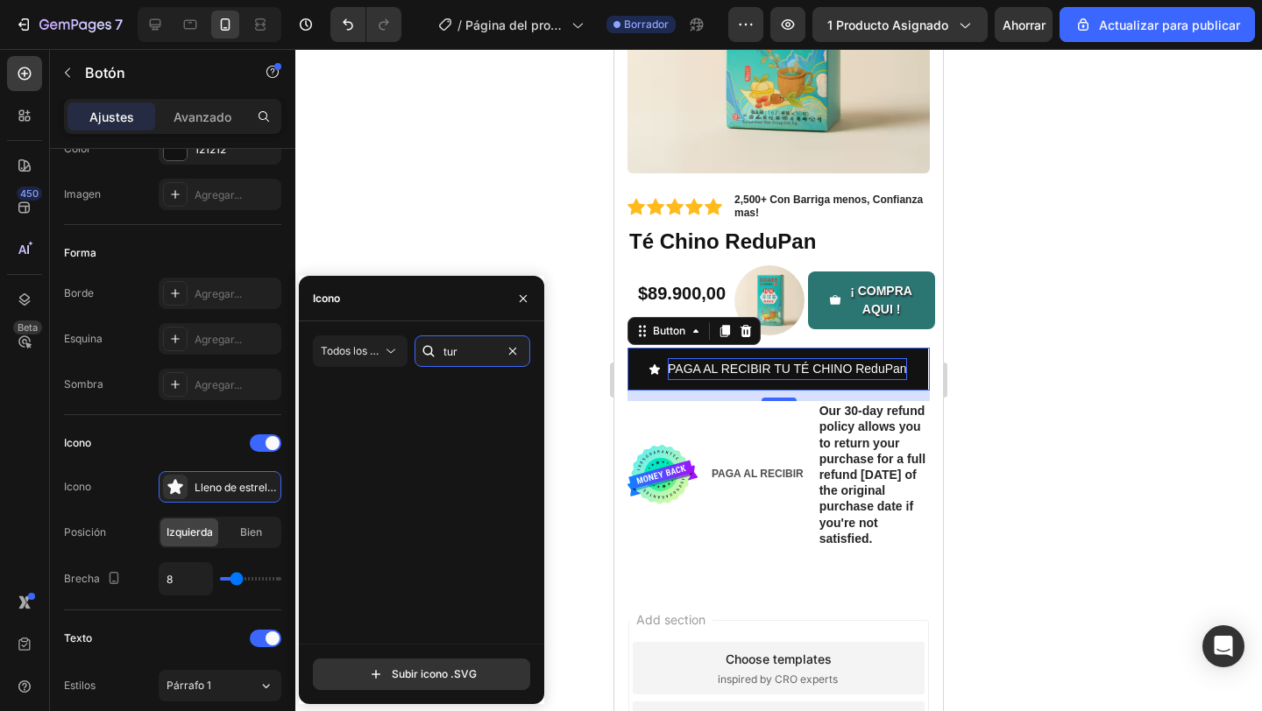
scroll to position [0, 0]
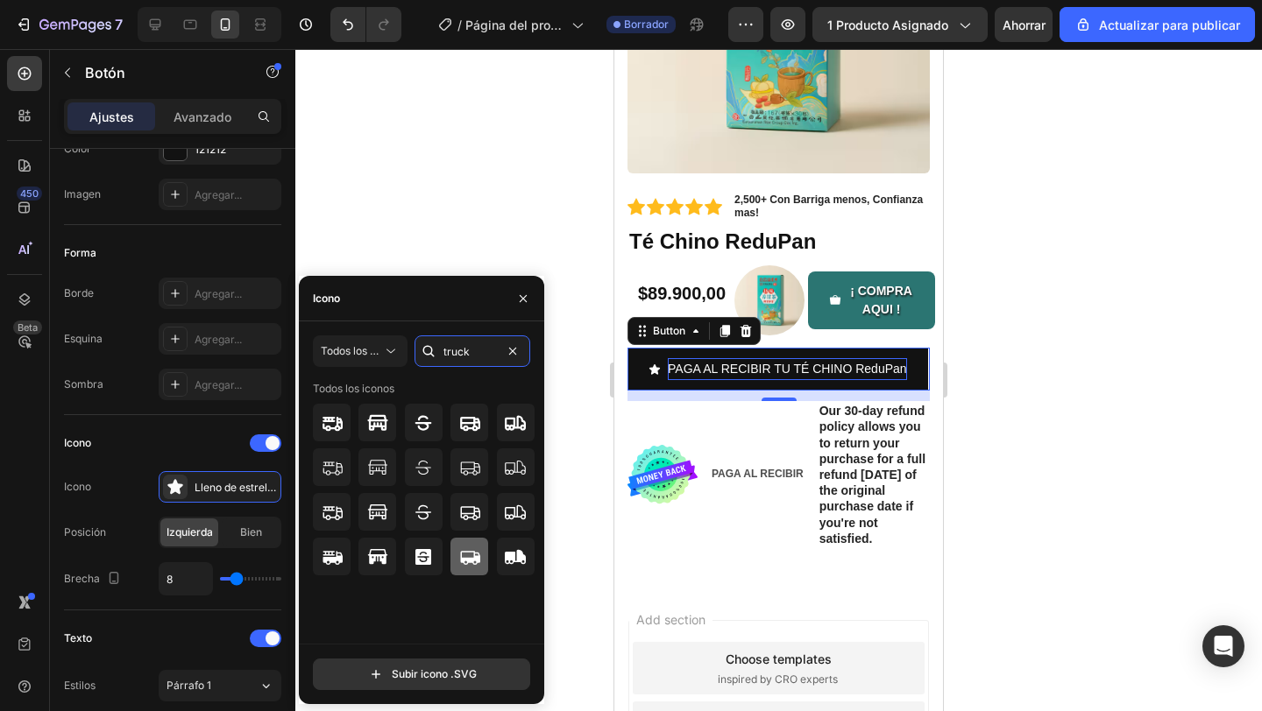
type input "truck"
click at [463, 557] on icon at bounding box center [470, 558] width 20 height 14
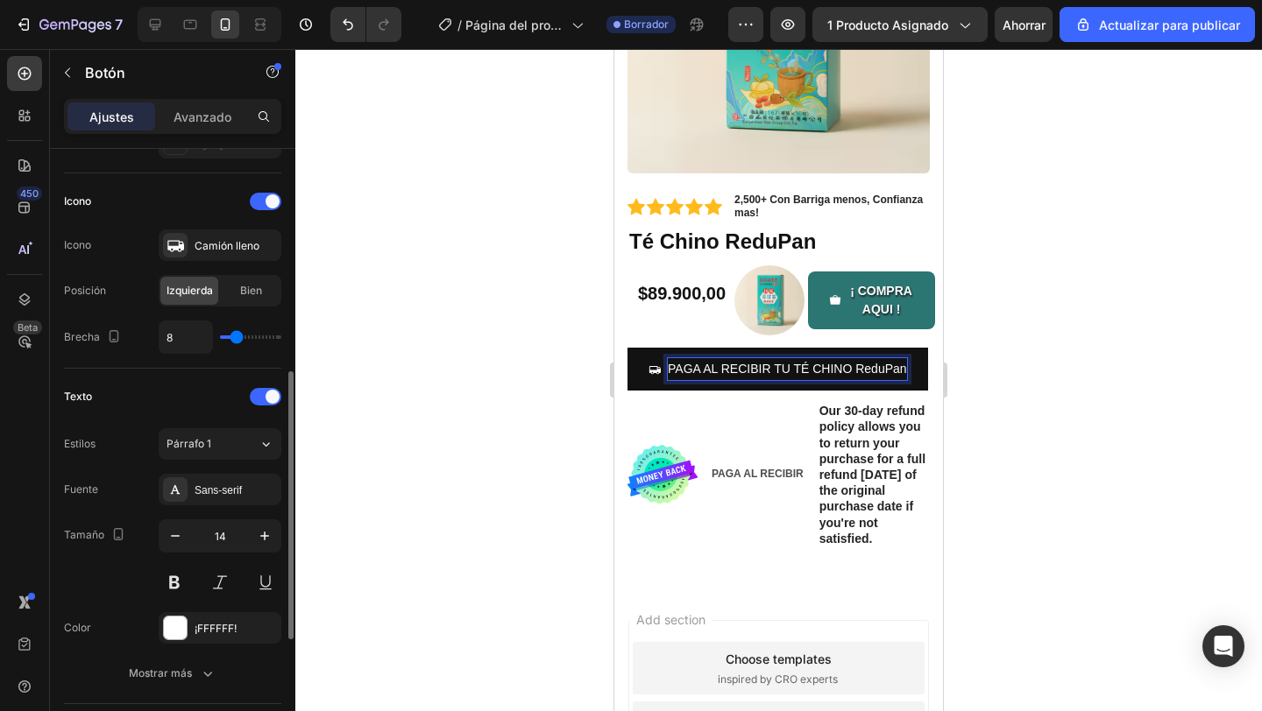
scroll to position [505, 0]
click at [173, 590] on button at bounding box center [175, 582] width 32 height 32
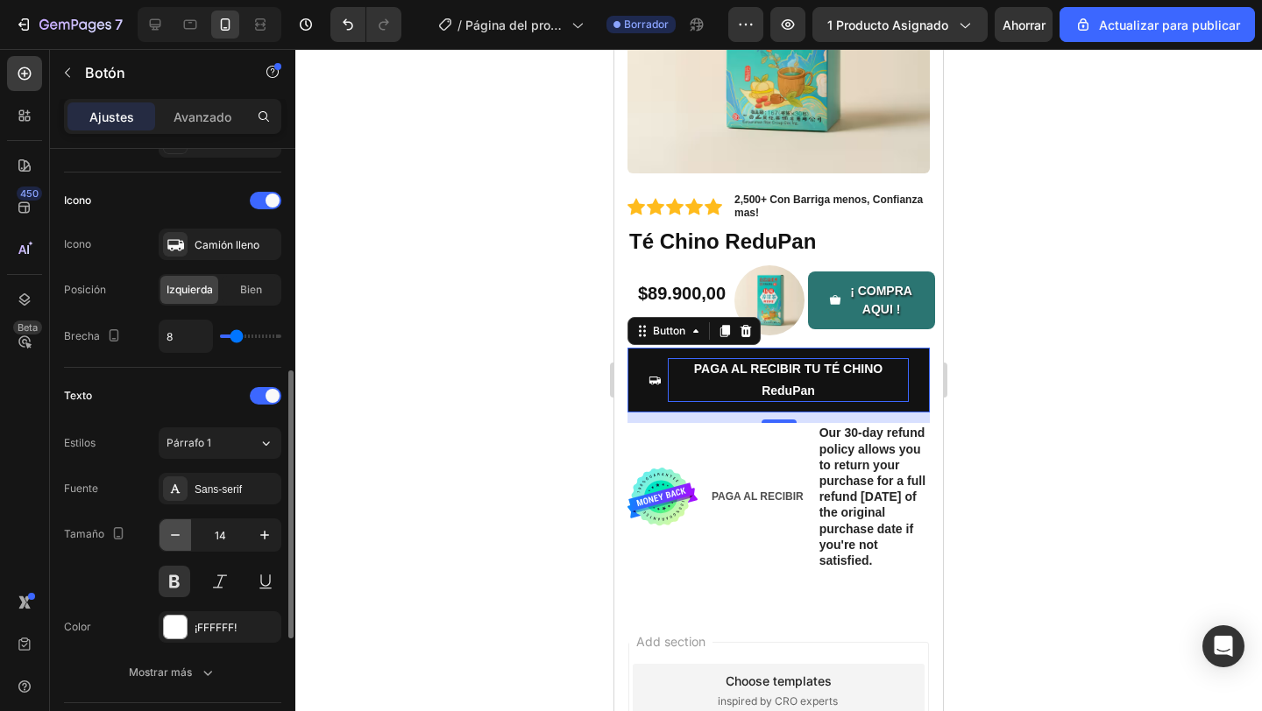
click at [187, 529] on button "button" at bounding box center [175, 536] width 32 height 32
type input "13"
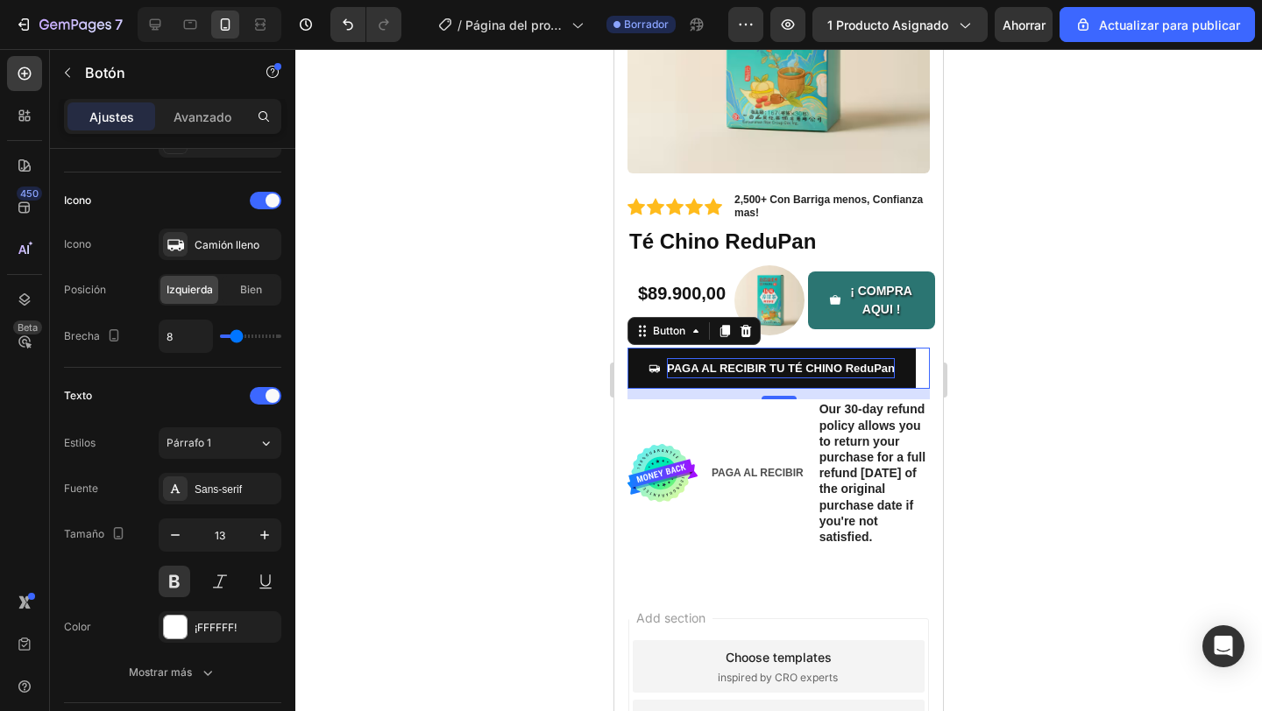
click at [354, 555] on div at bounding box center [778, 380] width 966 height 662
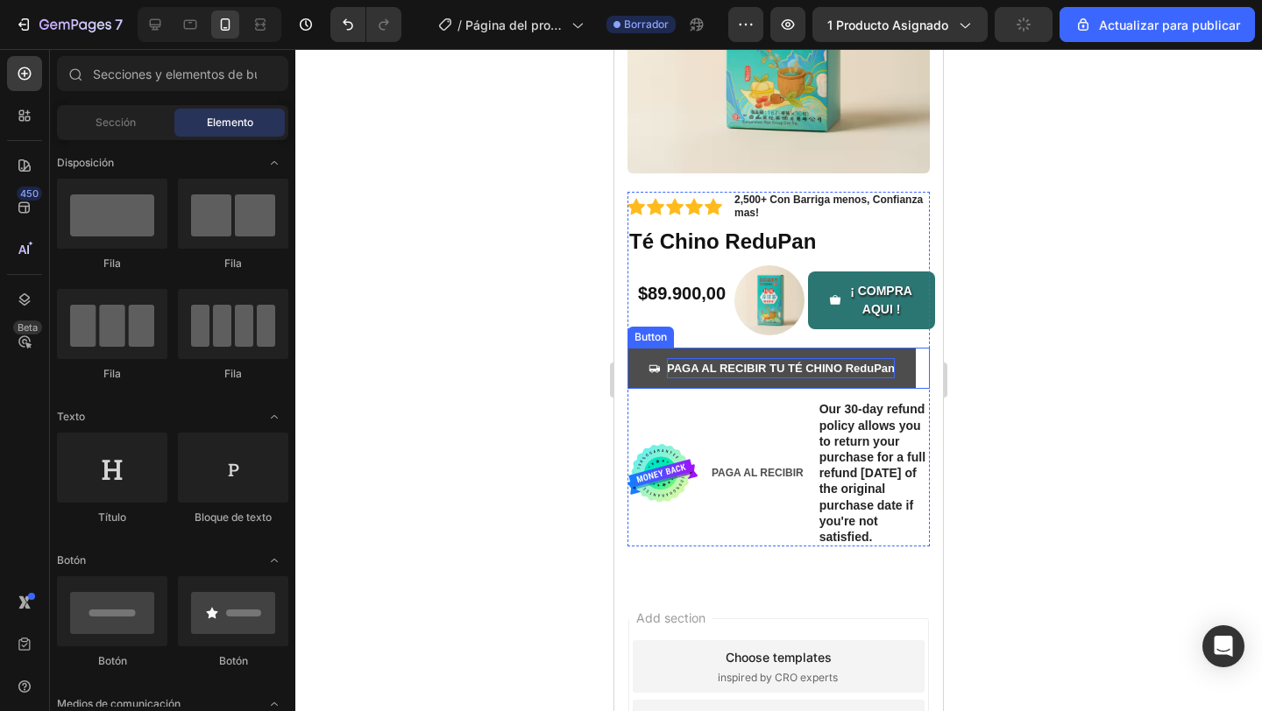
click at [636, 382] on button "PAGA AL RECIBIR TU TÉ CHINO ReduPan" at bounding box center [771, 368] width 288 height 41
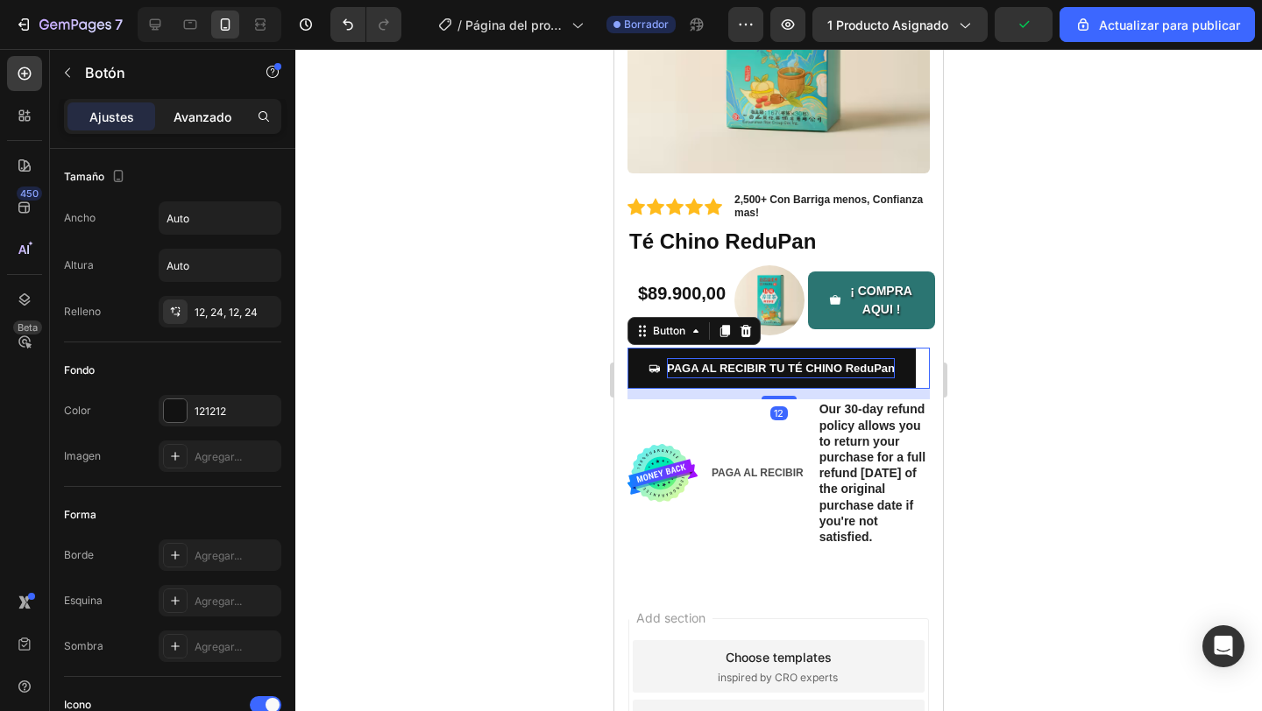
click at [205, 110] on font "Avanzado" at bounding box center [202, 117] width 58 height 15
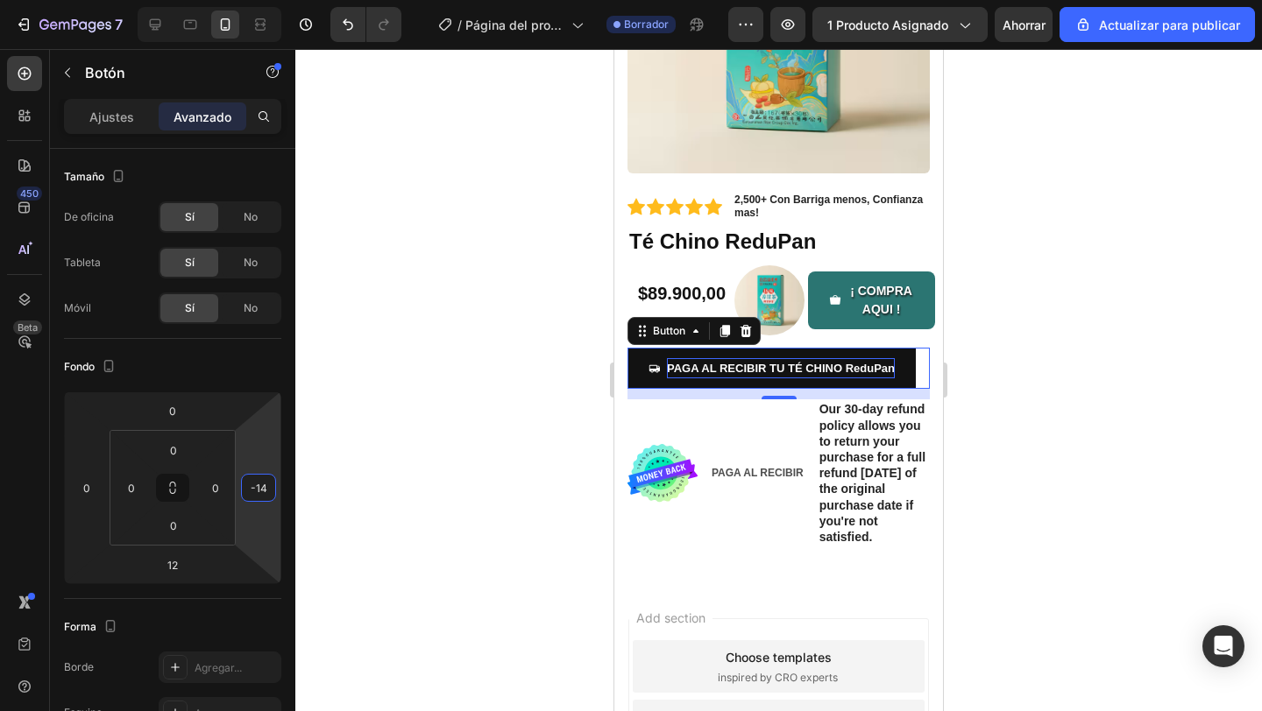
drag, startPoint x: 252, startPoint y: 522, endPoint x: 234, endPoint y: 528, distance: 19.4
click at [234, 0] on html "7 / Página del producto - 27 [PERSON_NAME], 20:44:35 Borrador Avance 1 producto…" at bounding box center [631, 0] width 1262 height 0
type input "-16"
click at [246, 0] on html "7 / Página del producto - 27 de agosto, 20:44:35 Borrador Avance 1 producto asi…" at bounding box center [631, 0] width 1262 height 0
type input "0"
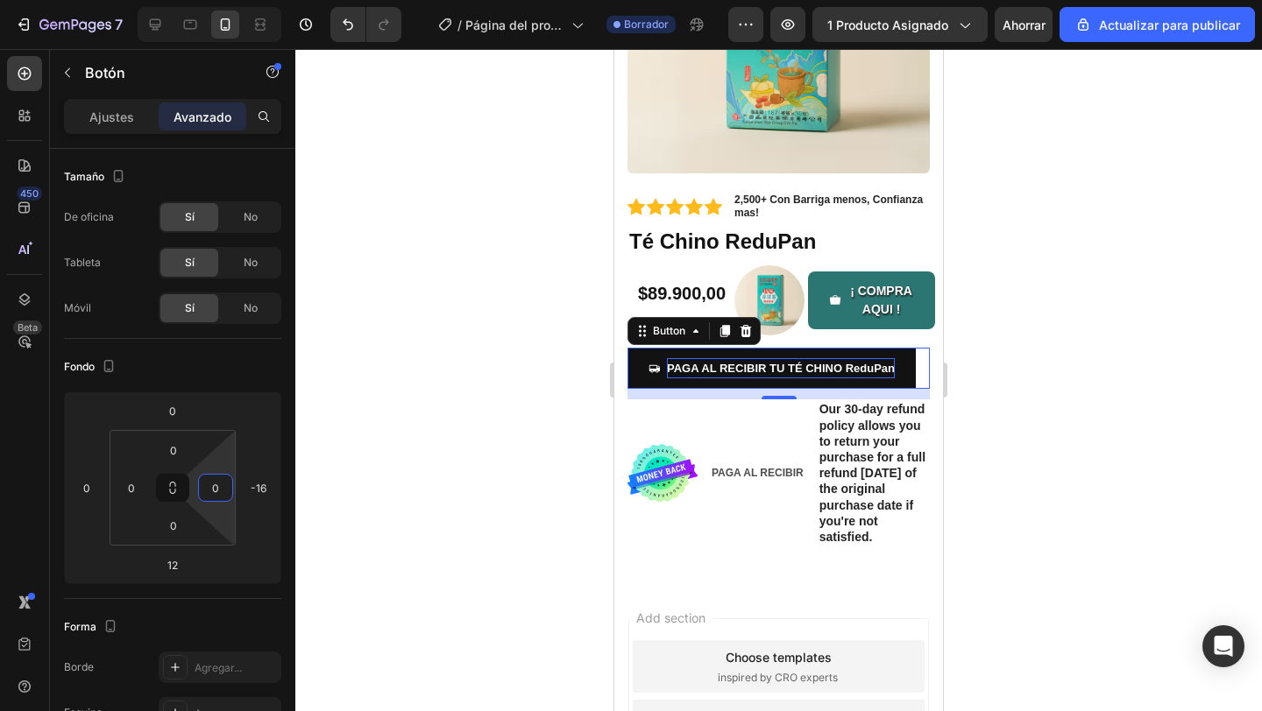
drag, startPoint x: 210, startPoint y: 515, endPoint x: 223, endPoint y: 518, distance: 12.5
click at [223, 0] on html "7 / Página del producto - 27 de agosto, 20:44:35 Borrador Avance 1 producto asi…" at bounding box center [631, 0] width 1262 height 0
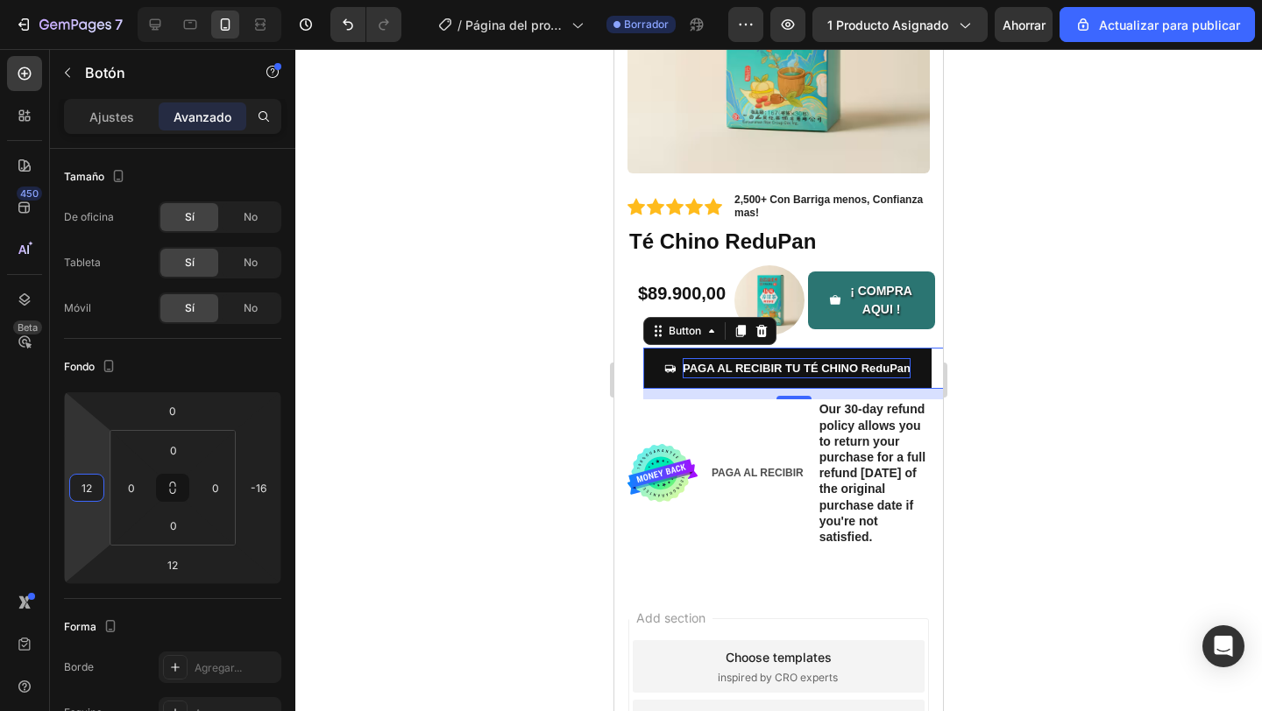
type input "10"
click at [110, 0] on html "7 / Página del producto - [DATE][PERSON_NAME] 20:44:35 Borrador Avance 1 produc…" at bounding box center [631, 0] width 1262 height 0
click at [303, 511] on div at bounding box center [778, 380] width 966 height 662
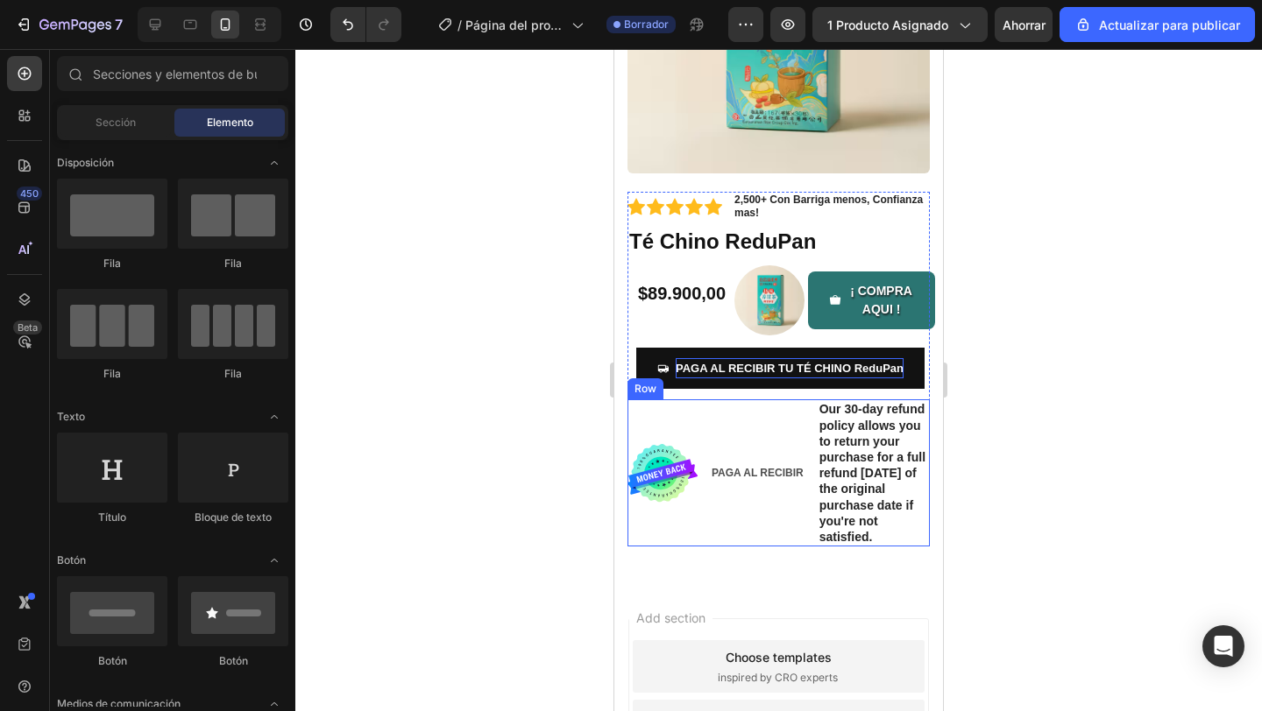
click at [766, 495] on div "PAGA AL RECIBIR Text Block" at bounding box center [757, 472] width 95 height 147
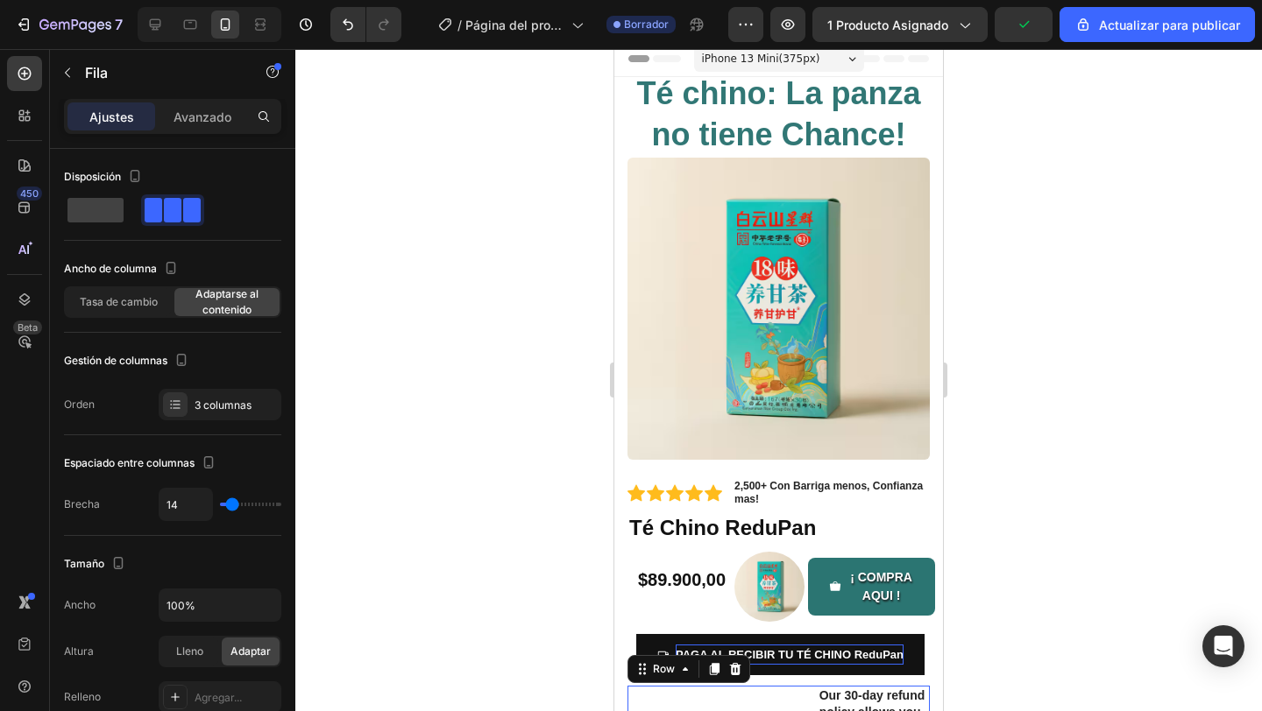
scroll to position [0, 0]
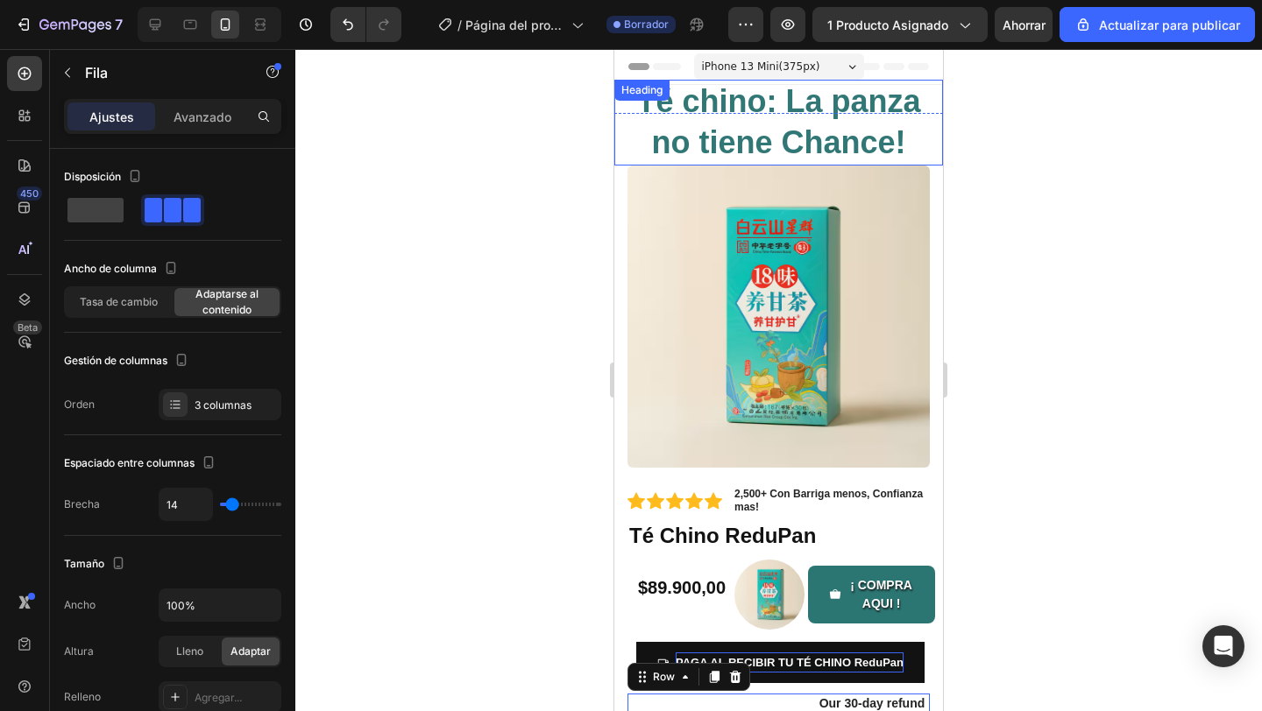
click at [708, 112] on strong "Té chino: La panza no tiene Chance!" at bounding box center [778, 121] width 284 height 77
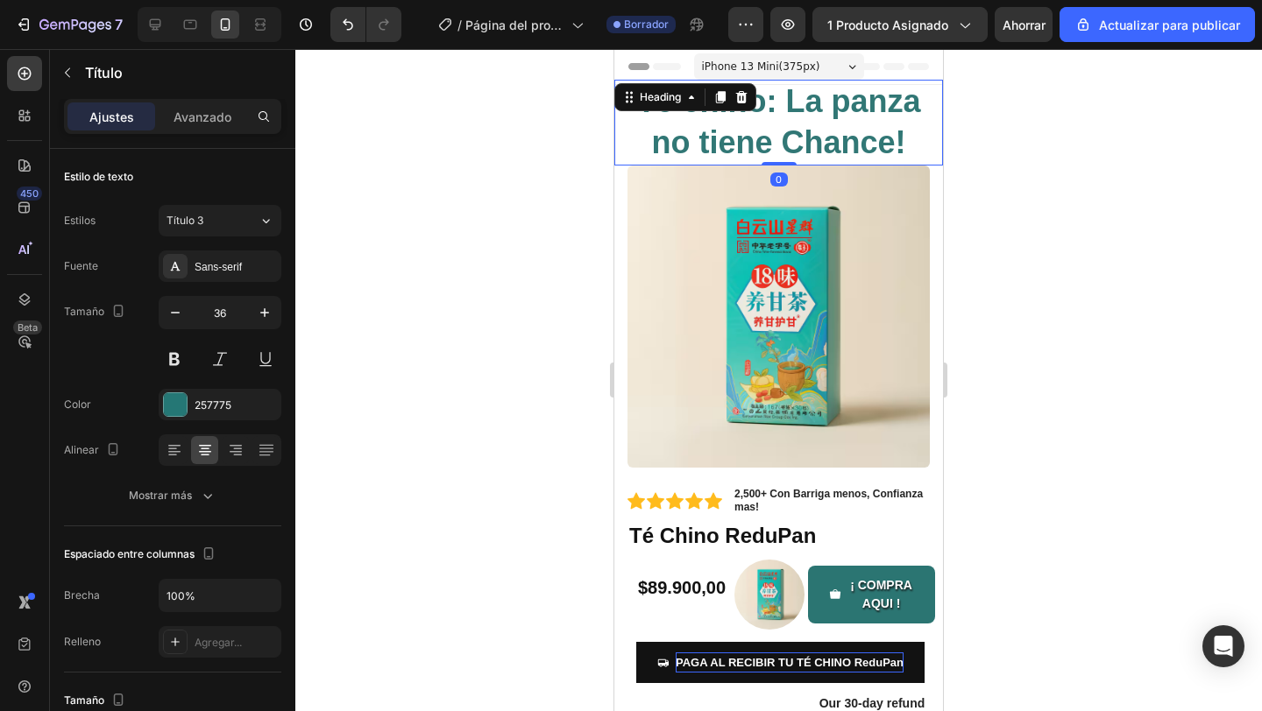
click at [760, 127] on strong "Té chino: La panza no tiene Chance!" at bounding box center [778, 121] width 284 height 77
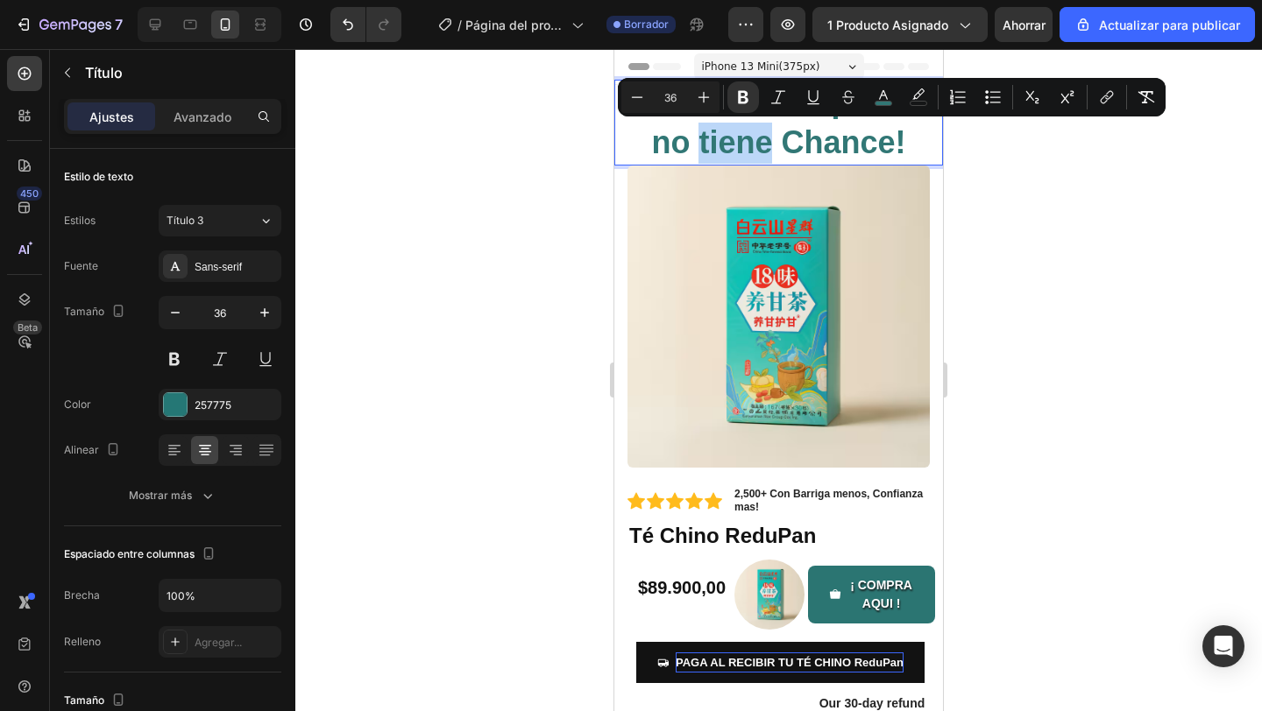
click at [708, 145] on strong "Té chino: La panza no tiene Chance!" at bounding box center [778, 121] width 284 height 77
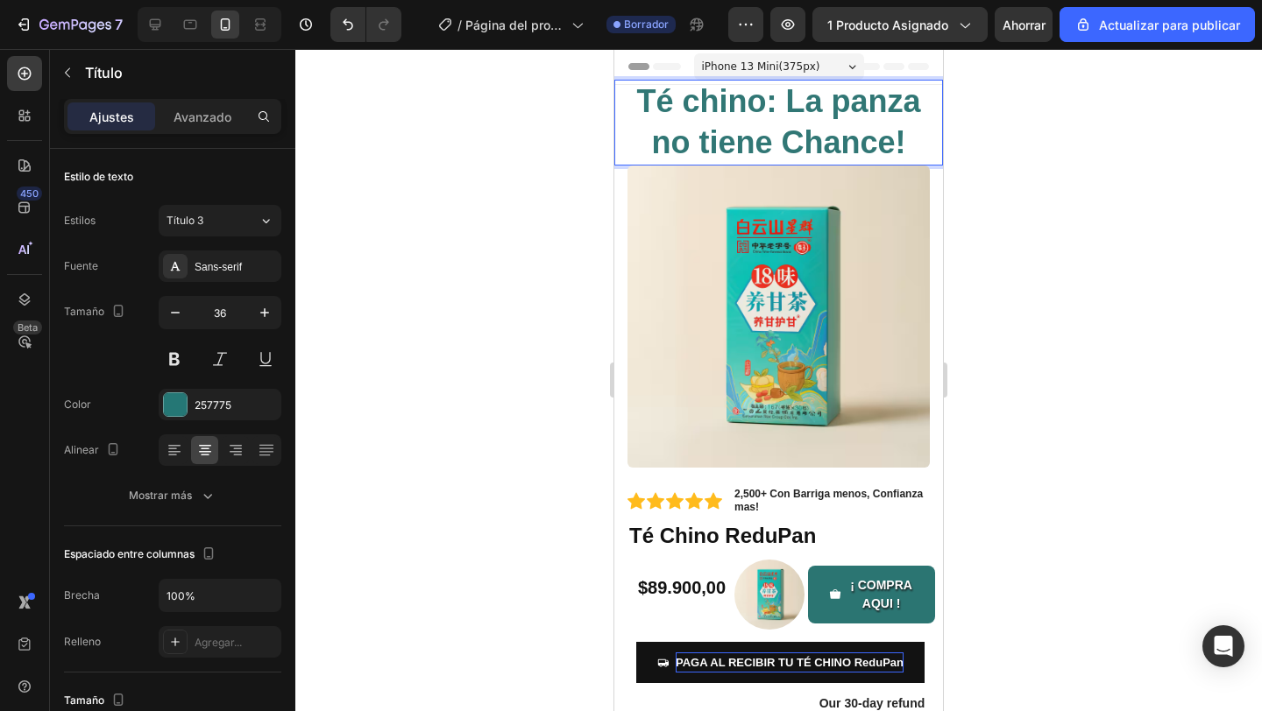
click at [696, 106] on strong "Té chino: La panza no tiene Chance!" at bounding box center [778, 121] width 284 height 77
click at [1052, 190] on div at bounding box center [778, 380] width 966 height 662
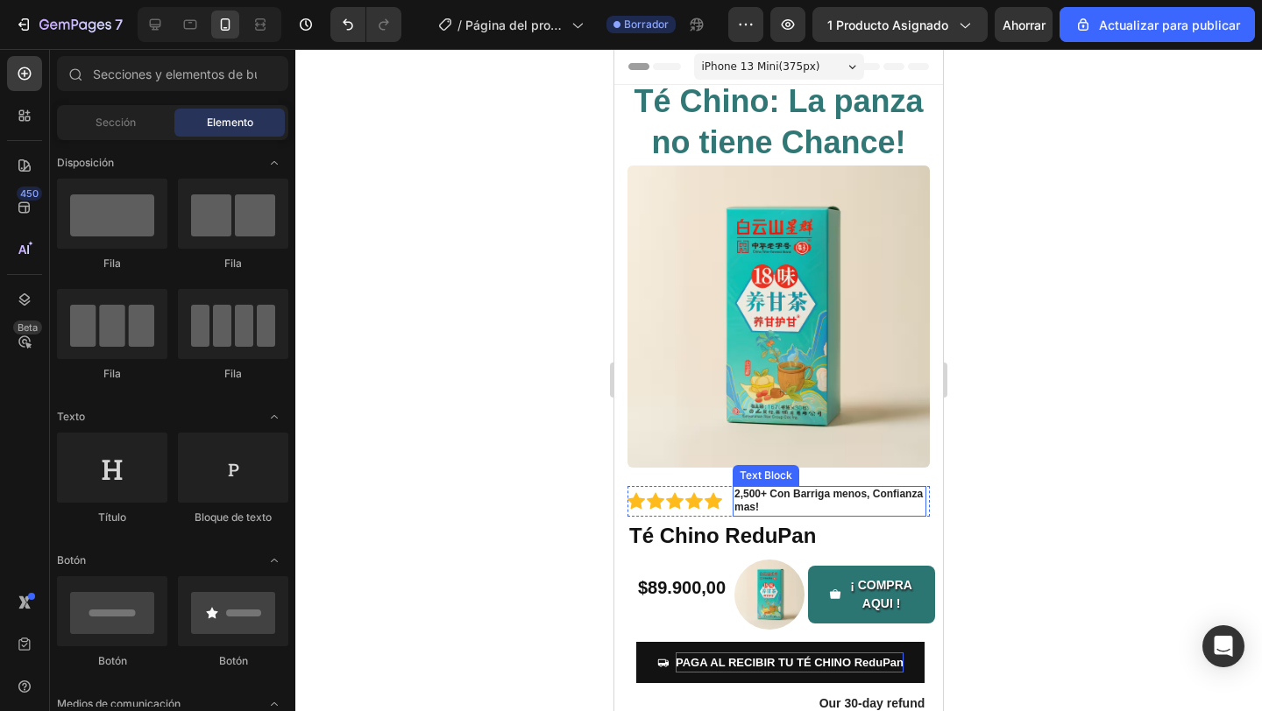
click at [902, 499] on strong "2,500+ Con Barriga menos, Confianza mas!" at bounding box center [828, 501] width 188 height 26
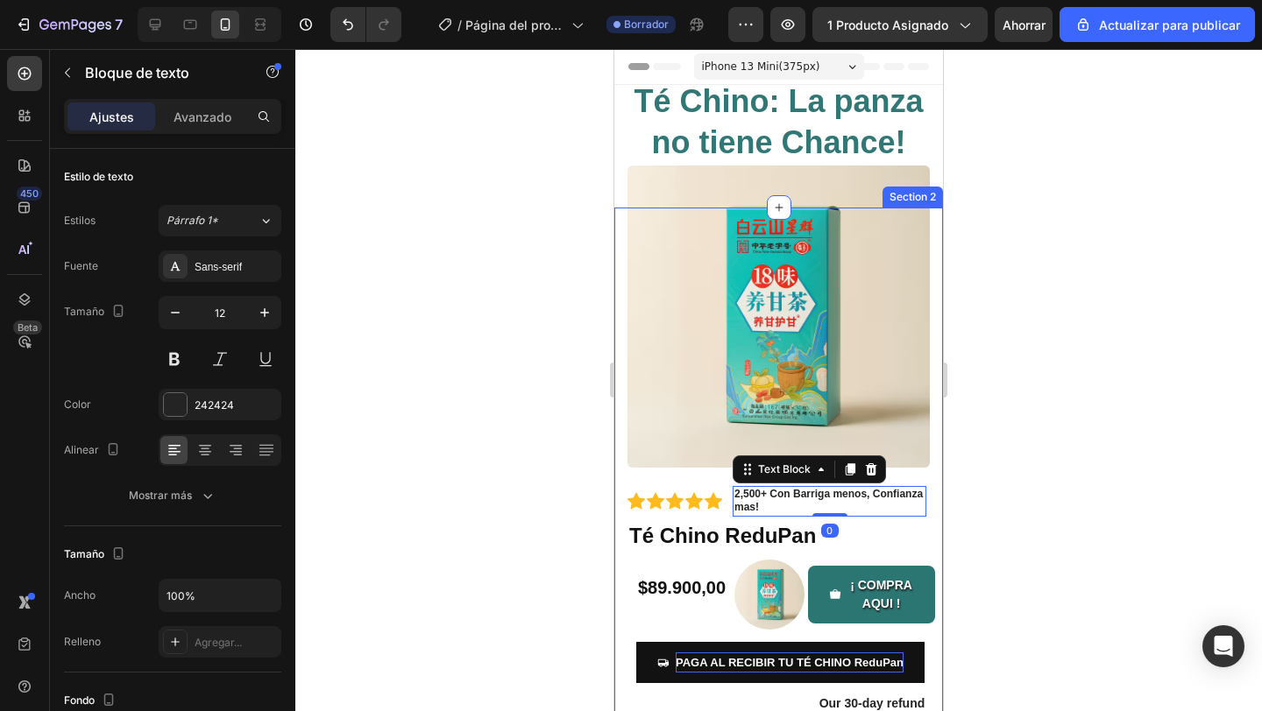
click at [992, 505] on div at bounding box center [778, 380] width 966 height 662
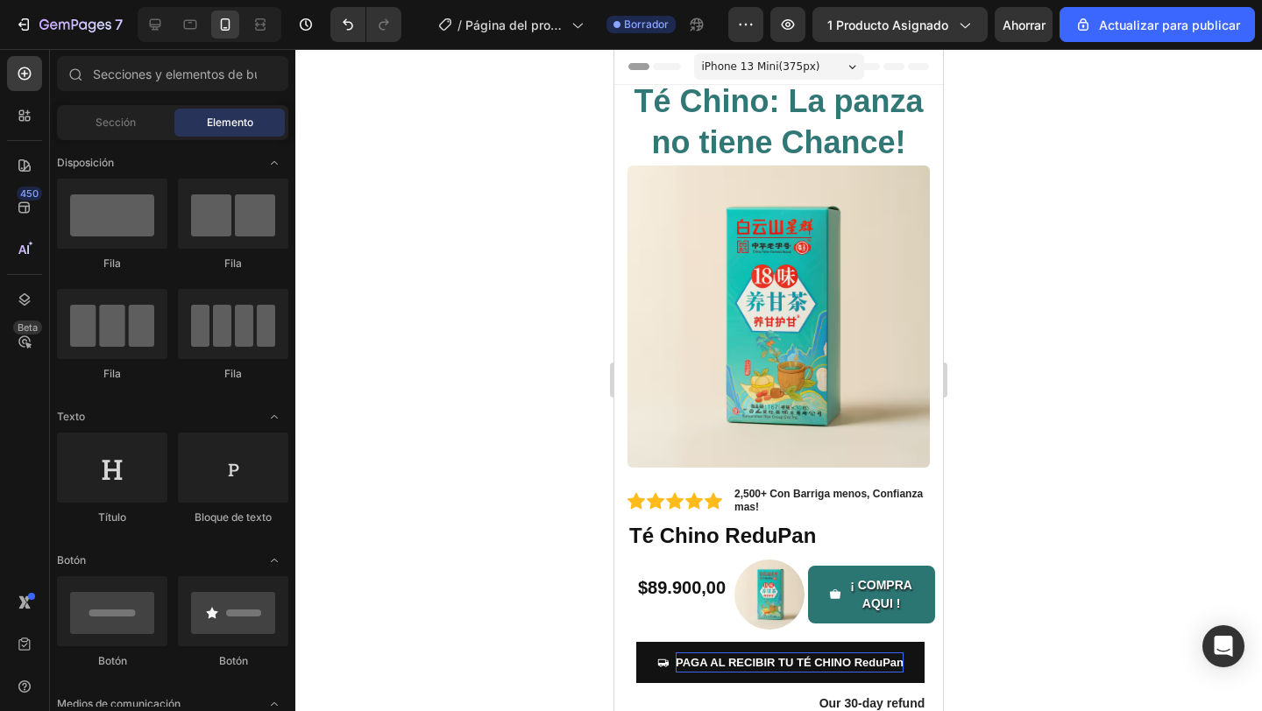
click at [460, 427] on div at bounding box center [778, 380] width 966 height 662
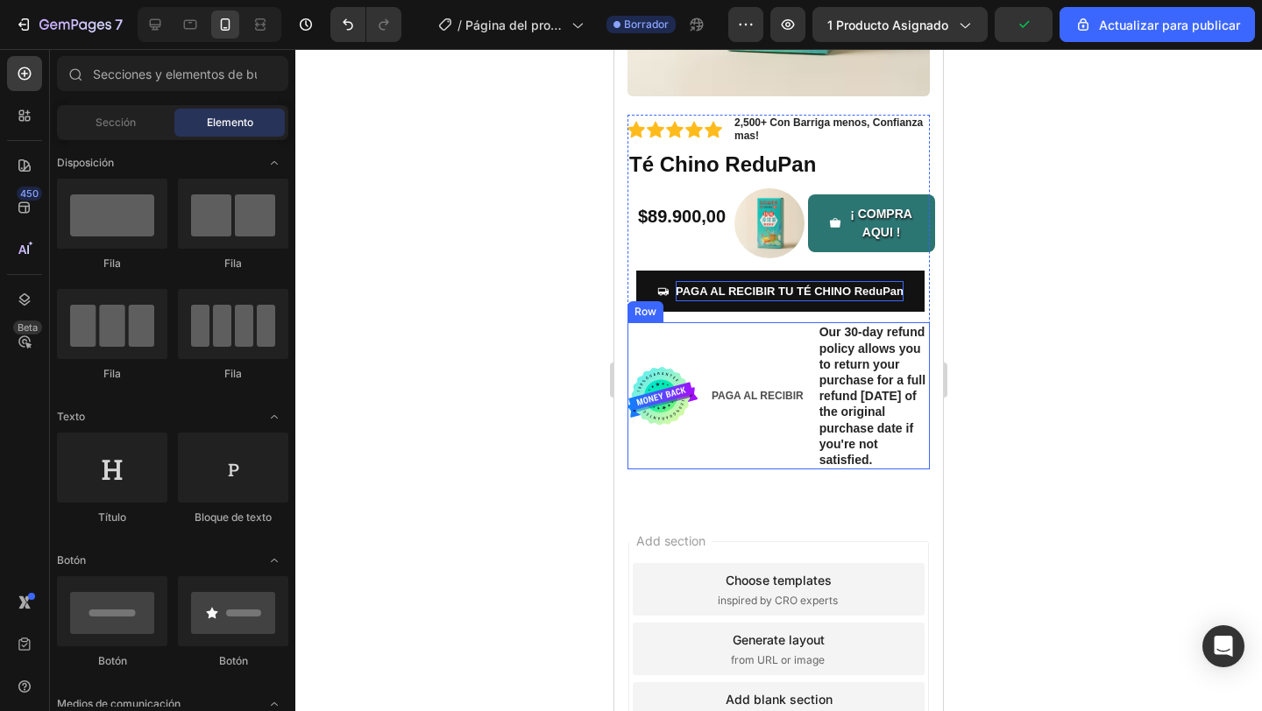
scroll to position [377, 0]
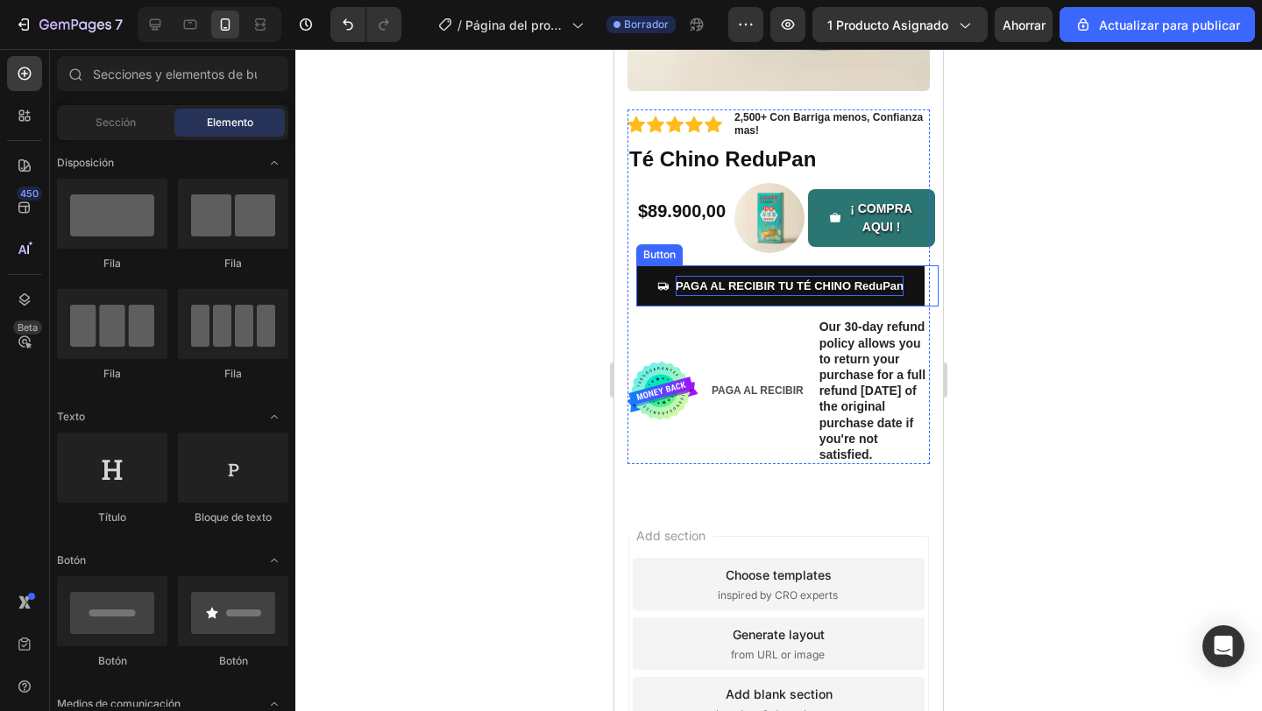
click at [771, 291] on p "PAGA AL RECIBIR TU TÉ CHINO ReduPan" at bounding box center [789, 286] width 228 height 20
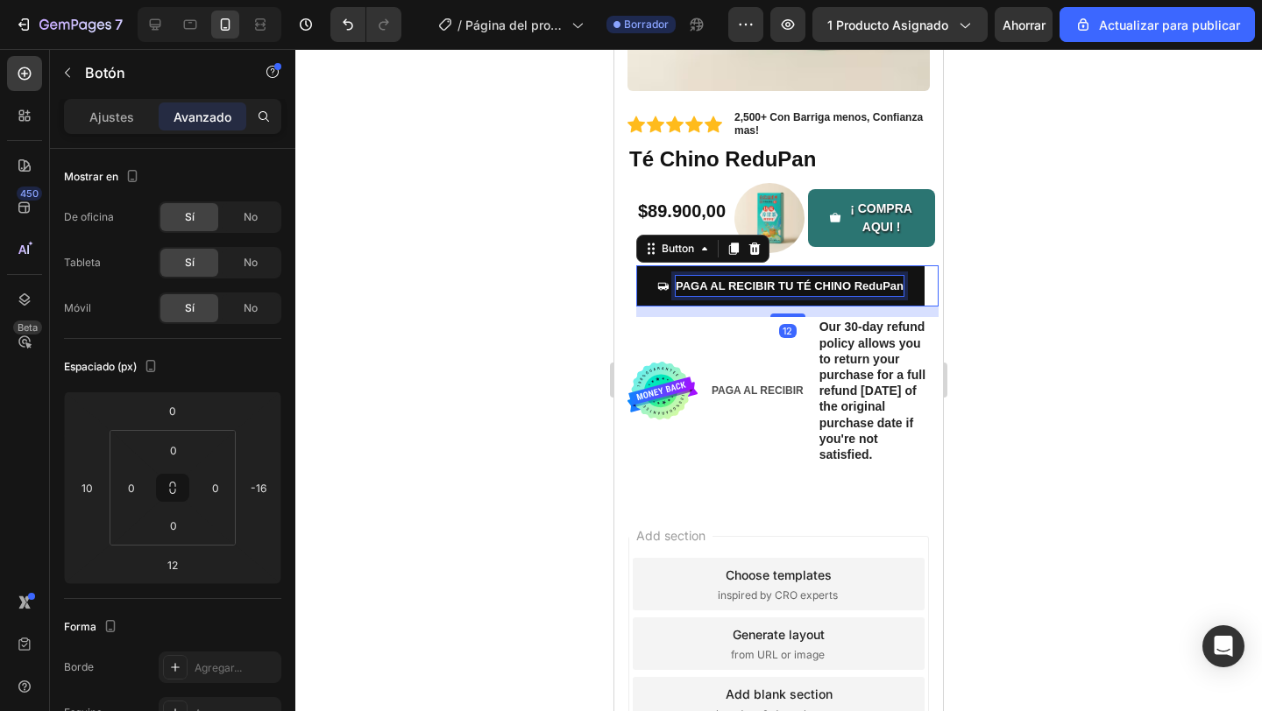
click at [757, 283] on p "PAGA AL RECIBIR TU TÉ CHINO ReduPan" at bounding box center [789, 286] width 228 height 20
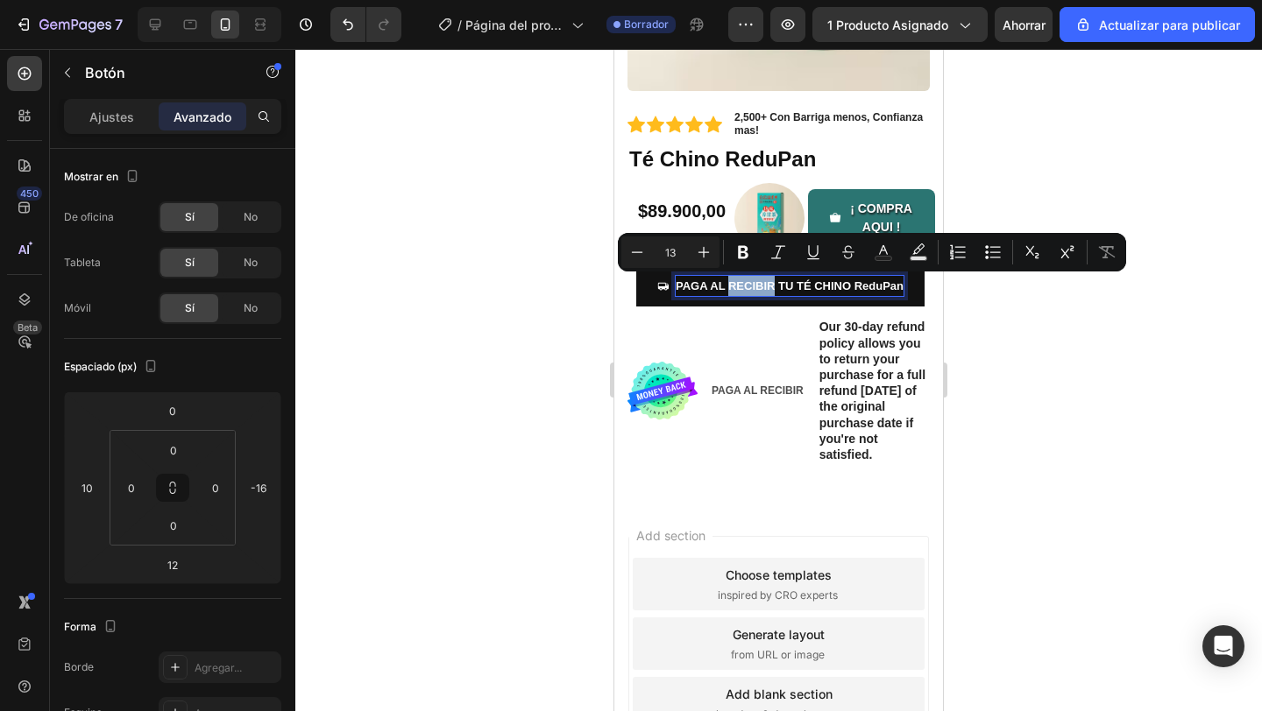
click at [800, 292] on p "PAGA AL RECIBIR TU TÉ CHINO ReduPan" at bounding box center [789, 286] width 228 height 20
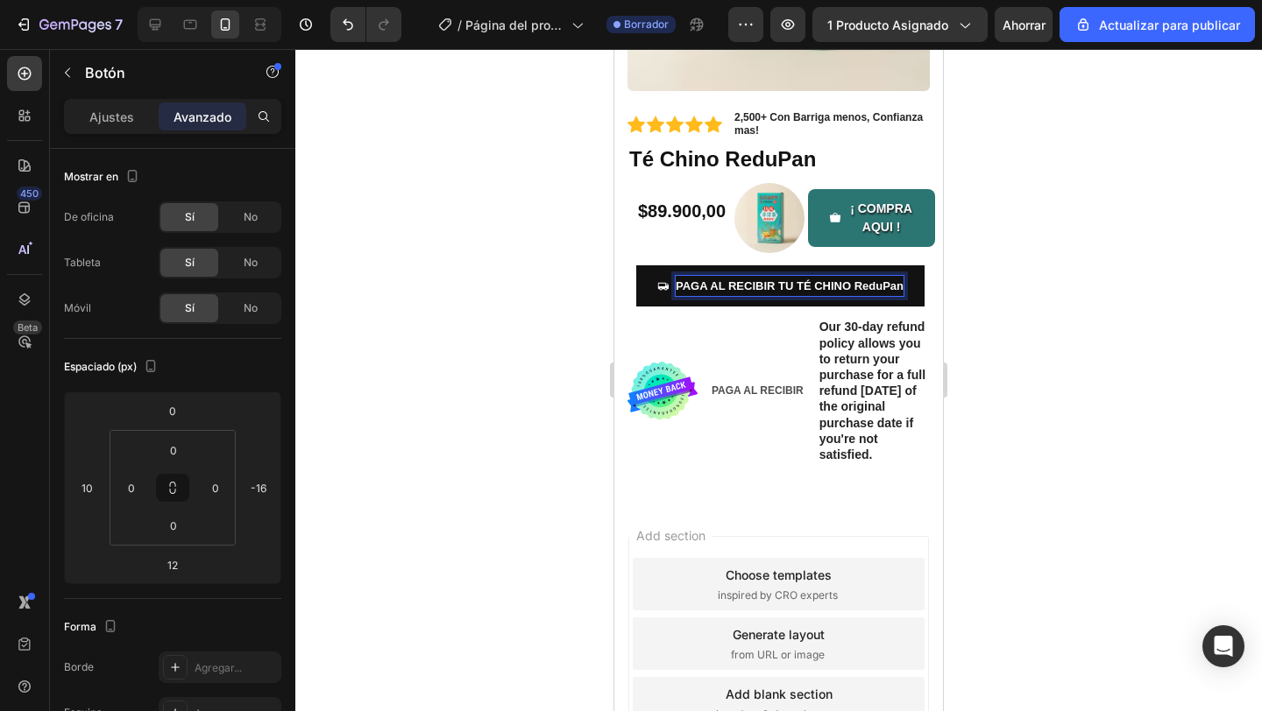
click at [798, 292] on p "PAGA AL RECIBIR TU TÉ CHINO ReduPan" at bounding box center [789, 286] width 228 height 20
click at [636, 265] on button "Paga TÉ CHINO ReduPan" at bounding box center [735, 285] width 198 height 41
click at [636, 265] on button "Paga alTÉ CHINO ReduPan" at bounding box center [740, 285] width 208 height 41
click at [636, 265] on button "Paga al recibir TÉ CHINO ReduPan" at bounding box center [760, 285] width 249 height 41
click at [636, 265] on button "Paga al recibir tuTÉ CHINO ReduPan" at bounding box center [765, 285] width 259 height 41
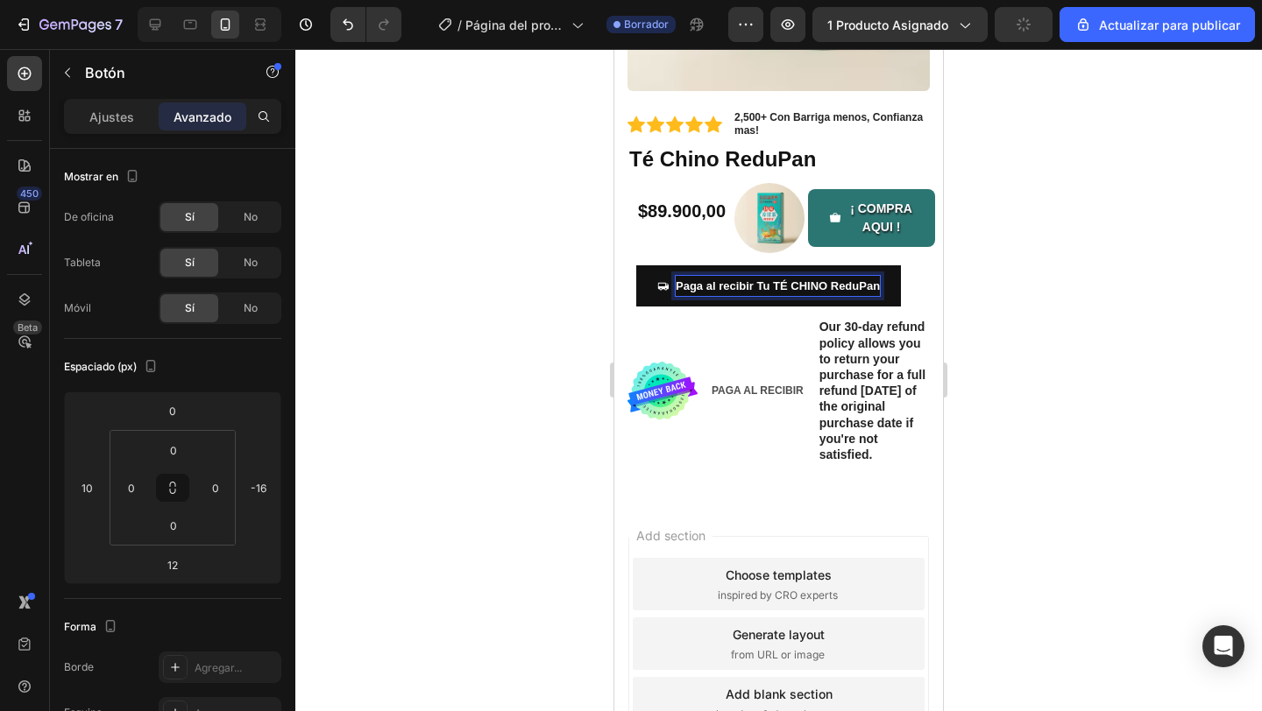
click at [636, 265] on button "Paga al recibir Tu TÉ CHINO ReduPan" at bounding box center [768, 285] width 265 height 41
click at [350, 17] on icon "Deshacer/Rehacer" at bounding box center [348, 25] width 18 height 18
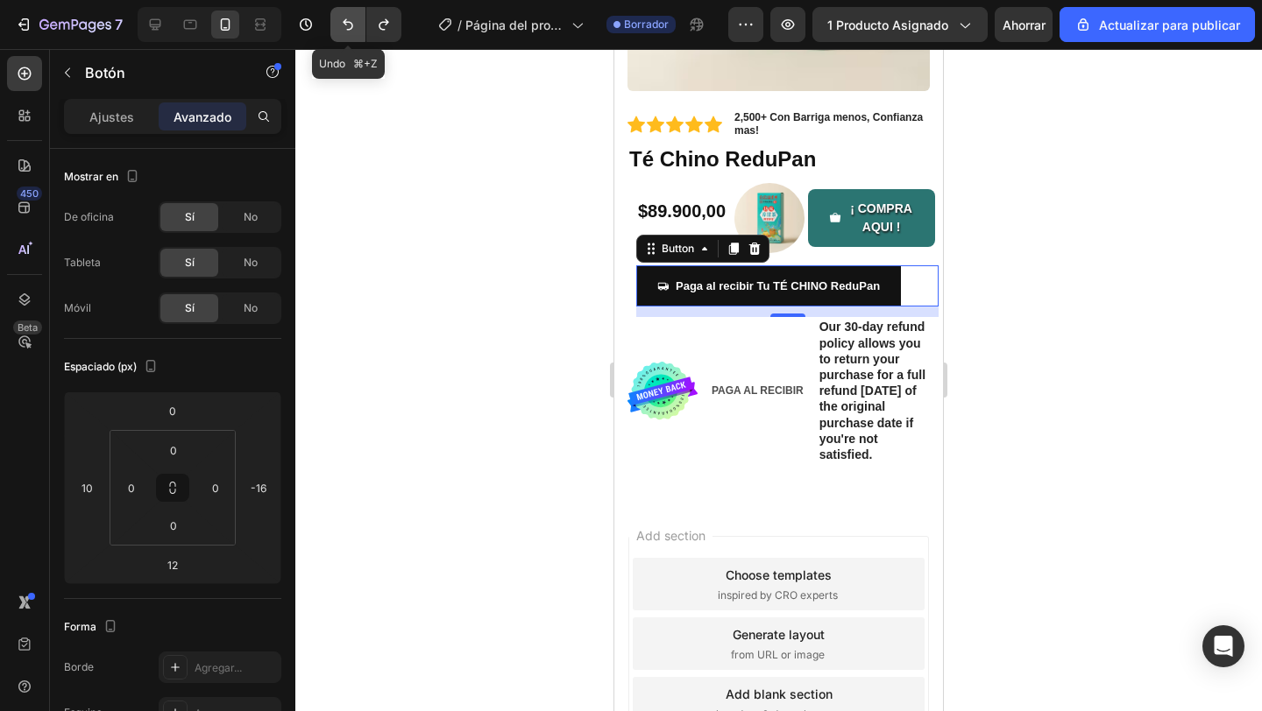
click at [350, 17] on icon "Deshacer/Rehacer" at bounding box center [348, 25] width 18 height 18
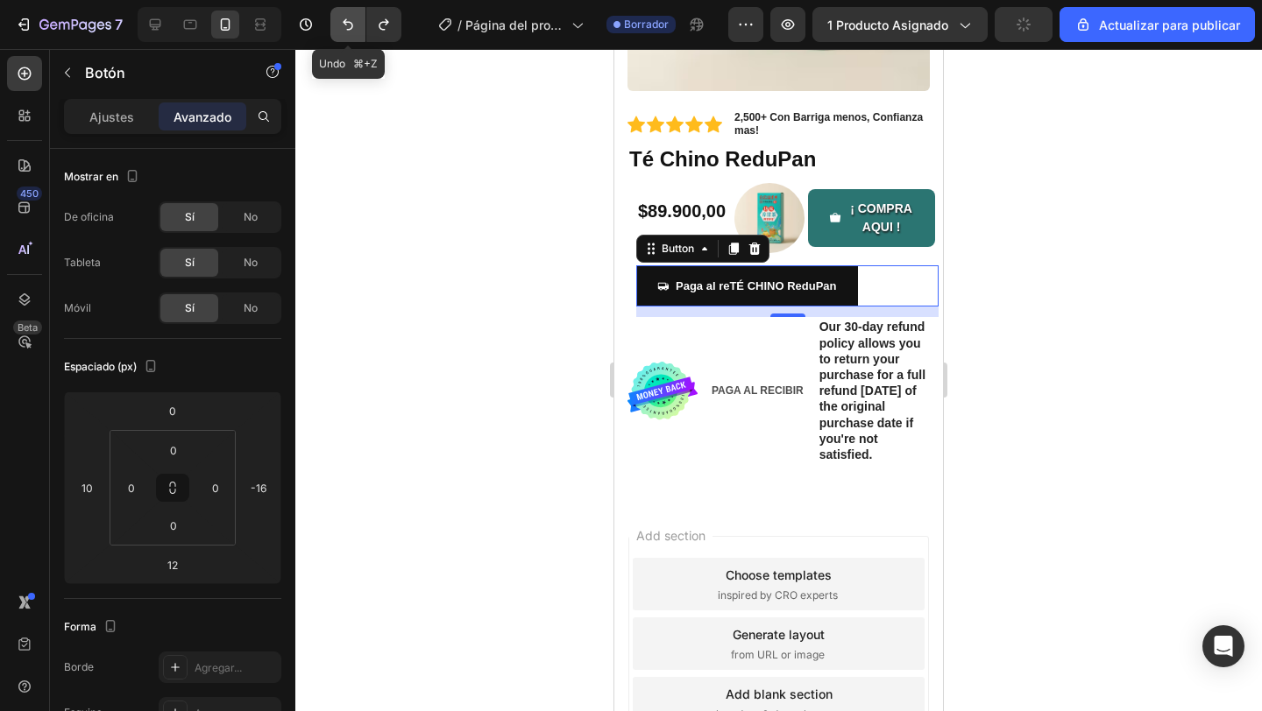
click at [350, 17] on icon "Deshacer/Rehacer" at bounding box center [348, 25] width 18 height 18
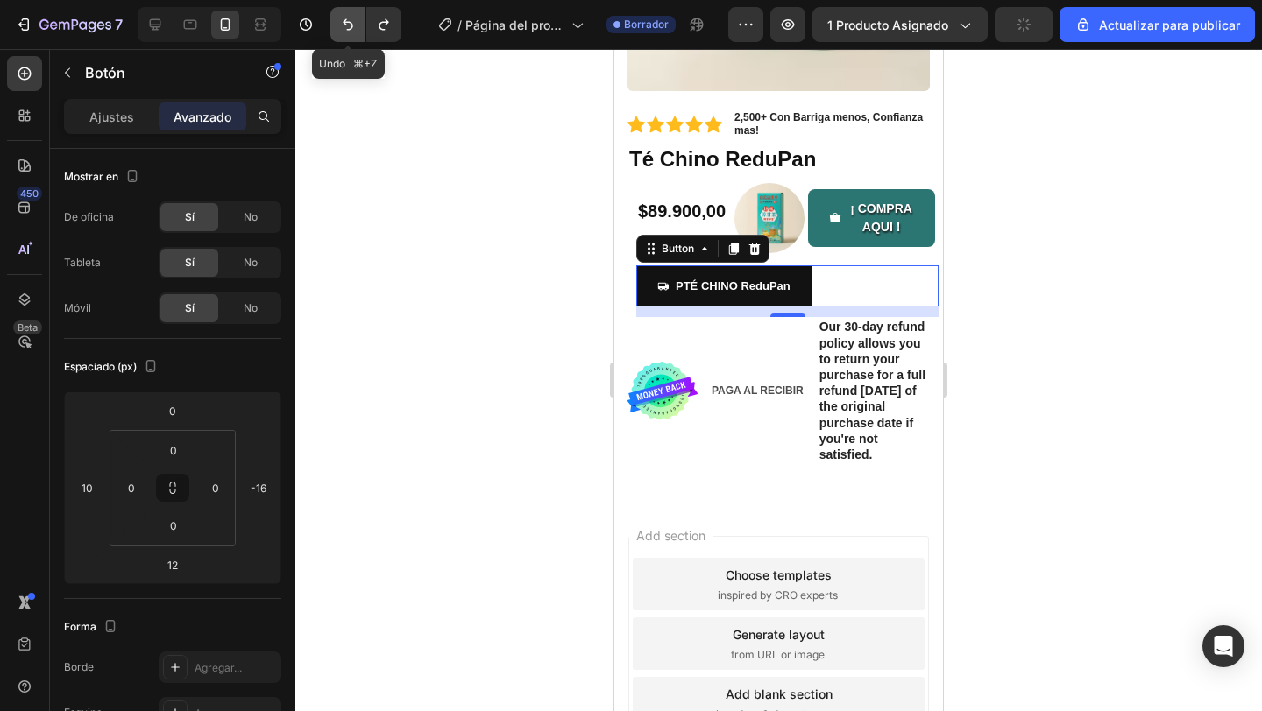
click at [350, 17] on icon "Deshacer/Rehacer" at bounding box center [348, 25] width 18 height 18
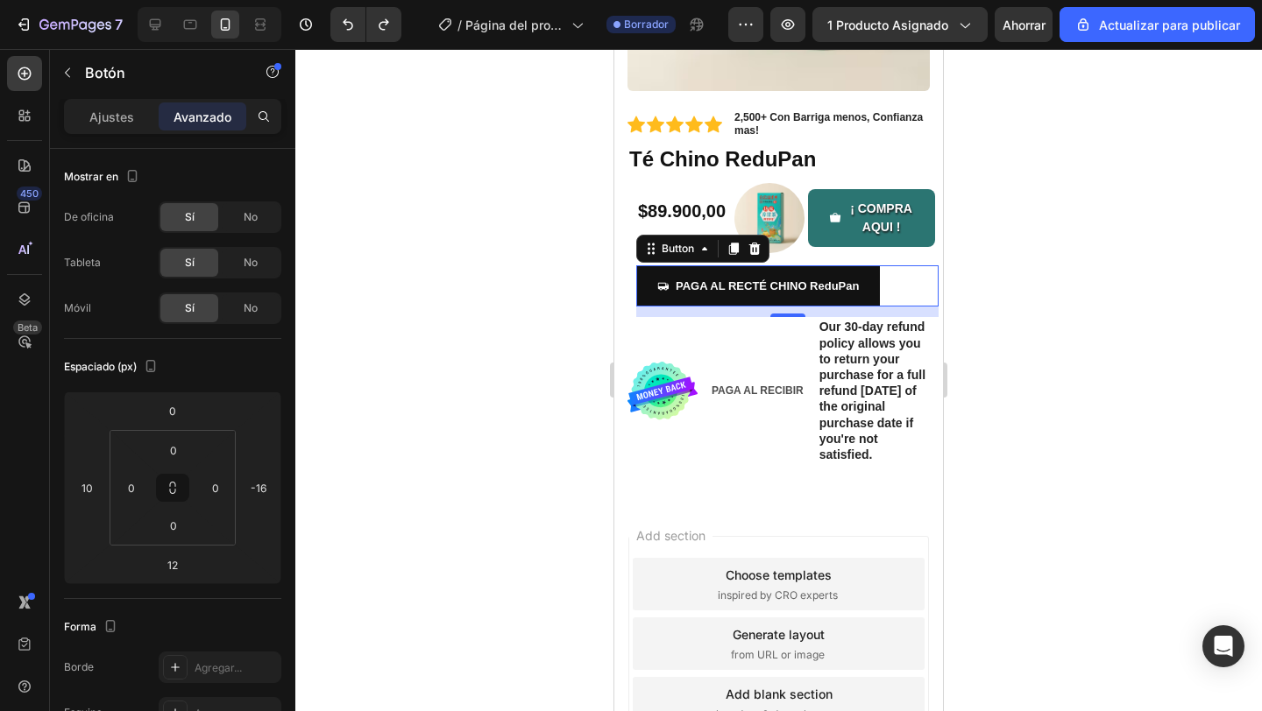
click at [460, 272] on div at bounding box center [778, 380] width 966 height 662
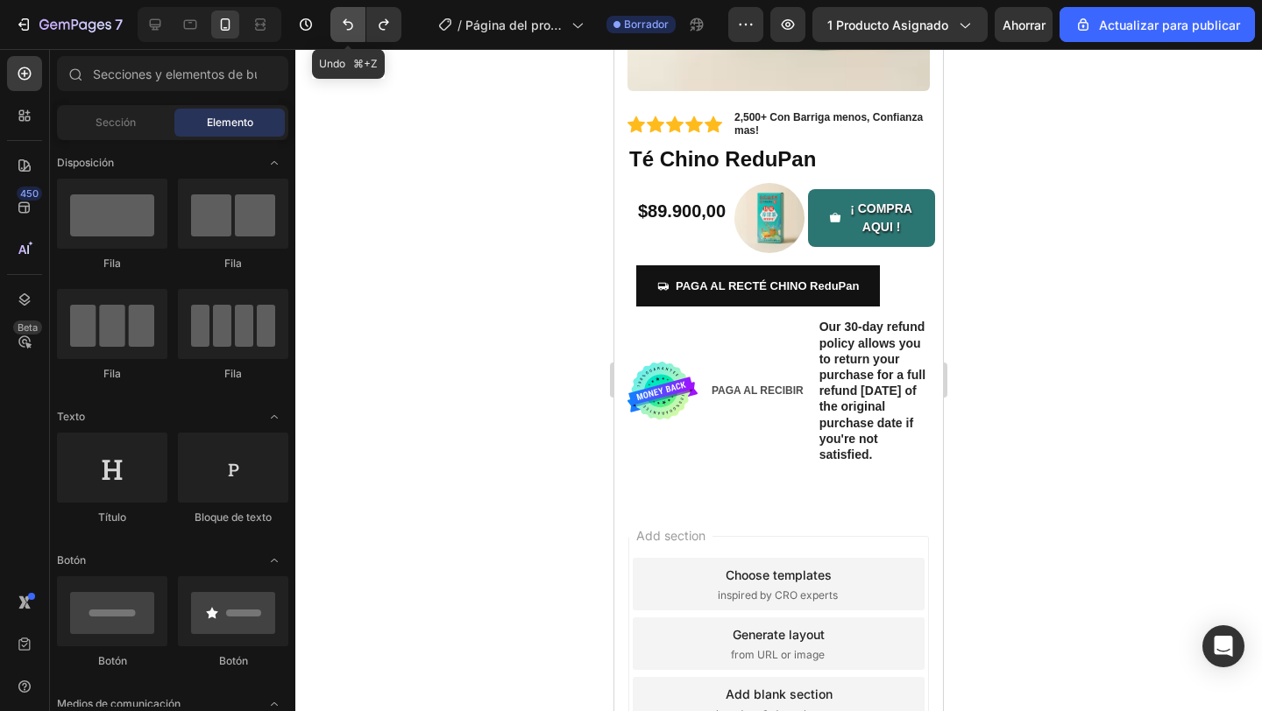
click at [342, 33] on button "Deshacer/Rehacer" at bounding box center [347, 24] width 35 height 35
click at [350, 26] on icon "Deshacer/Rehacer" at bounding box center [348, 25] width 18 height 18
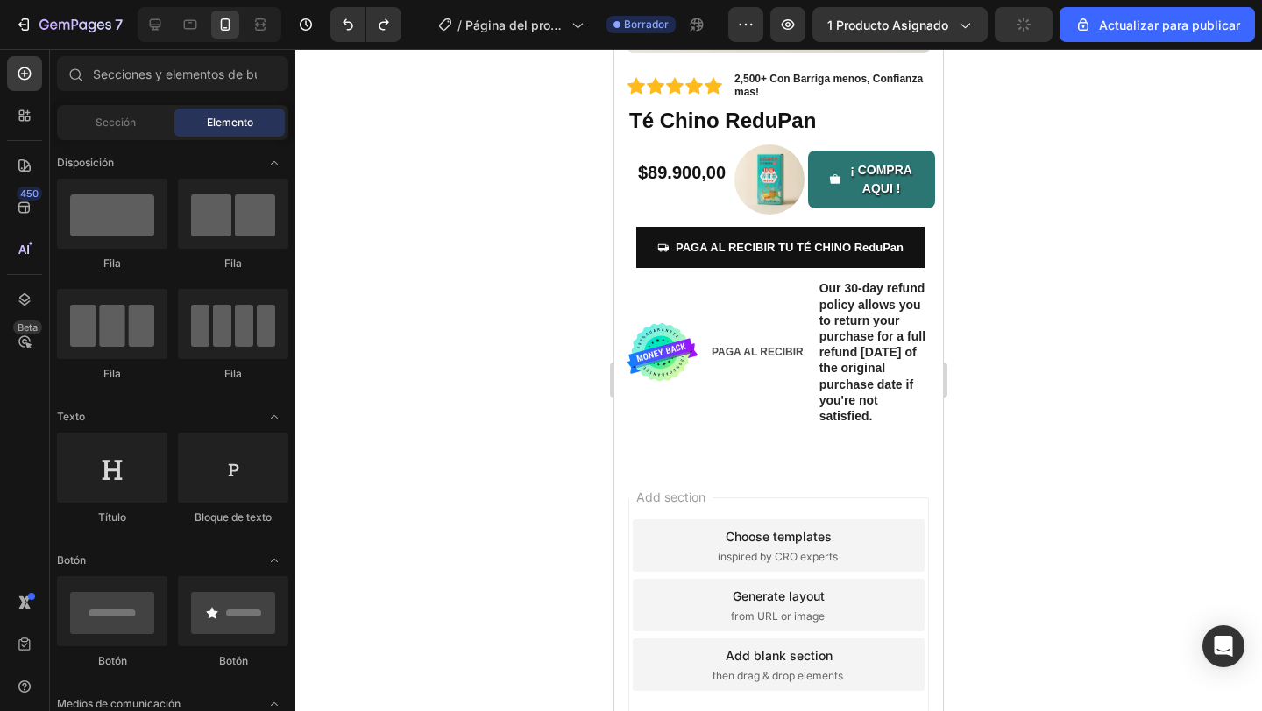
scroll to position [417, 0]
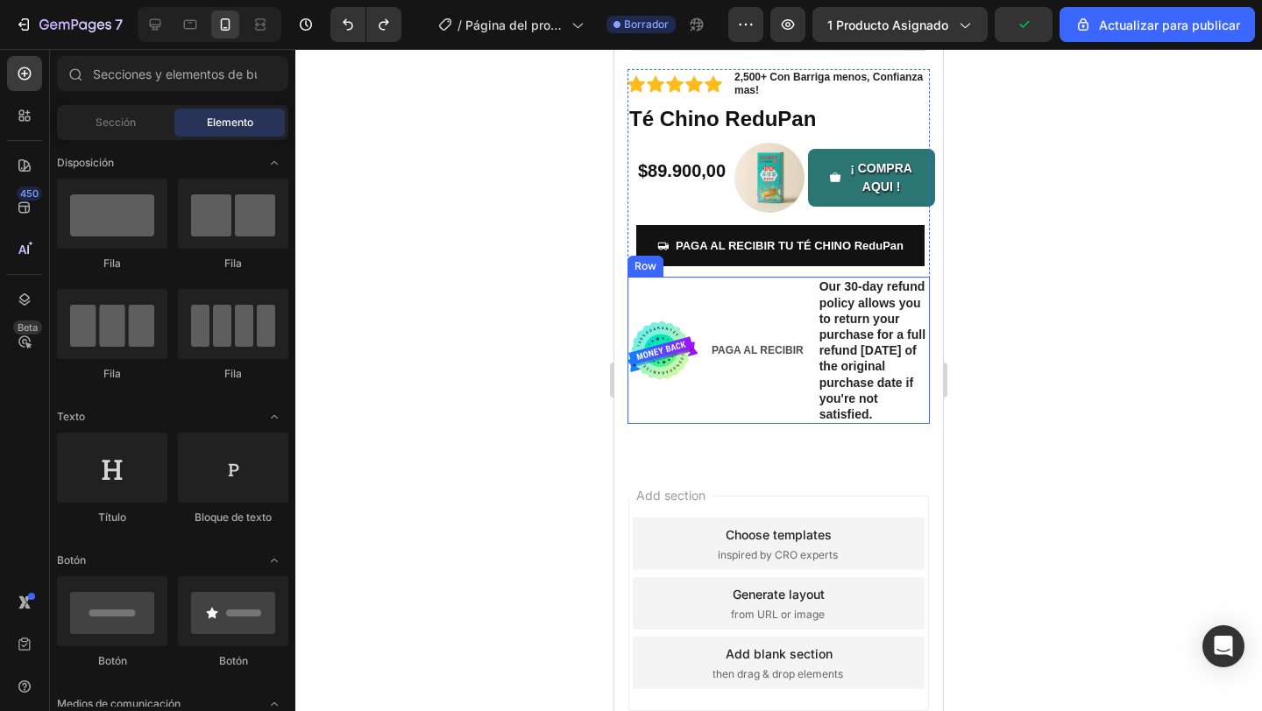
click at [717, 387] on div "PAGA AL RECIBIR Text Block" at bounding box center [757, 350] width 95 height 147
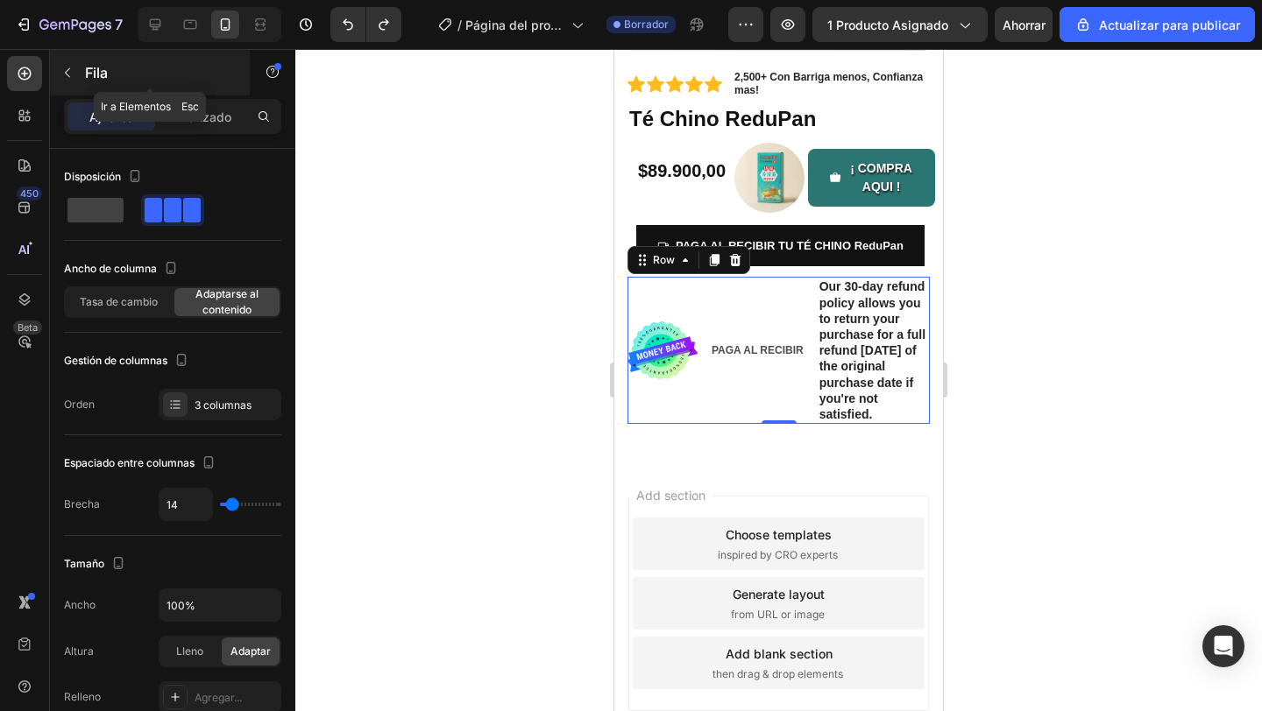
click at [71, 79] on icon "button" at bounding box center [67, 73] width 14 height 14
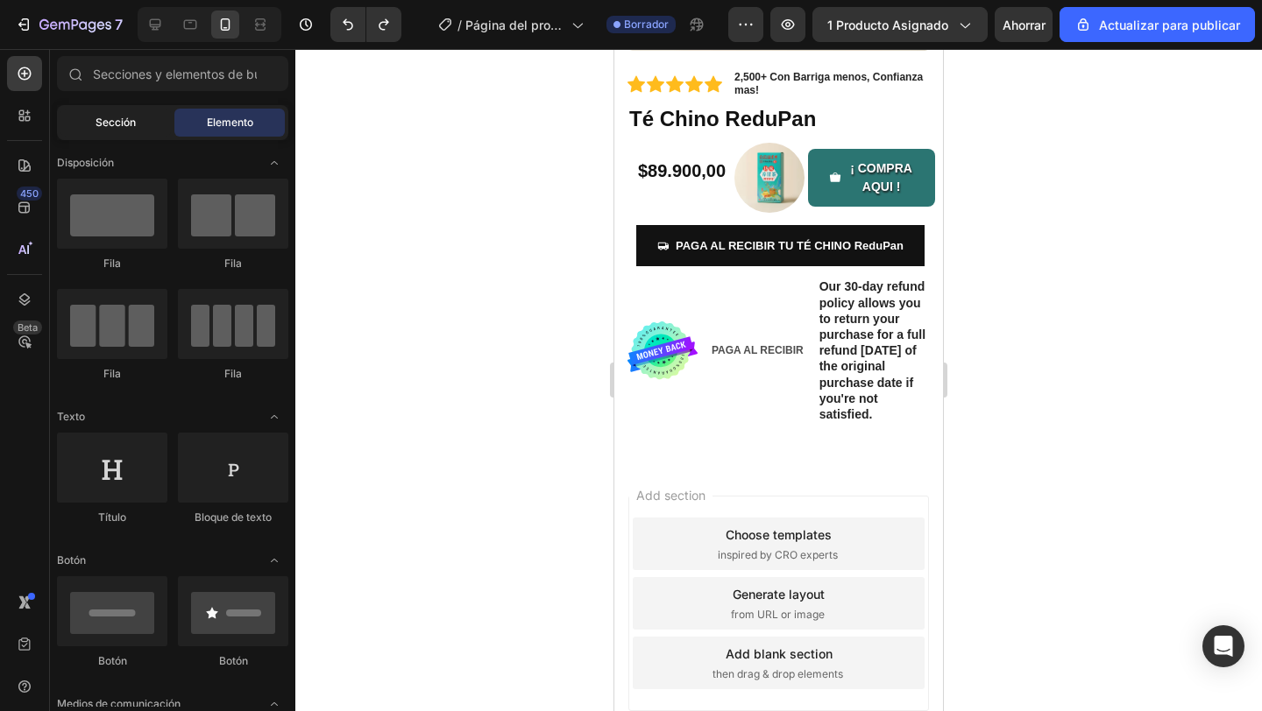
click at [98, 134] on div "Sección" at bounding box center [115, 123] width 110 height 28
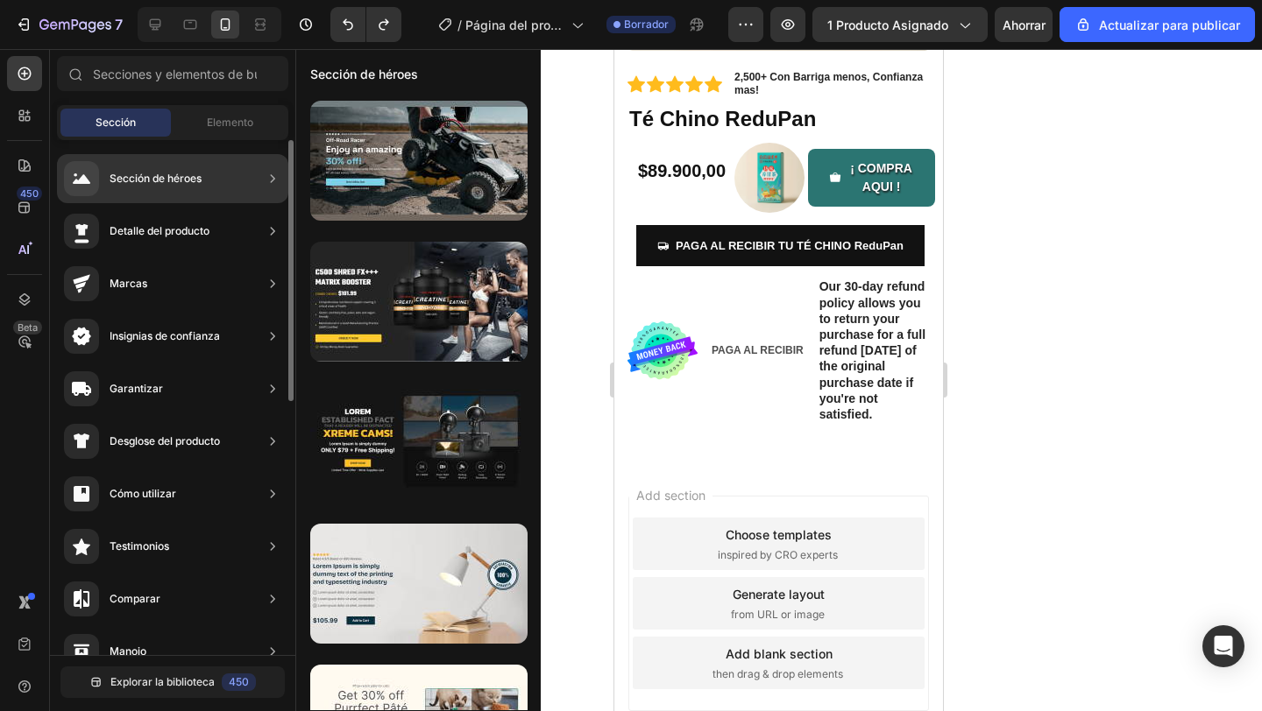
click at [237, 364] on div "Insignias de confianza" at bounding box center [172, 388] width 231 height 49
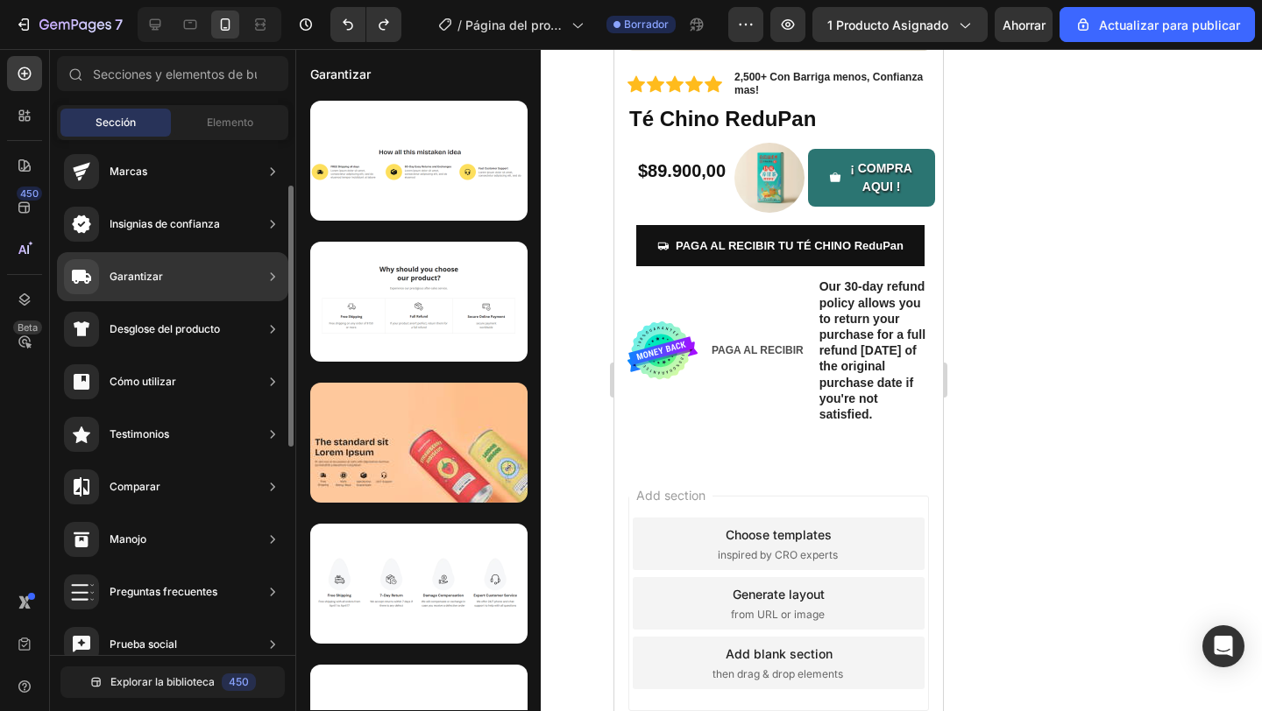
scroll to position [105, 0]
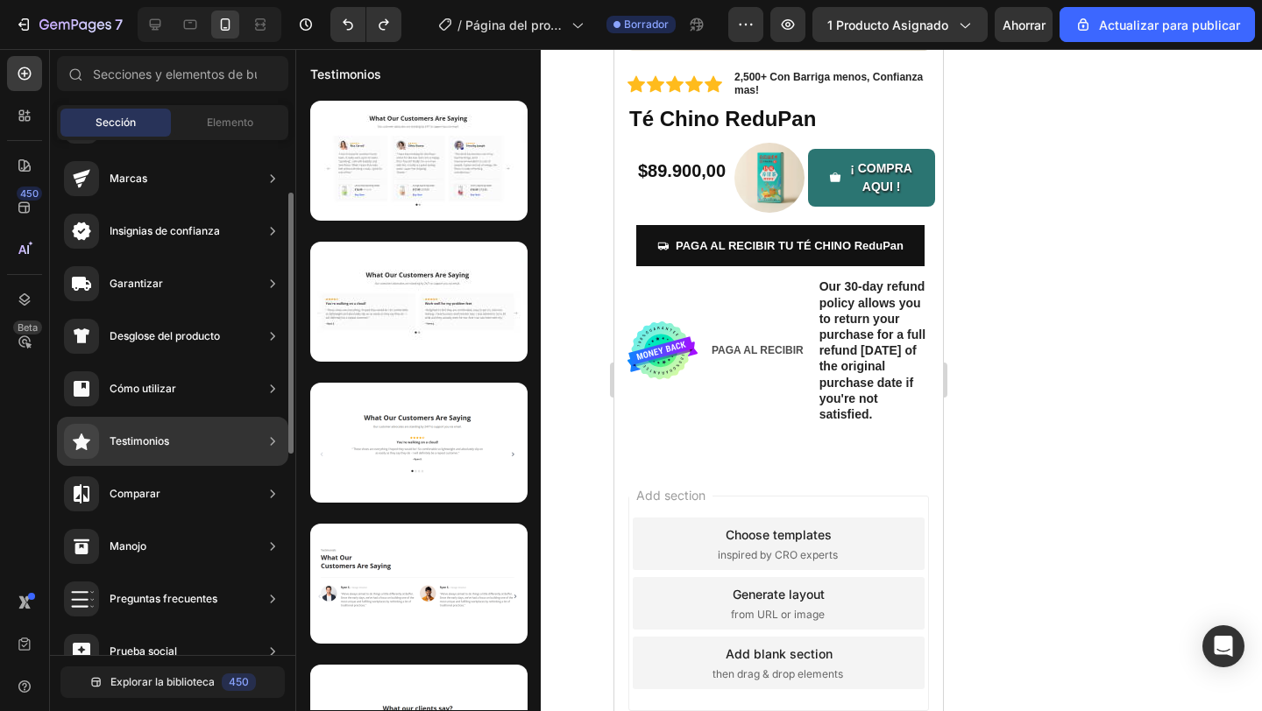
click at [214, 448] on div "Testimonios" at bounding box center [172, 441] width 231 height 49
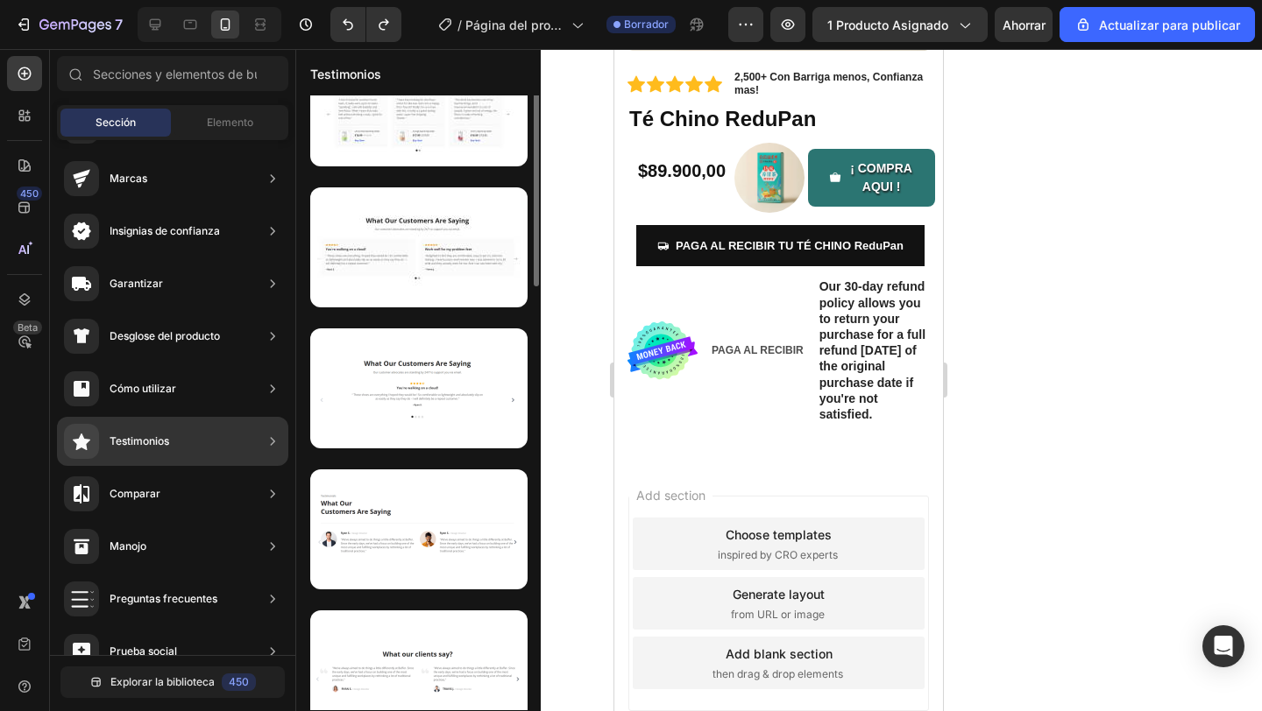
scroll to position [0, 0]
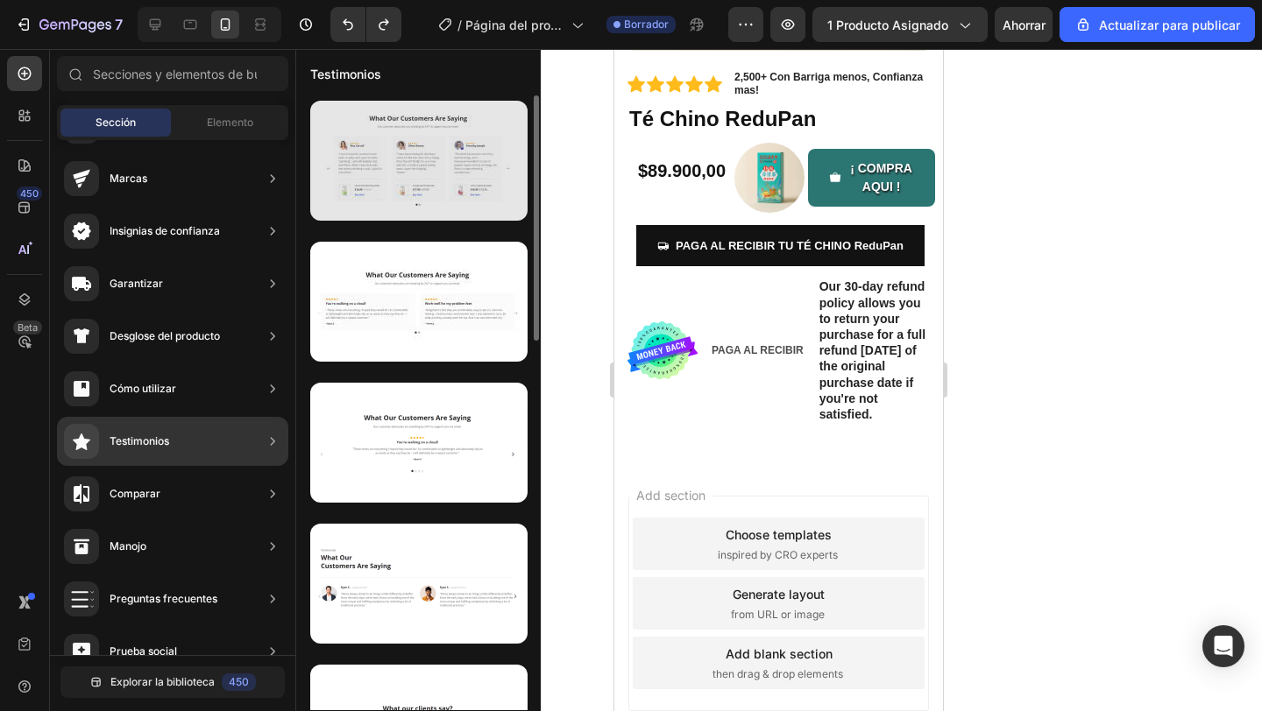
click at [410, 188] on div at bounding box center [418, 161] width 217 height 120
click at [406, 178] on div at bounding box center [418, 161] width 217 height 120
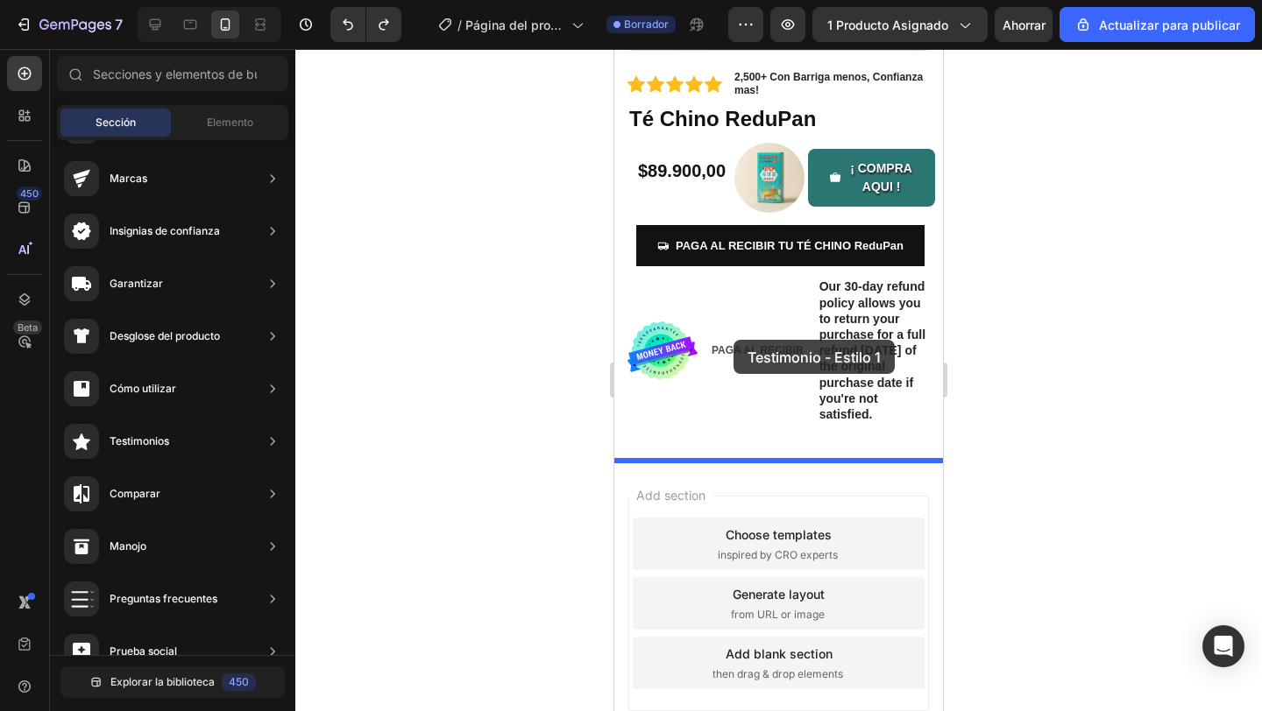
drag, startPoint x: 1021, startPoint y: 227, endPoint x: 733, endPoint y: 340, distance: 308.8
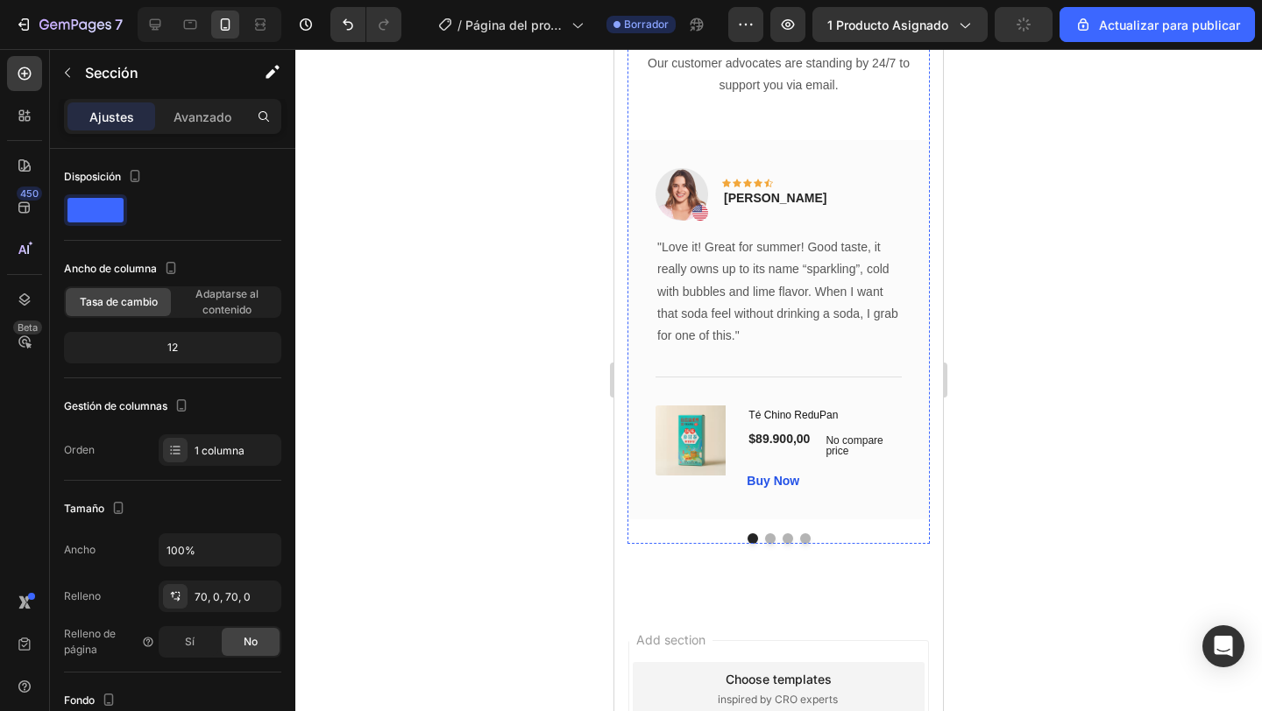
scroll to position [1022, 0]
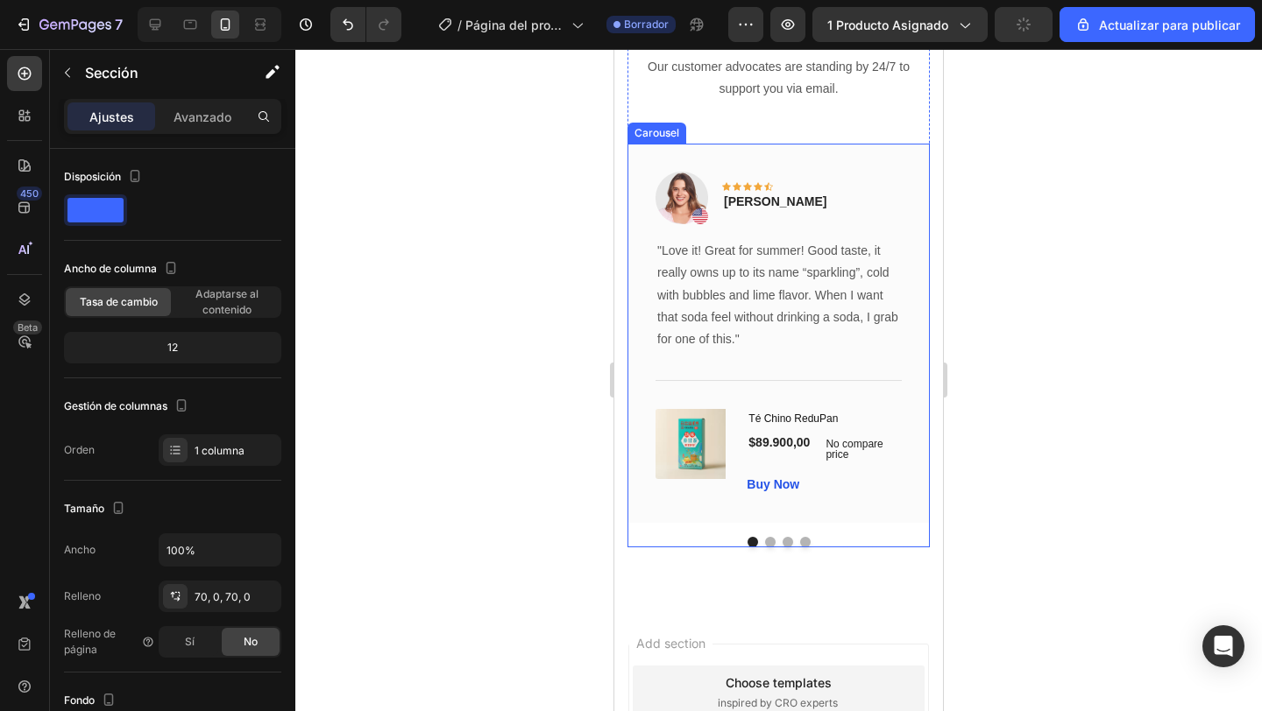
click at [770, 544] on button "Dot" at bounding box center [770, 542] width 11 height 11
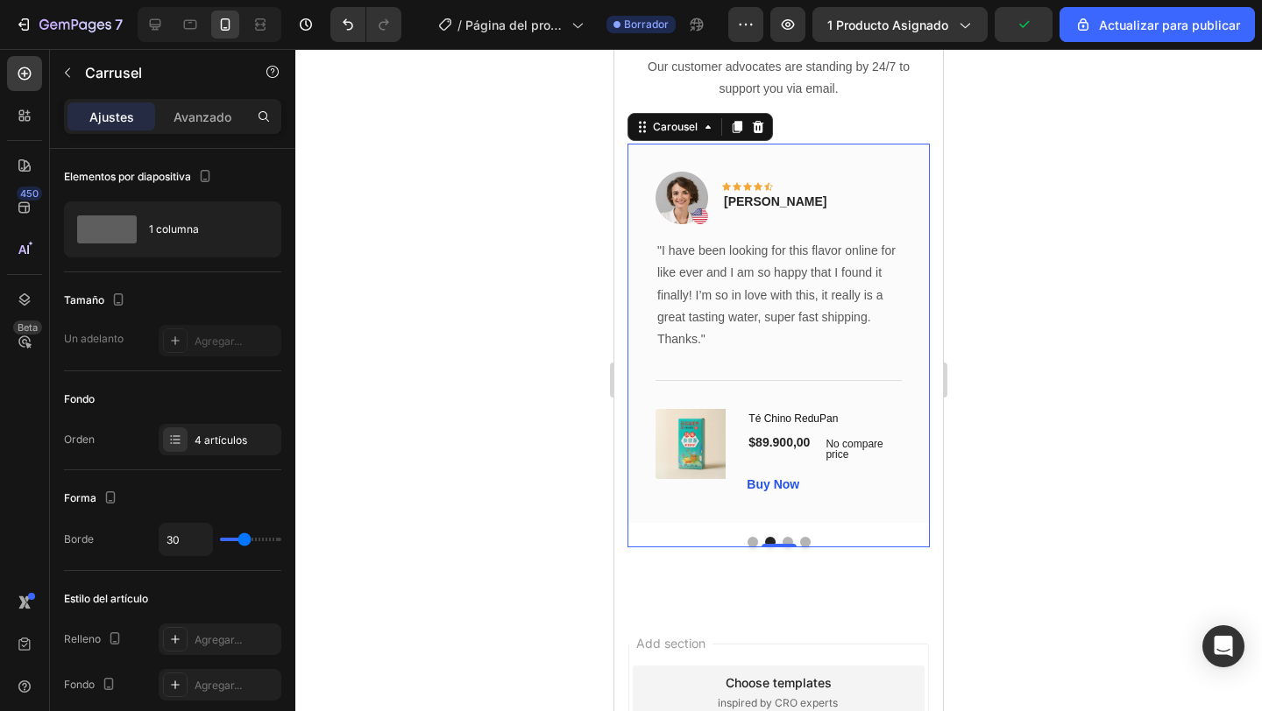
click at [792, 541] on div at bounding box center [778, 542] width 302 height 11
click at [788, 540] on button "Dot" at bounding box center [787, 542] width 11 height 11
click at [804, 539] on button "Dot" at bounding box center [805, 542] width 11 height 11
click at [754, 539] on button "Dot" at bounding box center [752, 542] width 11 height 11
click at [560, 288] on div at bounding box center [778, 380] width 966 height 662
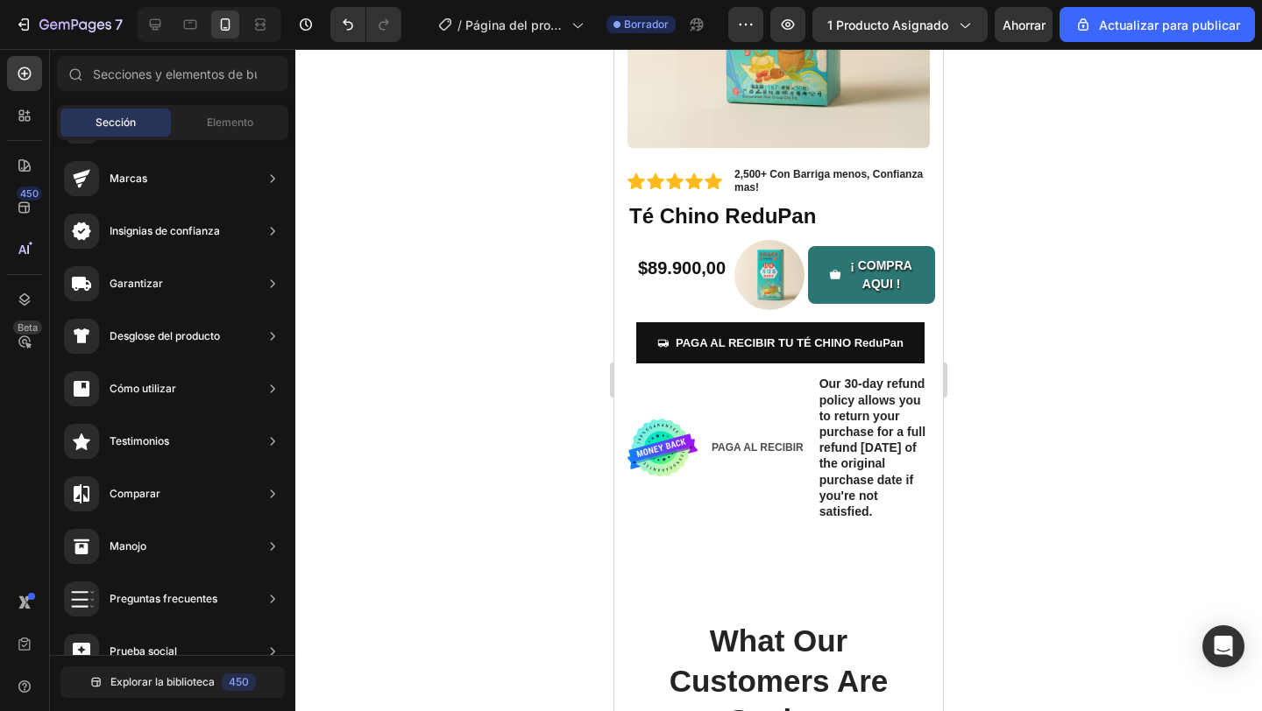
scroll to position [319, 0]
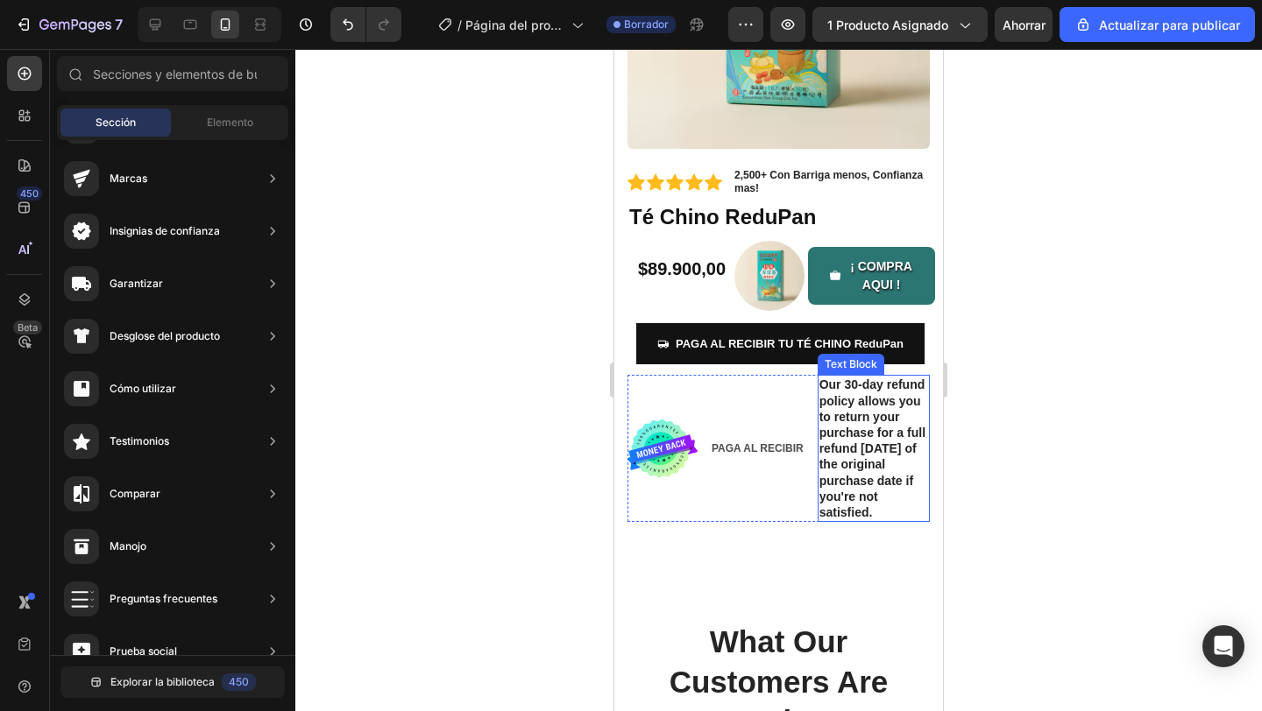
click at [824, 414] on p "Our 30-day refund policy allows you to return your purchase for a full refund w…" at bounding box center [873, 449] width 109 height 144
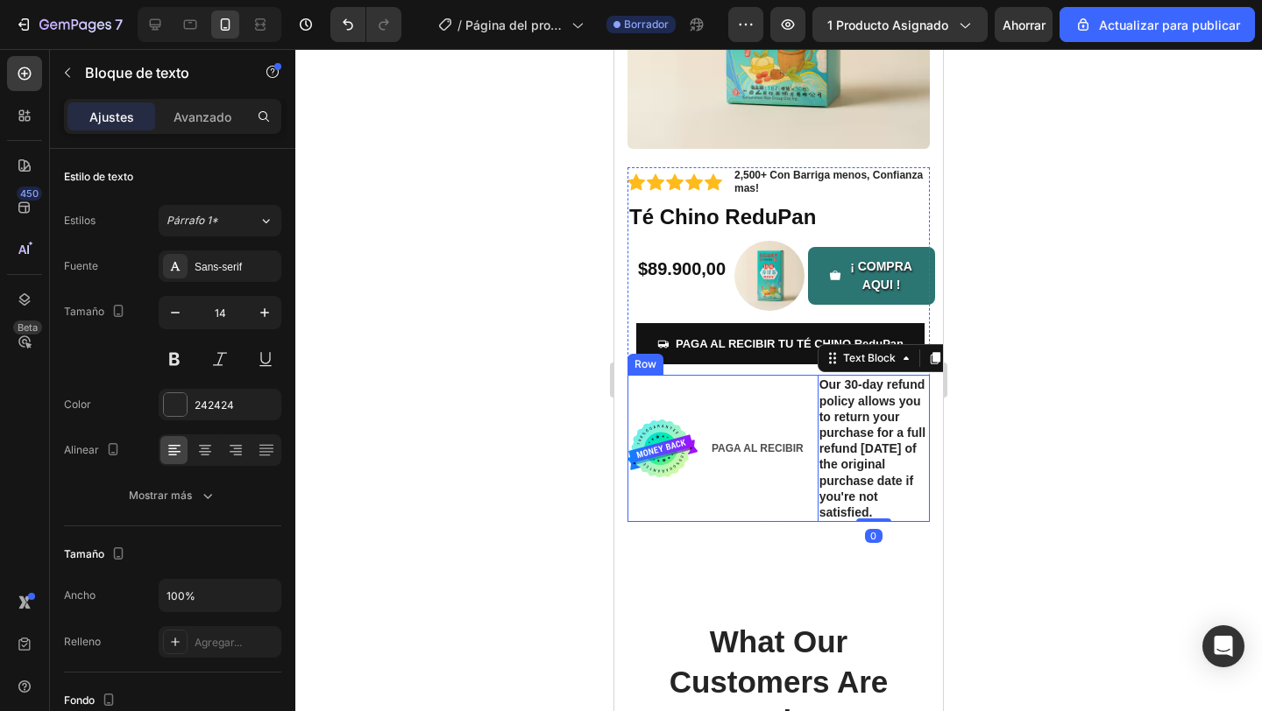
click at [797, 457] on div "PAGA AL RECIBIR Text Block" at bounding box center [757, 448] width 95 height 147
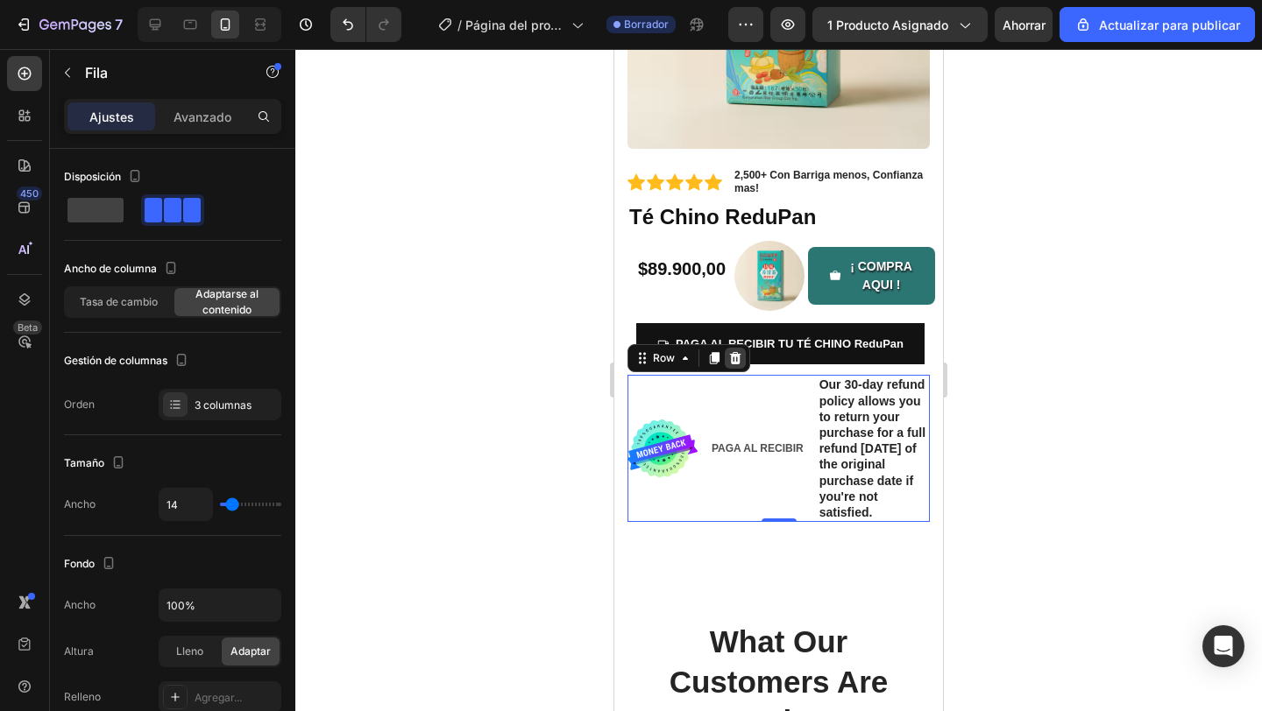
click at [737, 359] on icon at bounding box center [735, 358] width 11 height 12
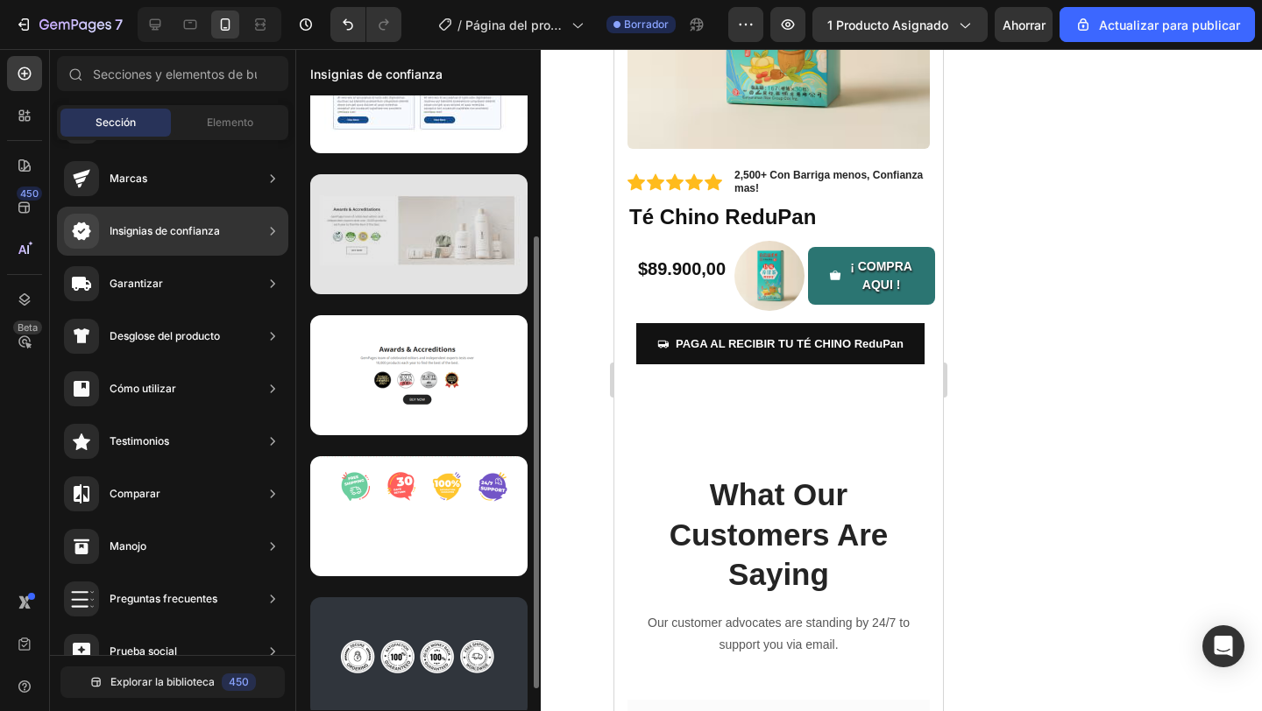
scroll to position [201, 0]
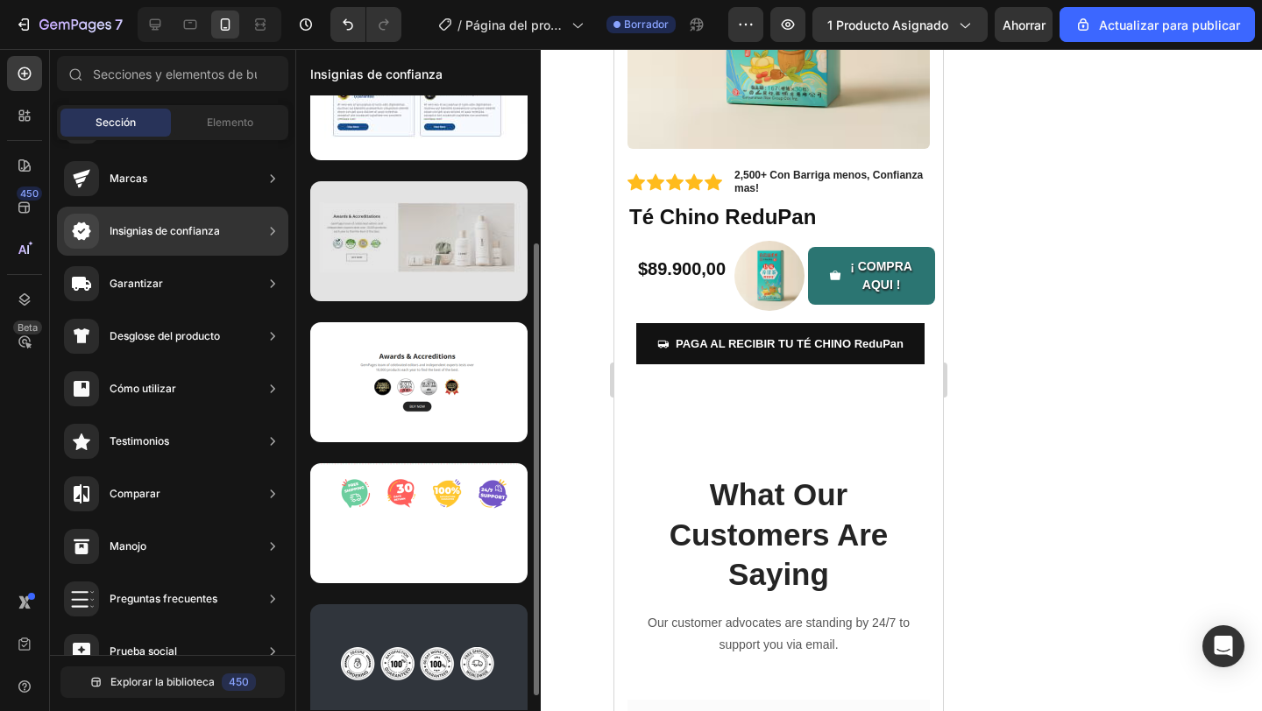
click at [384, 256] on div at bounding box center [418, 241] width 217 height 120
click at [383, 256] on div at bounding box center [418, 241] width 217 height 120
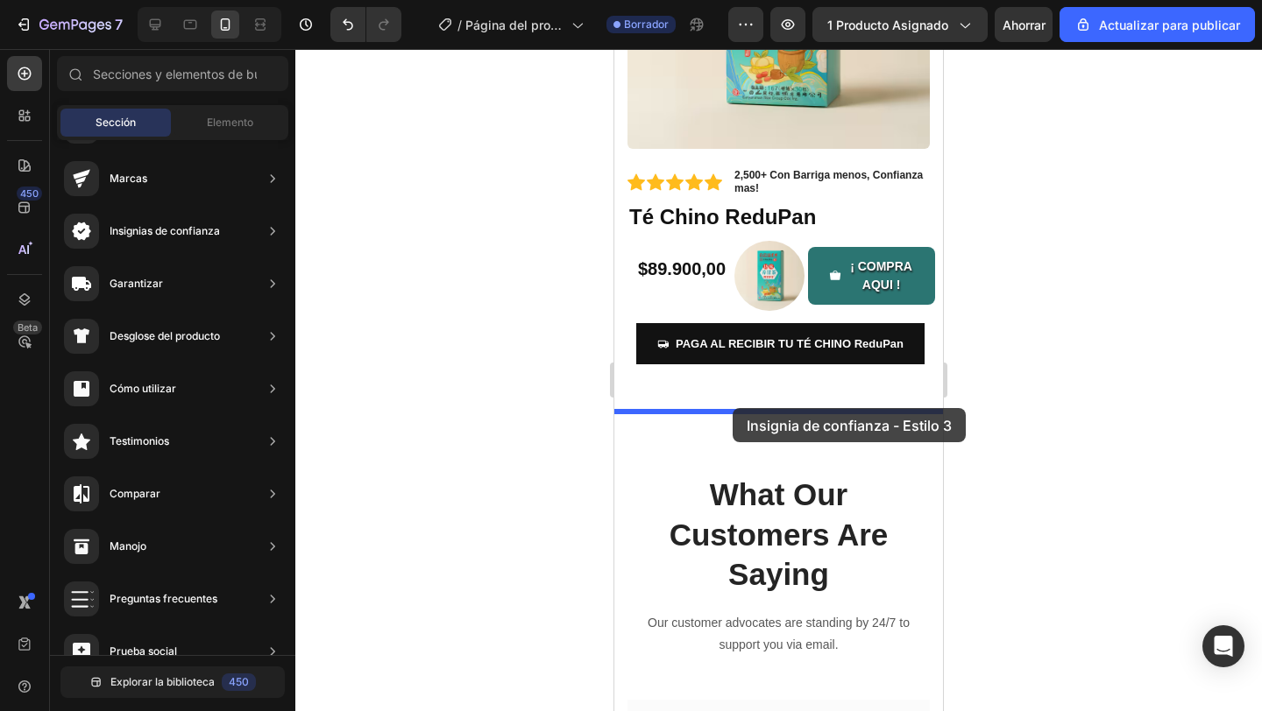
drag, startPoint x: 999, startPoint y: 305, endPoint x: 732, endPoint y: 408, distance: 285.7
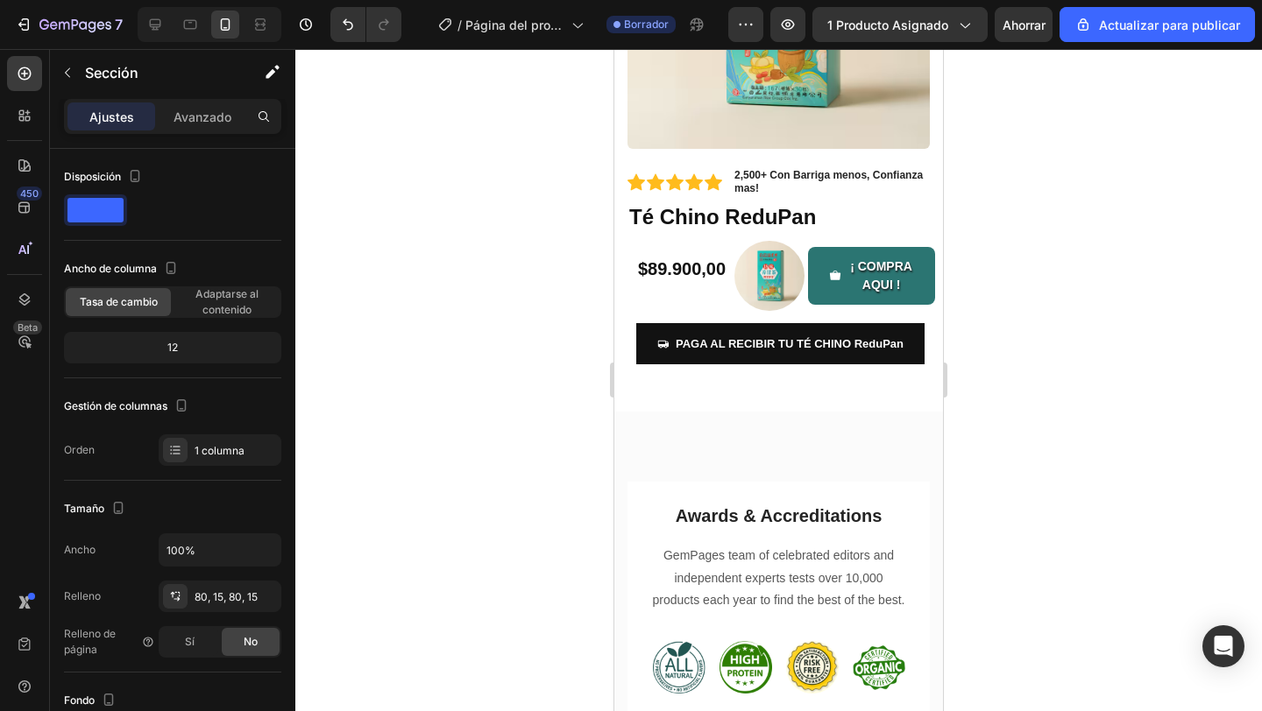
click at [1034, 490] on div at bounding box center [778, 380] width 966 height 662
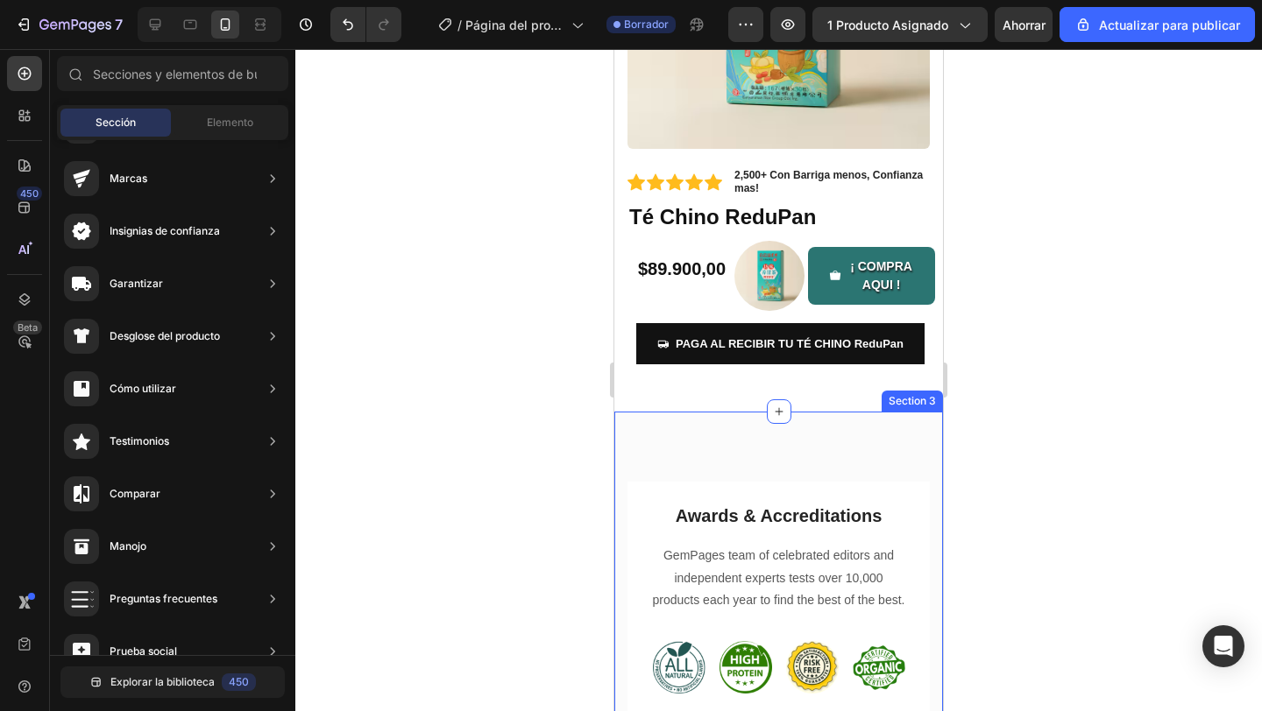
click at [881, 444] on div "Awards & Accreditations Heading GemPages team of celebrated editors and indepen…" at bounding box center [778, 640] width 329 height 456
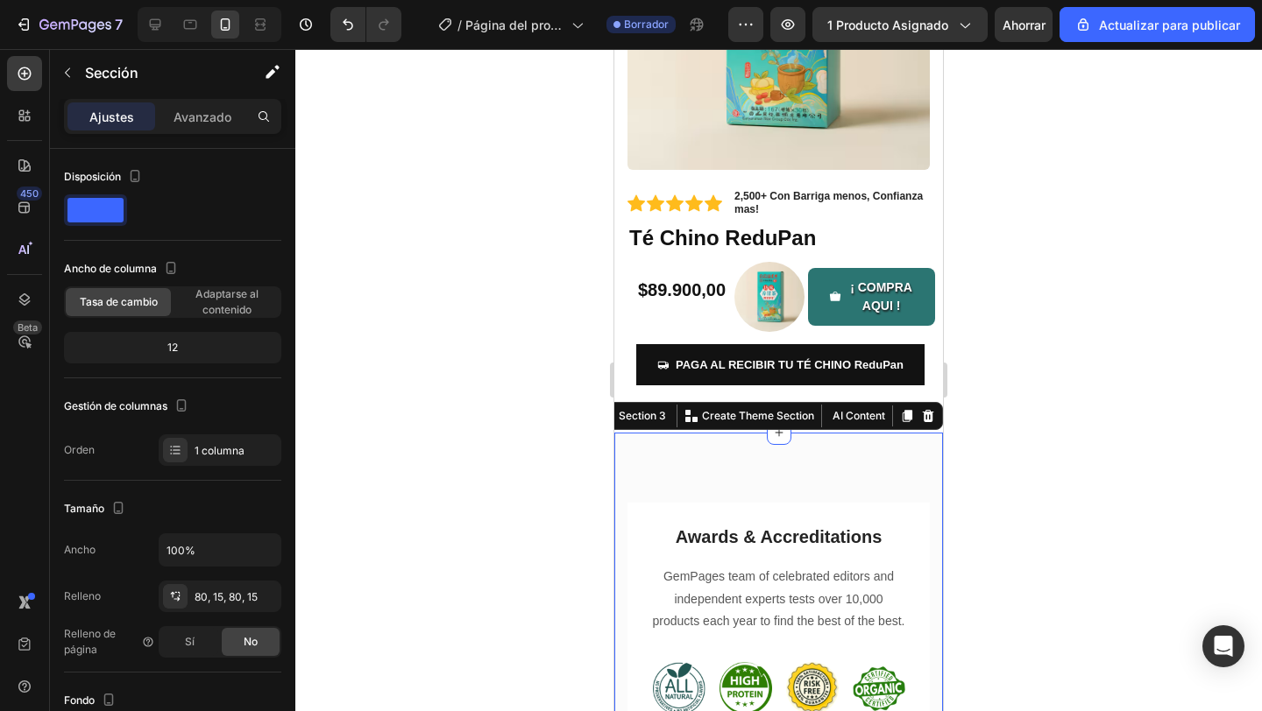
scroll to position [275, 0]
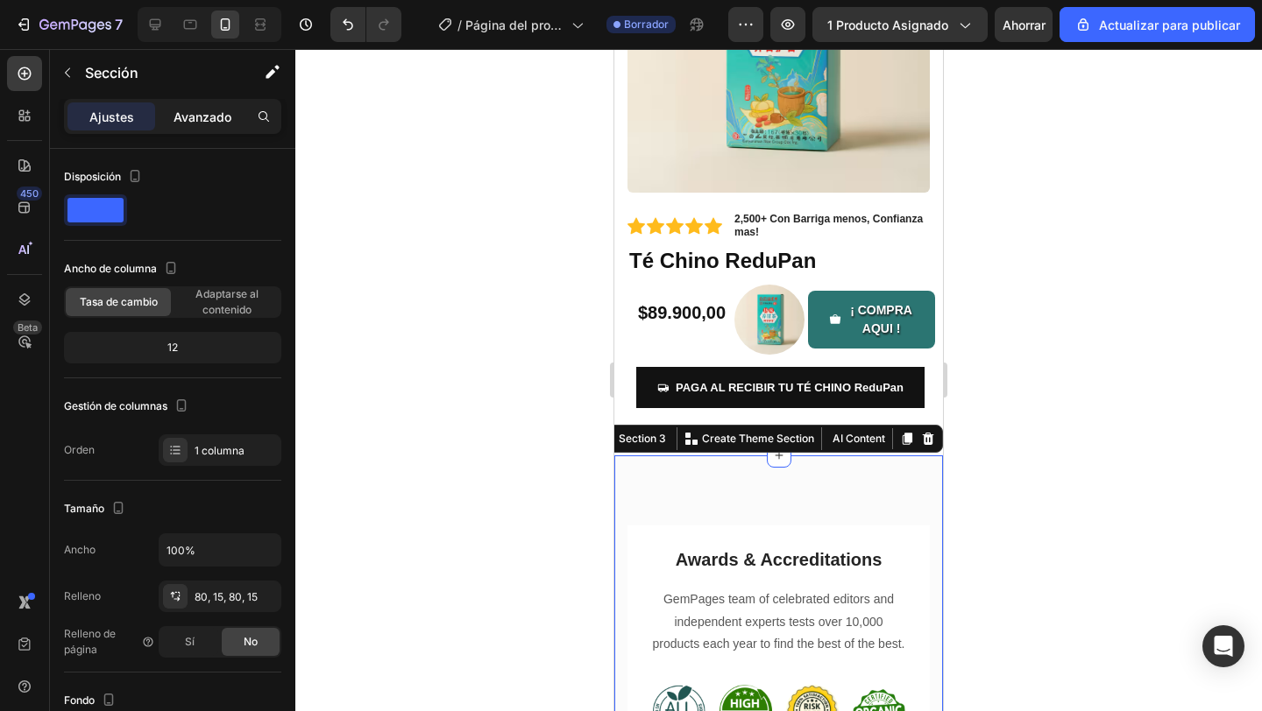
click at [230, 130] on div "Avanzado" at bounding box center [203, 117] width 88 height 28
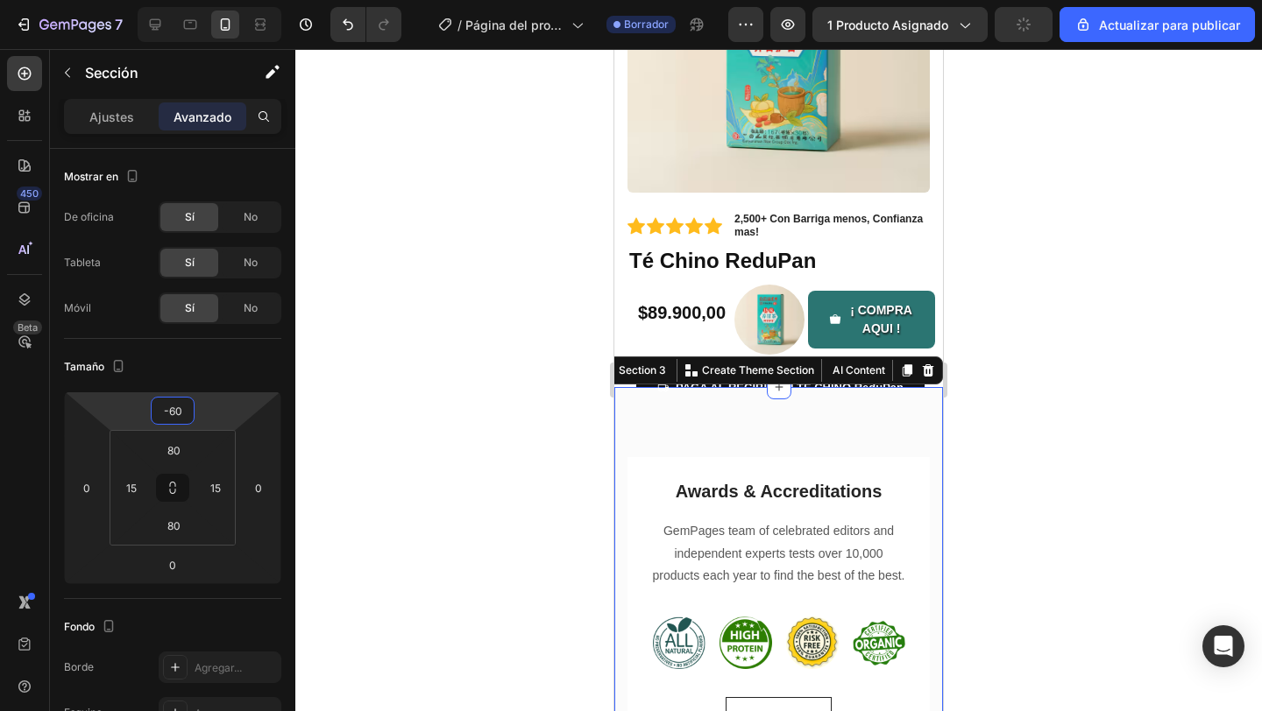
type input "-52"
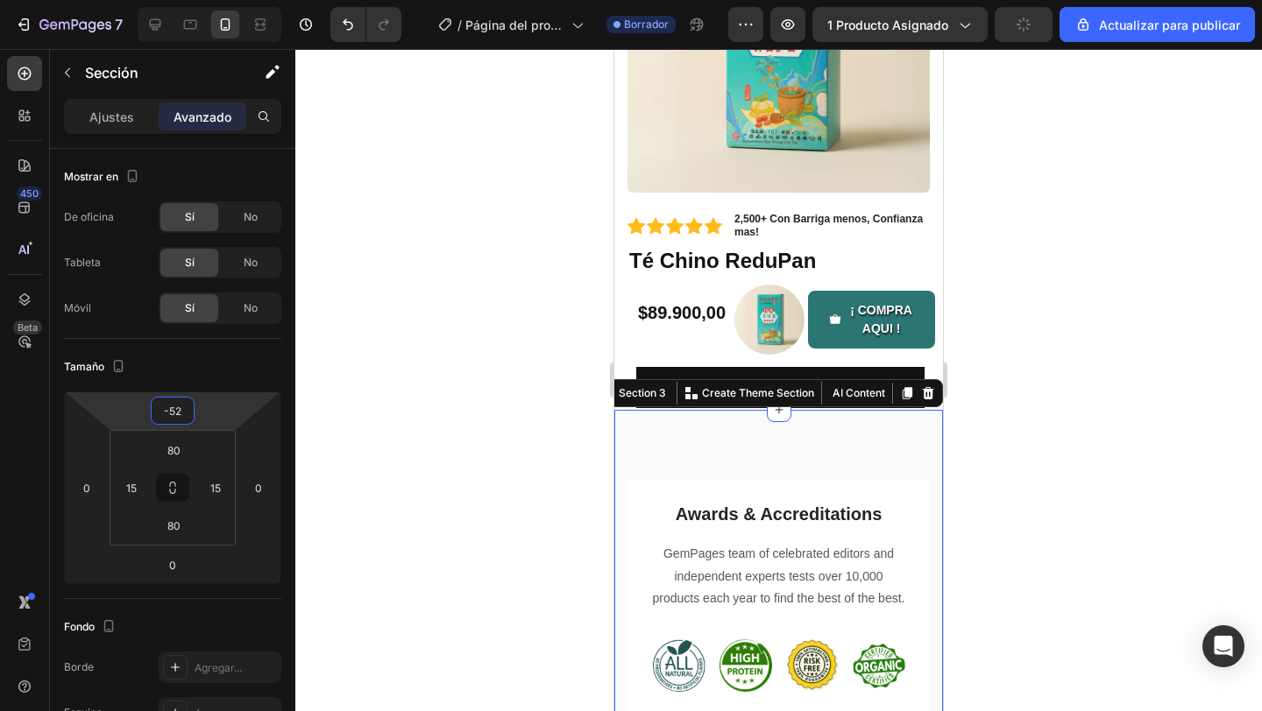
drag, startPoint x: 208, startPoint y: 406, endPoint x: 208, endPoint y: 428, distance: 22.8
click at [208, 0] on html "7 / Página del producto - 27 de agosto, 20:44:35 Borrador Avance 1 producto asi…" at bounding box center [631, 0] width 1262 height 0
click at [1000, 547] on div at bounding box center [778, 380] width 966 height 662
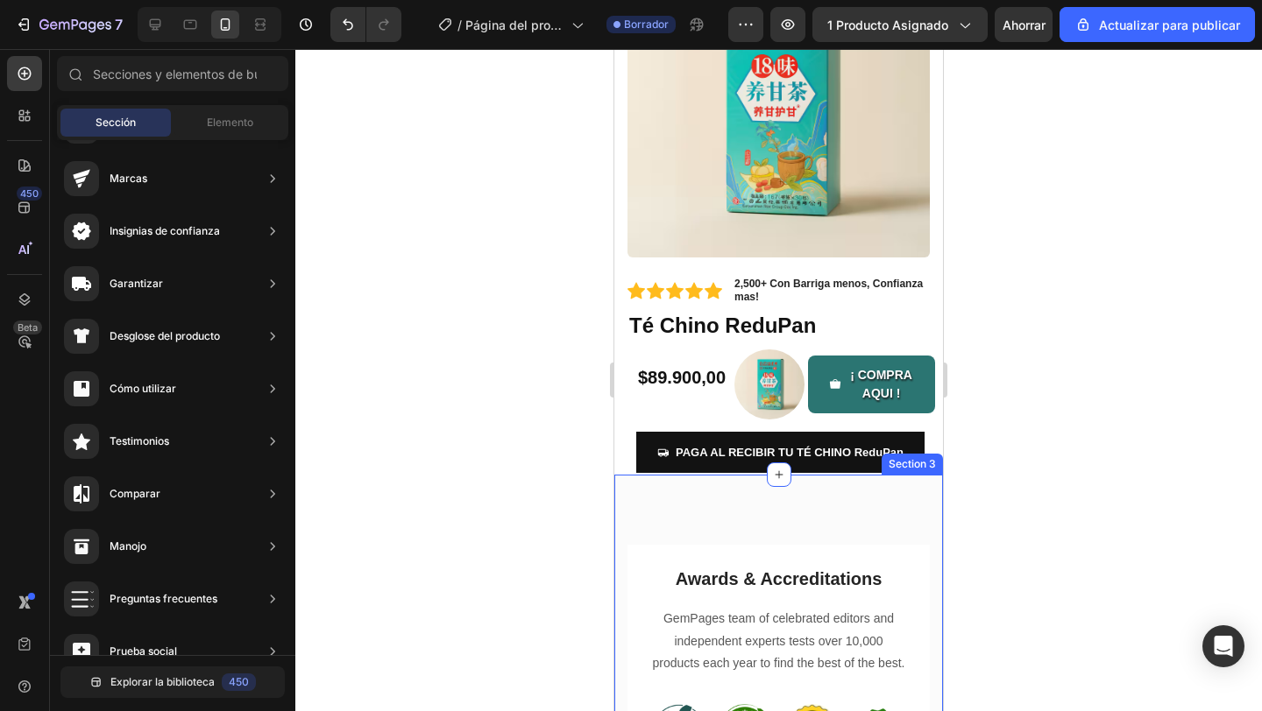
scroll to position [201, 0]
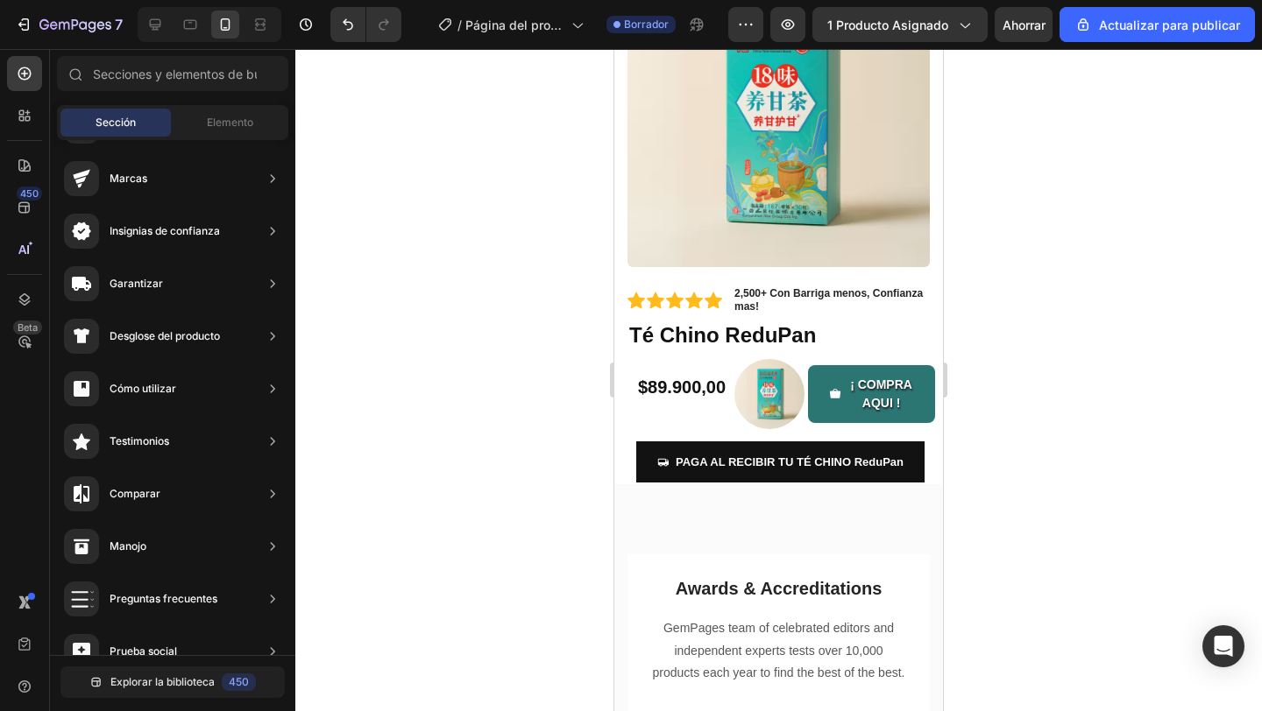
click at [1043, 453] on div at bounding box center [778, 380] width 966 height 662
click at [908, 528] on div "Awards & Accreditations Heading GemPages team of celebrated editors and indepen…" at bounding box center [778, 712] width 329 height 456
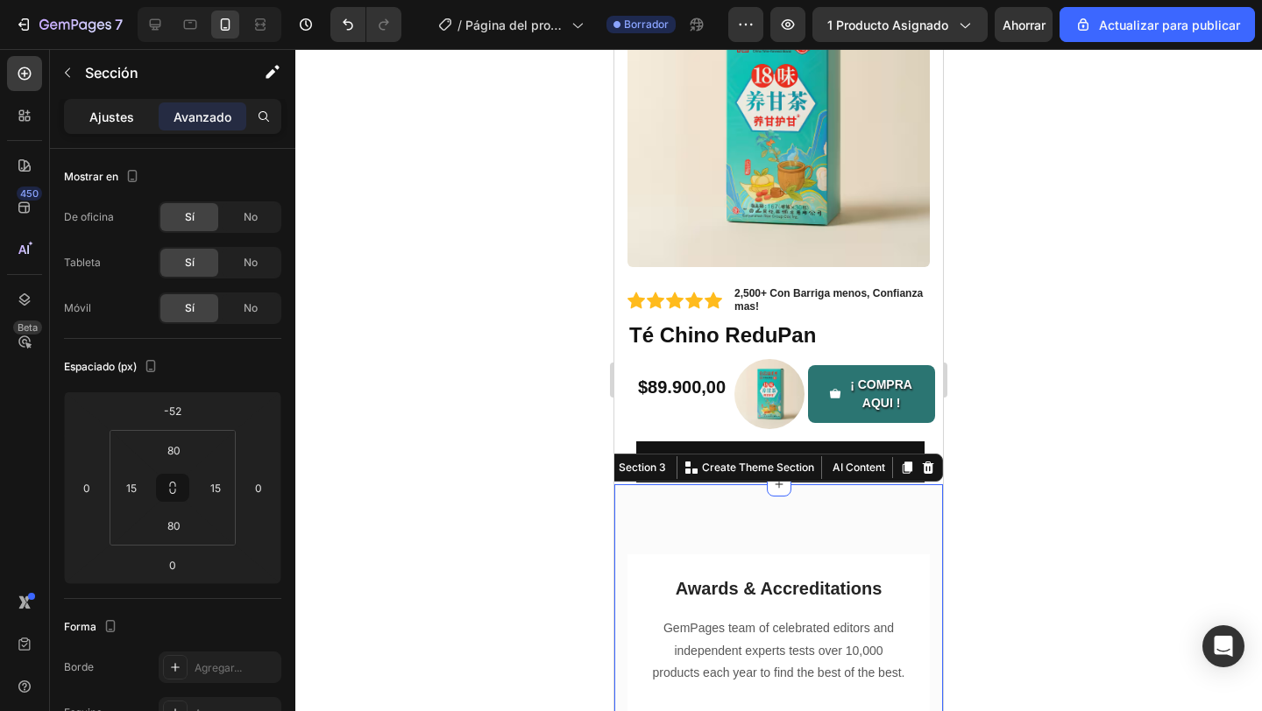
click at [117, 123] on font "Ajustes" at bounding box center [111, 117] width 45 height 15
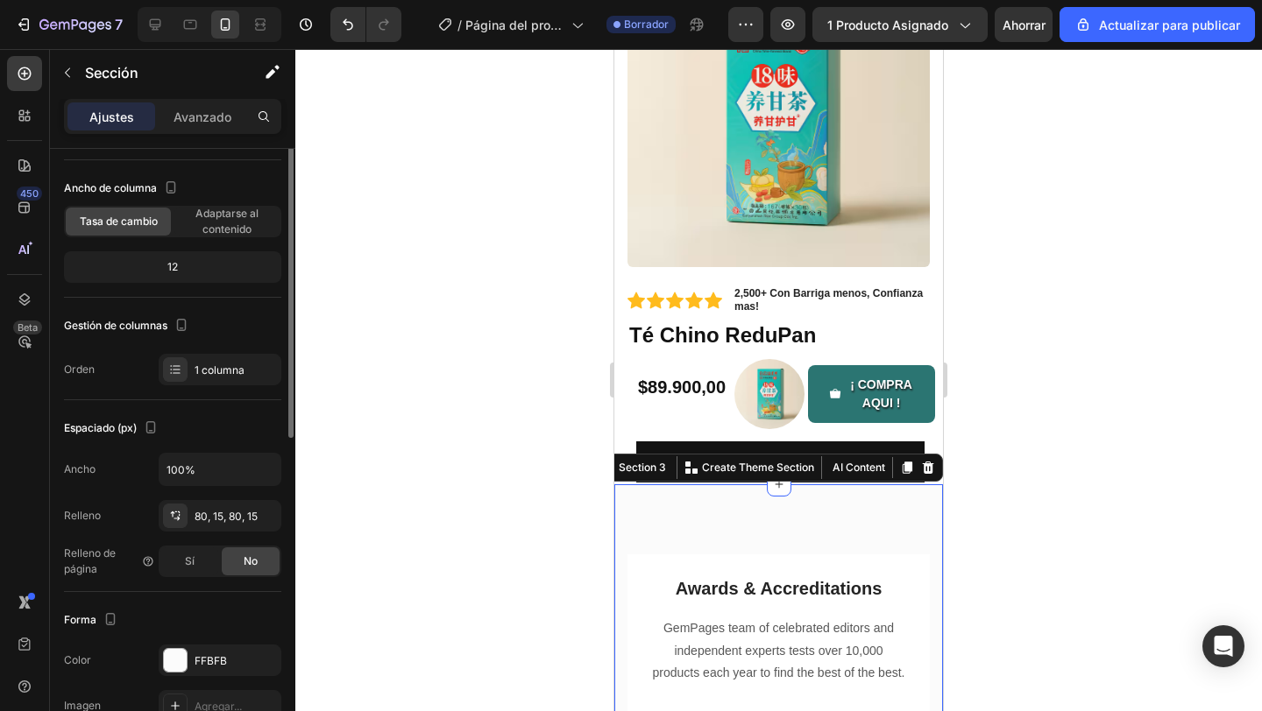
scroll to position [3, 0]
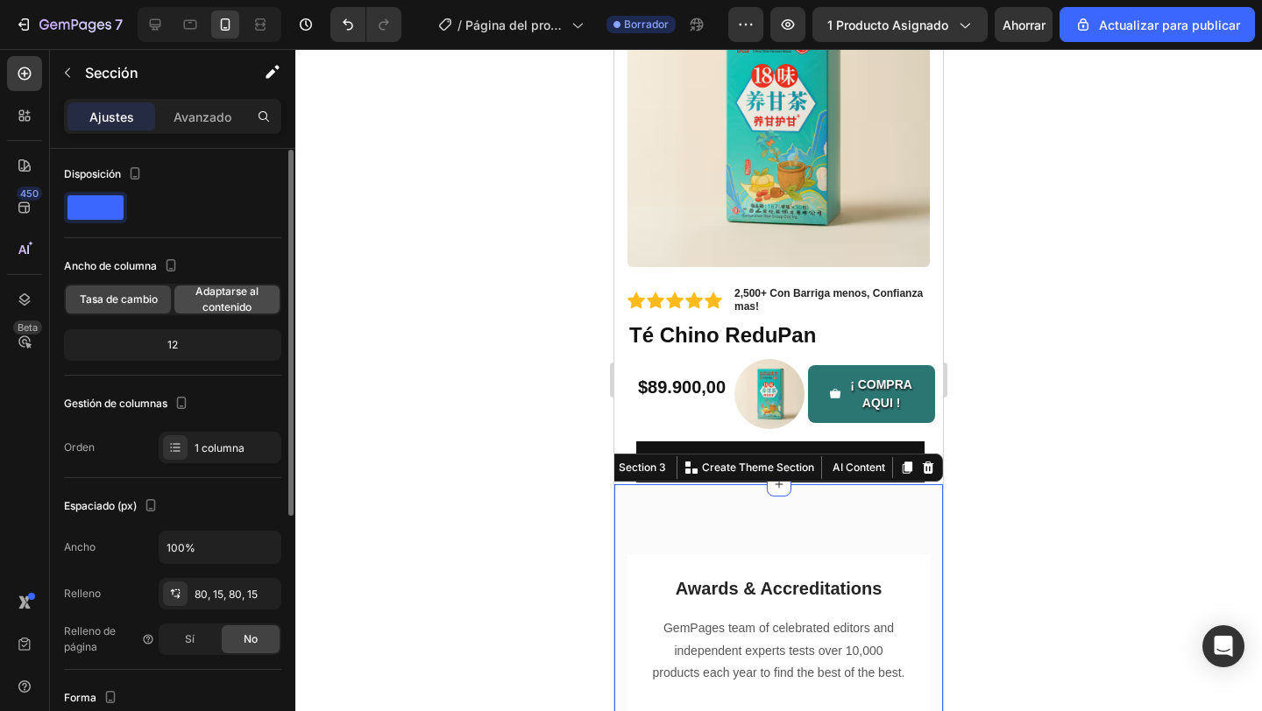
click at [237, 307] on font "Adaptarse al contenido" at bounding box center [226, 299] width 63 height 29
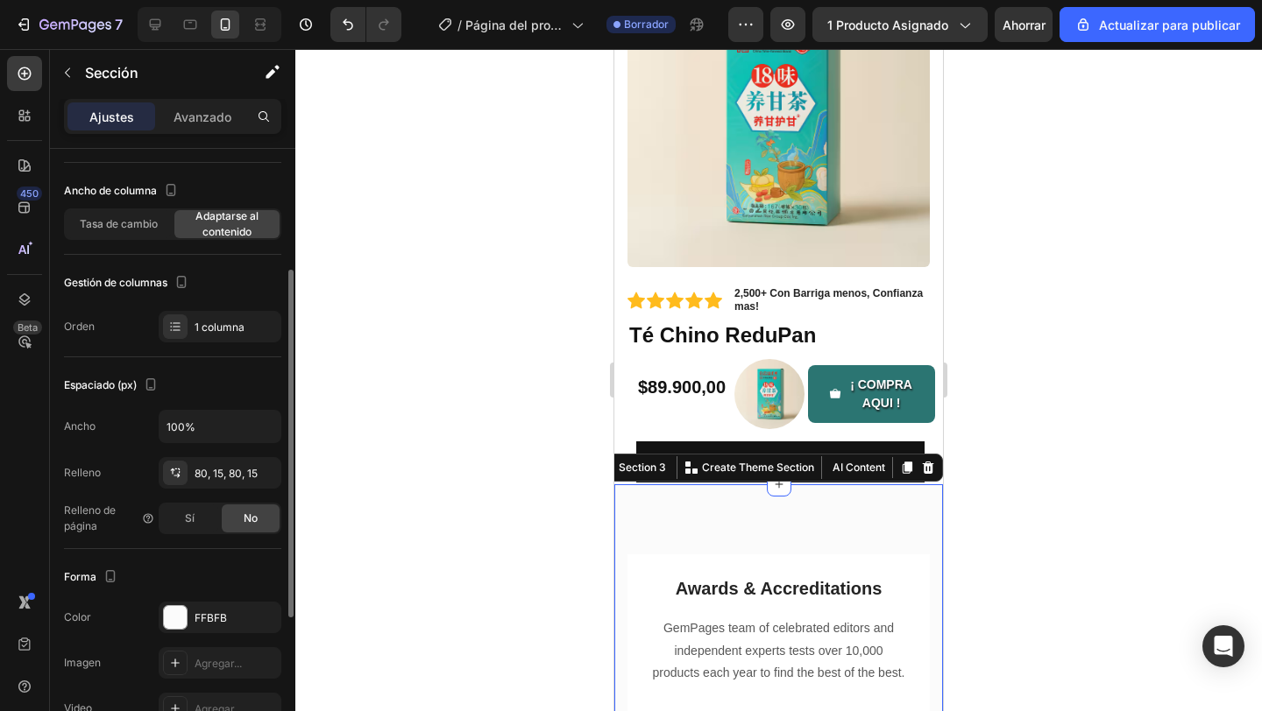
scroll to position [134, 0]
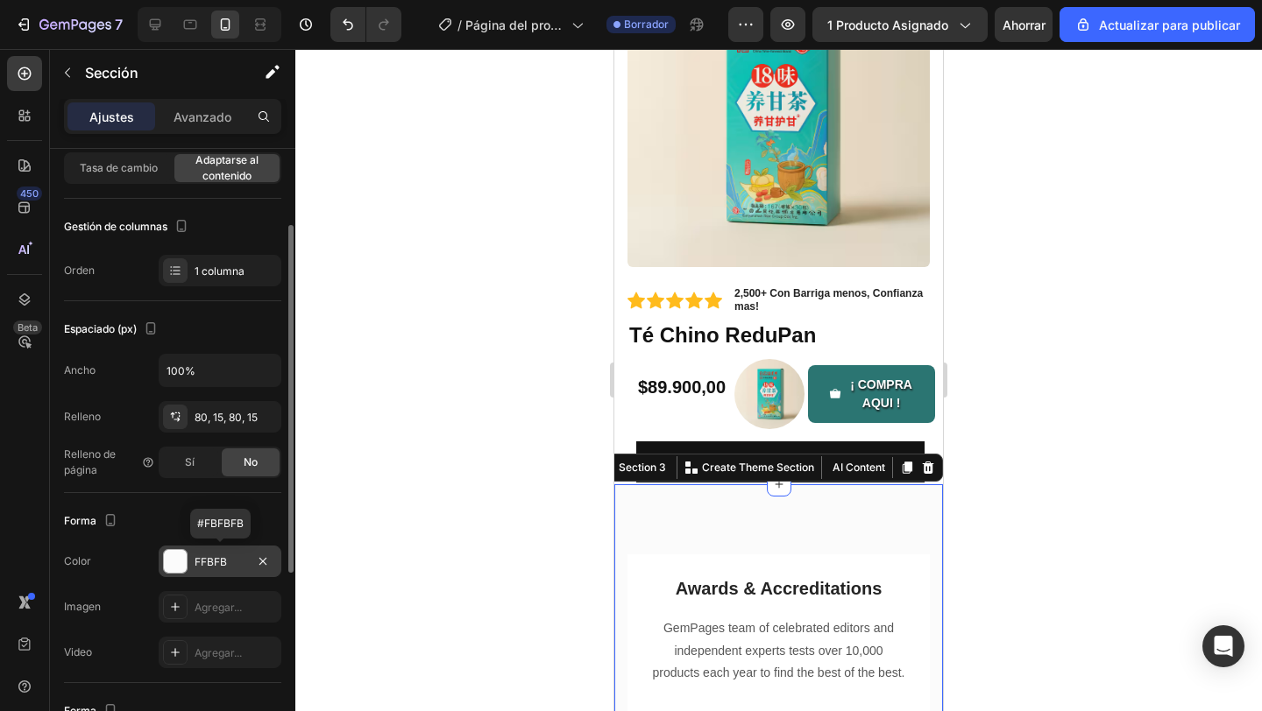
click at [197, 562] on font "FFBFB" at bounding box center [210, 561] width 32 height 13
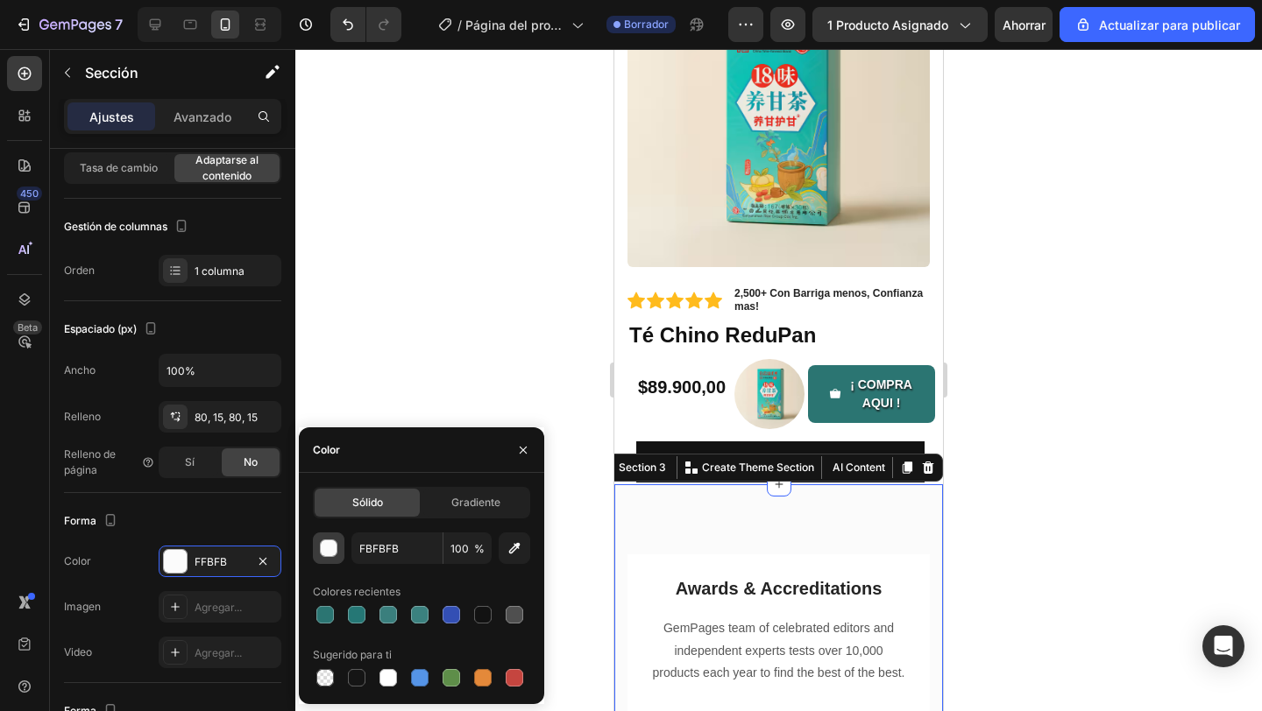
click at [336, 550] on div "button" at bounding box center [330, 550] width 18 height 18
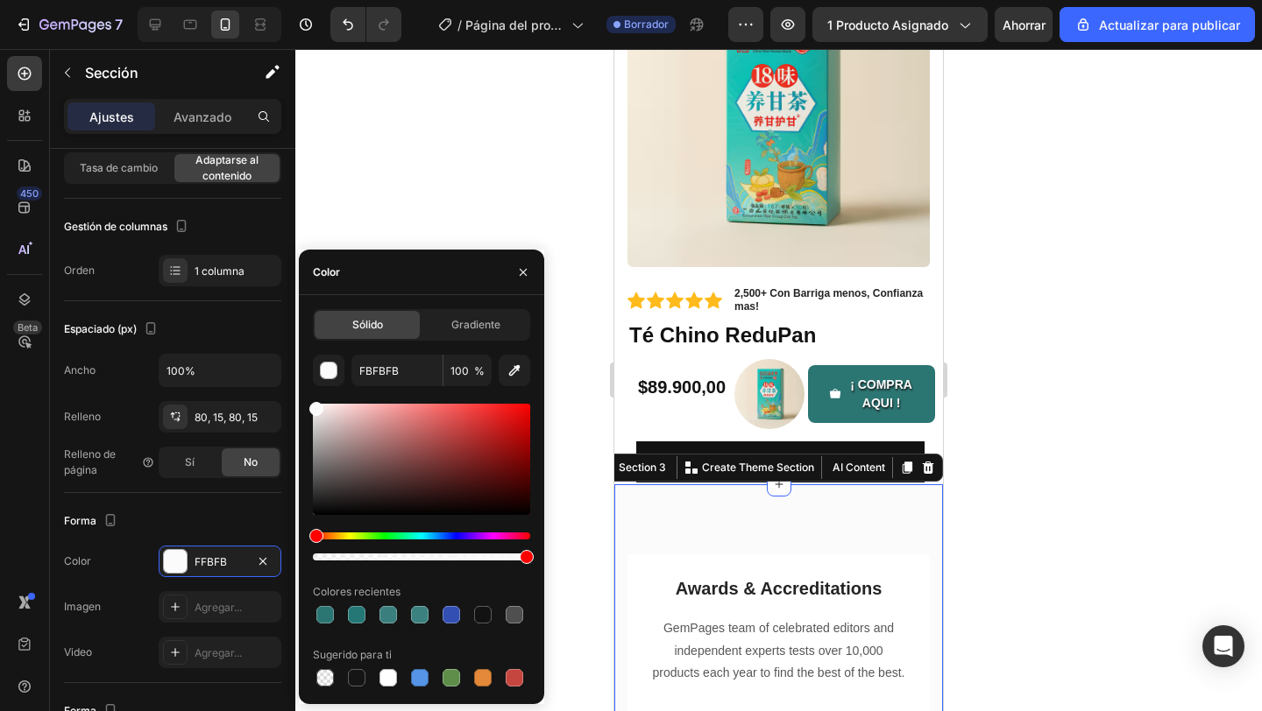
click at [333, 448] on div at bounding box center [421, 459] width 217 height 111
type input "FFFFFF"
drag, startPoint x: 349, startPoint y: 463, endPoint x: 312, endPoint y: 391, distance: 81.5
click at [313, 391] on div "FFFFFF 100 % Colores recientes Sugerido para ti" at bounding box center [421, 523] width 217 height 336
click at [438, 329] on div "Gradiente" at bounding box center [475, 325] width 105 height 28
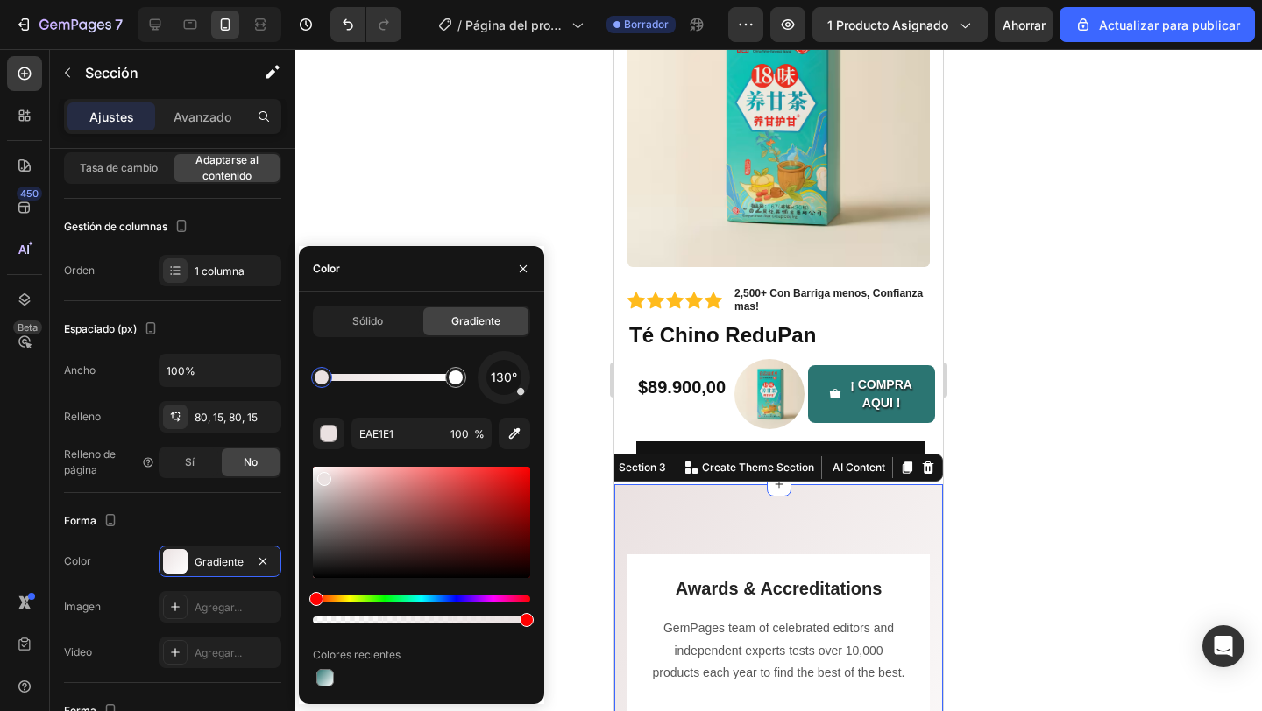
drag, startPoint x: 322, startPoint y: 471, endPoint x: 313, endPoint y: 449, distance: 24.4
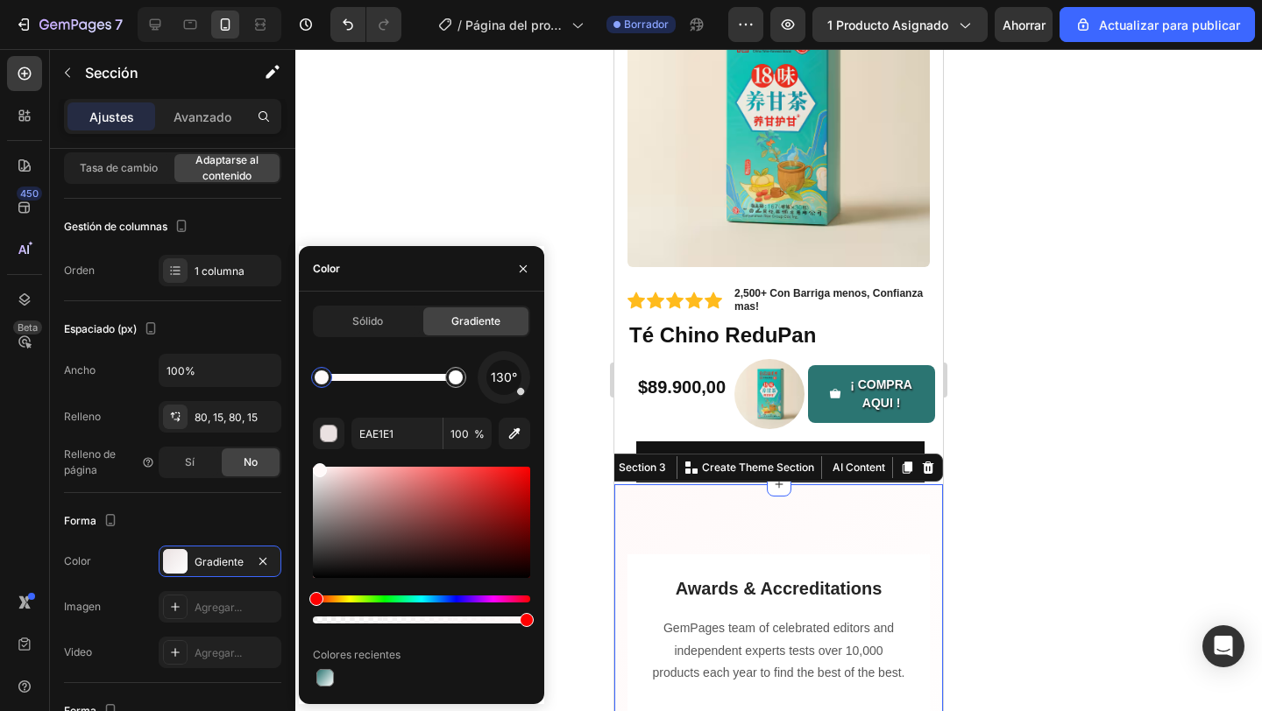
click at [317, 467] on div at bounding box center [421, 522] width 217 height 111
type input "FFF9F9"
click at [397, 241] on div at bounding box center [778, 380] width 966 height 662
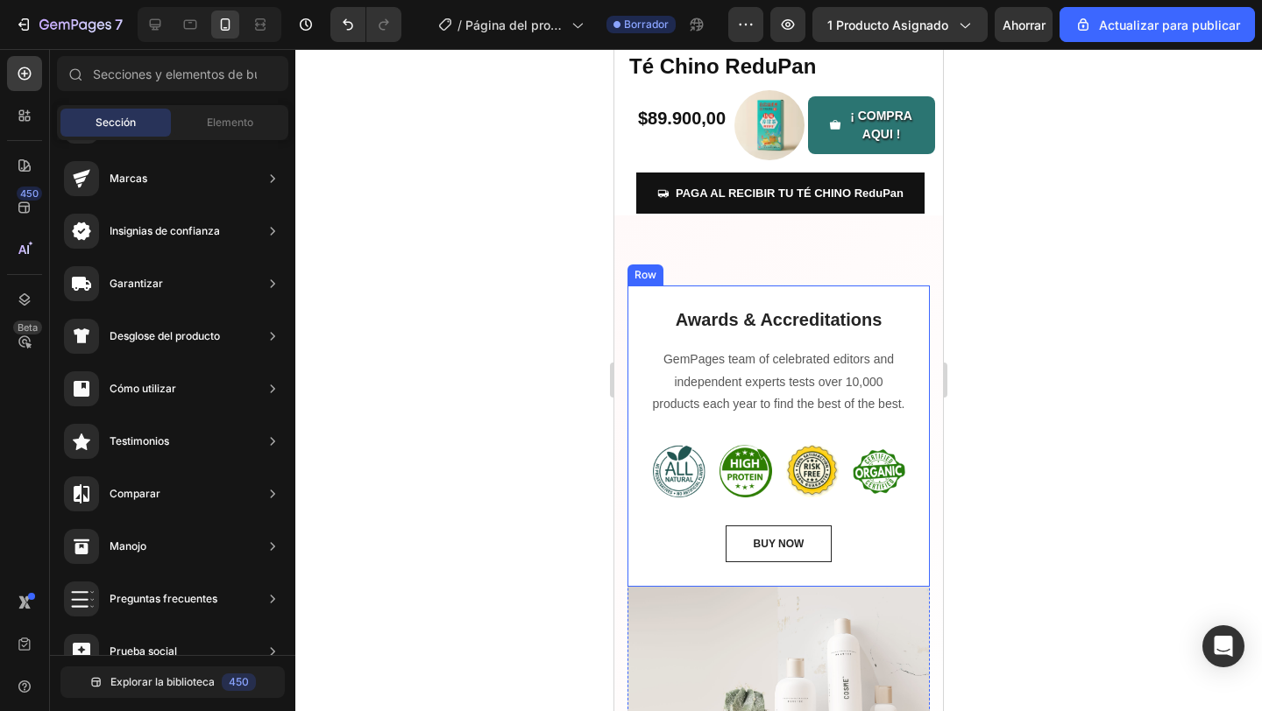
scroll to position [470, 0]
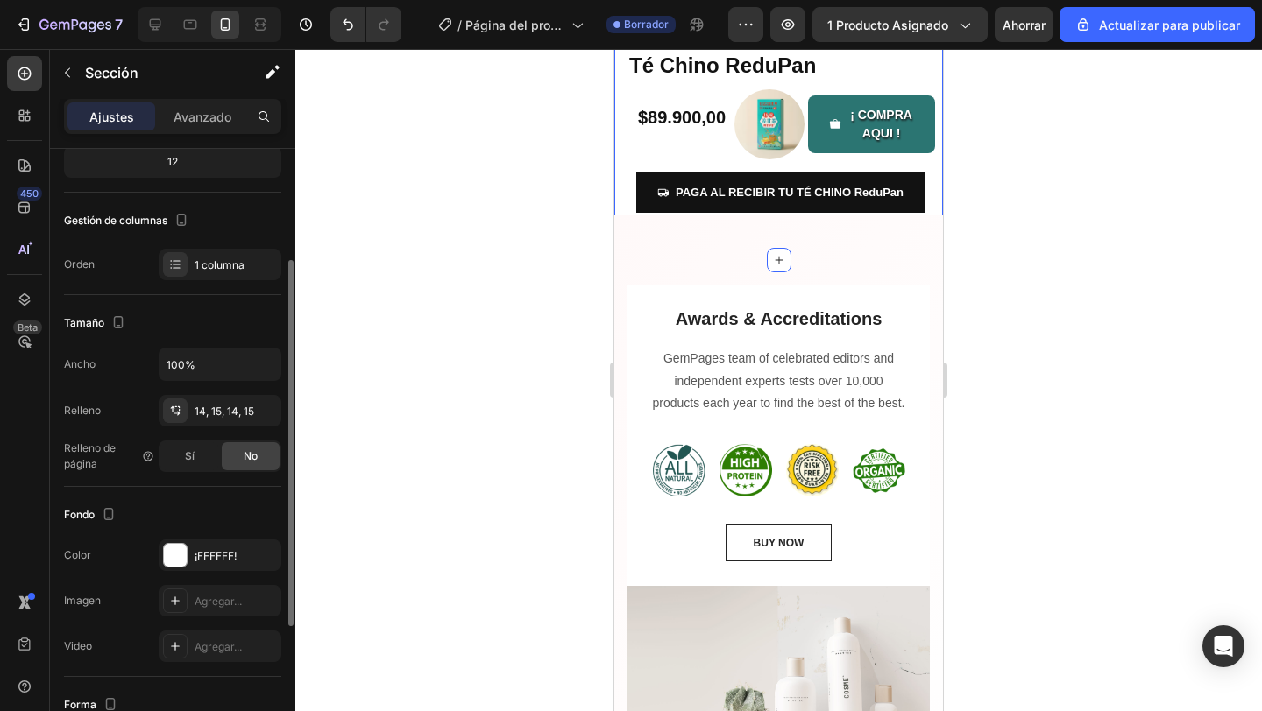
scroll to position [392, 0]
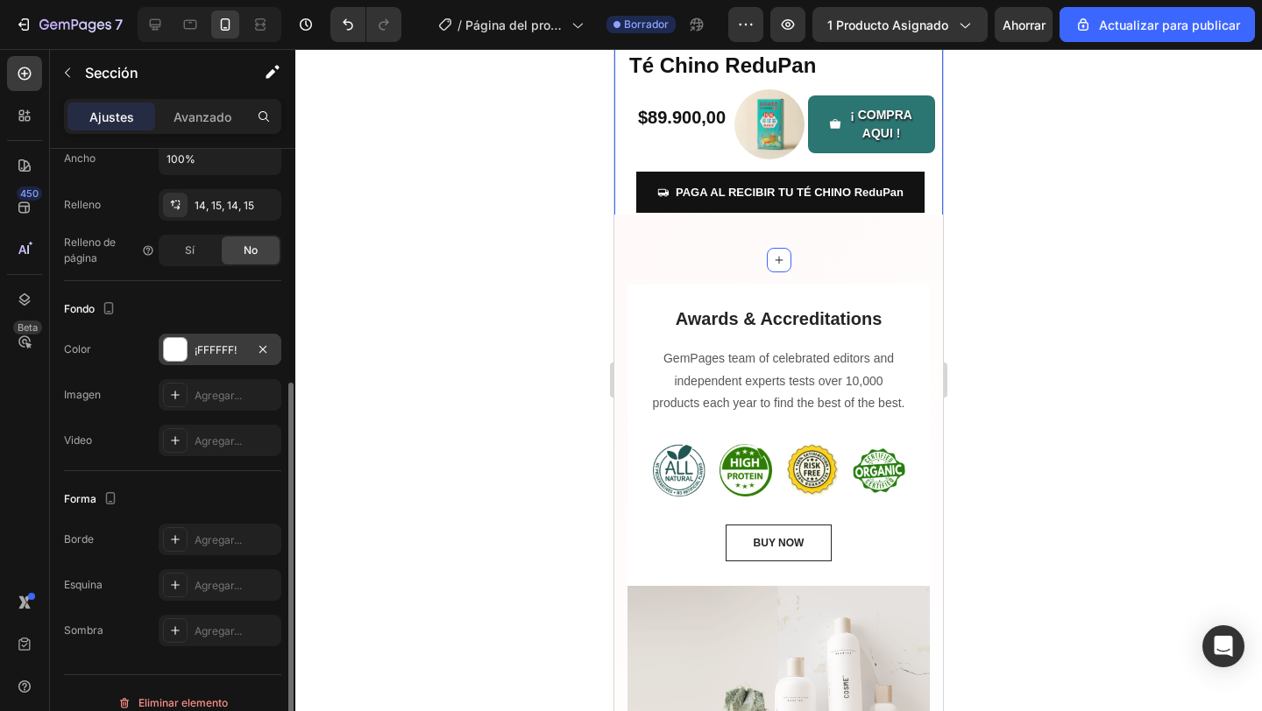
click at [180, 351] on div at bounding box center [175, 349] width 23 height 23
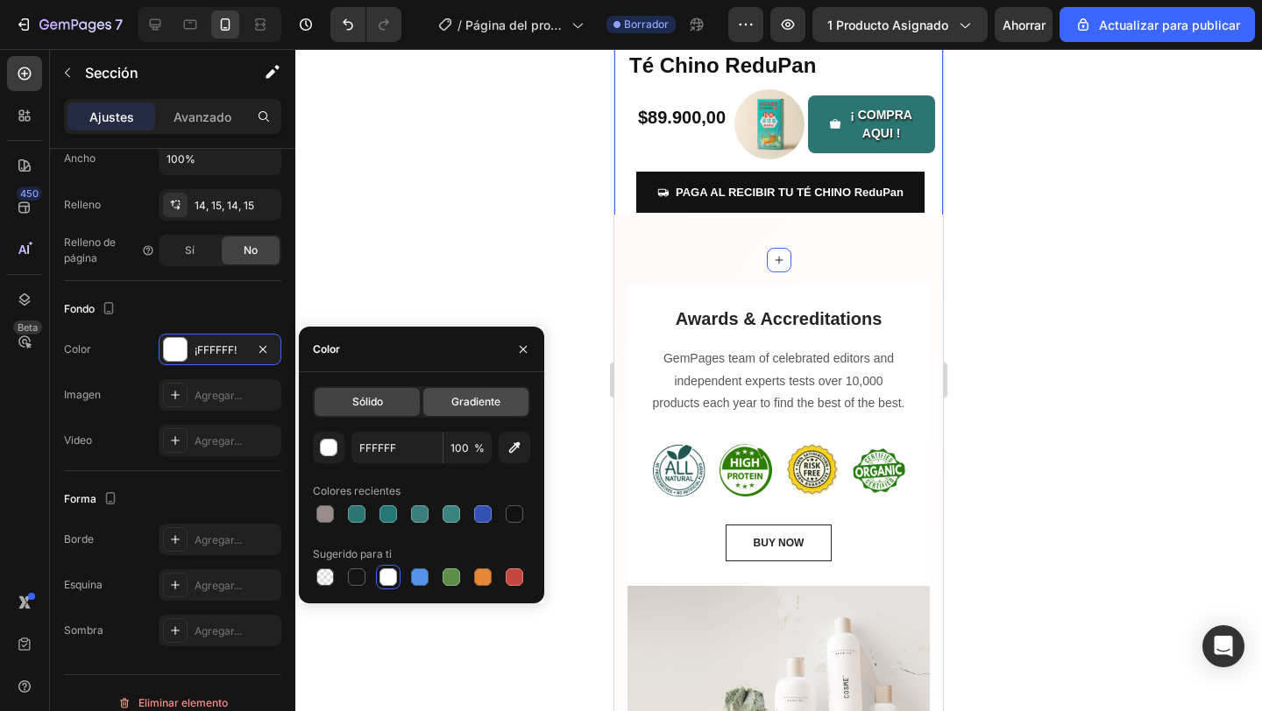
click at [498, 405] on font "Gradiente" at bounding box center [475, 401] width 49 height 13
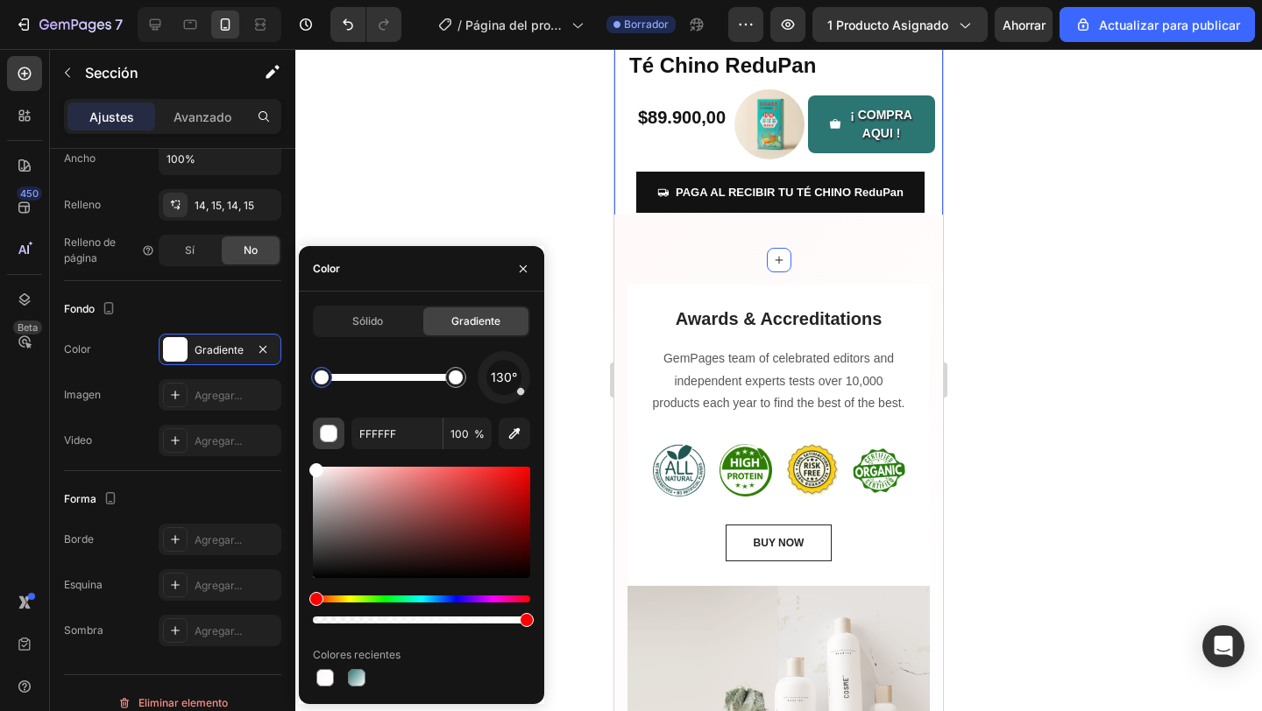
click at [334, 437] on div "button" at bounding box center [330, 435] width 18 height 18
click at [524, 433] on button "button" at bounding box center [514, 434] width 32 height 32
type input "FEFBFB"
click at [562, 177] on div at bounding box center [778, 380] width 966 height 662
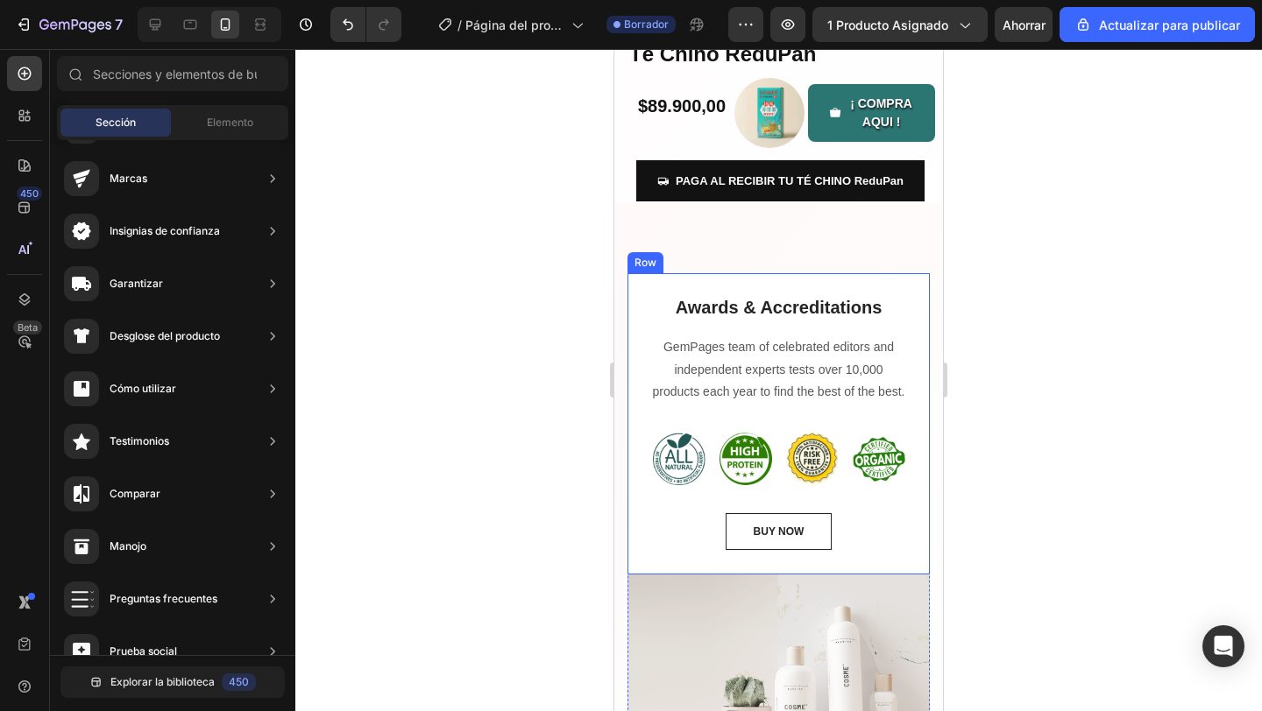
scroll to position [513, 0]
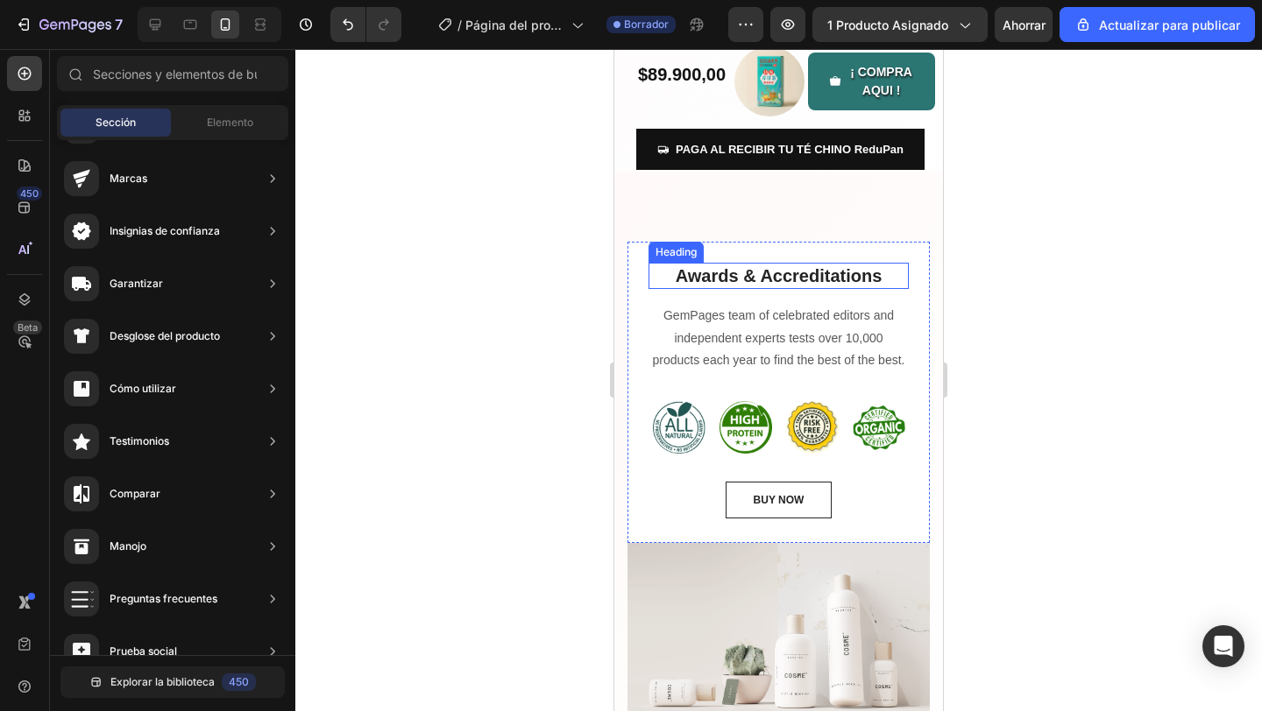
click at [760, 273] on p "Awards & Accreditations" at bounding box center [778, 276] width 257 height 23
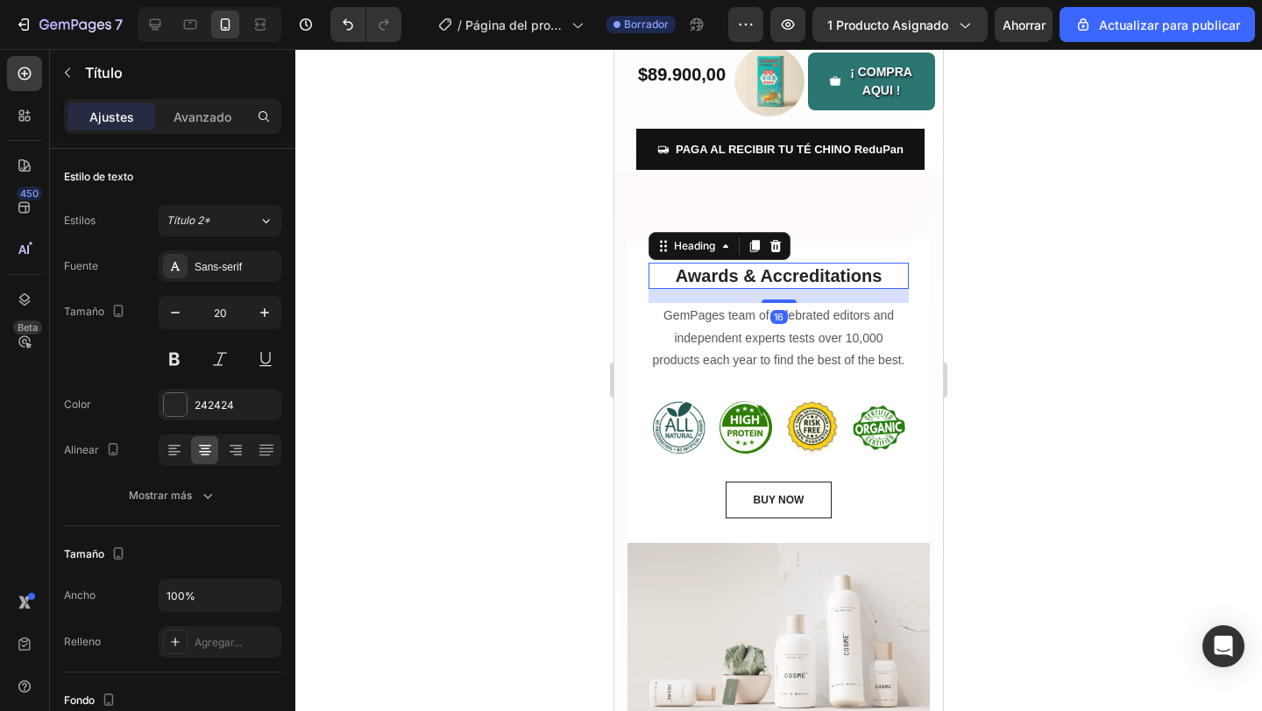
click at [823, 276] on p "Awards & Accreditations" at bounding box center [778, 276] width 257 height 23
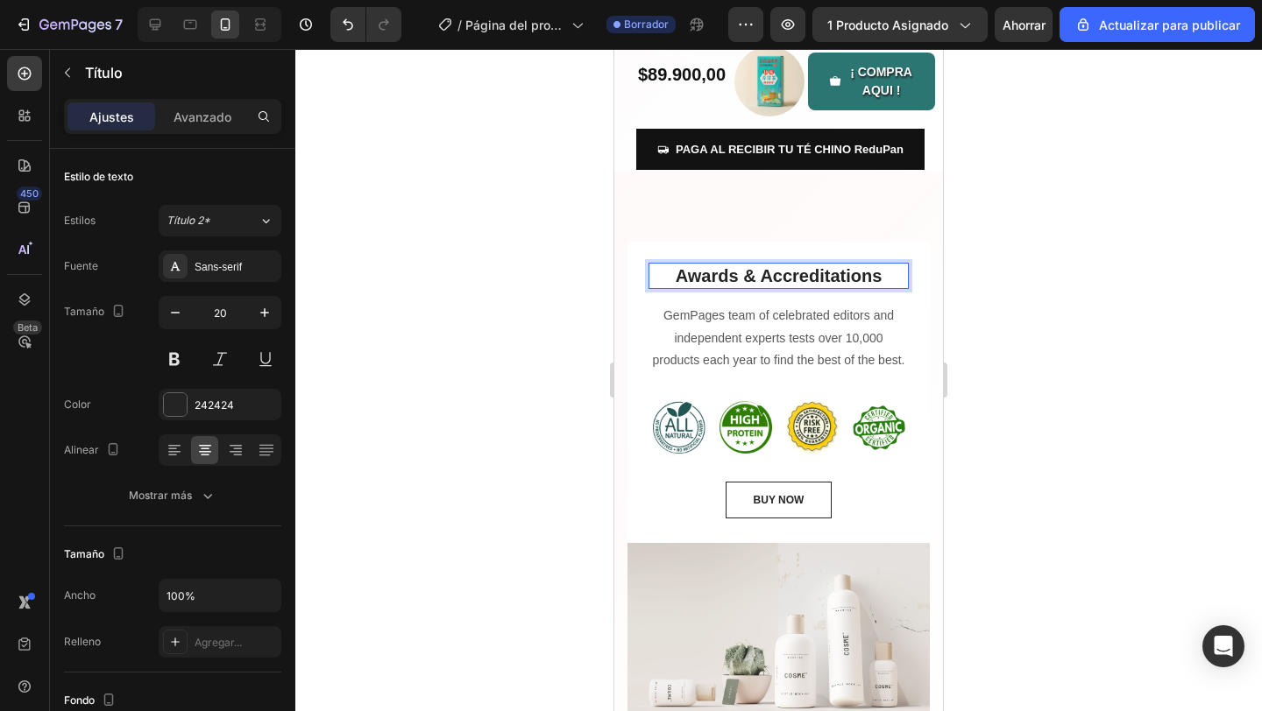
click at [885, 280] on p "Awards & Accreditations" at bounding box center [778, 276] width 257 height 23
click at [700, 420] on img at bounding box center [679, 427] width 53 height 53
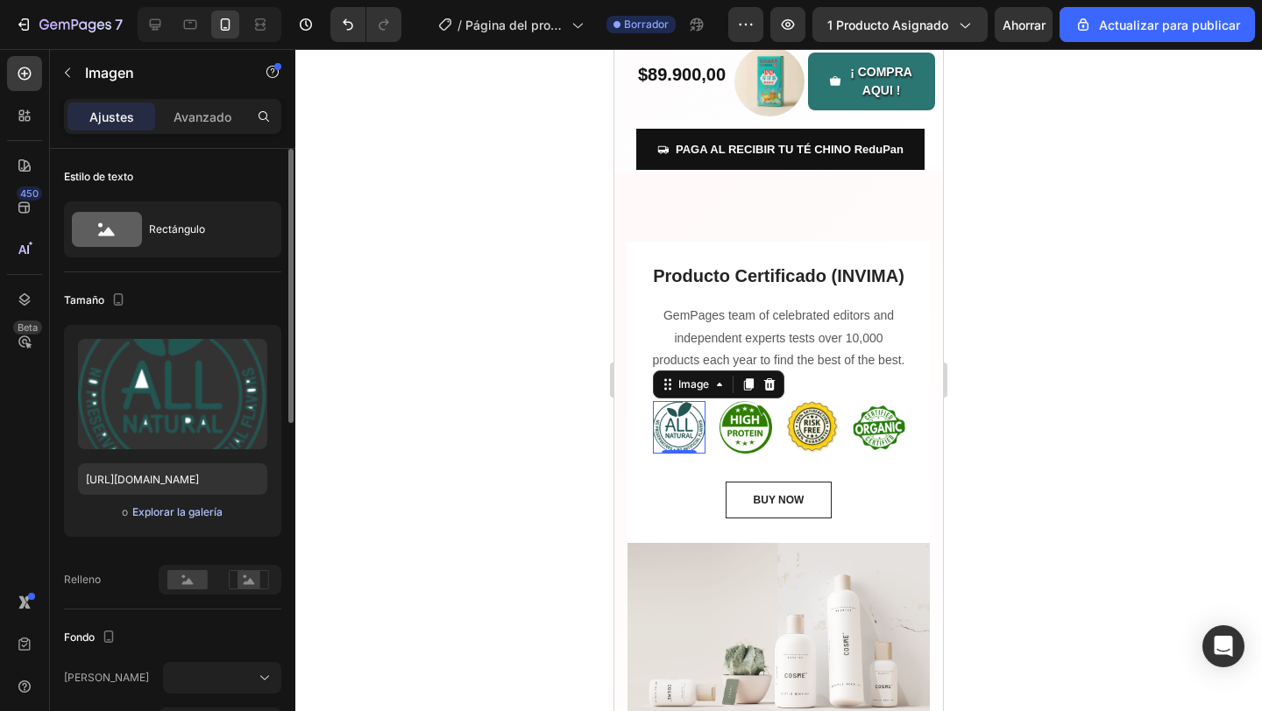
click at [190, 513] on font "Explorar la galería" at bounding box center [177, 511] width 90 height 13
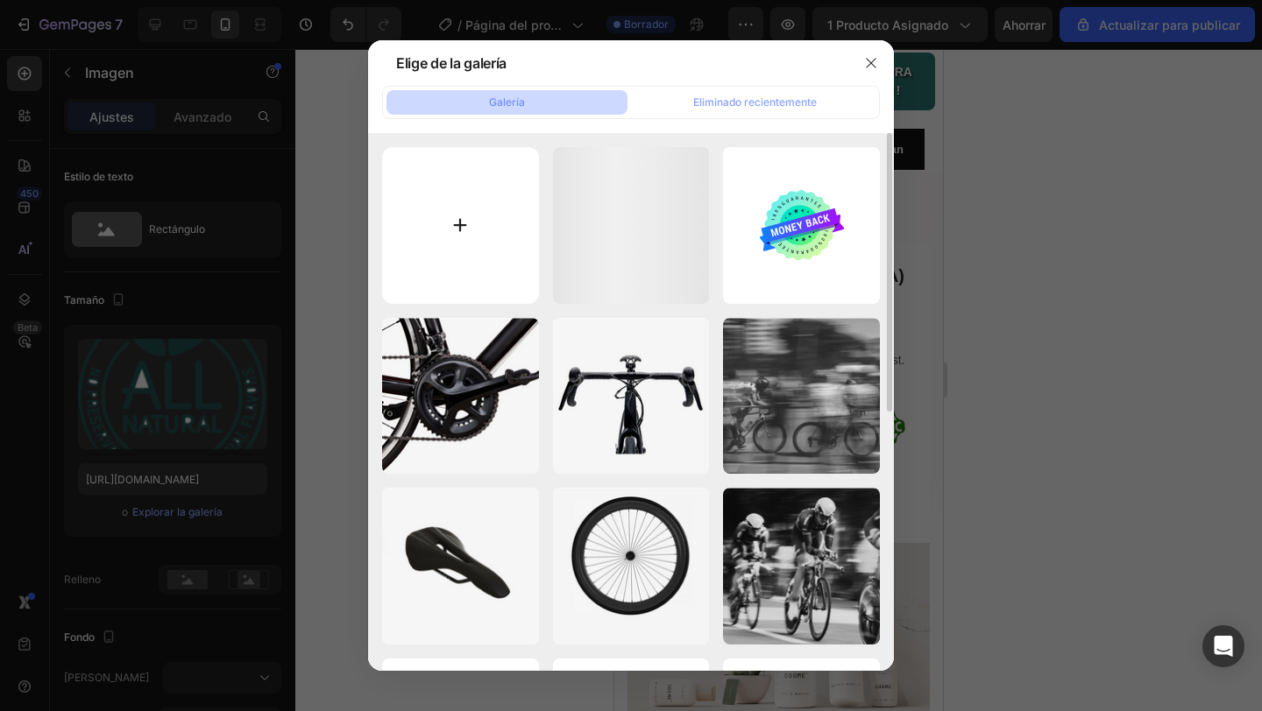
click at [458, 201] on input "file" at bounding box center [460, 225] width 157 height 157
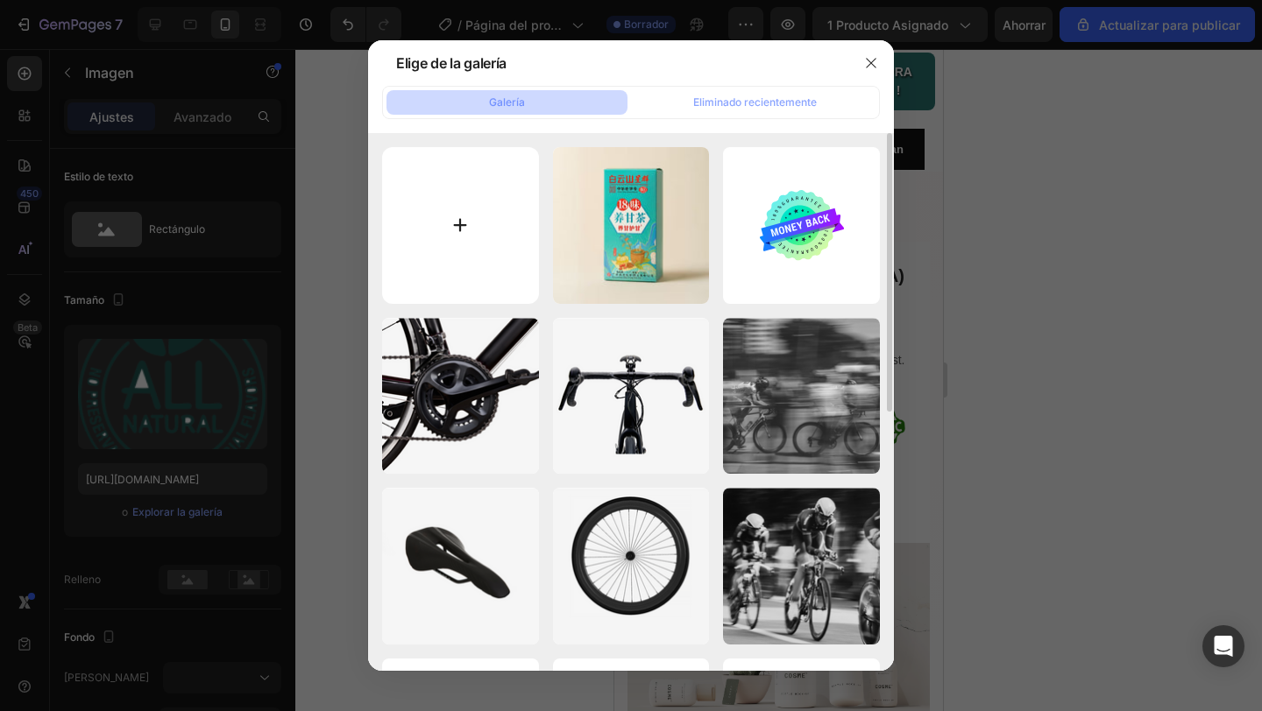
type input "C:\fakepath\Logo_del_Ministerio_de_Salud_de_Colombia_(2022-2026).png"
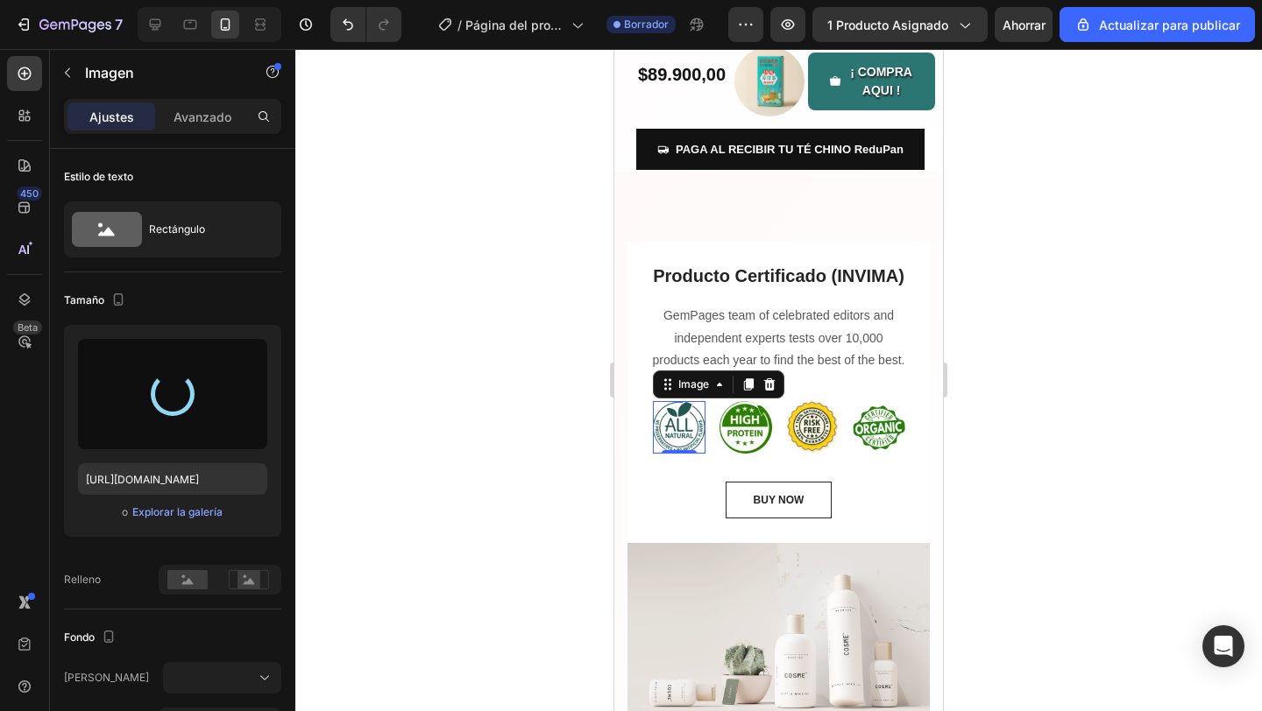
type input "https://cdn.shopify.com/s/files/1/0672/8230/5112/files/gempages_580565009445159…"
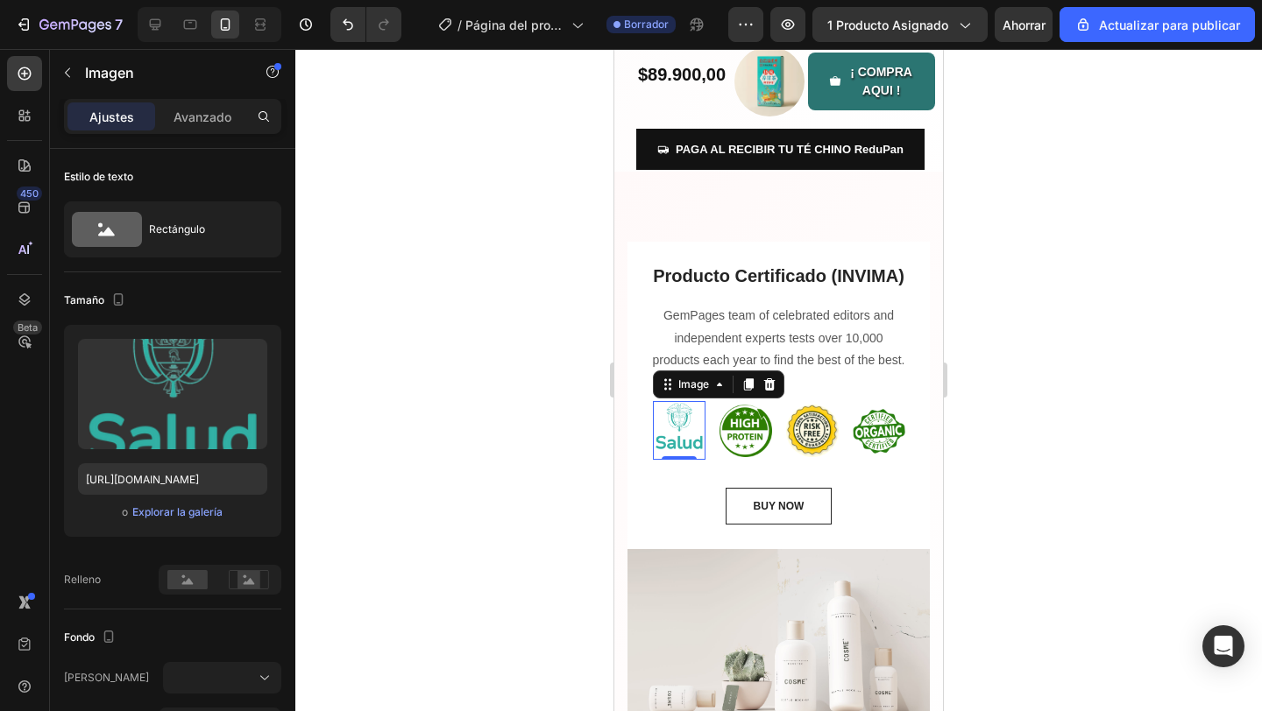
click at [549, 475] on div at bounding box center [778, 380] width 966 height 662
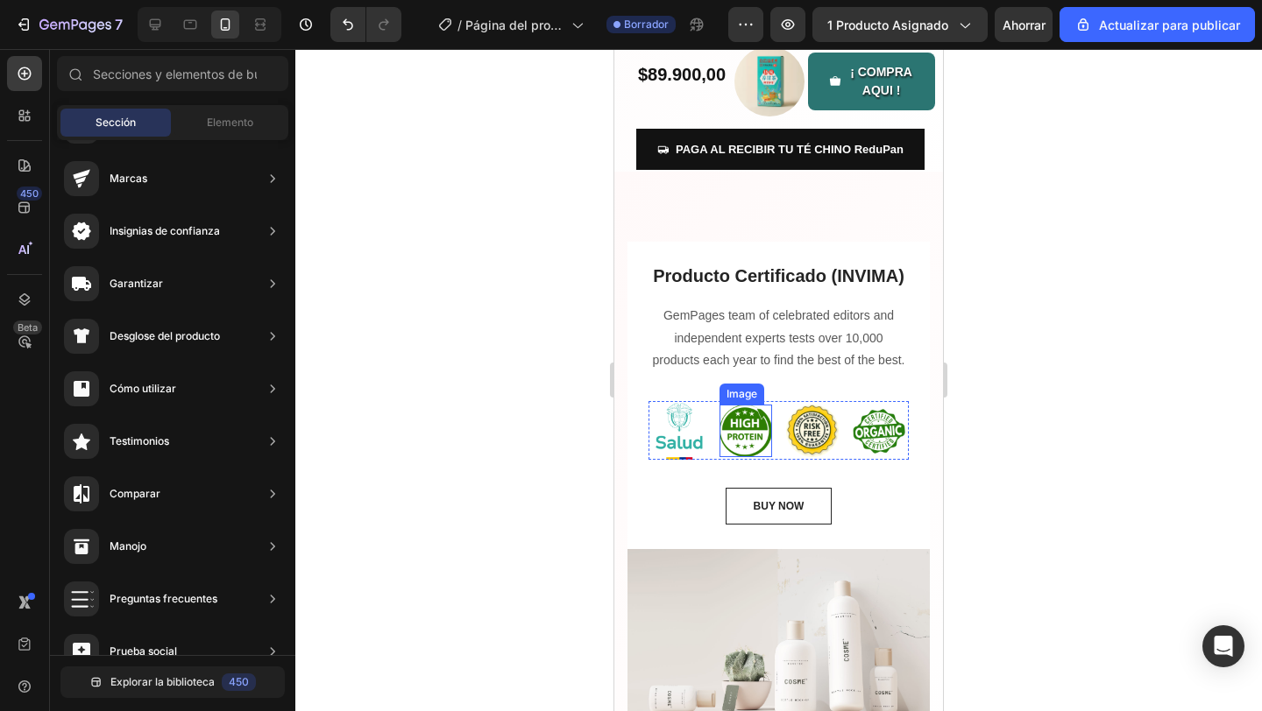
click at [756, 439] on img at bounding box center [745, 431] width 53 height 53
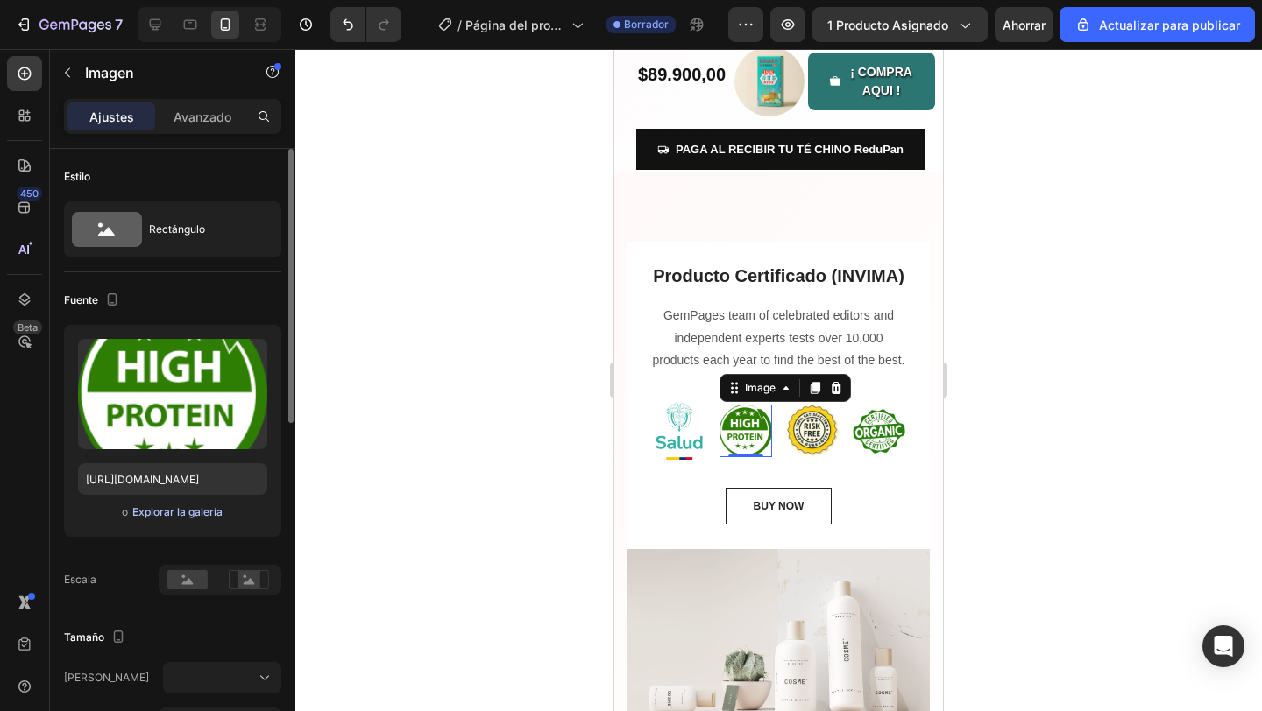
click at [210, 509] on font "Explorar la galería" at bounding box center [177, 511] width 90 height 13
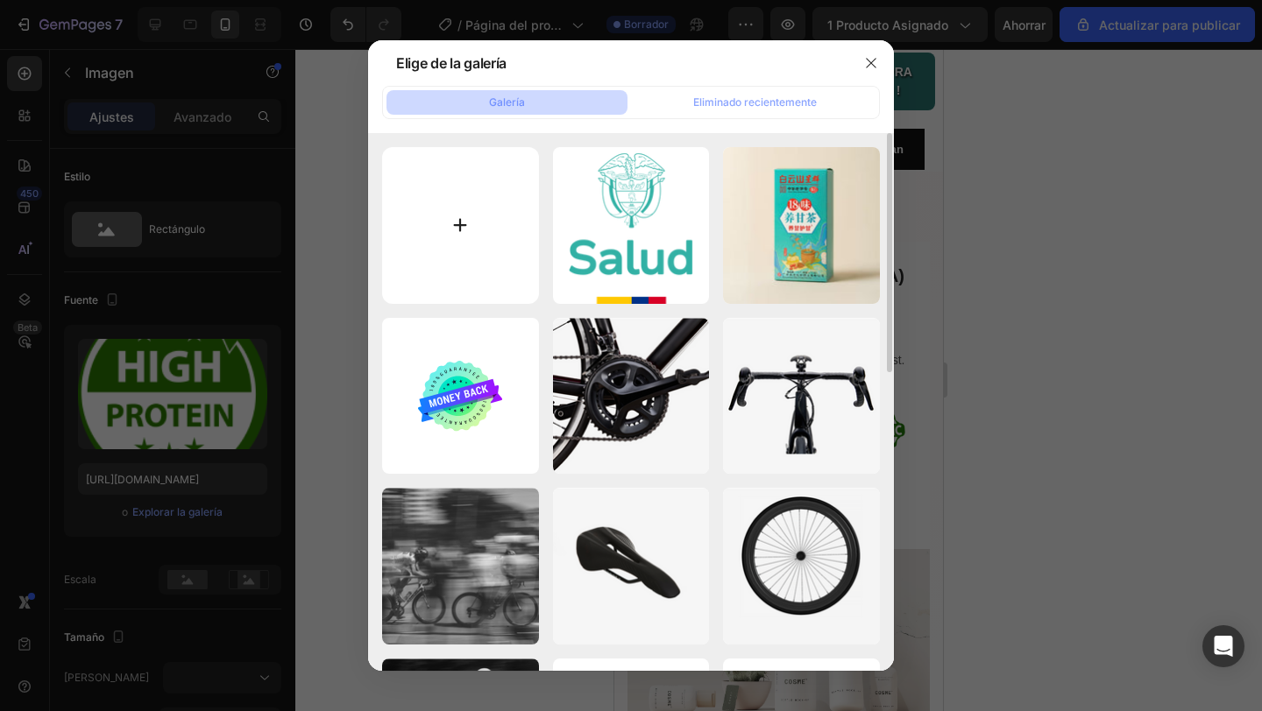
click at [470, 233] on input "file" at bounding box center [460, 225] width 157 height 157
type input "C:\fakepath\Invima-Logo-Vector.svg-.png"
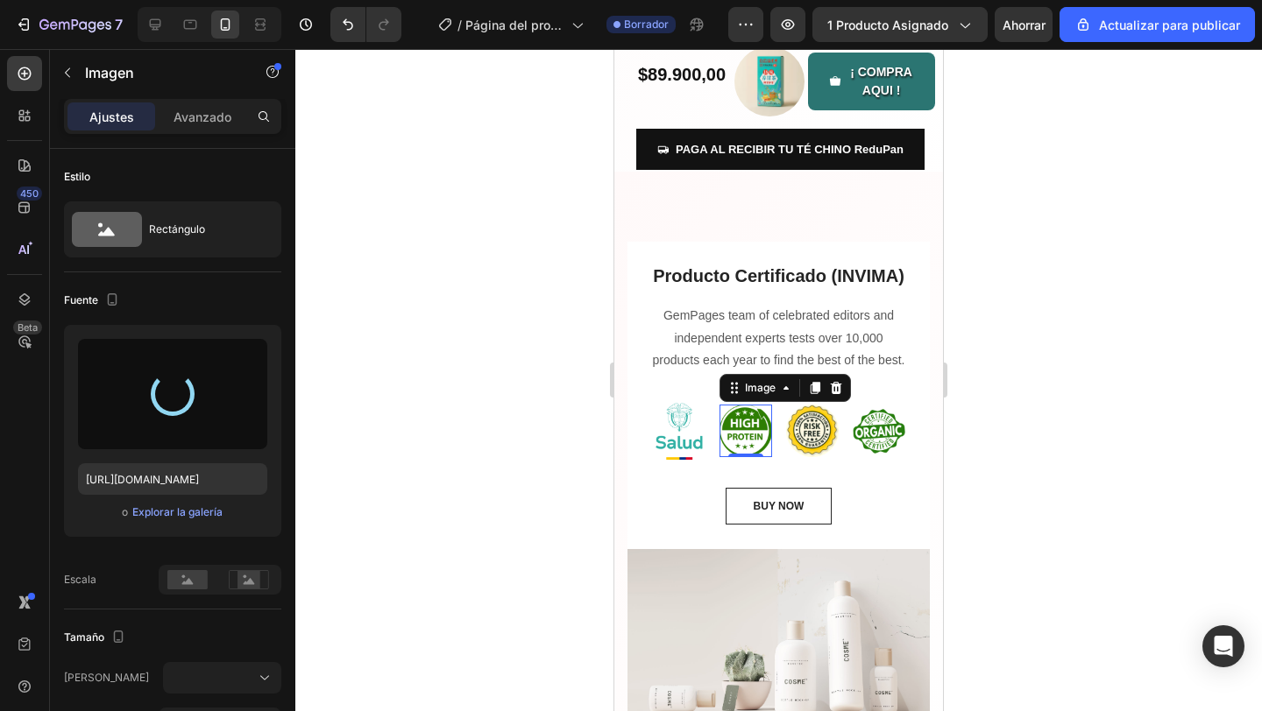
type input "https://cdn.shopify.com/s/files/1/0672/8230/5112/files/gempages_580565009445159…"
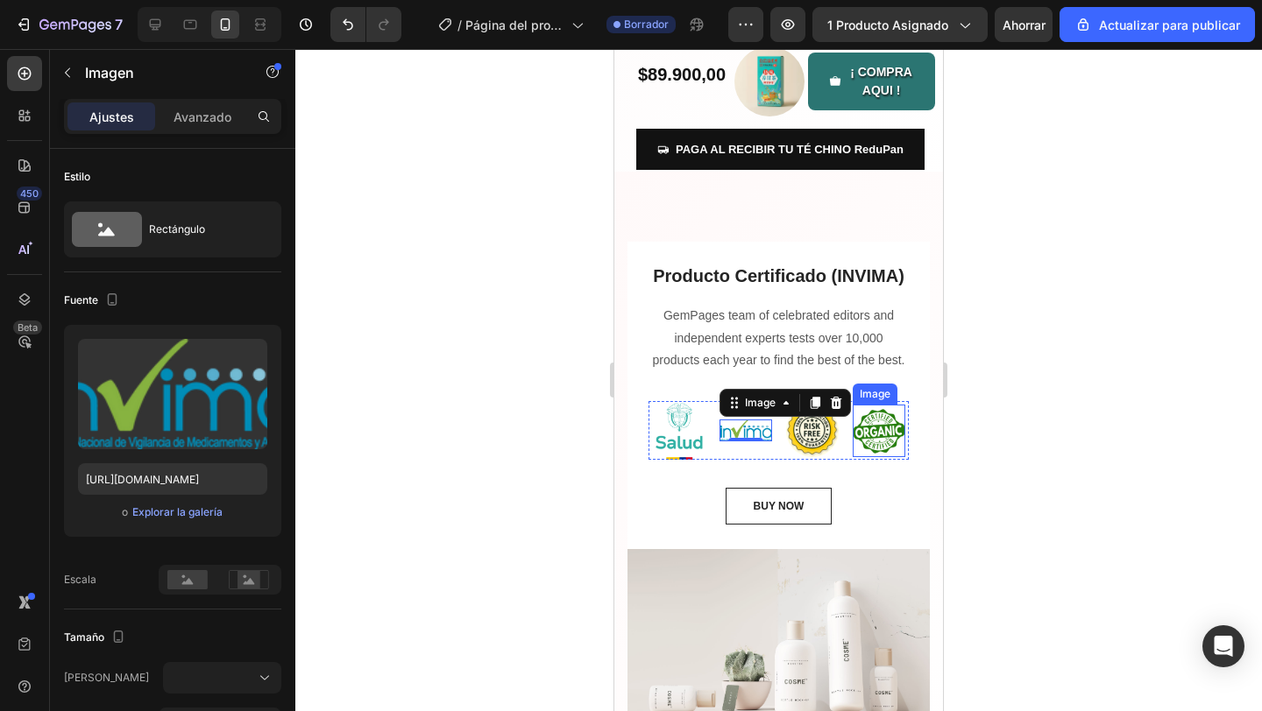
click at [866, 422] on img at bounding box center [878, 431] width 53 height 53
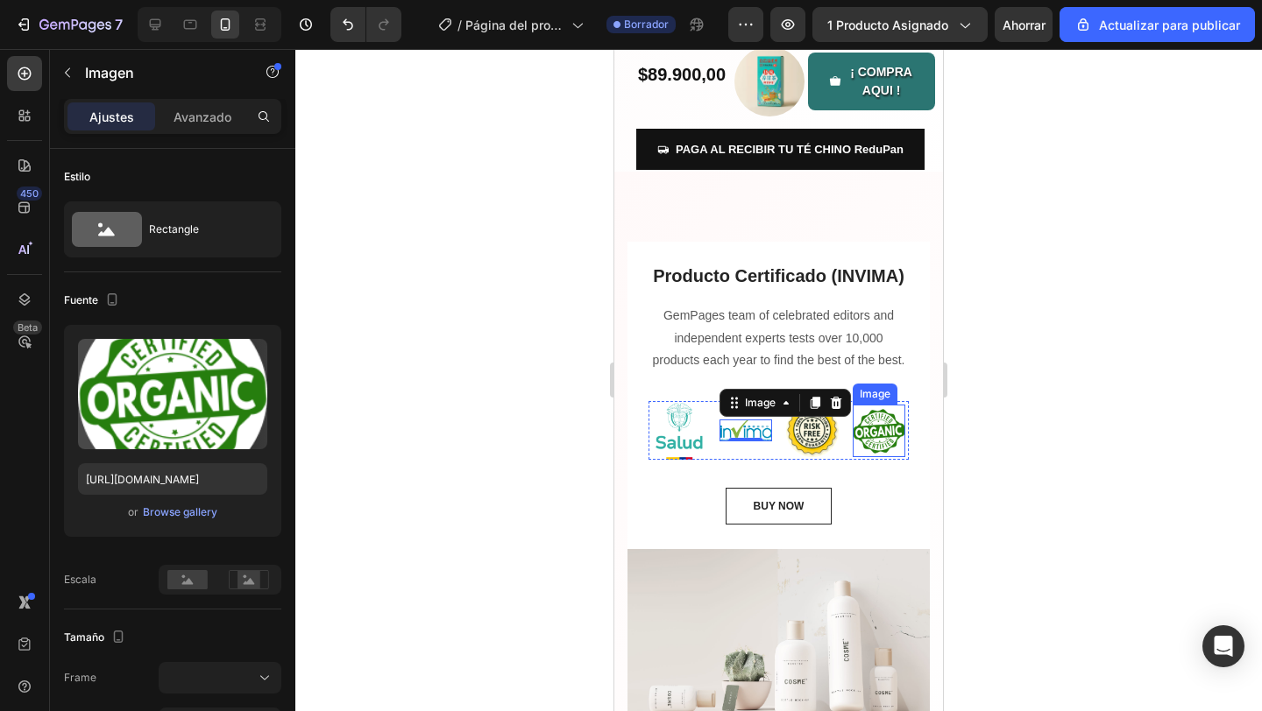
scroll to position [392, 0]
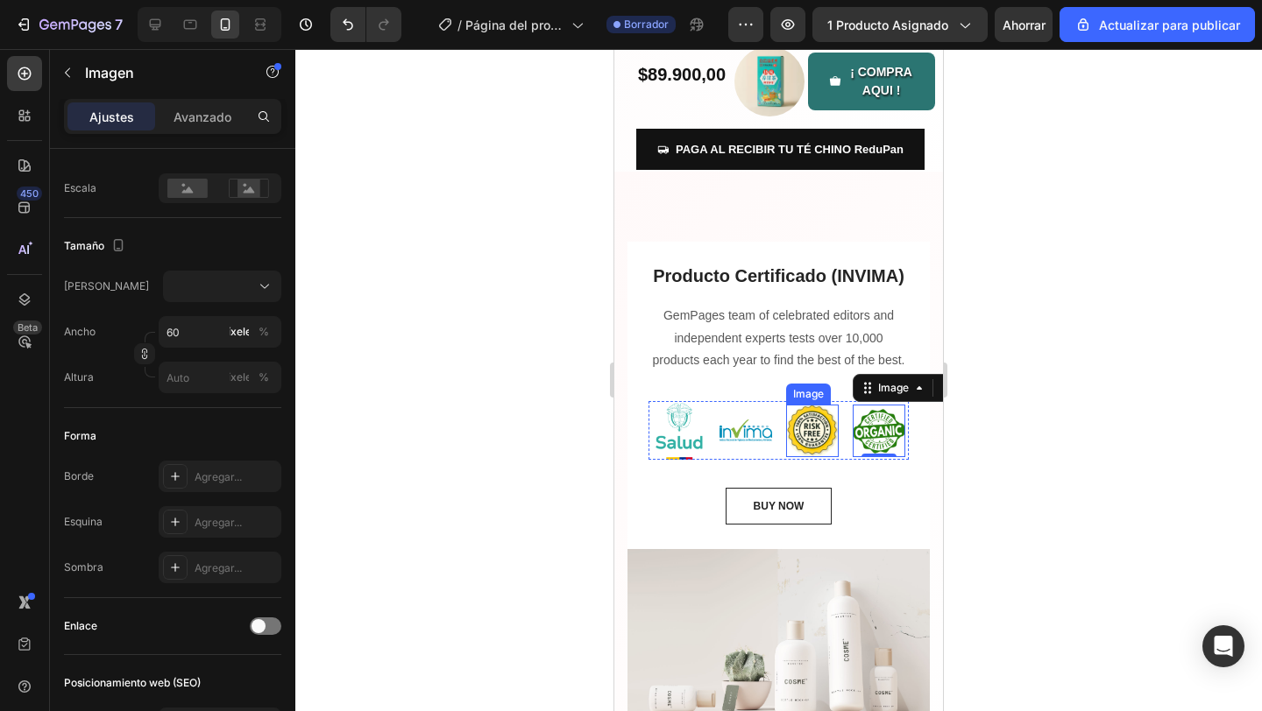
click at [831, 424] on img at bounding box center [812, 431] width 53 height 53
click at [906, 392] on icon at bounding box center [901, 388] width 11 height 12
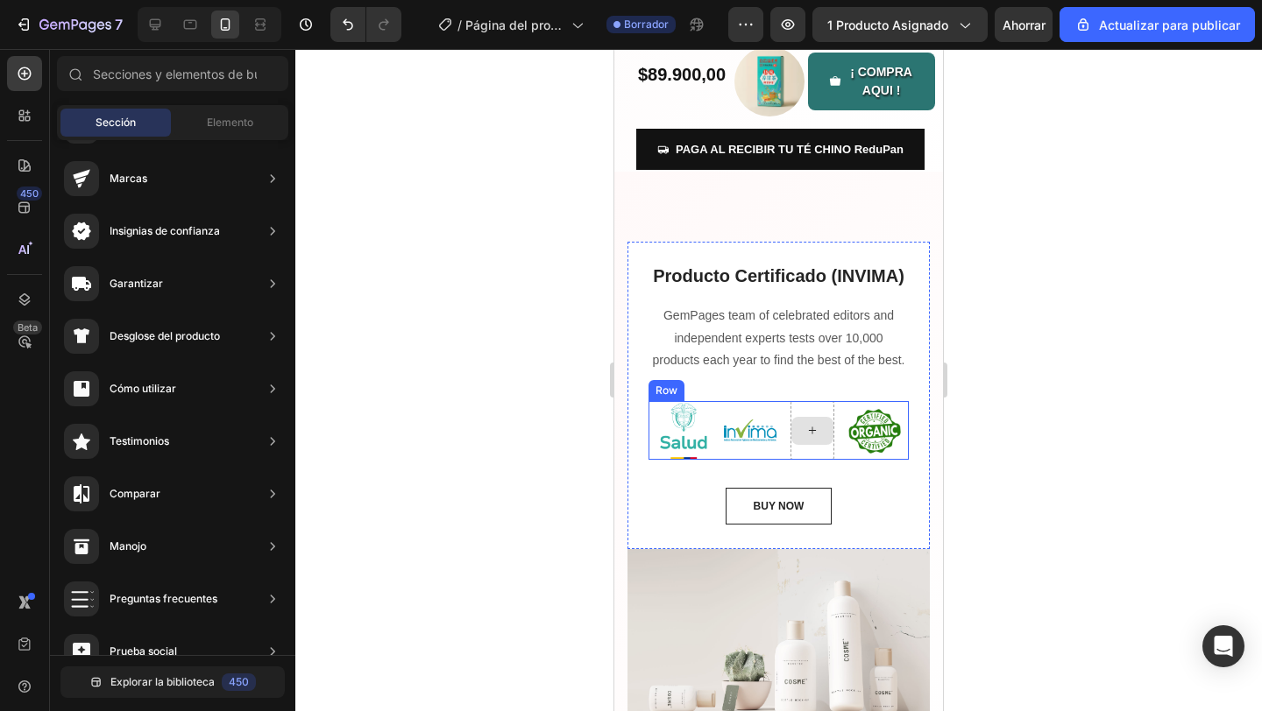
click at [809, 442] on div at bounding box center [812, 431] width 42 height 28
click at [874, 447] on img at bounding box center [874, 431] width 53 height 53
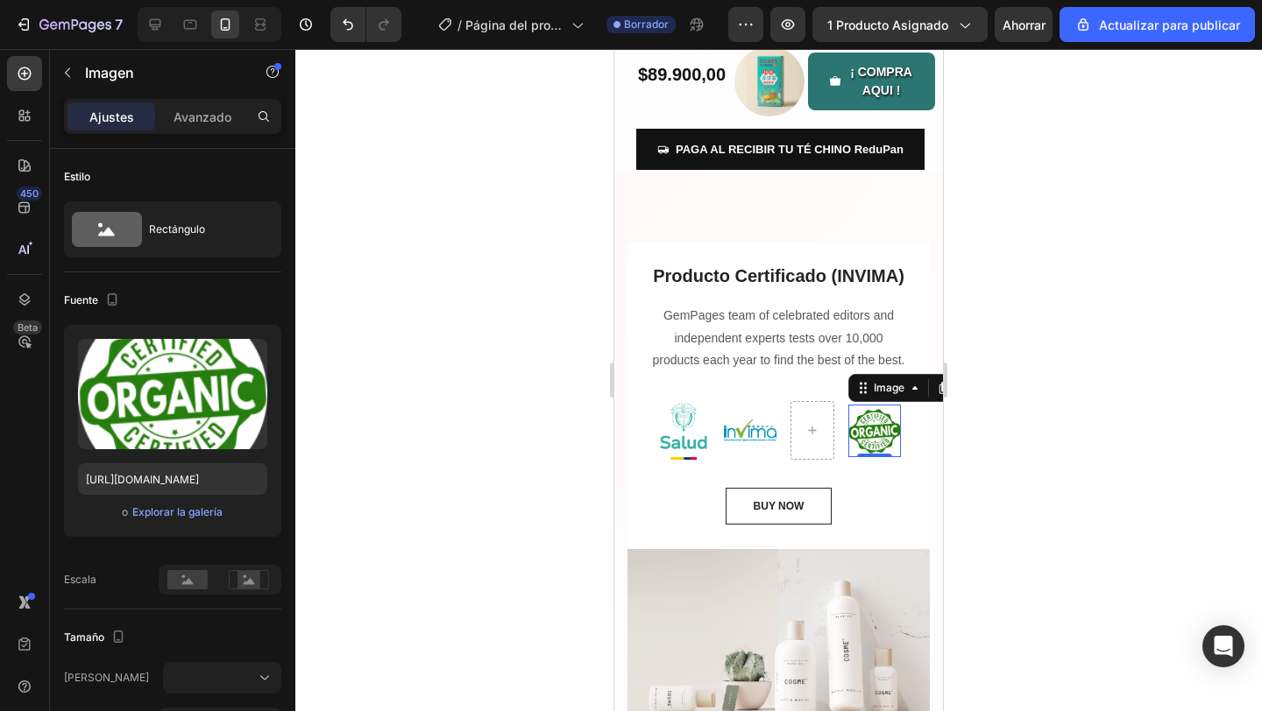
click at [878, 443] on img at bounding box center [874, 431] width 53 height 53
click at [916, 387] on icon at bounding box center [915, 388] width 14 height 14
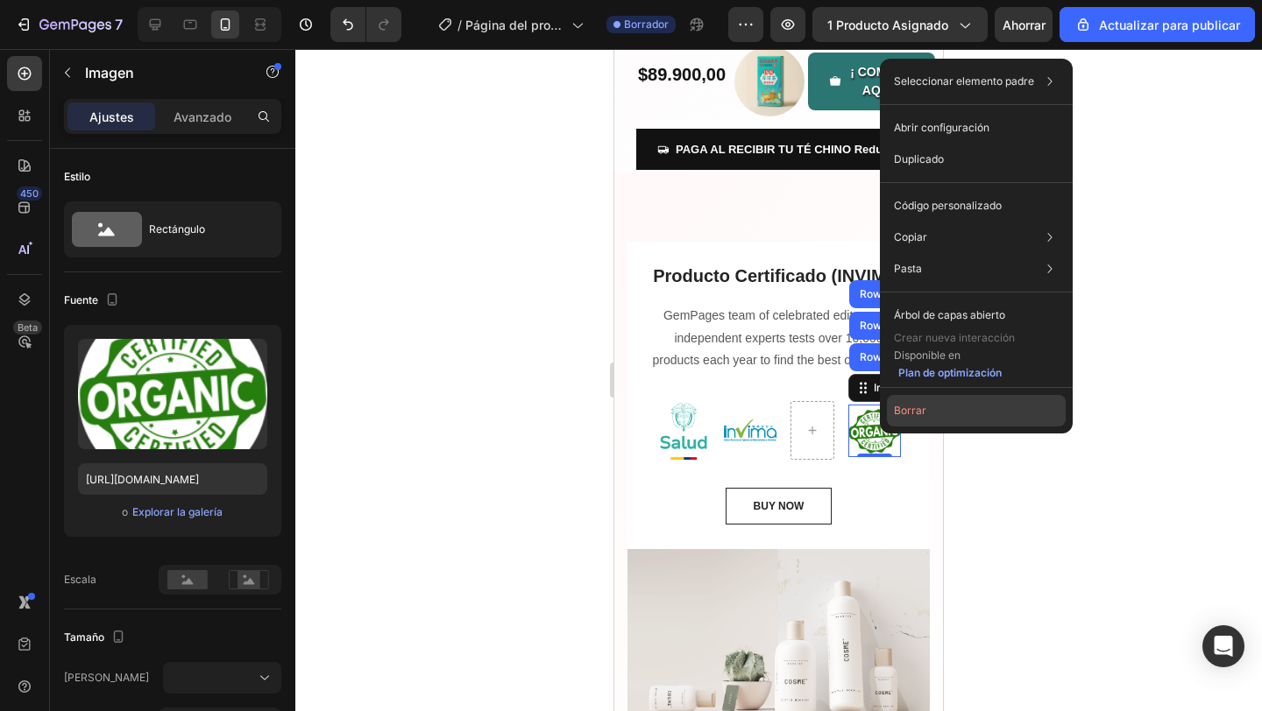
click at [897, 412] on font "Borrar" at bounding box center [910, 410] width 32 height 13
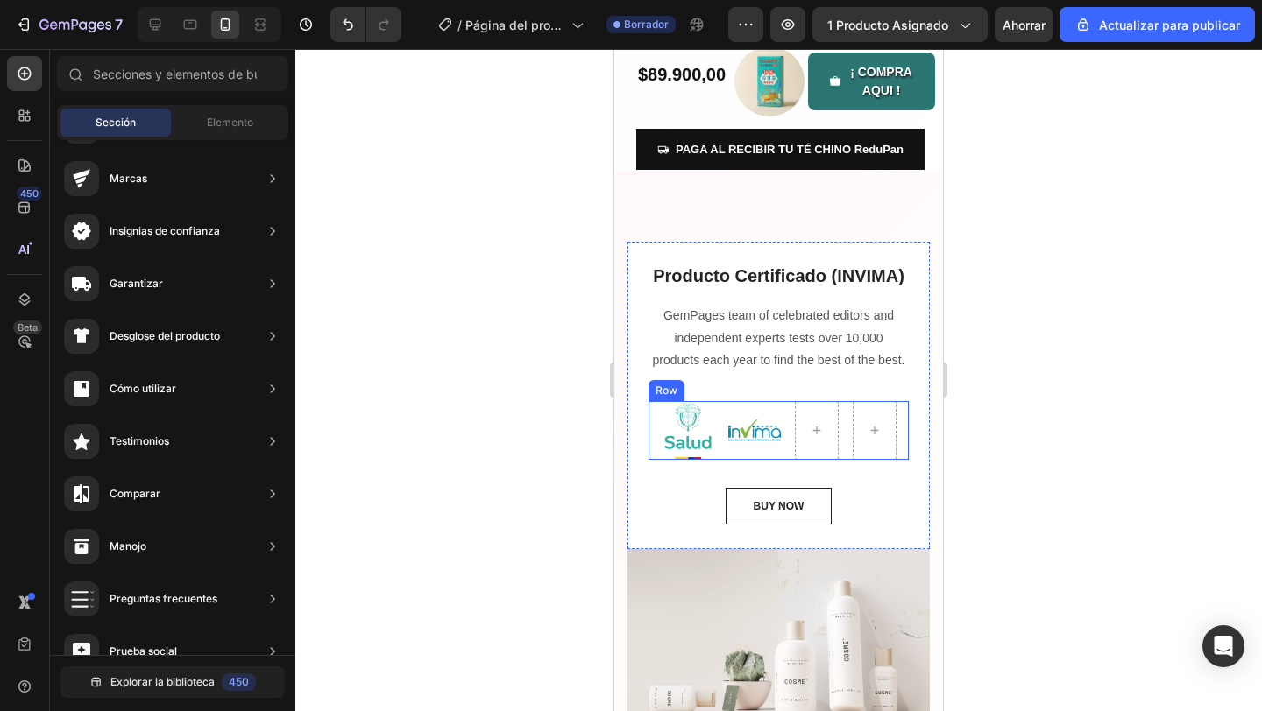
click at [748, 444] on div "Image" at bounding box center [754, 430] width 53 height 59
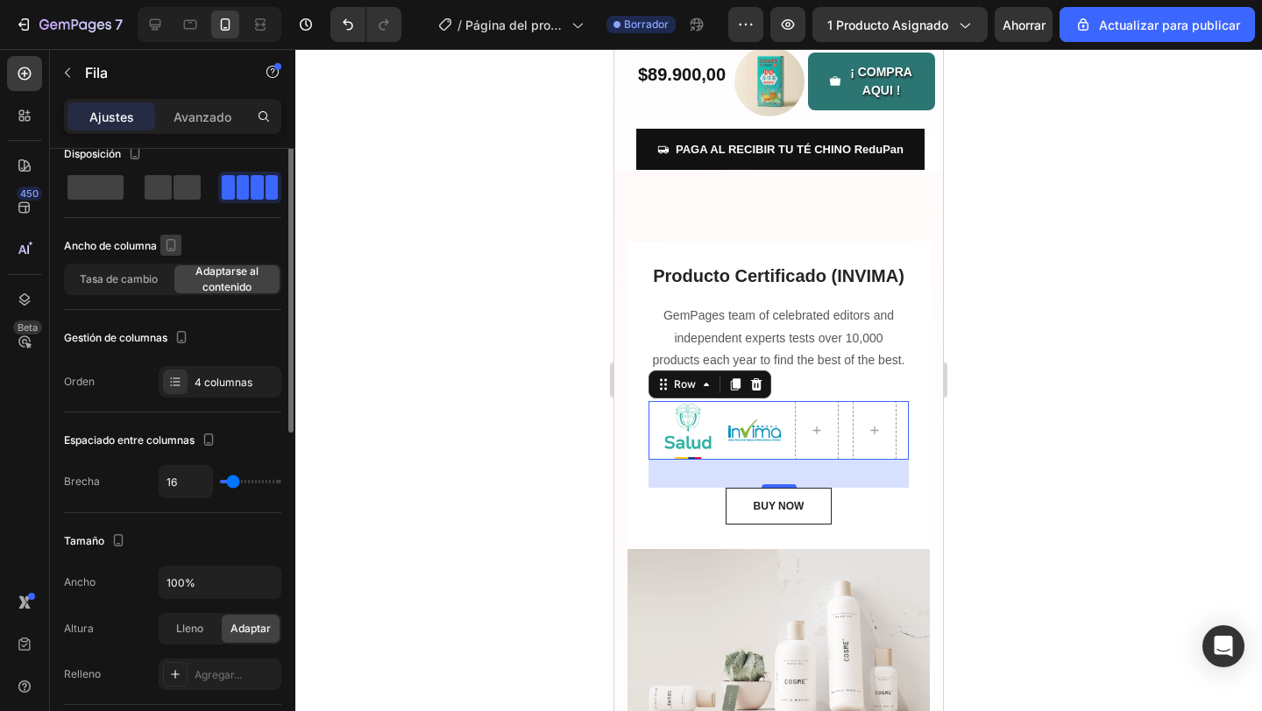
scroll to position [0, 0]
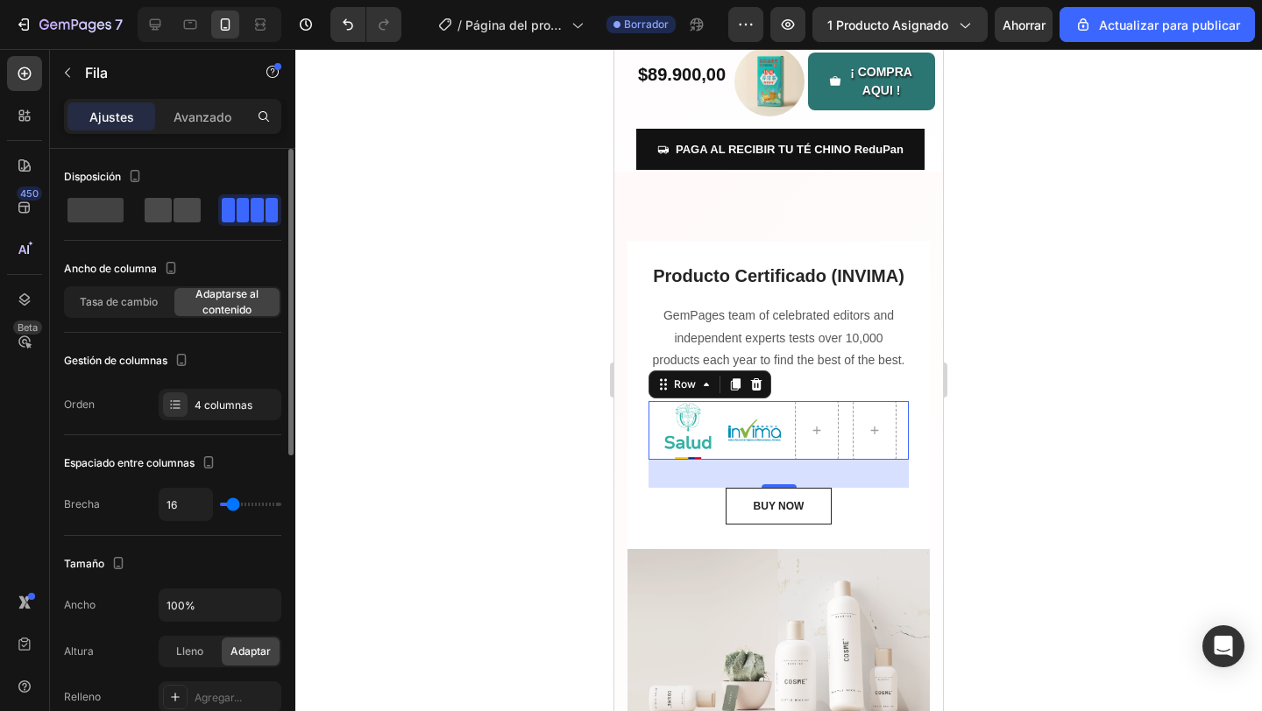
click at [178, 222] on span at bounding box center [186, 210] width 27 height 25
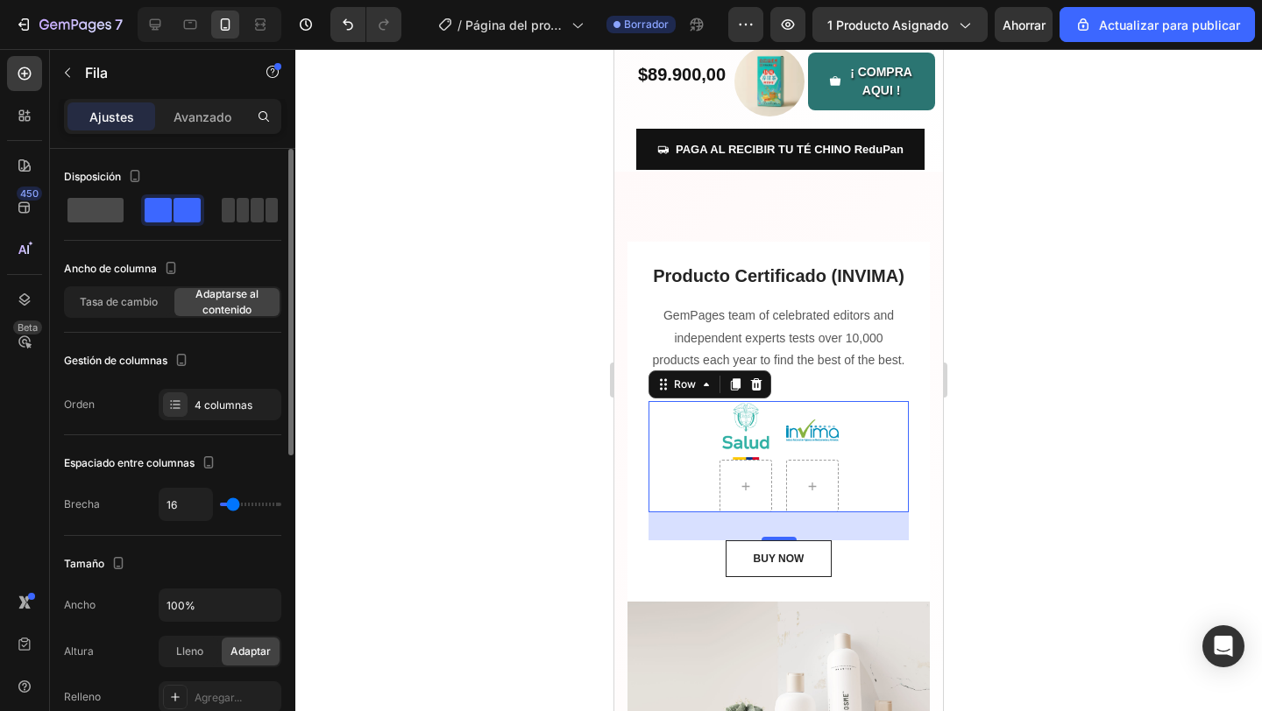
click at [237, 215] on span at bounding box center [243, 210] width 13 height 25
type input "0"
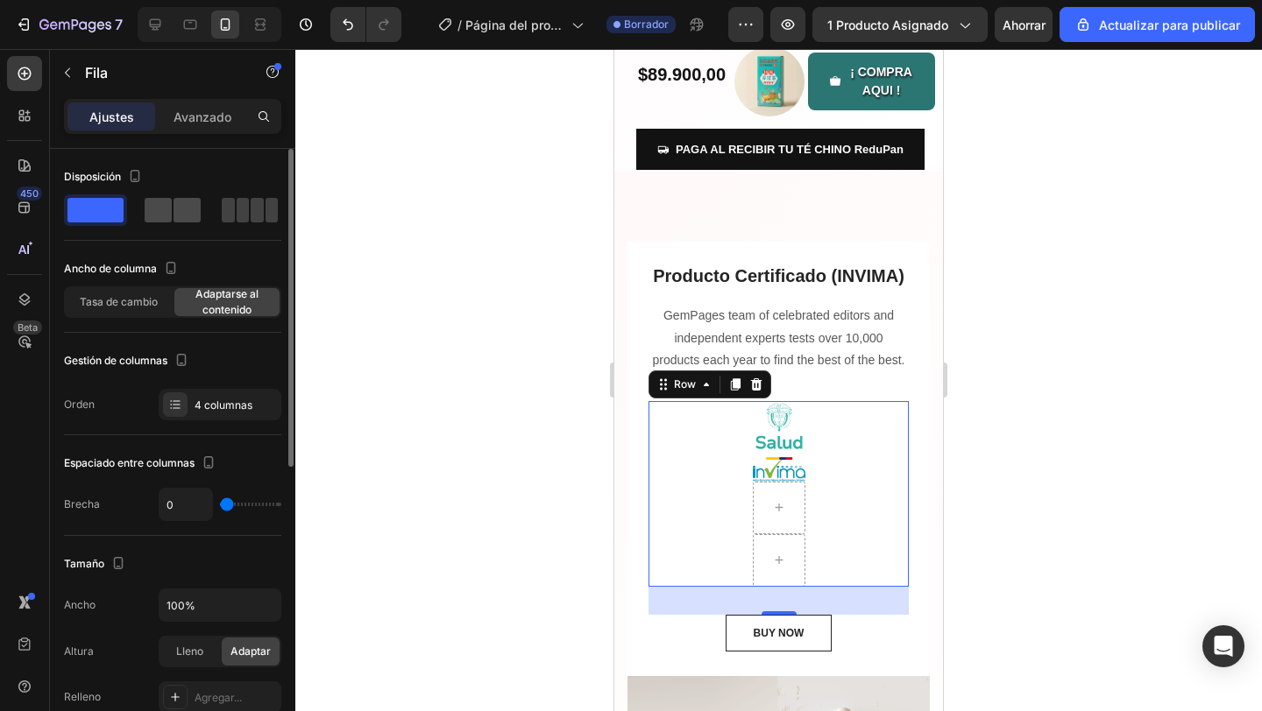
click at [251, 208] on span at bounding box center [257, 210] width 13 height 25
type input "16"
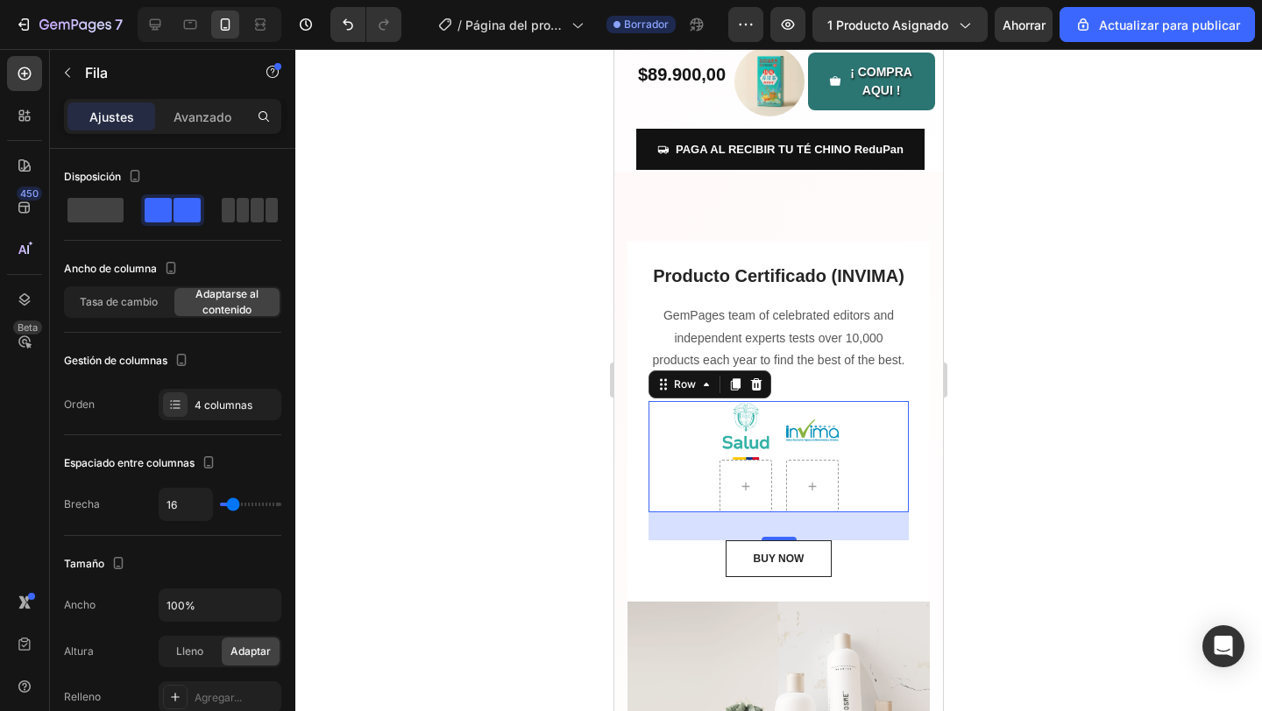
click at [465, 369] on div at bounding box center [778, 380] width 966 height 662
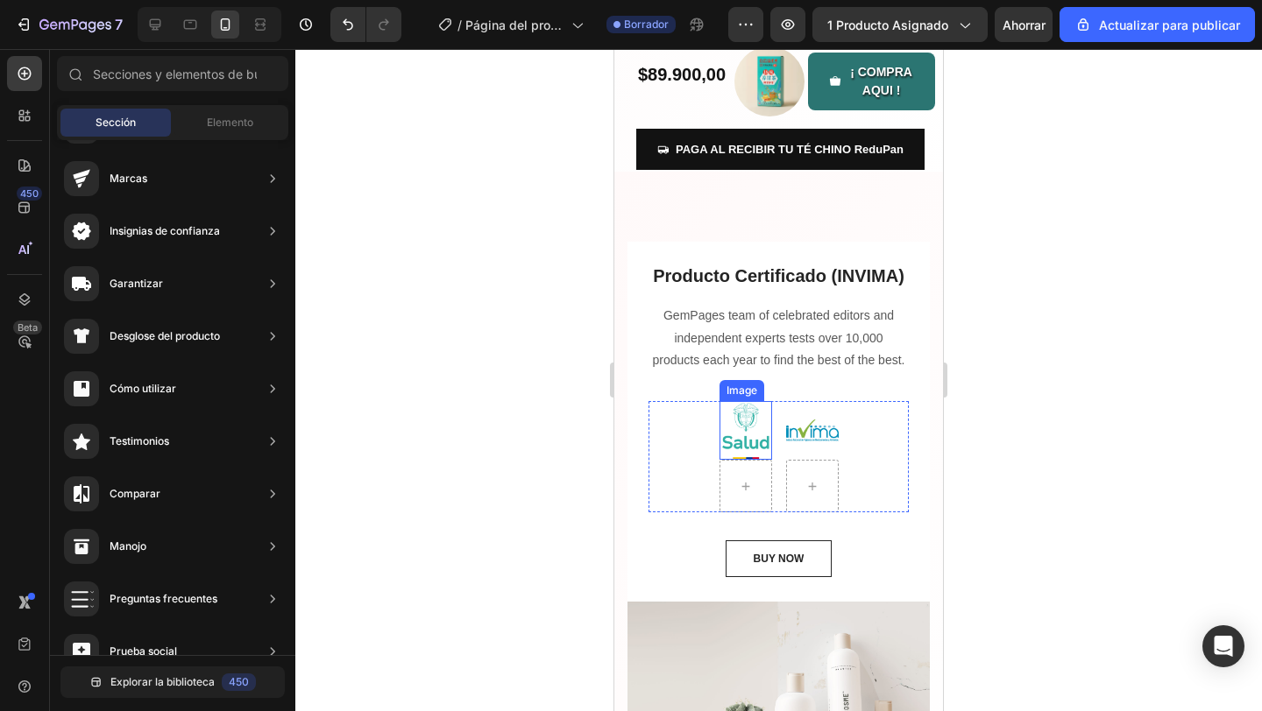
click at [738, 458] on img at bounding box center [745, 430] width 53 height 59
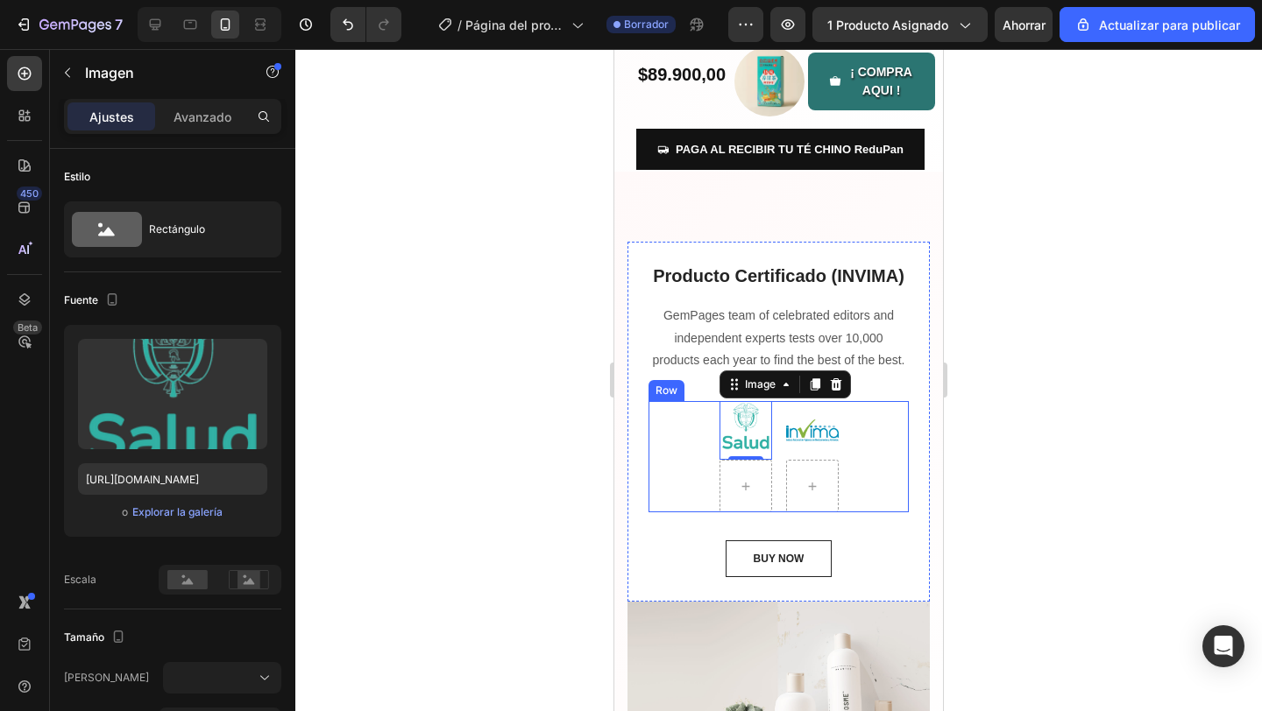
click at [692, 450] on div "Image 0 Image Row" at bounding box center [778, 456] width 260 height 111
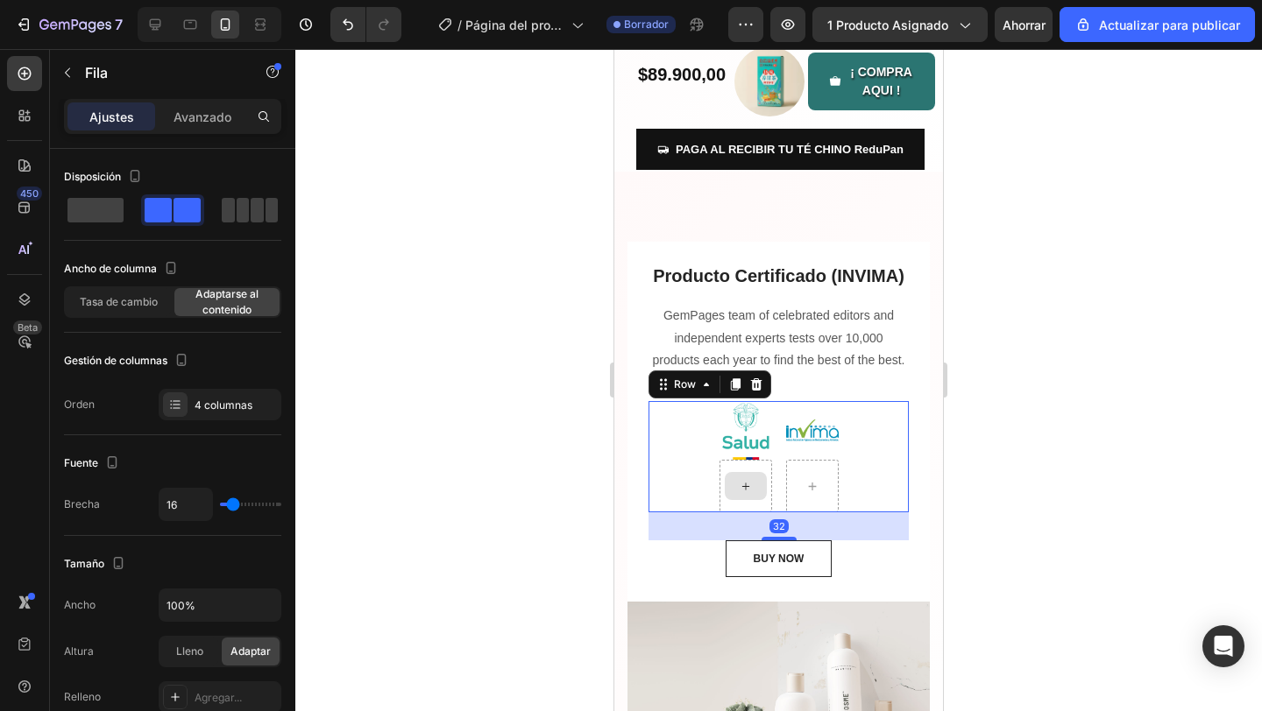
click at [743, 496] on div at bounding box center [746, 486] width 42 height 28
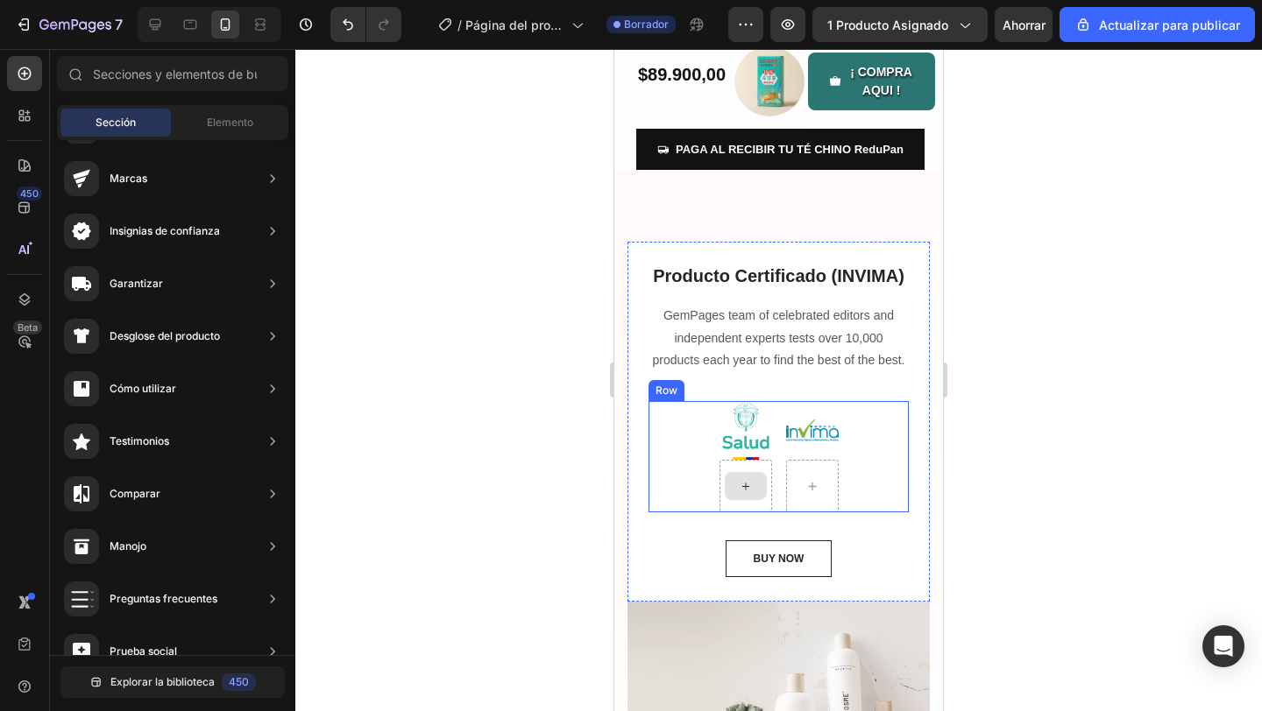
click at [751, 504] on div at bounding box center [745, 486] width 53 height 53
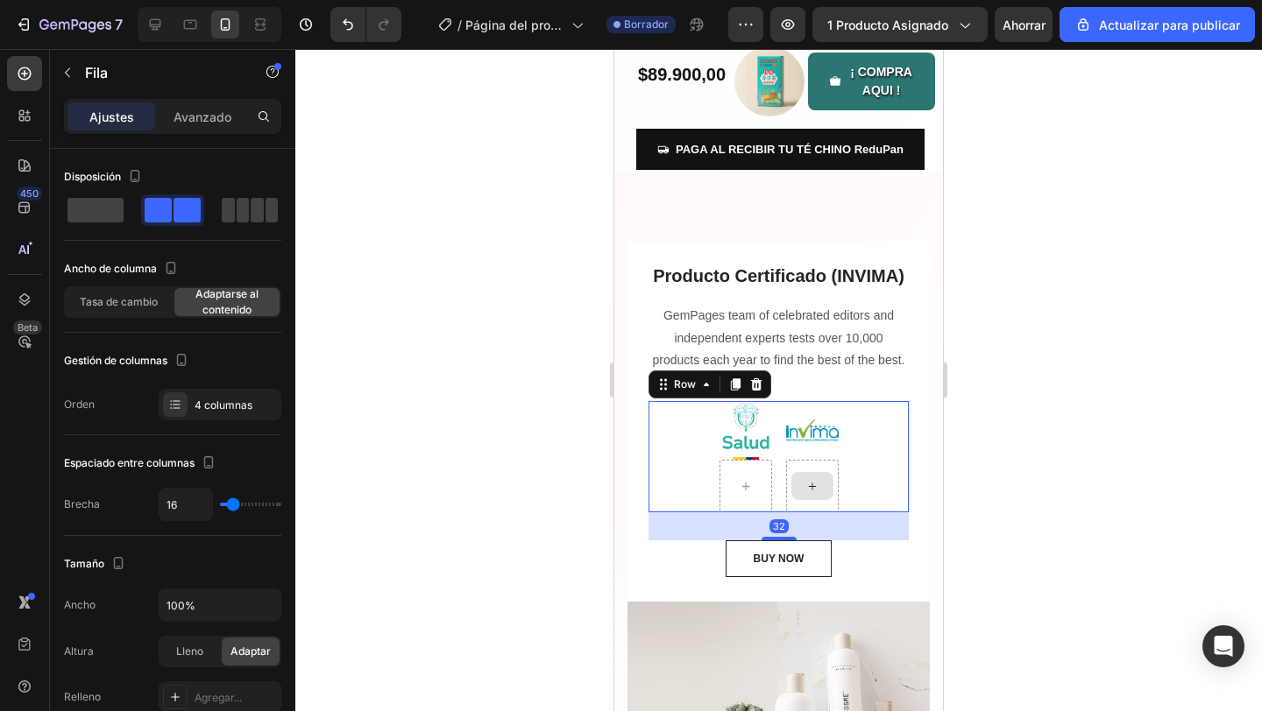
click at [825, 497] on div at bounding box center [812, 486] width 42 height 28
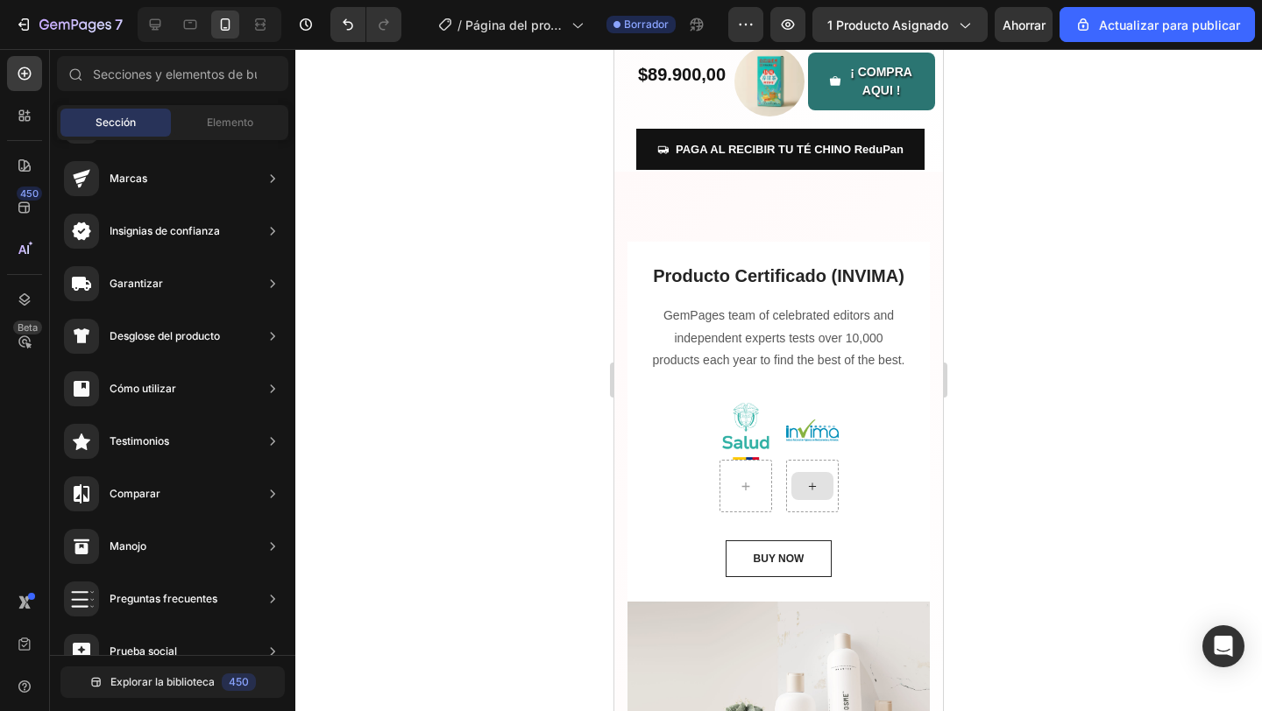
click at [825, 497] on div at bounding box center [812, 486] width 42 height 28
click at [870, 479] on div "Image Image Row" at bounding box center [778, 456] width 260 height 111
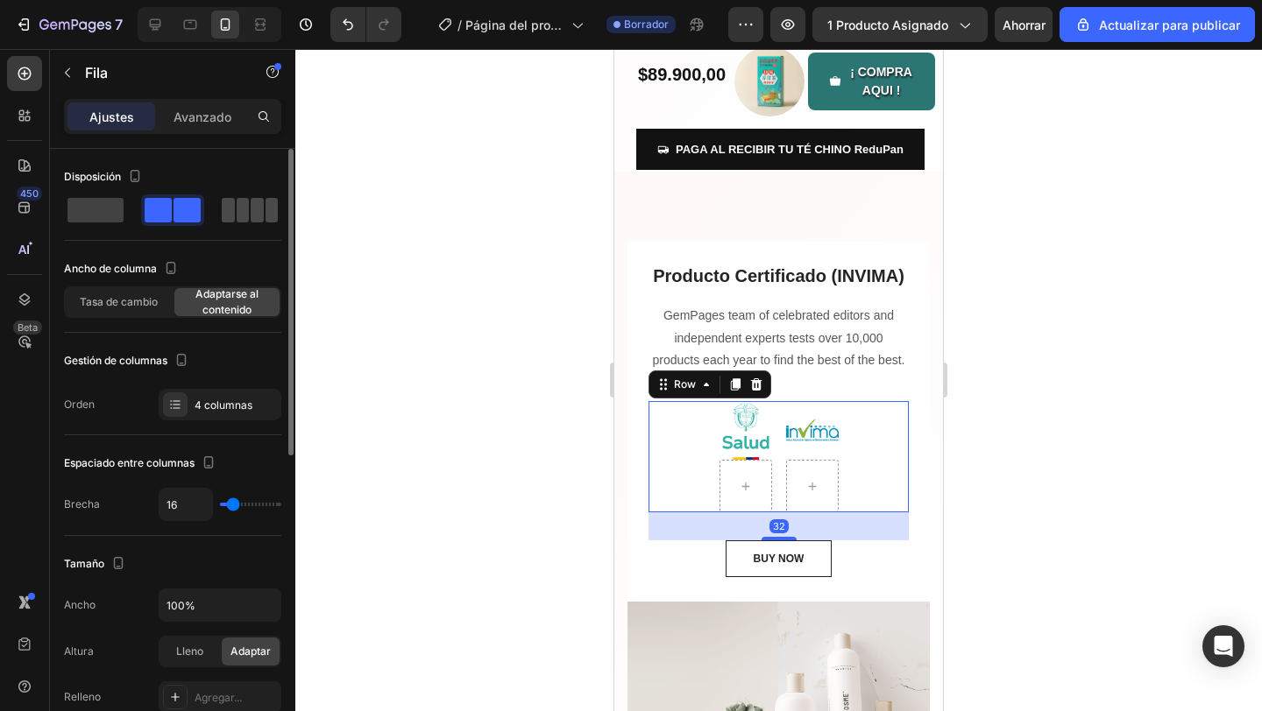
click at [235, 219] on div at bounding box center [250, 210] width 56 height 25
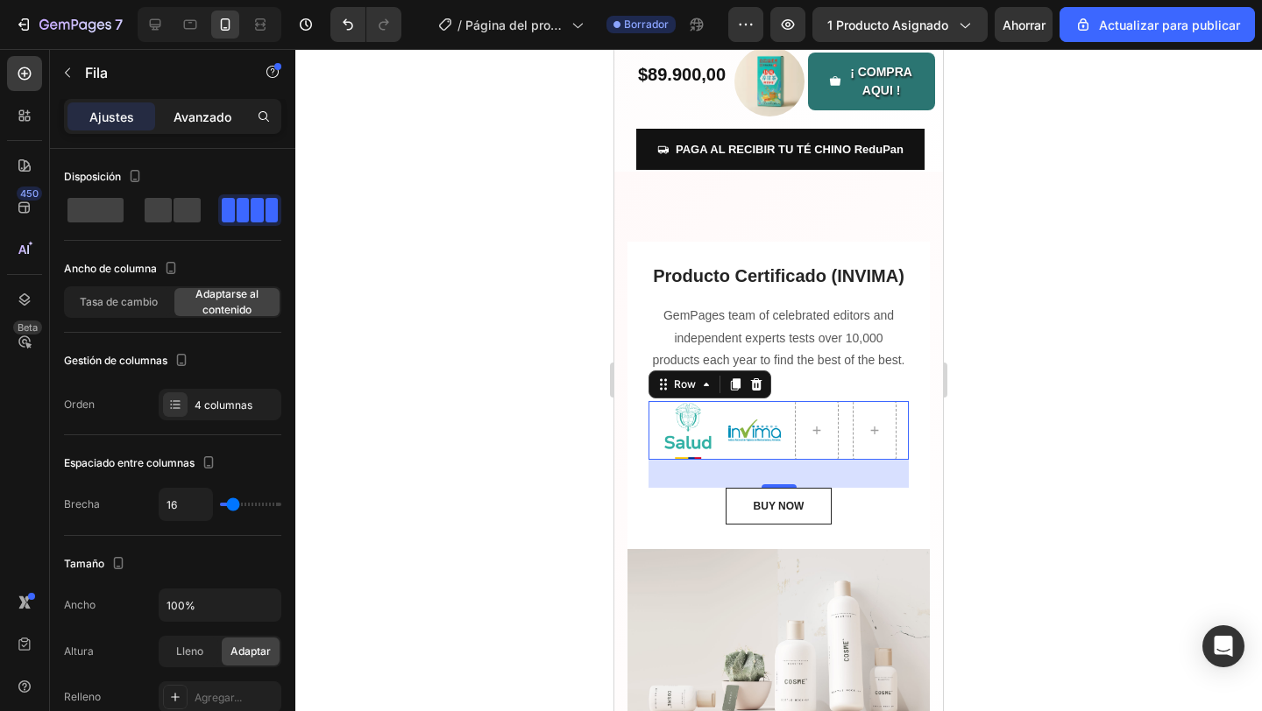
click at [223, 129] on div "Avanzado" at bounding box center [203, 117] width 88 height 28
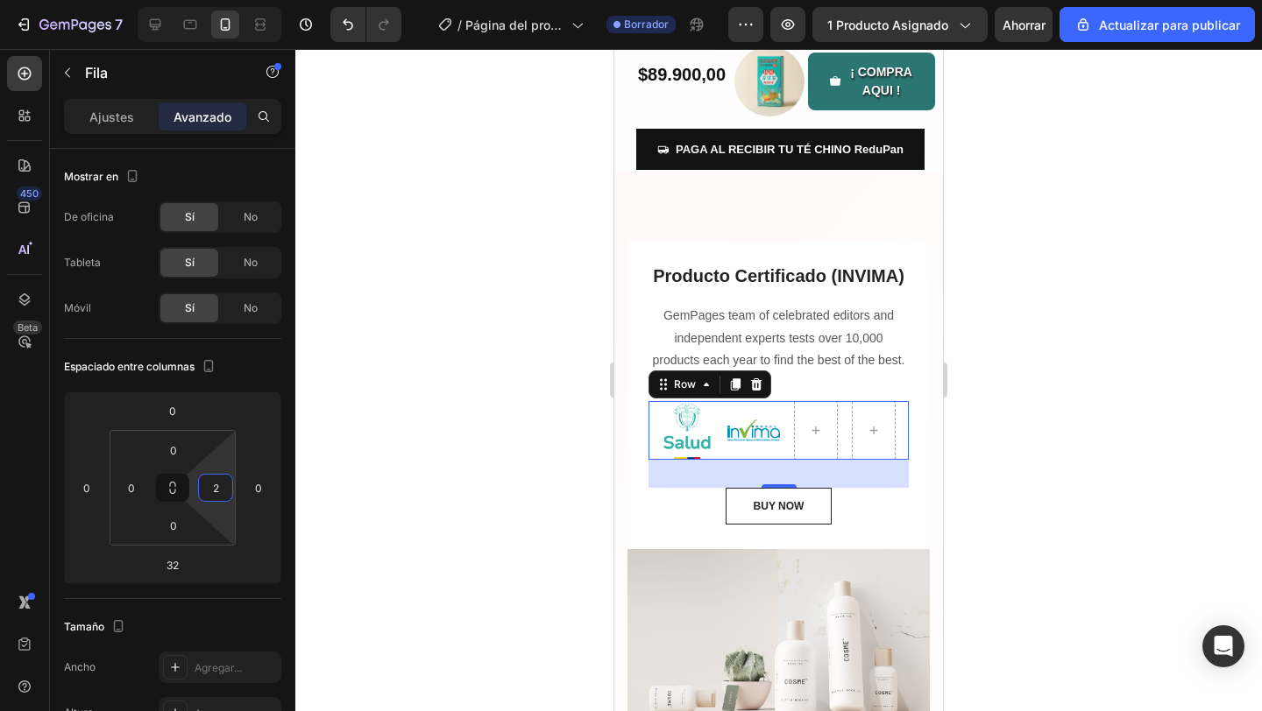
type input "0"
drag, startPoint x: 220, startPoint y: 505, endPoint x: 217, endPoint y: 541, distance: 35.1
click at [217, 0] on html "7 / Página del producto - [DATE][PERSON_NAME] 20:44:35 Borrador Avance 1 produc…" at bounding box center [631, 0] width 1262 height 0
drag, startPoint x: 223, startPoint y: 522, endPoint x: 281, endPoint y: 529, distance: 59.1
click at [281, 0] on html "7 / Página del producto - [DATE][PERSON_NAME] 20:44:35 Borrador Avance 1 produc…" at bounding box center [631, 0] width 1262 height 0
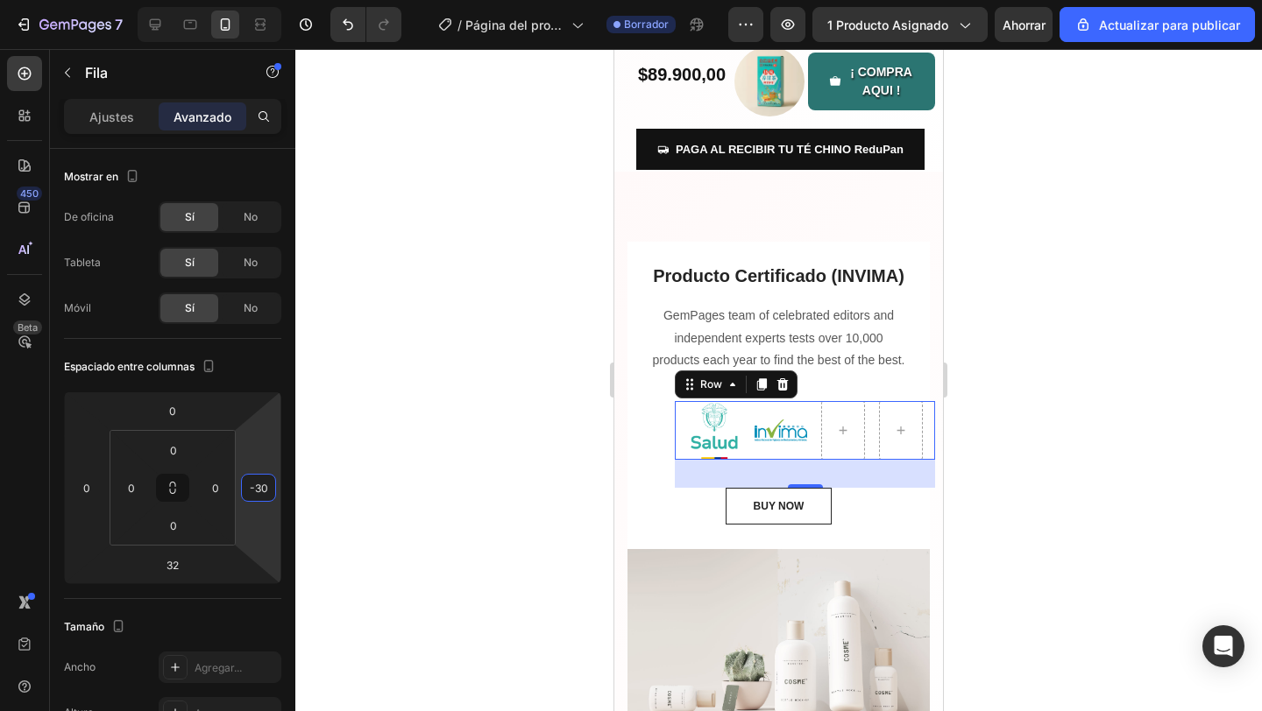
drag, startPoint x: 260, startPoint y: 513, endPoint x: 282, endPoint y: 526, distance: 25.5
click at [282, 0] on html "7 / Página del producto - [DATE][PERSON_NAME] 20:44:35 Borrador Avance 1 produc…" at bounding box center [631, 0] width 1262 height 0
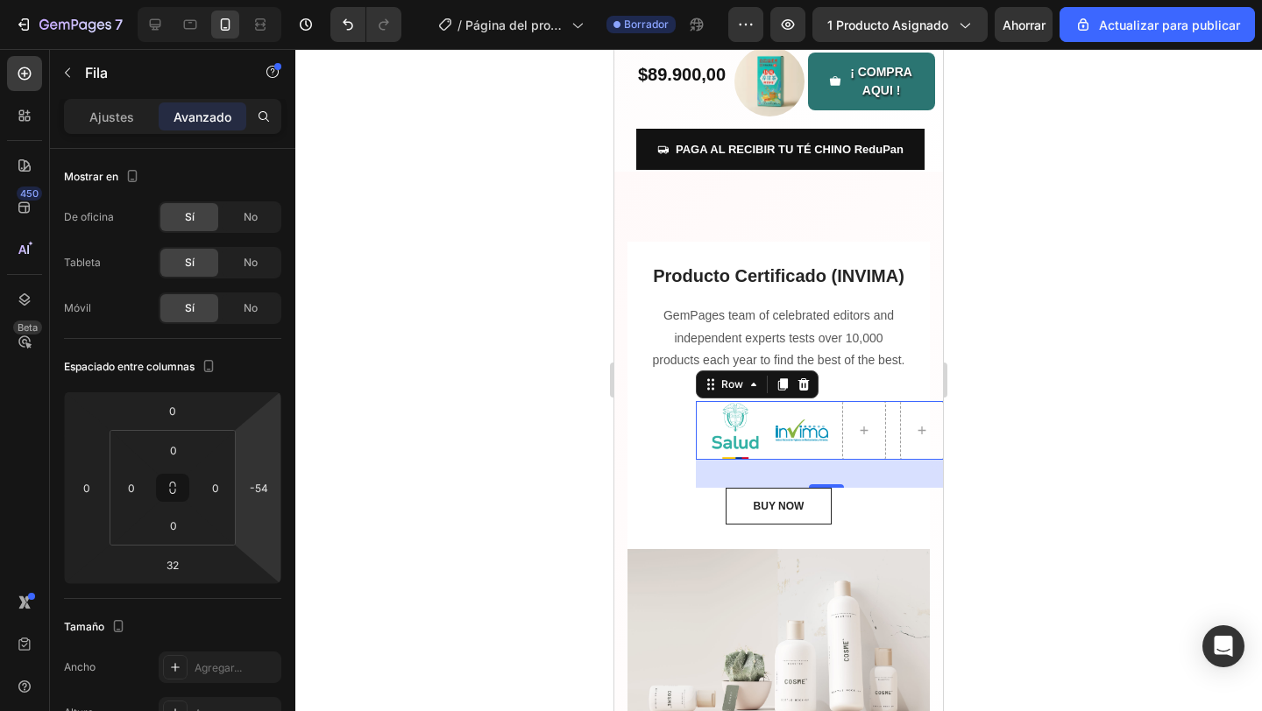
type input "-56"
drag, startPoint x: 251, startPoint y: 520, endPoint x: 391, endPoint y: 532, distance: 139.8
click at [391, 0] on div "7 / Página del producto - 27 de agosto, 20:44:35 Borrador Avance 1 producto asi…" at bounding box center [631, 0] width 1262 height 0
click at [426, 527] on div at bounding box center [778, 380] width 966 height 662
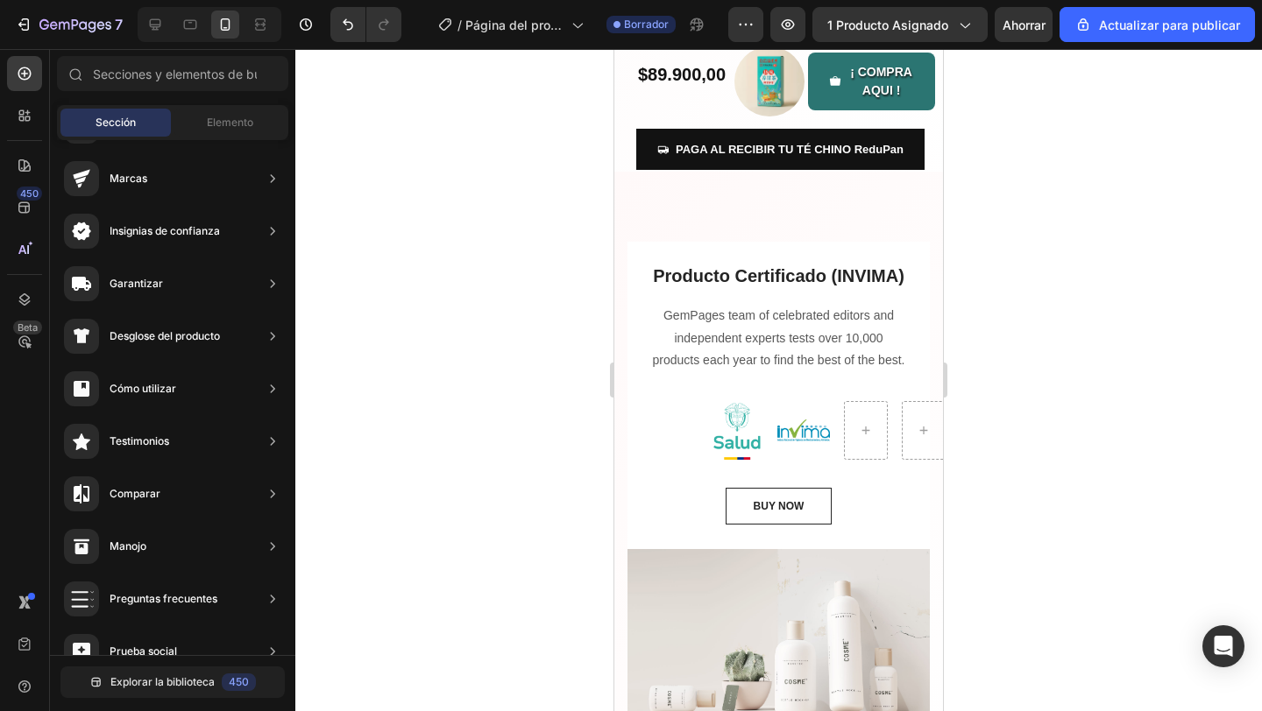
click at [426, 527] on div at bounding box center [778, 380] width 966 height 662
click at [694, 487] on div "Producto Certificado (INVIMA) Heading GemPages team of celebrated editors and i…" at bounding box center [778, 394] width 260 height 262
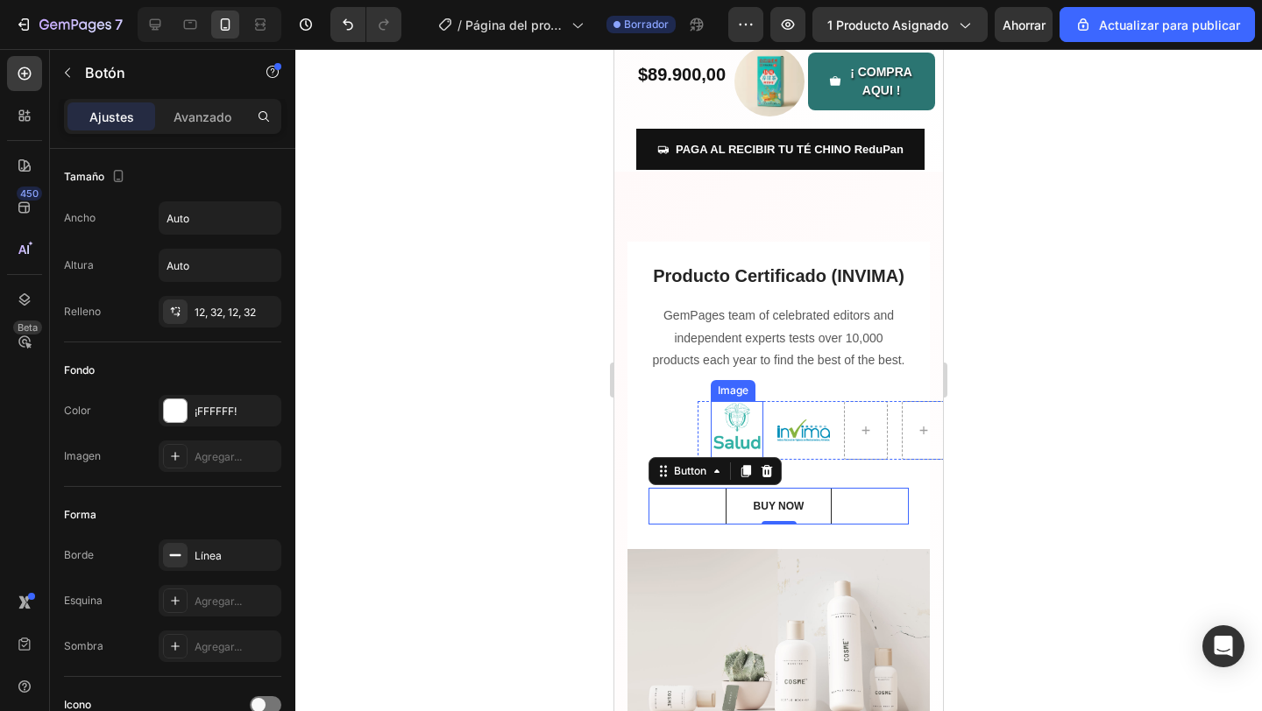
click at [745, 443] on img at bounding box center [737, 430] width 53 height 59
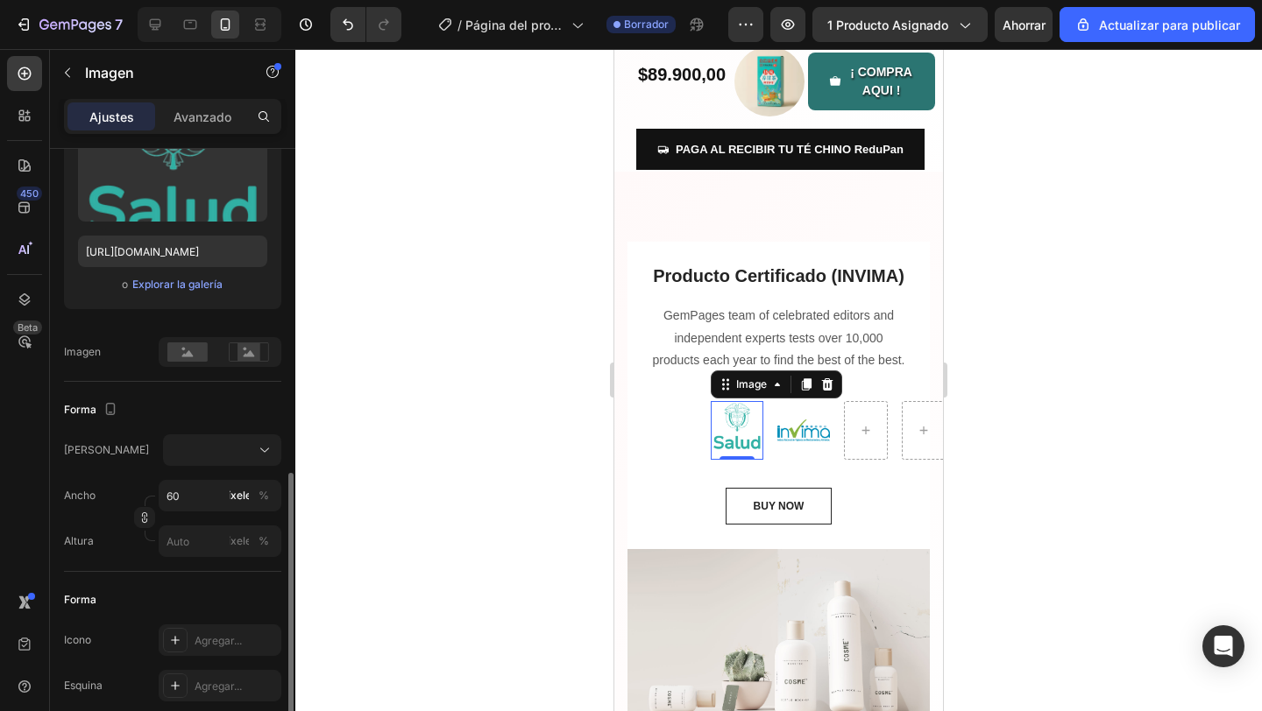
scroll to position [382, 0]
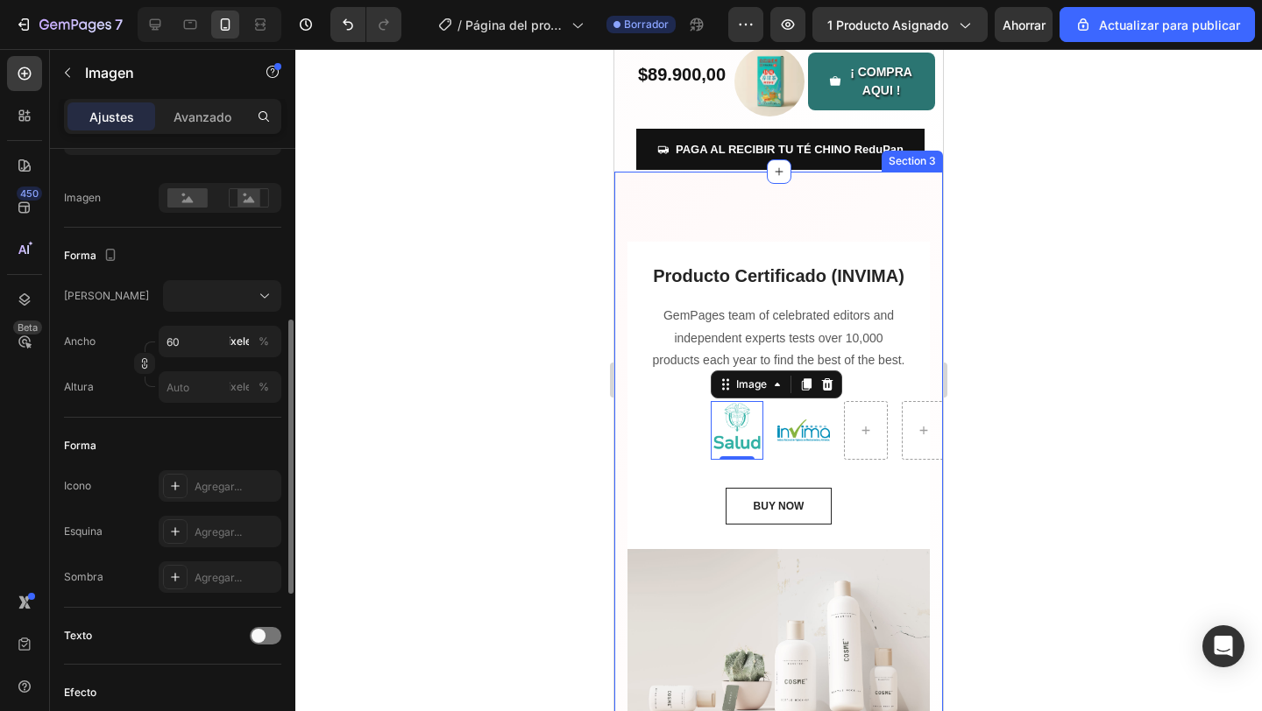
click at [655, 433] on div "Producto Certificado (INVIMA) Heading GemPages team of celebrated editors and i…" at bounding box center [778, 394] width 260 height 262
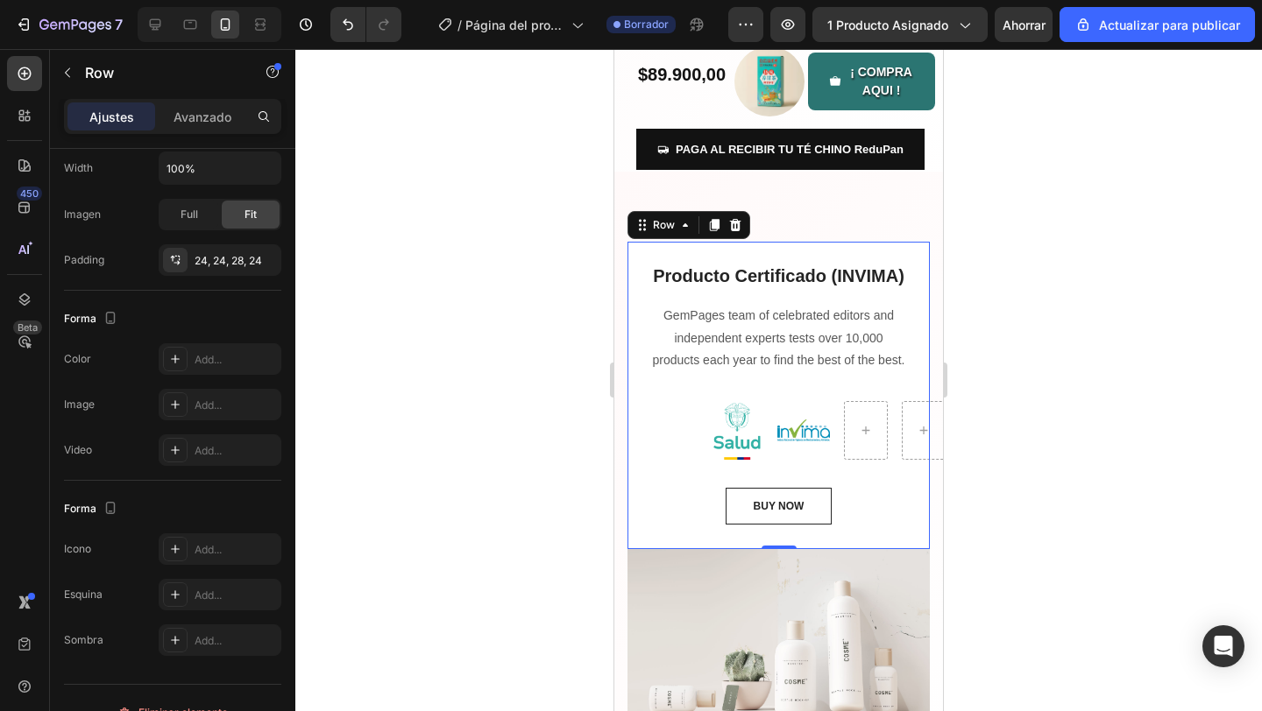
scroll to position [0, 0]
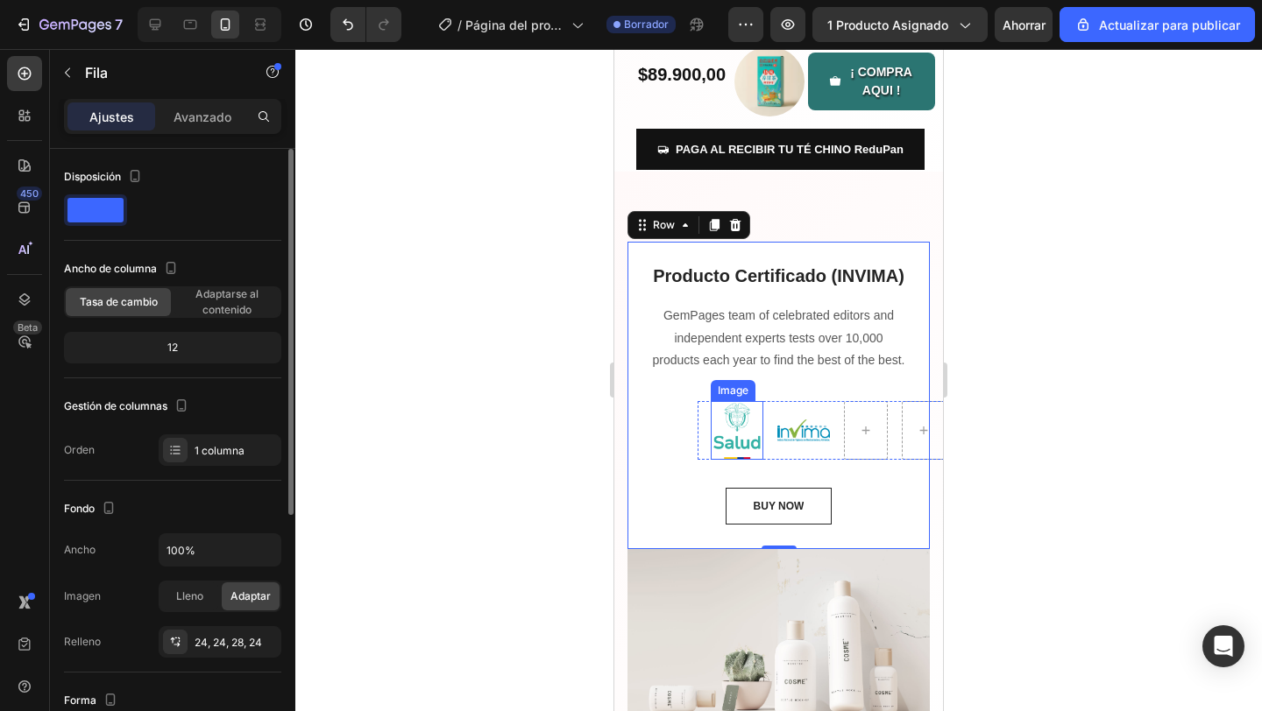
click at [757, 448] on img at bounding box center [737, 430] width 53 height 59
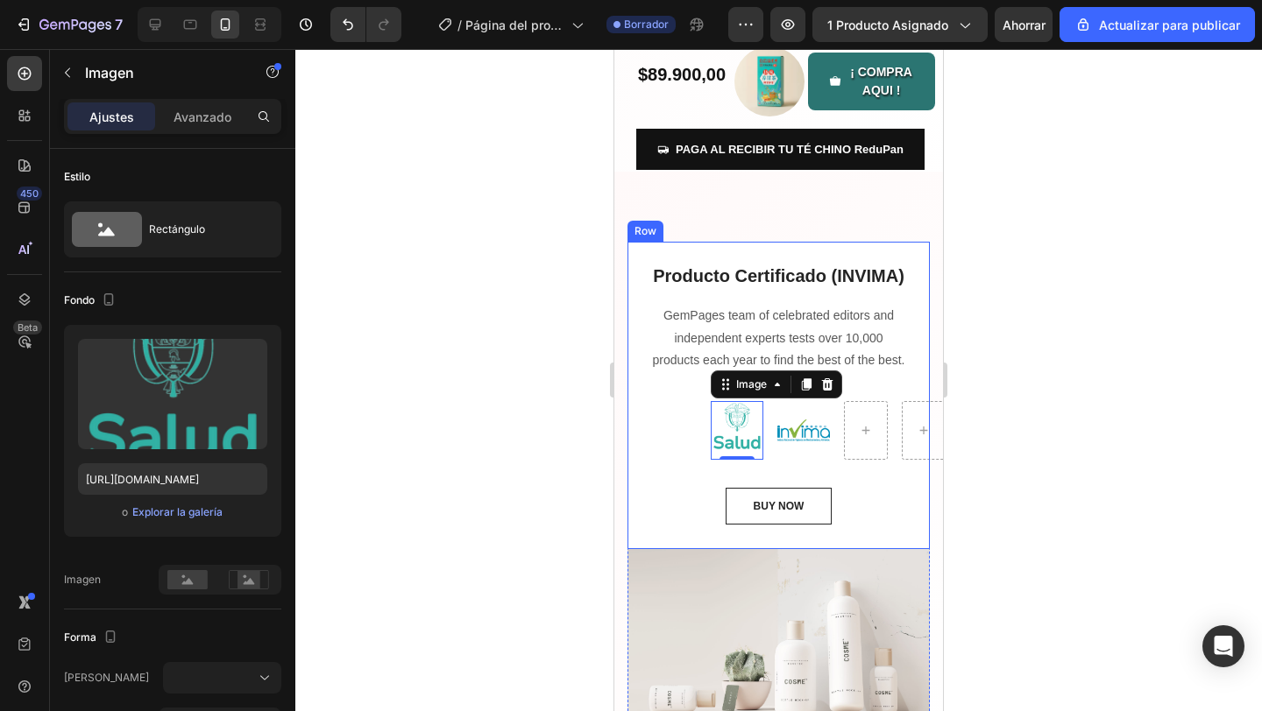
click at [817, 460] on div "Producto Certificado (INVIMA) Heading GemPages team of celebrated editors and i…" at bounding box center [778, 394] width 260 height 262
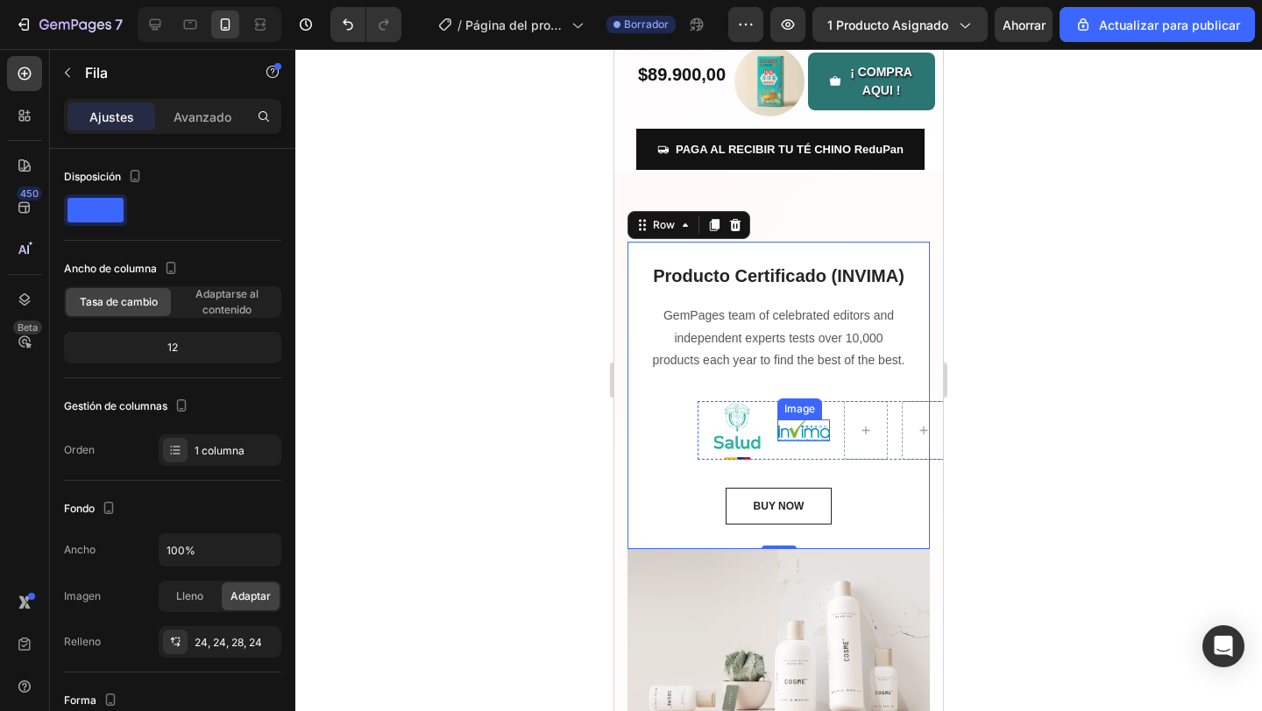
click at [821, 428] on img at bounding box center [803, 430] width 53 height 21
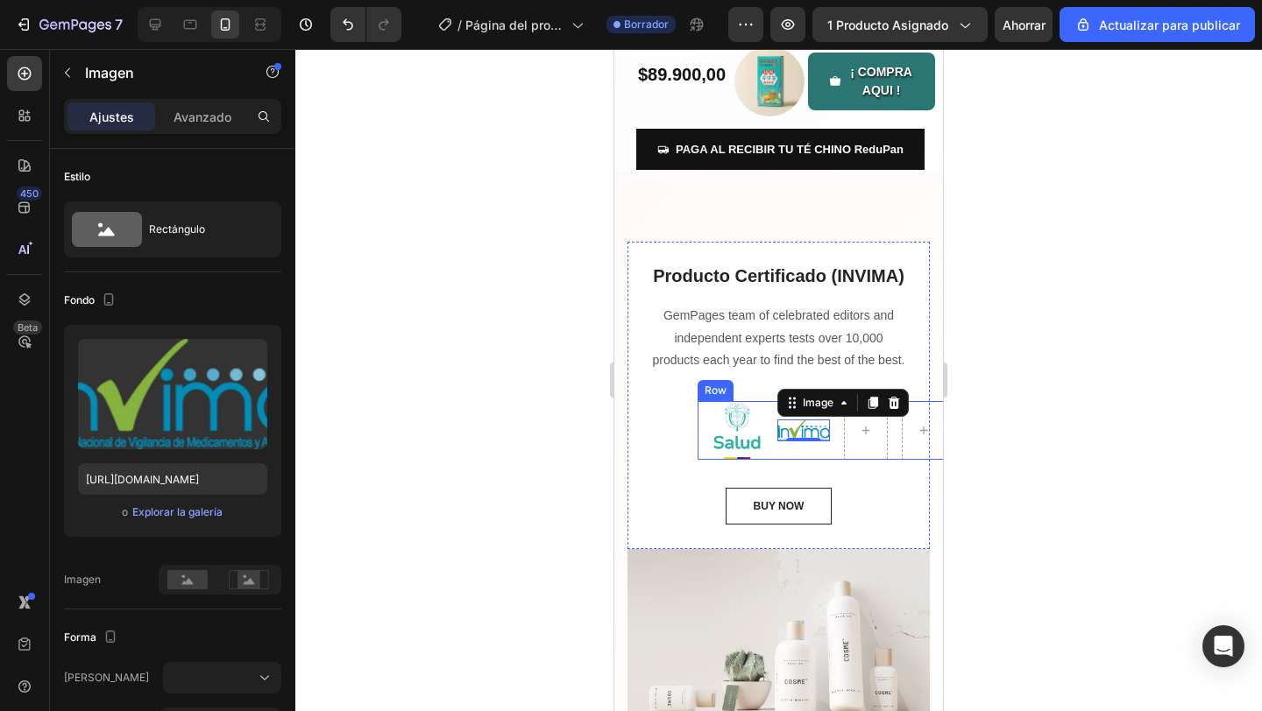
click at [827, 443] on div "Image 0" at bounding box center [803, 430] width 53 height 59
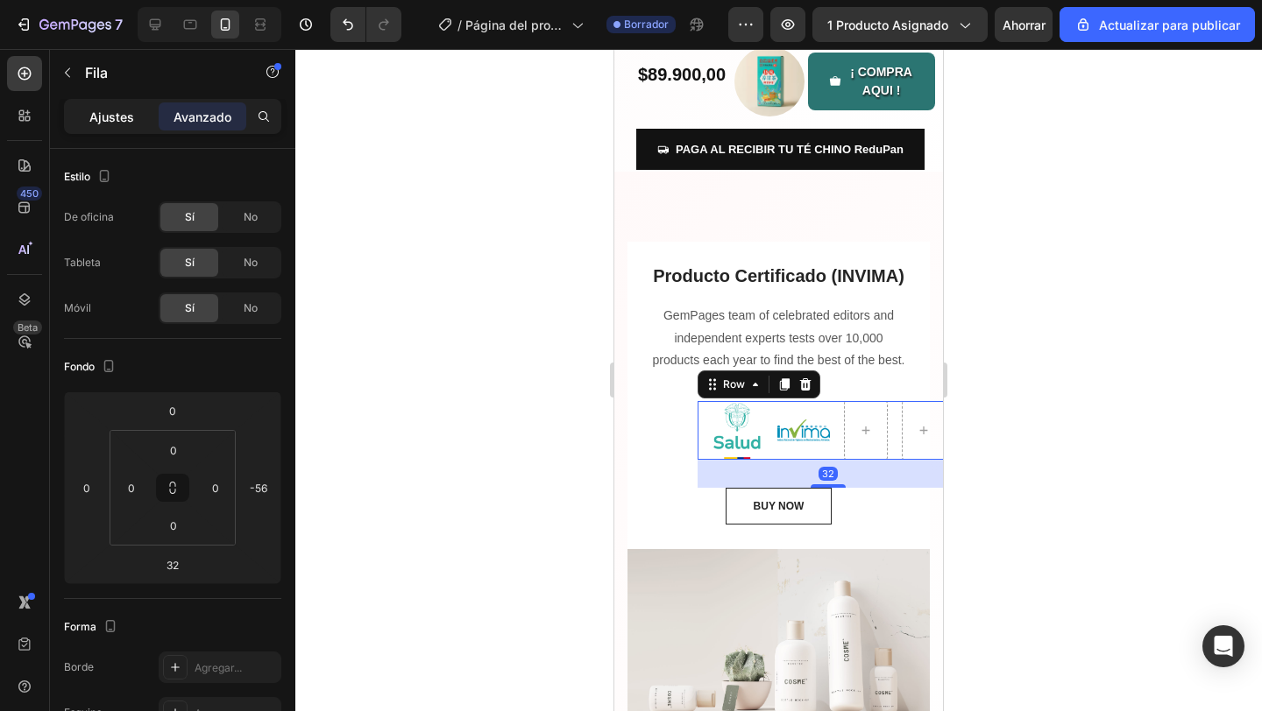
click at [122, 119] on font "Ajustes" at bounding box center [111, 117] width 45 height 15
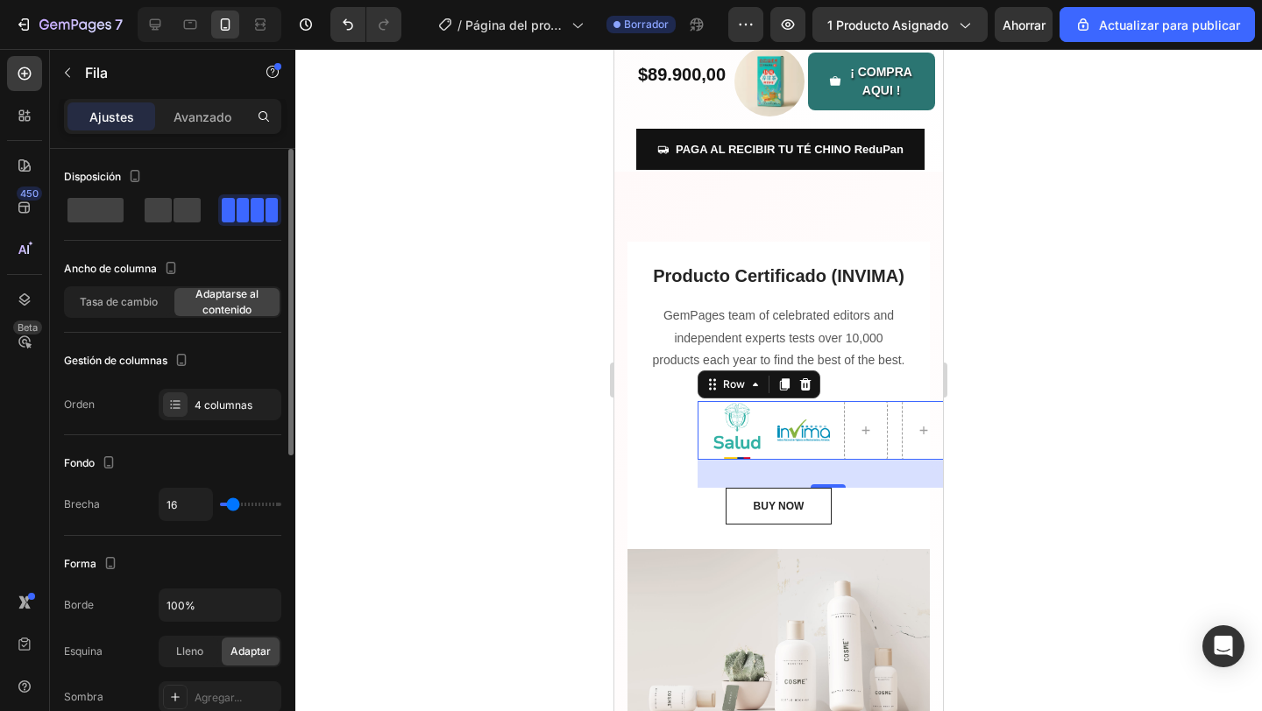
type input "23"
type input "31"
type input "34"
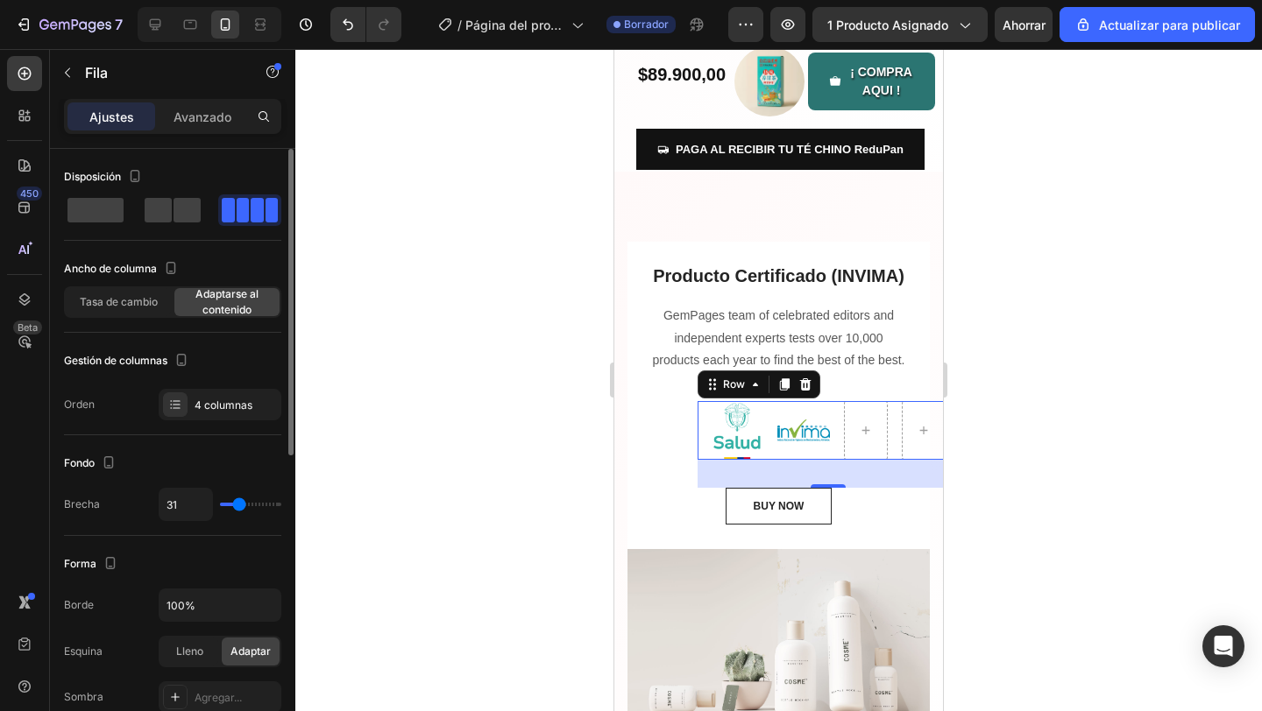
type input "34"
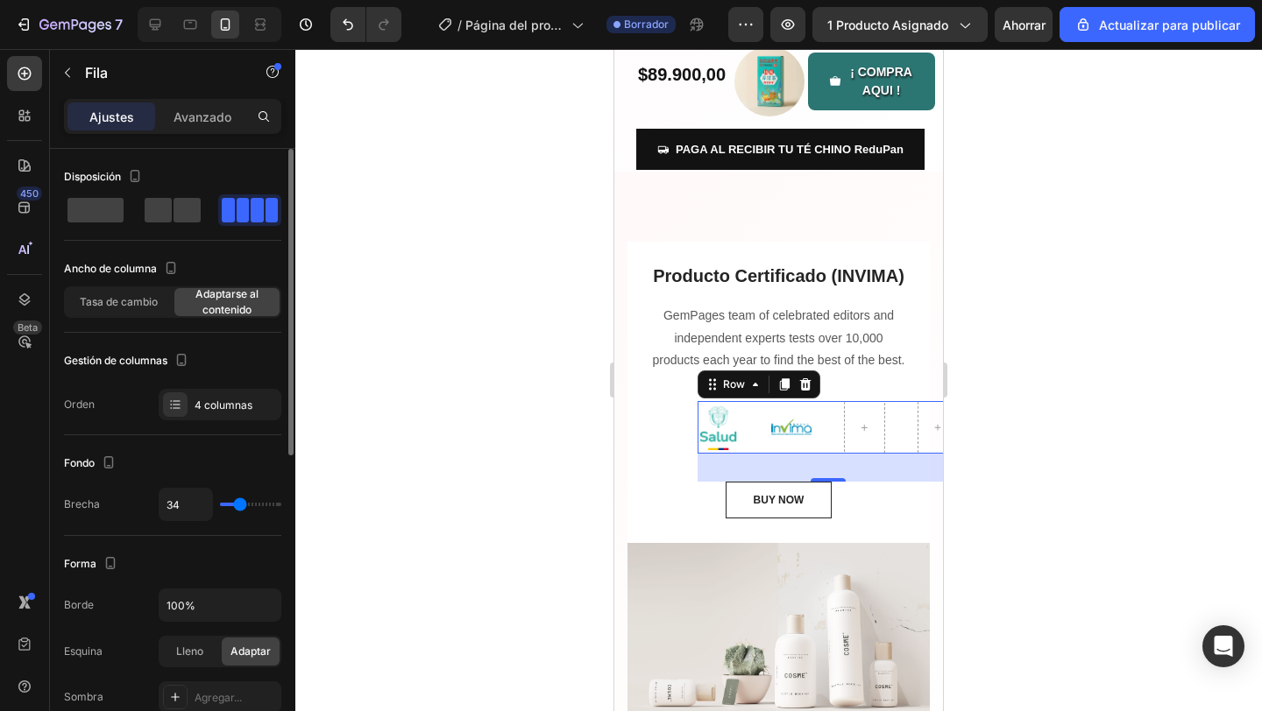
type input "37"
type input "38"
type input "41"
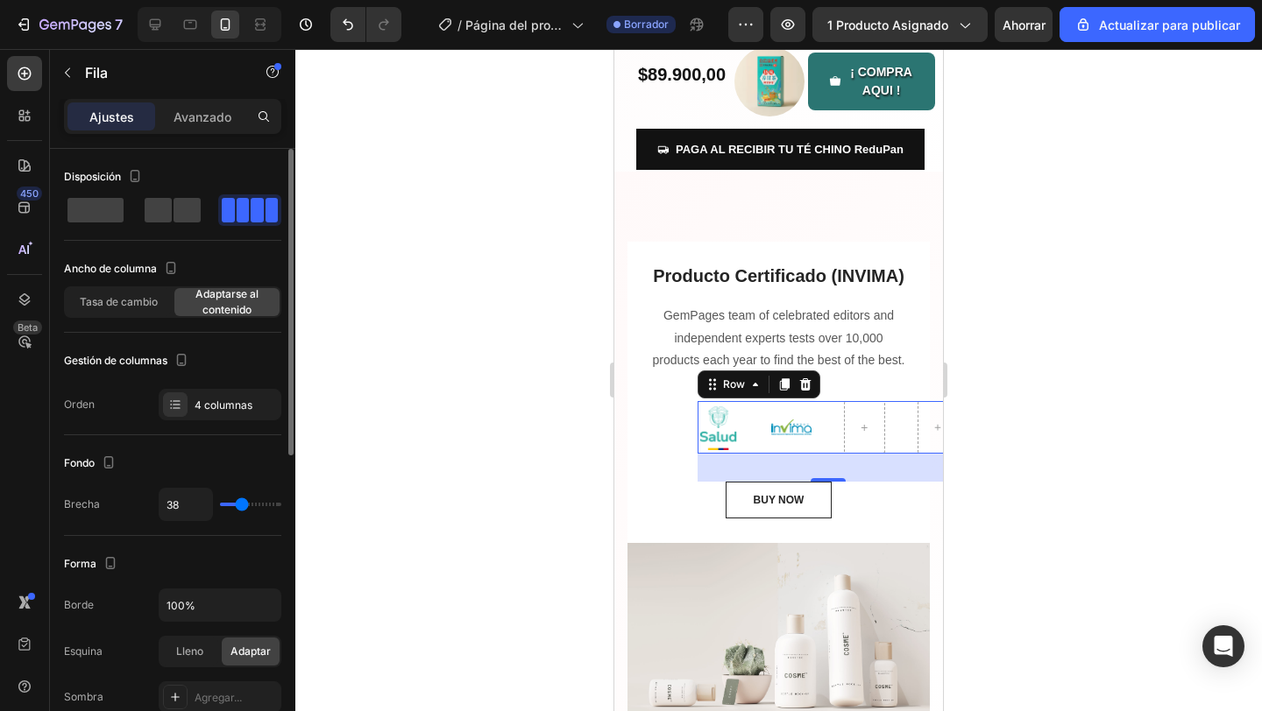
type input "41"
type input "38"
type input "37"
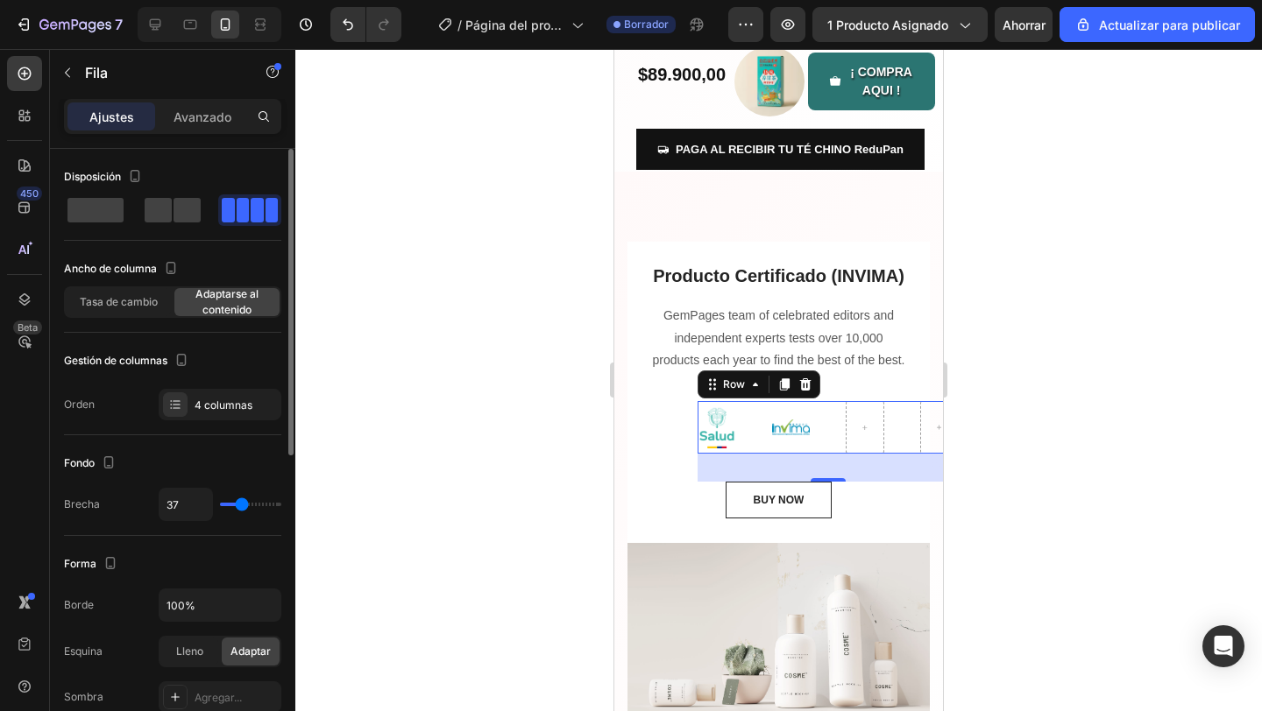
type input "34"
type input "32"
type input "27"
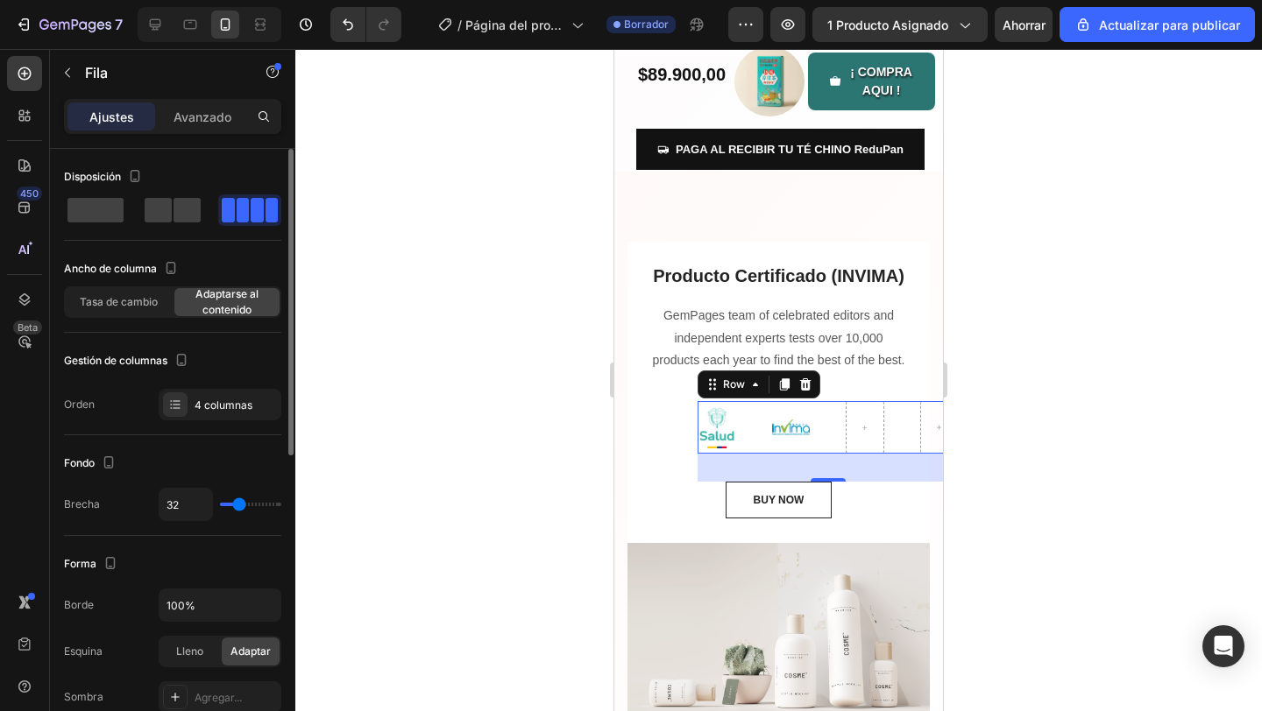
type input "27"
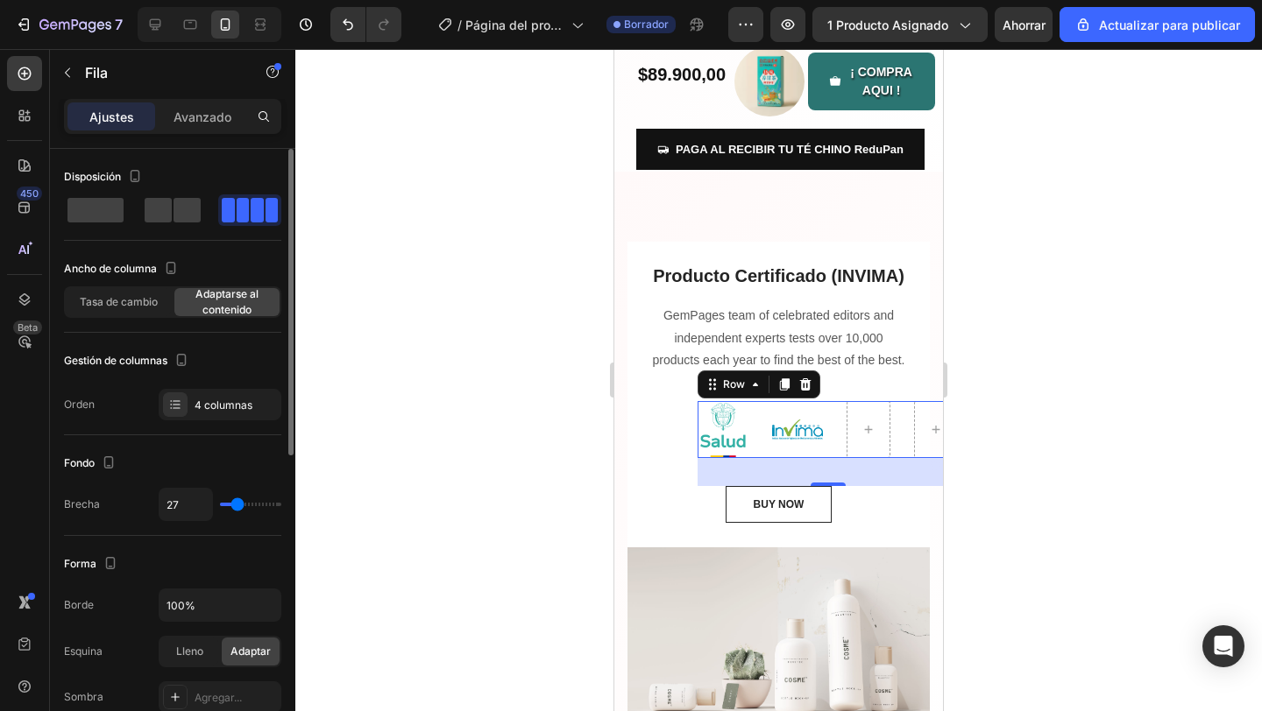
type input "26"
type input "24"
type input "23"
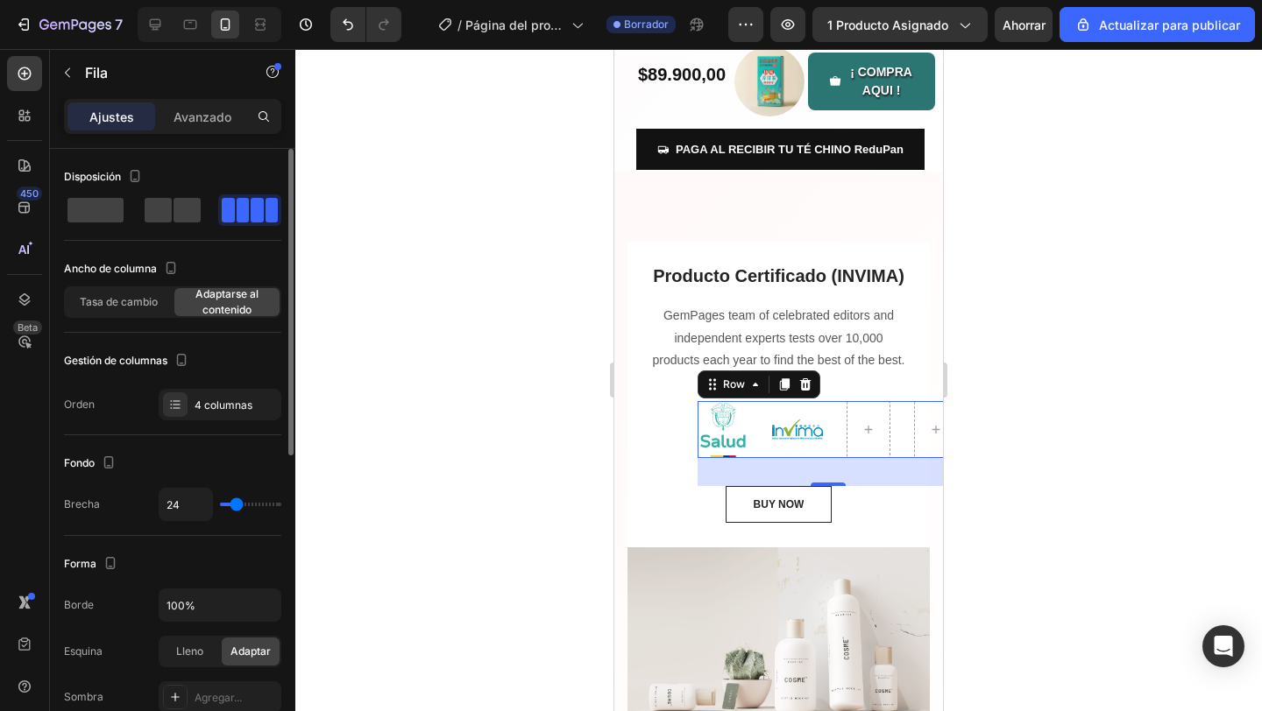
type input "23"
type input "20"
type input "18"
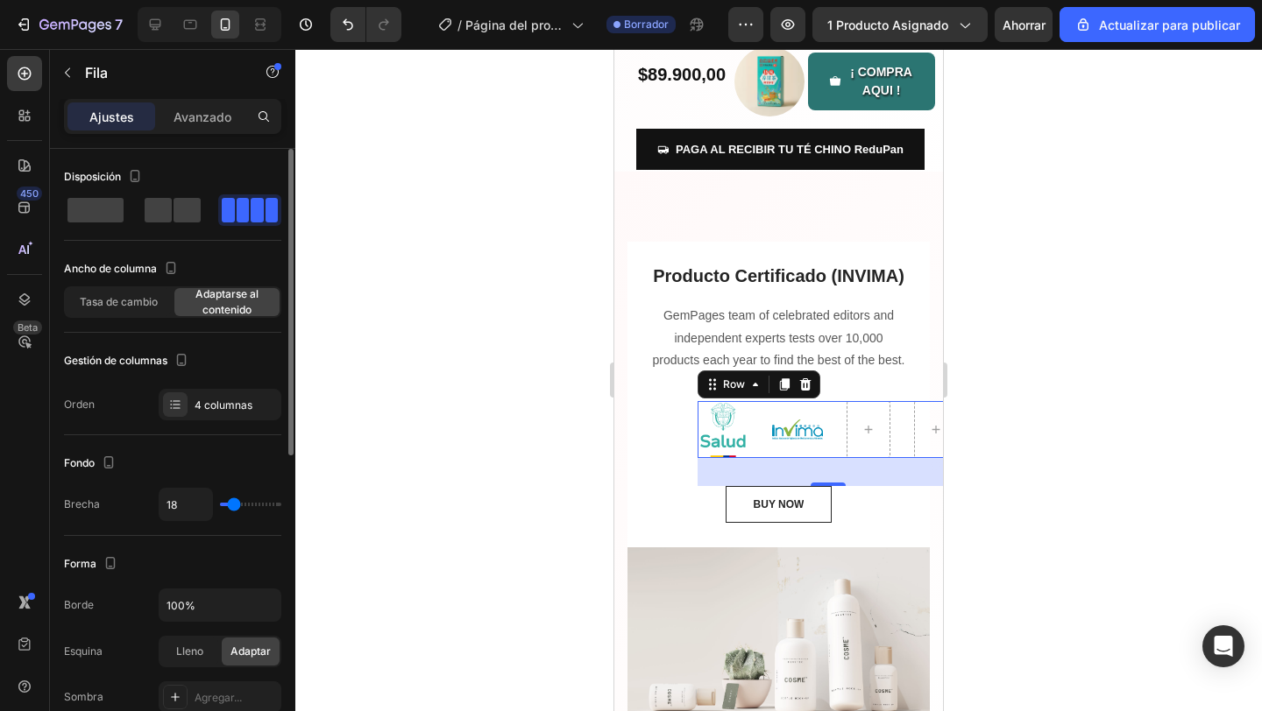
type input "13"
type input "11"
type input "7"
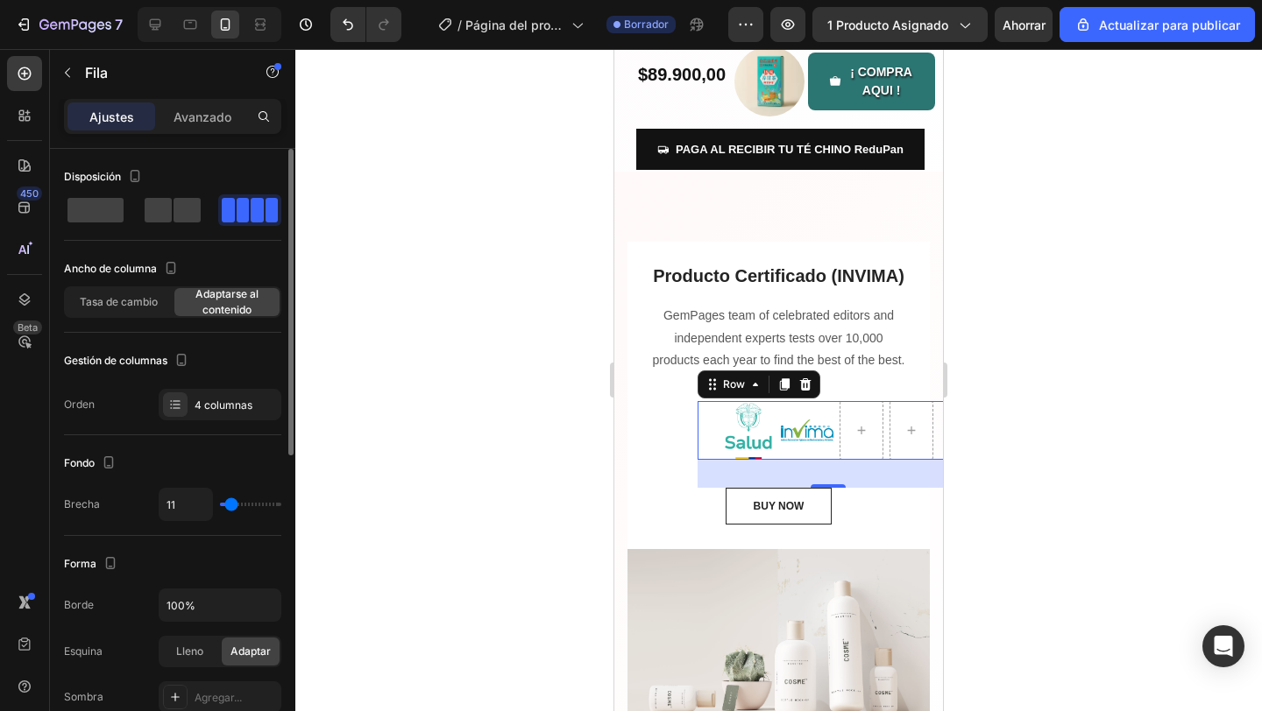
type input "7"
type input "6"
type input "4"
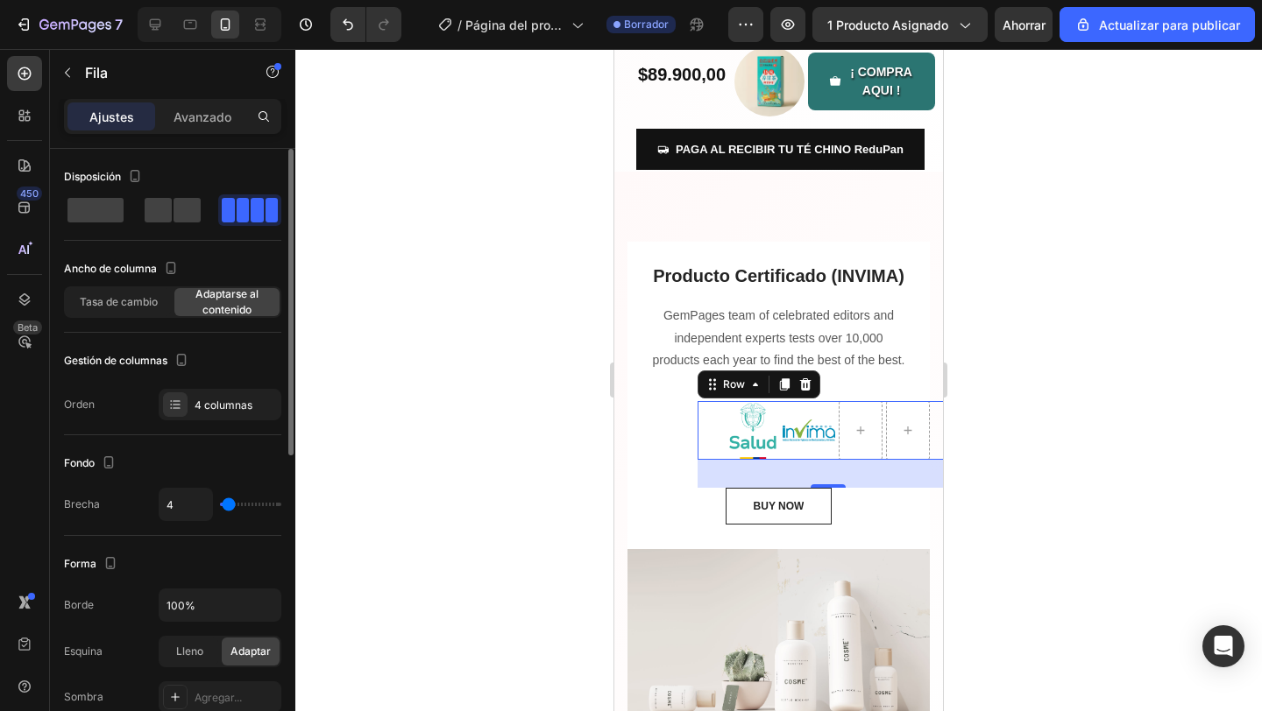
type input "5"
type input "7"
type input "9"
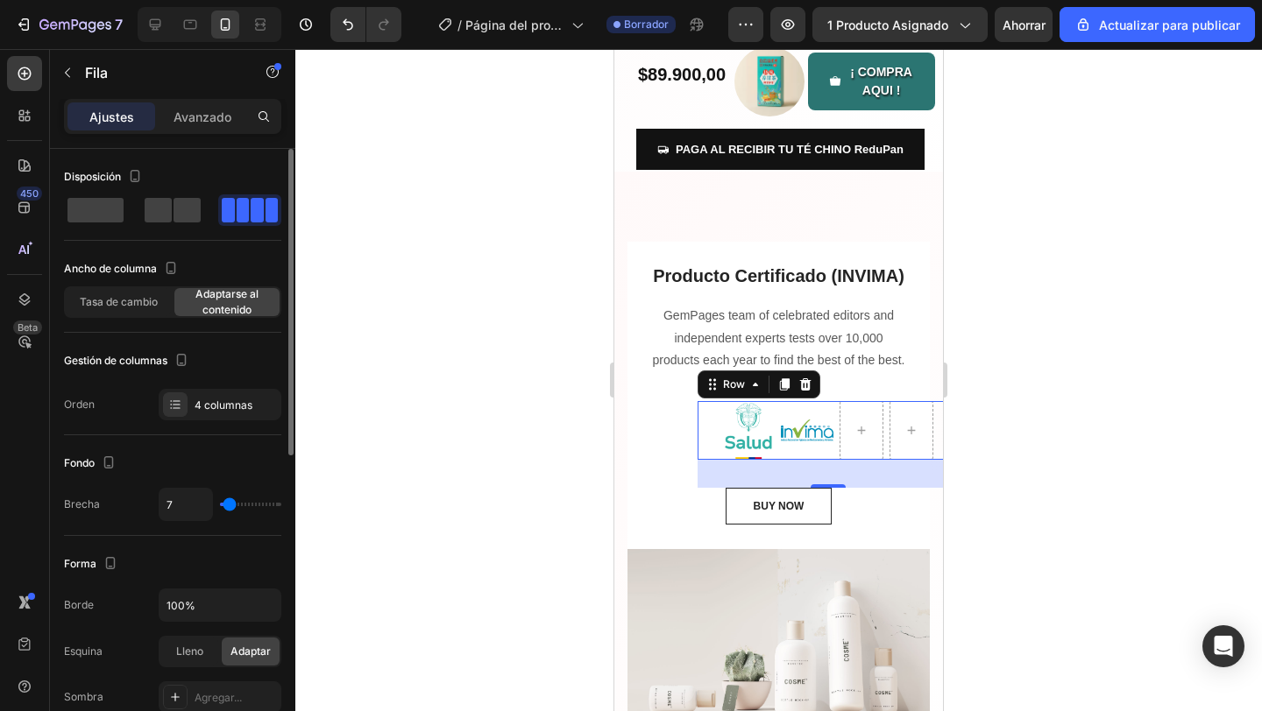
type input "9"
type input "10"
click at [230, 506] on input "range" at bounding box center [250, 505] width 61 height 4
click at [208, 125] on p "Avanzado" at bounding box center [202, 117] width 58 height 18
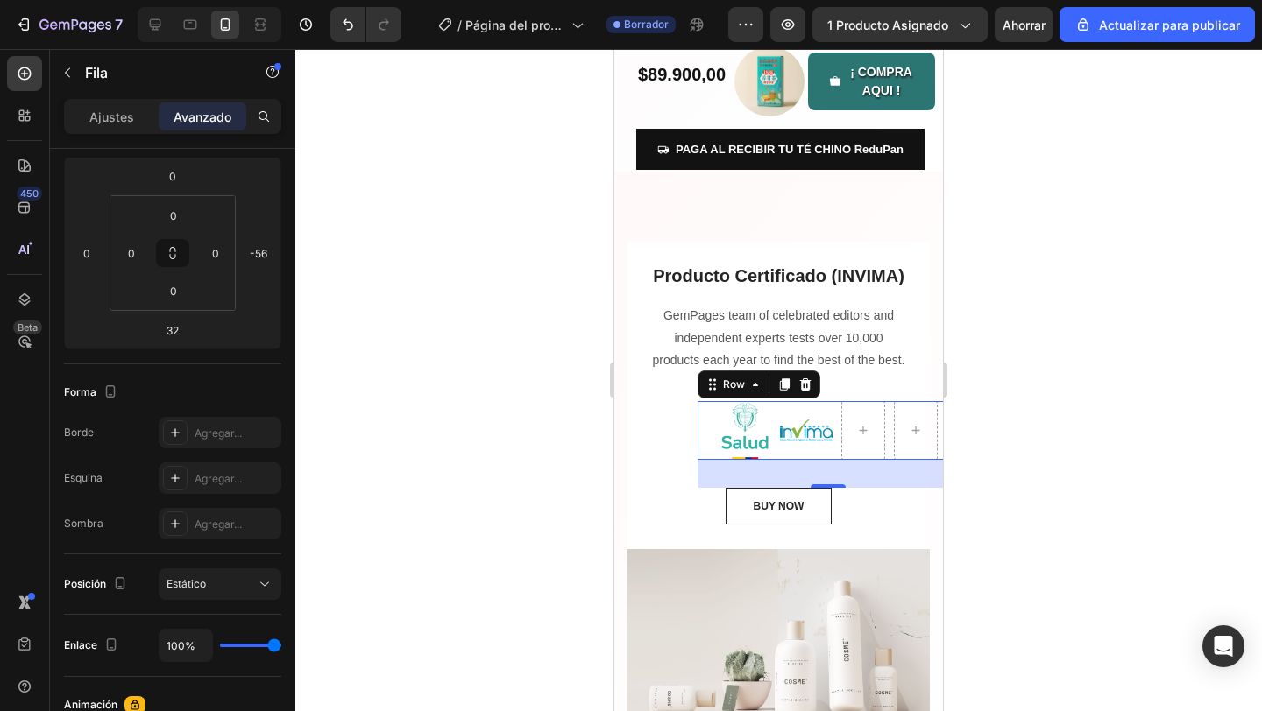
scroll to position [604, 0]
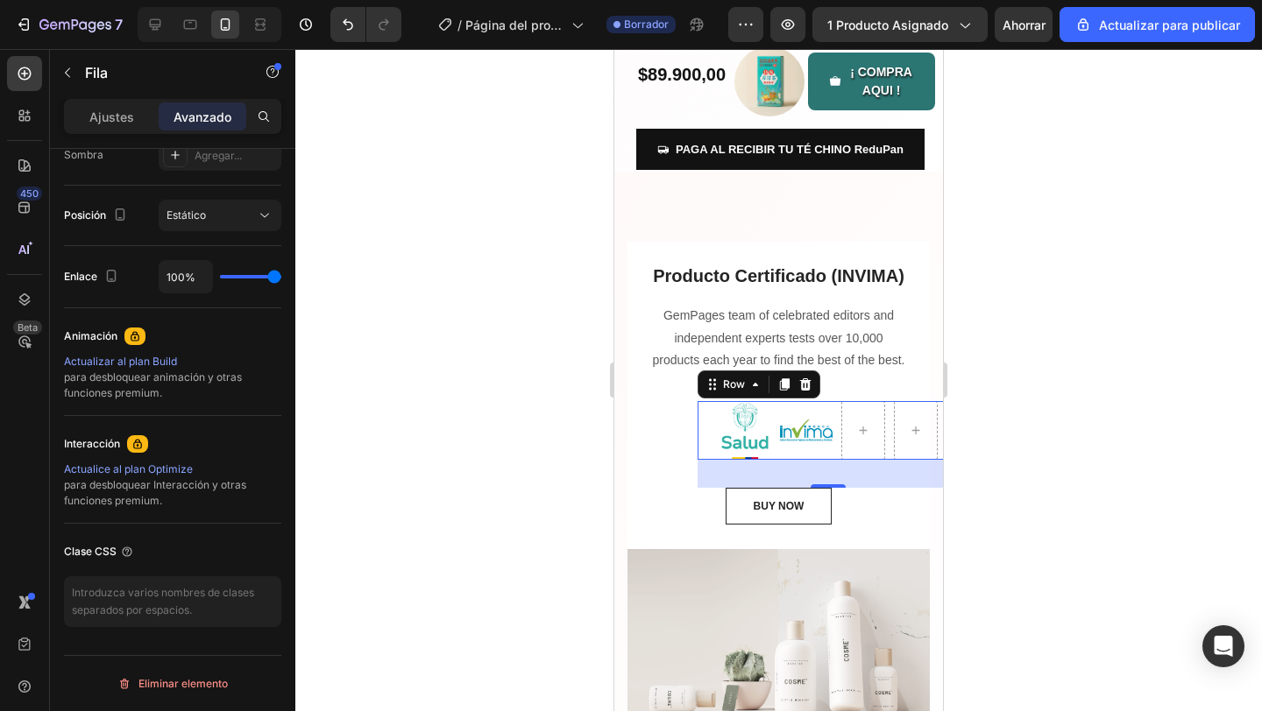
click at [407, 416] on div at bounding box center [778, 380] width 966 height 662
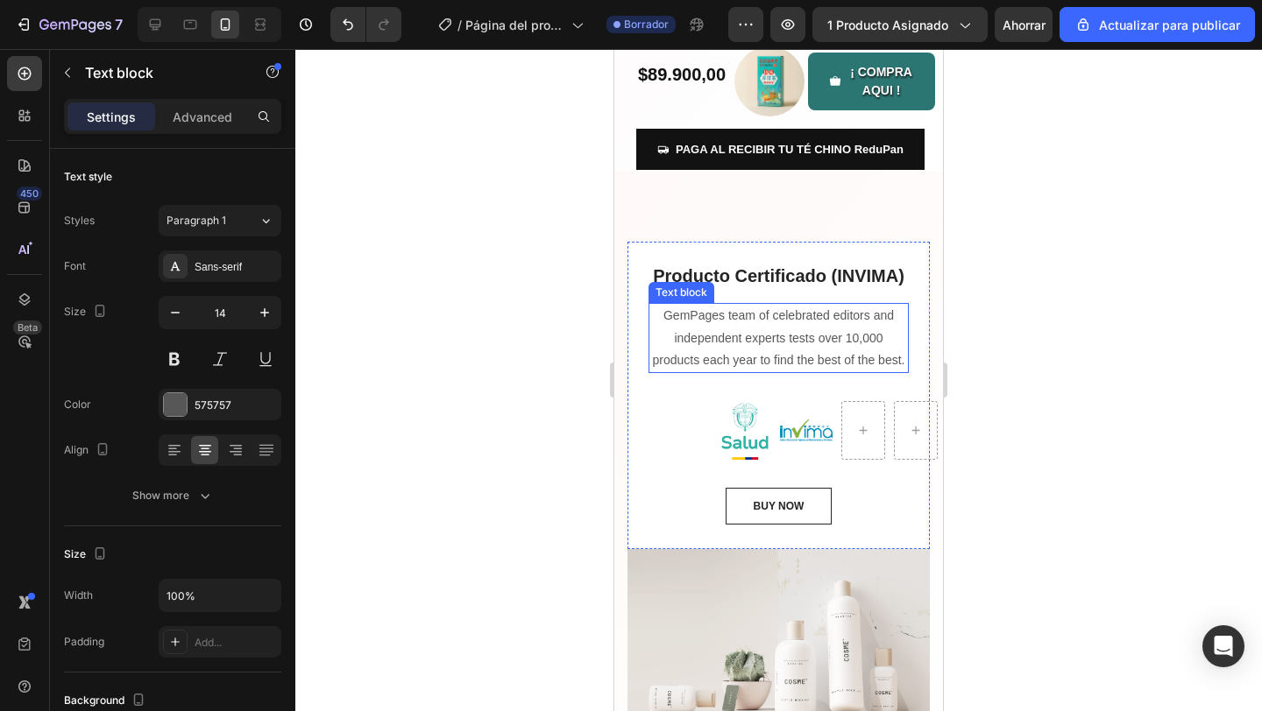
click at [795, 322] on p "GemPages team of celebrated editors and independent experts tests over 10,000 p…" at bounding box center [778, 338] width 257 height 67
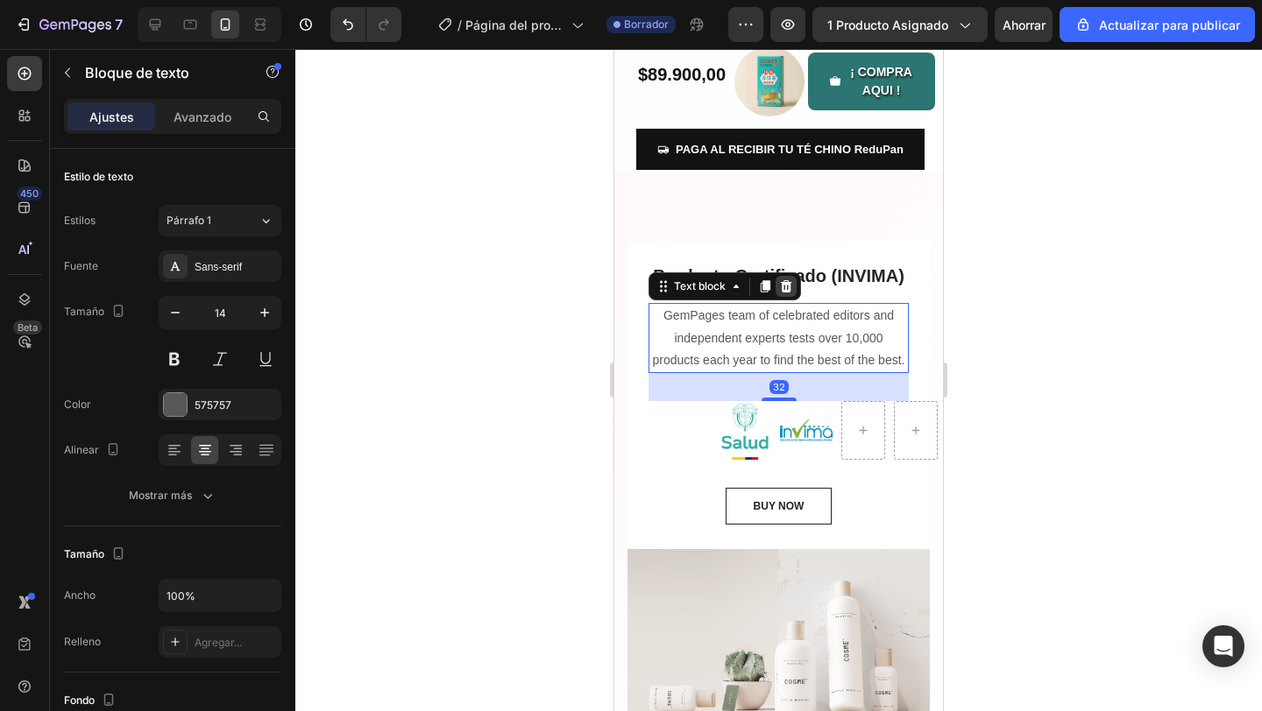
click at [789, 286] on icon at bounding box center [786, 286] width 11 height 12
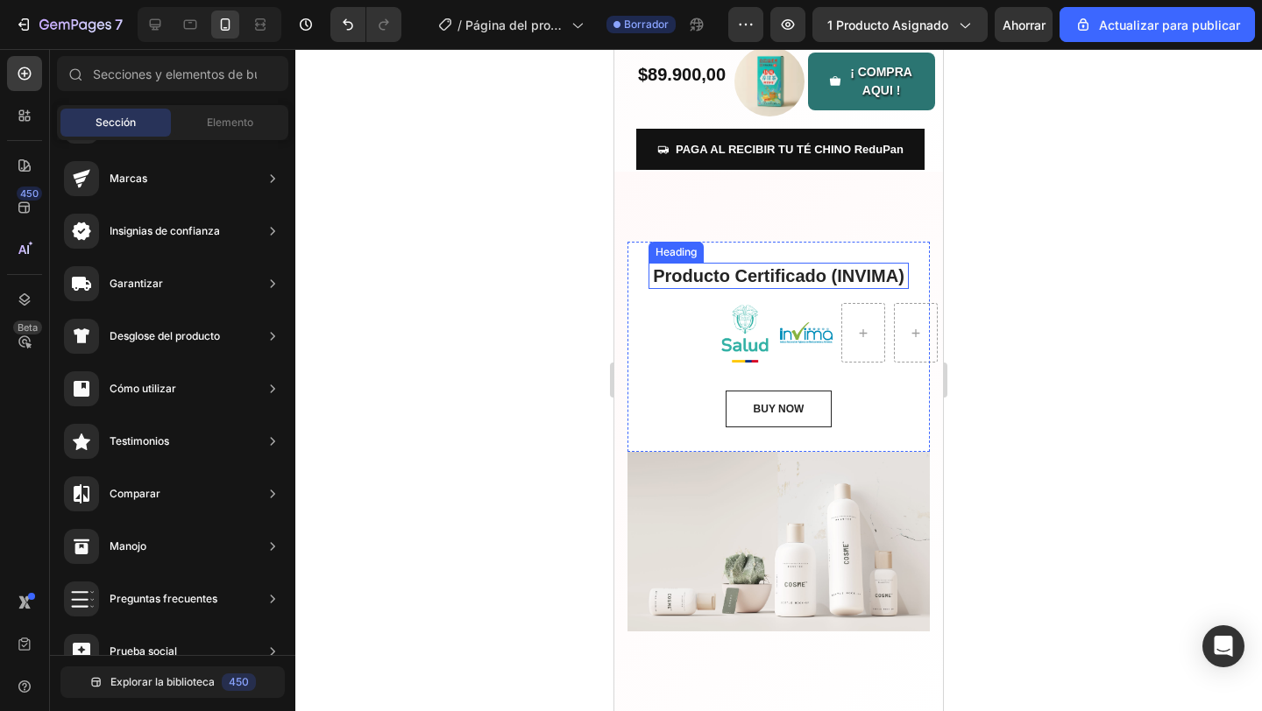
click at [828, 279] on p "Producto Certificado (INVIMA)" at bounding box center [778, 276] width 257 height 23
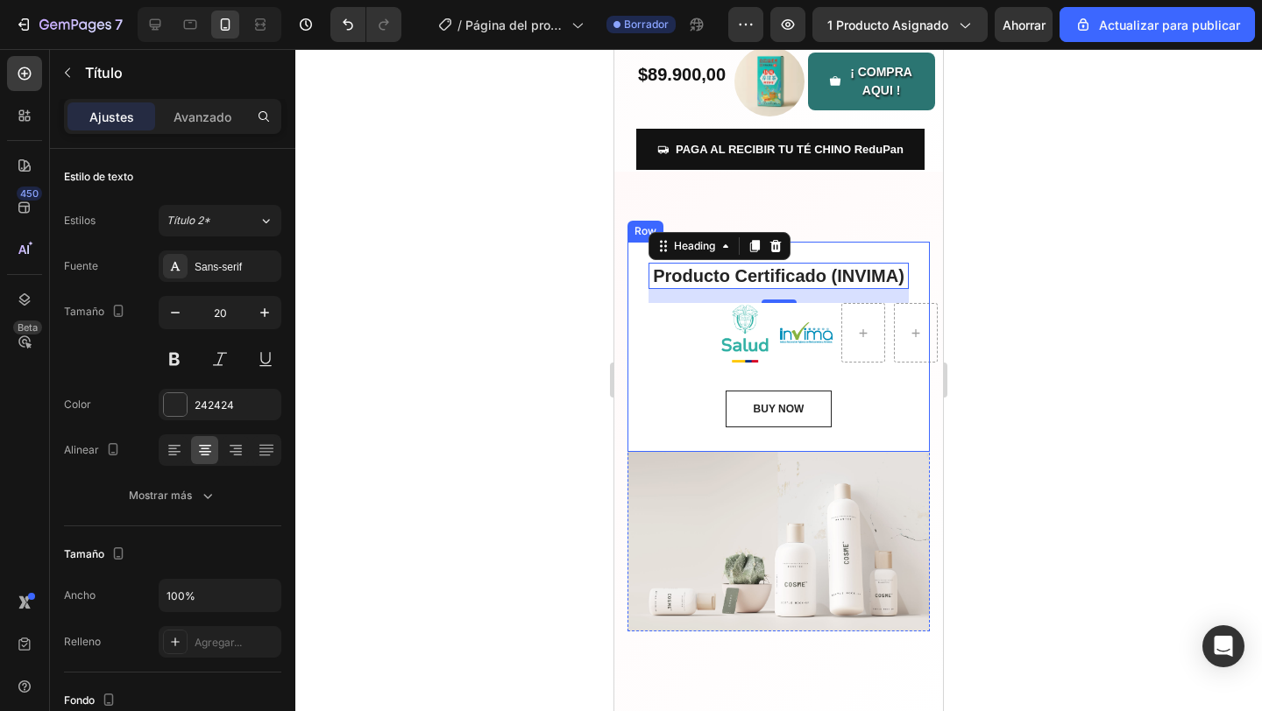
click at [679, 354] on div "Producto Certificado (INVIMA) Heading 16 Image Image Row BUY NOW Button" at bounding box center [778, 345] width 260 height 164
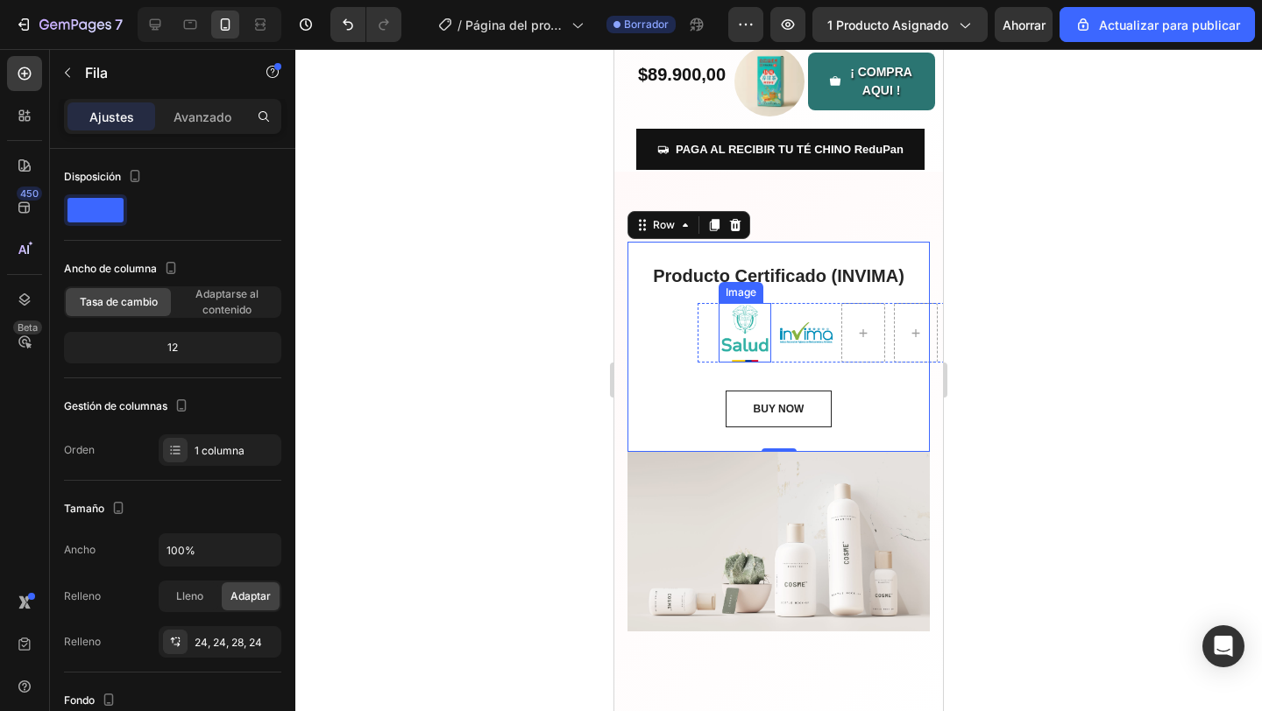
click at [719, 341] on img at bounding box center [744, 332] width 53 height 59
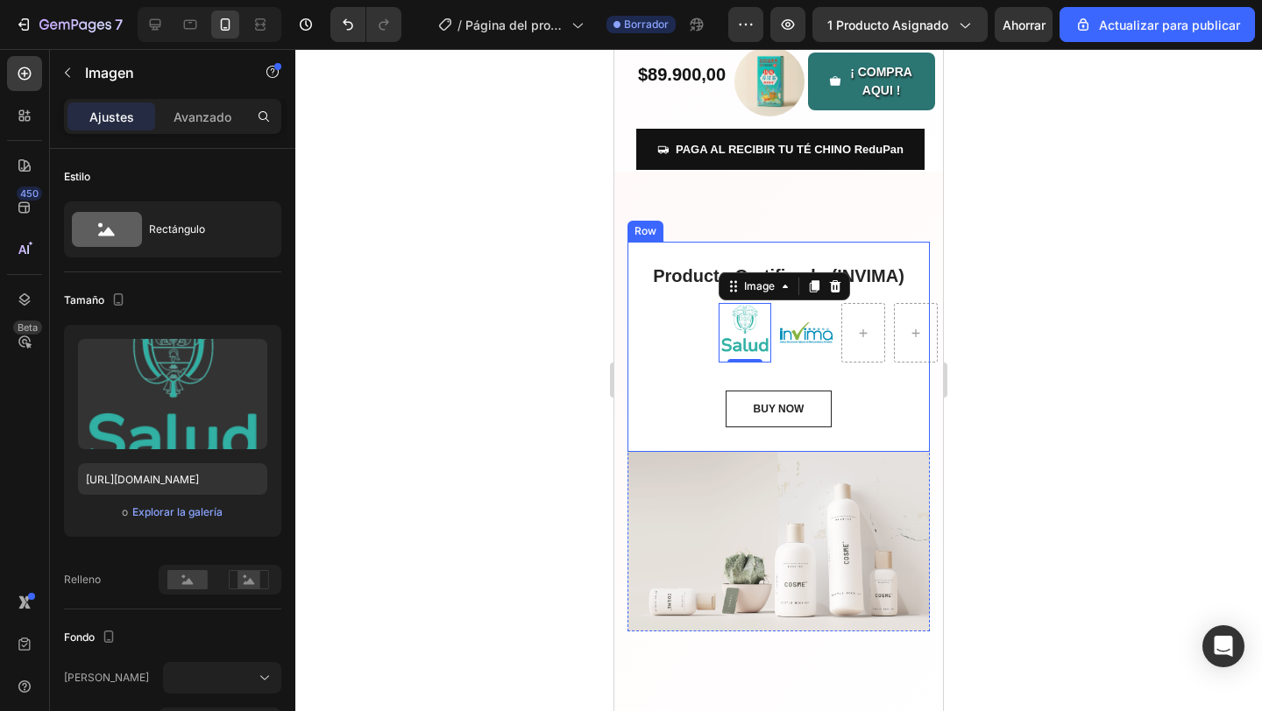
click at [685, 342] on div "Producto Certificado (INVIMA) Heading Image 0 Image Row BUY NOW Button" at bounding box center [778, 345] width 260 height 164
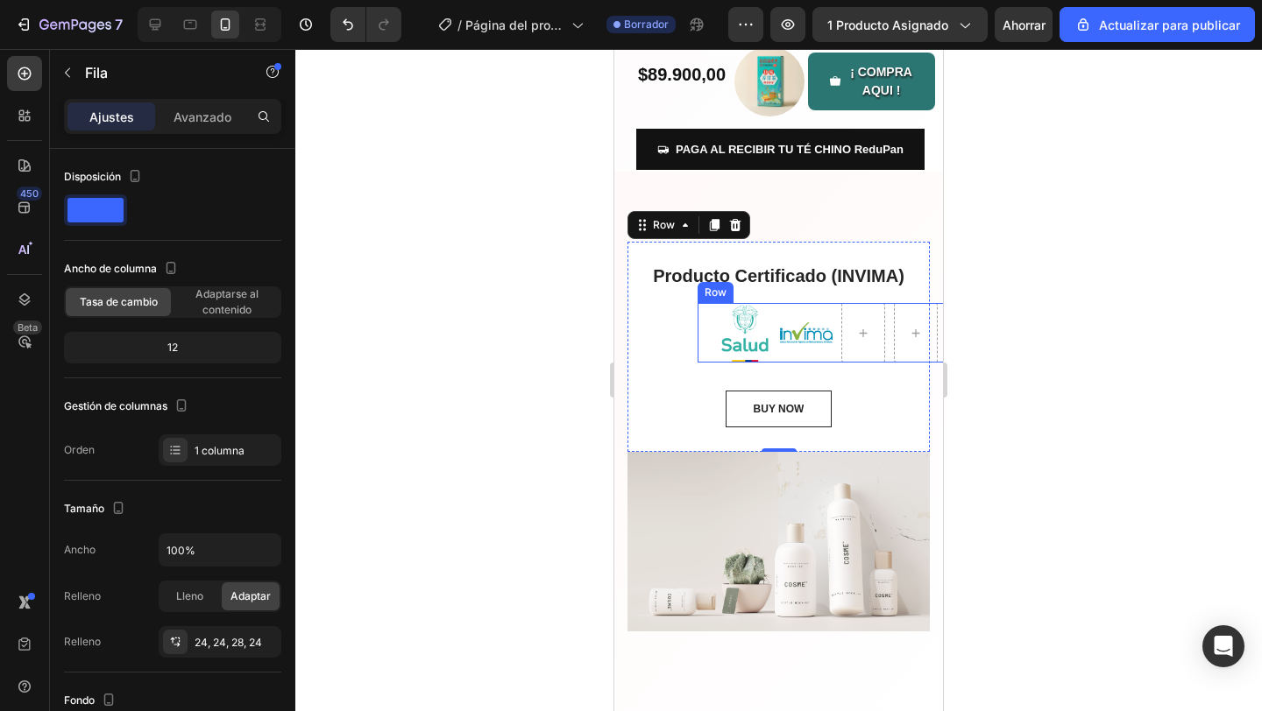
click at [841, 357] on div at bounding box center [863, 332] width 44 height 59
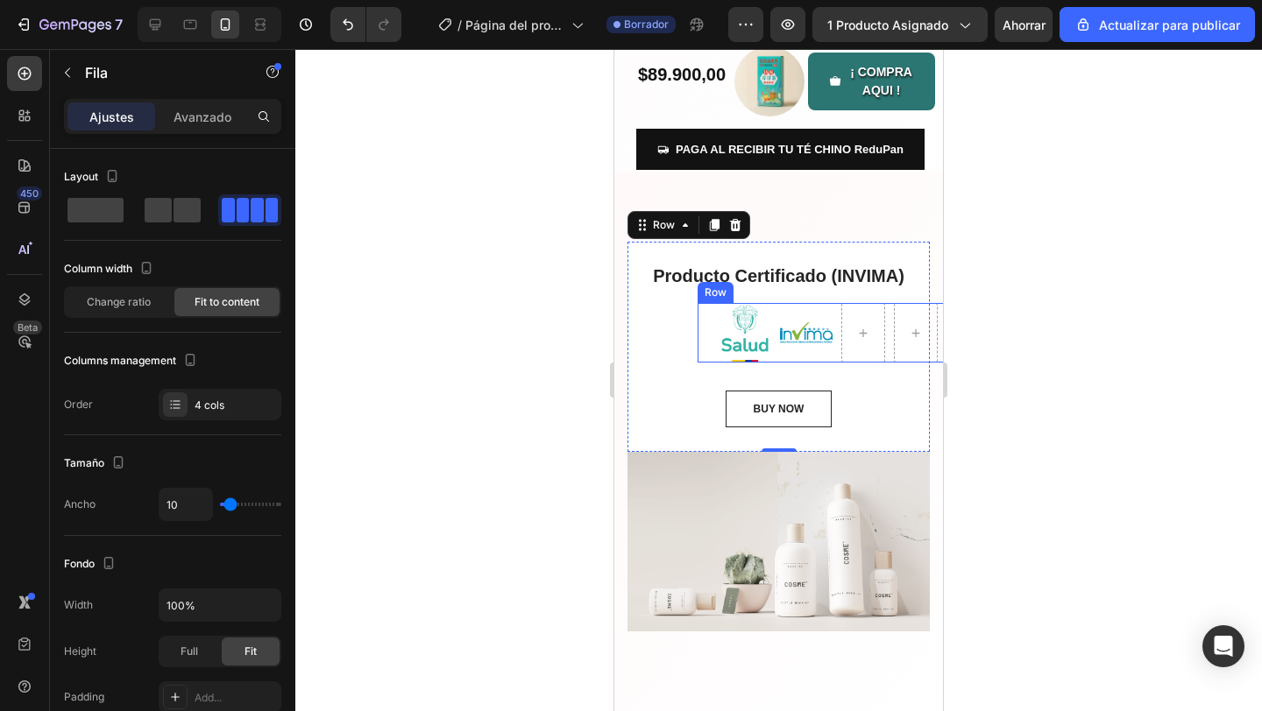
scroll to position [411, 0]
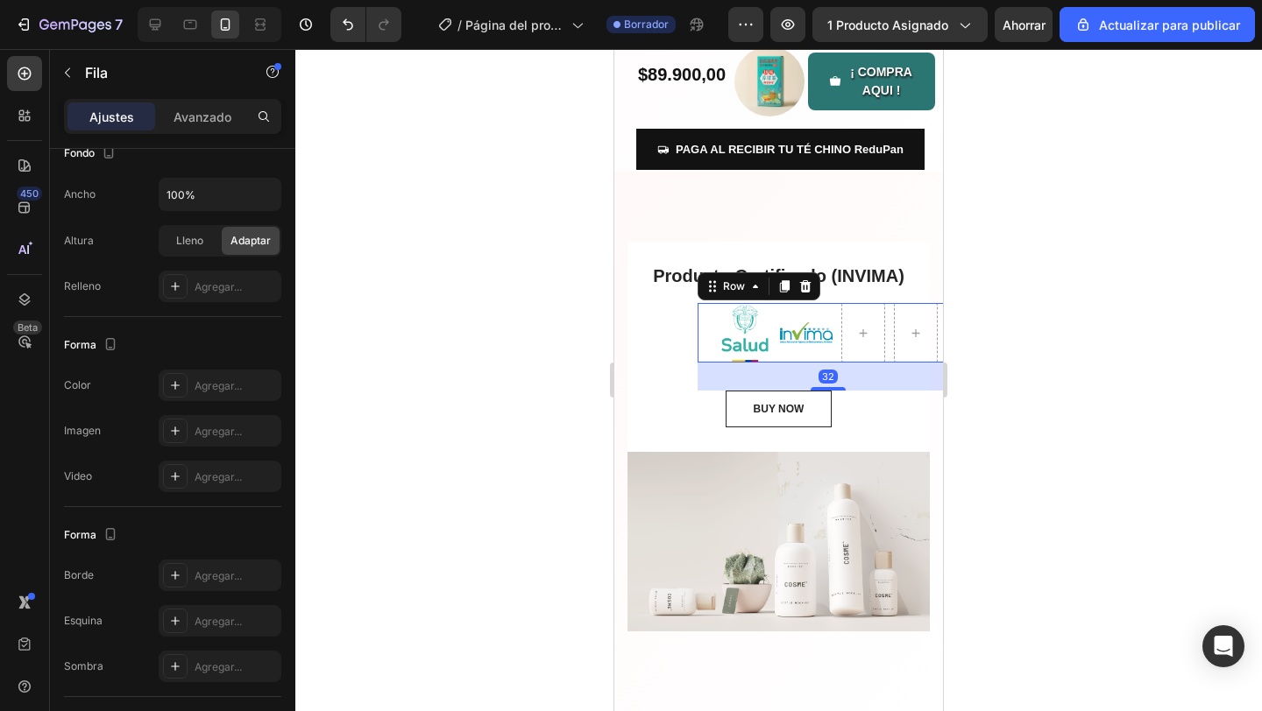
click at [498, 356] on div at bounding box center [778, 380] width 966 height 662
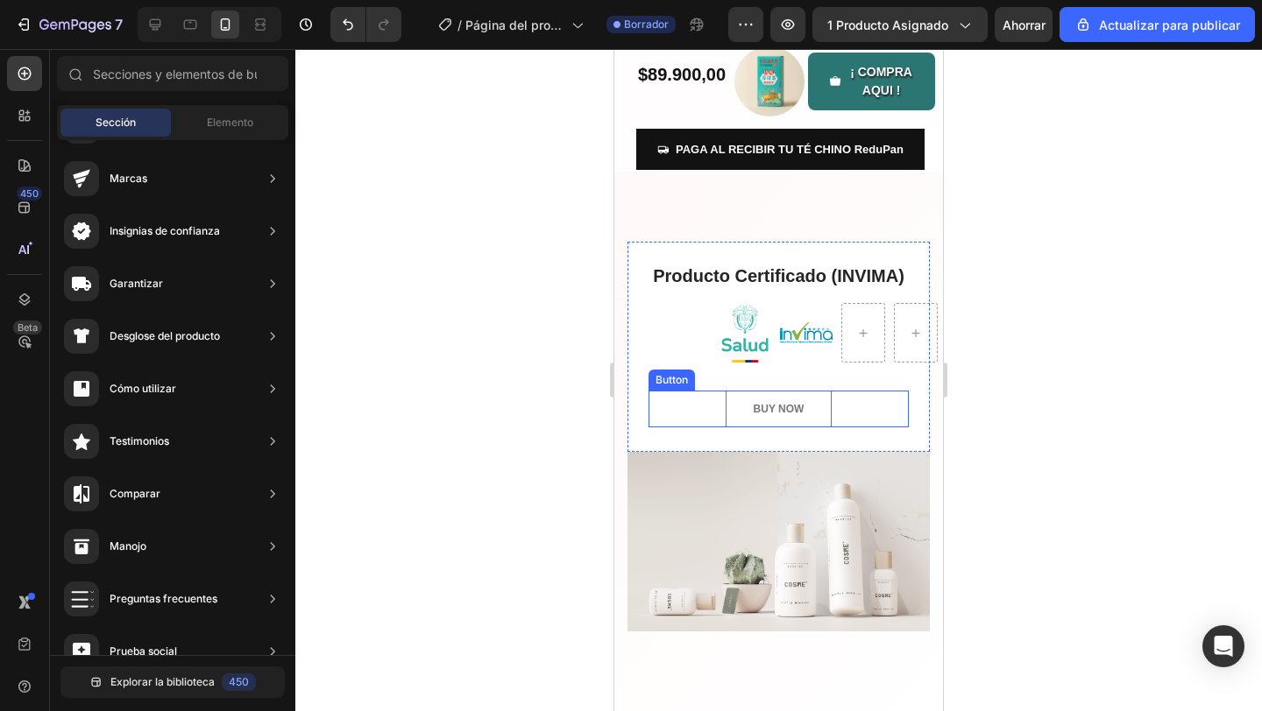
click at [744, 414] on button "BUY NOW" at bounding box center [778, 409] width 107 height 37
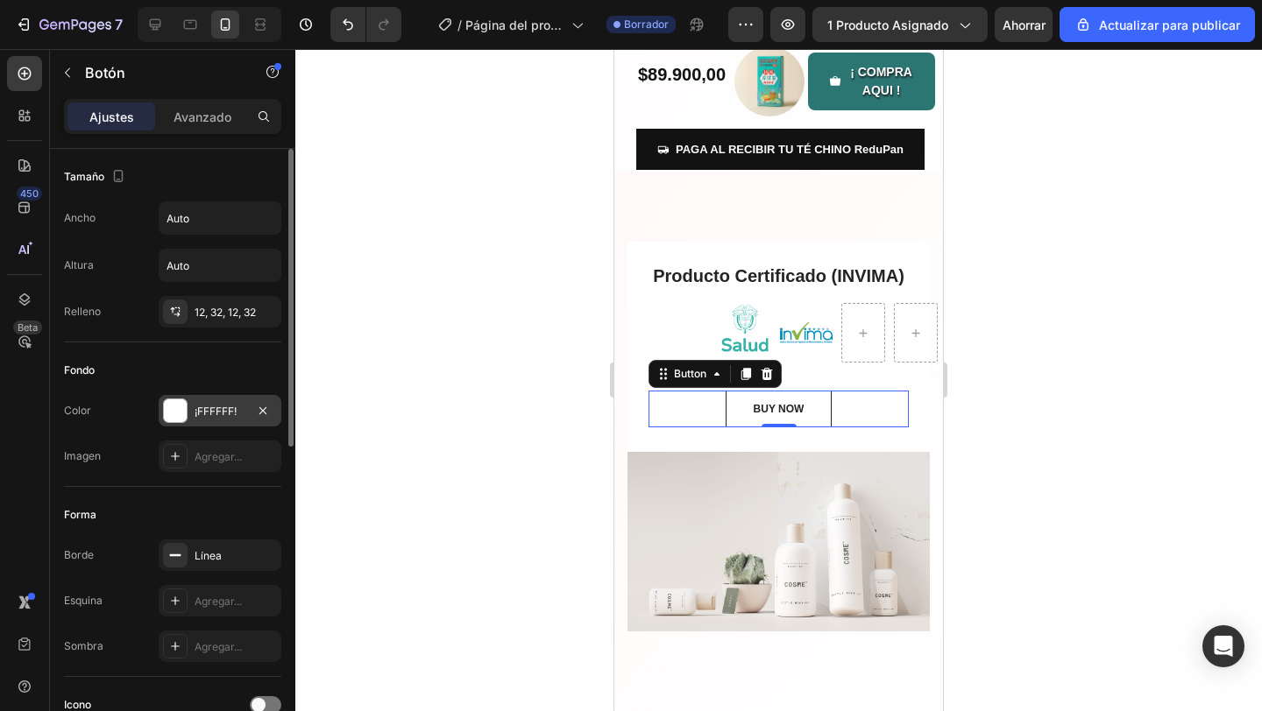
click at [173, 412] on div at bounding box center [175, 410] width 23 height 23
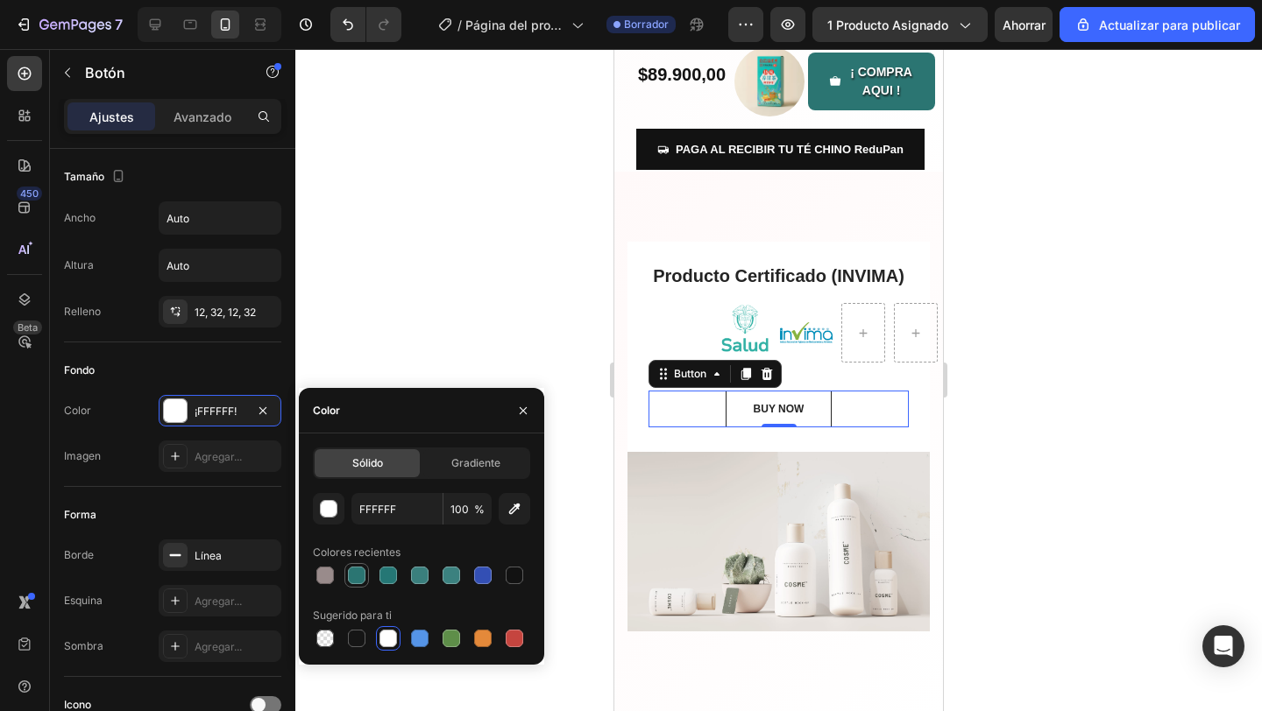
click at [359, 580] on div at bounding box center [357, 576] width 18 height 18
click at [319, 578] on div at bounding box center [325, 576] width 18 height 18
click at [343, 578] on div at bounding box center [421, 575] width 217 height 25
click at [360, 578] on div at bounding box center [357, 576] width 18 height 18
type input "2B7572"
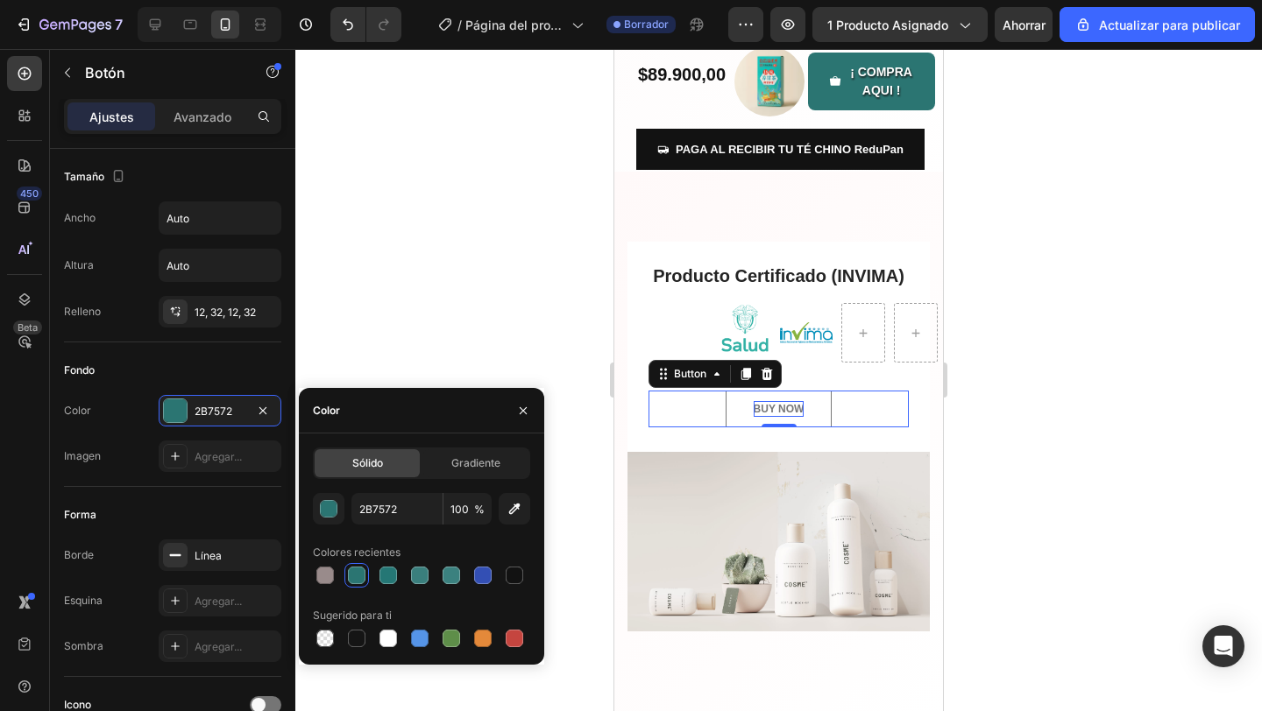
click at [788, 411] on div "BUY NOW" at bounding box center [778, 409] width 51 height 16
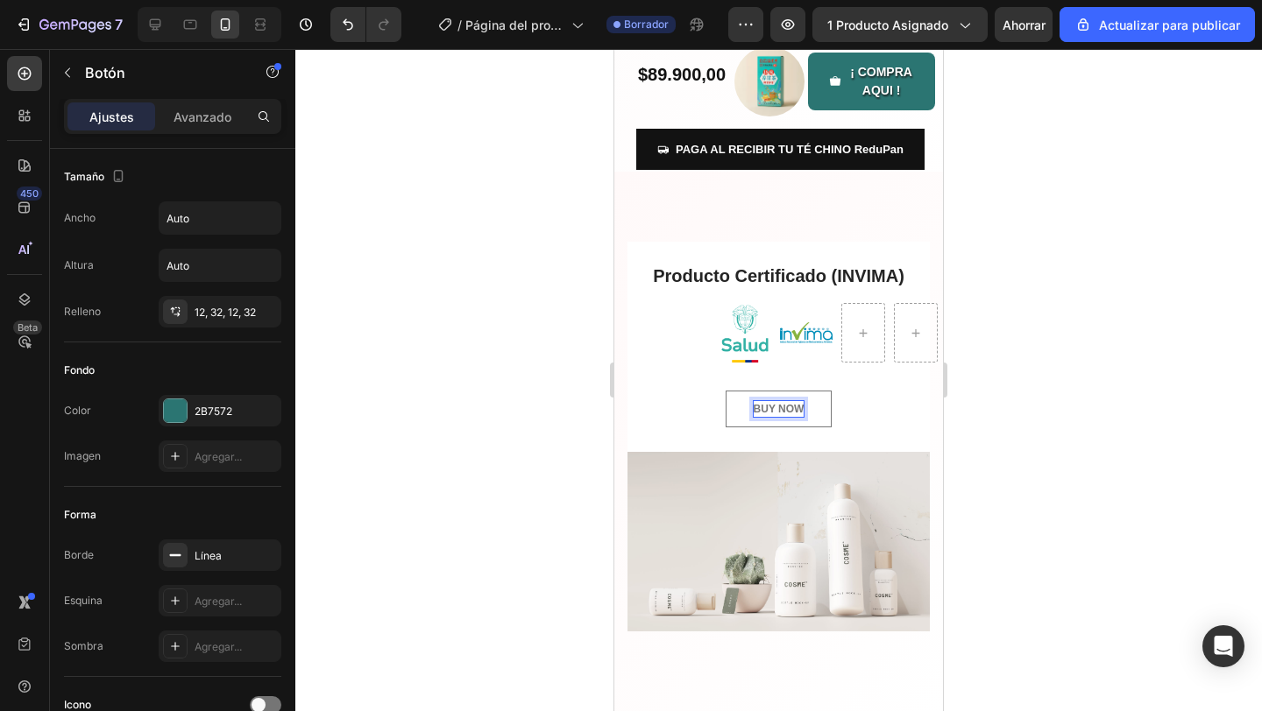
click at [756, 410] on p "BUY NOW" at bounding box center [778, 409] width 51 height 16
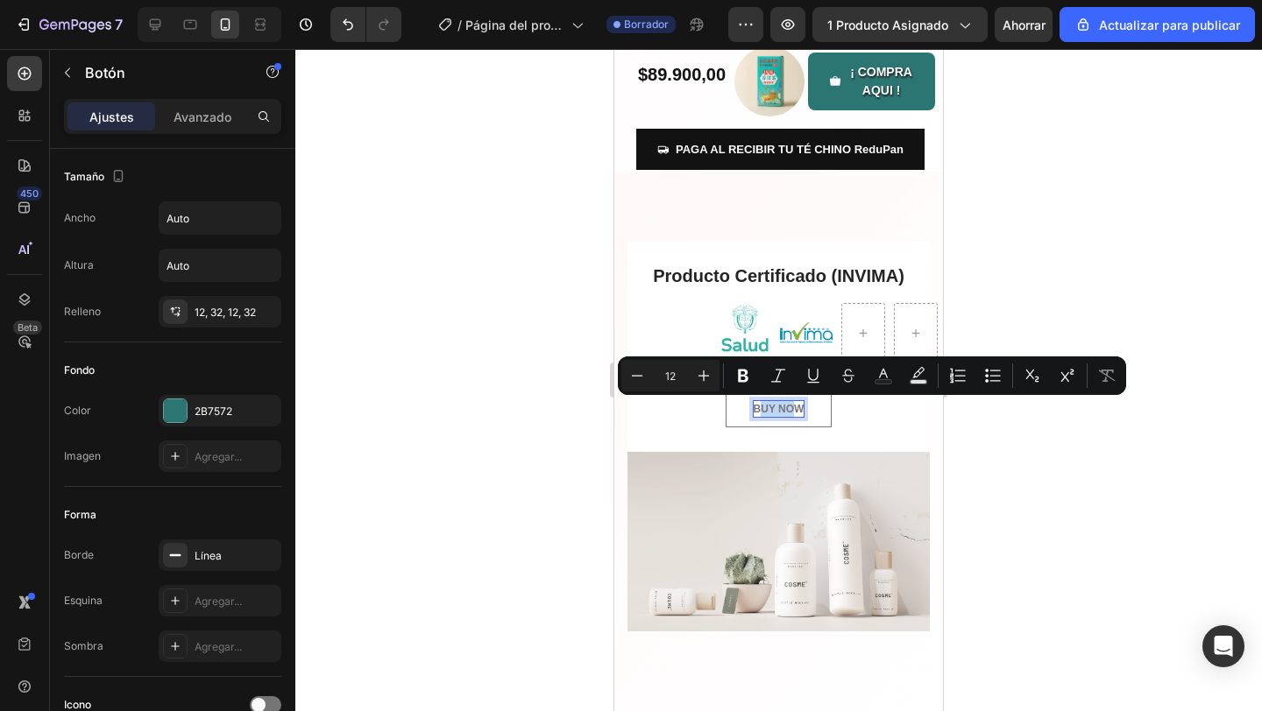
drag, startPoint x: 758, startPoint y: 409, endPoint x: 799, endPoint y: 409, distance: 41.2
click at [799, 409] on p "BUY NOW" at bounding box center [778, 409] width 51 height 16
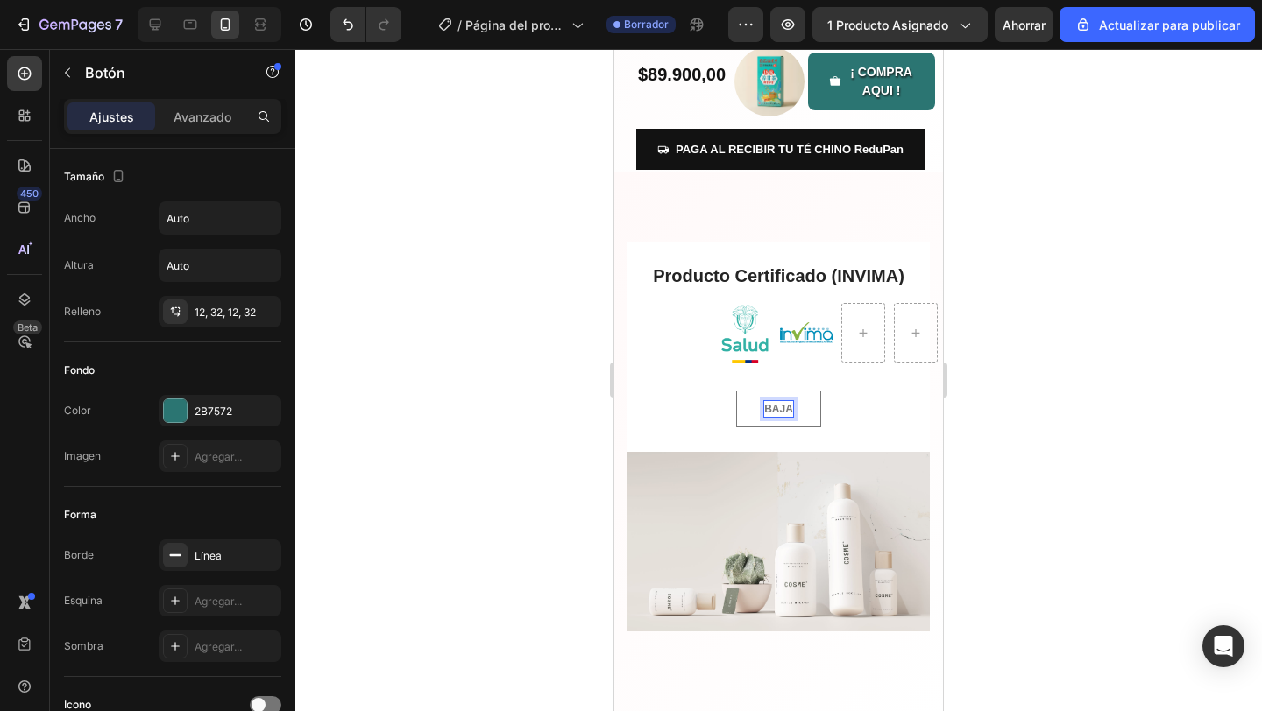
click at [736, 391] on button "BAJA" at bounding box center [778, 409] width 85 height 37
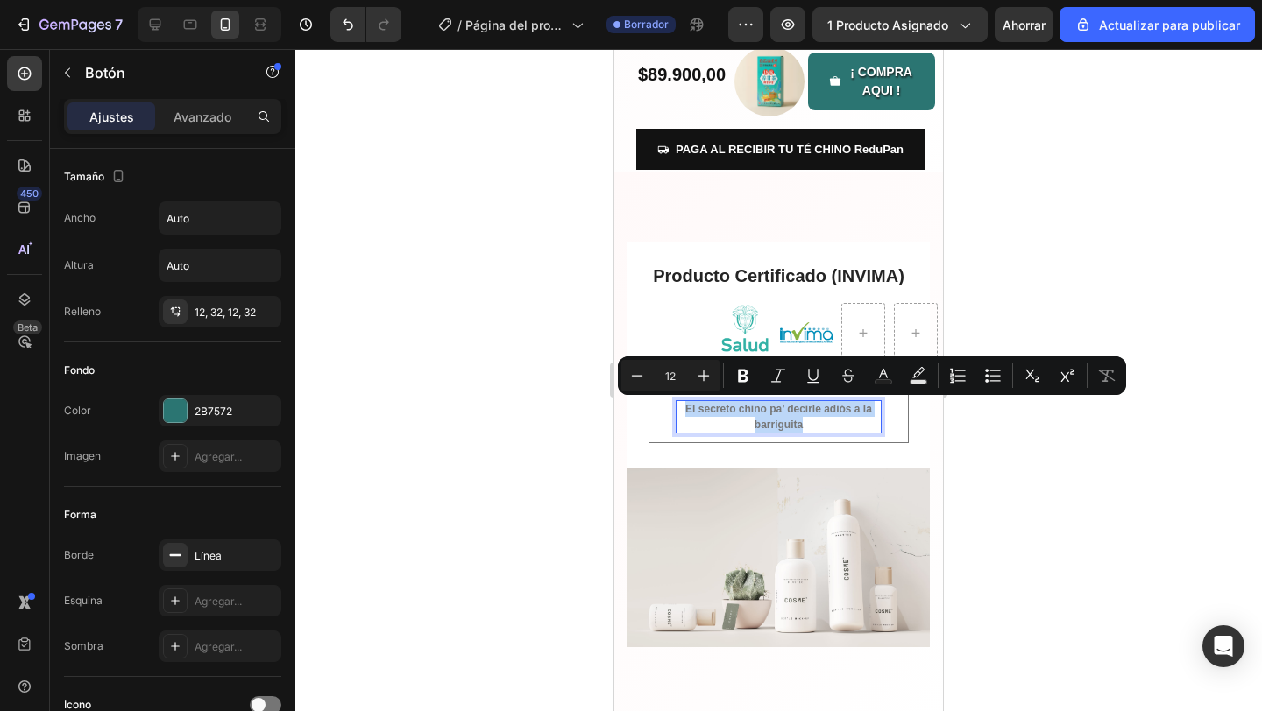
drag, startPoint x: 813, startPoint y: 422, endPoint x: 676, endPoint y: 408, distance: 137.4
click at [676, 408] on p "El secreto chino pa’ decirle adiós a la barriguita" at bounding box center [778, 417] width 204 height 32
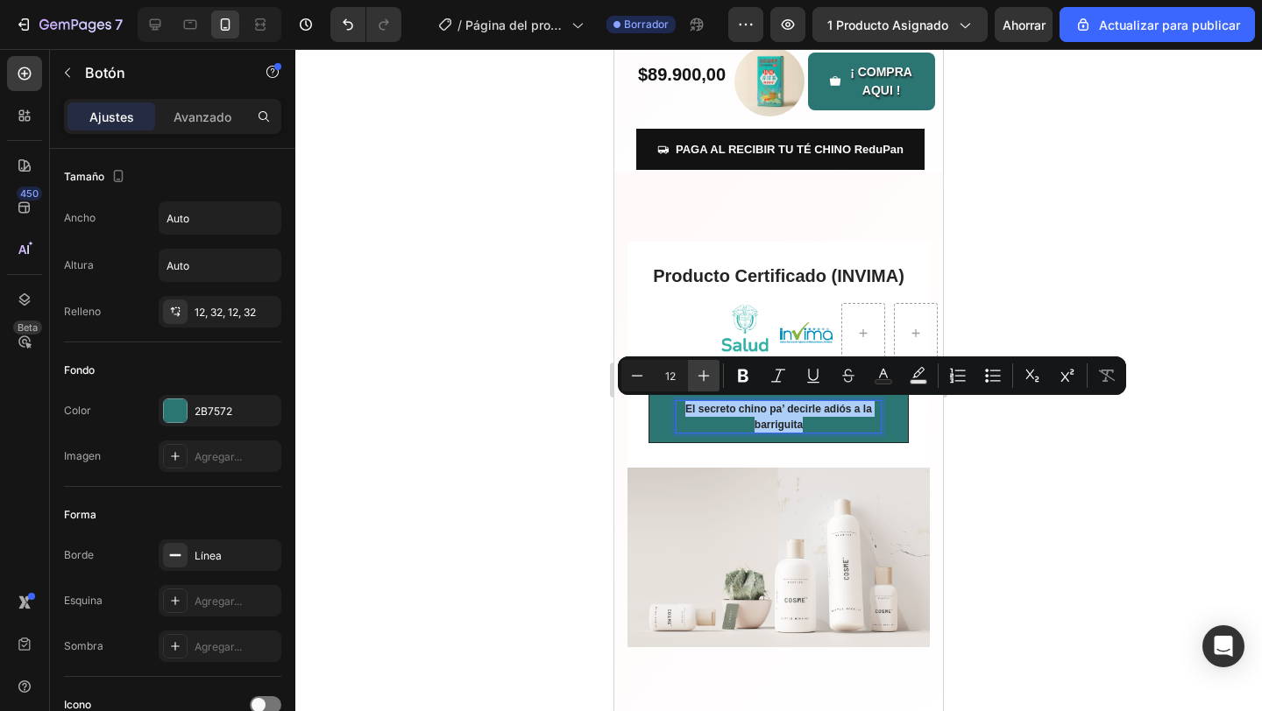
click at [707, 380] on icon "Editor contextual toolbar" at bounding box center [704, 376] width 18 height 18
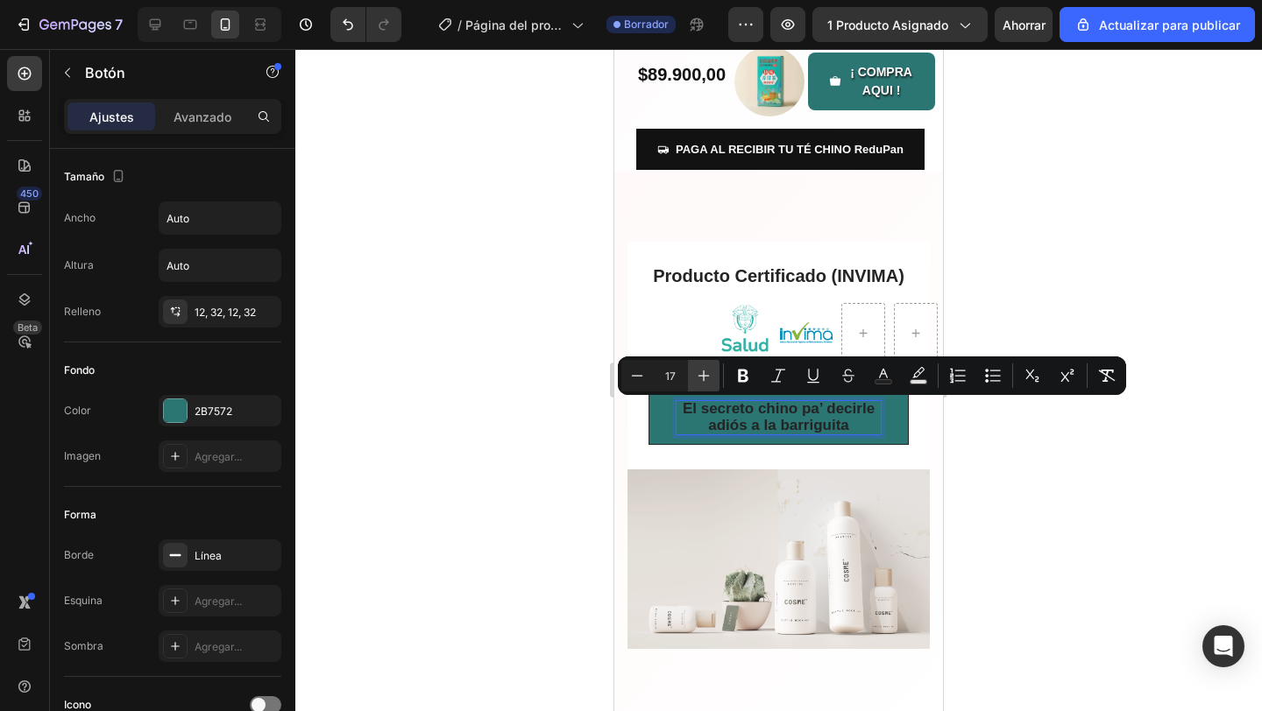
click at [707, 380] on icon "Editor contextual toolbar" at bounding box center [704, 376] width 18 height 18
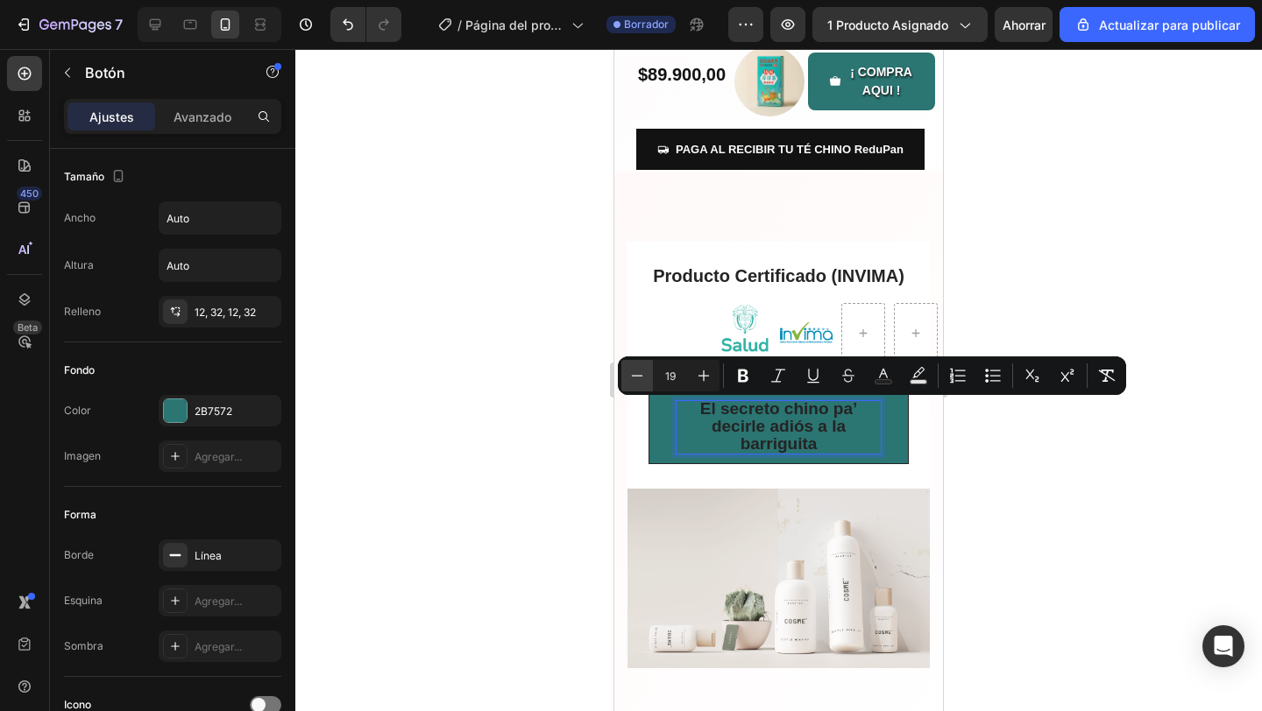
click at [645, 377] on icon "Editor contextual toolbar" at bounding box center [637, 376] width 18 height 18
type input "18"
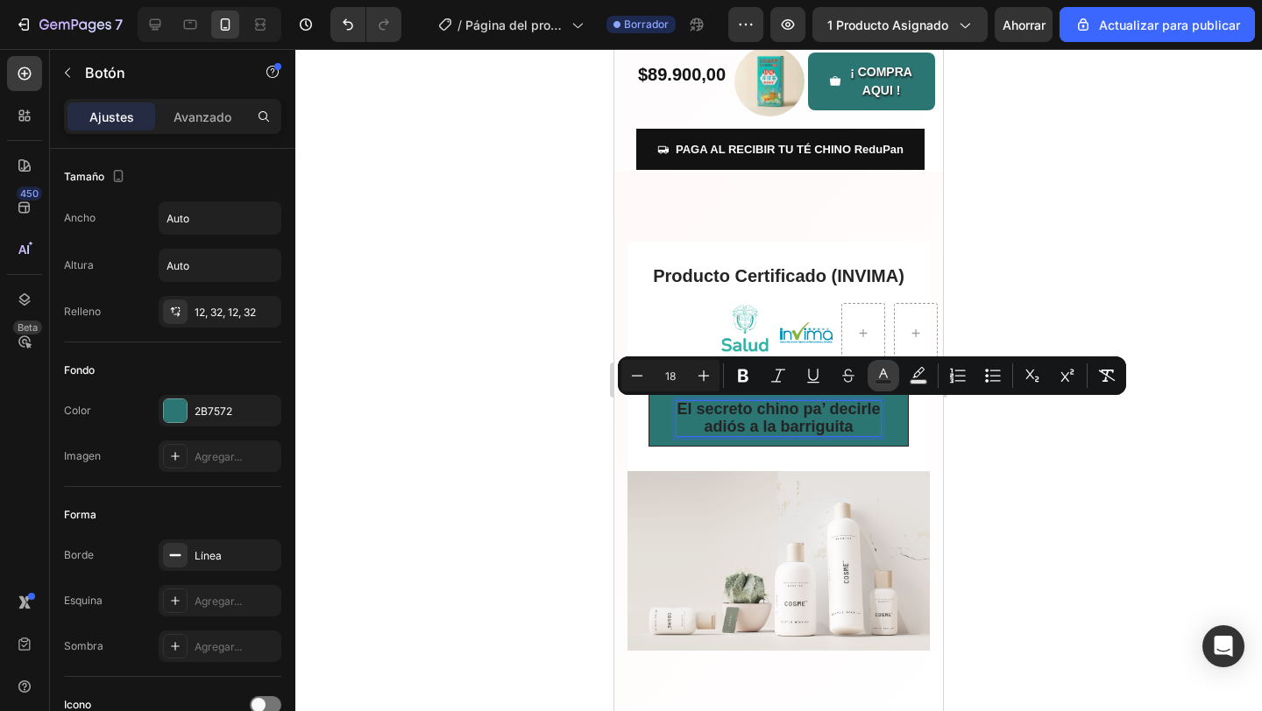
click at [883, 385] on button "Color del texto" at bounding box center [883, 376] width 32 height 32
type input "242424"
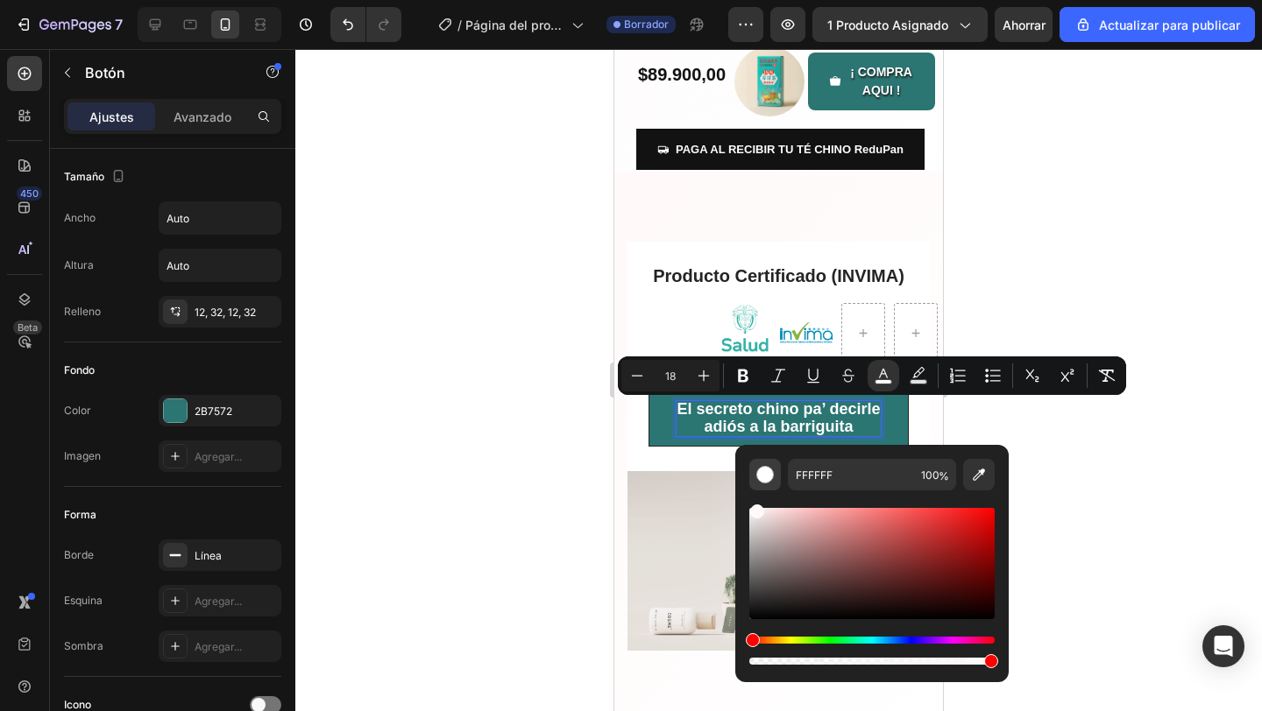
type input "FFF9F9"
drag, startPoint x: 767, startPoint y: 549, endPoint x: 756, endPoint y: 459, distance: 90.8
click at [756, 459] on div "FFF9F9 100 %" at bounding box center [871, 563] width 245 height 209
click at [633, 439] on div "Producto Certificado (INVIMA) Heading Image Image Row El secreto chino pa’ deci…" at bounding box center [778, 356] width 302 height 229
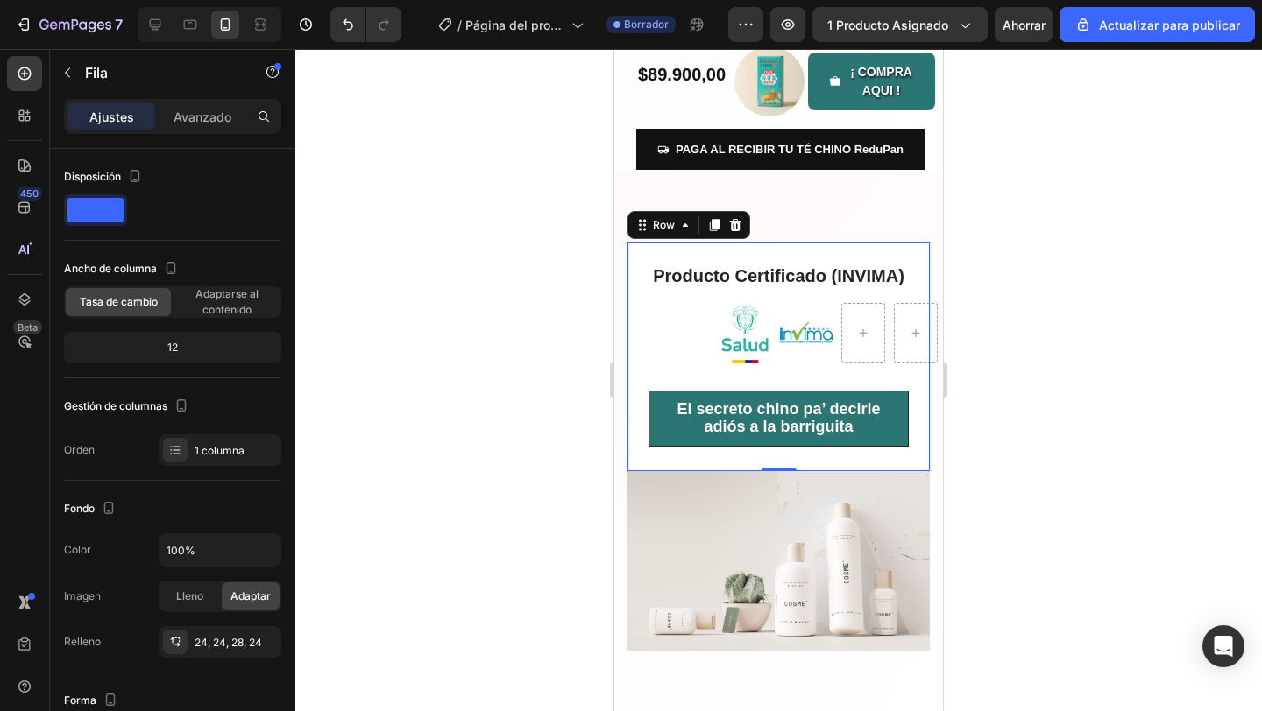
click at [1084, 466] on div at bounding box center [778, 380] width 966 height 662
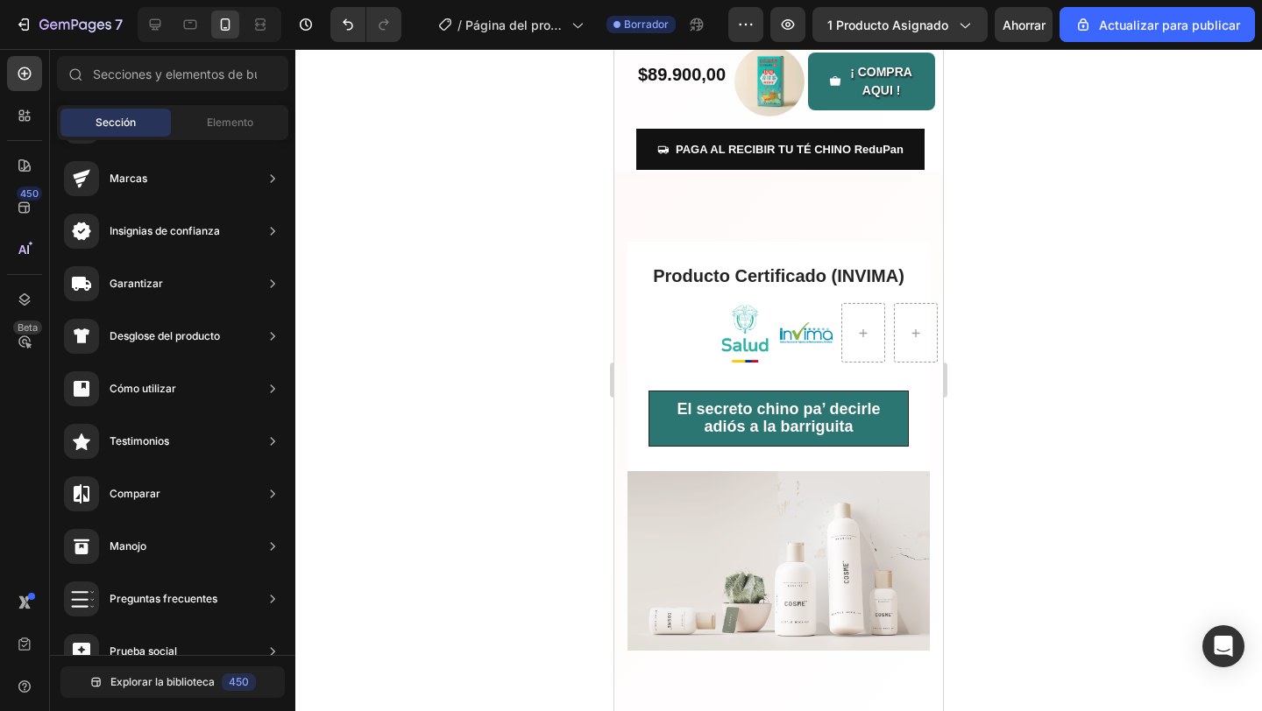
click at [859, 584] on img at bounding box center [778, 561] width 302 height 180
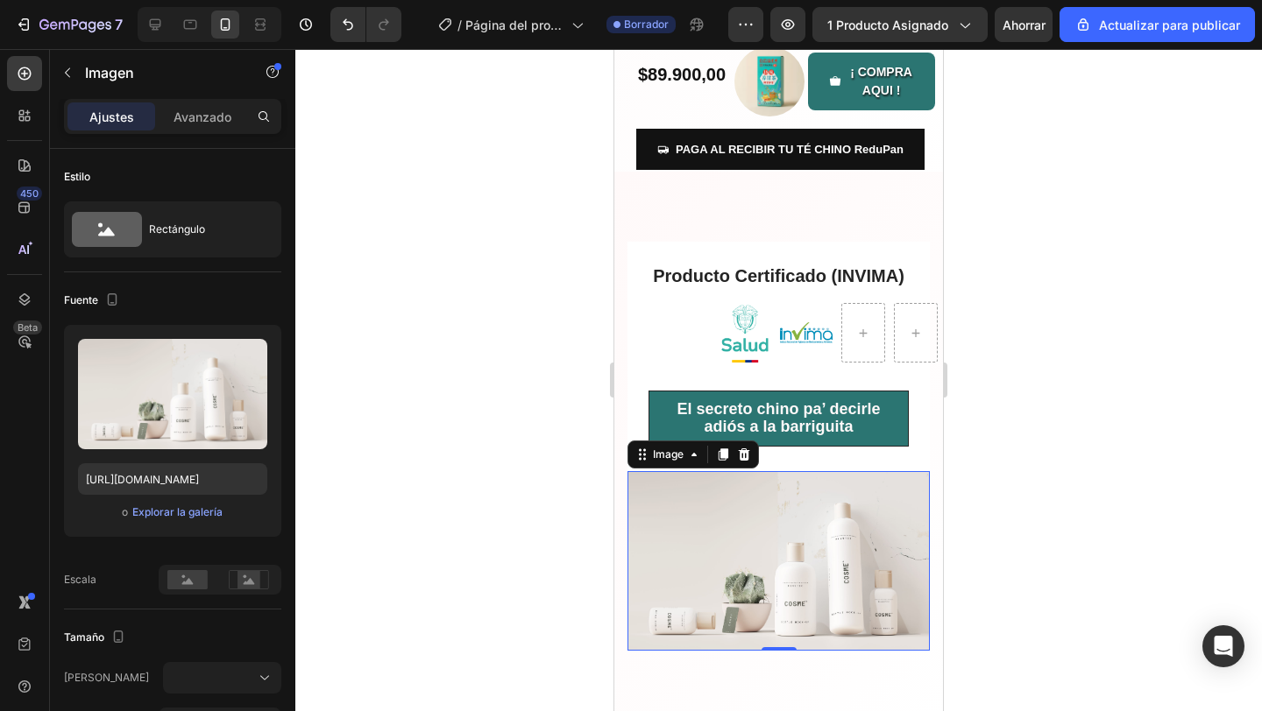
click at [510, 312] on div at bounding box center [778, 380] width 966 height 662
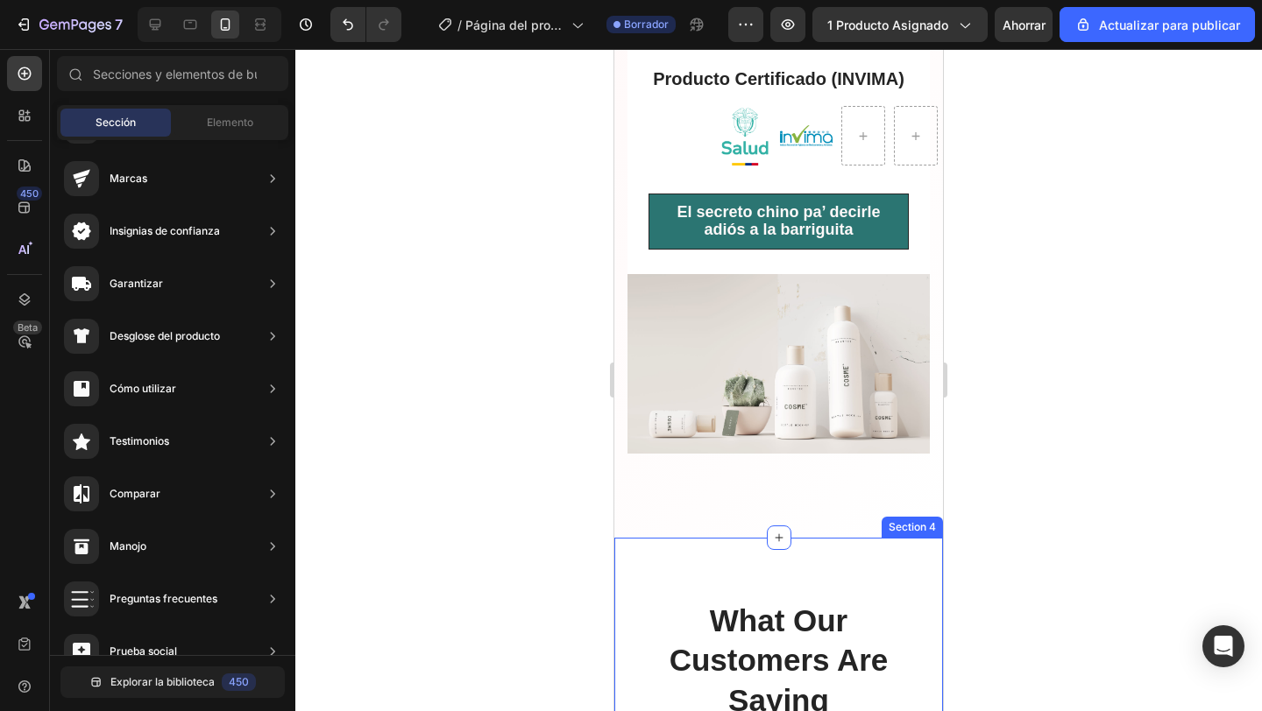
scroll to position [708, 0]
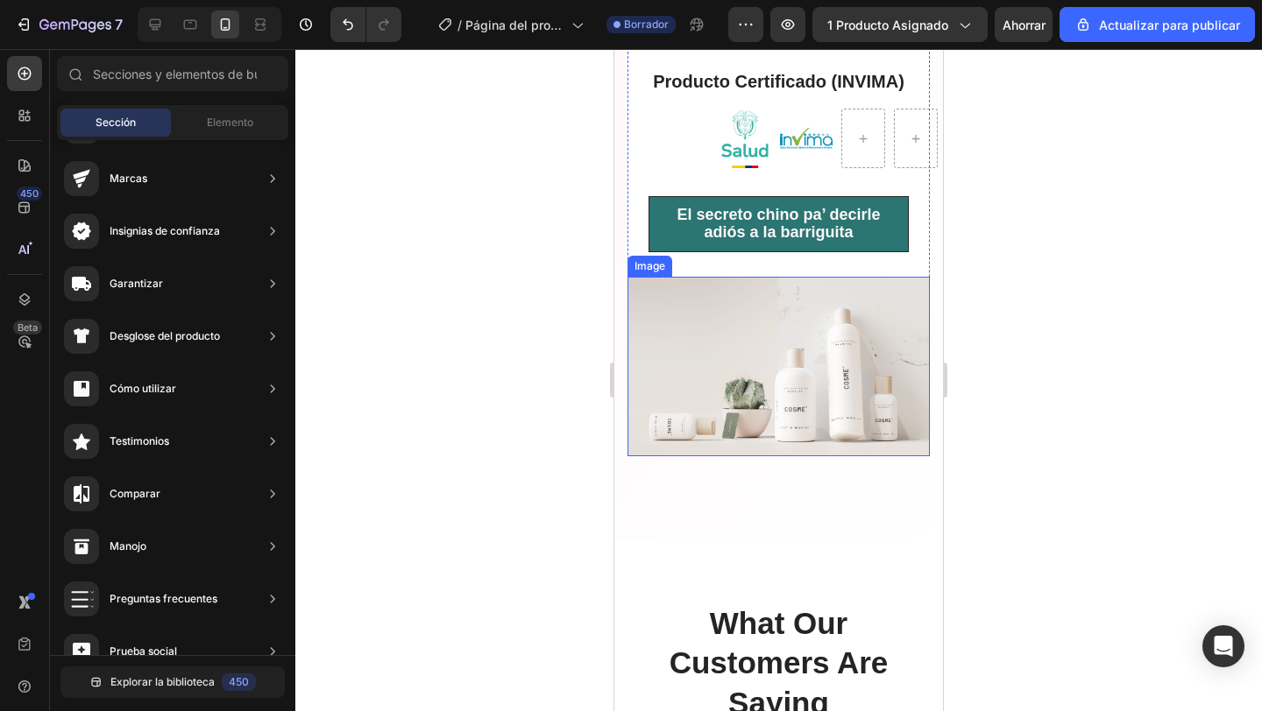
click at [766, 361] on img at bounding box center [778, 367] width 302 height 180
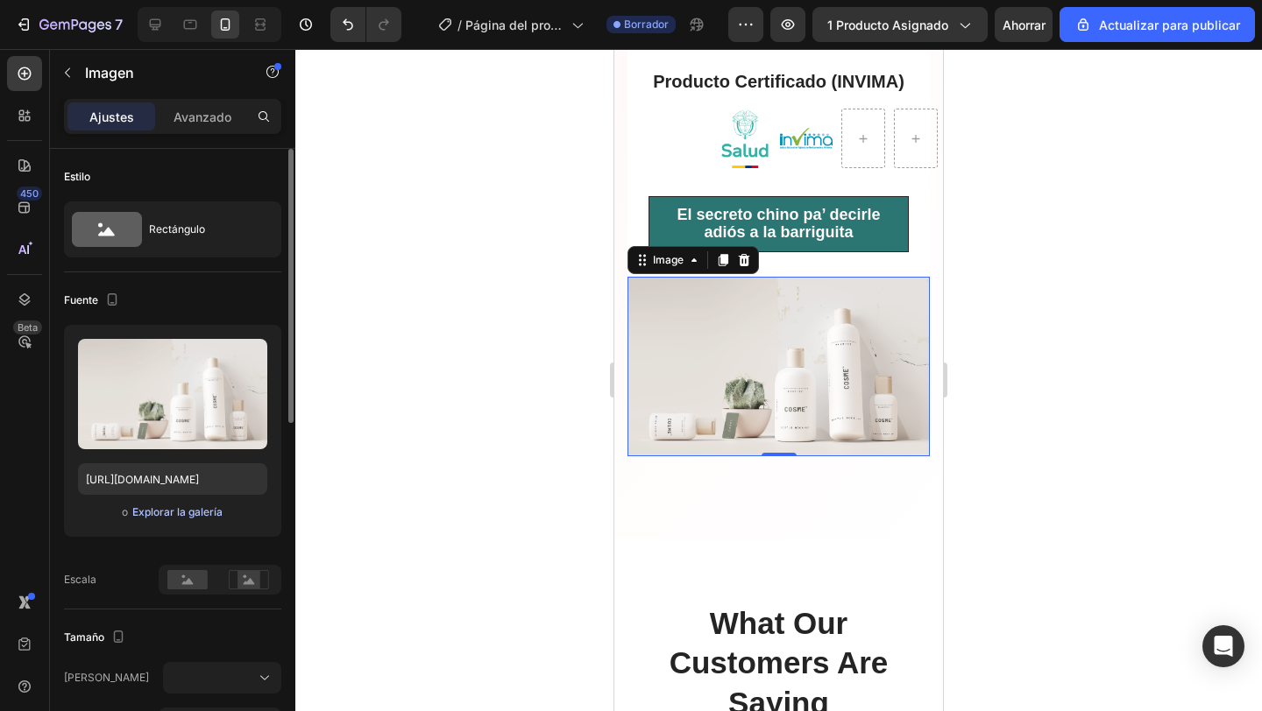
click at [169, 513] on font "Explorar la galería" at bounding box center [177, 511] width 90 height 13
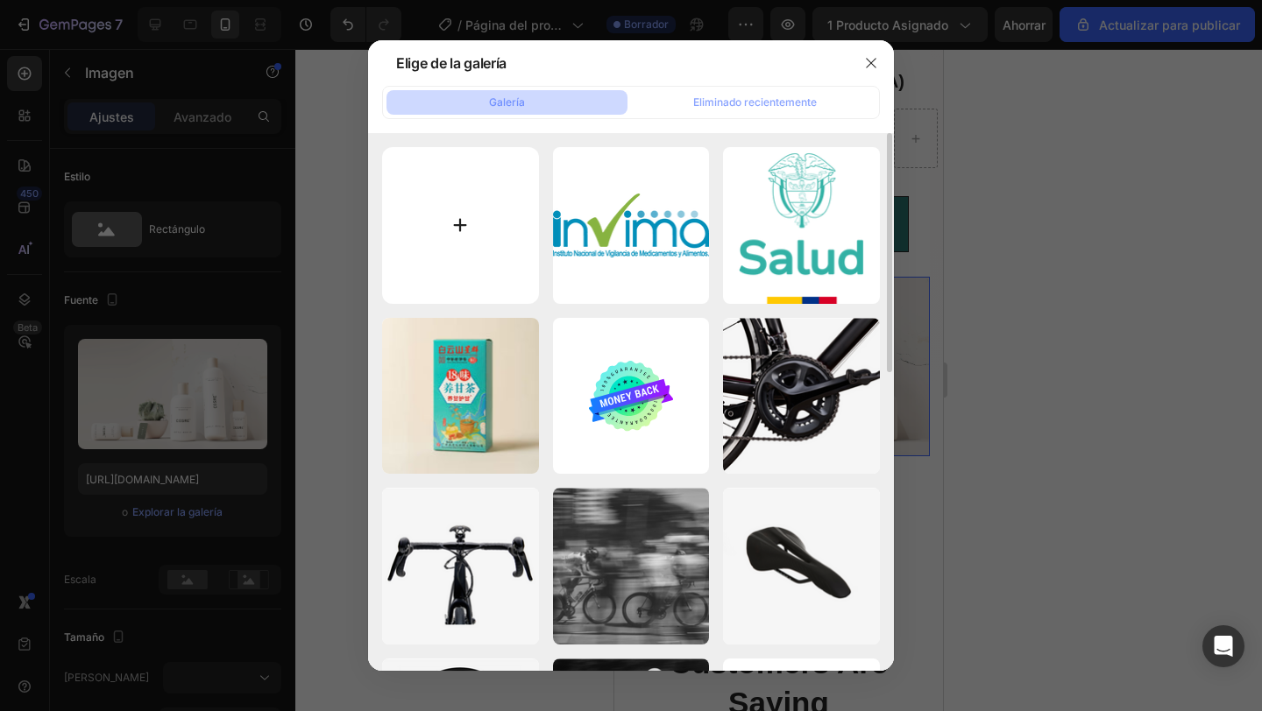
click at [510, 231] on input "file" at bounding box center [460, 225] width 157 height 157
type input "C:\fakepath\71e1h73EmBL._UF1000,1000_QL80_.jpg"
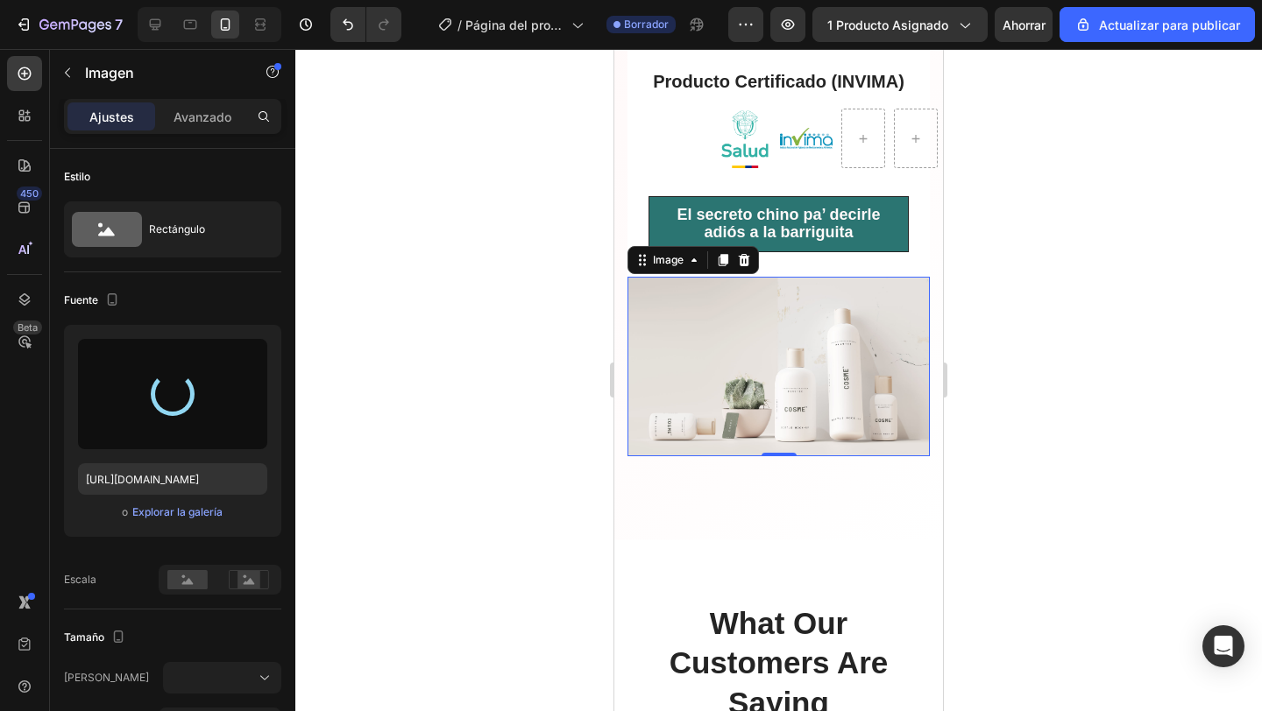
type input "https://cdn.shopify.com/s/files/1/0672/8230/5112/files/gempages_580565009445159…"
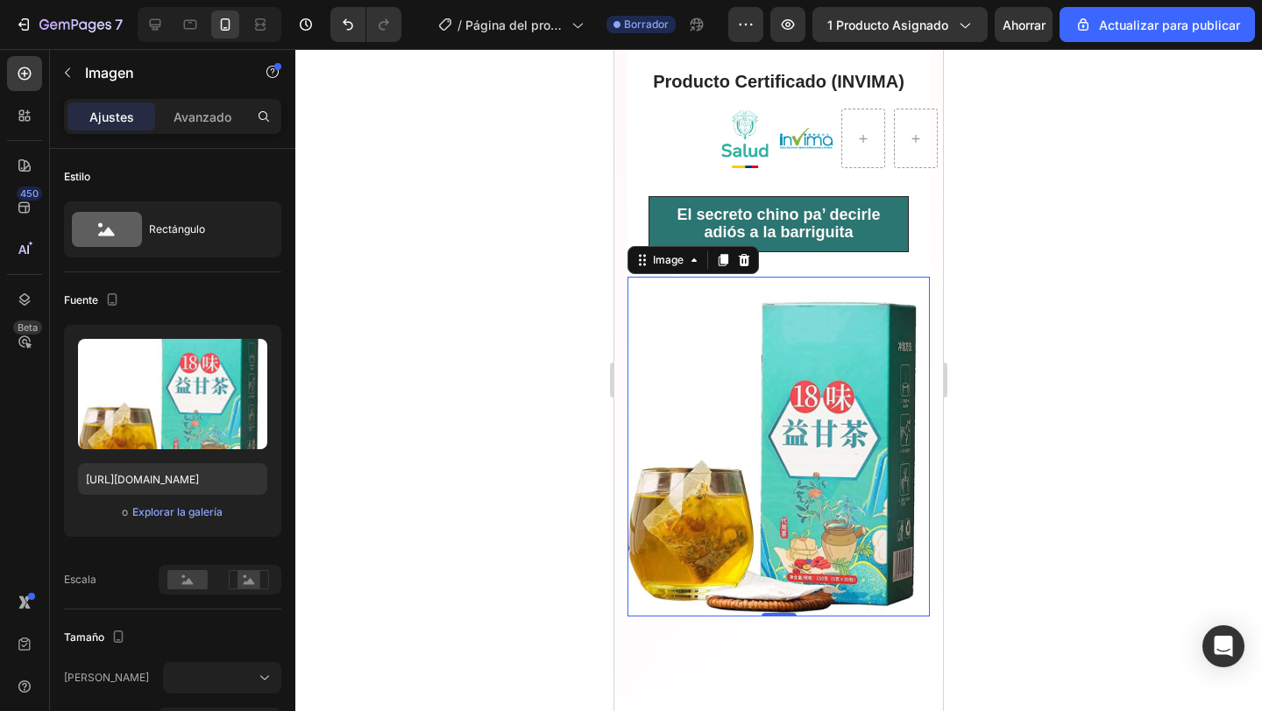
click at [505, 411] on div at bounding box center [778, 380] width 966 height 662
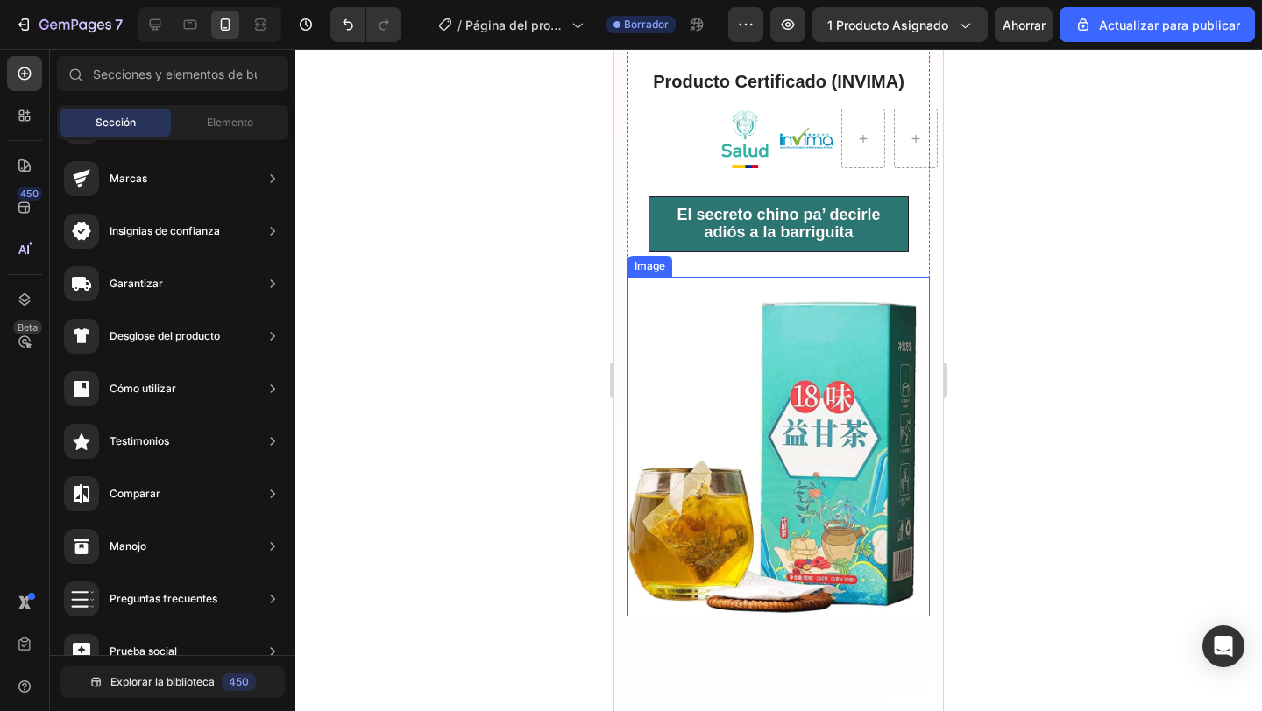
click at [717, 452] on img at bounding box center [778, 447] width 302 height 340
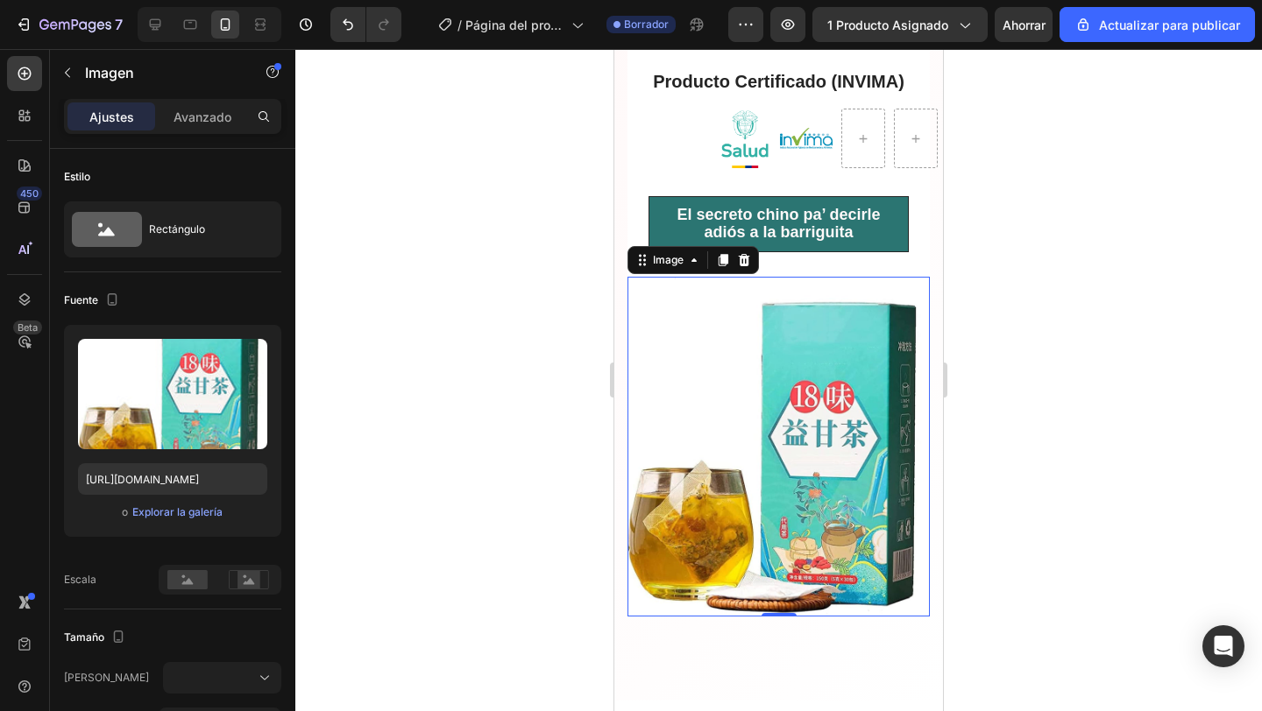
click at [477, 427] on div at bounding box center [778, 380] width 966 height 662
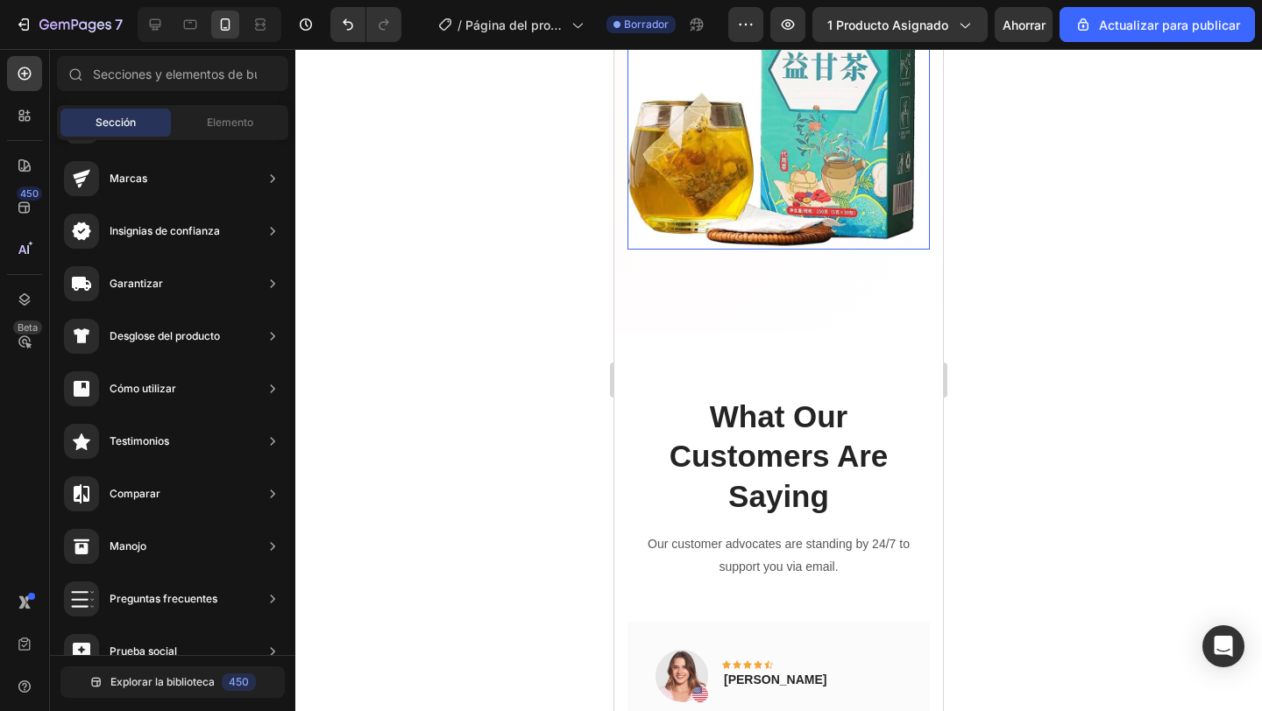
scroll to position [1097, 0]
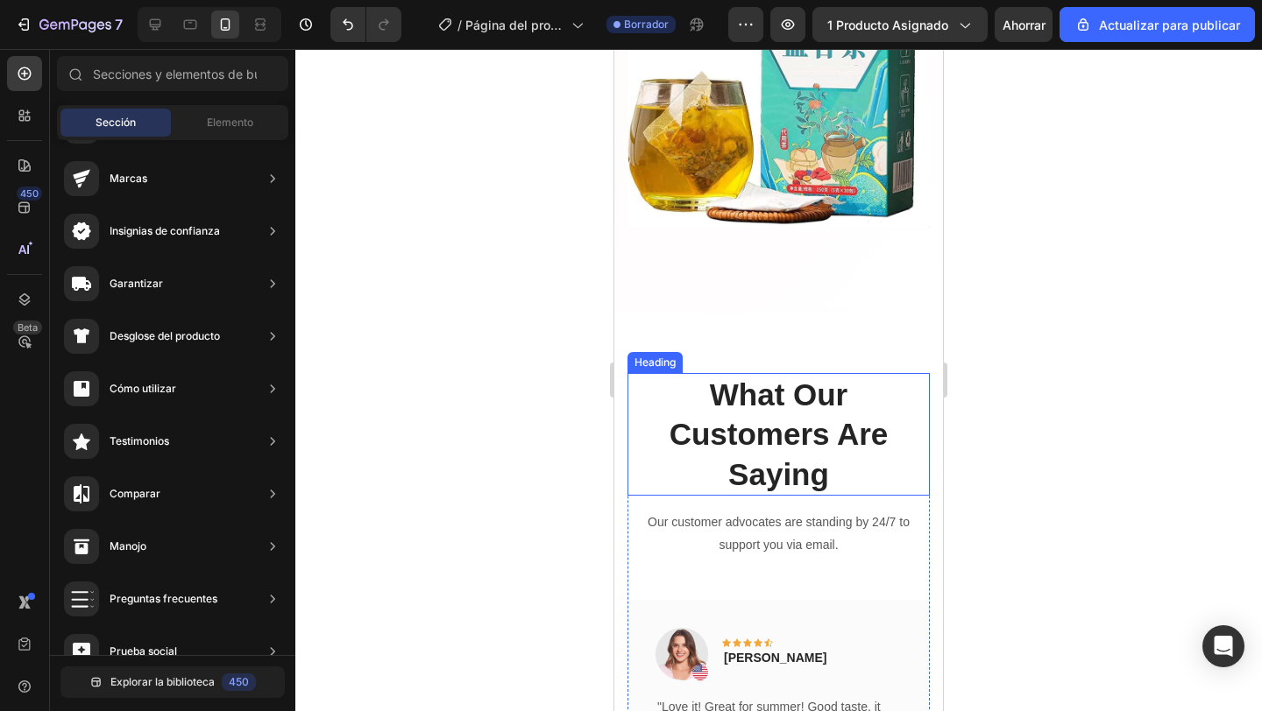
click at [784, 460] on p "What Our Customers Are Saying" at bounding box center [778, 435] width 299 height 120
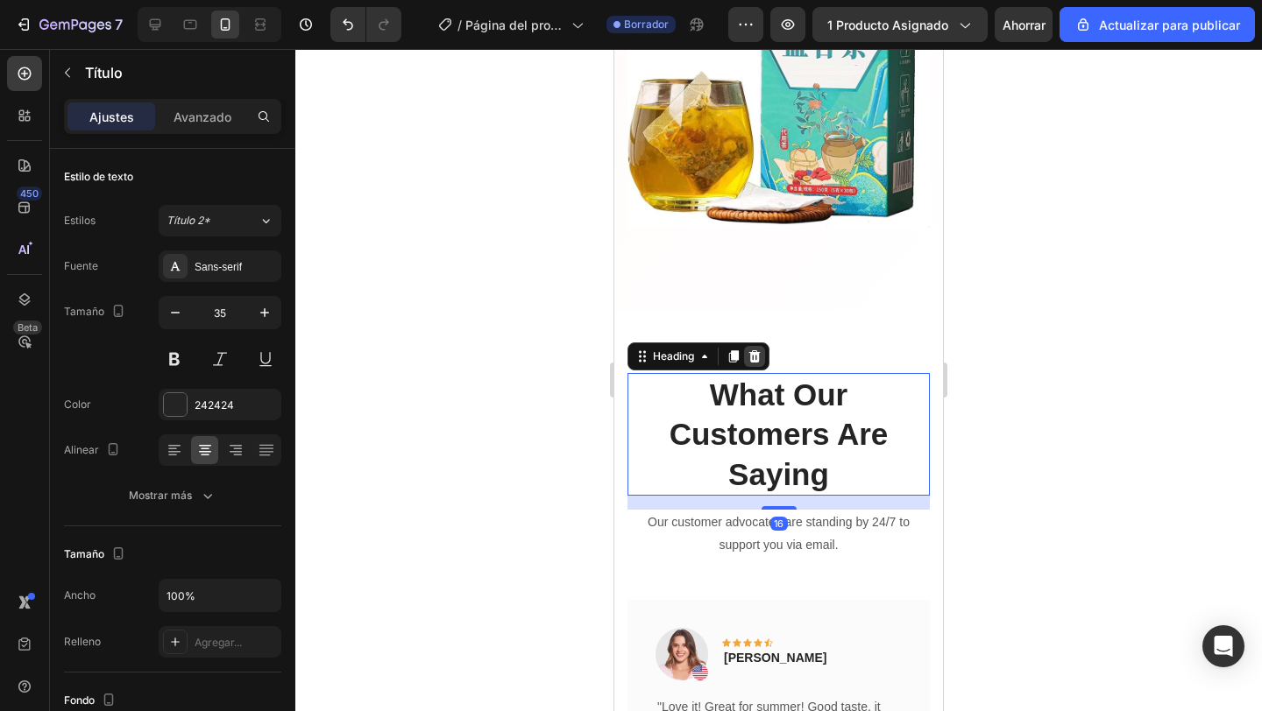
click at [755, 357] on icon at bounding box center [754, 356] width 11 height 12
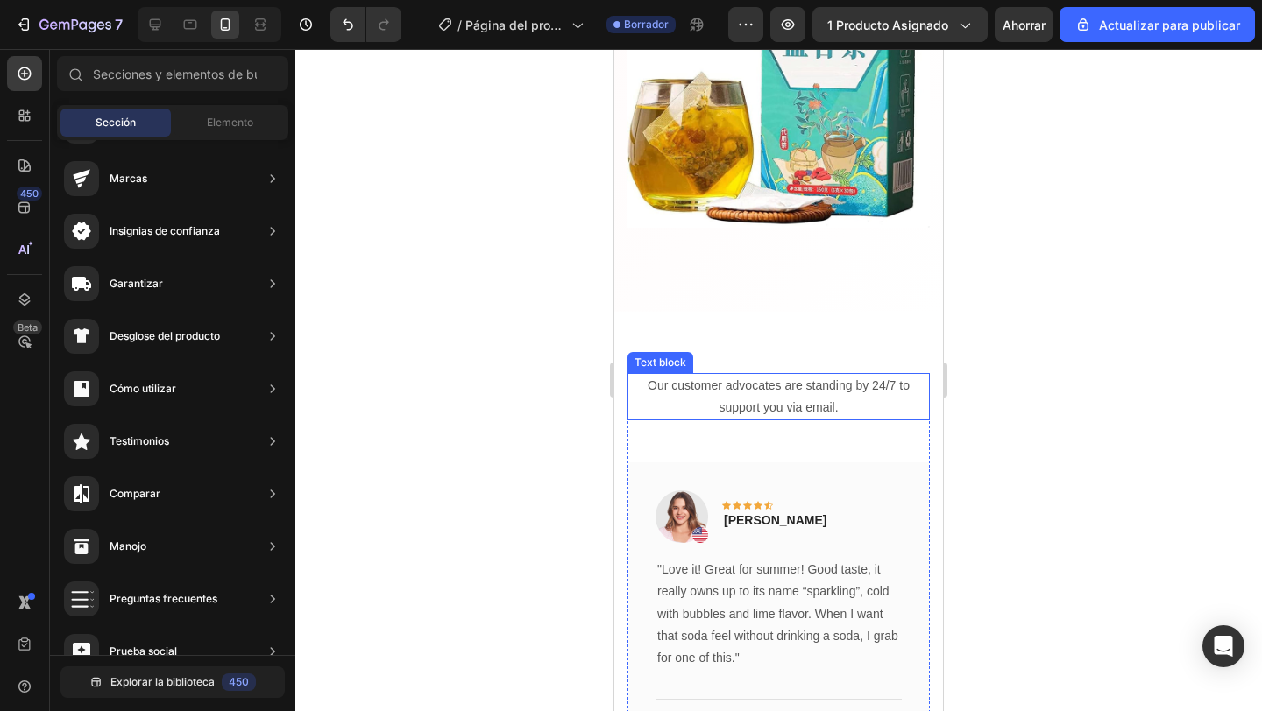
click at [760, 392] on p "Our customer advocates are standing by 24/7 to support you via email." at bounding box center [778, 397] width 299 height 44
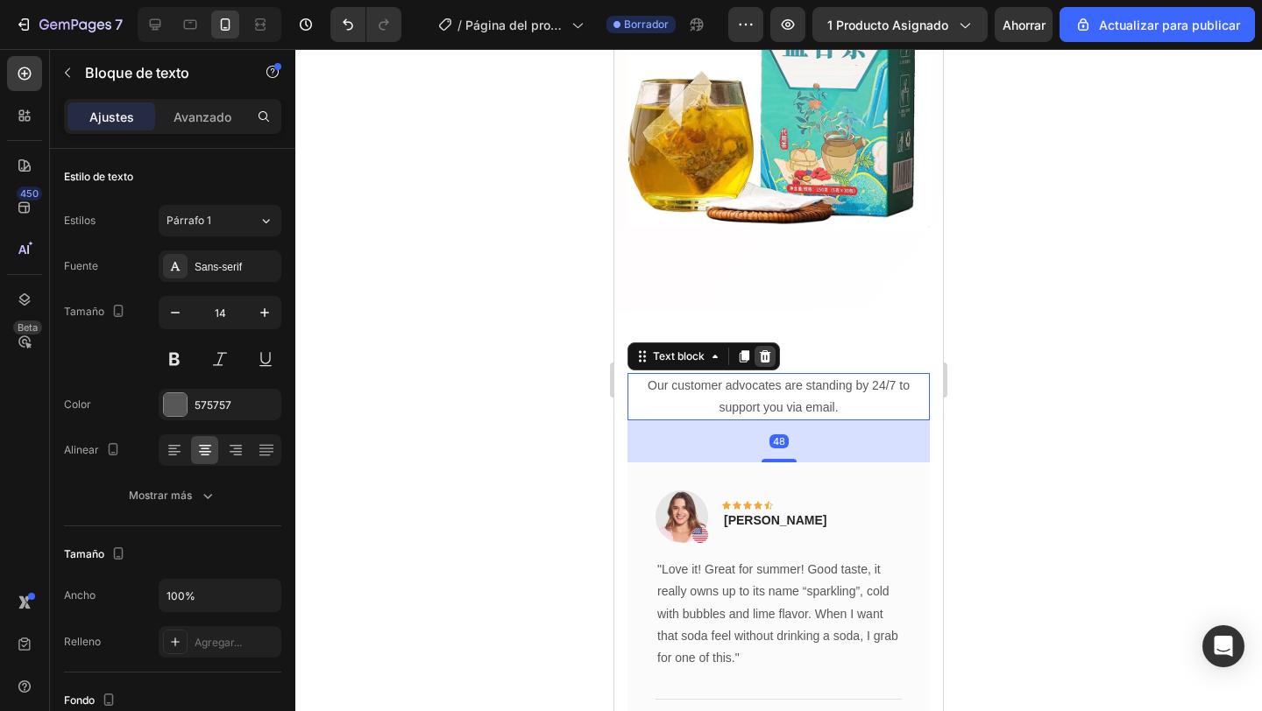
click at [772, 360] on div at bounding box center [764, 356] width 21 height 21
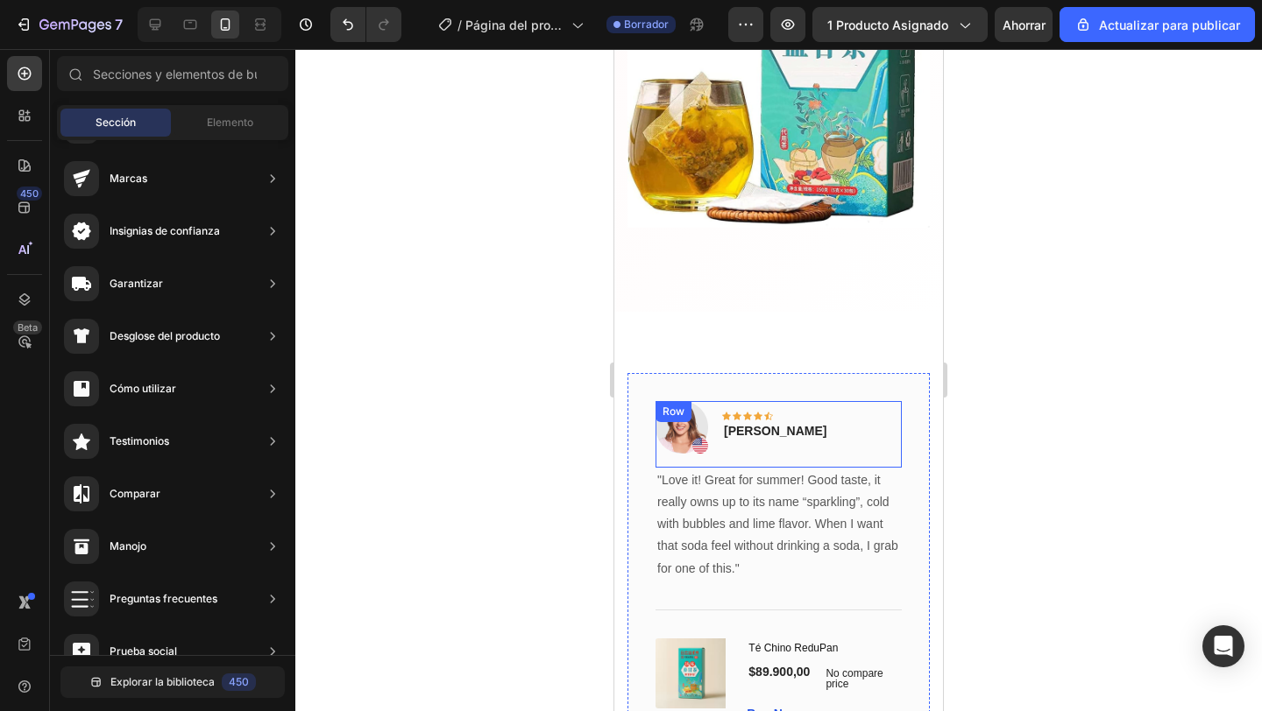
click at [802, 412] on div "Image Icon Icon Icon Icon Icon Row Rita Carroll Text block Row" at bounding box center [778, 434] width 246 height 67
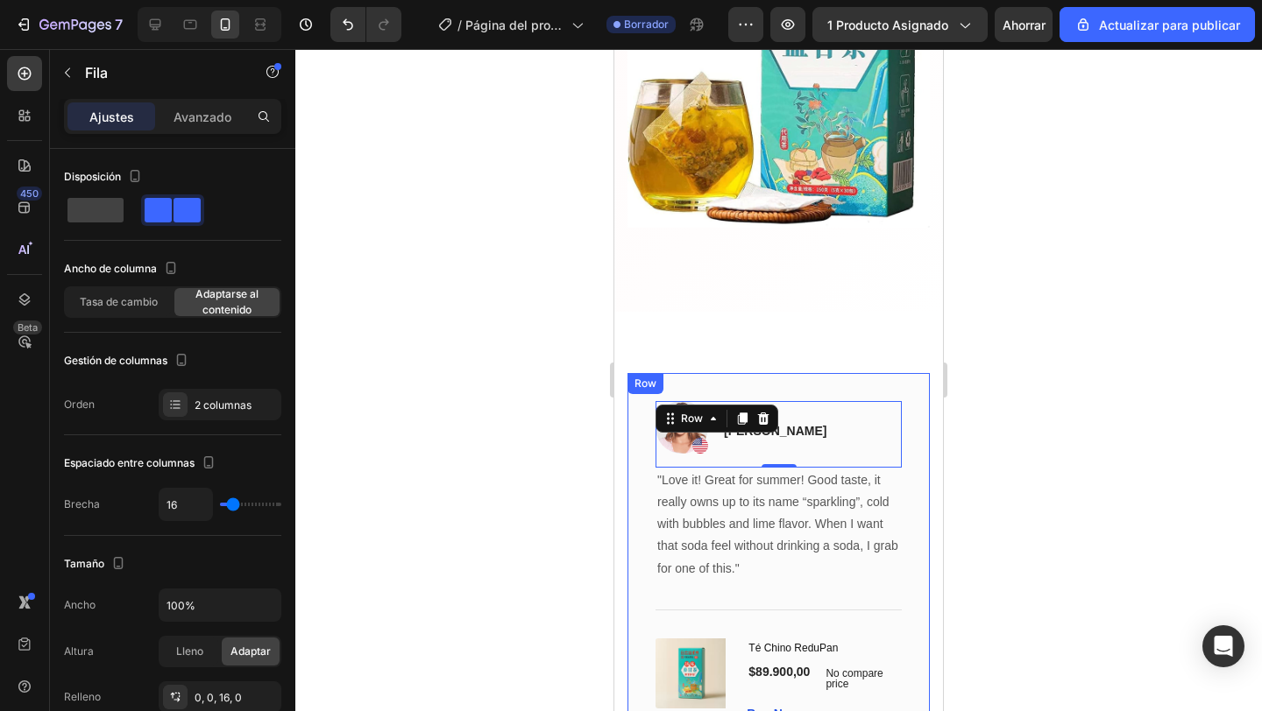
click at [814, 390] on div "Image Icon Icon Icon Icon Icon Row Rita Carroll Text block Row 0 "Love it! Grea…" at bounding box center [778, 562] width 302 height 379
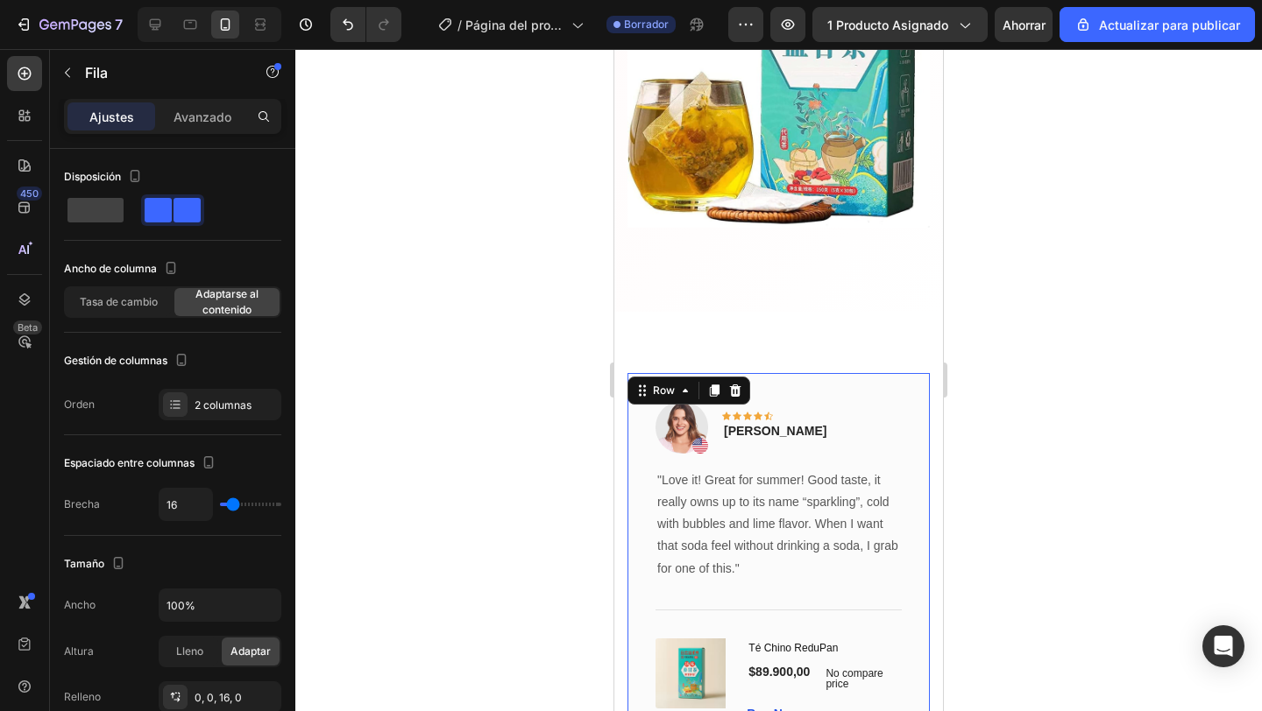
scroll to position [411, 0]
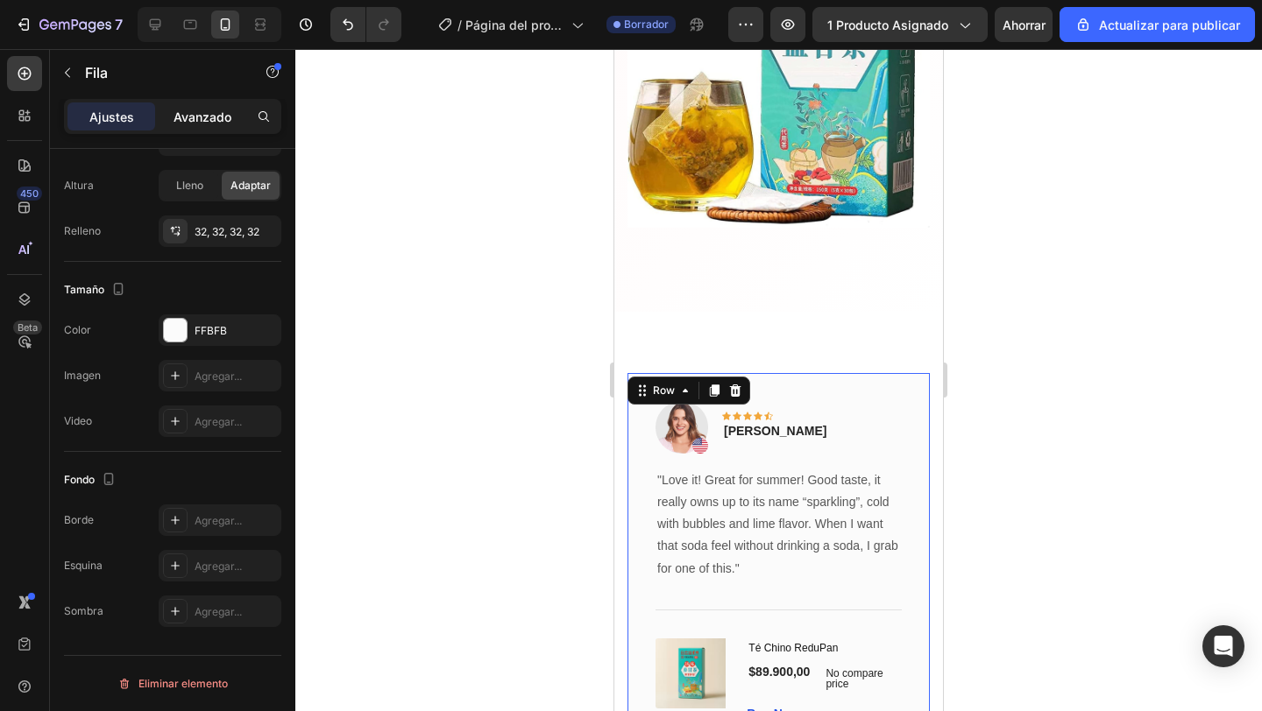
click at [203, 110] on font "Avanzado" at bounding box center [202, 117] width 58 height 15
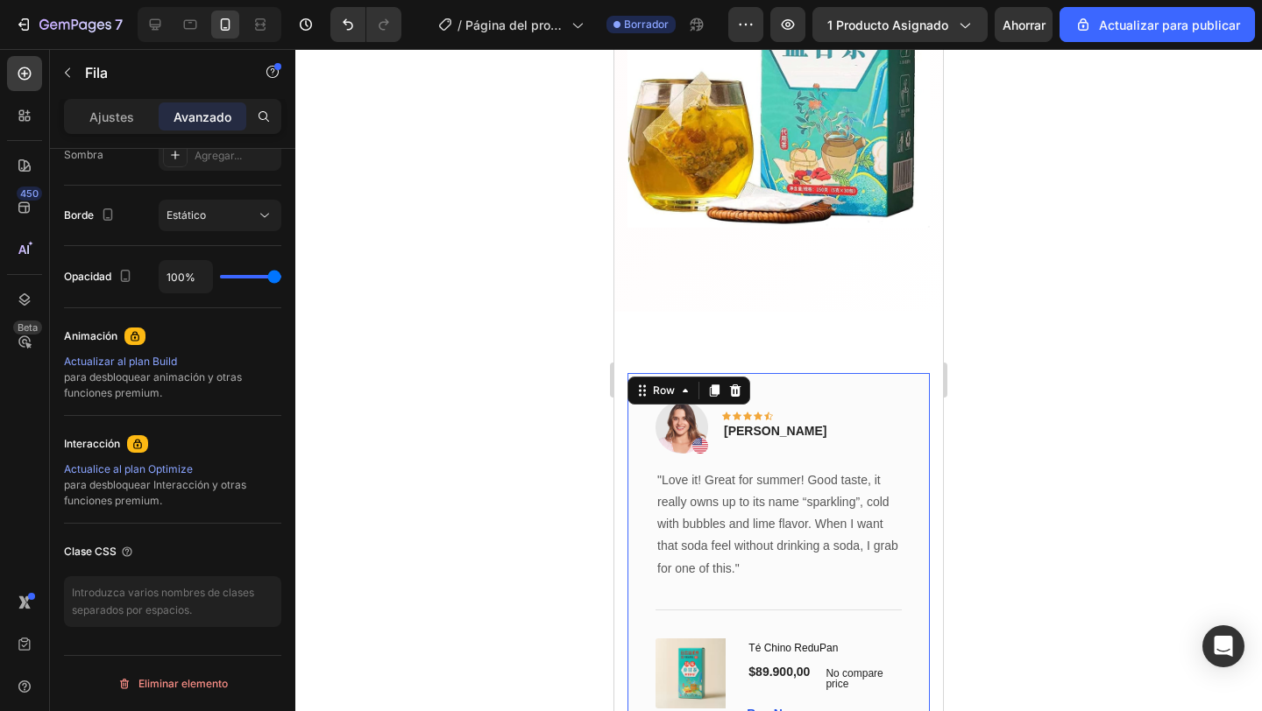
scroll to position [0, 0]
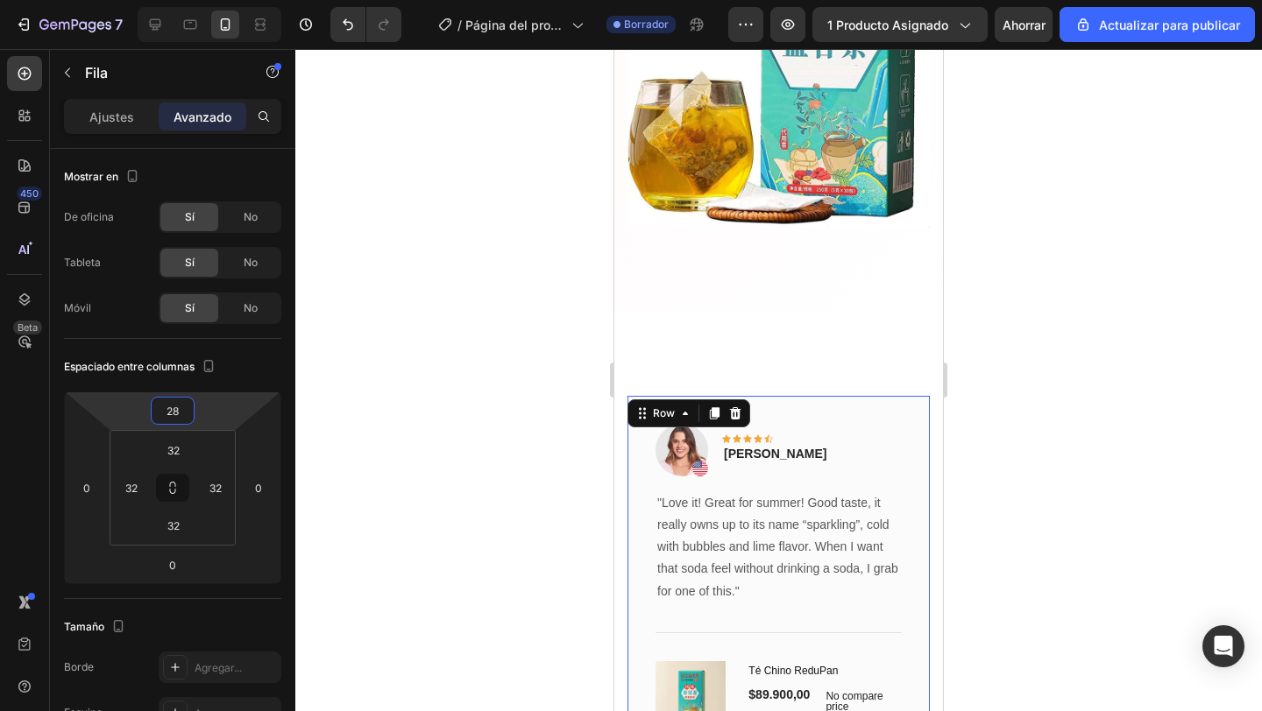
type input "26"
drag, startPoint x: 224, startPoint y: 407, endPoint x: 228, endPoint y: 395, distance: 11.9
click at [228, 0] on html "7 / Página del producto - [DATE][PERSON_NAME] 20:44:35 Borrador Avance 1 produc…" at bounding box center [631, 0] width 1262 height 0
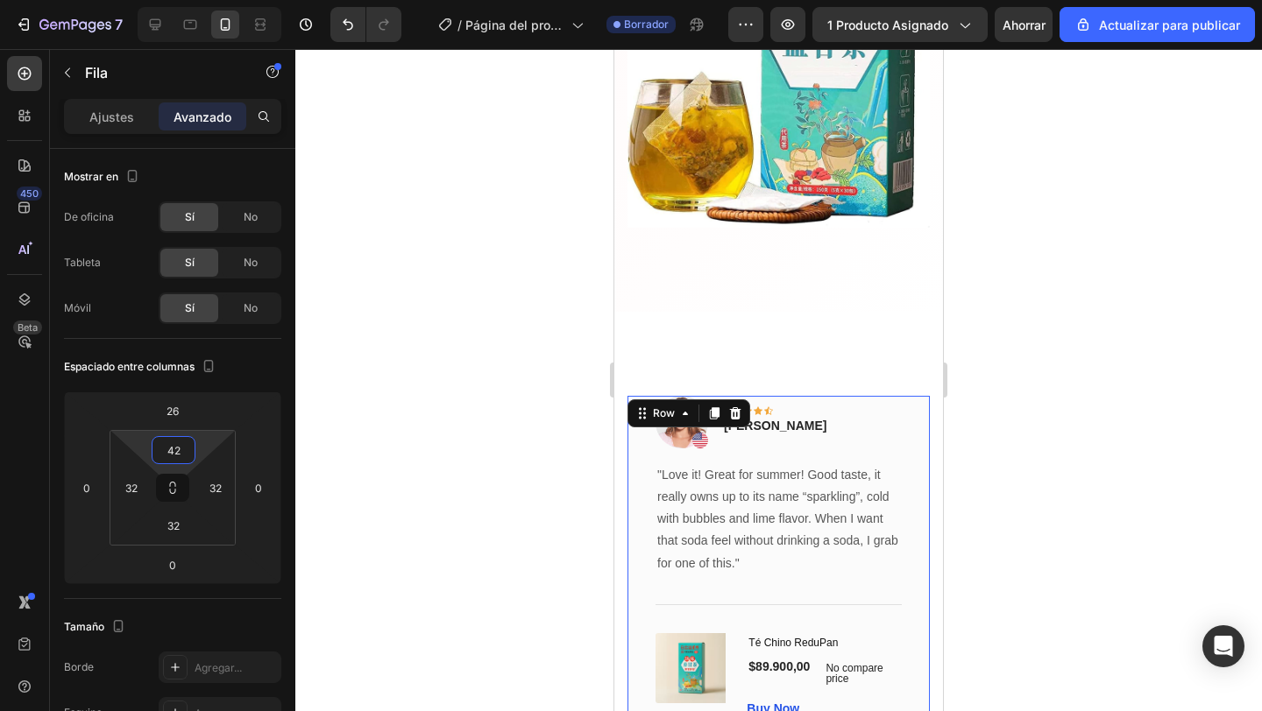
type input "0"
click at [223, 0] on html "7 / Página del producto - [DATE][PERSON_NAME] 20:44:35 Borrador Avance 1 produc…" at bounding box center [631, 0] width 1262 height 0
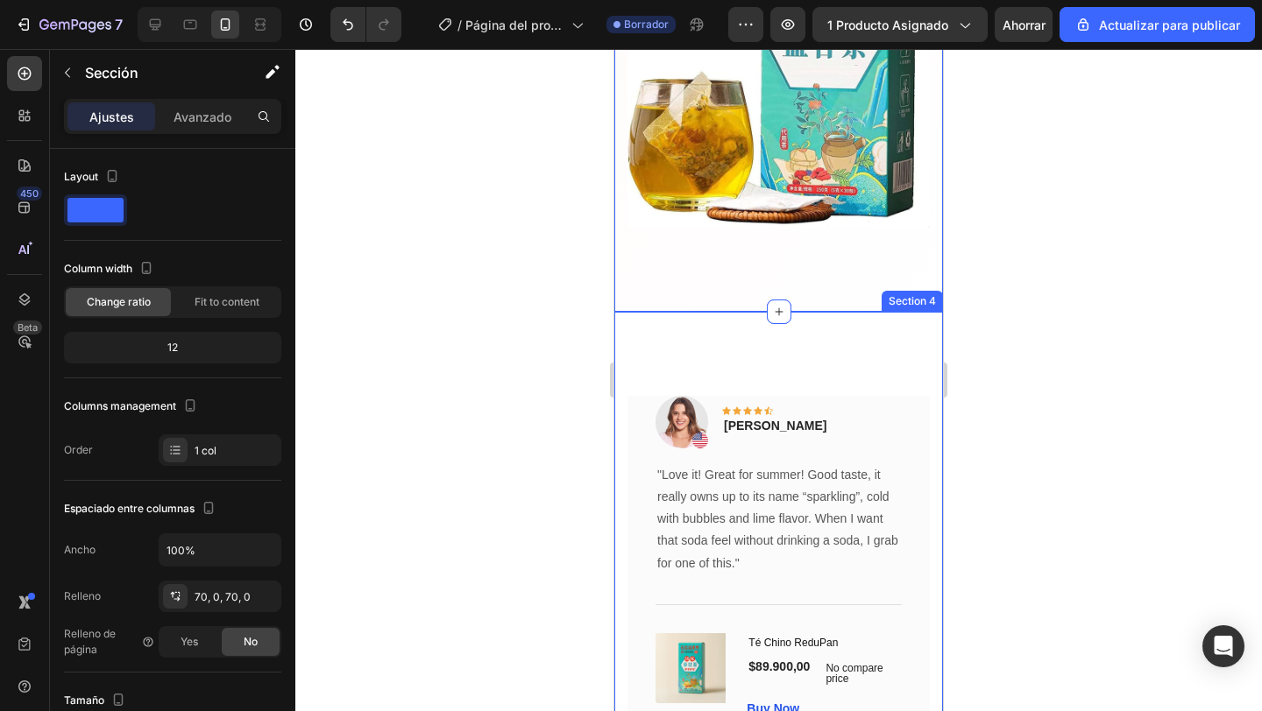
click at [672, 336] on div "Image Icon Icon Icon Icon Icon Row Rita Carroll Text block Row "Love it! Great …" at bounding box center [778, 575] width 329 height 527
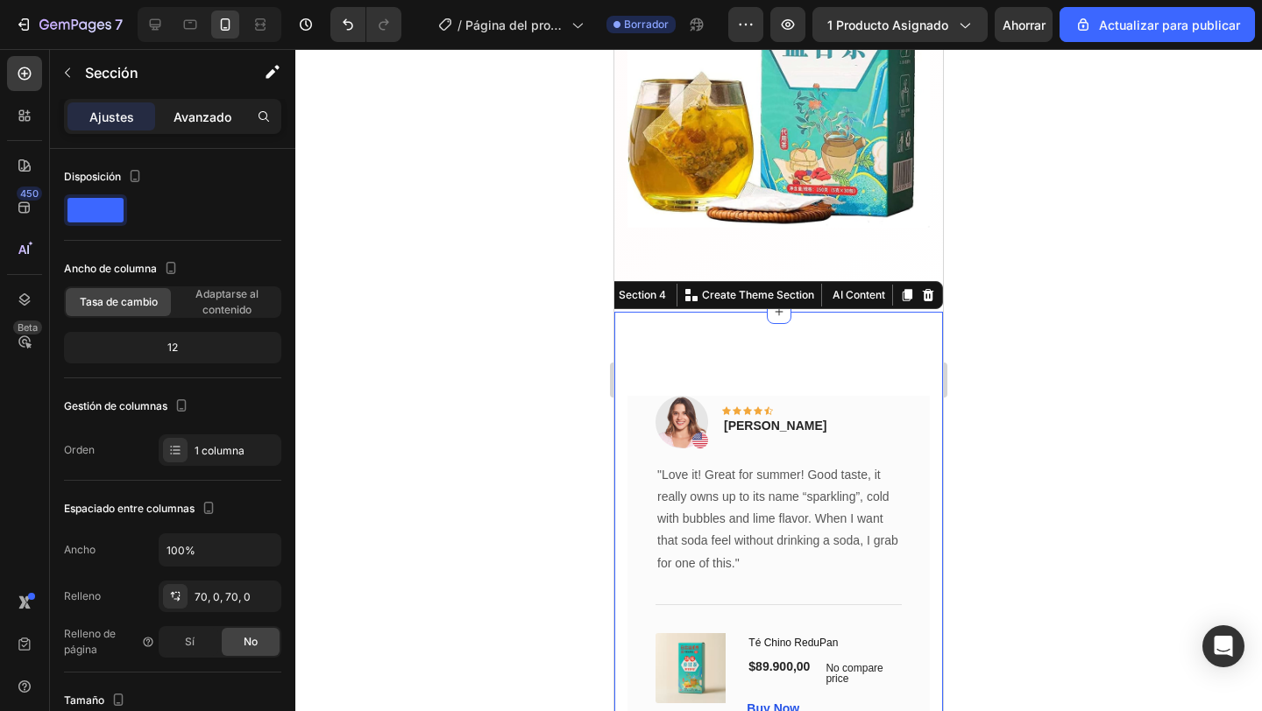
click at [213, 125] on div "Avanzado" at bounding box center [203, 117] width 88 height 28
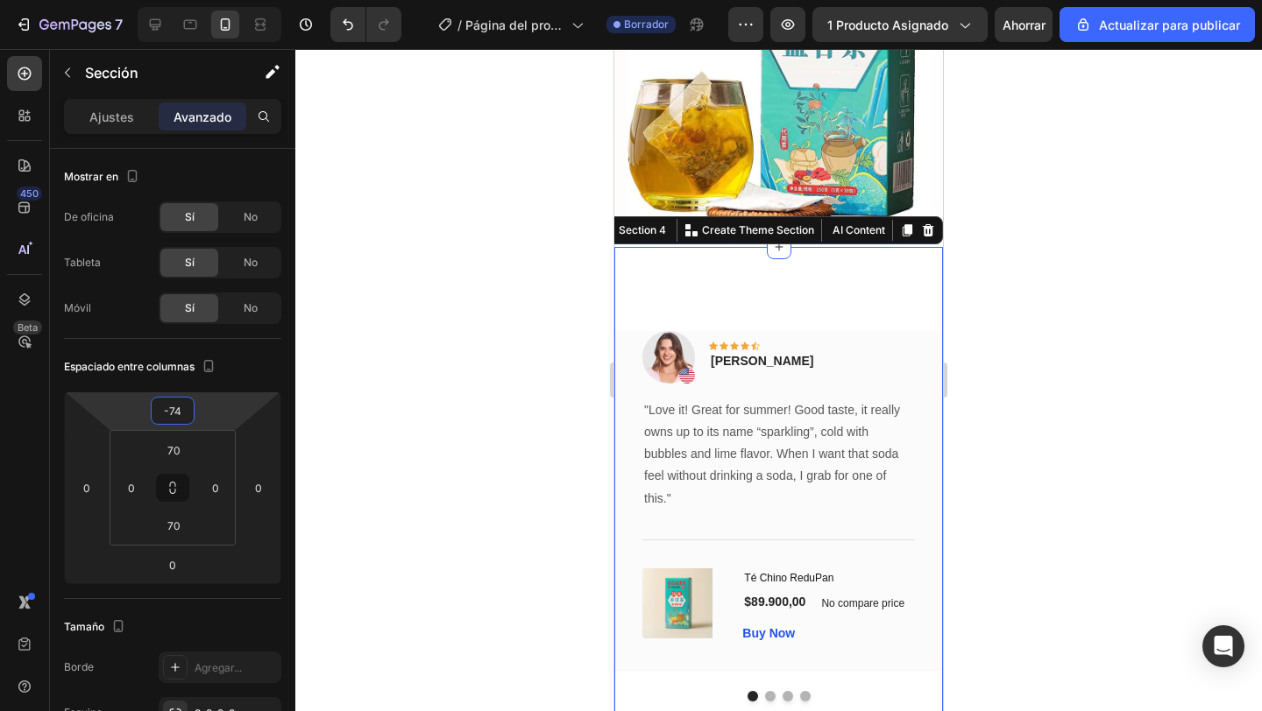
type input "-66"
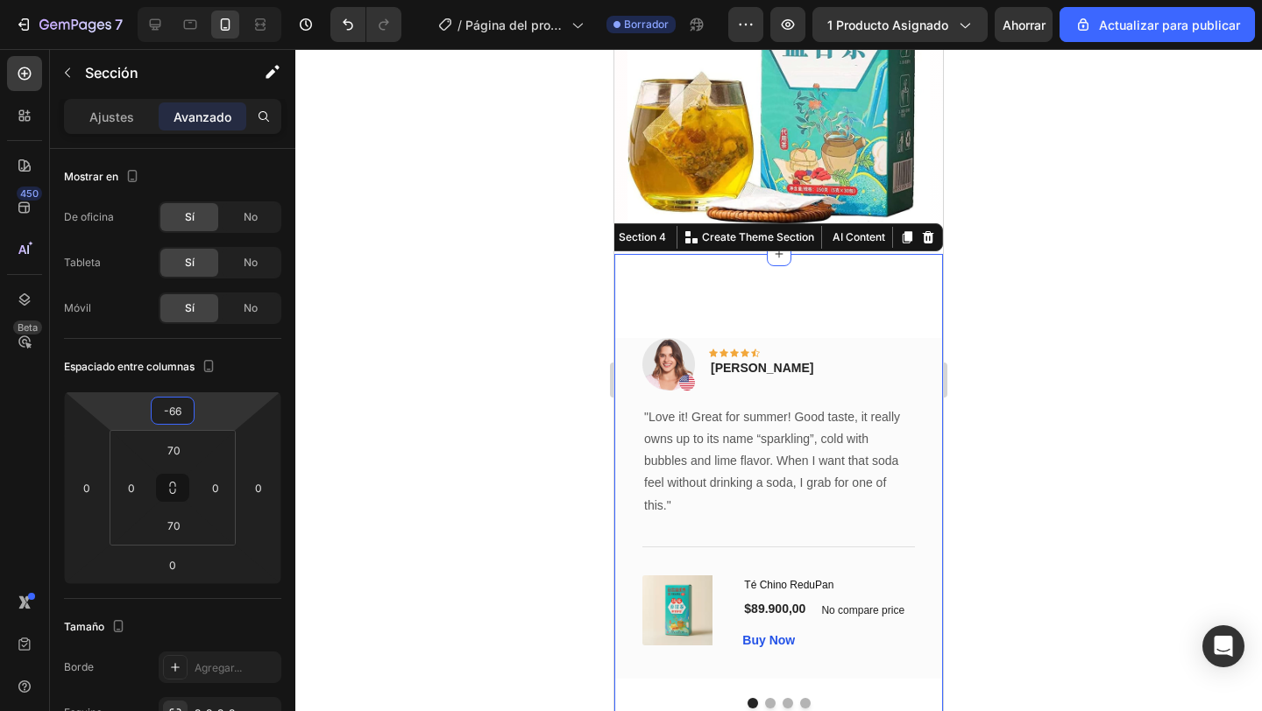
drag, startPoint x: 231, startPoint y: 416, endPoint x: 230, endPoint y: 445, distance: 29.0
click at [230, 0] on html "7 / Página del producto - [DATE][PERSON_NAME] 20:44:35 Borrador Avance 1 produc…" at bounding box center [631, 0] width 1262 height 0
click at [370, 399] on div at bounding box center [778, 380] width 966 height 662
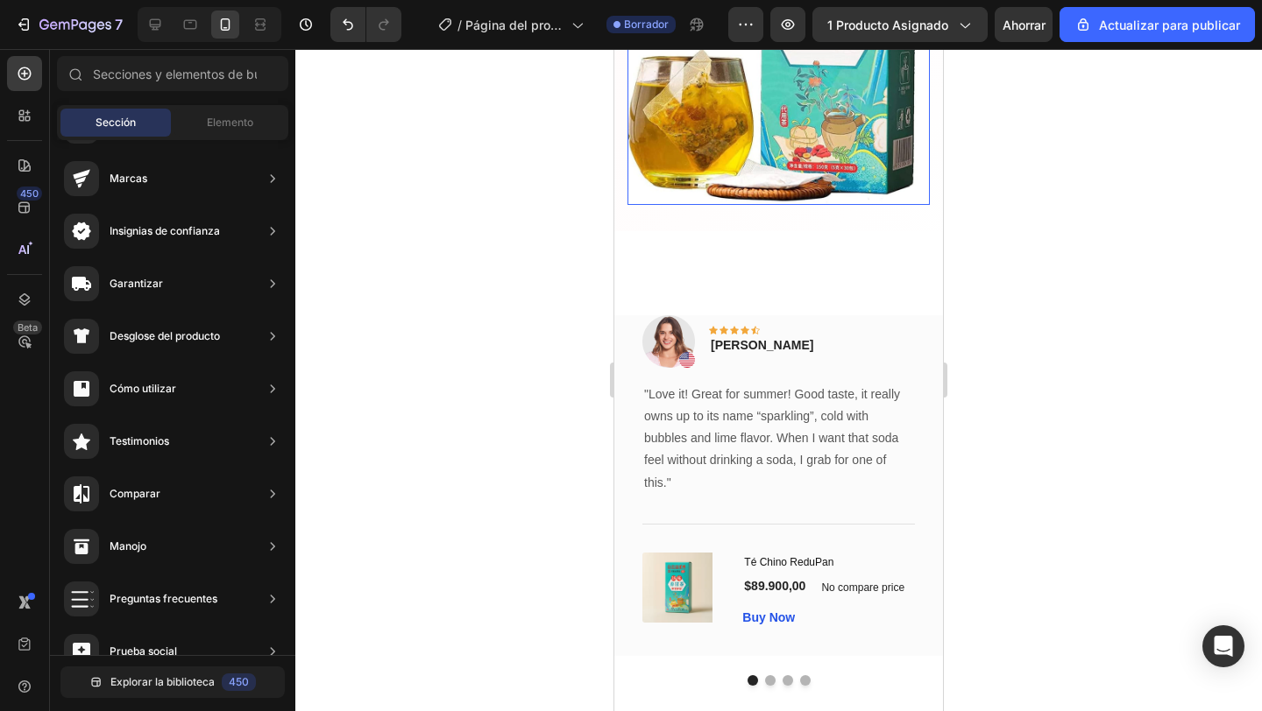
scroll to position [1106, 0]
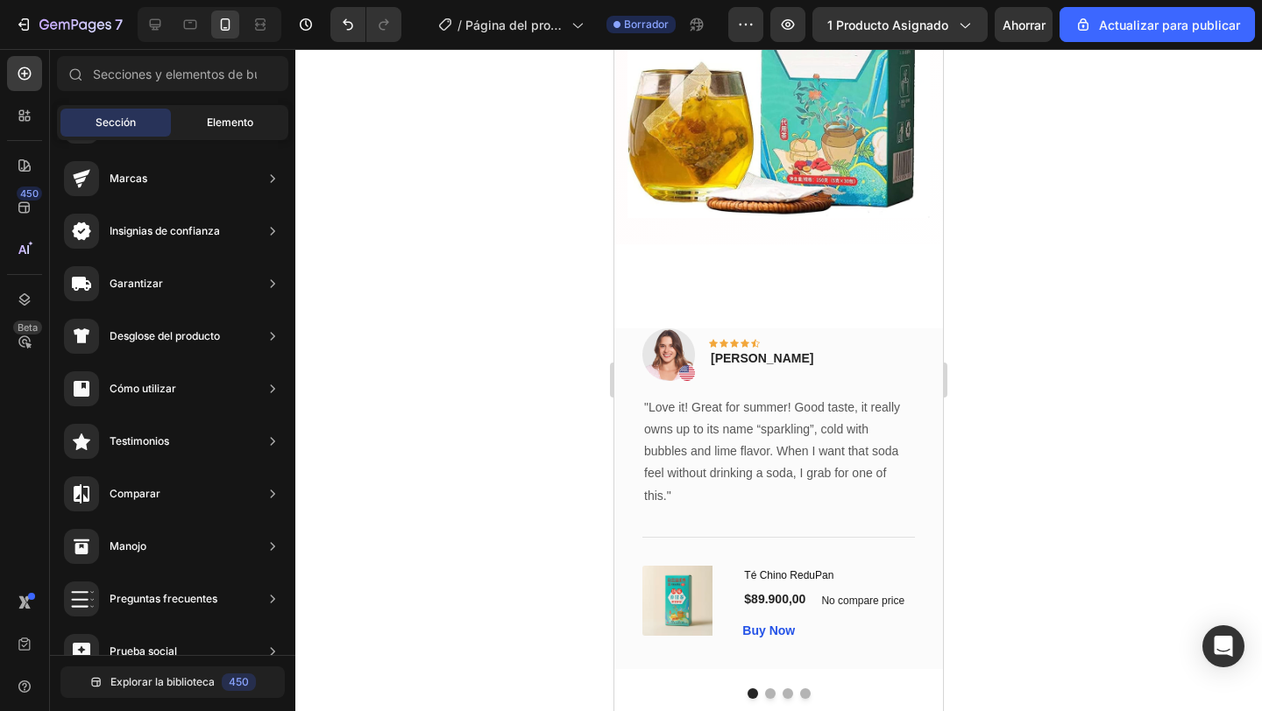
click at [189, 124] on div "Elemento" at bounding box center [229, 123] width 110 height 28
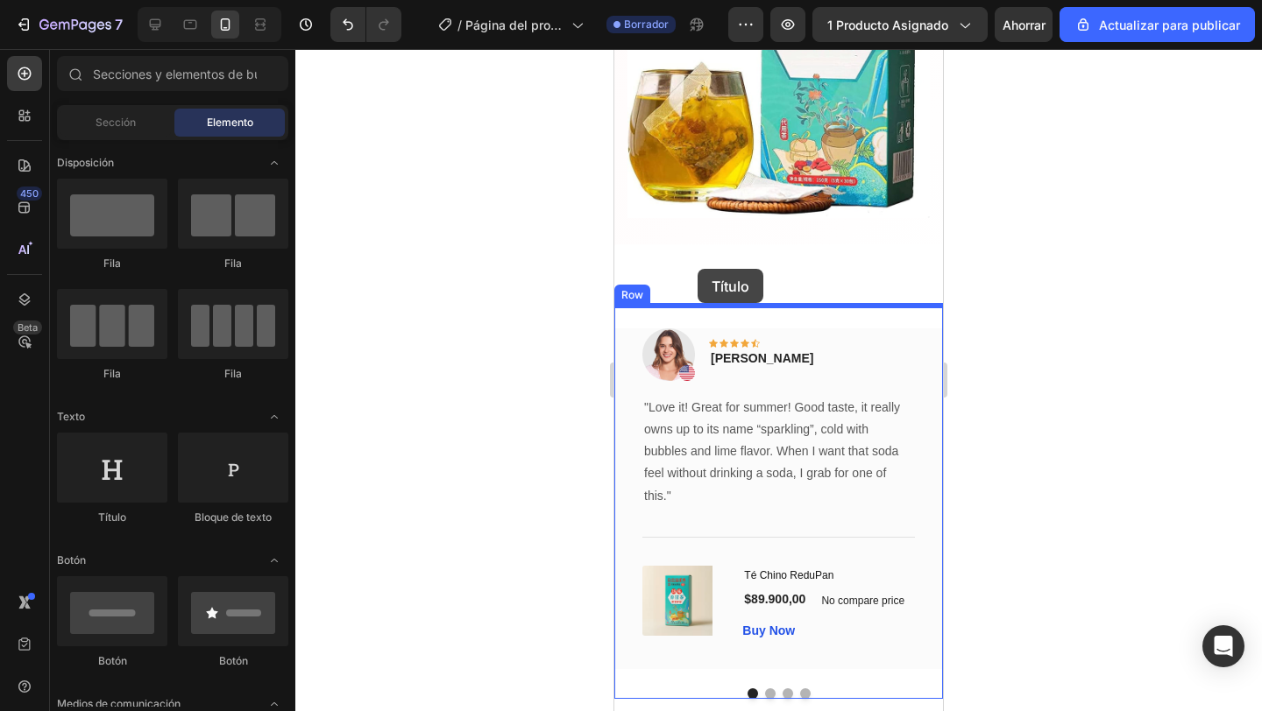
drag, startPoint x: 733, startPoint y: 275, endPoint x: 697, endPoint y: 269, distance: 36.4
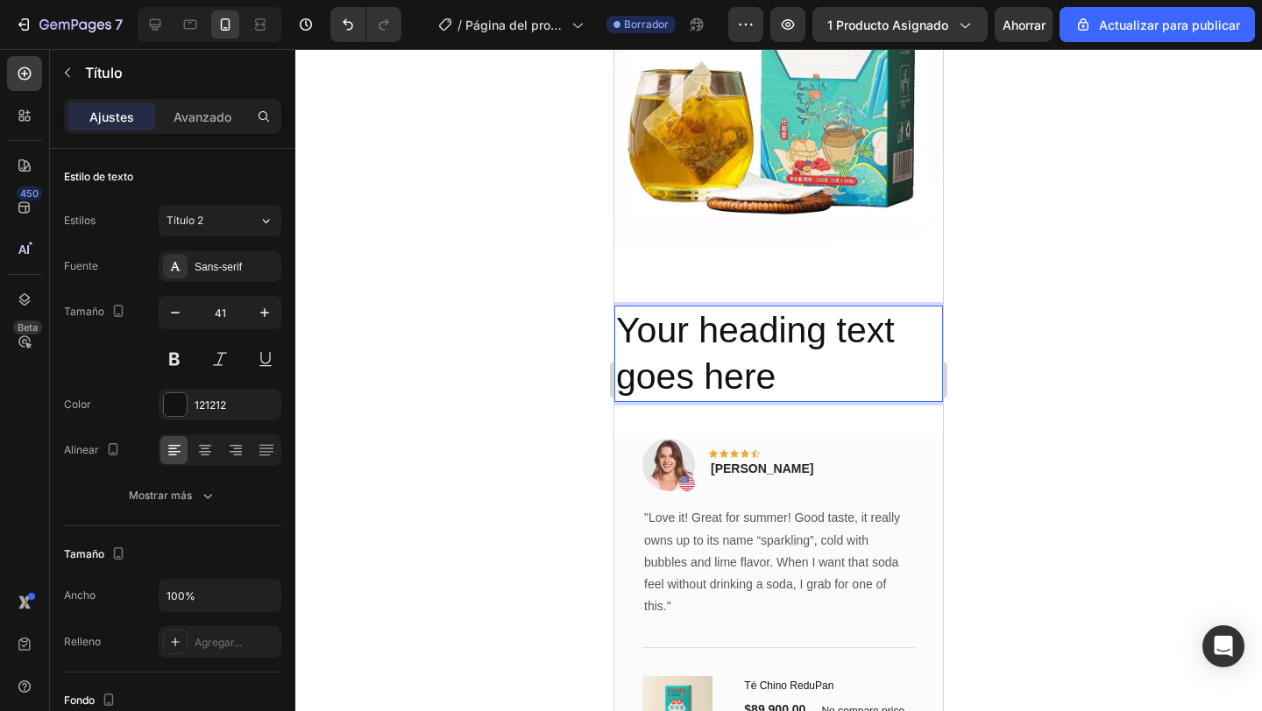
click at [779, 376] on p "Your heading text goes here" at bounding box center [778, 355] width 325 height 94
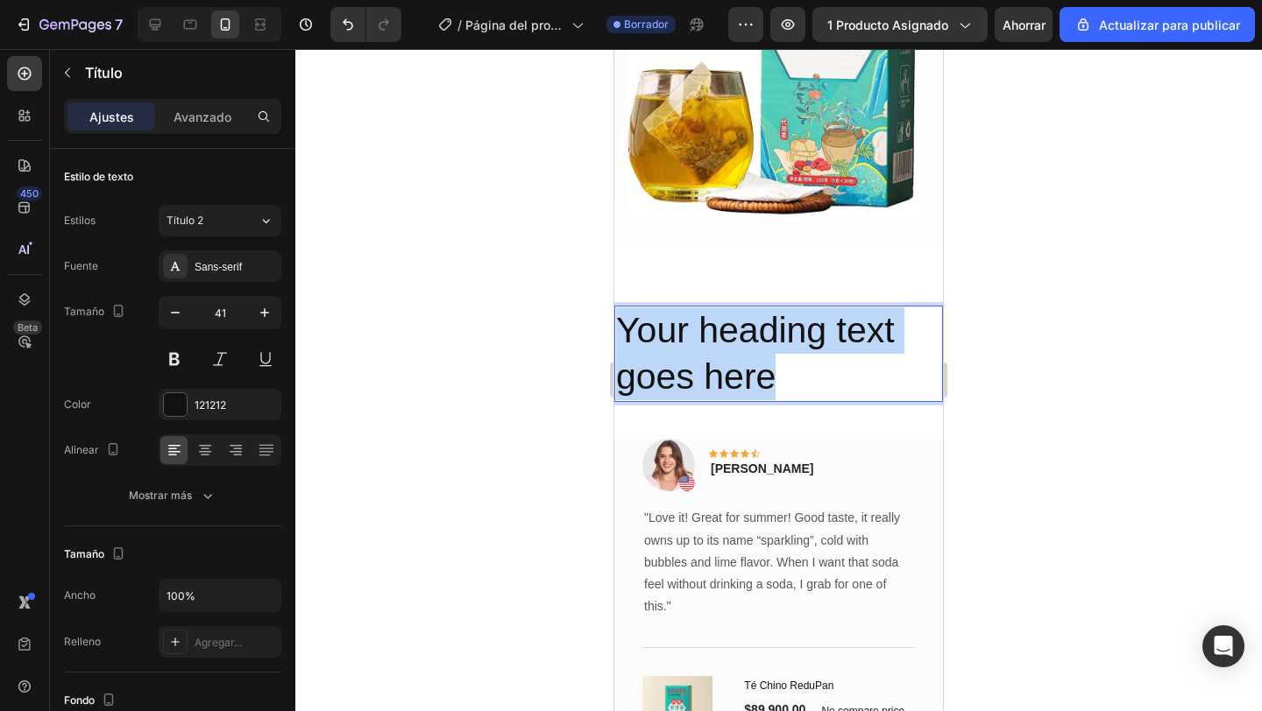
drag, startPoint x: 779, startPoint y: 380, endPoint x: 626, endPoint y: 327, distance: 161.5
click at [626, 327] on p "Your heading text goes here" at bounding box center [778, 355] width 325 height 94
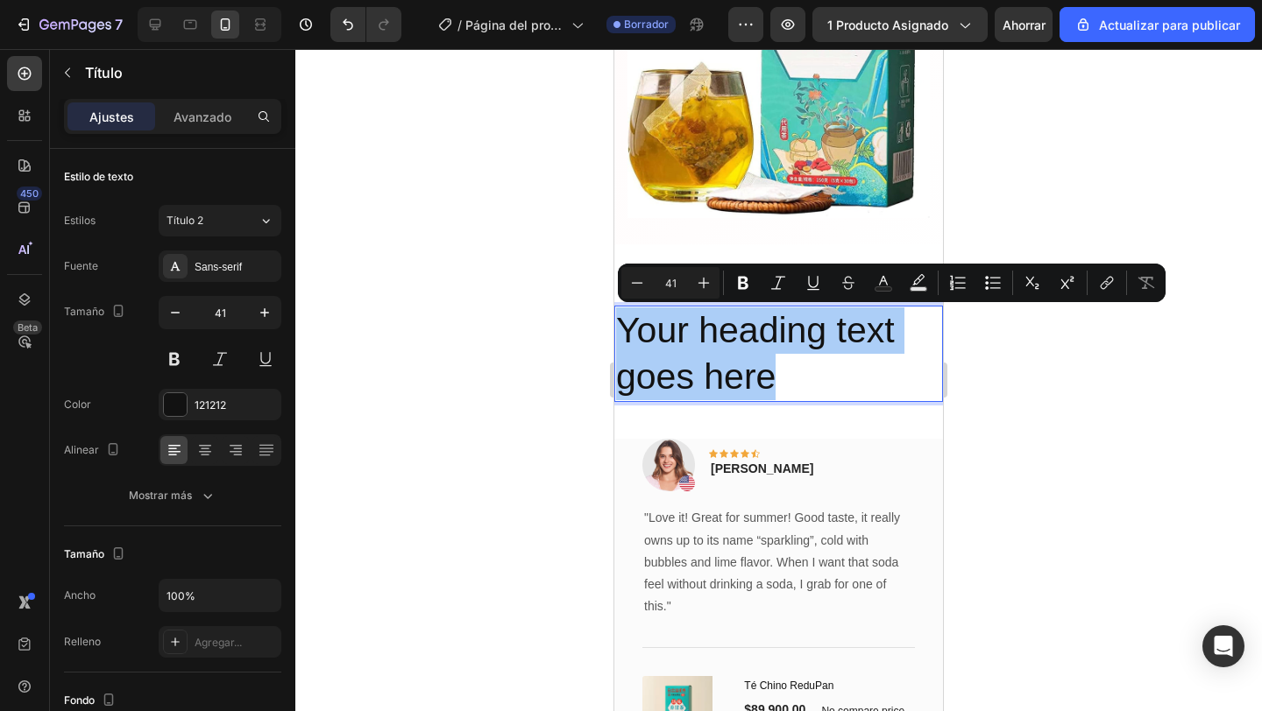
click at [1105, 414] on div at bounding box center [778, 380] width 966 height 662
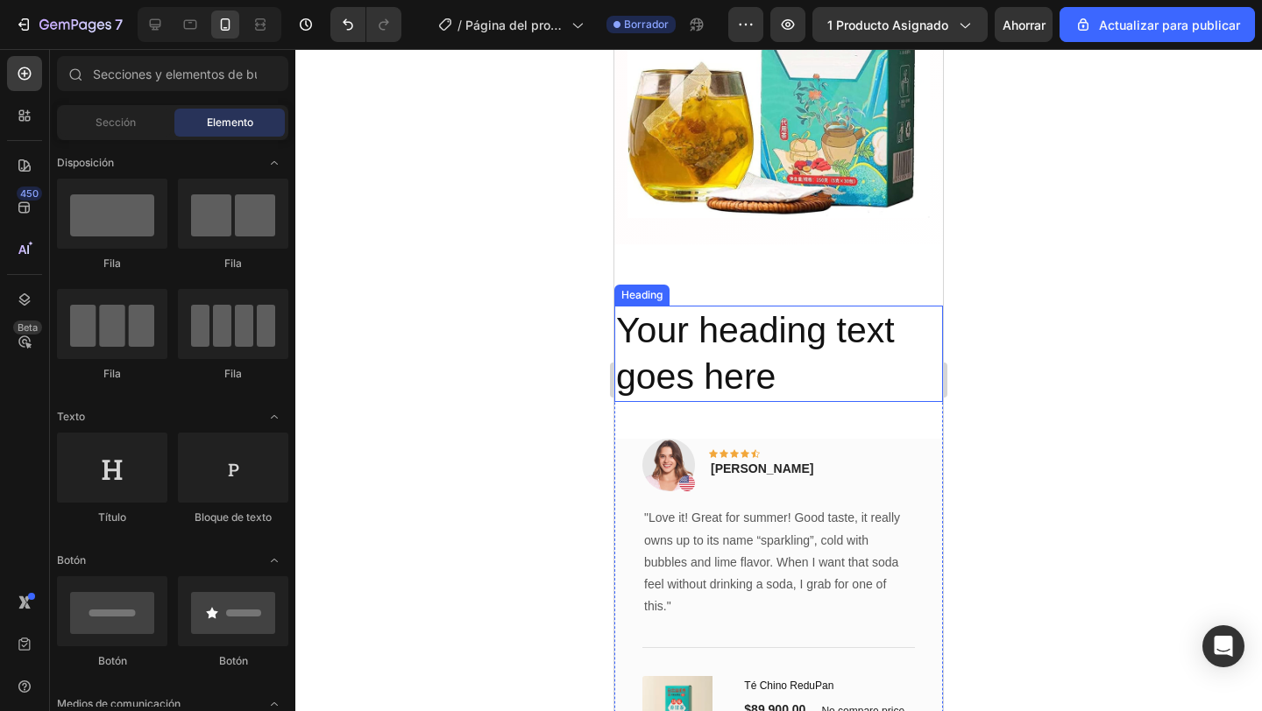
click at [825, 332] on p "Your heading text goes here" at bounding box center [778, 355] width 325 height 94
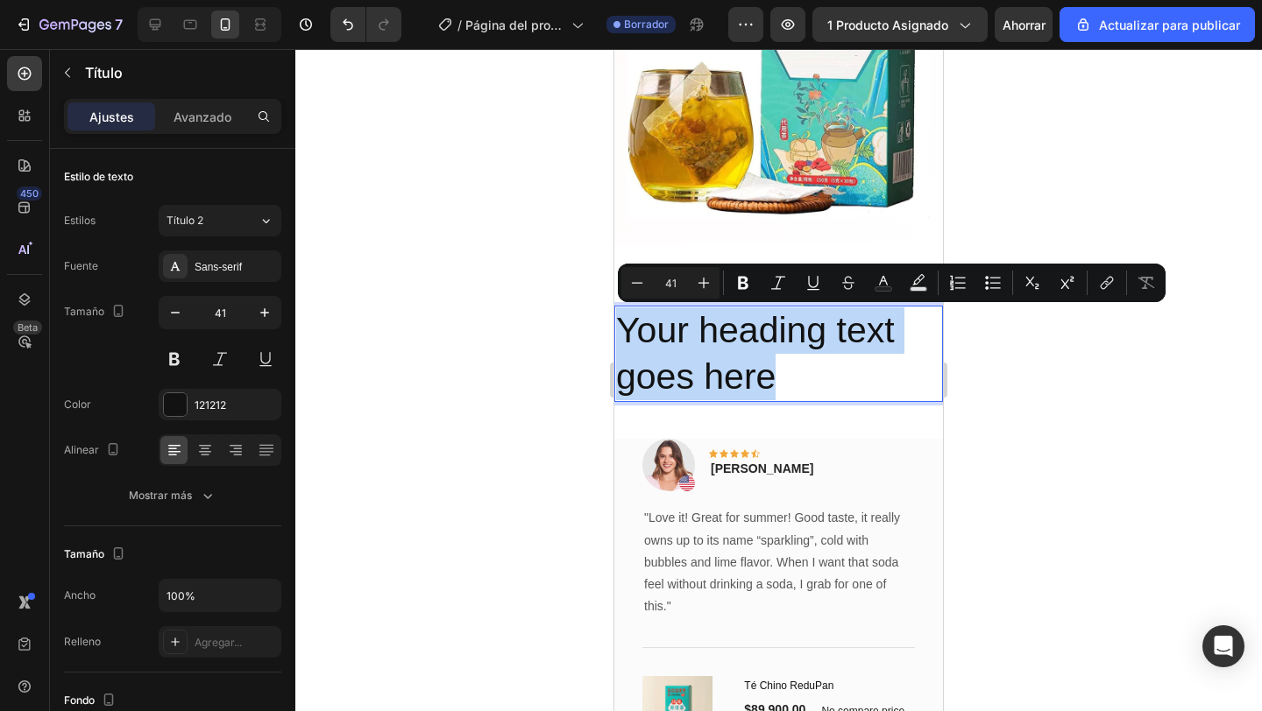
drag, startPoint x: 778, startPoint y: 368, endPoint x: 619, endPoint y: 343, distance: 160.5
click at [619, 343] on p "Your heading text goes here" at bounding box center [778, 355] width 325 height 94
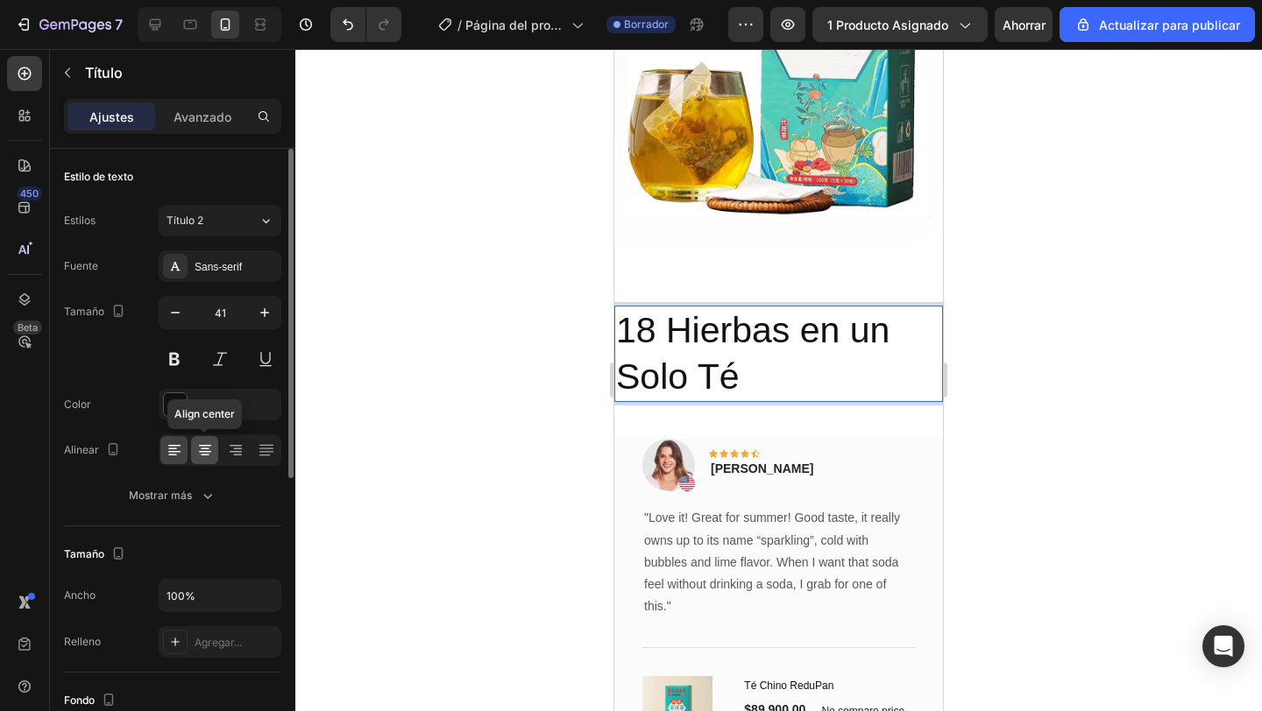
click at [214, 454] on div at bounding box center [204, 450] width 27 height 28
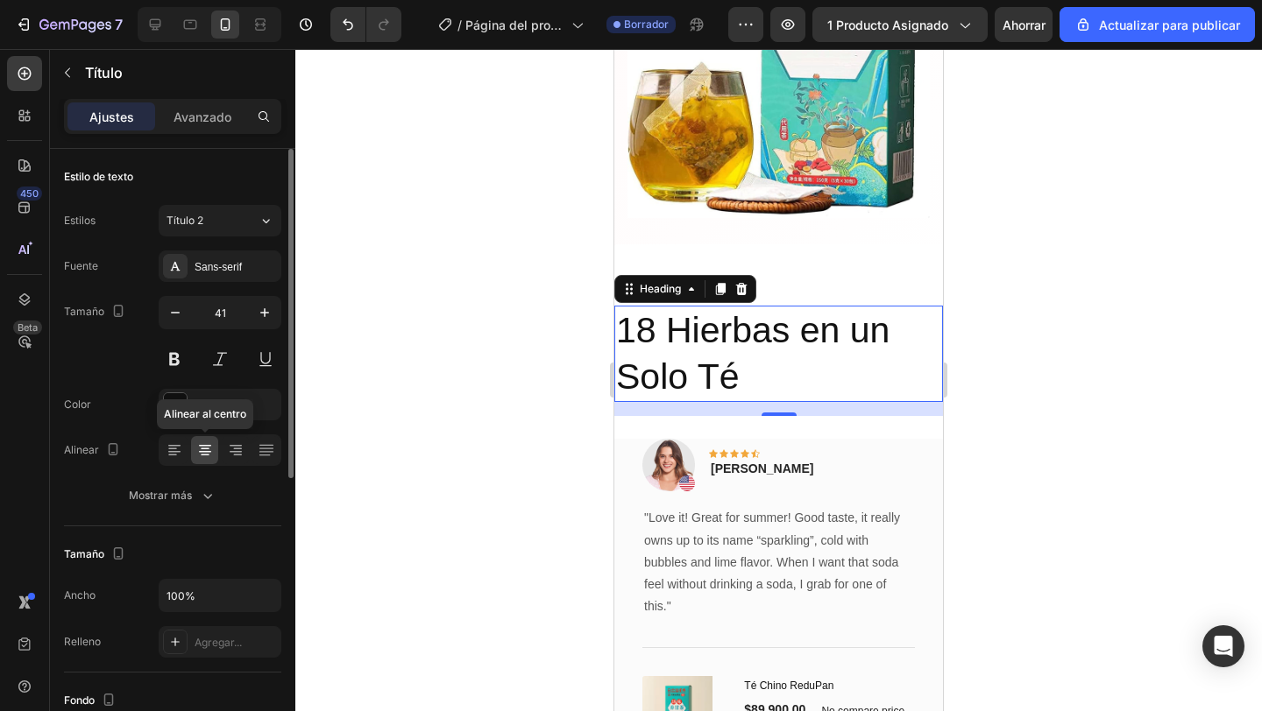
click at [214, 454] on div at bounding box center [204, 450] width 27 height 28
click at [741, 377] on p "18 Hierbas en un Solo Té" at bounding box center [778, 355] width 325 height 94
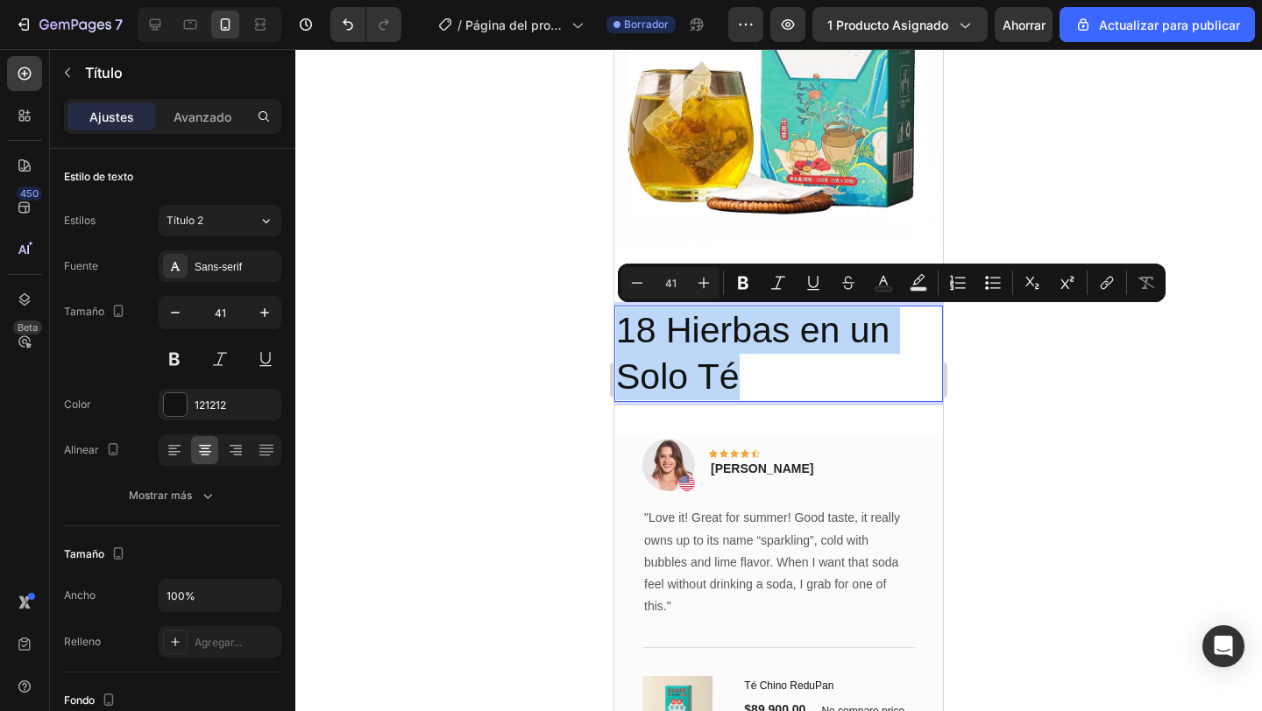
drag, startPoint x: 741, startPoint y: 377, endPoint x: 618, endPoint y: 334, distance: 130.8
click at [618, 334] on p "18 Hierbas en un Solo Té" at bounding box center [778, 355] width 325 height 94
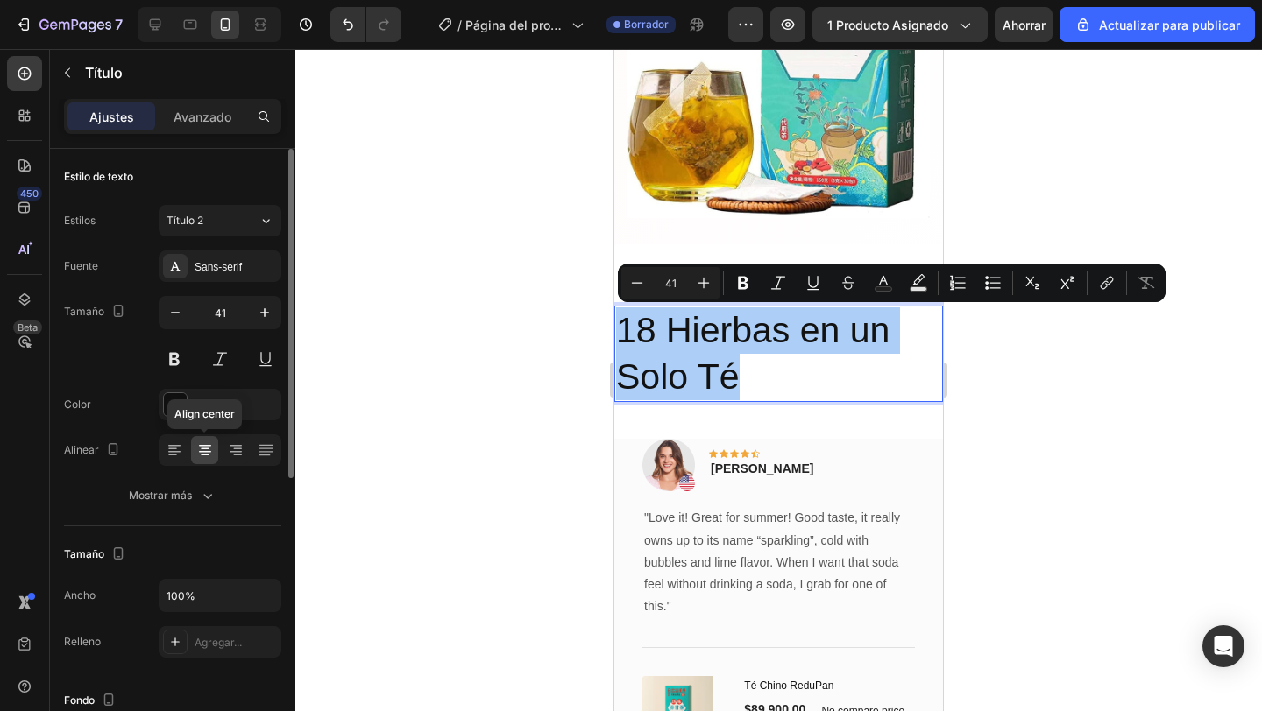
click at [210, 449] on icon at bounding box center [205, 451] width 18 height 18
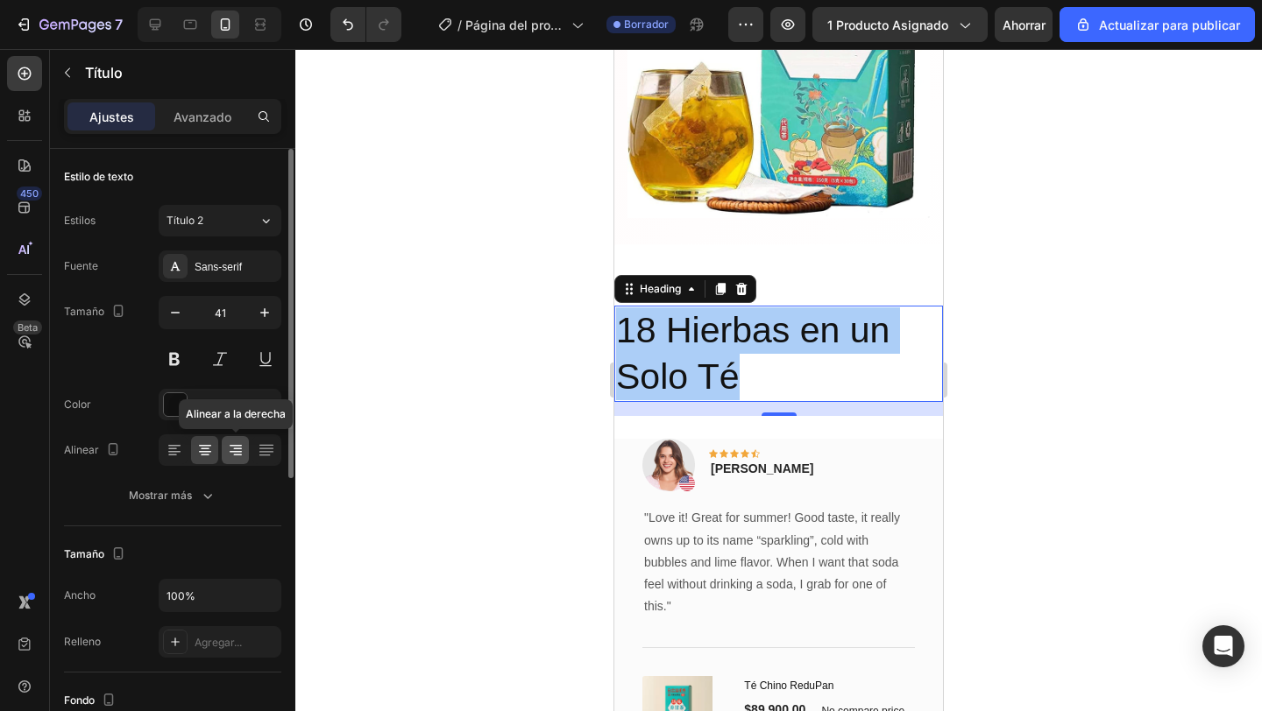
click at [231, 453] on icon at bounding box center [236, 451] width 18 height 18
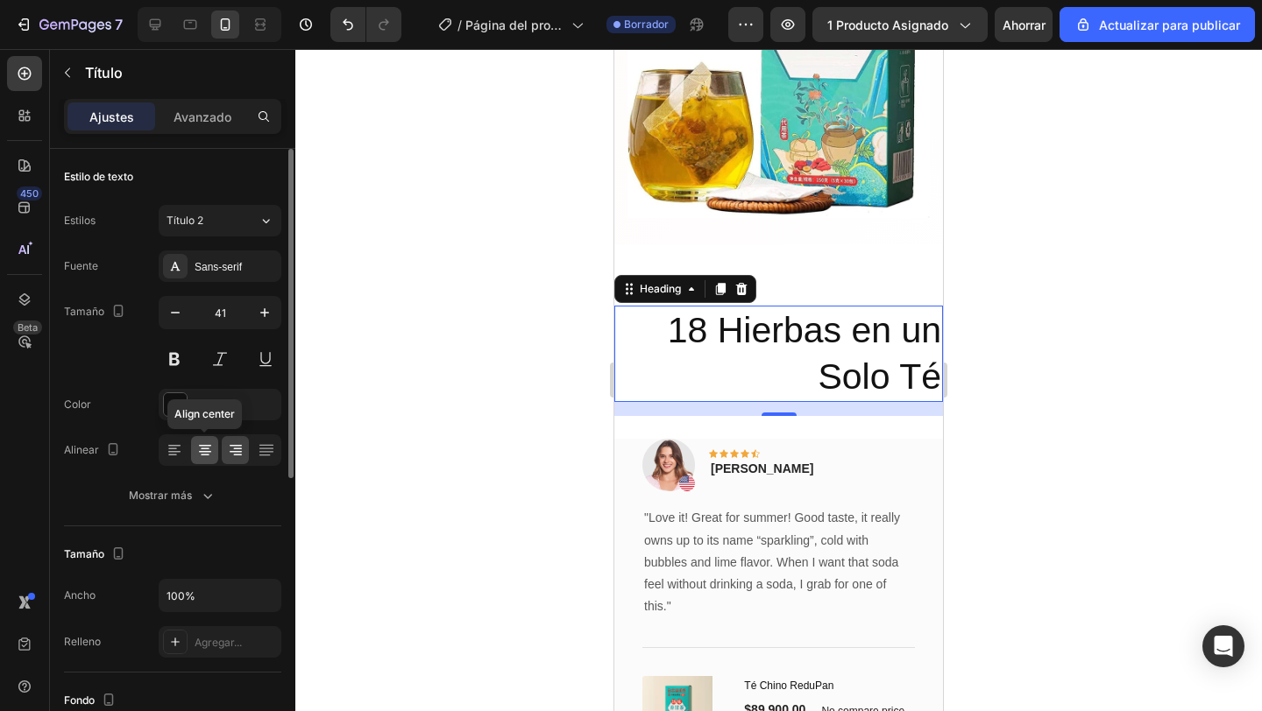
click at [213, 453] on icon at bounding box center [205, 451] width 18 height 18
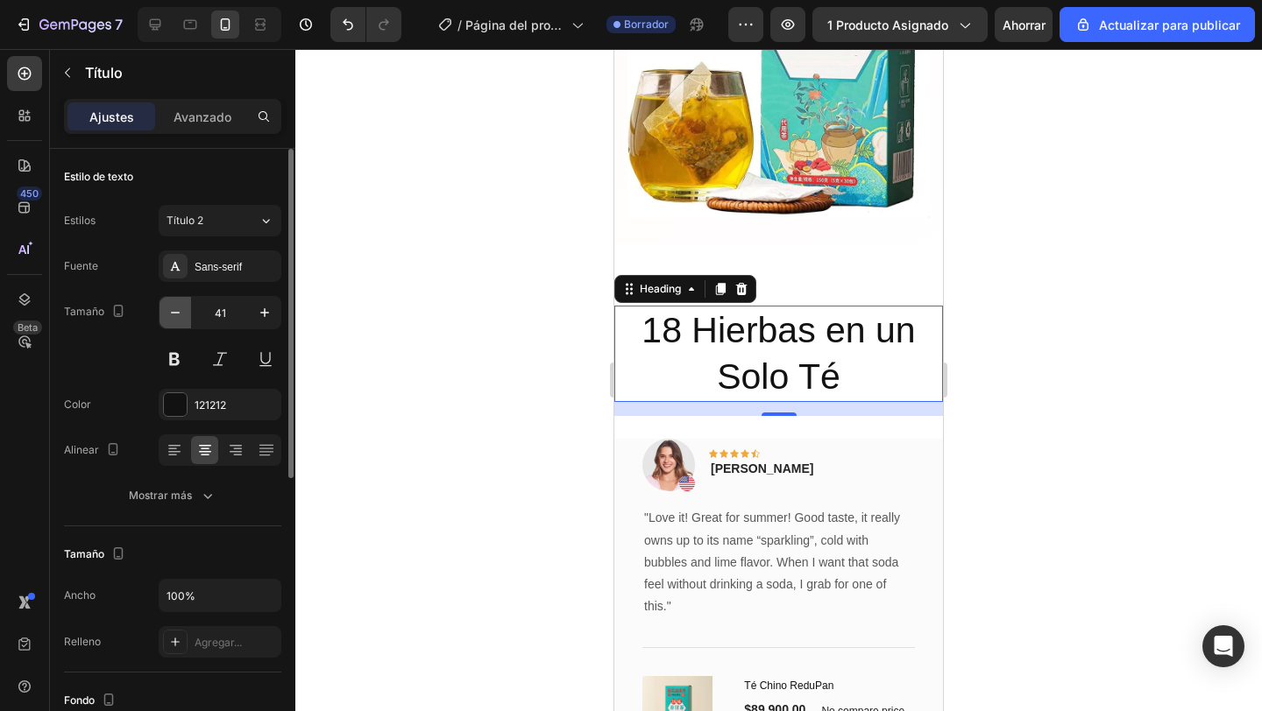
click at [181, 317] on icon "button" at bounding box center [175, 313] width 18 height 18
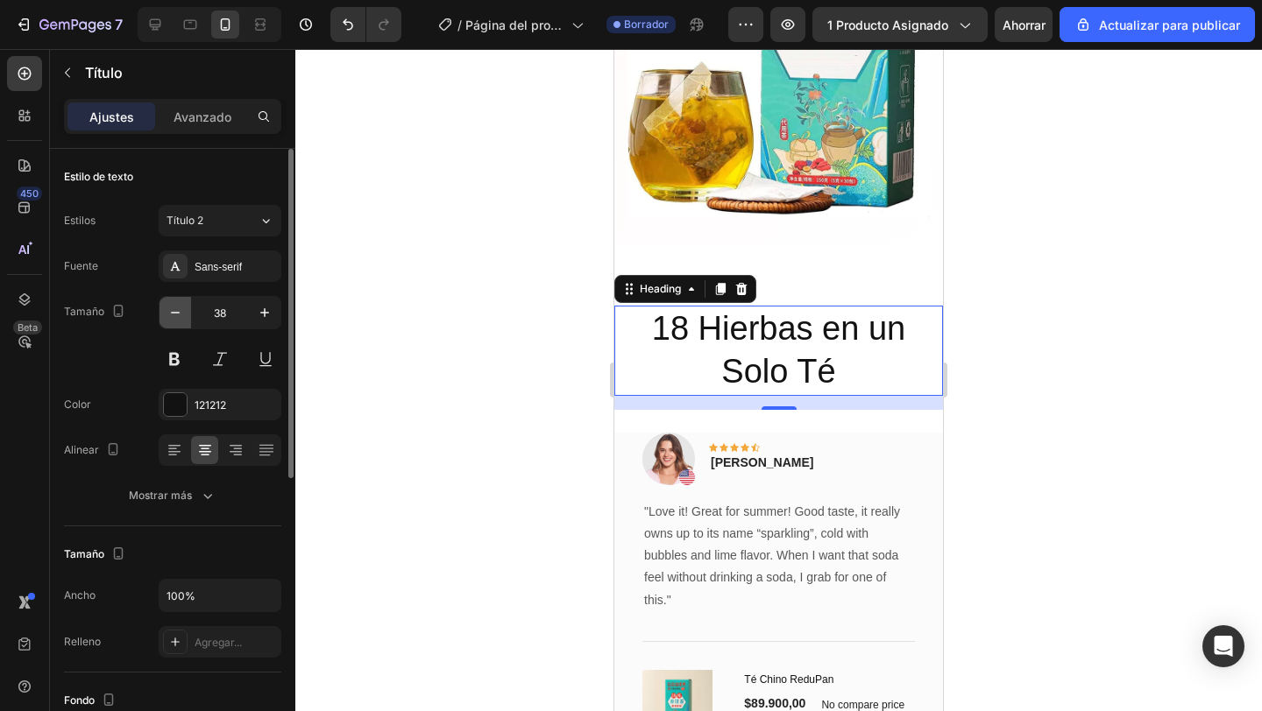
click at [181, 317] on icon "button" at bounding box center [175, 313] width 18 height 18
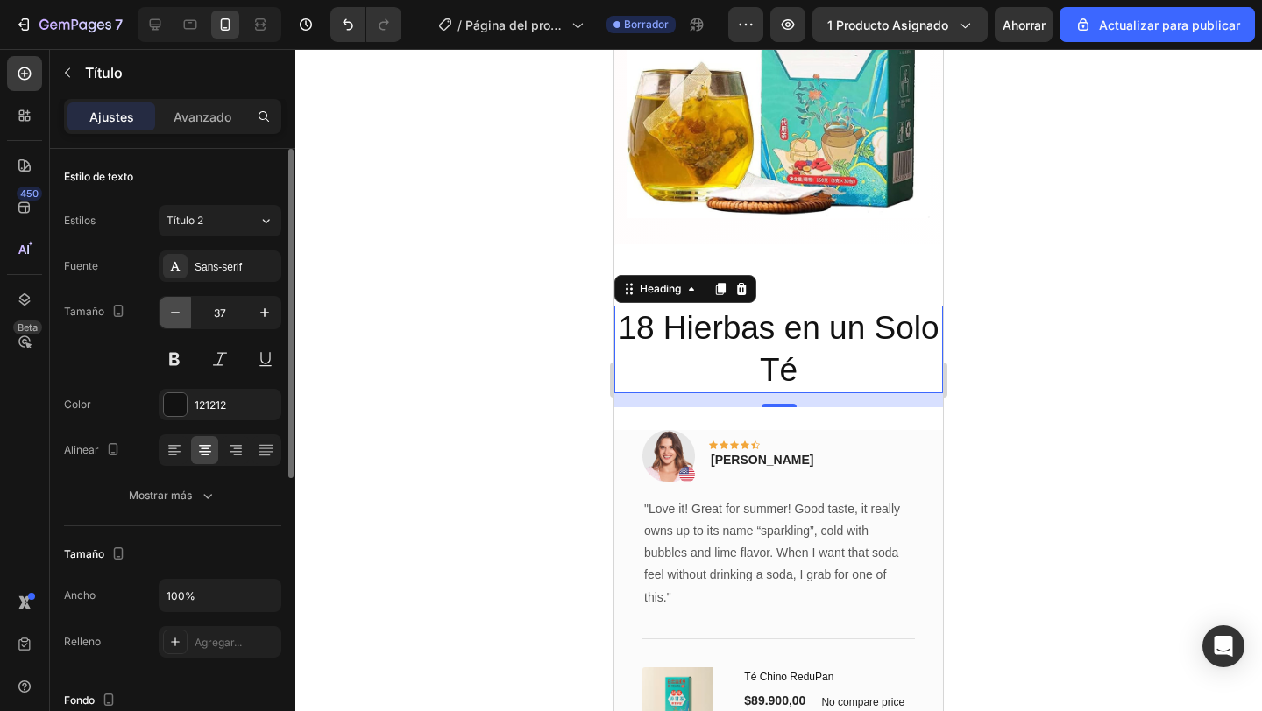
click at [181, 317] on icon "button" at bounding box center [175, 313] width 18 height 18
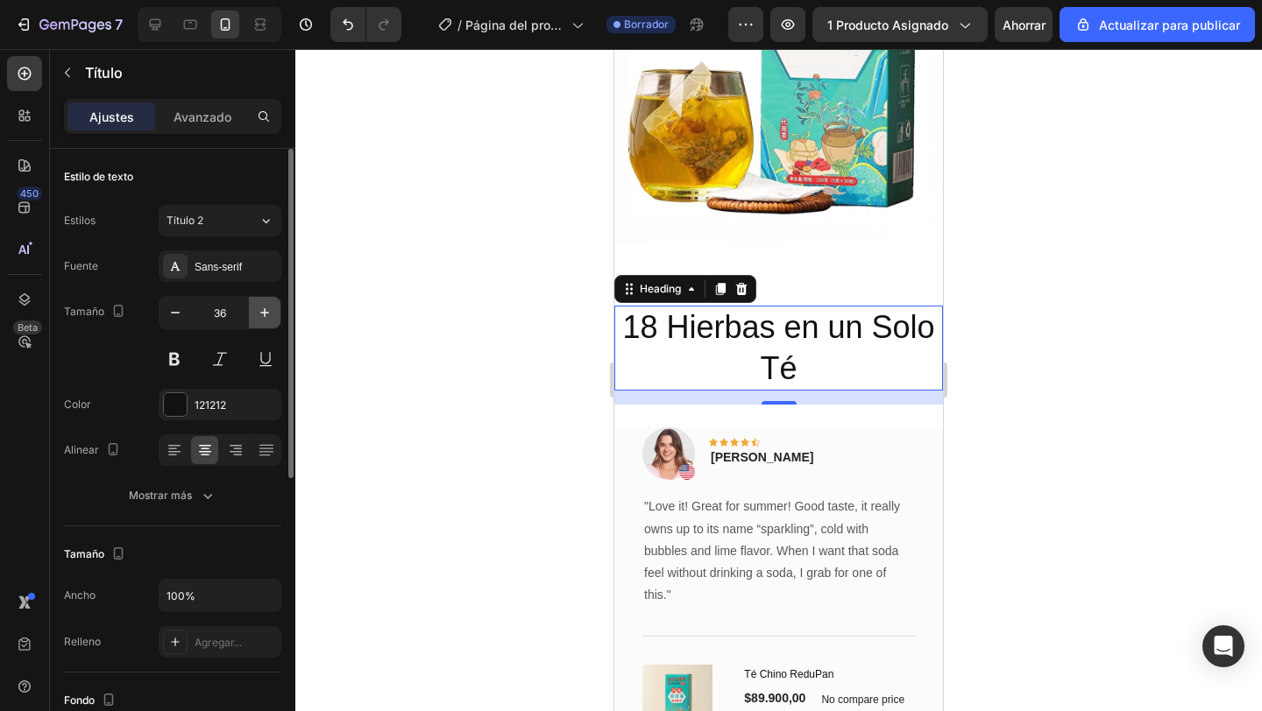
click at [272, 318] on icon "button" at bounding box center [265, 313] width 18 height 18
click at [272, 317] on icon "button" at bounding box center [265, 313] width 18 height 18
type input "38"
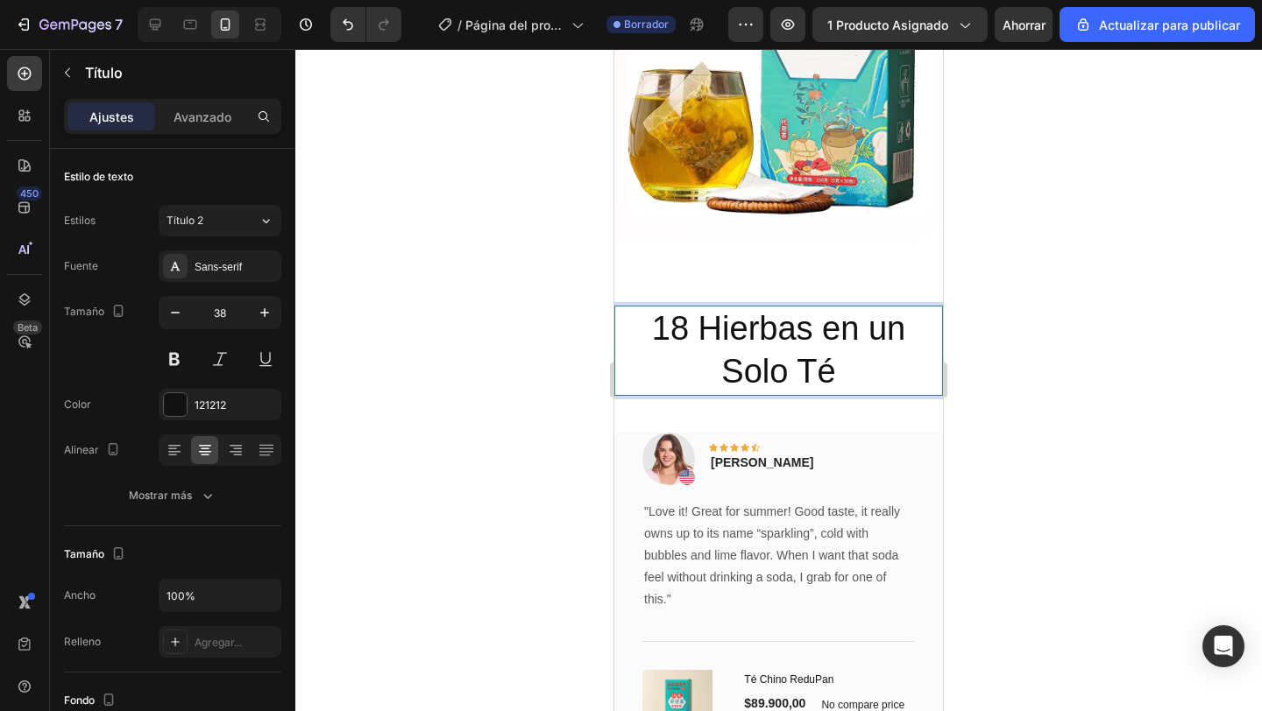
click at [836, 380] on p "18 Hierbas en un Solo Té" at bounding box center [778, 351] width 325 height 87
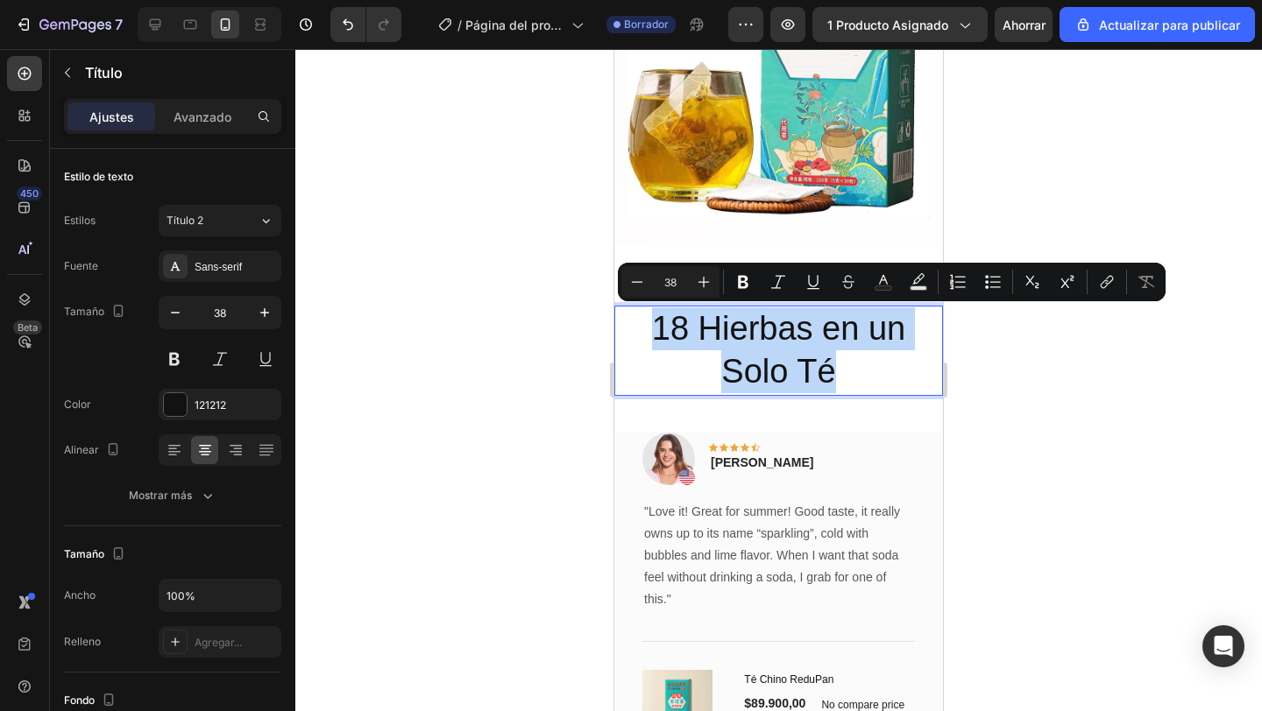
drag, startPoint x: 833, startPoint y: 379, endPoint x: 659, endPoint y: 333, distance: 180.4
click at [659, 333] on p "18 Hierbas en un Solo Té" at bounding box center [778, 351] width 325 height 87
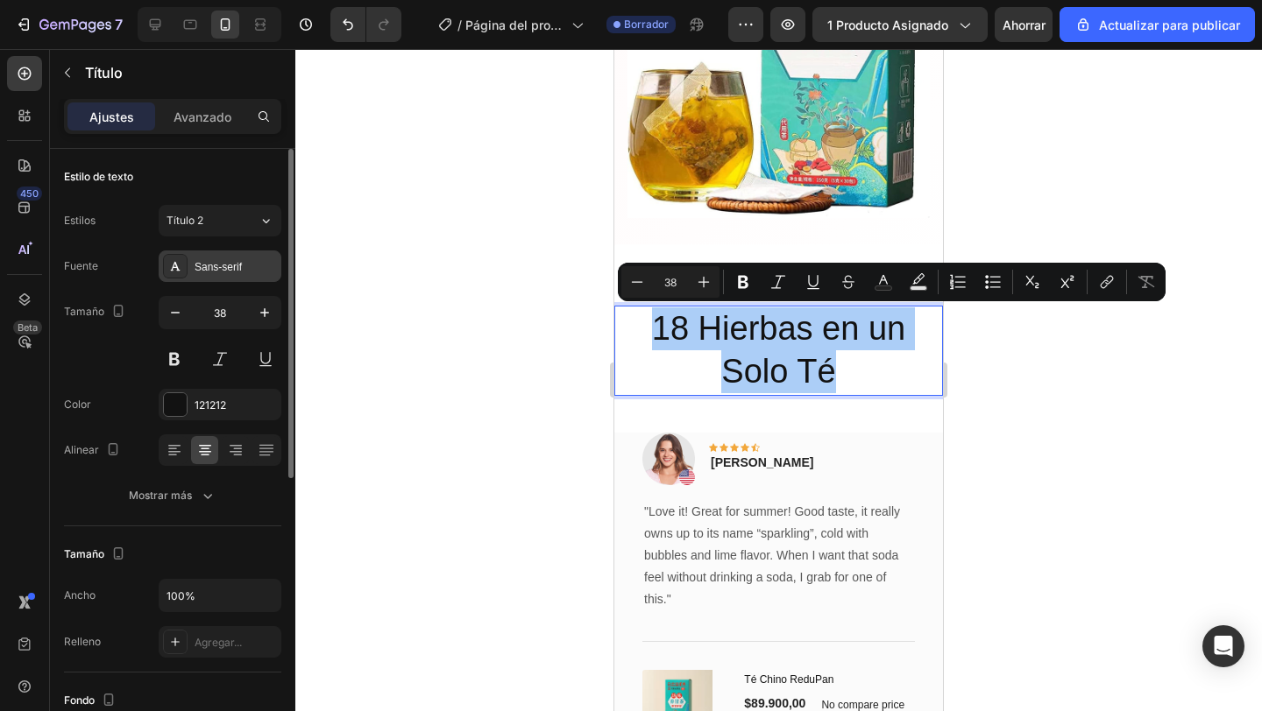
click at [226, 267] on font "Sans-serif" at bounding box center [217, 267] width 47 height 12
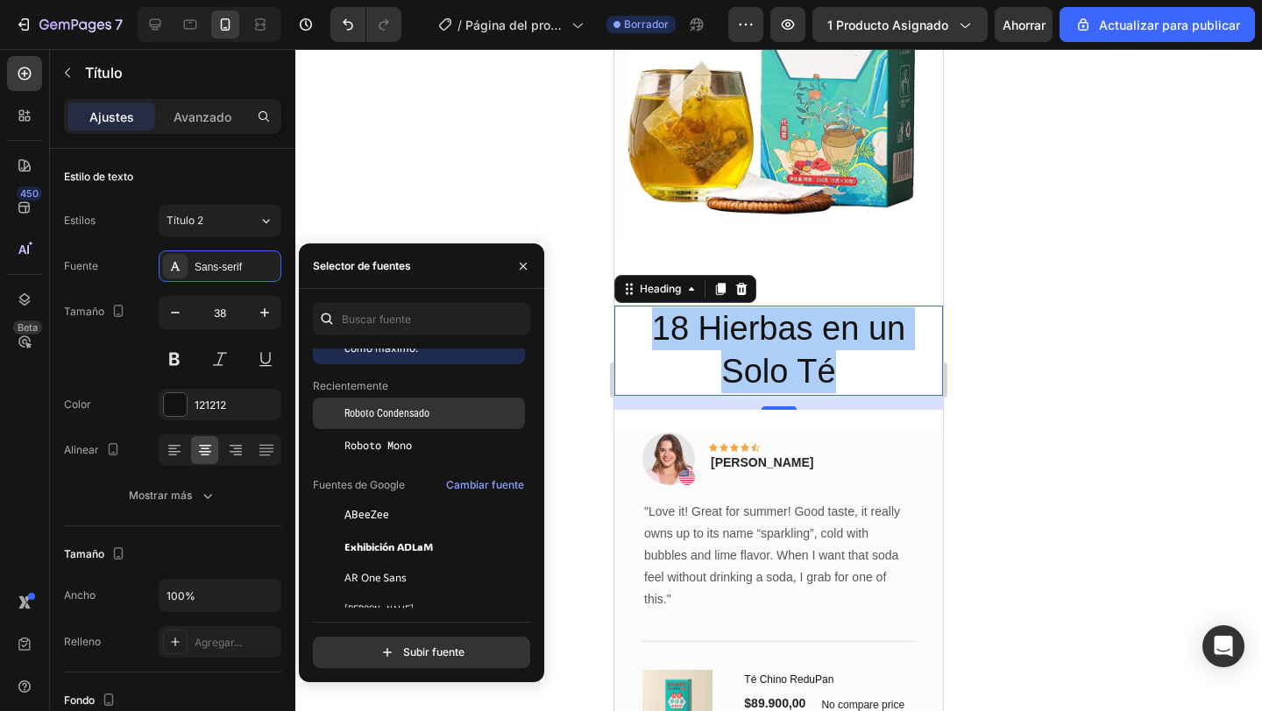
scroll to position [22, 0]
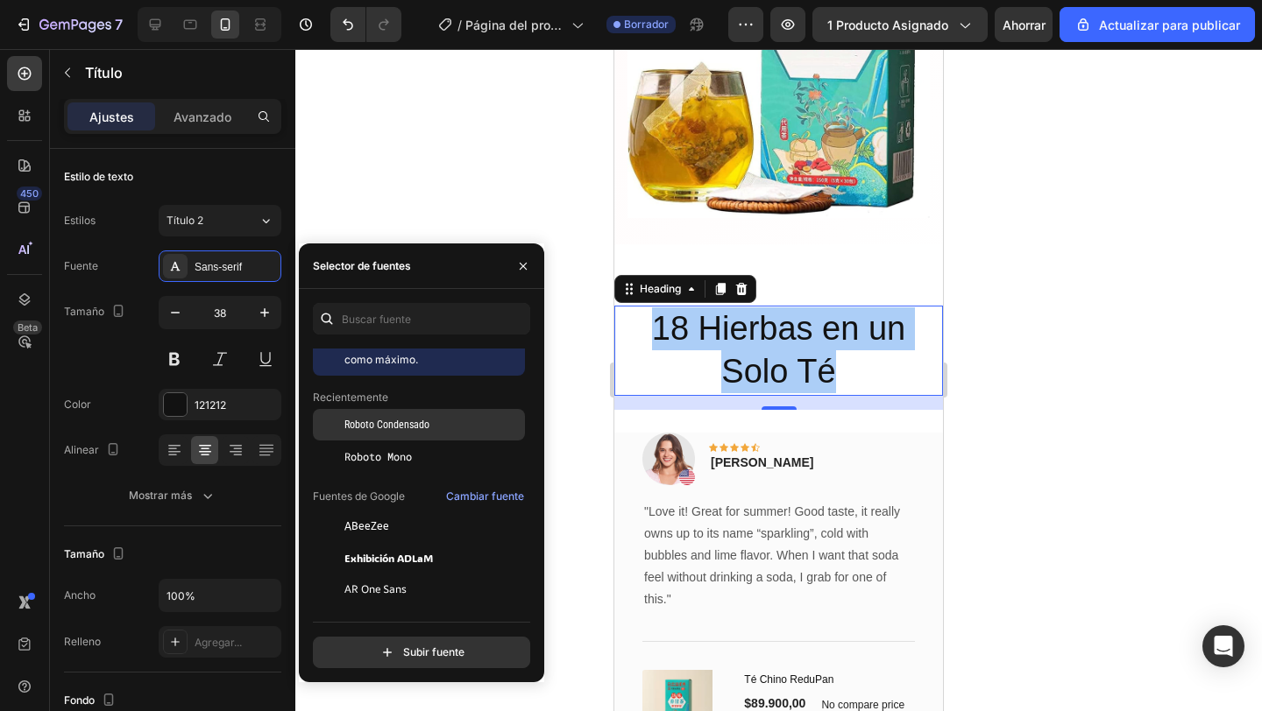
click at [430, 428] on div "Roboto Condensado" at bounding box center [432, 425] width 177 height 16
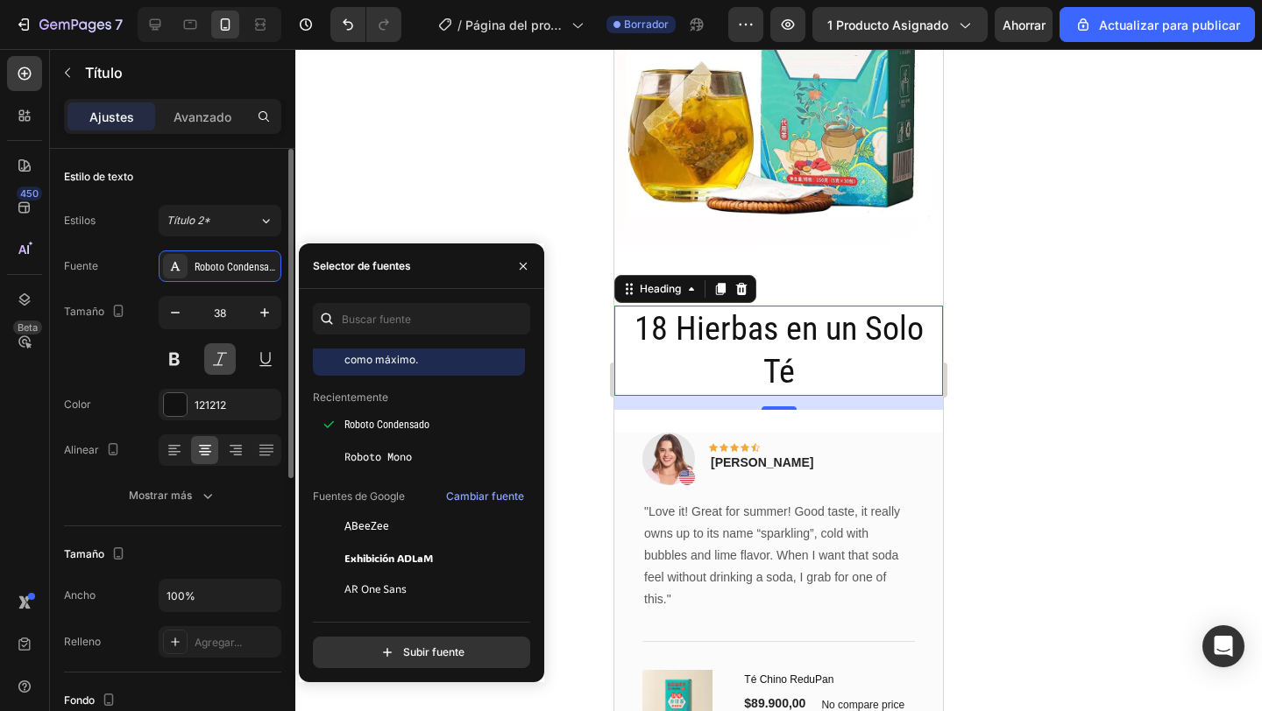
click at [231, 362] on button at bounding box center [220, 359] width 32 height 32
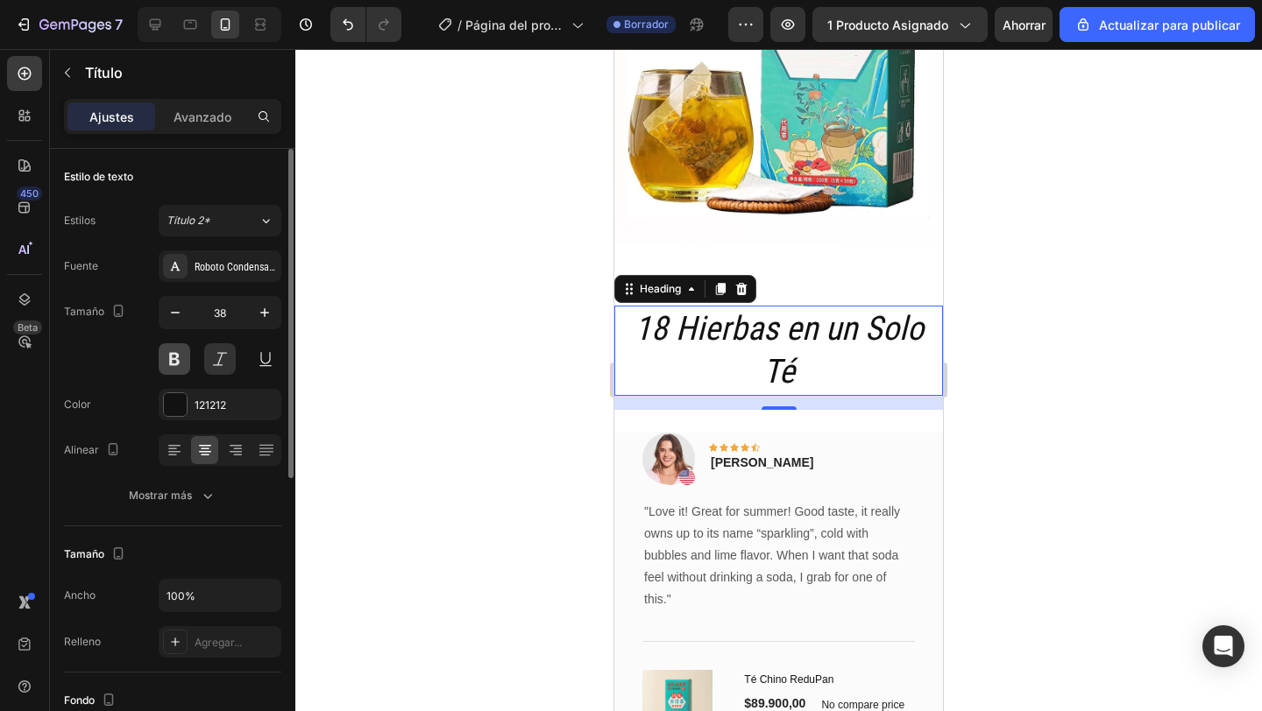
click at [166, 360] on button at bounding box center [175, 359] width 32 height 32
click at [211, 362] on button at bounding box center [220, 359] width 32 height 32
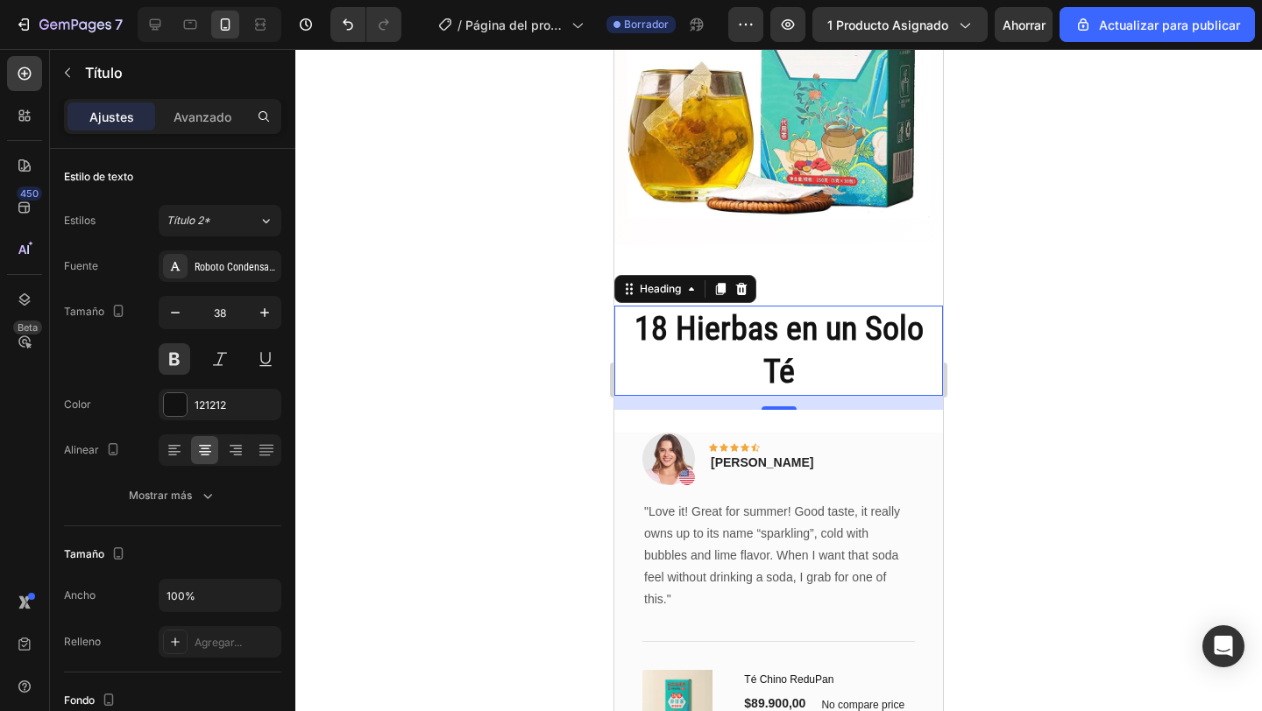
click at [534, 419] on div at bounding box center [778, 380] width 966 height 662
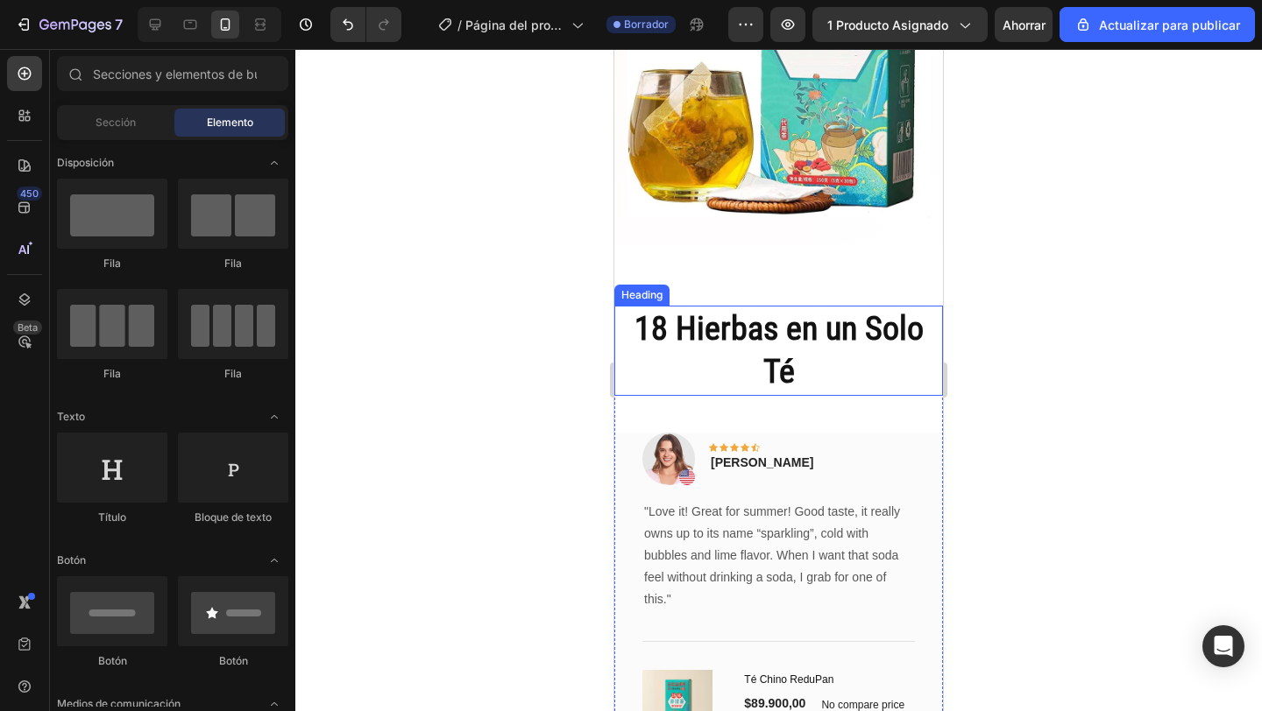
click at [702, 350] on p "18 Hierbas en un Solo Té" at bounding box center [778, 351] width 325 height 87
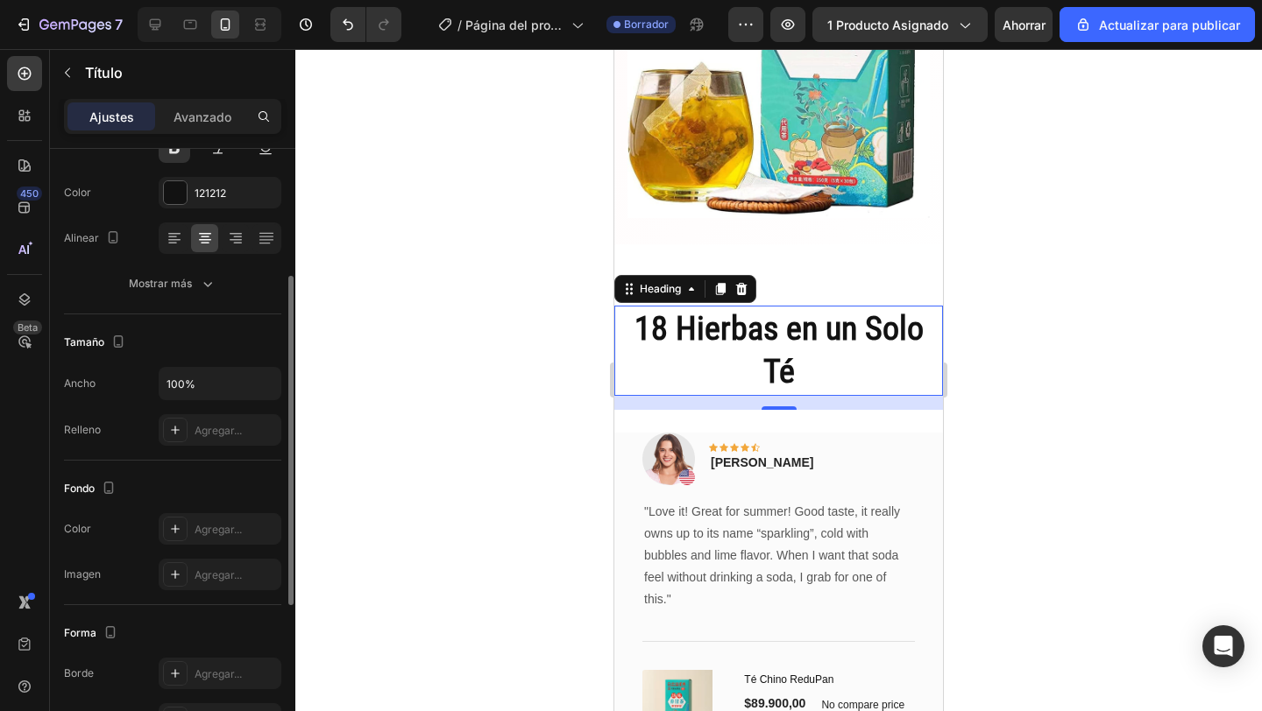
scroll to position [221, 0]
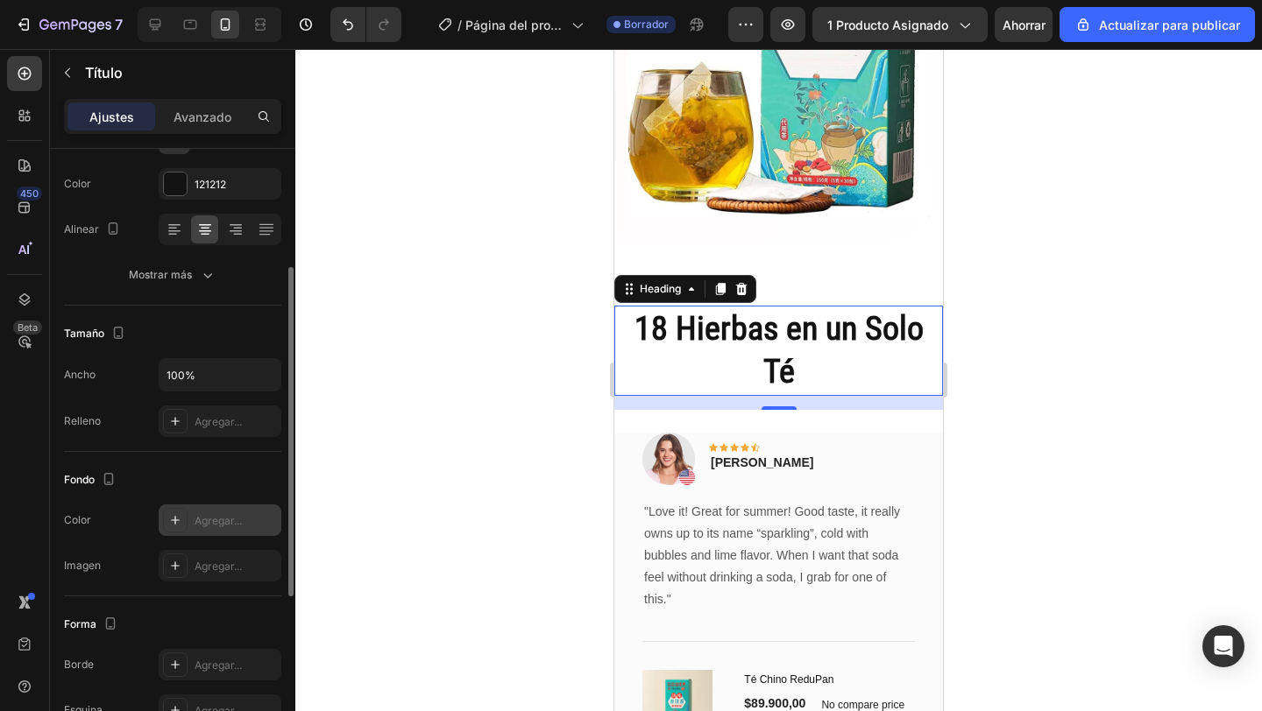
click at [180, 528] on div at bounding box center [175, 520] width 25 height 25
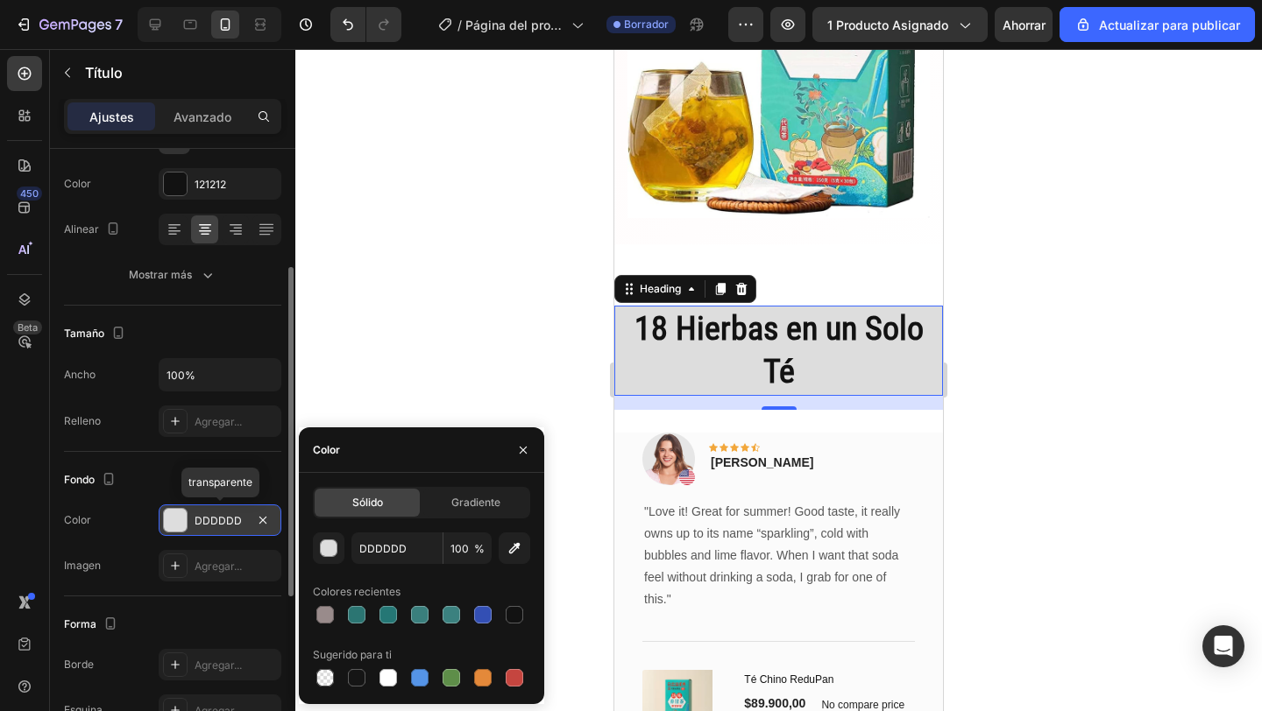
click at [181, 527] on div at bounding box center [175, 520] width 23 height 23
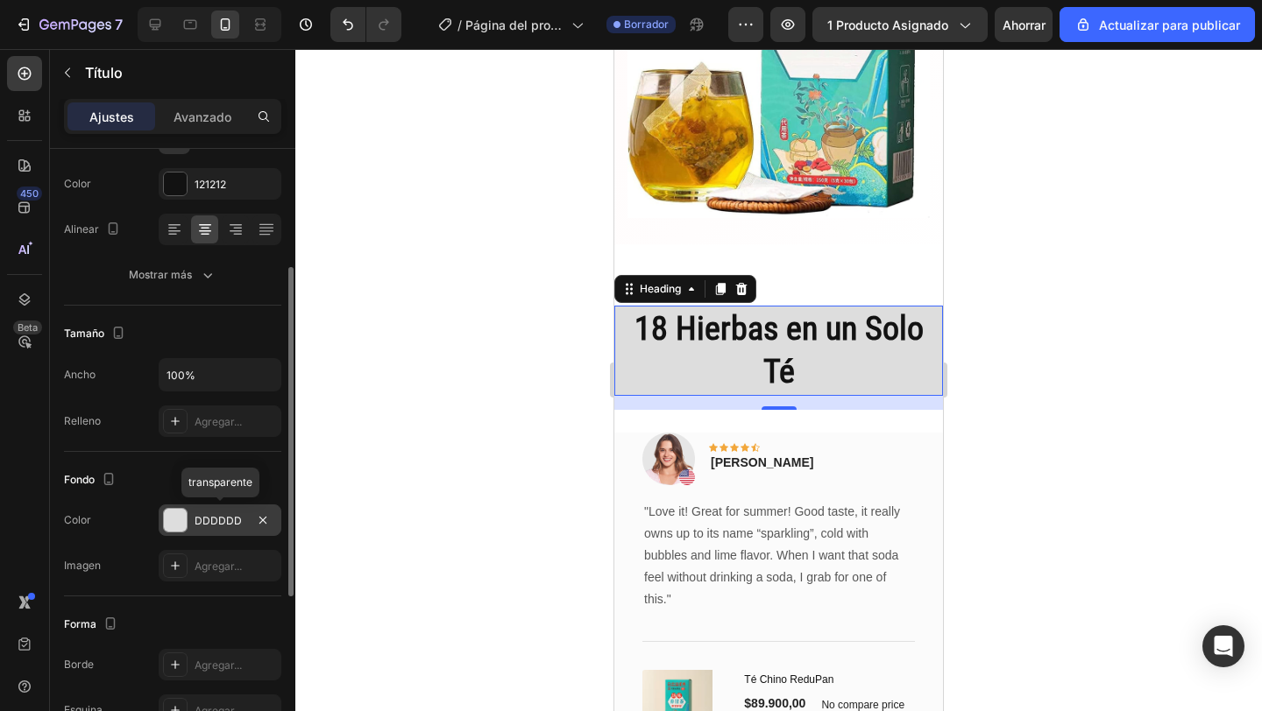
click at [176, 527] on div at bounding box center [175, 520] width 23 height 23
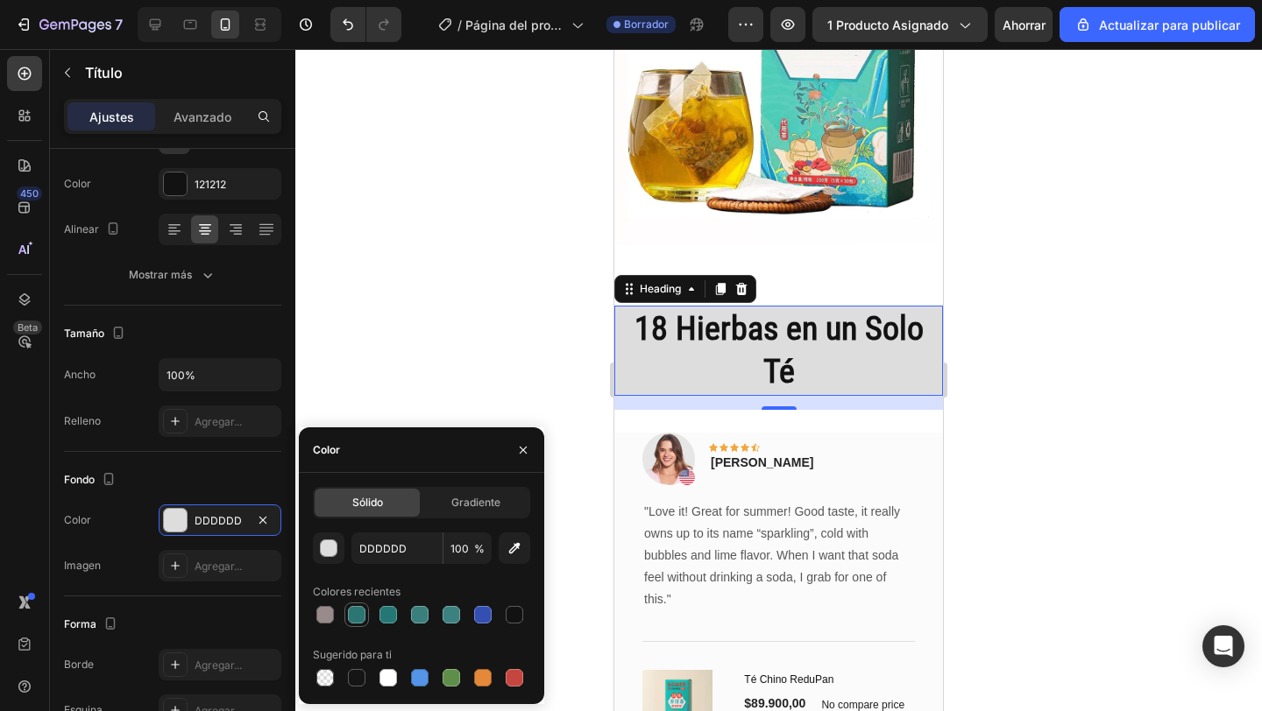
click at [360, 616] on div at bounding box center [357, 615] width 18 height 18
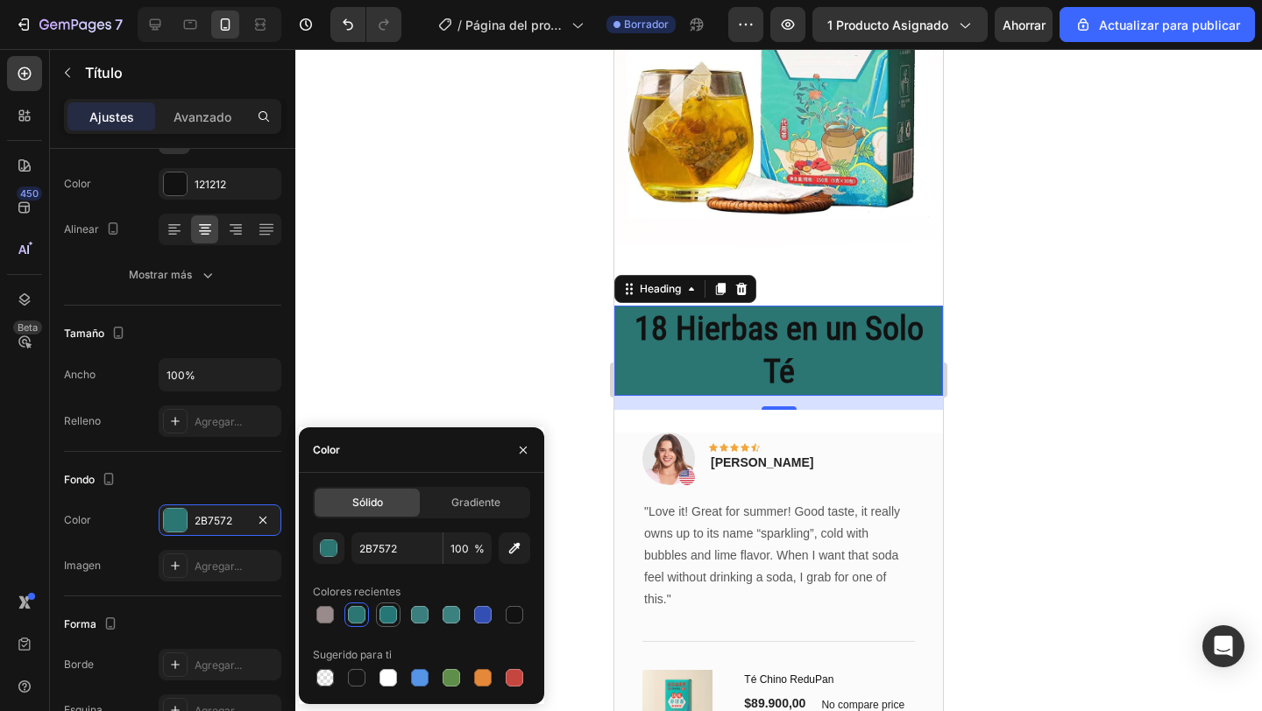
click at [387, 620] on div at bounding box center [388, 615] width 18 height 18
click at [352, 621] on div at bounding box center [357, 615] width 18 height 18
type input "2B7572"
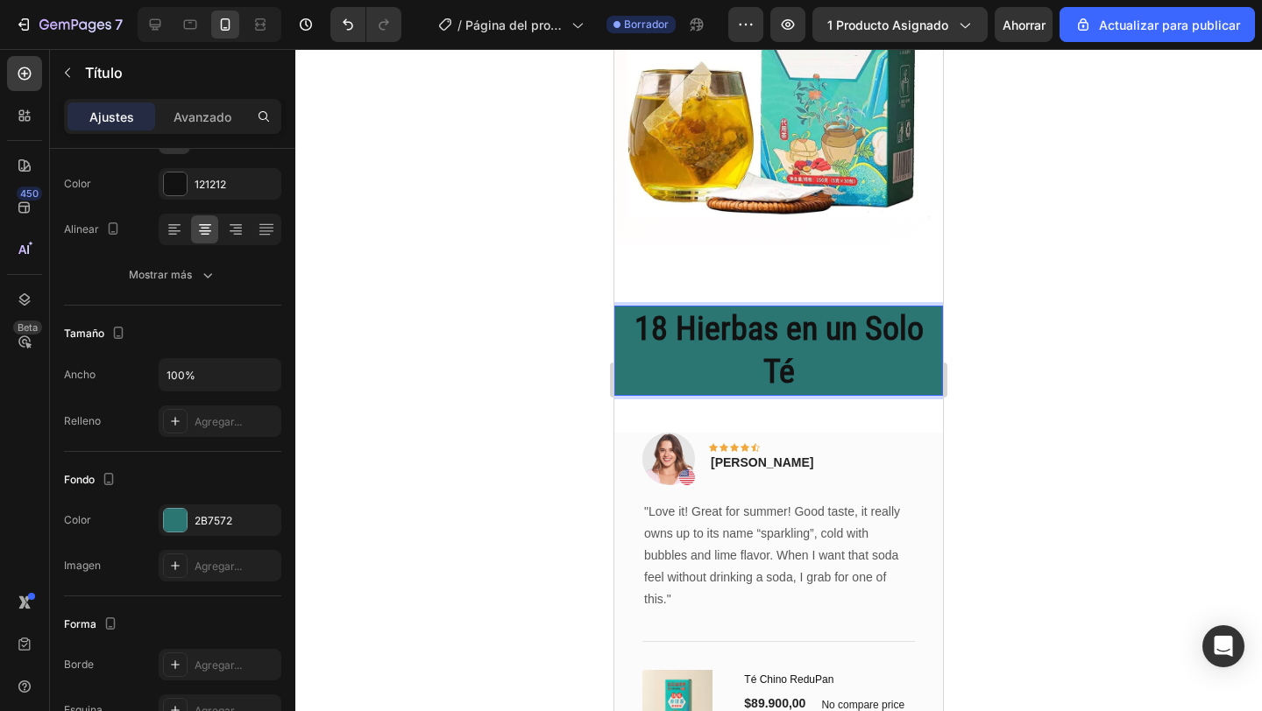
click at [698, 325] on p "18 Hierbas en un Solo Té" at bounding box center [778, 351] width 325 height 87
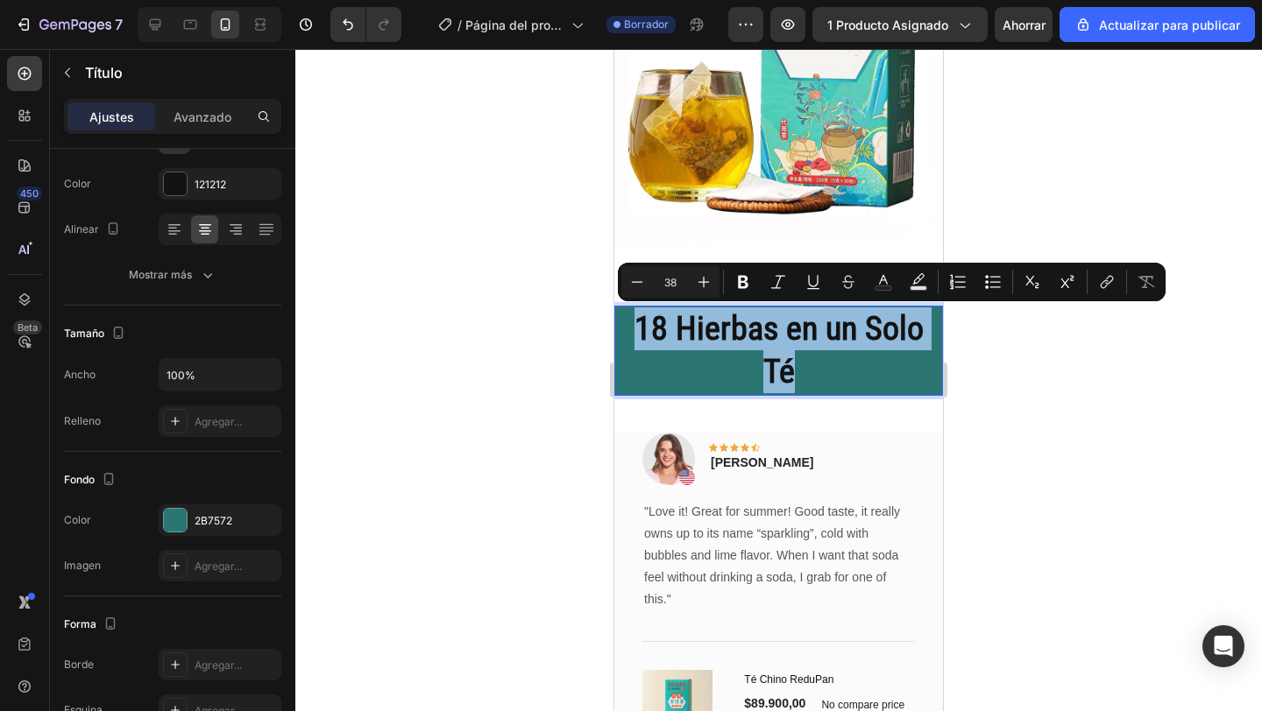
drag, startPoint x: 637, startPoint y: 332, endPoint x: 831, endPoint y: 364, distance: 196.2
click at [831, 364] on p "18 Hierbas en un Solo Té" at bounding box center [778, 351] width 325 height 87
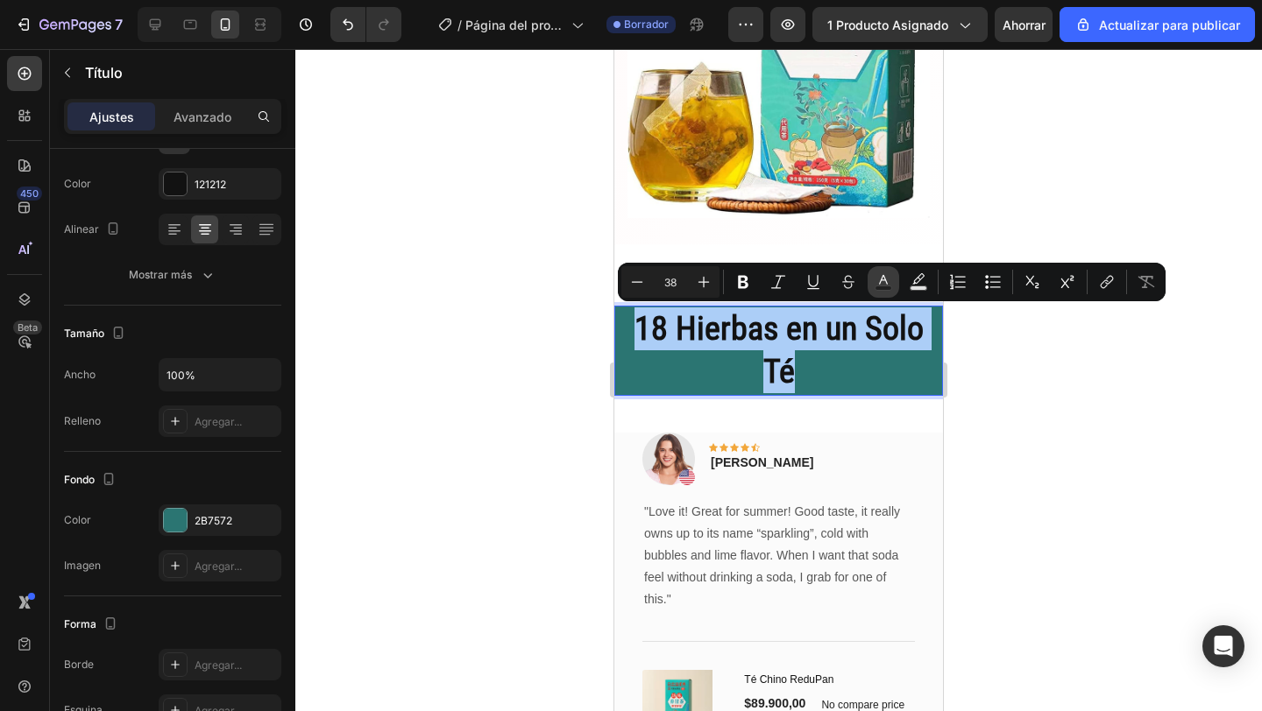
click at [886, 286] on rect "Editor contextual toolbar" at bounding box center [883, 288] width 17 height 4
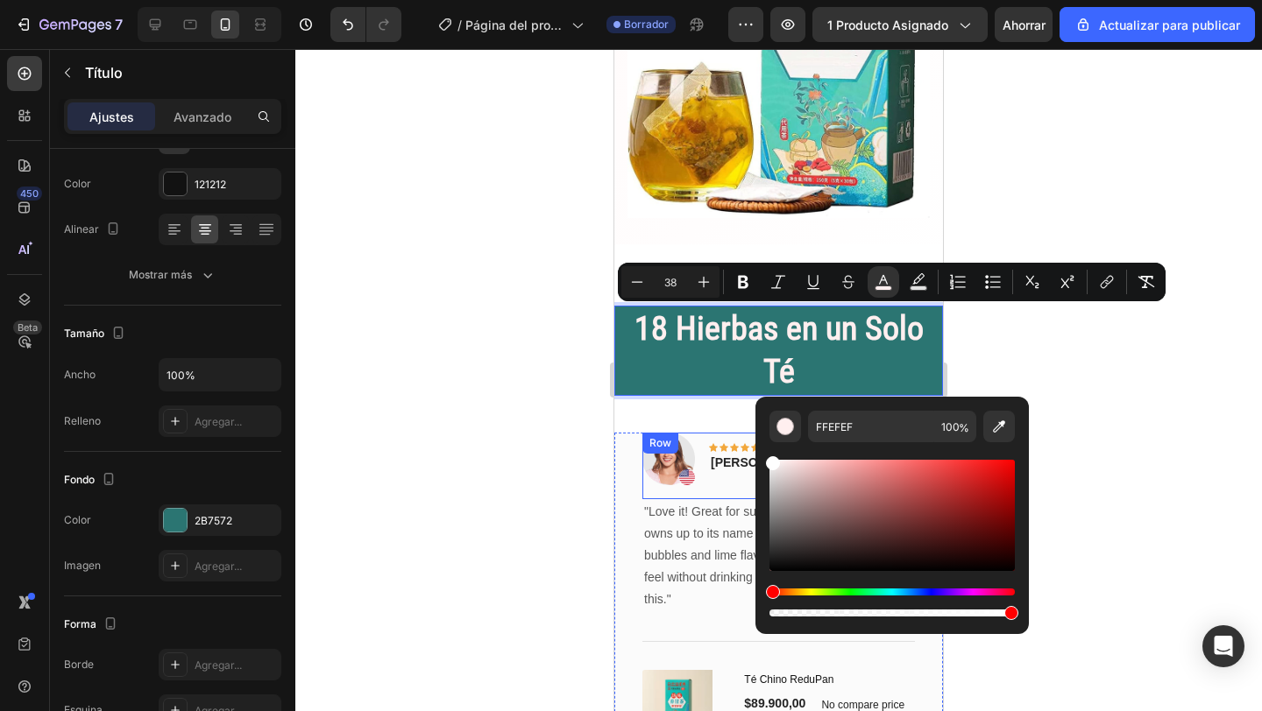
type input "FFFFFF"
drag, startPoint x: 1412, startPoint y: 523, endPoint x: 750, endPoint y: 441, distance: 667.4
click at [516, 379] on div at bounding box center [778, 380] width 966 height 662
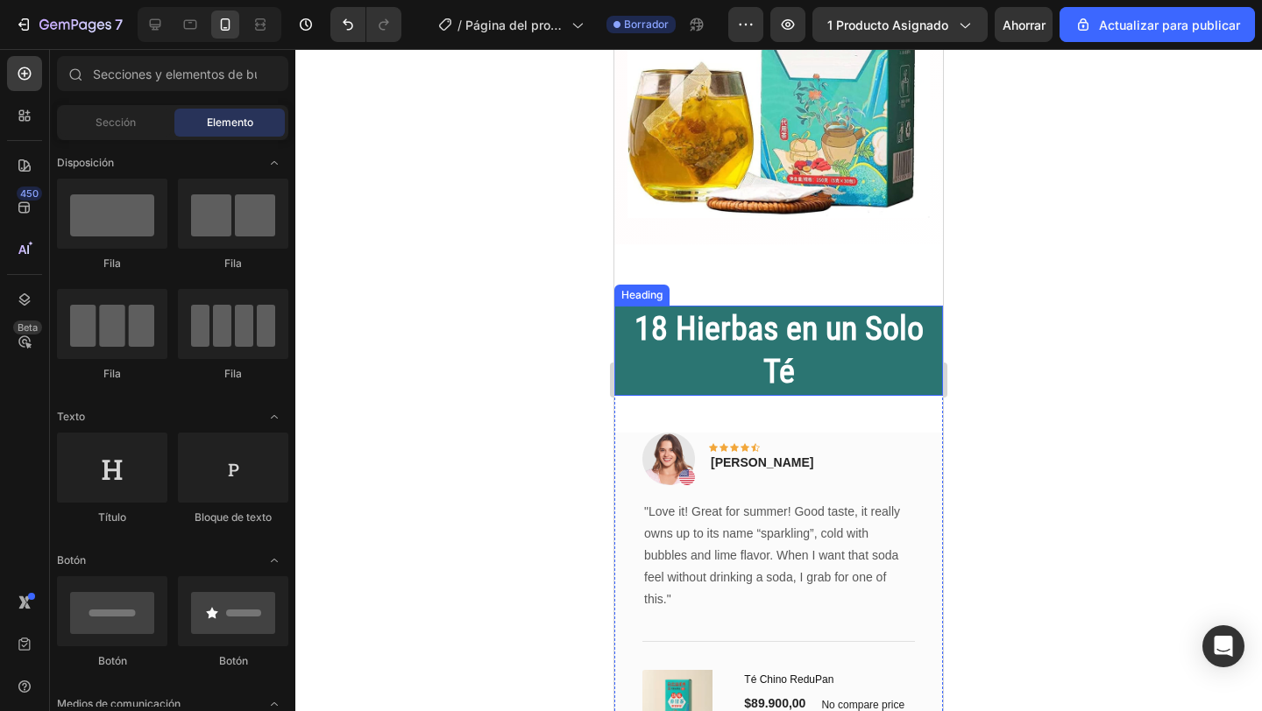
click at [641, 345] on span "18 Hierbas en un Solo Té" at bounding box center [778, 349] width 289 height 81
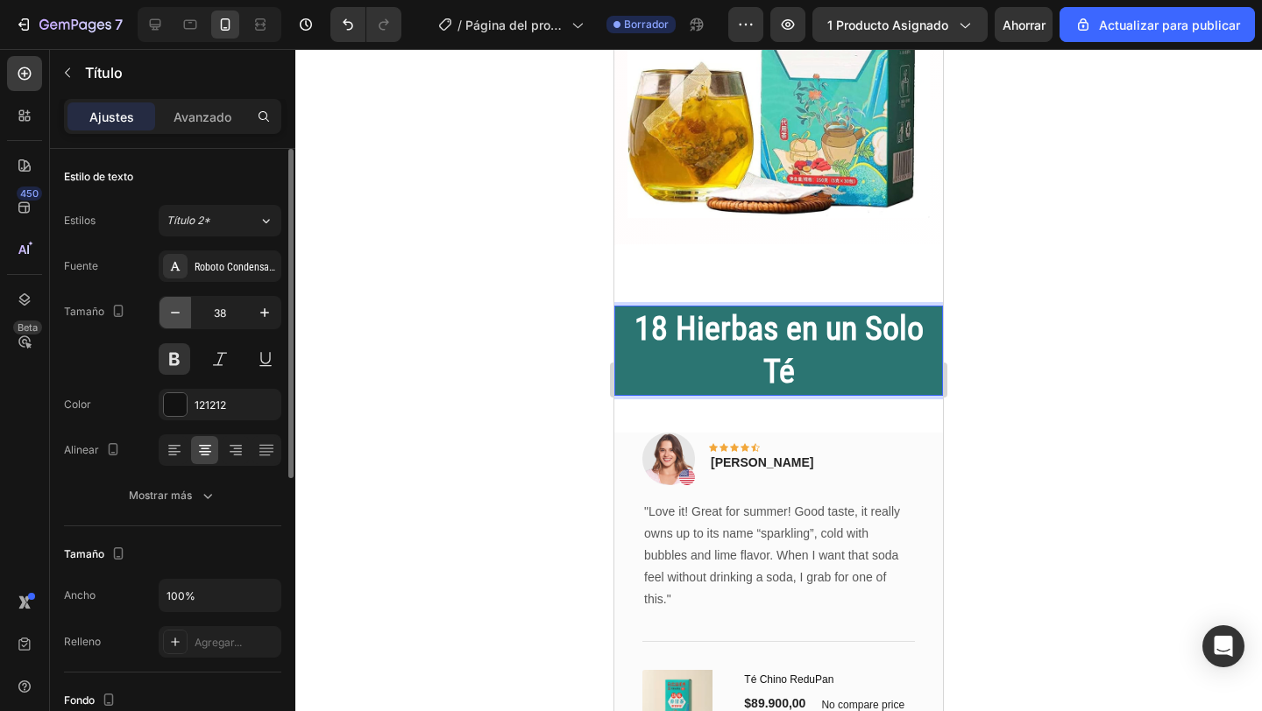
click at [182, 315] on icon "button" at bounding box center [175, 313] width 18 height 18
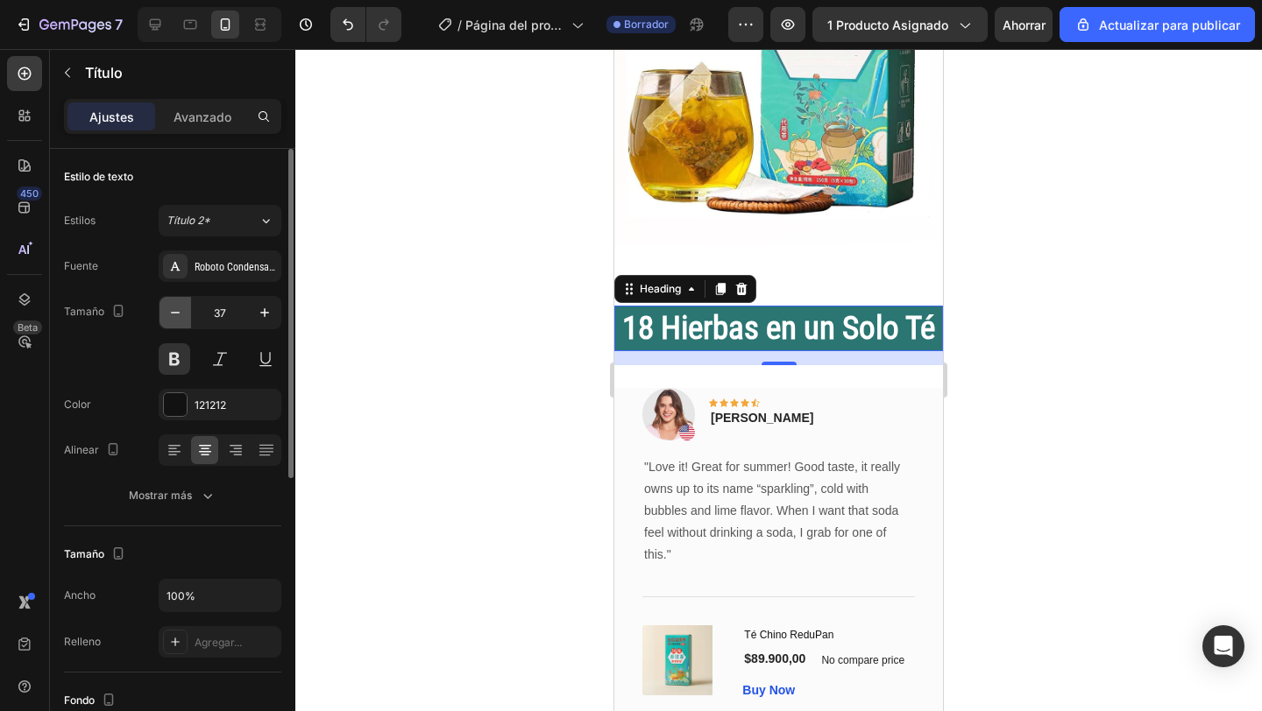
click at [182, 315] on icon "button" at bounding box center [175, 313] width 18 height 18
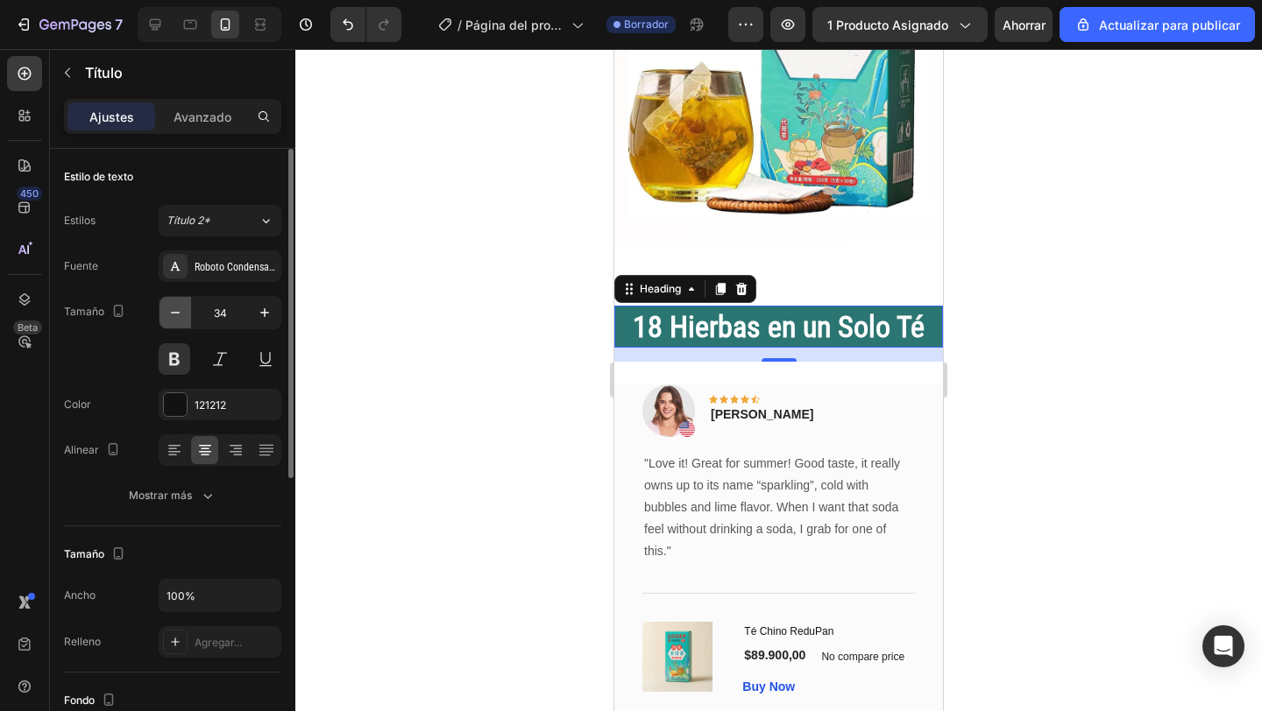
click at [182, 315] on icon "button" at bounding box center [175, 313] width 18 height 18
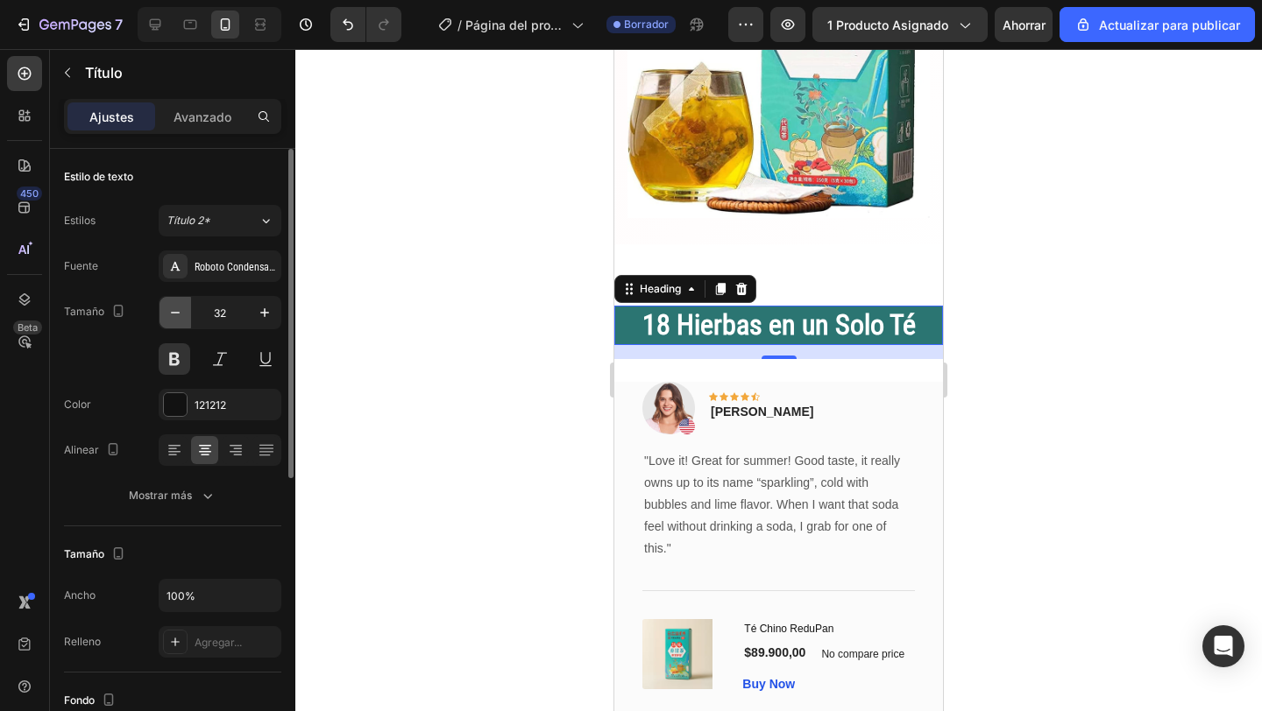
click at [182, 315] on icon "button" at bounding box center [175, 313] width 18 height 18
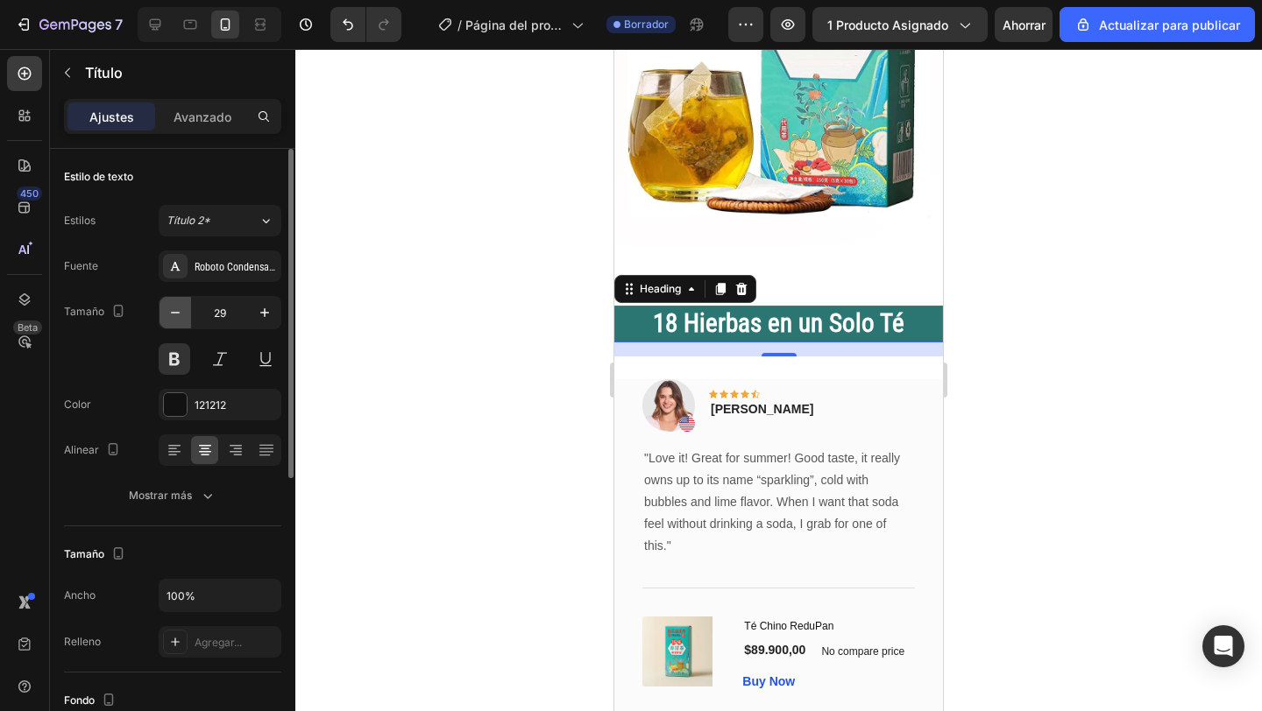
click at [182, 315] on icon "button" at bounding box center [175, 313] width 18 height 18
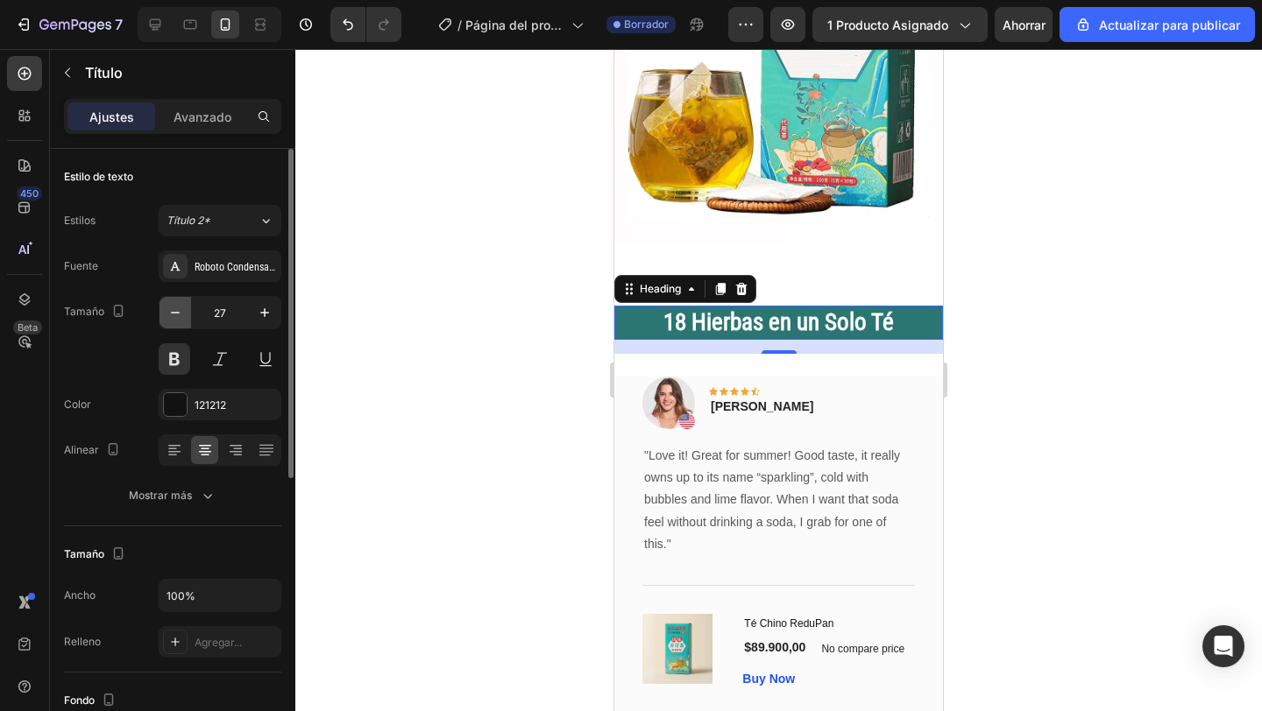
click at [182, 315] on icon "button" at bounding box center [175, 313] width 18 height 18
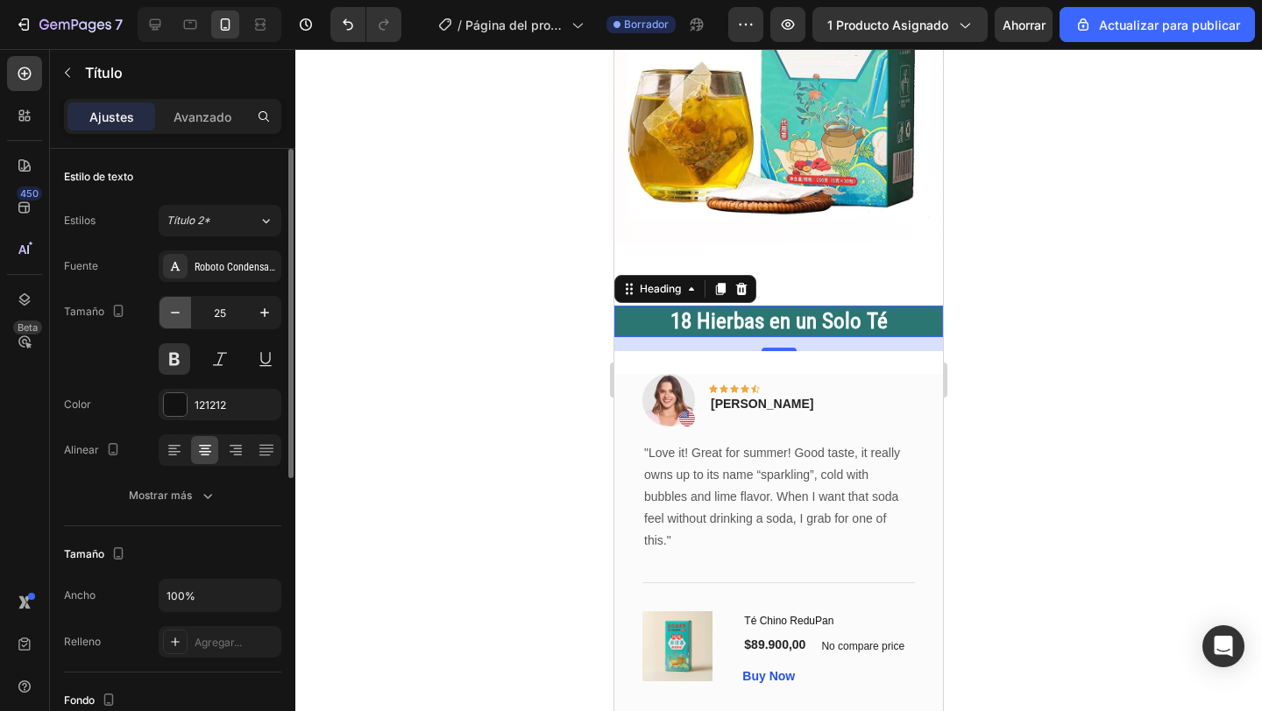
click at [182, 315] on icon "button" at bounding box center [175, 313] width 18 height 18
click at [173, 309] on icon "button" at bounding box center [175, 313] width 18 height 18
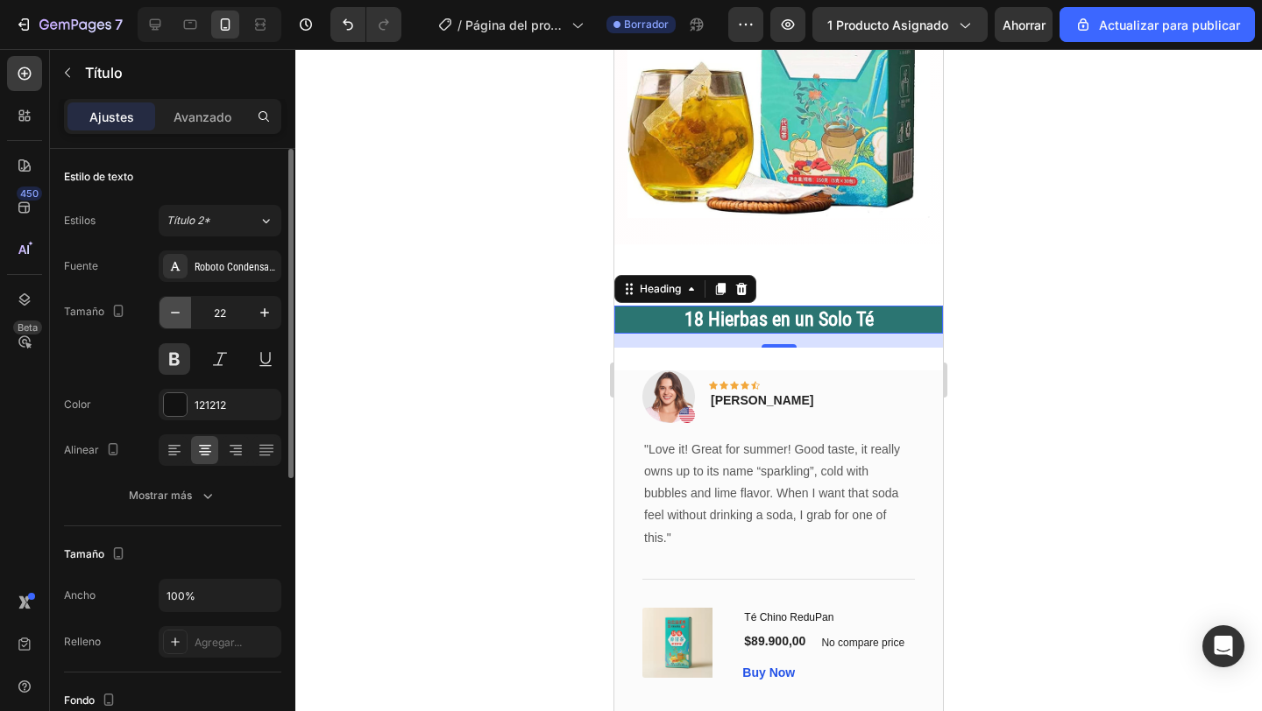
type input "21"
click at [399, 371] on div at bounding box center [778, 380] width 966 height 662
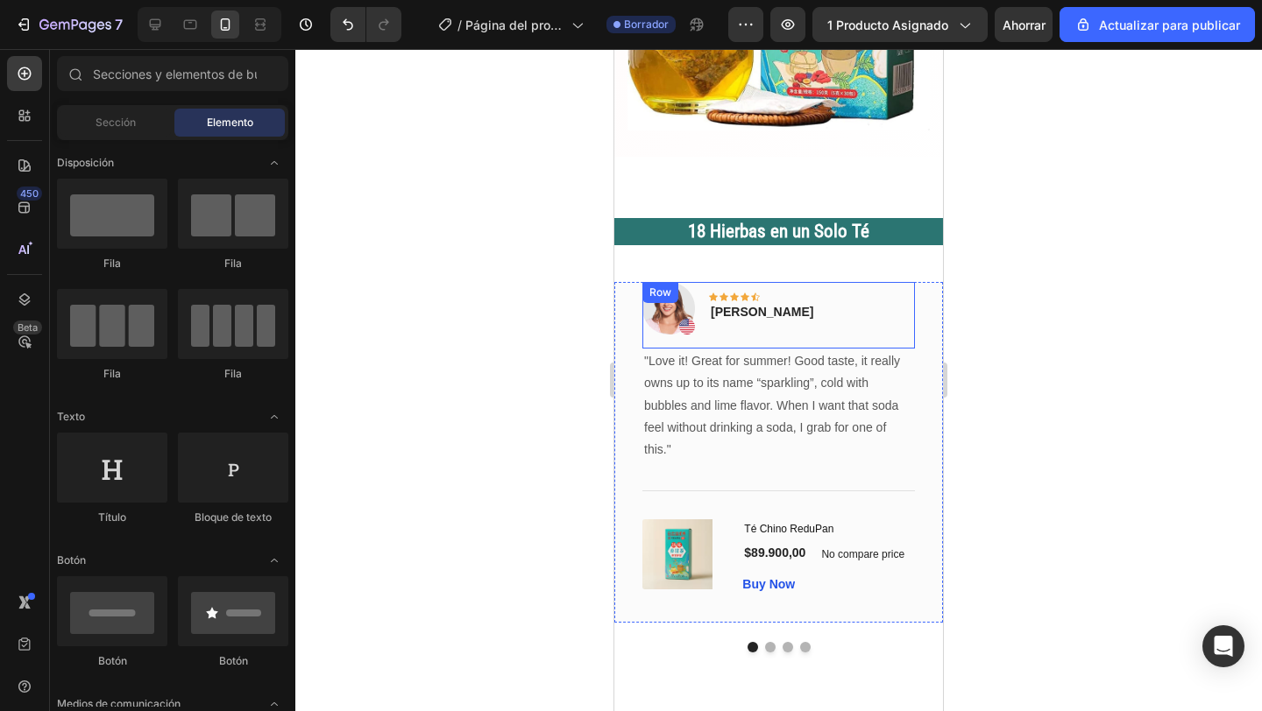
scroll to position [1196, 0]
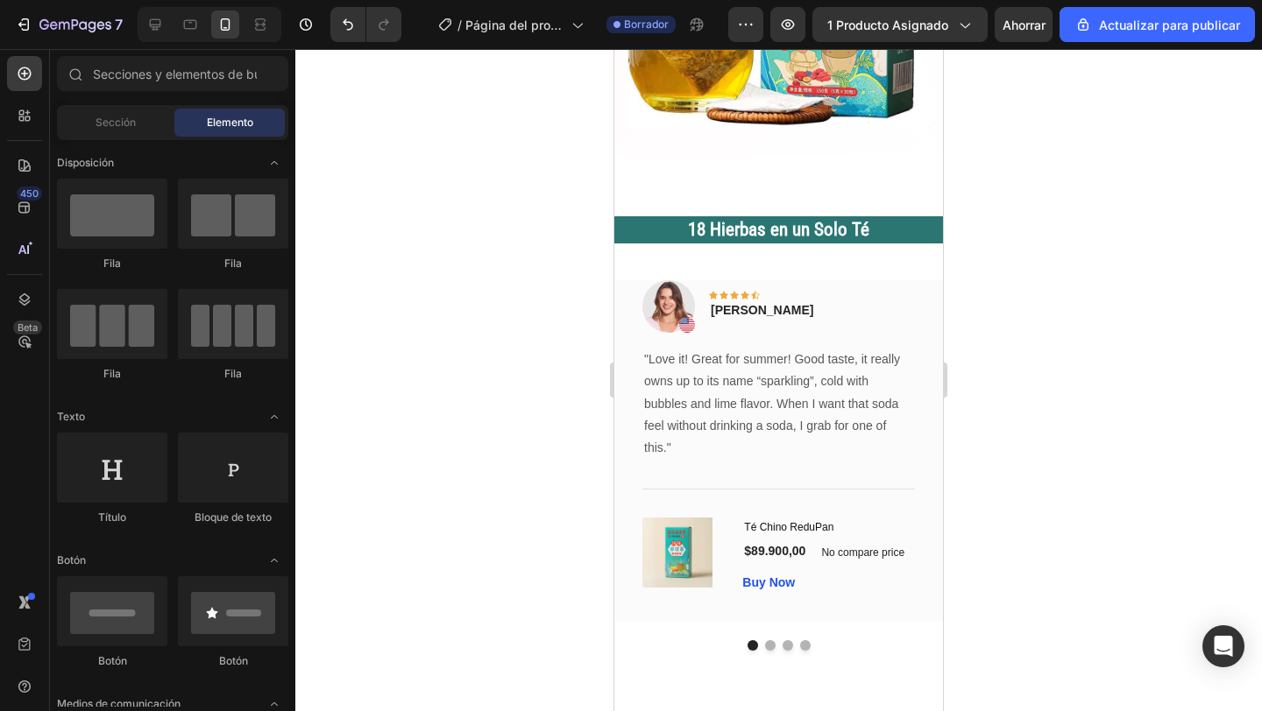
click at [1097, 357] on div at bounding box center [778, 380] width 966 height 662
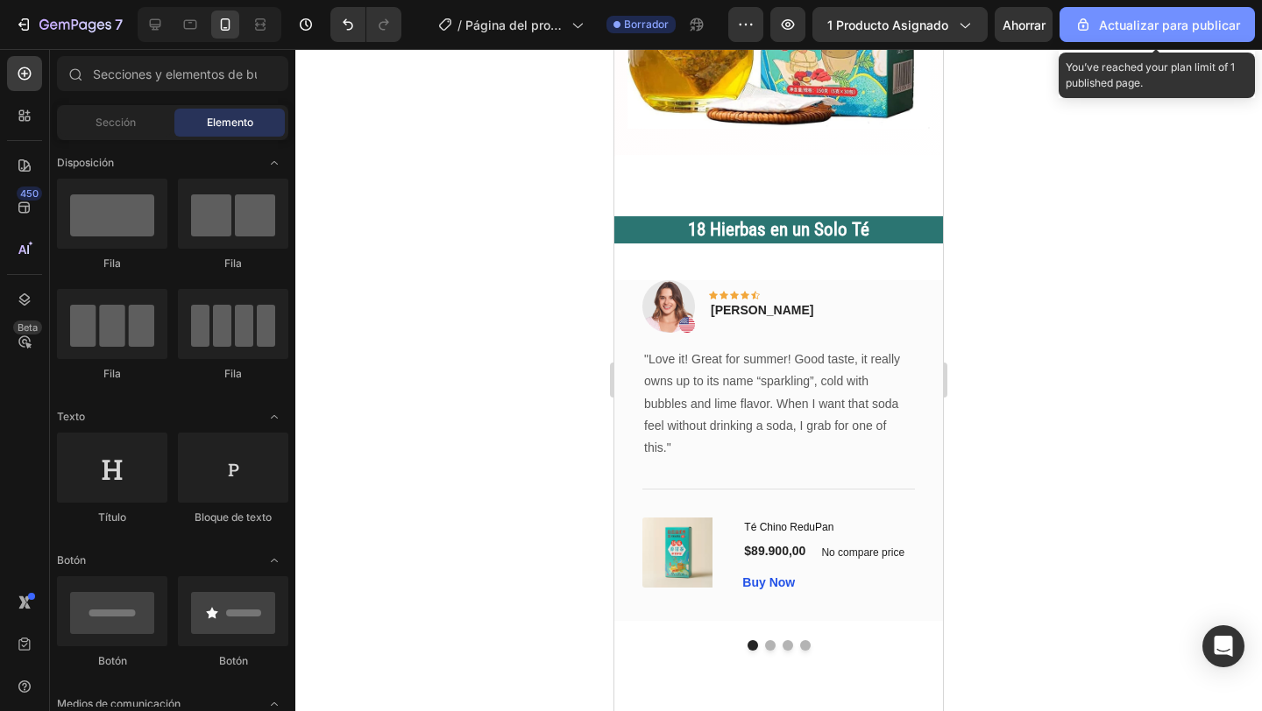
click at [1119, 34] on button "Actualizar para publicar" at bounding box center [1156, 24] width 195 height 35
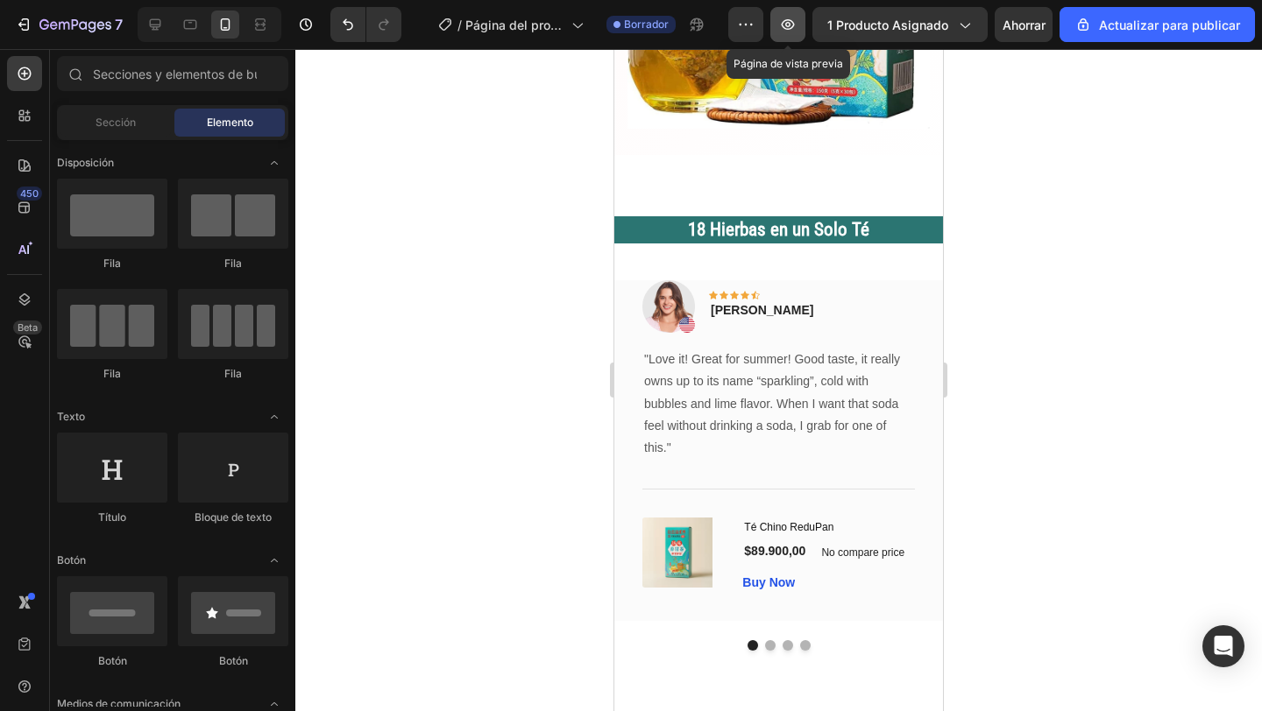
click at [794, 30] on icon "button" at bounding box center [788, 25] width 18 height 18
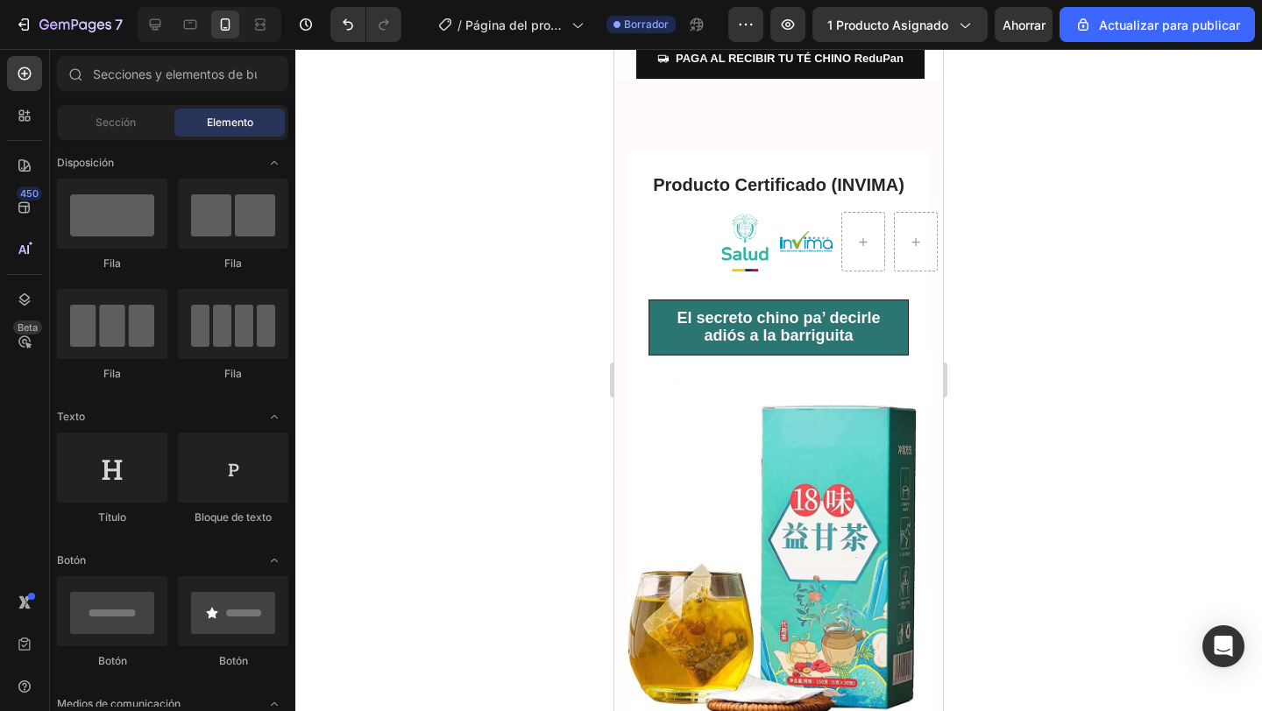
scroll to position [603, 0]
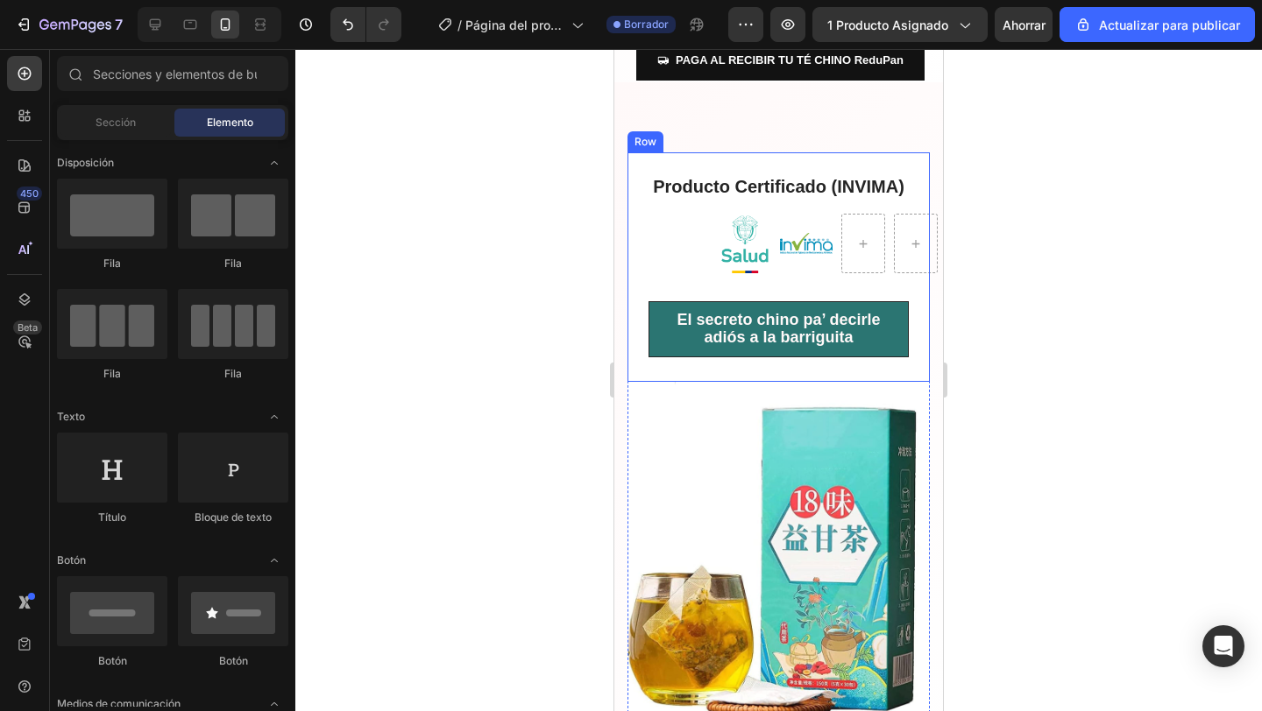
click at [653, 252] on div "Producto Certificado (INVIMA) Heading Image Image Row El secreto chino pa’ deci…" at bounding box center [778, 264] width 260 height 183
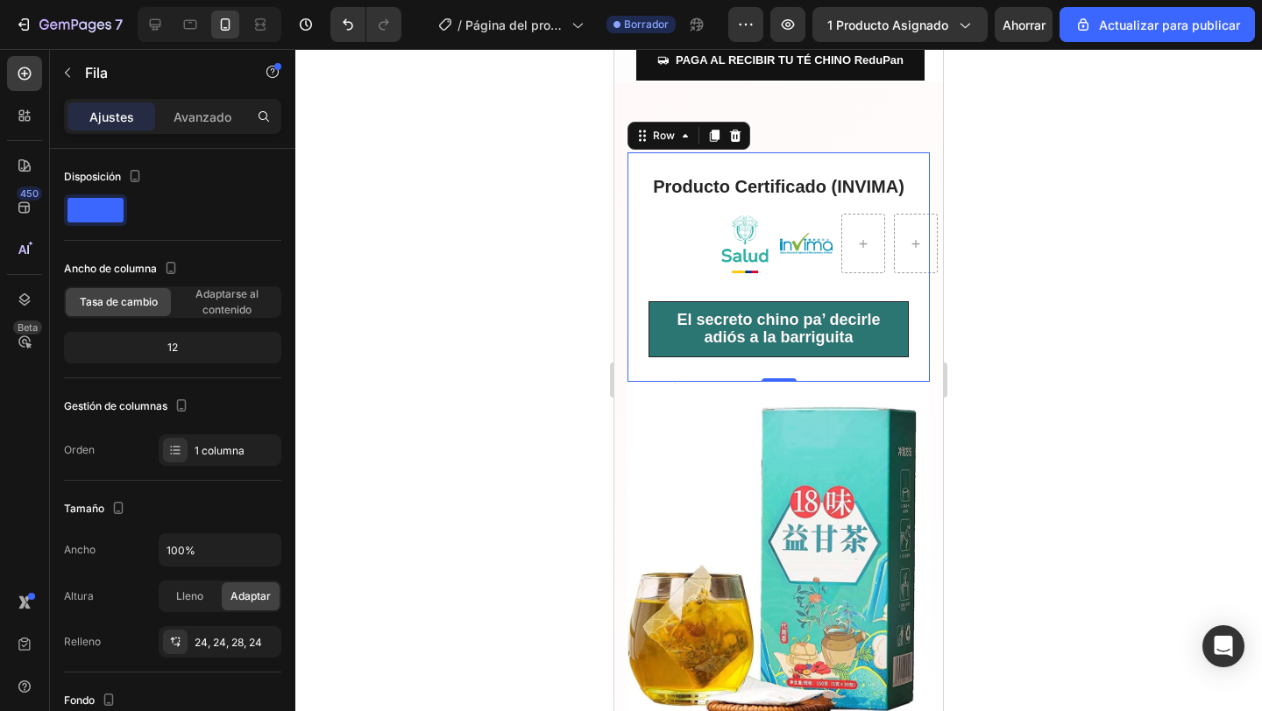
click at [729, 258] on img at bounding box center [744, 243] width 53 height 59
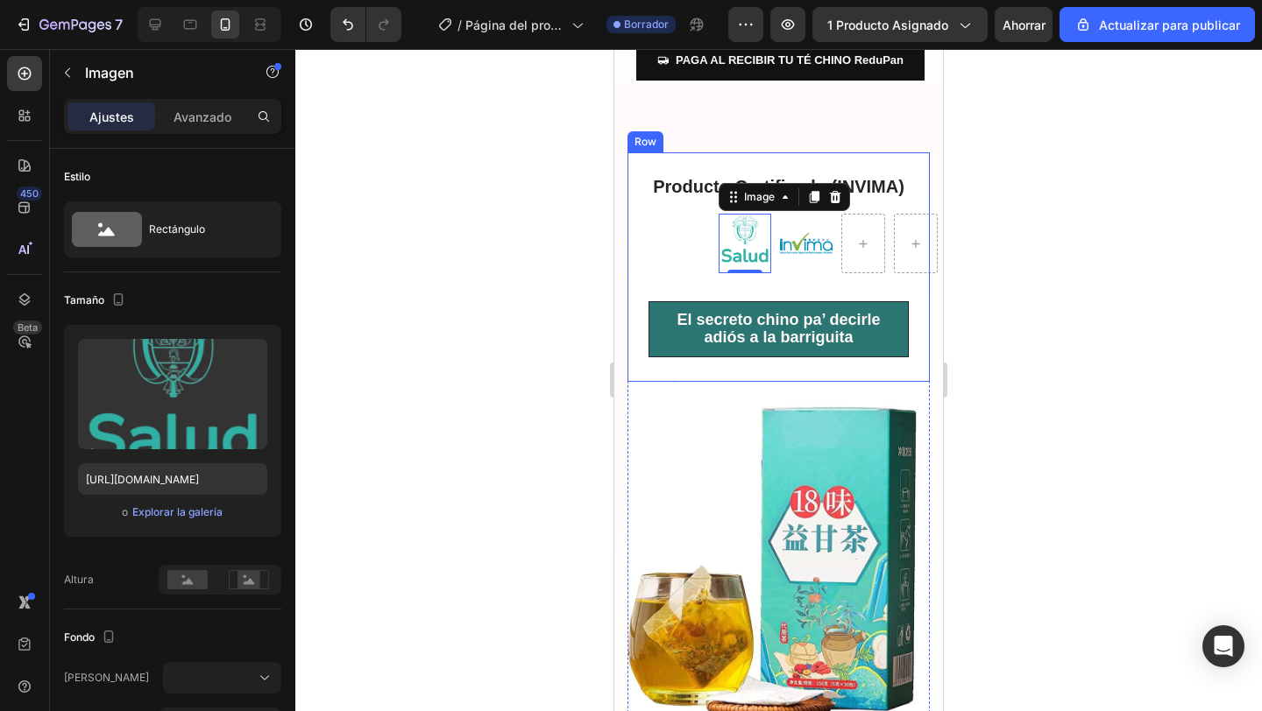
click at [678, 259] on div "Producto Certificado (INVIMA) Heading Image 0 Image Row El secreto chino pa’ de…" at bounding box center [778, 264] width 260 height 183
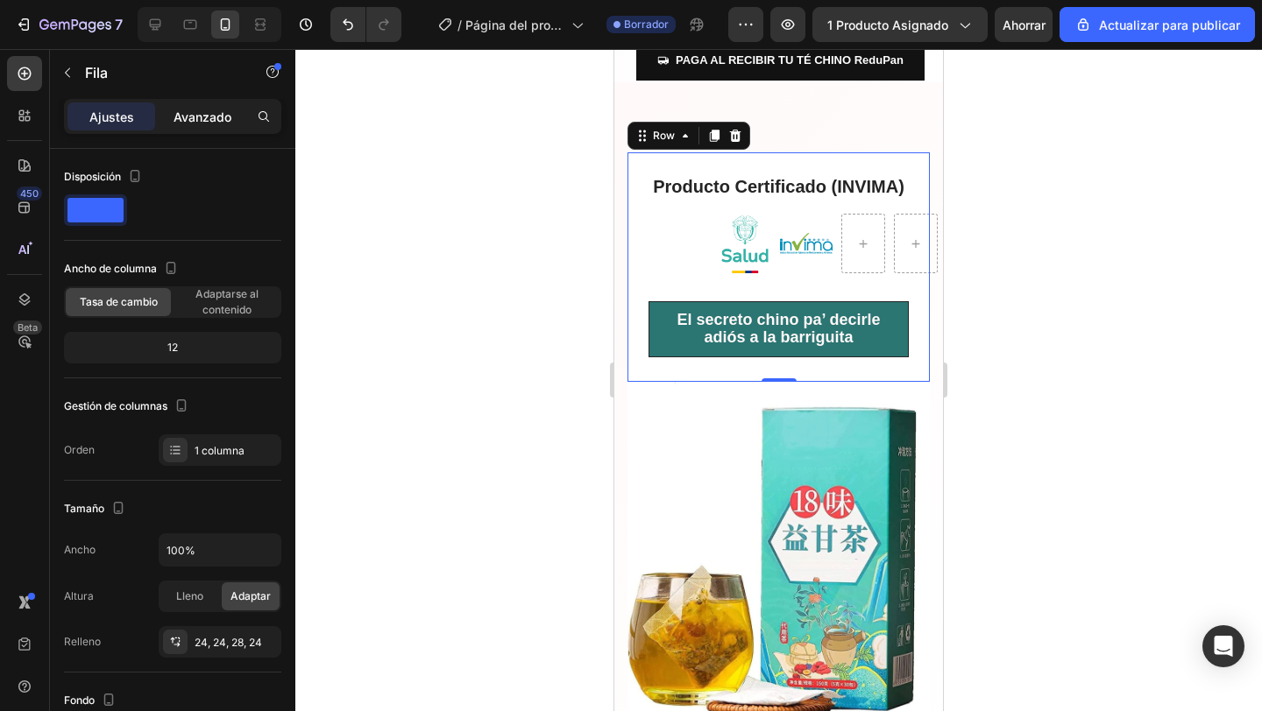
click at [215, 120] on font "Avanzado" at bounding box center [202, 117] width 58 height 15
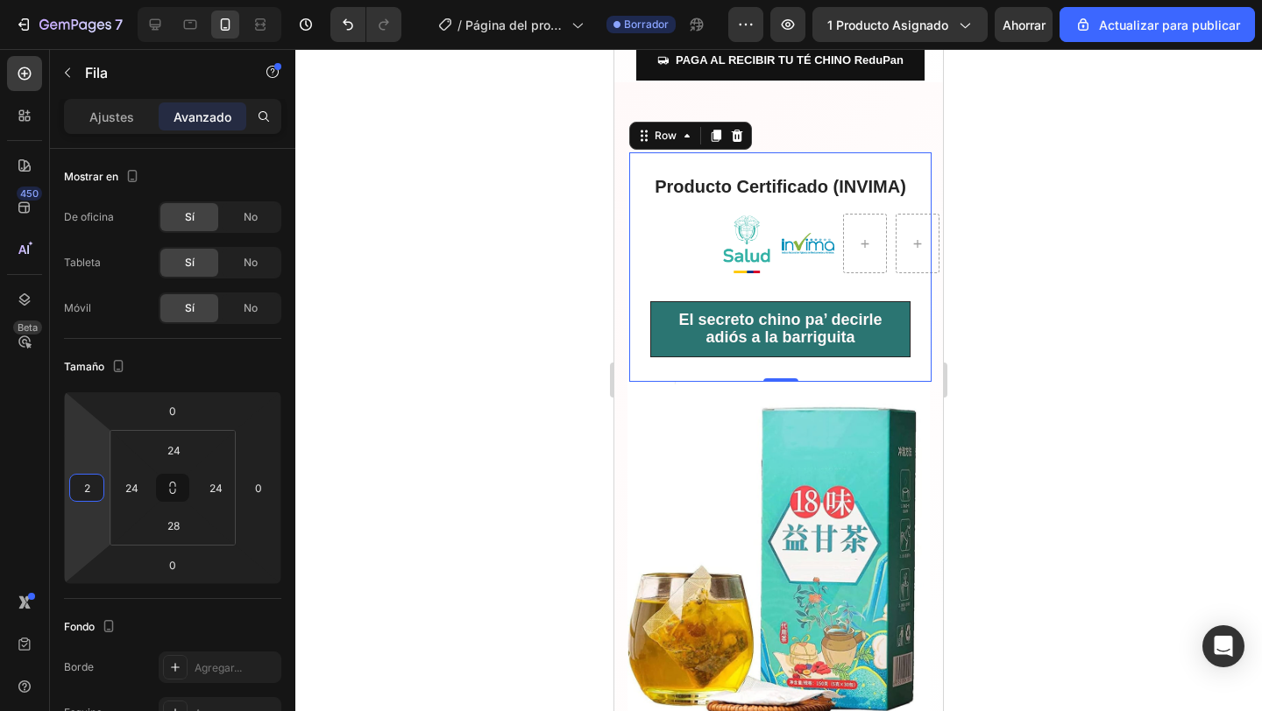
type input "0"
drag, startPoint x: 101, startPoint y: 517, endPoint x: 138, endPoint y: 517, distance: 37.7
click at [138, 0] on html "7 / Página del producto - [DATE][PERSON_NAME] 20:44:35 Borrador Avance 1 produc…" at bounding box center [631, 0] width 1262 height 0
click at [724, 253] on img at bounding box center [746, 243] width 53 height 59
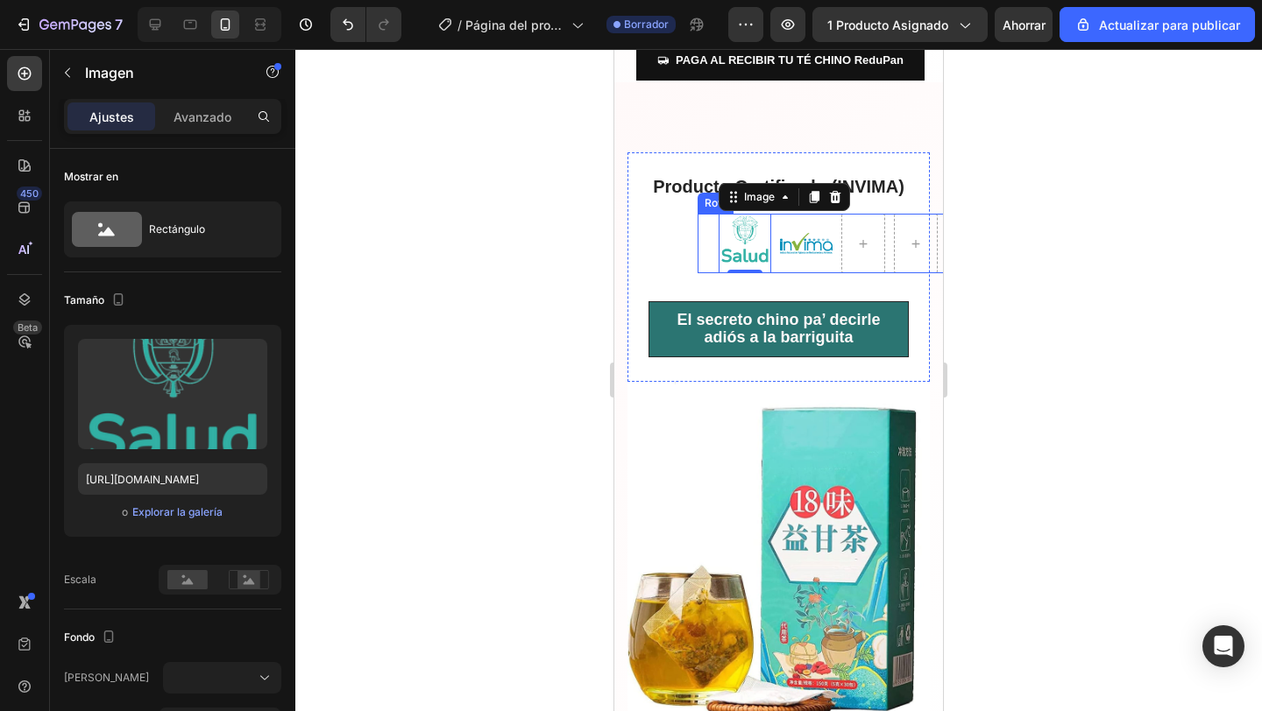
click at [832, 265] on div "Image 0 Image Row" at bounding box center [827, 243] width 260 height 59
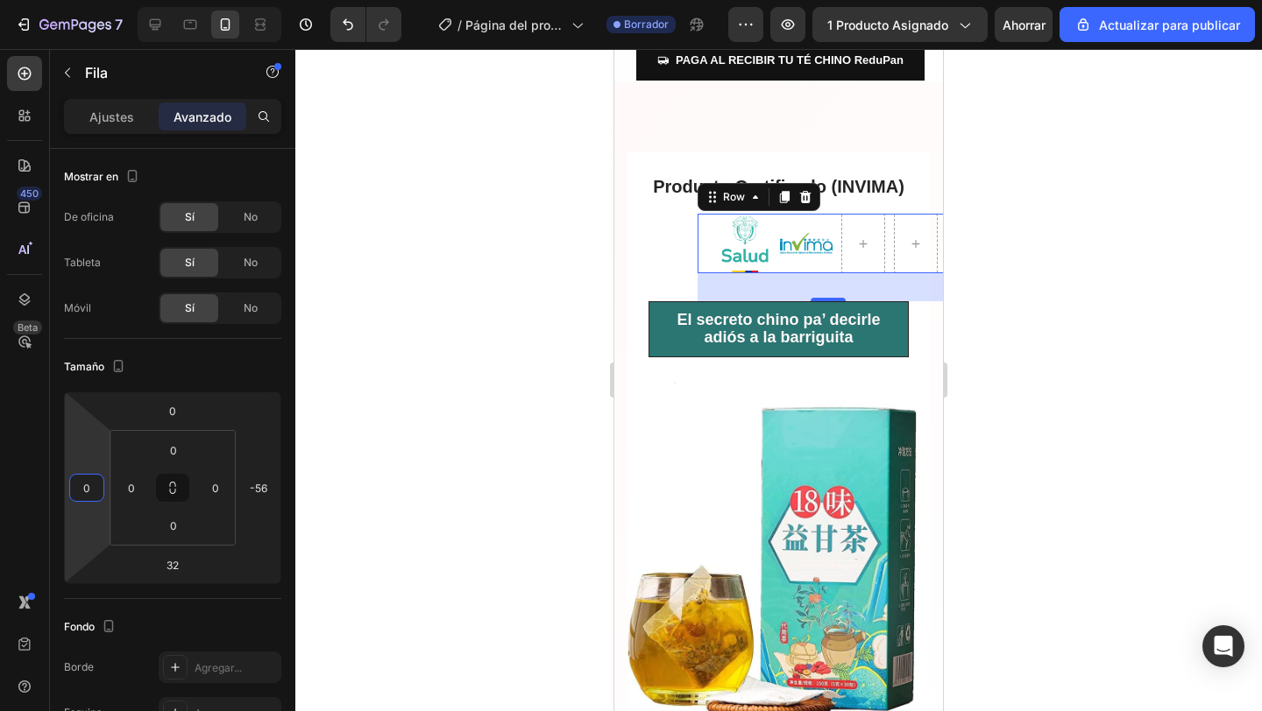
type input "-2"
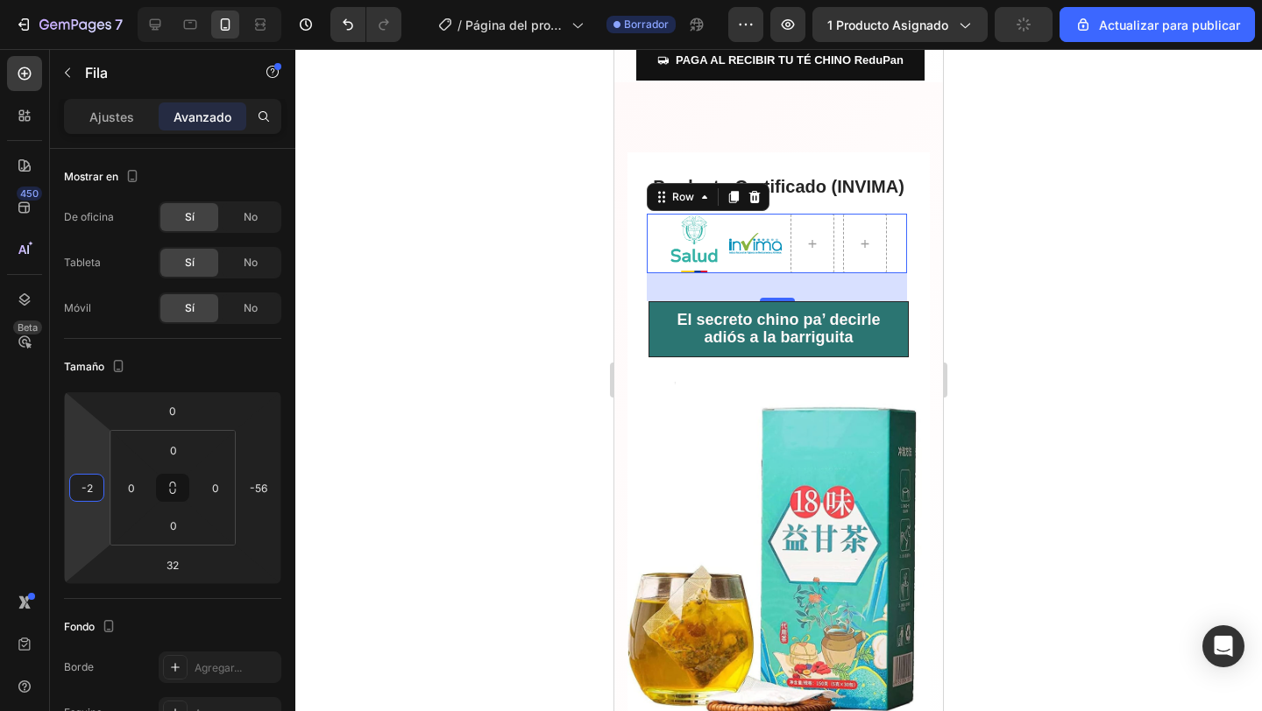
drag, startPoint x: 103, startPoint y: 512, endPoint x: 83, endPoint y: 513, distance: 19.3
click at [83, 0] on html "7 / Página del producto - 27 de agosto, 20:44:35 Borrador Avance 1 producto asi…" at bounding box center [631, 0] width 1262 height 0
click at [347, 455] on div at bounding box center [778, 380] width 966 height 662
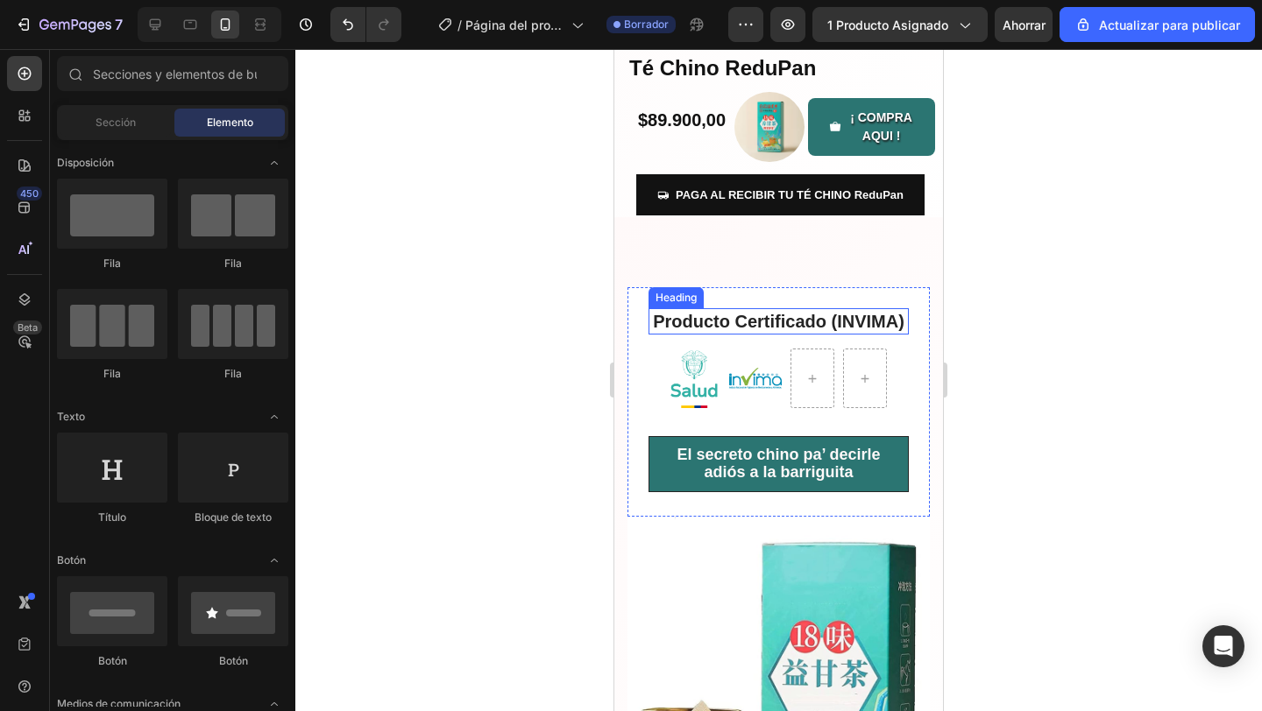
scroll to position [466, 0]
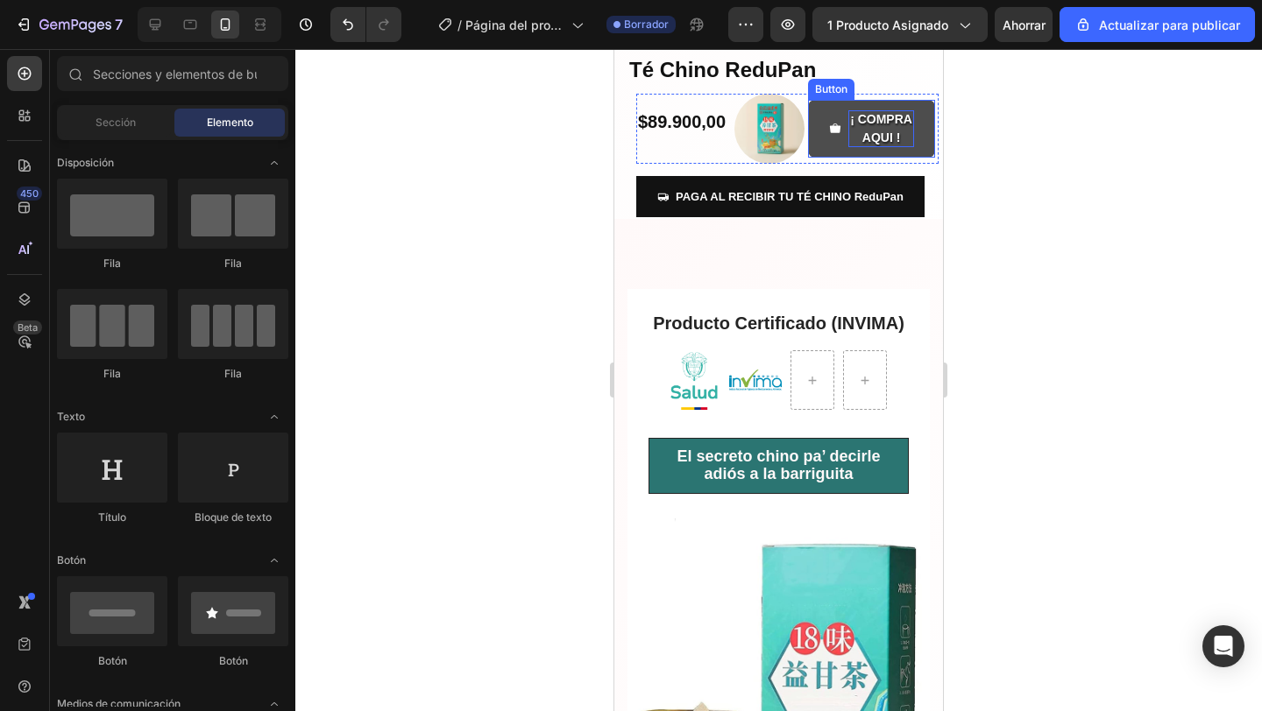
click at [862, 128] on div "¡ COMPRA AQUI ! Button" at bounding box center [871, 129] width 127 height 58
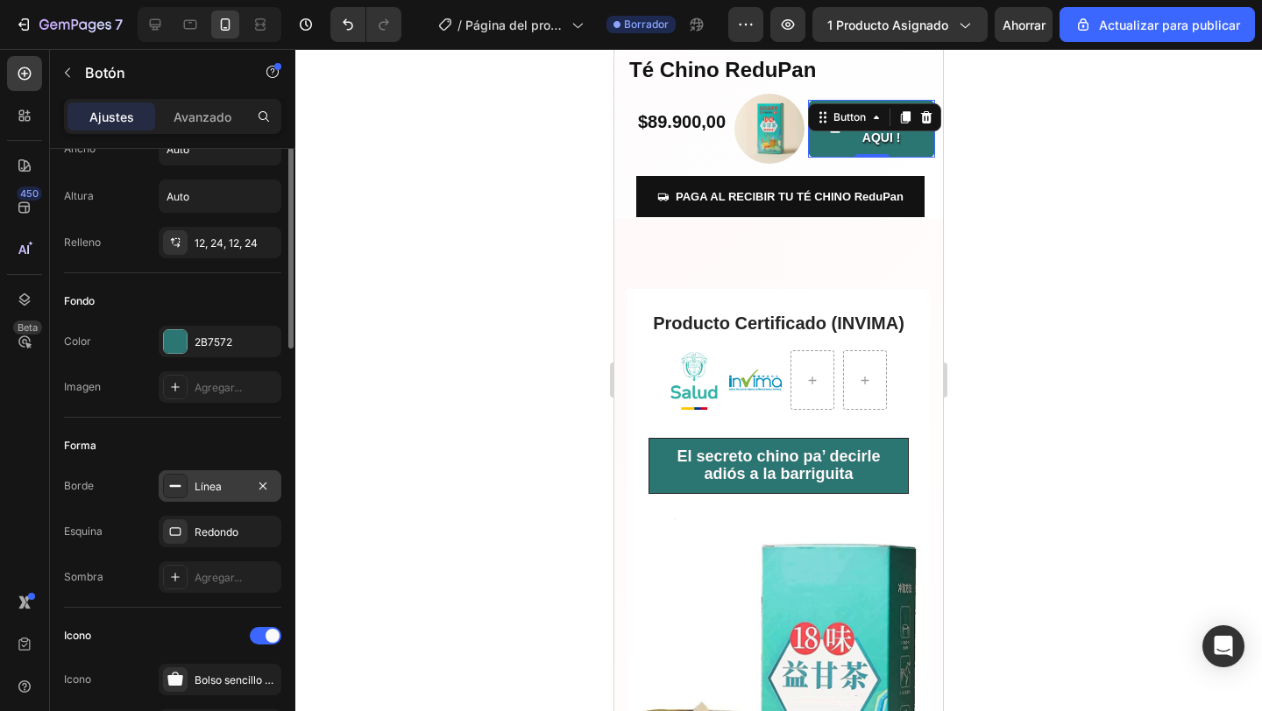
scroll to position [0, 0]
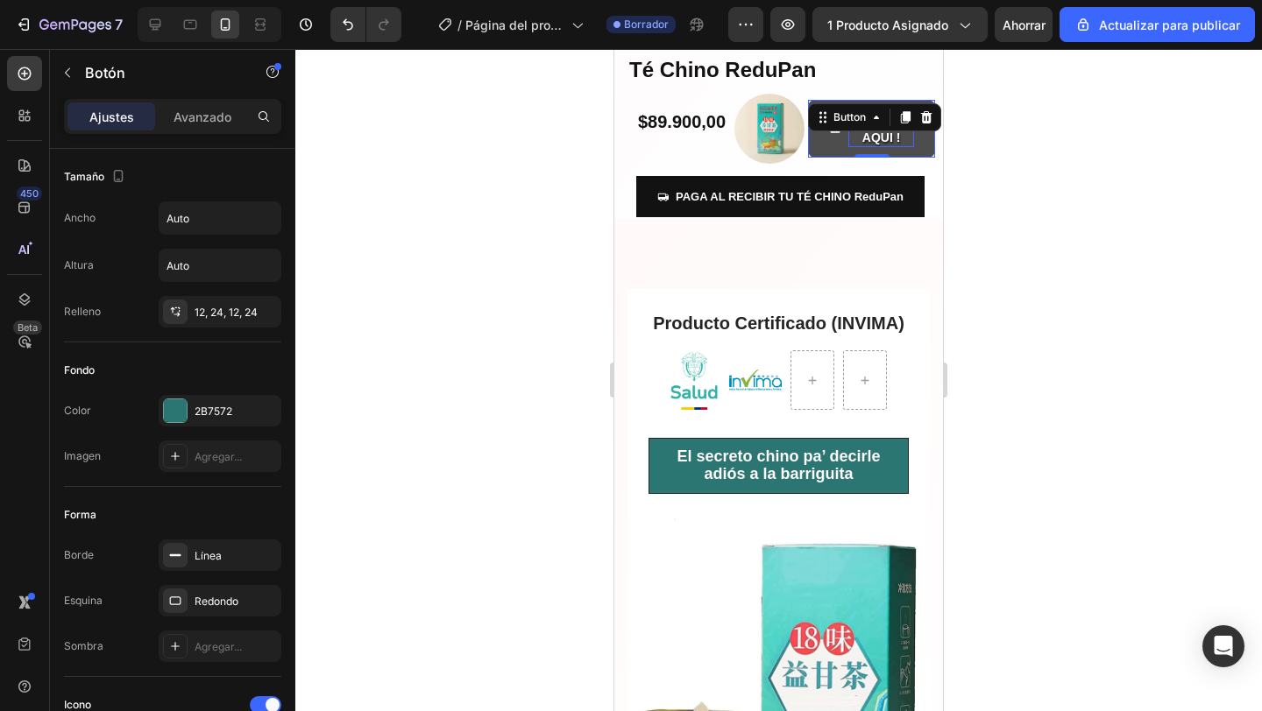
click at [909, 132] on p "¡ COMPRA AQUI !" at bounding box center [881, 128] width 66 height 37
click at [859, 119] on p "¡ COMPRA AQUI" at bounding box center [881, 128] width 66 height 37
click at [1144, 188] on div at bounding box center [778, 380] width 966 height 662
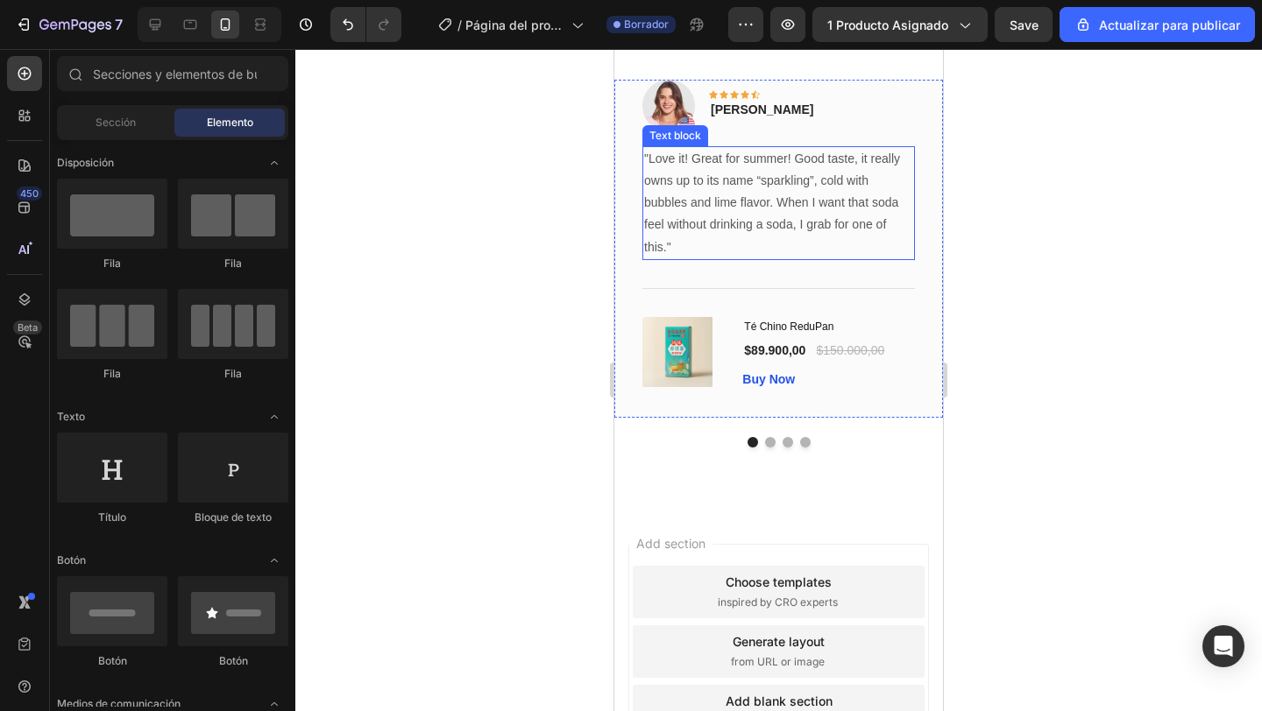
scroll to position [1028, 0]
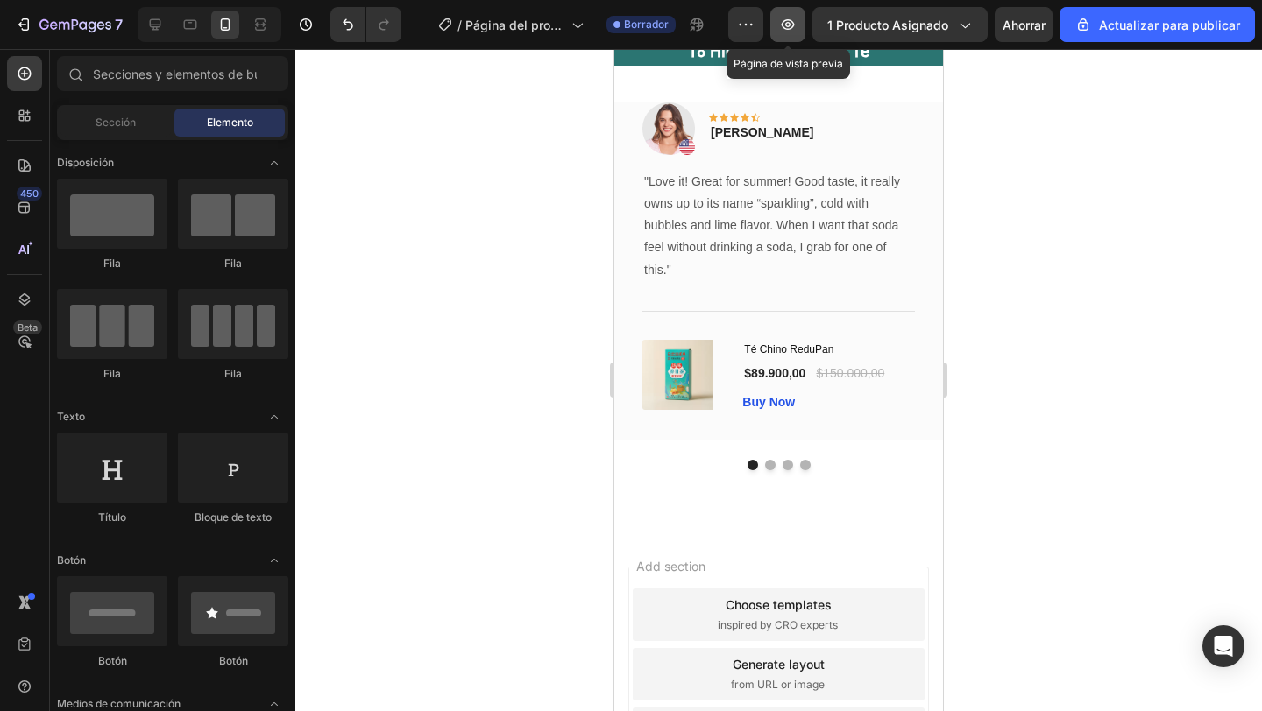
click at [789, 31] on icon "button" at bounding box center [788, 25] width 18 height 18
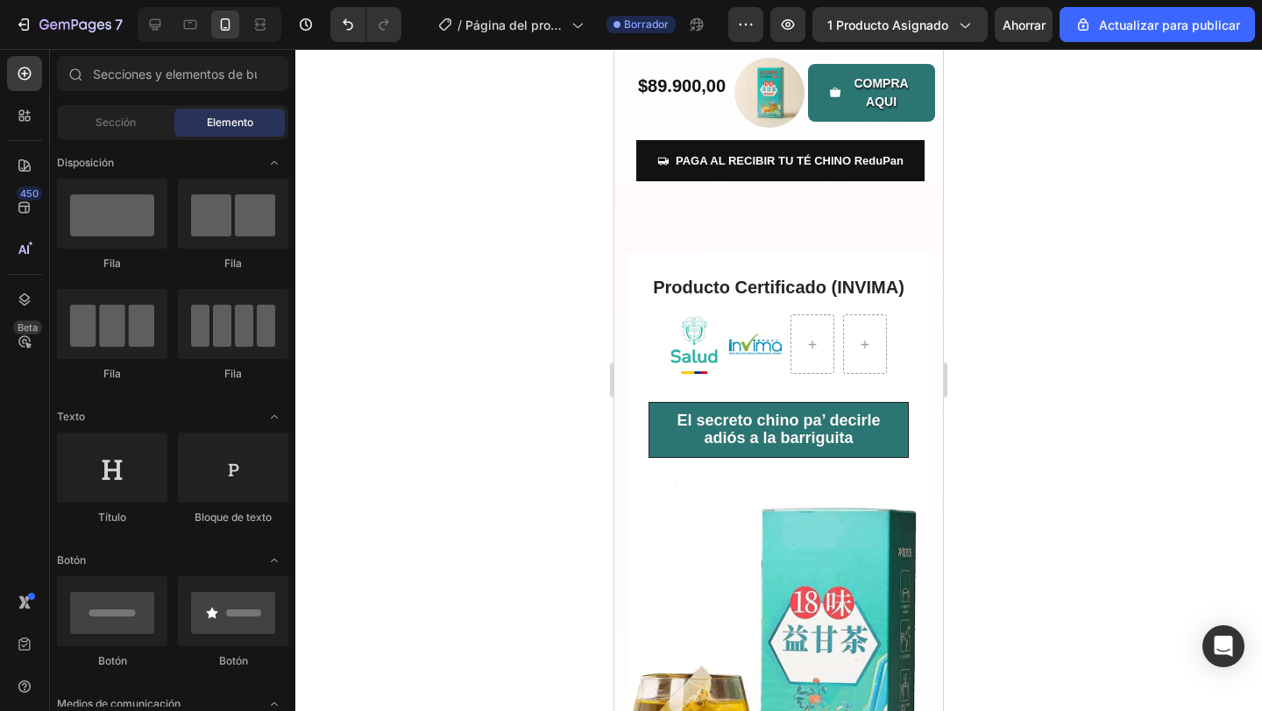
scroll to position [446, 0]
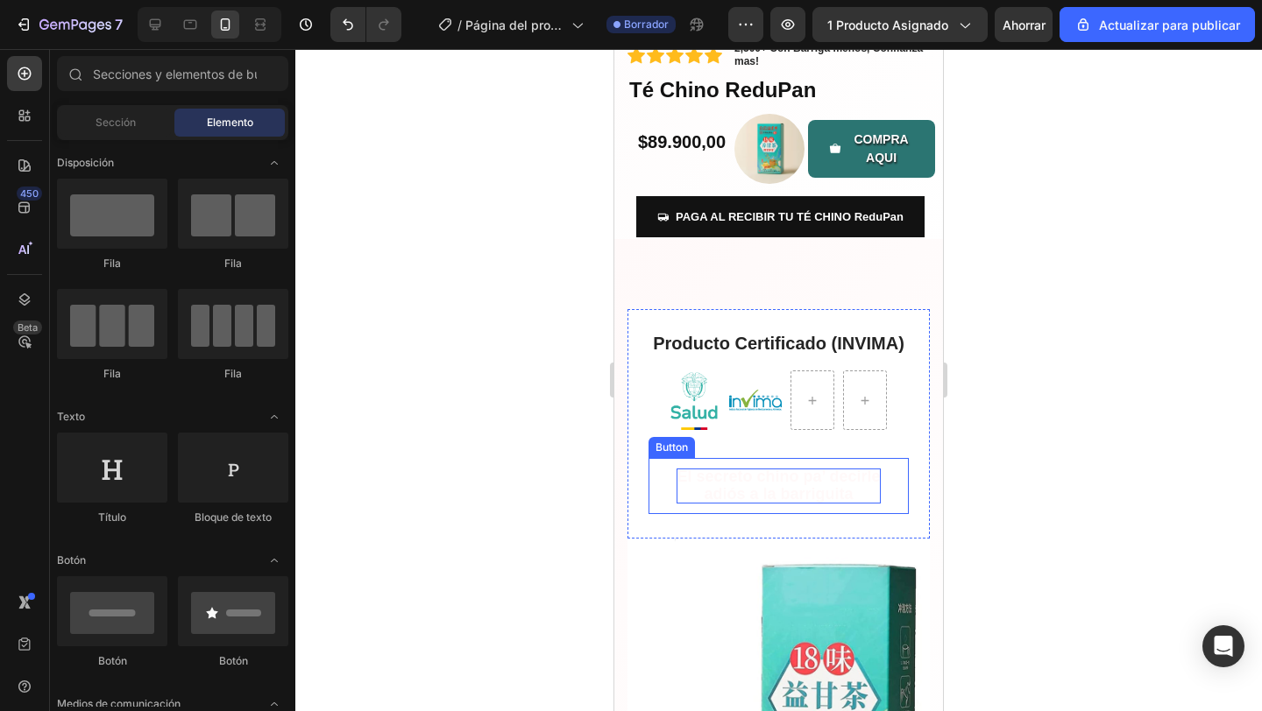
click at [752, 497] on span "El secreto chino pa’ decirle adiós a la barriguita" at bounding box center [777, 485] width 203 height 35
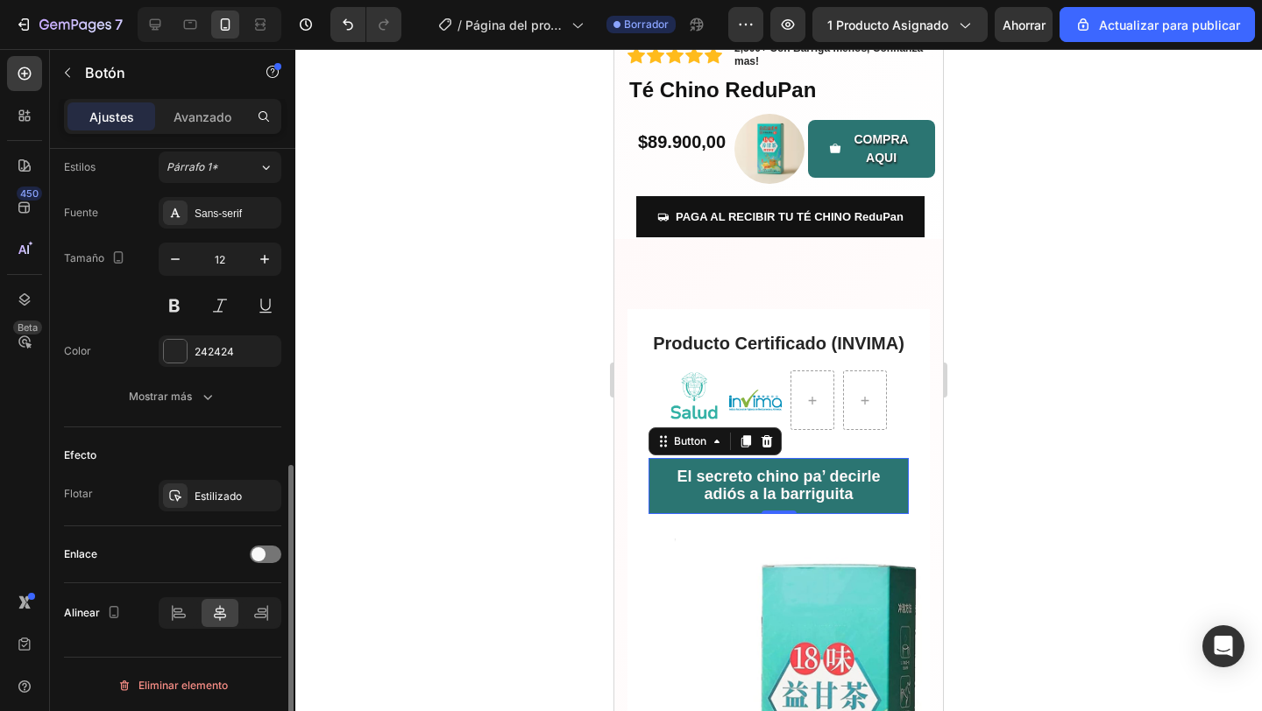
scroll to position [644, 0]
click at [217, 496] on font "Estilizado" at bounding box center [217, 494] width 47 height 13
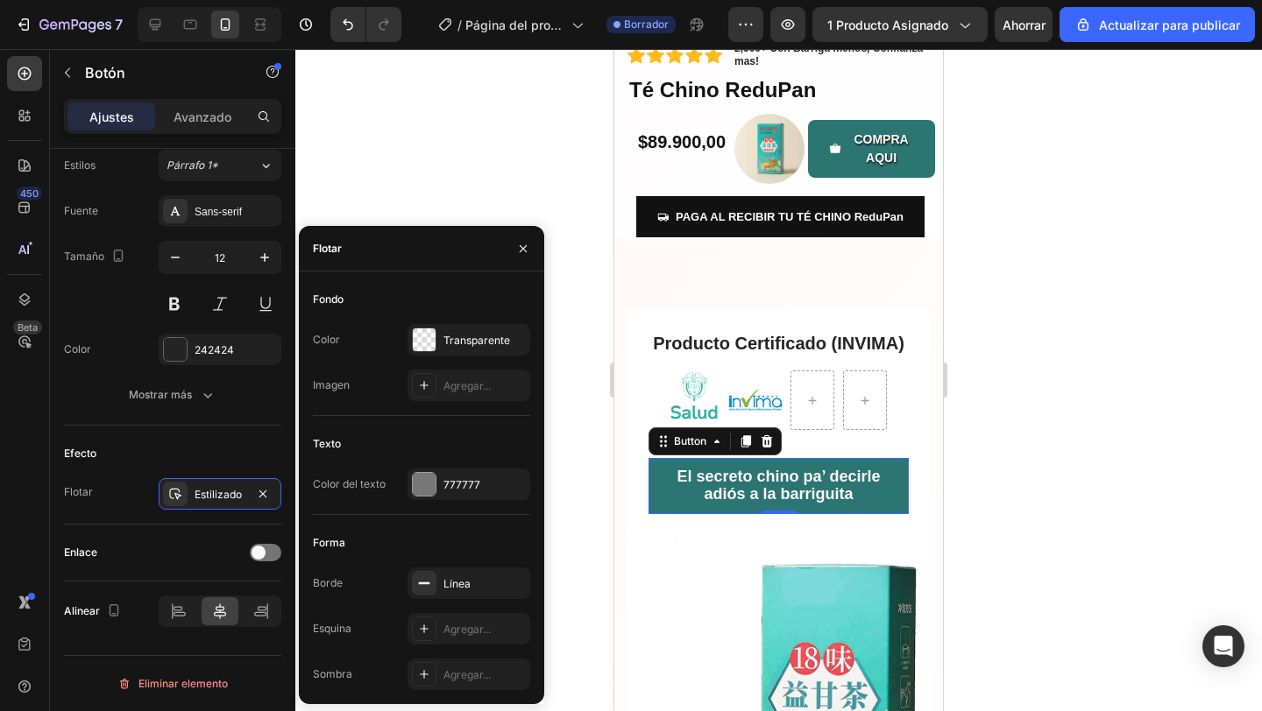
click at [326, 304] on font "Fondo" at bounding box center [328, 299] width 31 height 13
click at [427, 343] on div at bounding box center [424, 340] width 23 height 23
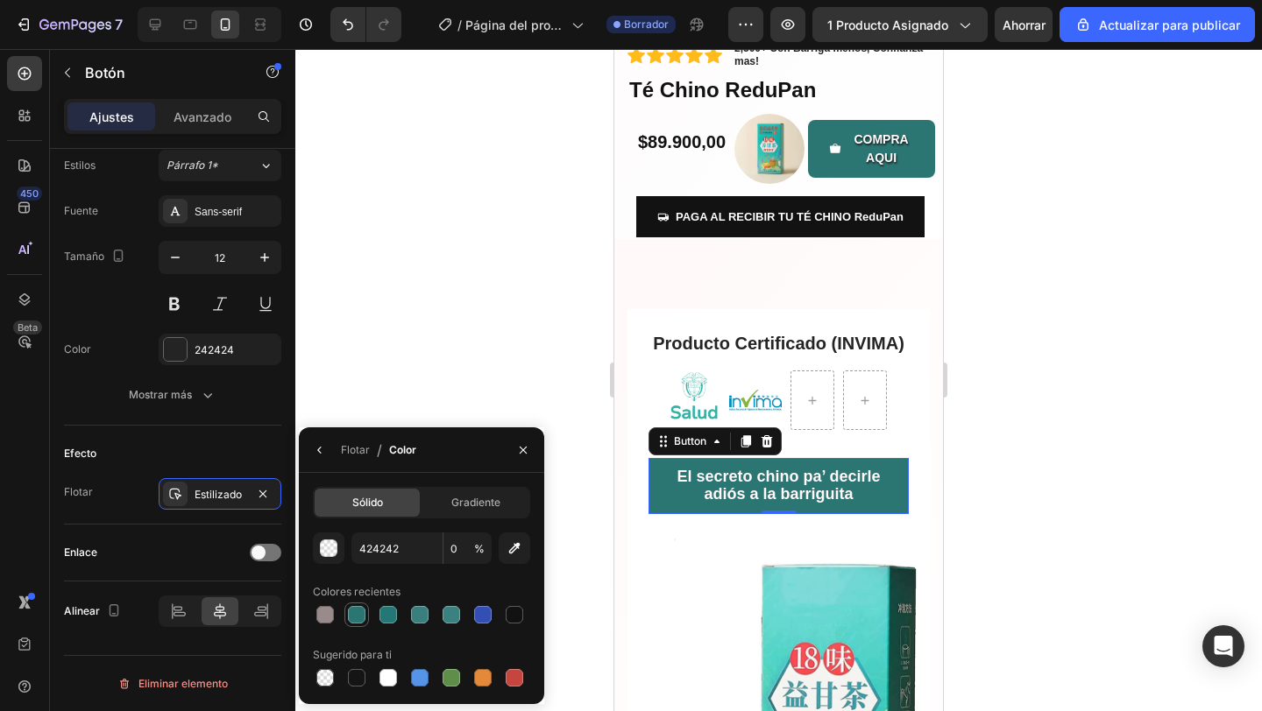
click at [362, 619] on div at bounding box center [357, 615] width 18 height 18
type input "2B7572"
type input "100"
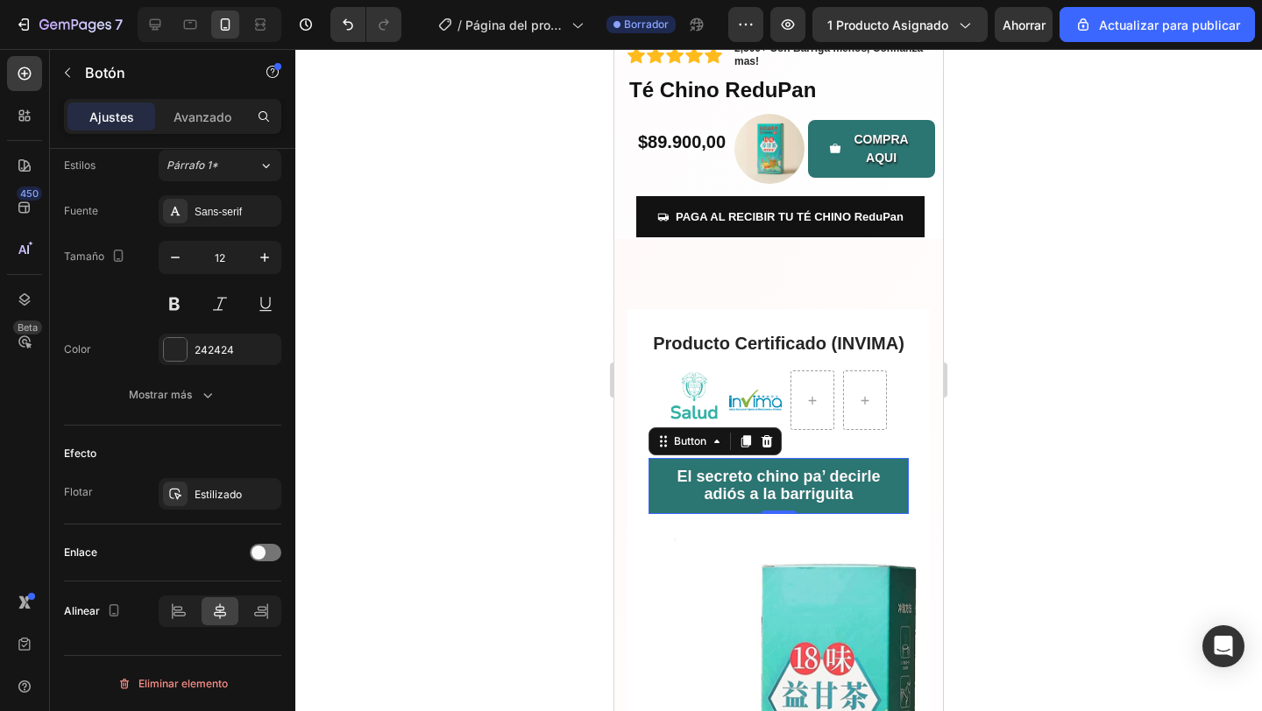
click at [400, 410] on div at bounding box center [778, 380] width 966 height 662
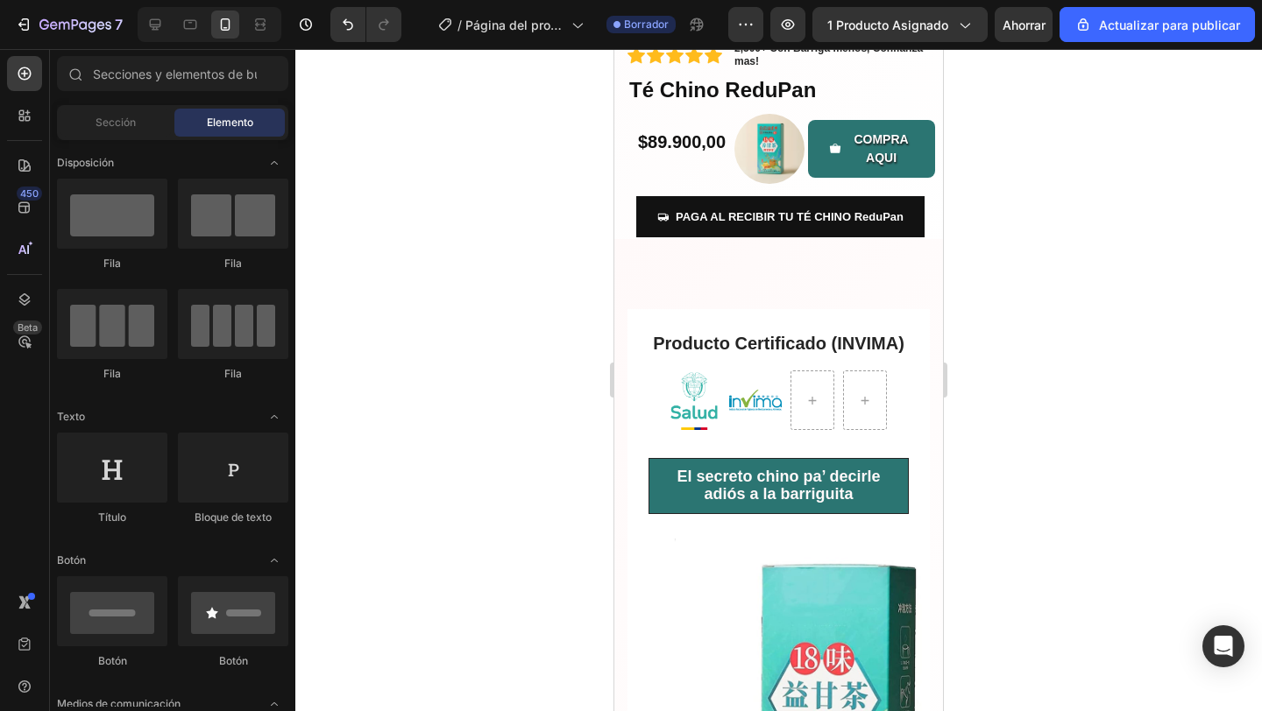
click at [460, 470] on div at bounding box center [778, 380] width 966 height 662
click at [654, 488] on button "El secreto chino pa’ decirle adiós a la barriguita" at bounding box center [778, 486] width 260 height 56
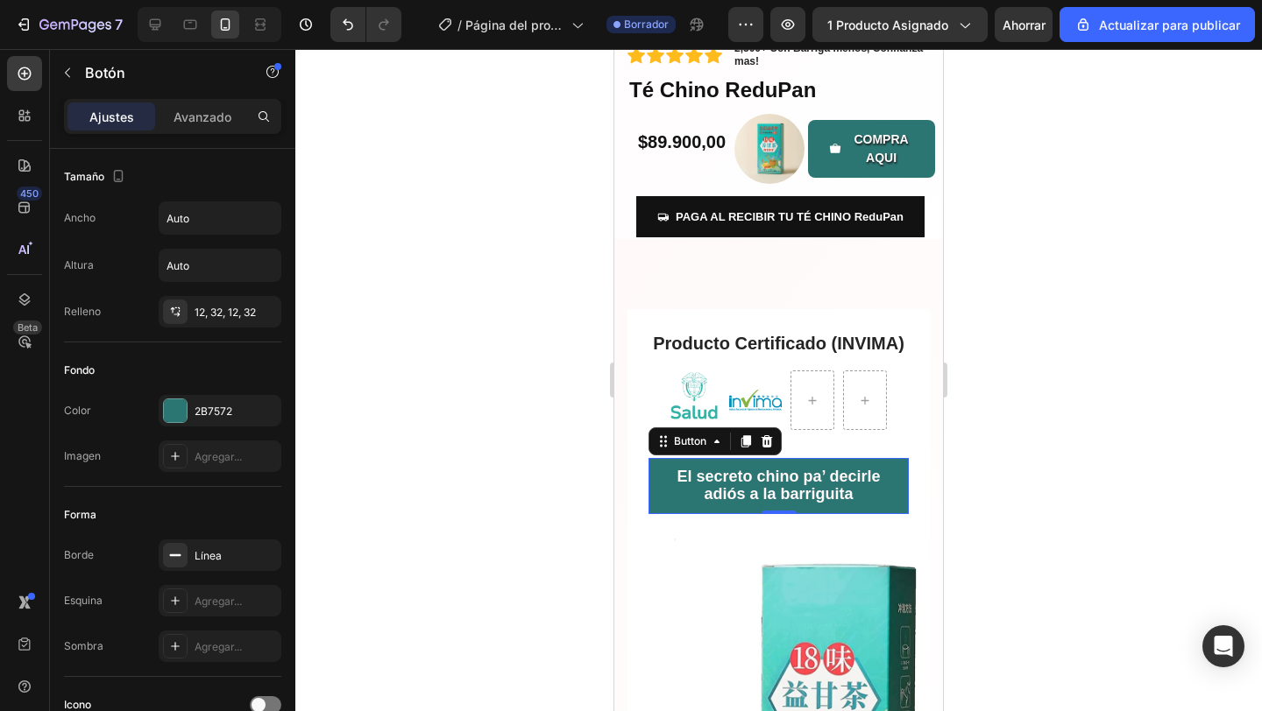
click at [689, 505] on button "El secreto chino pa’ decirle adiós a la barriguita" at bounding box center [778, 486] width 260 height 56
click at [536, 485] on div at bounding box center [778, 380] width 966 height 662
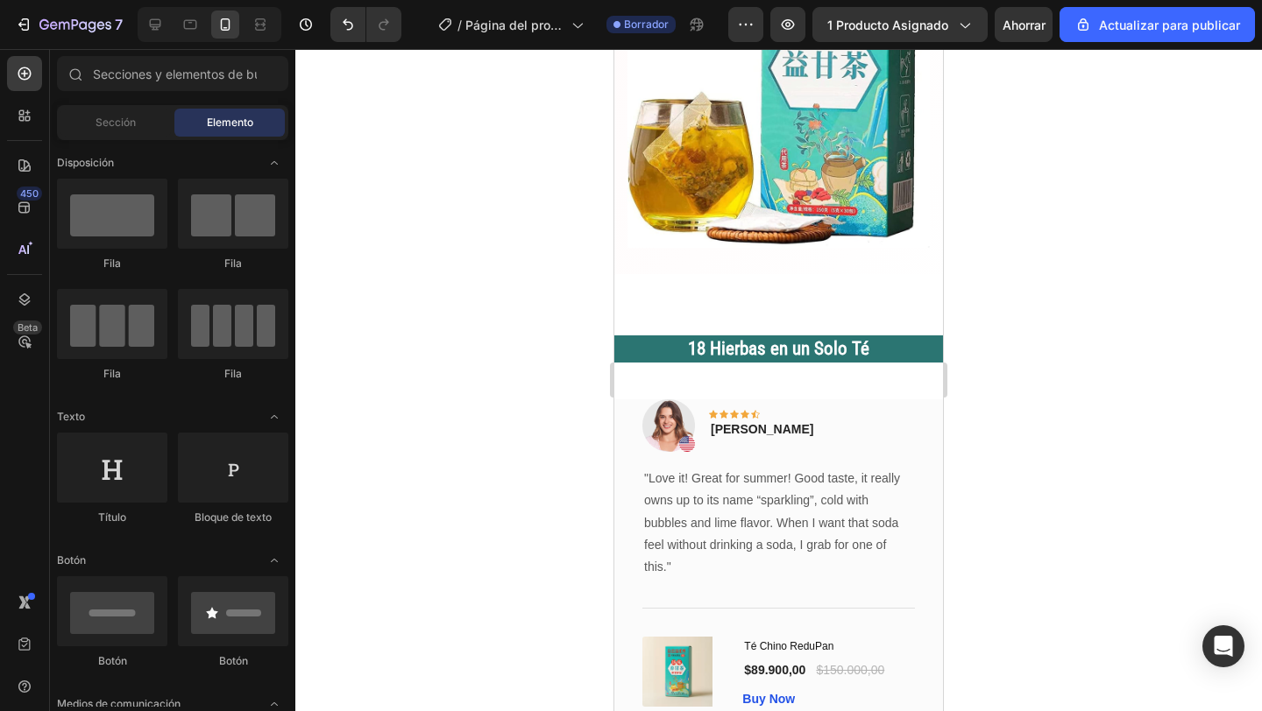
scroll to position [1080, 0]
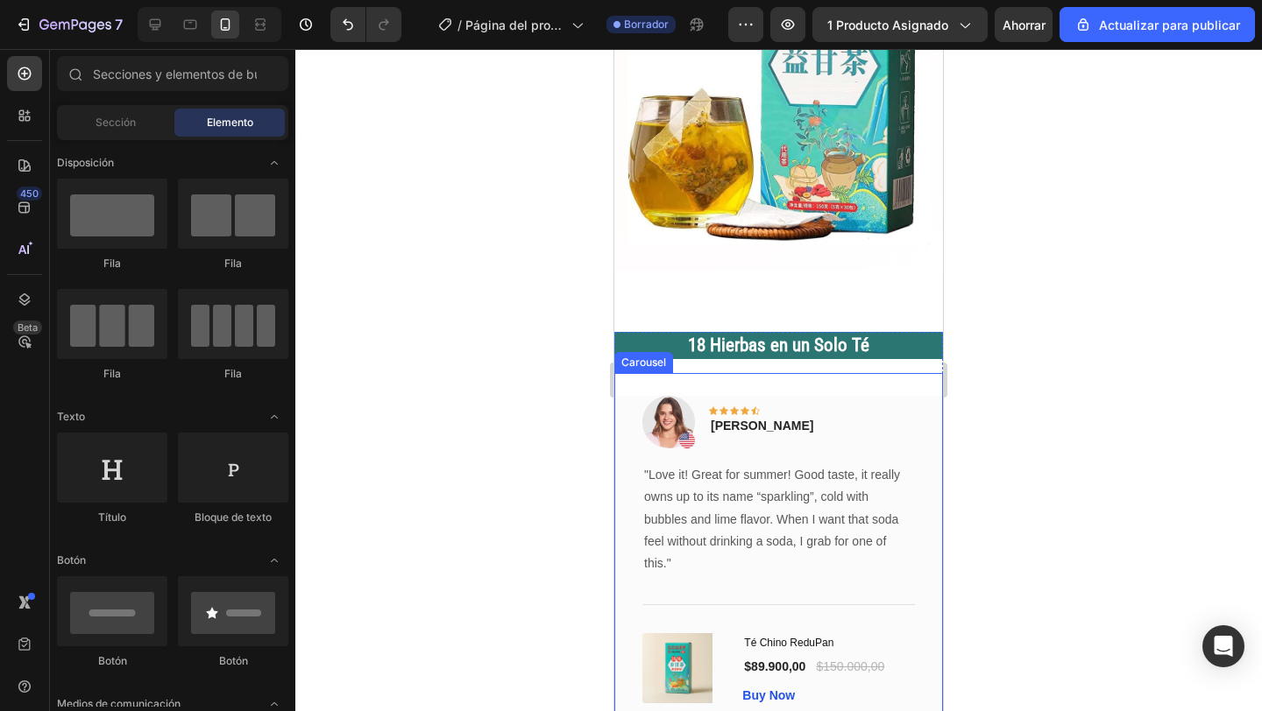
click at [698, 377] on div "Image Icon Icon Icon Icon Icon Row Rita Carroll Text block Row "Love it! Great …" at bounding box center [778, 556] width 329 height 366
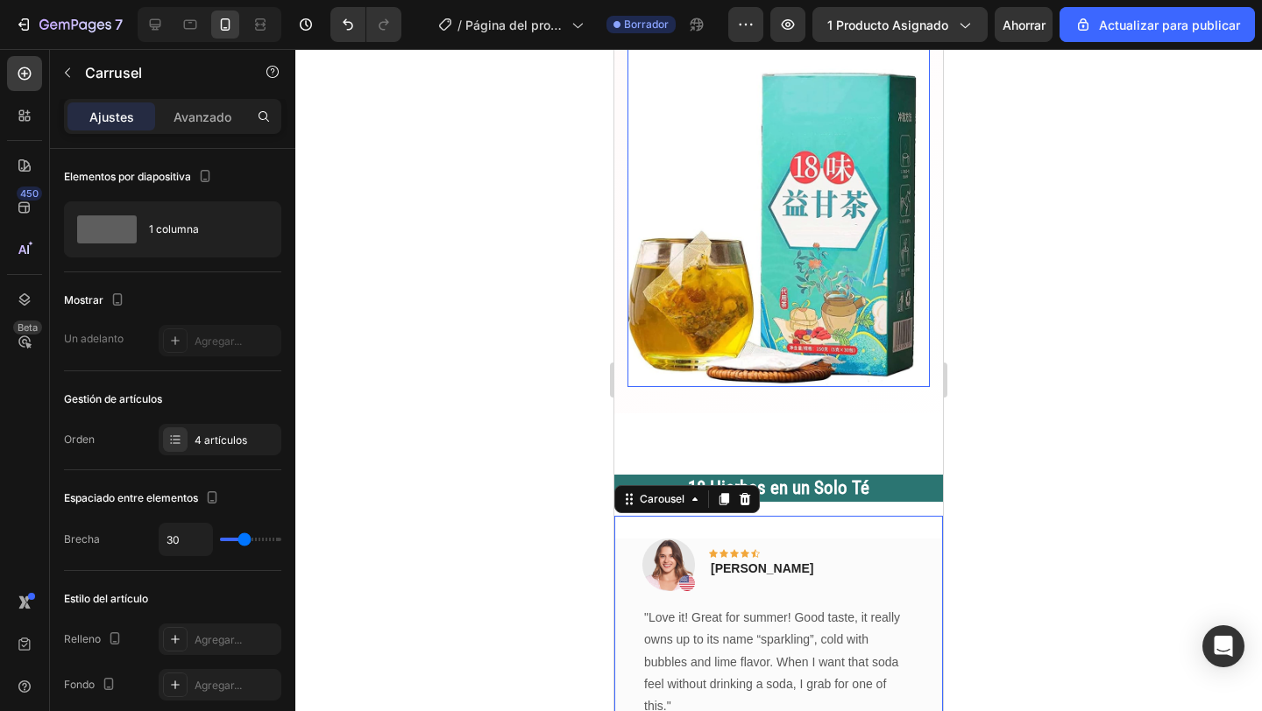
scroll to position [874, 0]
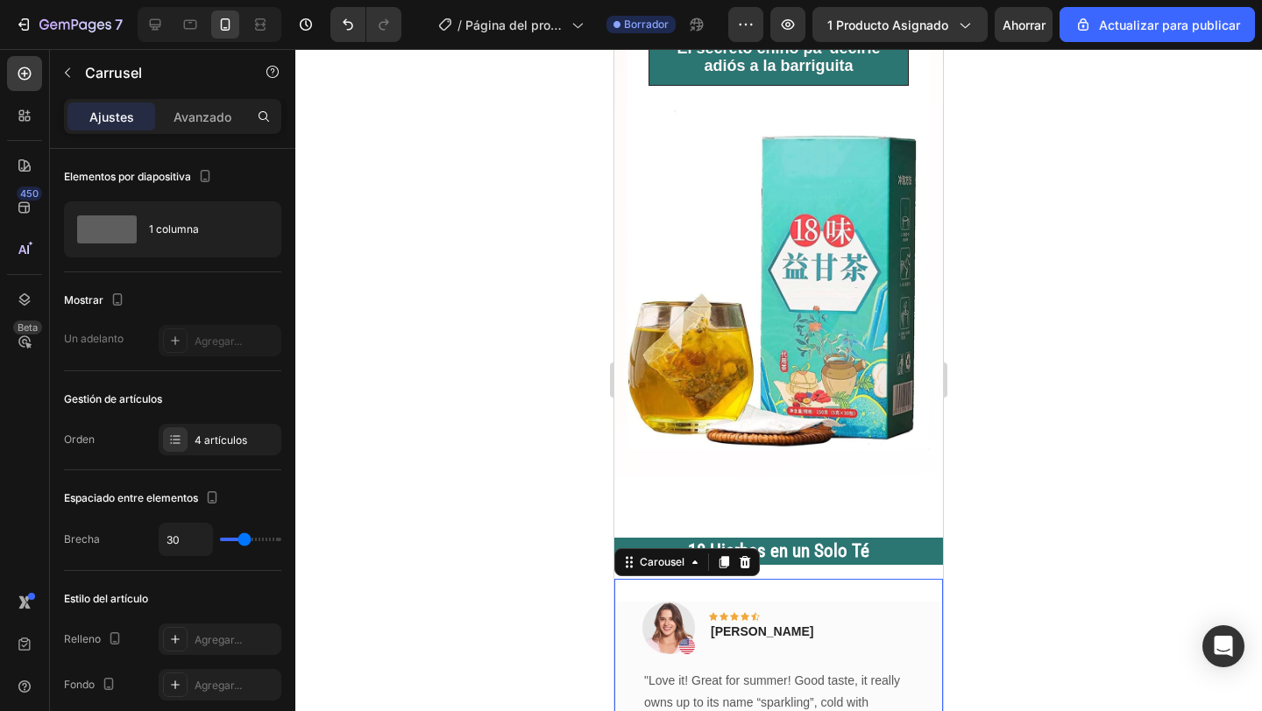
click at [544, 490] on div at bounding box center [778, 380] width 966 height 662
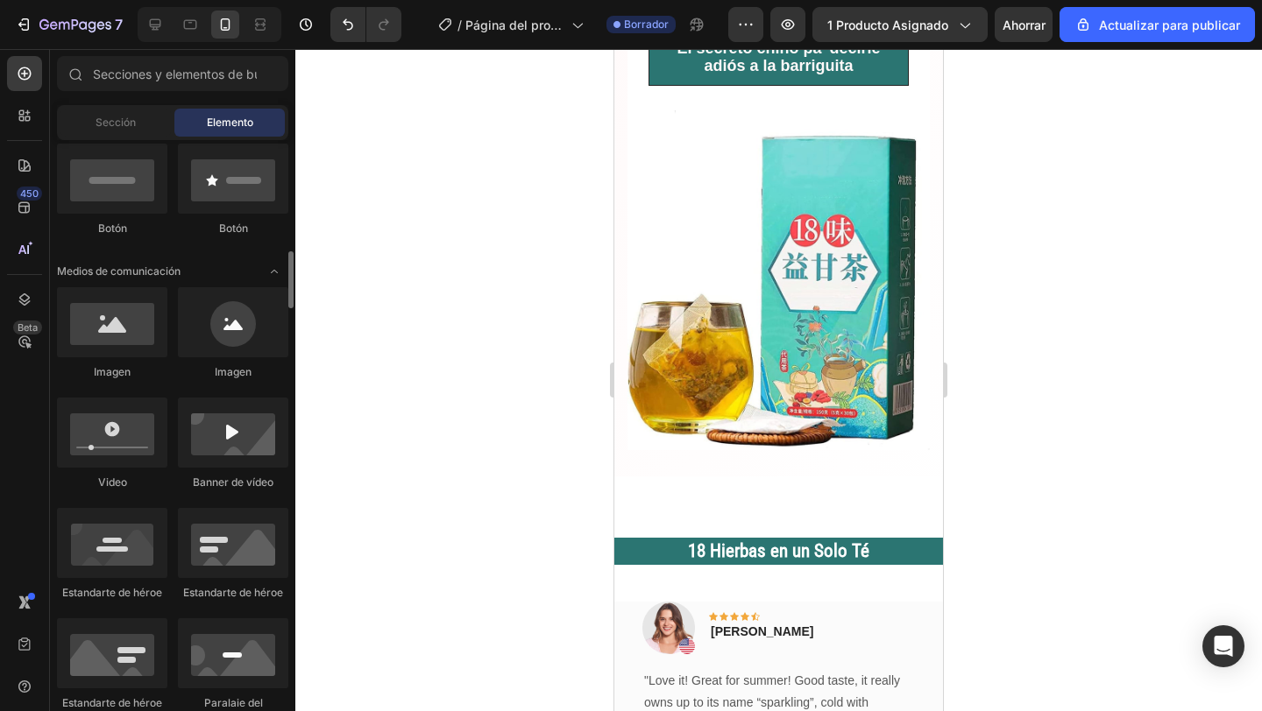
scroll to position [519, 0]
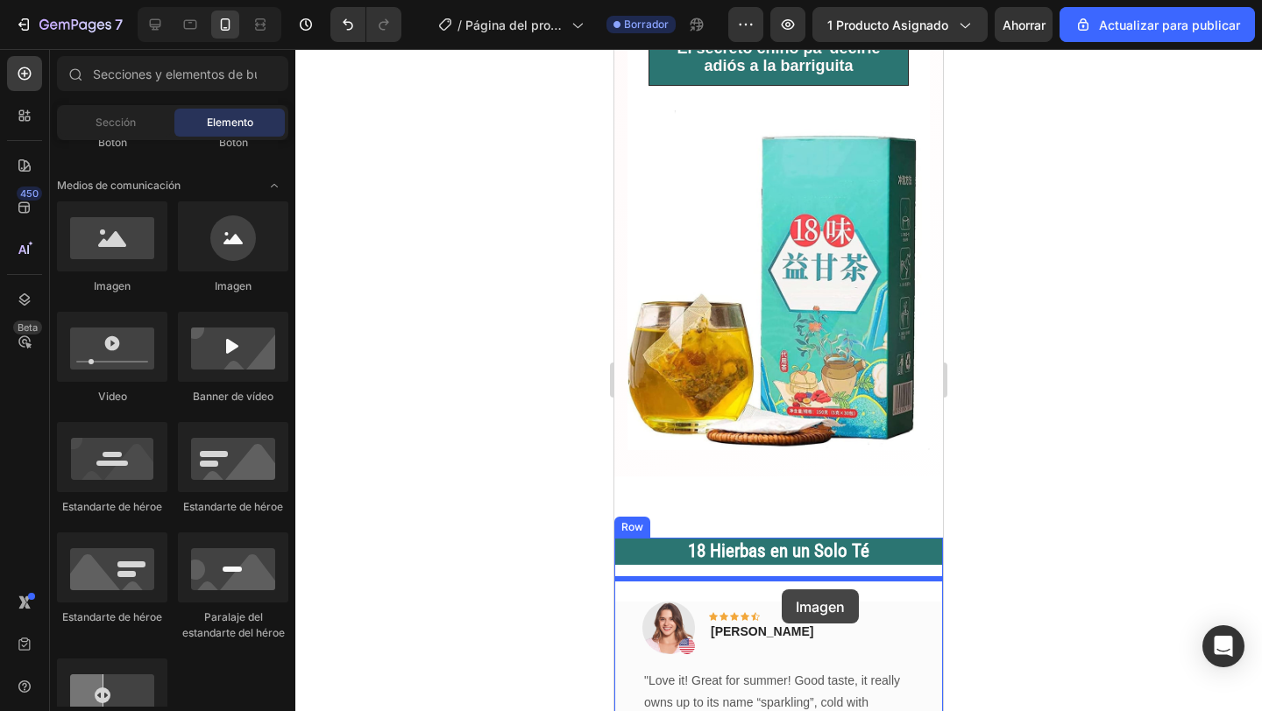
drag, startPoint x: 745, startPoint y: 297, endPoint x: 781, endPoint y: 590, distance: 294.9
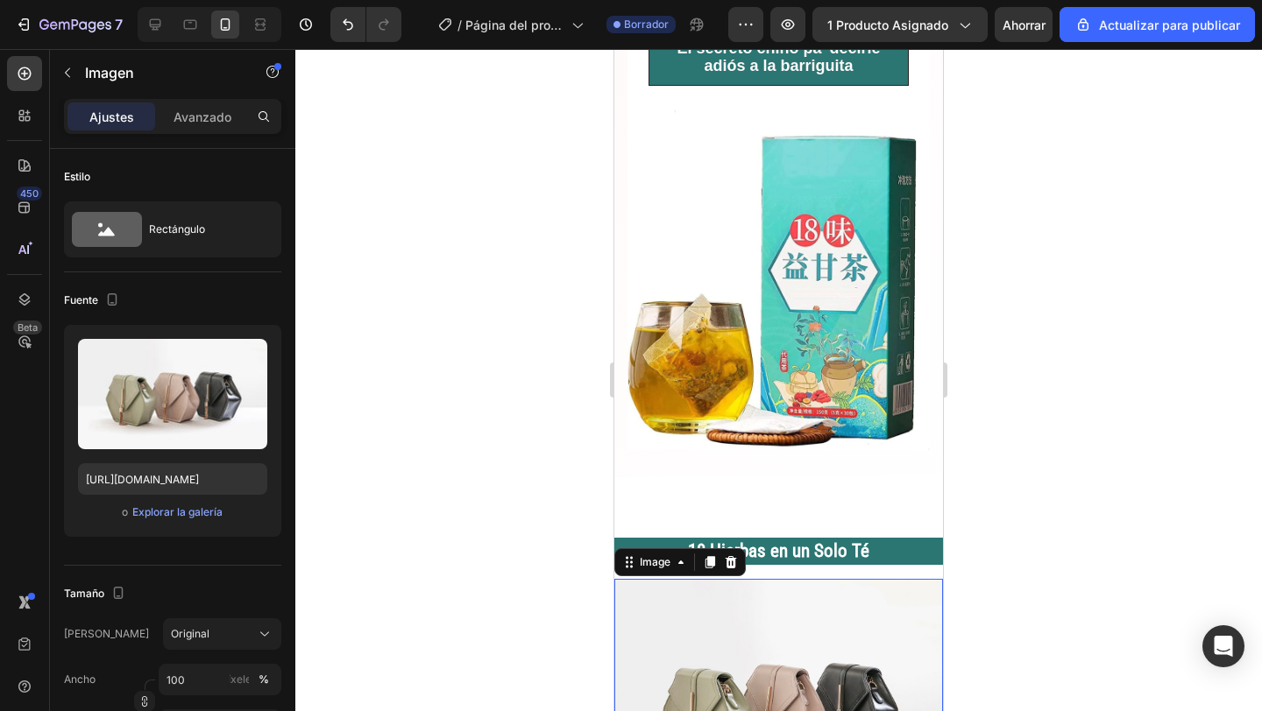
click at [1077, 520] on div at bounding box center [778, 380] width 966 height 662
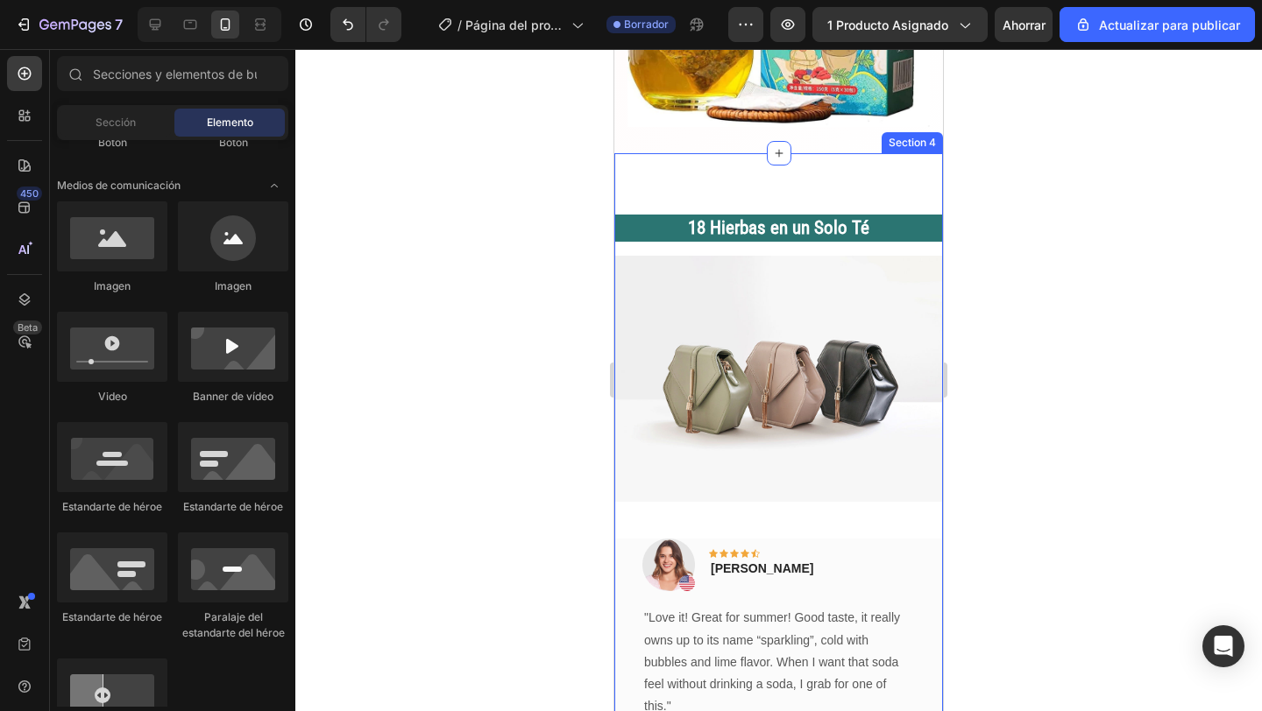
scroll to position [1201, 0]
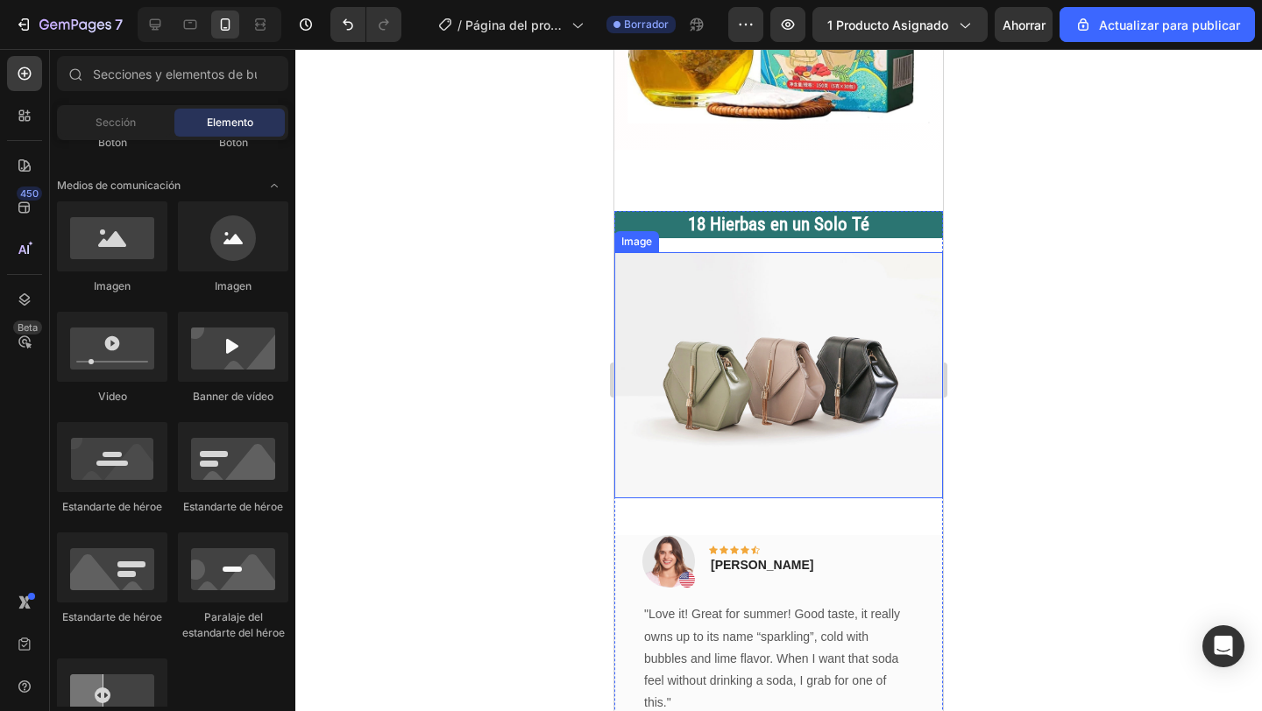
click at [796, 407] on img at bounding box center [778, 375] width 329 height 246
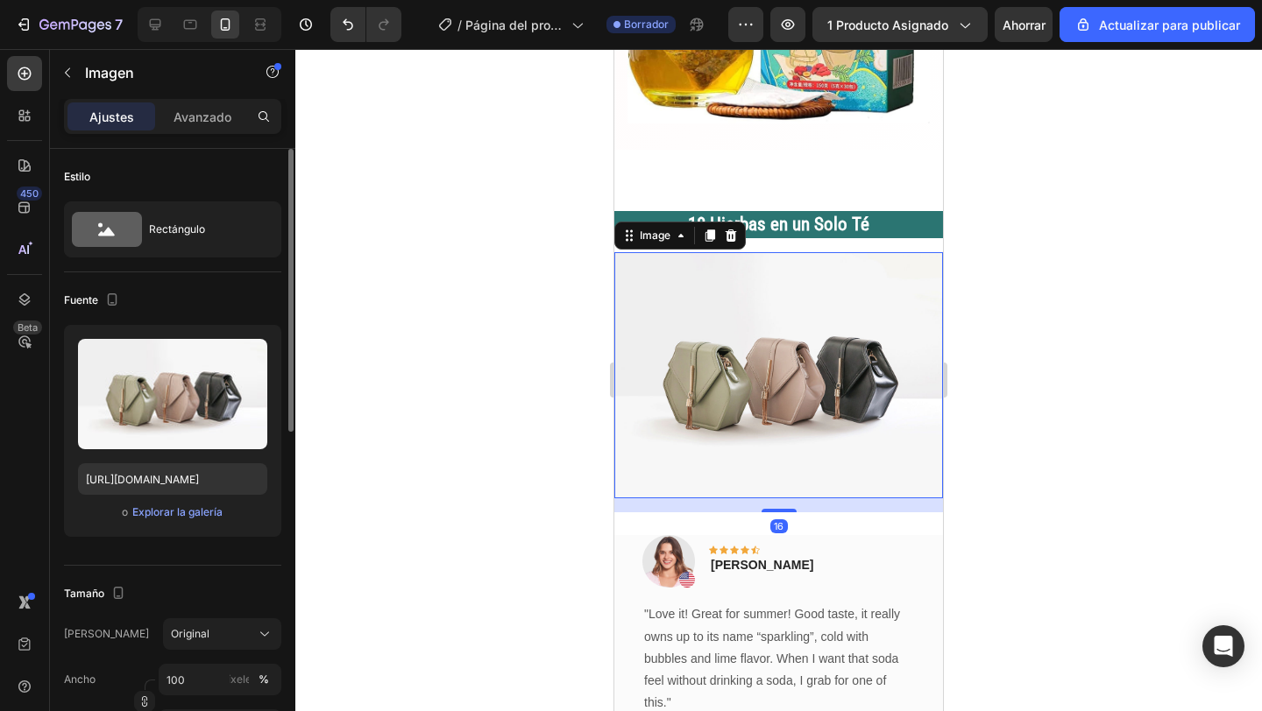
click at [195, 521] on div "o Explorar la galería" at bounding box center [172, 512] width 189 height 21
click at [196, 510] on font "Explorar la galería" at bounding box center [177, 511] width 90 height 13
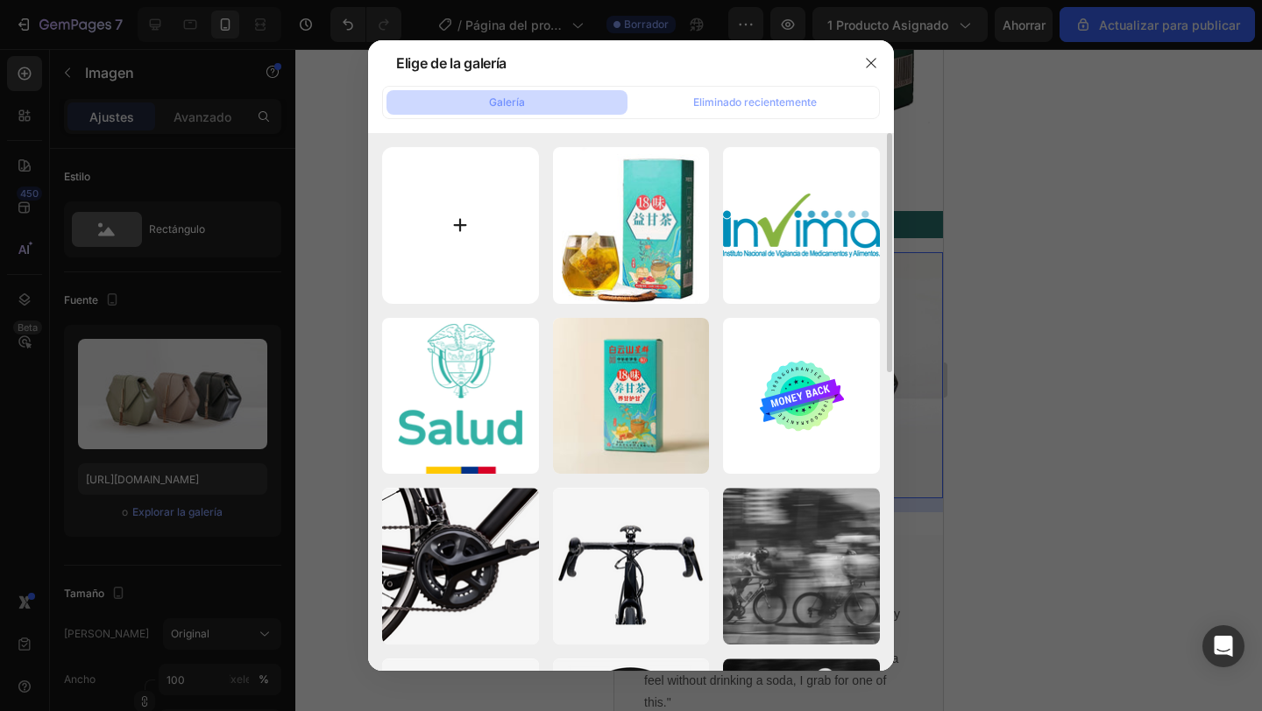
click at [497, 201] on input "file" at bounding box center [460, 225] width 157 height 157
type input "C:\fakepath\719a51e1+FL._SL1273_.jpg"
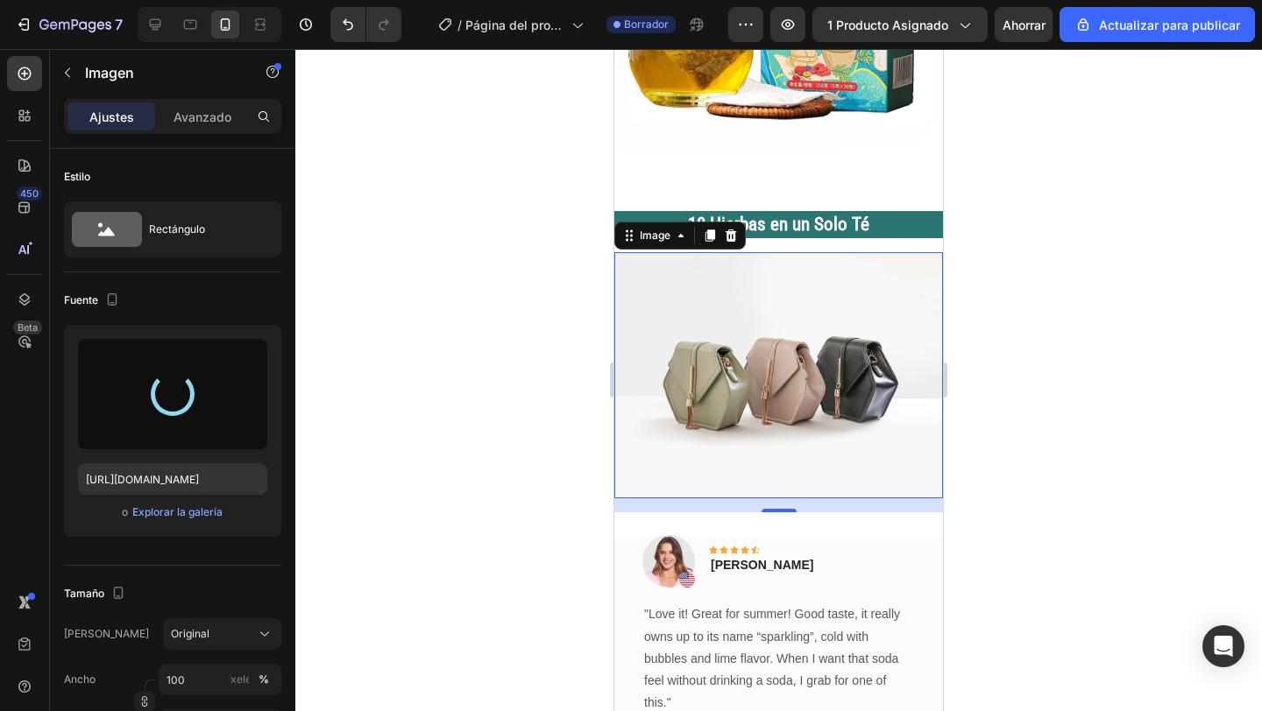
type input "https://cdn.shopify.com/s/files/1/0672/8230/5112/files/gempages_580565009445159…"
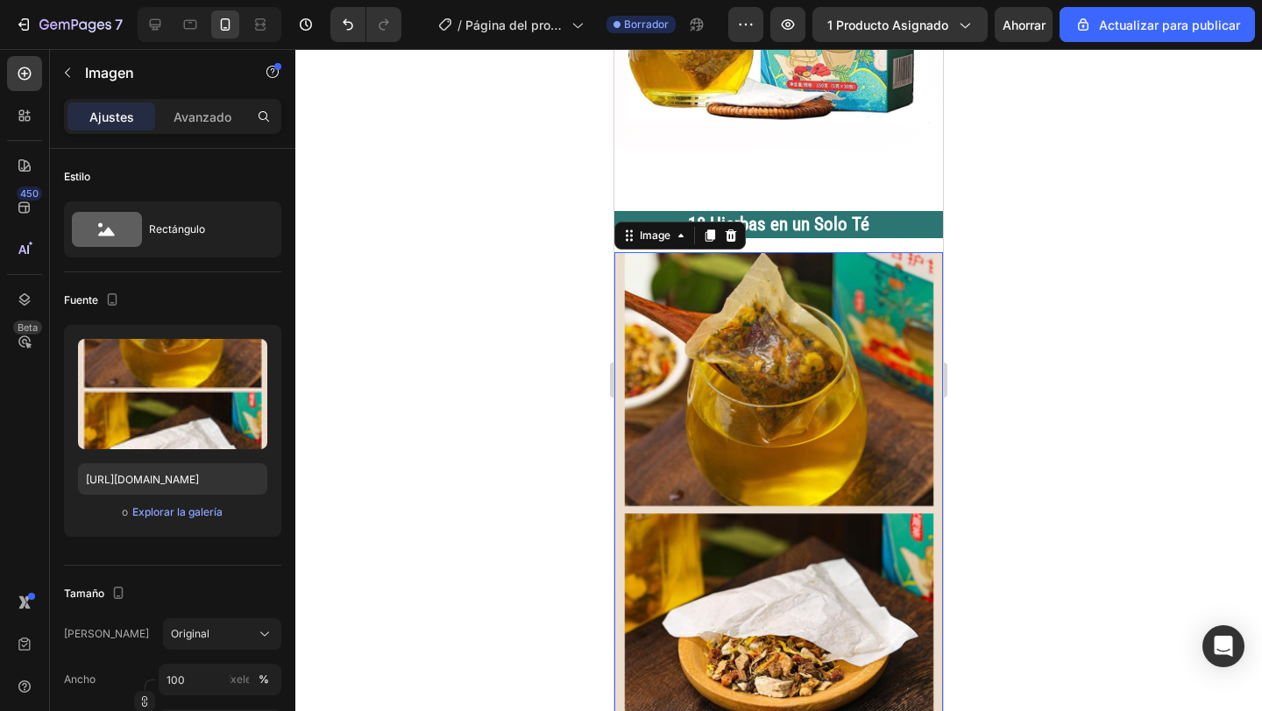
click at [1097, 499] on div at bounding box center [778, 380] width 966 height 662
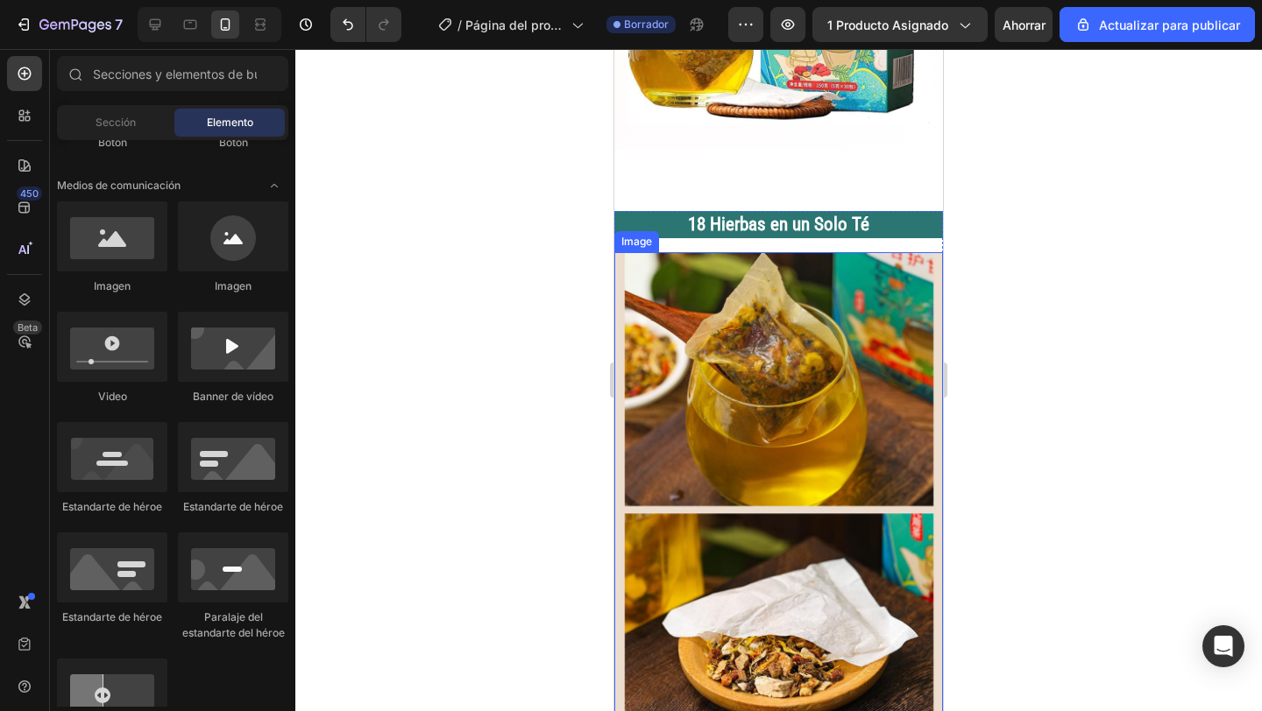
click at [838, 298] on img at bounding box center [778, 516] width 329 height 529
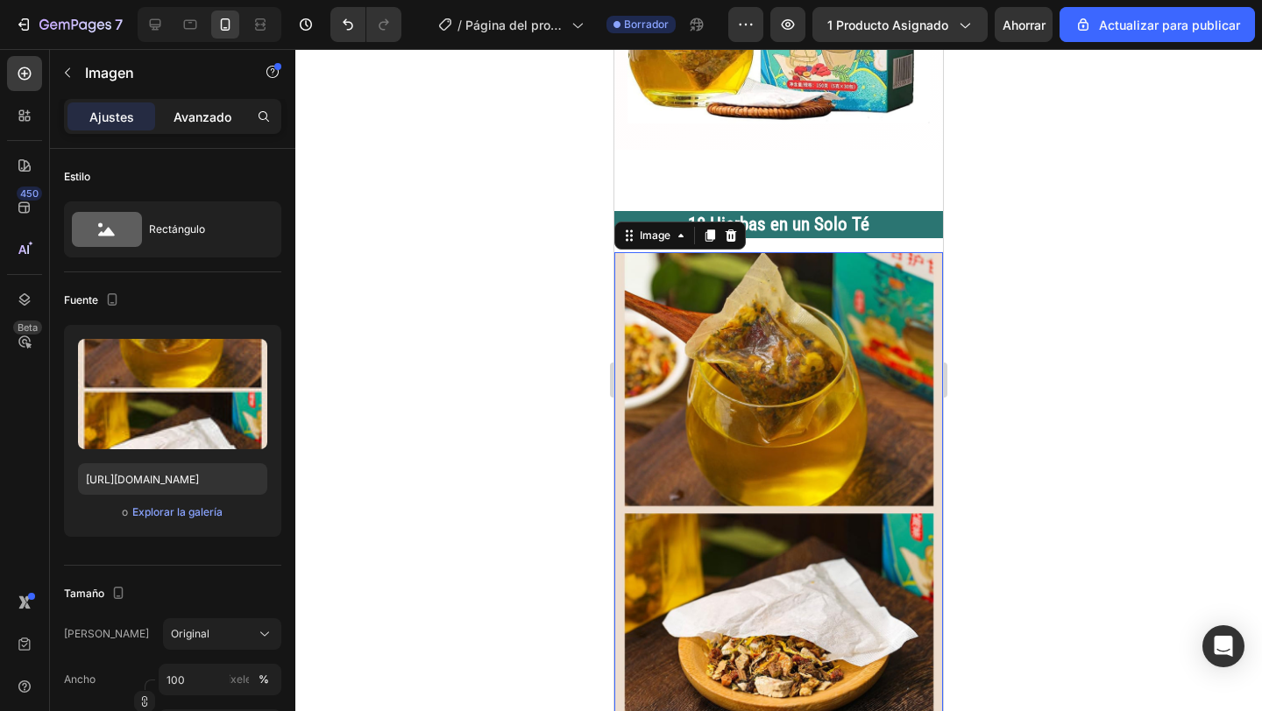
click at [195, 118] on font "Avanzado" at bounding box center [202, 117] width 58 height 15
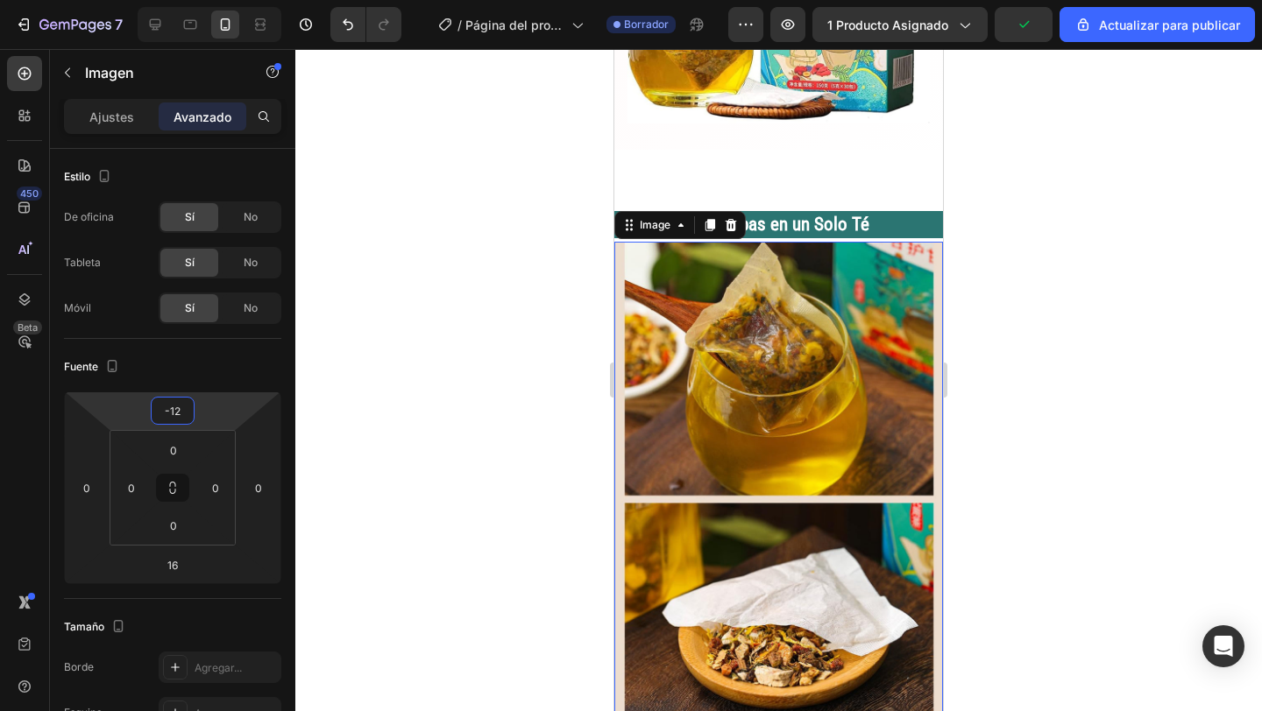
type input "-10"
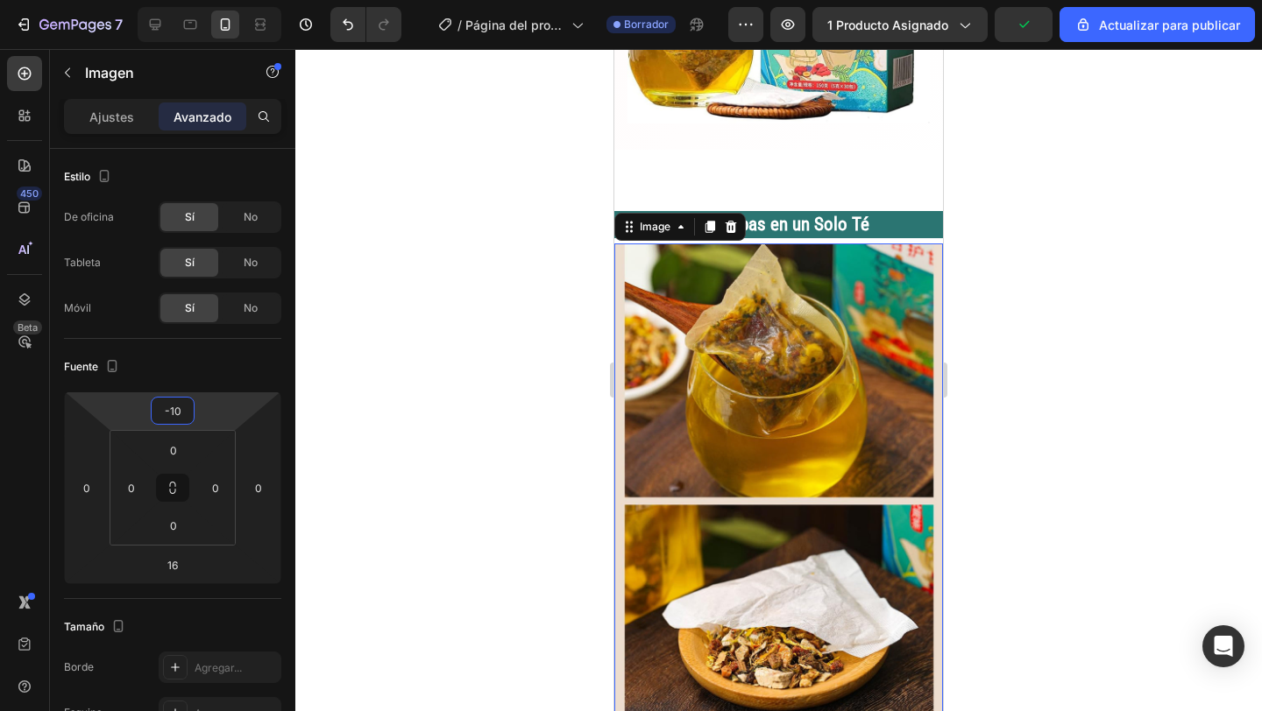
click at [223, 0] on html "7 / Página del producto - 27 de agosto, 20:44:35 Borrador Avance 1 producto asi…" at bounding box center [631, 0] width 1262 height 0
click at [367, 435] on div at bounding box center [778, 380] width 966 height 662
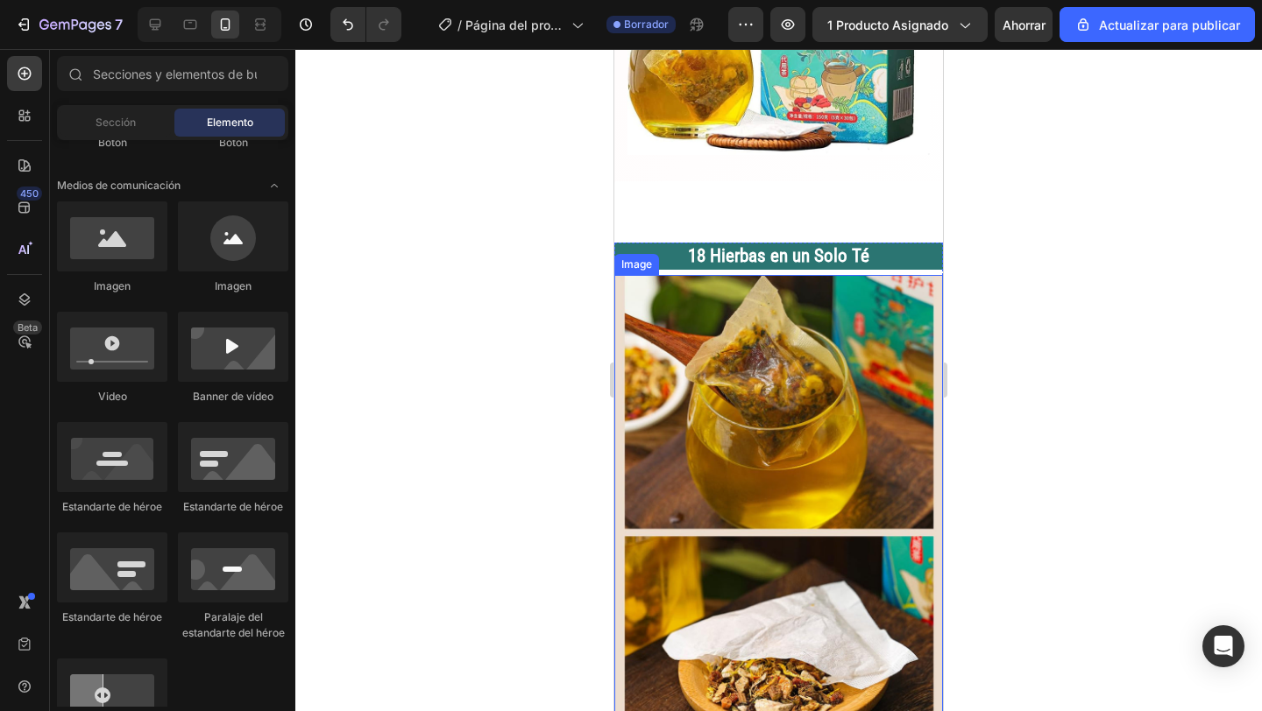
scroll to position [1167, 0]
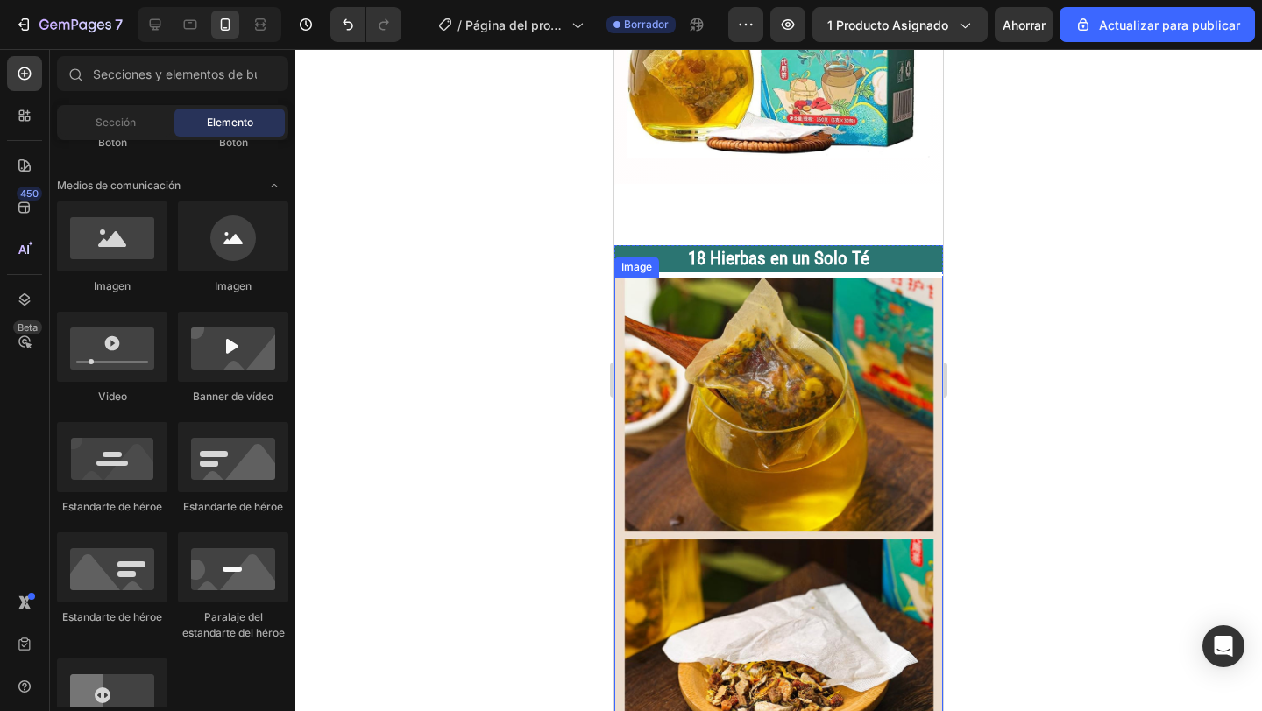
click at [713, 446] on img at bounding box center [778, 542] width 329 height 529
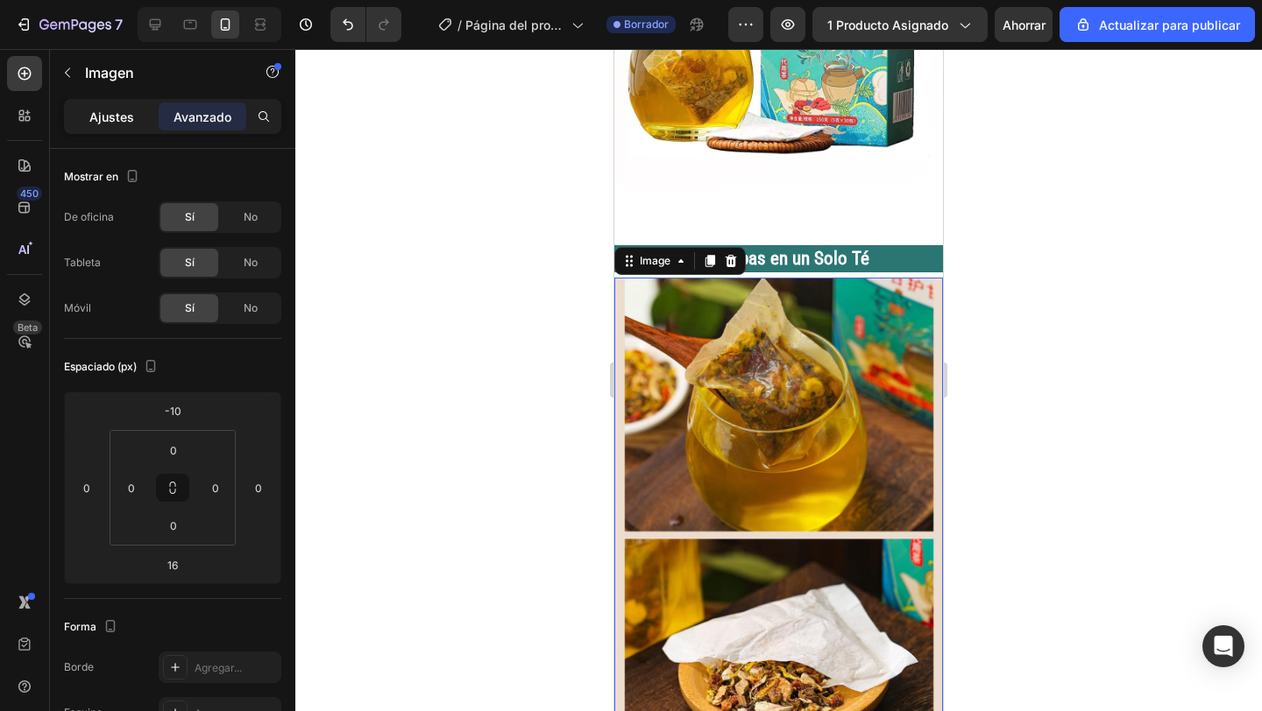
click at [134, 114] on div "Ajustes" at bounding box center [111, 117] width 88 height 28
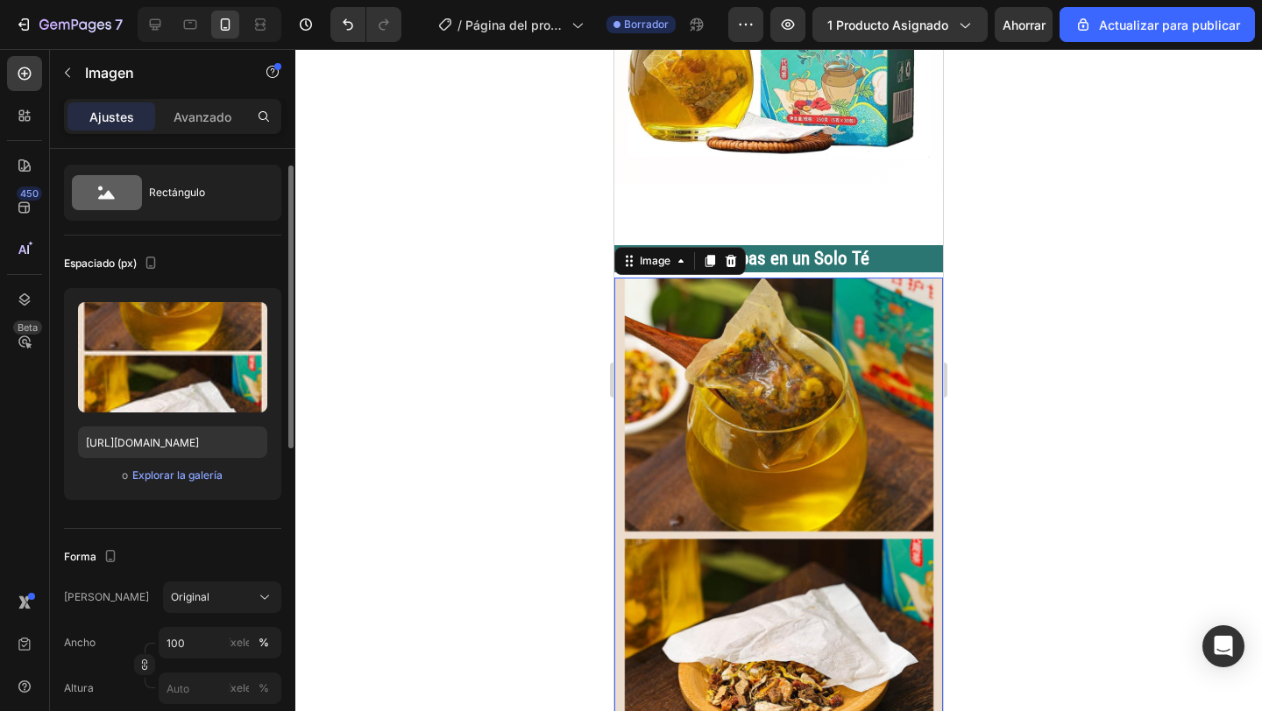
scroll to position [0, 0]
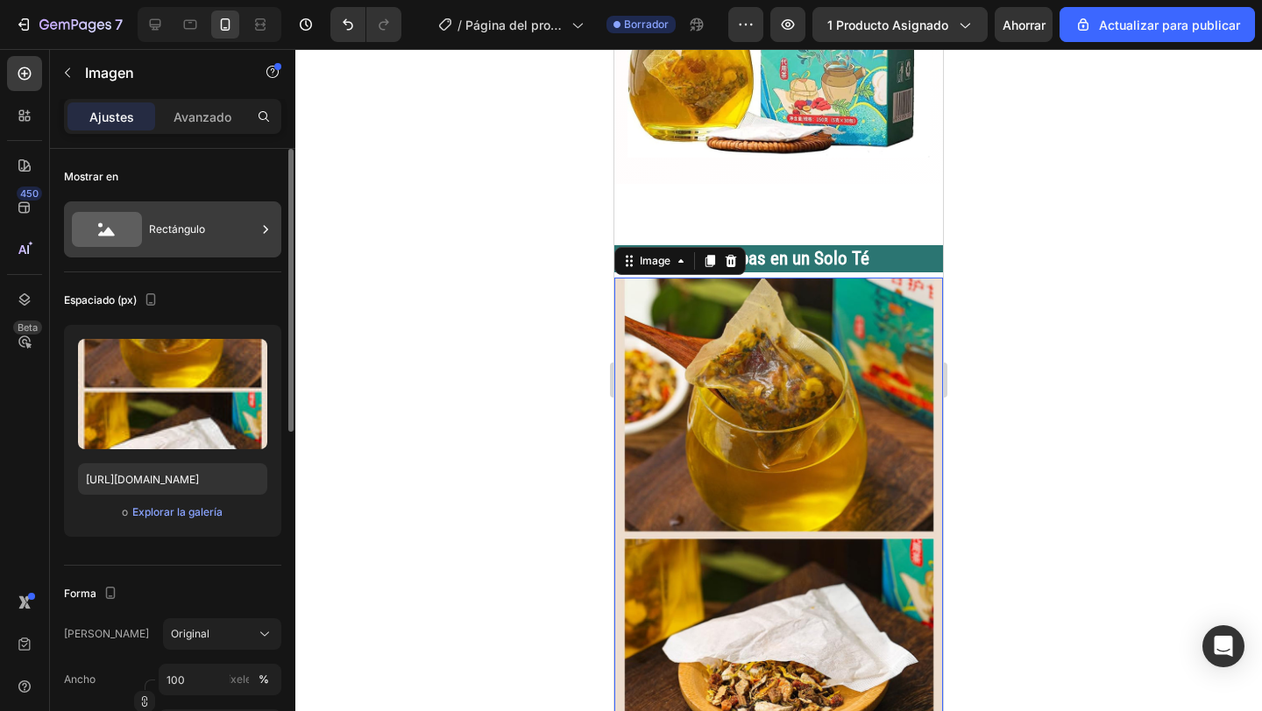
click at [263, 231] on icon at bounding box center [266, 230] width 18 height 18
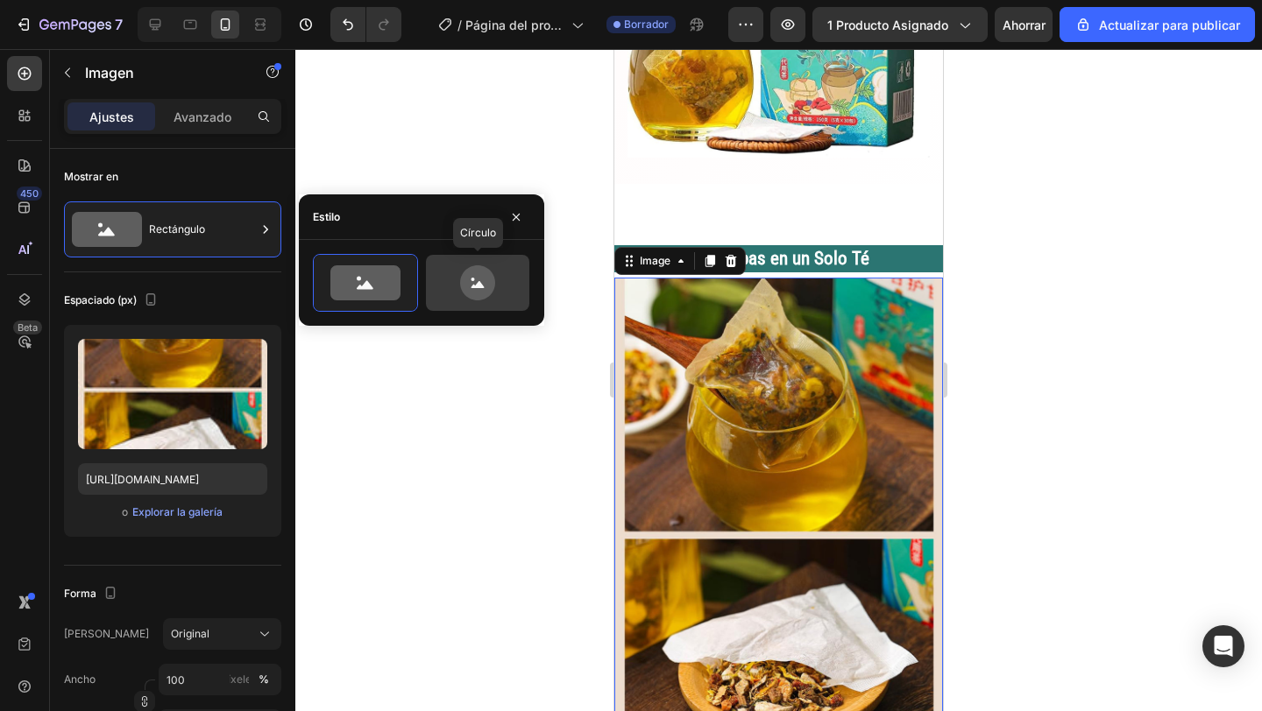
click at [470, 288] on icon at bounding box center [477, 282] width 35 height 35
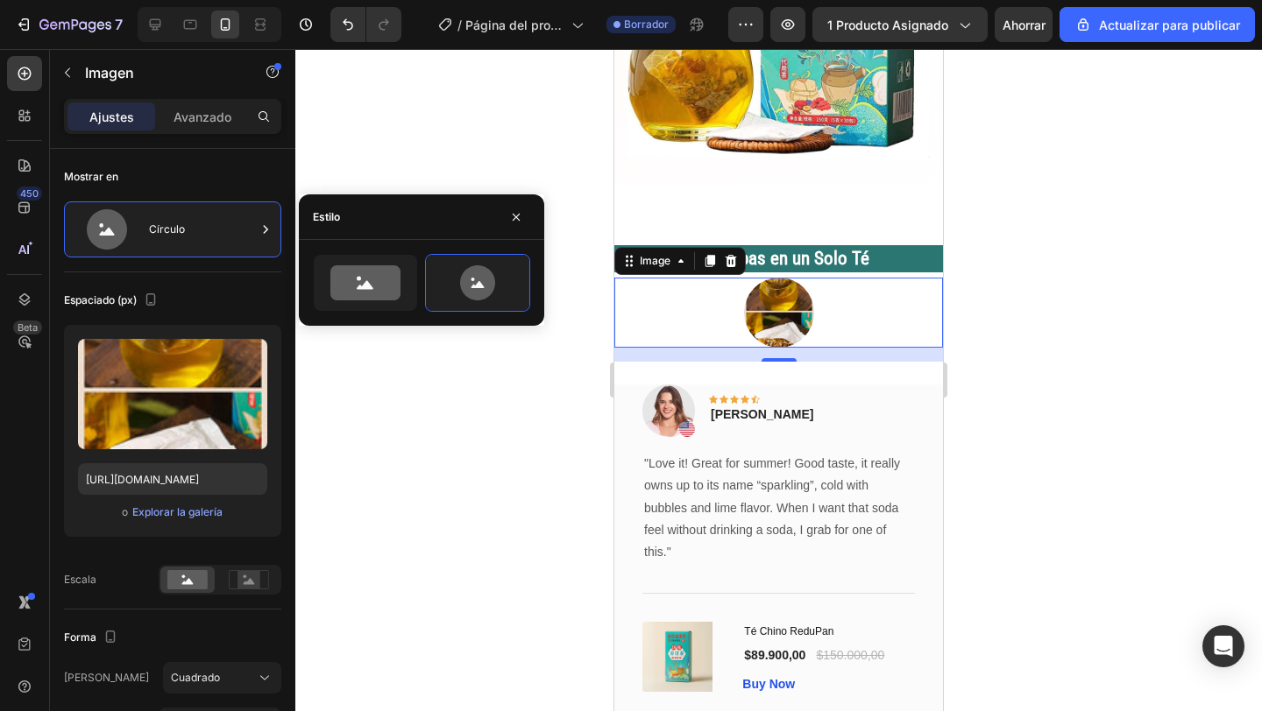
click at [425, 311] on div at bounding box center [477, 283] width 105 height 58
type input "100"
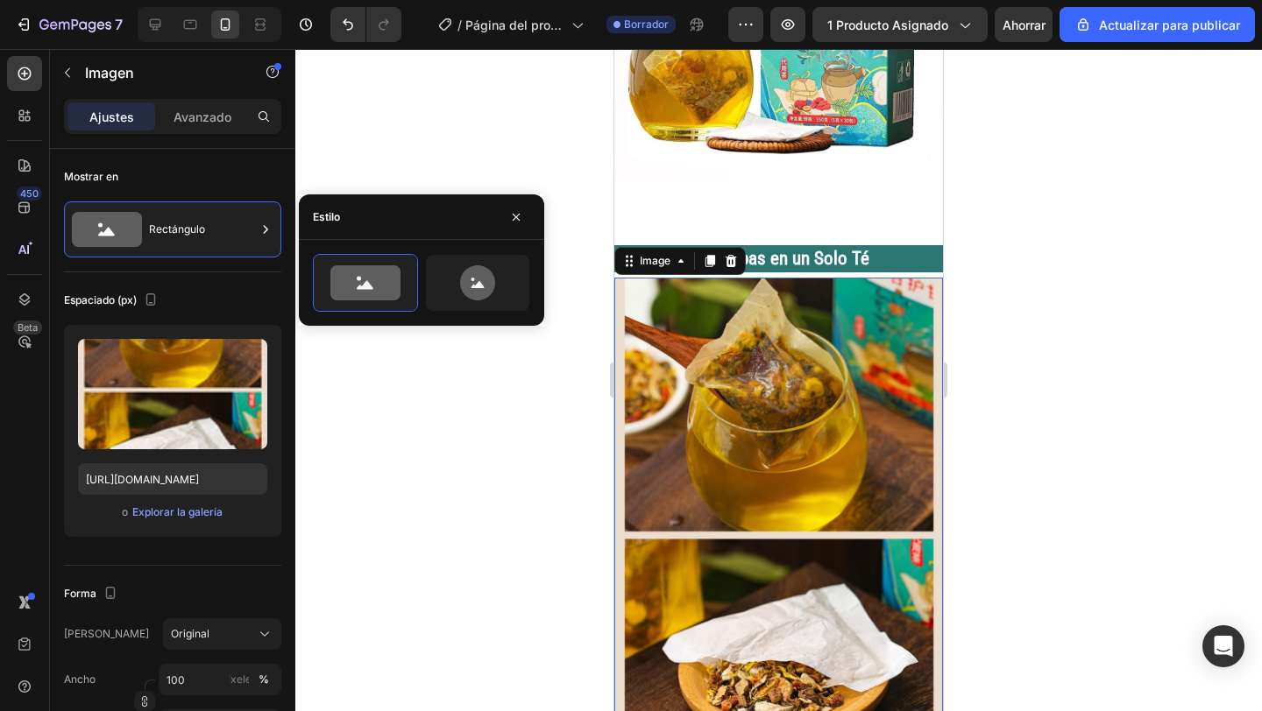
click at [435, 491] on div at bounding box center [778, 380] width 966 height 662
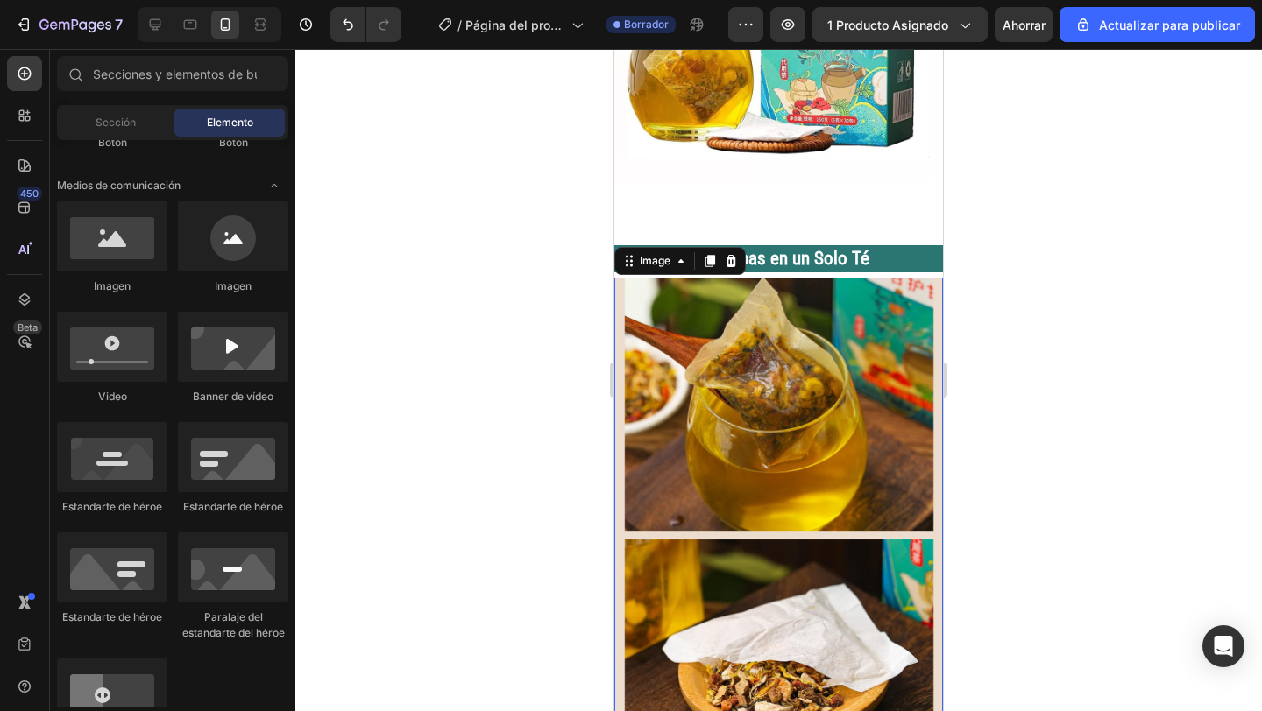
click at [626, 329] on img at bounding box center [778, 542] width 329 height 529
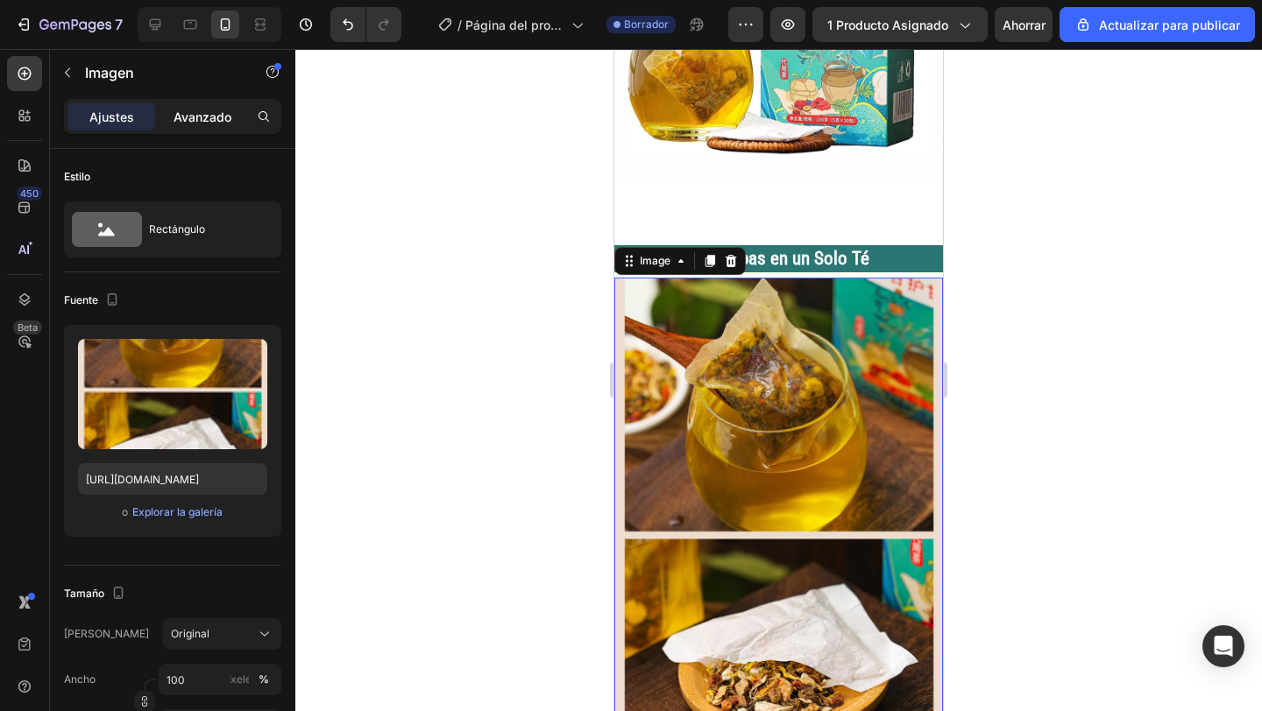
click at [219, 114] on font "Avanzado" at bounding box center [202, 117] width 58 height 15
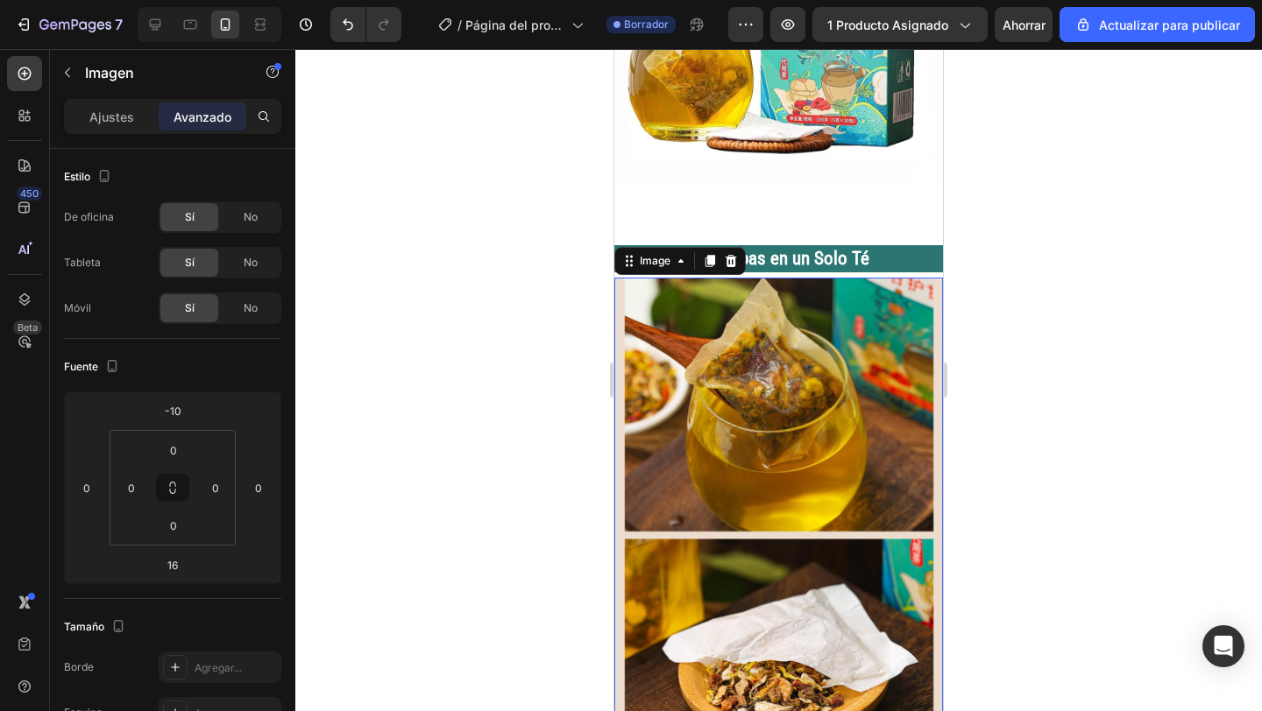
click at [349, 293] on div at bounding box center [778, 380] width 966 height 662
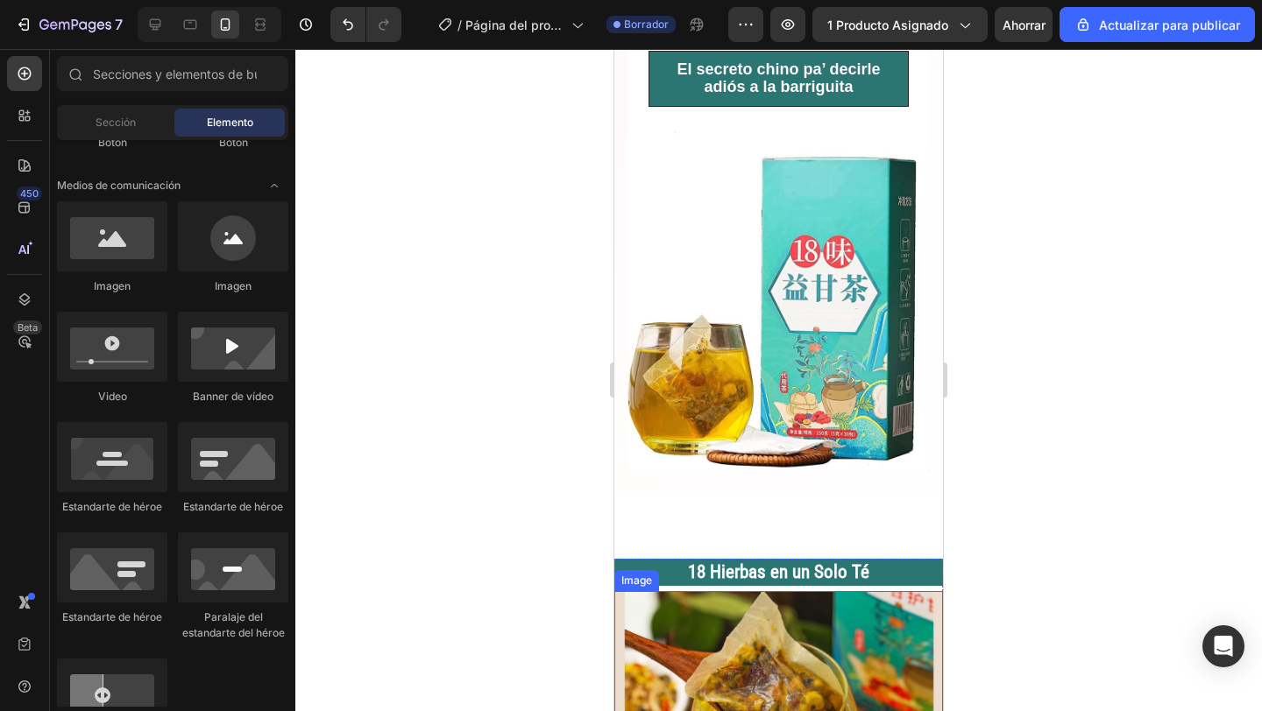
scroll to position [838, 0]
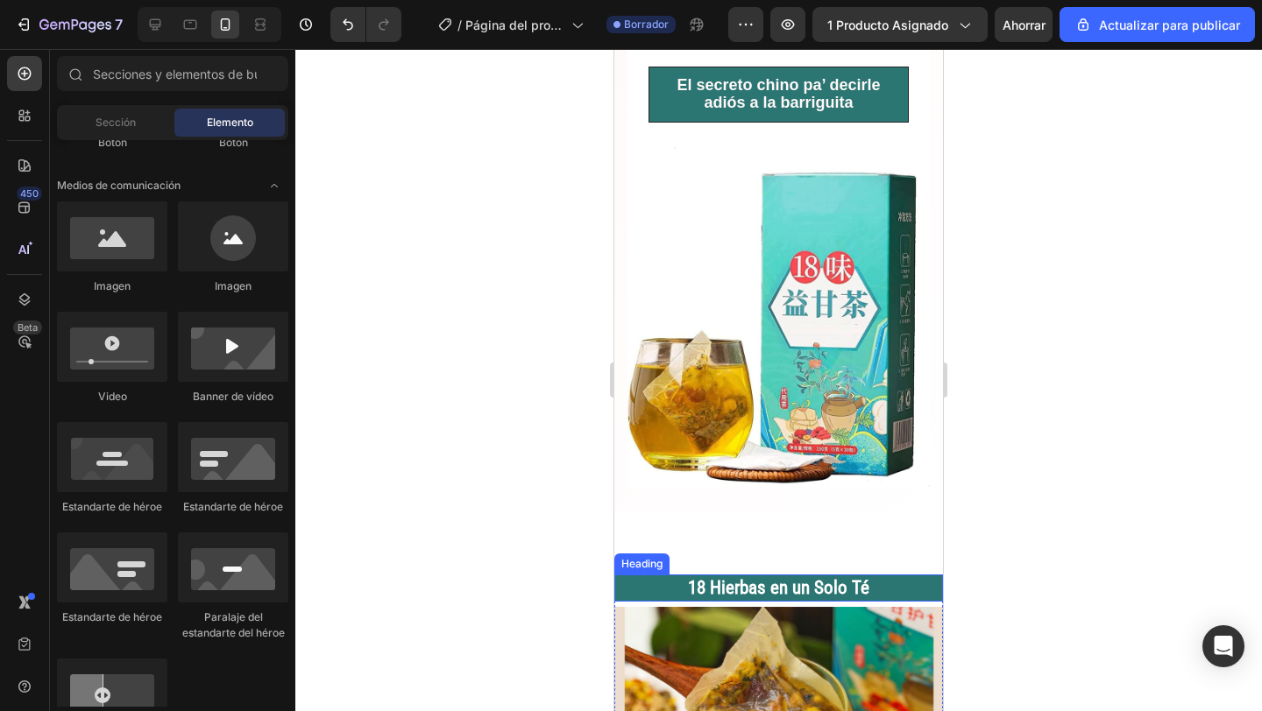
click at [863, 591] on span "18 Hierbas en un Solo Té" at bounding box center [778, 587] width 181 height 21
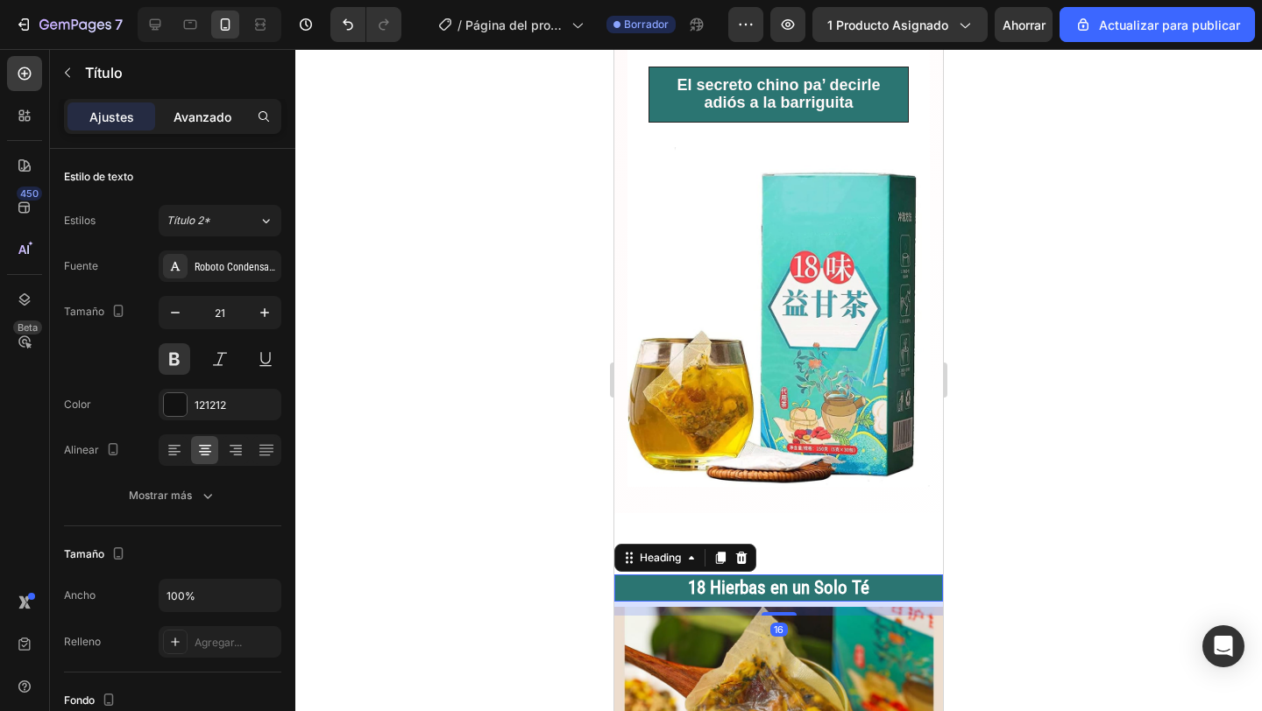
click at [192, 125] on div "Avanzado" at bounding box center [203, 117] width 88 height 28
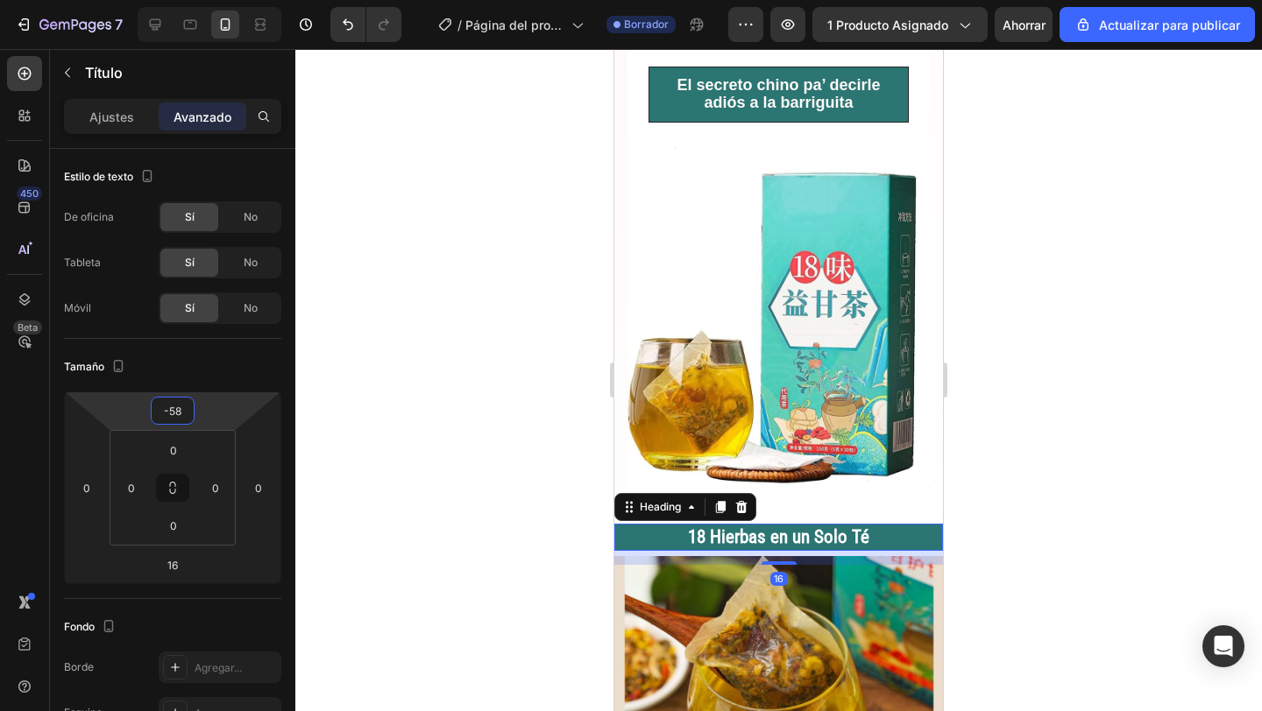
type input "-60"
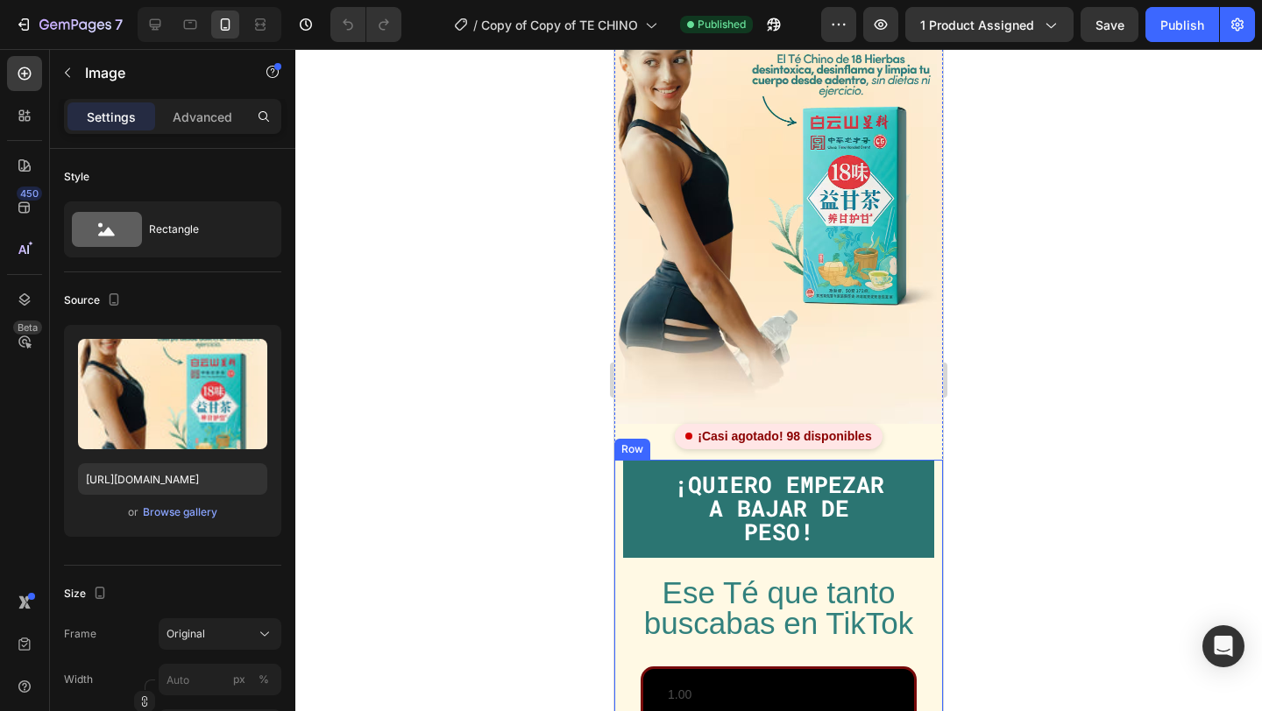
scroll to position [143, 0]
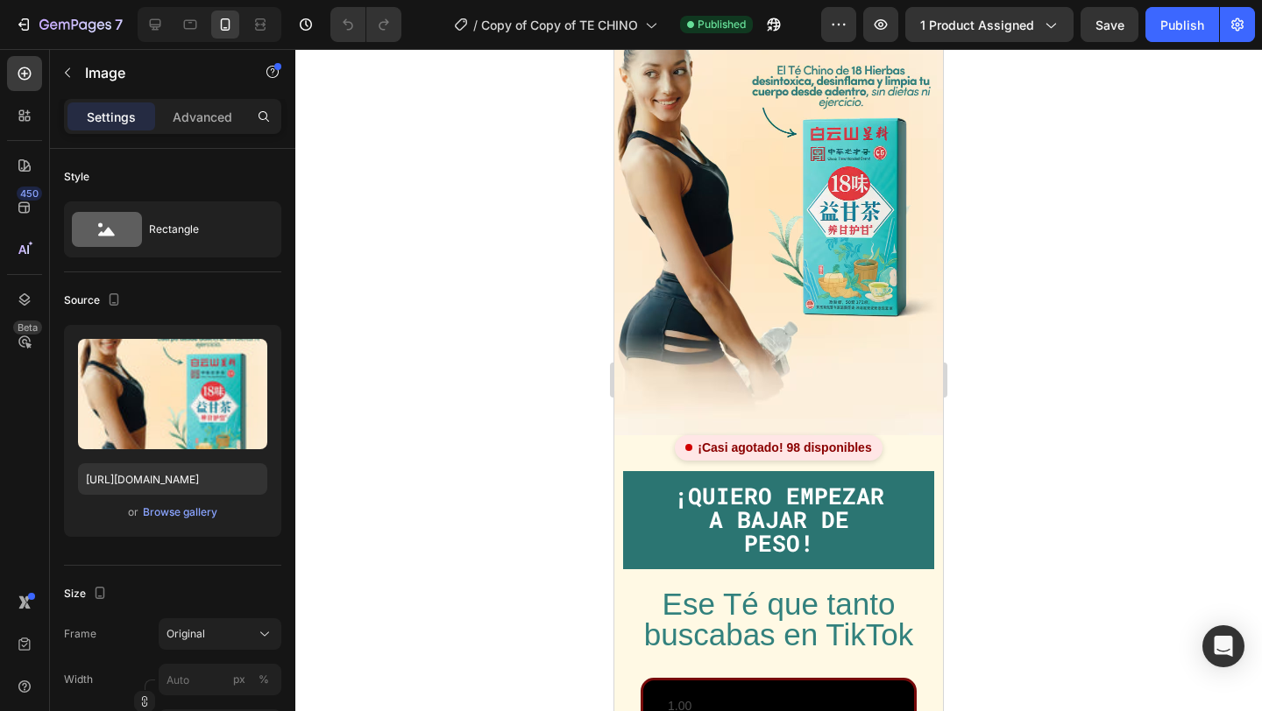
click at [764, 294] on img at bounding box center [778, 188] width 329 height 493
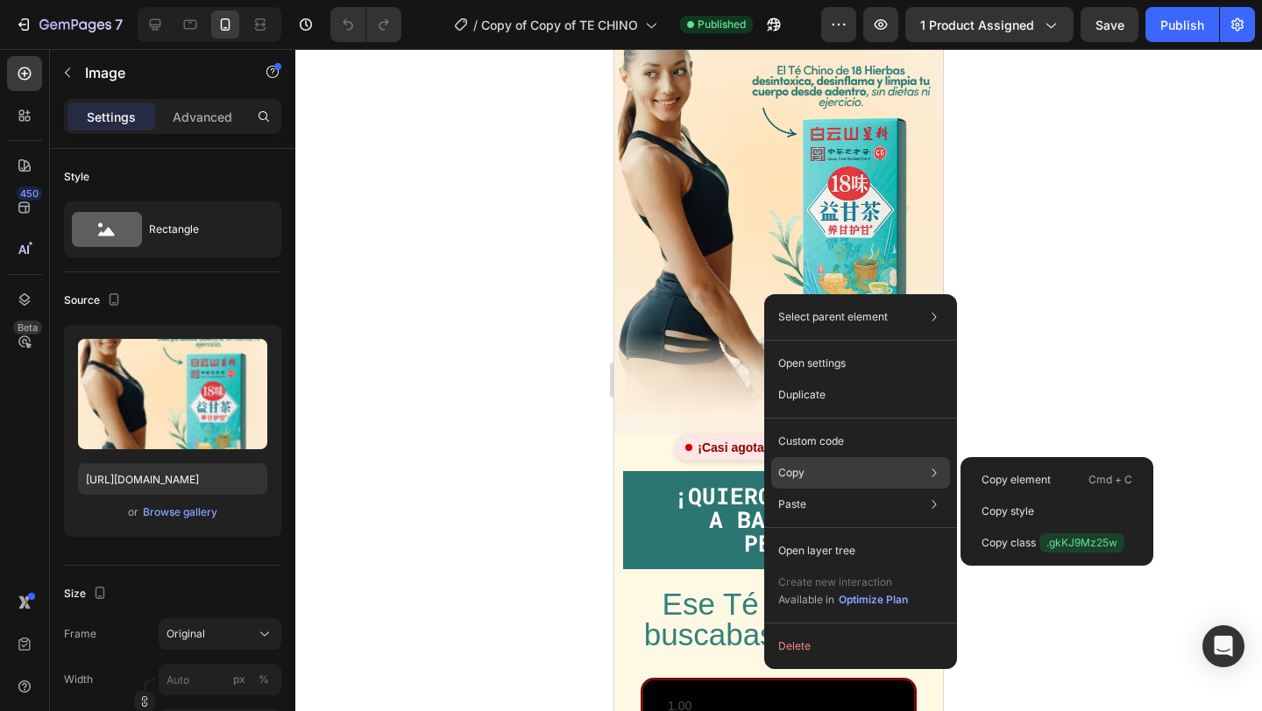
click at [817, 457] on div "Copy Copy element Cmd + C Copy style Copy class .gkKJ9Mz25w" at bounding box center [860, 473] width 179 height 32
click at [802, 474] on p "Copy" at bounding box center [791, 473] width 26 height 16
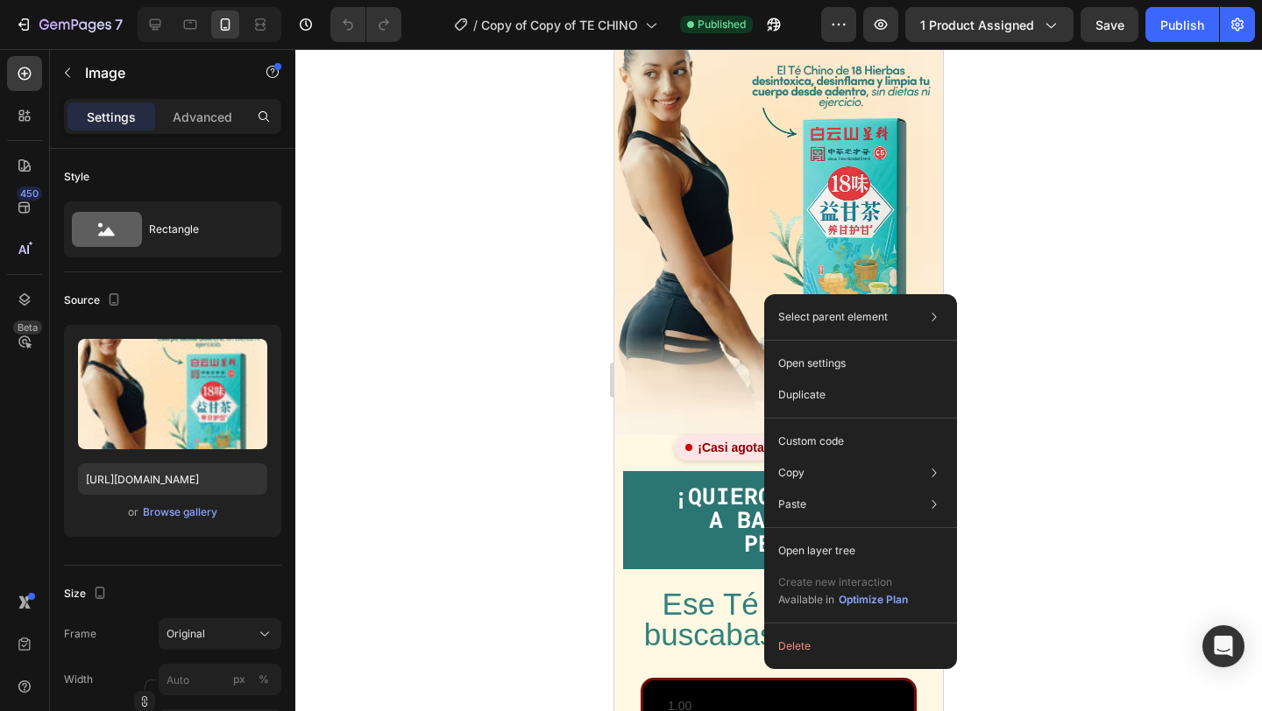
click at [701, 300] on img at bounding box center [778, 188] width 329 height 493
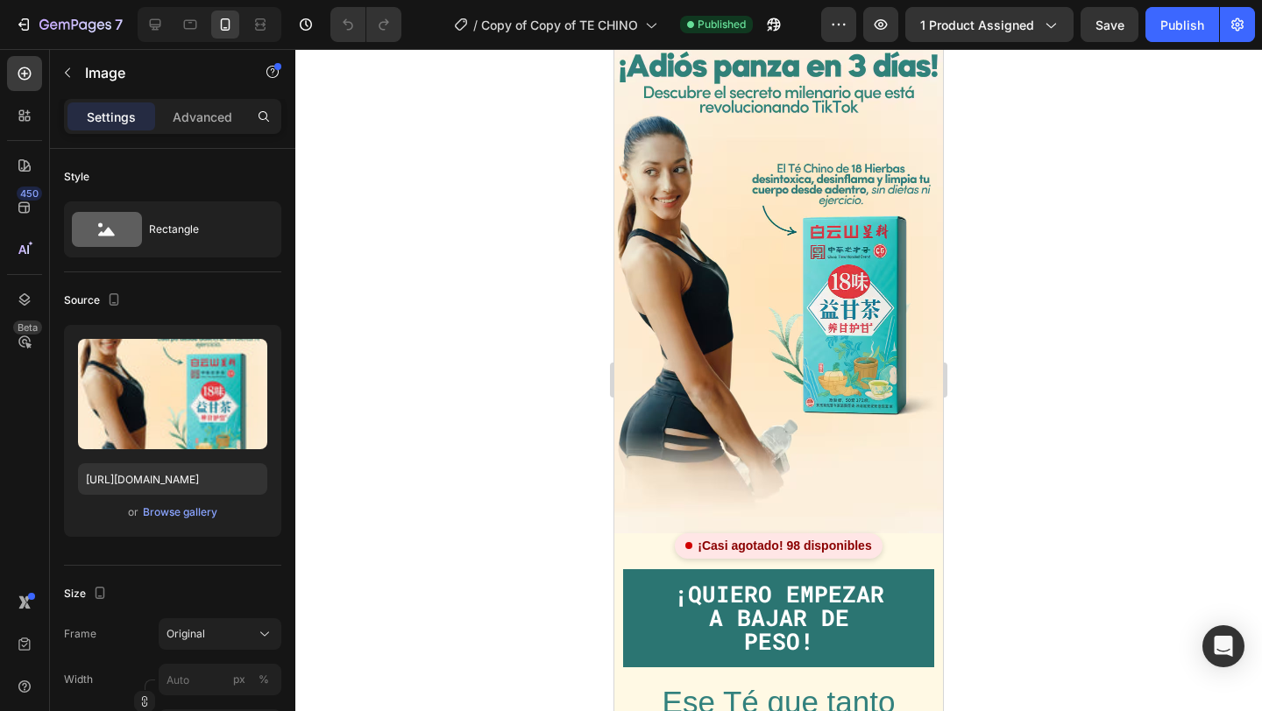
scroll to position [0, 0]
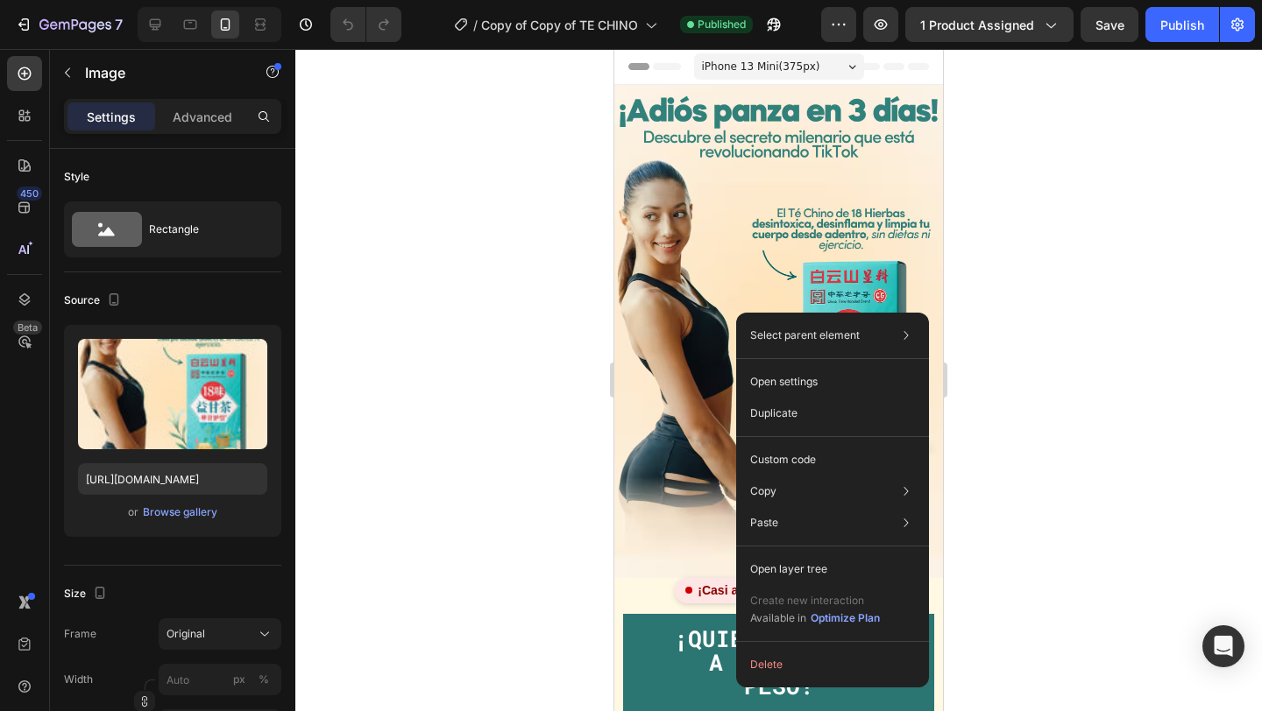
click at [448, 303] on div at bounding box center [778, 380] width 966 height 662
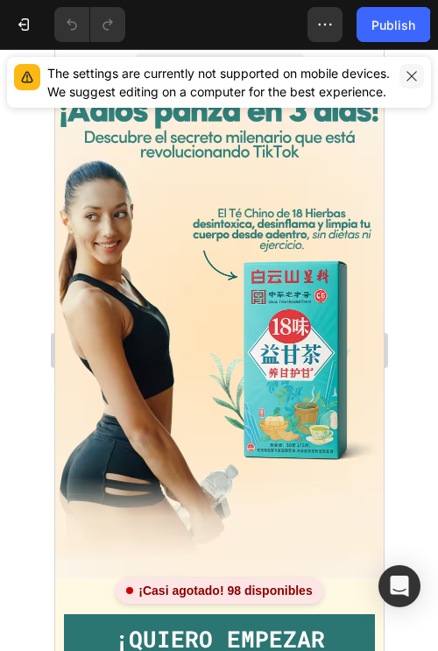
click at [417, 79] on icon "button" at bounding box center [412, 76] width 14 height 14
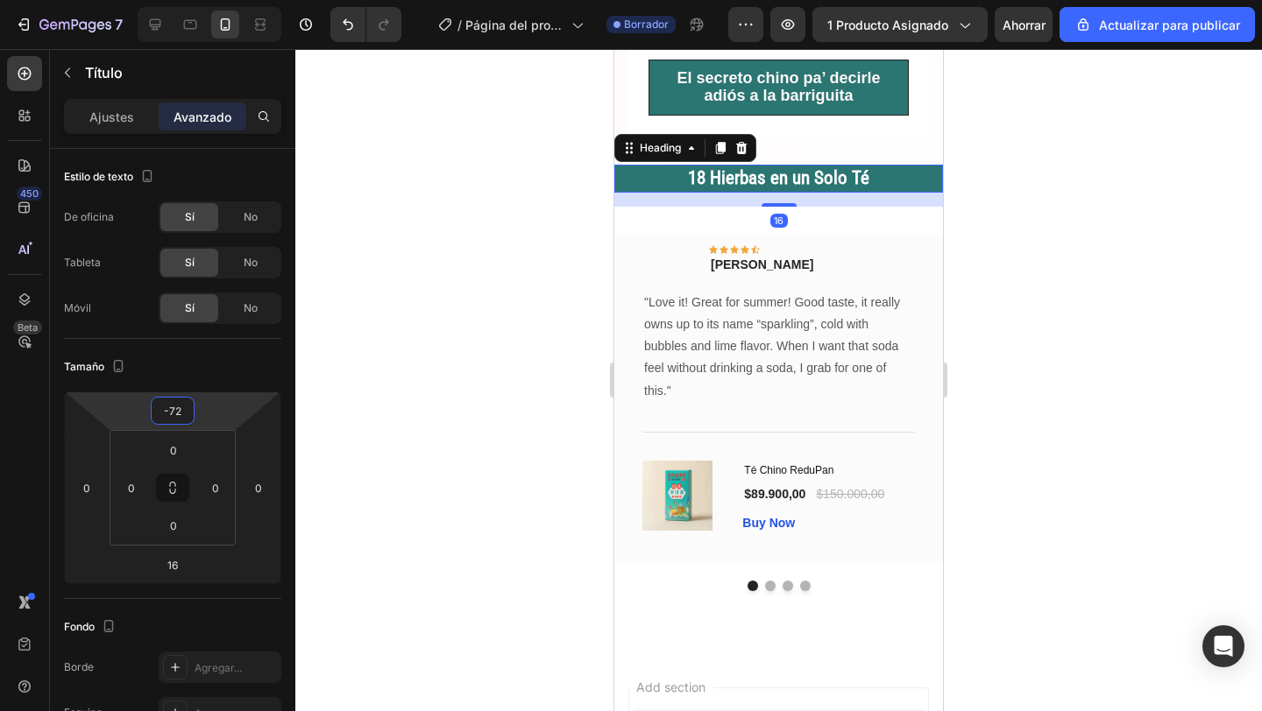
scroll to position [838, 0]
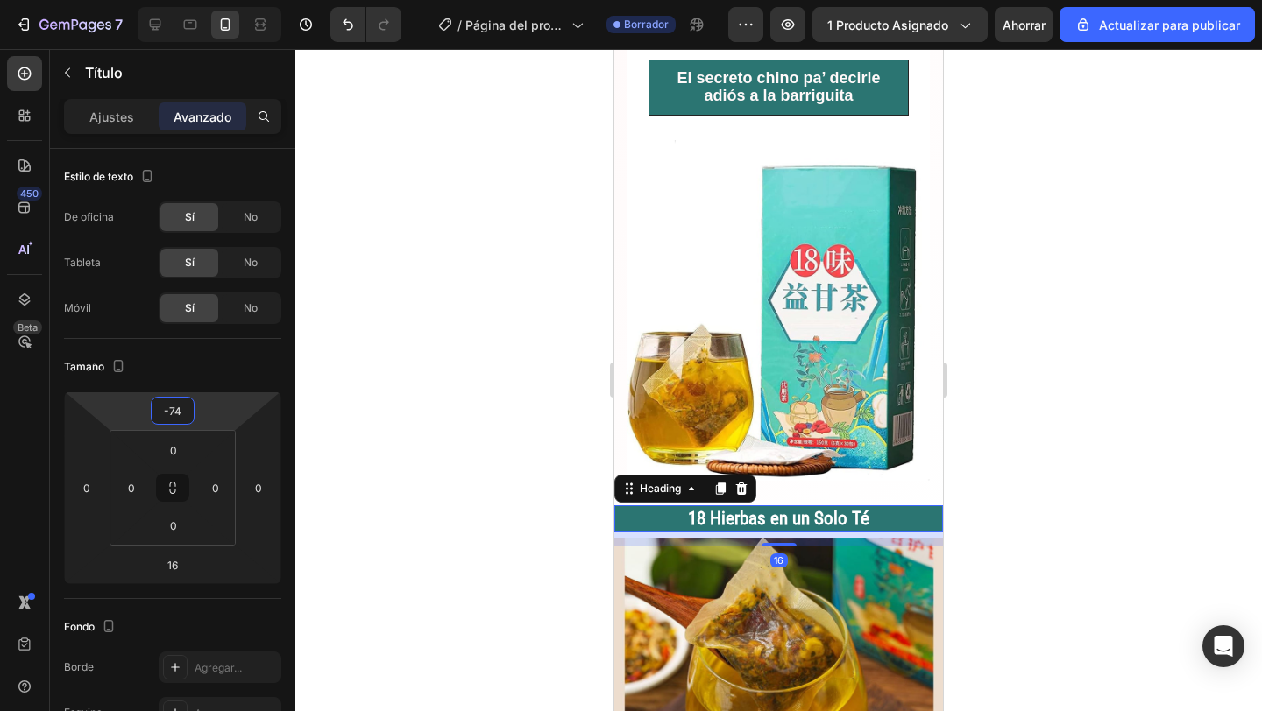
type input "-76"
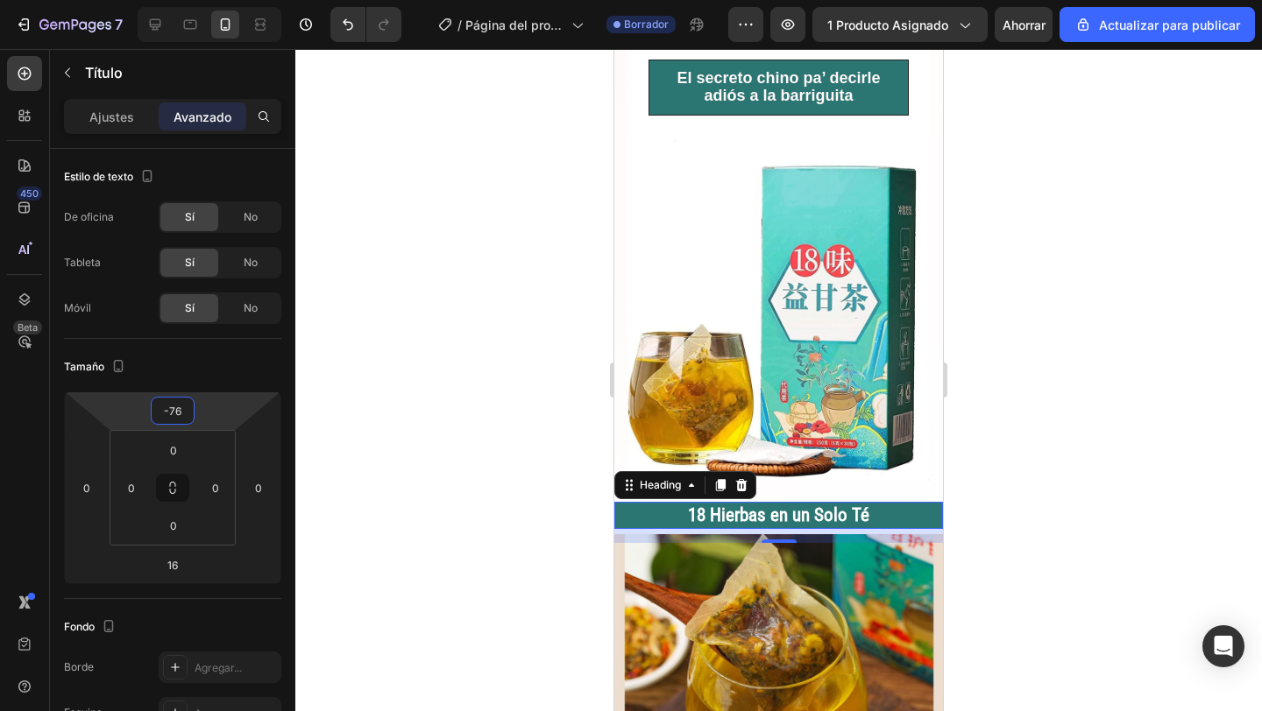
click at [223, 0] on html "7 / Página del producto - [DATE][PERSON_NAME] 20:44:35 Borrador Avance 1 produc…" at bounding box center [631, 0] width 1262 height 0
click at [432, 513] on div at bounding box center [778, 380] width 966 height 662
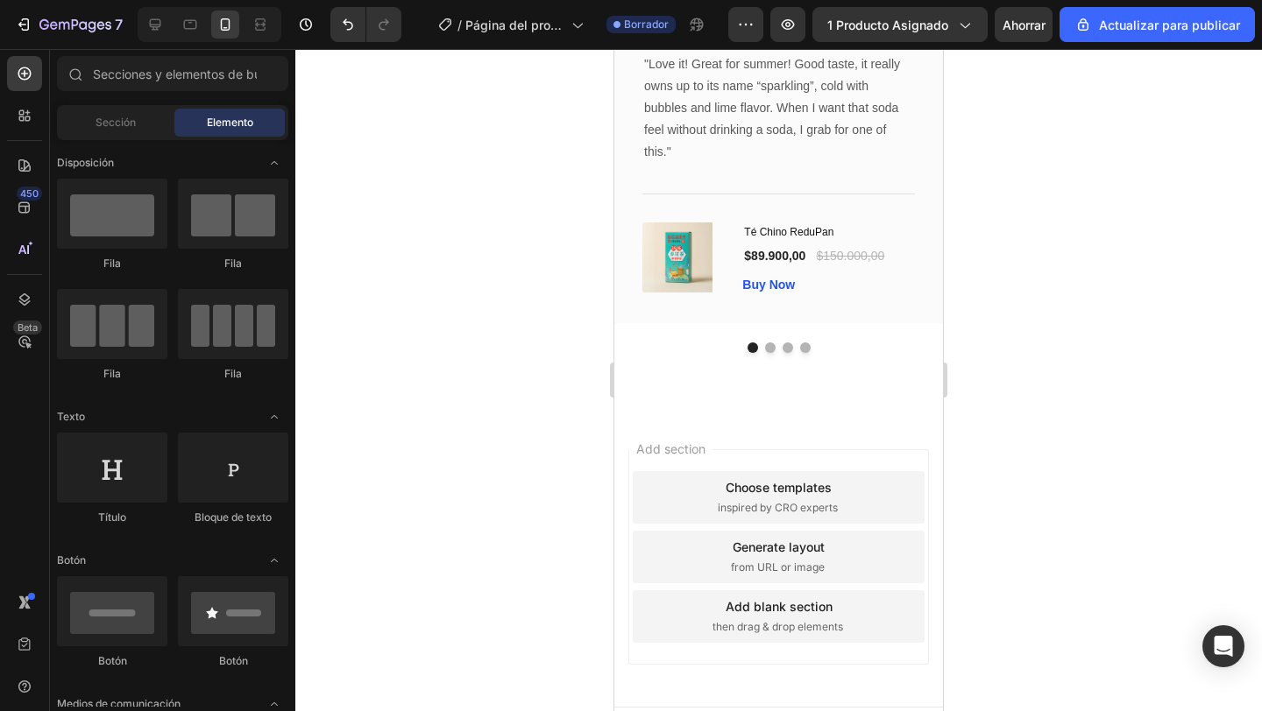
scroll to position [1992, 0]
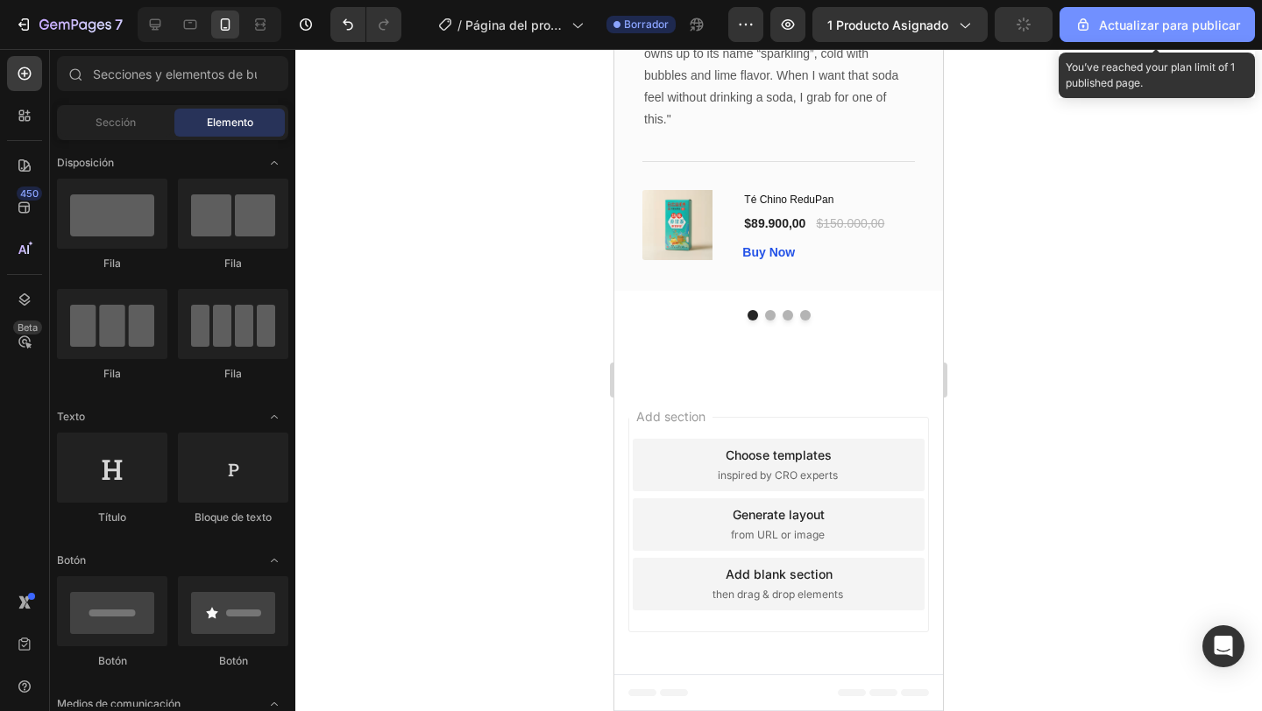
click at [1145, 39] on button "Actualizar para publicar" at bounding box center [1156, 24] width 195 height 35
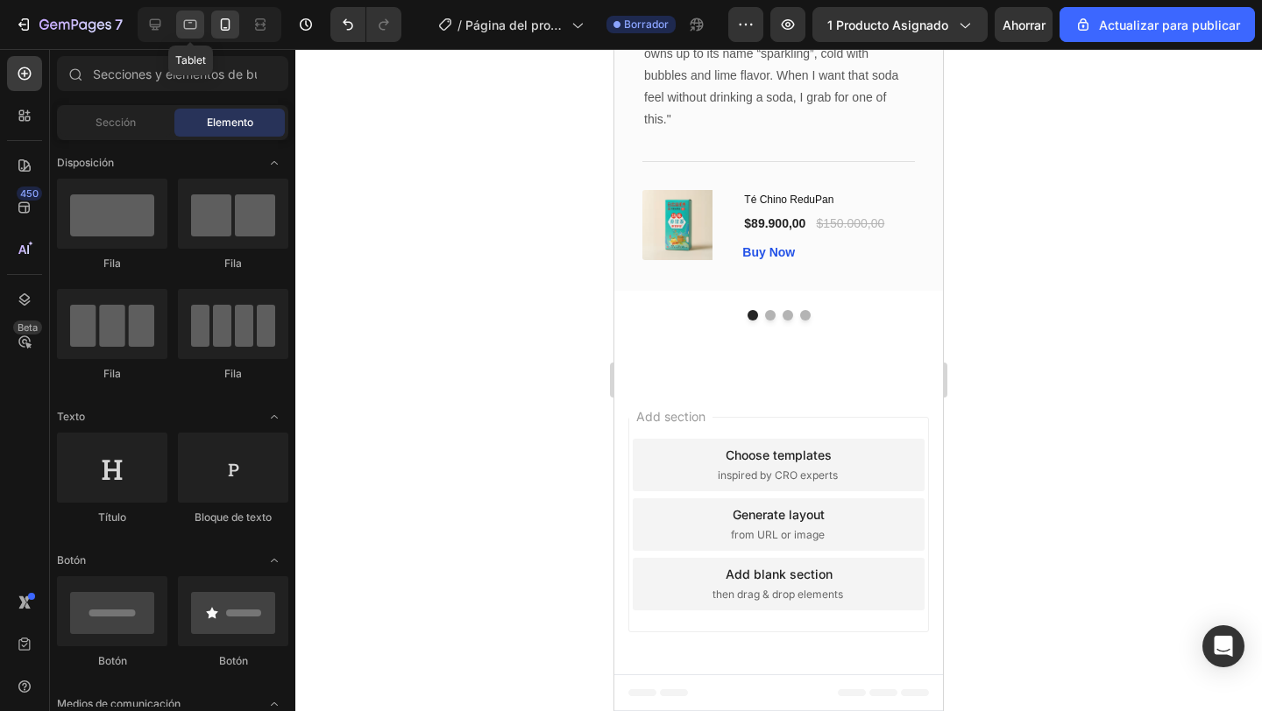
click at [197, 28] on icon at bounding box center [190, 25] width 18 height 18
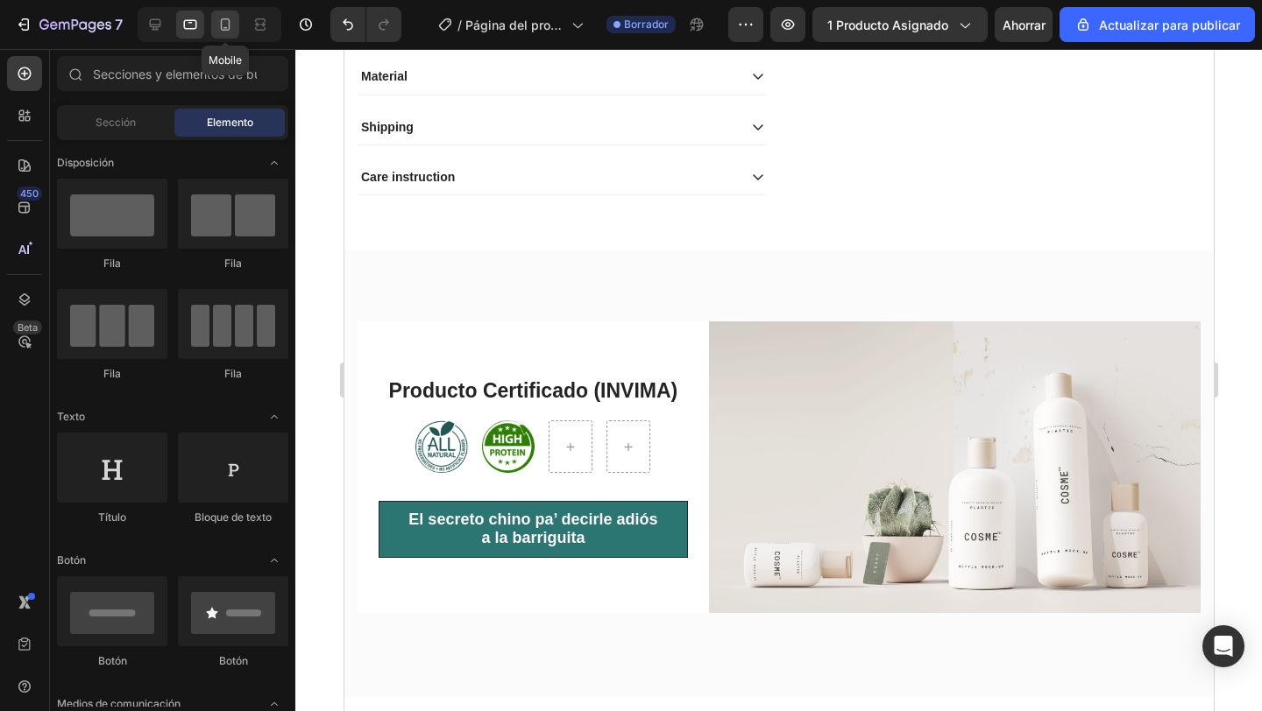
click at [234, 34] on div at bounding box center [225, 25] width 28 height 28
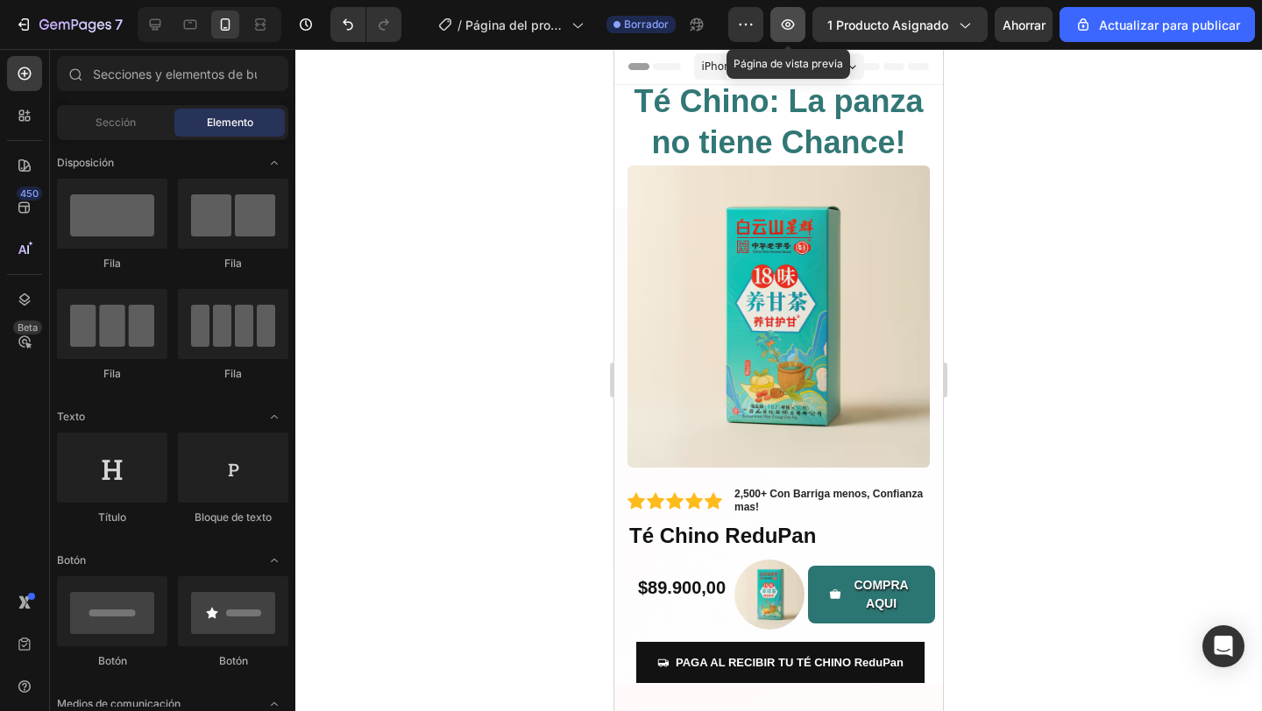
click at [788, 21] on icon "button" at bounding box center [788, 25] width 18 height 18
